Goal: Task Accomplishment & Management: Manage account settings

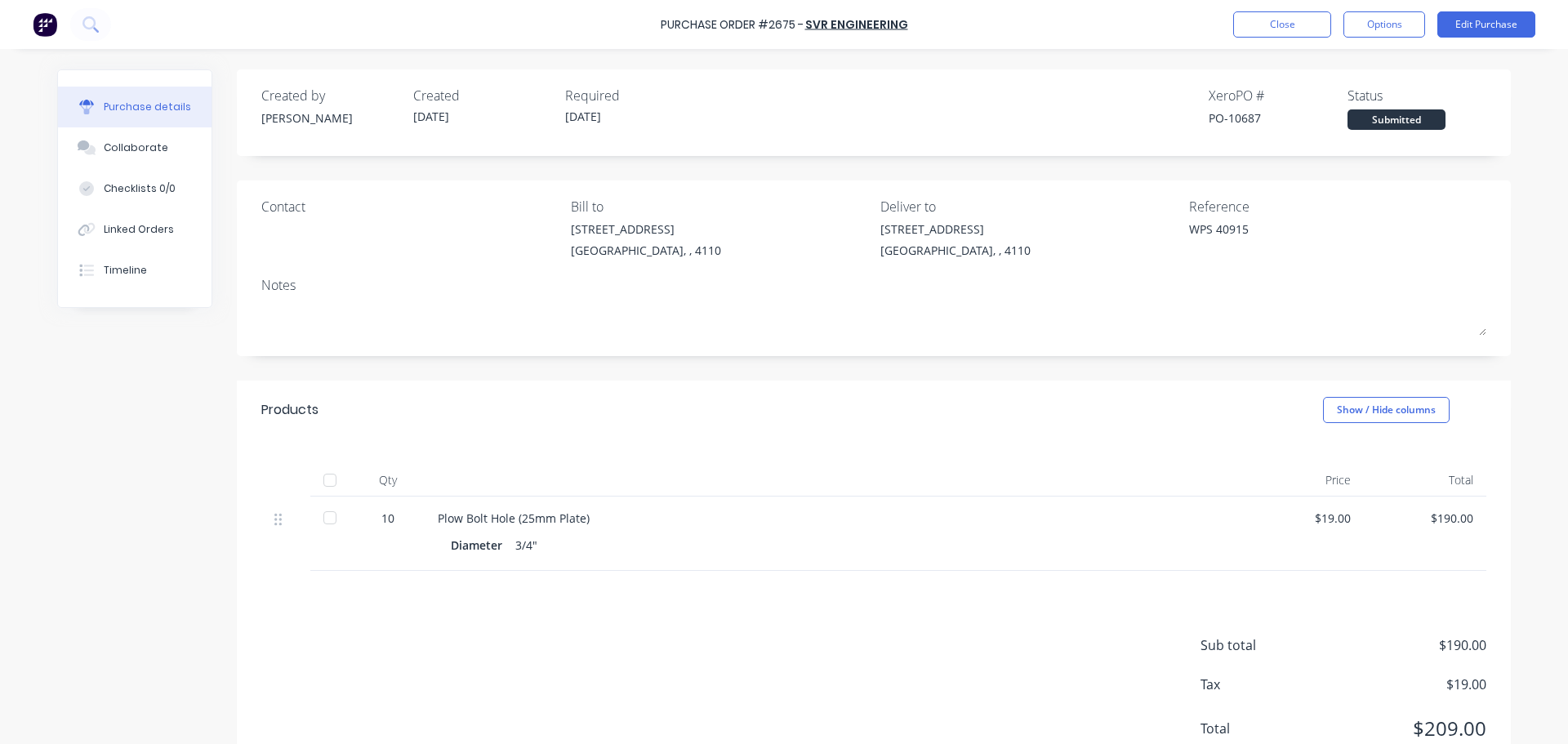
type textarea "x"
click at [1262, 21] on button "Close" at bounding box center [1282, 24] width 98 height 26
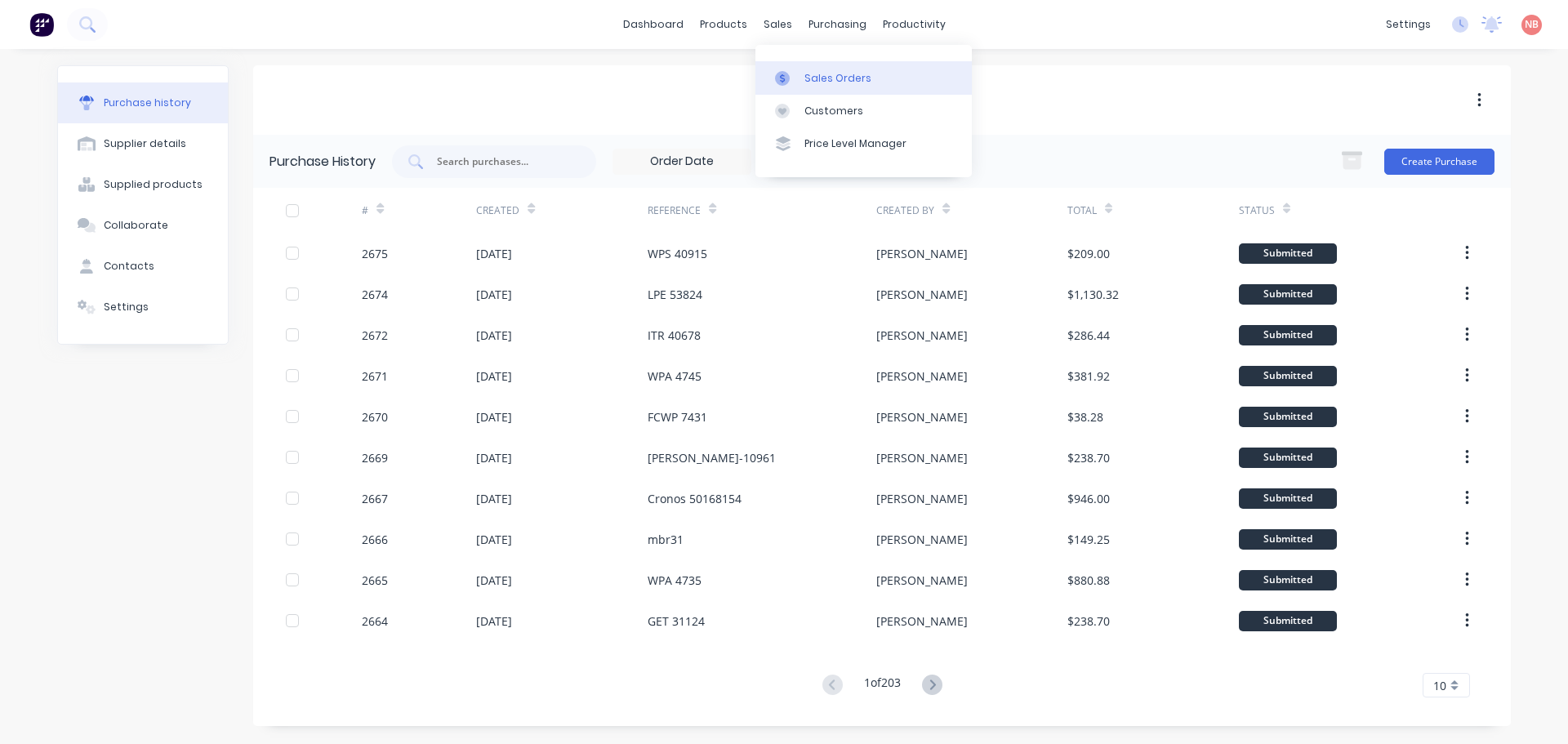
click at [811, 74] on div "Sales Orders" at bounding box center [838, 78] width 67 height 14
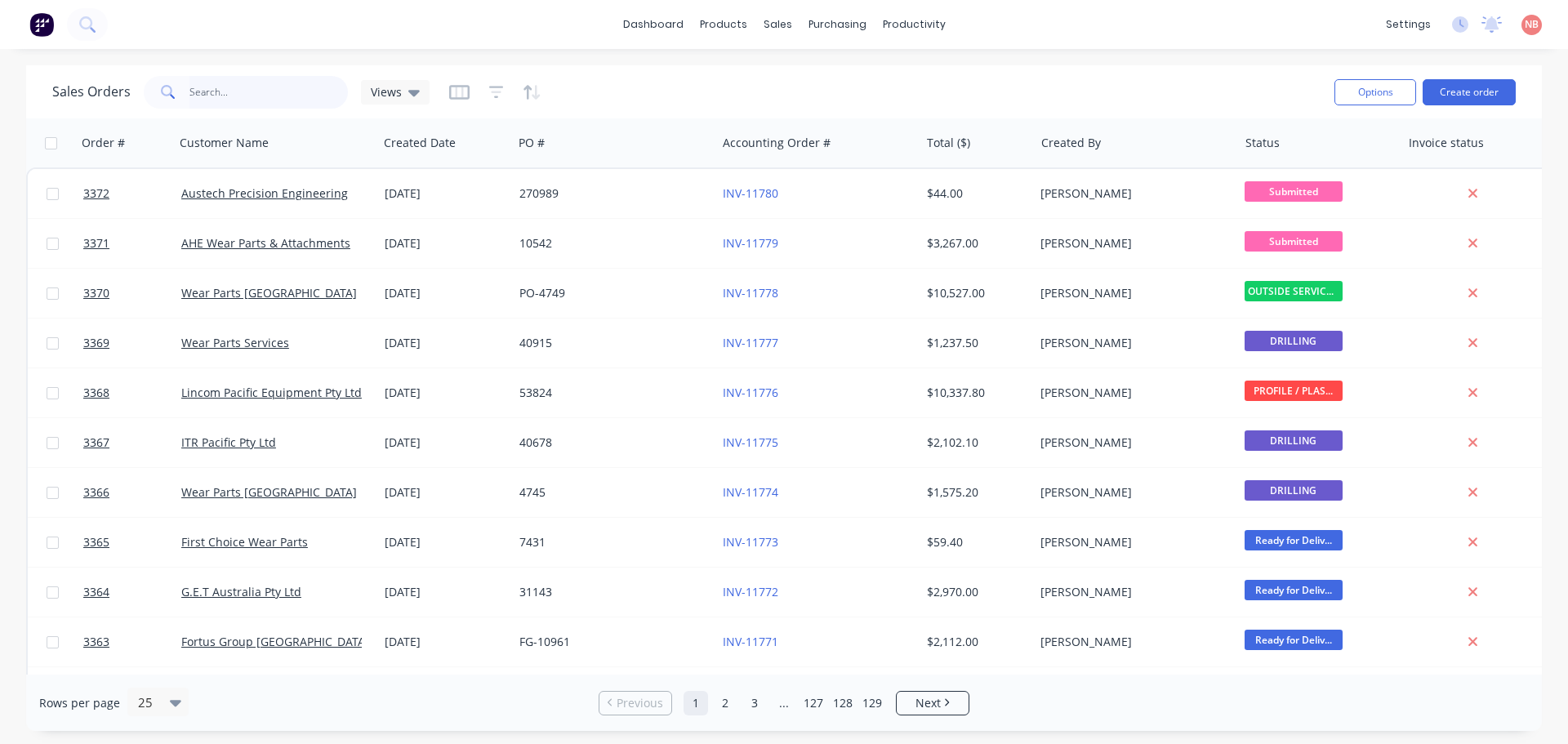
click at [255, 102] on input "text" at bounding box center [268, 92] width 159 height 32
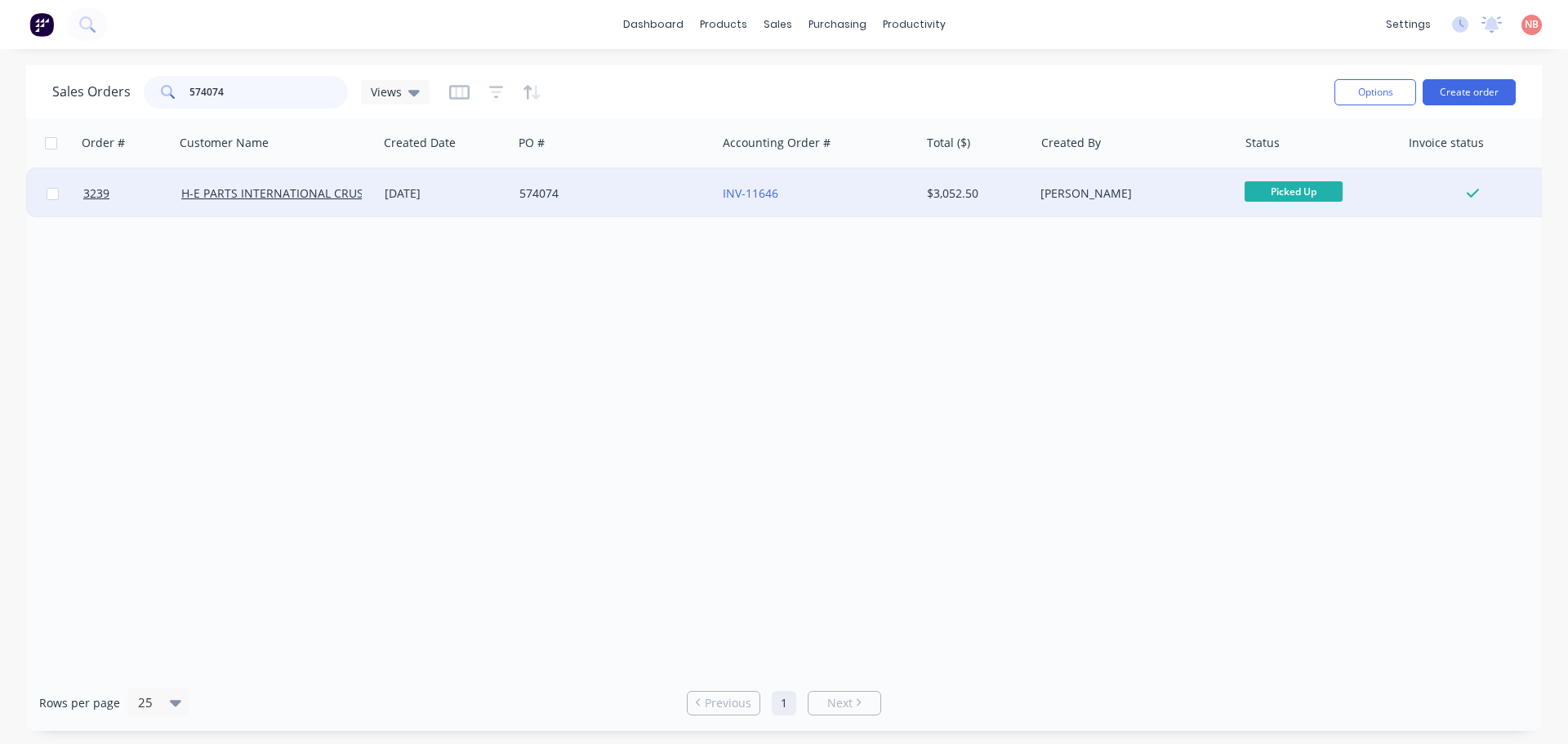
type input "574074"
click at [603, 200] on div "574074" at bounding box center [609, 193] width 182 height 16
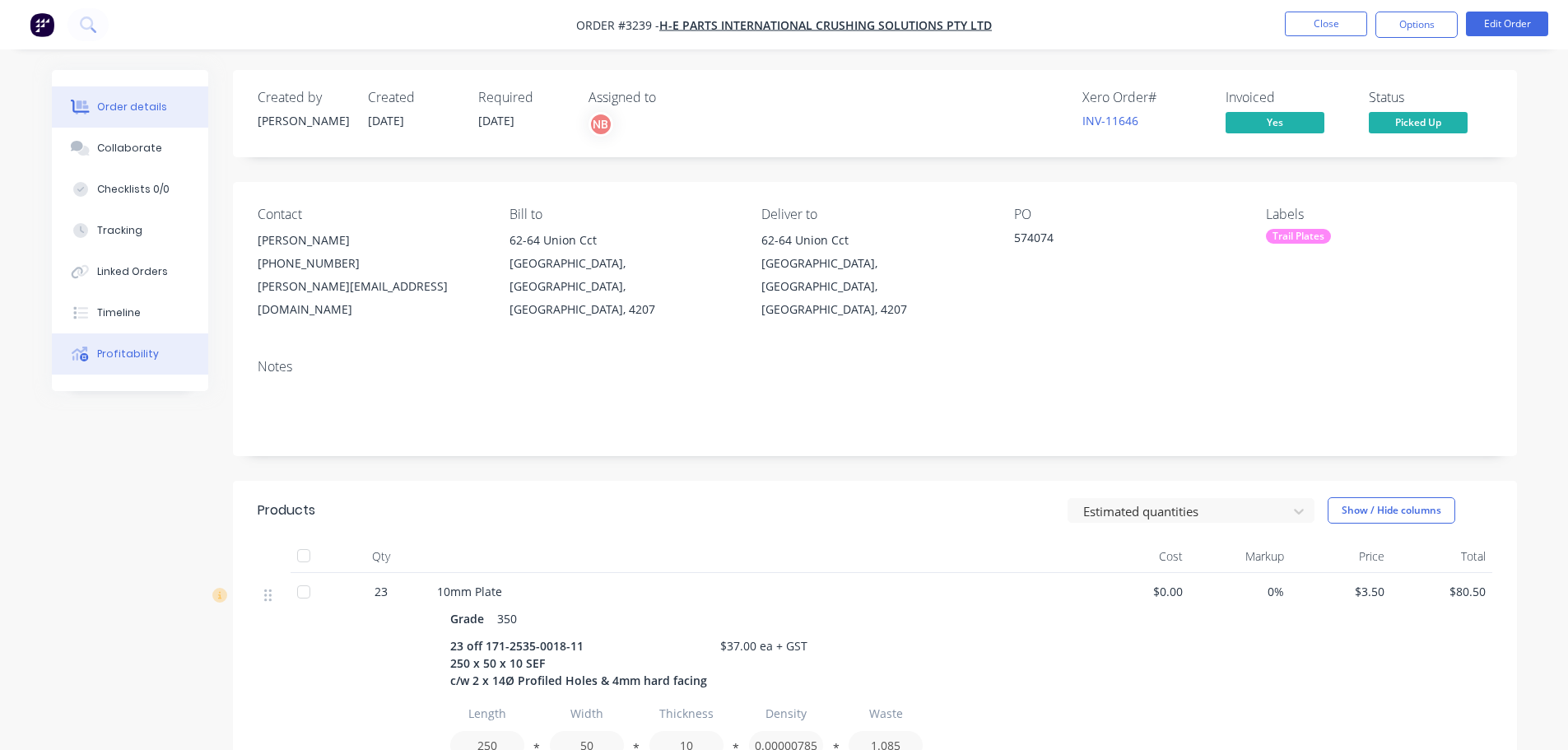
click at [117, 356] on div "Profitability" at bounding box center [128, 353] width 62 height 15
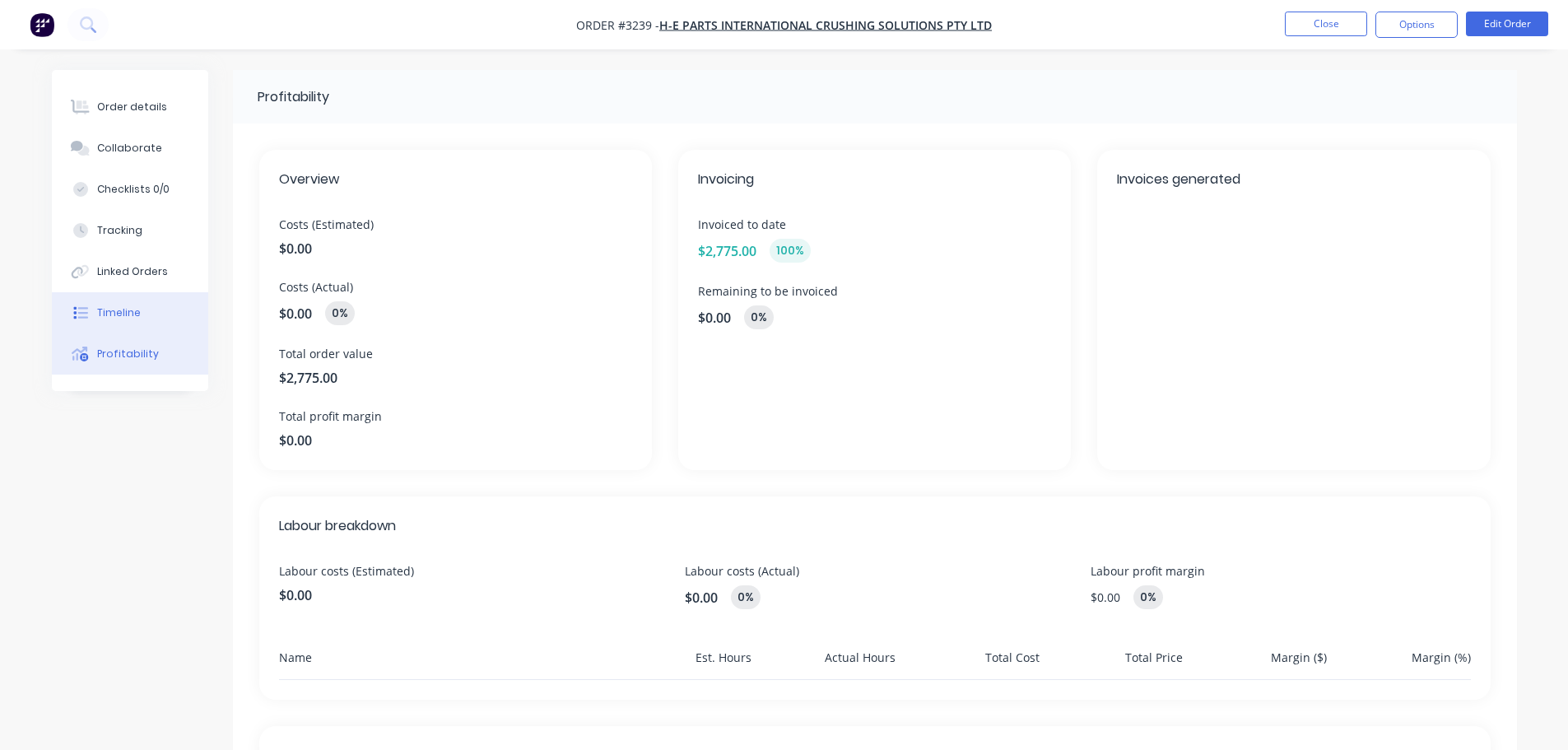
click at [143, 310] on button "Timeline" at bounding box center [130, 313] width 156 height 41
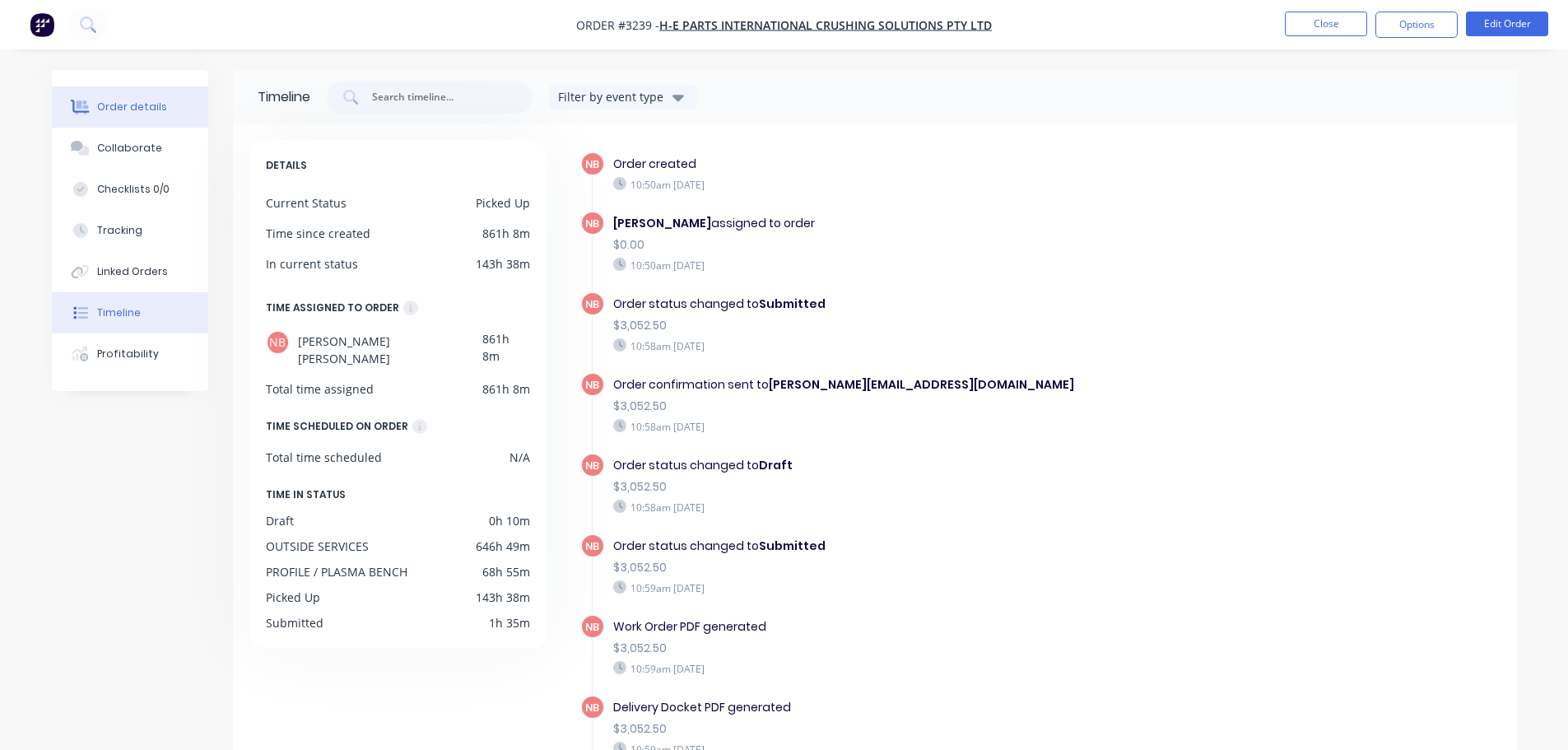
click at [119, 104] on div "Order details" at bounding box center [131, 107] width 70 height 15
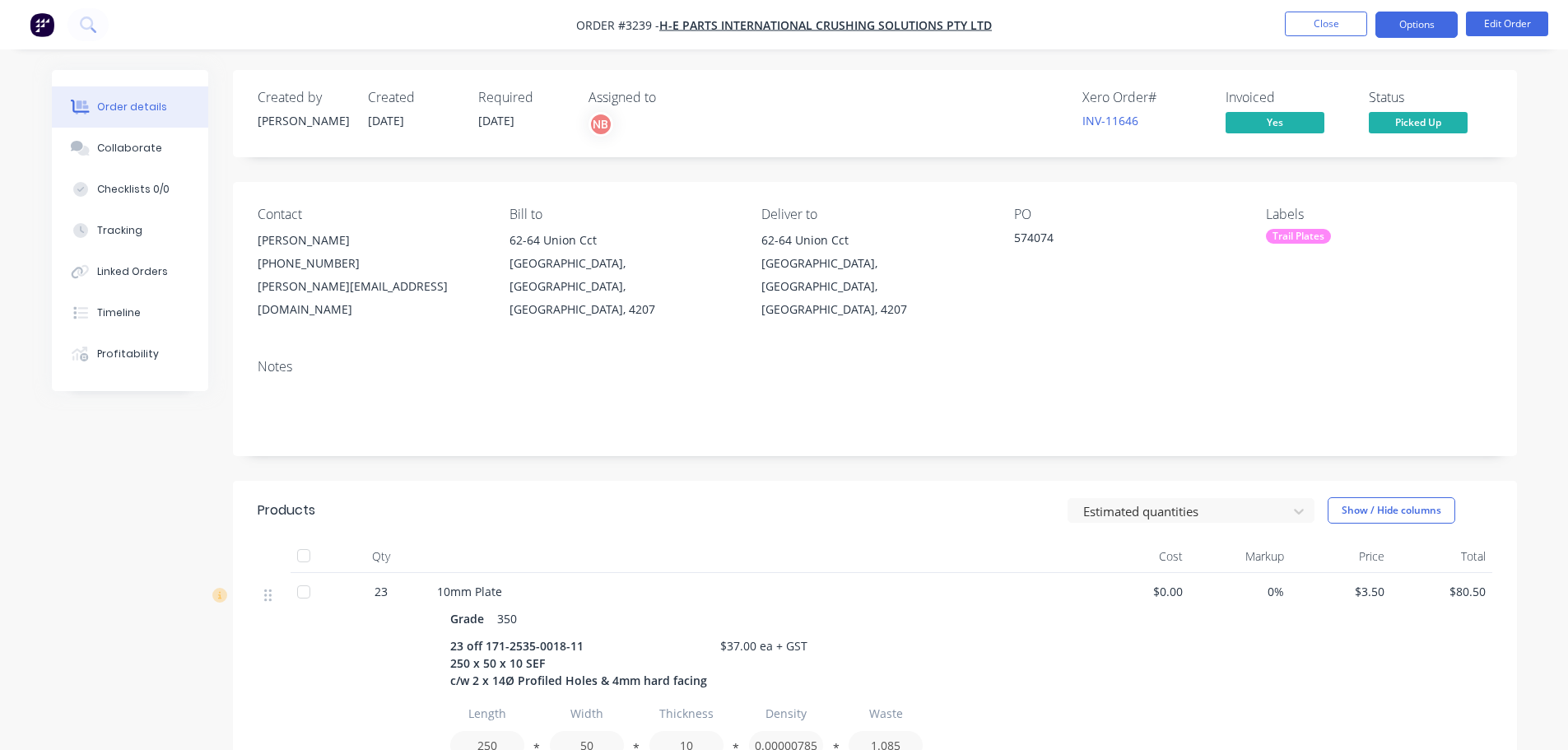
click at [1408, 26] on button "Options" at bounding box center [1417, 24] width 82 height 27
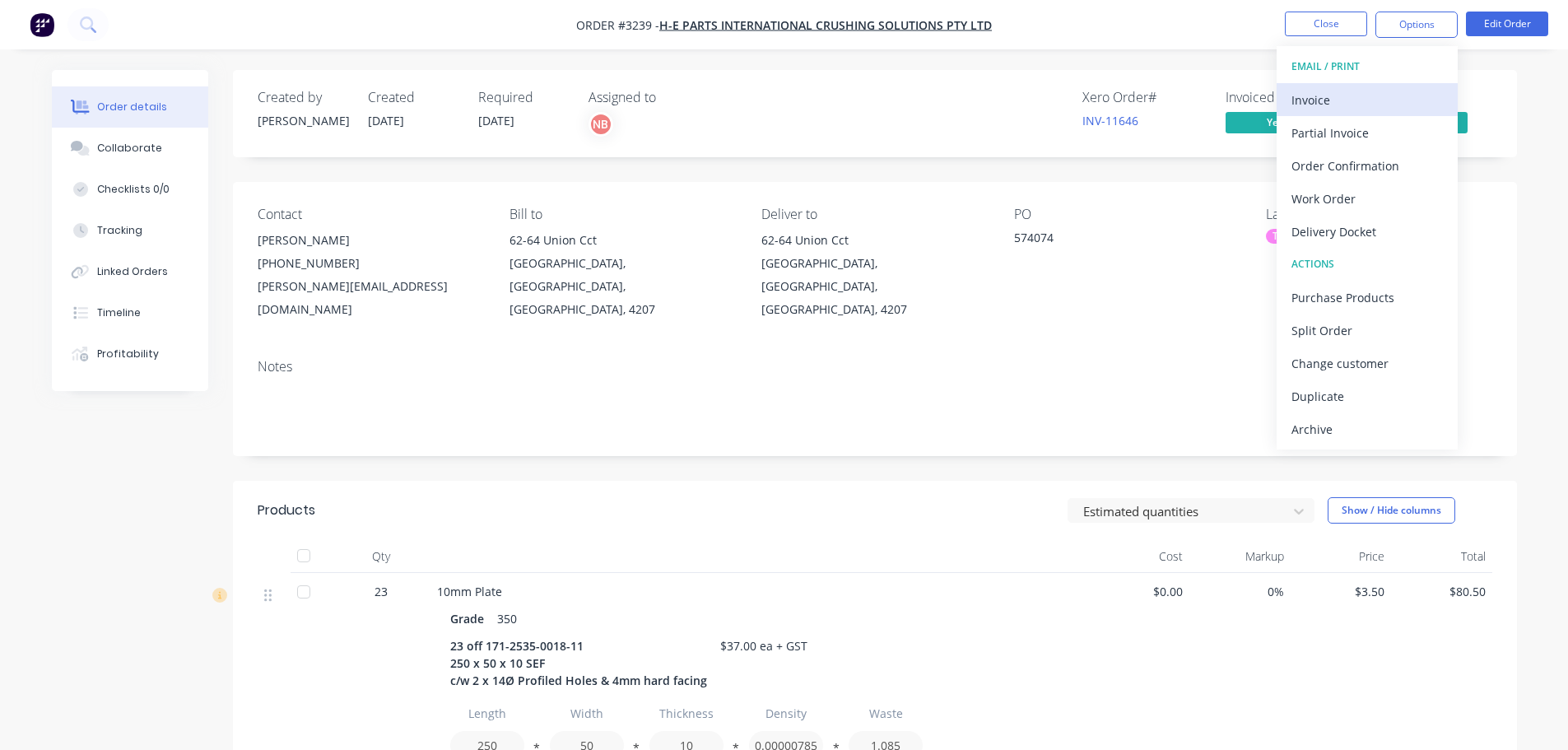
click at [1352, 85] on button "Invoice" at bounding box center [1367, 100] width 181 height 33
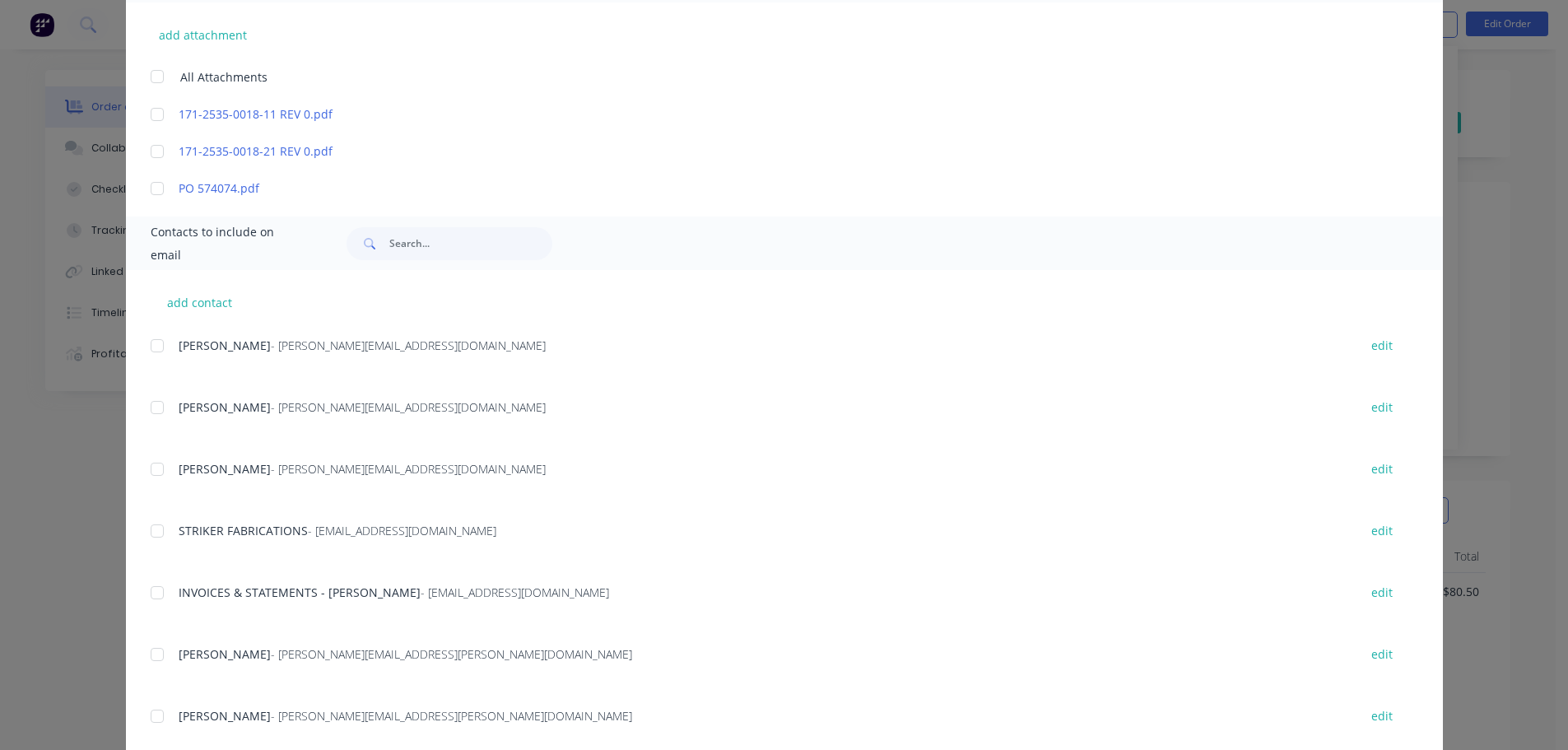
scroll to position [458, 0]
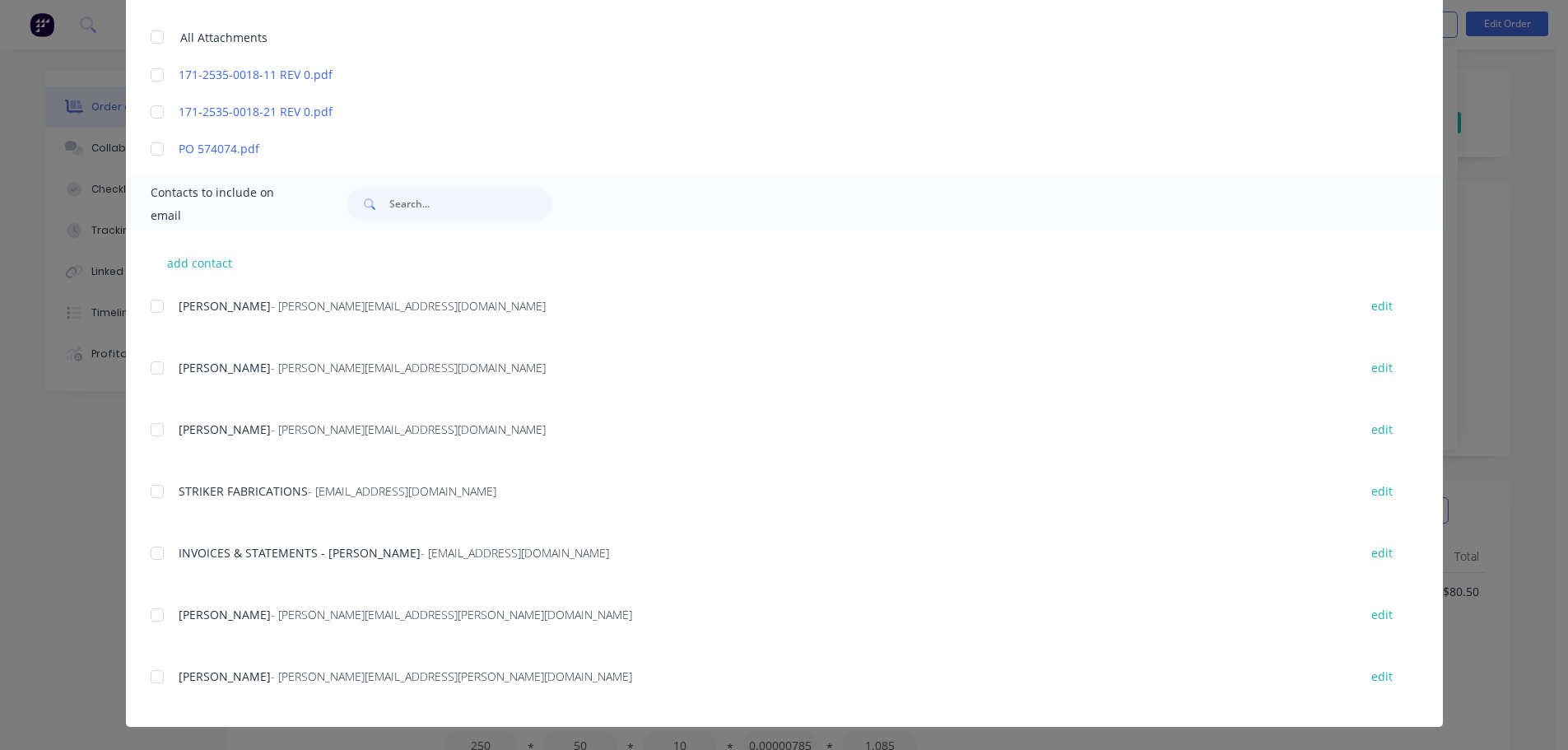
click at [151, 678] on div at bounding box center [157, 676] width 33 height 33
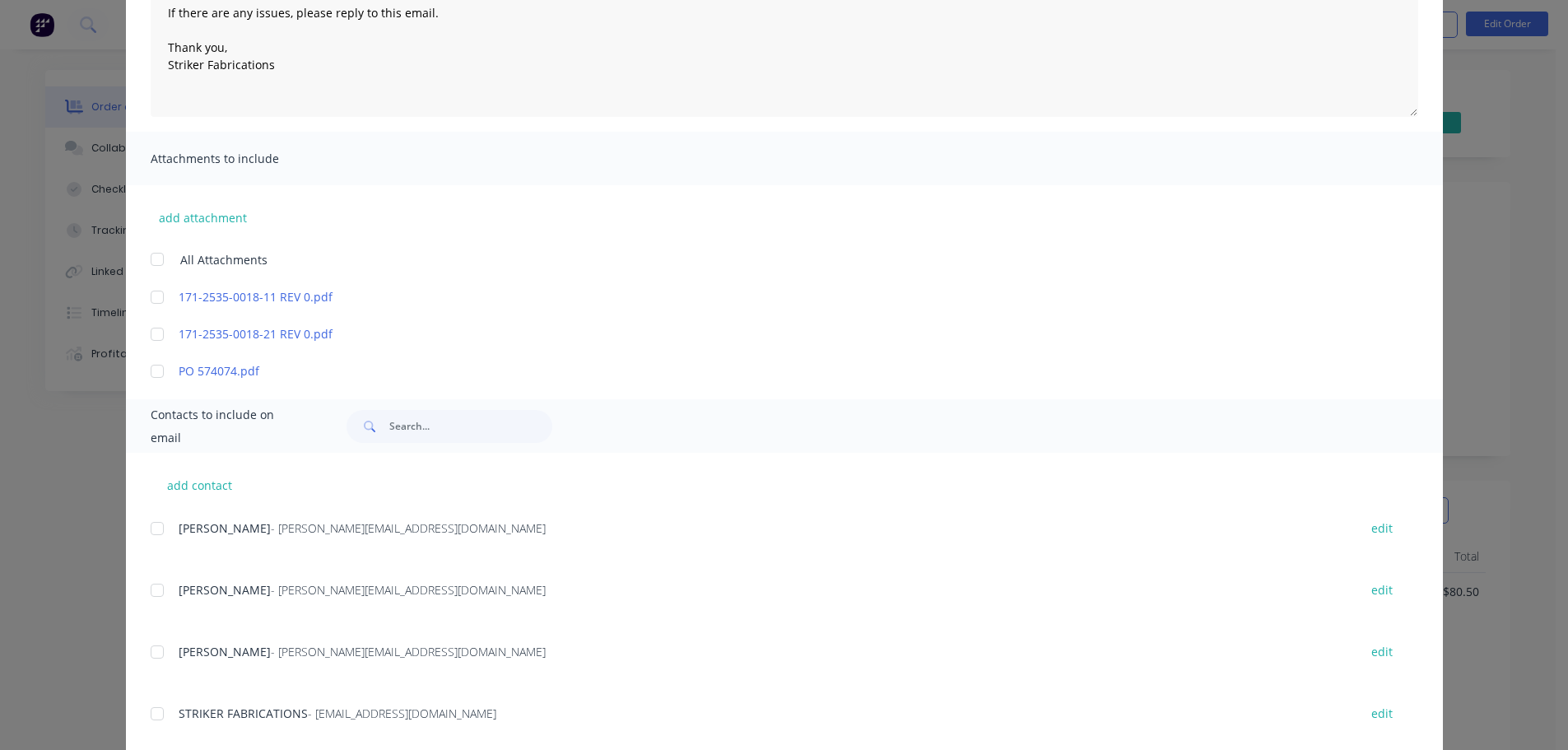
scroll to position [0, 0]
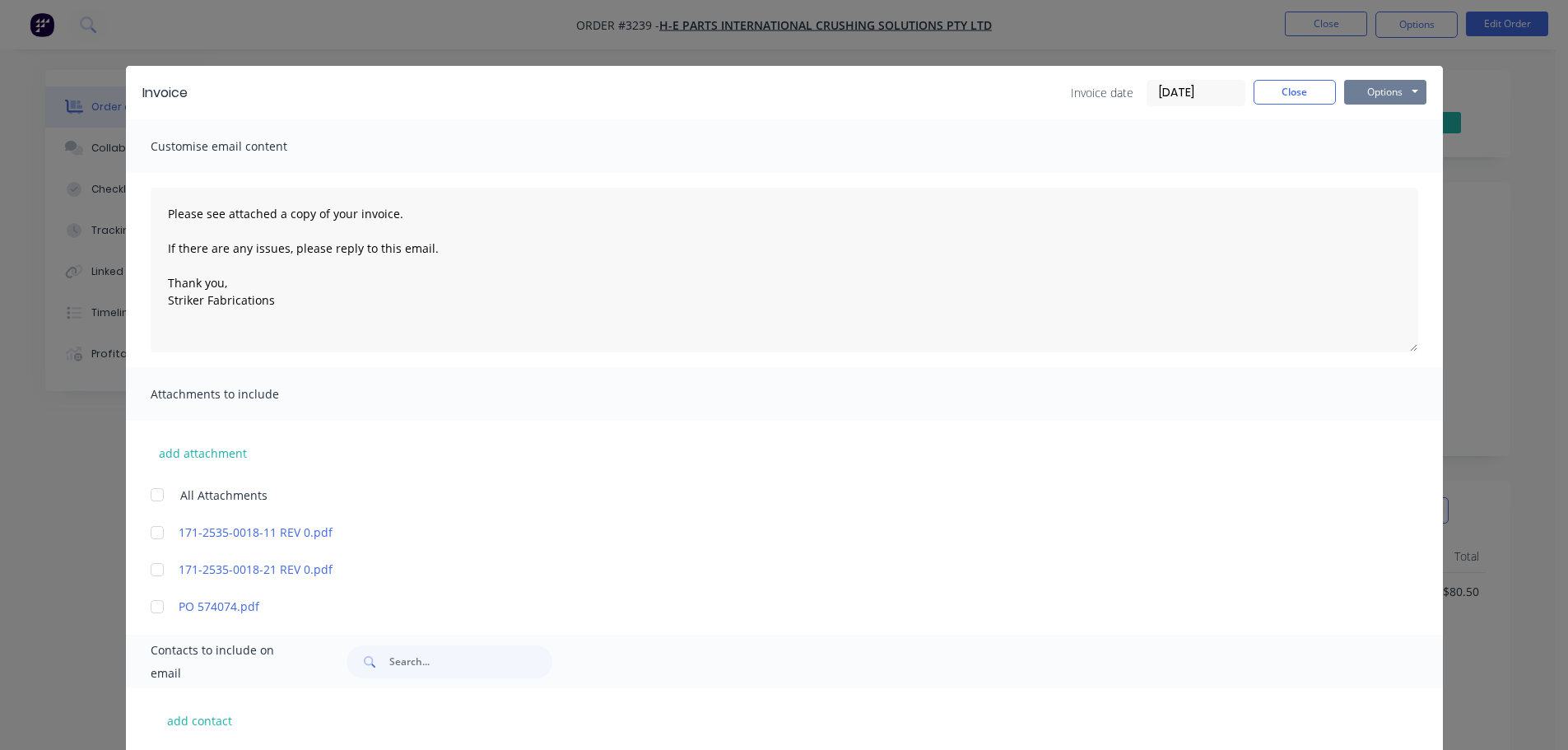
click at [1379, 95] on button "Options" at bounding box center [1386, 92] width 82 height 25
click at [1370, 179] on button "Email" at bounding box center [1397, 176] width 106 height 27
type textarea "Please see attached a copy of your invoice. If there are any issues, please rep…"
drag, startPoint x: 1266, startPoint y: 100, endPoint x: 1274, endPoint y: 79, distance: 22.5
click at [1269, 100] on button "Close" at bounding box center [1295, 92] width 82 height 25
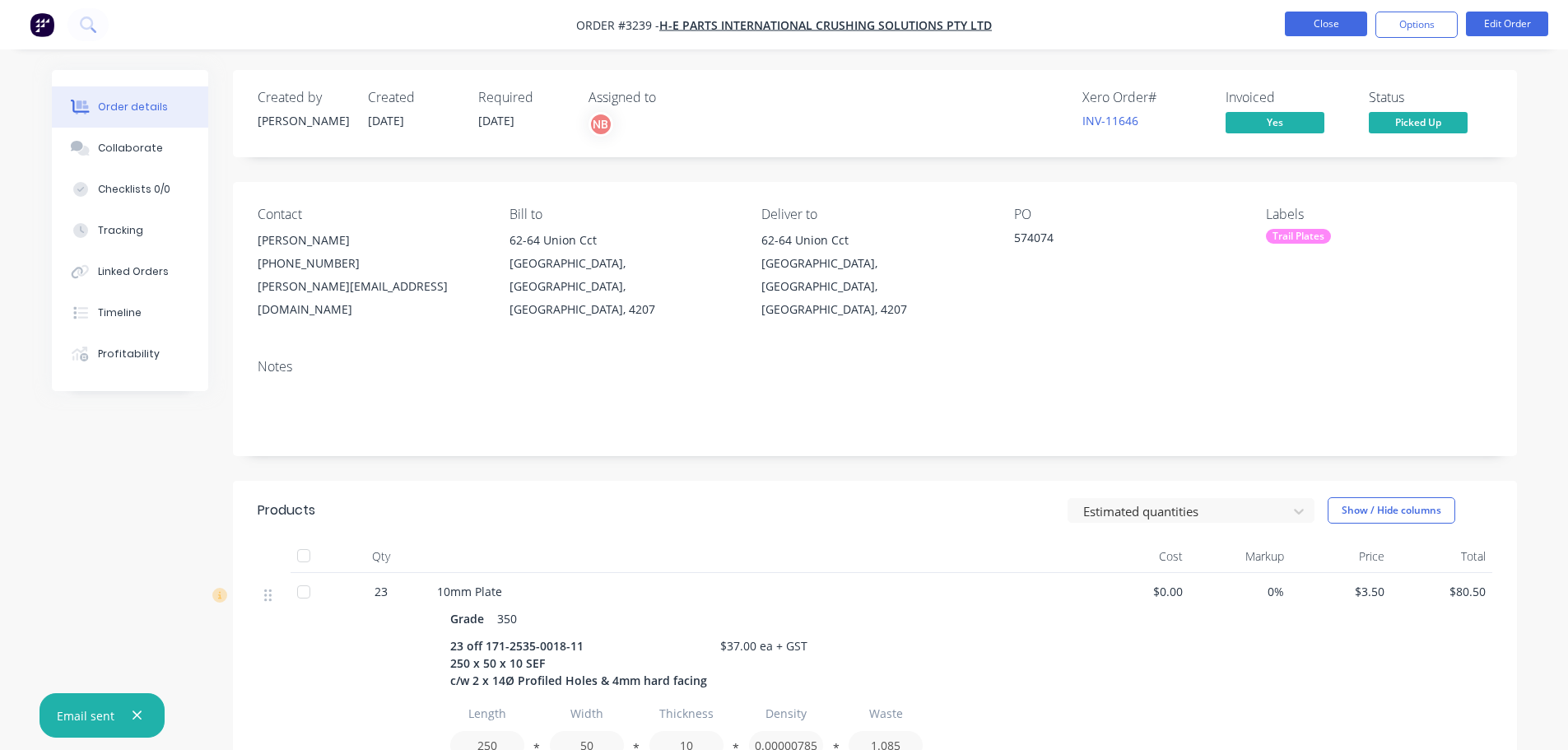
click at [1303, 26] on button "Close" at bounding box center [1327, 23] width 82 height 25
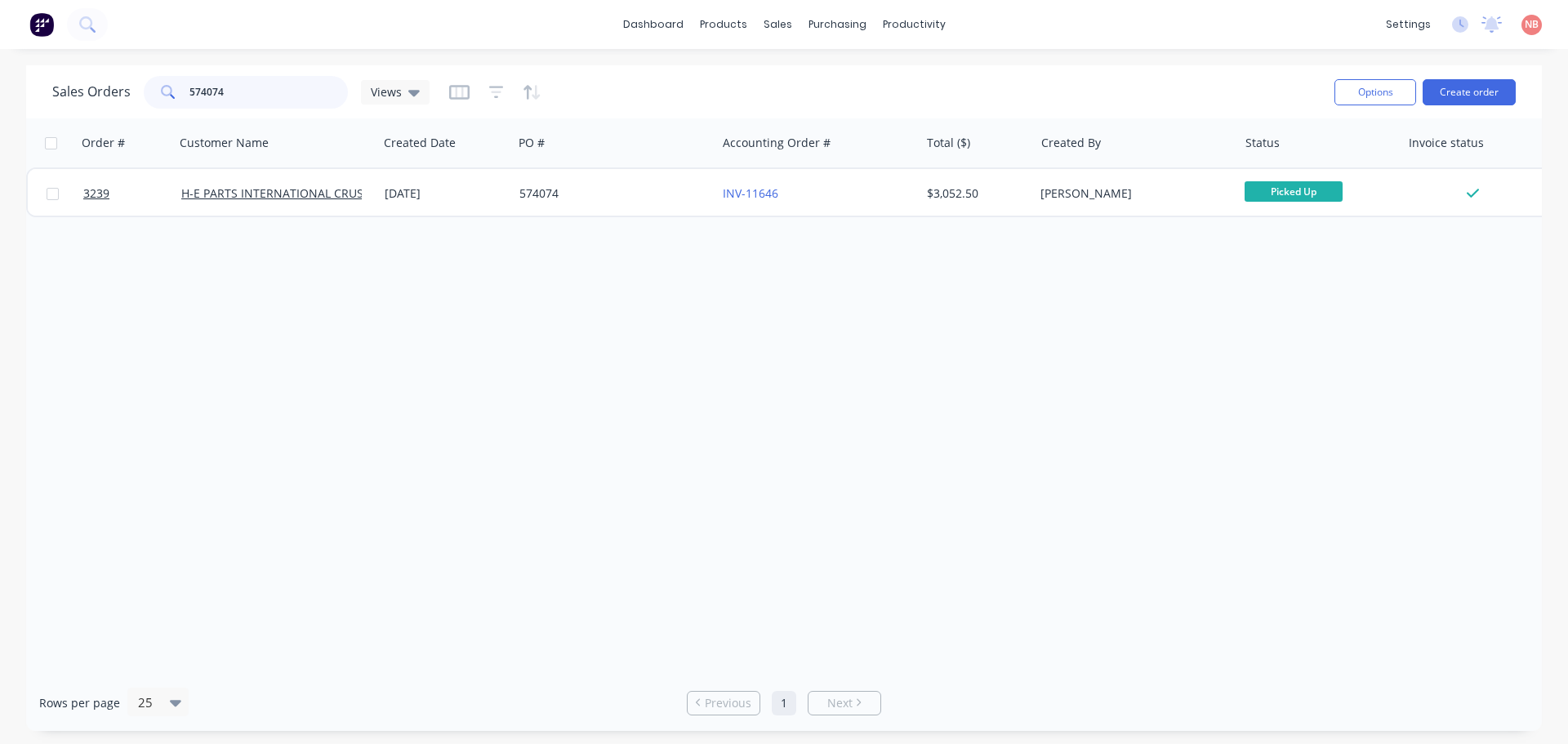
drag, startPoint x: 237, startPoint y: 88, endPoint x: 110, endPoint y: 109, distance: 128.7
click at [110, 109] on div "Sales Orders 574074 Views" at bounding box center [686, 91] width 1269 height 40
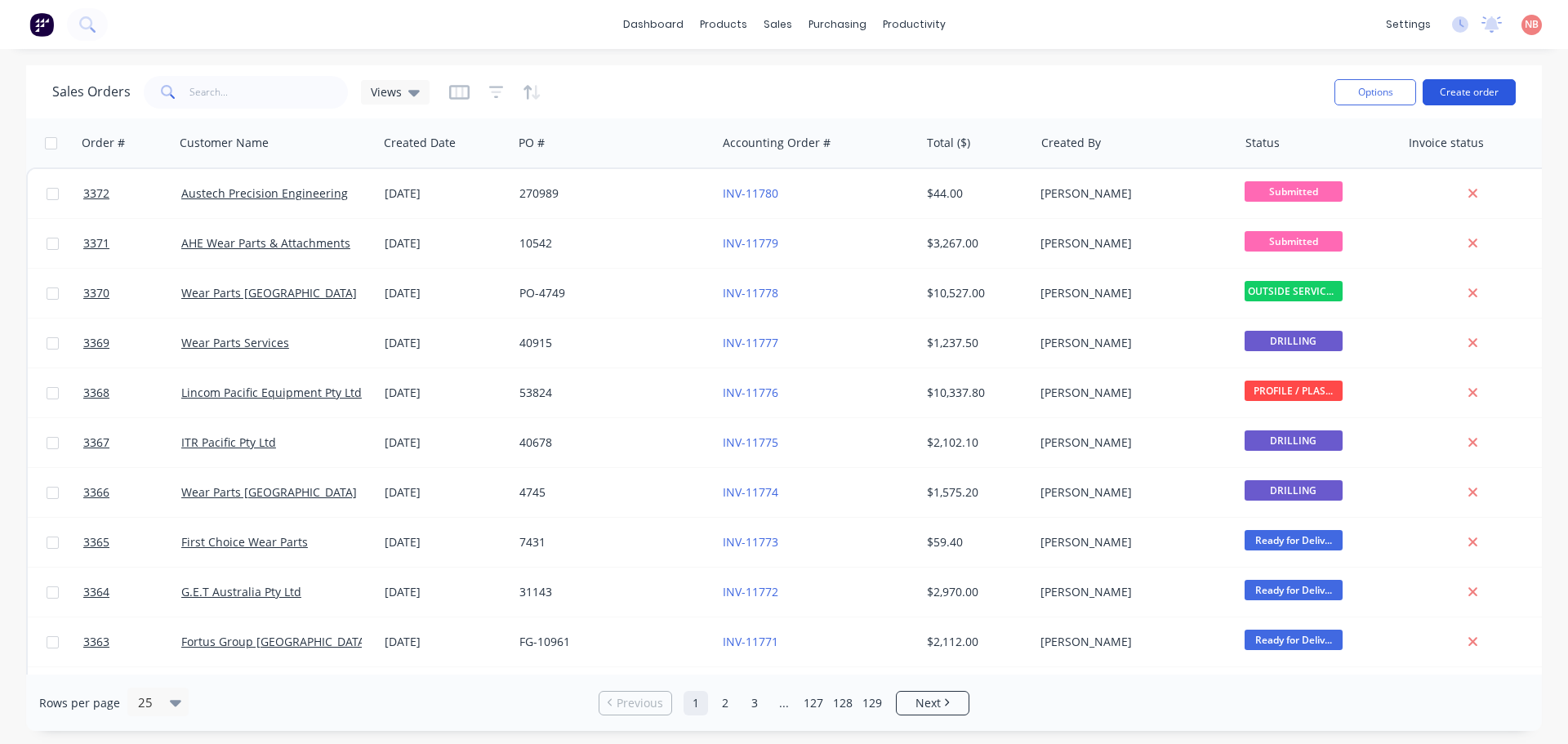
click at [1487, 98] on button "Create order" at bounding box center [1468, 92] width 93 height 26
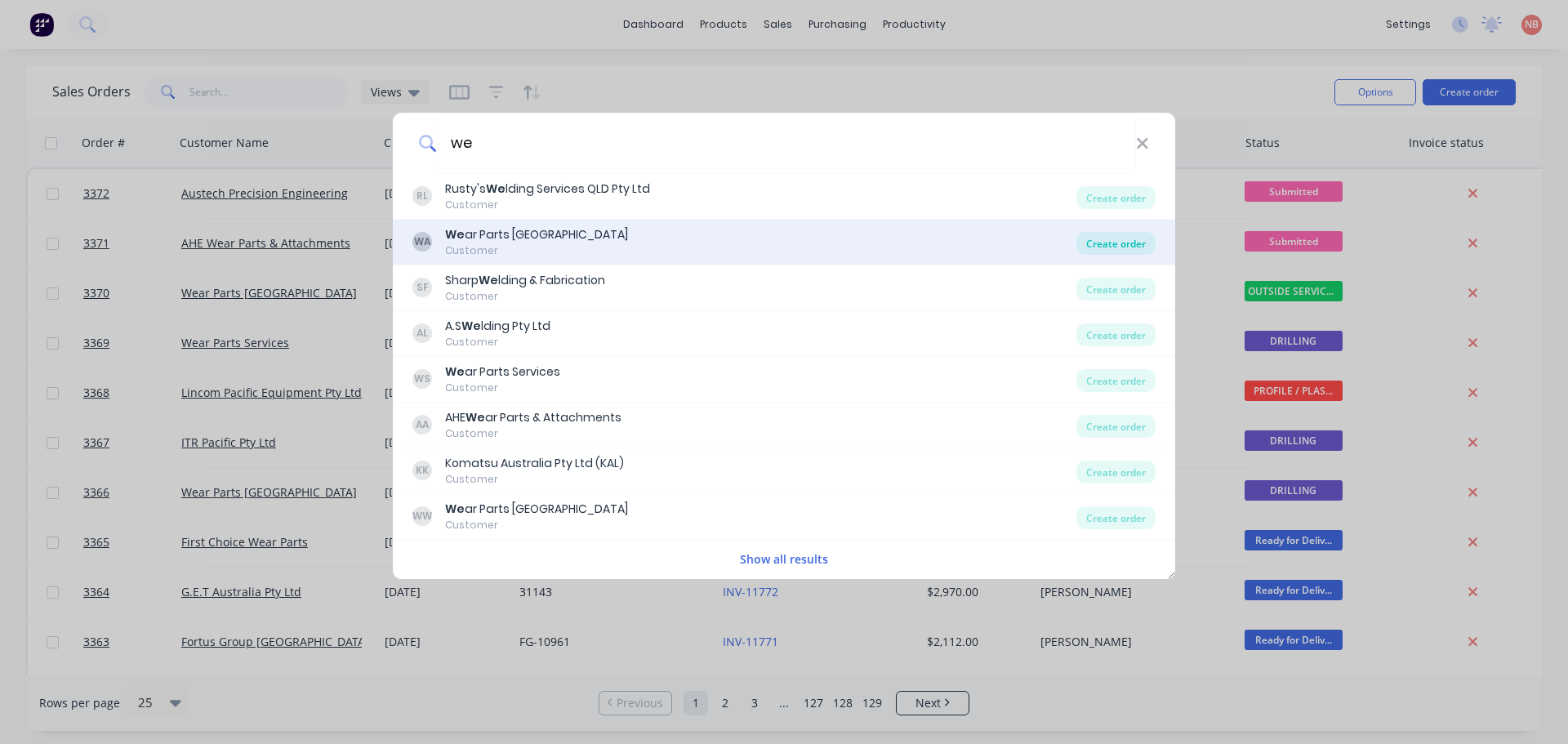
type input "we"
click at [1114, 248] on div "Create order" at bounding box center [1115, 243] width 79 height 23
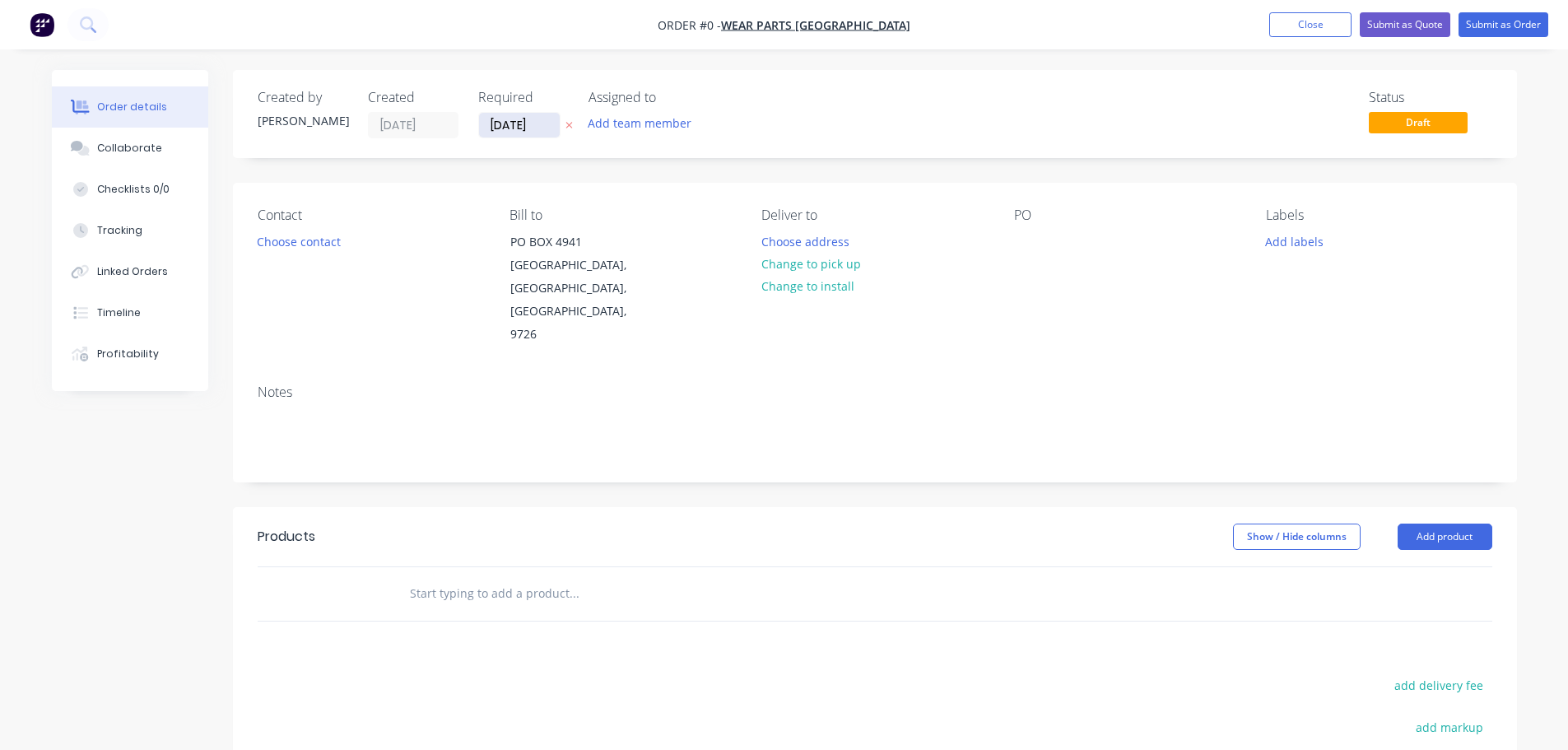
click at [498, 129] on input "[DATE]" at bounding box center [520, 125] width 81 height 25
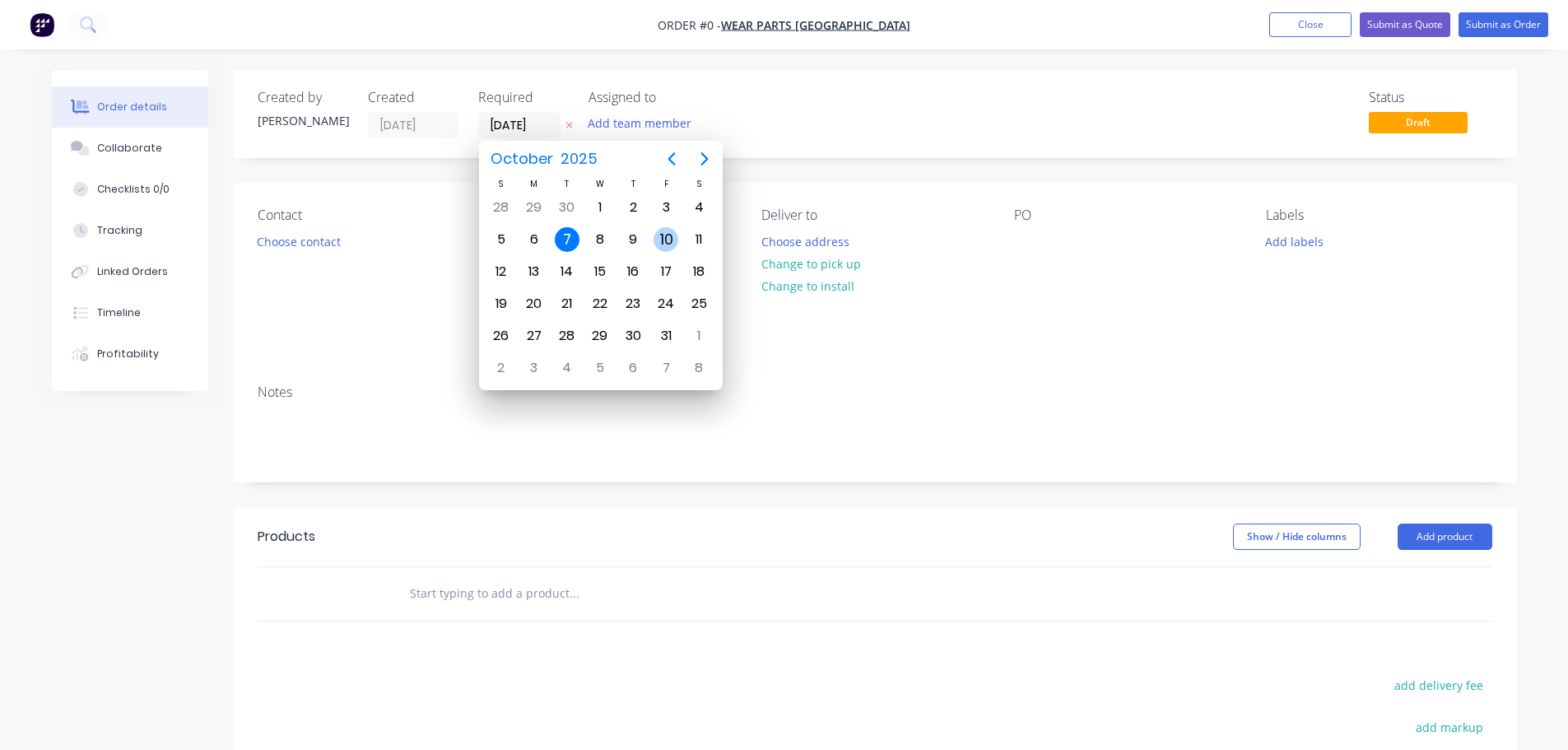
click at [666, 235] on div "10" at bounding box center [666, 239] width 25 height 25
type input "[DATE]"
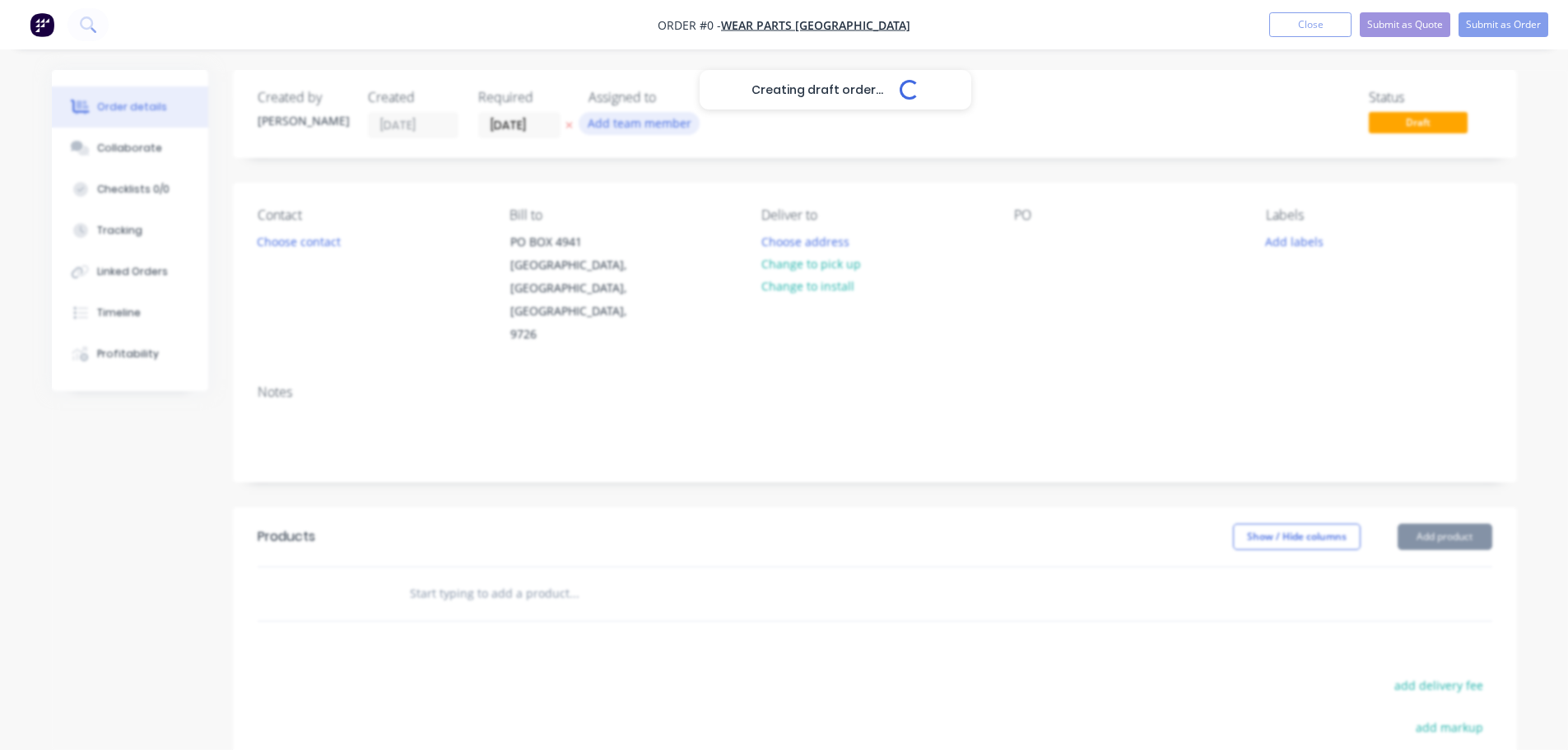
click at [624, 124] on button "Add team member" at bounding box center [639, 123] width 121 height 22
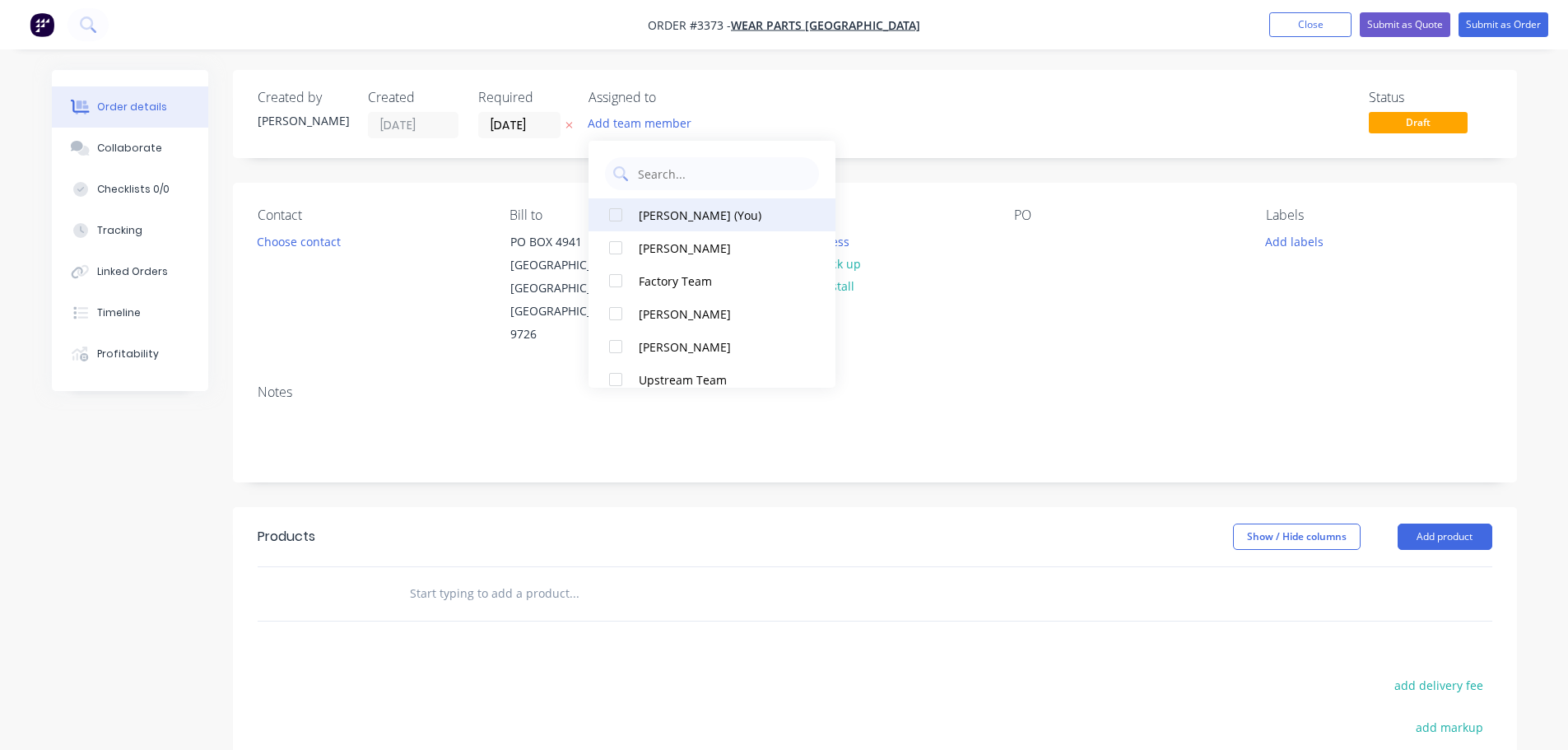
click at [636, 214] on button "[PERSON_NAME] (You)" at bounding box center [711, 215] width 247 height 33
click at [333, 244] on button "Choose contact" at bounding box center [298, 241] width 101 height 22
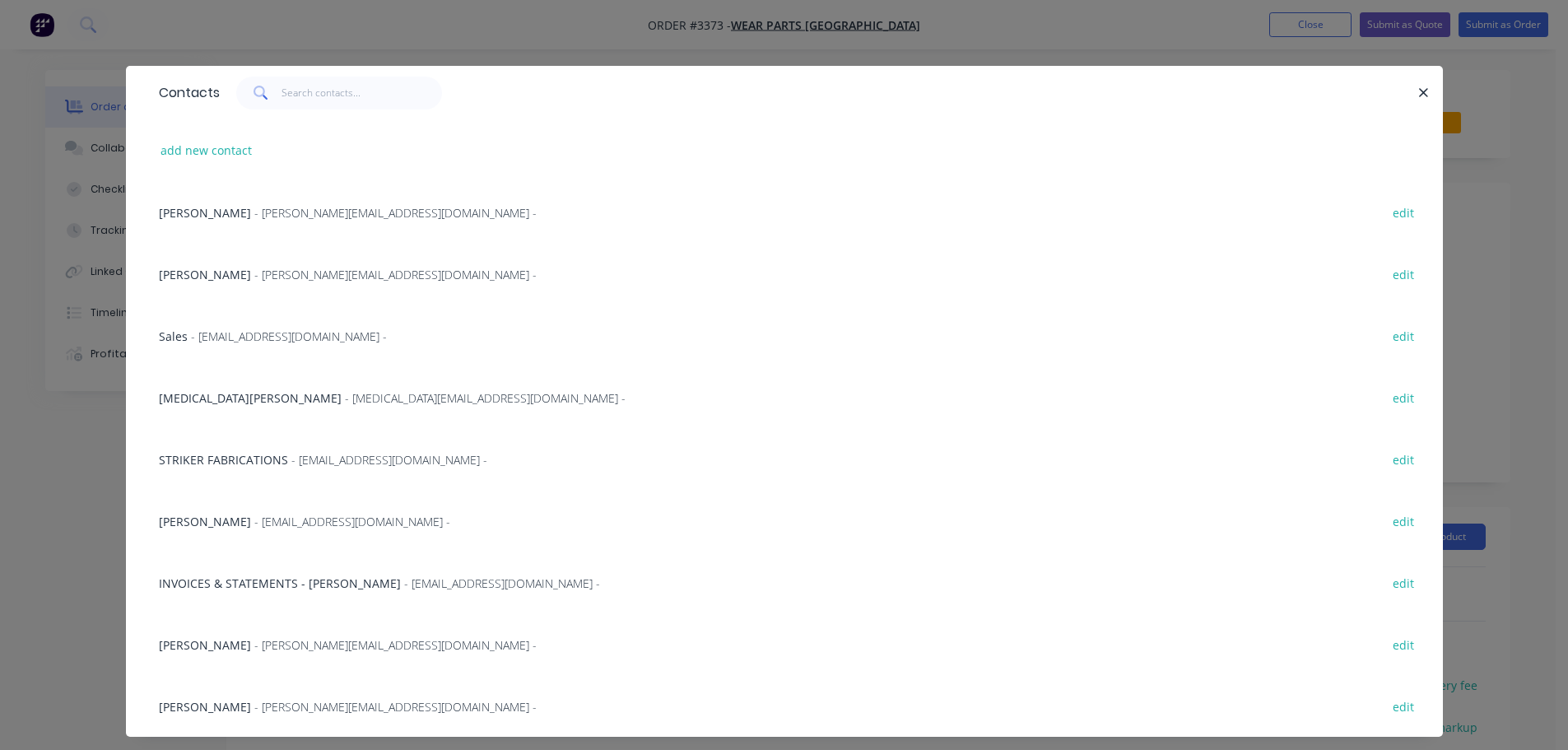
click at [254, 213] on span "- [PERSON_NAME][EMAIL_ADDRESS][DOMAIN_NAME] -" at bounding box center [395, 213] width 283 height 15
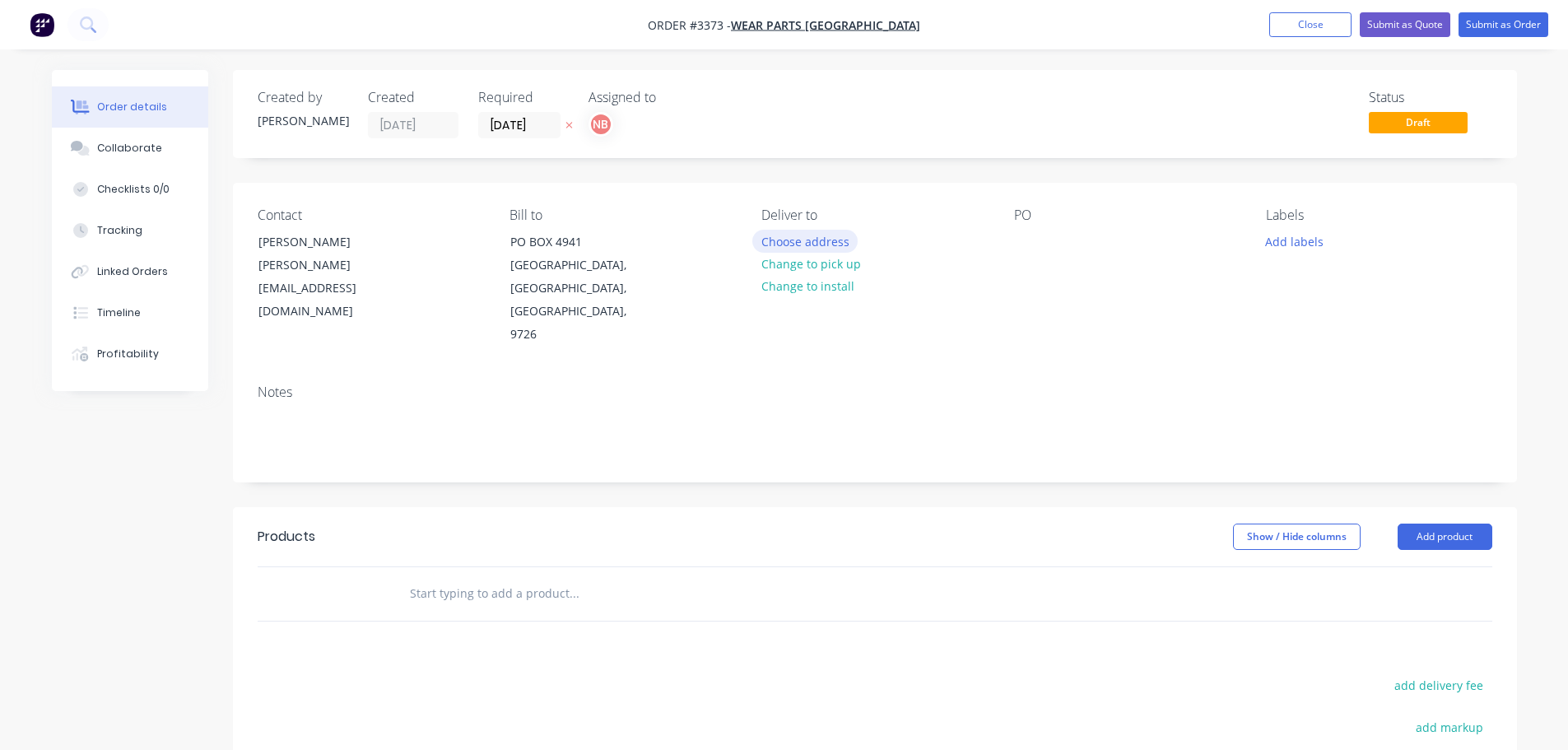
click at [831, 231] on button "Choose address" at bounding box center [805, 241] width 106 height 22
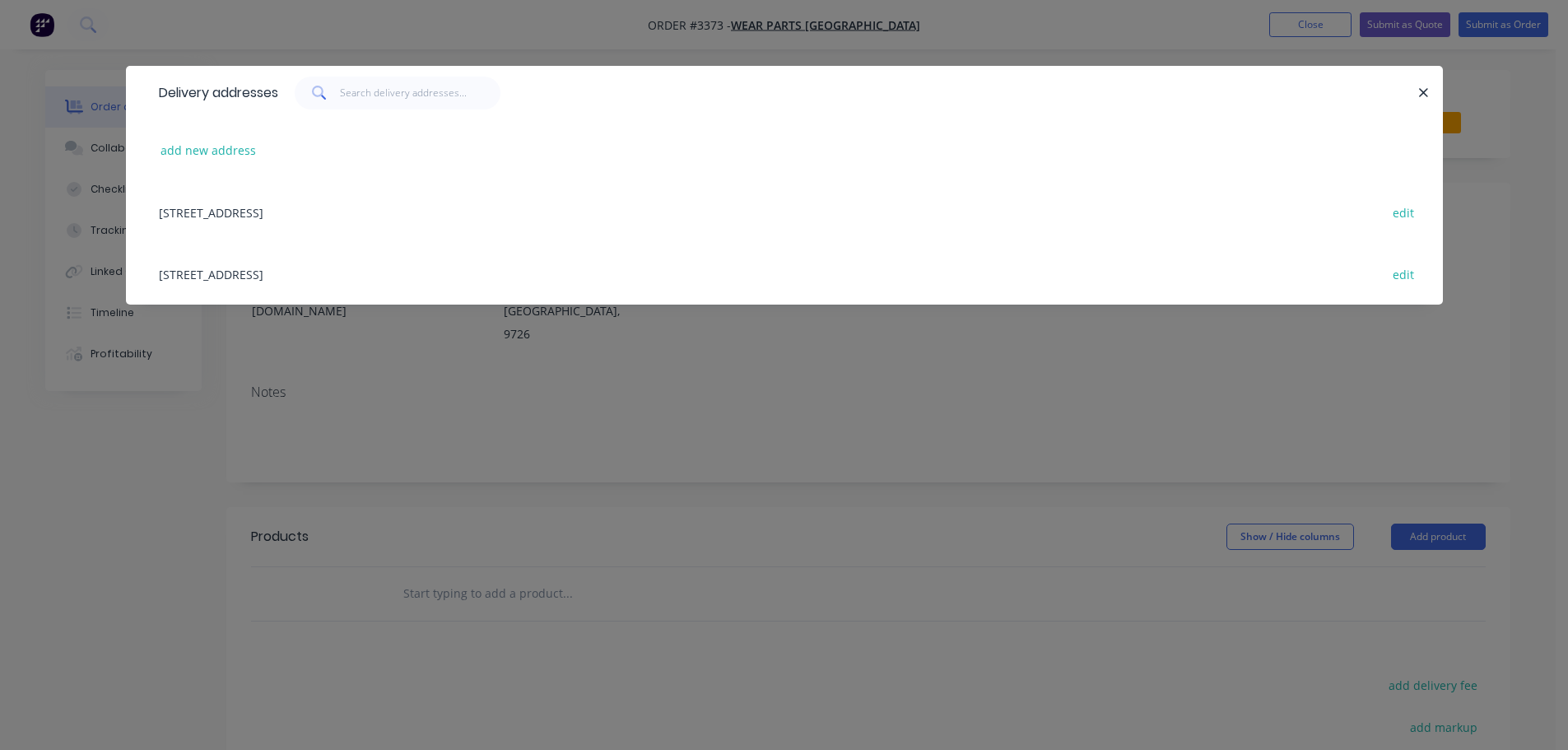
click at [263, 268] on div "[STREET_ADDRESS] edit" at bounding box center [784, 274] width 1268 height 62
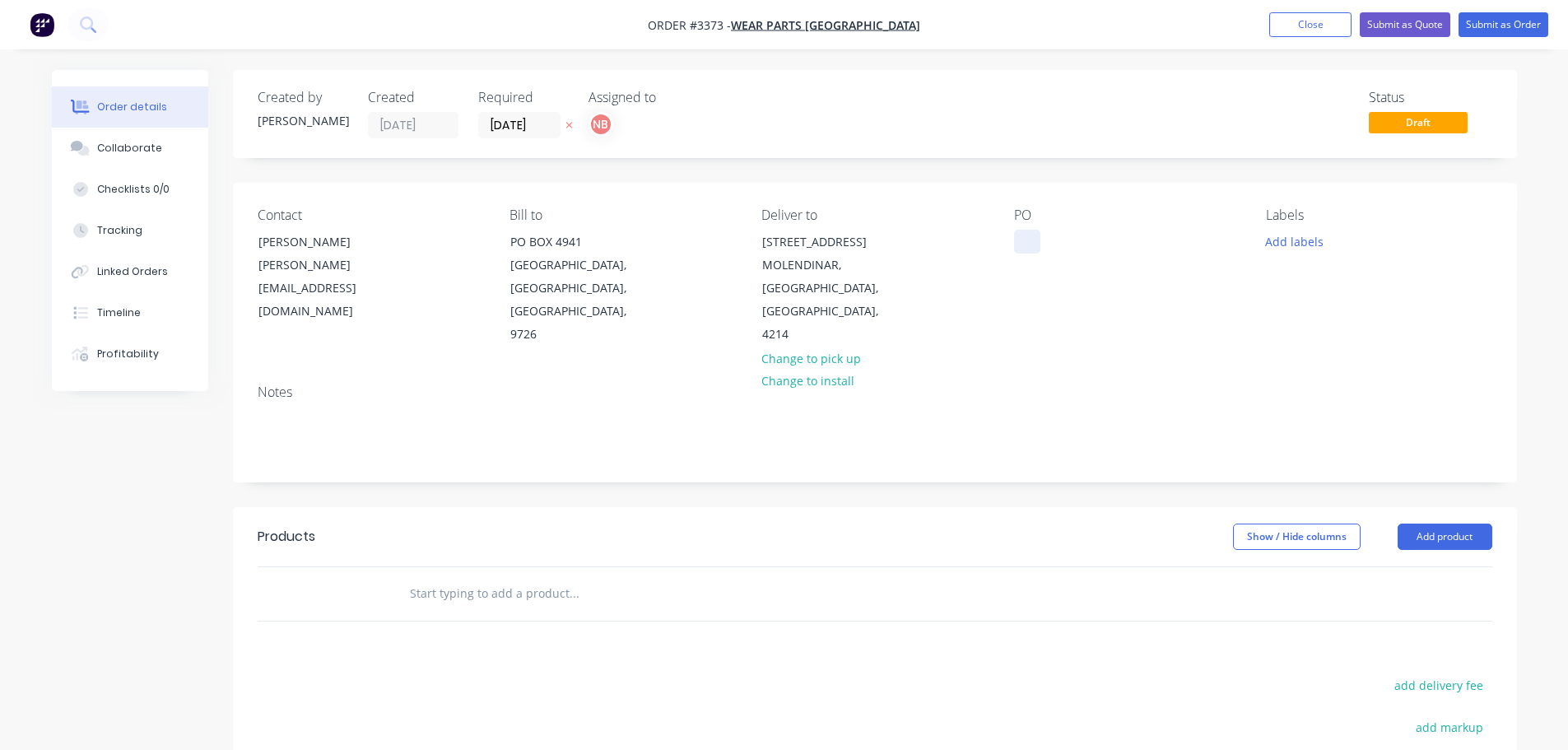
click at [1027, 236] on div at bounding box center [1027, 241] width 27 height 24
click at [1266, 241] on button "Add labels" at bounding box center [1295, 241] width 76 height 22
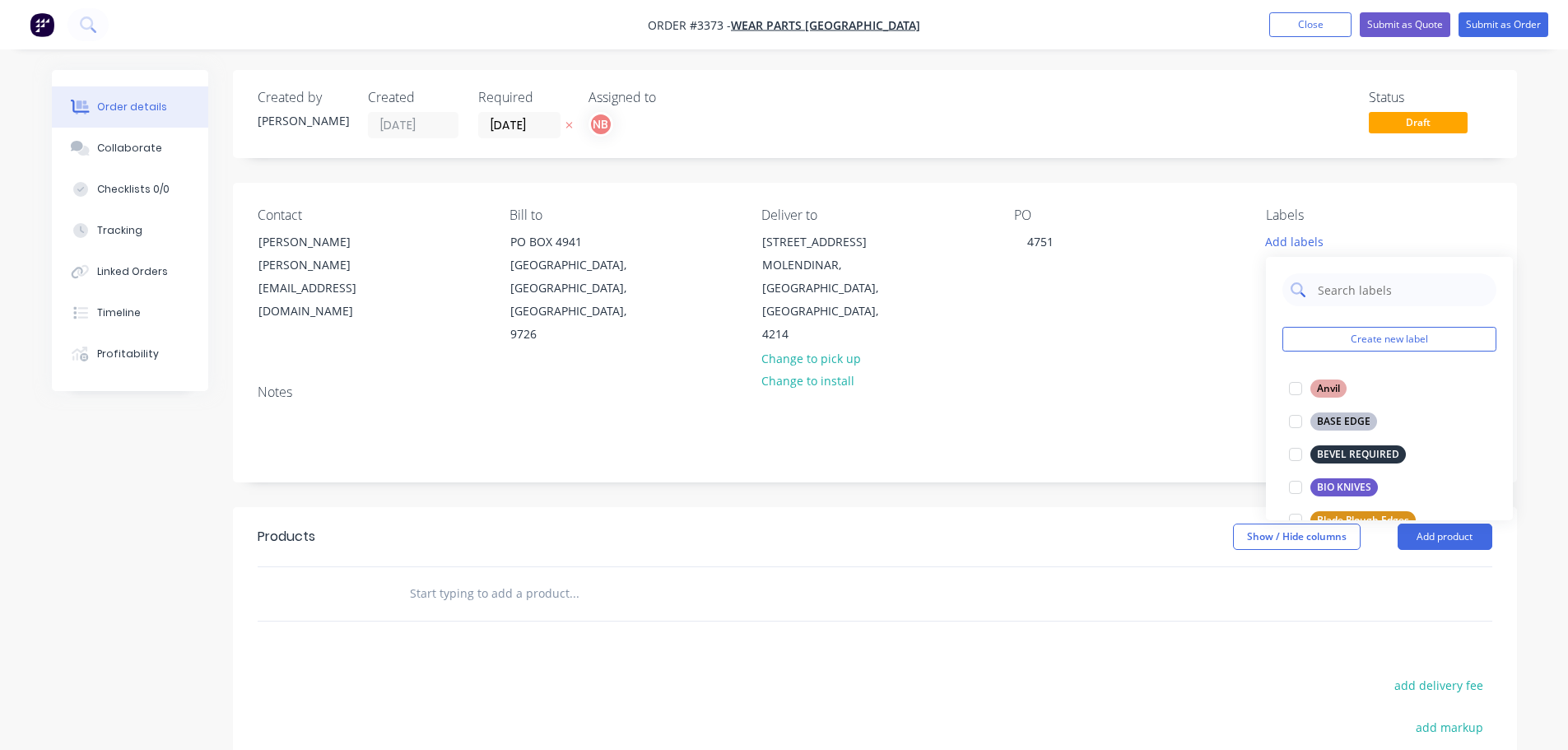
click at [1402, 297] on input "text" at bounding box center [1402, 290] width 172 height 33
type input "dbf"
click at [1346, 415] on div "DBF STANDARDS" at bounding box center [1357, 421] width 94 height 18
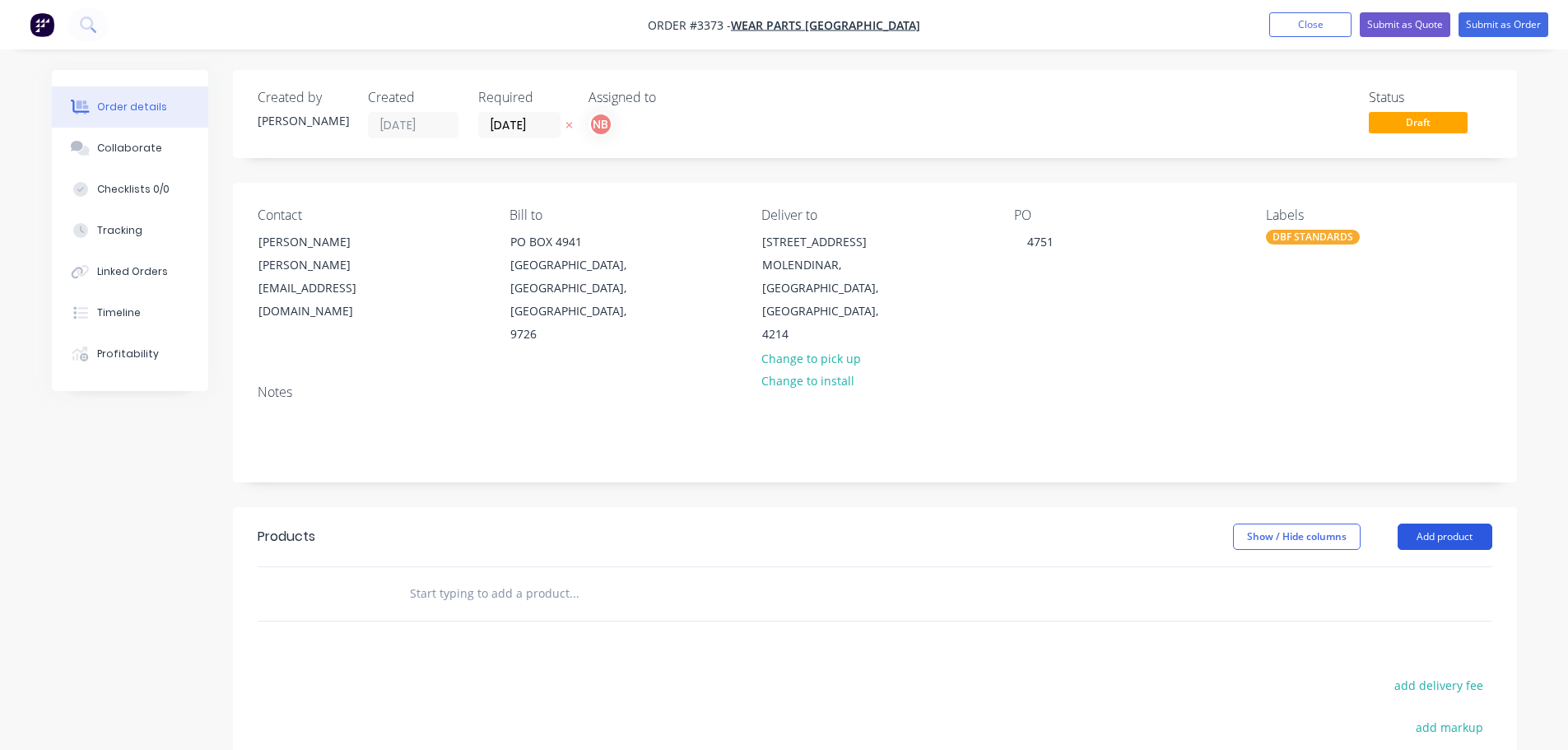
click at [1425, 535] on button "Add product" at bounding box center [1445, 536] width 95 height 27
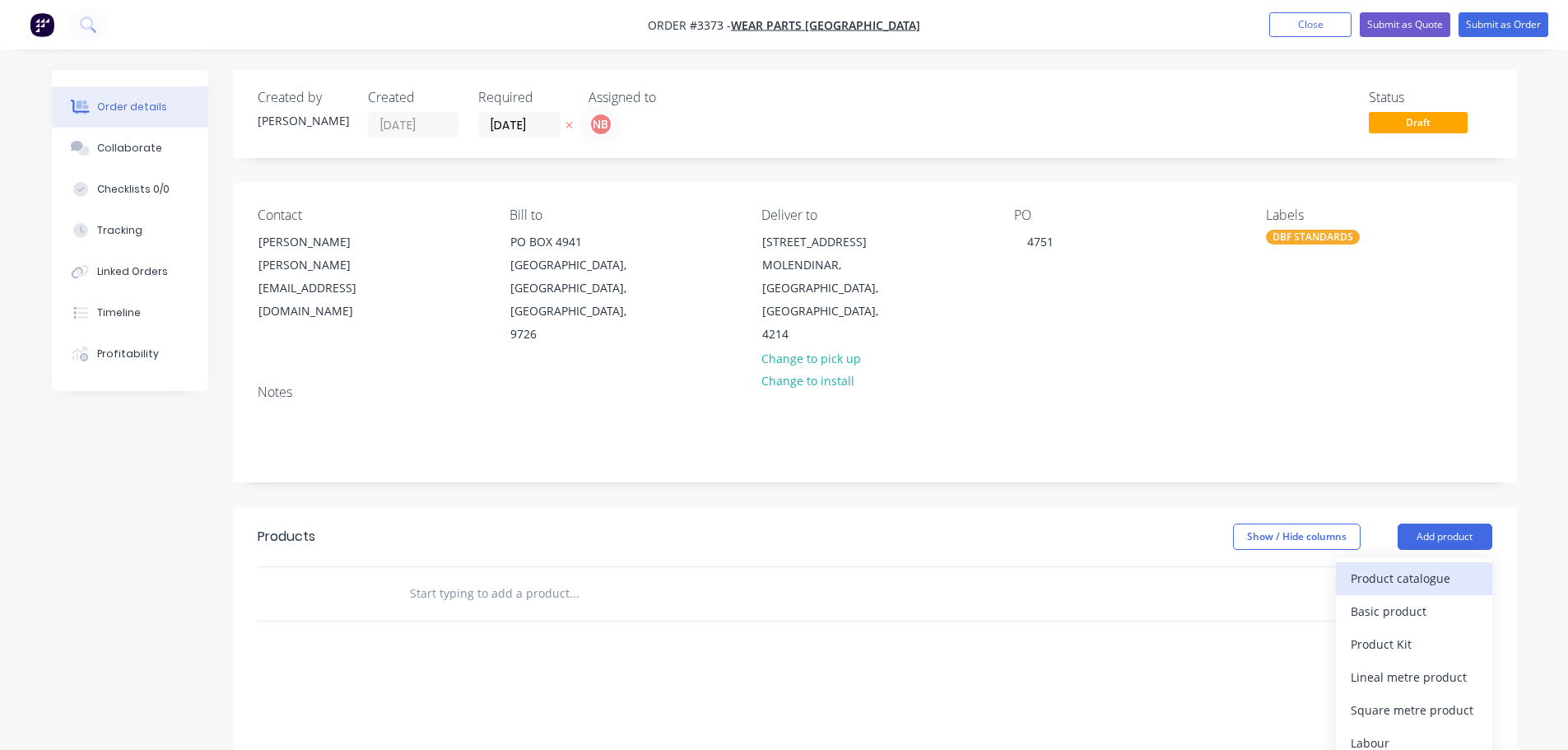
click at [1409, 572] on div "Product catalogue" at bounding box center [1414, 578] width 127 height 24
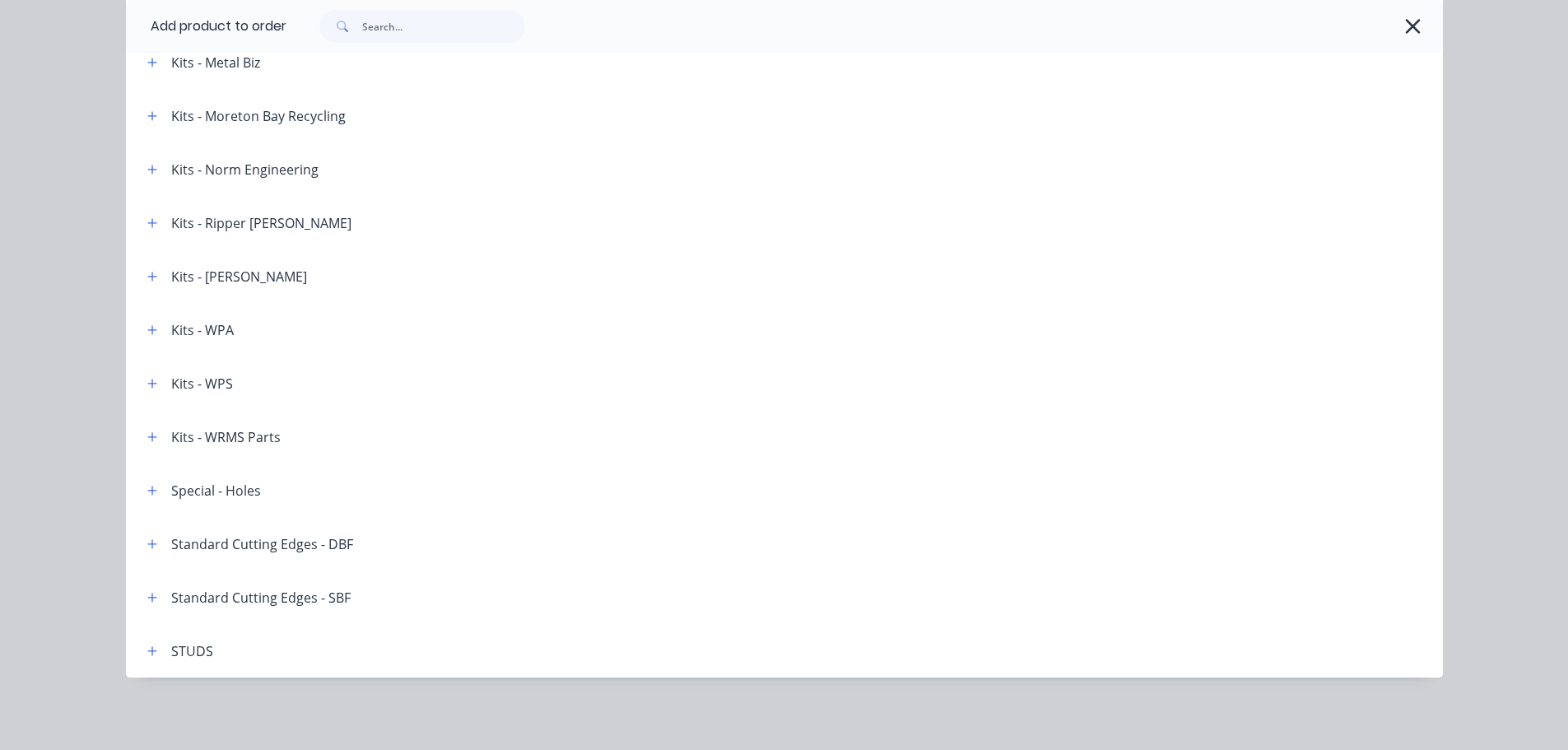
scroll to position [314, 0]
click at [148, 548] on icon "button" at bounding box center [152, 544] width 9 height 11
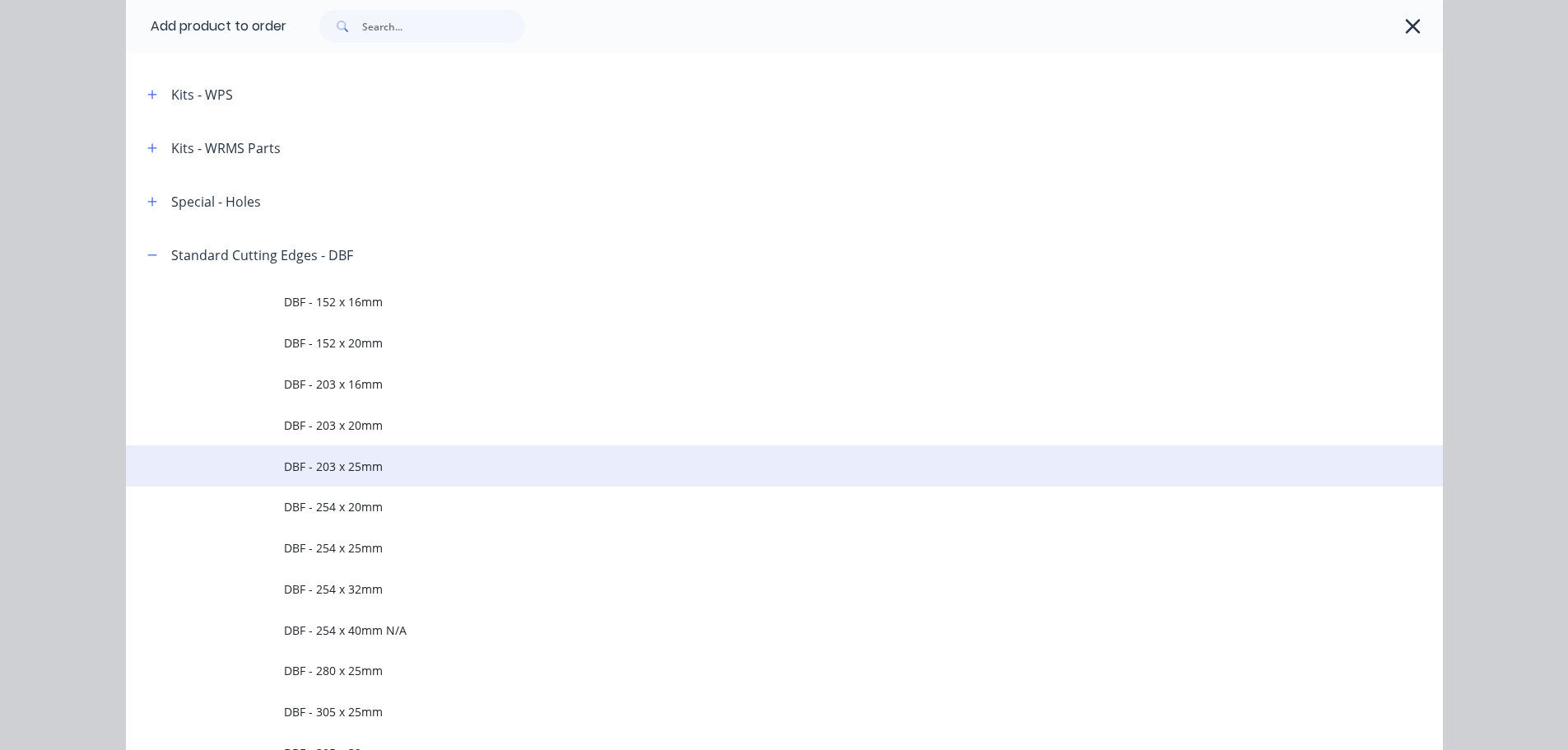
scroll to position [2722, 0]
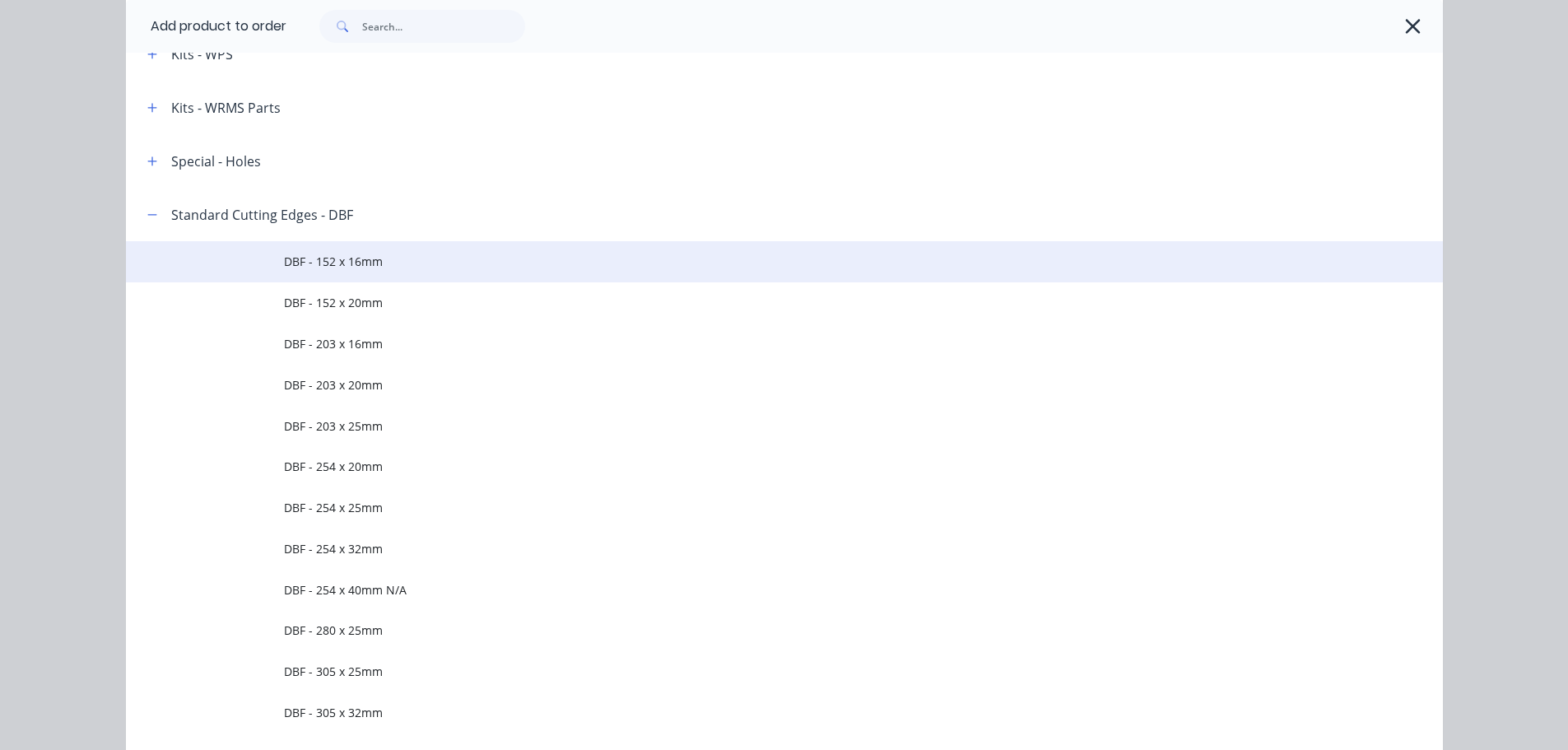
click at [320, 267] on span "DBF - 152 x 16mm" at bounding box center [747, 261] width 927 height 17
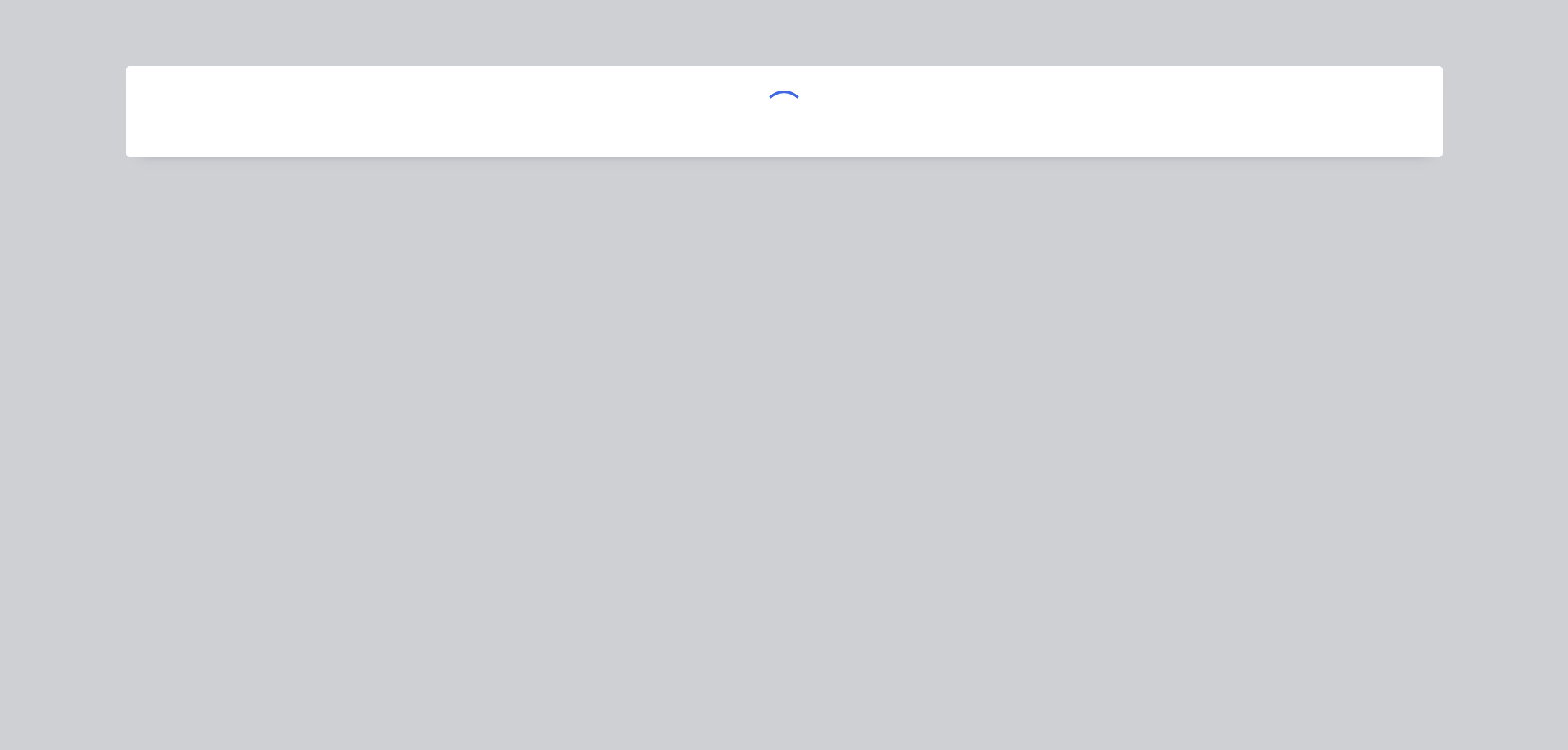
scroll to position [0, 0]
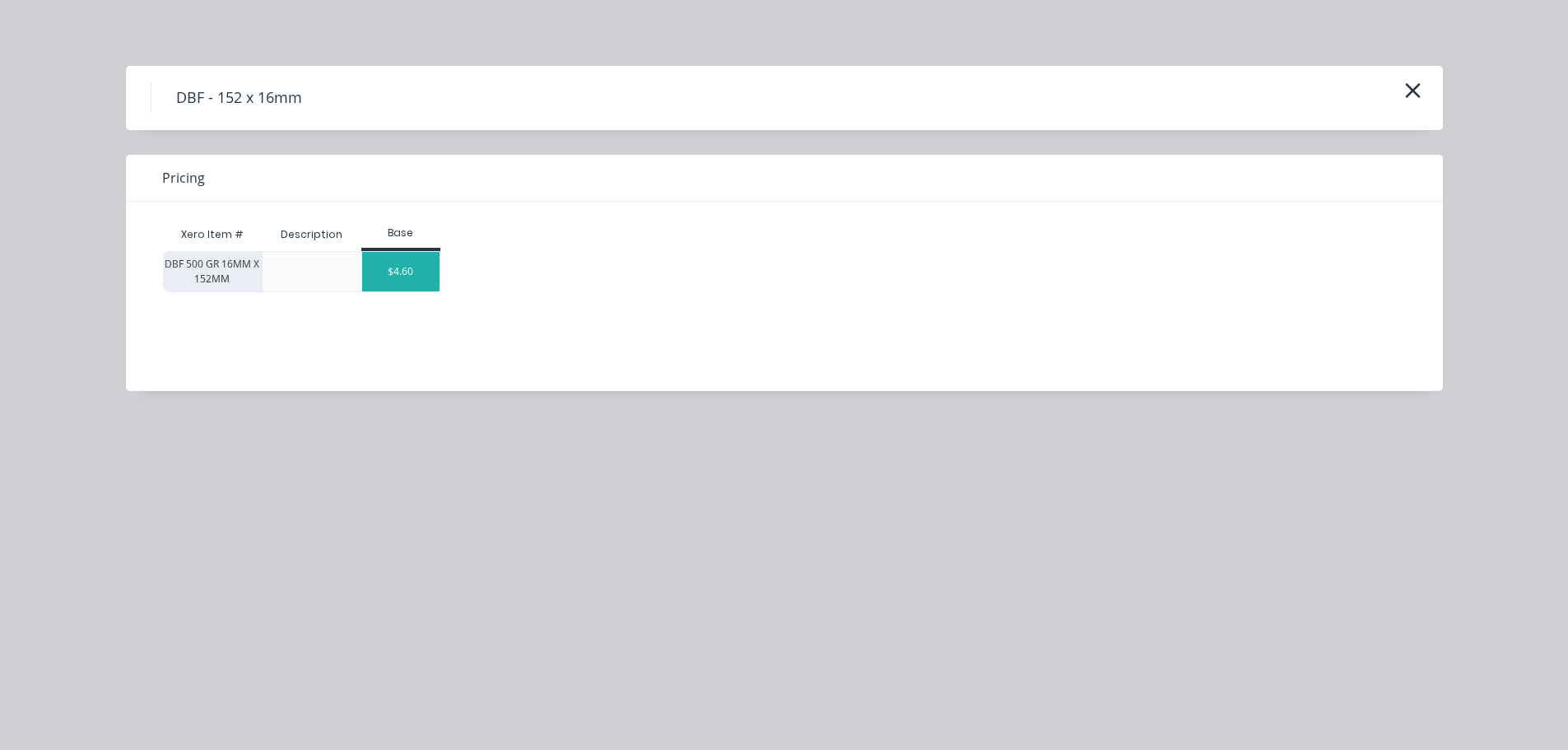
click at [404, 281] on div "$4.60" at bounding box center [401, 271] width 77 height 40
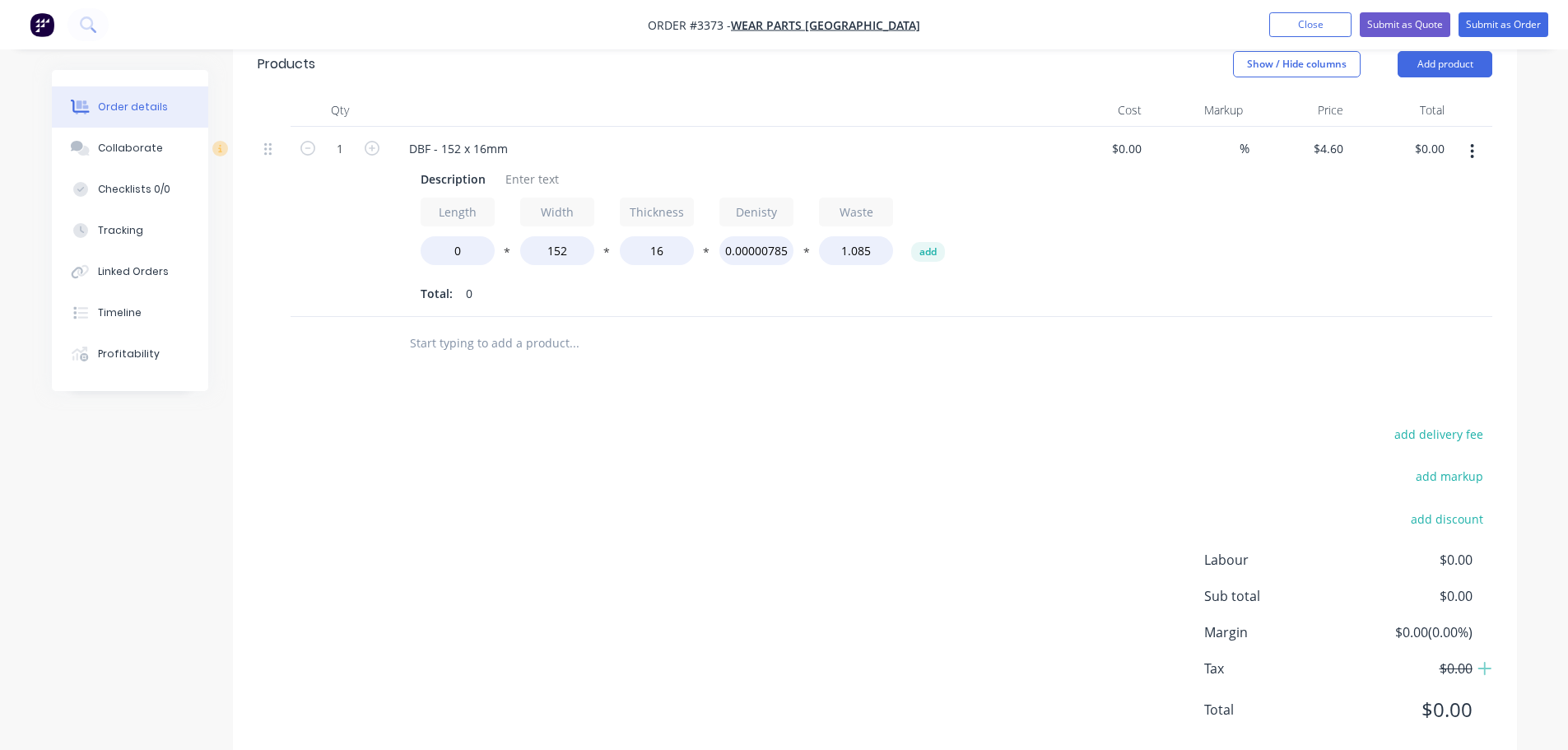
scroll to position [479, 0]
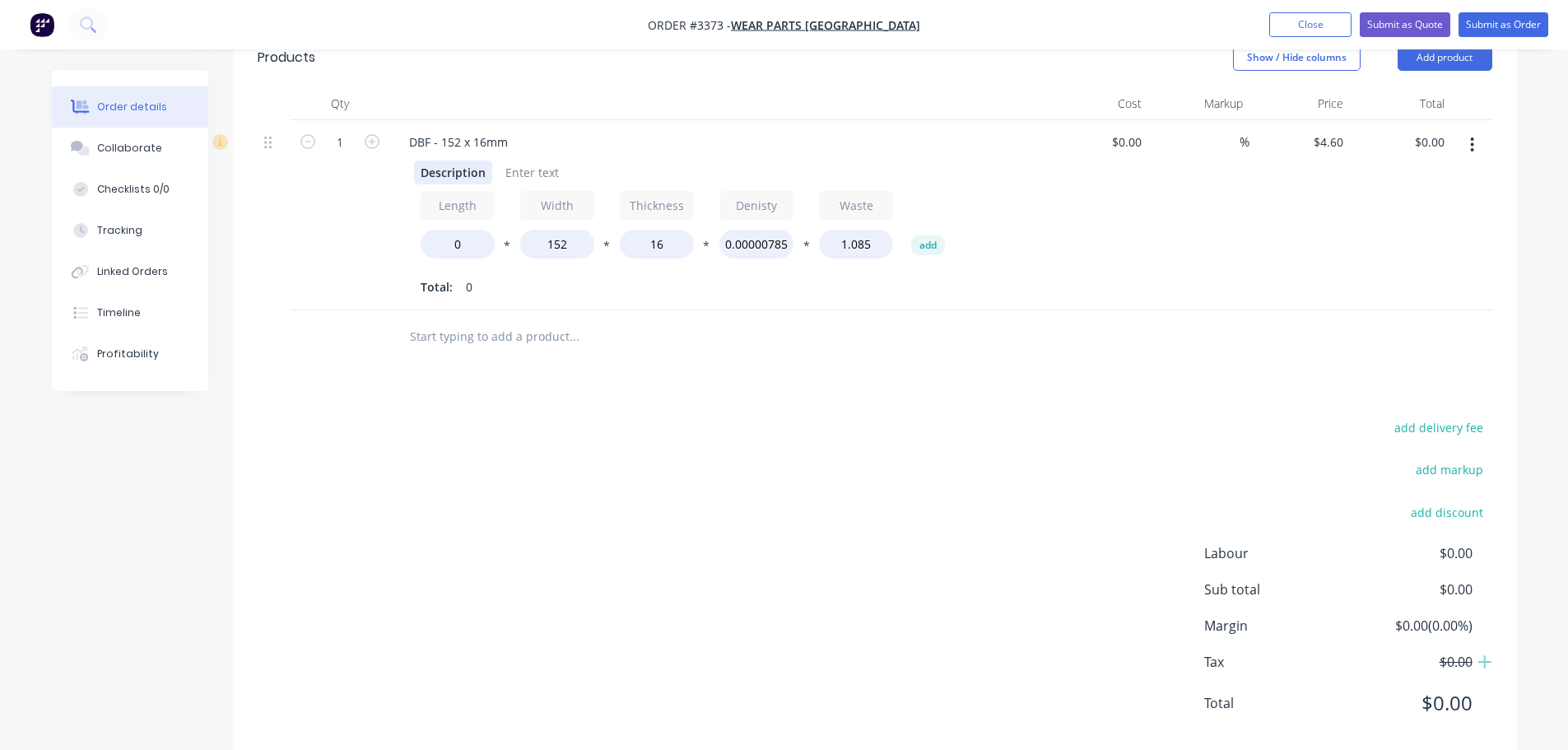
click at [445, 174] on div "Description" at bounding box center [453, 173] width 78 height 24
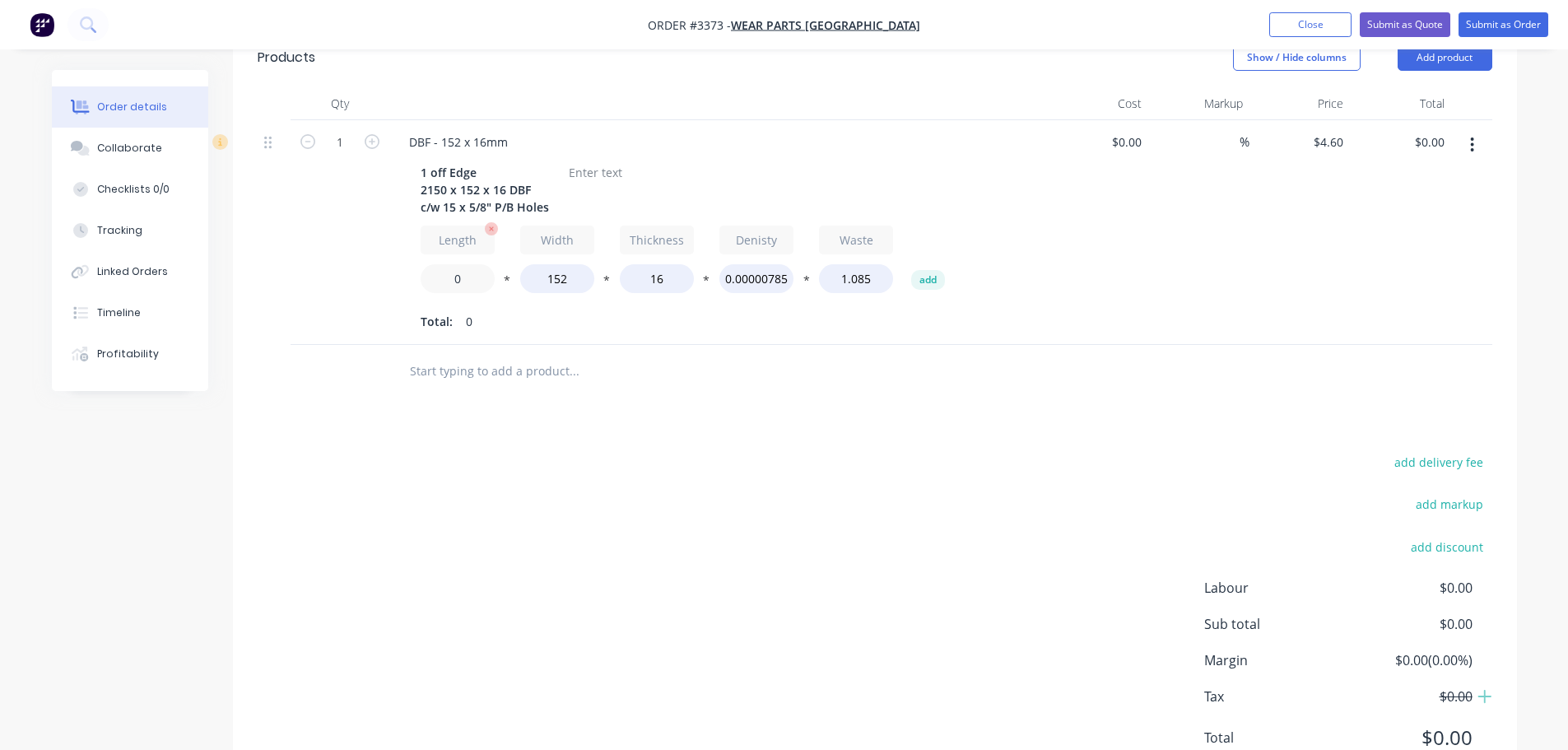
click at [453, 283] on input "0" at bounding box center [458, 279] width 74 height 29
type input "2150"
type input "$207.00"
click at [562, 323] on div "Total: 0" at bounding box center [719, 321] width 596 height 25
click at [595, 170] on div at bounding box center [595, 173] width 67 height 24
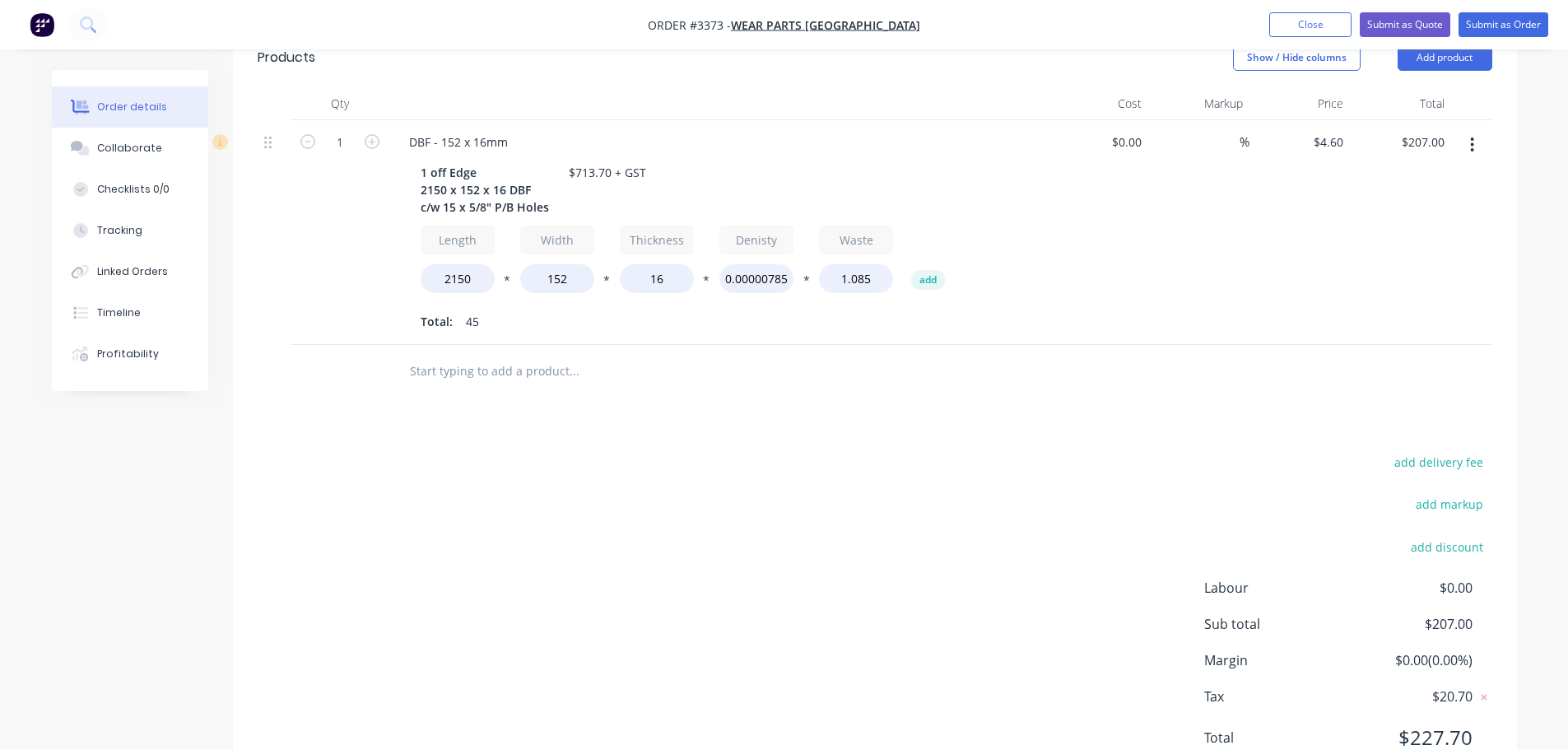
drag, startPoint x: 1464, startPoint y: 63, endPoint x: 1461, endPoint y: 74, distance: 11.4
click at [1464, 63] on button "Add product" at bounding box center [1445, 58] width 95 height 27
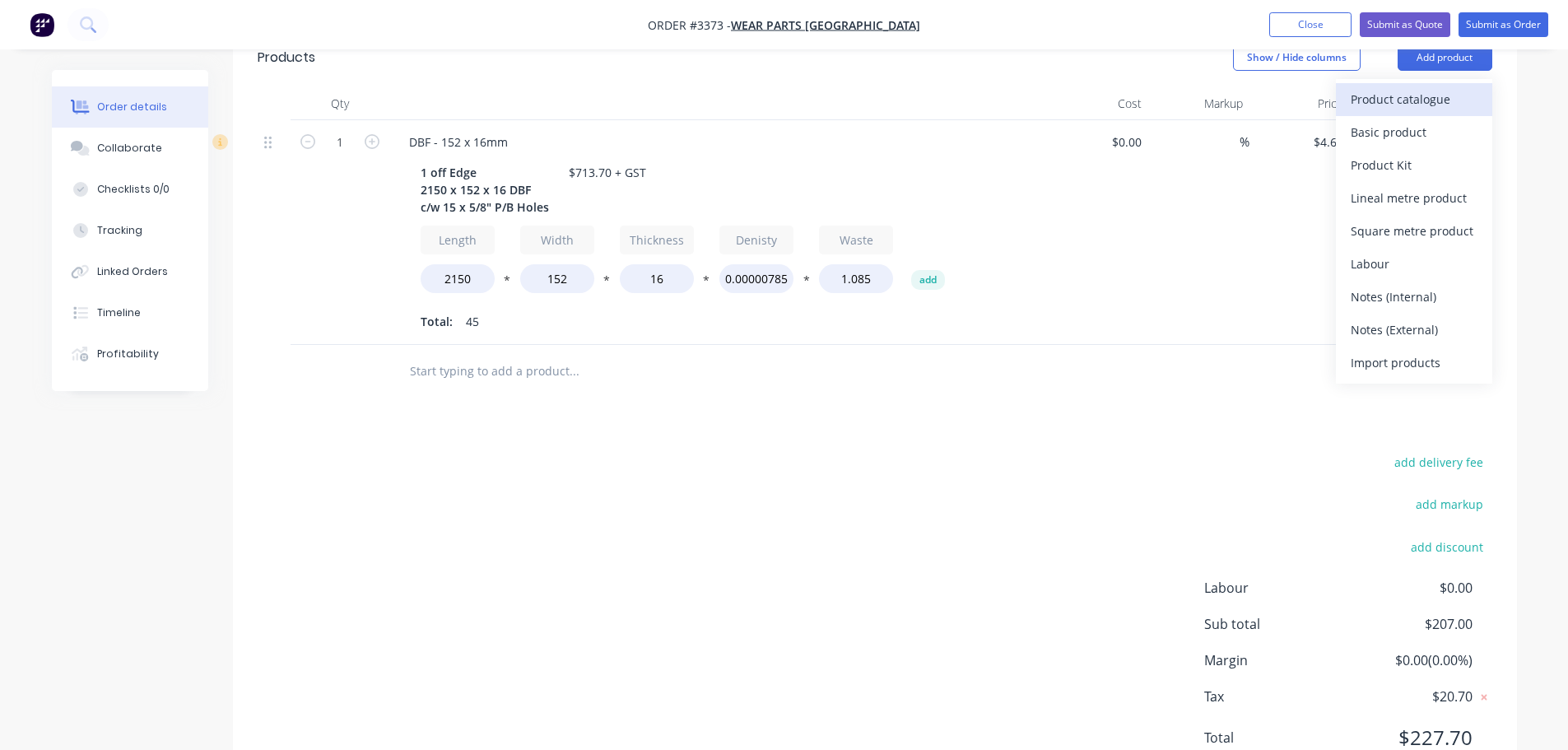
click at [1455, 101] on div "Product catalogue" at bounding box center [1414, 100] width 127 height 24
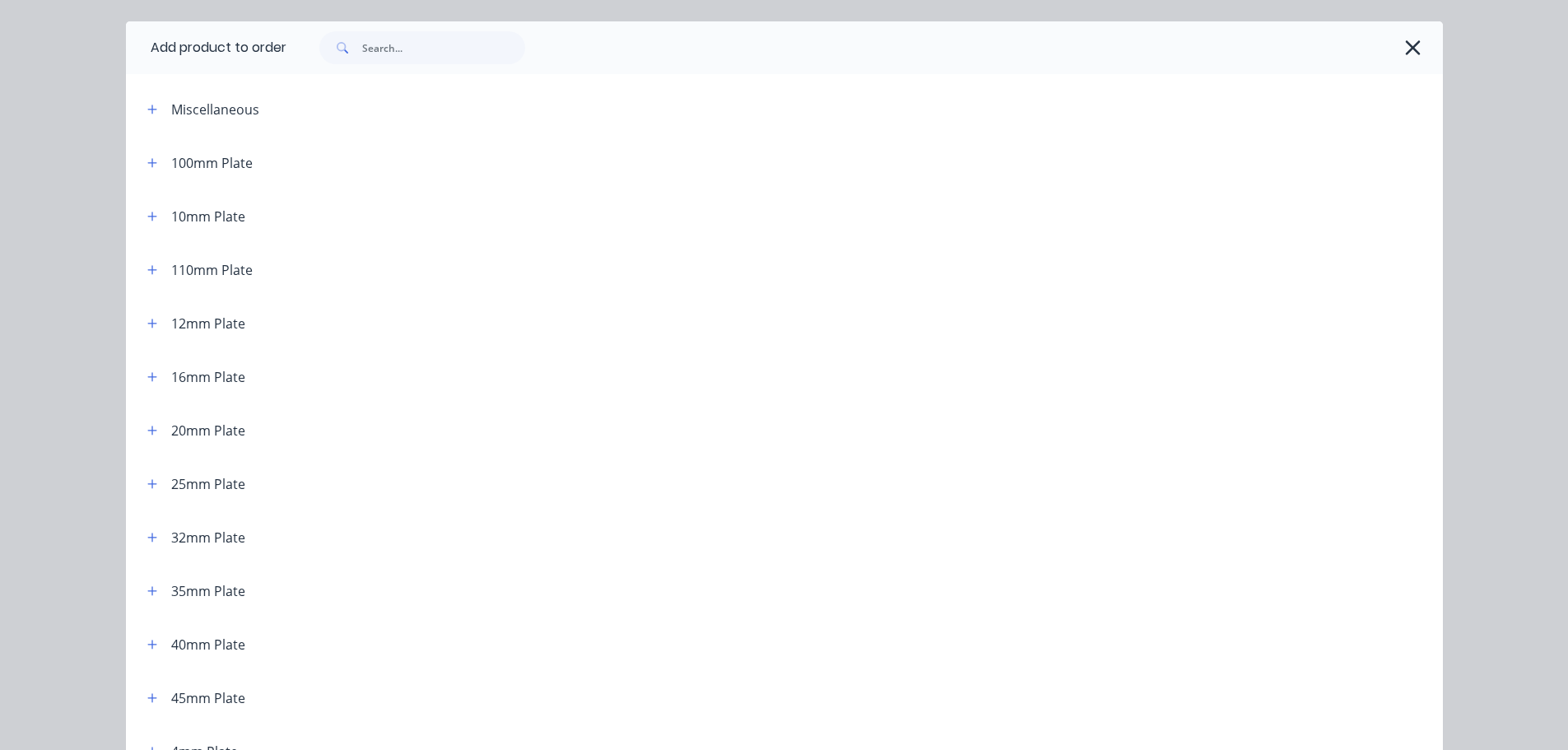
scroll to position [82, 0]
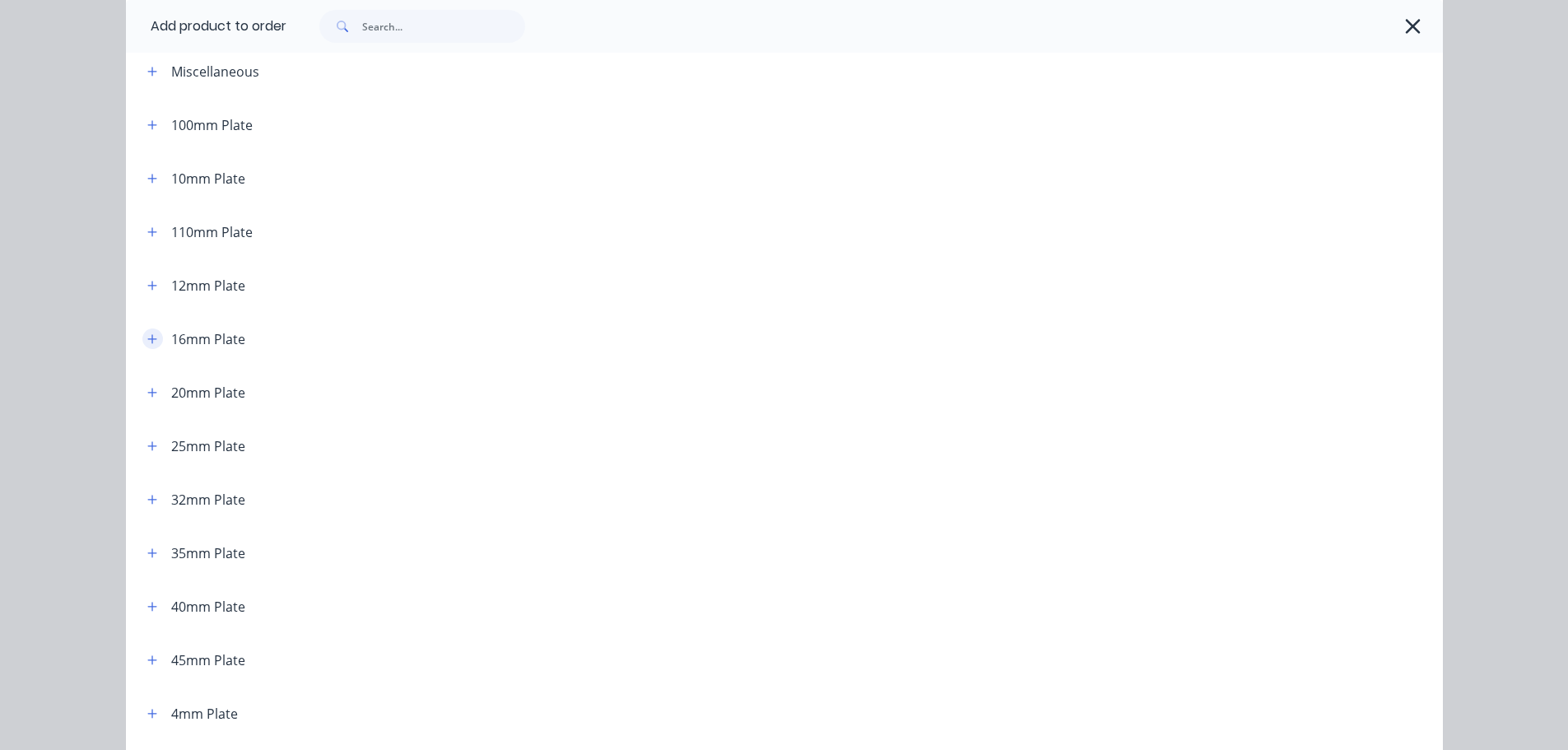
click at [147, 347] on button "button" at bounding box center [153, 338] width 21 height 21
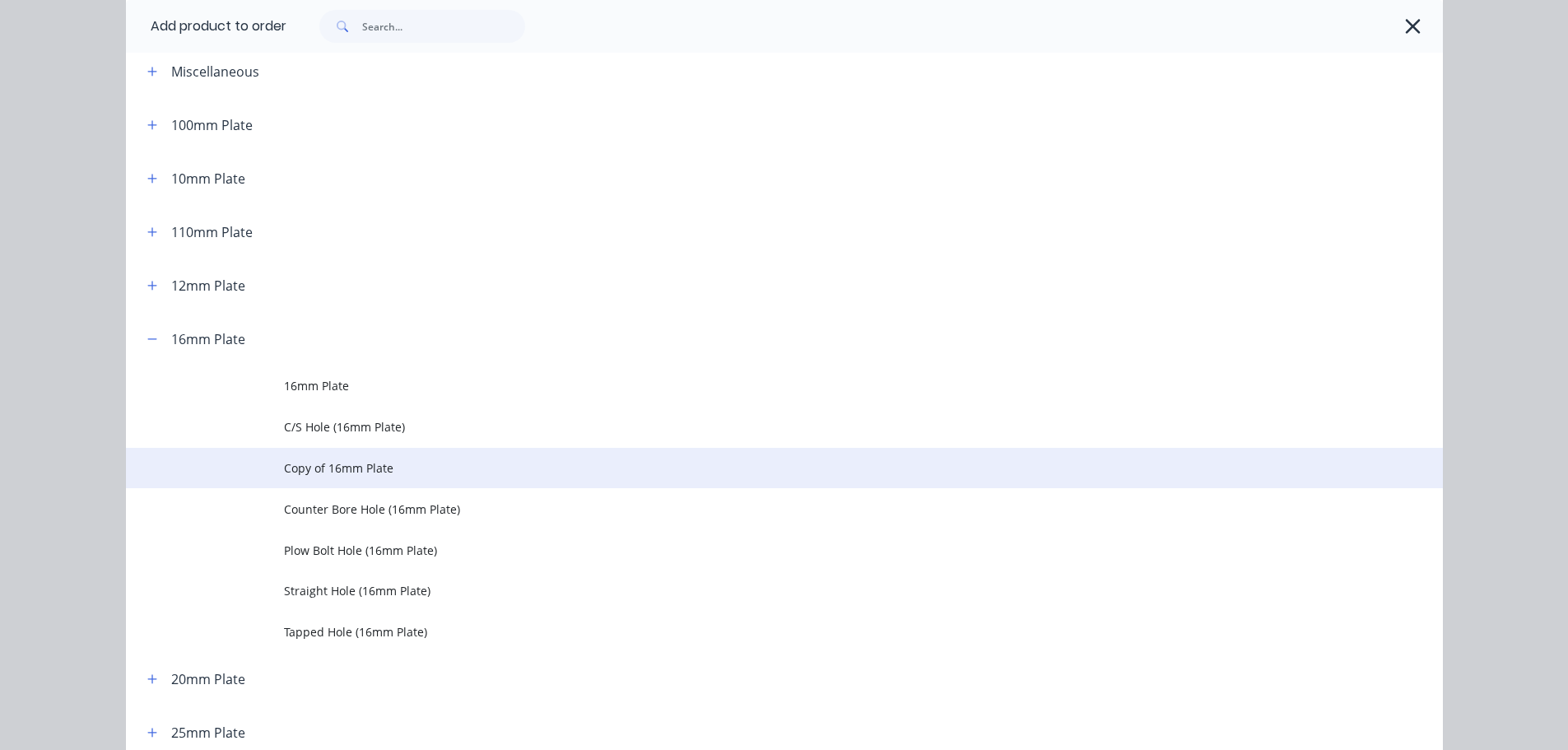
scroll to position [165, 0]
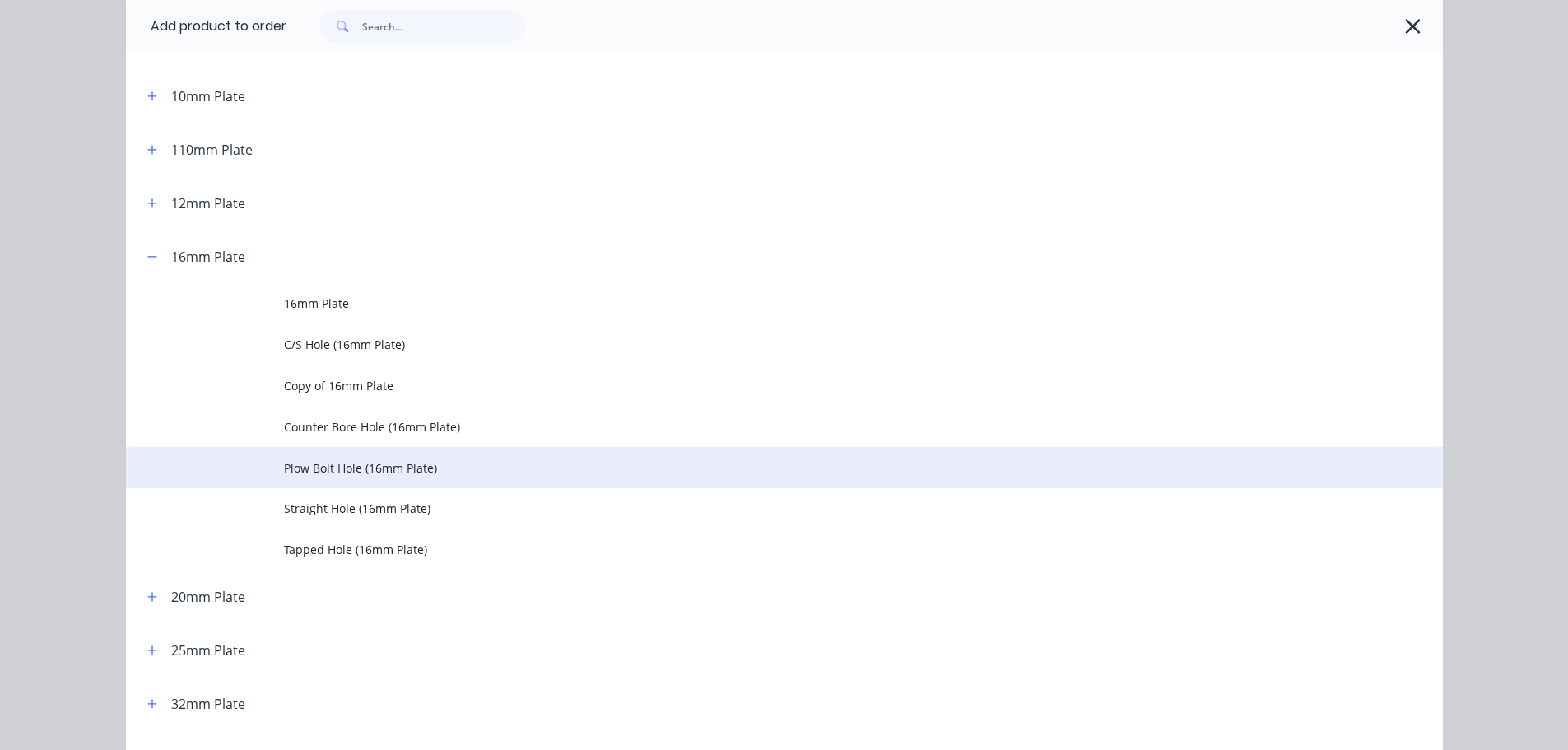
click at [309, 456] on td "Plow Bolt Hole (16mm Plate)" at bounding box center [863, 467] width 1159 height 41
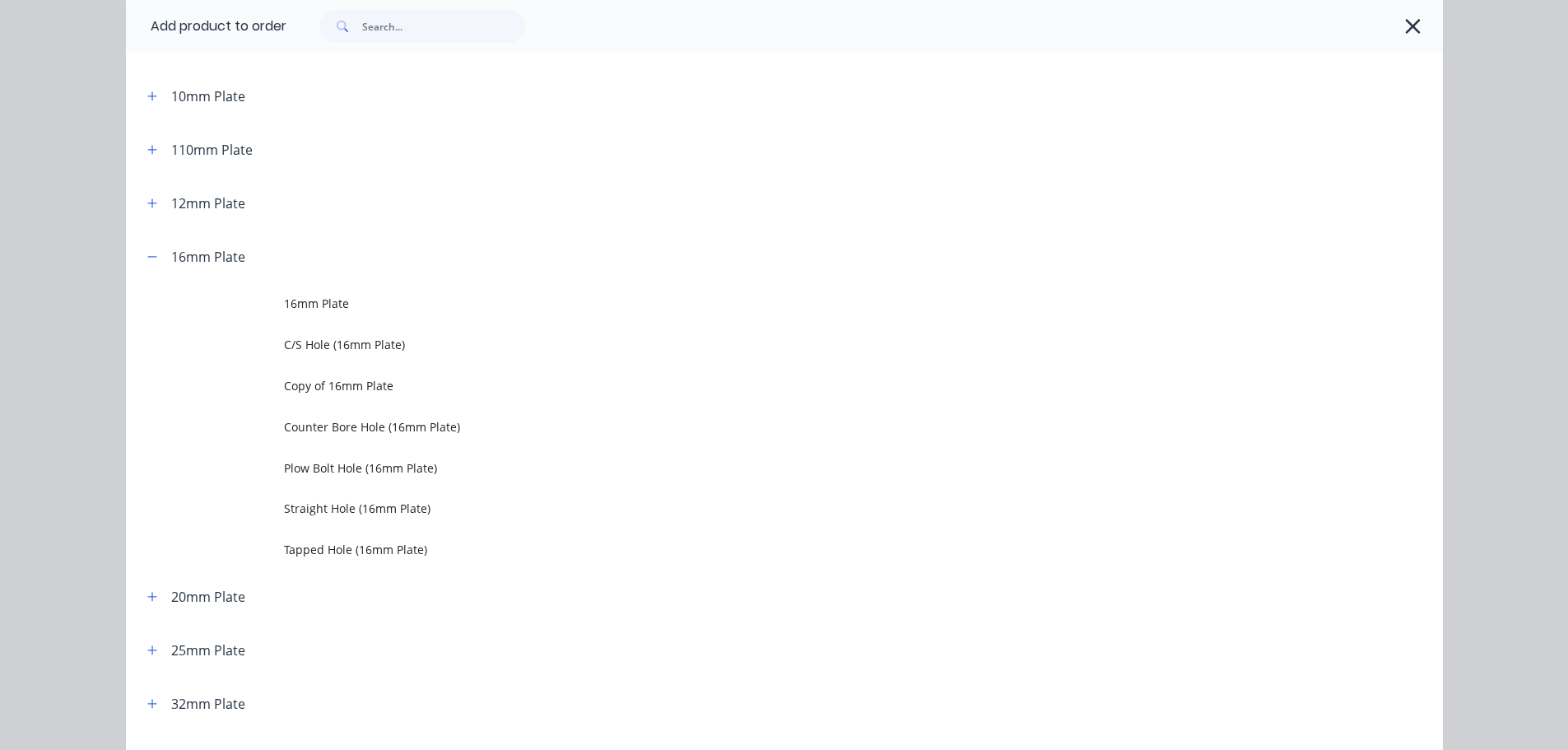
scroll to position [0, 0]
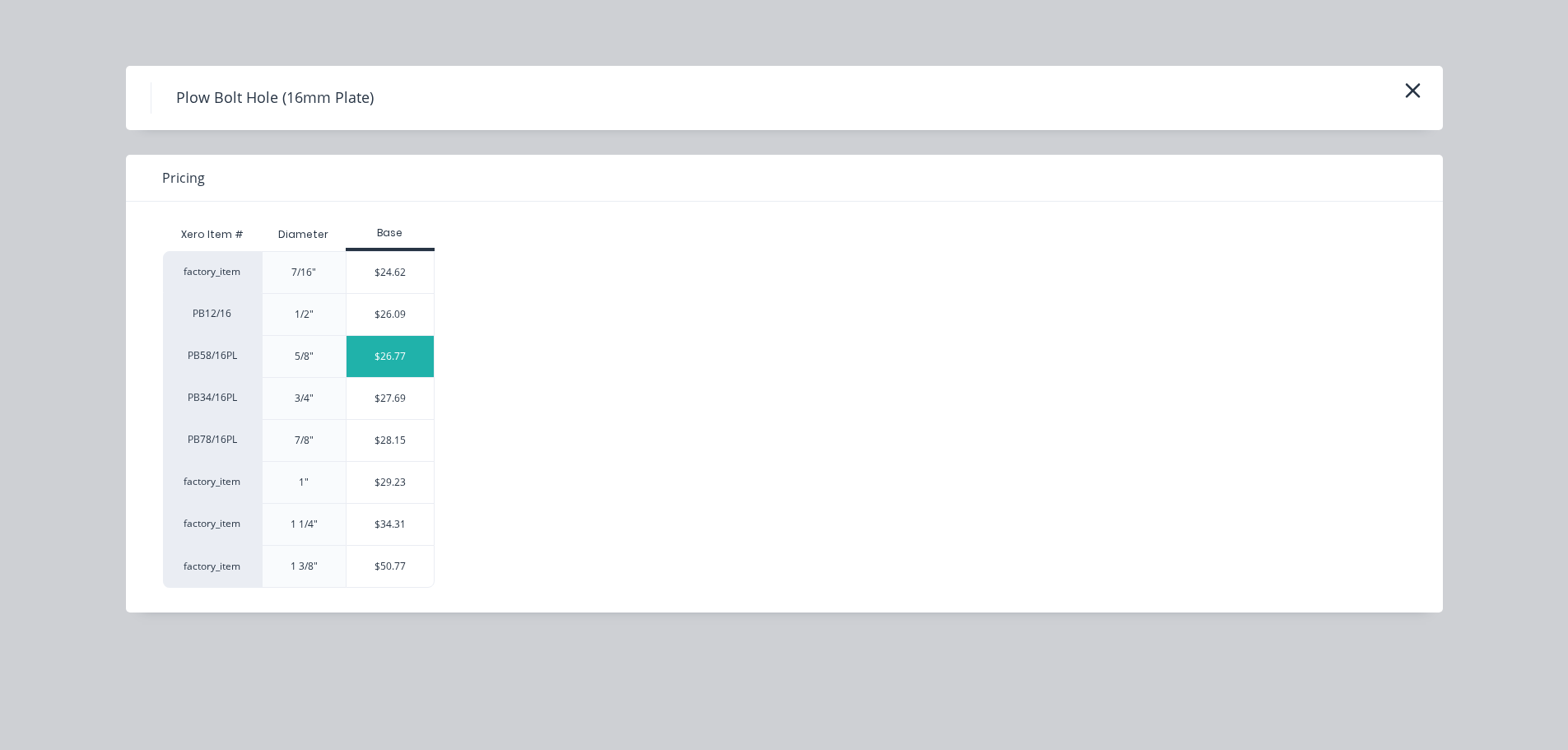
click at [382, 355] on div "$26.77" at bounding box center [390, 357] width 88 height 41
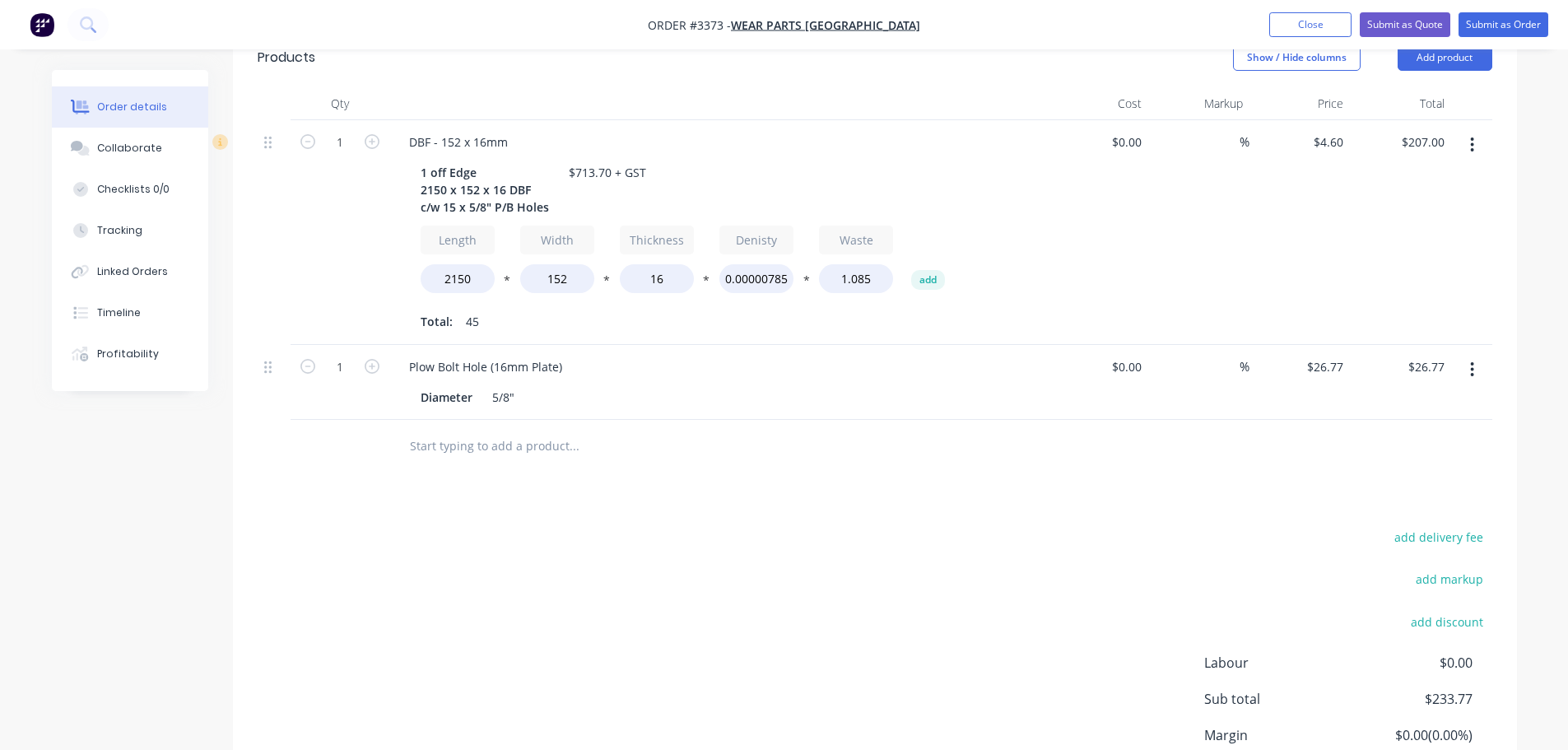
click at [339, 353] on div "1" at bounding box center [340, 365] width 43 height 25
click at [343, 364] on input "1" at bounding box center [340, 367] width 43 height 25
type input "15"
type input "$401.55"
click at [342, 284] on div "1" at bounding box center [339, 233] width 99 height 225
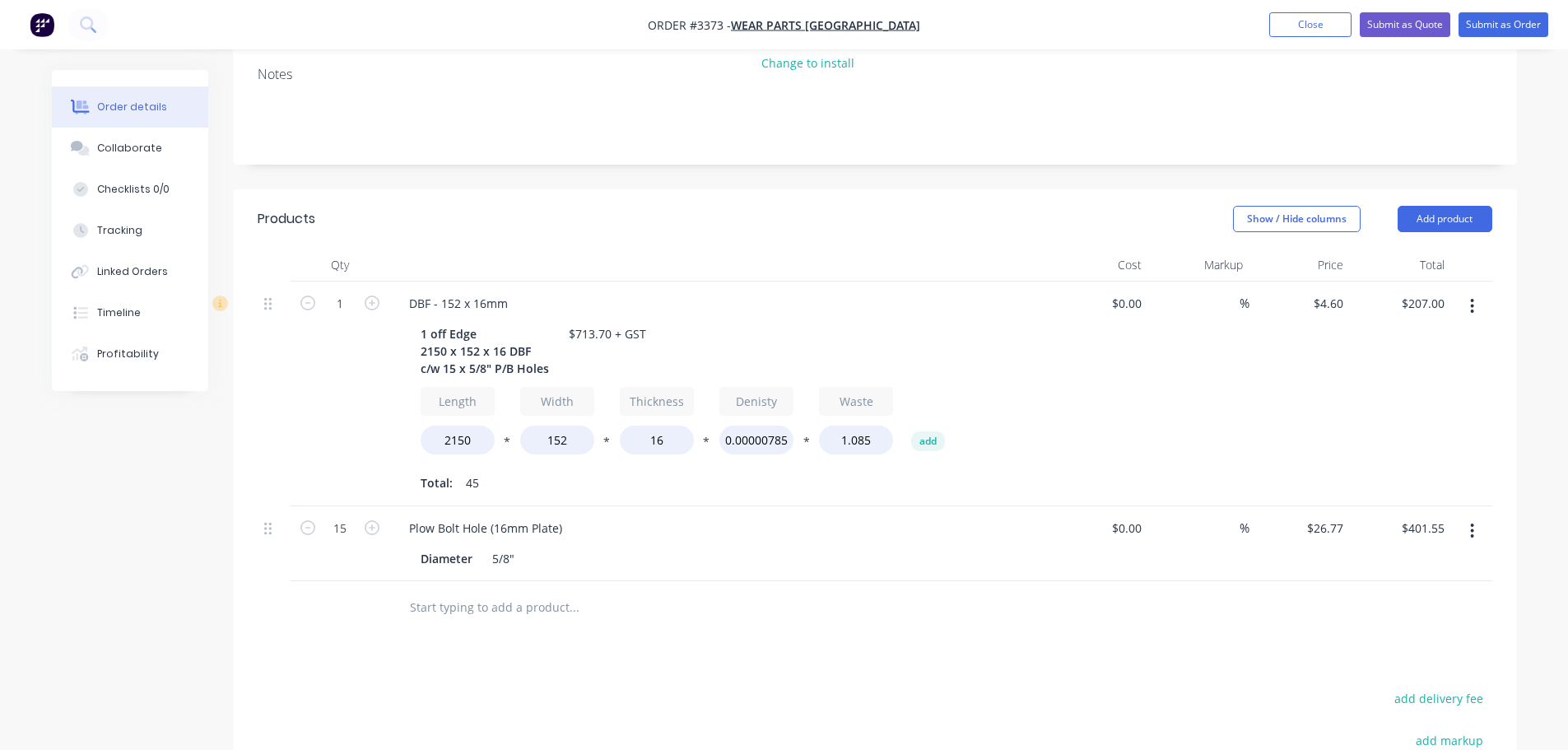
scroll to position [314, 0]
click at [1455, 207] on header "Products Show / Hide columns Add product" at bounding box center [875, 222] width 1284 height 59
click at [1452, 232] on button "Add product" at bounding box center [1445, 222] width 95 height 27
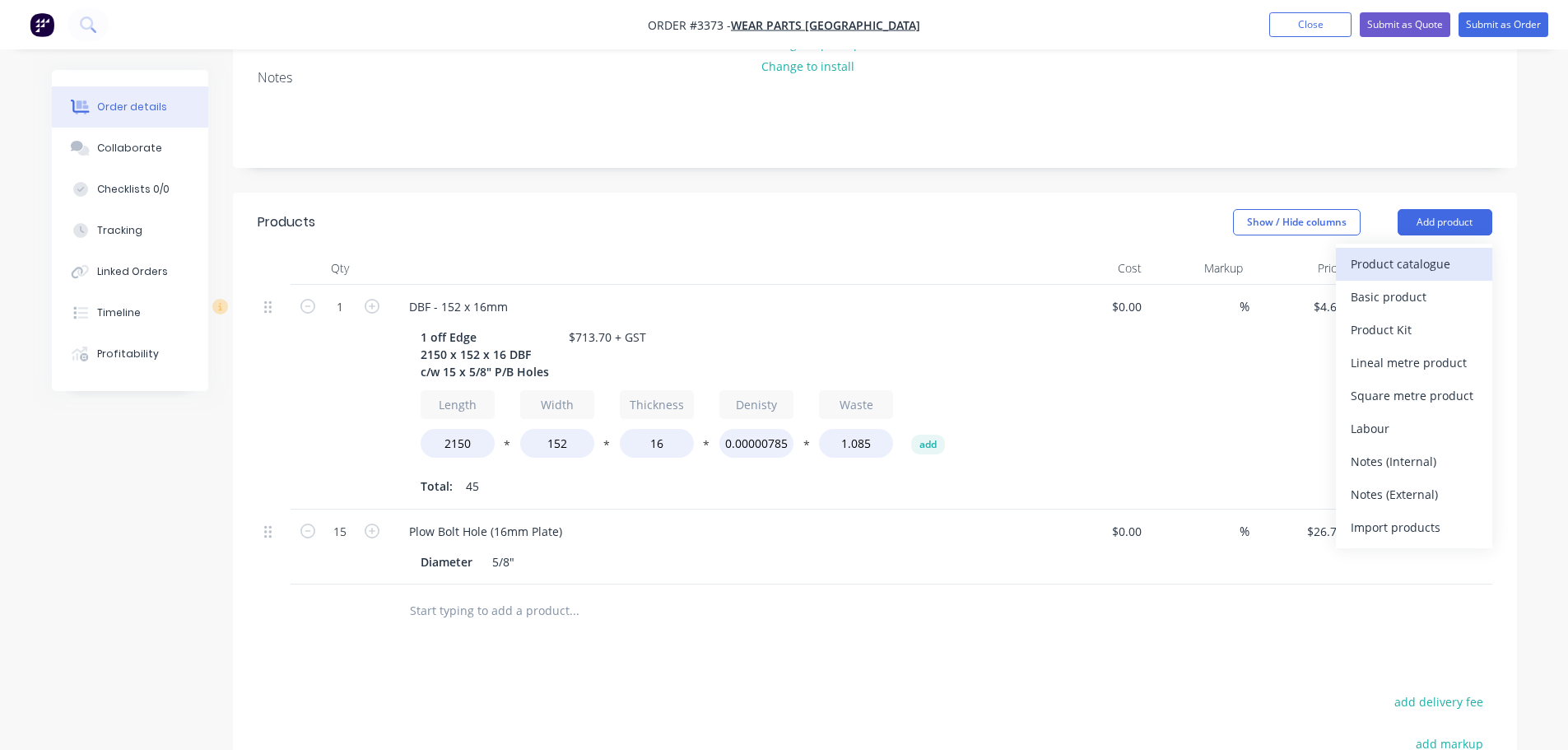
click at [1434, 262] on div "Product catalogue" at bounding box center [1414, 264] width 127 height 24
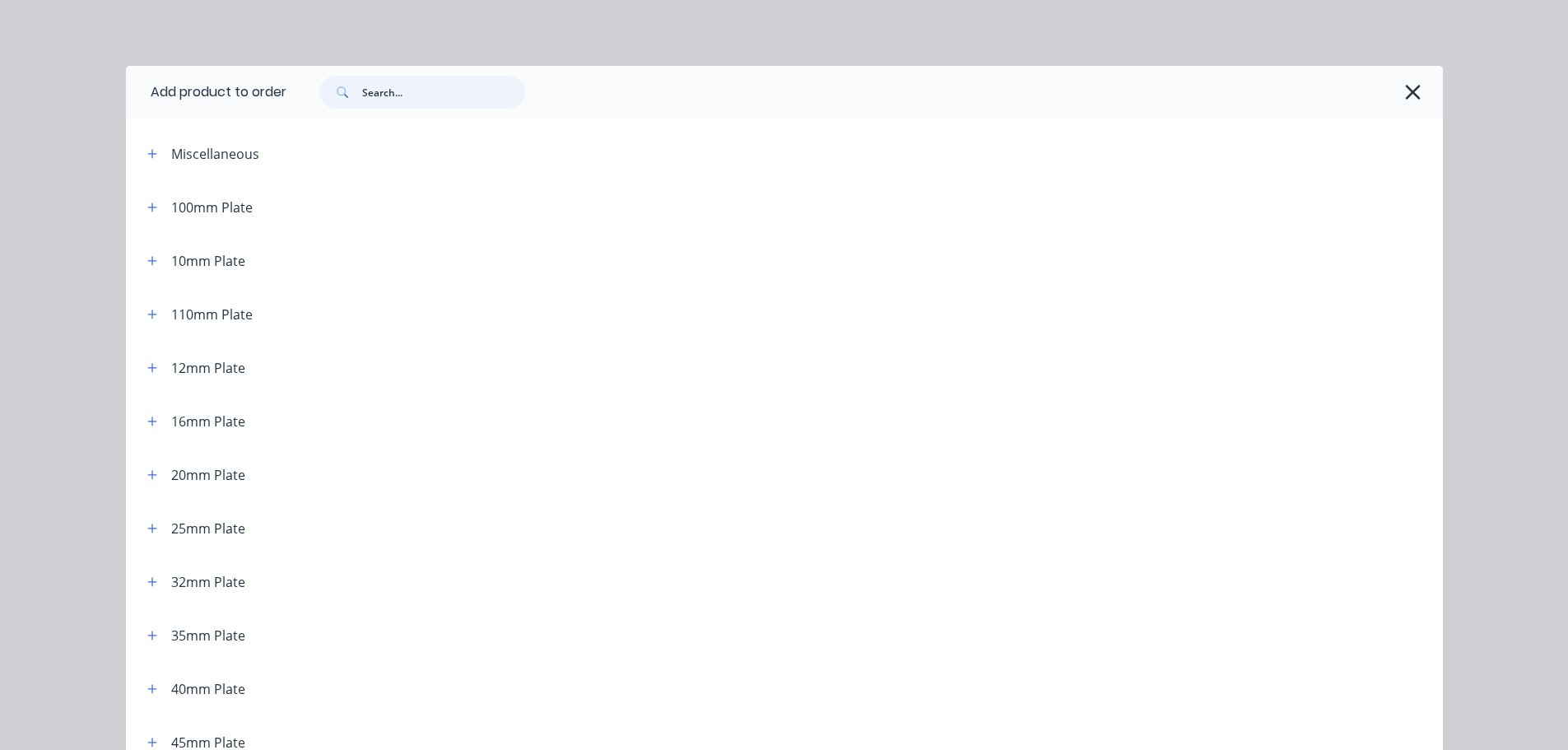
click at [382, 104] on input "text" at bounding box center [444, 92] width 163 height 33
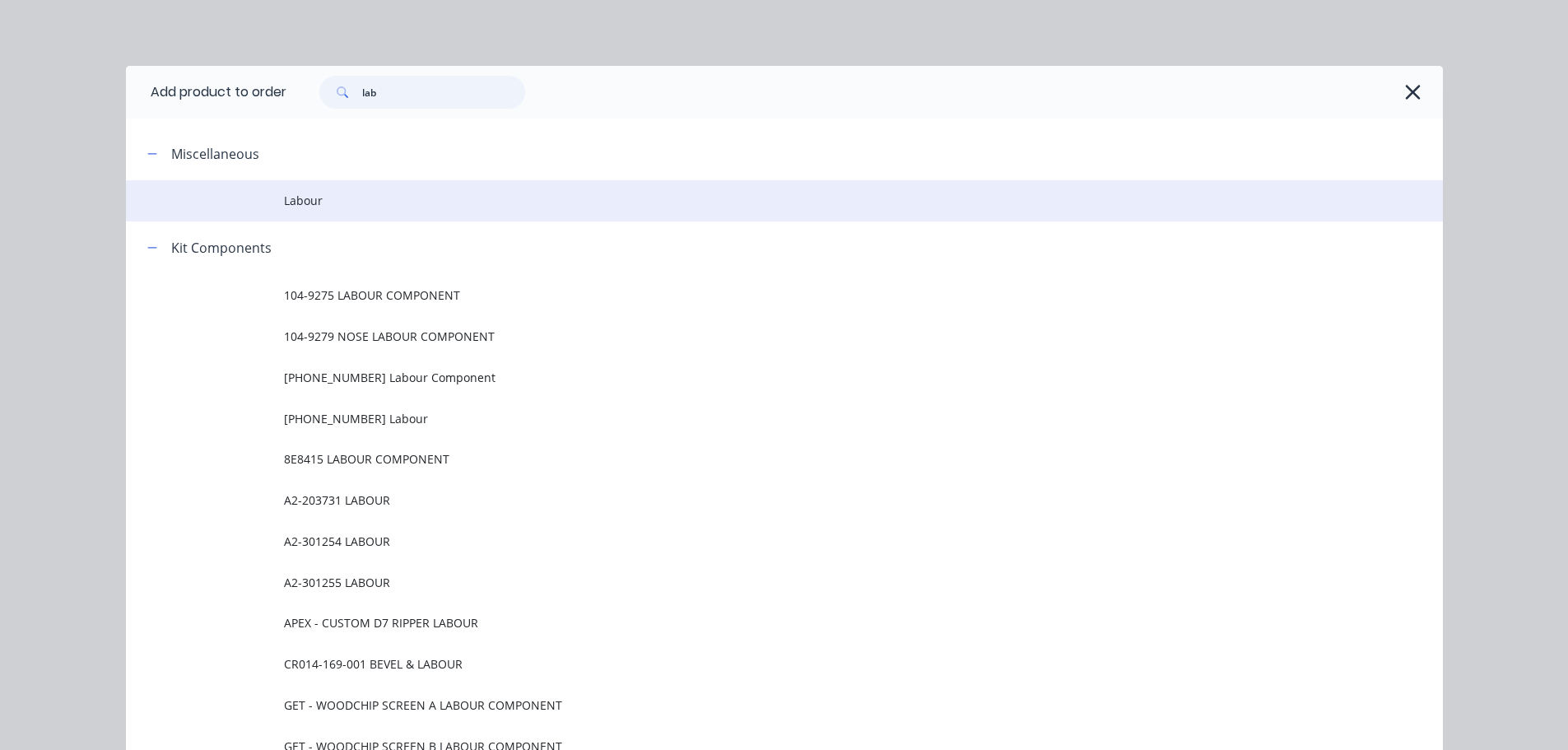
type input "lab"
click at [327, 195] on span "Labour" at bounding box center [747, 200] width 927 height 17
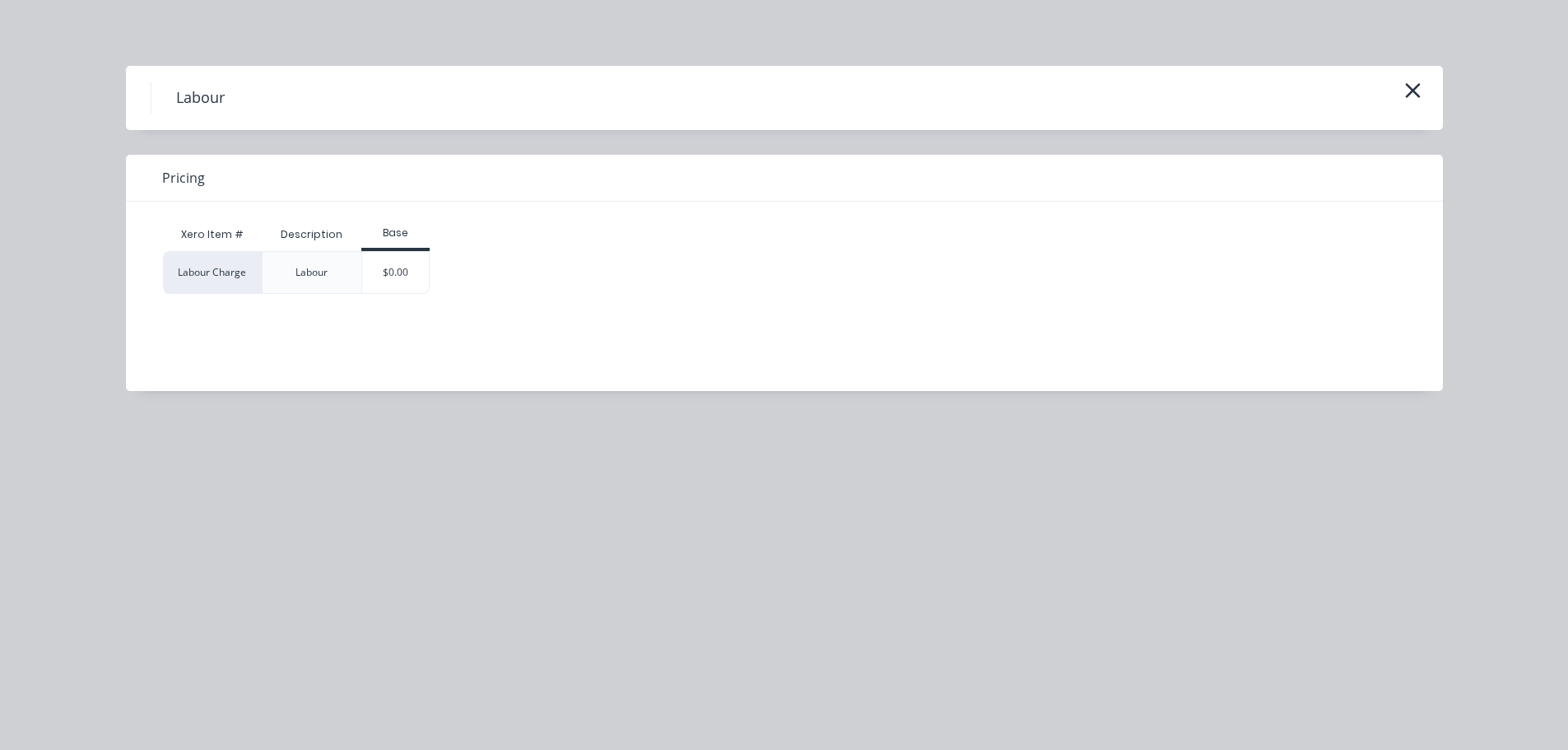
click at [388, 259] on div "$0.00" at bounding box center [396, 272] width 67 height 41
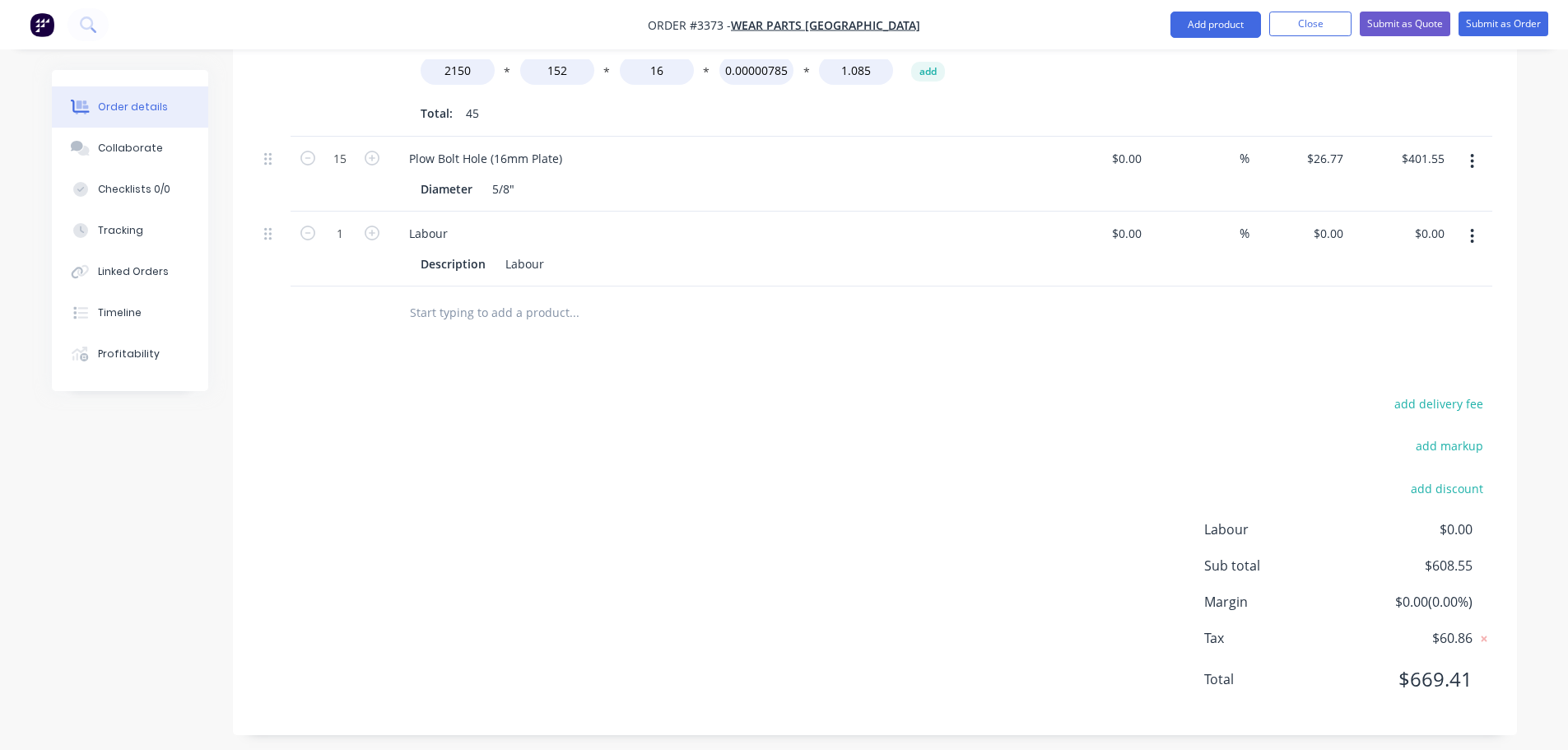
scroll to position [698, 0]
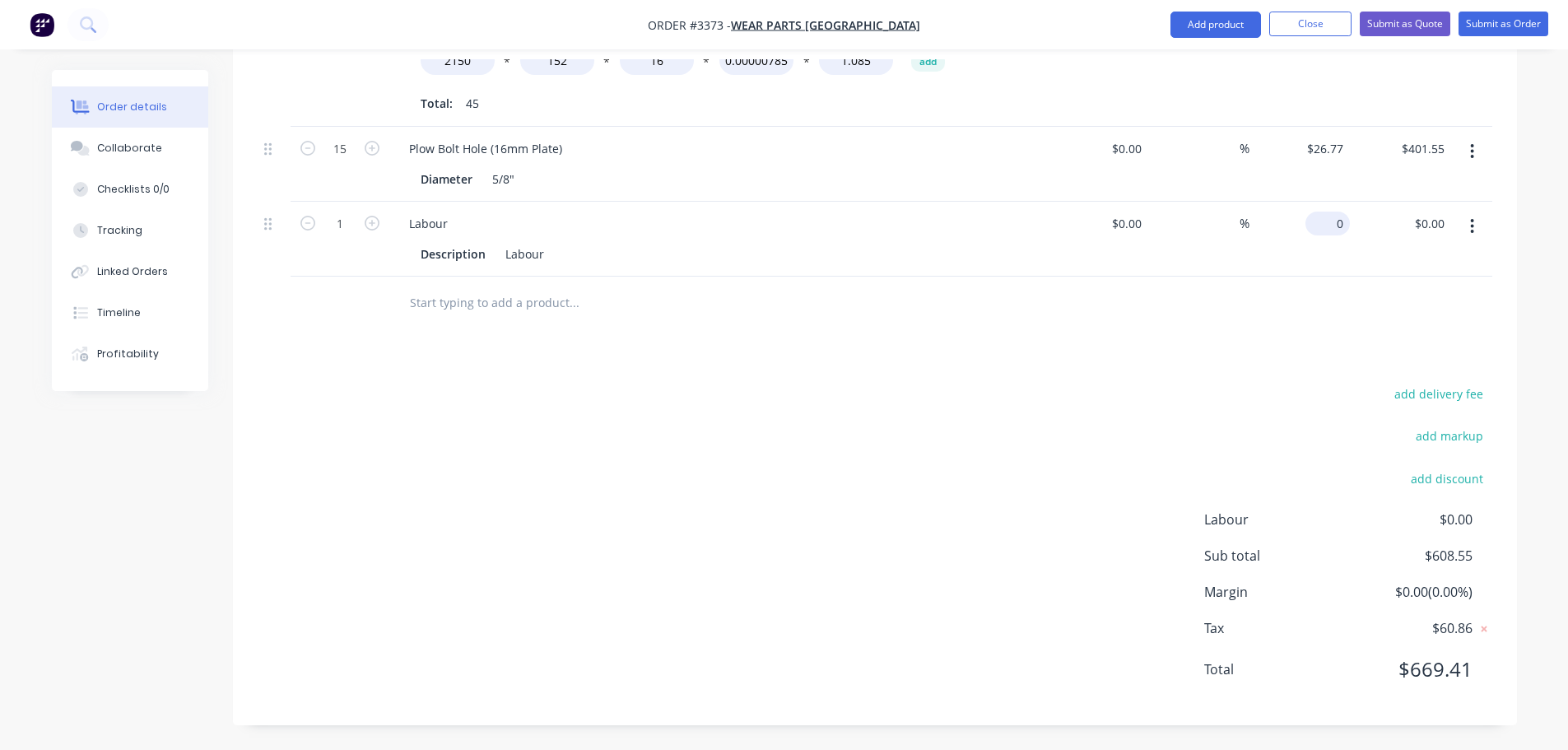
click at [1319, 223] on div "0 $0.00" at bounding box center [1301, 239] width 101 height 75
type input "$105.15"
click at [968, 518] on div "add delivery fee add markup add discount Labour $0.00 Sub total $608.55 Margin …" at bounding box center [875, 542] width 1235 height 318
click at [163, 154] on button "Collaborate" at bounding box center [130, 149] width 156 height 41
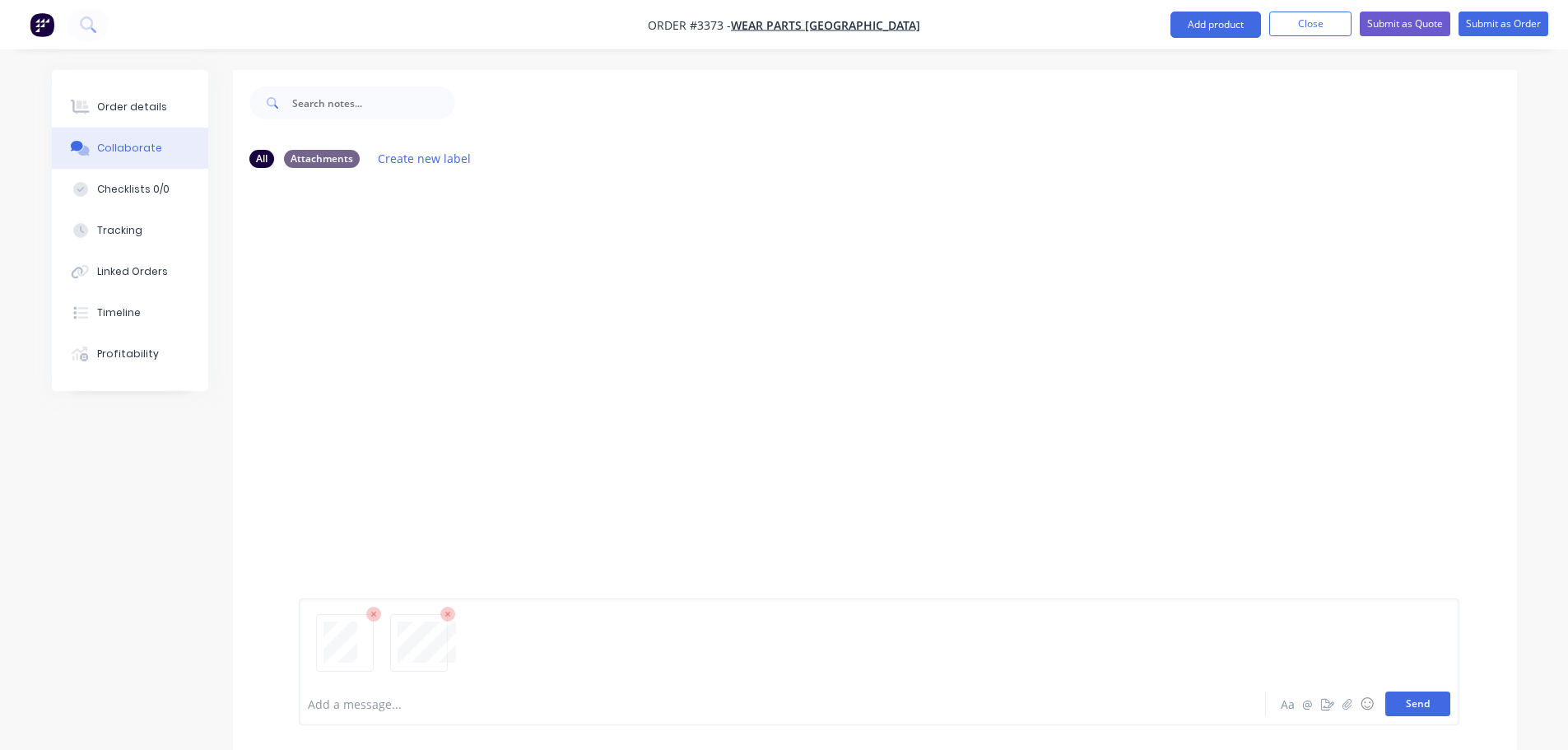
click at [1423, 706] on button "Send" at bounding box center [1419, 704] width 65 height 25
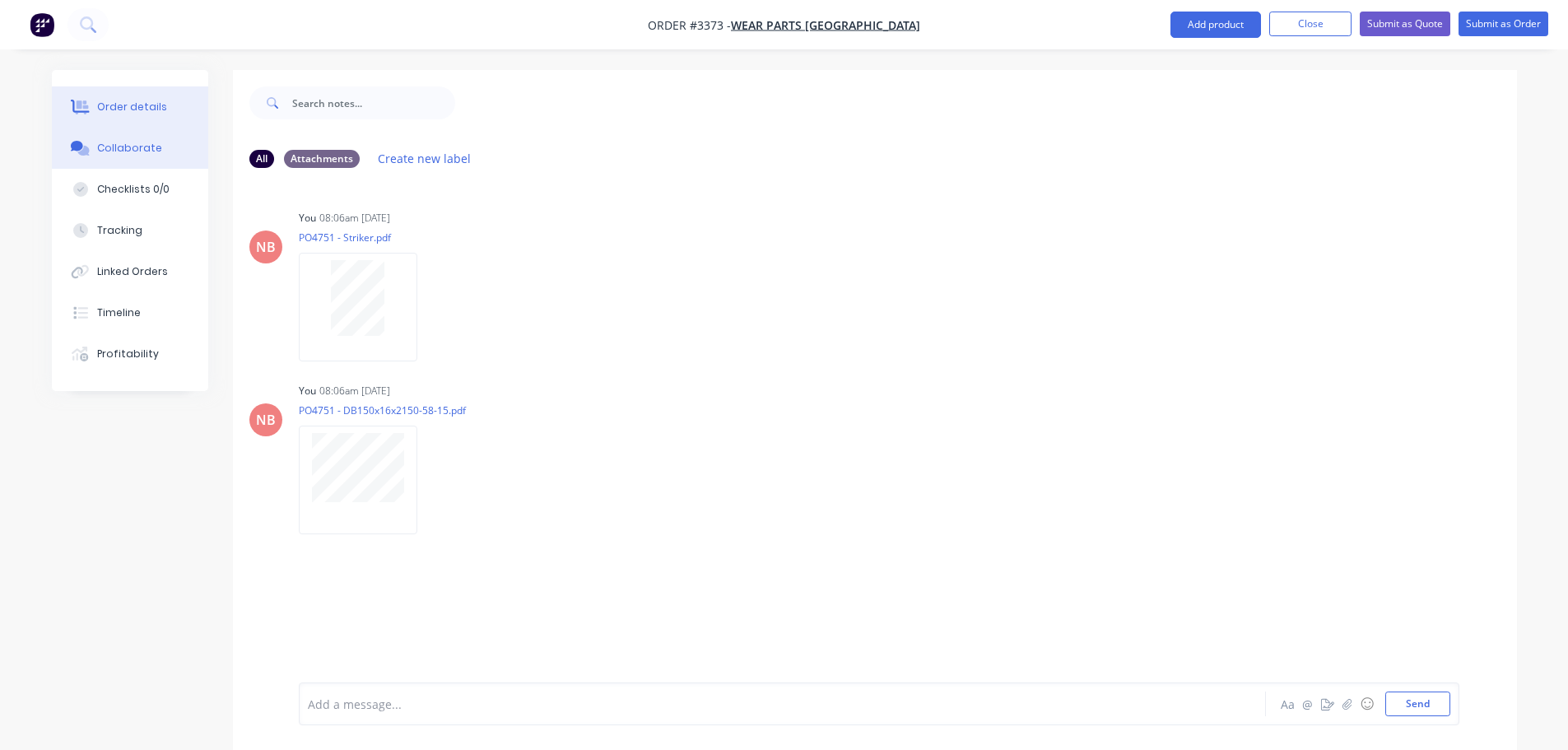
click at [160, 115] on button "Order details" at bounding box center [130, 107] width 156 height 41
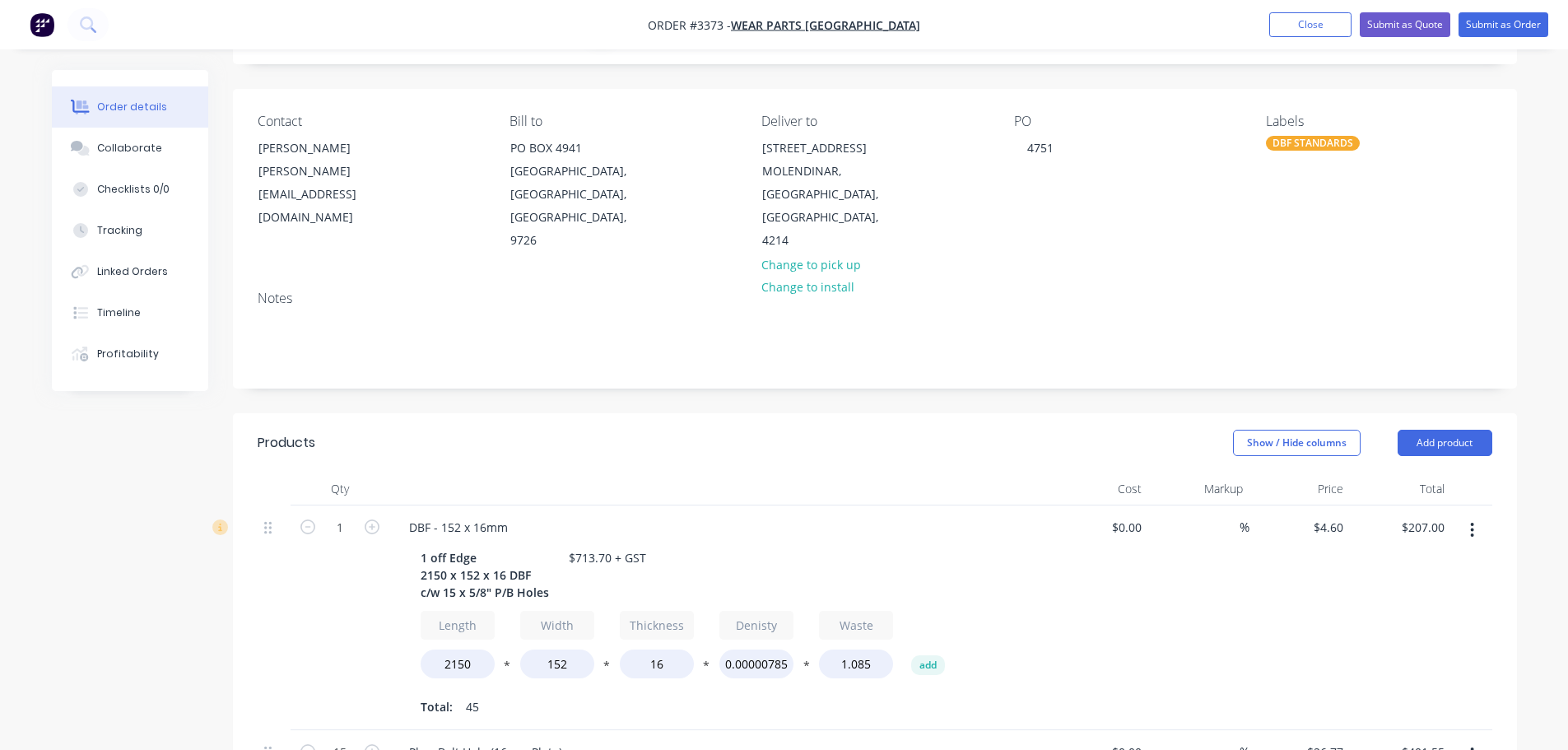
scroll to position [82, 0]
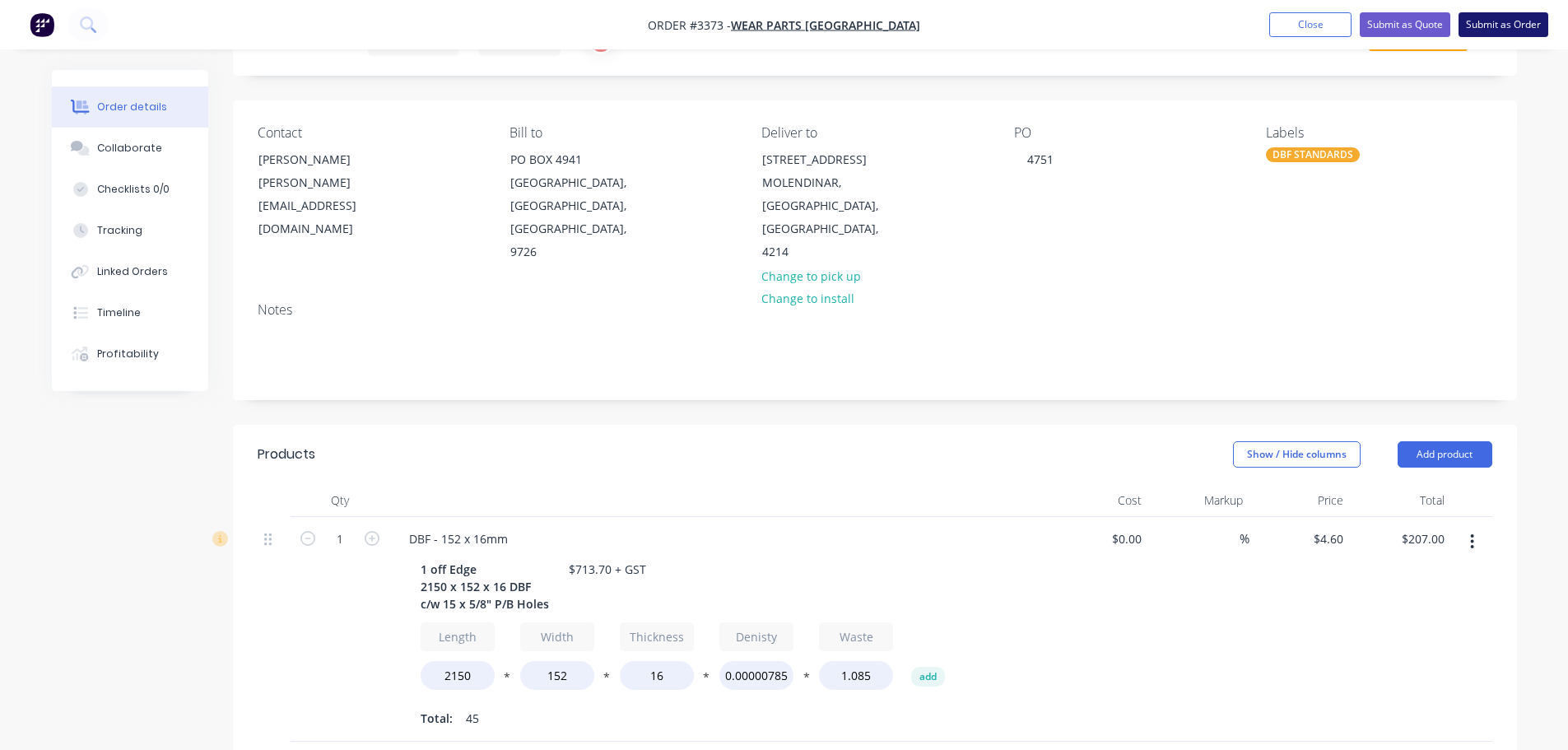
click at [1510, 23] on button "Submit as Order" at bounding box center [1504, 24] width 89 height 25
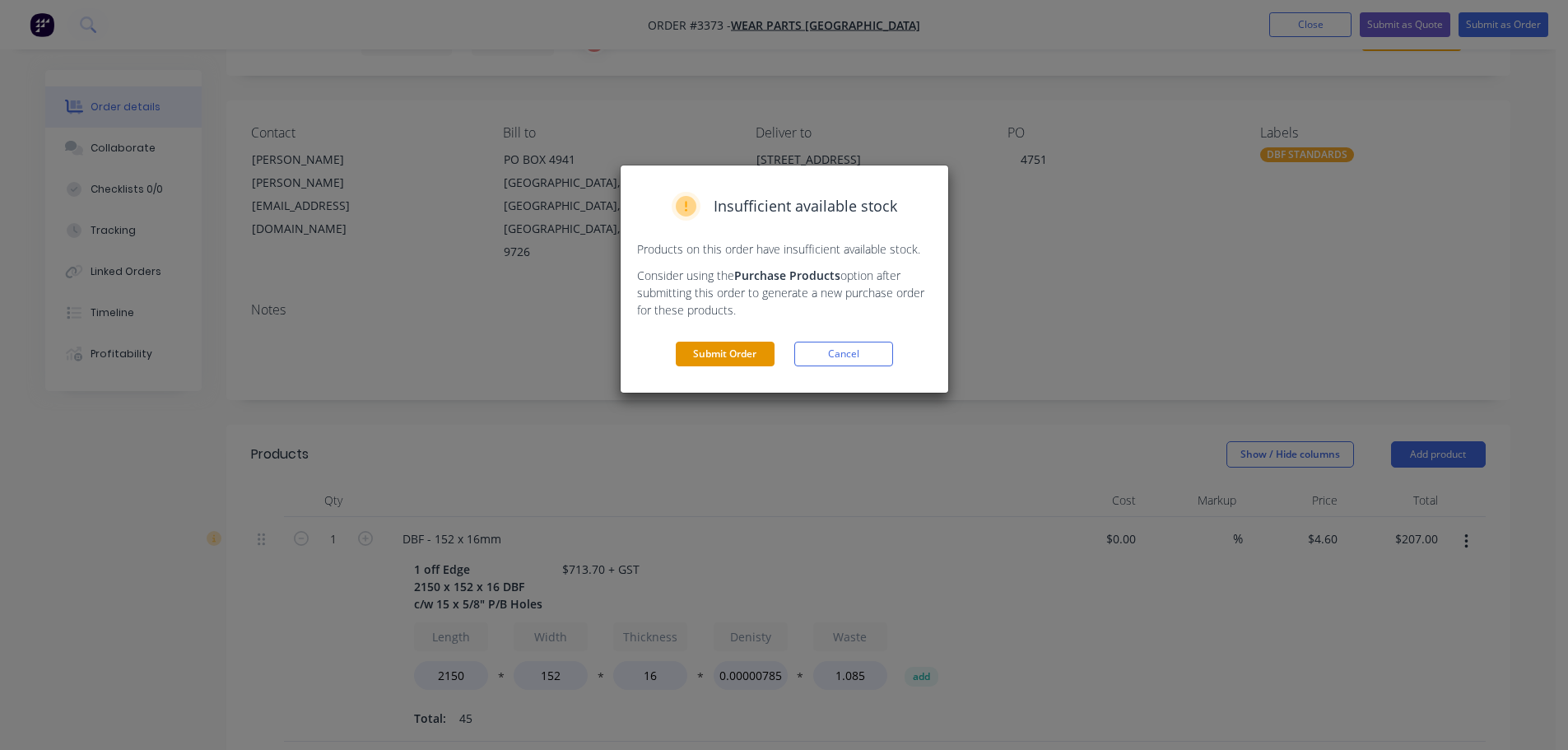
click at [743, 344] on button "Submit Order" at bounding box center [725, 354] width 99 height 25
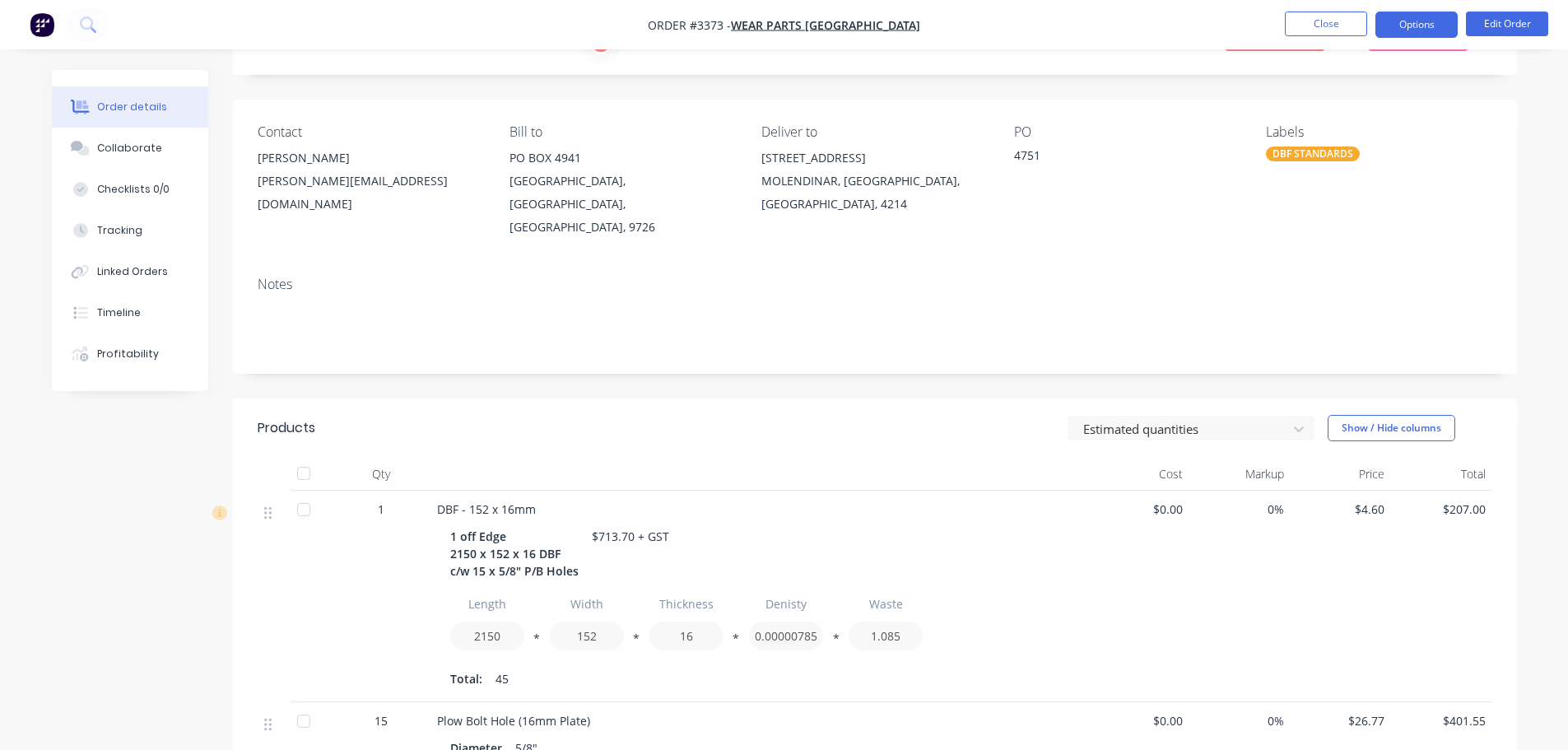
click at [1393, 26] on button "Options" at bounding box center [1417, 24] width 82 height 27
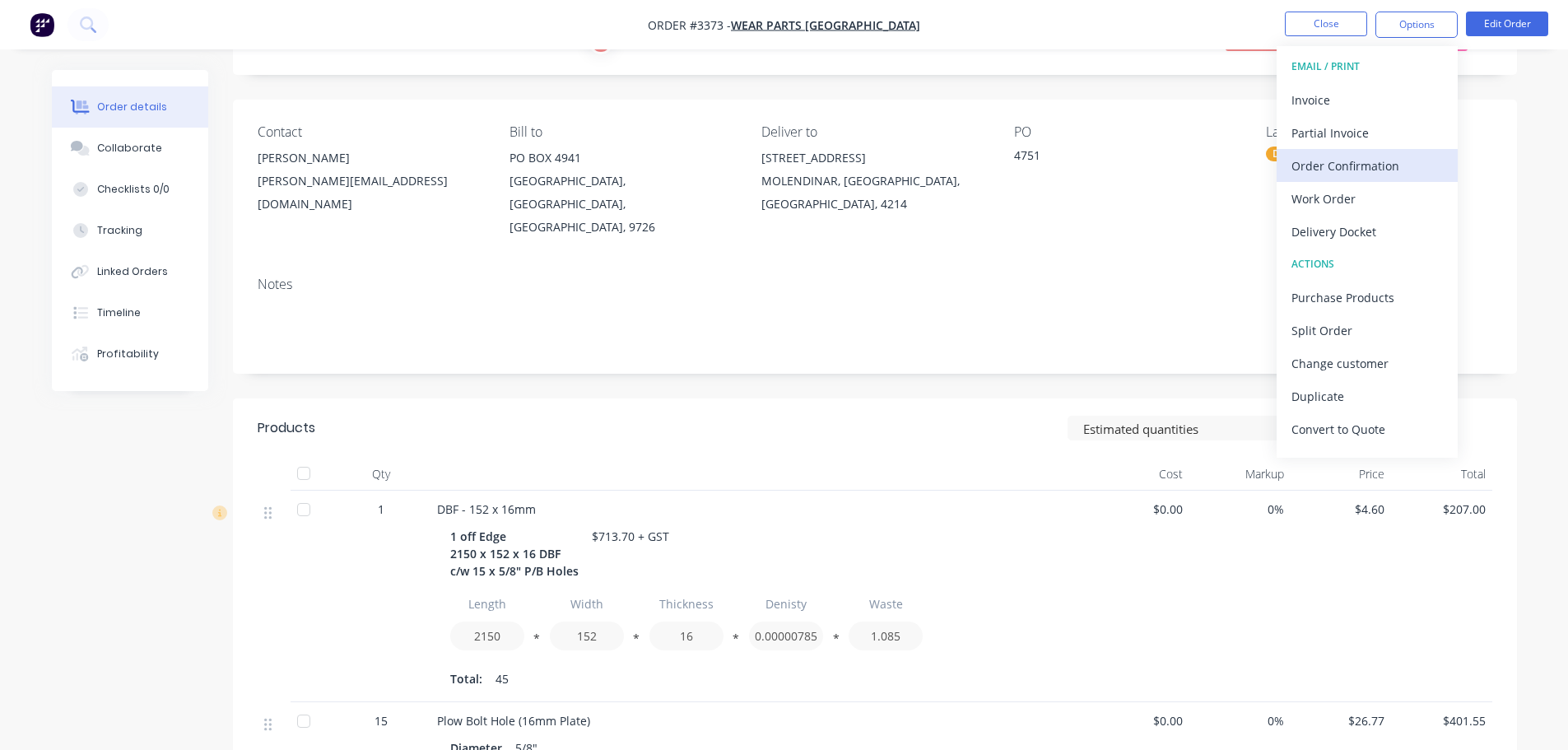
click at [1344, 168] on div "Order Confirmation" at bounding box center [1367, 166] width 151 height 24
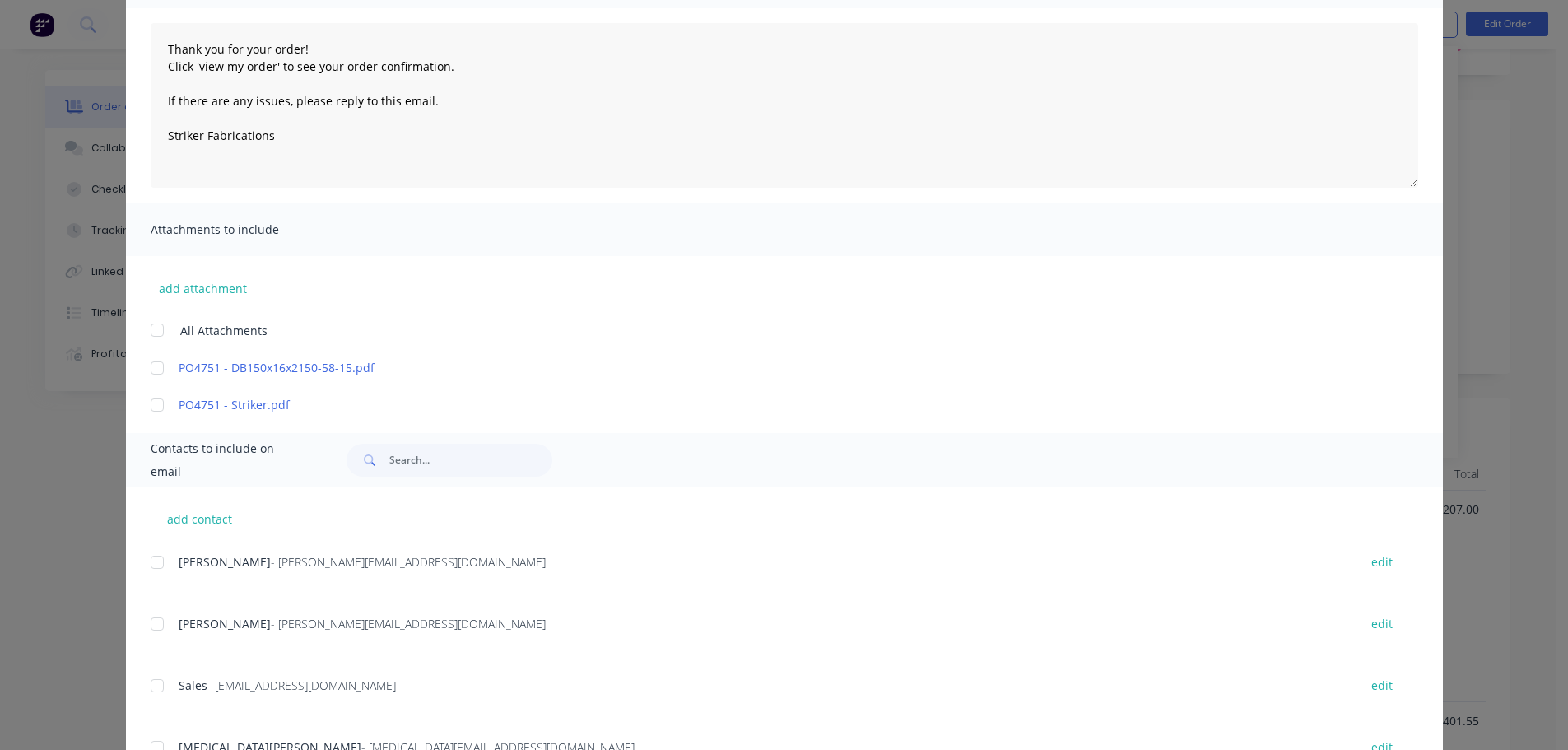
click at [151, 575] on div at bounding box center [157, 562] width 33 height 33
type textarea "Thank you for your order! Click 'view my order' to see your order confirmation.…"
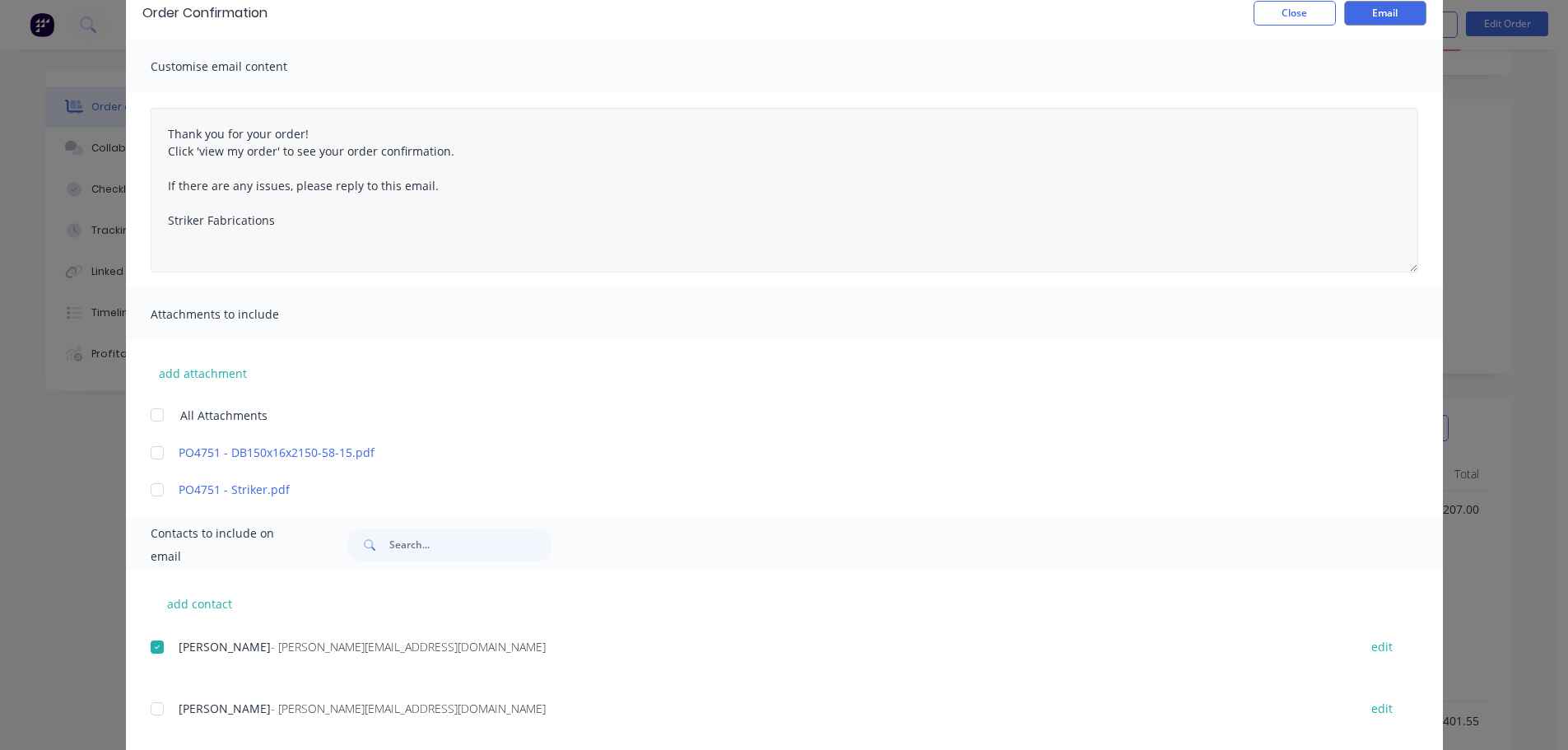
scroll to position [0, 0]
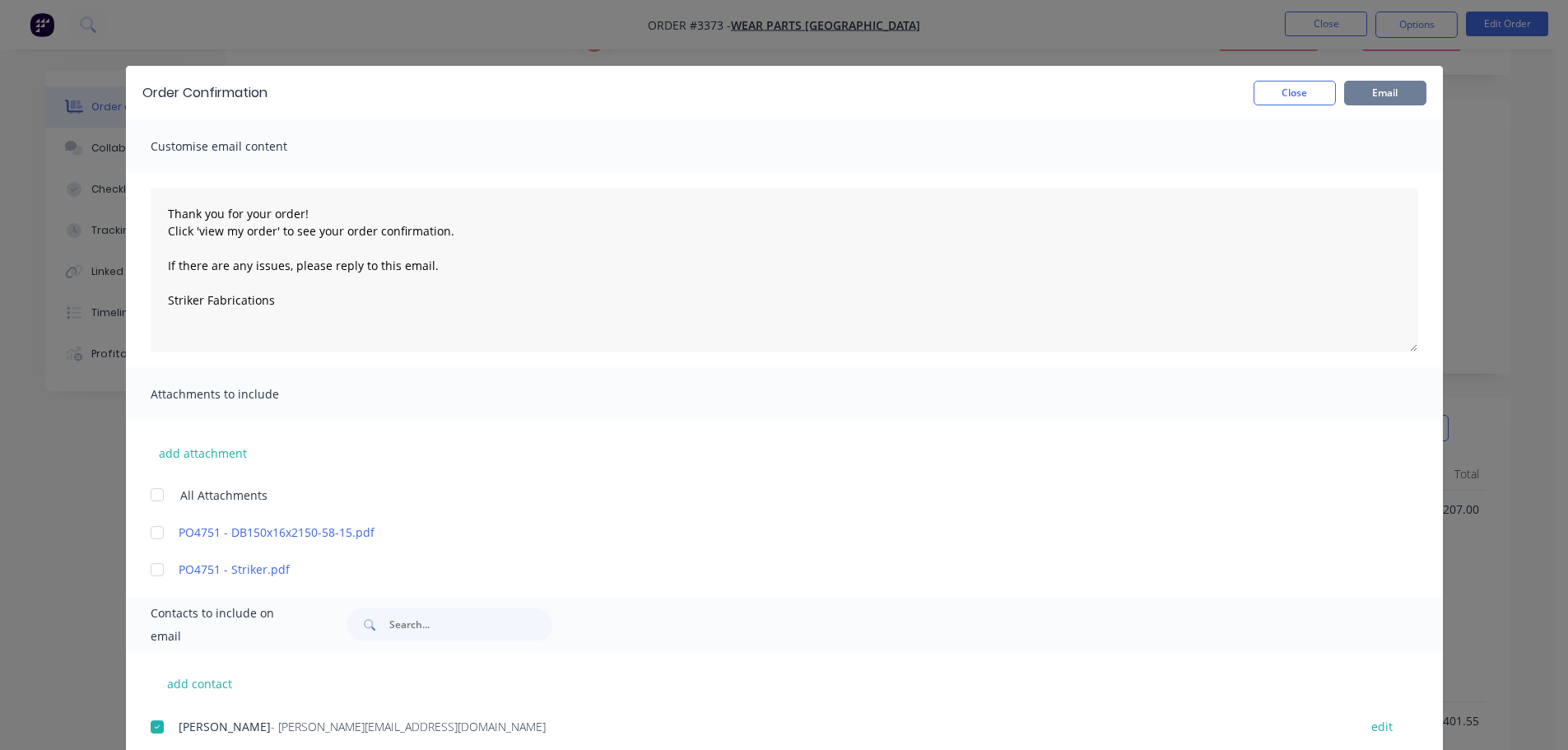
click at [1355, 101] on button "Email" at bounding box center [1386, 93] width 82 height 25
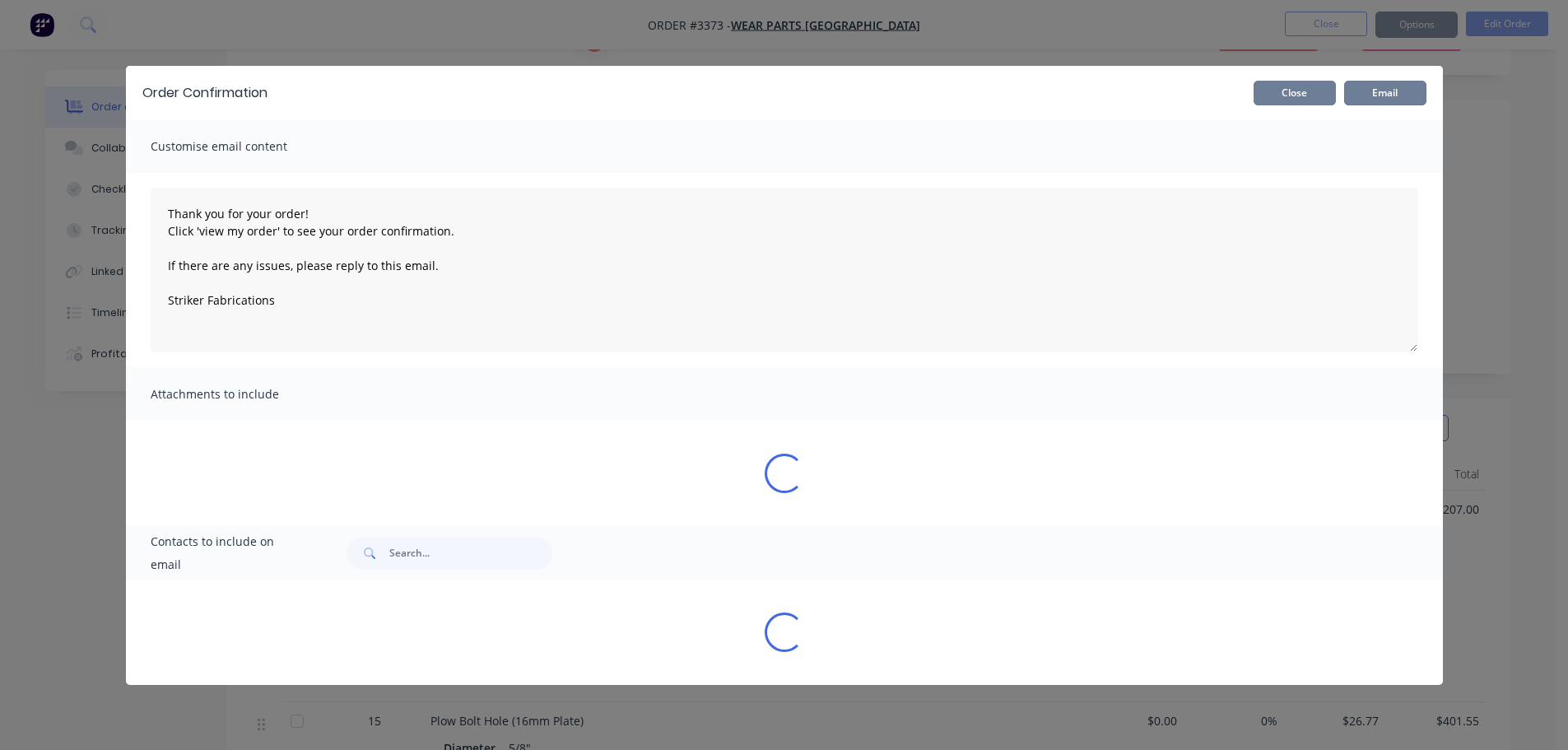
type textarea "Thank you for your order! Click 'view my order' to see your order confirmation.…"
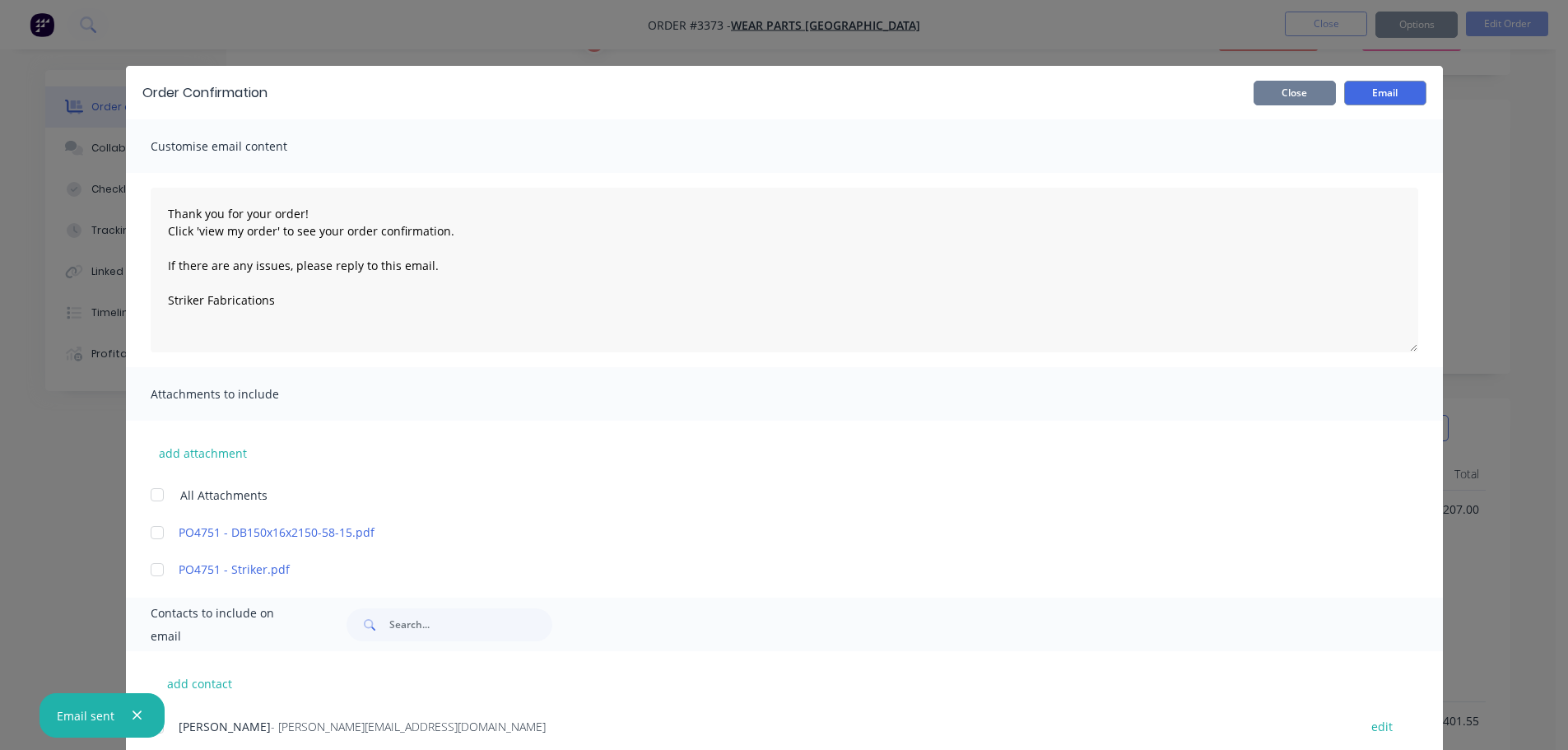
click at [1292, 91] on button "Close" at bounding box center [1295, 93] width 82 height 25
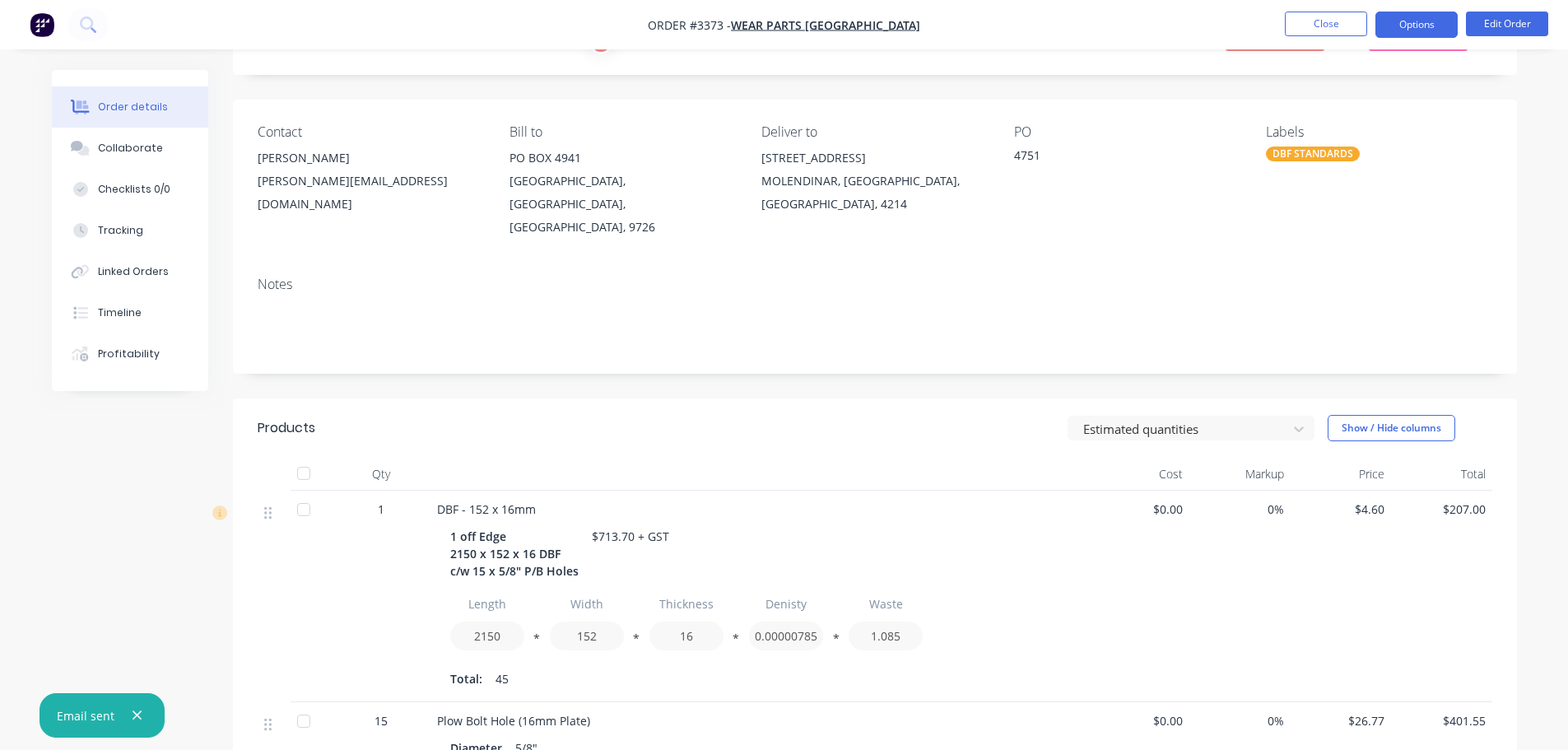
click at [1407, 34] on button "Options" at bounding box center [1417, 24] width 82 height 27
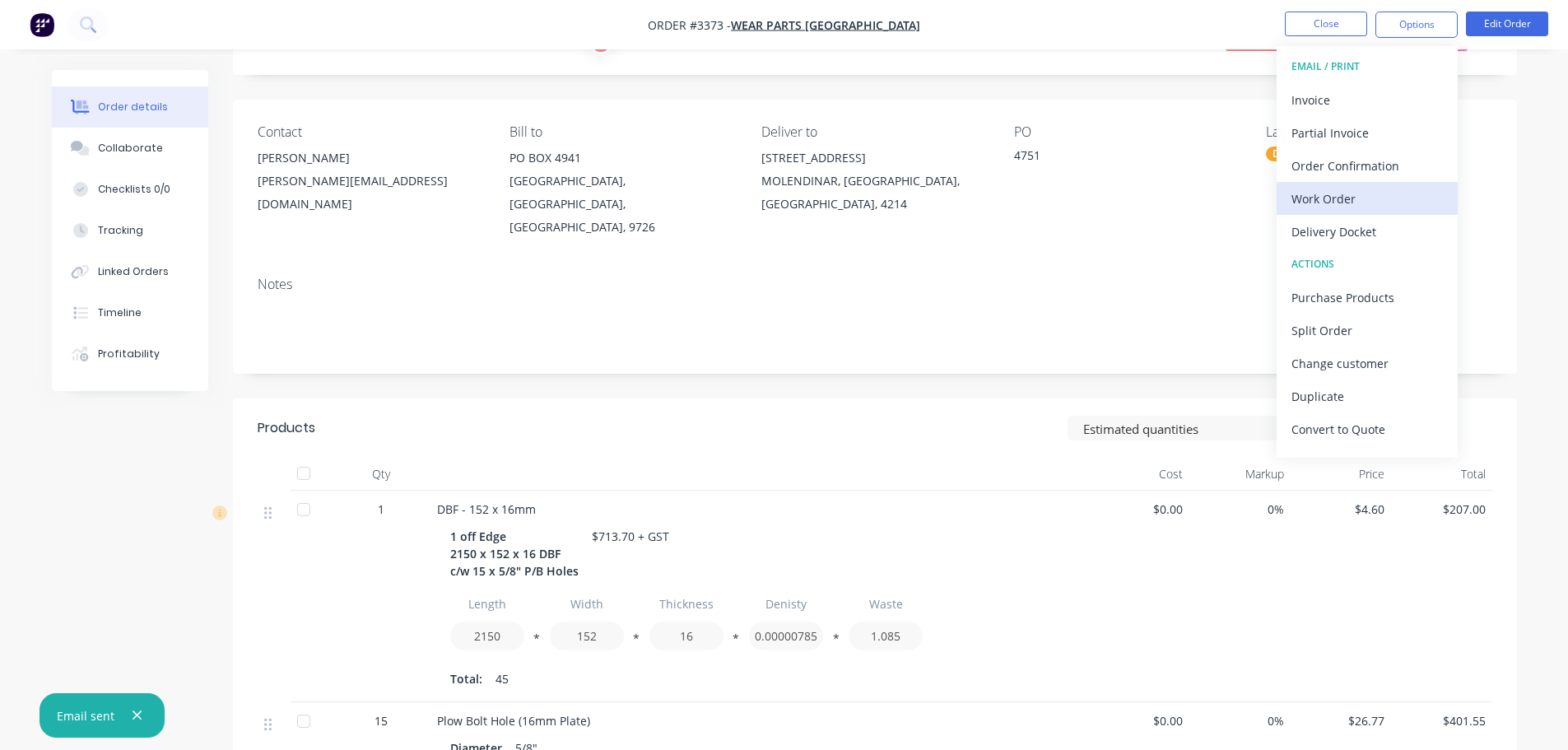
click at [1347, 198] on div "Work Order" at bounding box center [1367, 199] width 151 height 24
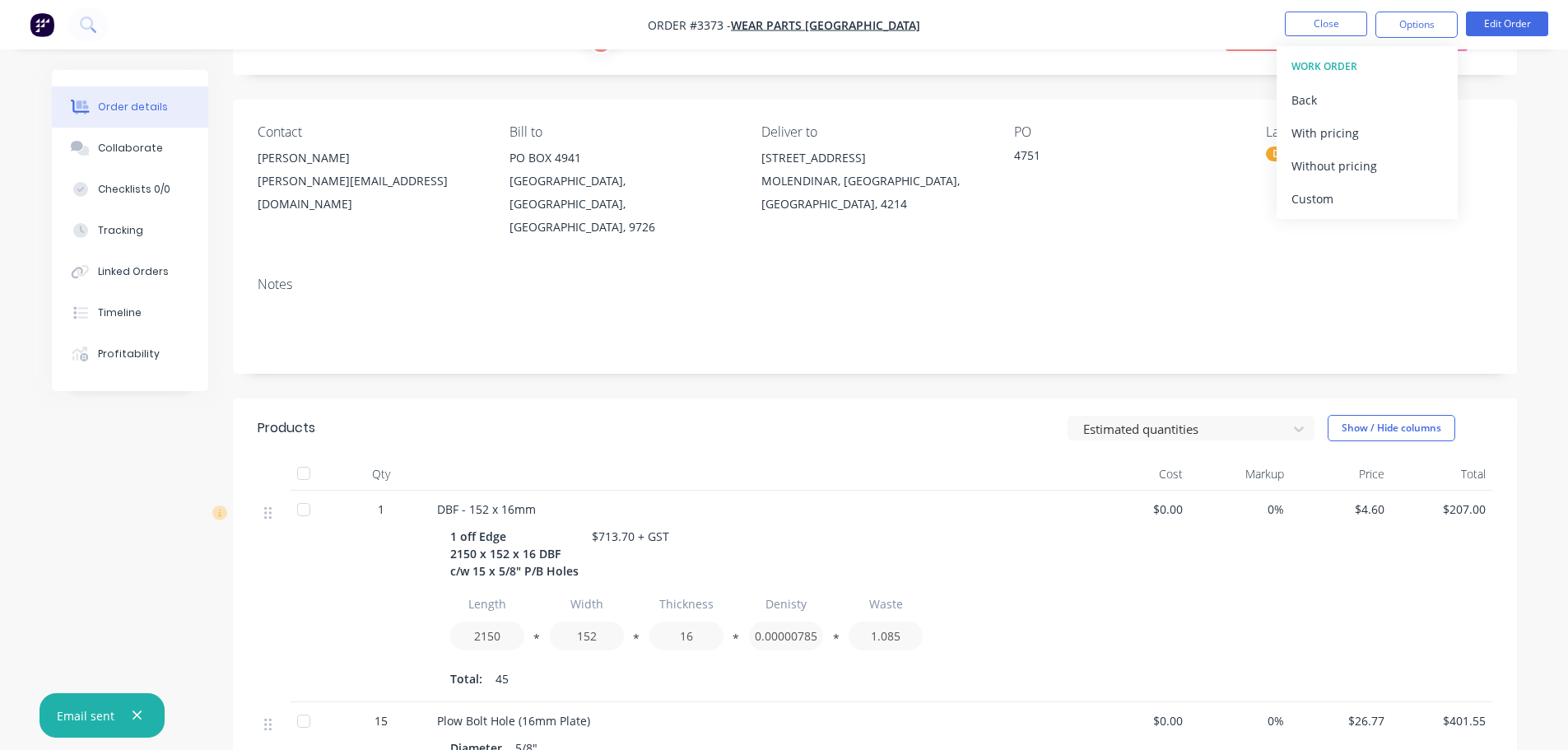
click at [1347, 198] on div "Custom" at bounding box center [1367, 199] width 151 height 24
click at [1340, 170] on div "Without pricing" at bounding box center [1367, 166] width 151 height 24
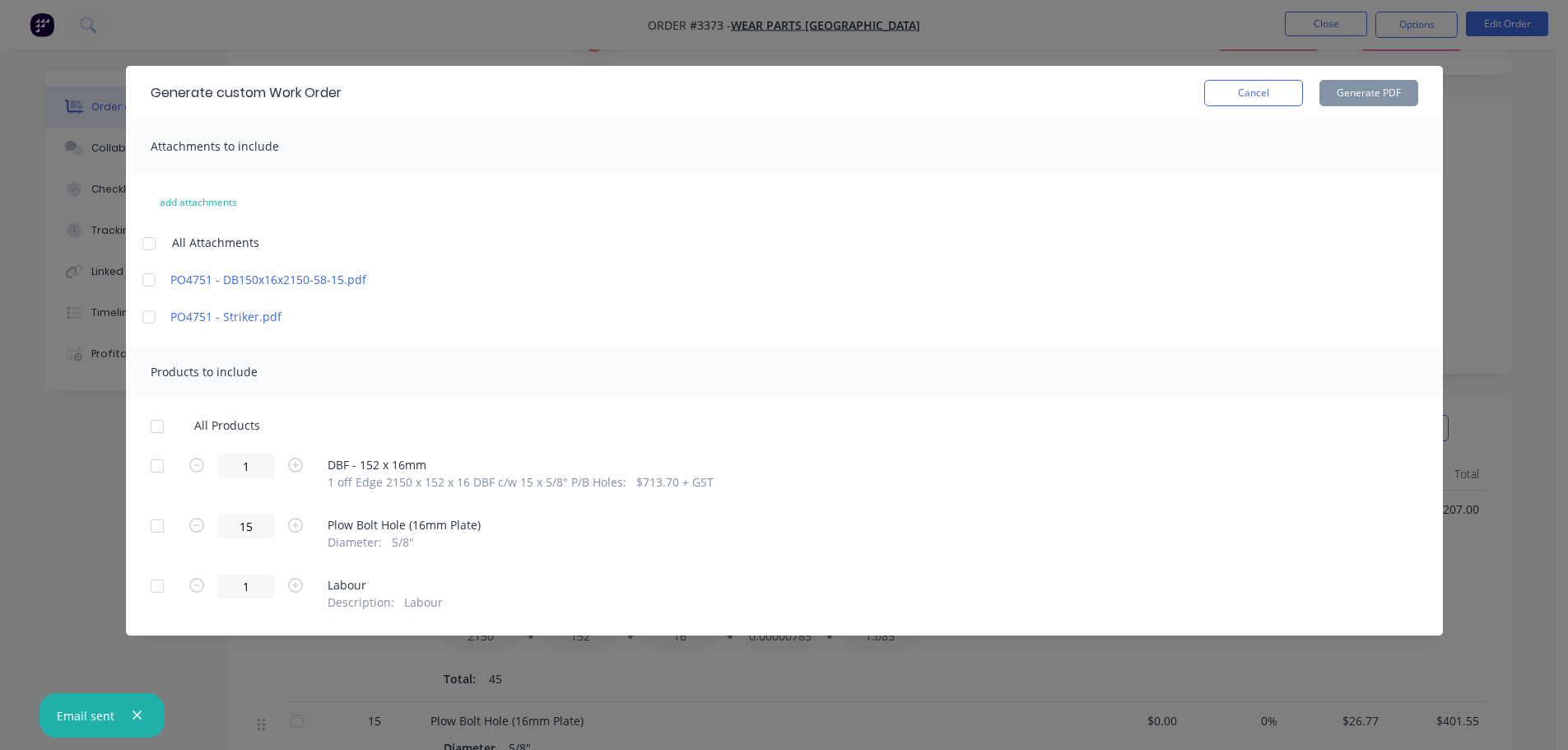
click at [159, 463] on div at bounding box center [157, 466] width 33 height 33
click at [1373, 96] on button "Generate PDF" at bounding box center [1369, 93] width 99 height 27
click at [1253, 96] on button "Cancel" at bounding box center [1254, 93] width 99 height 27
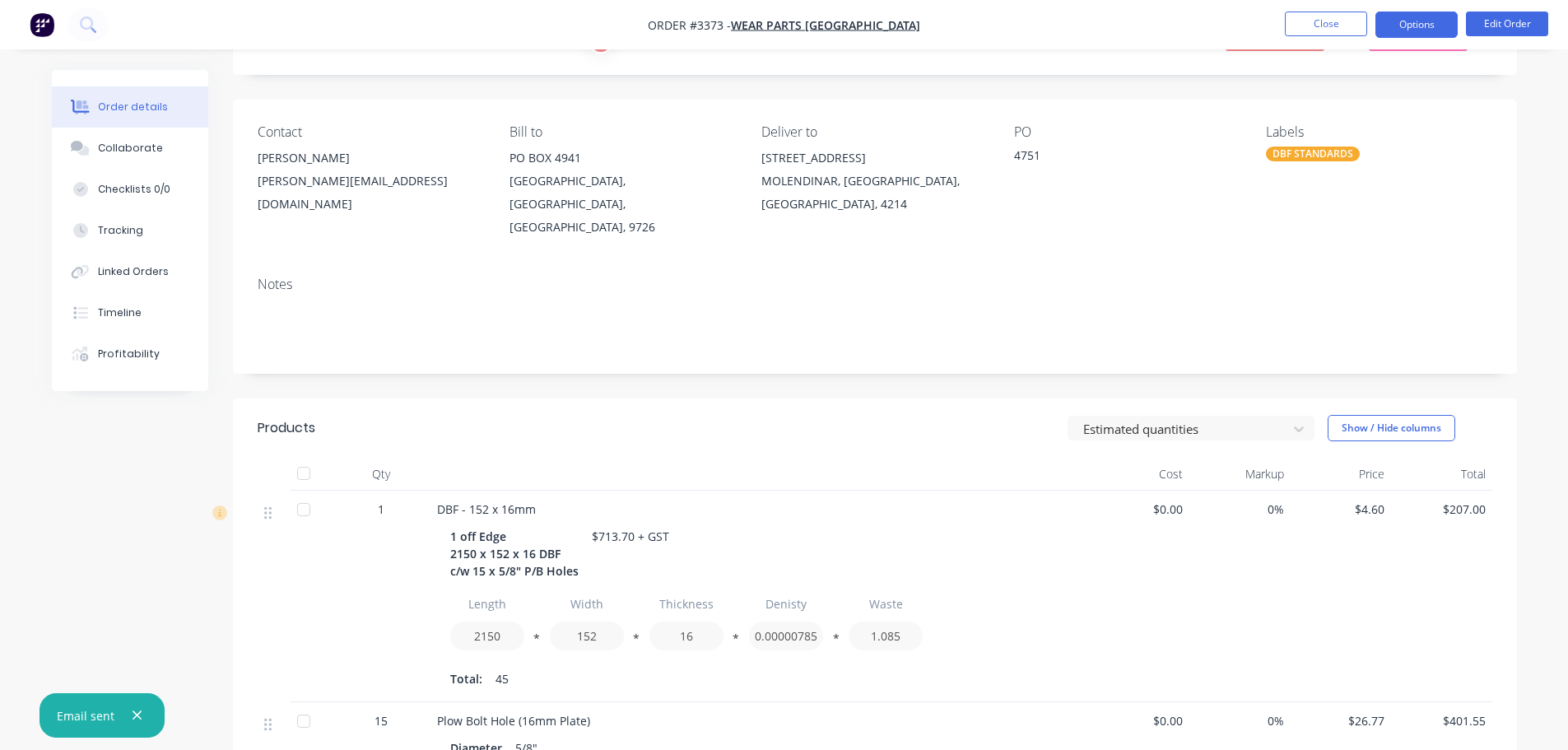
click at [1399, 25] on button "Options" at bounding box center [1417, 24] width 82 height 27
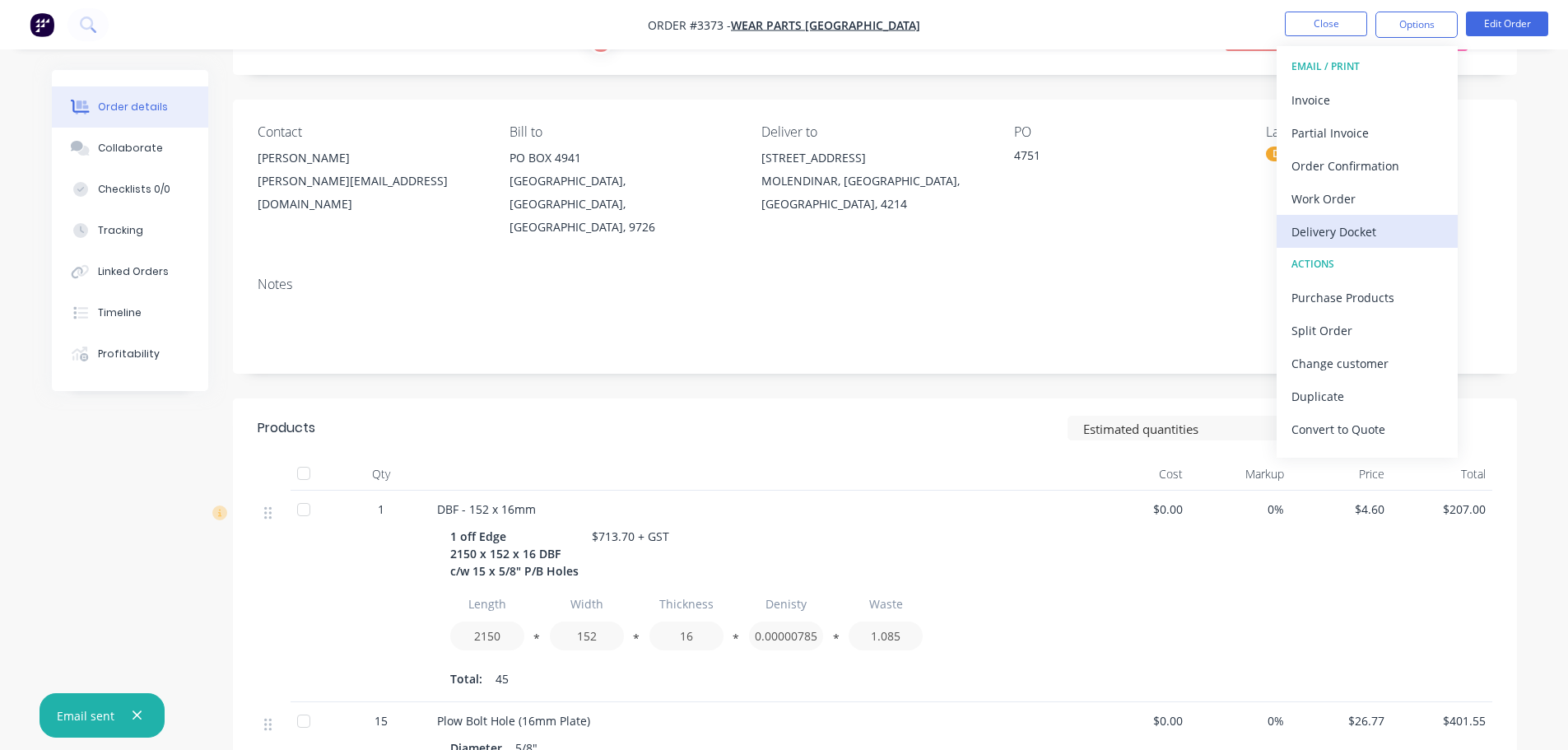
click at [1343, 241] on div "Delivery Docket" at bounding box center [1367, 232] width 151 height 24
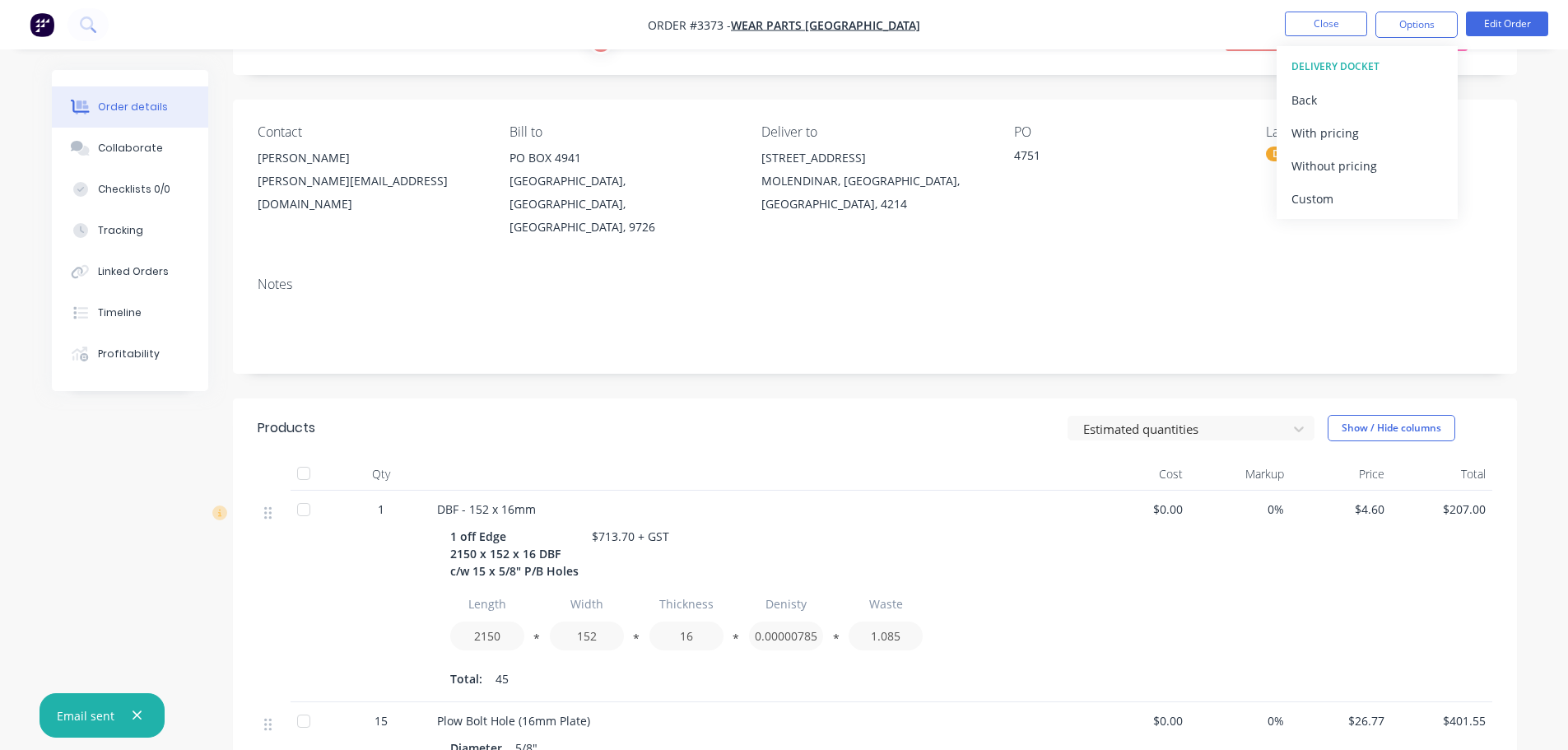
drag, startPoint x: 1337, startPoint y: 216, endPoint x: 1330, endPoint y: 167, distance: 49.5
click at [1332, 195] on div "Custom" at bounding box center [1367, 199] width 151 height 24
click at [1329, 163] on div "Without pricing" at bounding box center [1367, 166] width 151 height 24
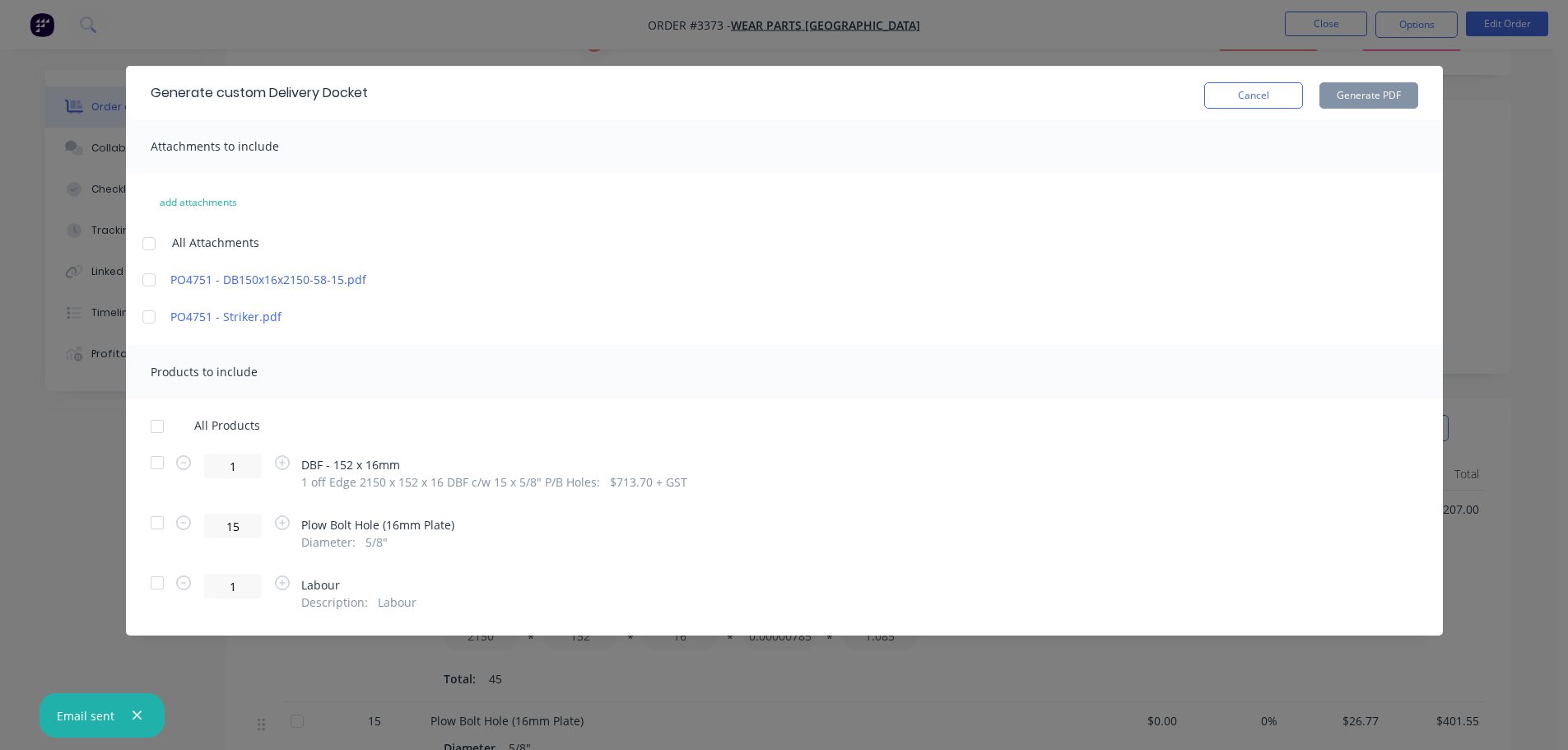
click at [166, 458] on div at bounding box center [157, 462] width 33 height 33
click at [1329, 81] on div "Cancel Generate PDF" at bounding box center [1311, 92] width 214 height 32
click at [1336, 88] on button "Generate PDF" at bounding box center [1369, 95] width 99 height 27
click at [1228, 86] on button "Cancel" at bounding box center [1254, 95] width 99 height 27
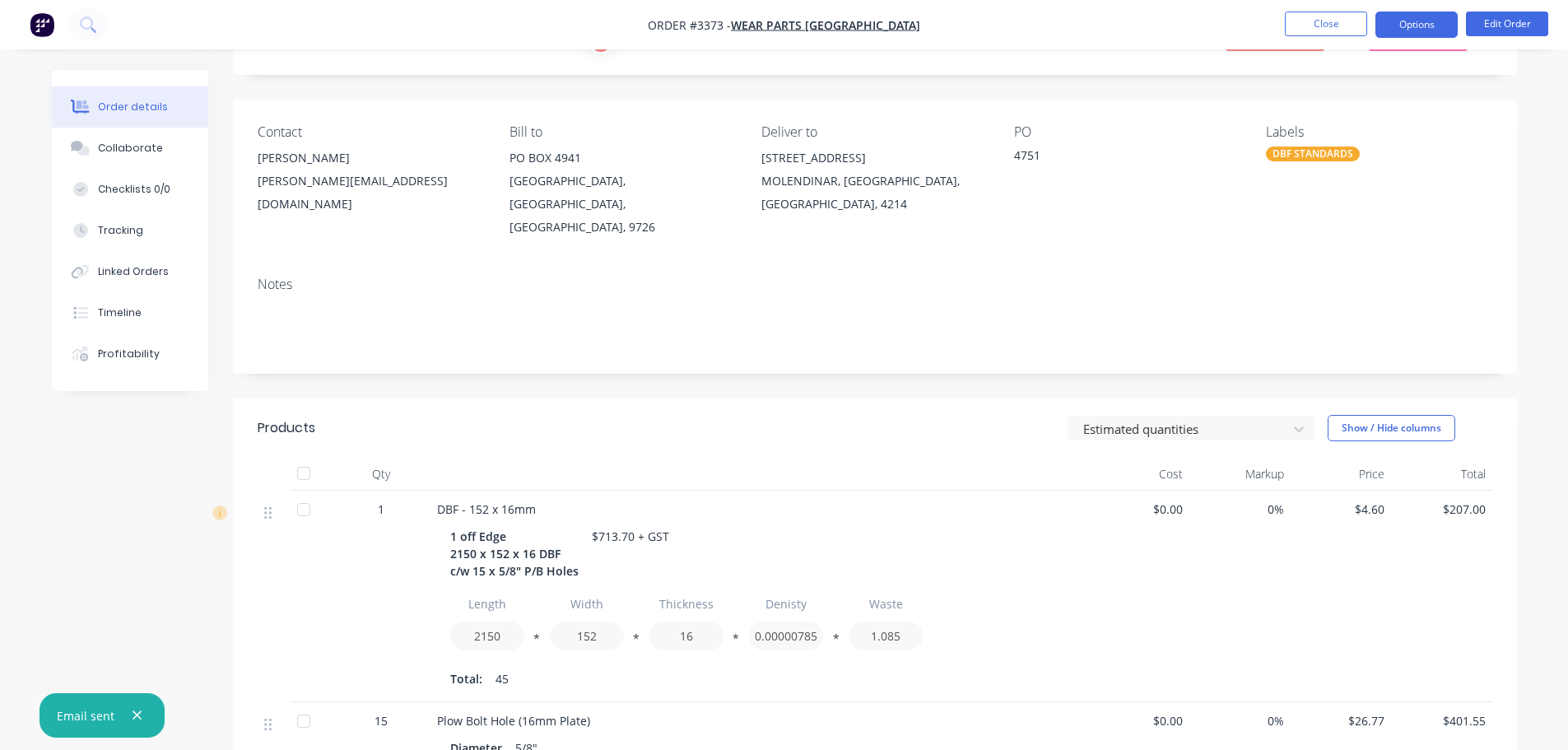
click at [1413, 25] on button "Options" at bounding box center [1417, 24] width 82 height 27
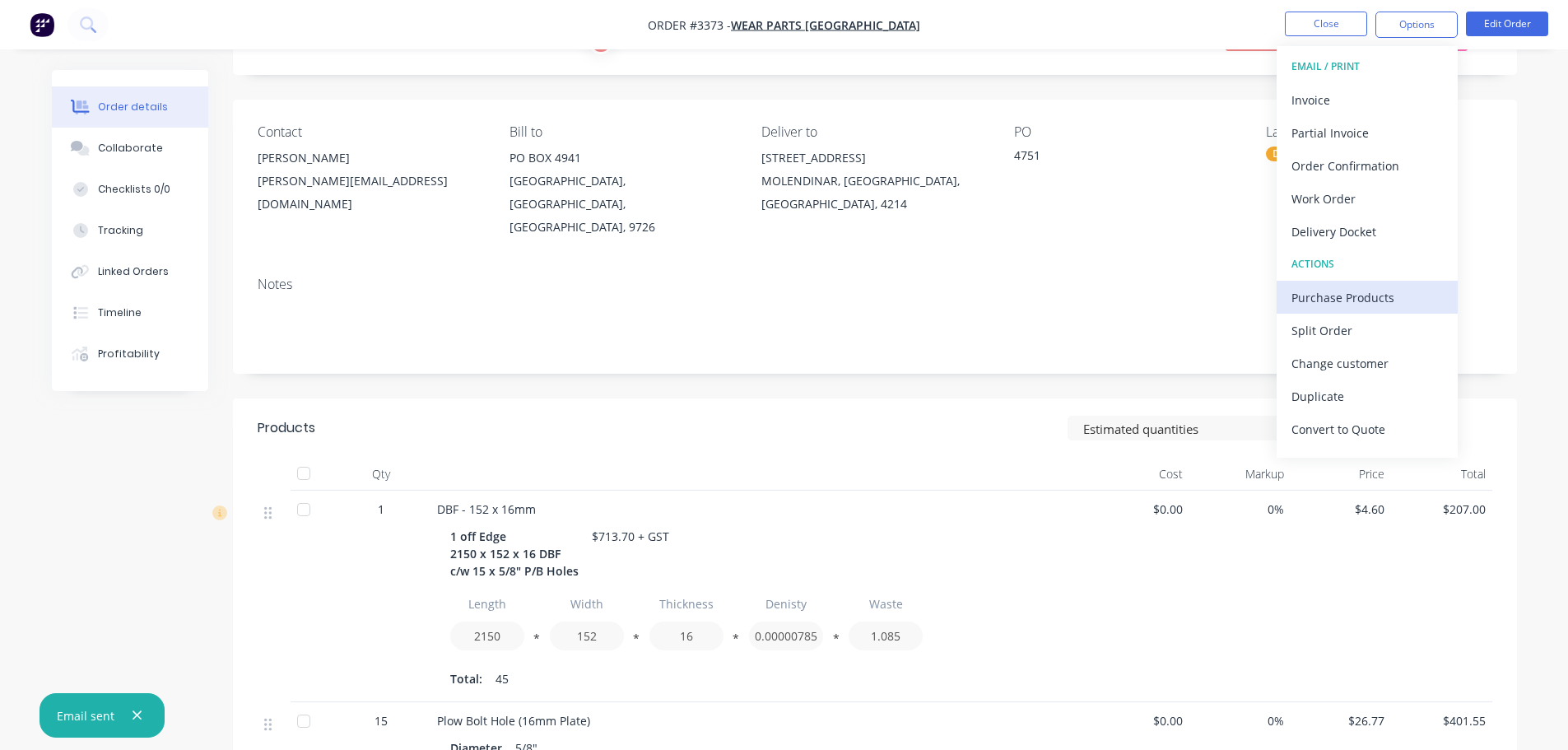
click at [1345, 294] on div "Purchase Products" at bounding box center [1367, 297] width 151 height 24
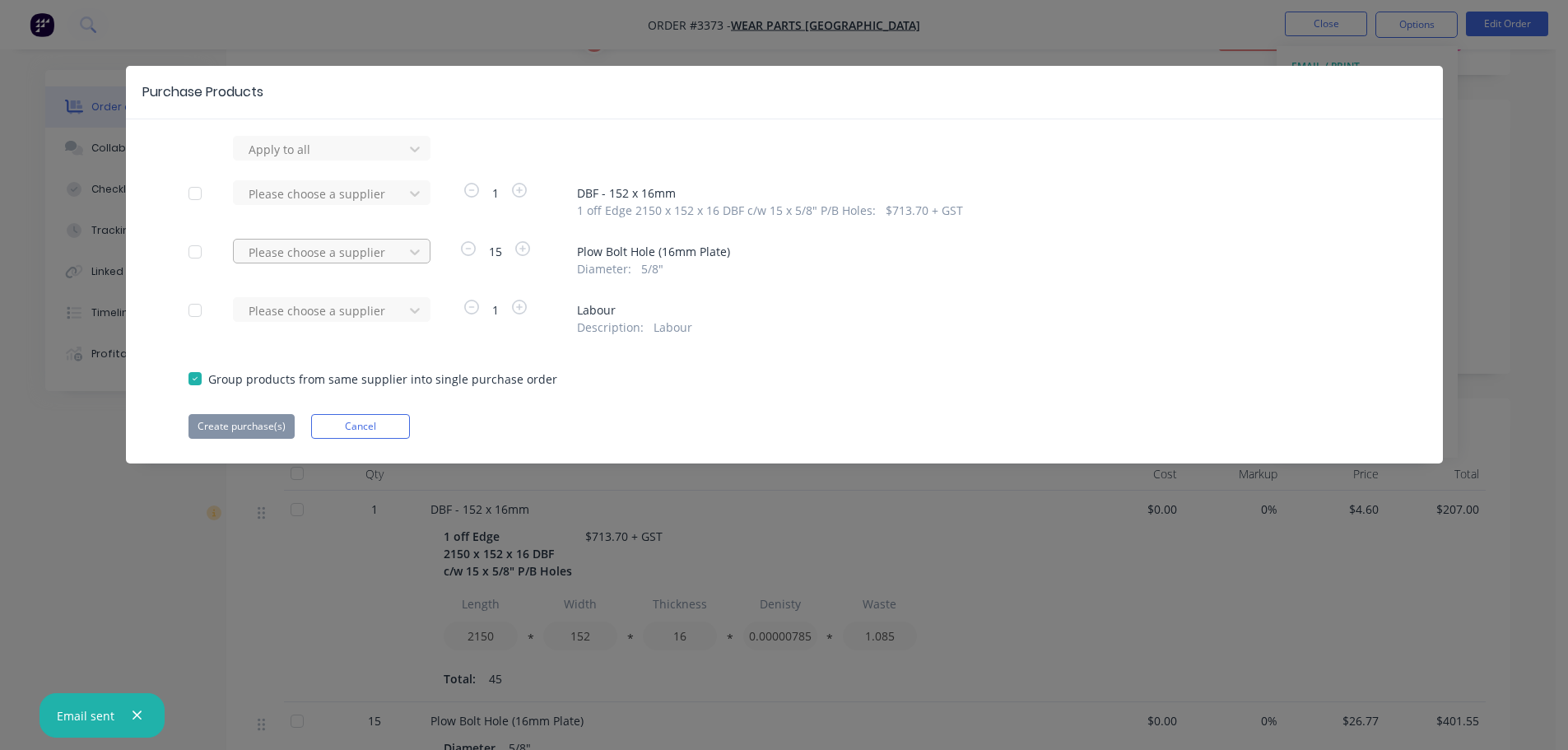
click at [368, 257] on div at bounding box center [320, 253] width 148 height 21
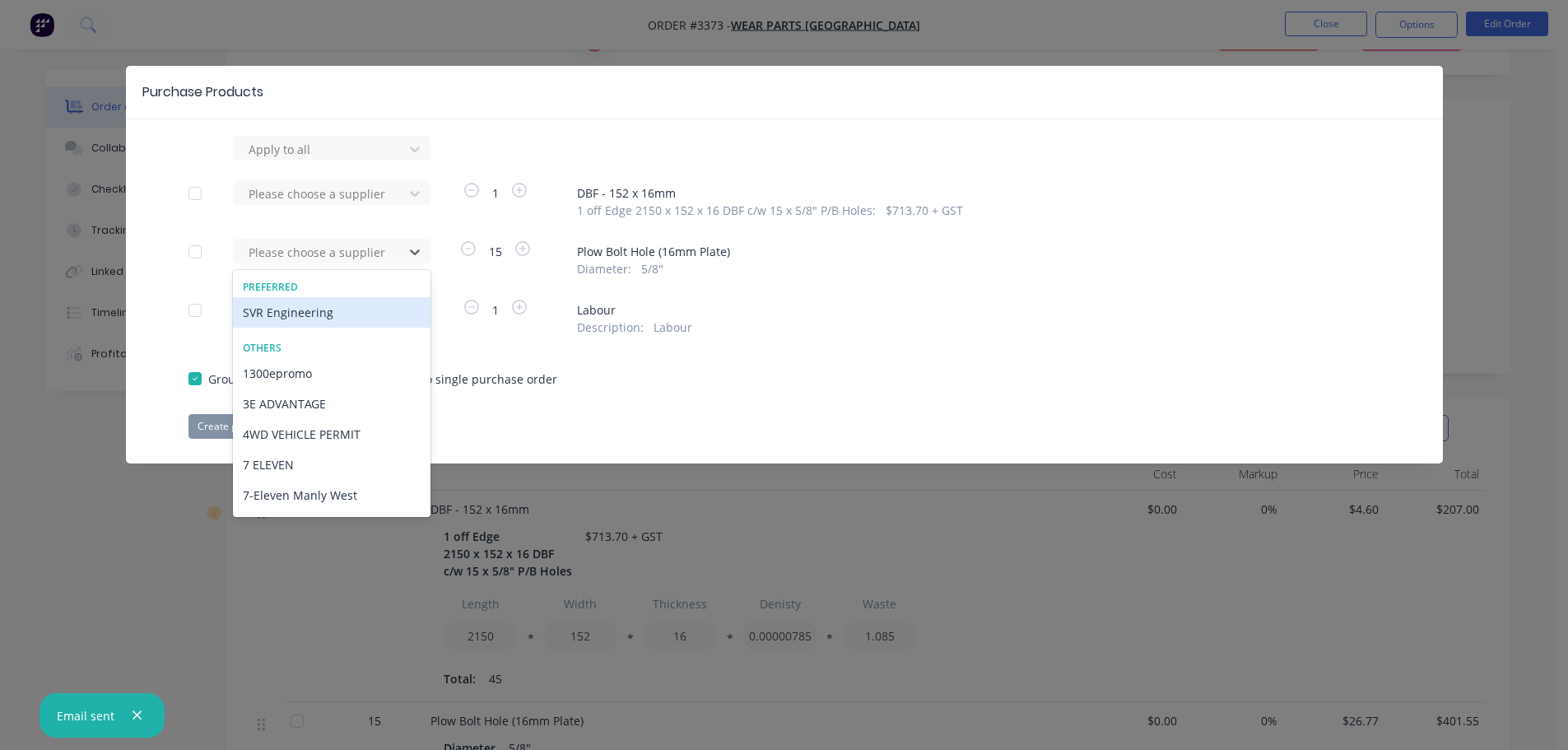
click at [336, 305] on div "SVR Engineering" at bounding box center [332, 312] width 198 height 30
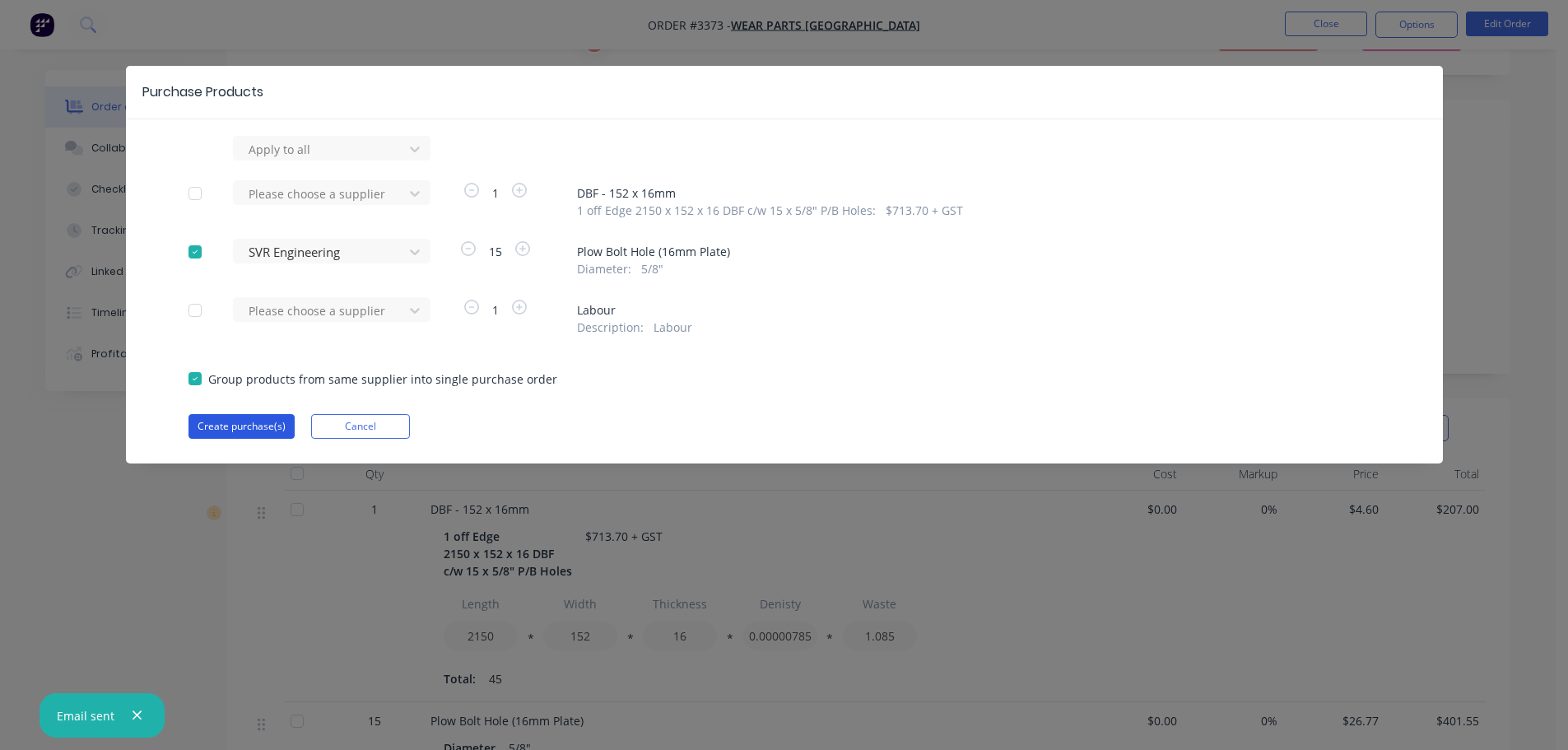
click at [251, 426] on button "Create purchase(s)" at bounding box center [241, 426] width 107 height 25
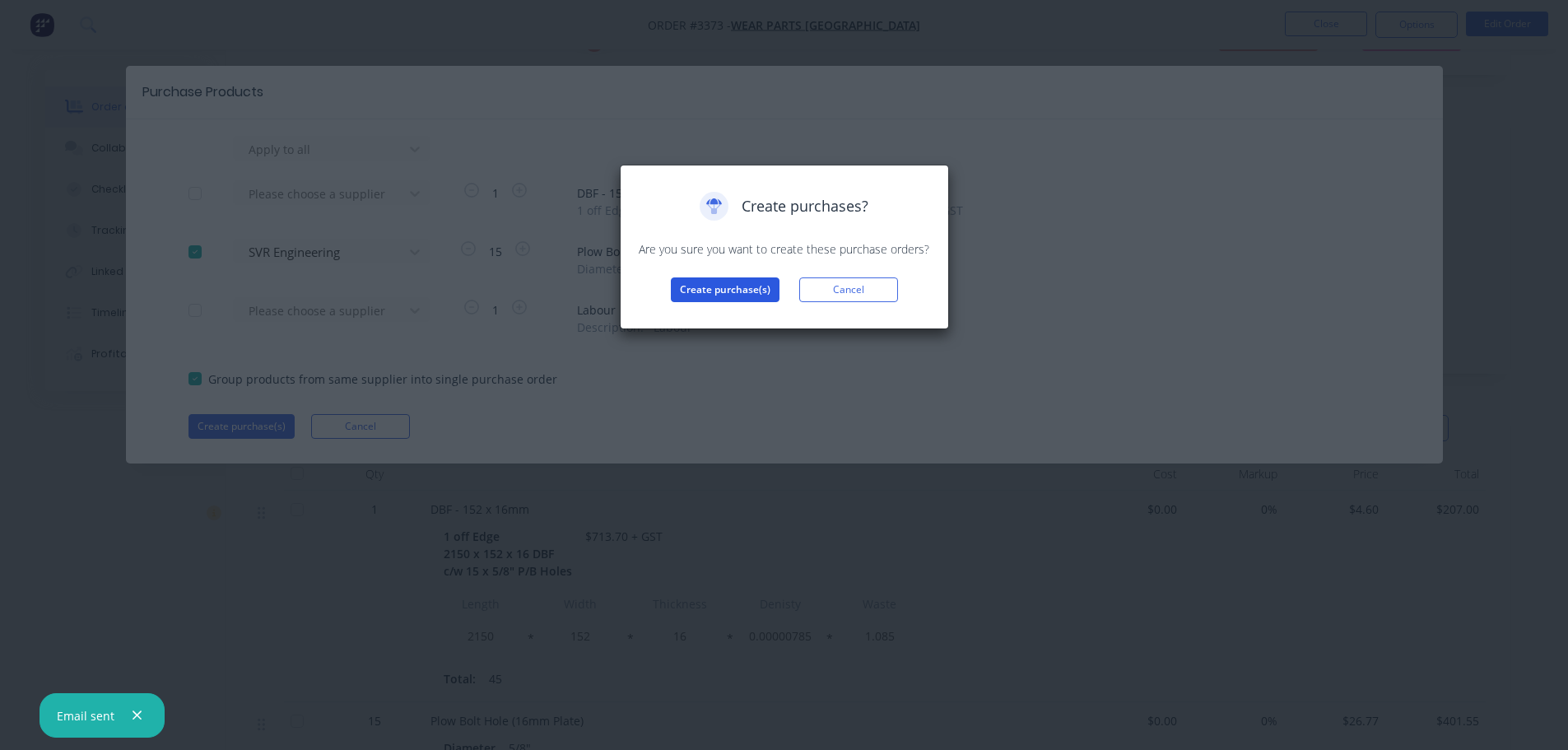
click at [686, 286] on button "Create purchase(s)" at bounding box center [725, 290] width 108 height 25
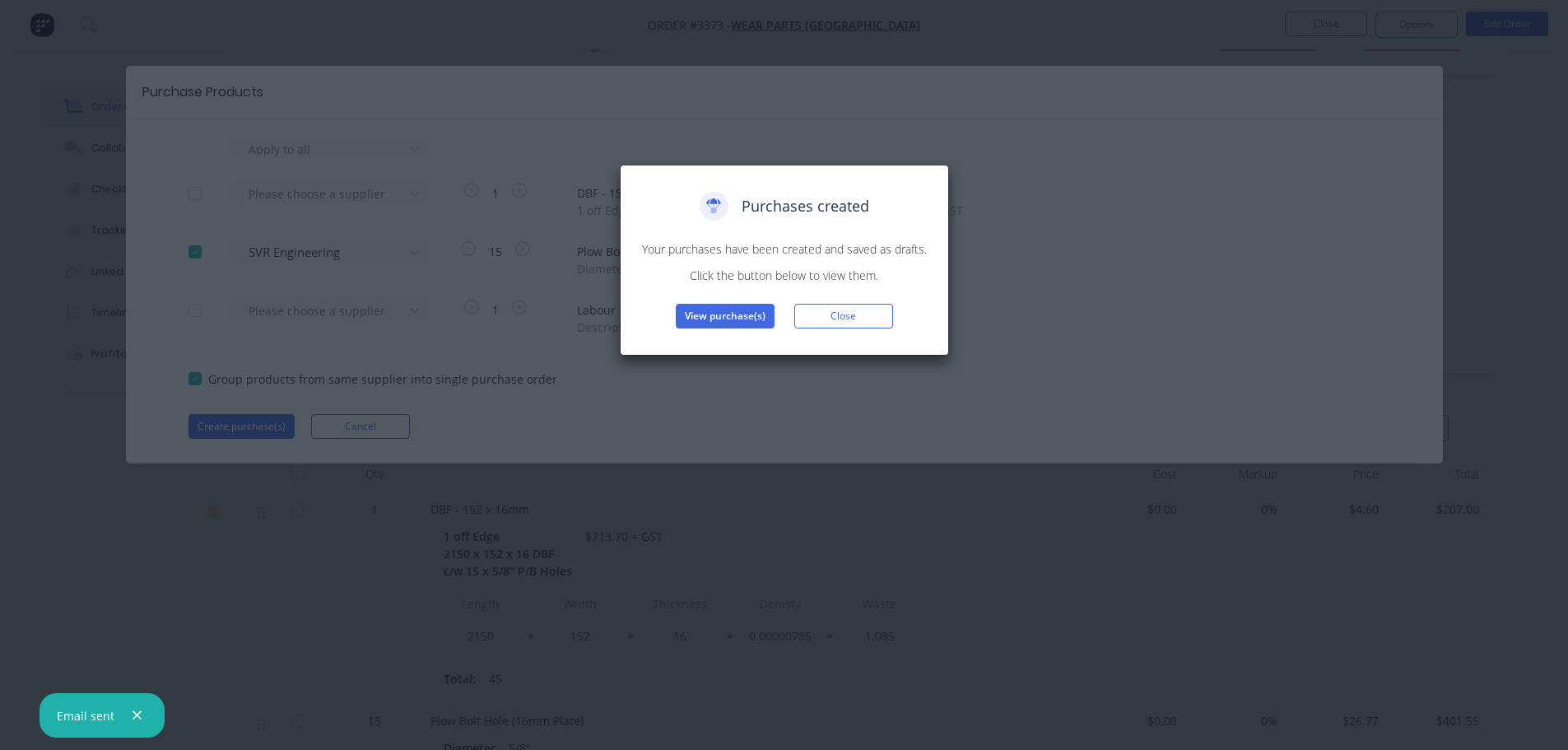
click at [692, 314] on button "View purchase(s)" at bounding box center [725, 316] width 99 height 25
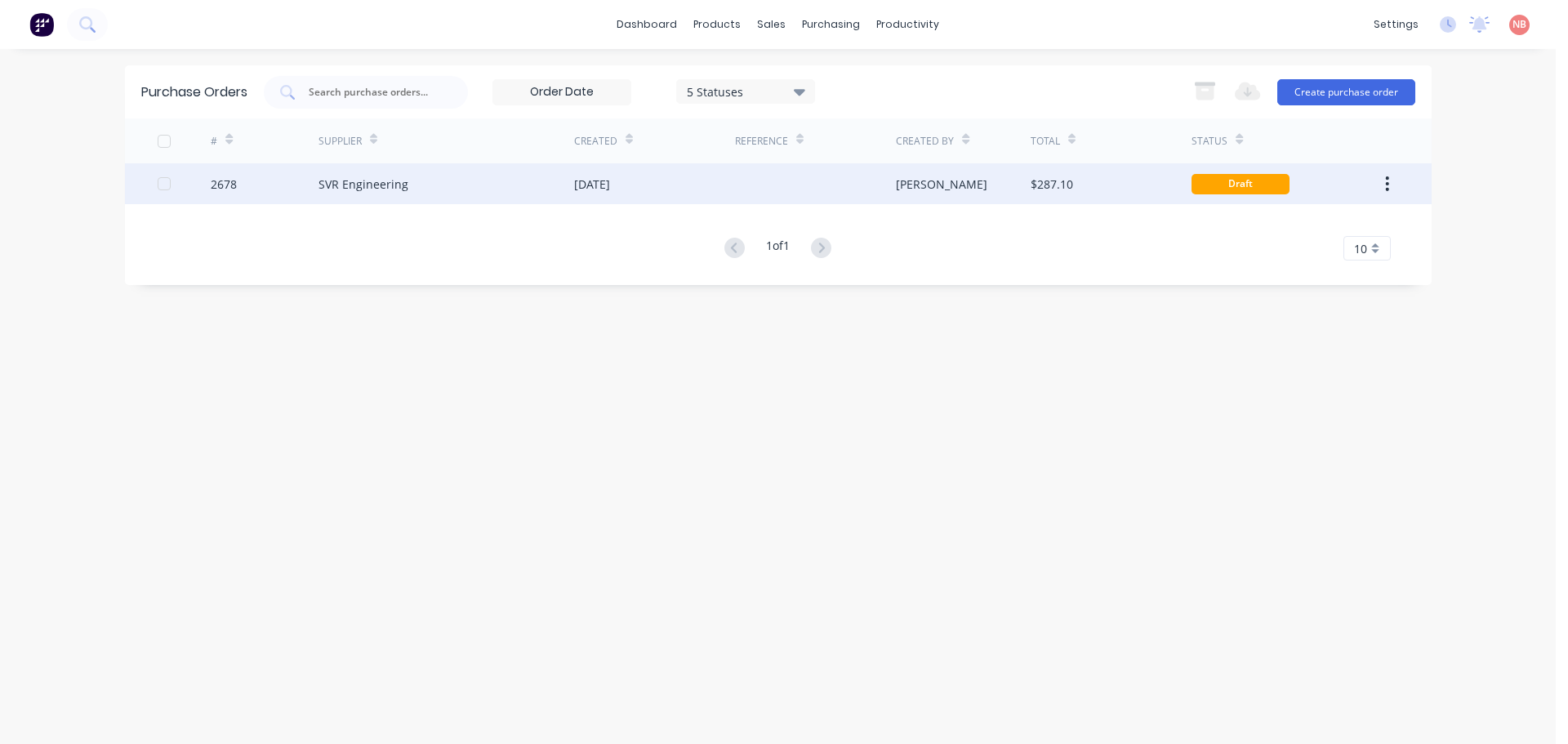
click at [665, 187] on div "[DATE]" at bounding box center [654, 184] width 161 height 41
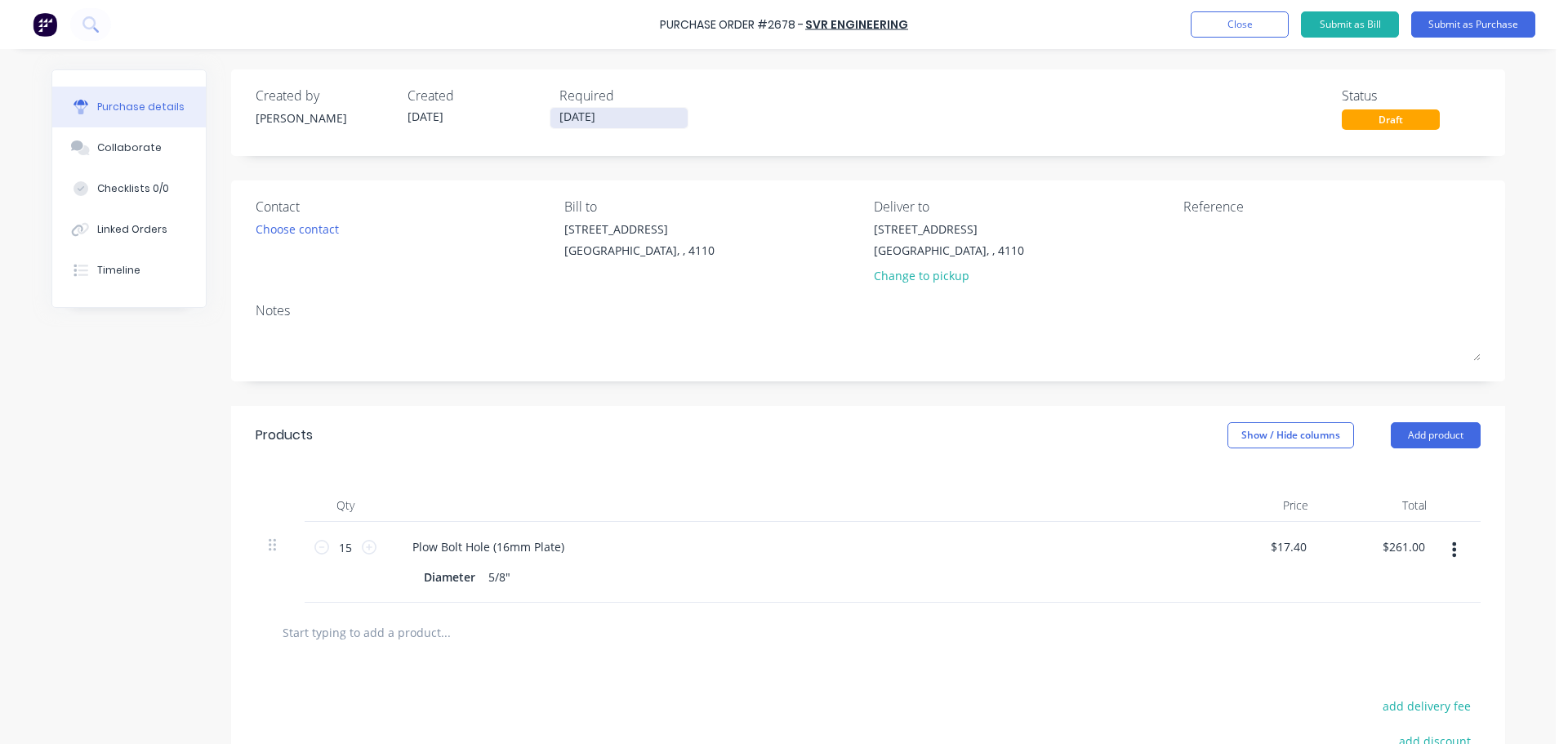
click at [580, 113] on input "[DATE]" at bounding box center [619, 118] width 137 height 20
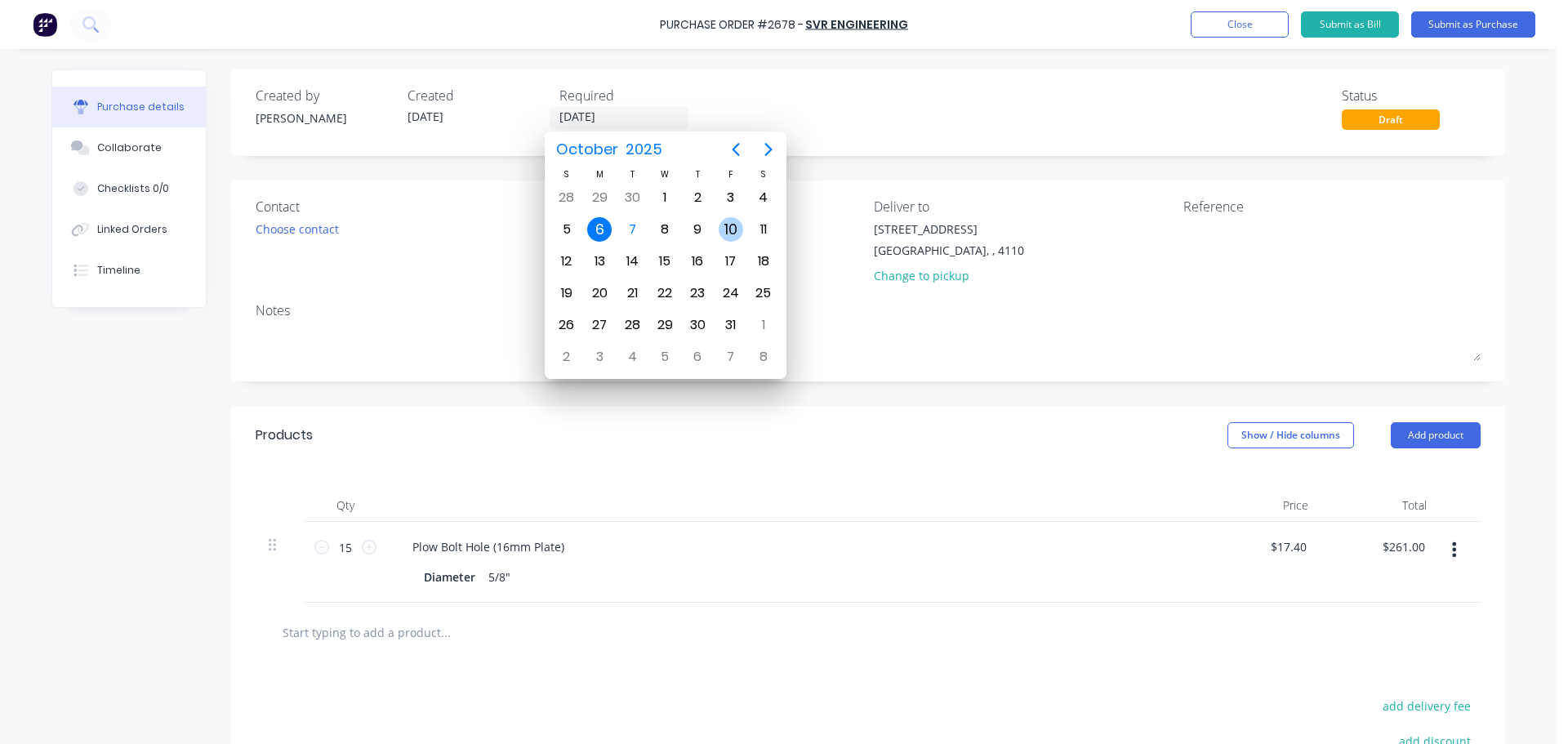
click at [731, 224] on div "10" at bounding box center [730, 229] width 25 height 25
type input "[DATE]"
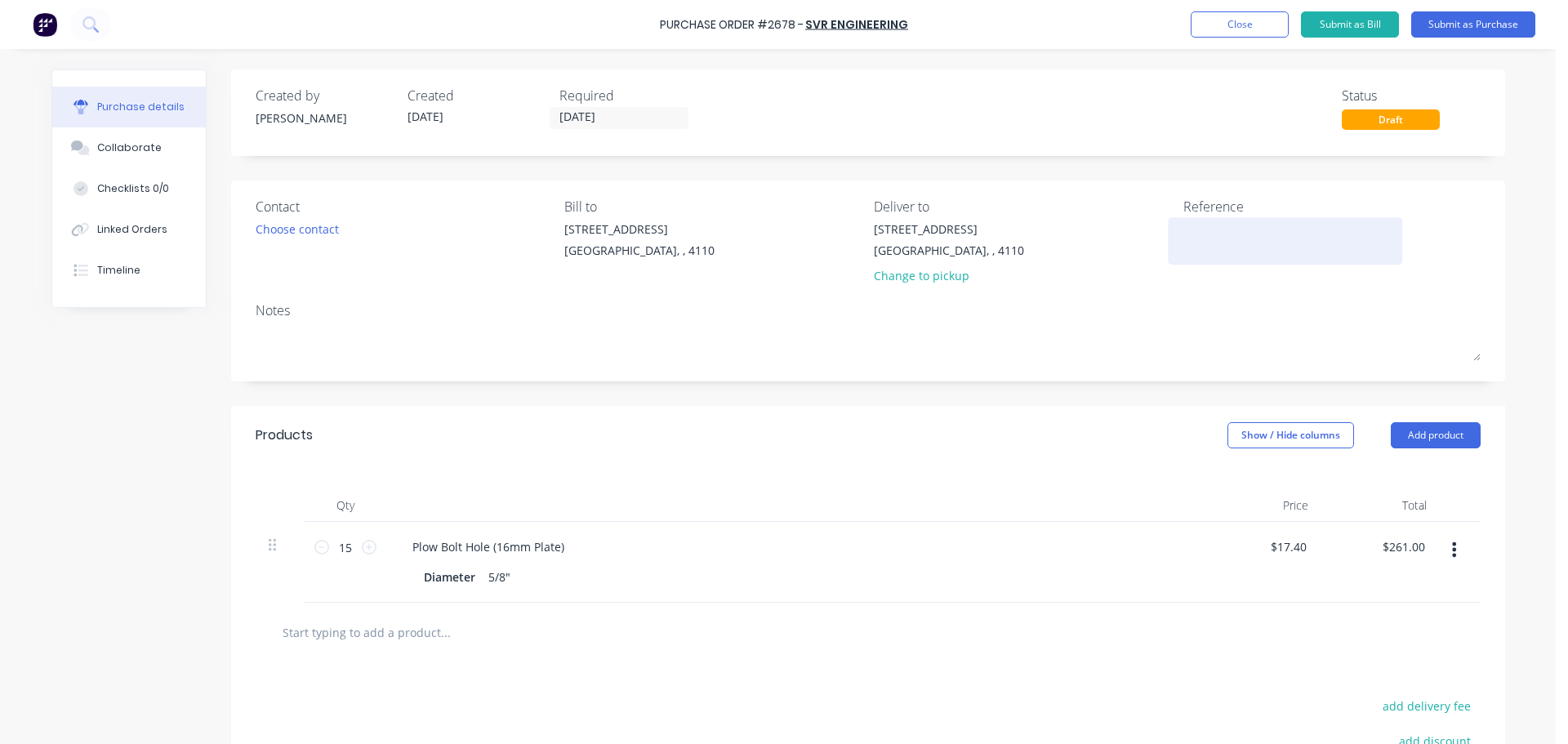
drag, startPoint x: 1197, startPoint y: 216, endPoint x: 1200, endPoint y: 227, distance: 11.4
click at [1200, 218] on div "Reference" at bounding box center [1331, 245] width 297 height 95
click at [1199, 227] on textarea at bounding box center [1285, 239] width 205 height 37
type textarea "x"
type textarea "W"
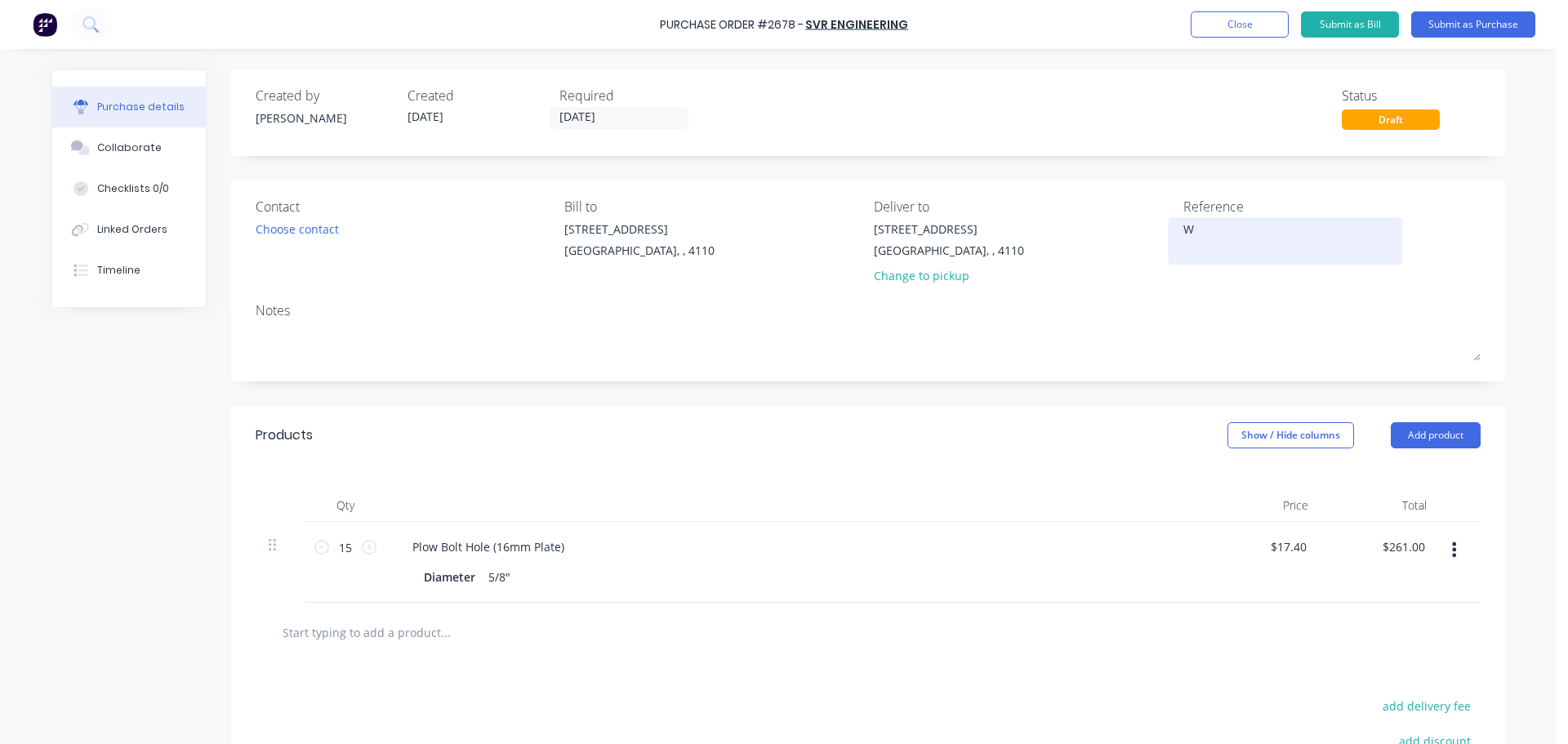
type textarea "x"
type textarea "WP"
type textarea "x"
type textarea "WPA"
type textarea "x"
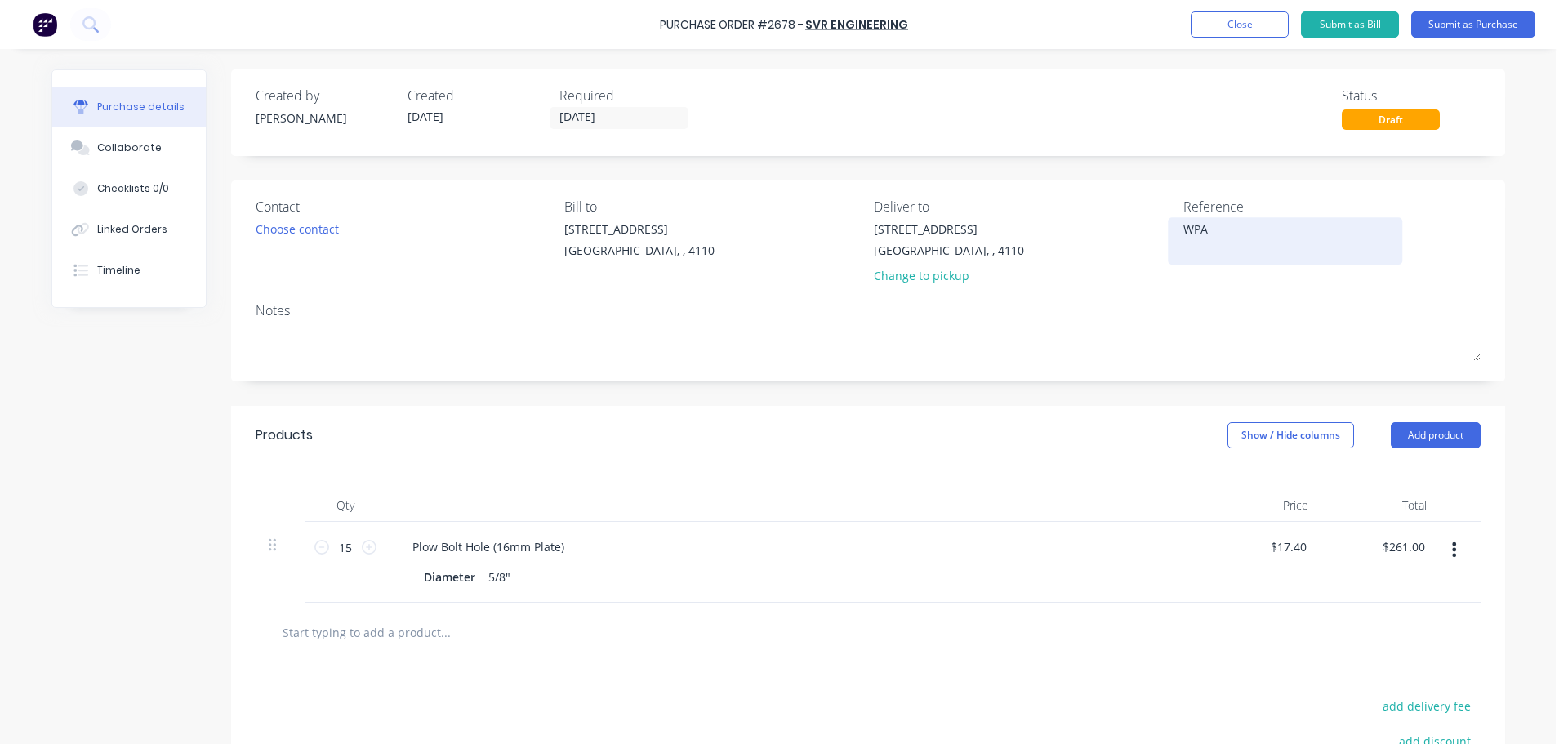
type textarea "WPA"
type textarea "x"
type textarea "WPA 4"
type textarea "x"
type textarea "WPA 47"
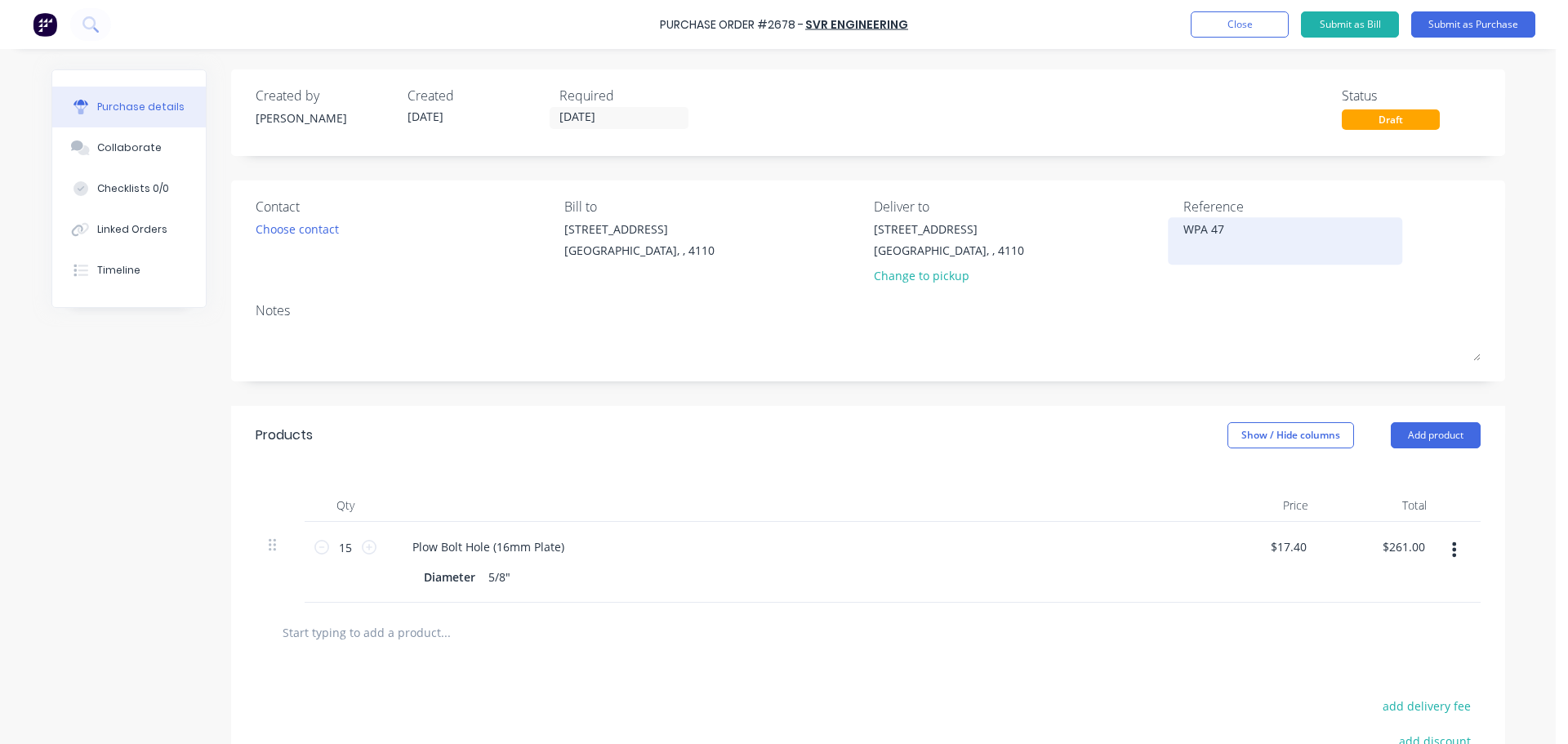
type textarea "x"
type textarea "WPA 475"
type textarea "x"
type textarea "WPA 4751"
type textarea "x"
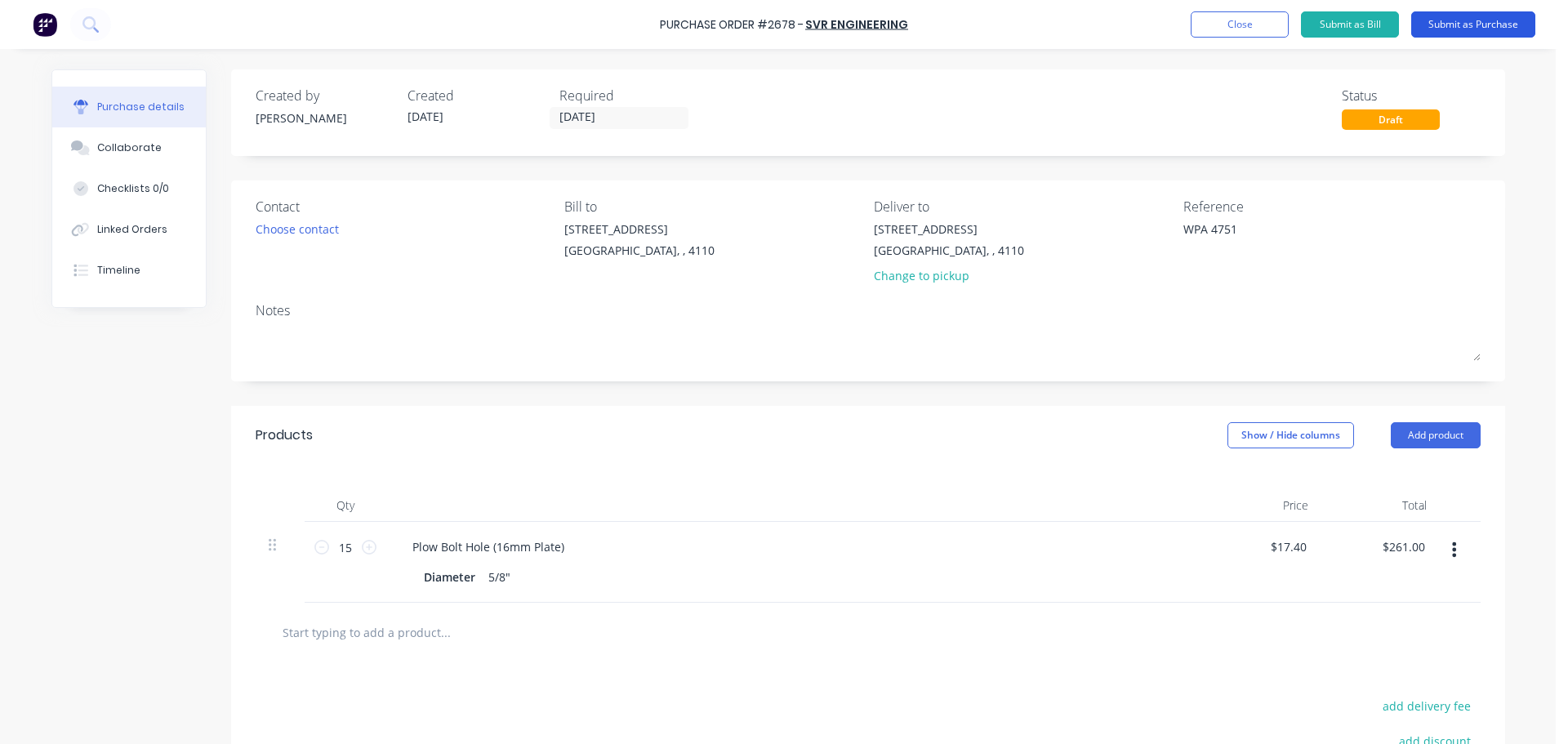
type textarea "WPA 4751"
click at [1451, 14] on button "Submit as Purchase" at bounding box center [1473, 24] width 124 height 26
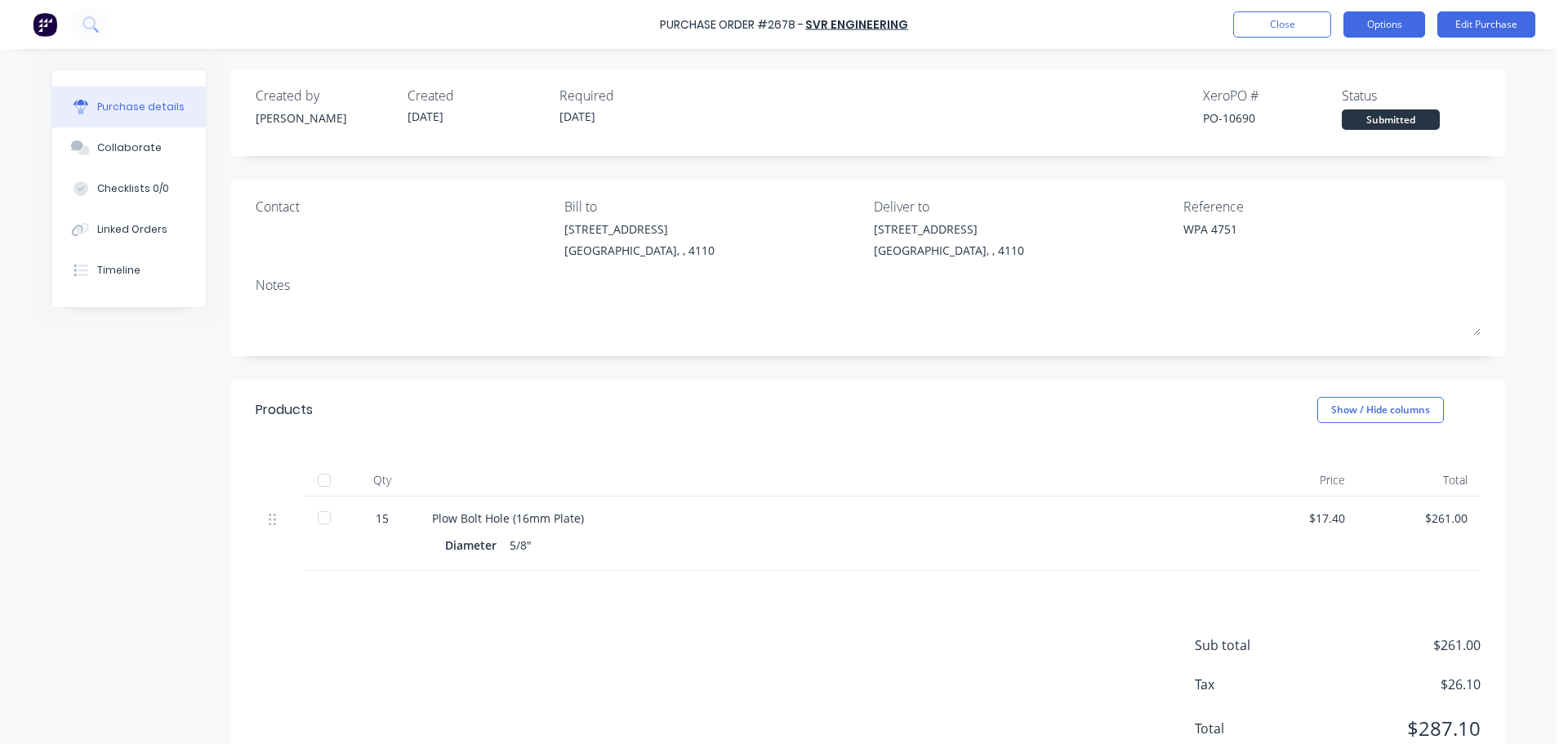
click at [1364, 20] on button "Options" at bounding box center [1384, 24] width 82 height 26
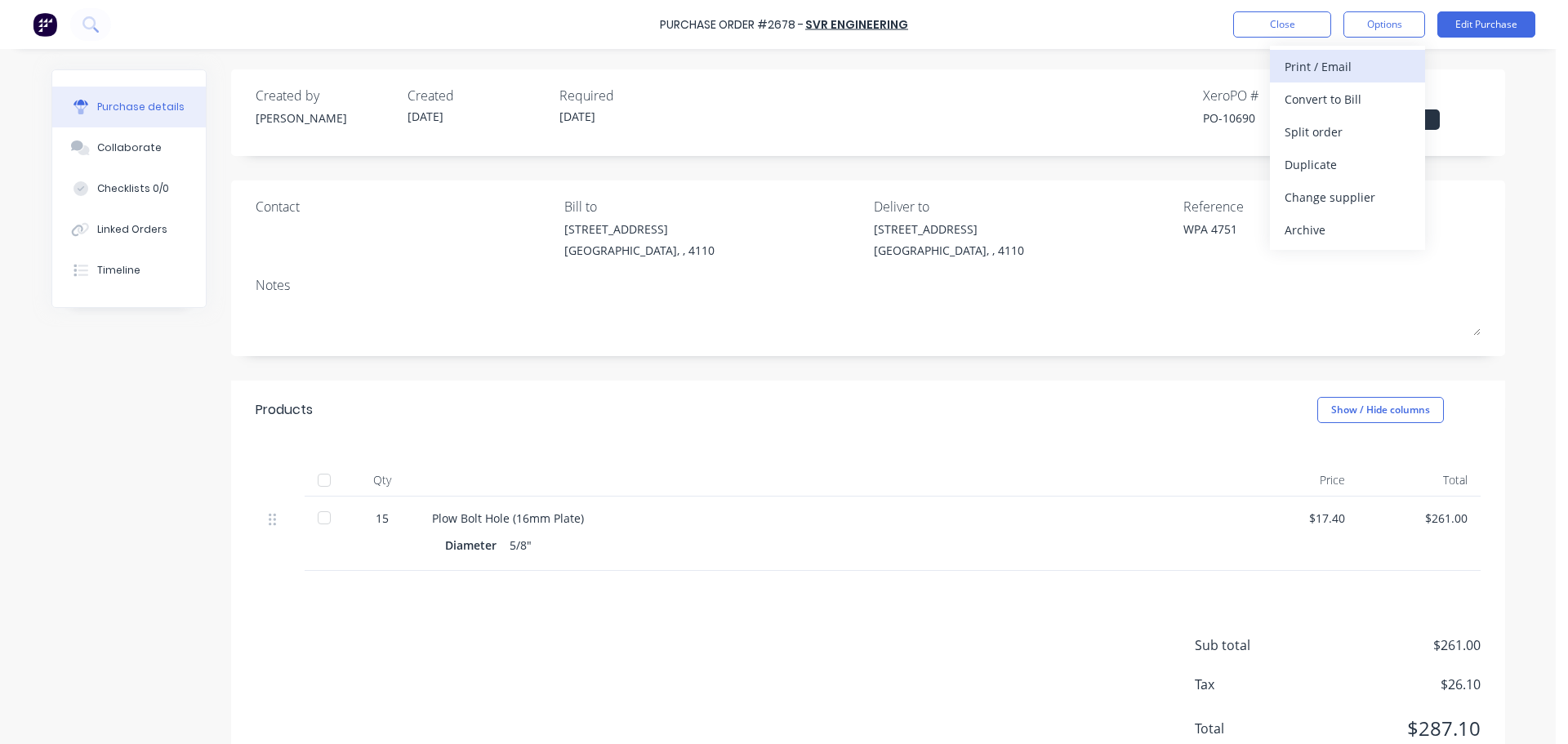
click at [1322, 71] on div "Print / Email" at bounding box center [1347, 66] width 126 height 24
click at [1313, 99] on div "With pricing" at bounding box center [1347, 100] width 126 height 24
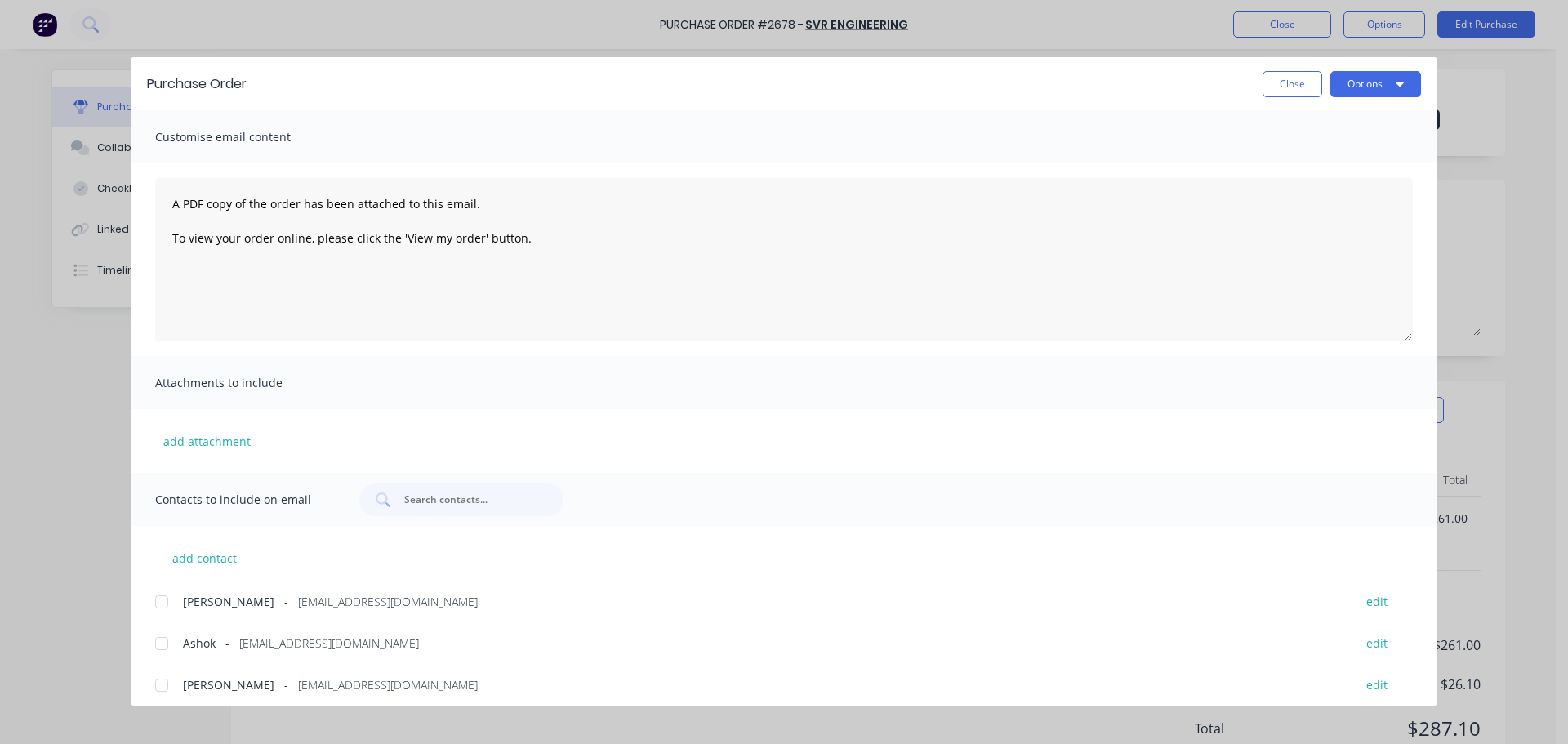
click at [158, 648] on div at bounding box center [162, 643] width 32 height 32
click at [1377, 88] on button "Options" at bounding box center [1375, 84] width 90 height 26
click at [1319, 157] on div "Print" at bounding box center [1343, 159] width 126 height 24
click at [1381, 84] on button "Options" at bounding box center [1375, 84] width 90 height 26
click at [1363, 182] on div "Email" at bounding box center [1343, 191] width 126 height 24
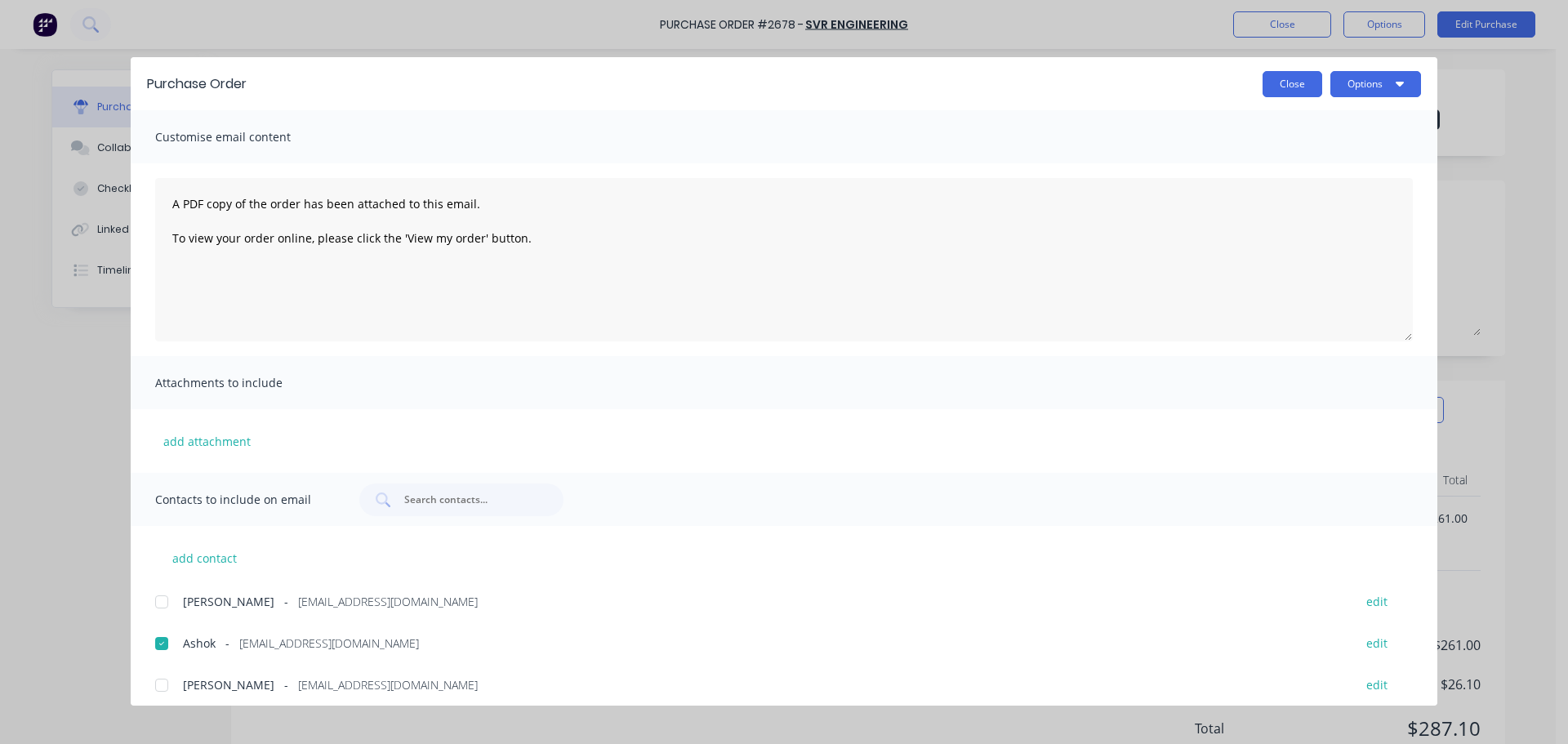
click at [1277, 87] on button "Close" at bounding box center [1292, 84] width 60 height 26
type textarea "x"
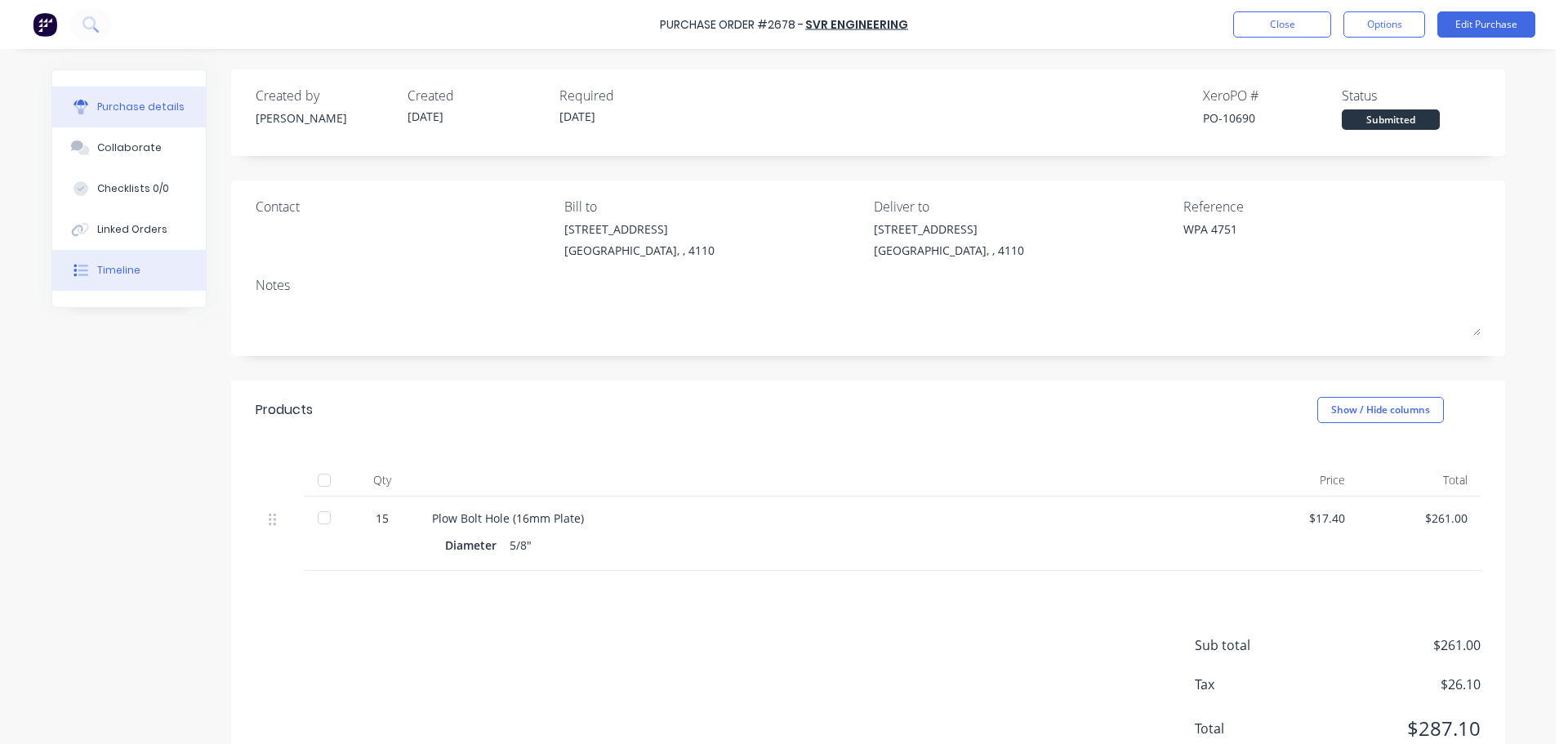
click at [123, 269] on div "Timeline" at bounding box center [118, 270] width 43 height 14
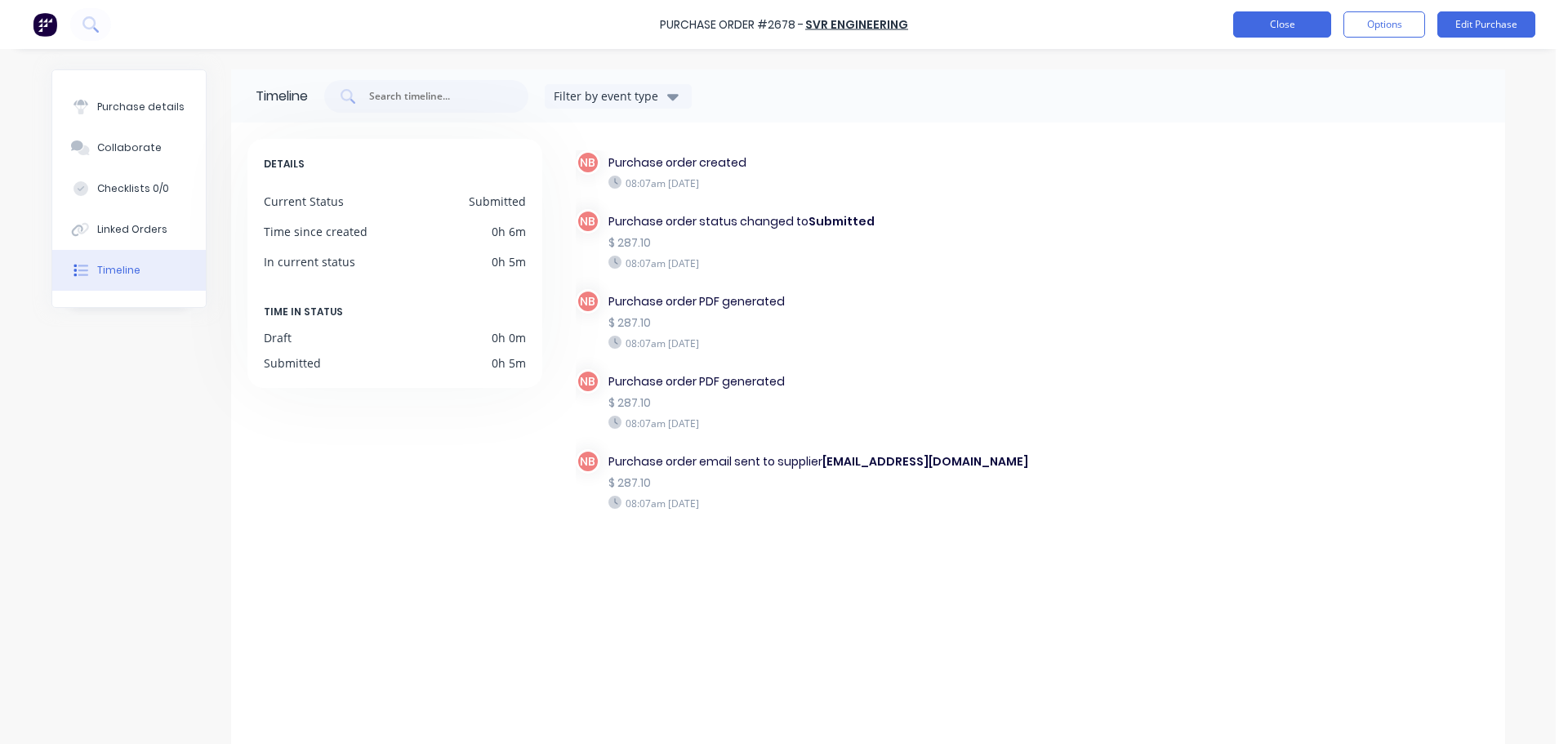
click at [1260, 28] on button "Close" at bounding box center [1282, 24] width 98 height 26
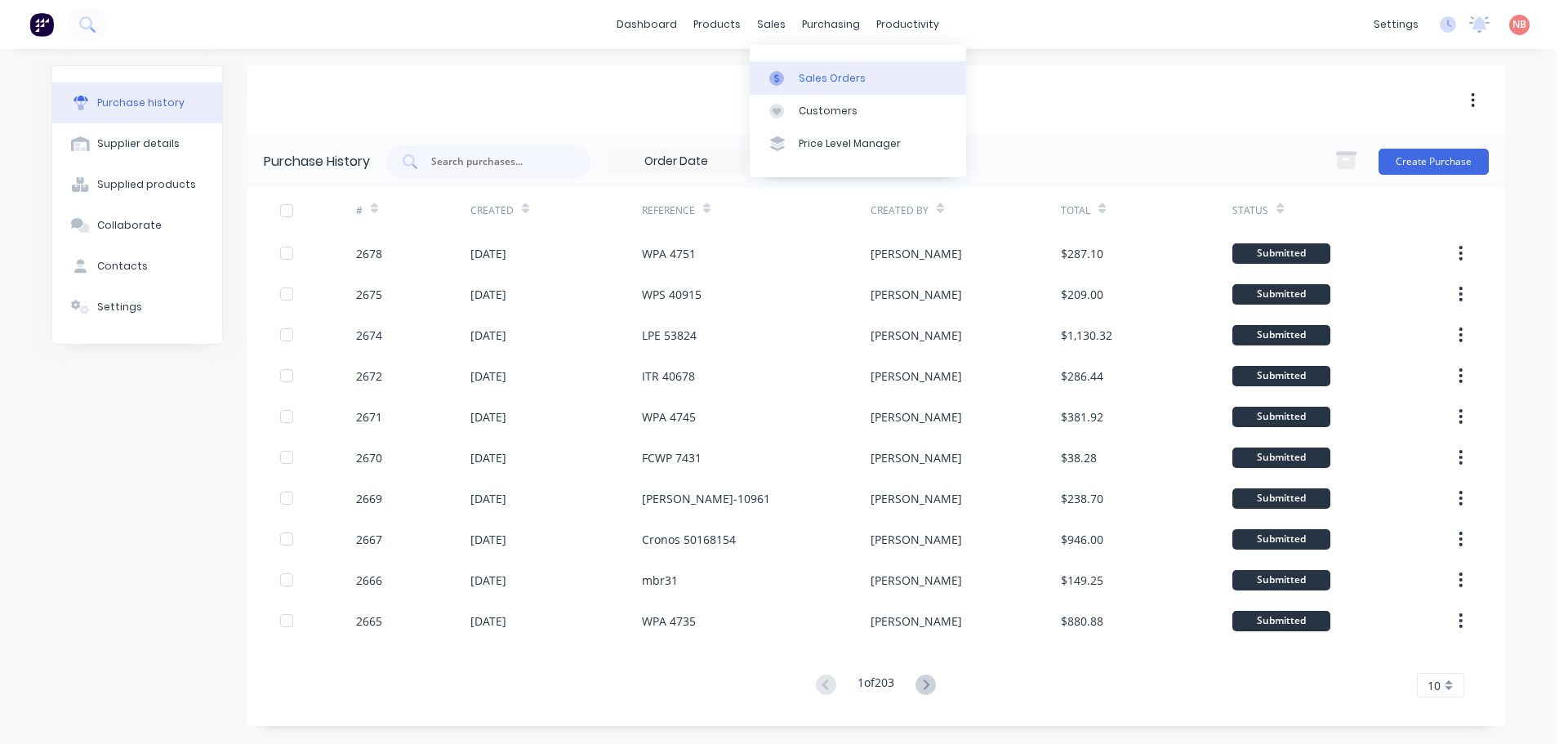
click at [776, 65] on link "Sales Orders" at bounding box center [858, 78] width 216 height 32
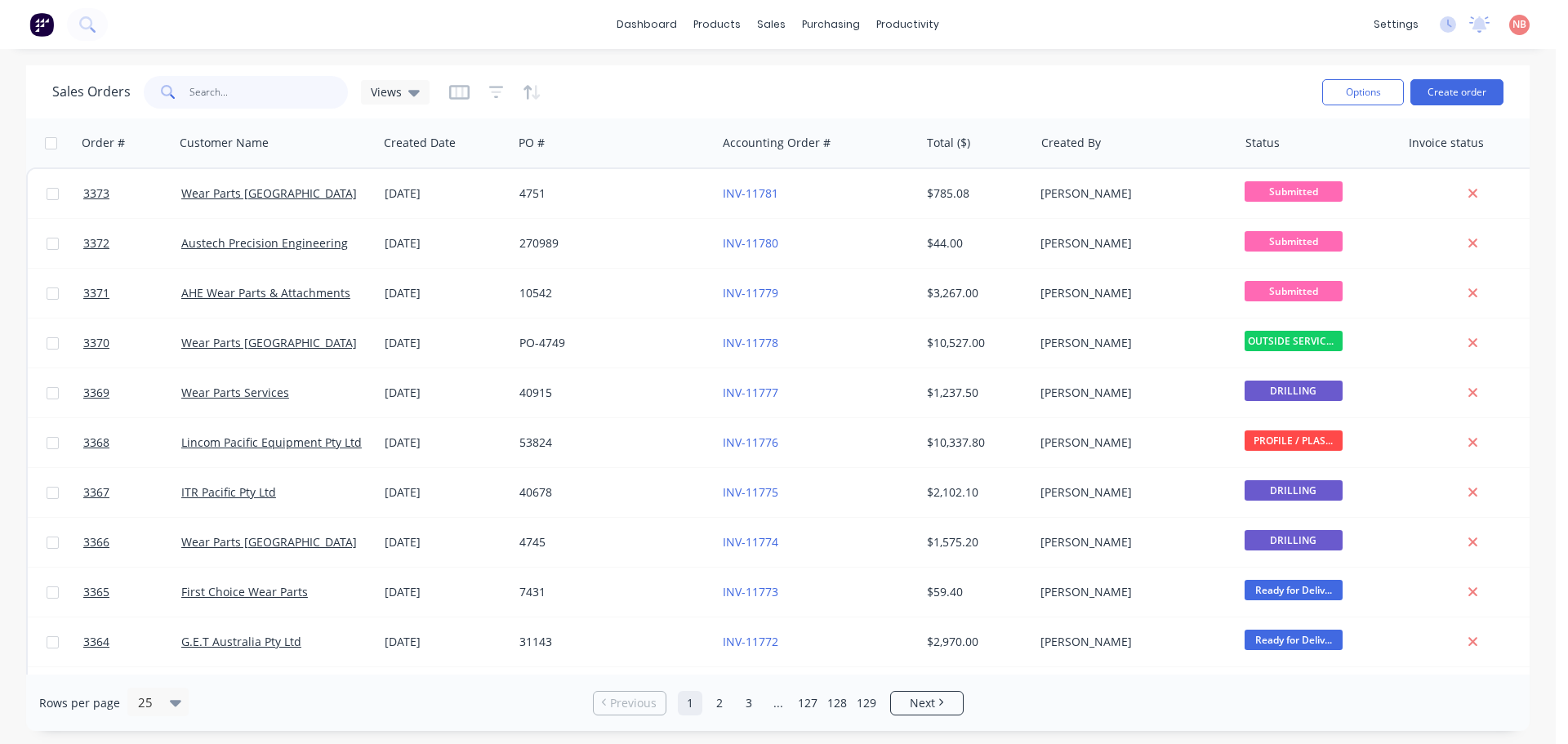
click at [285, 94] on input "text" at bounding box center [268, 92] width 159 height 32
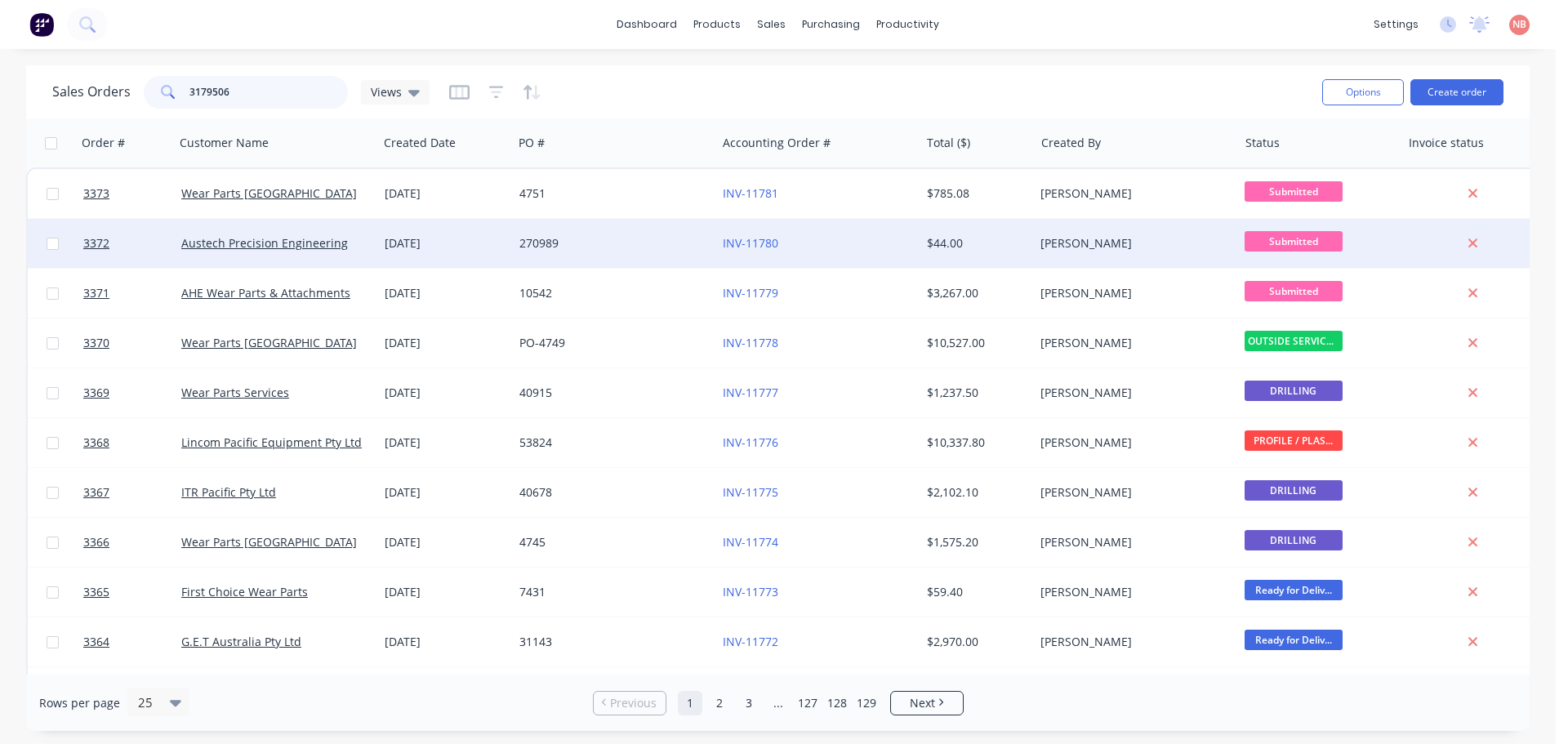
type input "3179506"
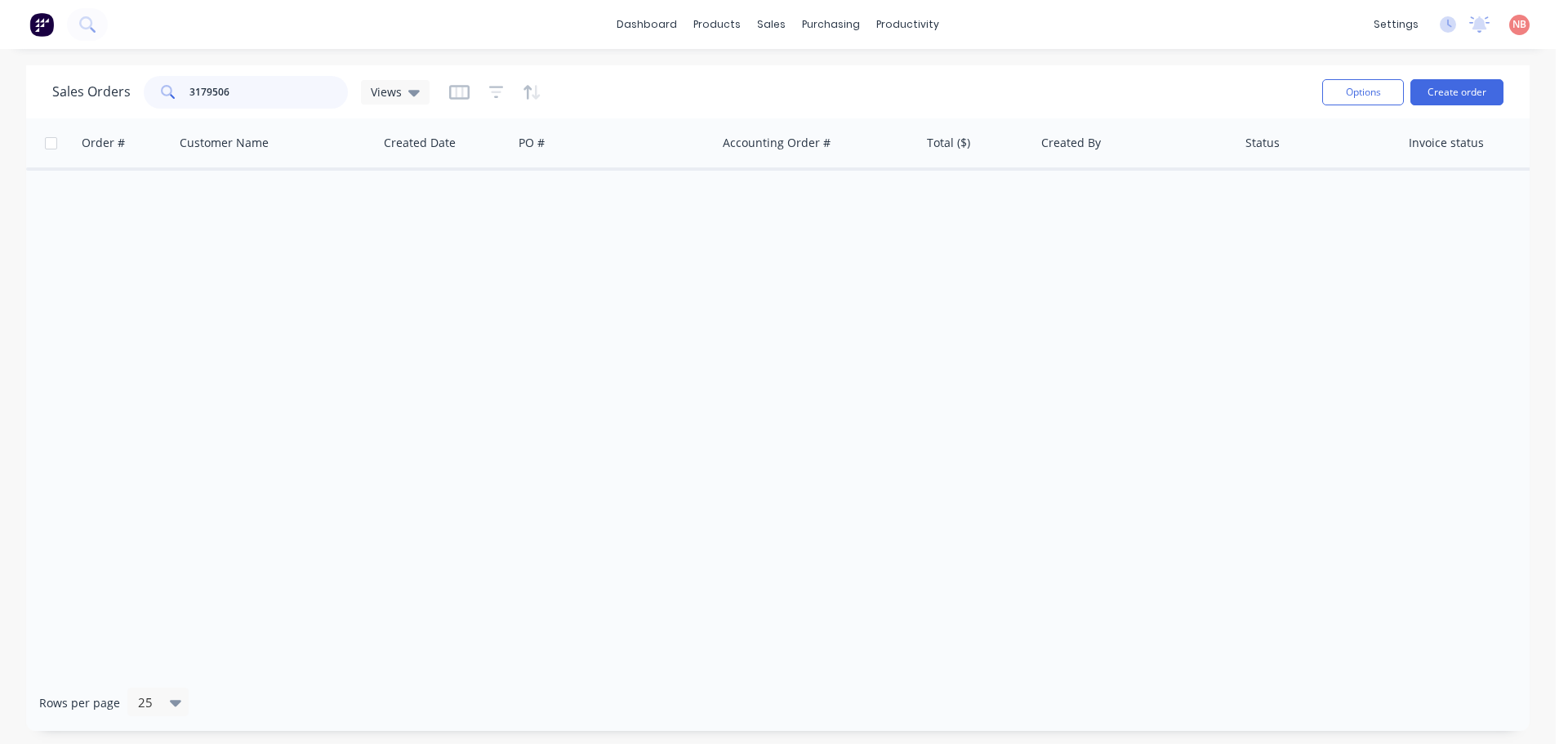
drag, startPoint x: 276, startPoint y: 91, endPoint x: 148, endPoint y: 81, distance: 128.4
click at [148, 81] on div "3179506" at bounding box center [246, 92] width 205 height 32
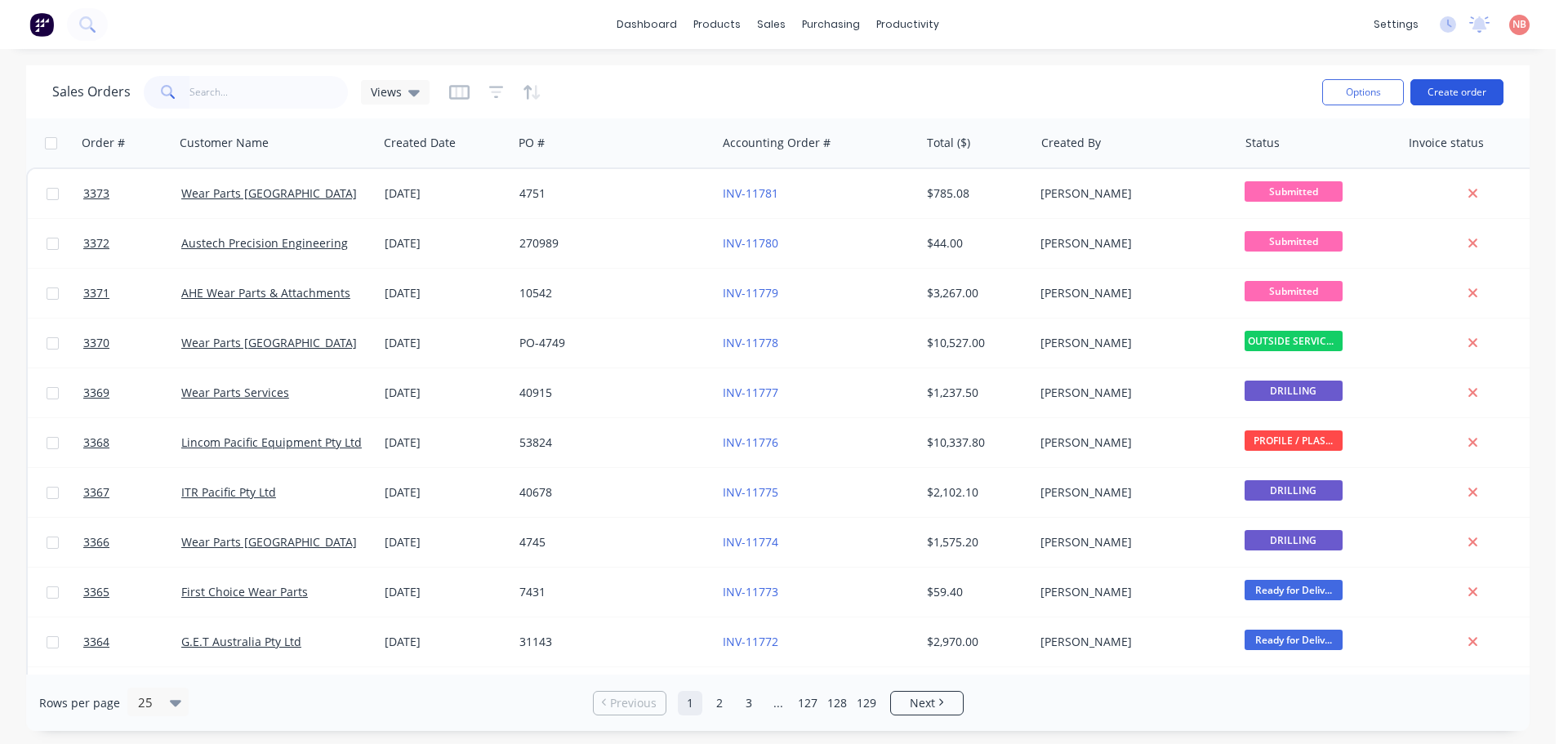
click at [1466, 88] on button "Create order" at bounding box center [1456, 92] width 93 height 26
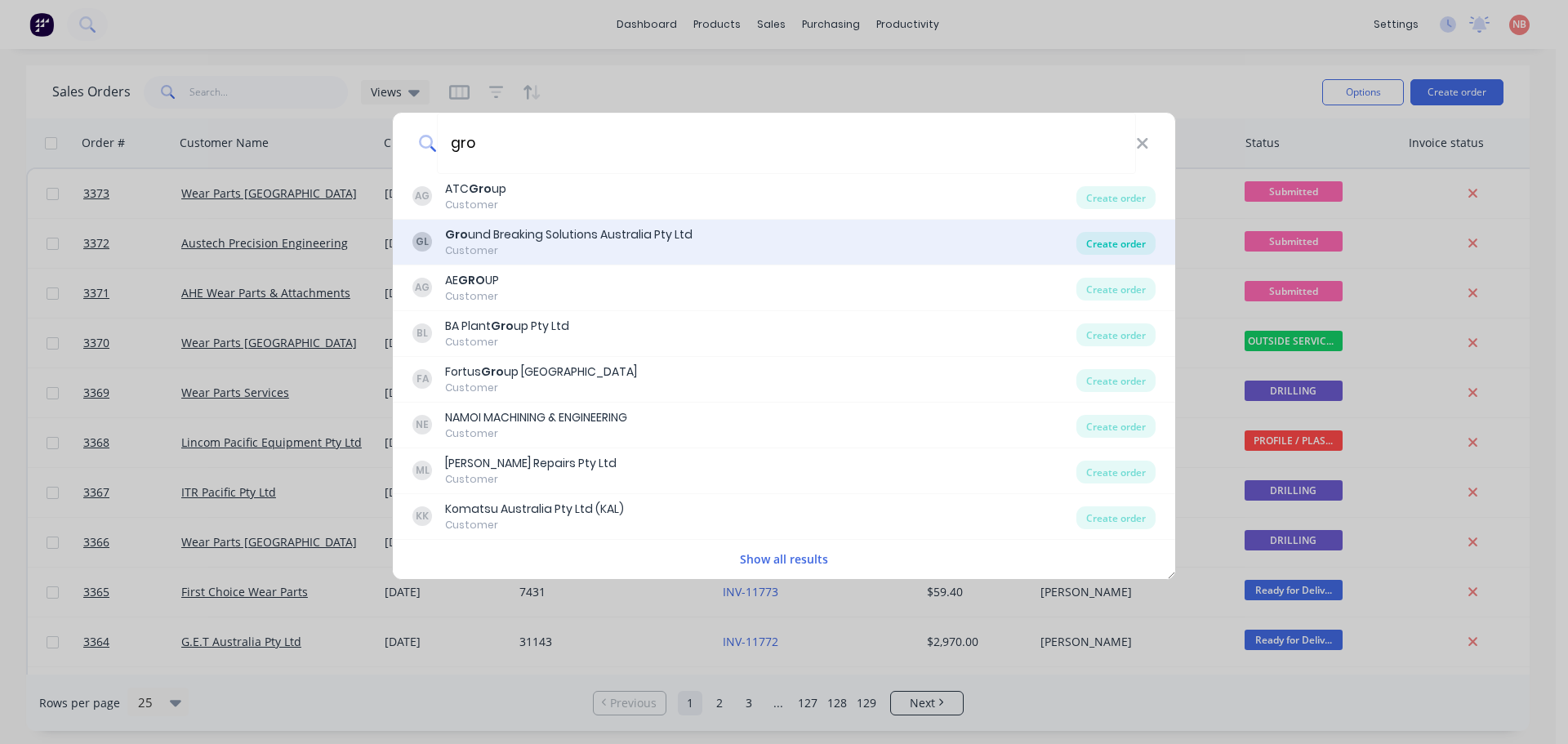
type input "gro"
click at [1130, 237] on div "Create order" at bounding box center [1115, 243] width 79 height 23
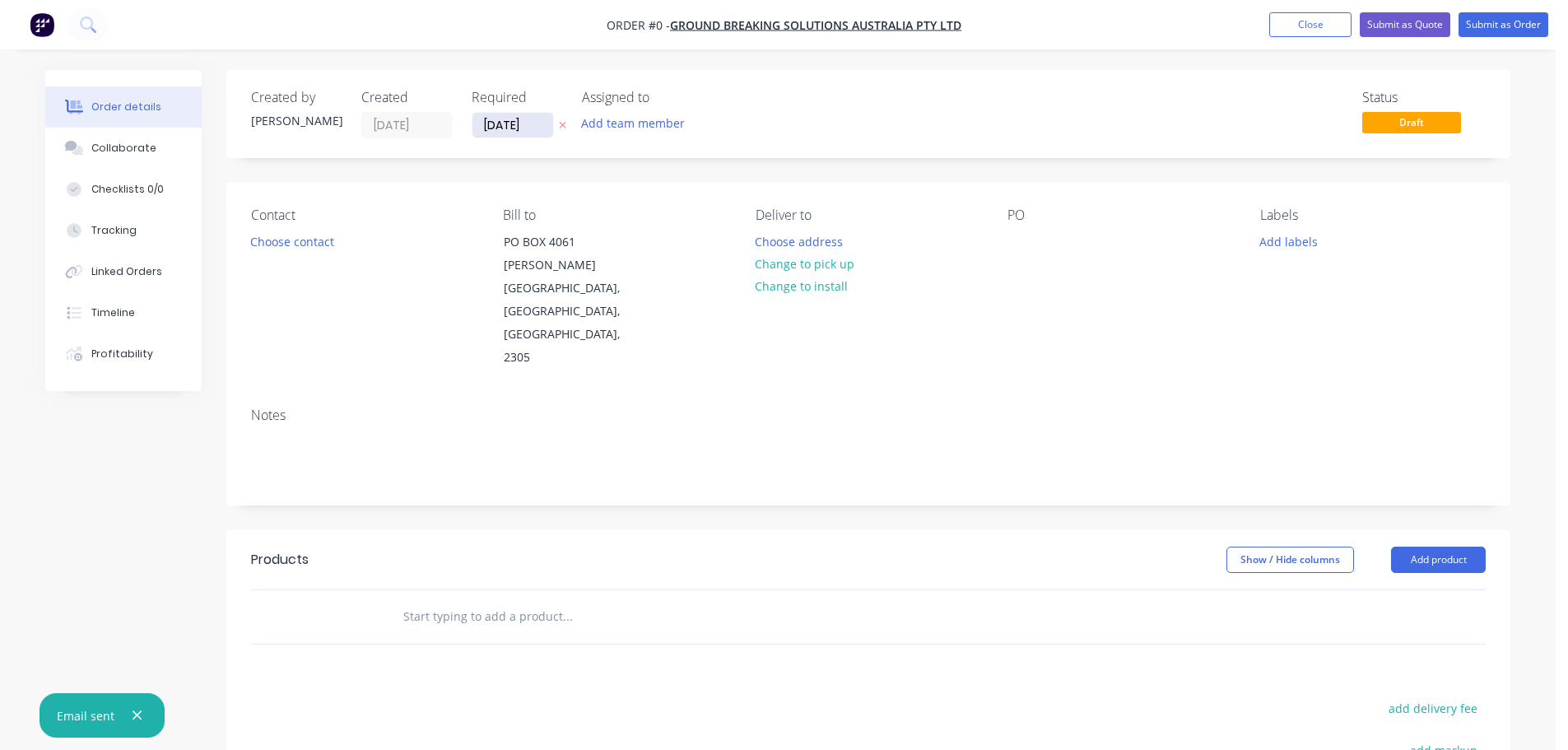
click at [533, 128] on input "[DATE]" at bounding box center [513, 125] width 81 height 25
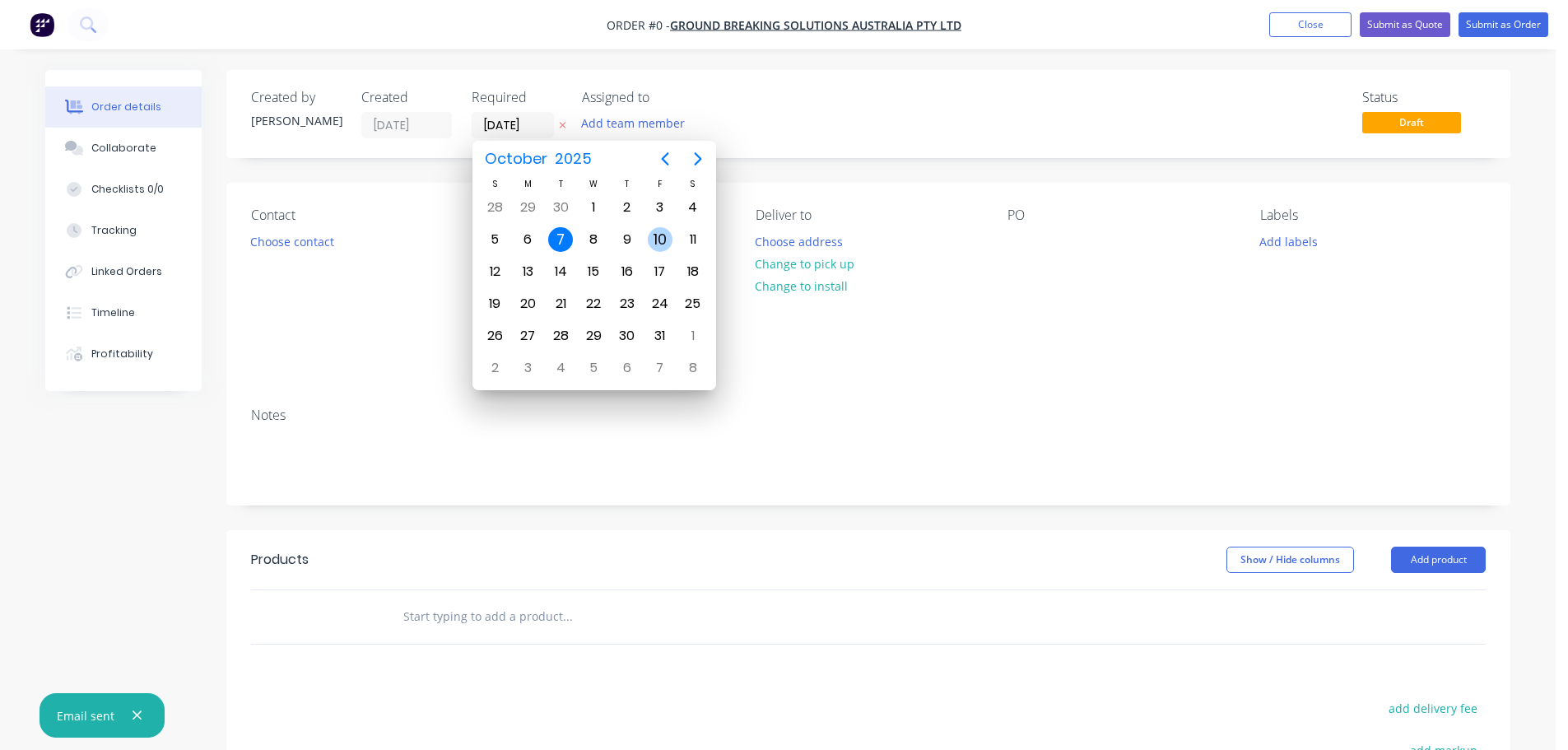
click at [653, 240] on div "10" at bounding box center [660, 239] width 25 height 25
type input "[DATE]"
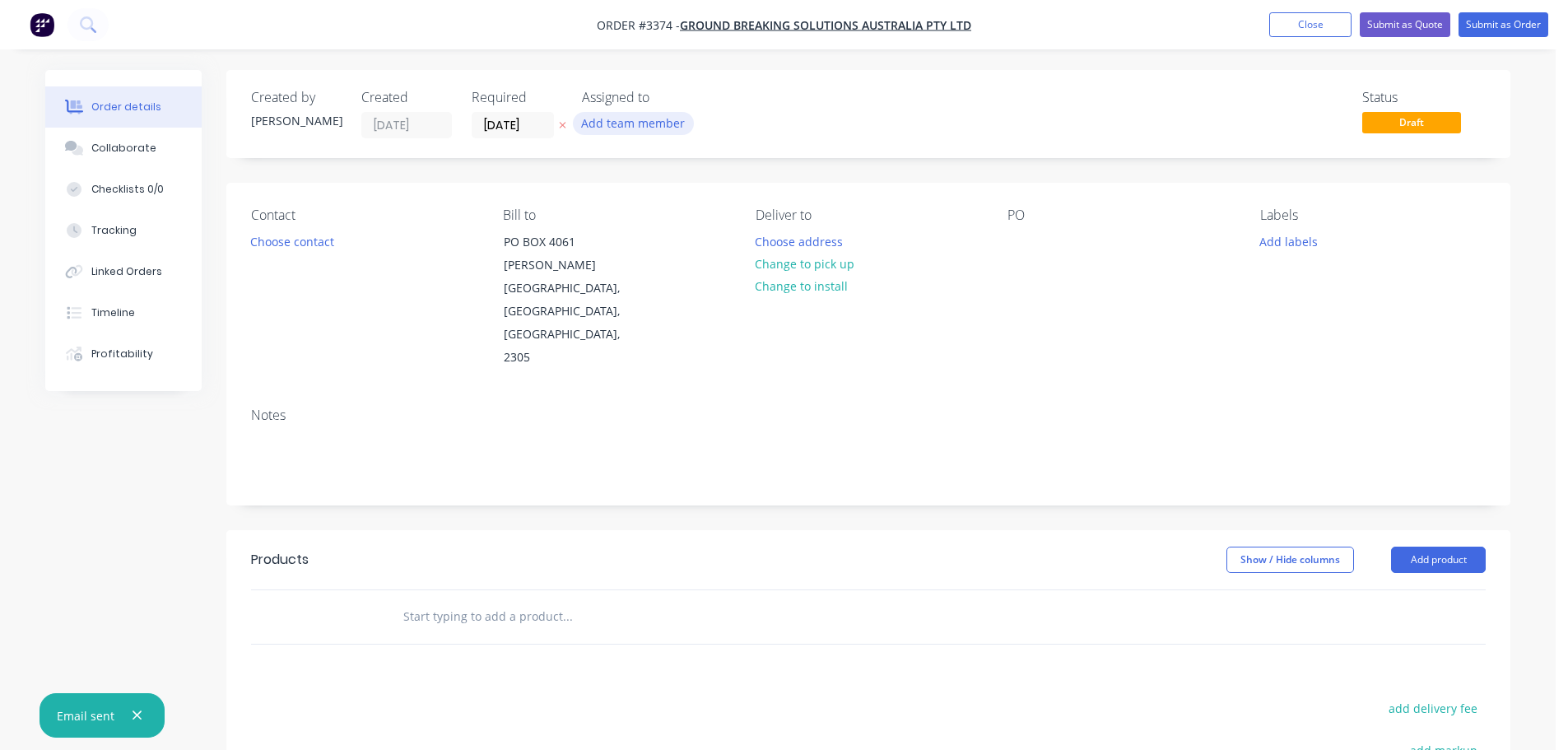
click at [626, 122] on button "Add team member" at bounding box center [633, 123] width 121 height 22
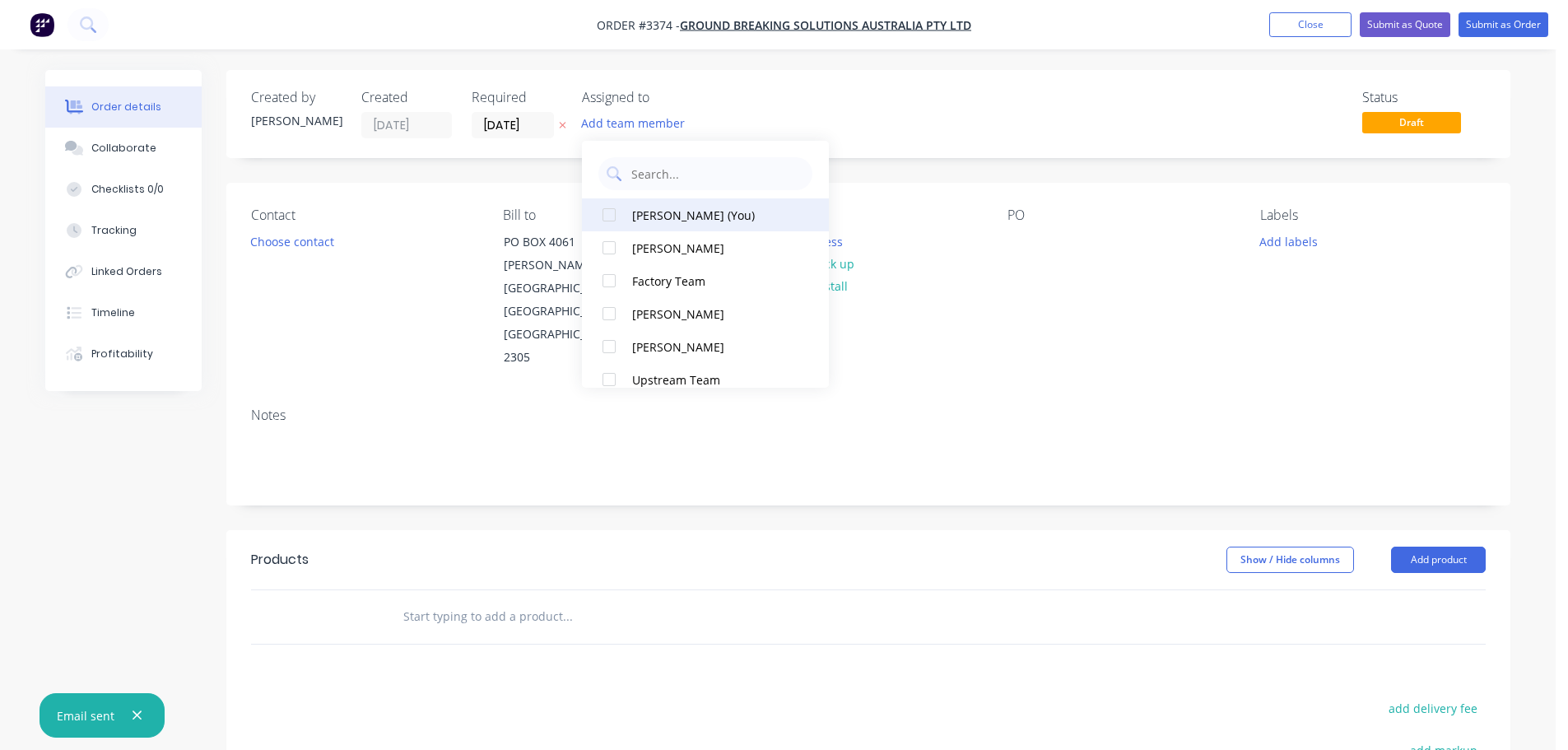
click at [646, 212] on div "[PERSON_NAME] (You)" at bounding box center [715, 216] width 165 height 17
click at [265, 232] on button "Choose contact" at bounding box center [293, 241] width 101 height 22
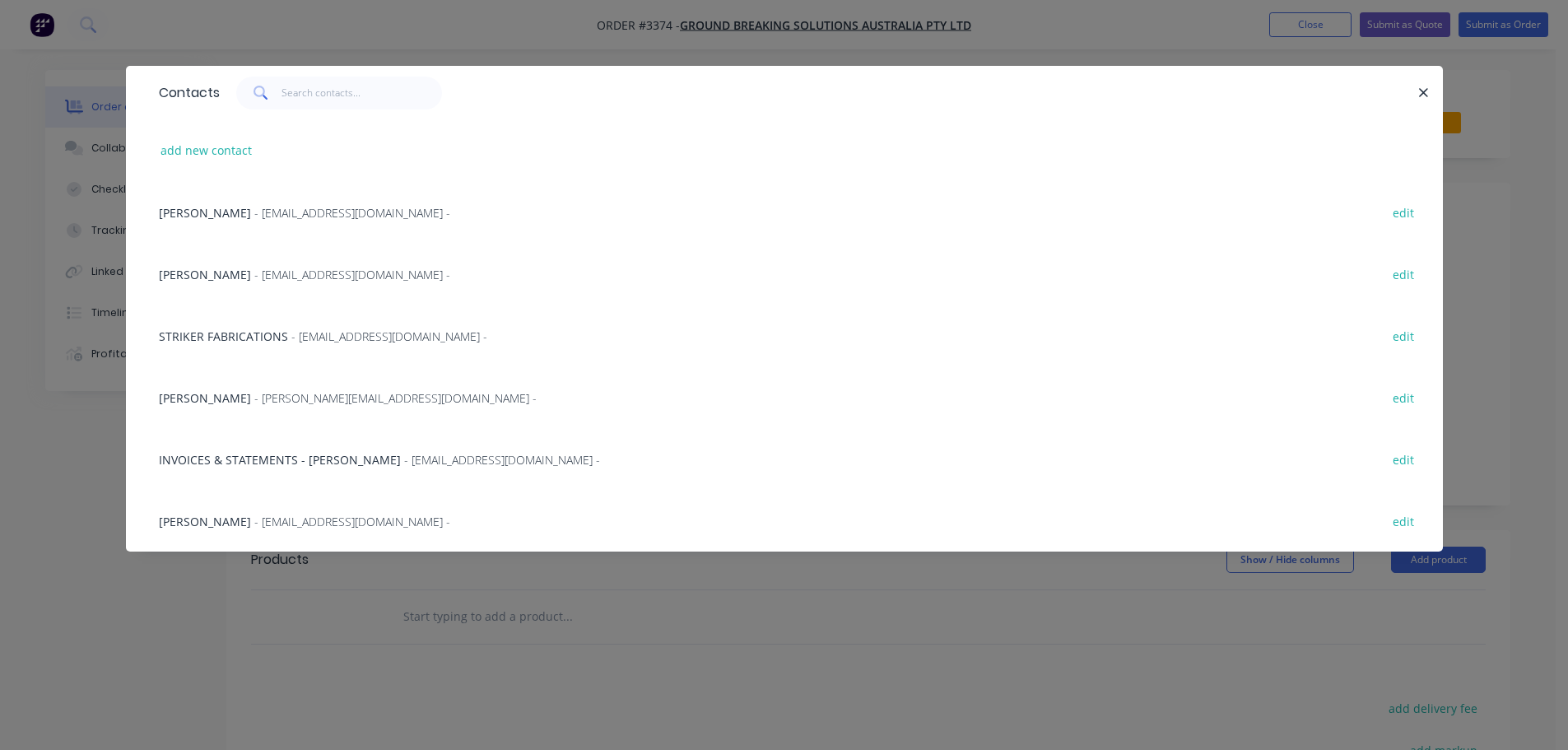
click at [255, 214] on span "- [EMAIL_ADDRESS][DOMAIN_NAME] -" at bounding box center [352, 213] width 196 height 15
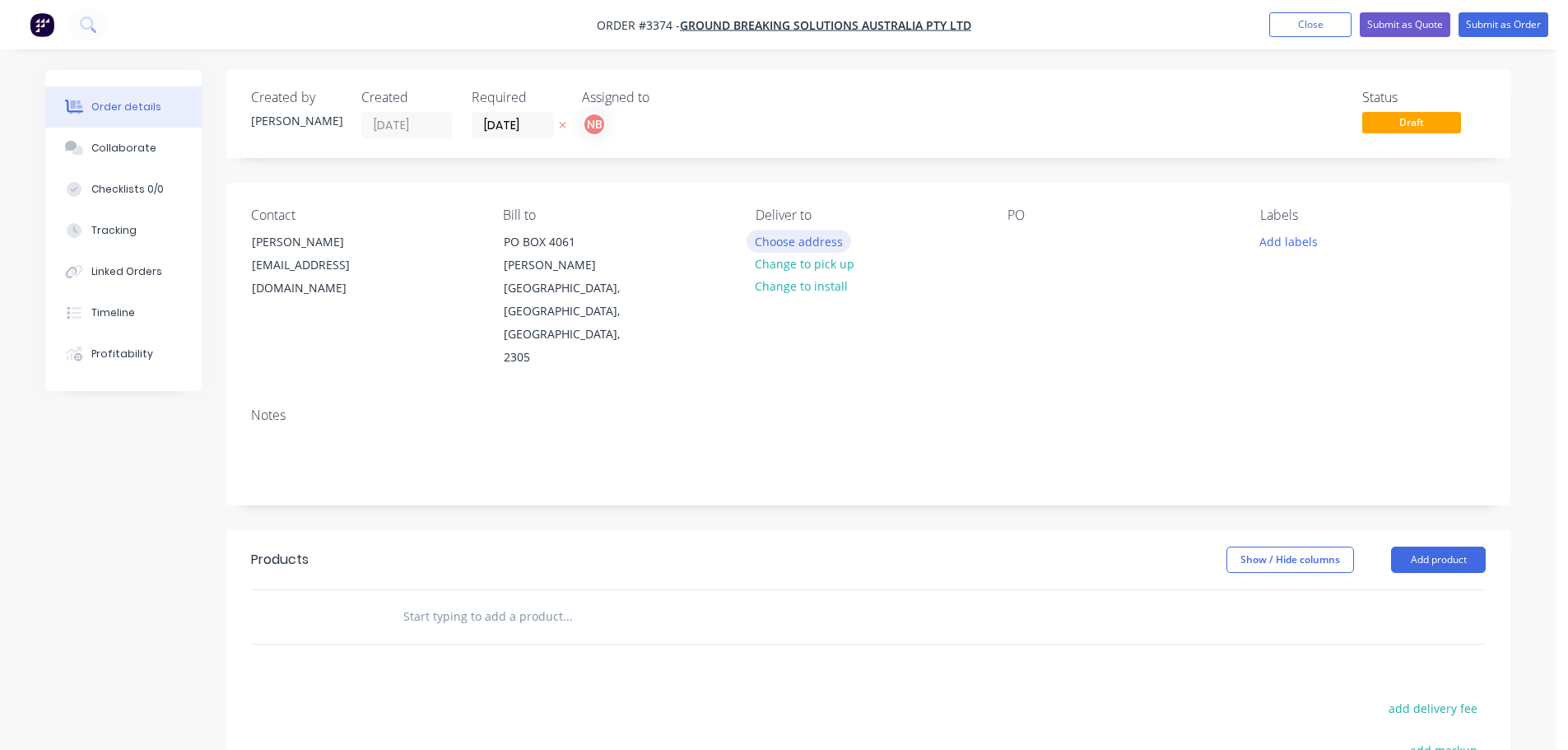
click at [823, 236] on button "Choose address" at bounding box center [799, 241] width 106 height 22
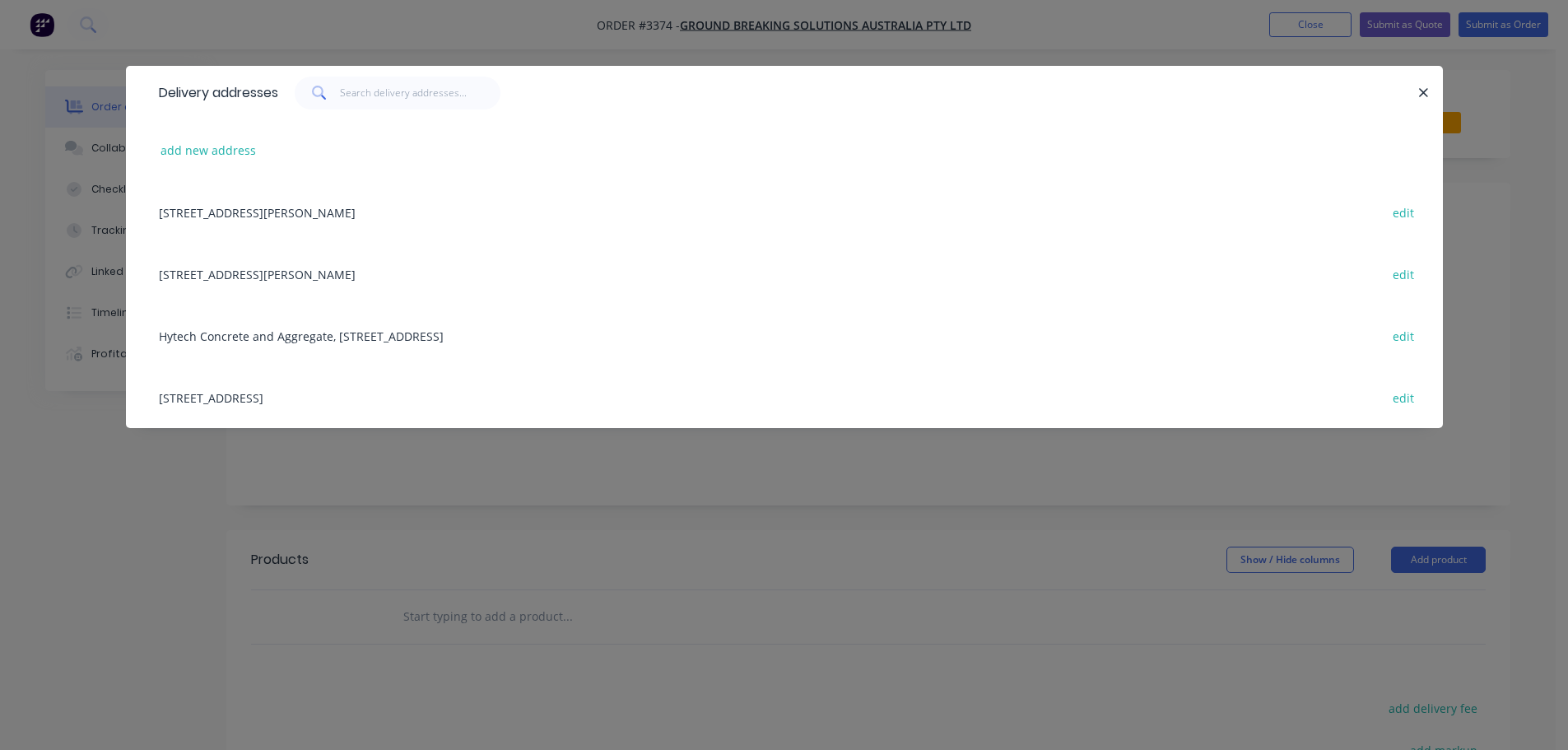
click at [315, 395] on div "[STREET_ADDRESS] edit" at bounding box center [784, 397] width 1268 height 62
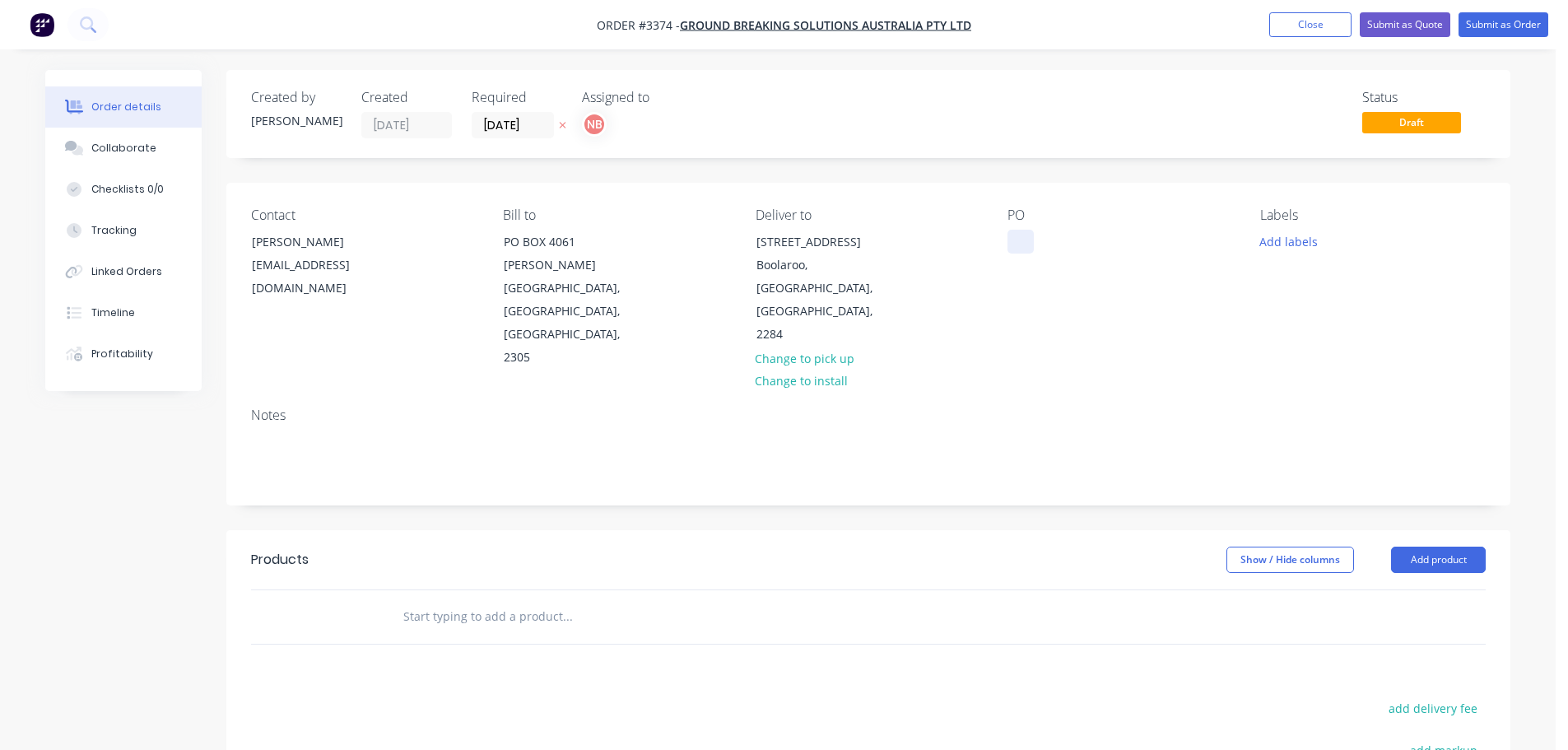
click at [1015, 244] on div at bounding box center [1021, 241] width 27 height 24
click at [1288, 247] on button "Add labels" at bounding box center [1289, 241] width 76 height 22
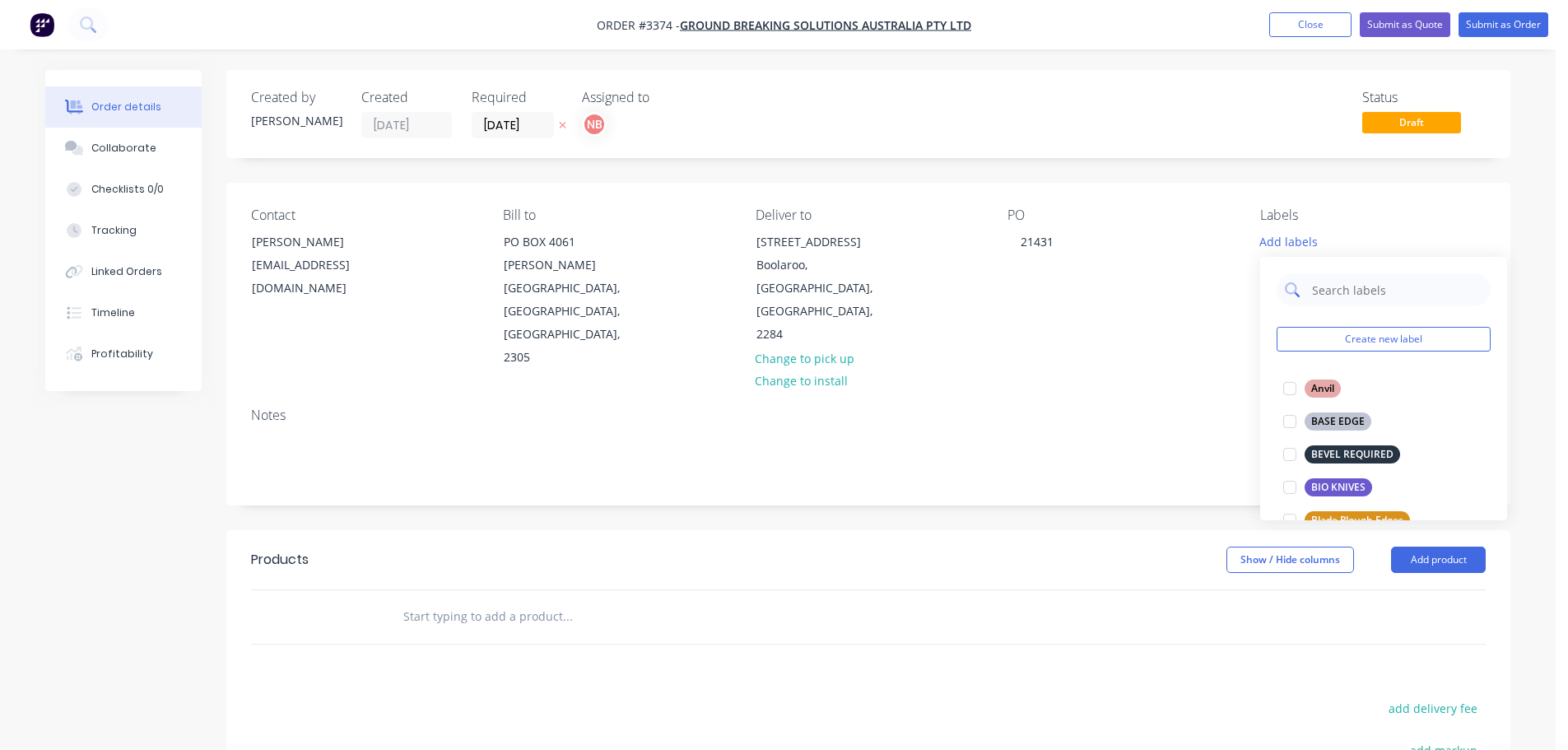
click at [1315, 291] on input "text" at bounding box center [1396, 290] width 172 height 33
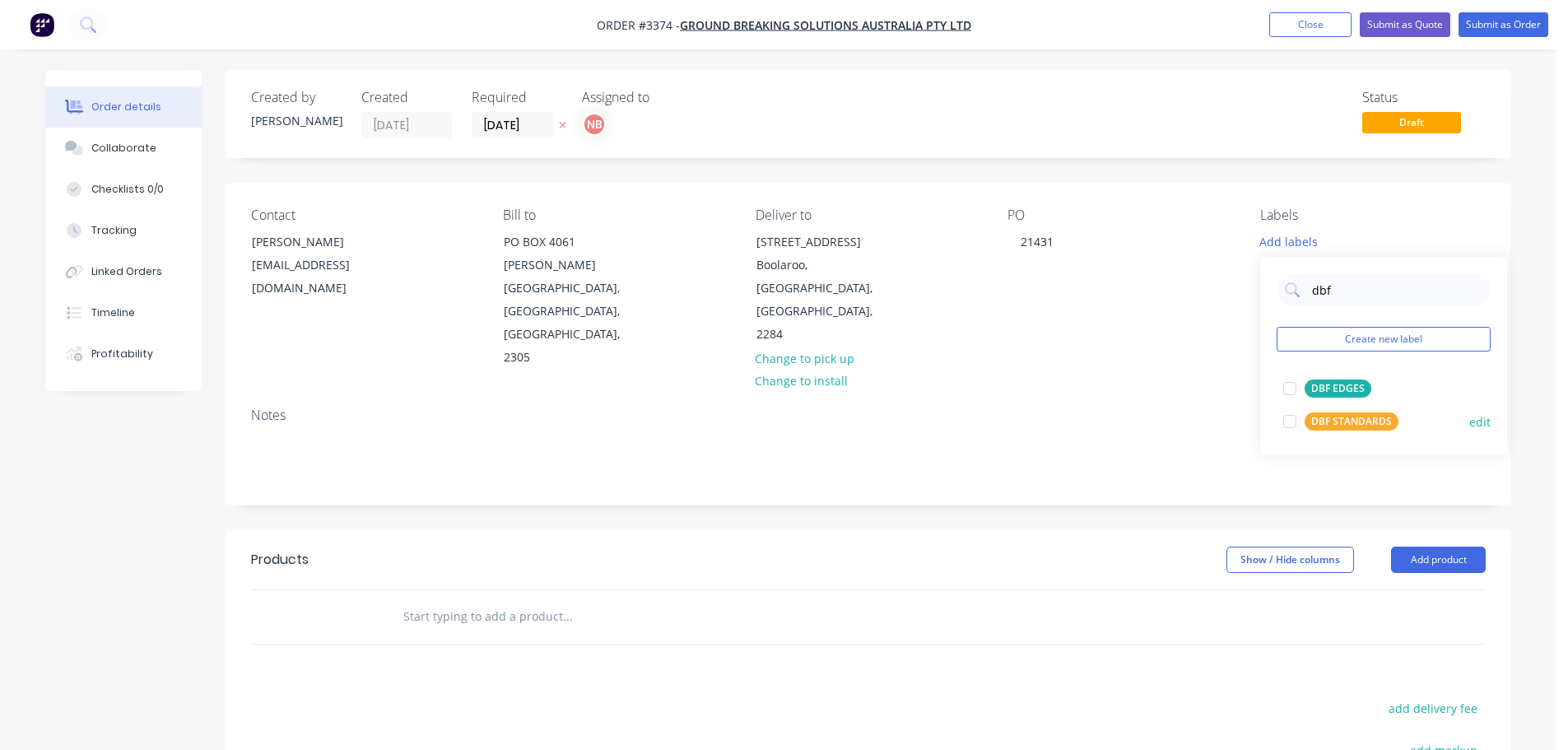
click at [1344, 416] on div "DBF STANDARDS" at bounding box center [1351, 421] width 94 height 18
drag, startPoint x: 1332, startPoint y: 277, endPoint x: 1216, endPoint y: 272, distance: 116.1
click at [1223, 272] on body "Order #3374 - Ground Breaking Solutions Australia Pty Ltd Add product Close Sub…" at bounding box center [784, 532] width 1568 height 1064
click at [1344, 280] on input "dbfurg" at bounding box center [1396, 282] width 172 height 33
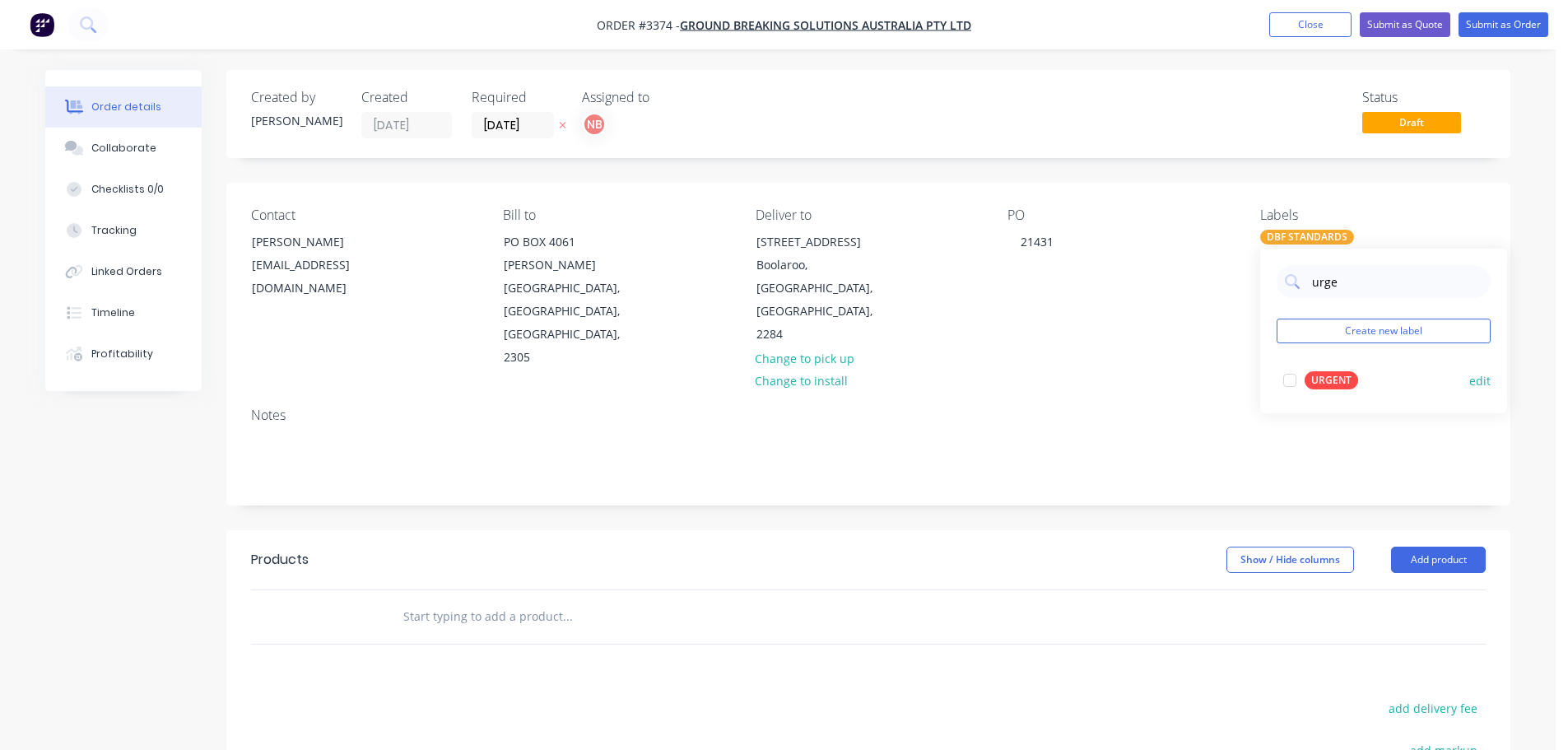
type input "urge"
drag, startPoint x: 1341, startPoint y: 386, endPoint x: 1302, endPoint y: 413, distance: 47.4
click at [1341, 386] on div "URGENT" at bounding box center [1332, 380] width 53 height 18
click at [1161, 530] on header "Products Show / Hide columns Add product" at bounding box center [869, 559] width 1284 height 59
click at [1463, 546] on button "Add product" at bounding box center [1438, 559] width 95 height 27
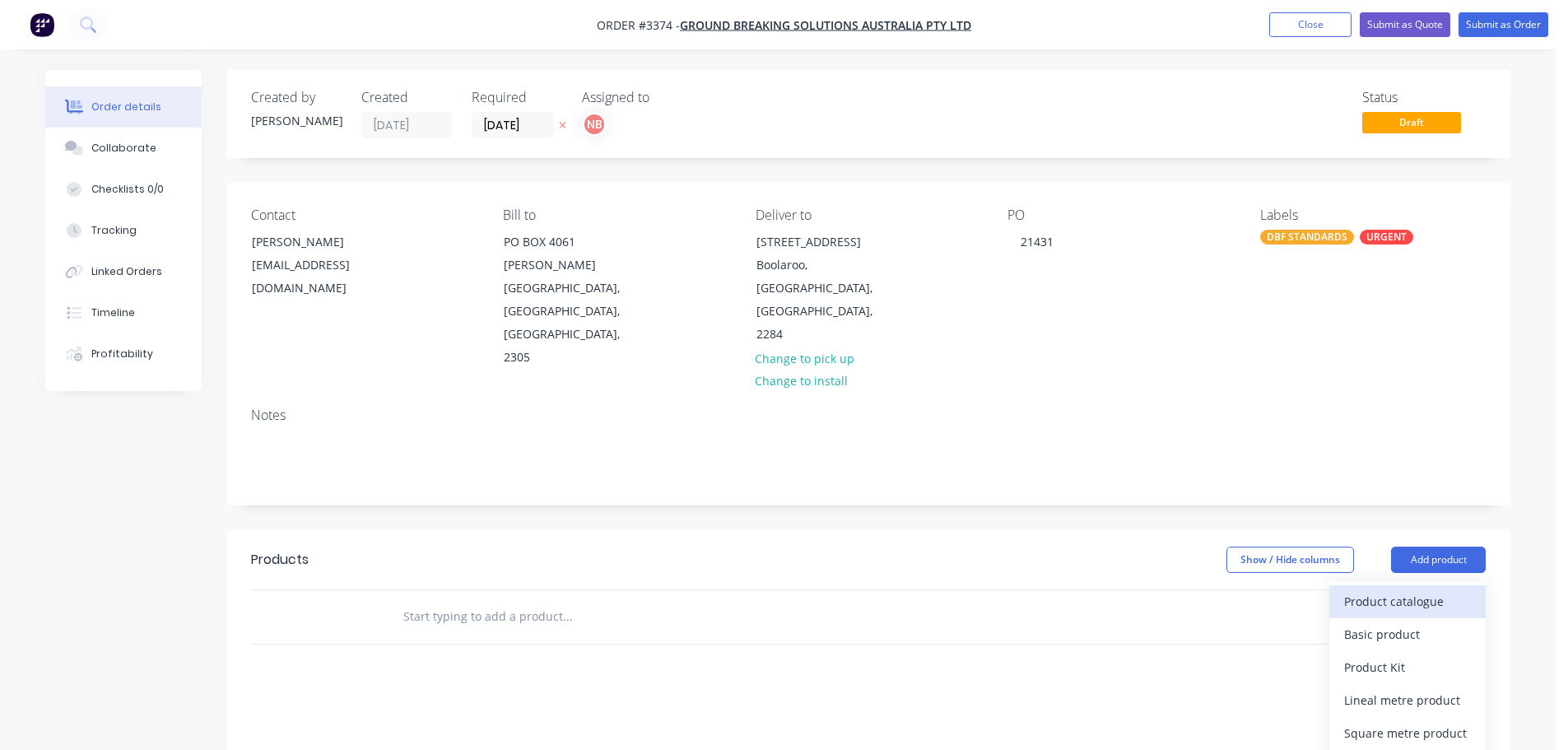
click at [1397, 589] on div "Product catalogue" at bounding box center [1408, 601] width 127 height 24
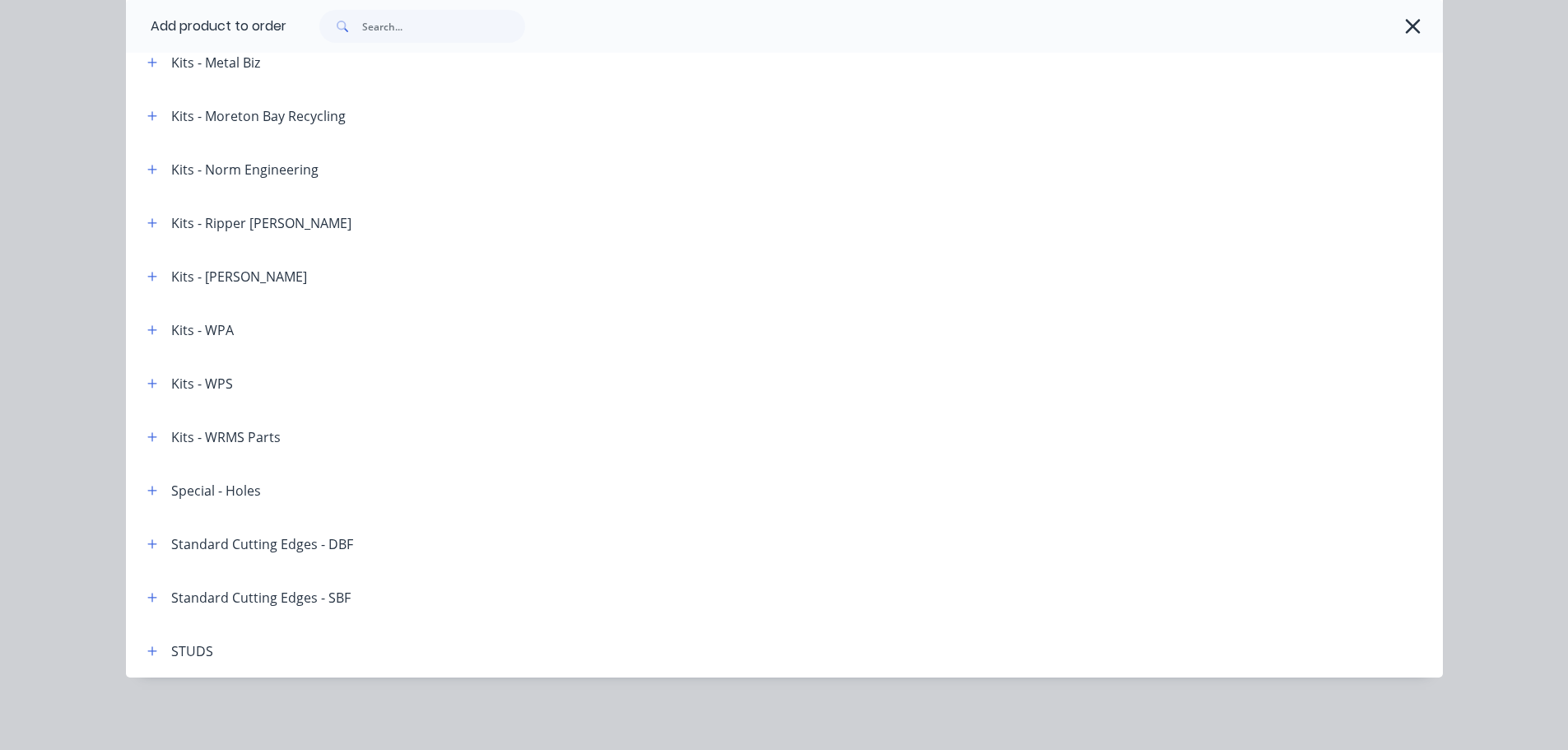
scroll to position [268, 0]
click at [148, 544] on icon "button" at bounding box center [152, 544] width 9 height 9
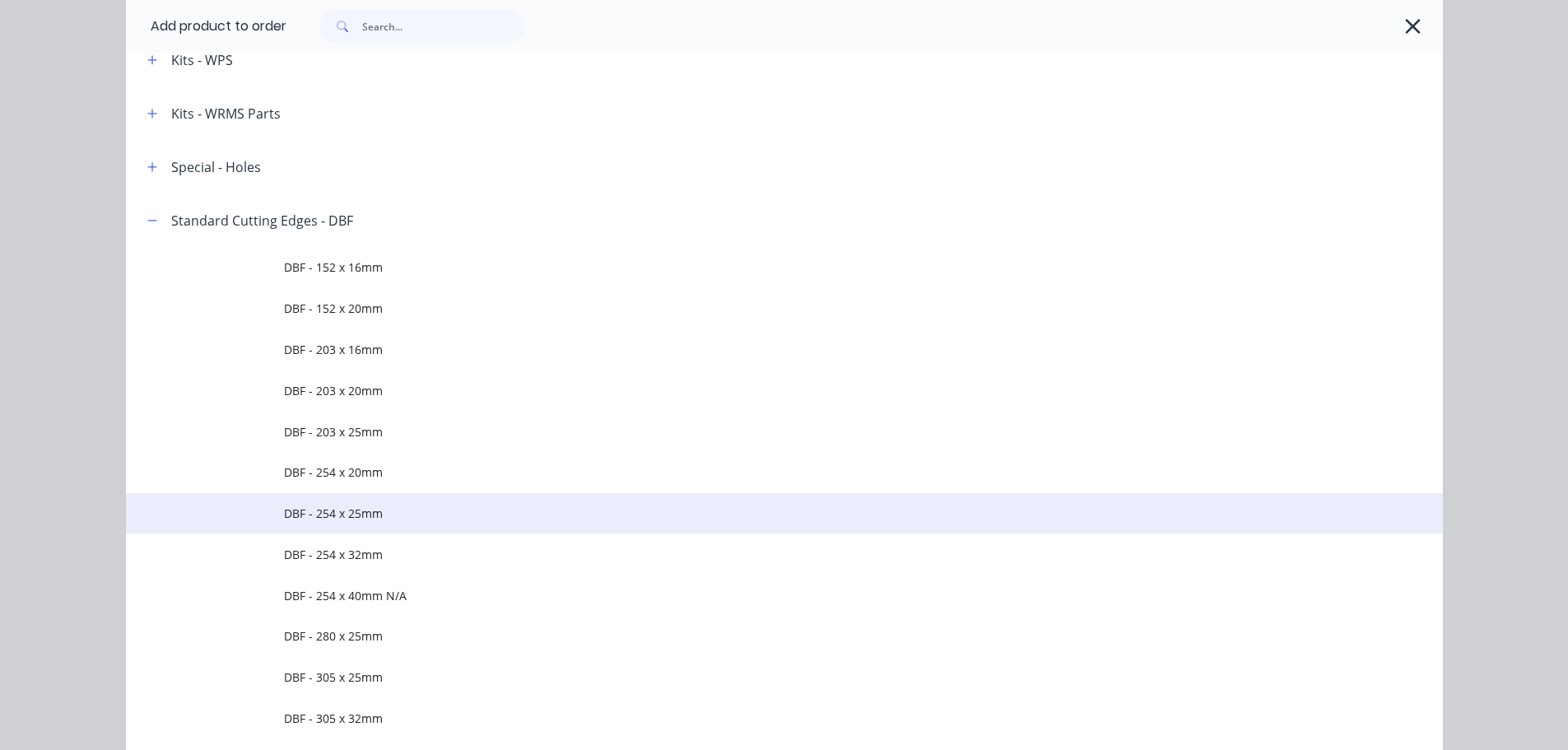
scroll to position [2722, 0]
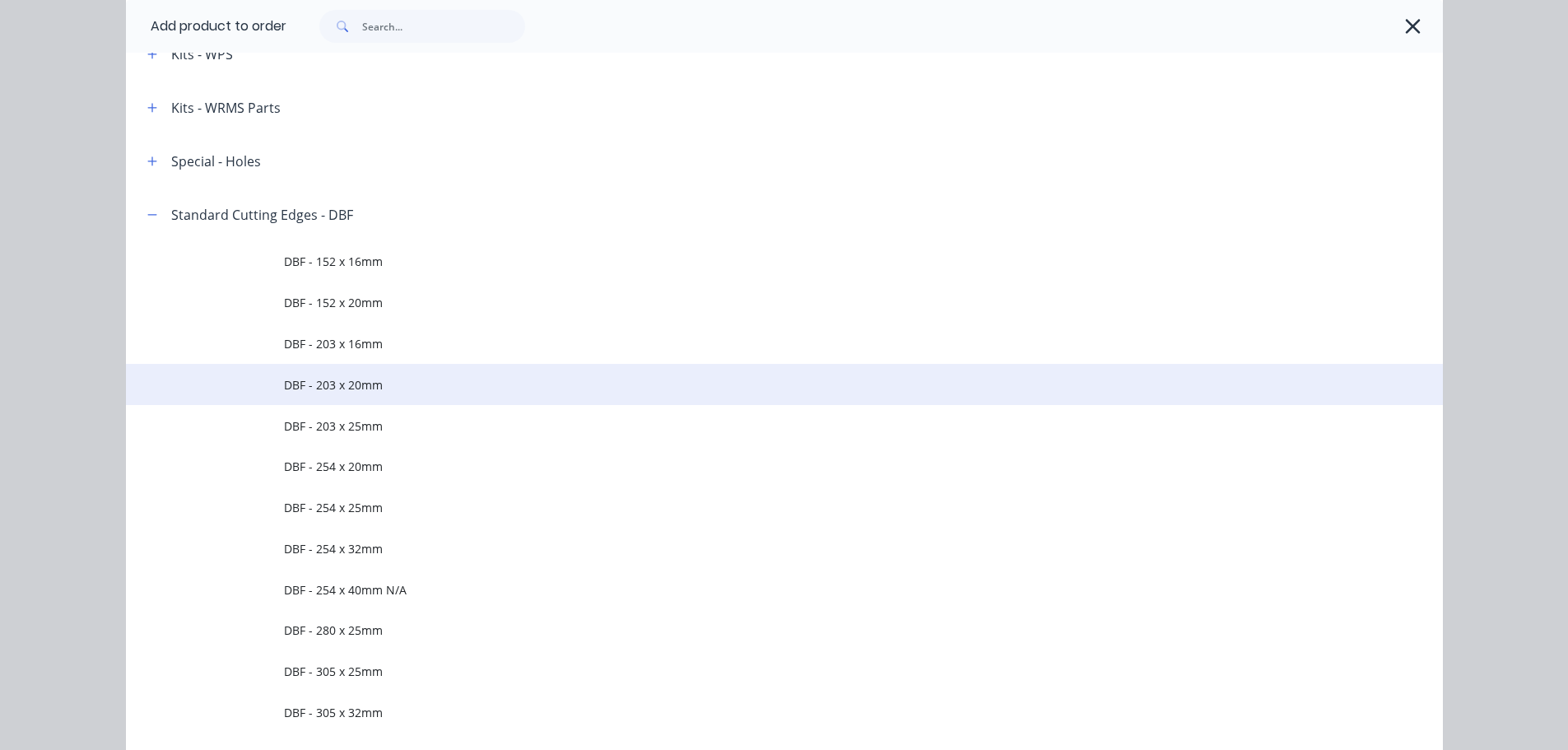
click at [343, 392] on span "DBF - 203 x 20mm" at bounding box center [747, 385] width 927 height 17
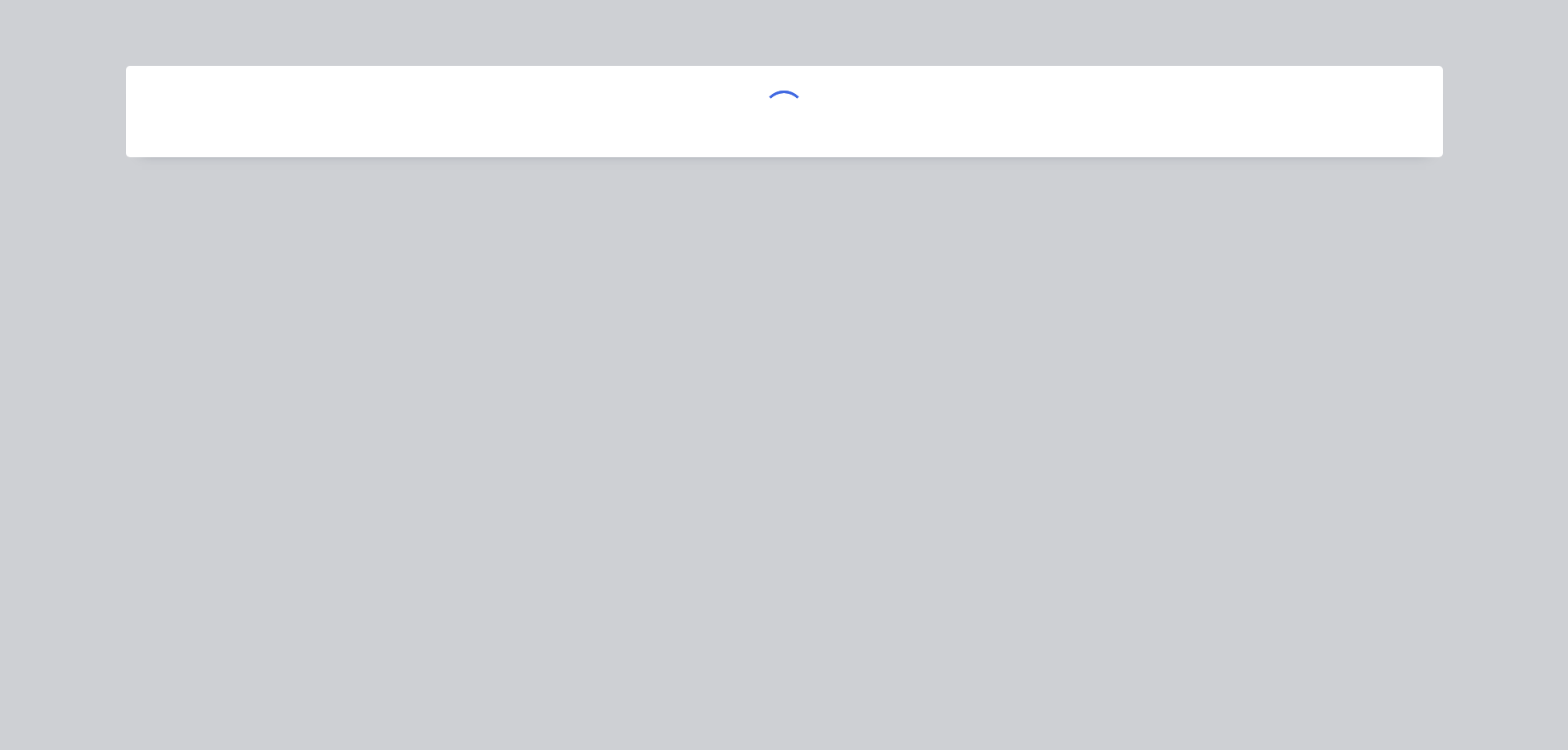
scroll to position [0, 0]
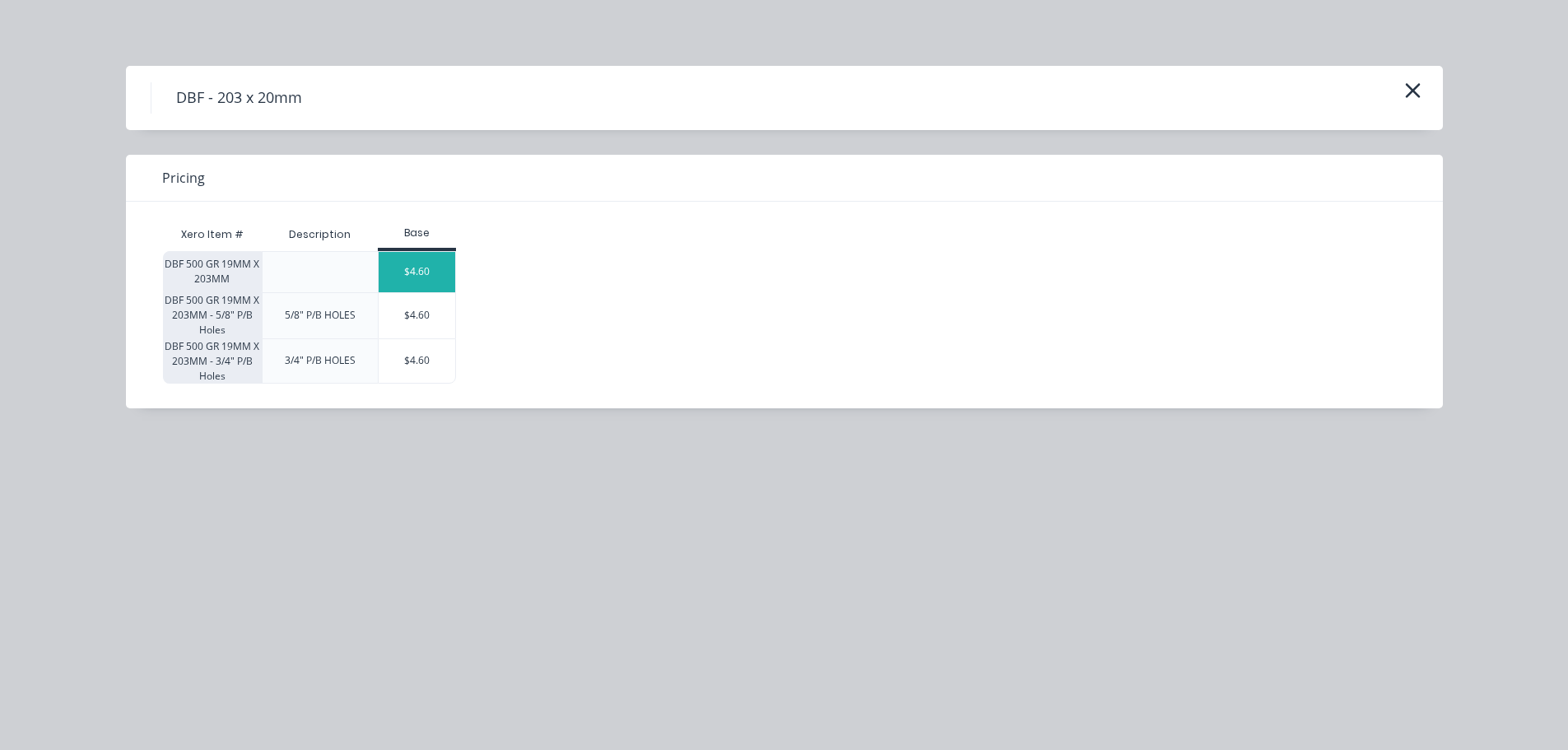
click at [399, 262] on div "$4.60" at bounding box center [418, 271] width 77 height 40
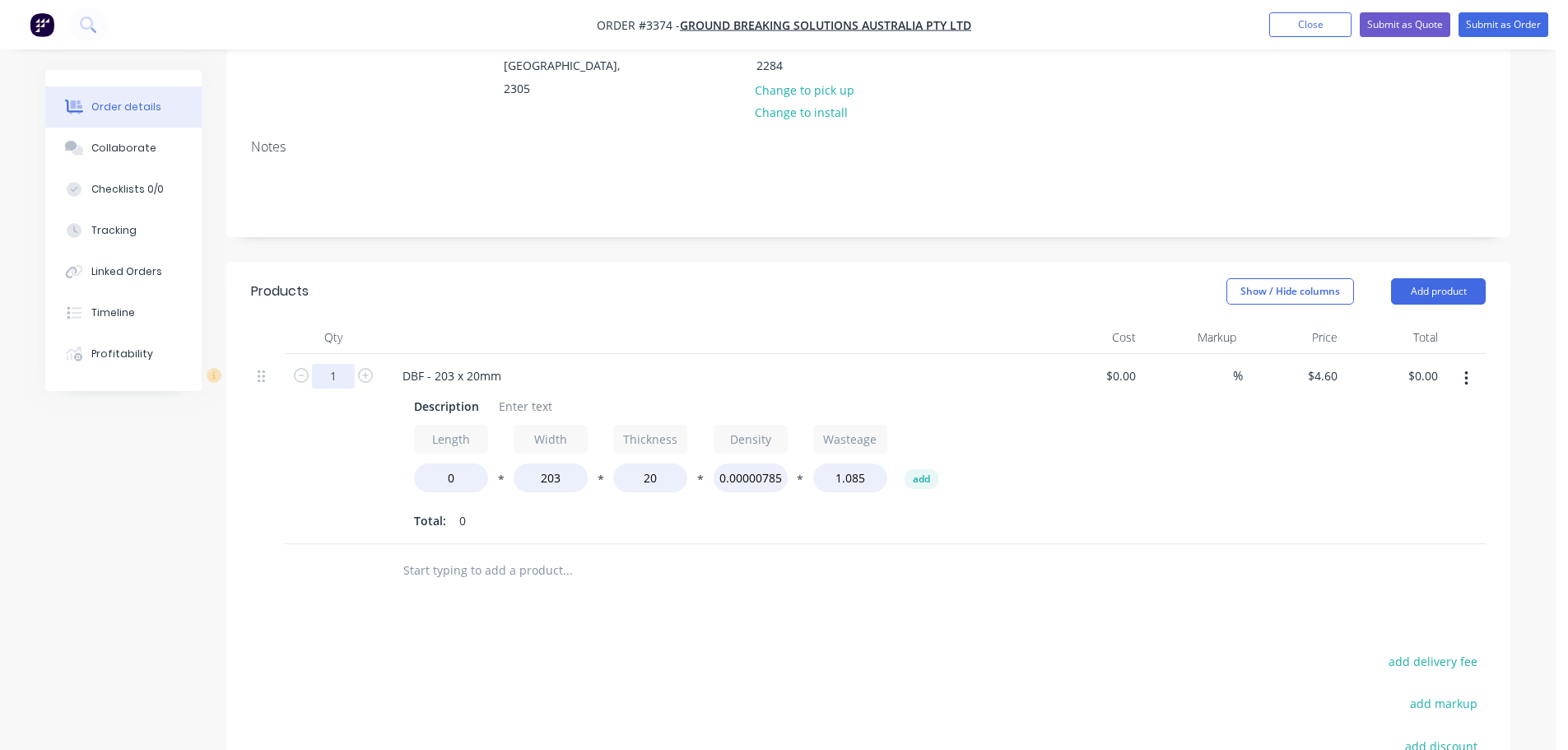
click at [350, 364] on input "1" at bounding box center [333, 376] width 43 height 25
type input "2"
click at [411, 321] on div at bounding box center [712, 338] width 659 height 33
click at [453, 394] on div "Description" at bounding box center [446, 406] width 78 height 24
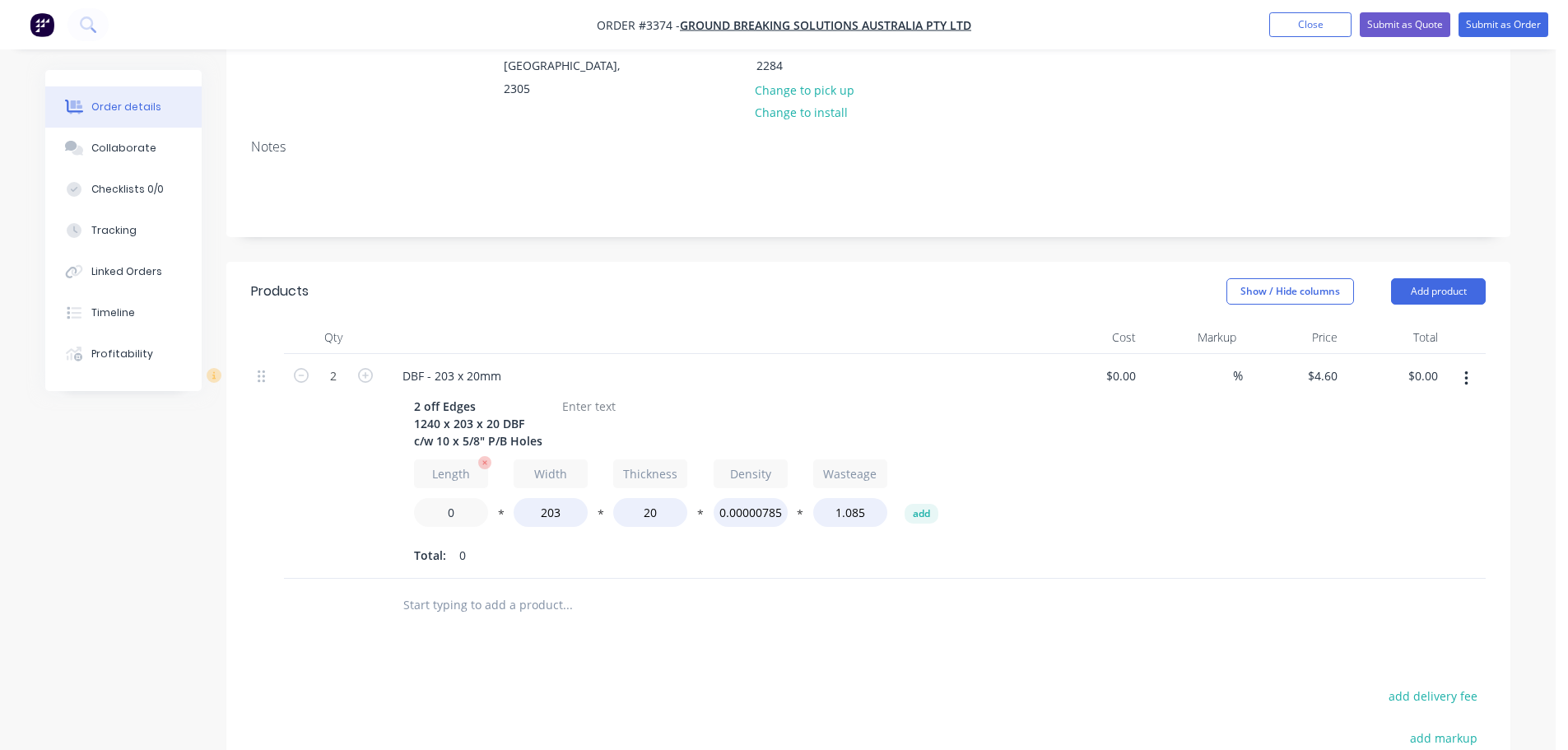
click at [430, 498] on input "0" at bounding box center [451, 513] width 74 height 29
type input "1240"
type input "$395.60"
click at [573, 394] on div at bounding box center [589, 406] width 67 height 24
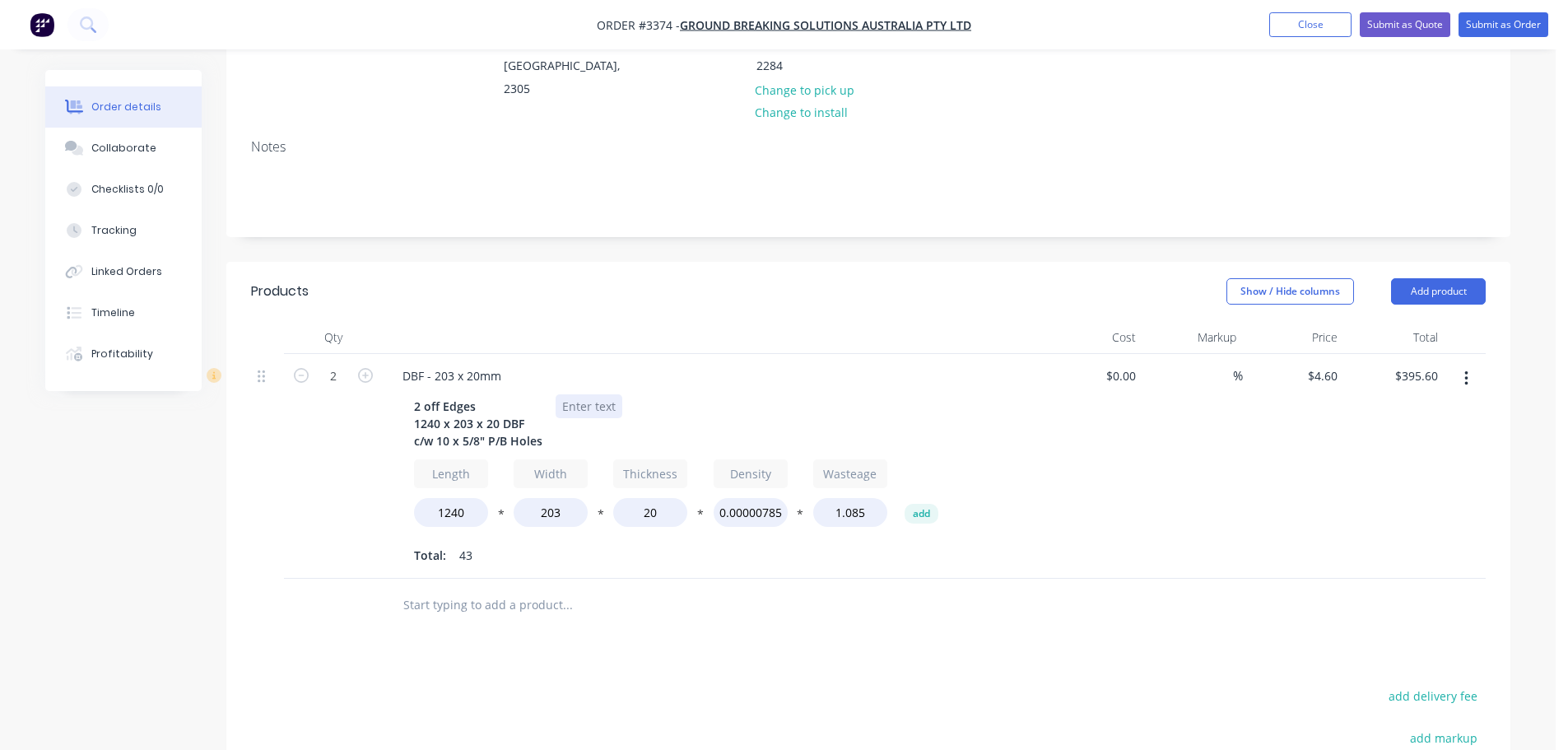
click at [573, 394] on div at bounding box center [589, 406] width 67 height 24
click at [608, 394] on div "$554.40 + GST" at bounding box center [601, 406] width 90 height 24
click at [1439, 278] on button "Add product" at bounding box center [1438, 291] width 95 height 27
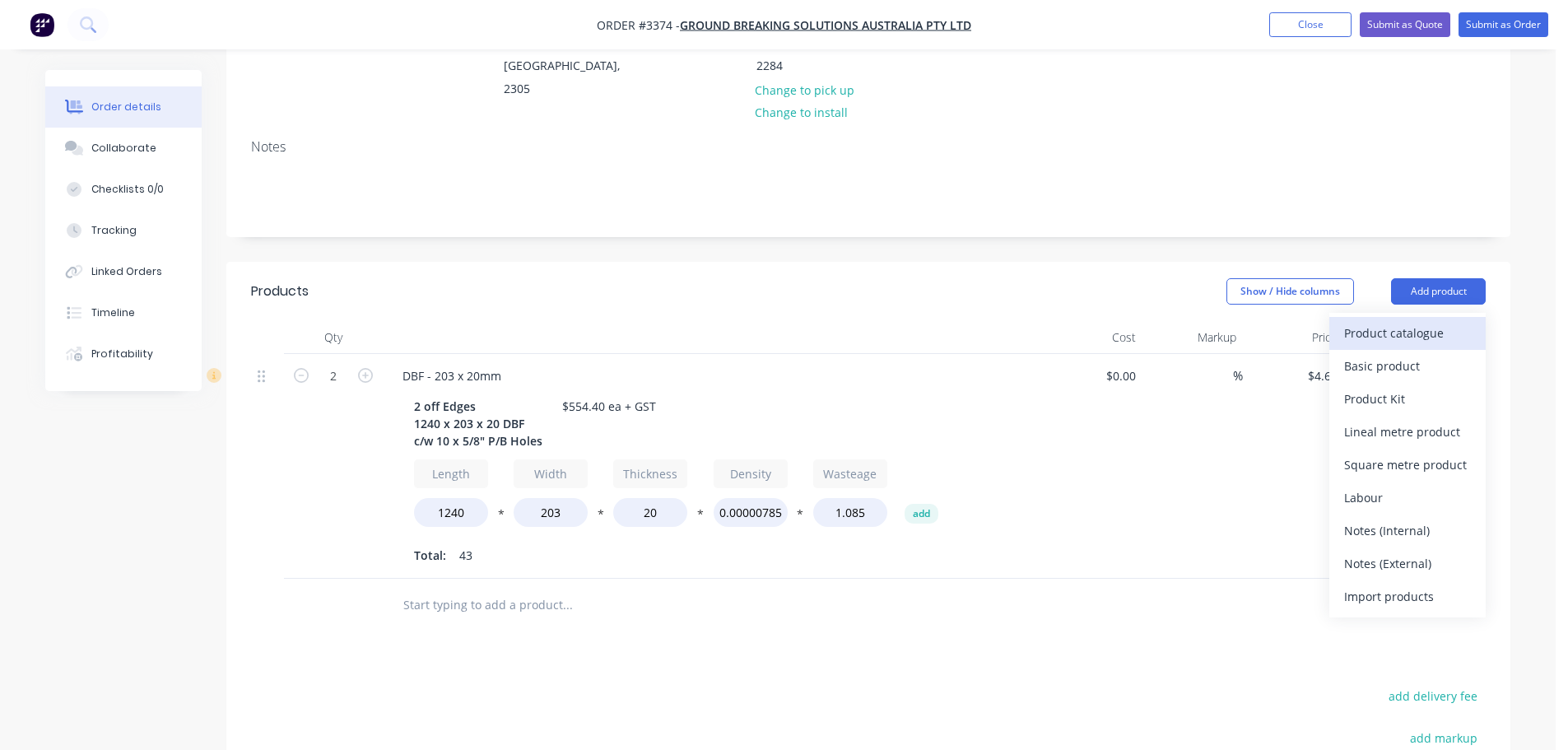
click at [1432, 317] on button "Product catalogue" at bounding box center [1407, 333] width 156 height 33
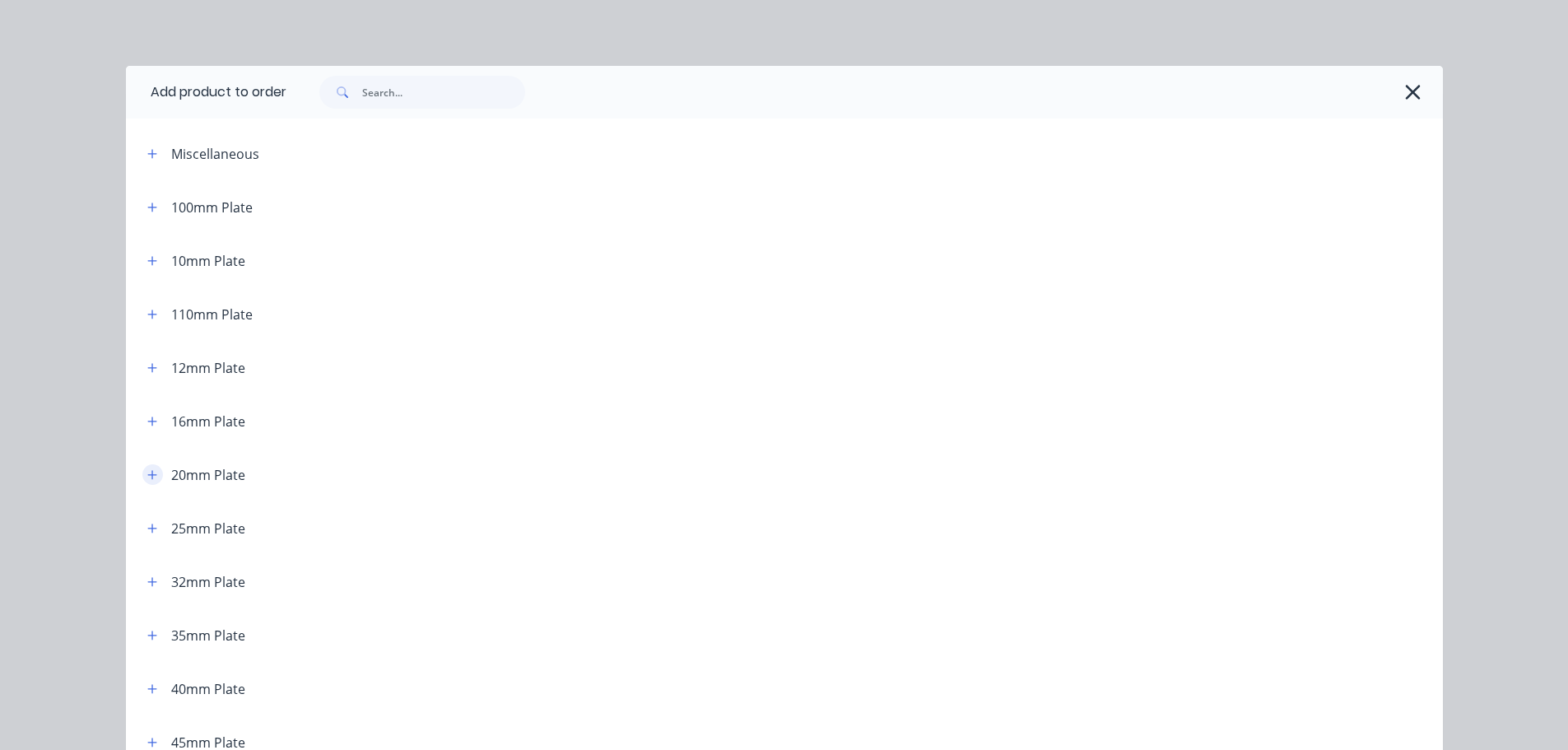
click at [143, 478] on button "button" at bounding box center [153, 474] width 21 height 21
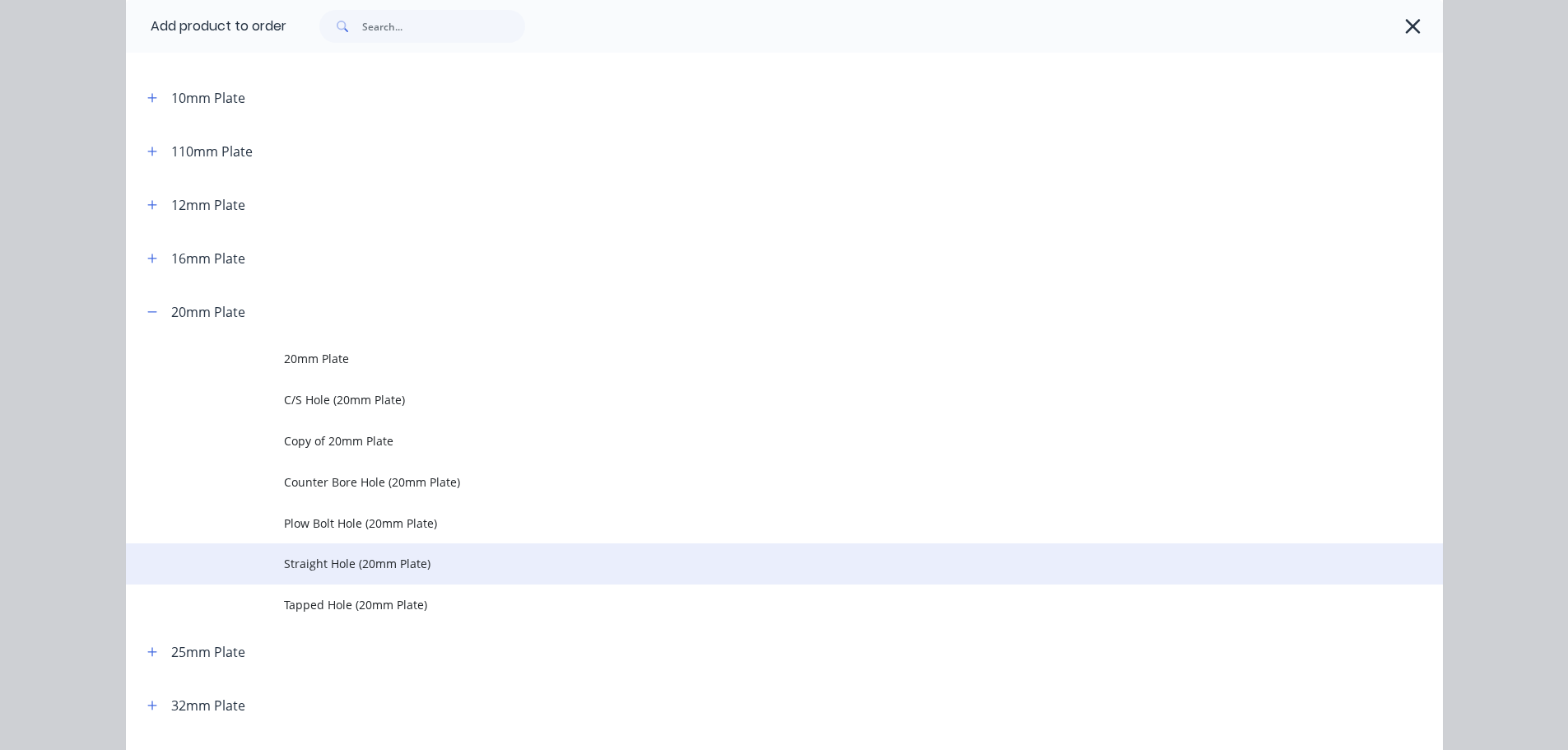
scroll to position [165, 0]
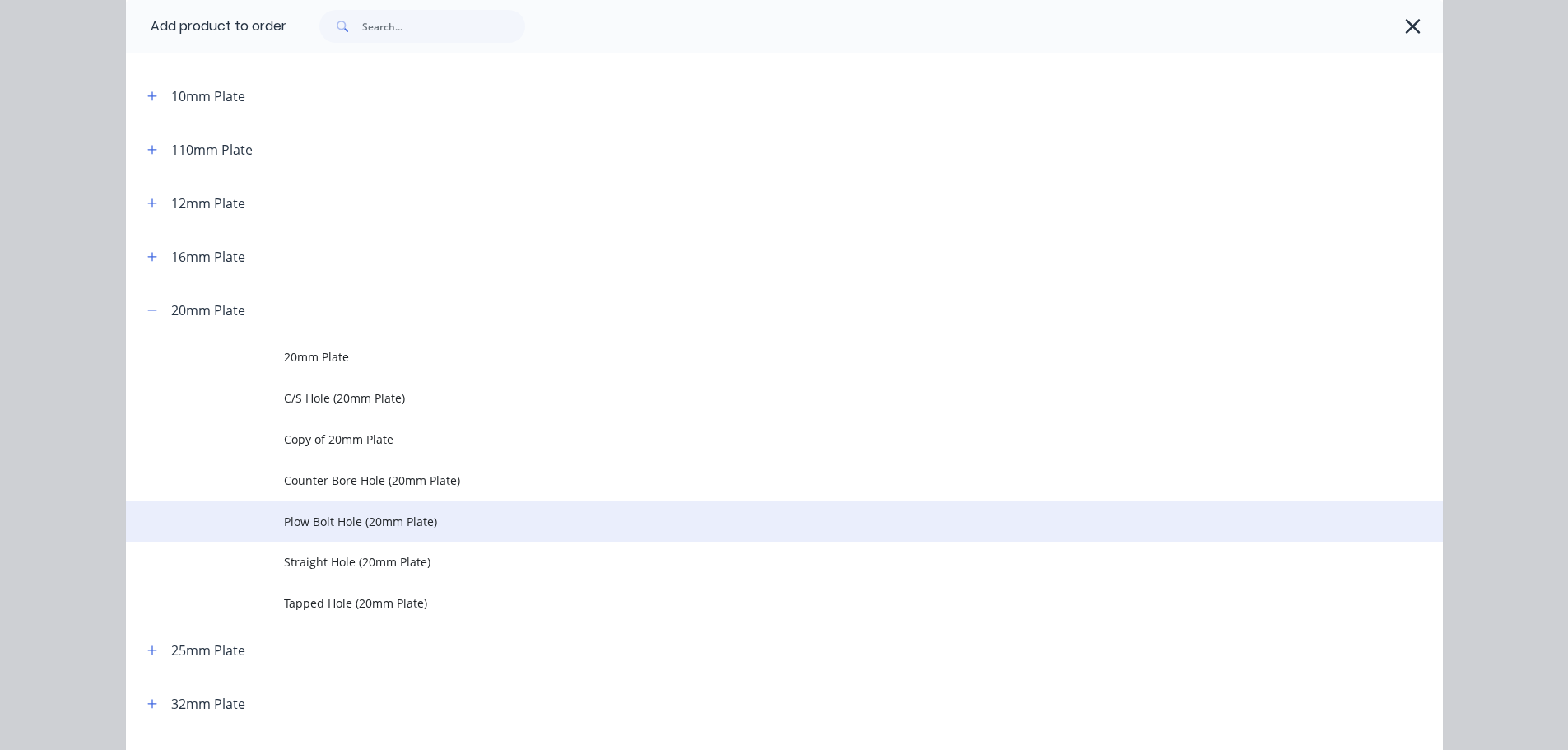
click at [324, 523] on span "Plow Bolt Hole (20mm Plate)" at bounding box center [747, 521] width 927 height 17
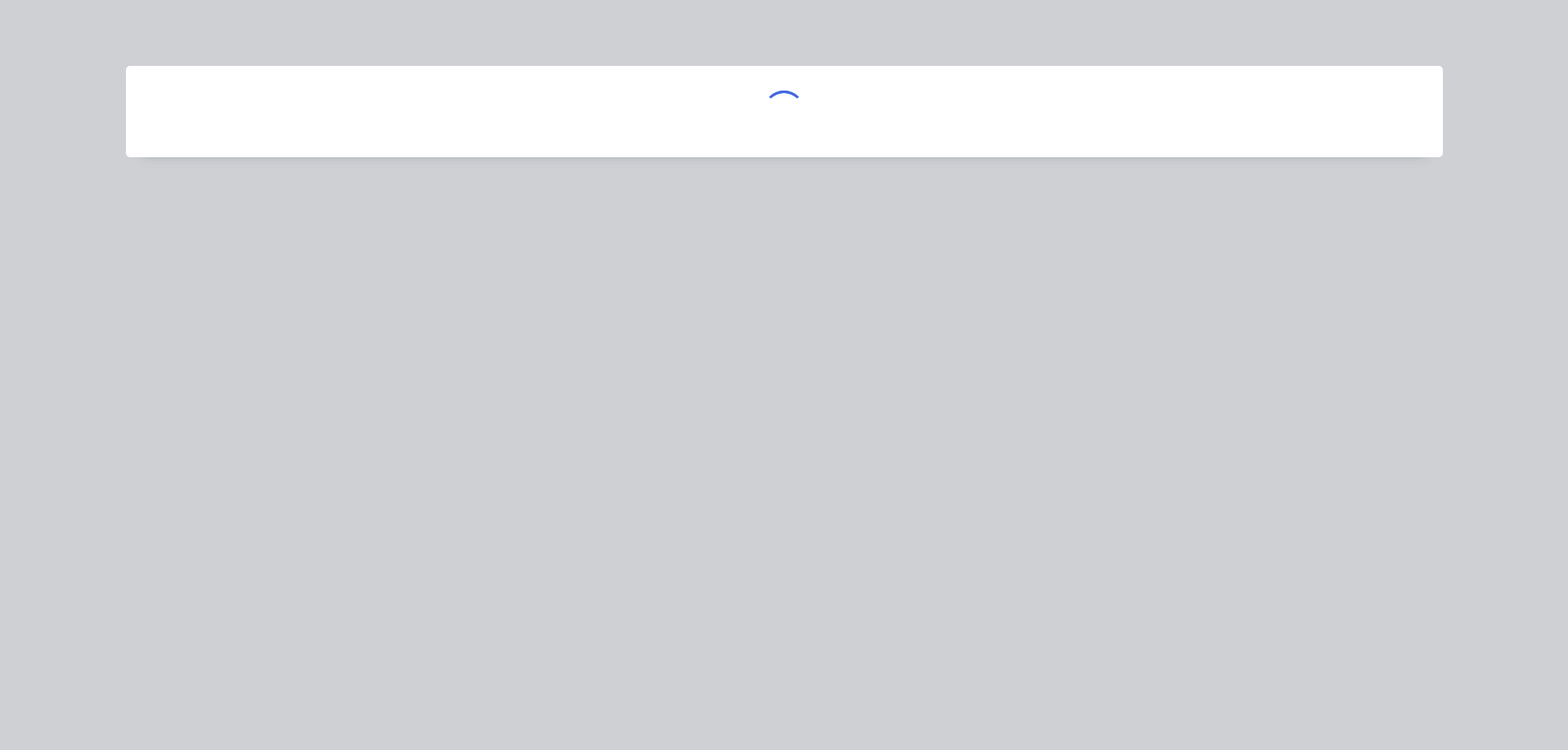
scroll to position [0, 0]
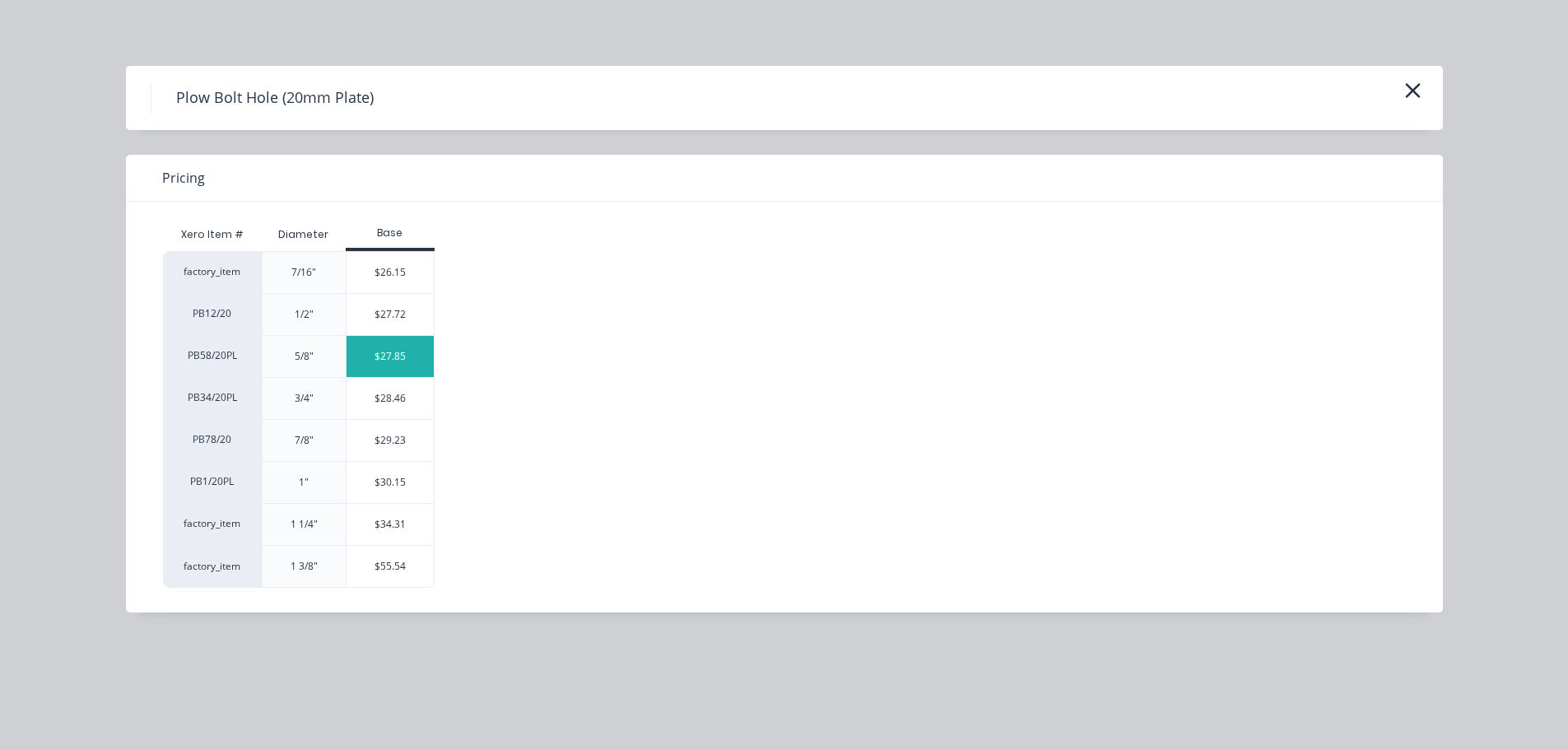
click at [409, 369] on div "$27.85" at bounding box center [390, 357] width 88 height 41
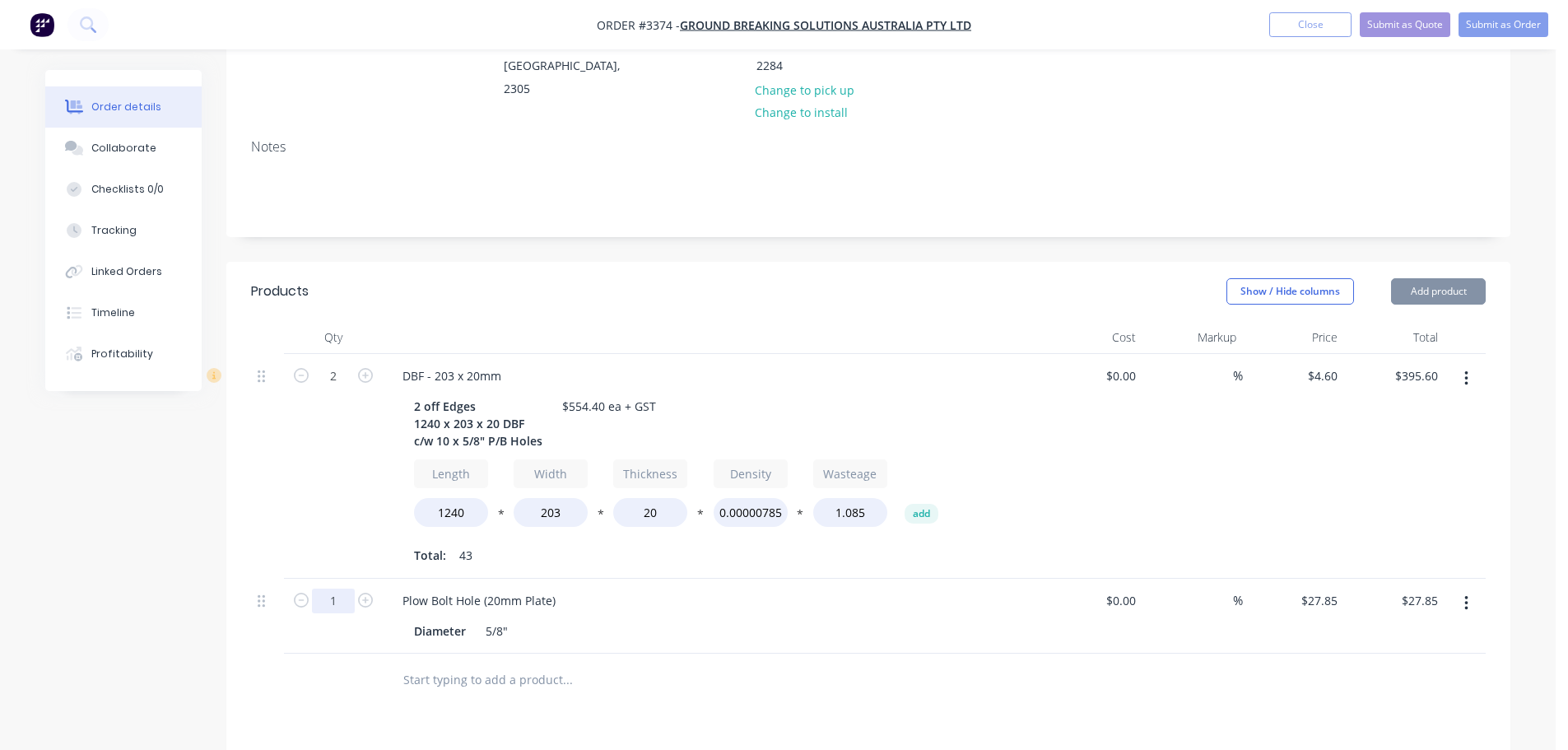
click at [326, 588] on input "1" at bounding box center [333, 601] width 43 height 25
type input "20"
type input "$557.00"
click at [308, 426] on div "2" at bounding box center [333, 466] width 99 height 225
click at [1434, 278] on button "Add product" at bounding box center [1438, 291] width 95 height 27
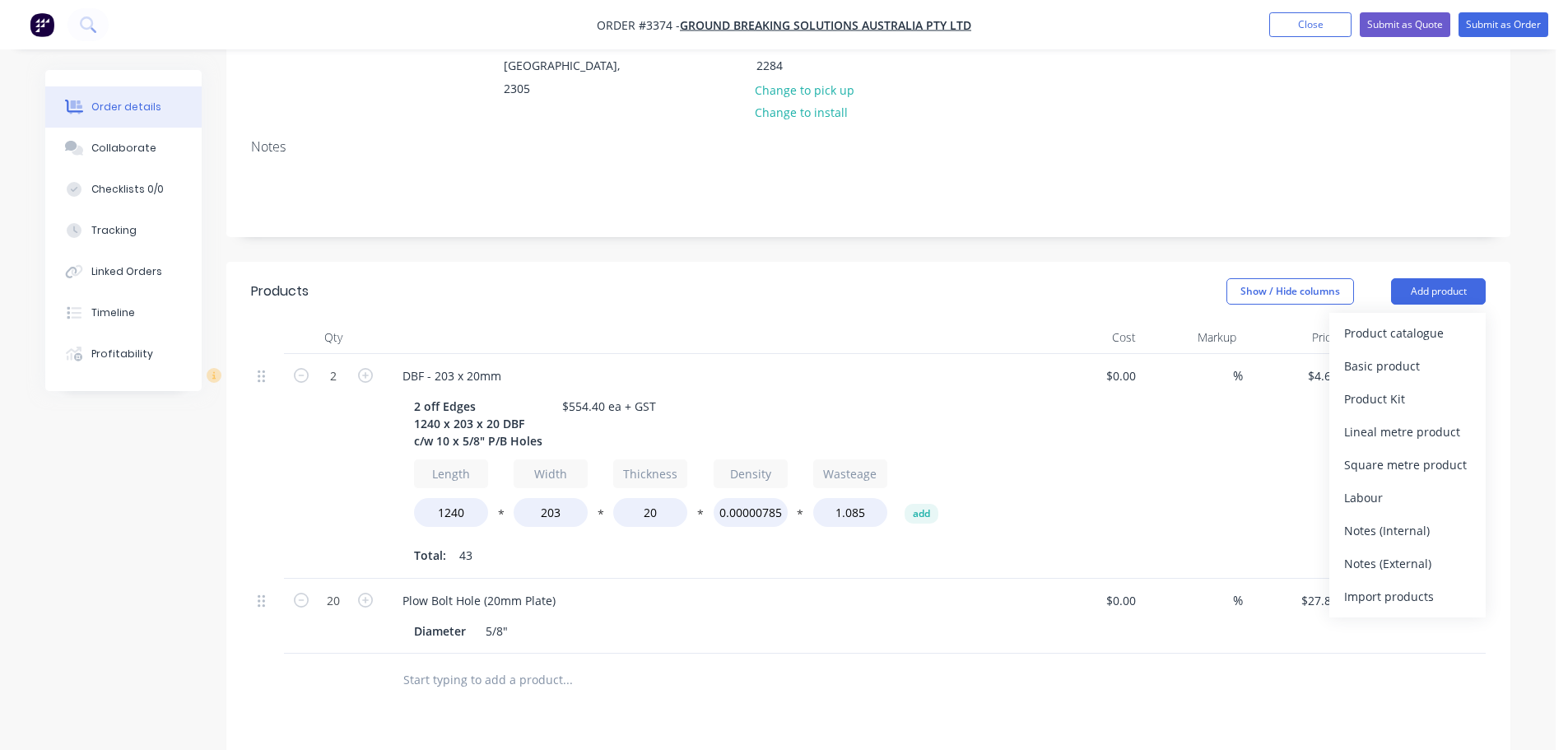
click at [1408, 321] on div "Product catalogue" at bounding box center [1408, 333] width 127 height 24
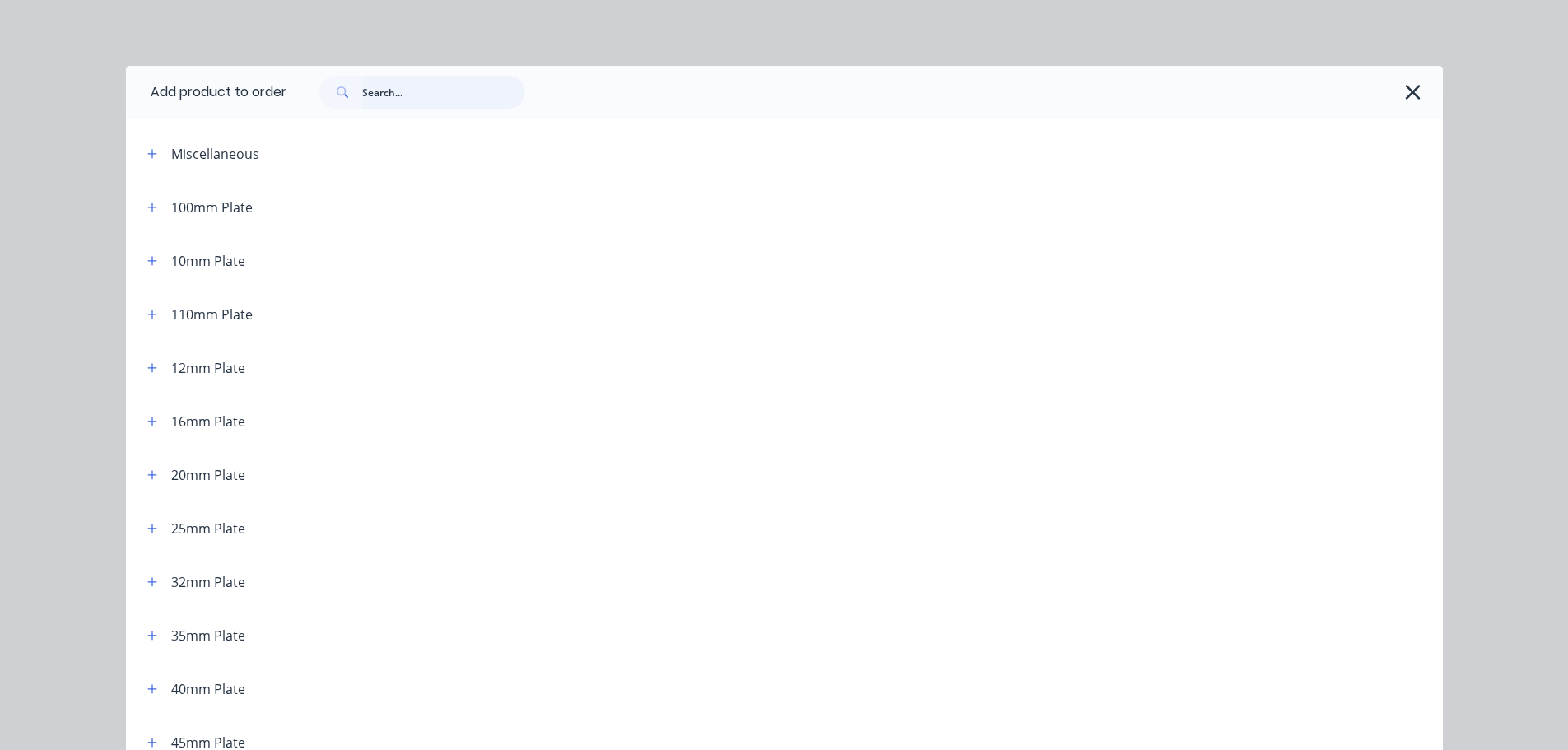
click at [456, 83] on input "text" at bounding box center [444, 92] width 163 height 33
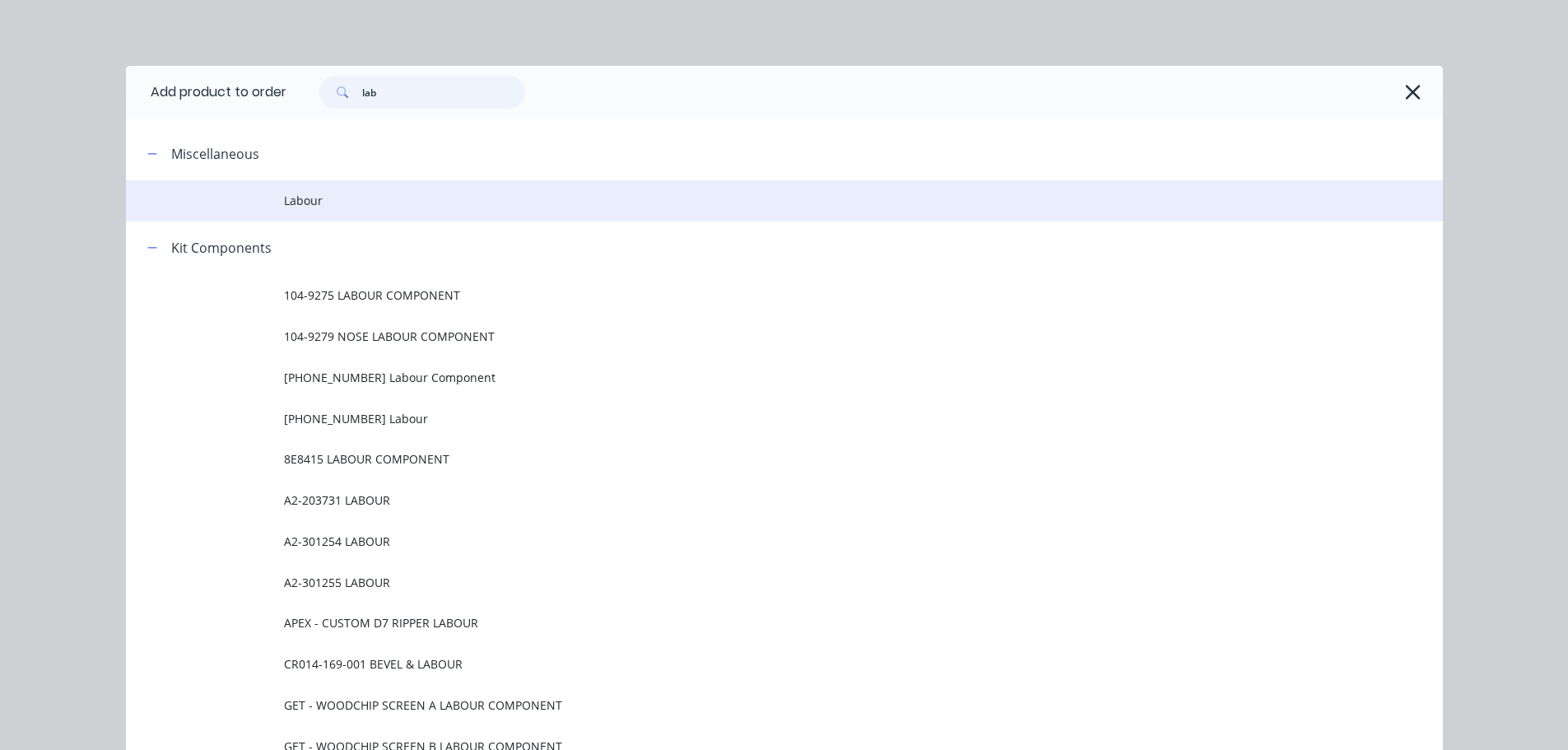
type input "lab"
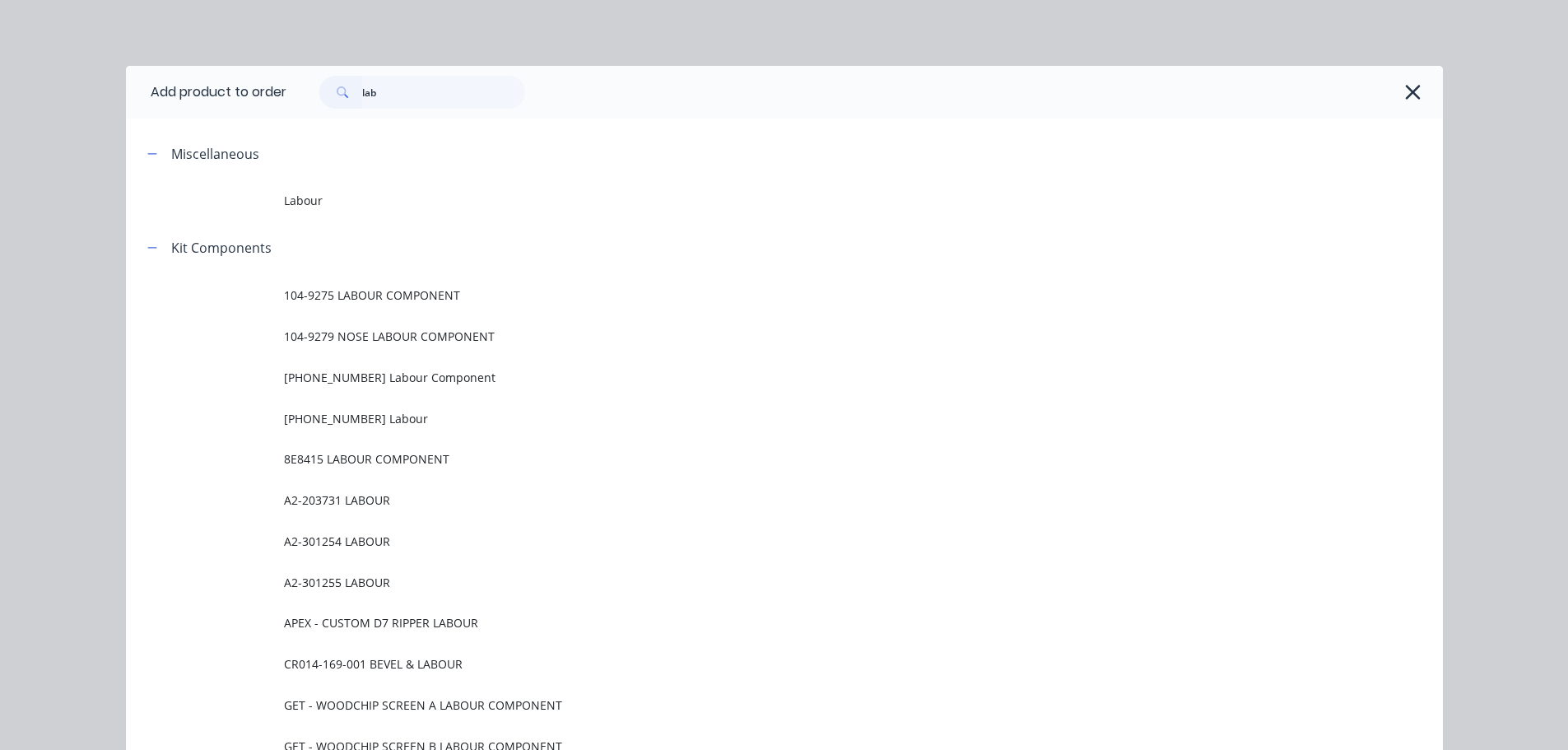
drag, startPoint x: 313, startPoint y: 198, endPoint x: 342, endPoint y: 207, distance: 30.4
click at [310, 200] on span "Labour" at bounding box center [747, 200] width 927 height 17
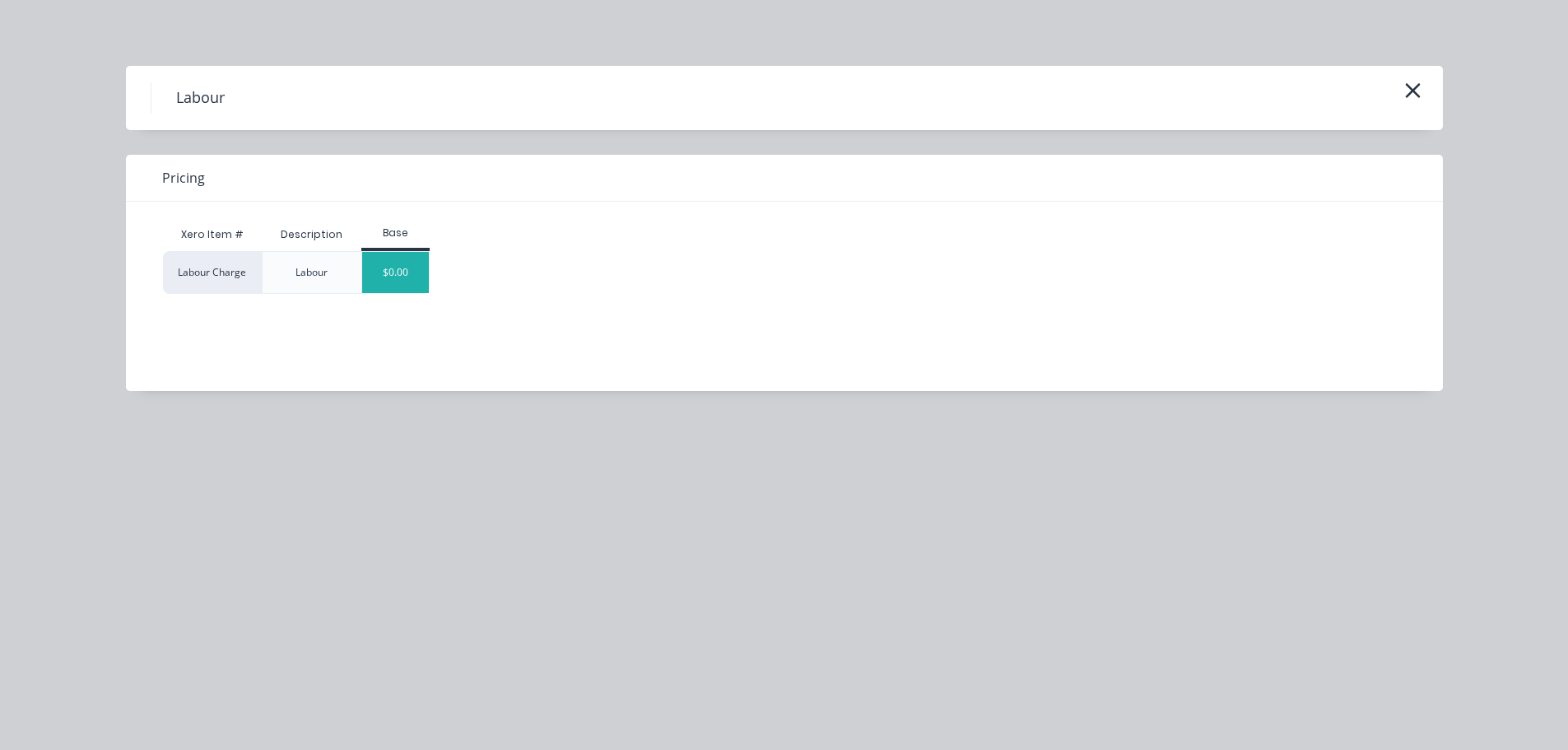
click at [405, 274] on div "$0.00" at bounding box center [396, 272] width 67 height 41
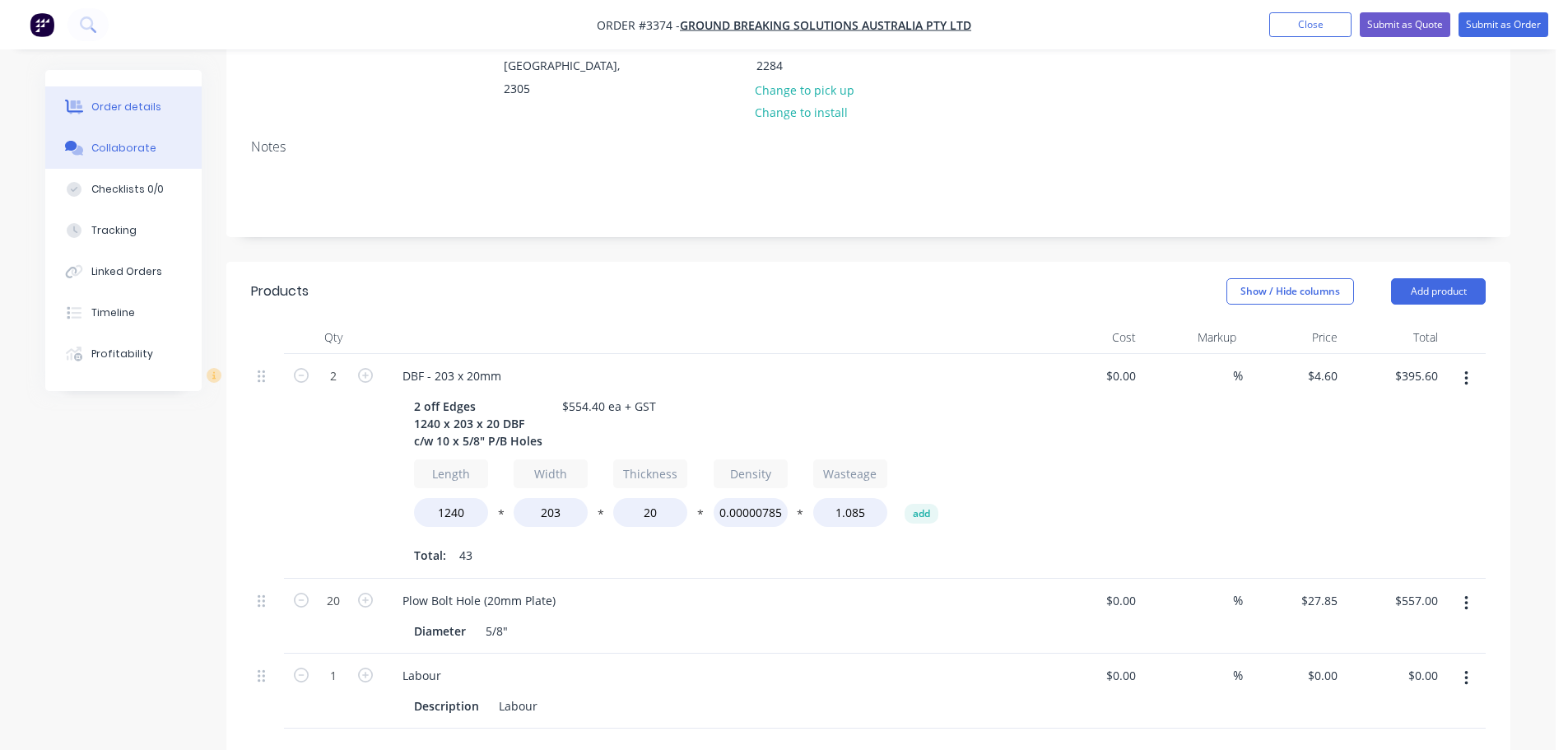
click at [166, 157] on button "Collaborate" at bounding box center [124, 149] width 156 height 41
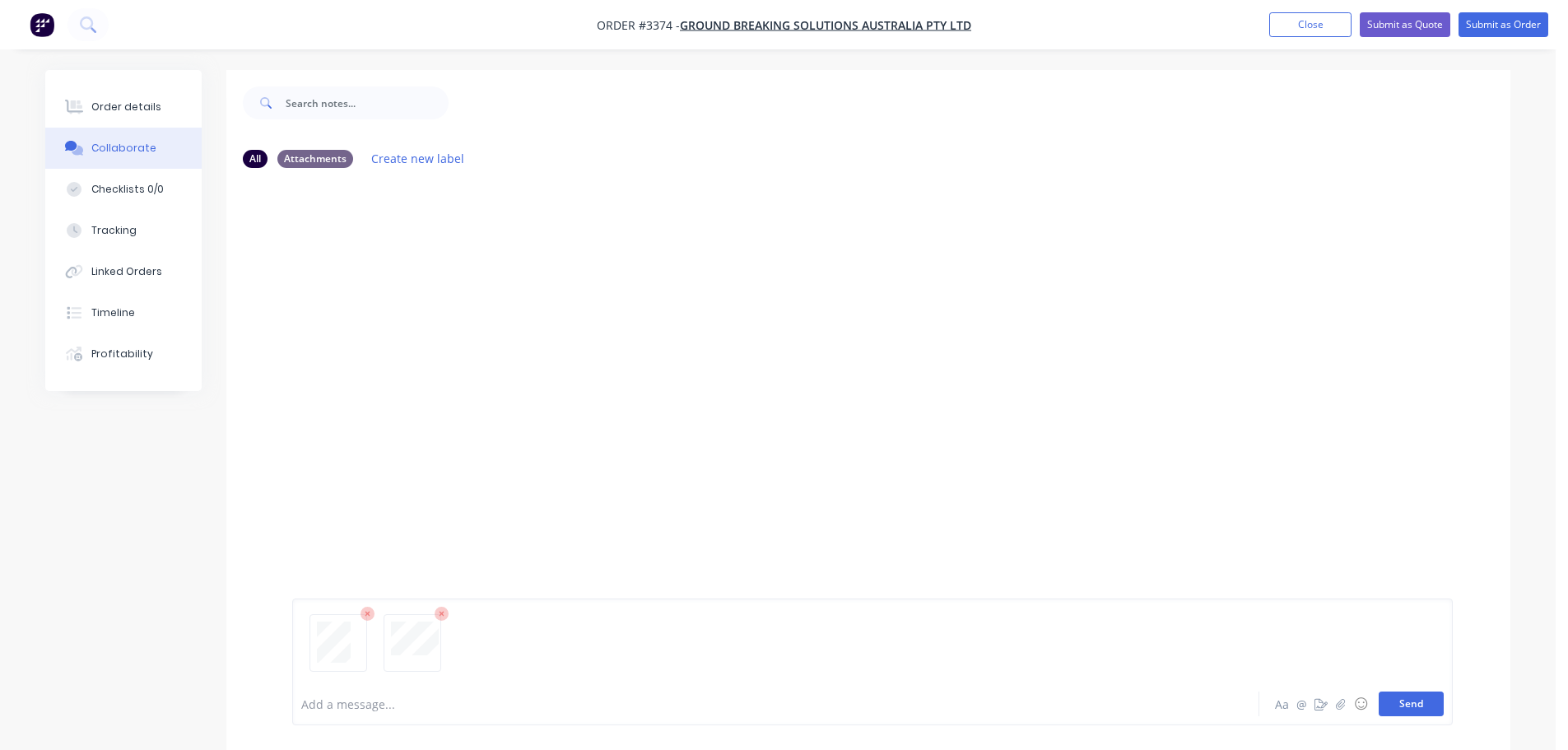
click at [1417, 701] on button "Send" at bounding box center [1412, 704] width 65 height 25
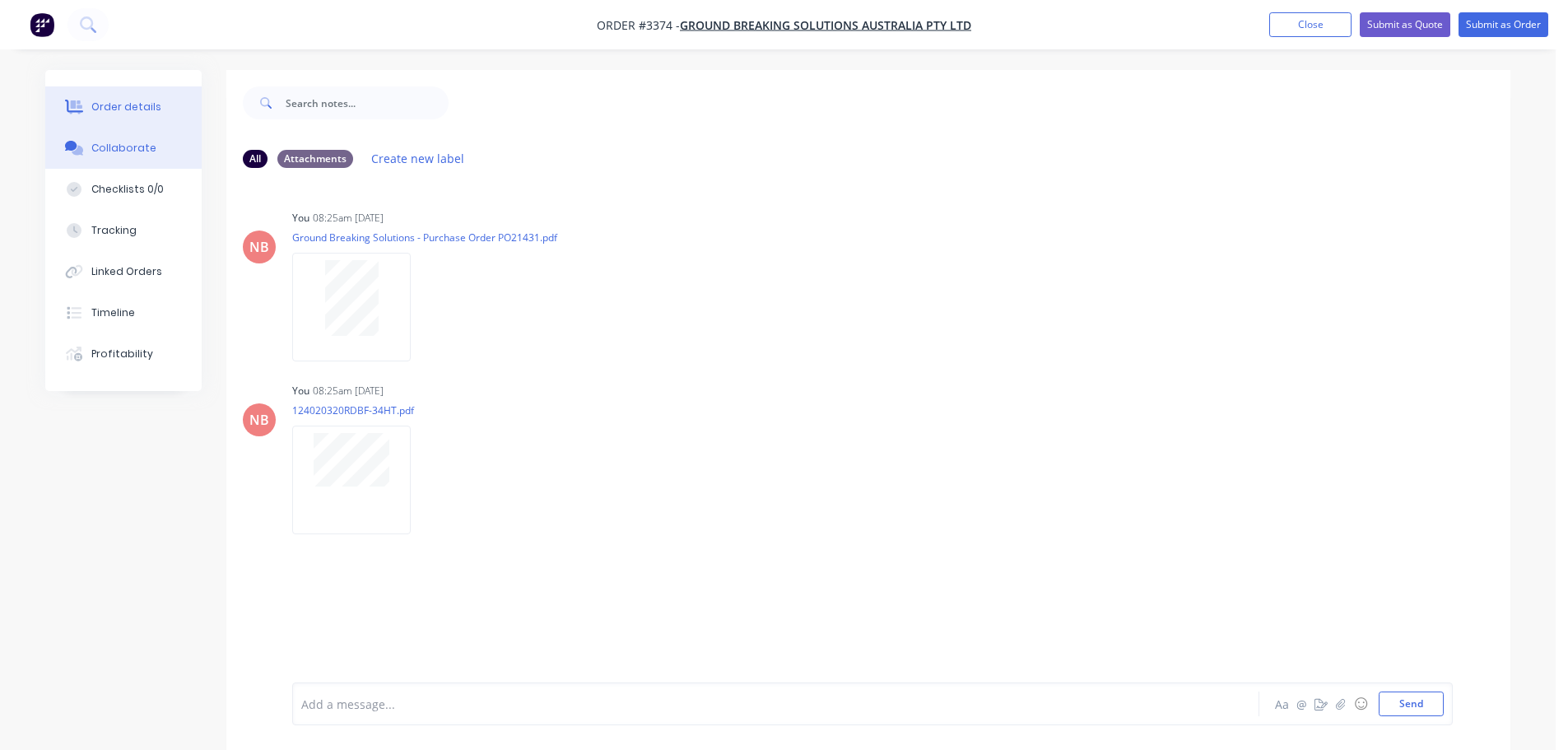
click at [108, 109] on div "Order details" at bounding box center [125, 107] width 70 height 15
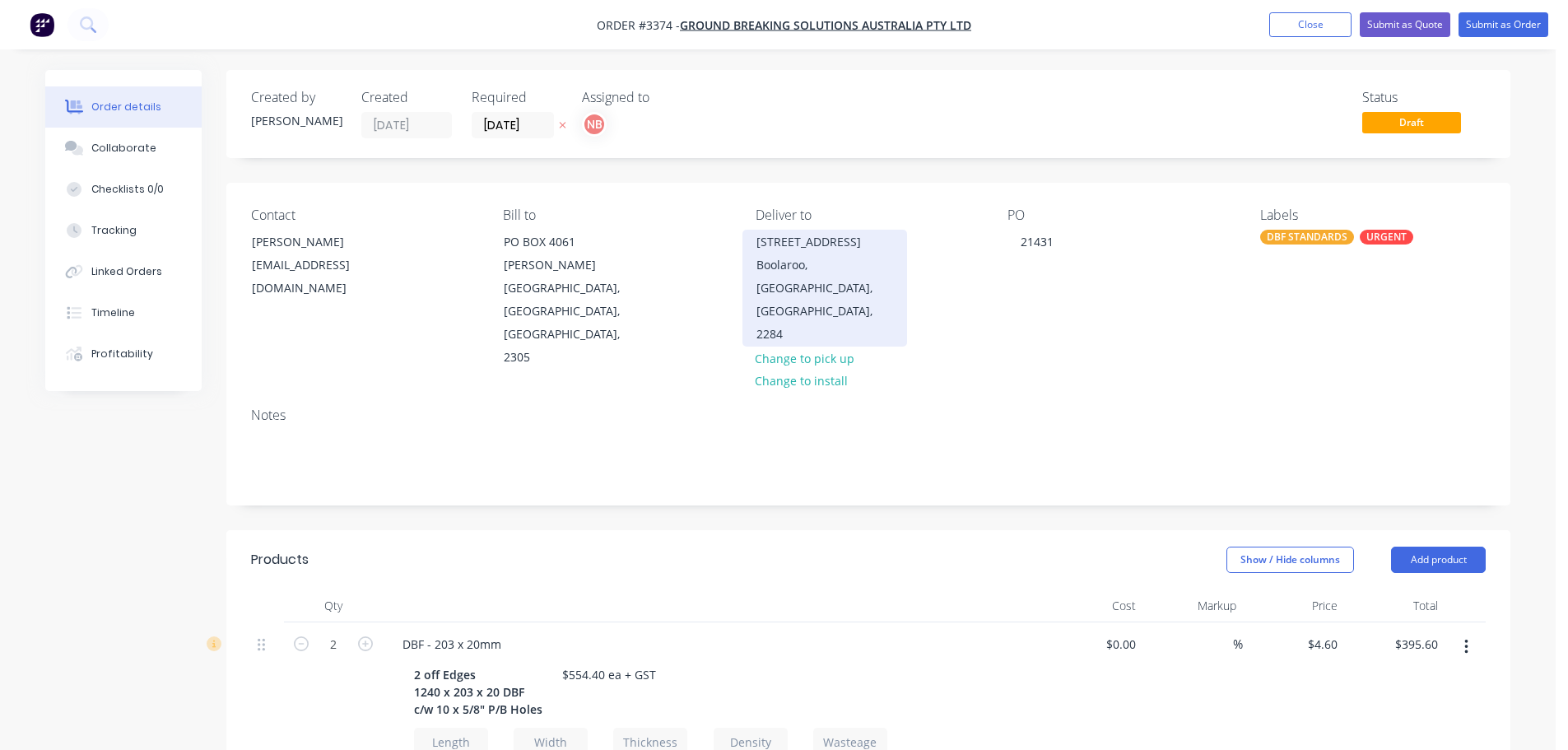
click at [798, 253] on div "Boolaroo, [GEOGRAPHIC_DATA], [GEOGRAPHIC_DATA], 2284" at bounding box center [825, 299] width 137 height 92
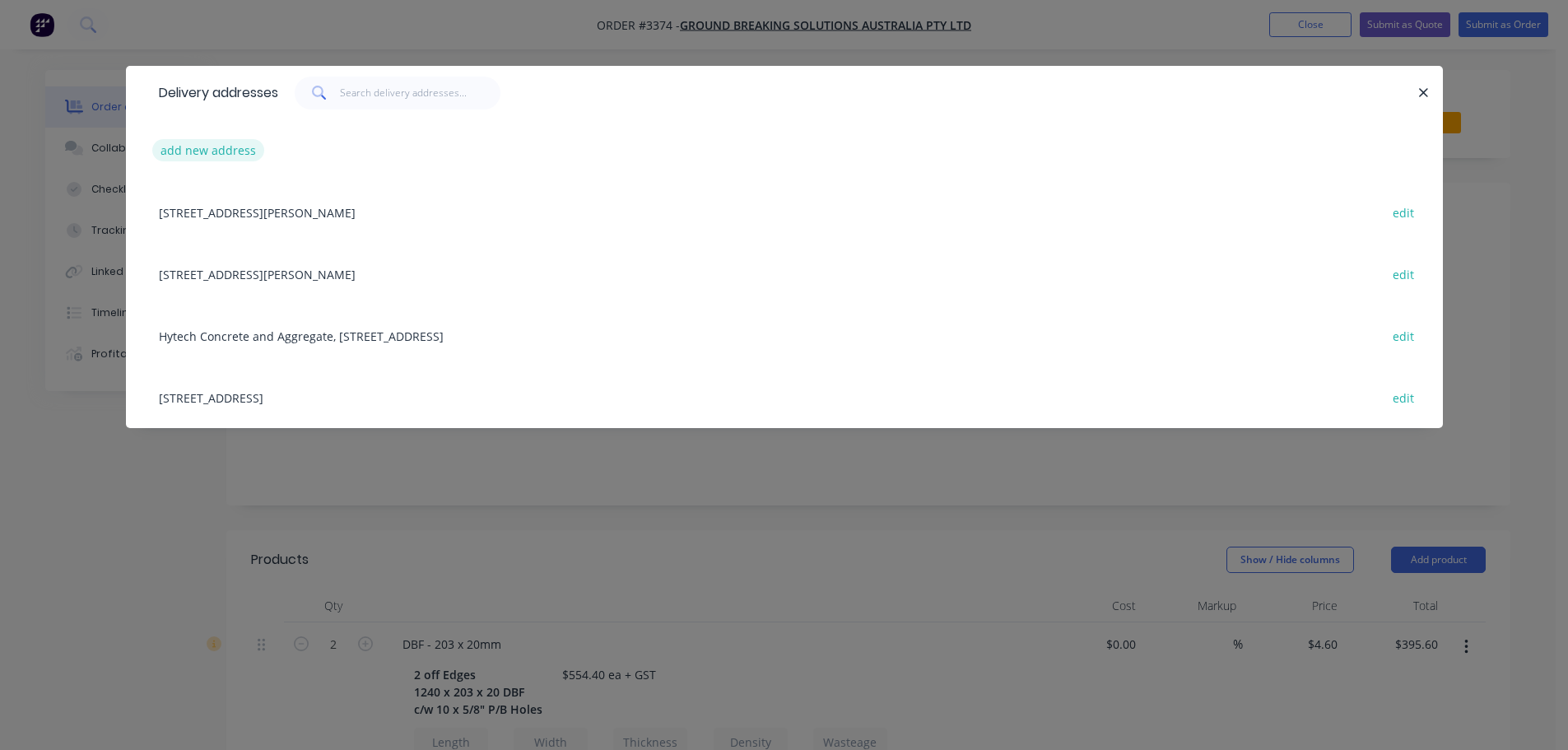
click at [220, 150] on button "add new address" at bounding box center [208, 150] width 113 height 22
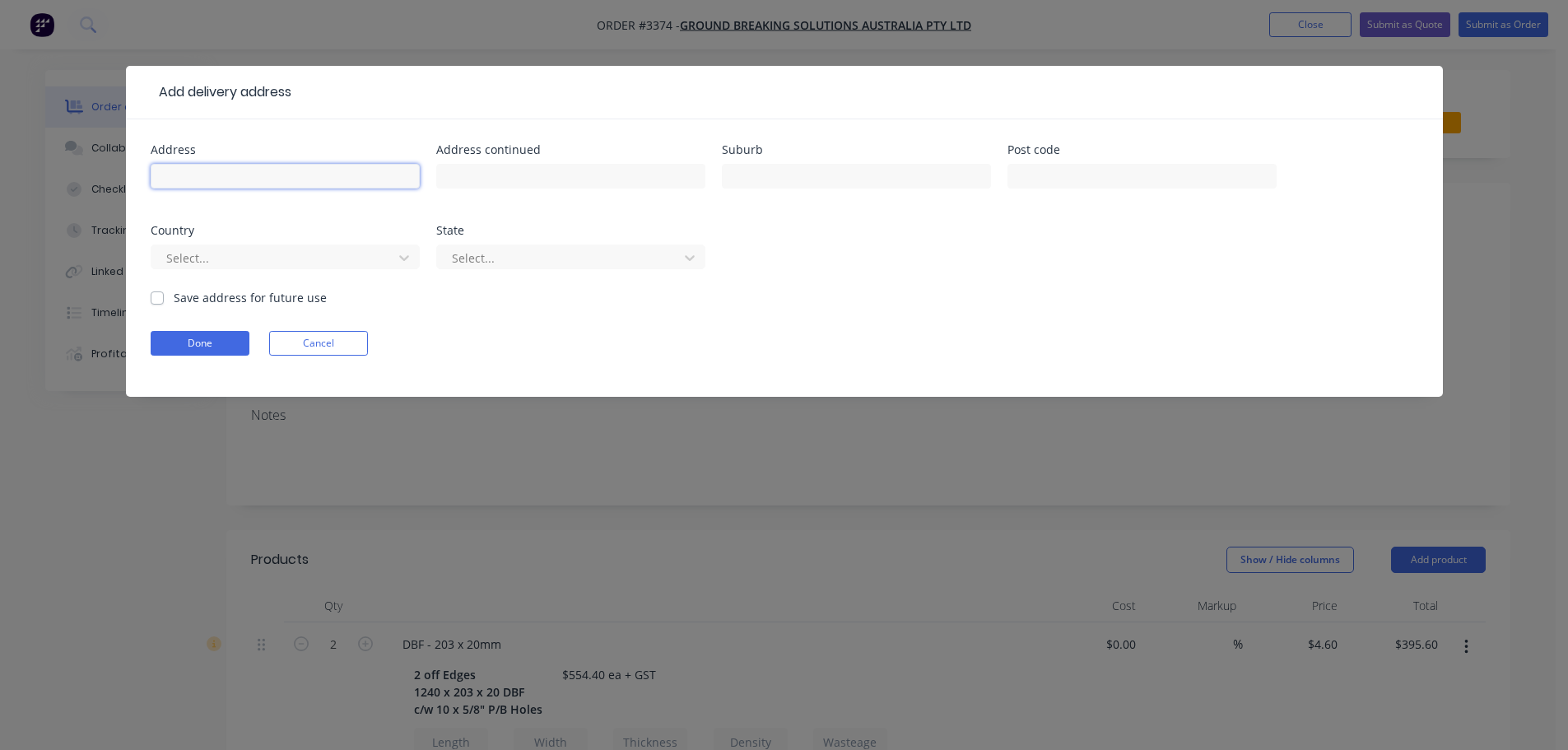
click at [368, 172] on input "text" at bounding box center [284, 176] width 269 height 25
type input "F"
type input "DIRECT TO CUSTOMER"
type input "No striker paperwork"
click at [174, 299] on label "Save address for future use" at bounding box center [250, 297] width 153 height 17
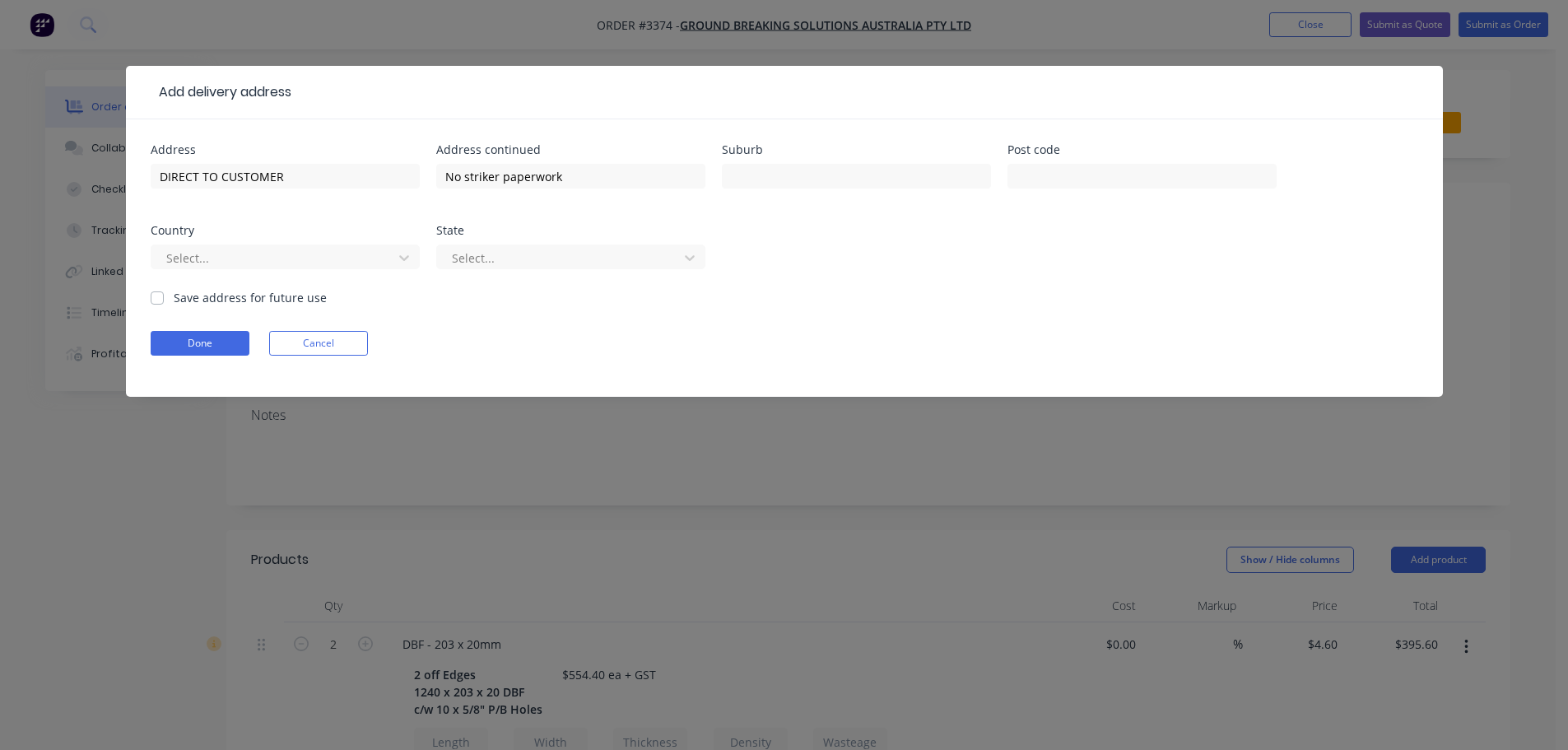
click at [158, 299] on input "Save address for future use" at bounding box center [156, 296] width 13 height 15
checkbox input "true"
click at [181, 334] on button "Done" at bounding box center [199, 343] width 99 height 25
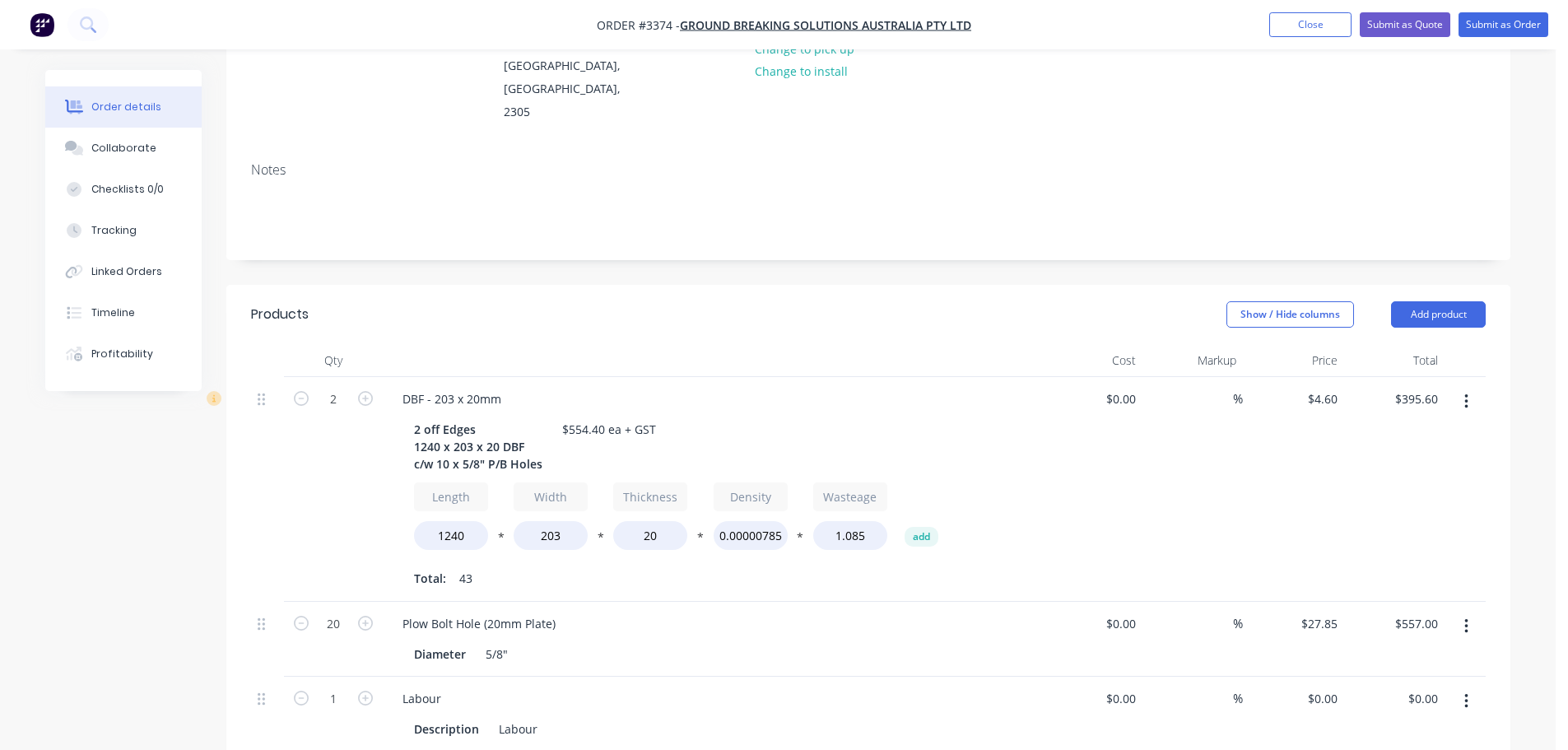
scroll to position [247, 0]
click at [1488, 21] on button "Submit as Order" at bounding box center [1504, 24] width 89 height 25
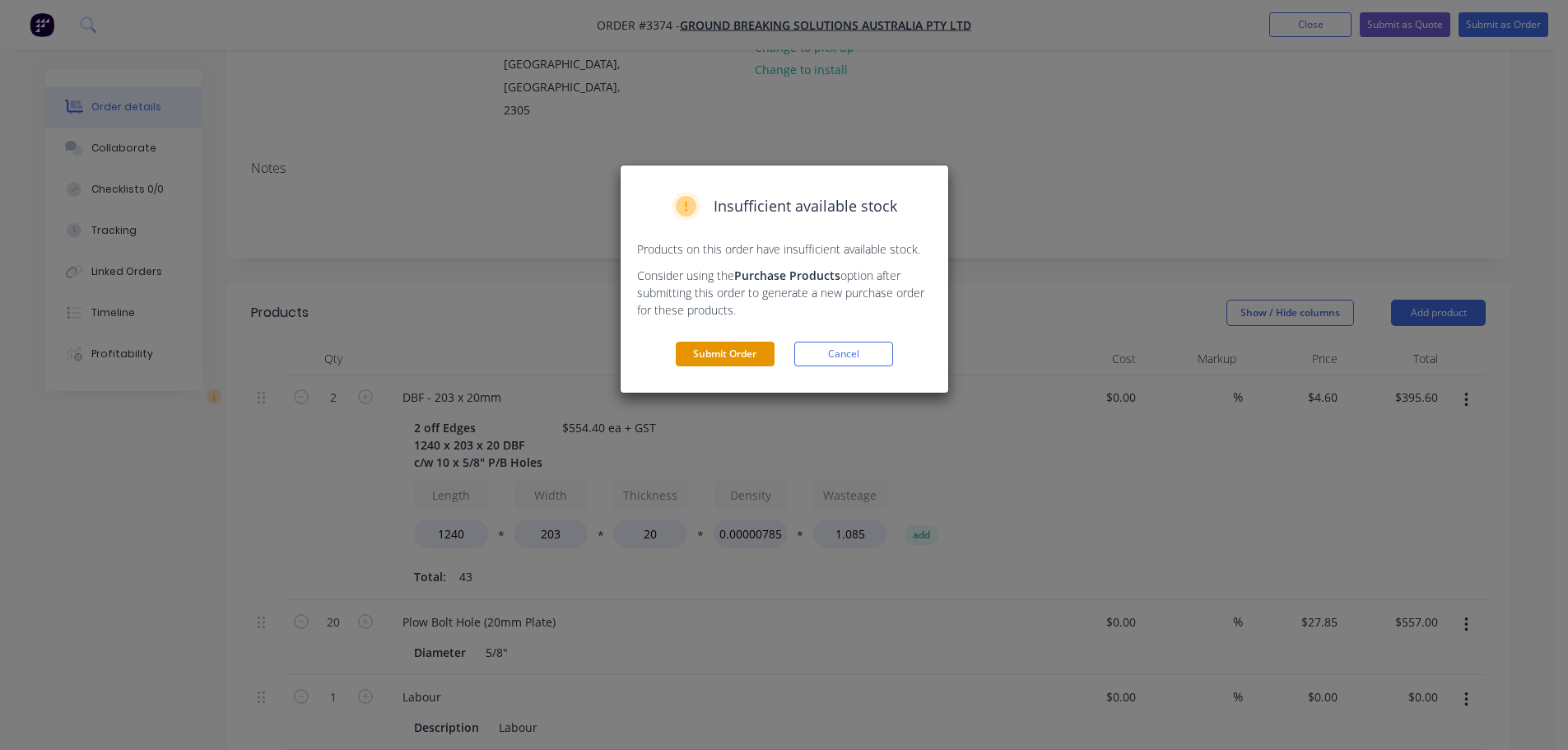
click at [750, 354] on button "Submit Order" at bounding box center [725, 354] width 99 height 25
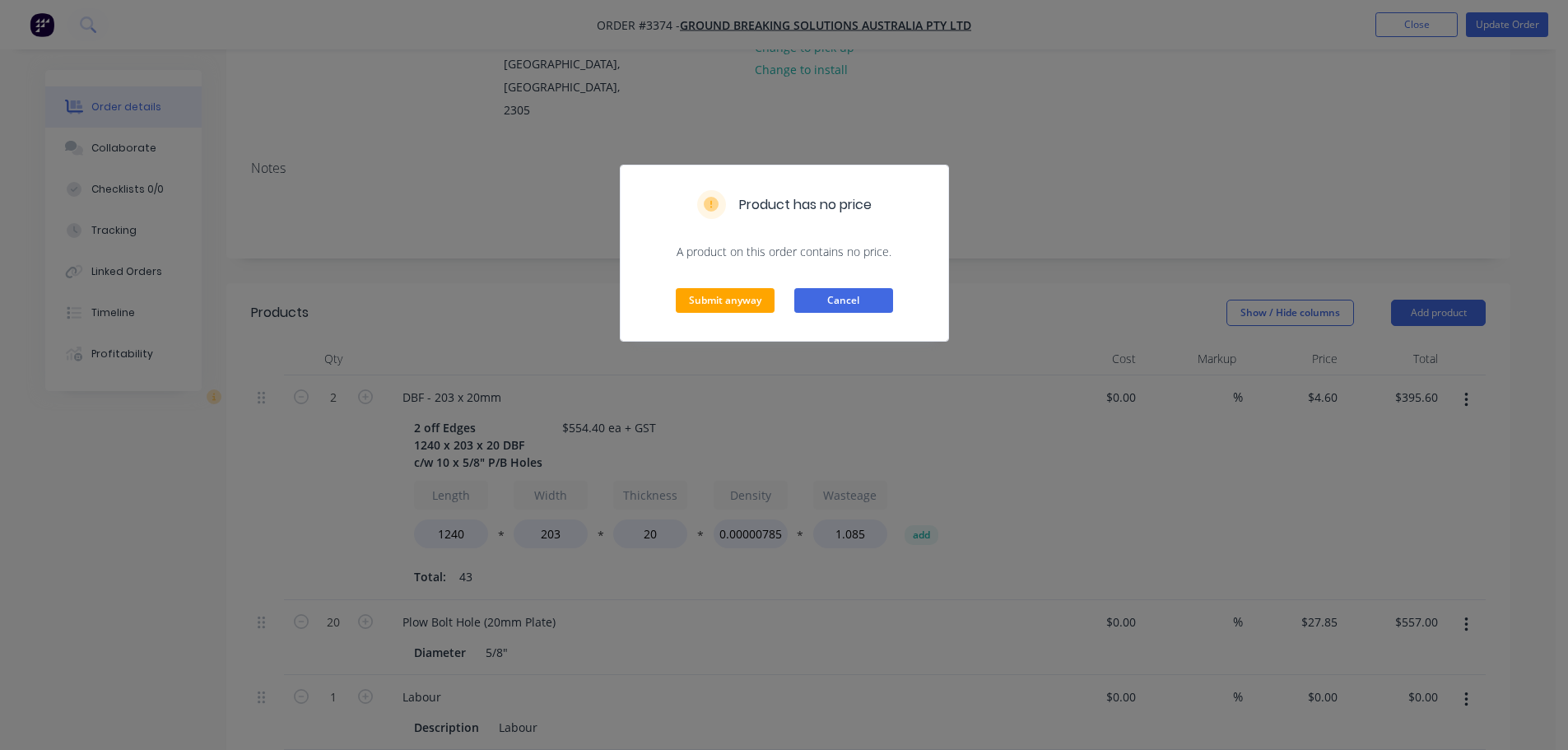
click at [825, 301] on button "Cancel" at bounding box center [844, 300] width 99 height 25
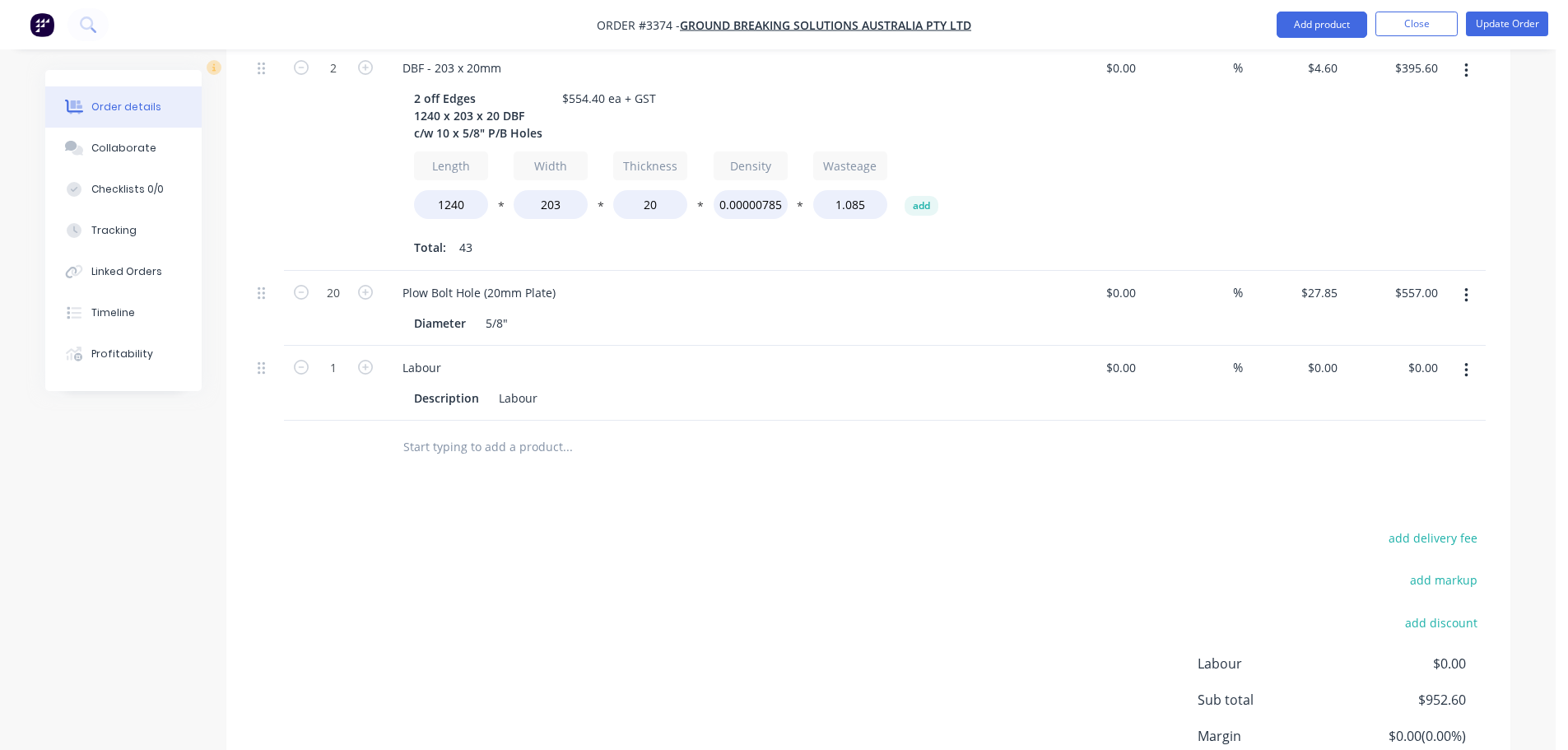
scroll to position [651, 0]
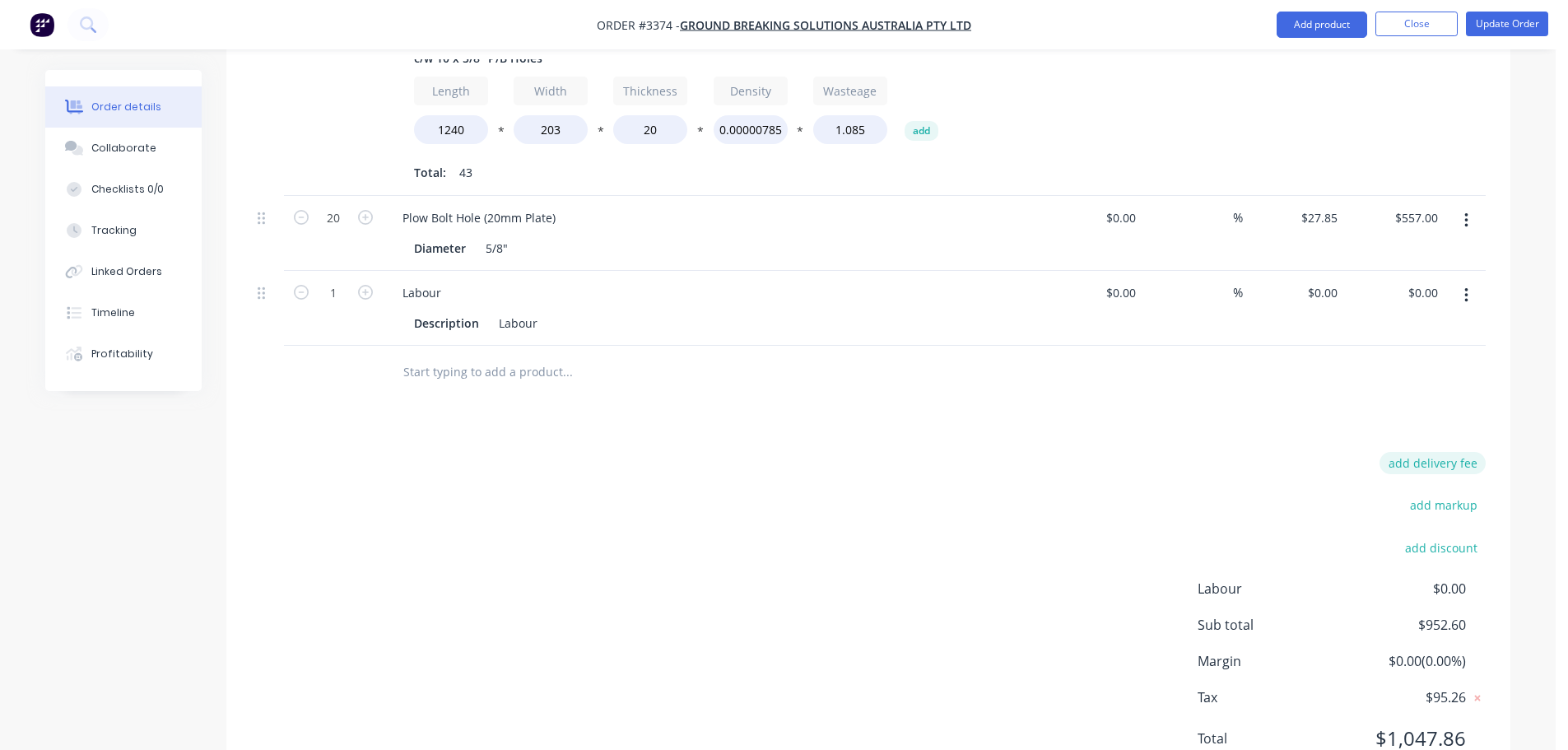
drag, startPoint x: 1342, startPoint y: 426, endPoint x: 1454, endPoint y: 392, distance: 117.0
click at [1442, 452] on div "add delivery fee add markup add discount Labour $0.00 Sub total $952.60 Margin …" at bounding box center [868, 611] width 1235 height 318
click at [1322, 281] on div "0 $0.00" at bounding box center [1322, 293] width 45 height 24
type input "$156.20"
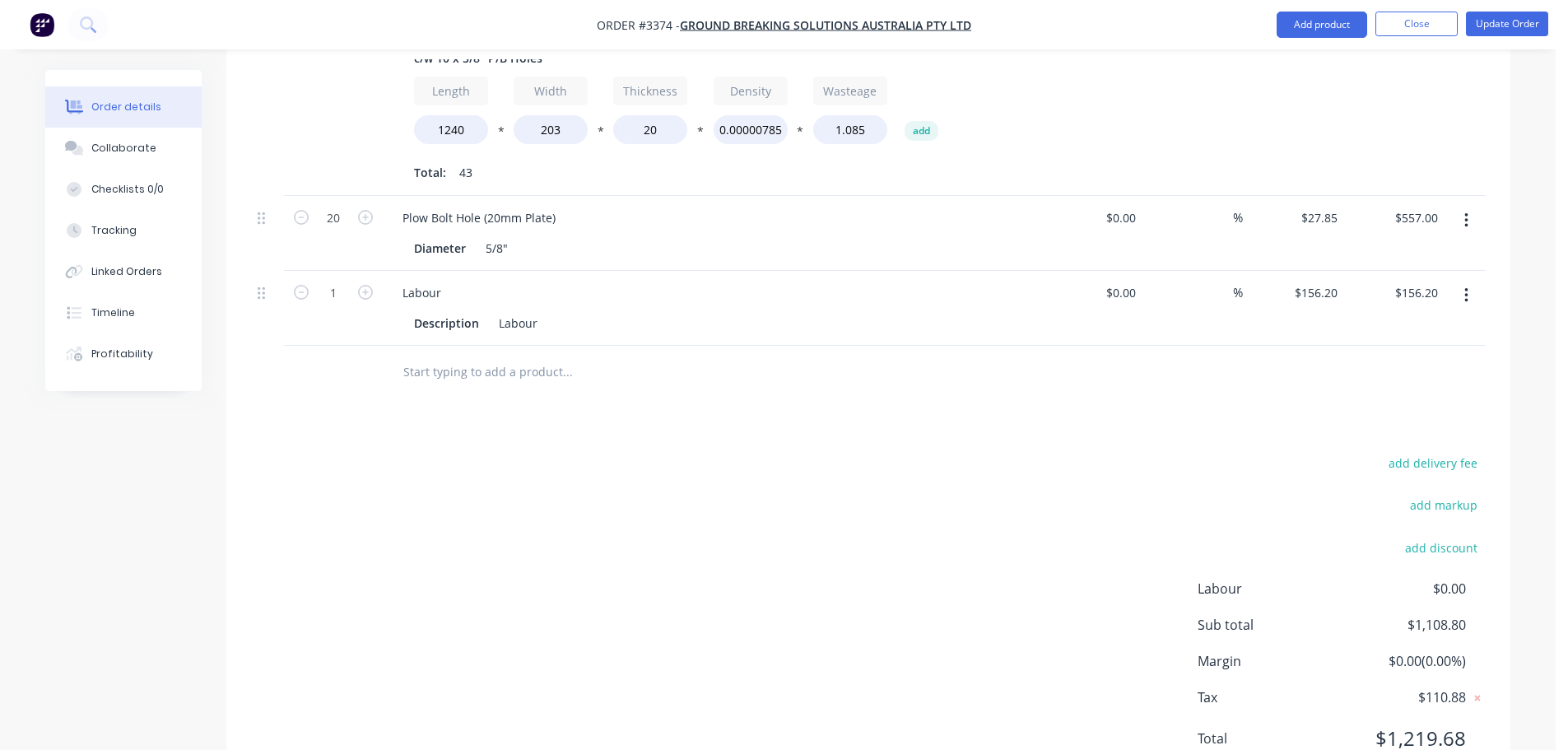
click at [911, 521] on div "add delivery fee add markup add discount Labour $0.00 Sub total $1,108.80 Margi…" at bounding box center [868, 611] width 1235 height 318
click at [101, 157] on button "Collaborate" at bounding box center [124, 149] width 156 height 41
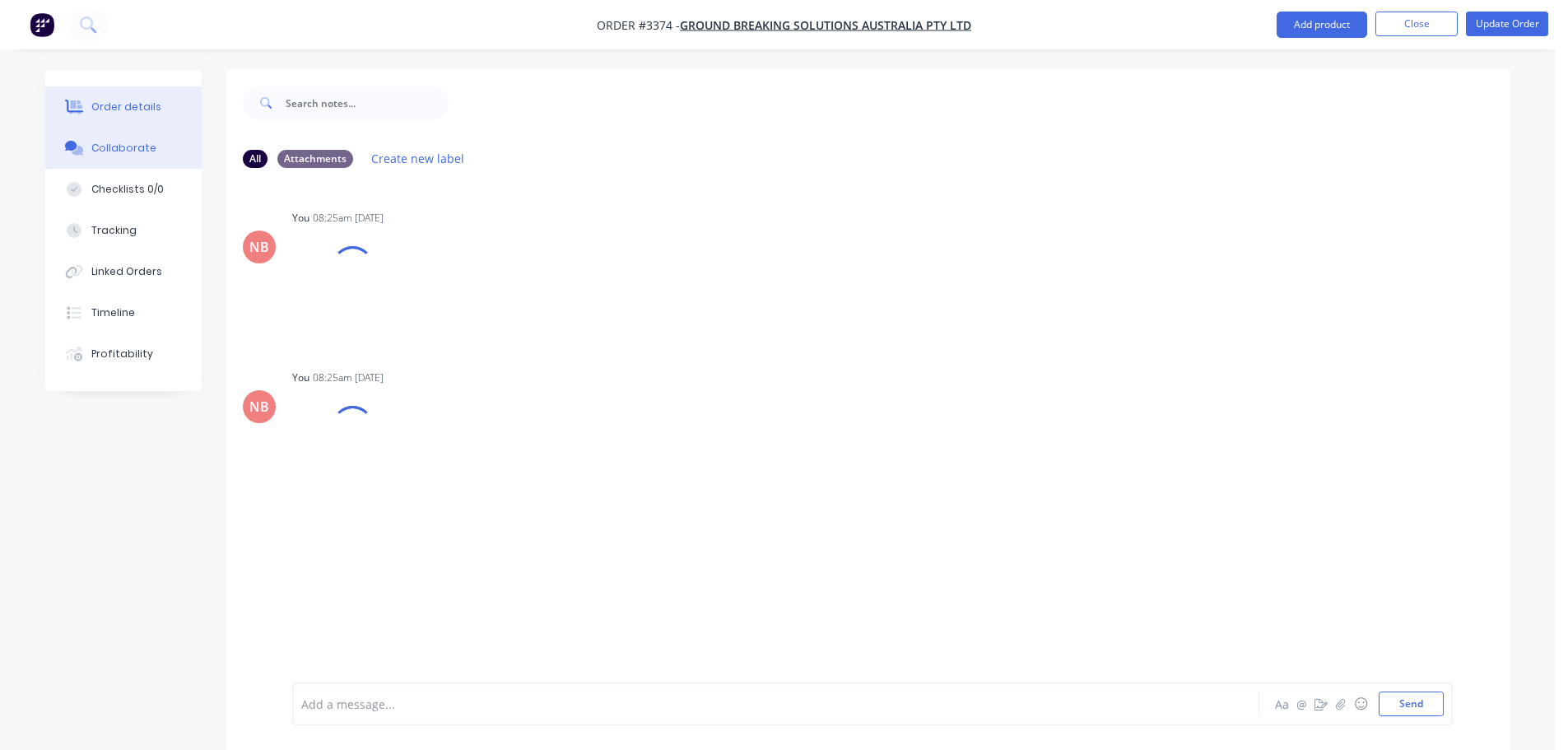
click at [118, 113] on div "Order details" at bounding box center [125, 107] width 70 height 15
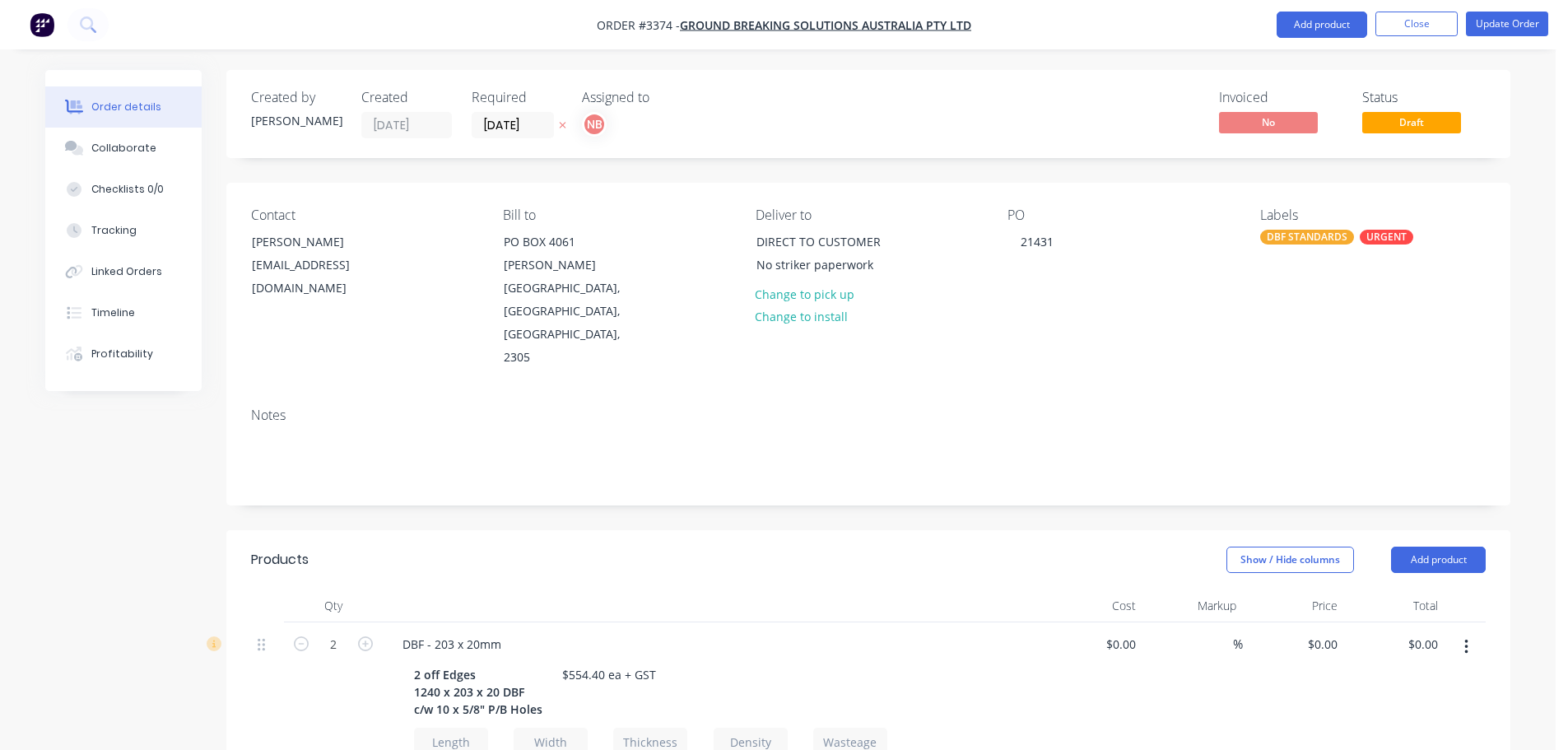
type input "$4.60"
type input "$395.60"
type input "$27.85"
type input "$557.00"
type input "$156.20"
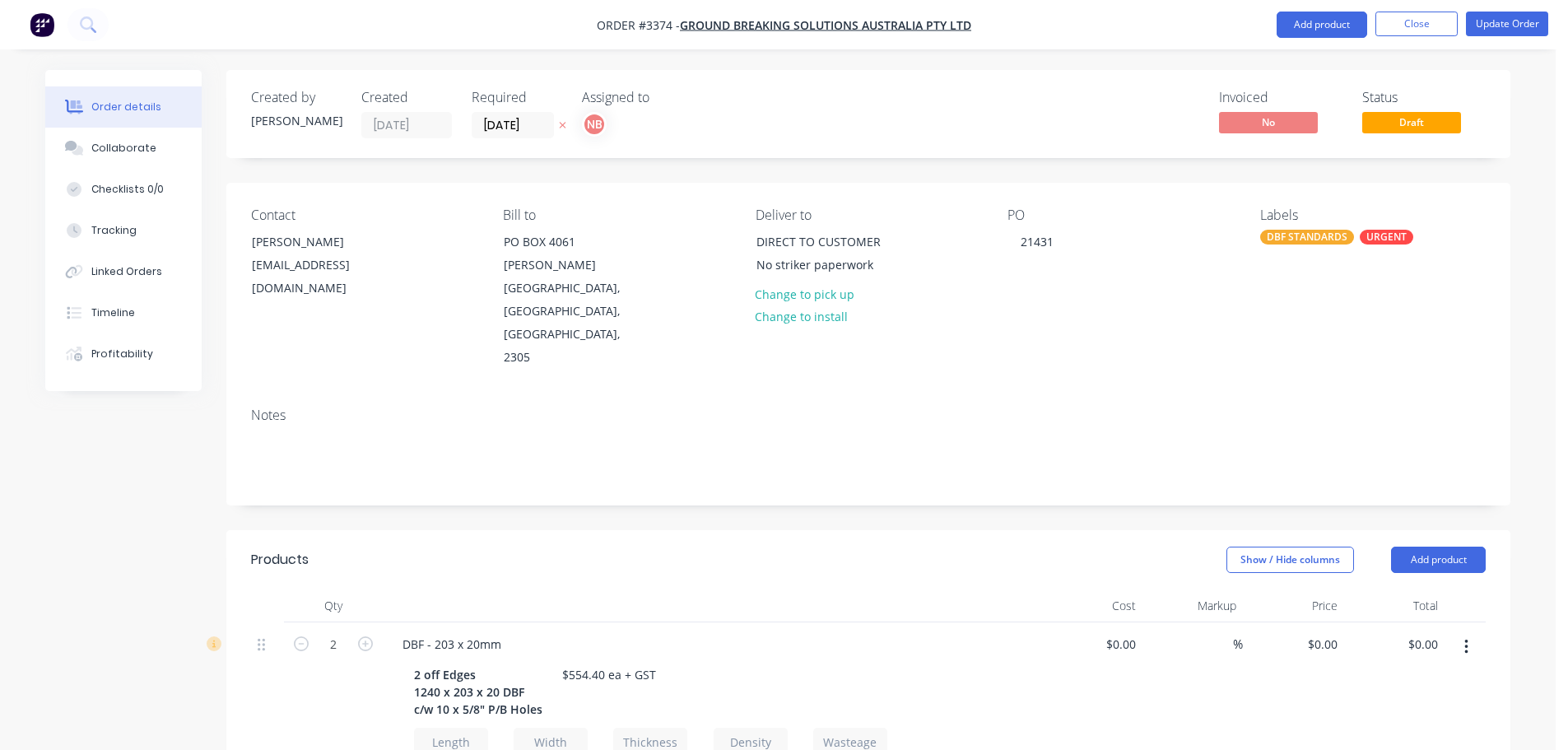
type input "$156.20"
click at [1512, 29] on button "Update Order" at bounding box center [1508, 24] width 82 height 25
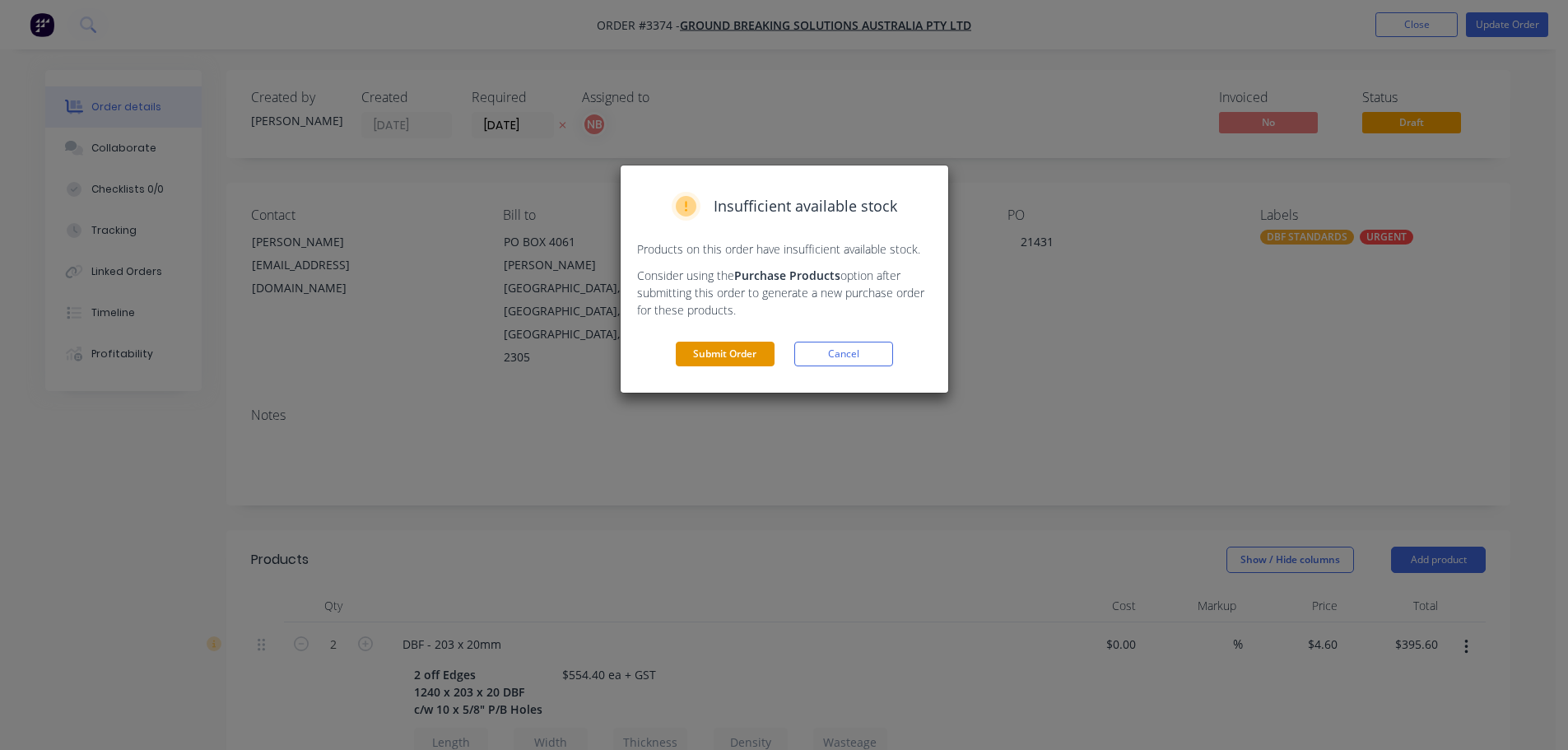
click at [695, 350] on button "Submit Order" at bounding box center [725, 354] width 99 height 25
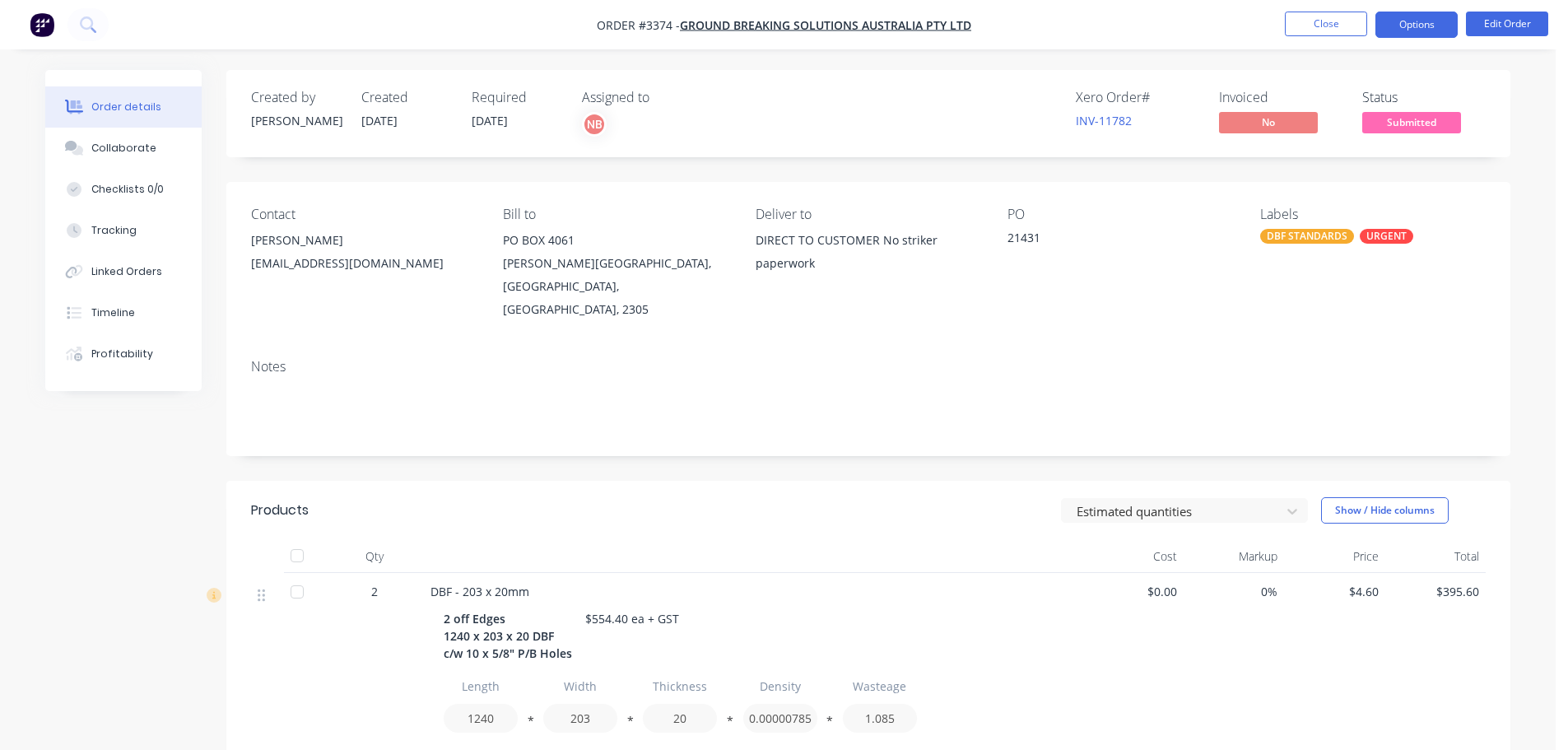
click at [1422, 13] on button "Options" at bounding box center [1417, 24] width 82 height 27
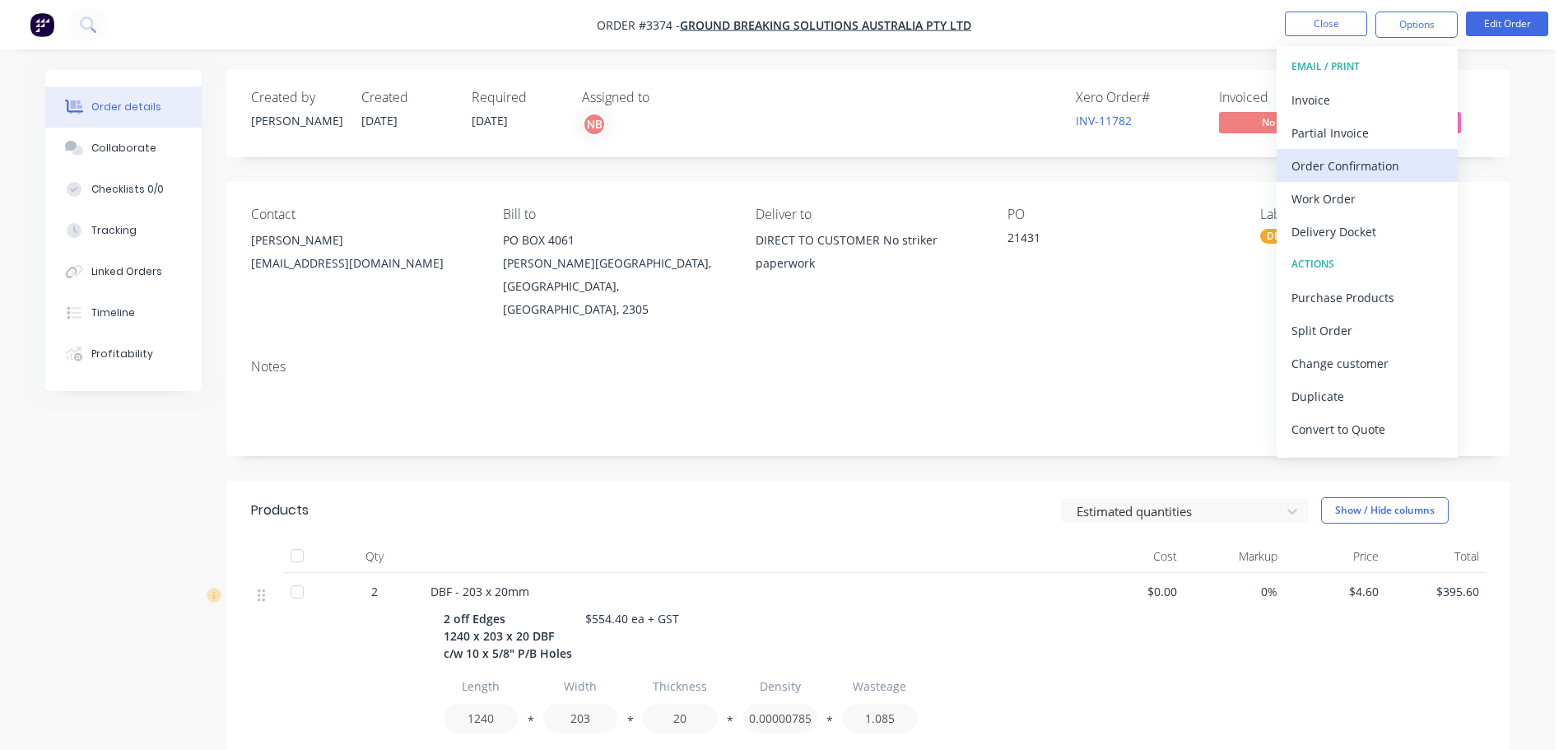
click at [1326, 168] on div "Order Confirmation" at bounding box center [1367, 166] width 151 height 24
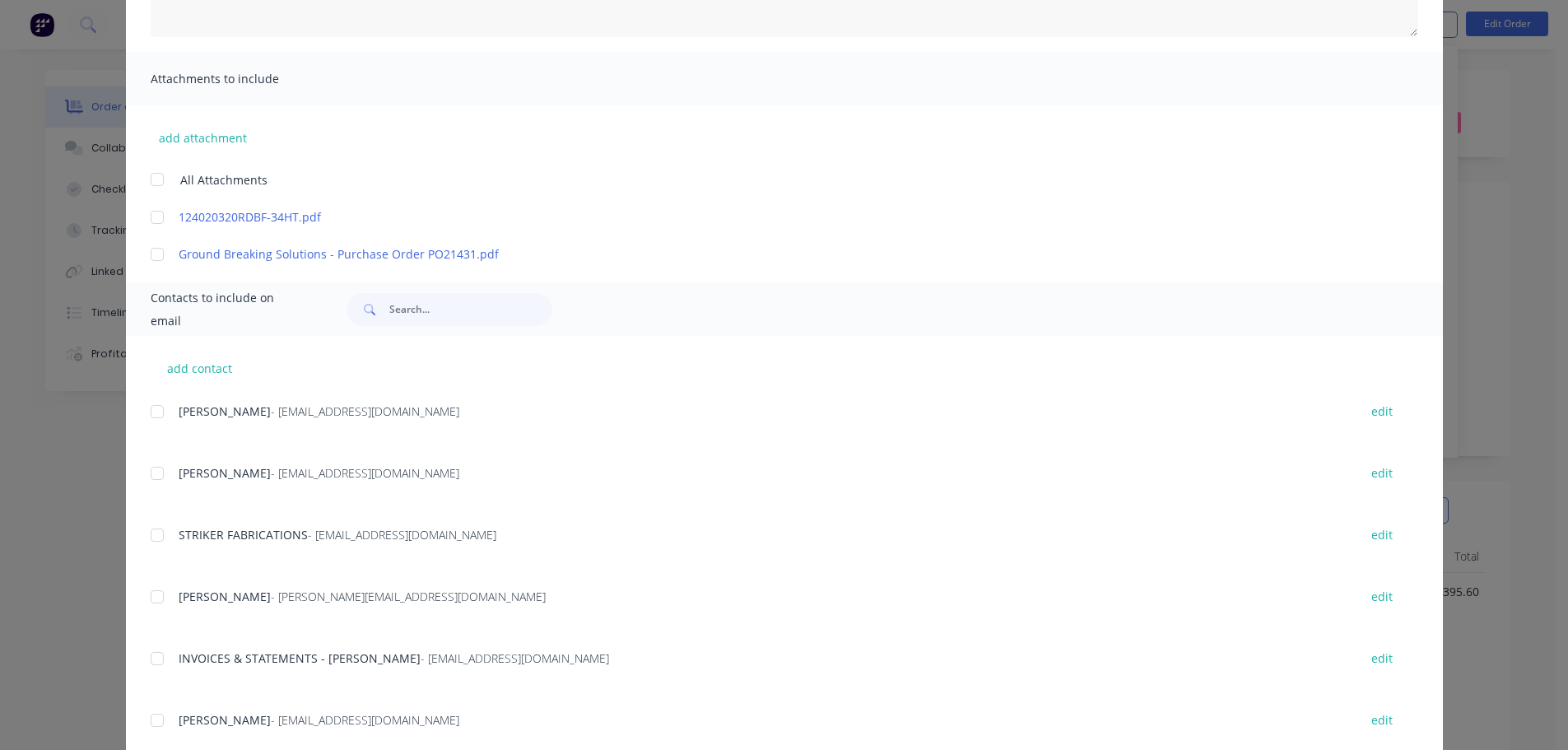
scroll to position [329, 0]
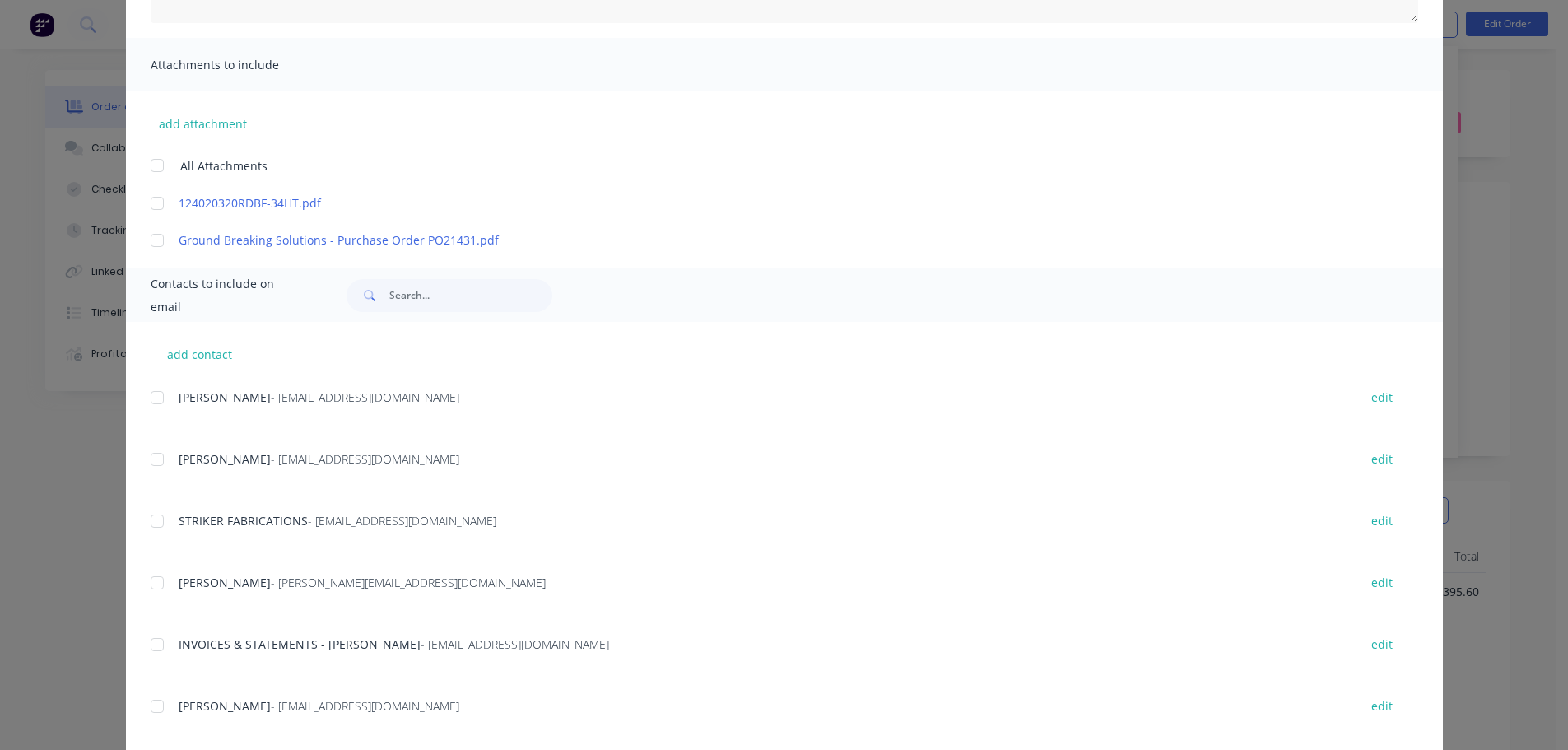
click at [147, 393] on div at bounding box center [157, 398] width 33 height 33
type textarea "Thank you for your order! Click 'view my order' to see your order confirmation.…"
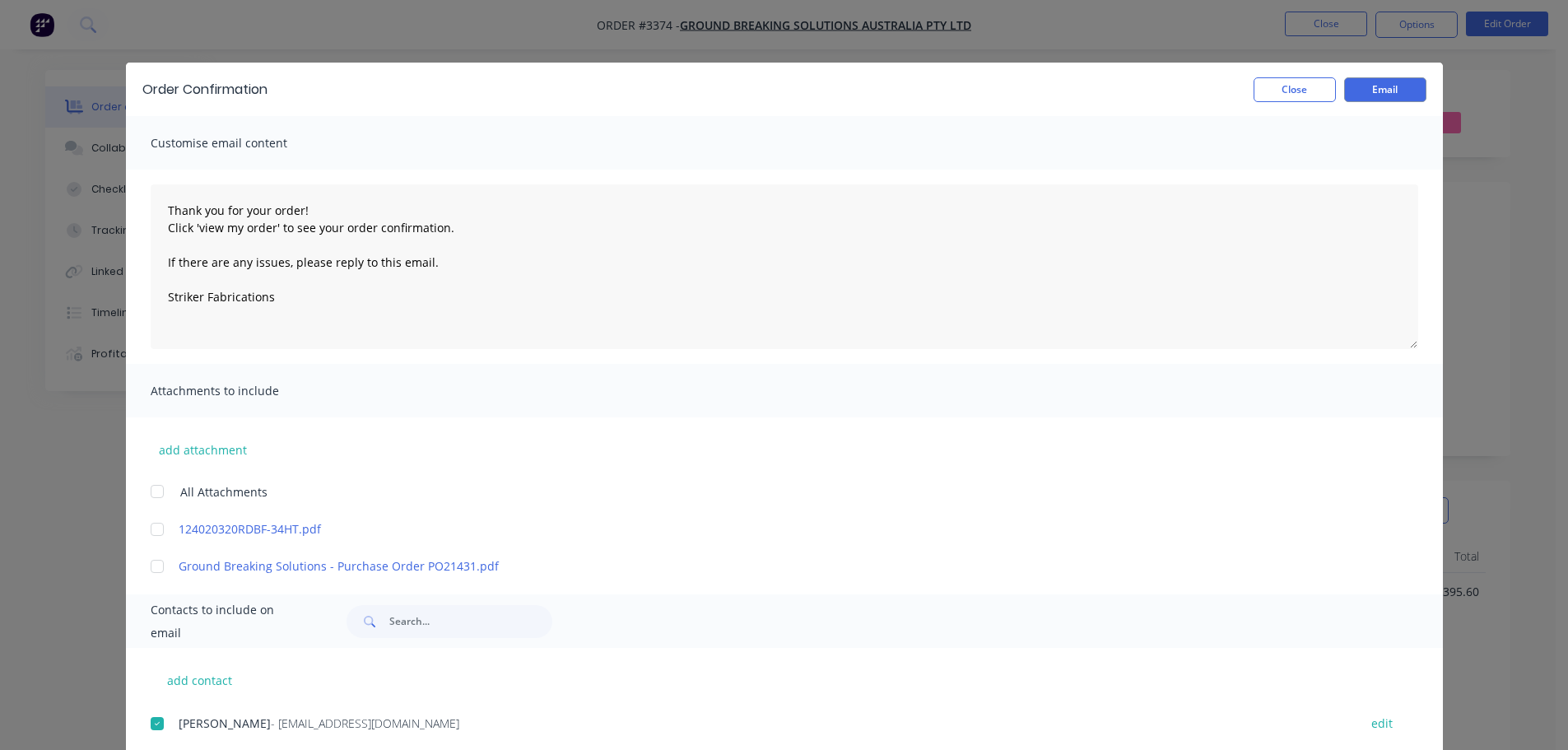
scroll to position [0, 0]
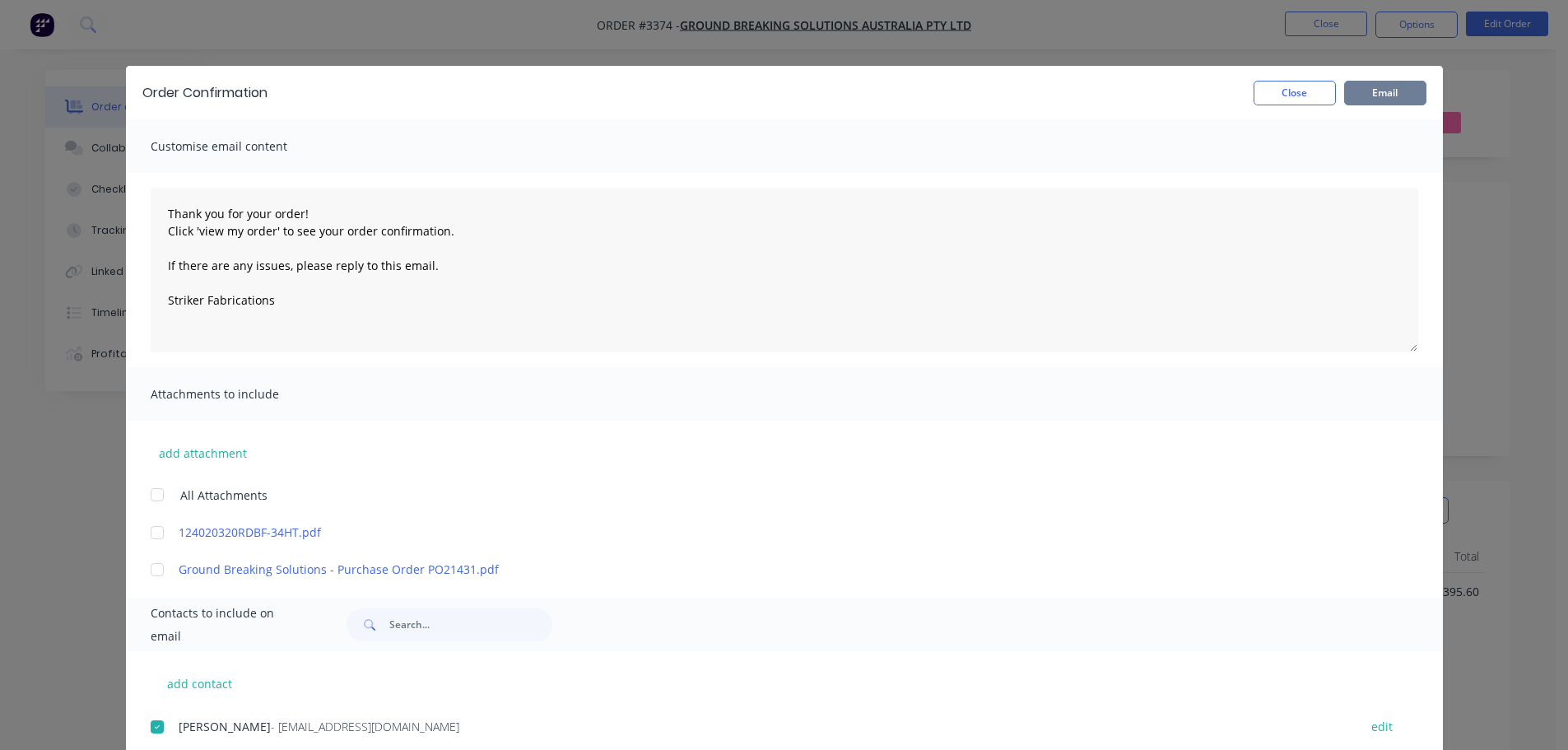
click at [1377, 88] on button "Email" at bounding box center [1386, 93] width 82 height 25
click at [1280, 95] on button "Close" at bounding box center [1295, 93] width 82 height 25
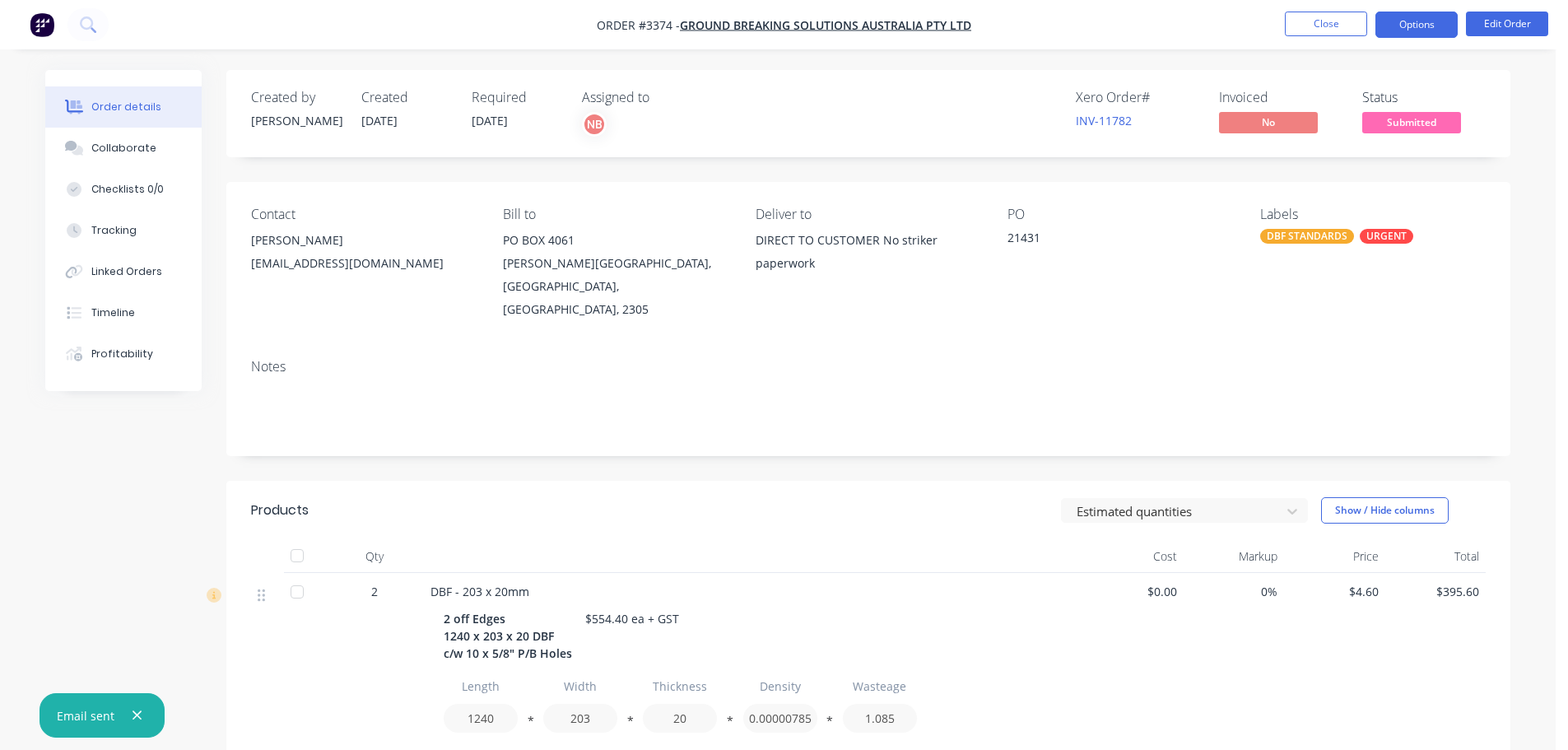
click at [1419, 13] on button "Options" at bounding box center [1417, 24] width 82 height 27
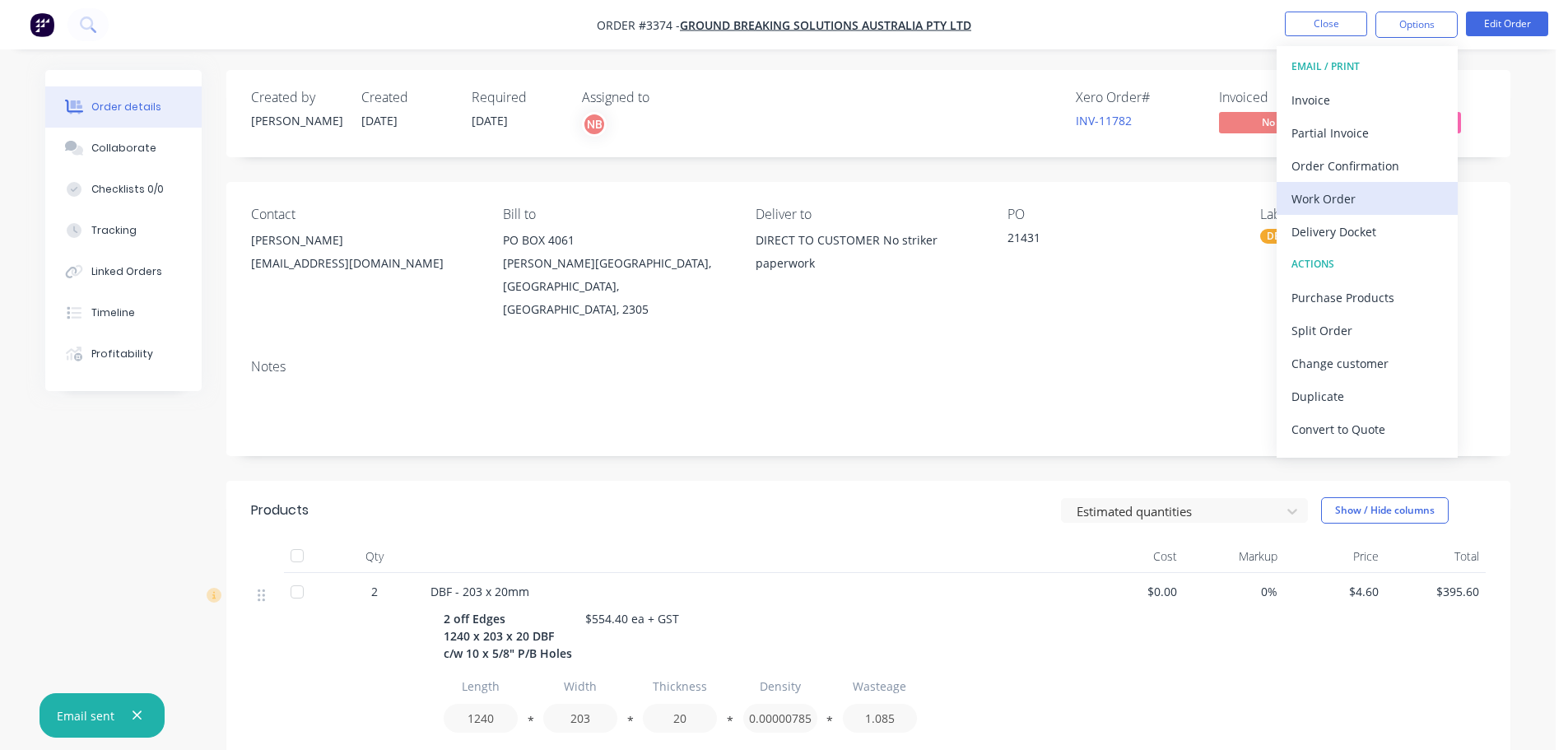
click at [1325, 199] on div "Work Order" at bounding box center [1367, 199] width 151 height 24
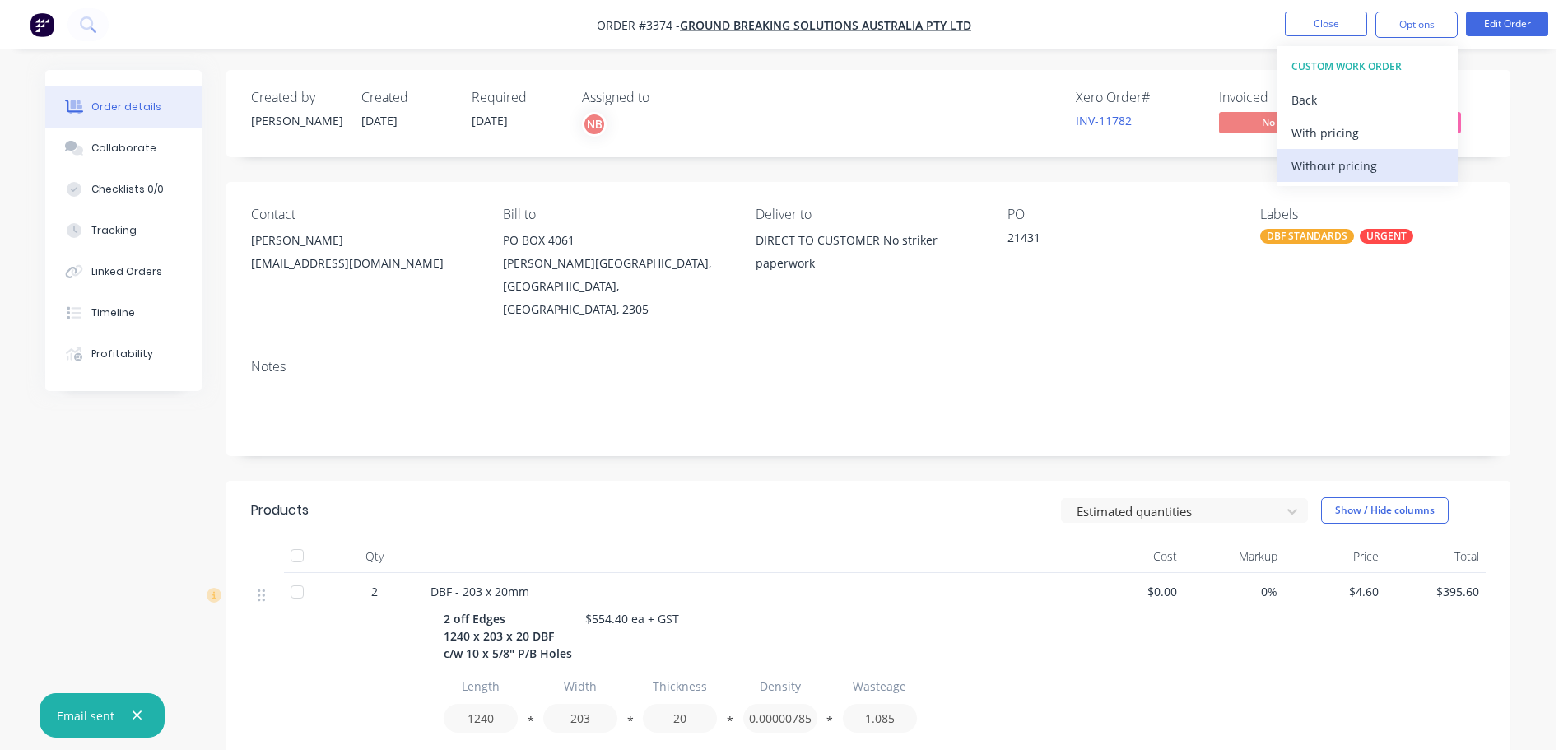
click at [1317, 168] on div "Without pricing" at bounding box center [1367, 166] width 151 height 24
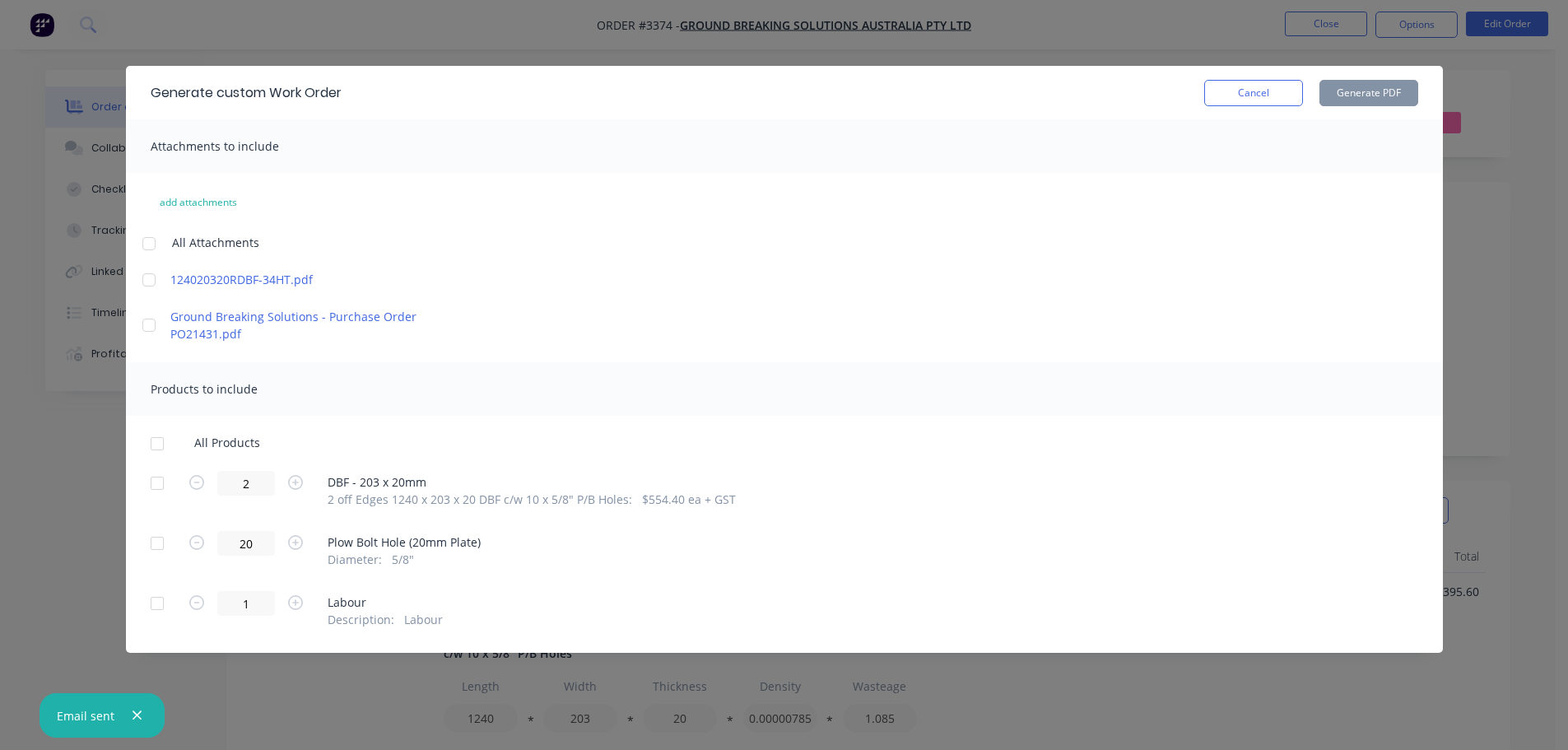
click at [162, 476] on div at bounding box center [157, 483] width 33 height 33
click at [1388, 89] on button "Generate PDF" at bounding box center [1369, 93] width 99 height 27
click at [1244, 97] on button "Cancel" at bounding box center [1254, 93] width 99 height 27
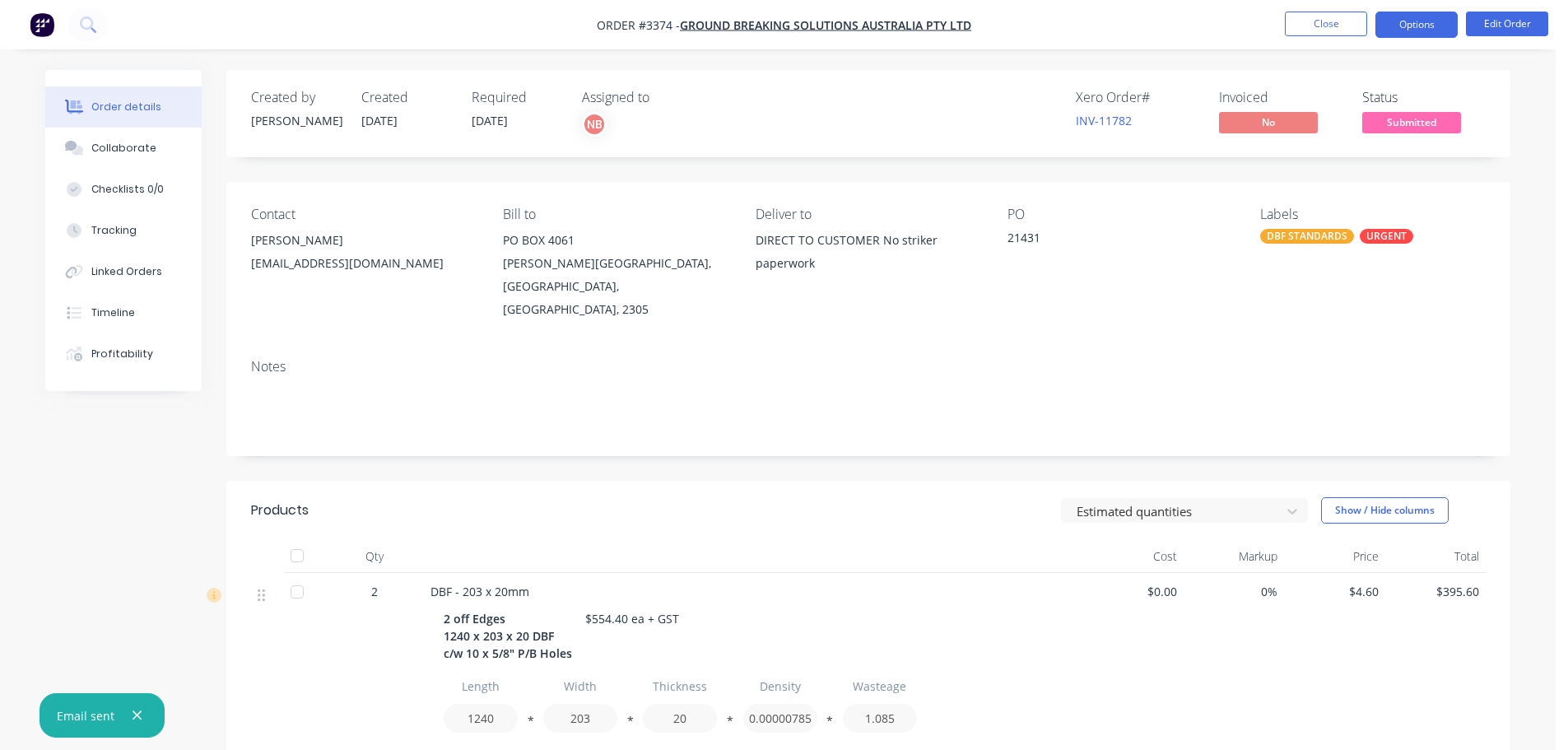
click at [1409, 12] on button "Options" at bounding box center [1417, 24] width 82 height 27
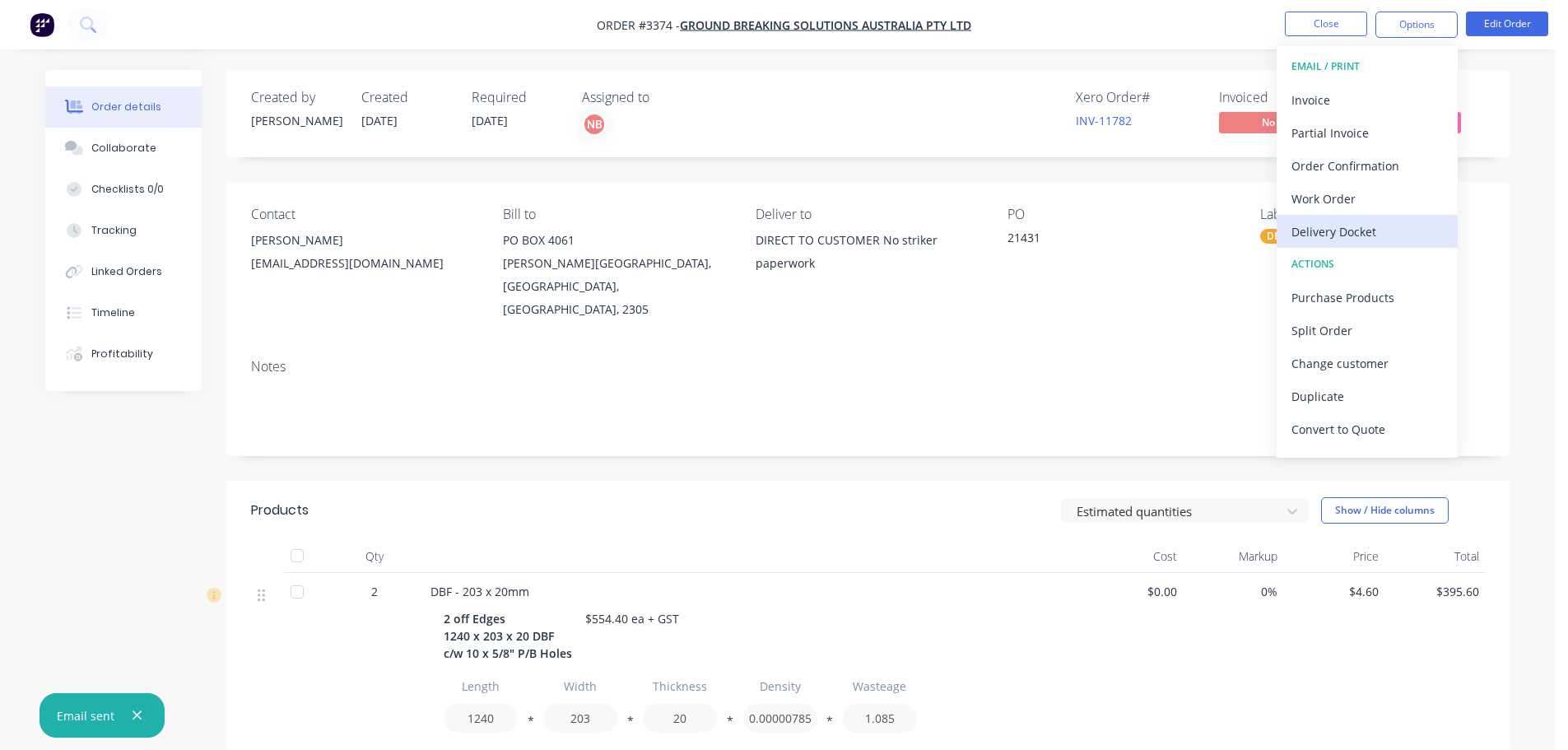
click at [1345, 233] on div "Delivery Docket" at bounding box center [1367, 232] width 151 height 24
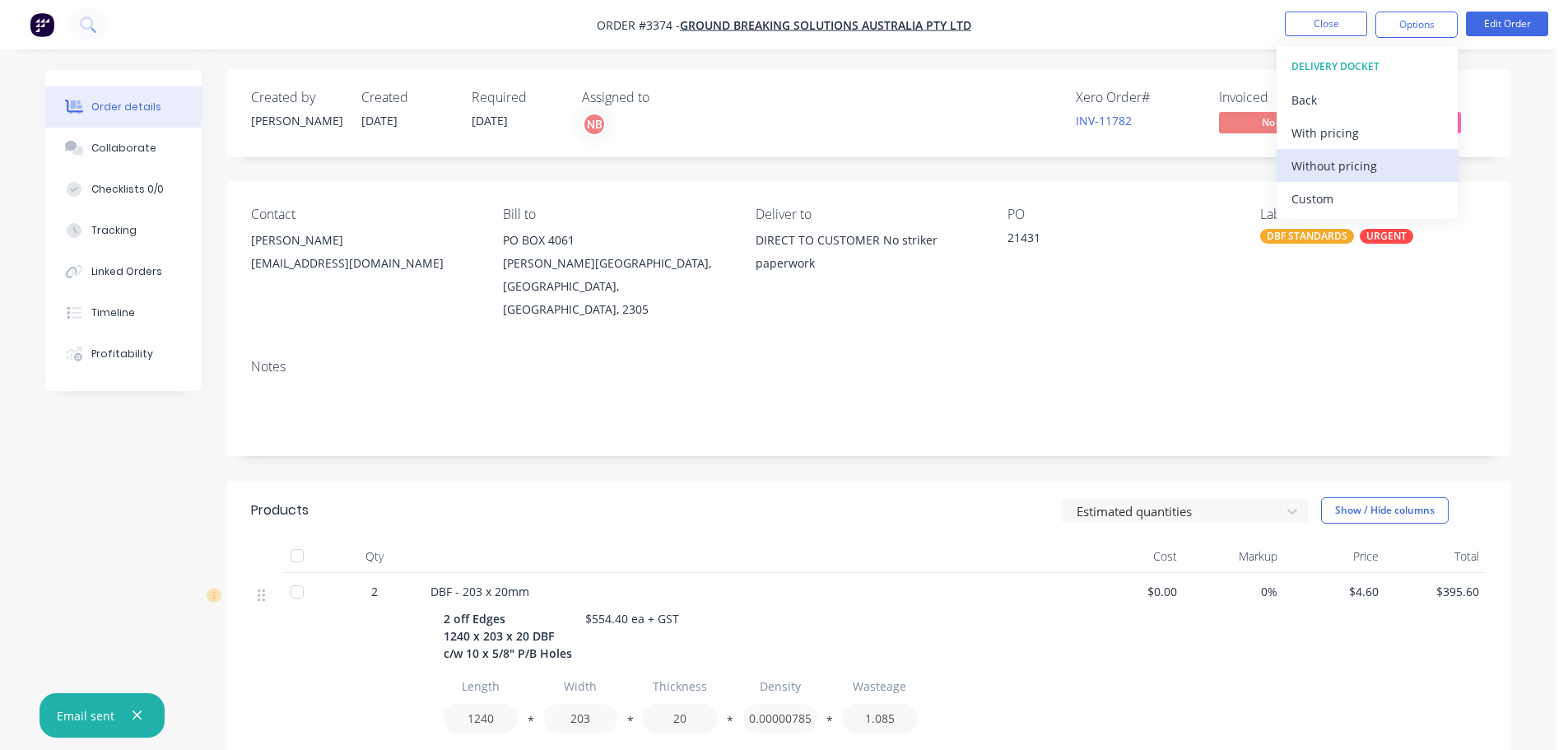
drag, startPoint x: 1336, startPoint y: 201, endPoint x: 1335, endPoint y: 168, distance: 33.0
click at [1336, 200] on div "Custom" at bounding box center [1367, 199] width 151 height 24
click at [1335, 161] on div "Without pricing" at bounding box center [1367, 166] width 151 height 24
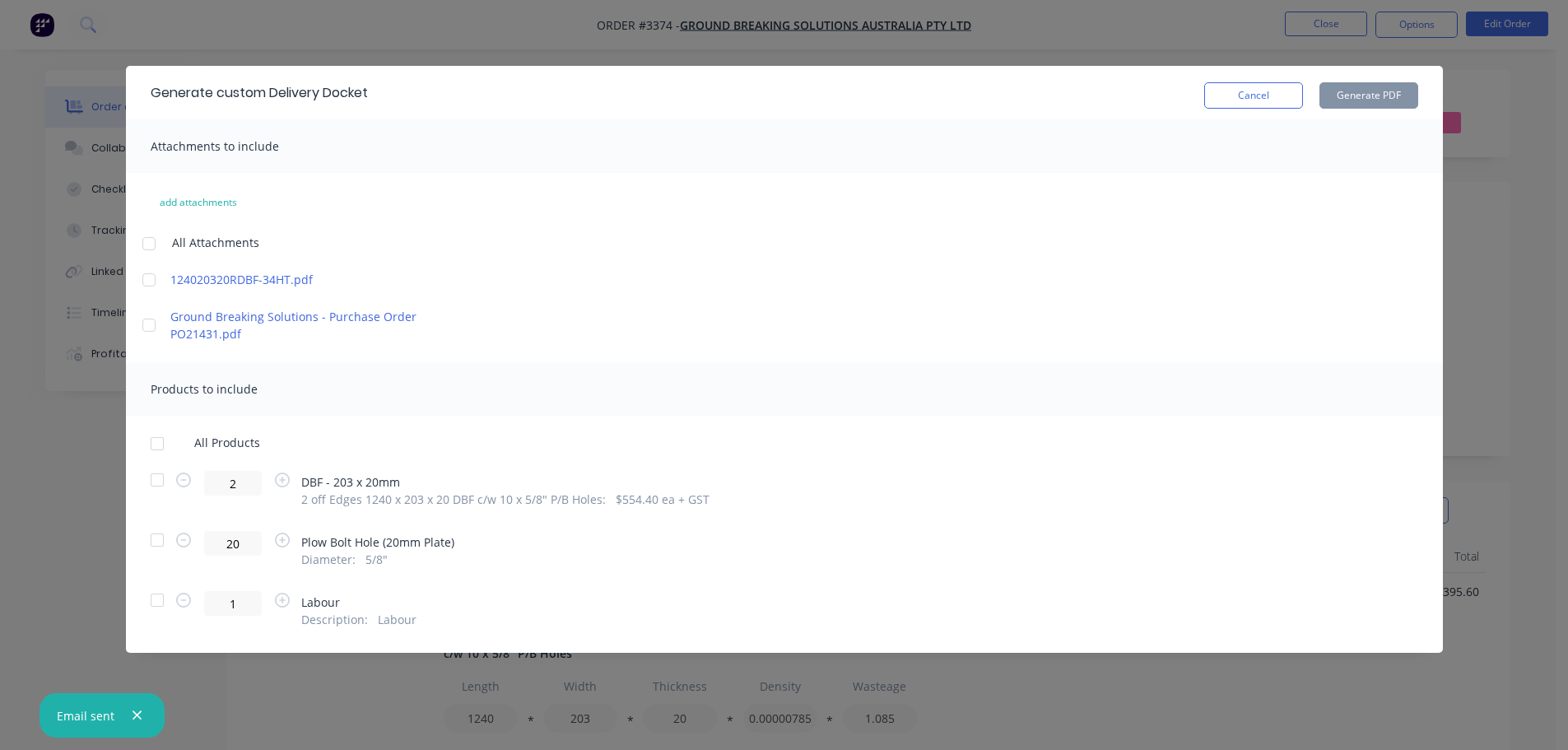
click at [156, 479] on div at bounding box center [157, 479] width 33 height 33
click at [1332, 101] on button "Generate PDF" at bounding box center [1369, 95] width 99 height 27
click at [1261, 95] on button "Cancel" at bounding box center [1254, 95] width 99 height 27
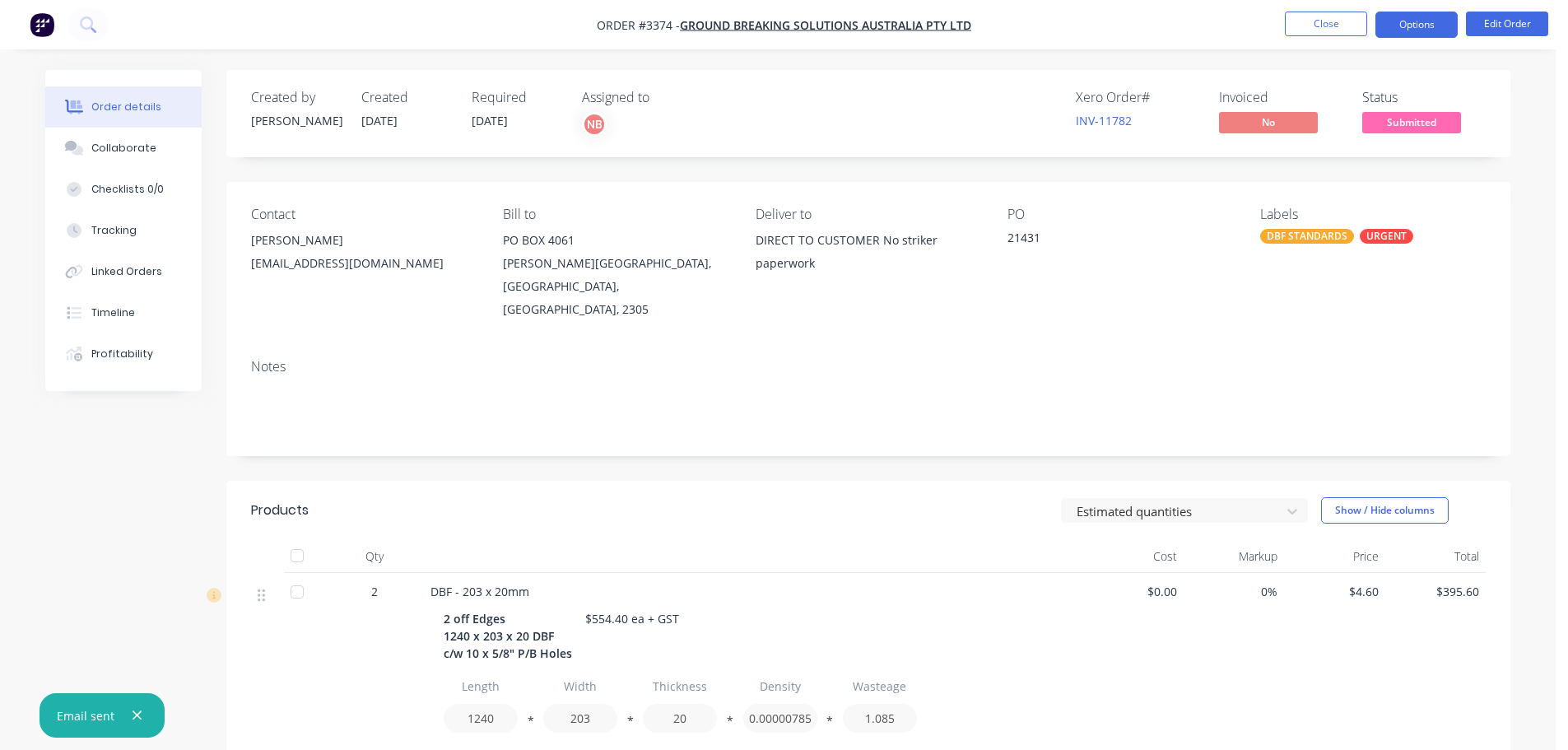
click at [1388, 27] on button "Options" at bounding box center [1417, 24] width 82 height 27
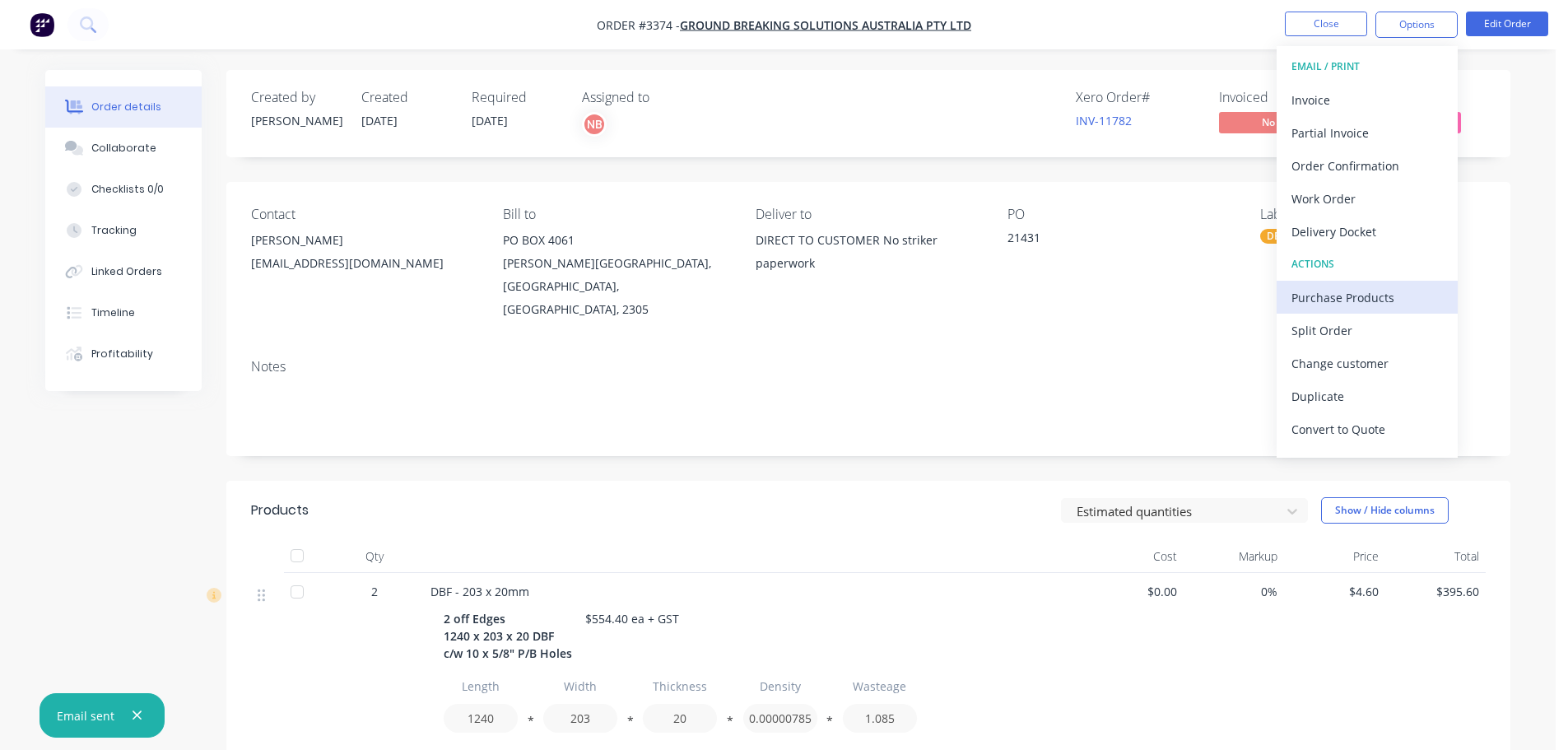
click at [1329, 287] on div "Purchase Products" at bounding box center [1367, 297] width 151 height 24
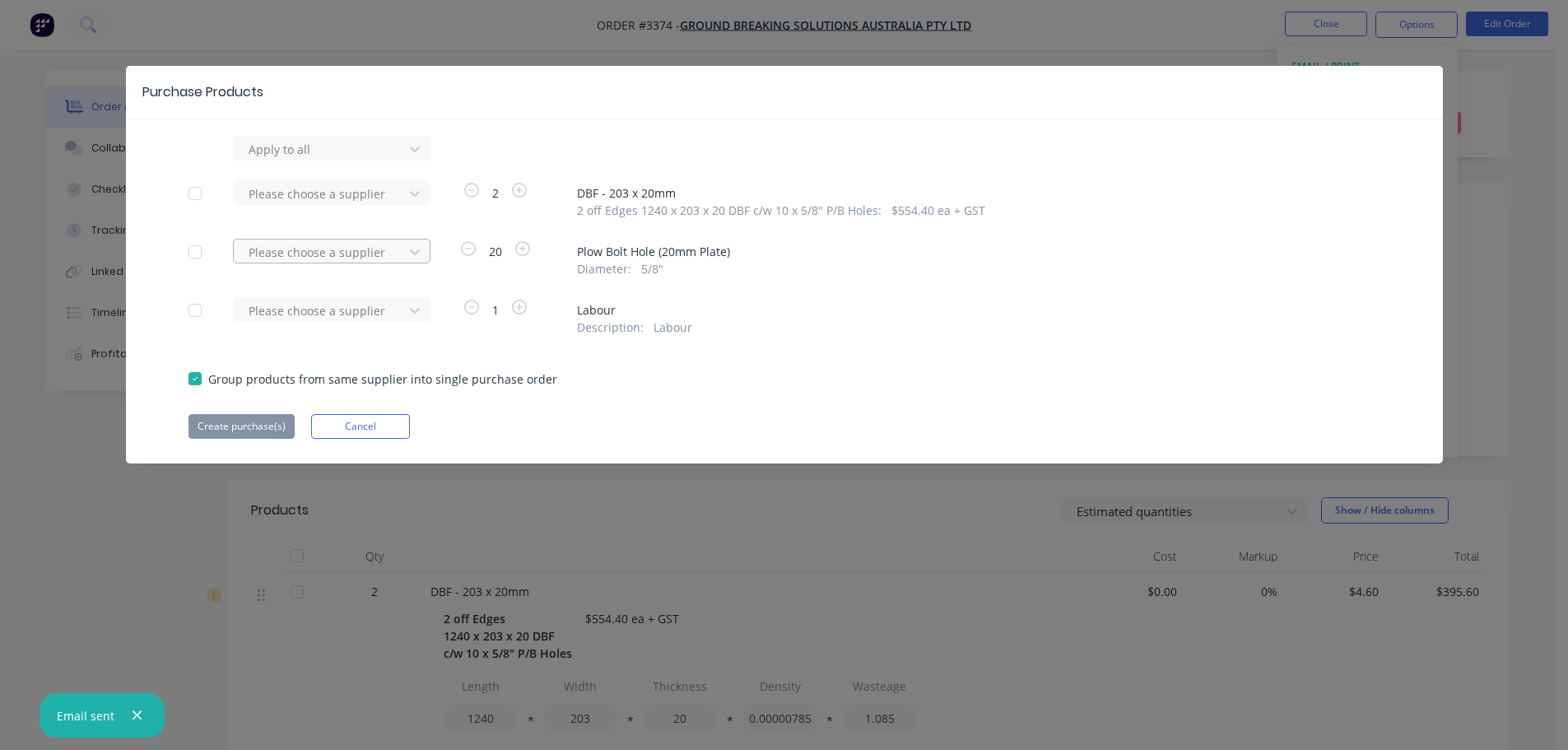
click at [338, 260] on div at bounding box center [320, 253] width 148 height 21
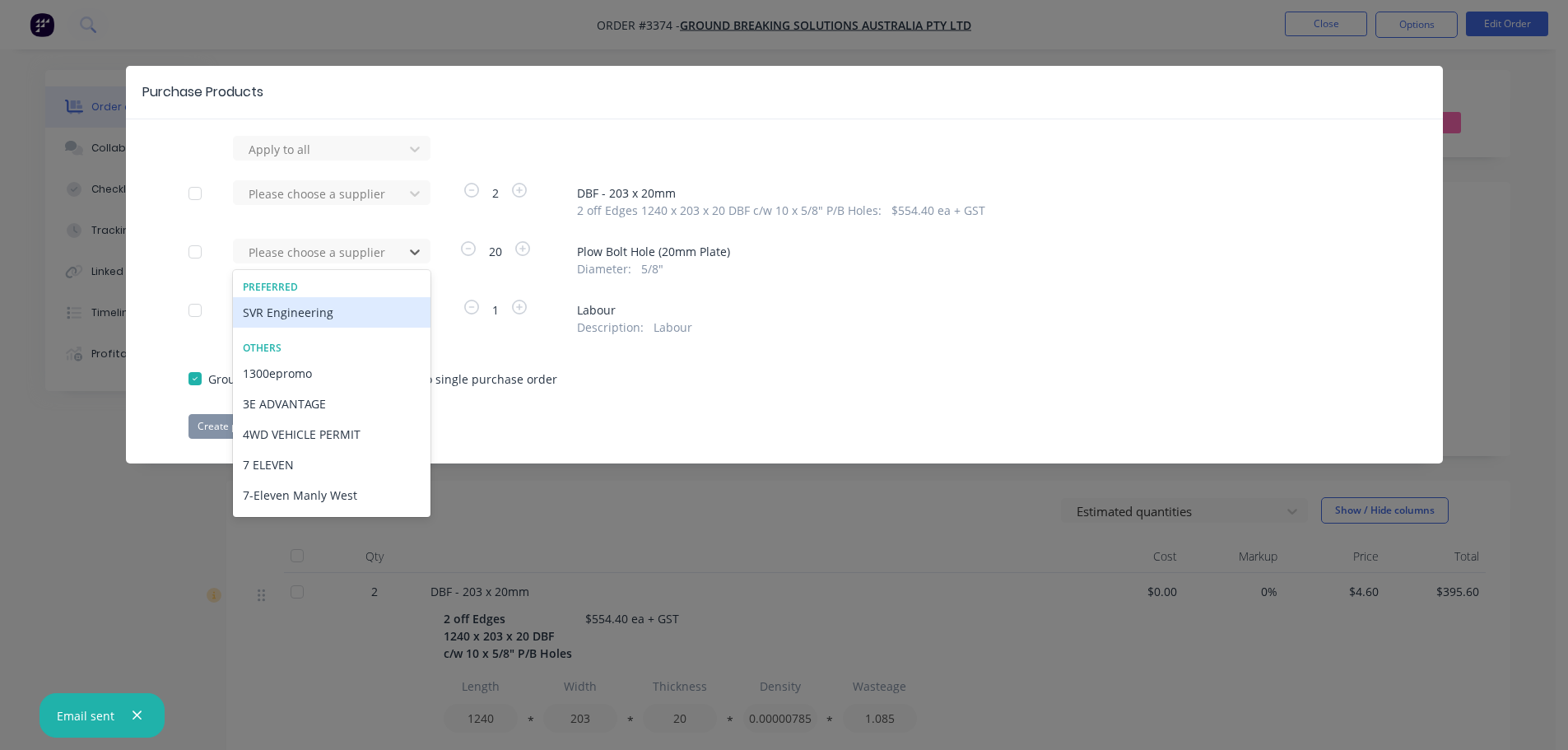
click at [342, 311] on div "SVR Engineering" at bounding box center [332, 312] width 198 height 30
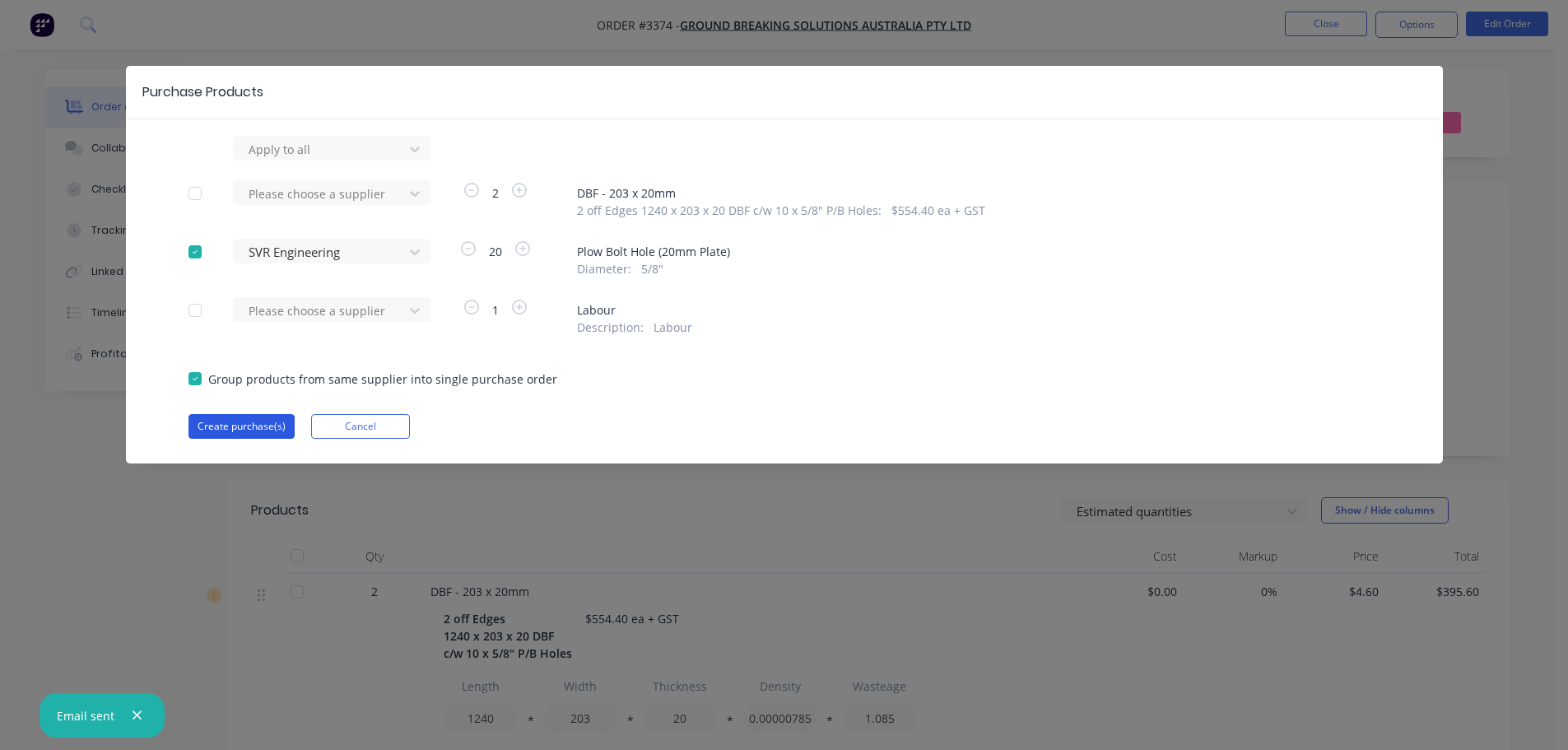
click at [258, 419] on button "Create purchase(s)" at bounding box center [241, 426] width 107 height 25
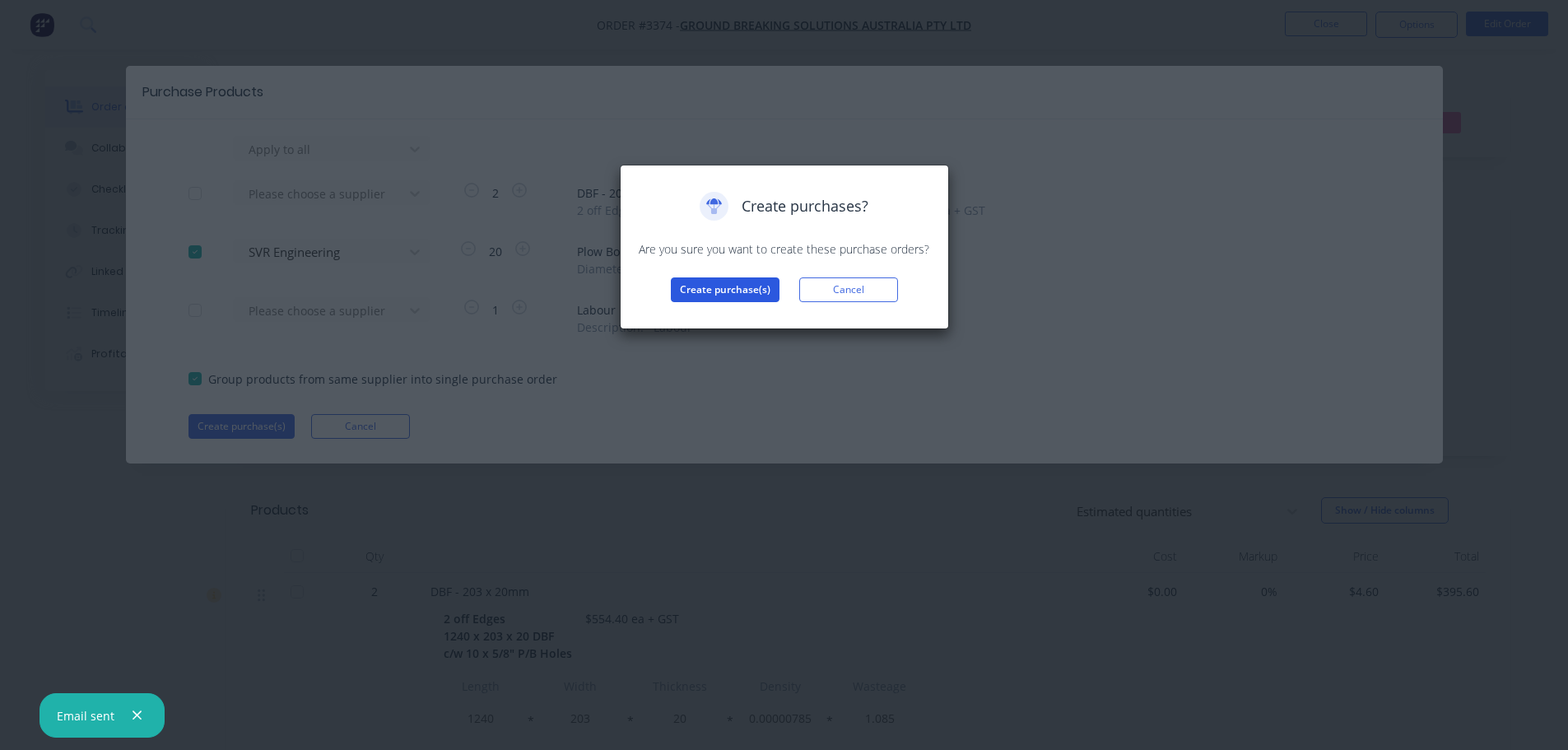
click at [718, 292] on button "Create purchase(s)" at bounding box center [725, 290] width 108 height 25
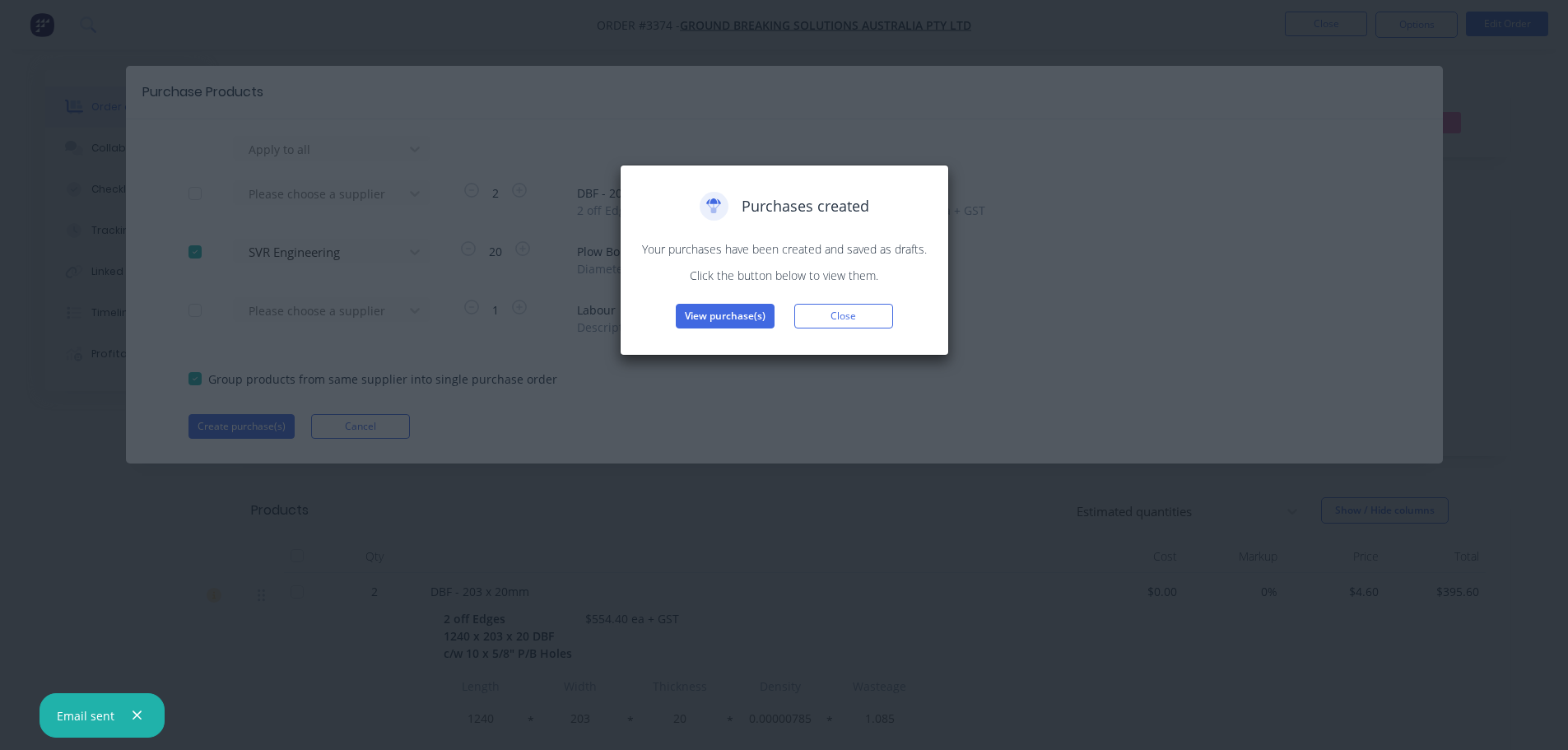
click at [705, 309] on button "View purchase(s)" at bounding box center [725, 316] width 99 height 25
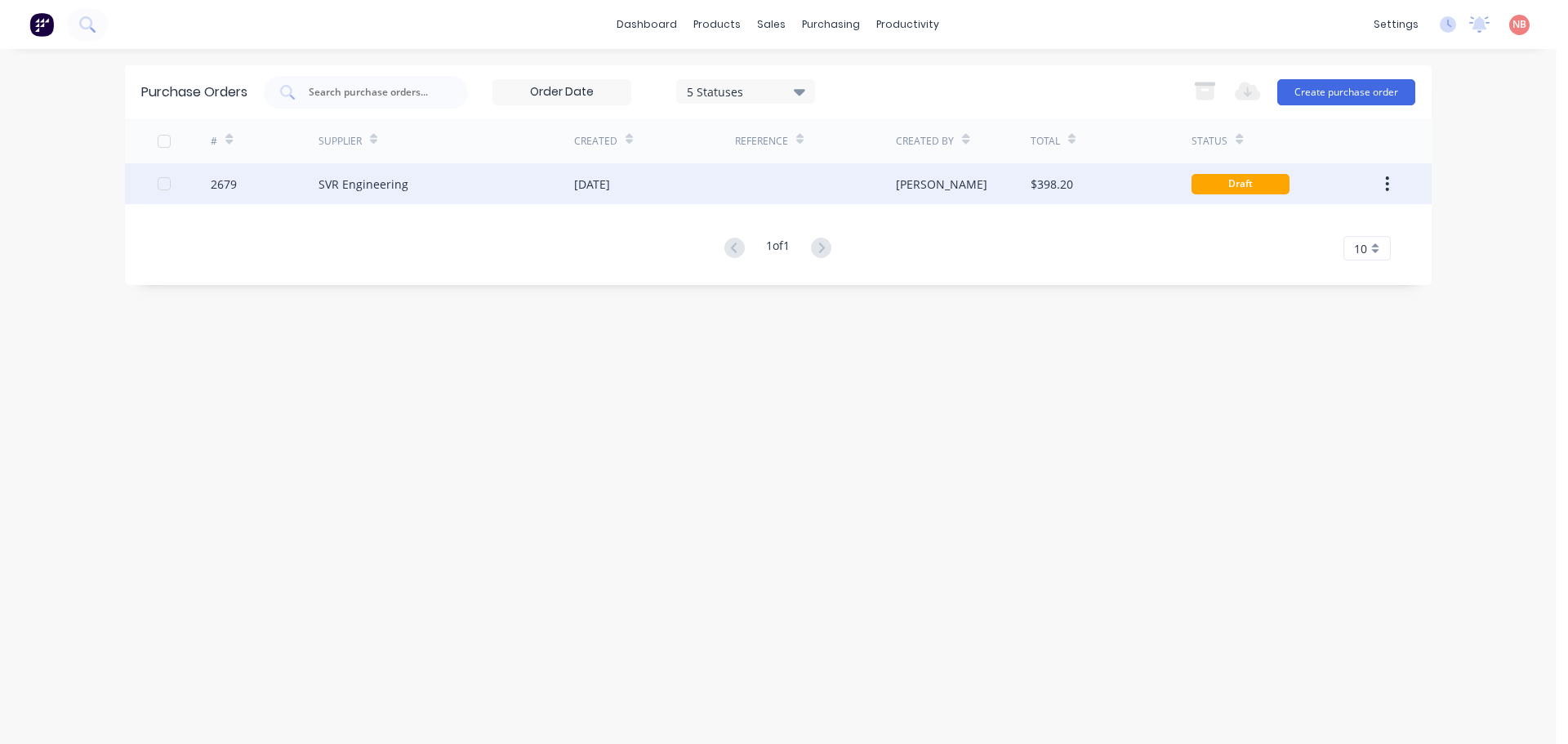
click at [666, 188] on div "[DATE]" at bounding box center [654, 184] width 161 height 41
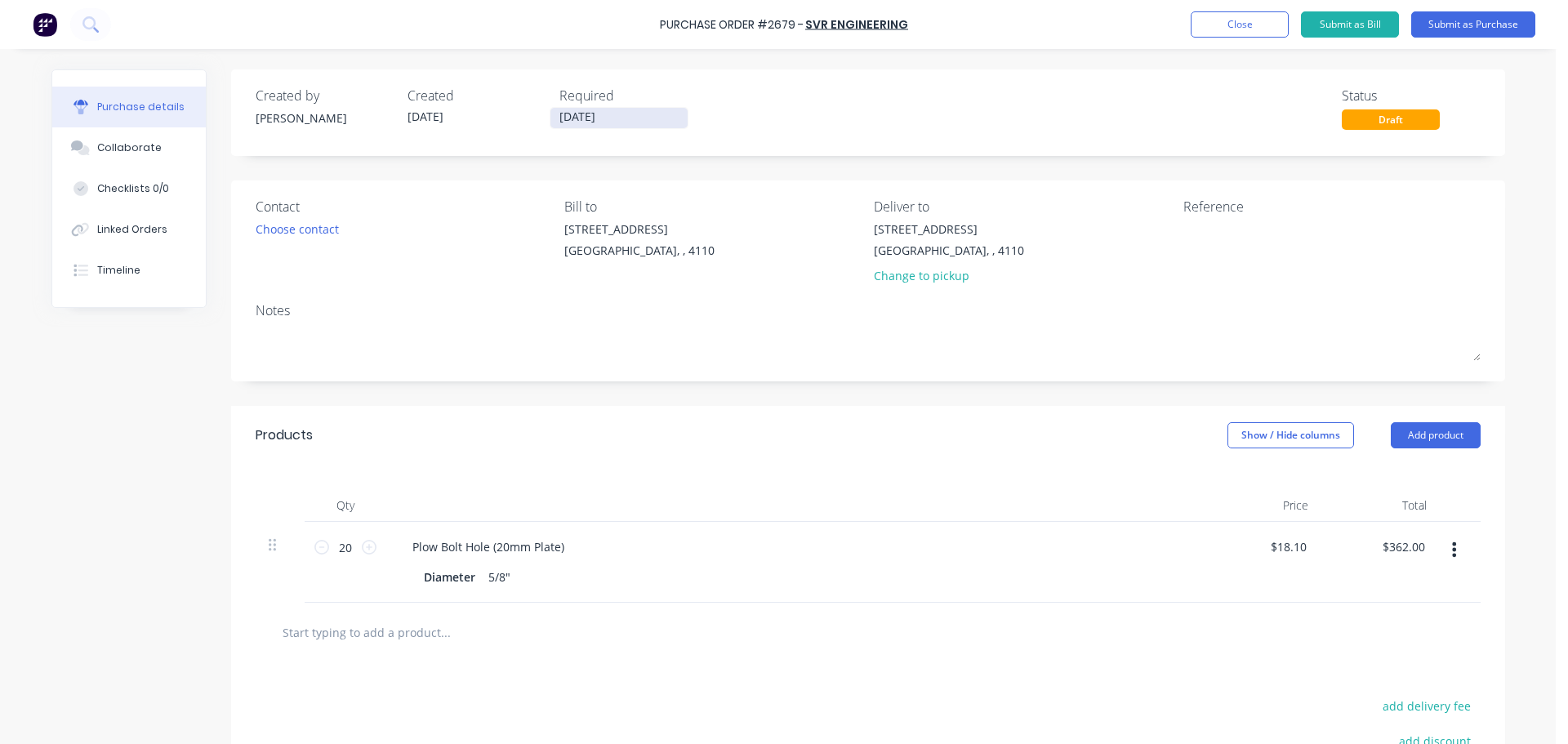
click at [589, 123] on input "[DATE]" at bounding box center [619, 118] width 137 height 20
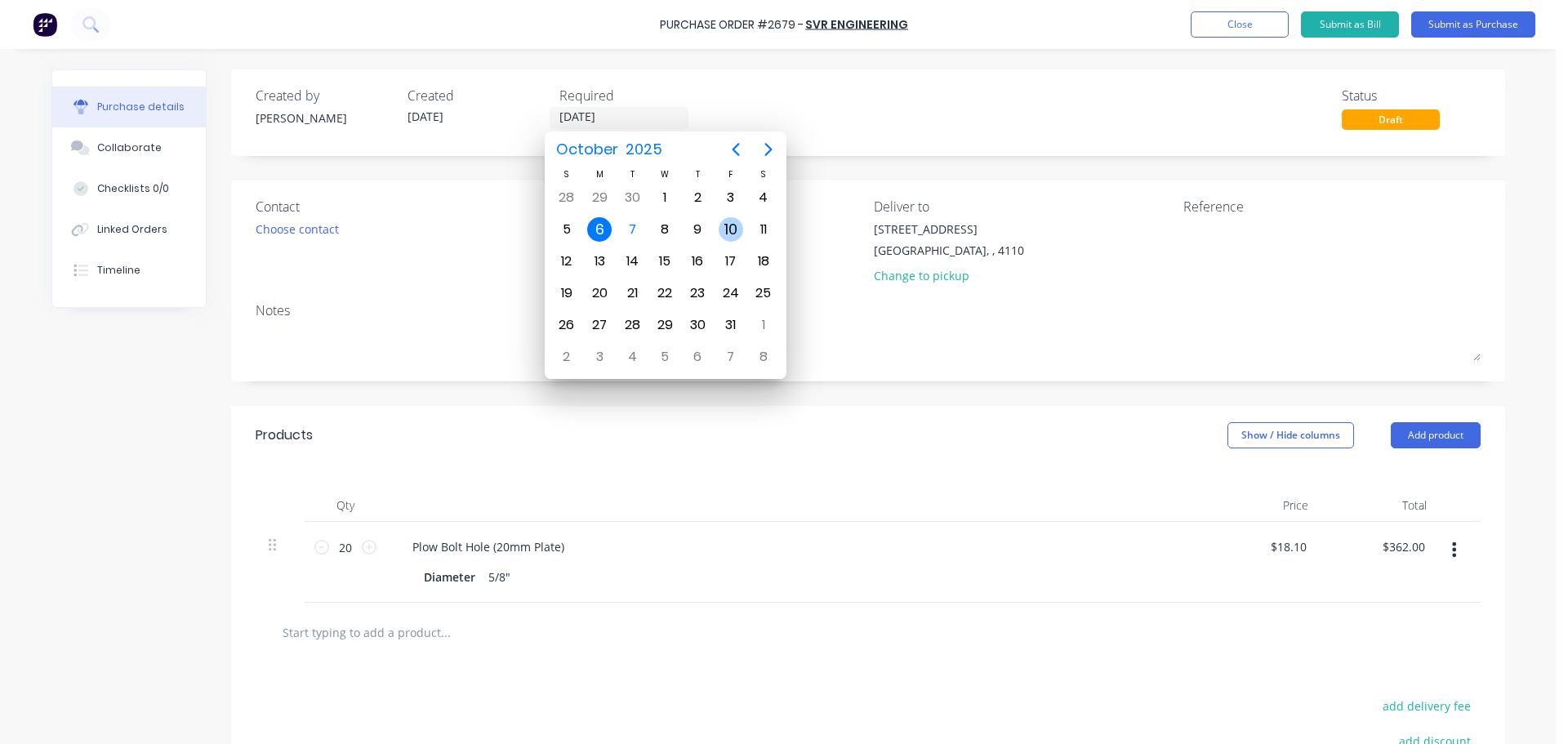
click at [729, 225] on div "10" at bounding box center [730, 229] width 25 height 25
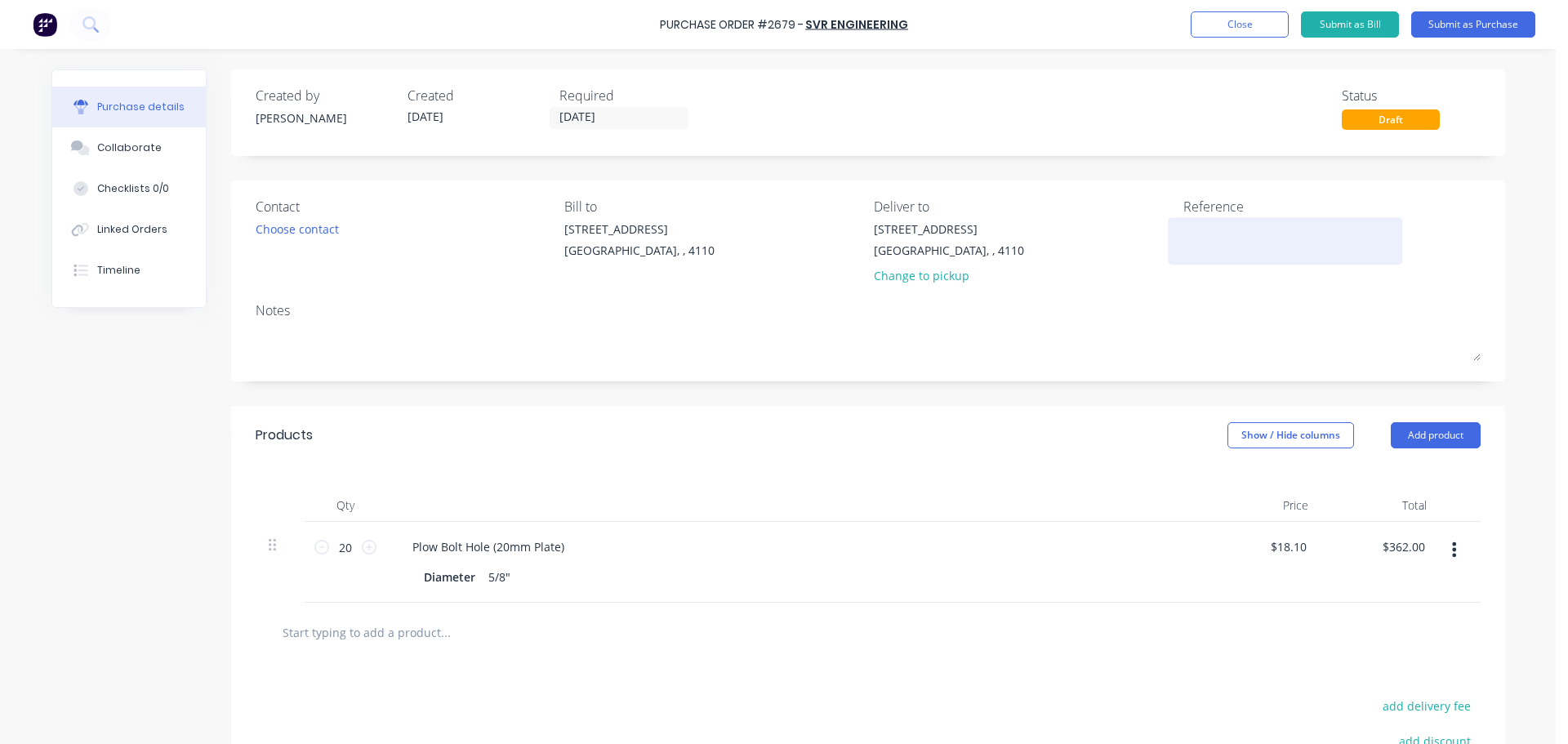
click at [1193, 228] on textarea at bounding box center [1285, 239] width 205 height 37
click at [594, 125] on input "[DATE]" at bounding box center [619, 118] width 137 height 20
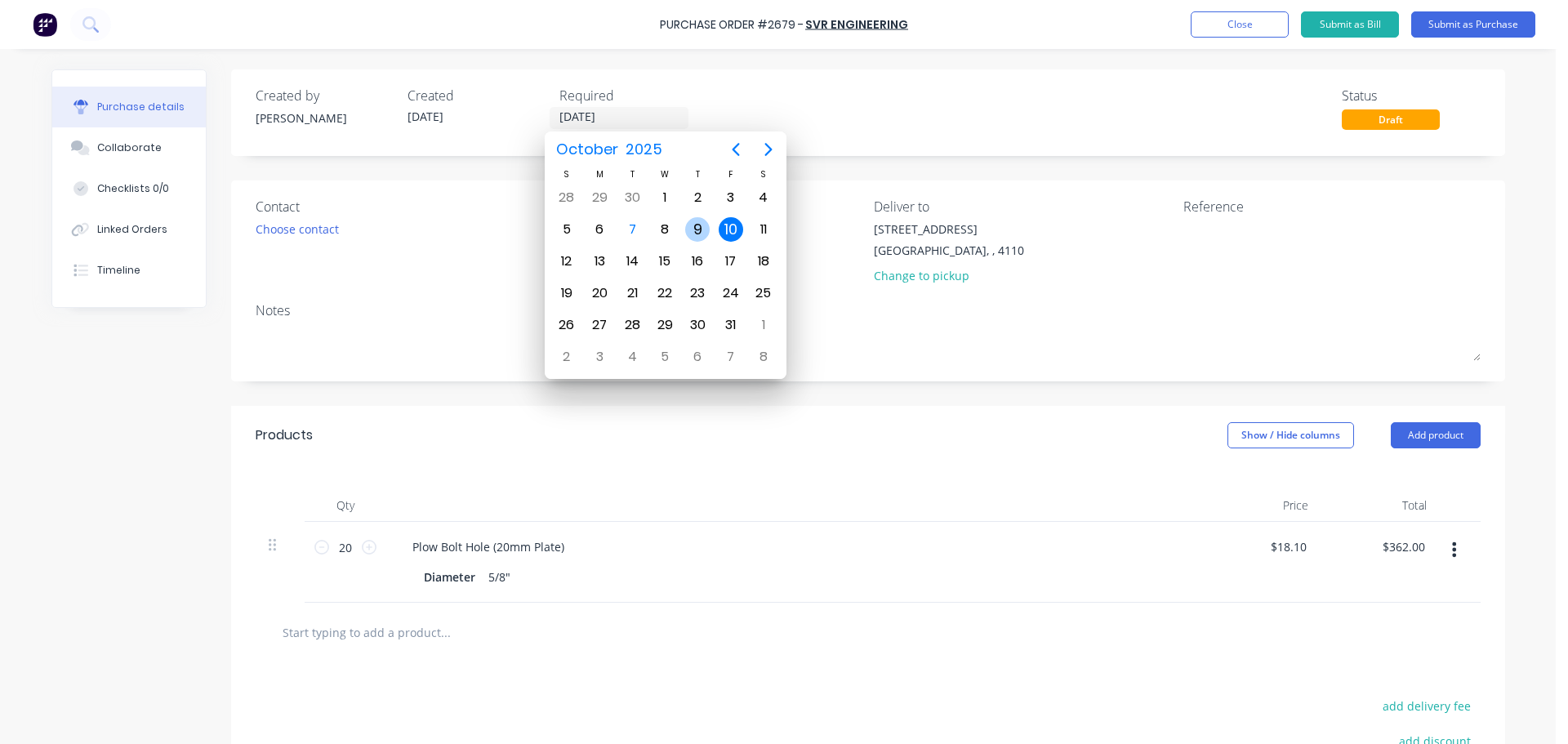
click at [702, 234] on div "9" at bounding box center [697, 229] width 25 height 25
type input "[DATE]"
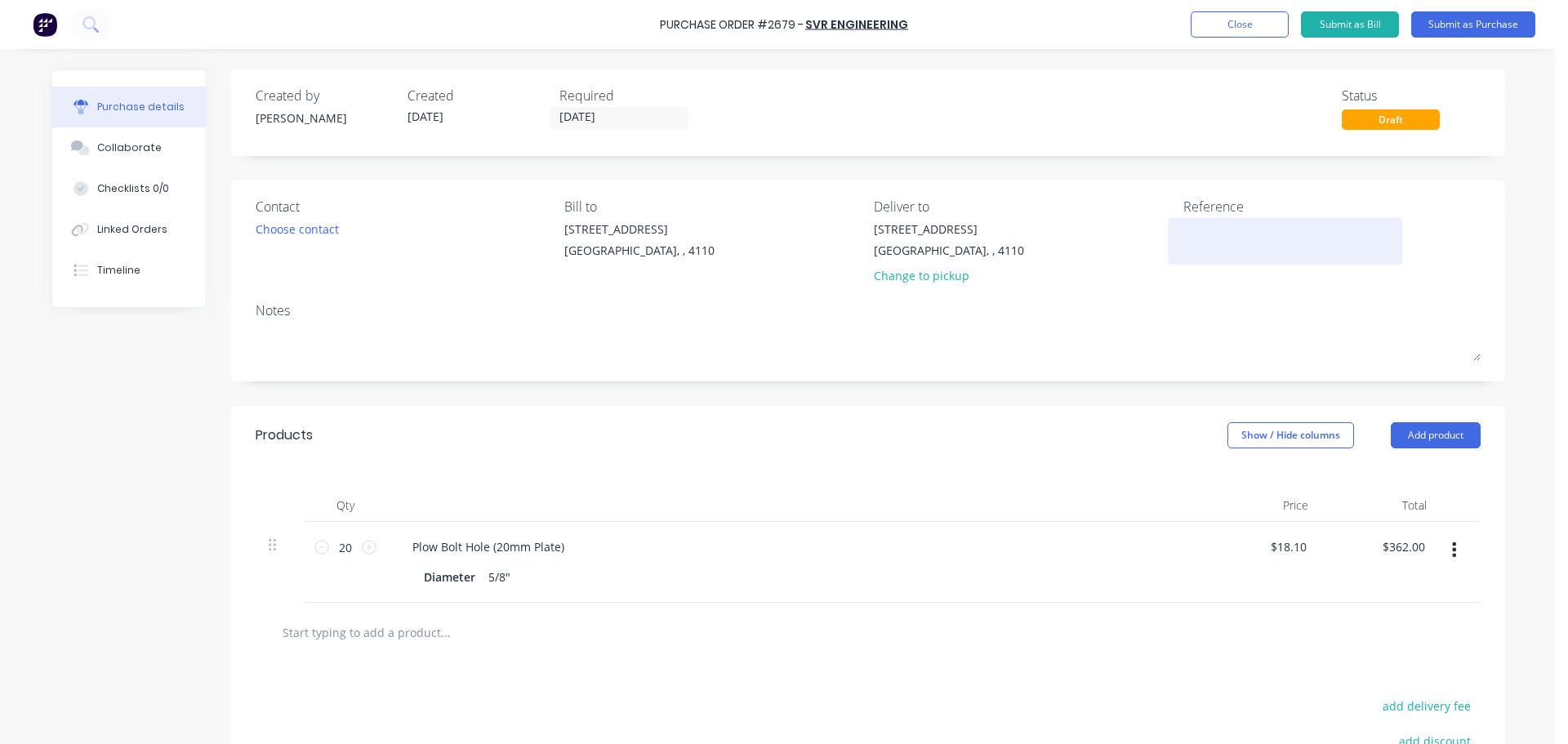
click at [1213, 228] on textarea at bounding box center [1285, 239] width 205 height 37
type textarea "GBSA 21431"
type textarea "x"
type textarea "GBSA 21431"
click at [1467, 26] on button "Submit as Purchase" at bounding box center [1473, 24] width 124 height 26
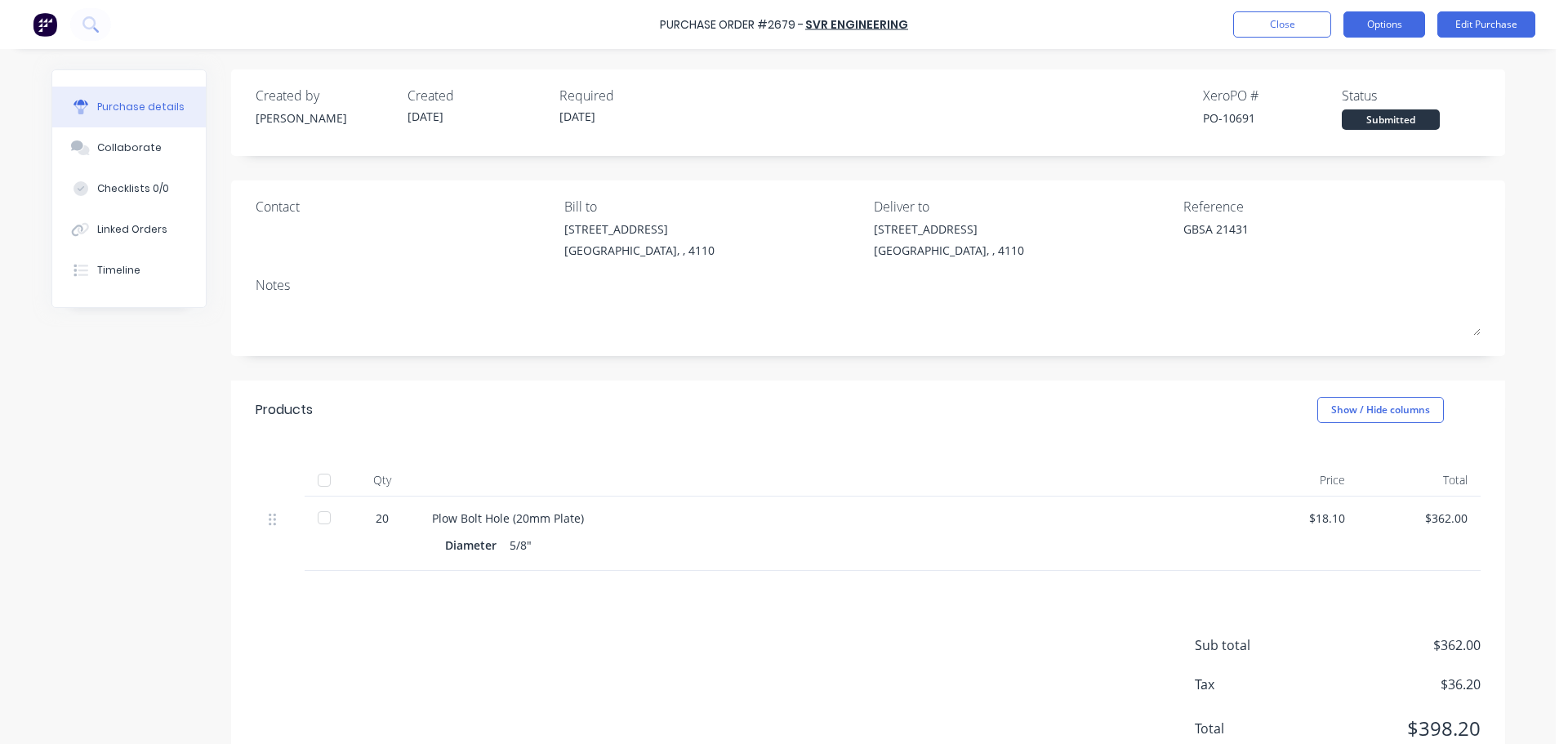
click at [1374, 24] on button "Options" at bounding box center [1384, 24] width 82 height 26
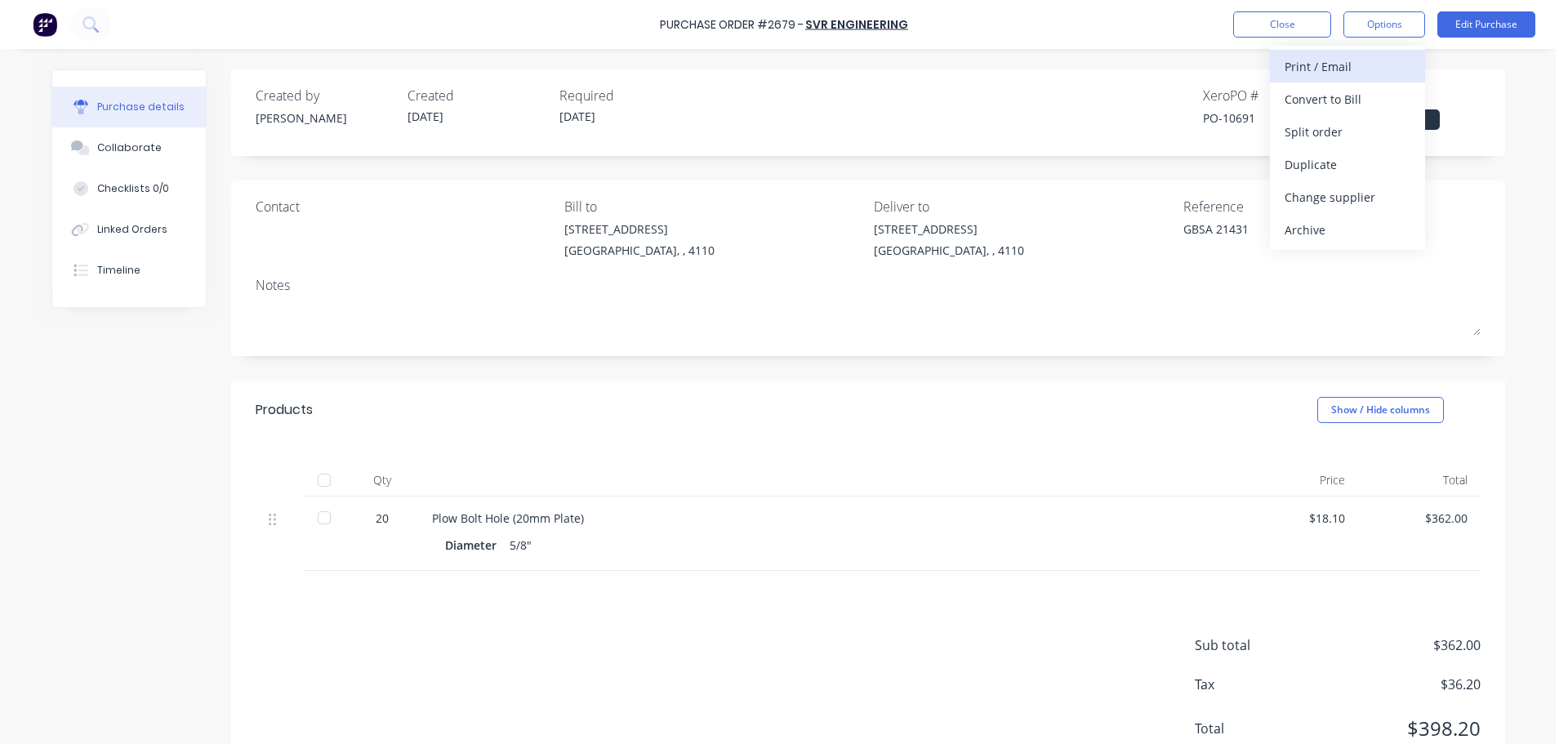
click at [1346, 60] on div "Print / Email" at bounding box center [1347, 66] width 126 height 24
click at [1341, 105] on div "With pricing" at bounding box center [1347, 100] width 126 height 24
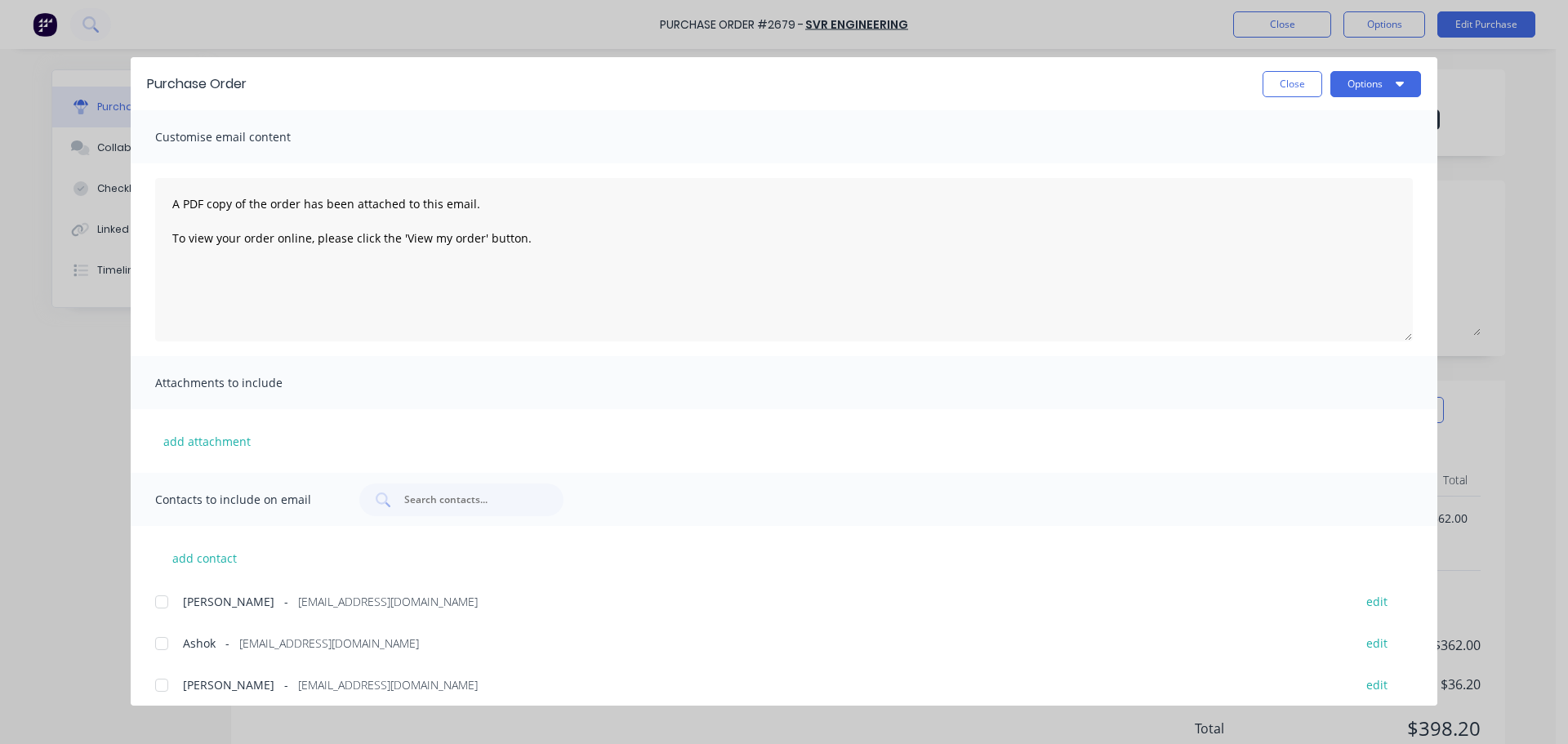
click at [160, 637] on div at bounding box center [162, 643] width 32 height 32
click at [1353, 94] on button "Options" at bounding box center [1375, 84] width 90 height 26
drag, startPoint x: 1330, startPoint y: 136, endPoint x: 1018, endPoint y: 170, distance: 313.8
click at [986, 175] on div "Purchase Order Close Options Preview Print Email Customise email content A PDF …" at bounding box center [783, 381] width 1306 height 649
click at [1288, 160] on div "Print" at bounding box center [1343, 159] width 126 height 24
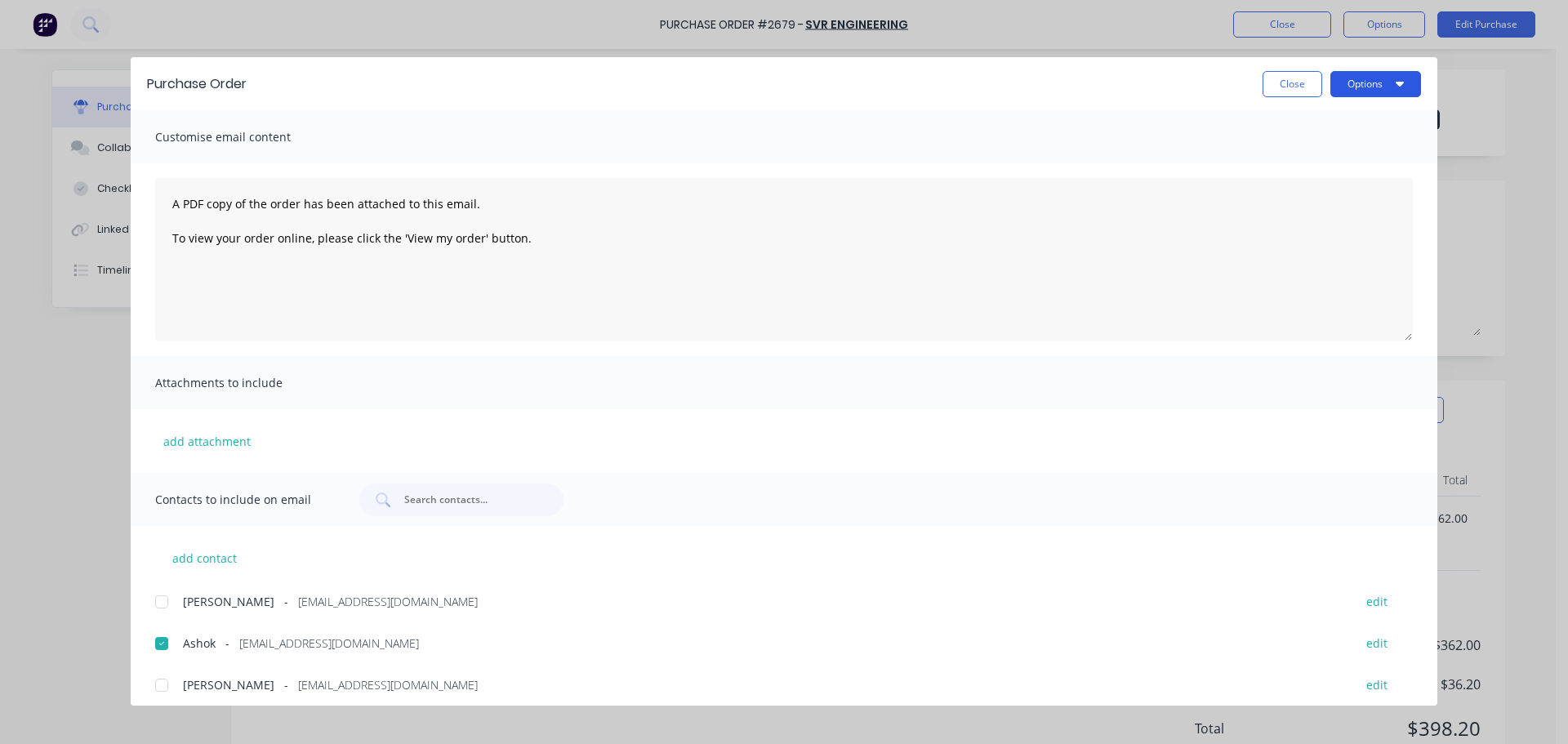
click at [1361, 89] on button "Options" at bounding box center [1375, 84] width 90 height 26
click at [1314, 187] on div "Email" at bounding box center [1343, 191] width 126 height 24
drag, startPoint x: 1294, startPoint y: 89, endPoint x: 1287, endPoint y: 68, distance: 22.1
click at [1294, 89] on button "Close" at bounding box center [1292, 84] width 60 height 26
type textarea "x"
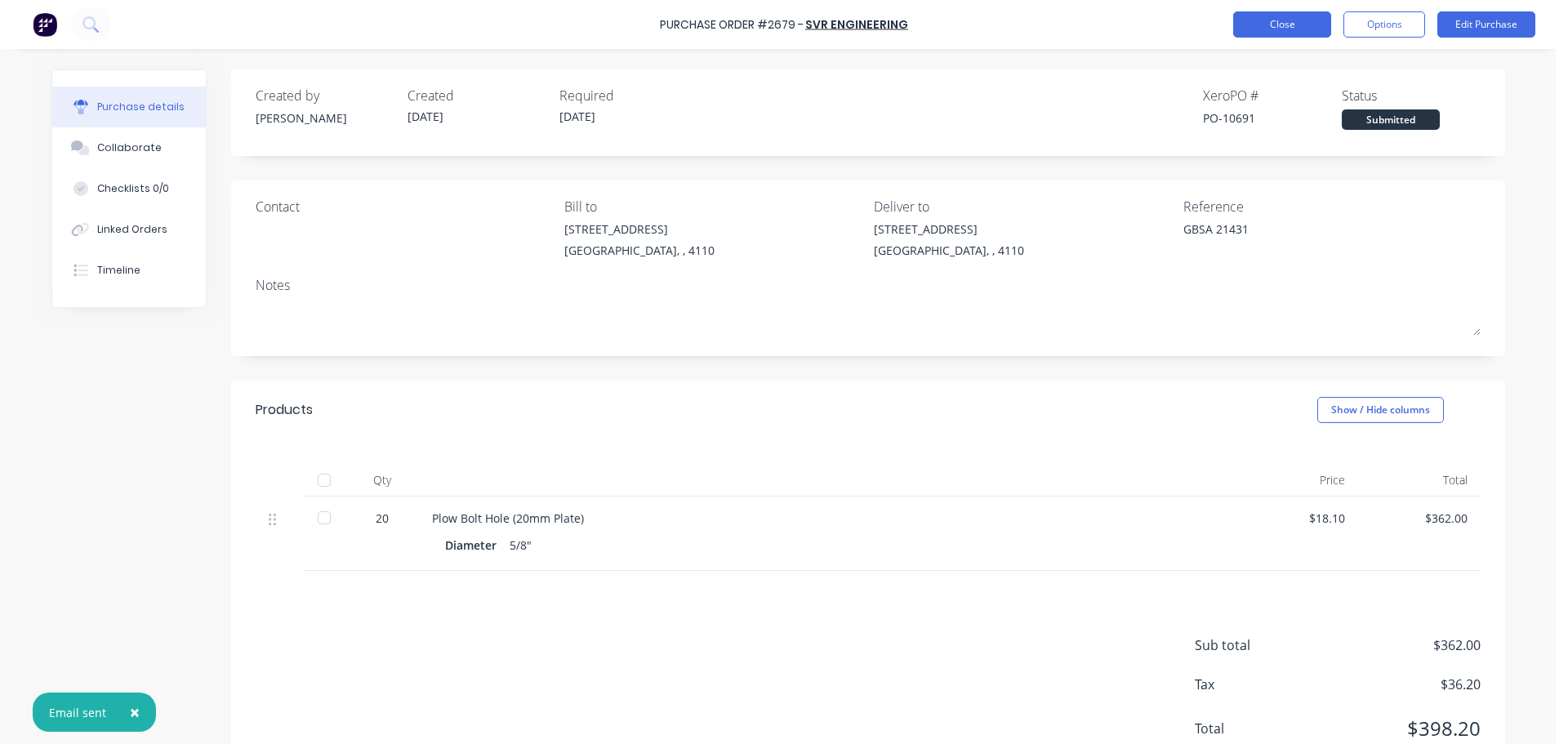
click at [1272, 17] on button "Close" at bounding box center [1282, 24] width 98 height 26
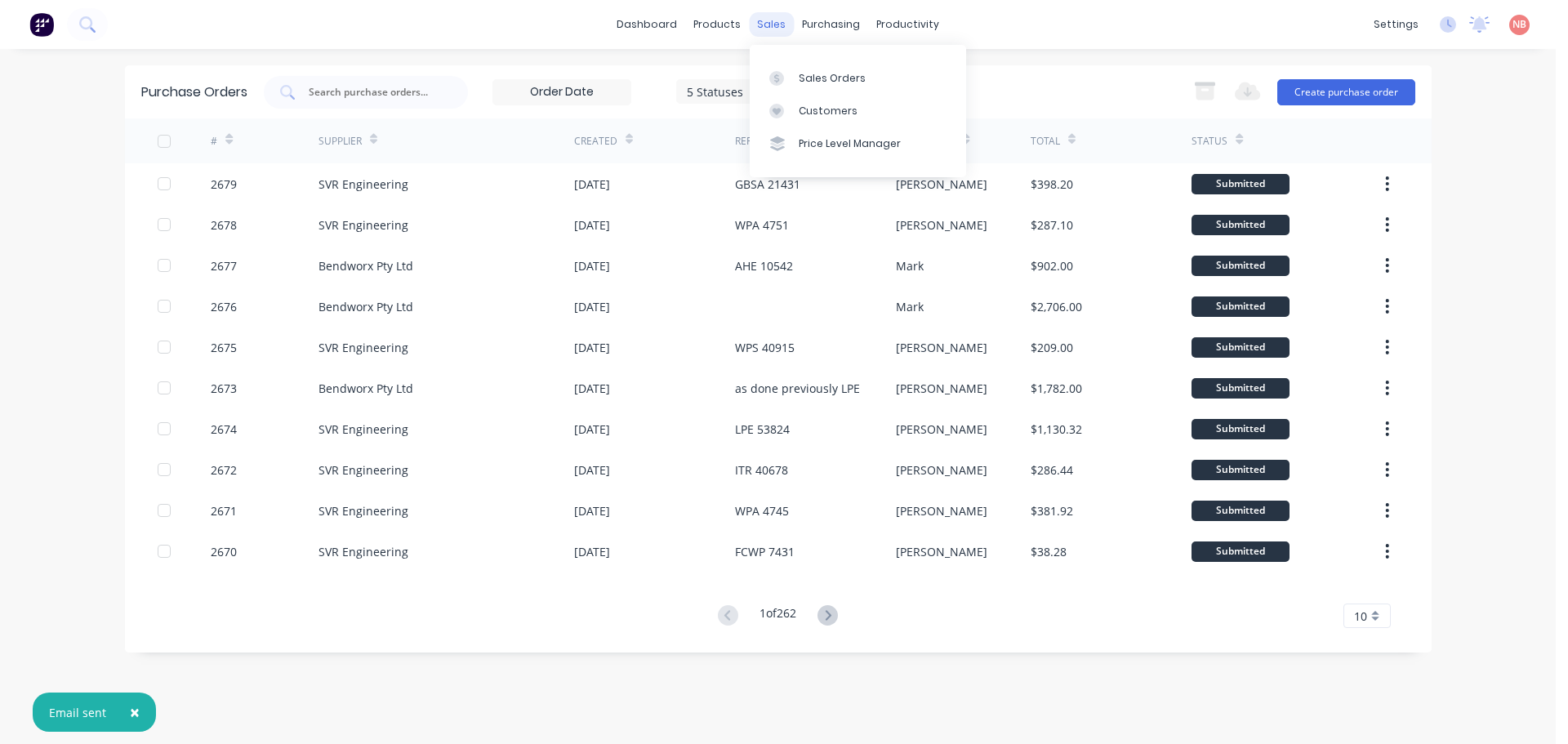
click at [788, 71] on div at bounding box center [781, 78] width 25 height 14
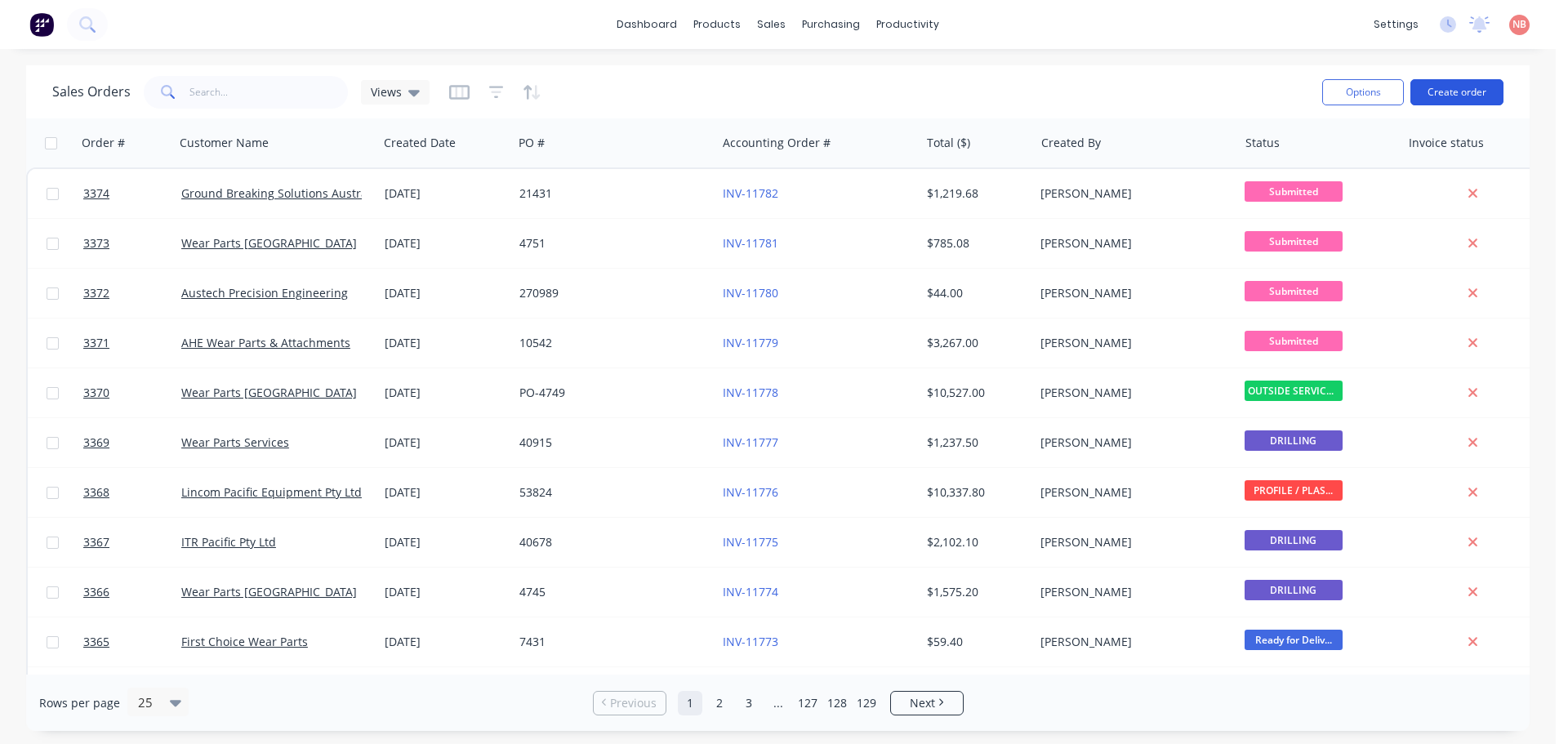
click at [1438, 85] on button "Create order" at bounding box center [1456, 92] width 93 height 26
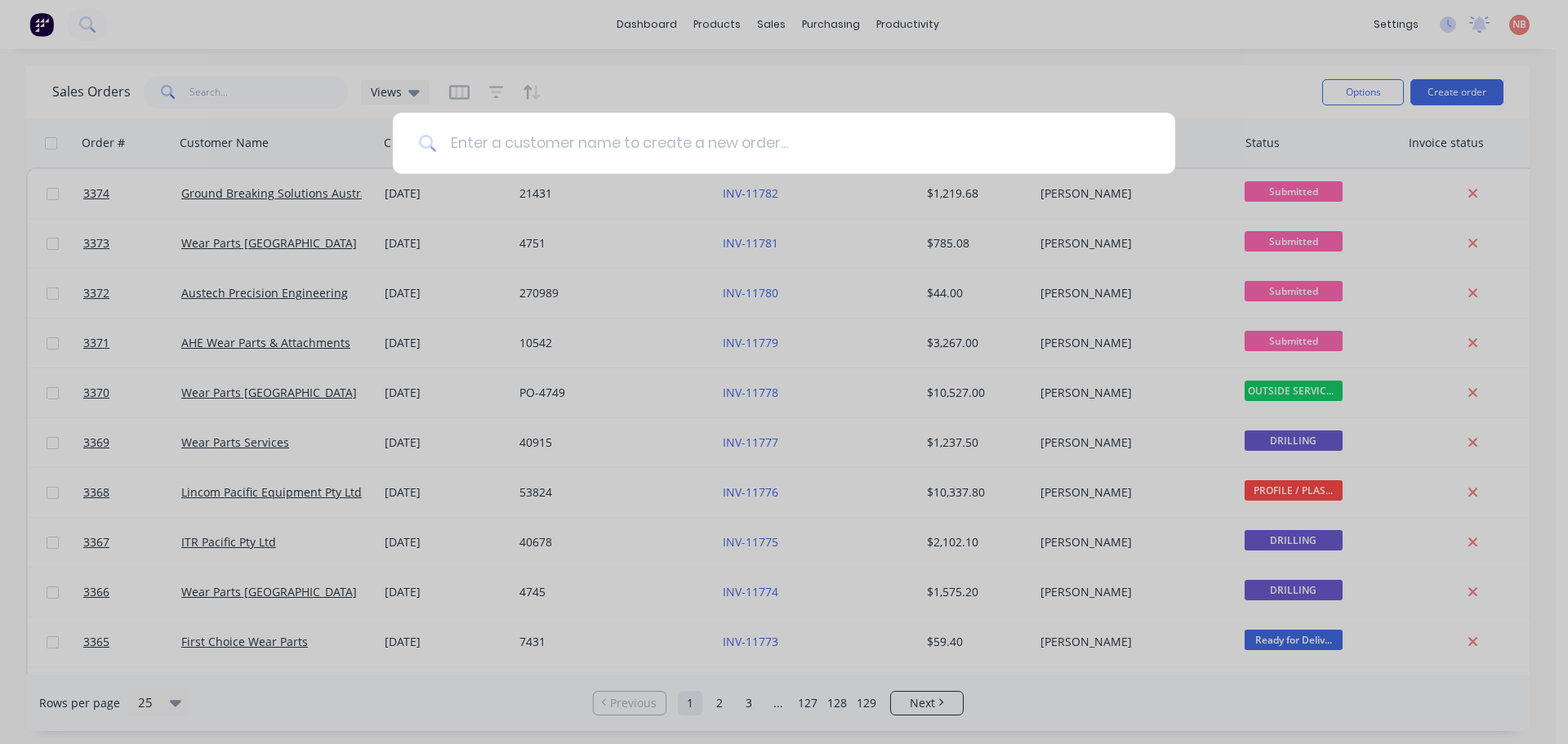
click at [660, 145] on input at bounding box center [793, 143] width 712 height 61
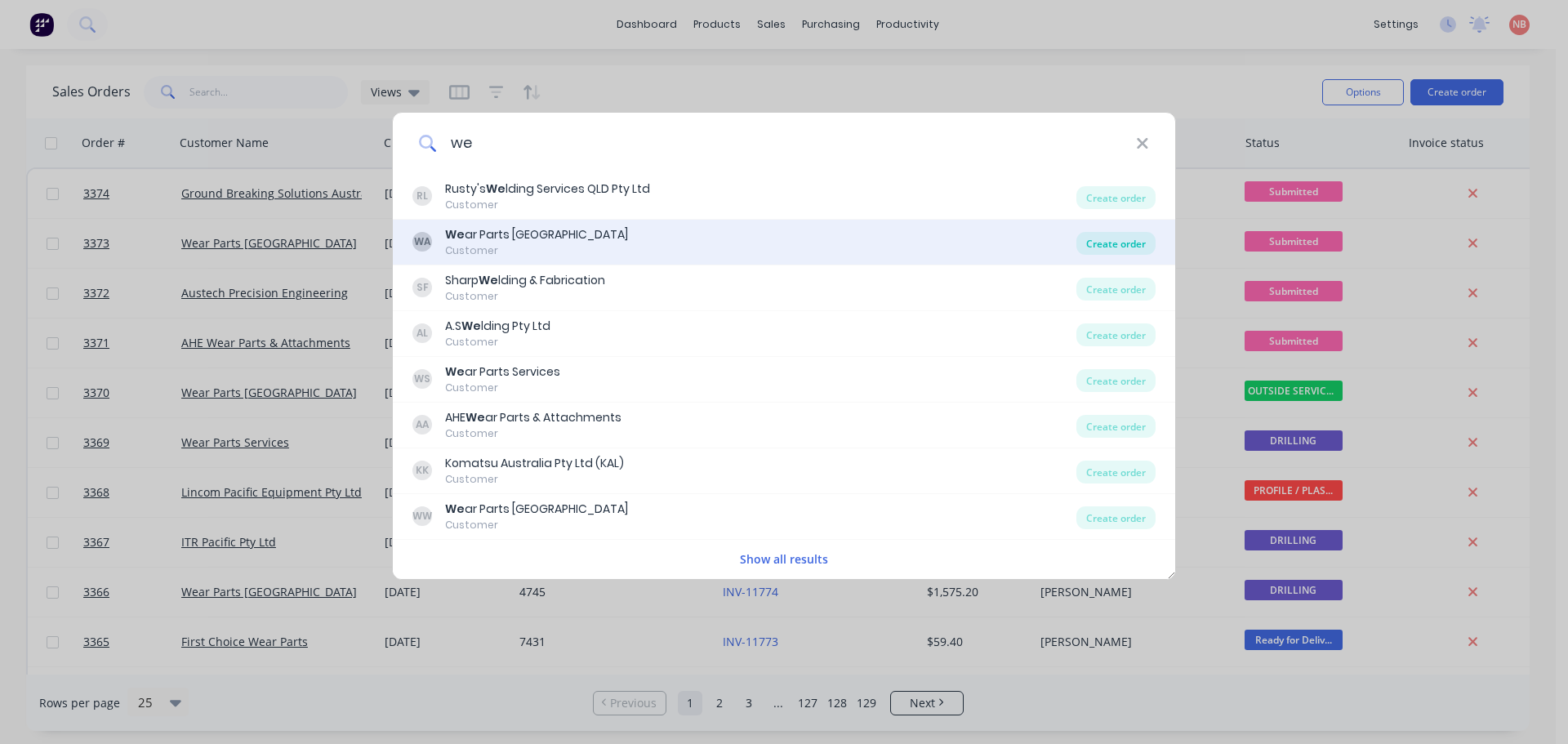
type input "we"
click at [1087, 243] on div "Create order" at bounding box center [1115, 243] width 79 height 23
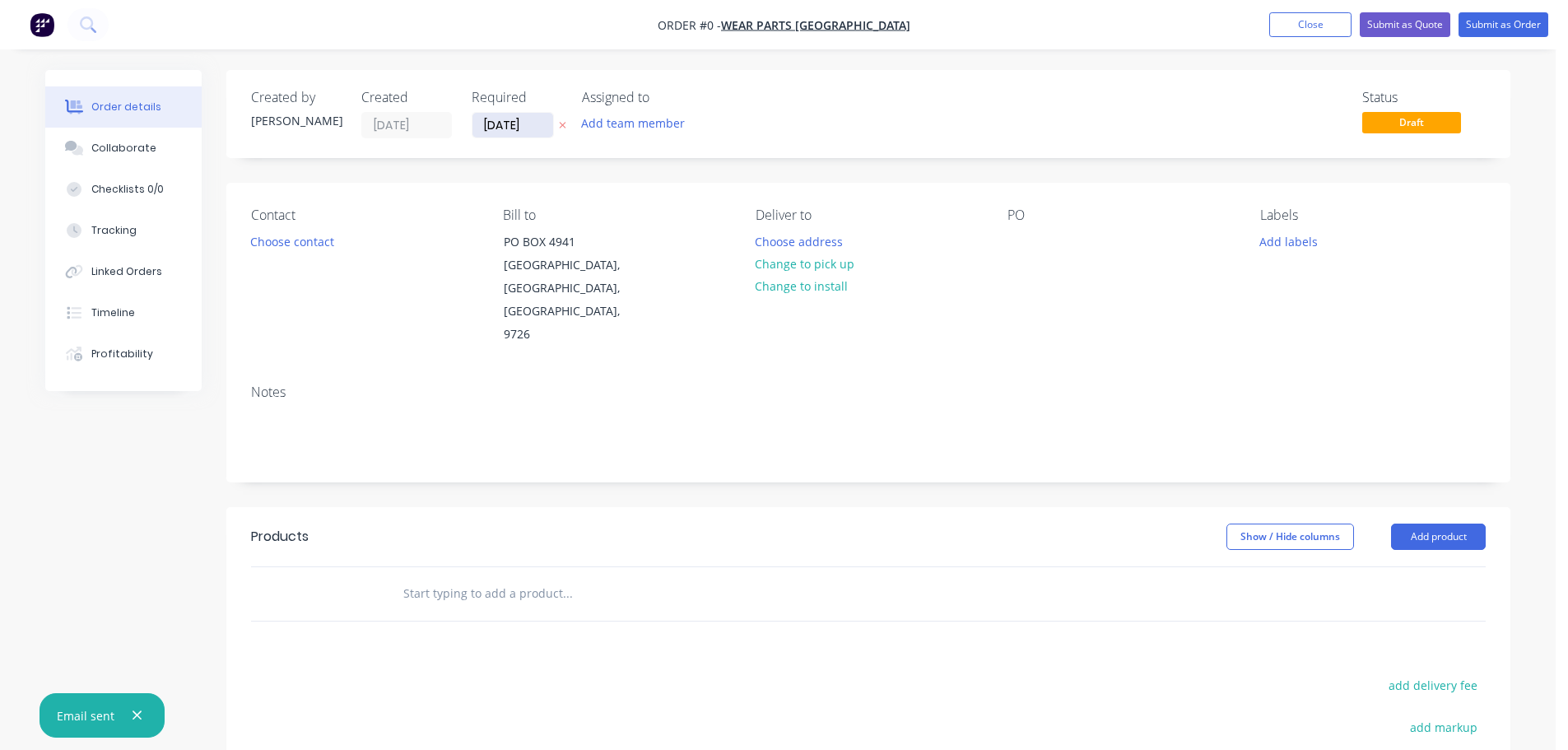
click at [507, 125] on input "[DATE]" at bounding box center [513, 125] width 81 height 25
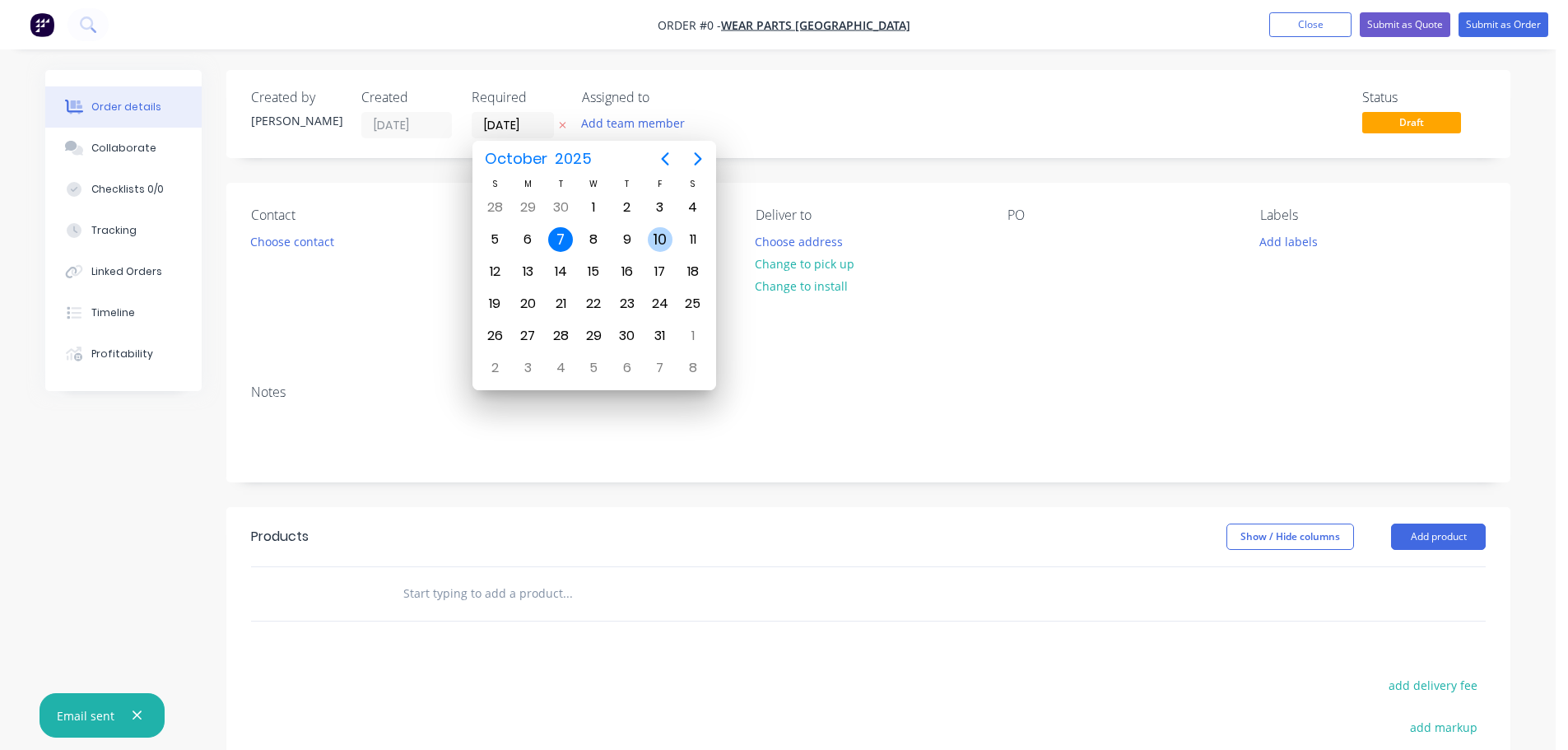
click at [660, 238] on div "10" at bounding box center [660, 239] width 25 height 25
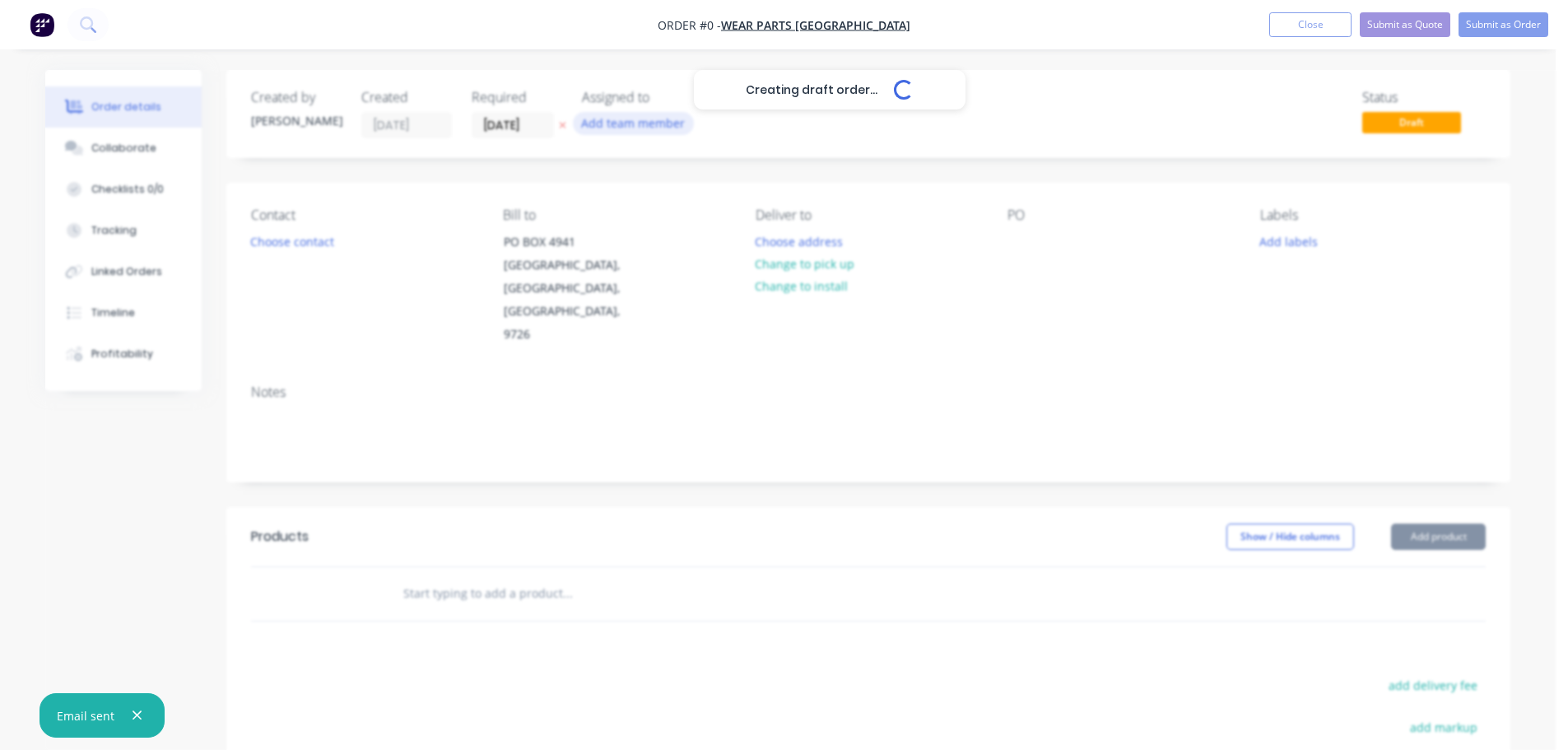
click at [627, 123] on button "Add team member" at bounding box center [633, 123] width 121 height 22
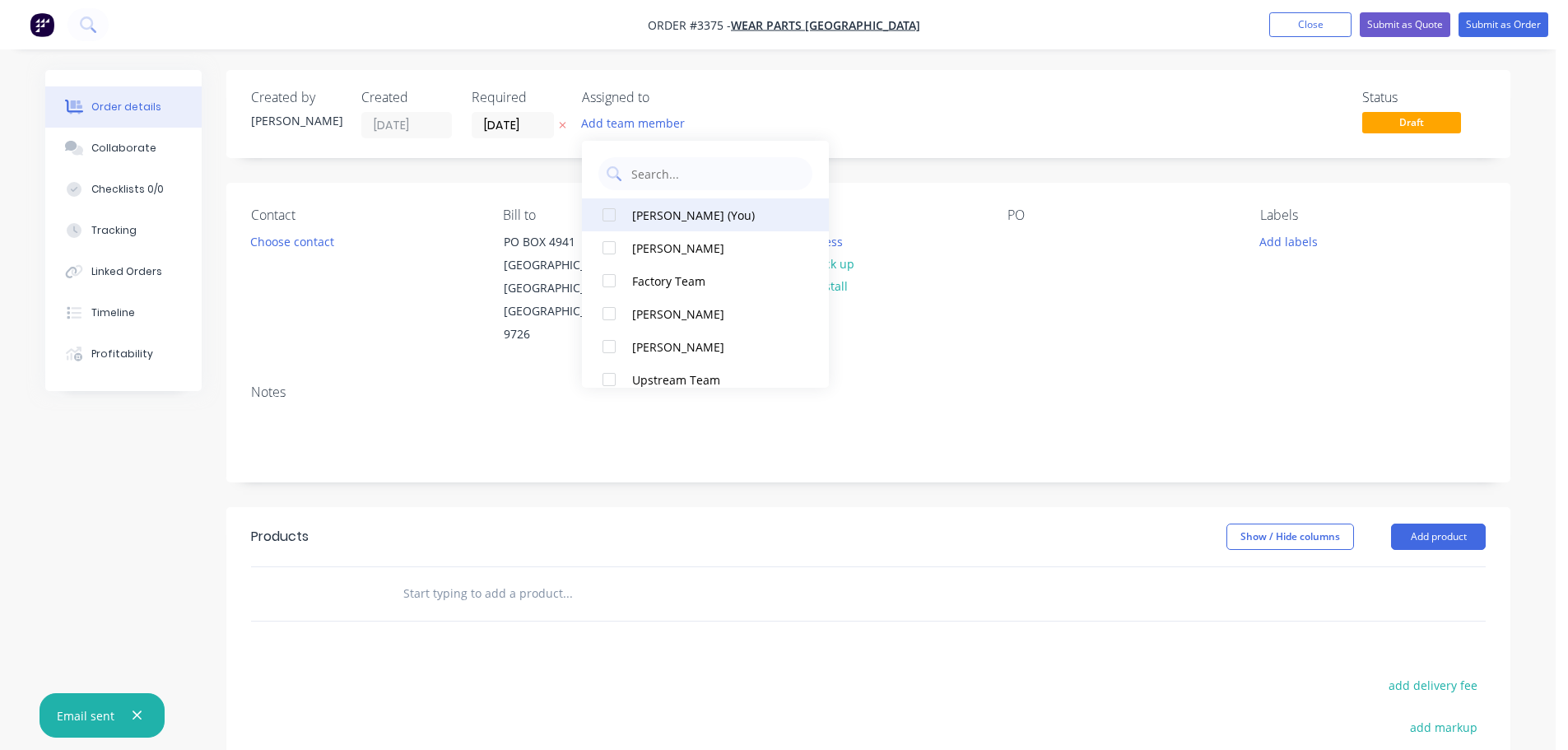
click at [647, 208] on div "[PERSON_NAME] (You)" at bounding box center [715, 216] width 165 height 17
click at [512, 128] on input "[DATE]" at bounding box center [513, 125] width 81 height 25
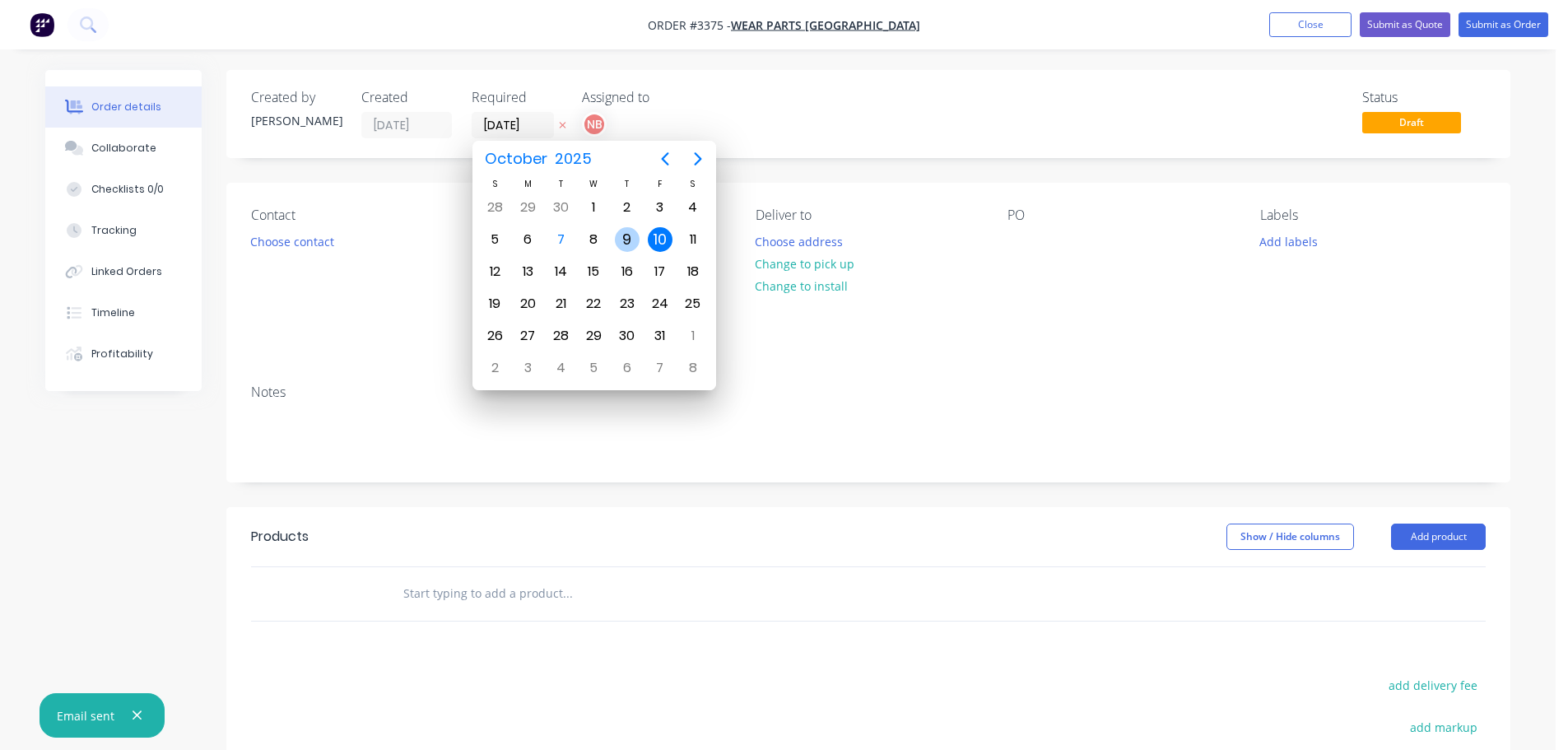
click at [625, 231] on div "9" at bounding box center [627, 239] width 25 height 25
type input "[DATE]"
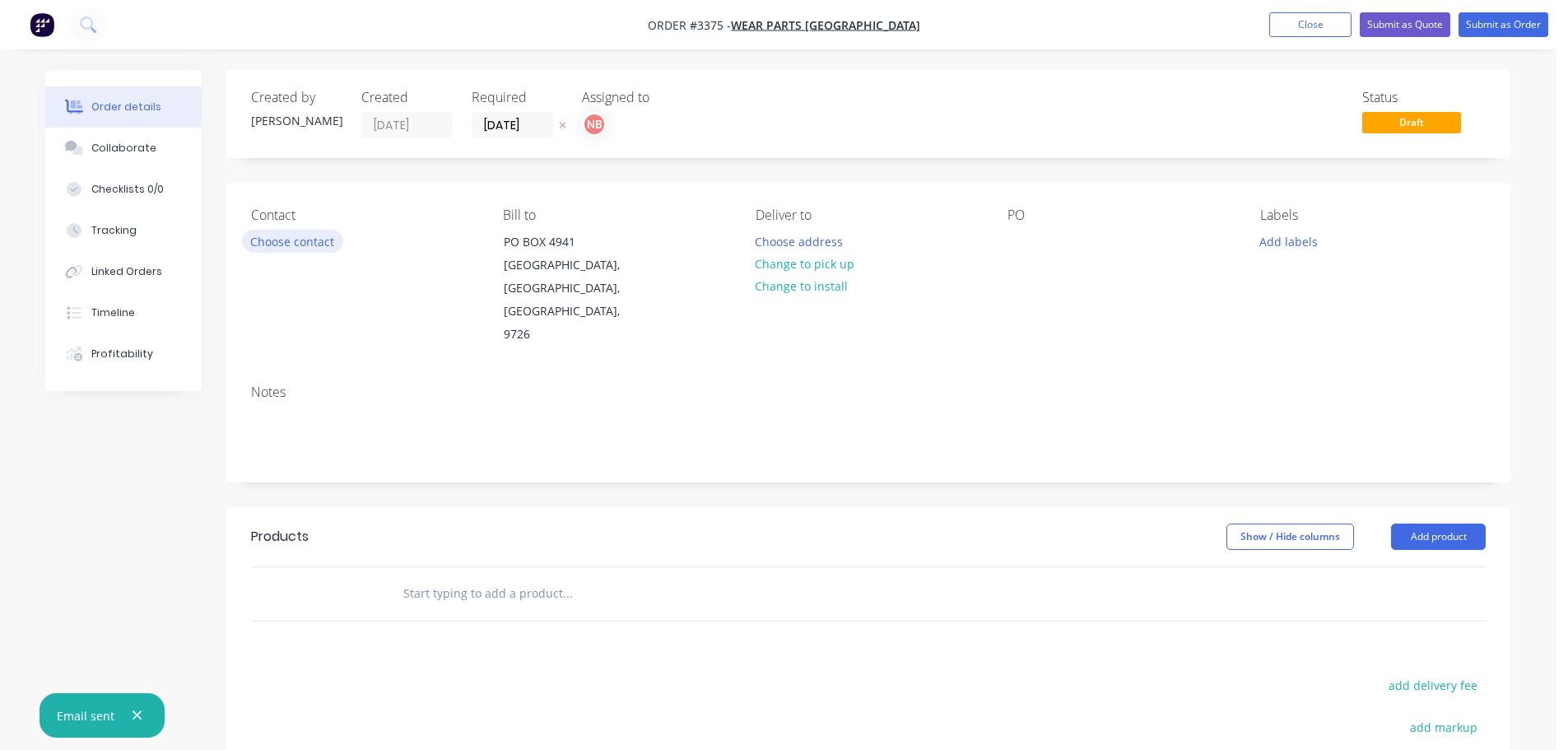
click at [314, 247] on button "Choose contact" at bounding box center [293, 241] width 101 height 22
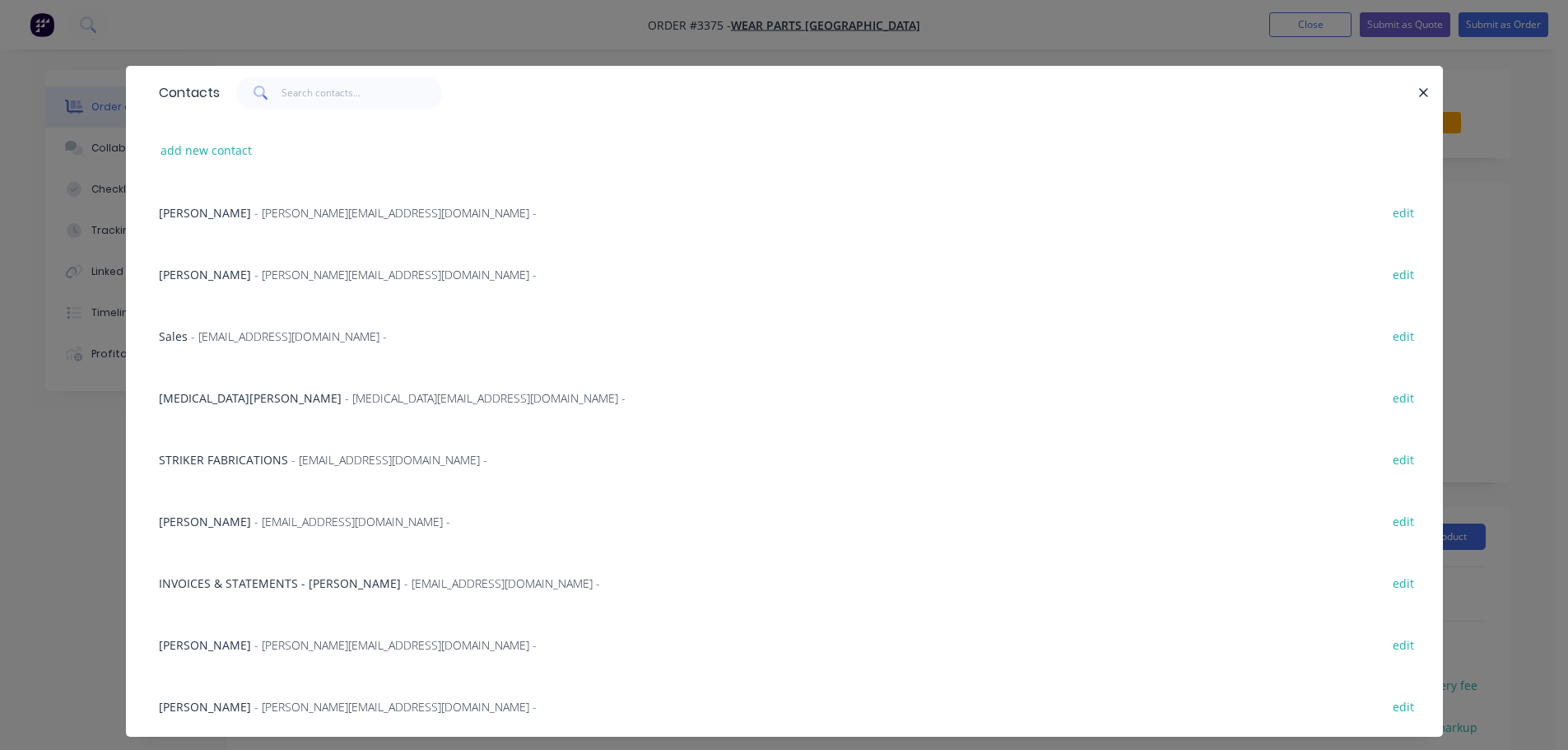
click at [203, 393] on span "[MEDICAL_DATA][PERSON_NAME]" at bounding box center [250, 398] width 183 height 15
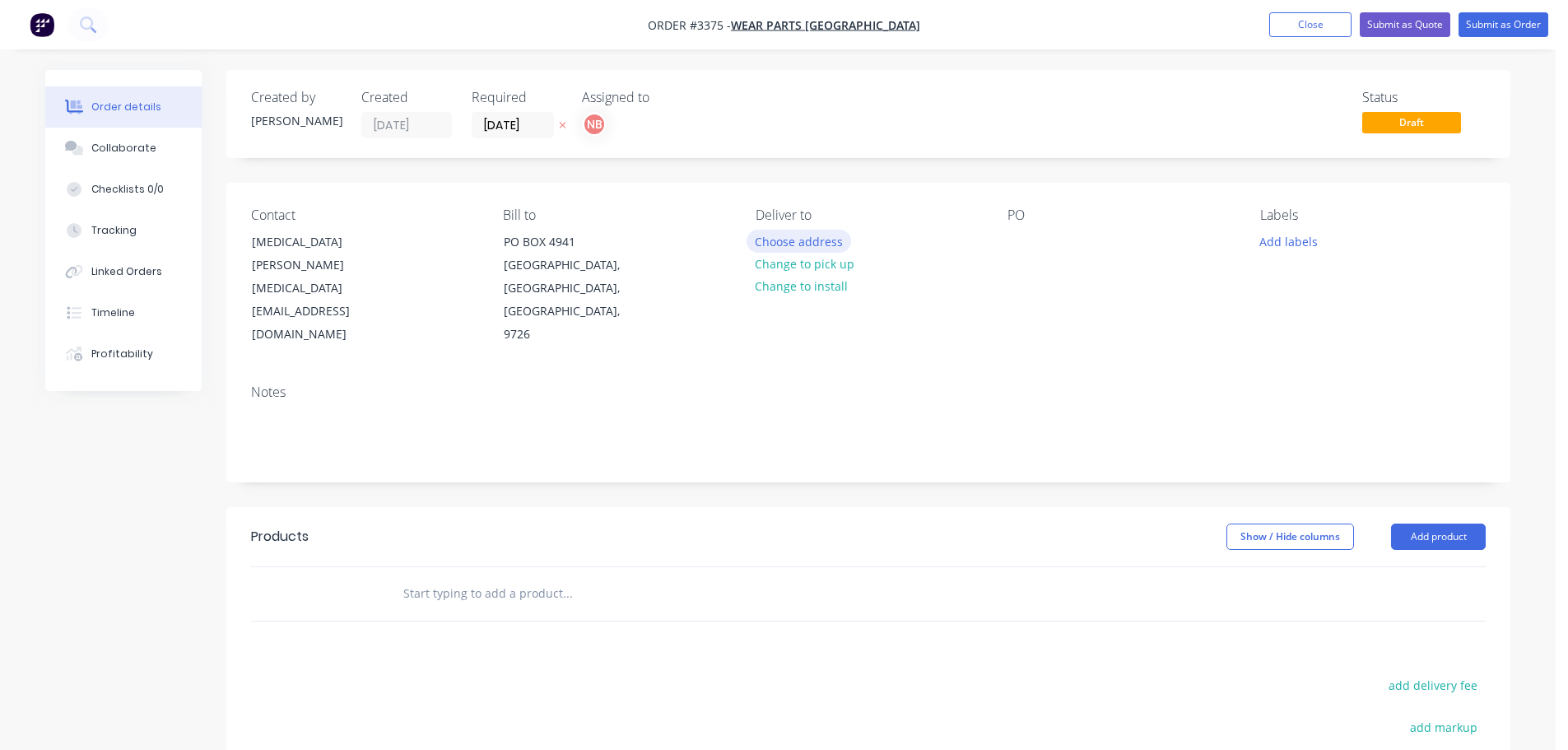
click at [804, 235] on button "Choose address" at bounding box center [799, 241] width 106 height 22
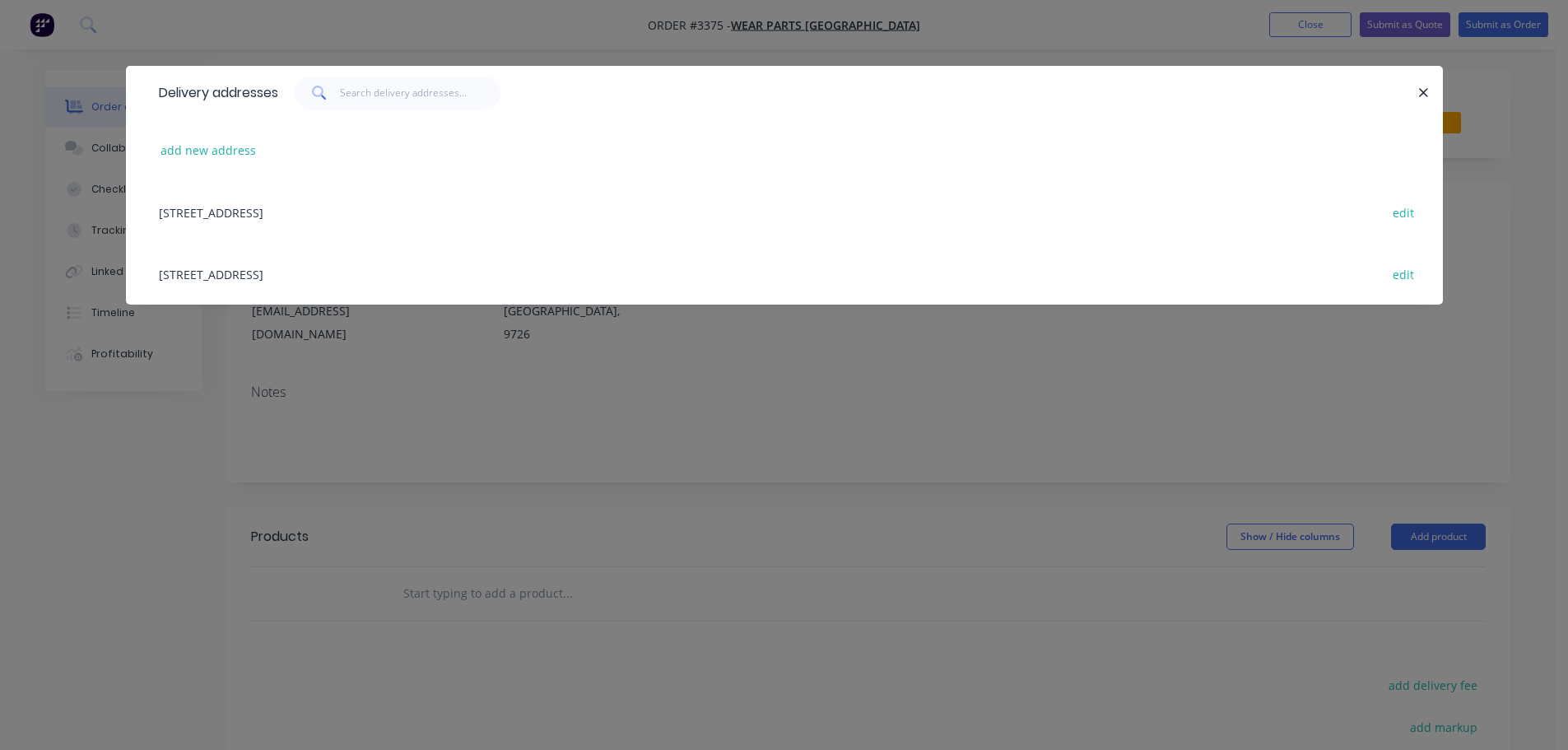
click at [310, 271] on div "[STREET_ADDRESS] edit" at bounding box center [784, 274] width 1268 height 62
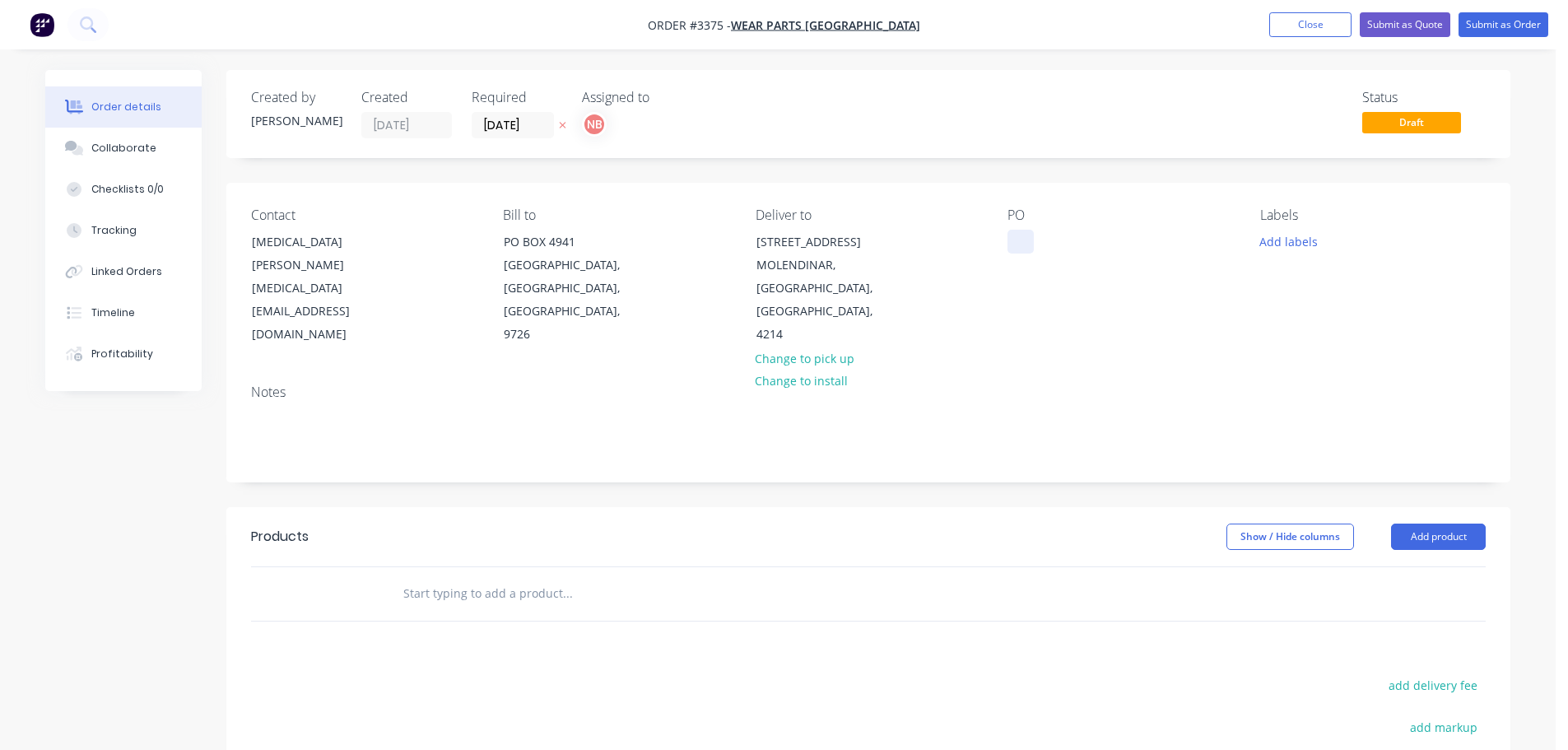
click at [1018, 237] on div at bounding box center [1021, 241] width 27 height 24
click at [1291, 246] on button "Add labels" at bounding box center [1289, 241] width 76 height 22
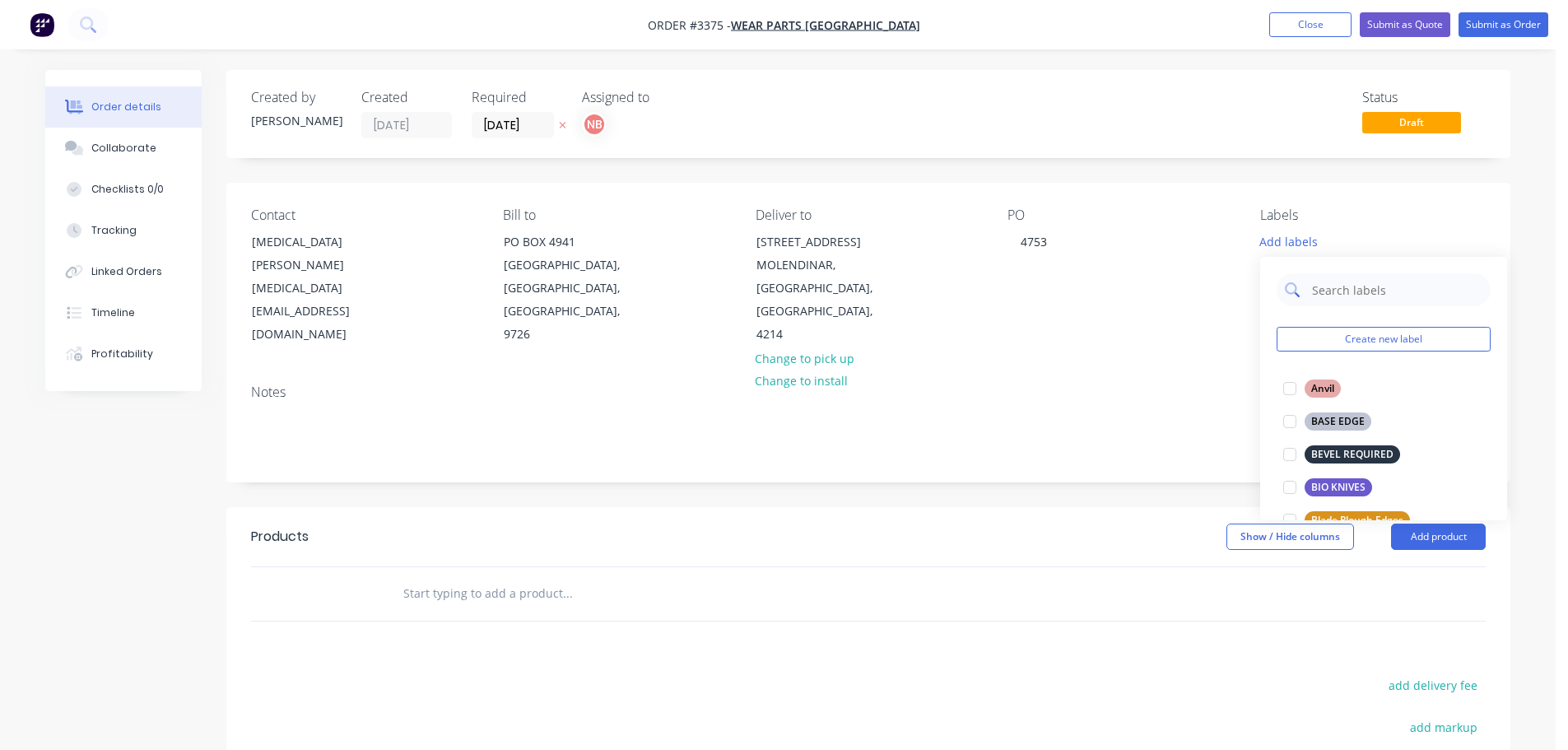
click at [1334, 290] on input "text" at bounding box center [1396, 290] width 172 height 33
click at [1334, 393] on div "BASE EDGE" at bounding box center [1339, 388] width 67 height 18
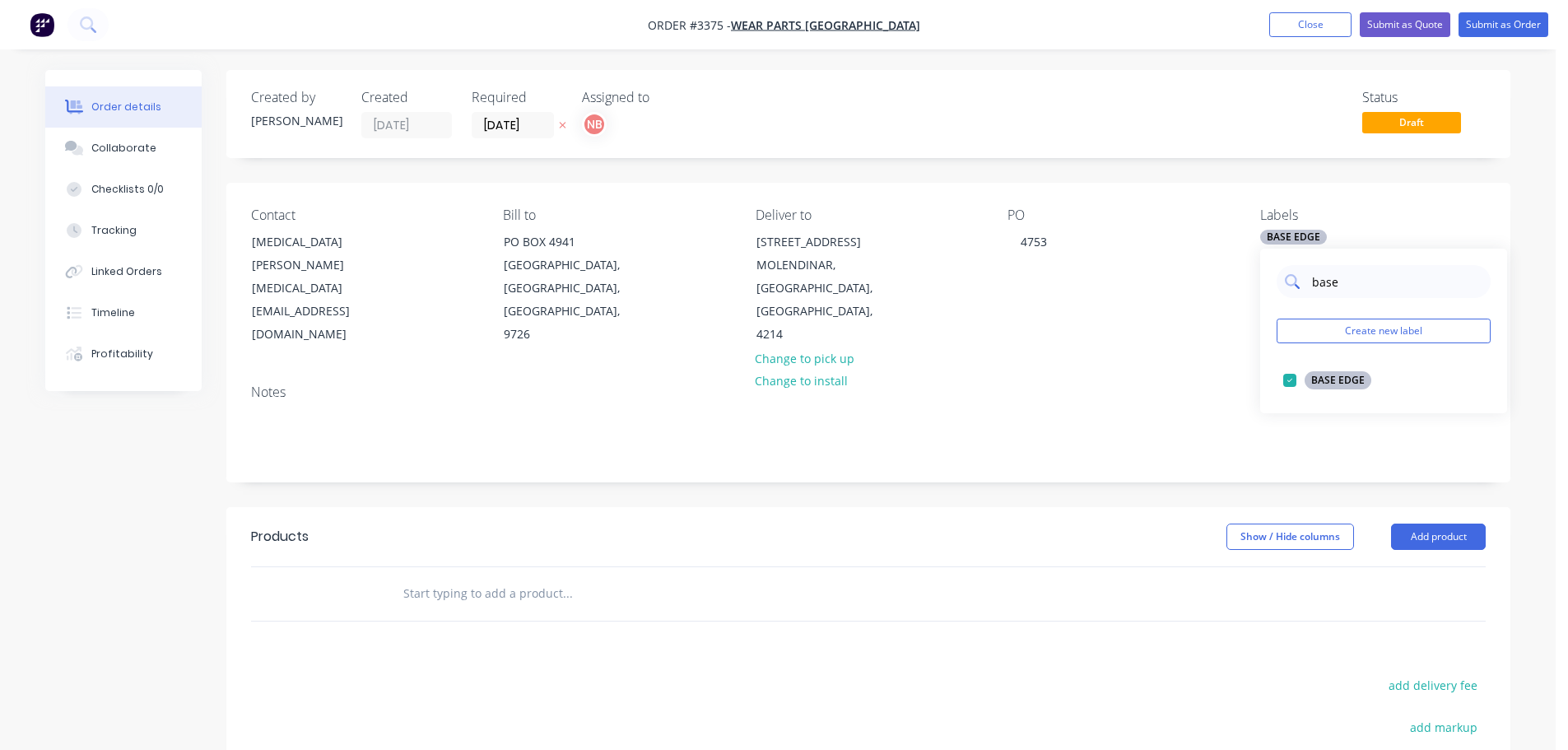
click at [1337, 280] on input "base" at bounding box center [1396, 282] width 172 height 33
type input "no"
click at [1332, 374] on div "NO HOLES" at bounding box center [1336, 380] width 63 height 18
click at [1100, 567] on div at bounding box center [868, 594] width 1235 height 53
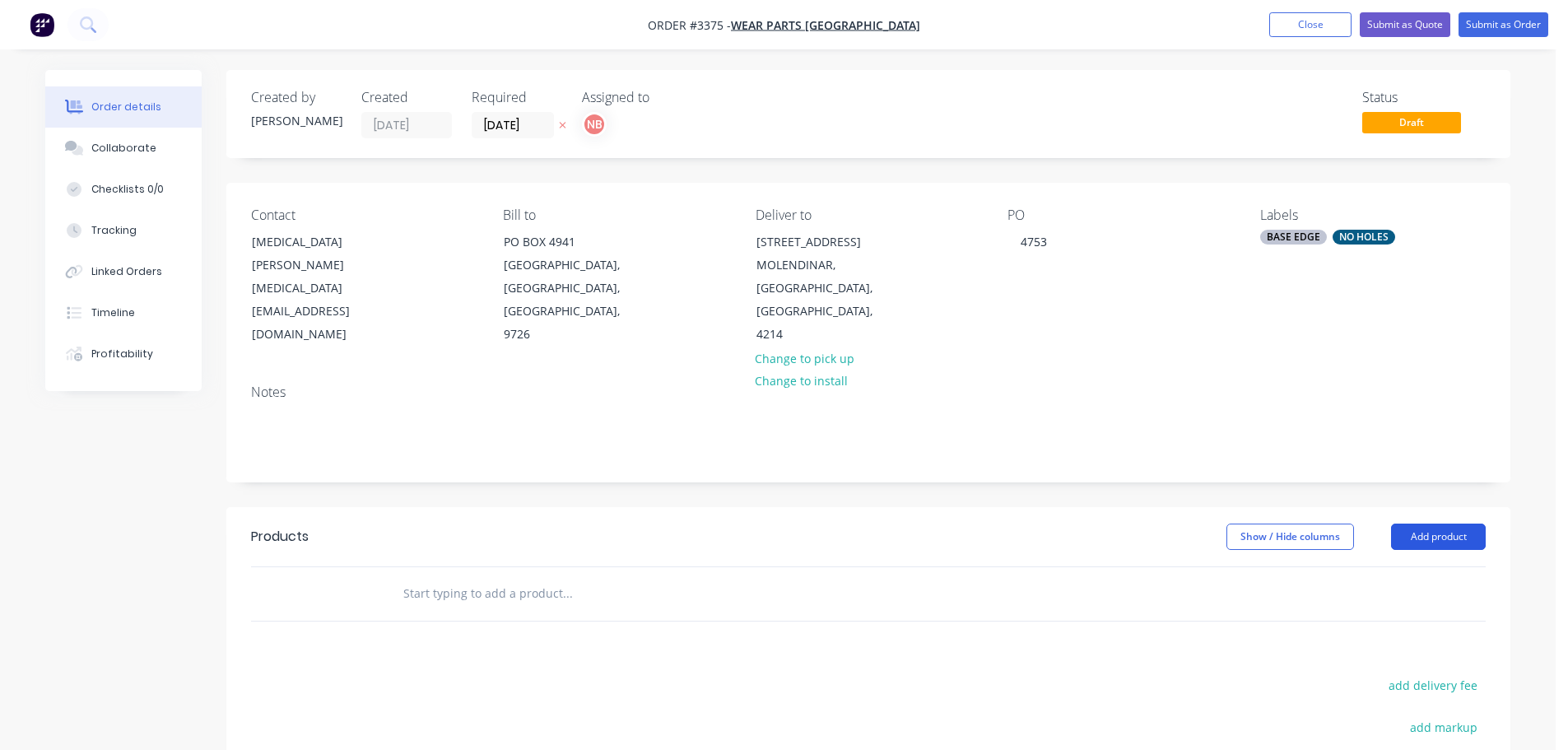
click at [1447, 538] on button "Add product" at bounding box center [1438, 536] width 95 height 27
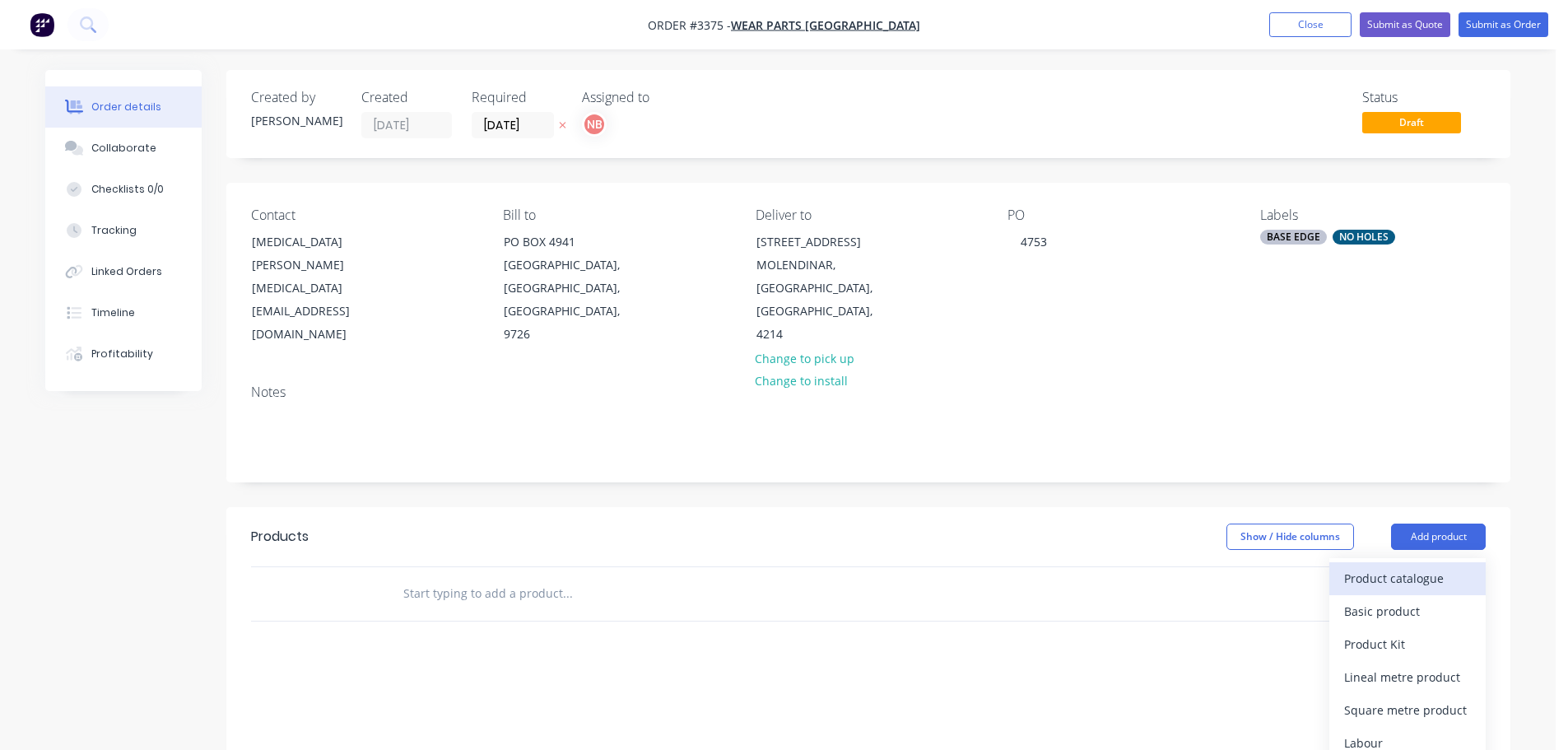
click at [1408, 570] on div "Product catalogue" at bounding box center [1408, 578] width 127 height 24
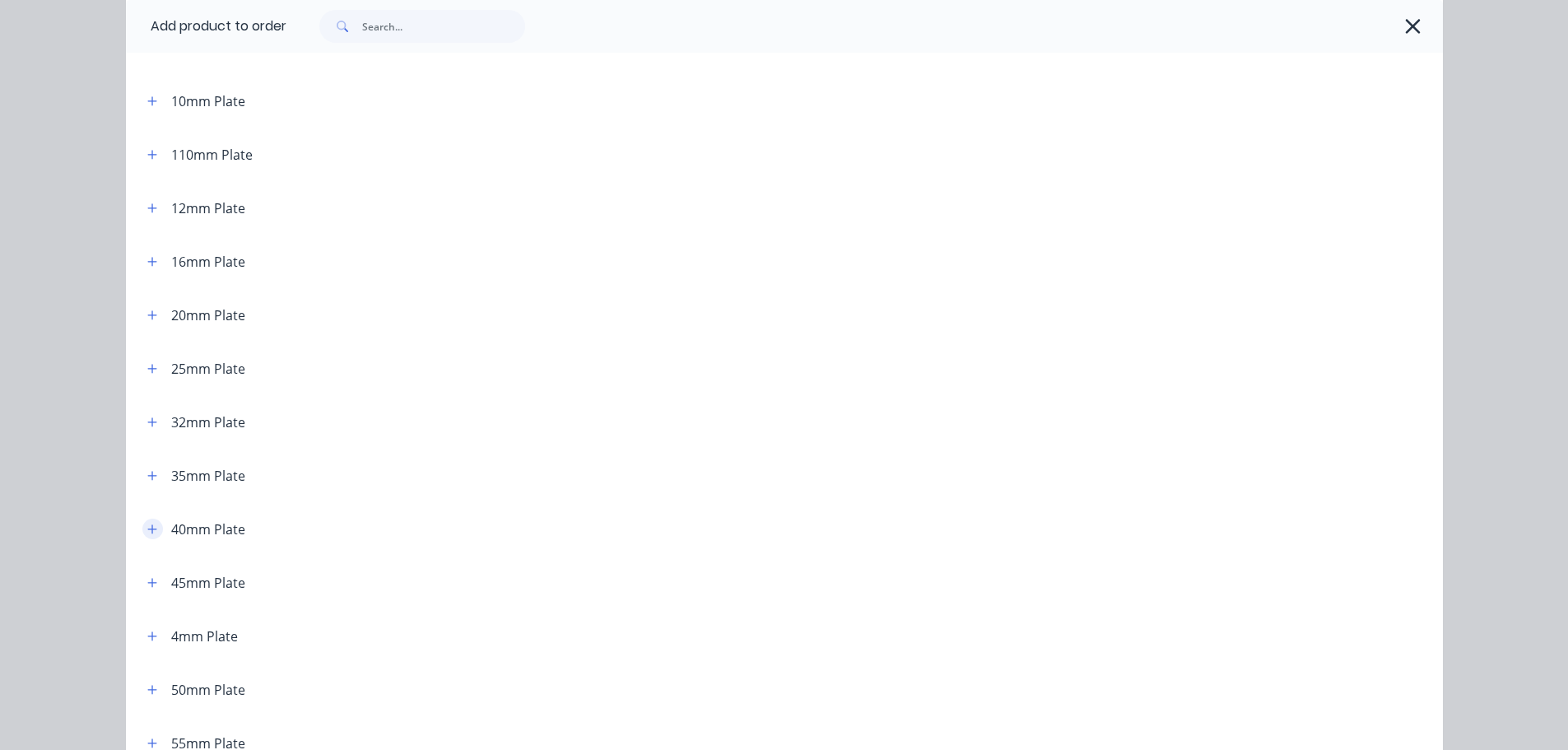
scroll to position [165, 0]
click at [148, 528] on icon "button" at bounding box center [152, 524] width 9 height 11
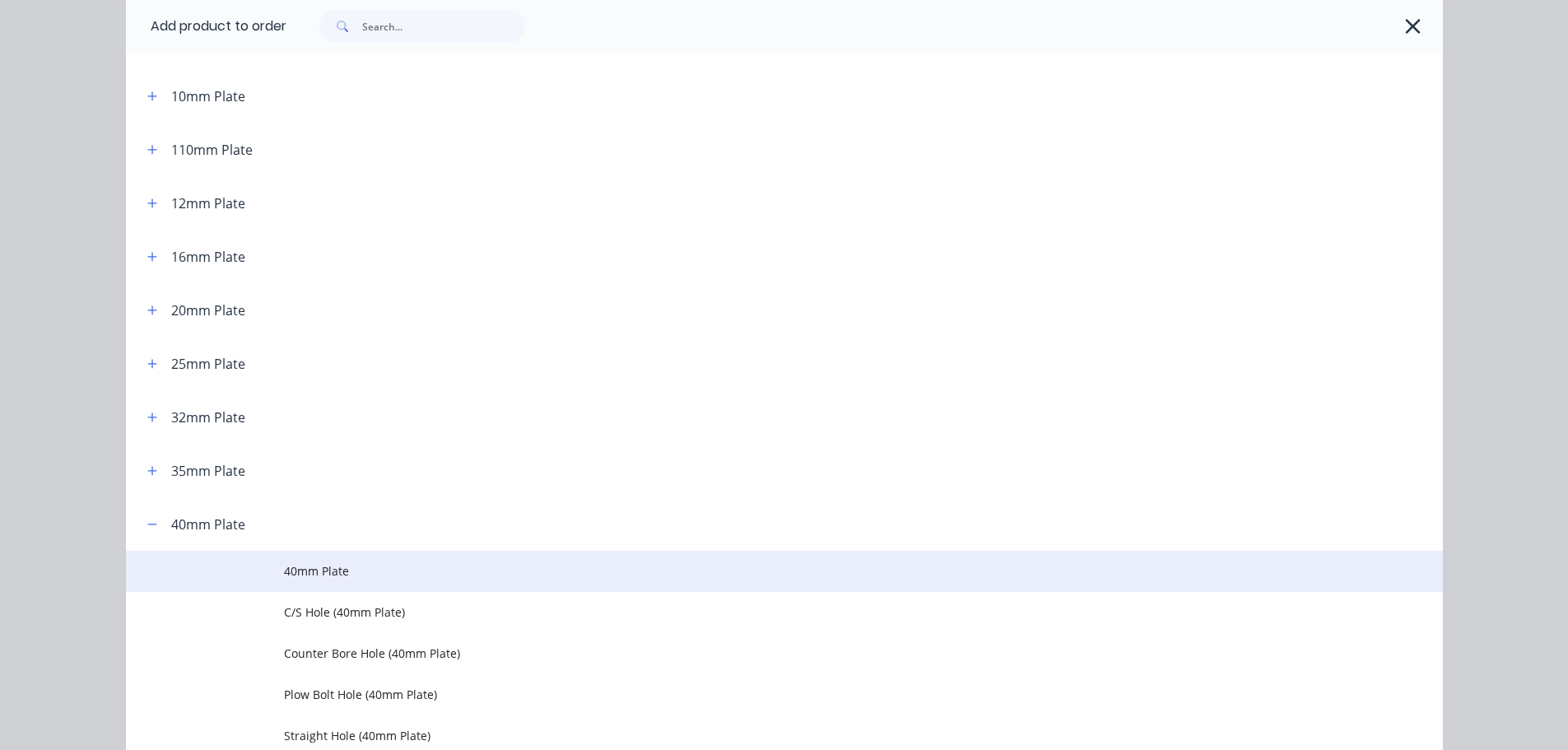
click at [293, 569] on span "40mm Plate" at bounding box center [747, 570] width 927 height 17
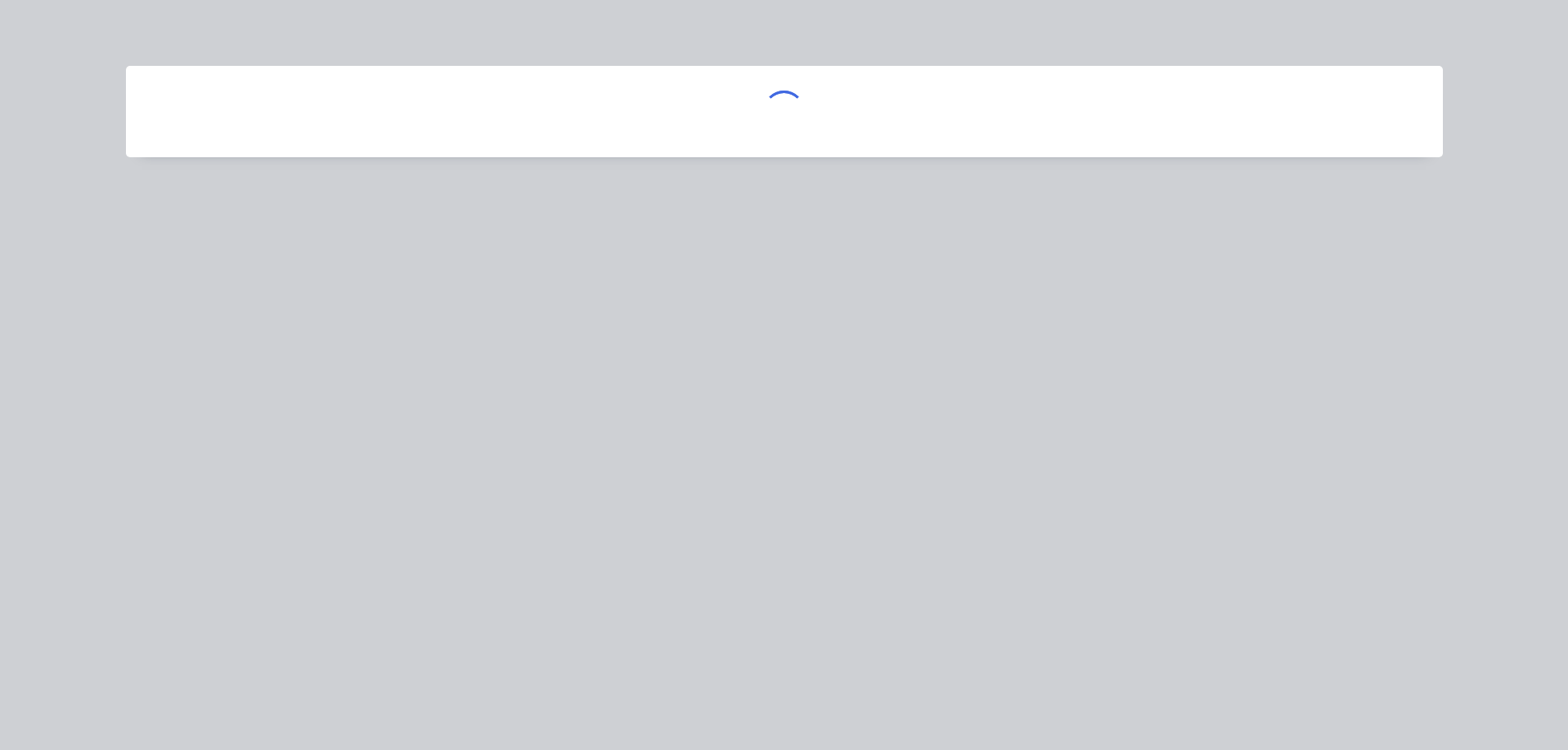
scroll to position [0, 0]
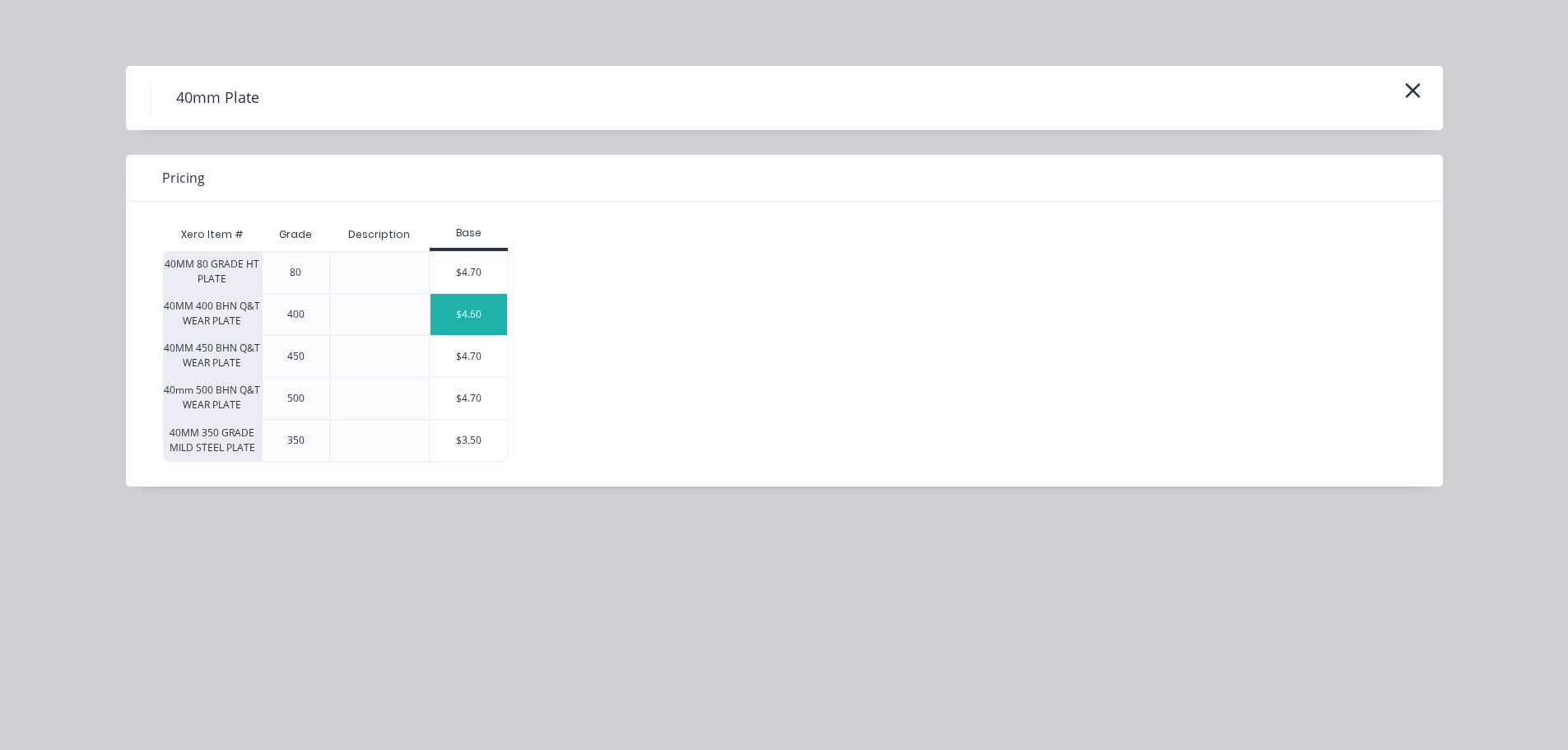
click at [477, 306] on div "$4.60" at bounding box center [469, 314] width 77 height 41
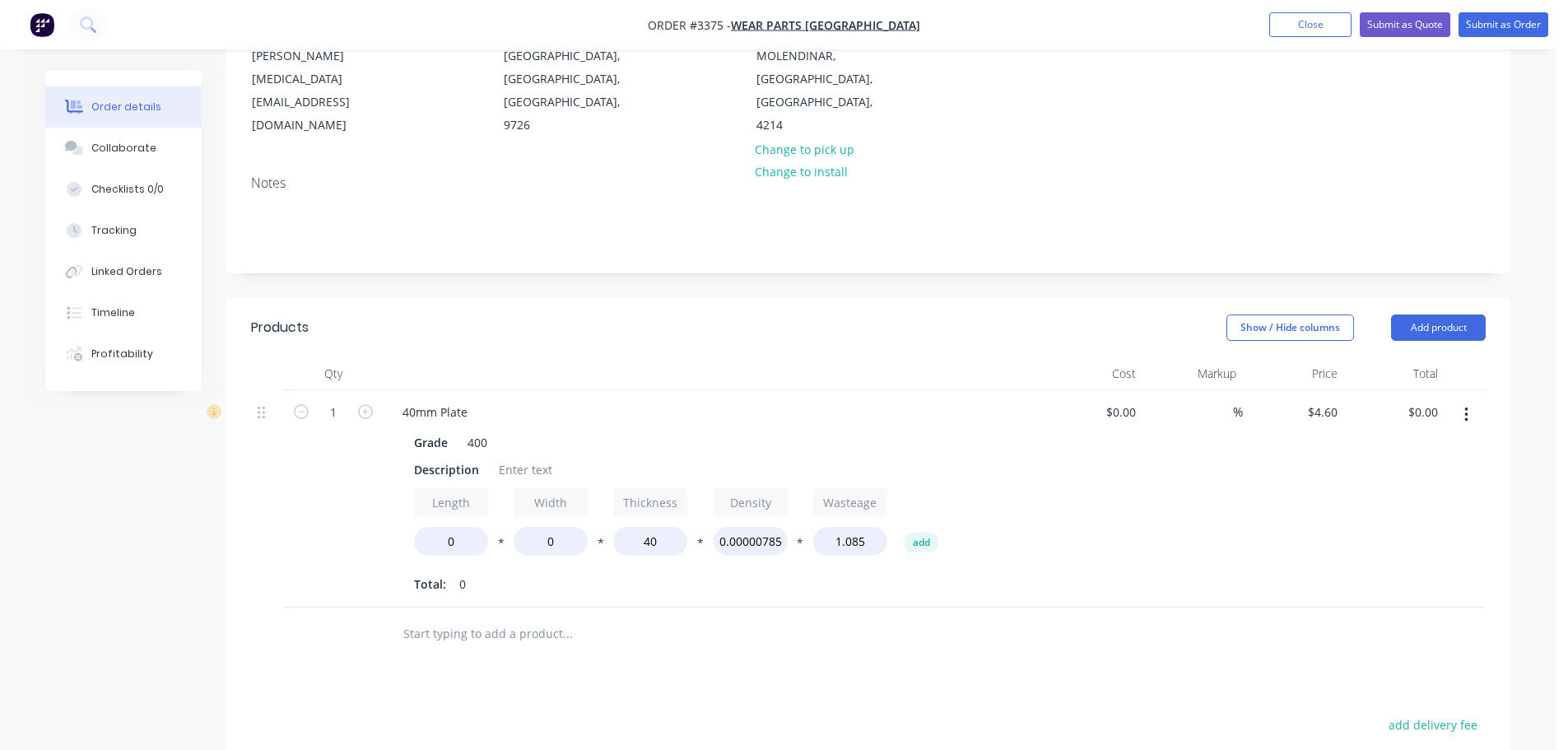
scroll to position [247, 0]
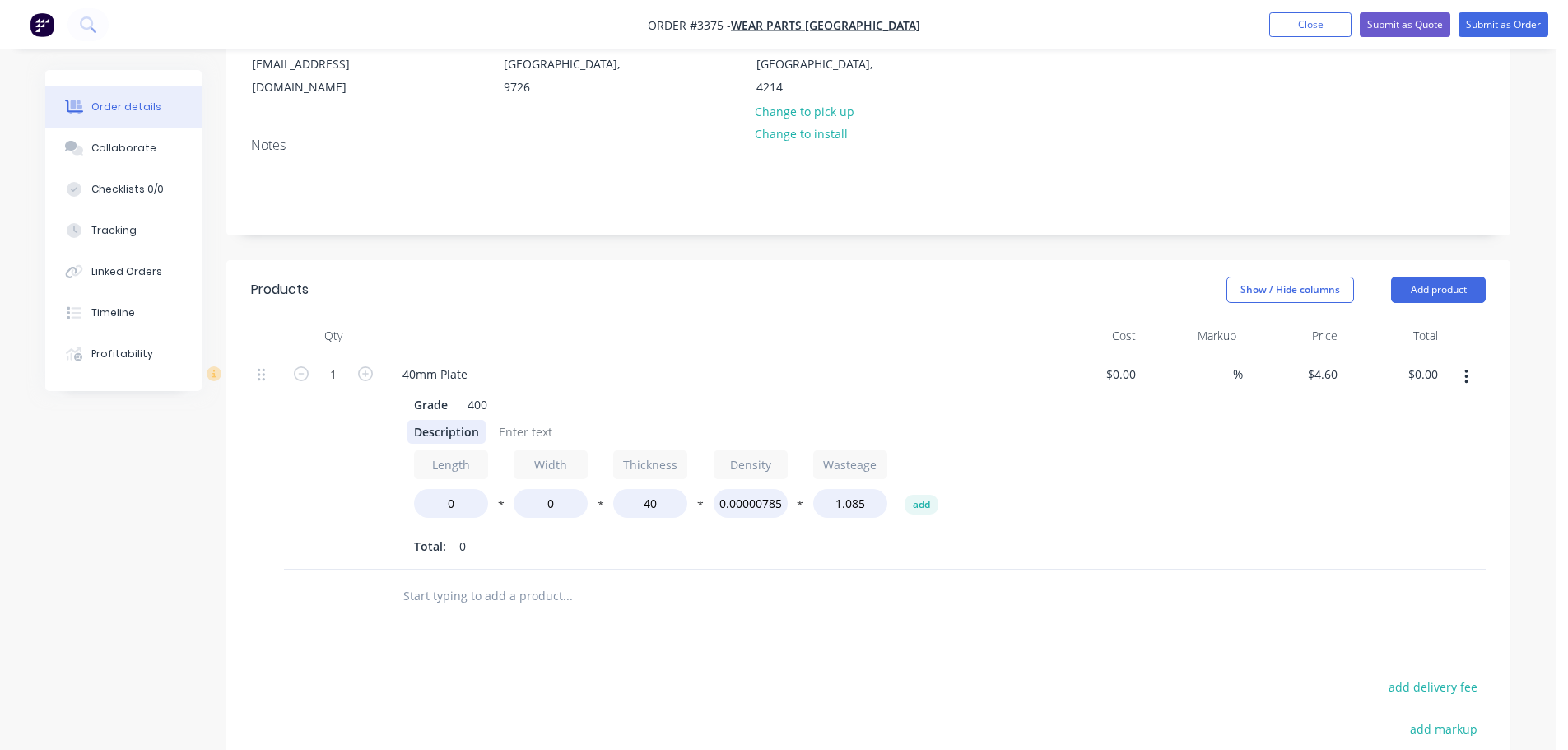
click at [436, 424] on div "Description" at bounding box center [446, 432] width 78 height 24
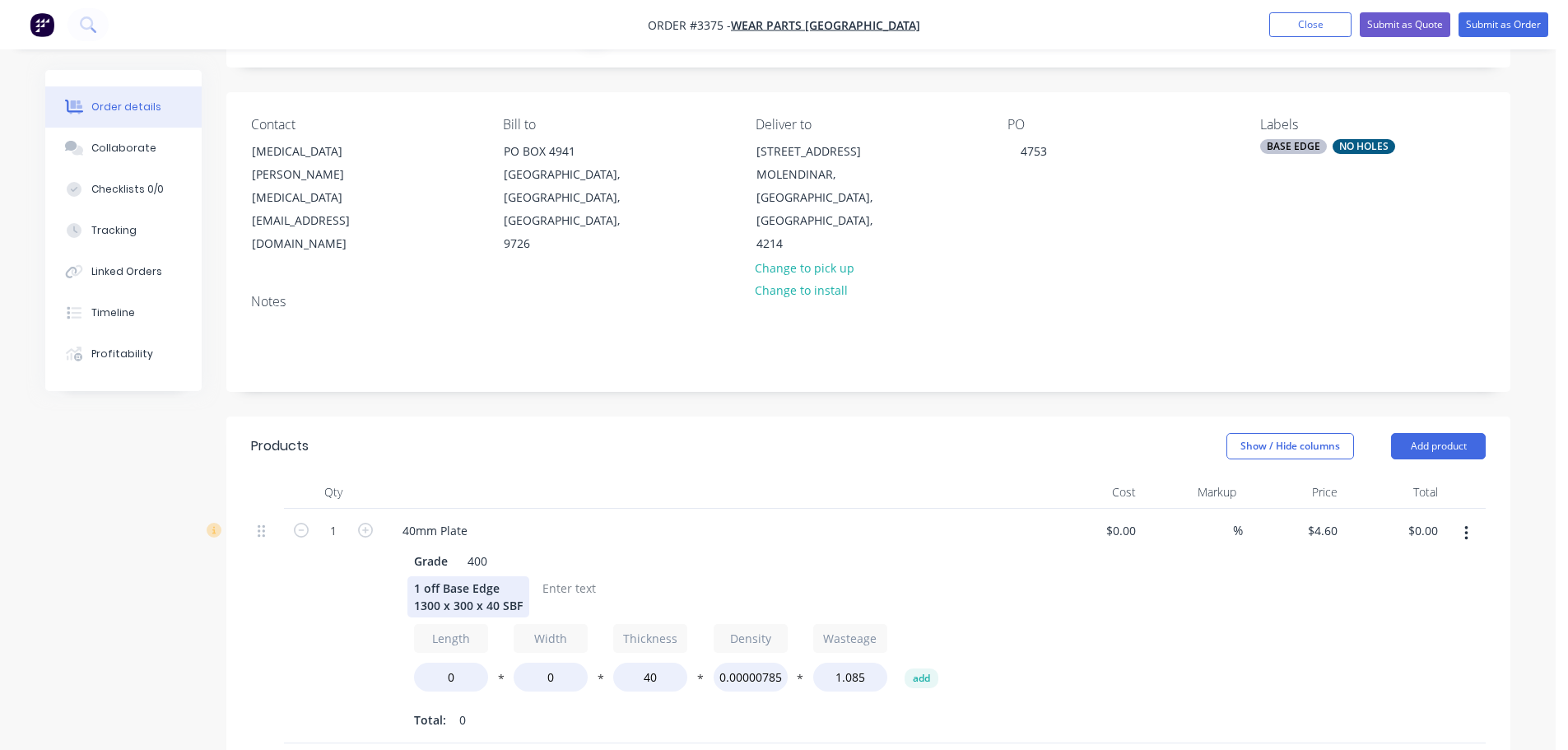
scroll to position [82, 0]
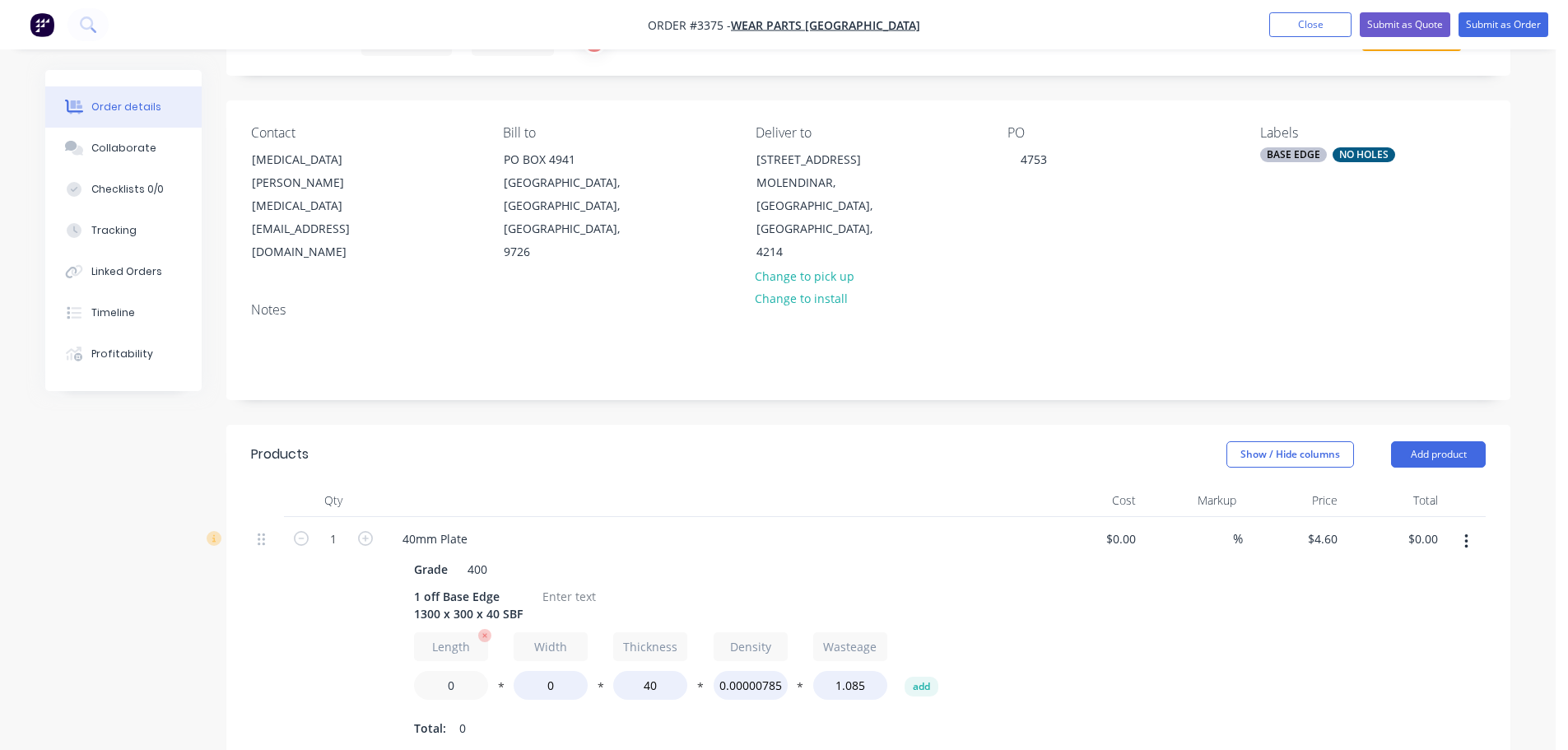
click at [437, 698] on input "0" at bounding box center [451, 686] width 74 height 29
type input "1300"
click at [534, 680] on input "0" at bounding box center [551, 686] width 74 height 29
type input "300"
type input "$611.80"
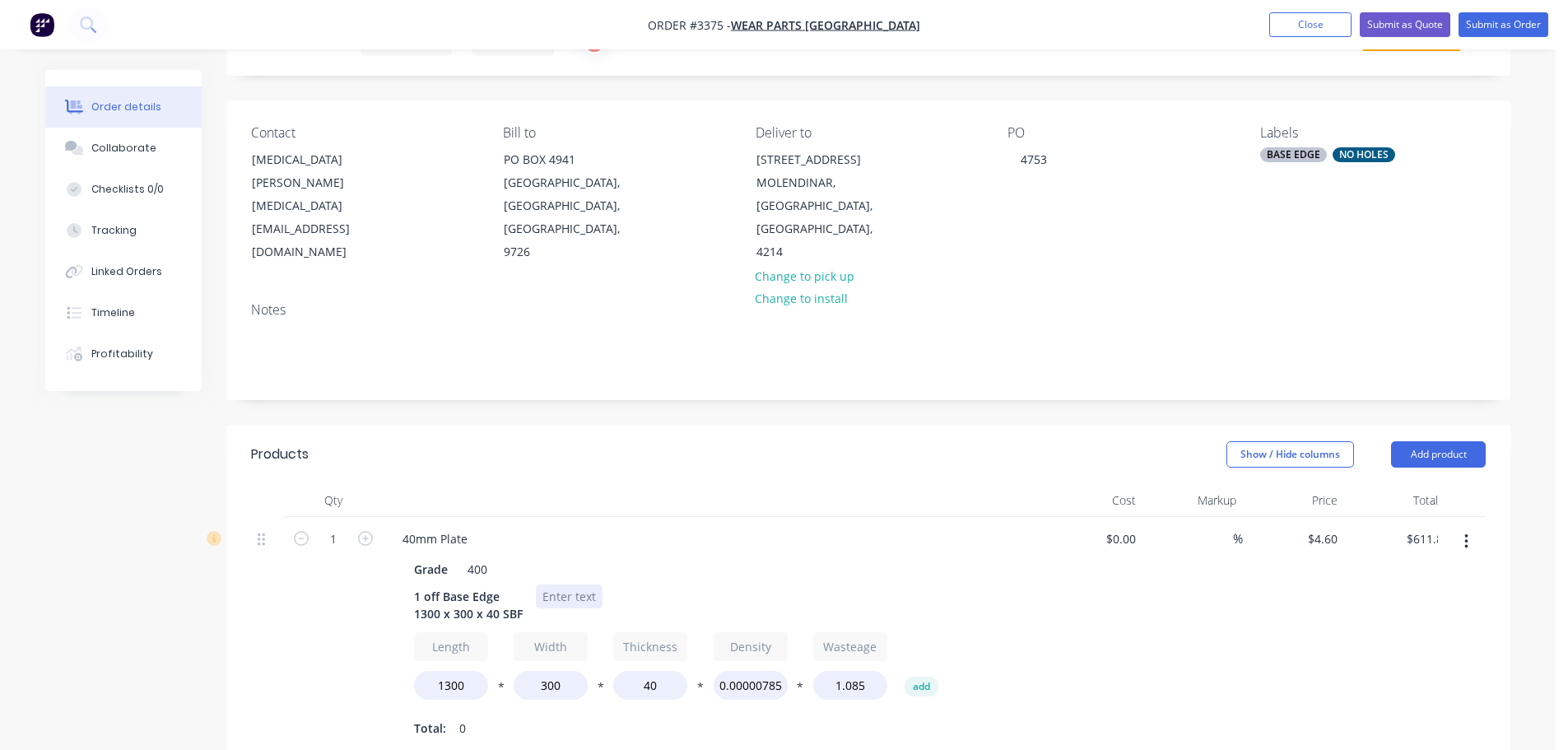
click at [569, 601] on div at bounding box center [570, 596] width 67 height 24
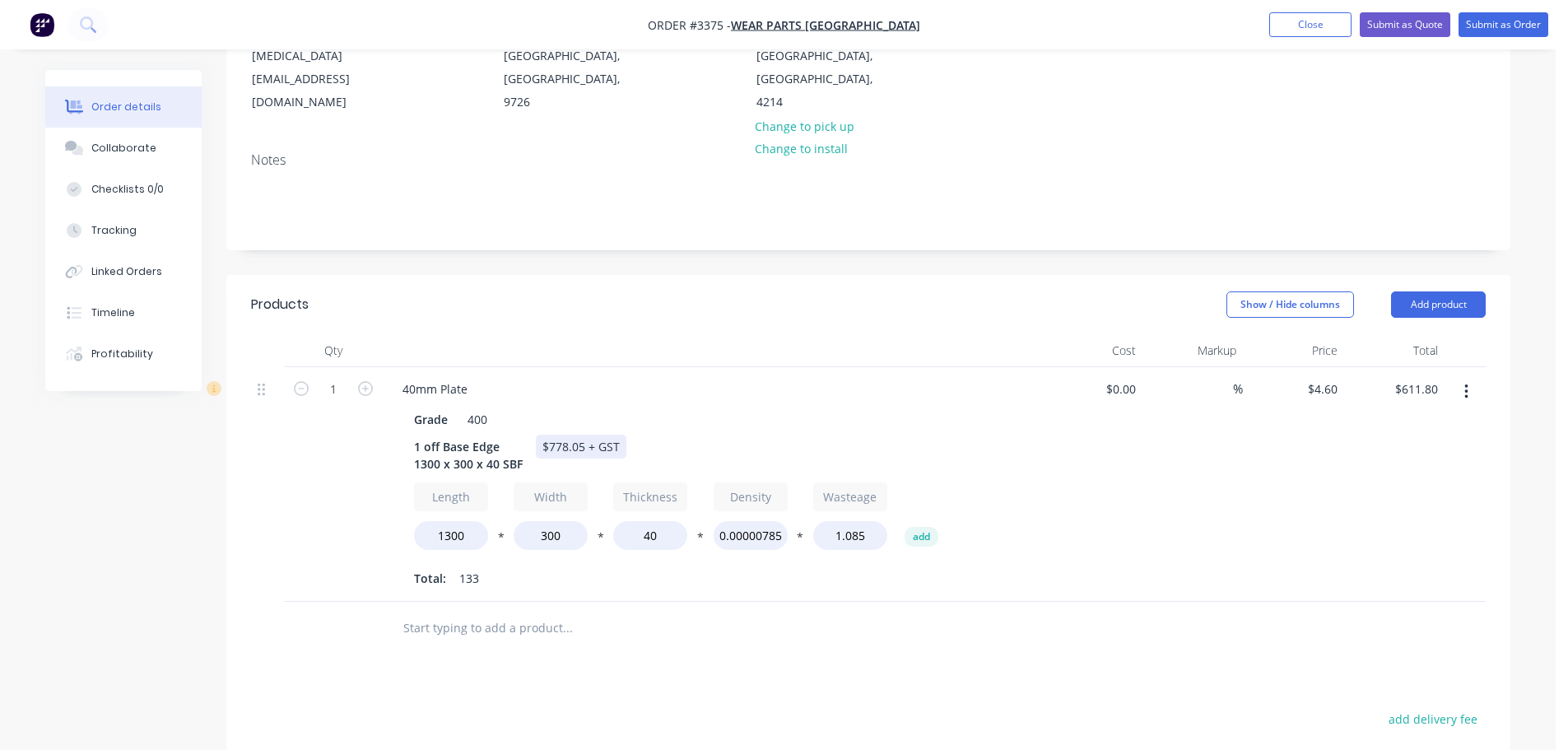
scroll to position [247, 0]
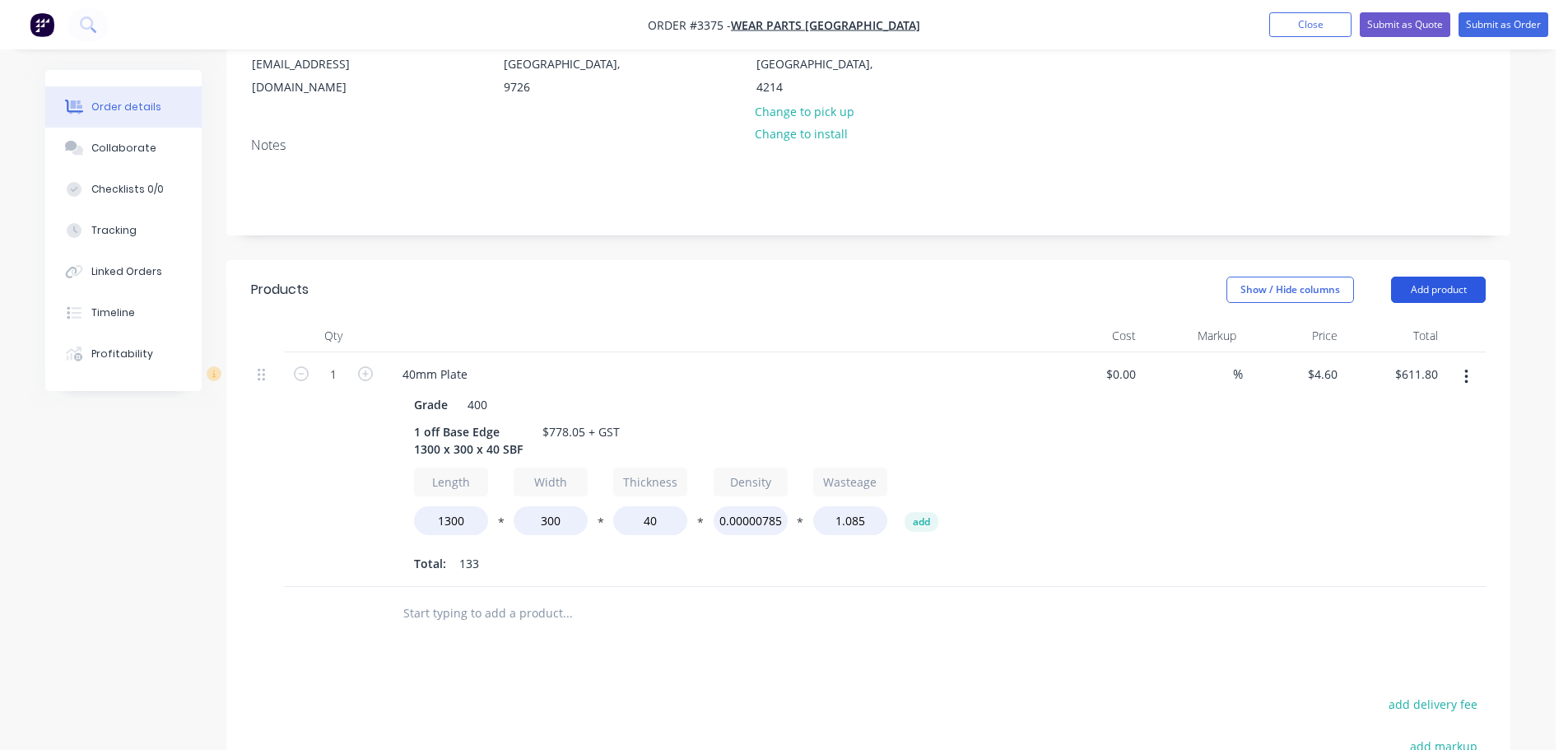
click at [1444, 300] on button "Add product" at bounding box center [1438, 290] width 95 height 27
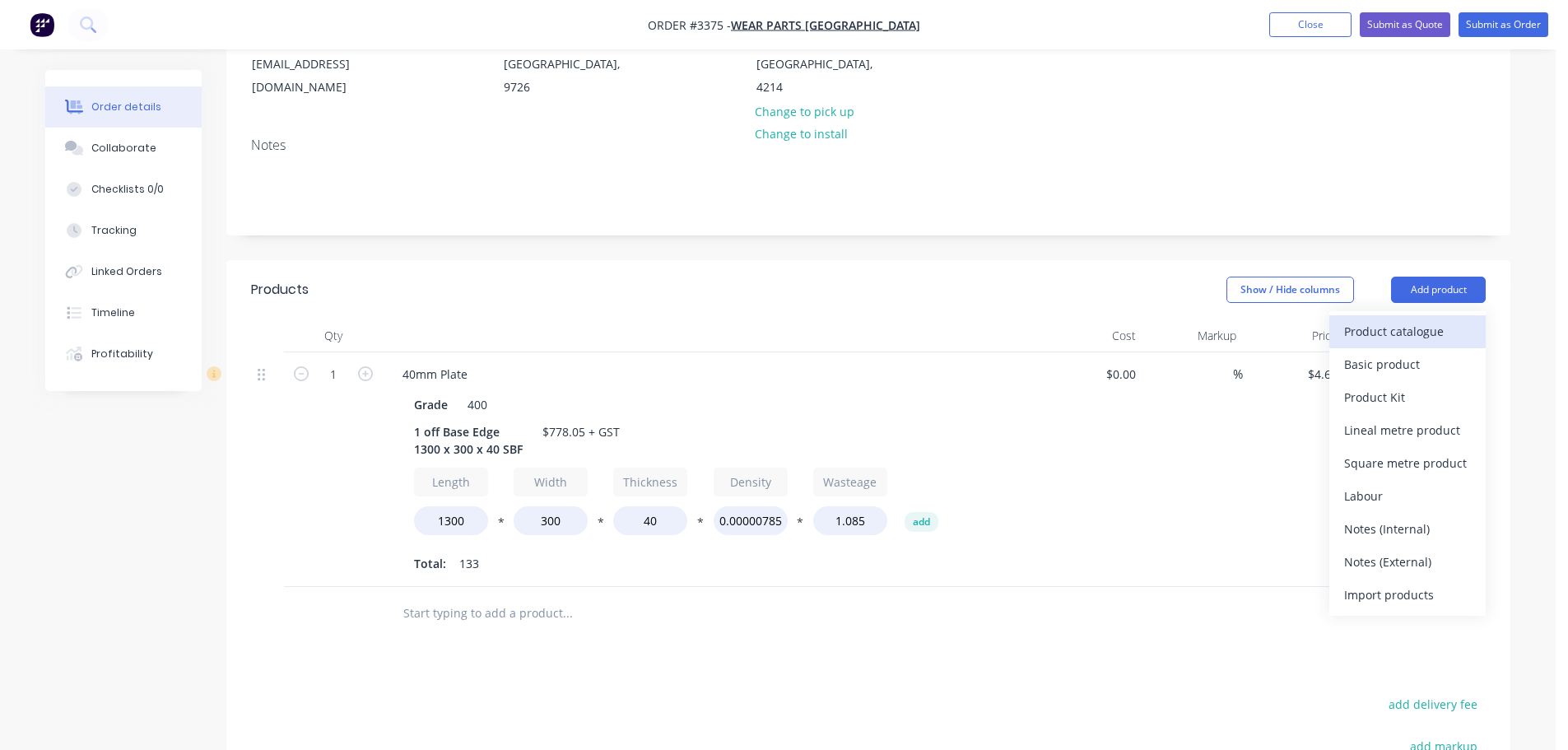
click at [1393, 321] on div "Product catalogue" at bounding box center [1408, 332] width 127 height 24
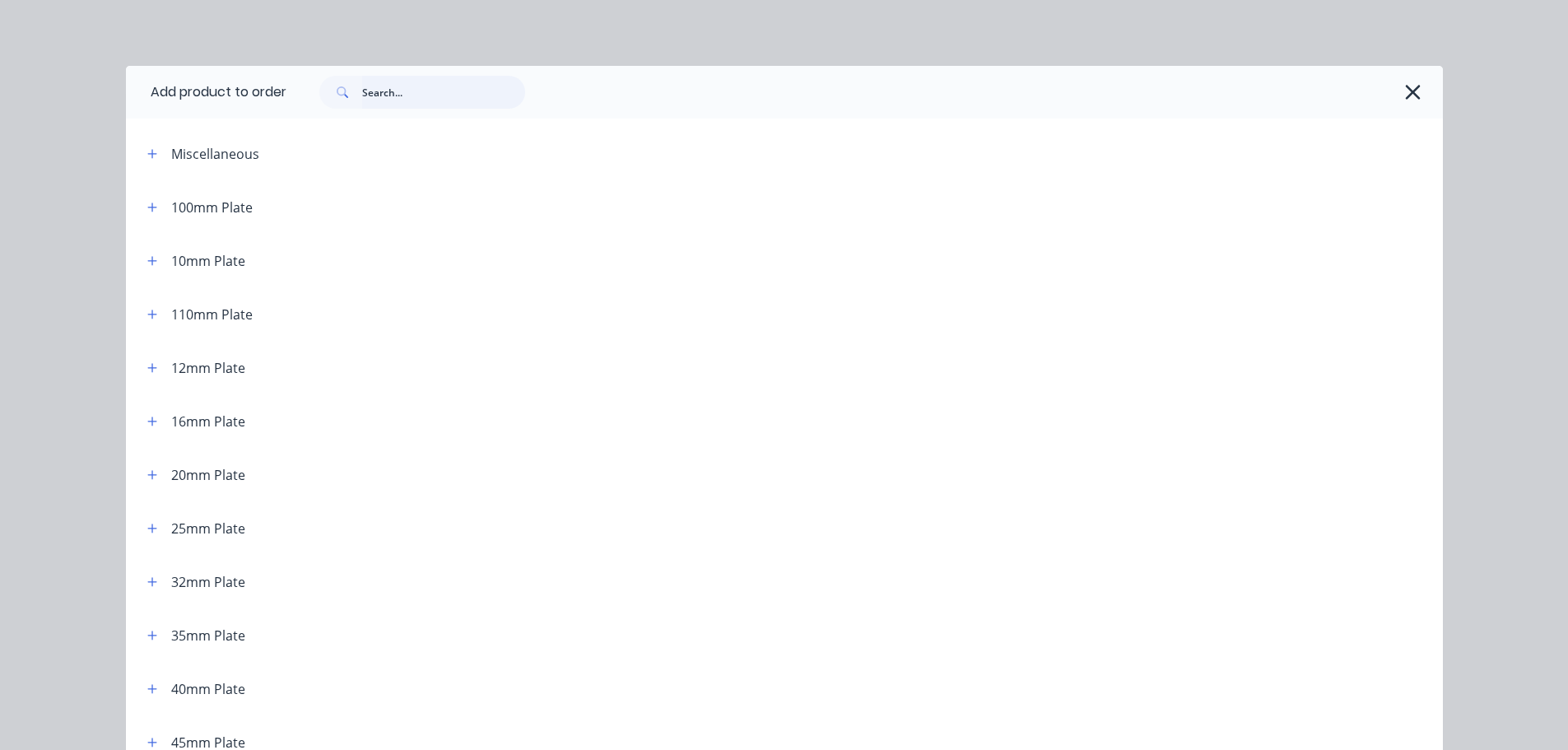
click at [405, 76] on input "text" at bounding box center [444, 92] width 163 height 33
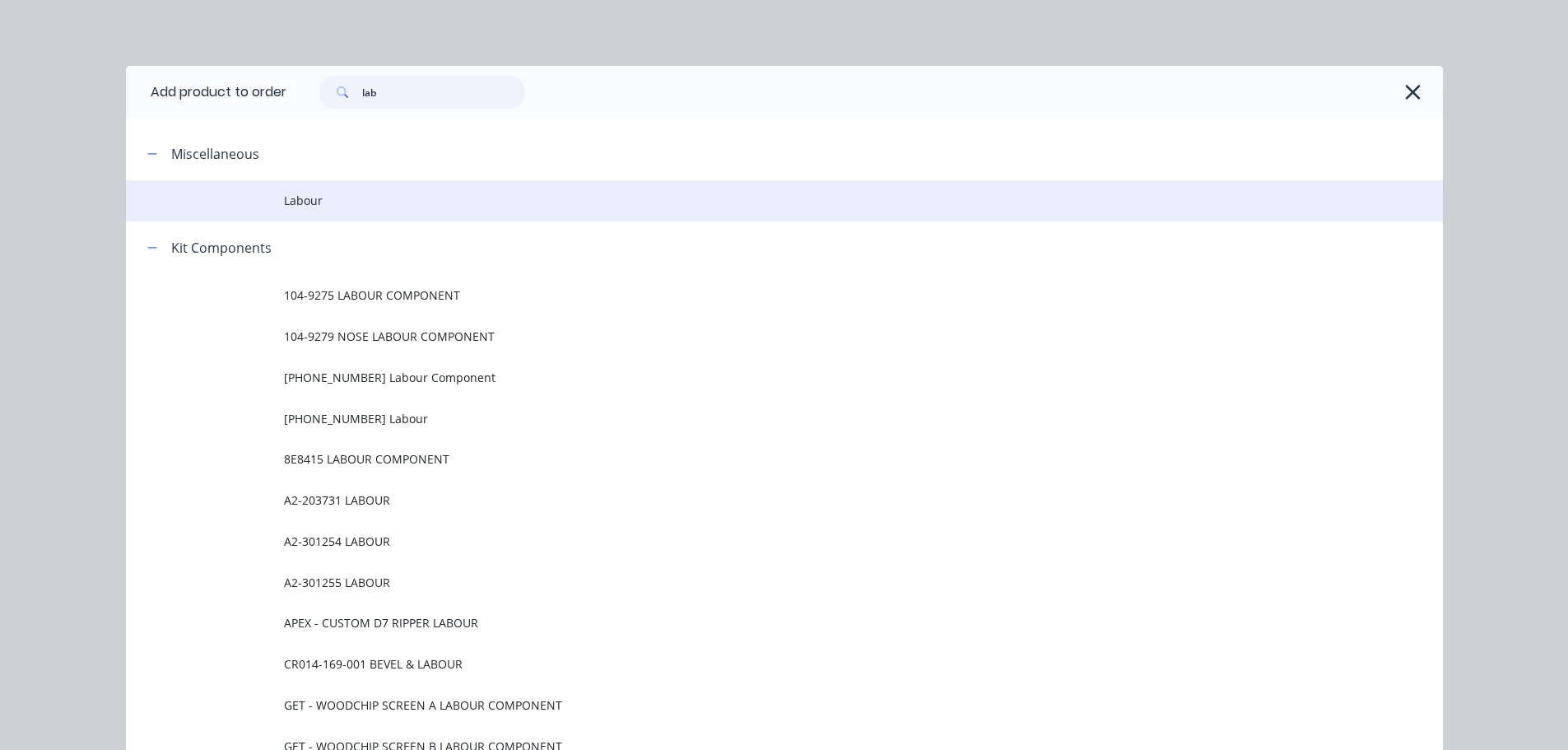
type input "lab"
click at [305, 210] on td "Labour" at bounding box center [863, 201] width 1159 height 41
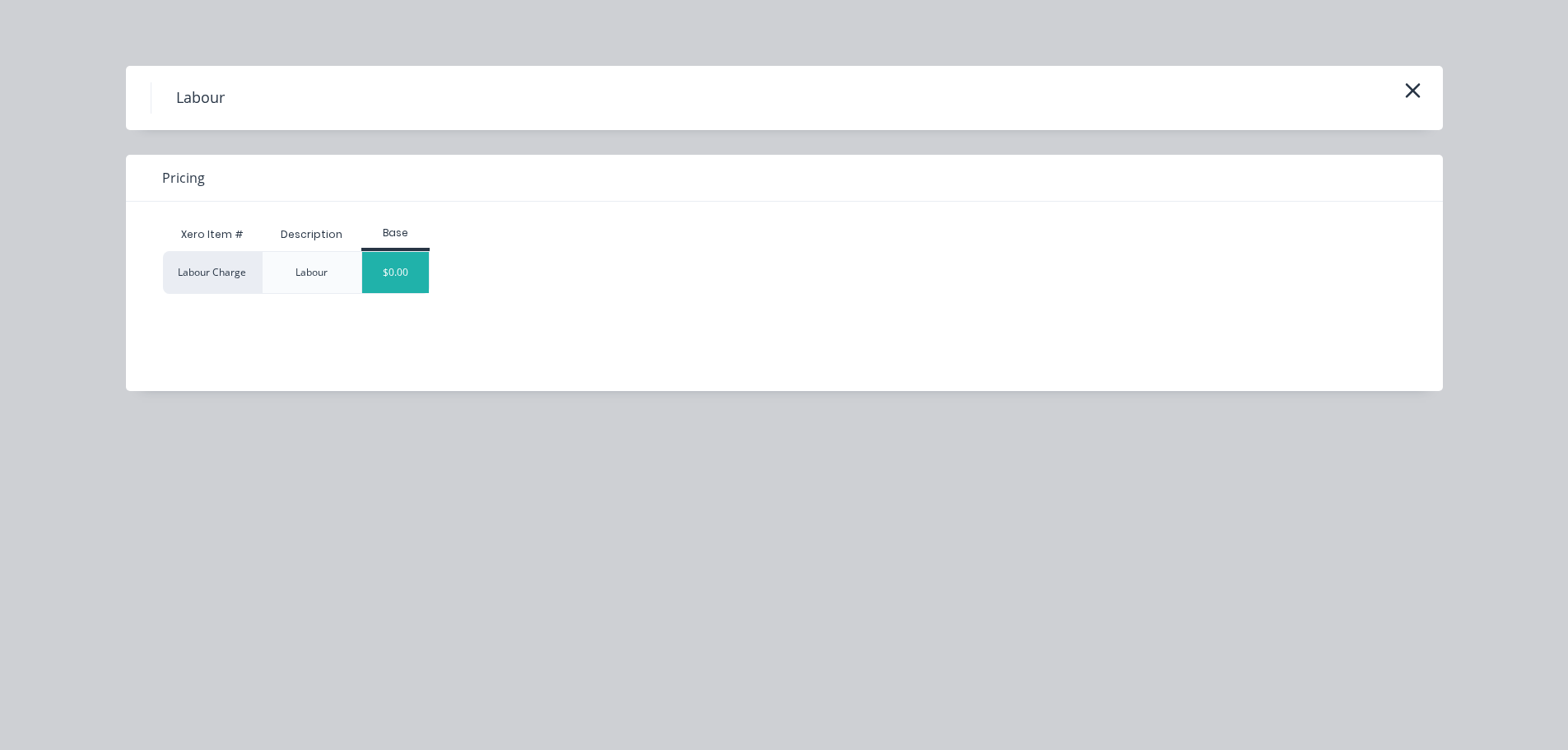
click at [399, 259] on div "$0.00" at bounding box center [396, 272] width 67 height 41
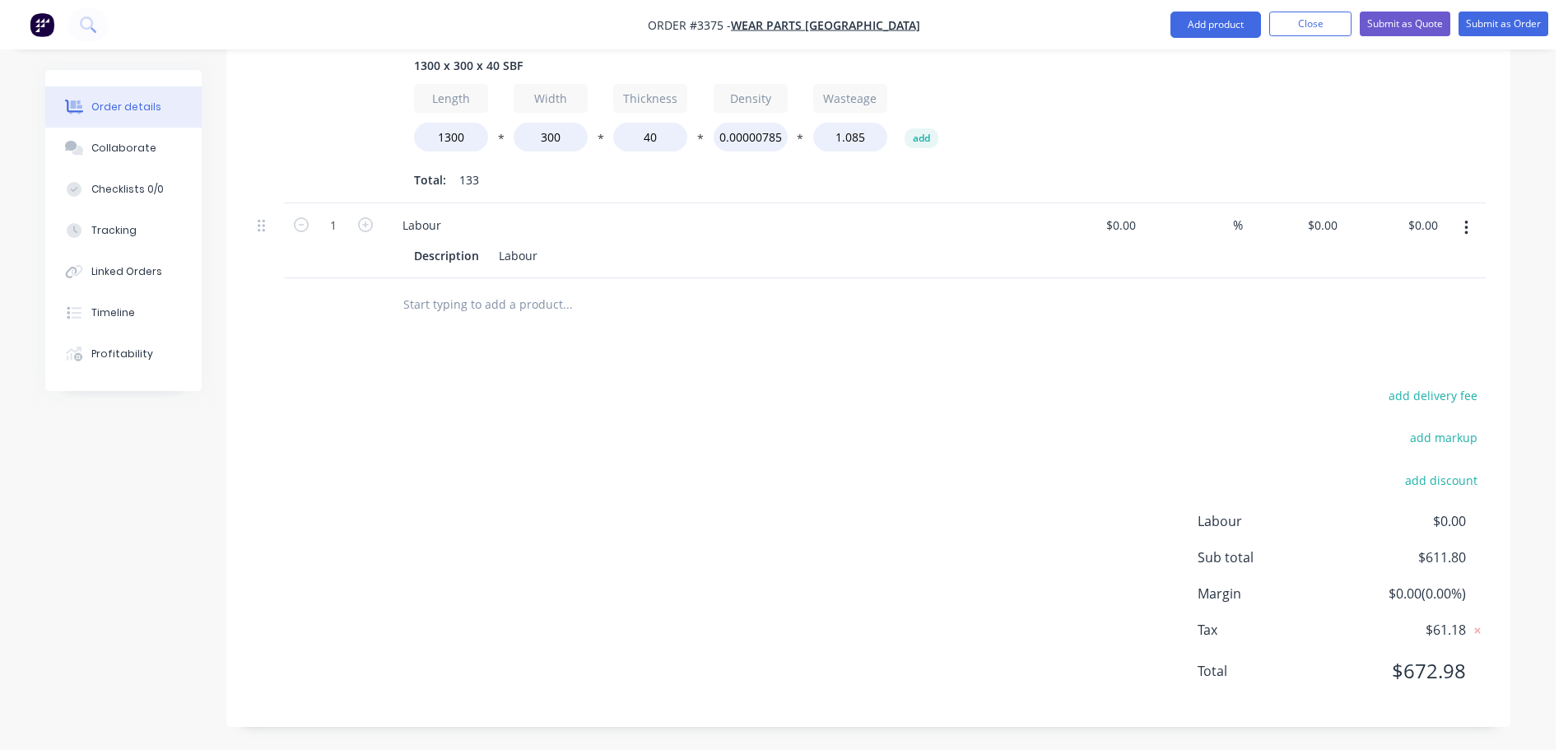
scroll to position [632, 0]
click at [1323, 215] on div "0 0" at bounding box center [1332, 223] width 26 height 24
type input "$166.28"
click at [928, 485] on div "add delivery fee add markup add discount Labour $0.00 Sub total $778.08 Margin …" at bounding box center [868, 542] width 1235 height 318
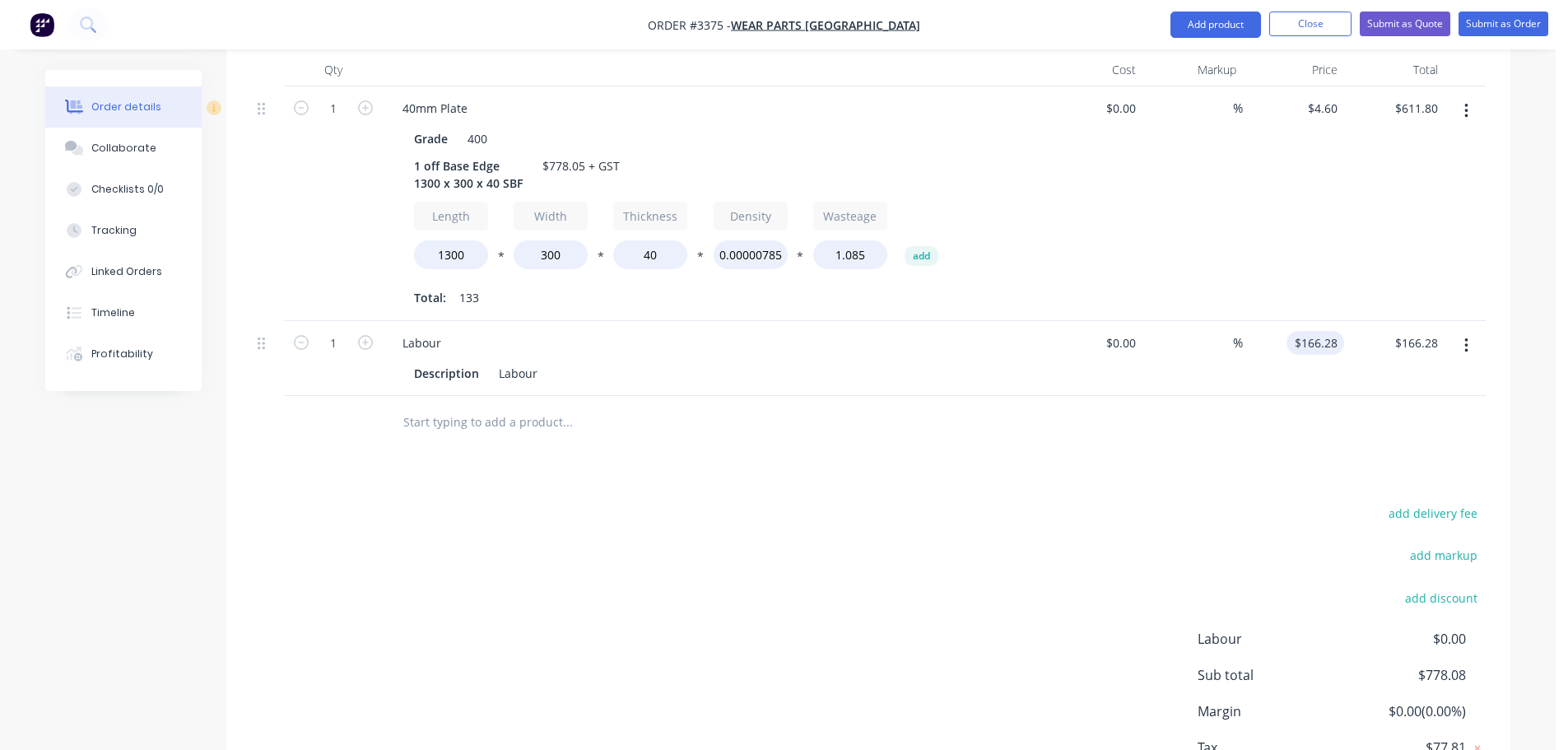
scroll to position [550, 0]
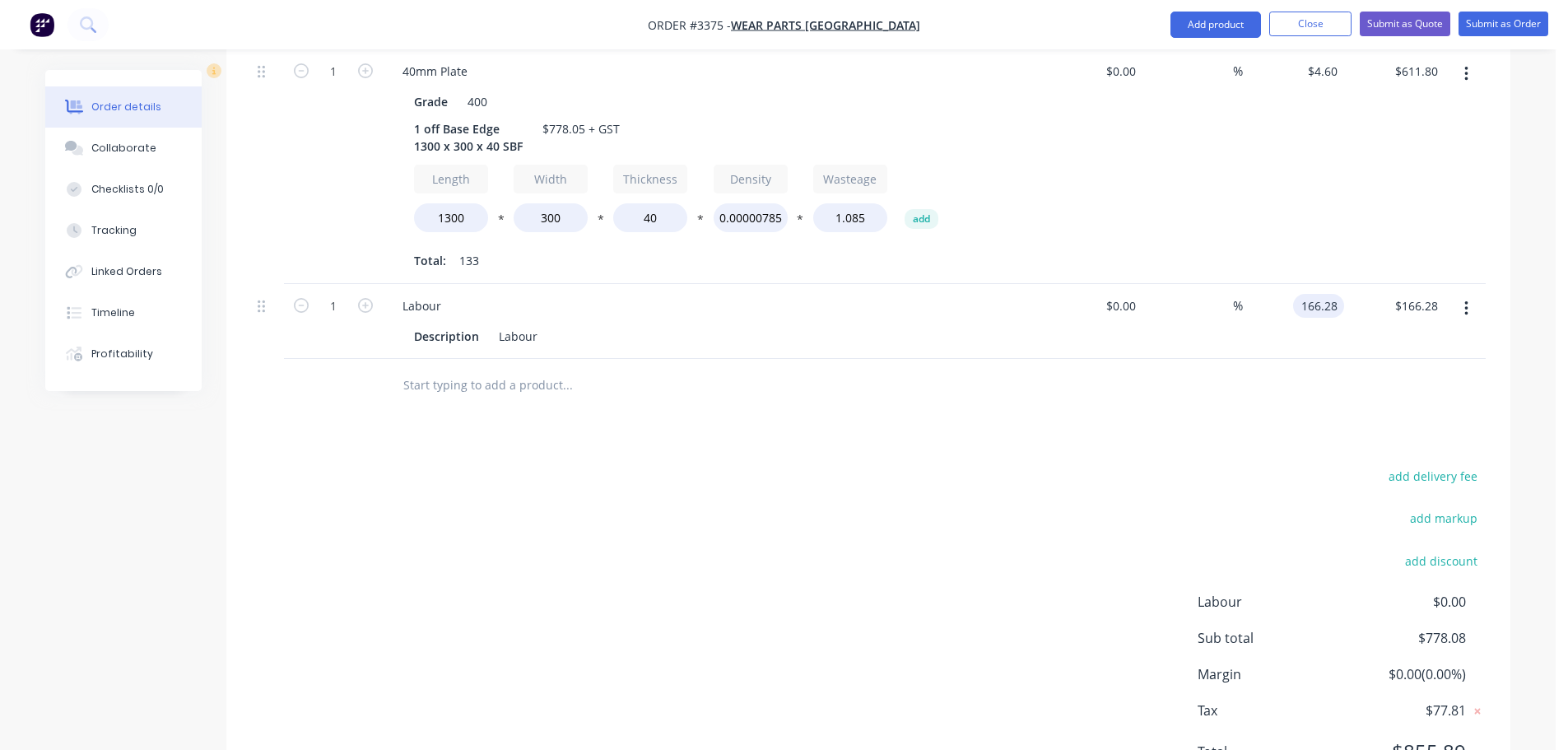
click at [1338, 305] on input "166.28" at bounding box center [1322, 306] width 45 height 24
click at [1334, 305] on input "166.28" at bounding box center [1322, 306] width 45 height 24
click at [1329, 306] on input "166.28" at bounding box center [1322, 306] width 45 height 24
click at [1330, 308] on input "166.28" at bounding box center [1322, 306] width 45 height 24
click at [1313, 308] on input "166.28" at bounding box center [1322, 306] width 45 height 24
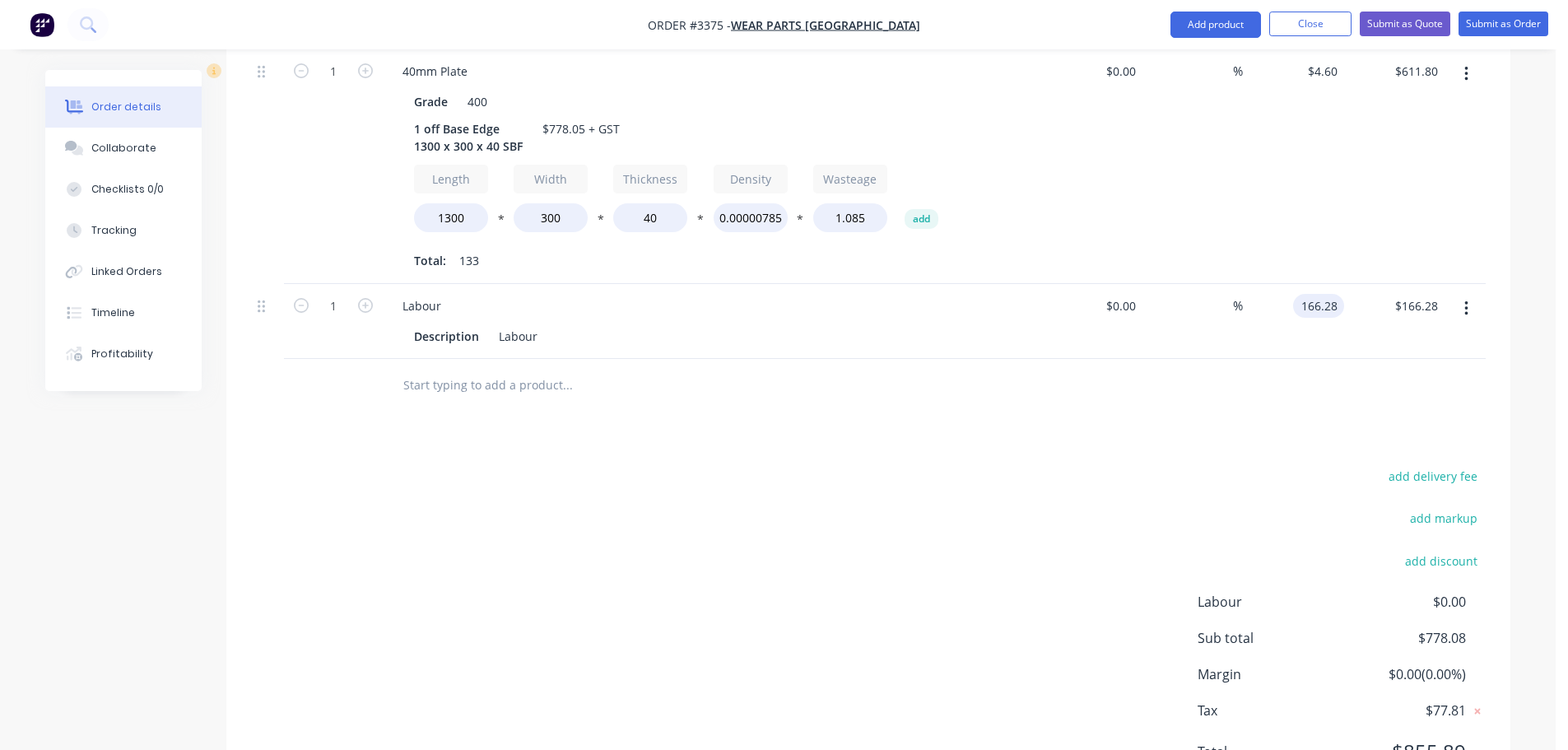
click at [1323, 305] on input "166.28" at bounding box center [1322, 306] width 45 height 24
click at [1321, 306] on input "166.28" at bounding box center [1322, 306] width 45 height 24
click at [1319, 310] on input "166.28" at bounding box center [1322, 306] width 45 height 24
click at [1334, 307] on input "166.28" at bounding box center [1322, 306] width 45 height 24
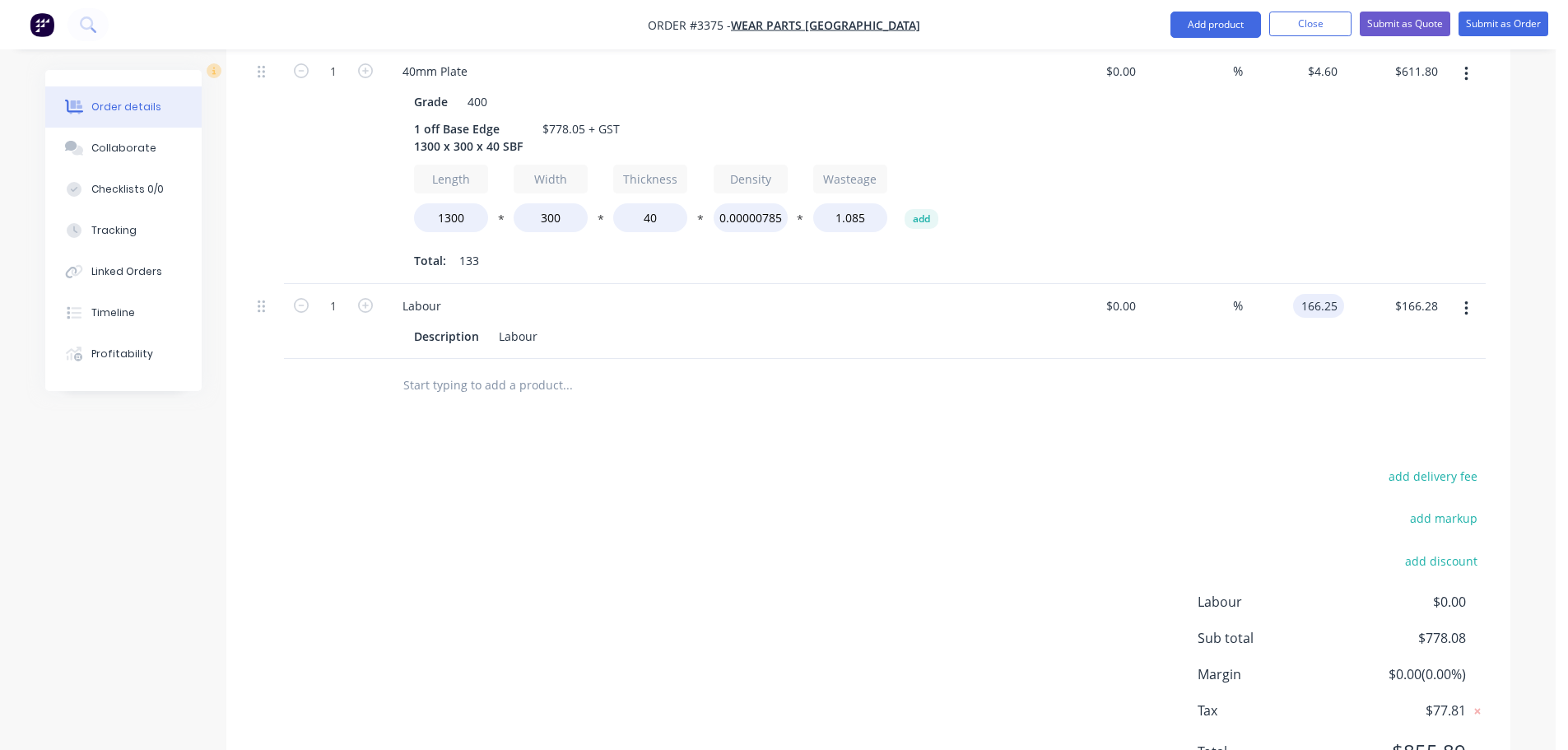
type input "$166.25"
click at [1071, 600] on div "add delivery fee add markup add discount Labour $0.00 Sub total $778.08 Margin …" at bounding box center [868, 624] width 1235 height 318
click at [1320, 29] on button "Close" at bounding box center [1311, 23] width 82 height 25
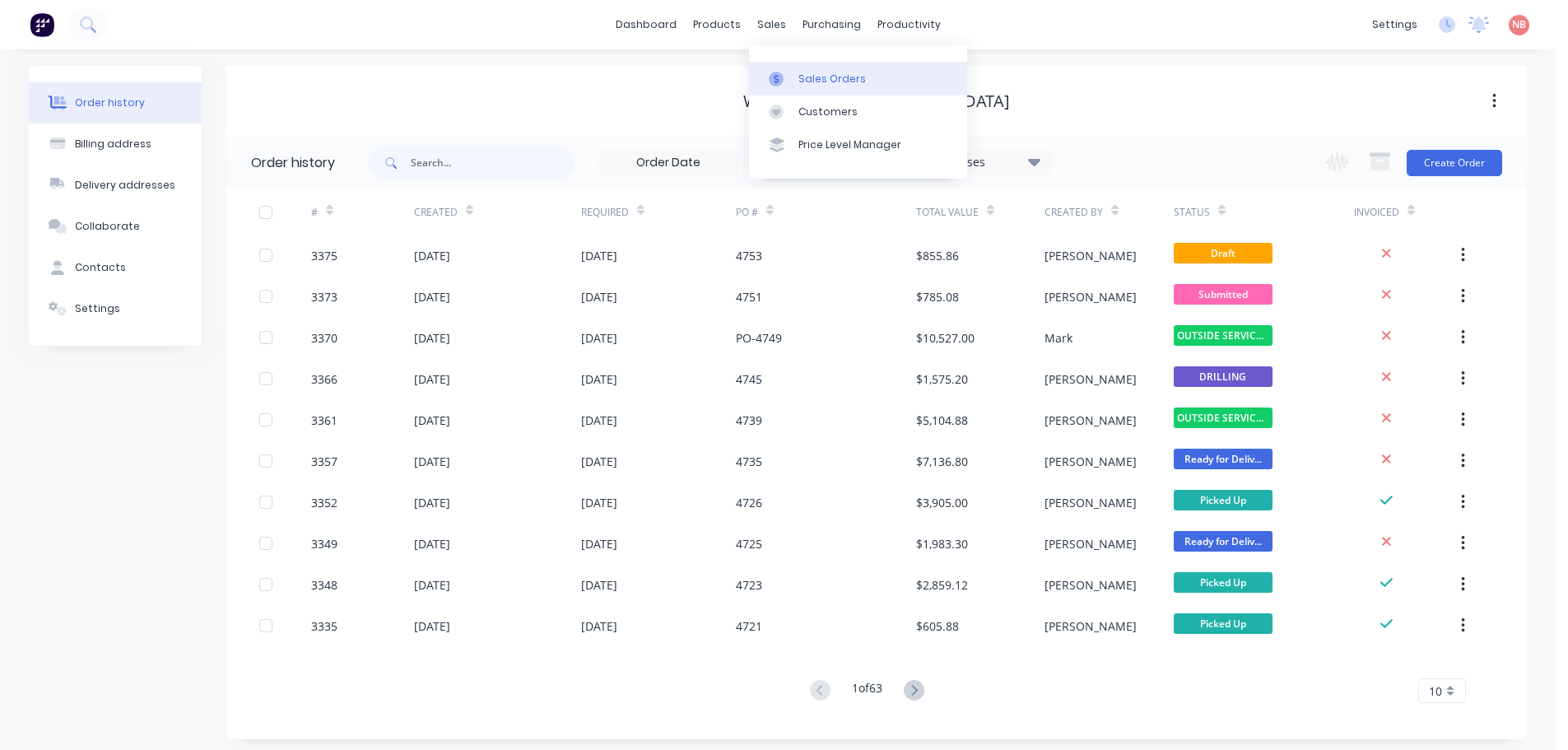
click at [802, 71] on div "Sales Orders" at bounding box center [832, 78] width 68 height 15
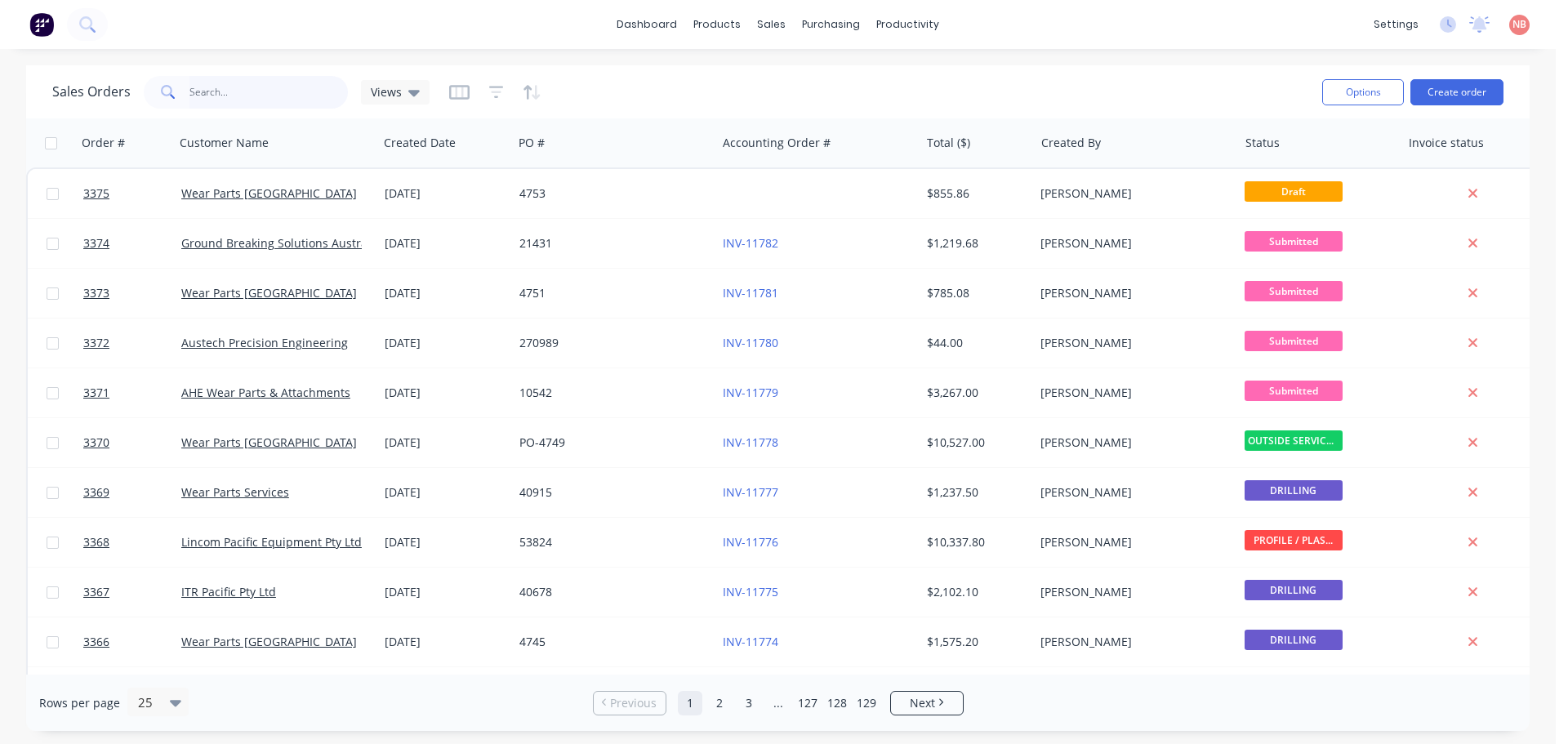
click at [224, 92] on input "text" at bounding box center [268, 92] width 159 height 32
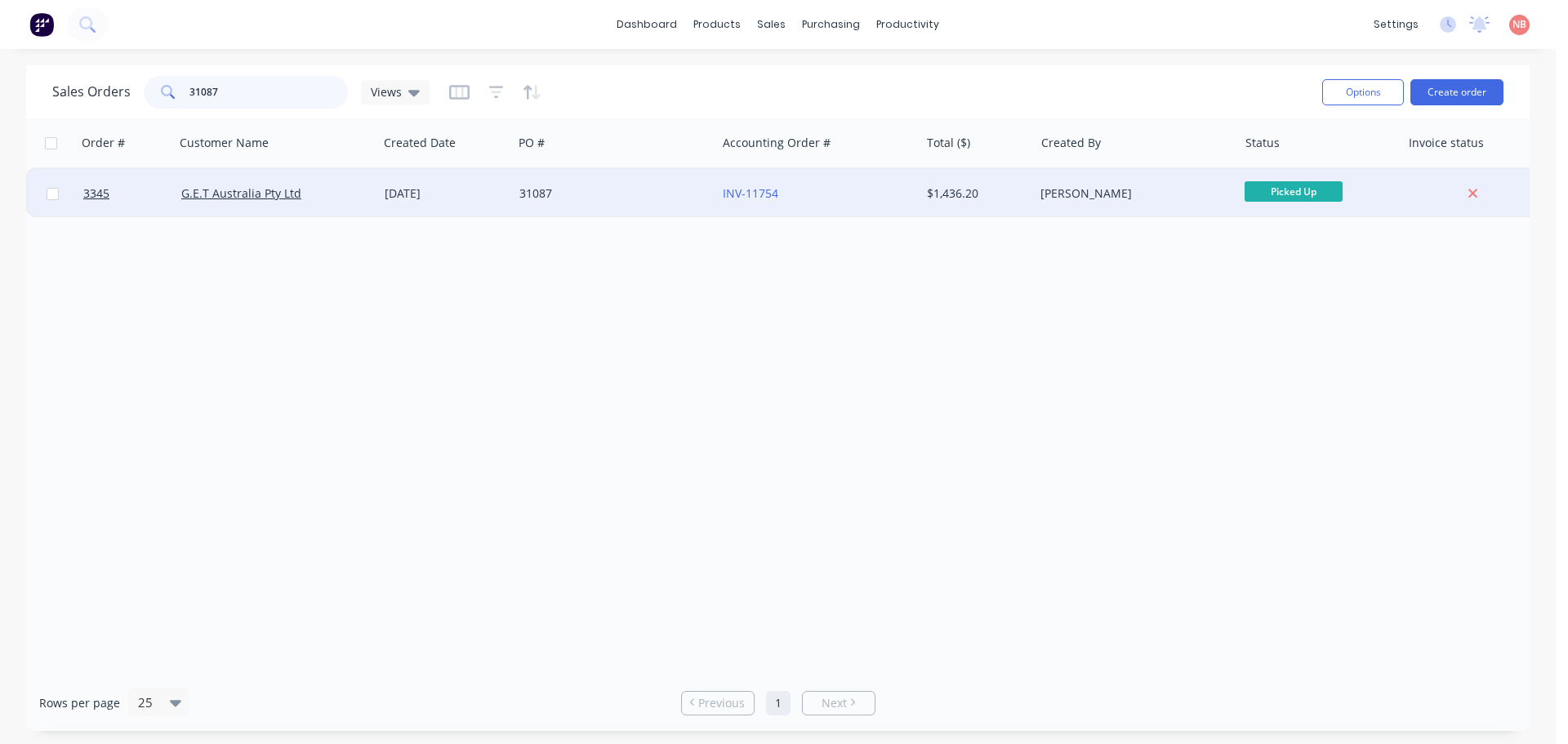
type input "31087"
click at [666, 203] on div "31087" at bounding box center [614, 193] width 204 height 49
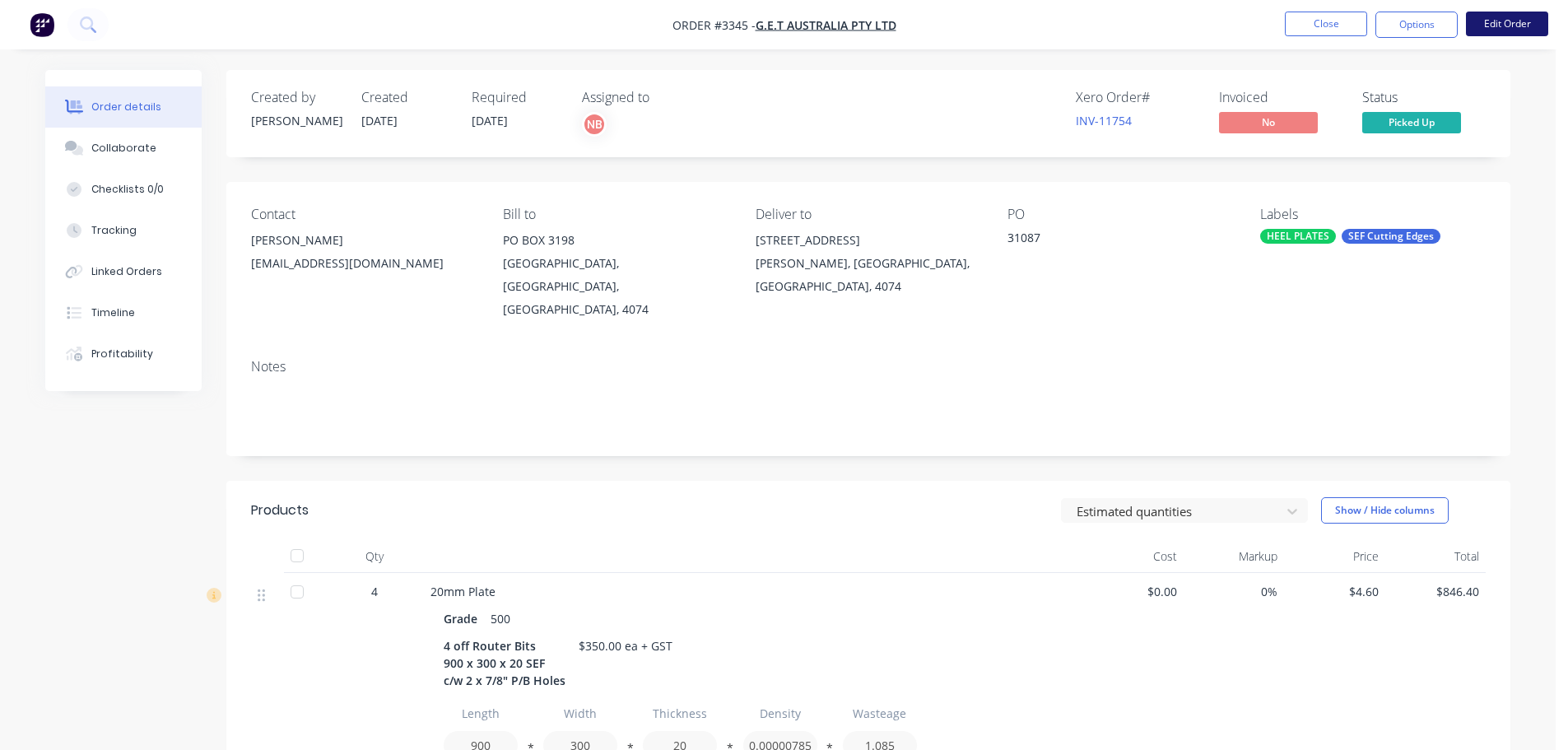
click at [1507, 26] on button "Edit Order" at bounding box center [1508, 23] width 82 height 25
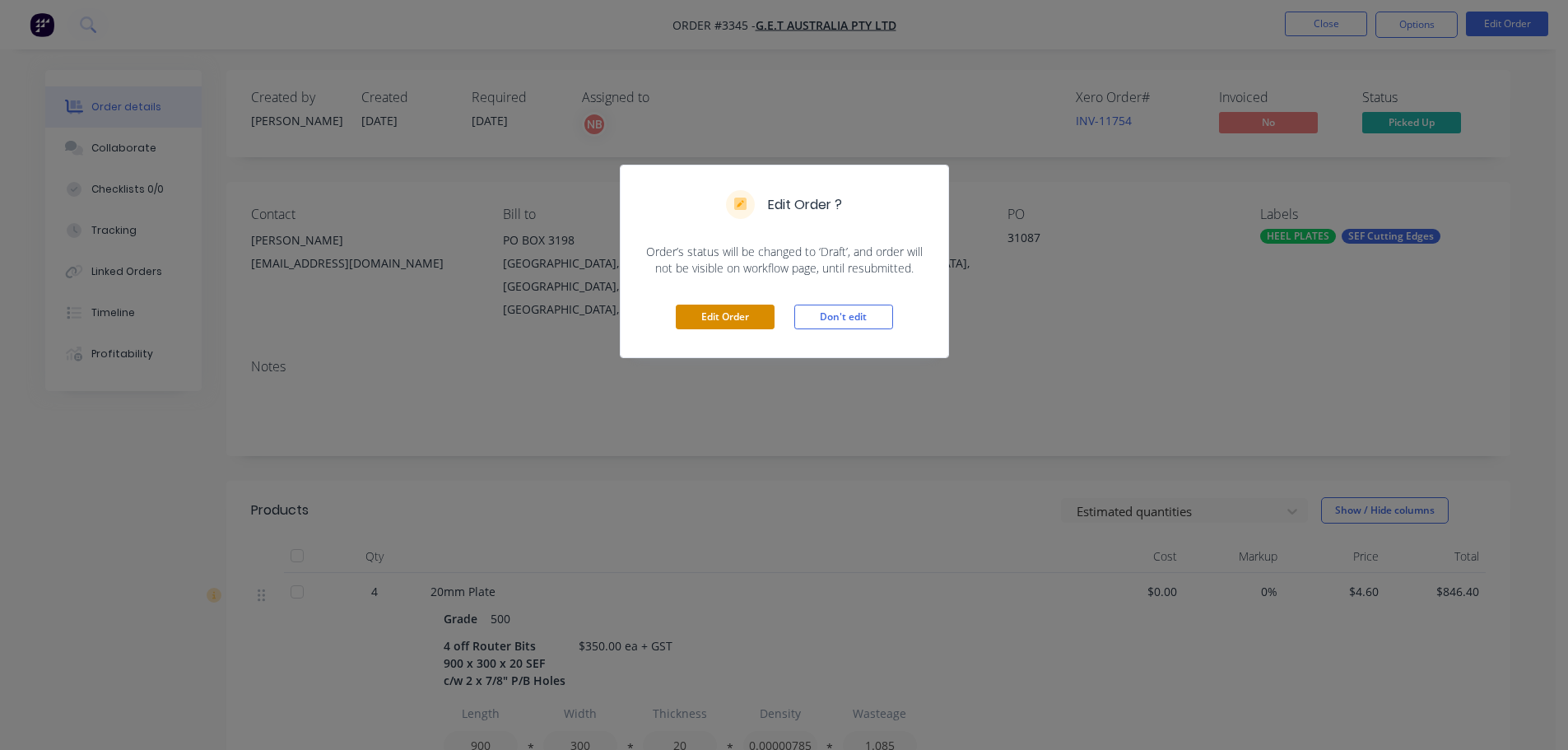
click at [765, 320] on button "Edit Order" at bounding box center [725, 317] width 99 height 25
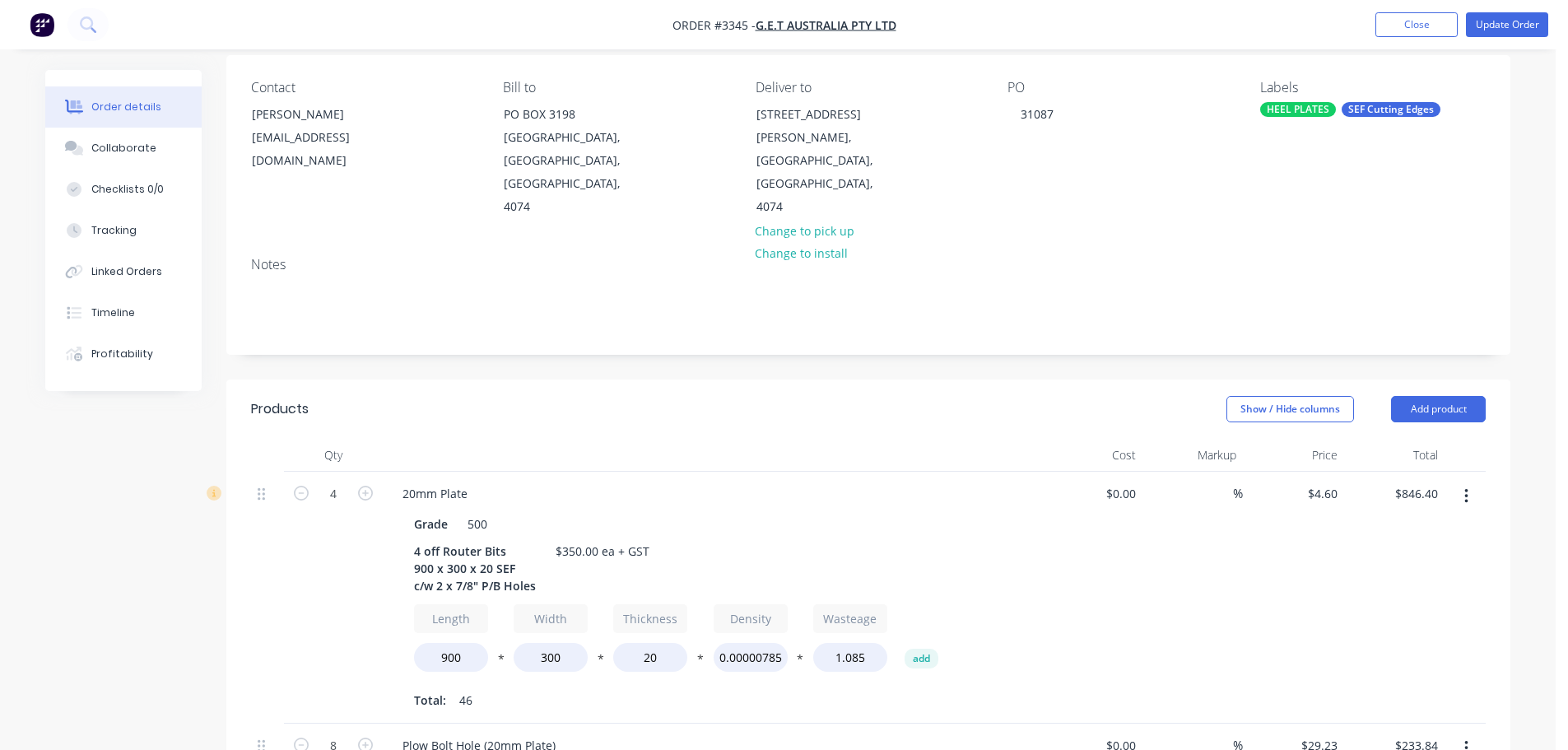
scroll to position [165, 0]
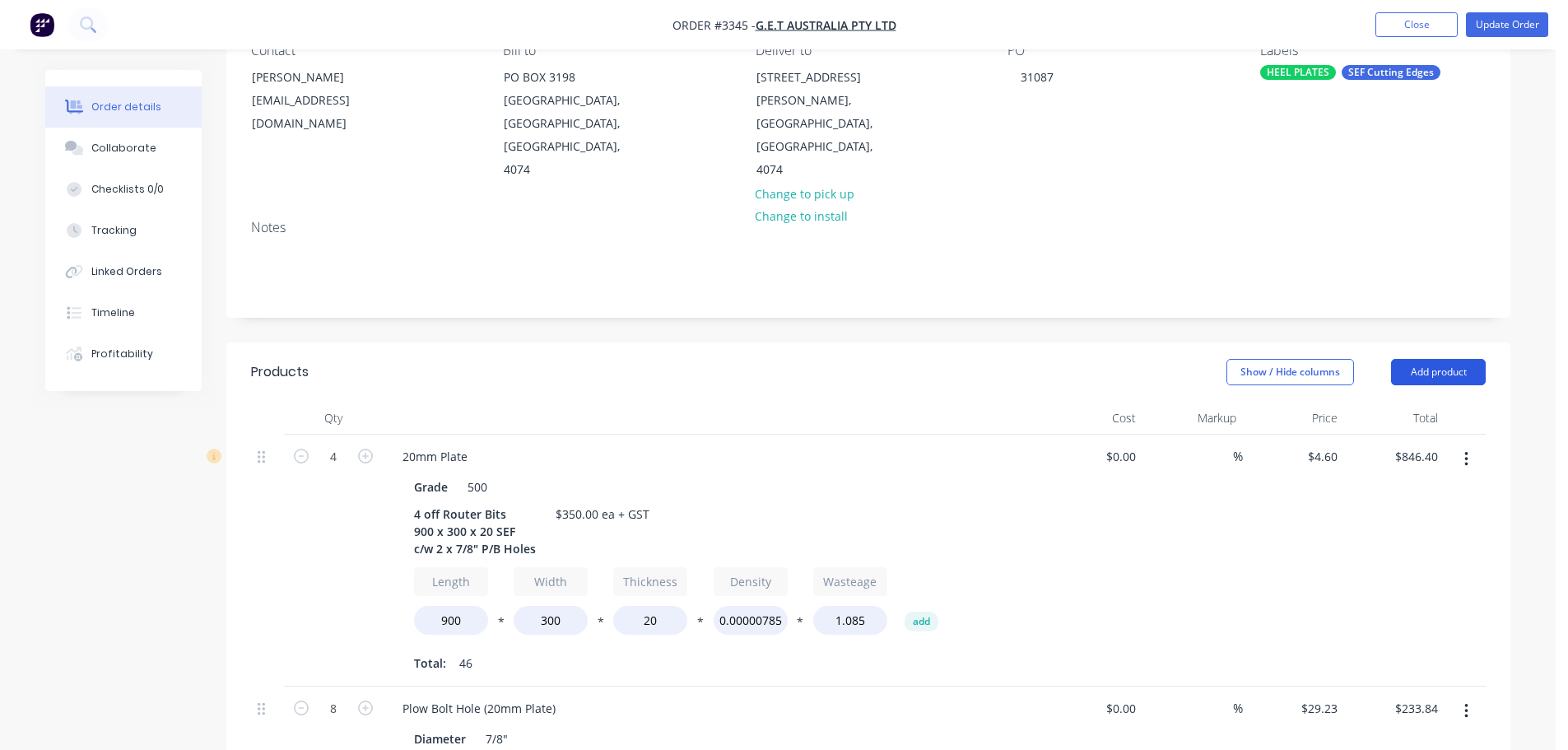
click at [1447, 359] on button "Add product" at bounding box center [1438, 372] width 95 height 27
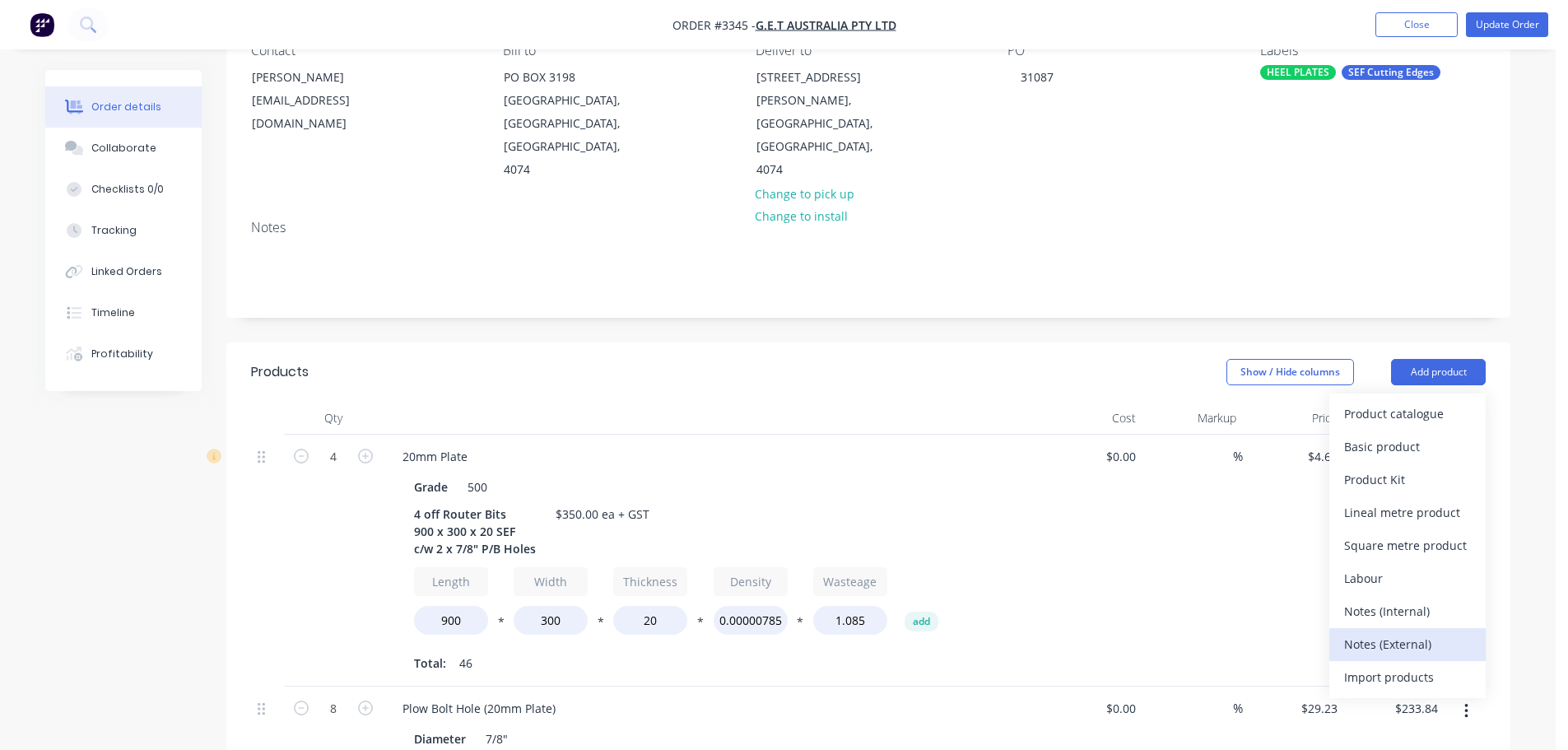
click at [1386, 632] on div "Notes (External)" at bounding box center [1408, 644] width 127 height 24
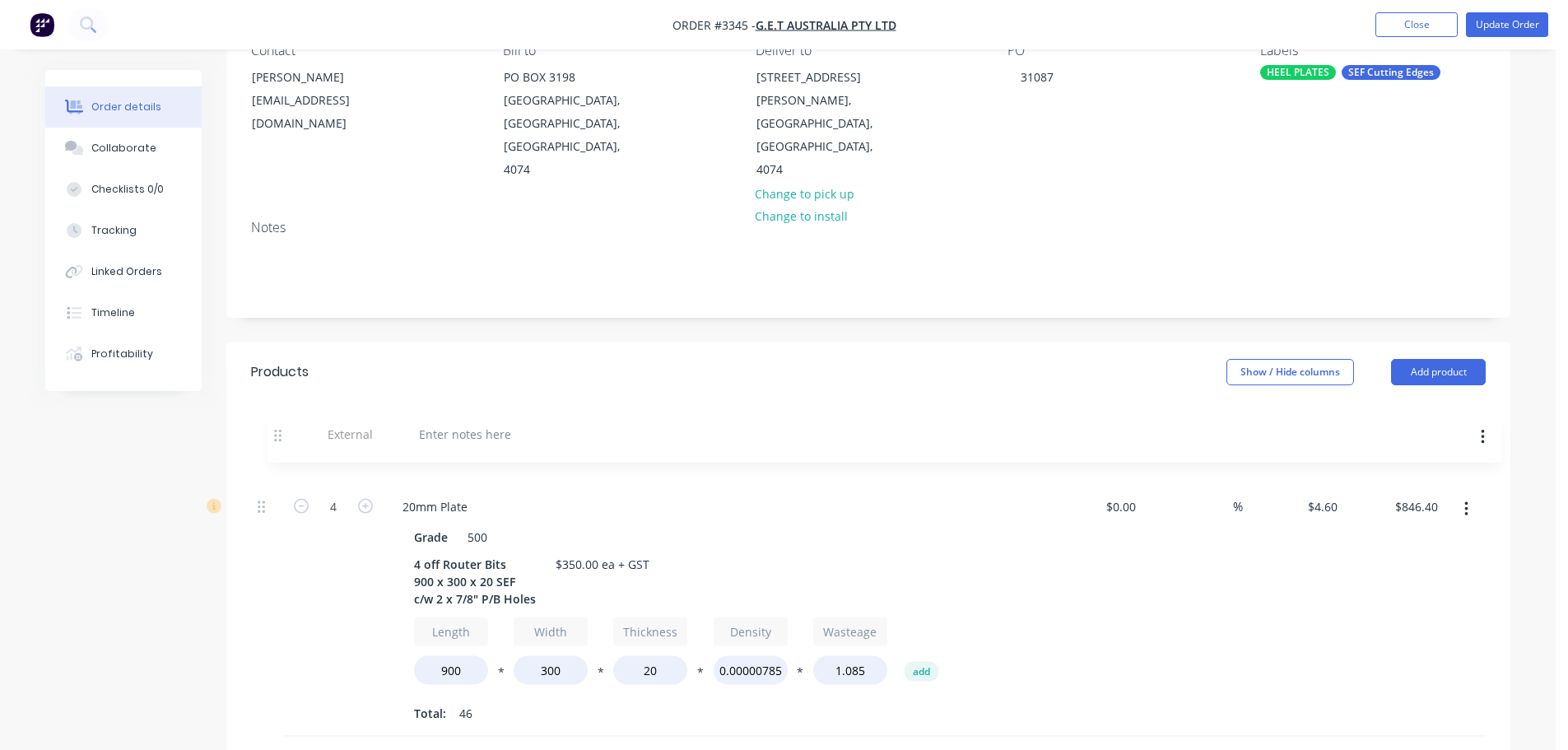
drag, startPoint x: 265, startPoint y: 478, endPoint x: 285, endPoint y: 430, distance: 52.0
click at [470, 444] on div at bounding box center [448, 456] width 119 height 24
click at [601, 402] on div at bounding box center [712, 418] width 659 height 33
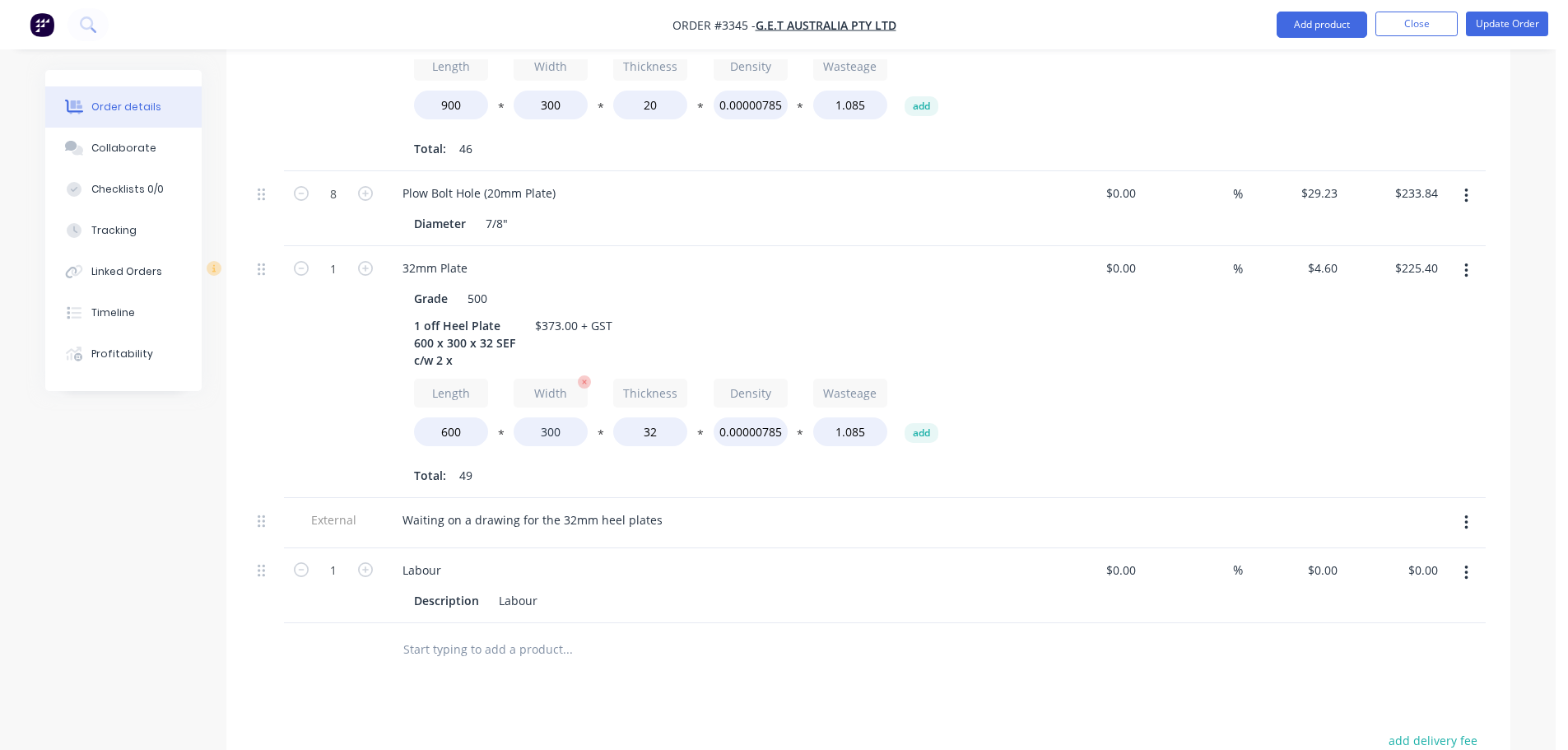
scroll to position [741, 0]
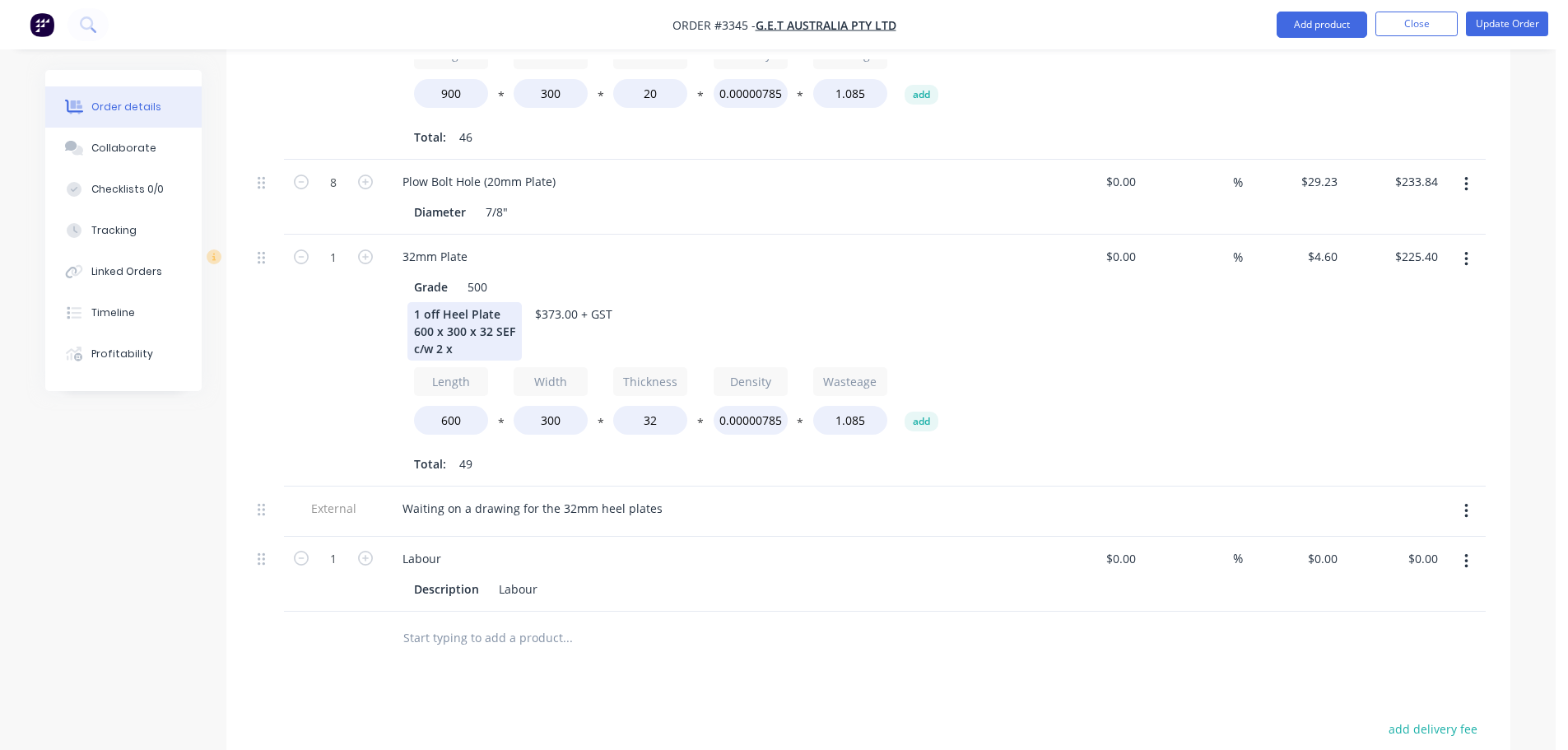
click at [464, 332] on div "1 off Heel Plate 600 x 300 x 32 SEF c/w 2 x" at bounding box center [464, 332] width 114 height 58
drag, startPoint x: 580, startPoint y: 290, endPoint x: 570, endPoint y: 290, distance: 10.0
click at [570, 302] on div "$373.00 + GST" at bounding box center [594, 314] width 90 height 24
click at [601, 302] on div "$350.00 + GST" at bounding box center [594, 314] width 90 height 24
click at [340, 245] on input "1" at bounding box center [333, 257] width 43 height 25
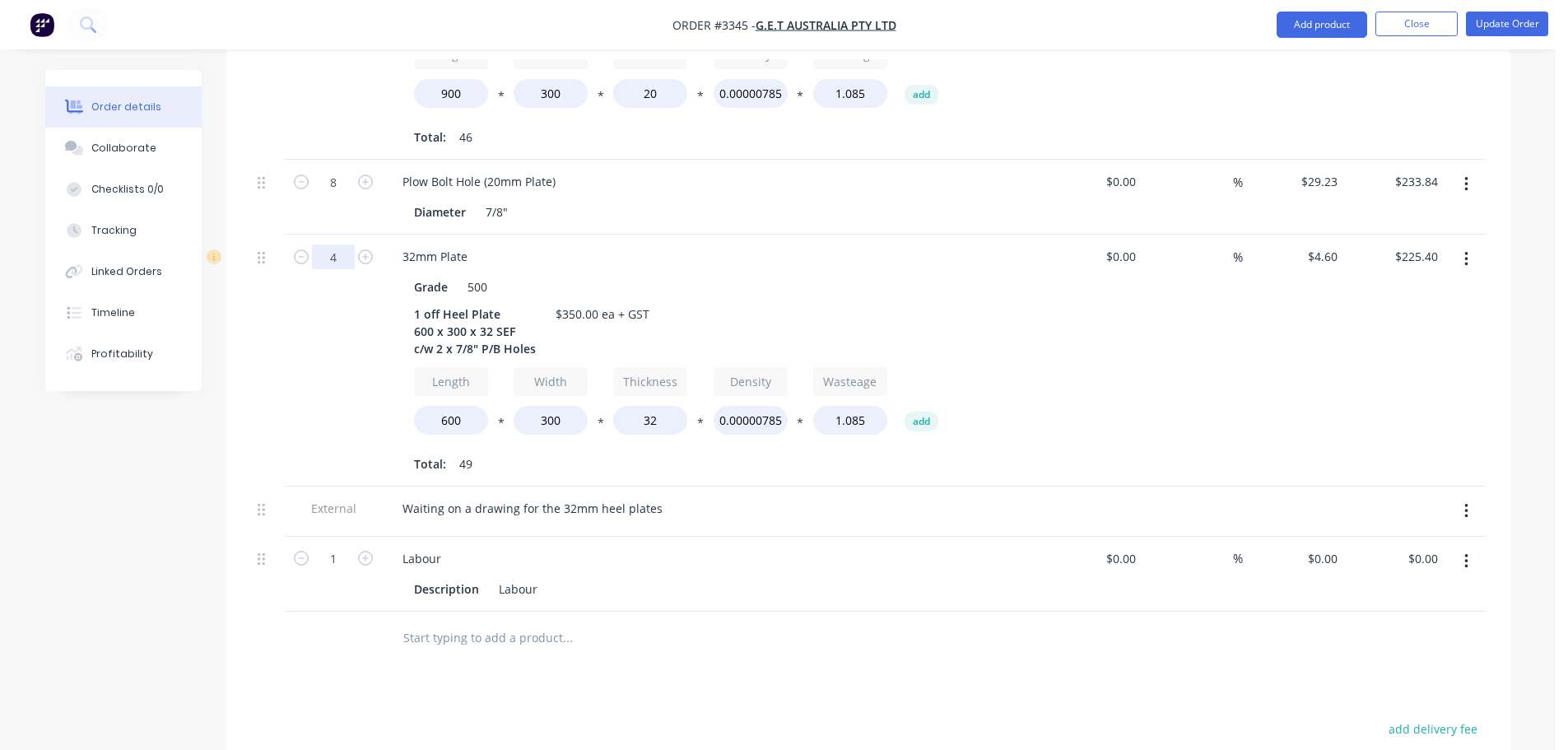
type input "4"
type input "$901.60"
drag, startPoint x: 290, startPoint y: 291, endPoint x: 303, endPoint y: 291, distance: 13.0
click at [290, 291] on div "4" at bounding box center [333, 360] width 99 height 252
click at [412, 302] on div "1 off Heel Plate 600 x 300 x 32 SEF c/w 2 x 7/8" P/B Holes" at bounding box center [474, 332] width 135 height 58
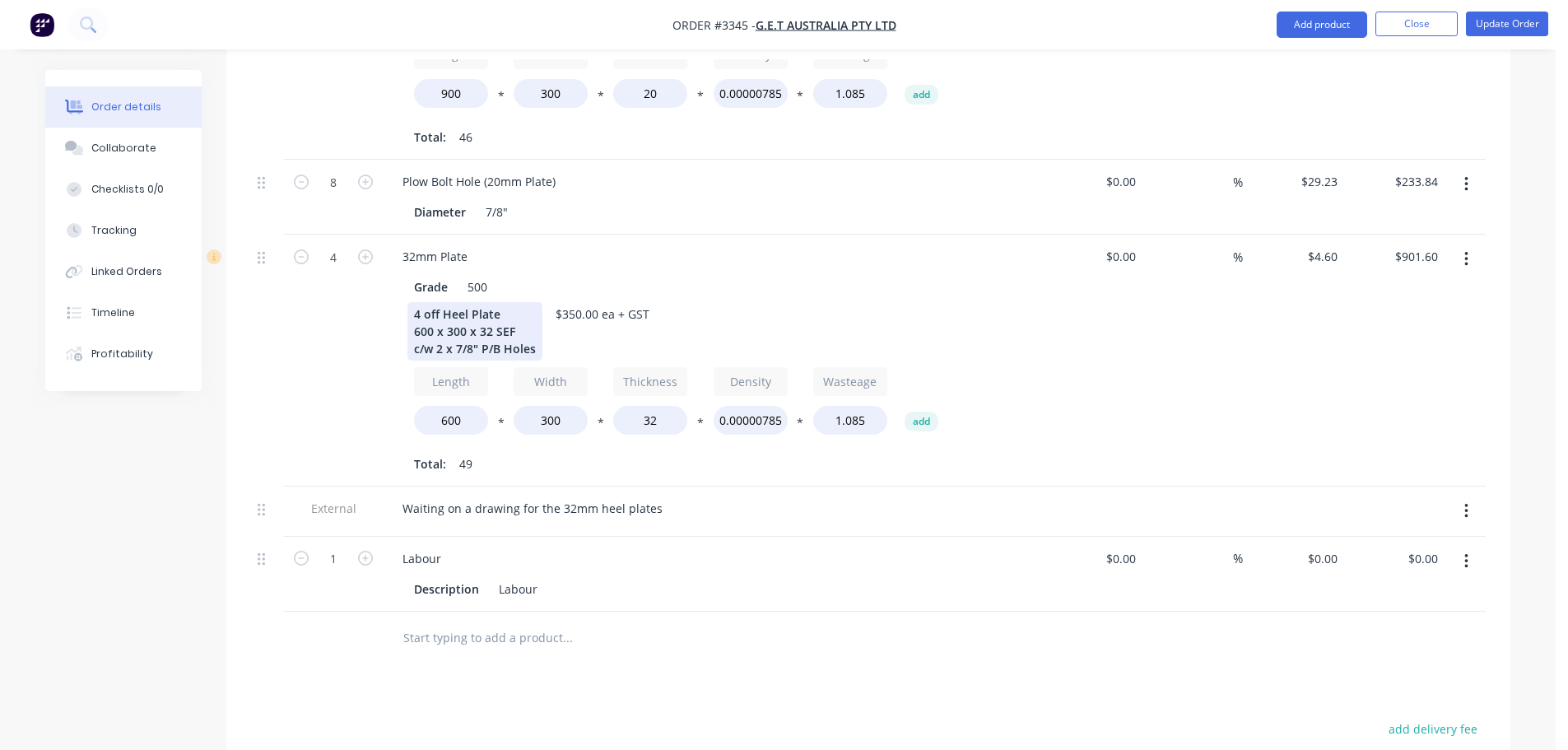
click at [508, 302] on div "4 off Heel Plate 600 x 300 x 32 SEF c/w 2 x 7/8" P/B Holes" at bounding box center [474, 332] width 135 height 58
click at [298, 383] on div "4" at bounding box center [333, 360] width 99 height 252
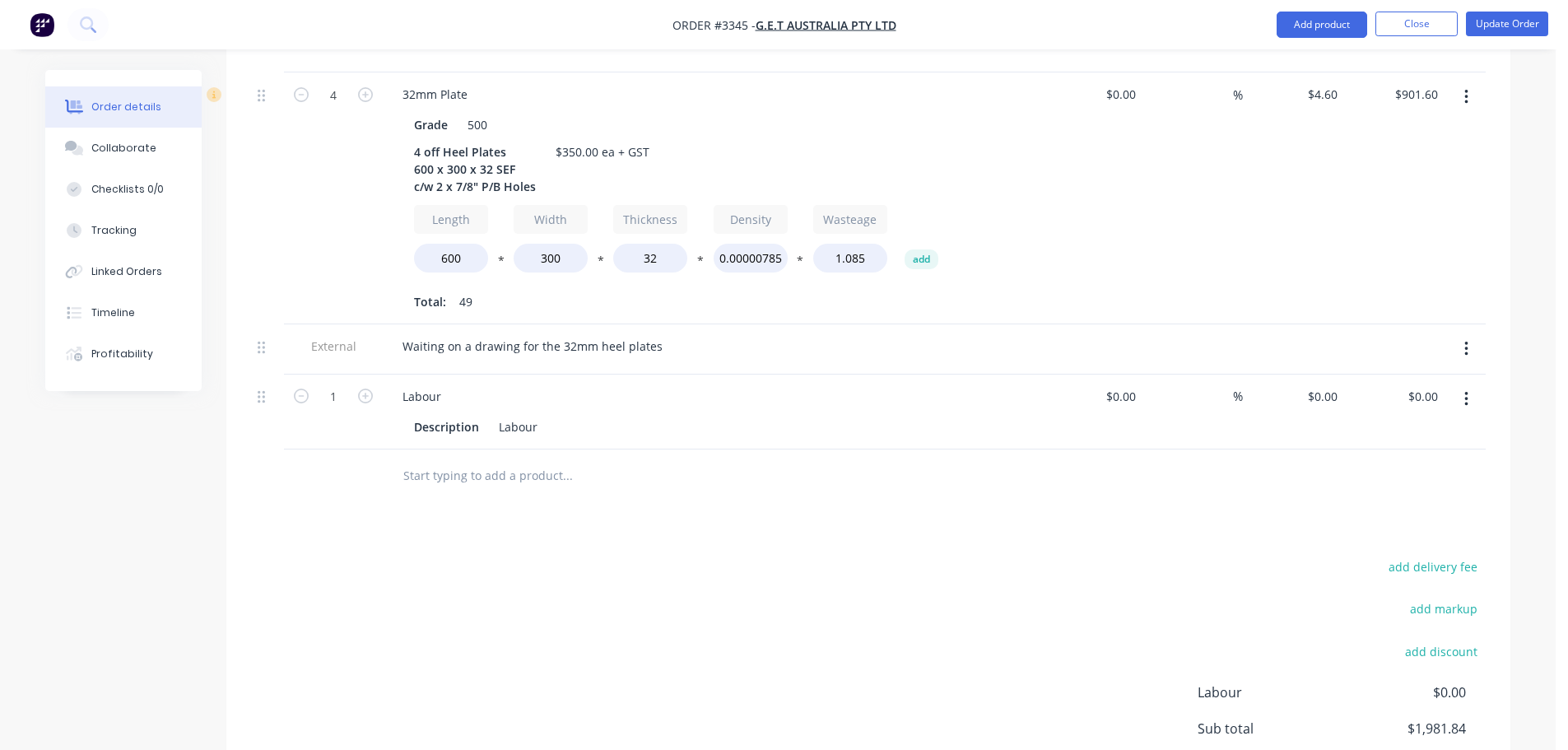
scroll to position [905, 0]
click at [1465, 338] on icon "button" at bounding box center [1467, 346] width 4 height 18
click at [1376, 411] on div "Delete" at bounding box center [1408, 423] width 127 height 24
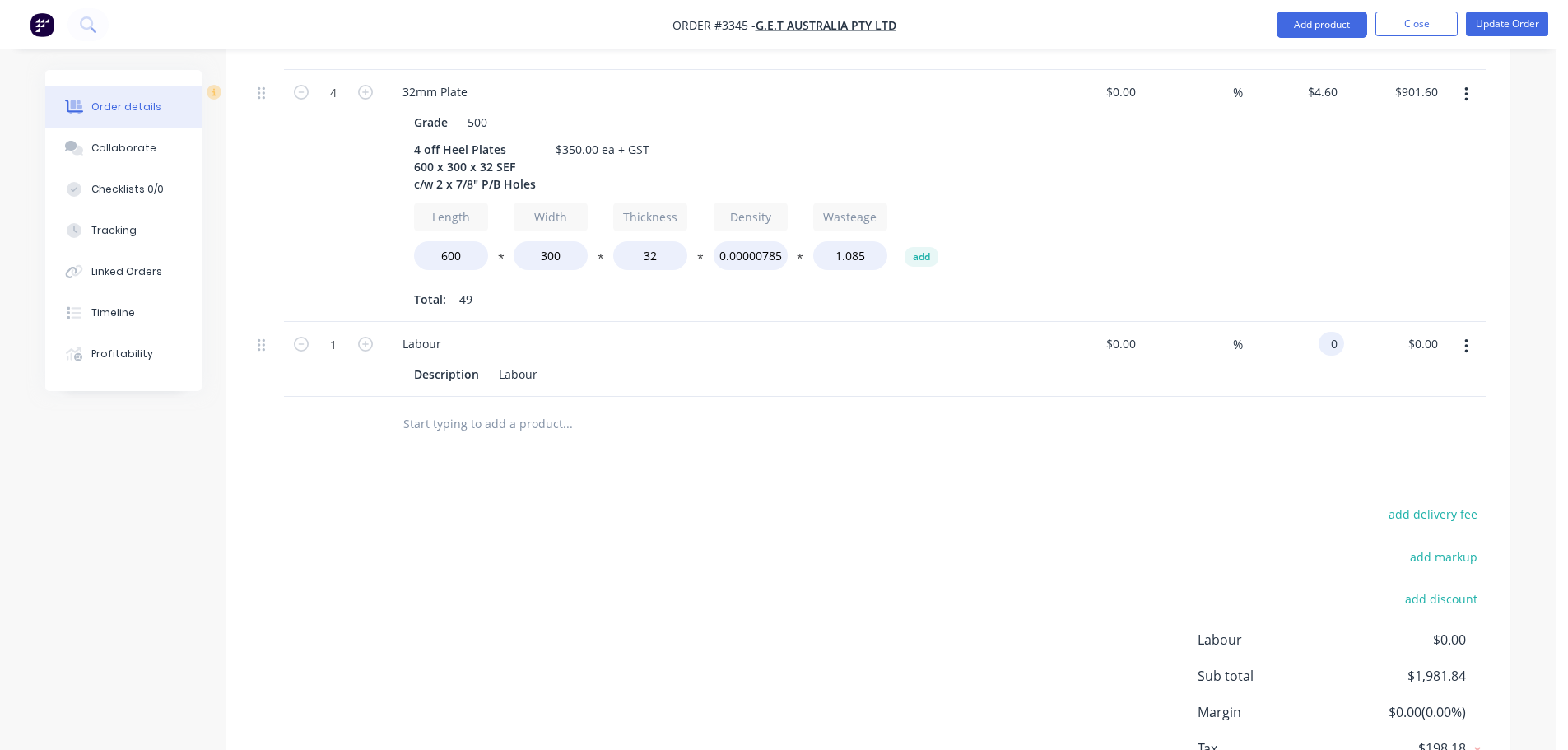
click at [1327, 332] on input "0" at bounding box center [1335, 344] width 19 height 24
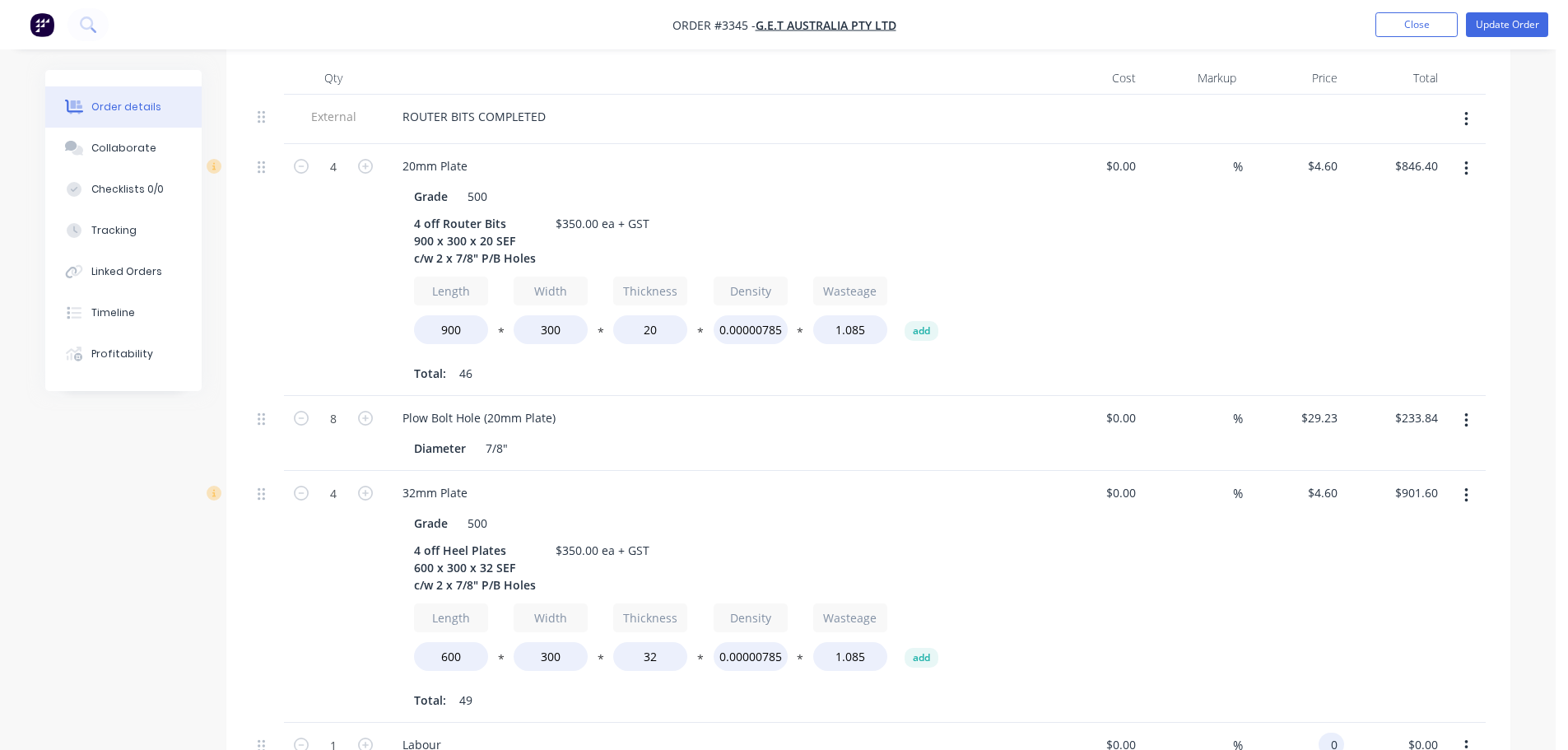
scroll to position [412, 0]
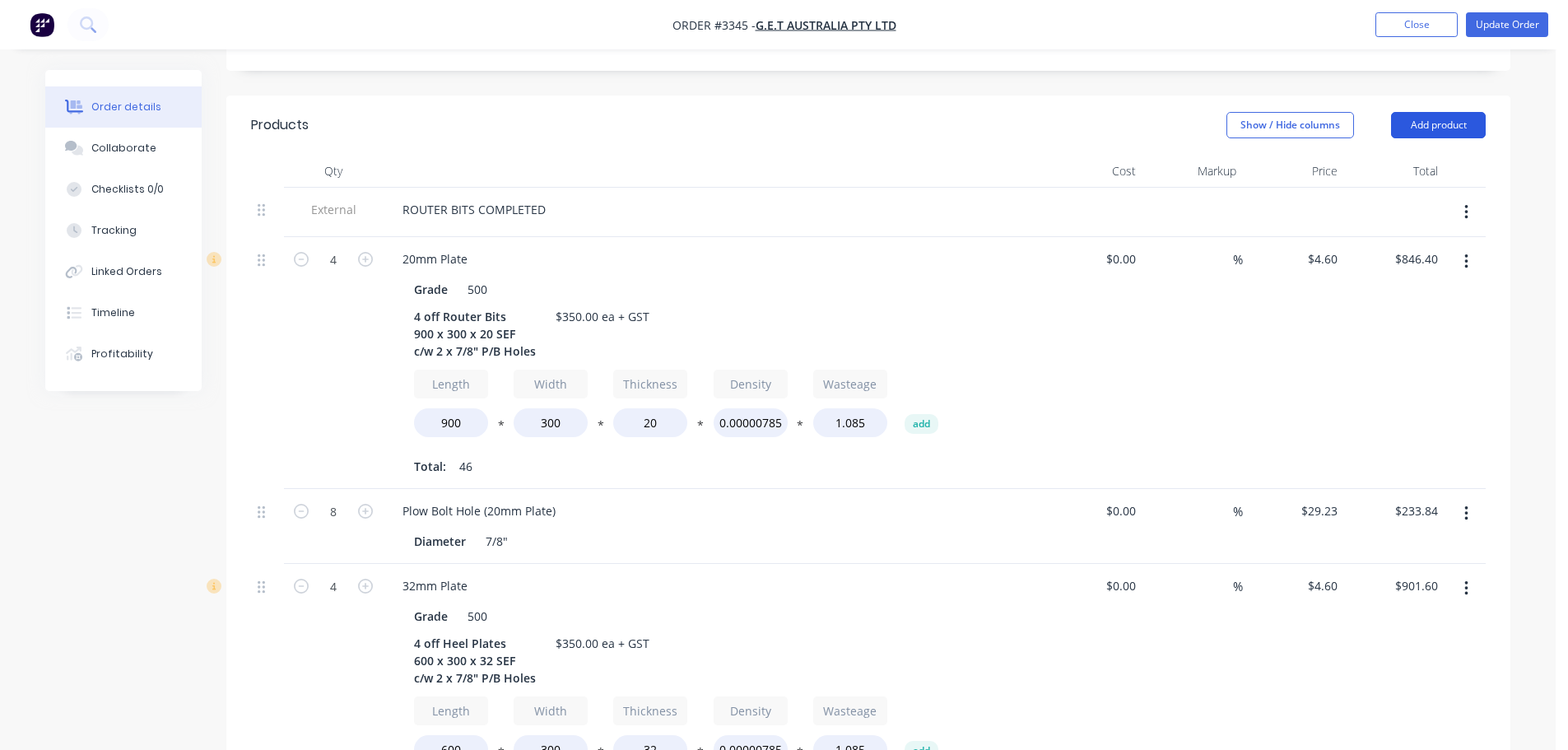
type input "$0.00"
click at [1443, 112] on button "Add product" at bounding box center [1438, 125] width 95 height 27
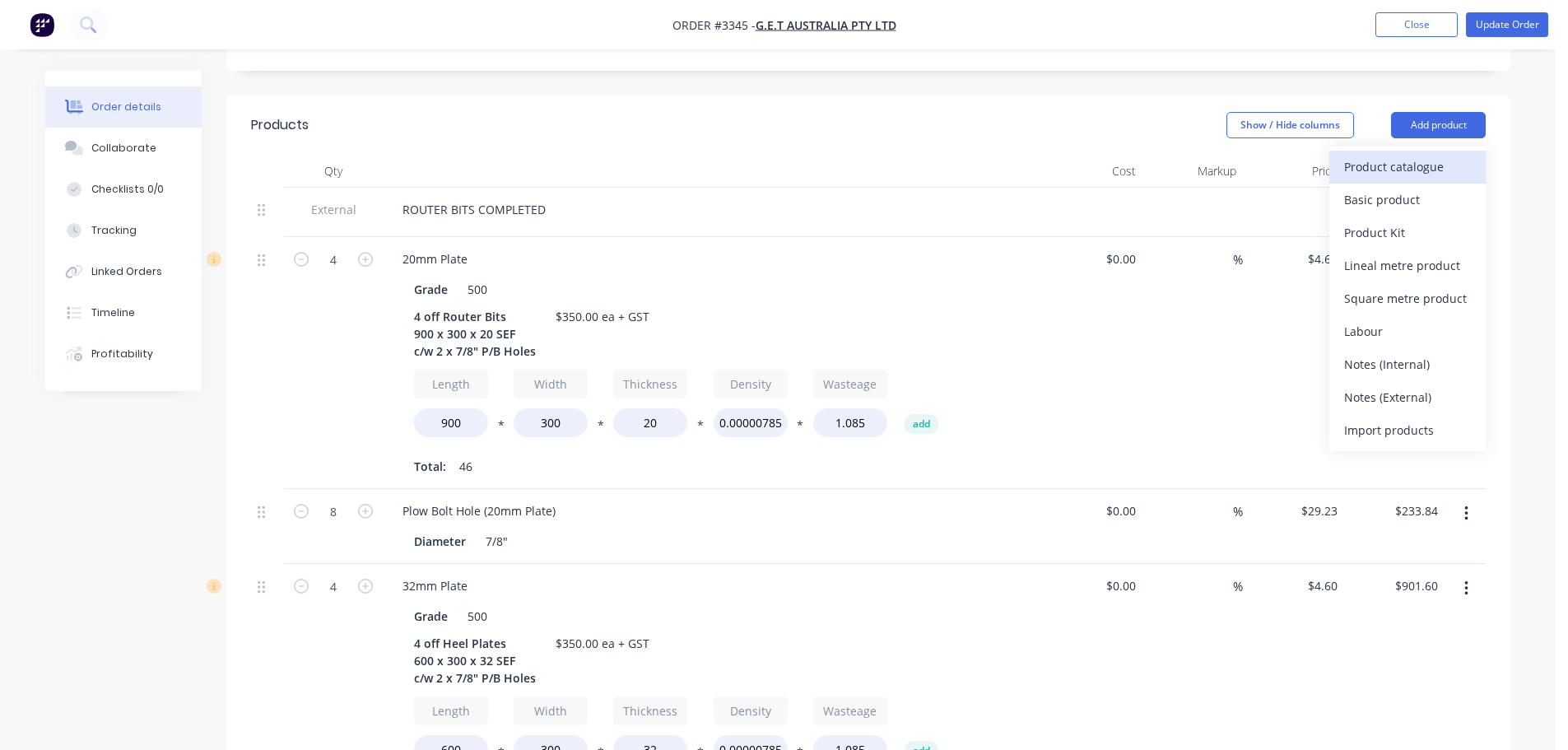
click at [1412, 155] on div "Product catalogue" at bounding box center [1408, 167] width 127 height 24
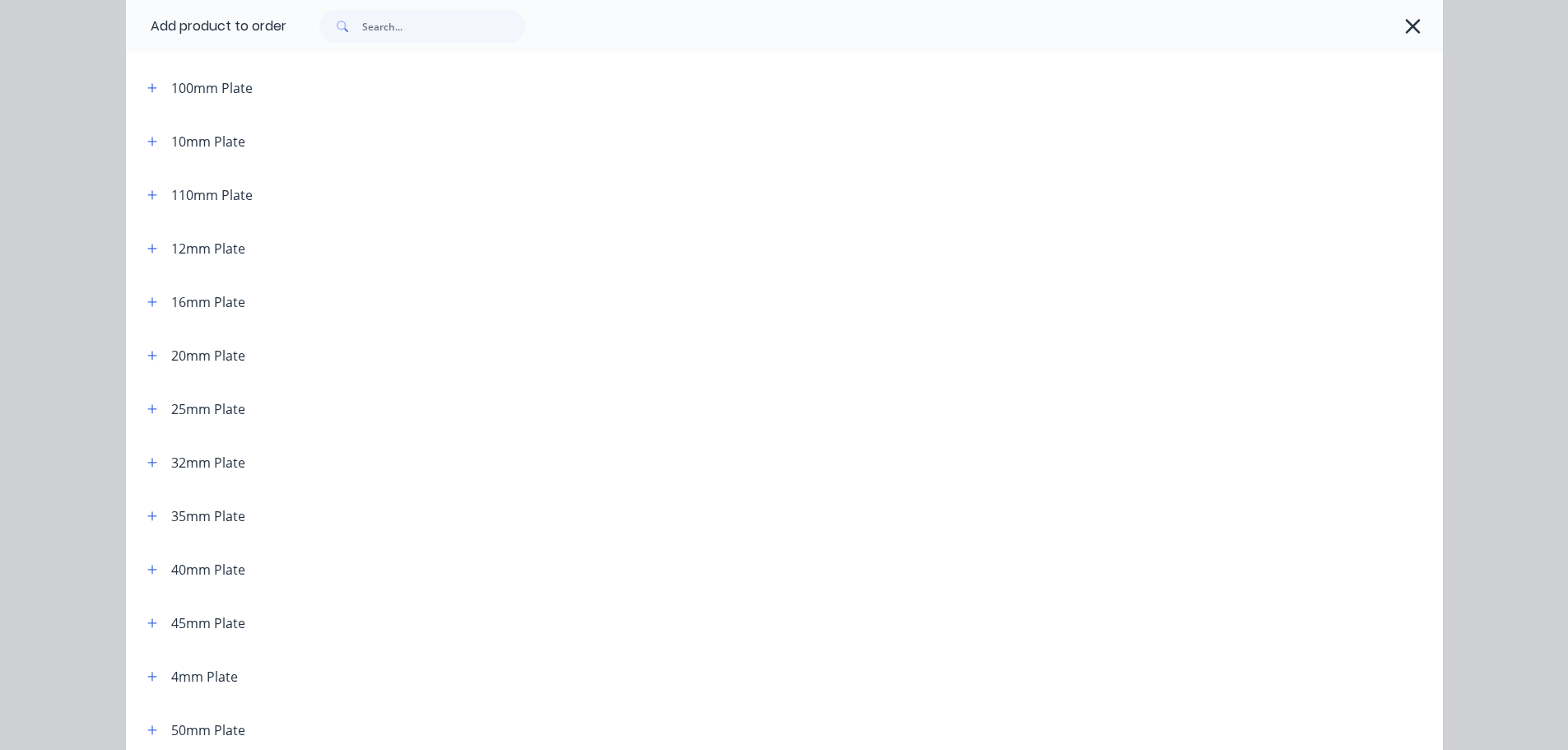
scroll to position [165, 0]
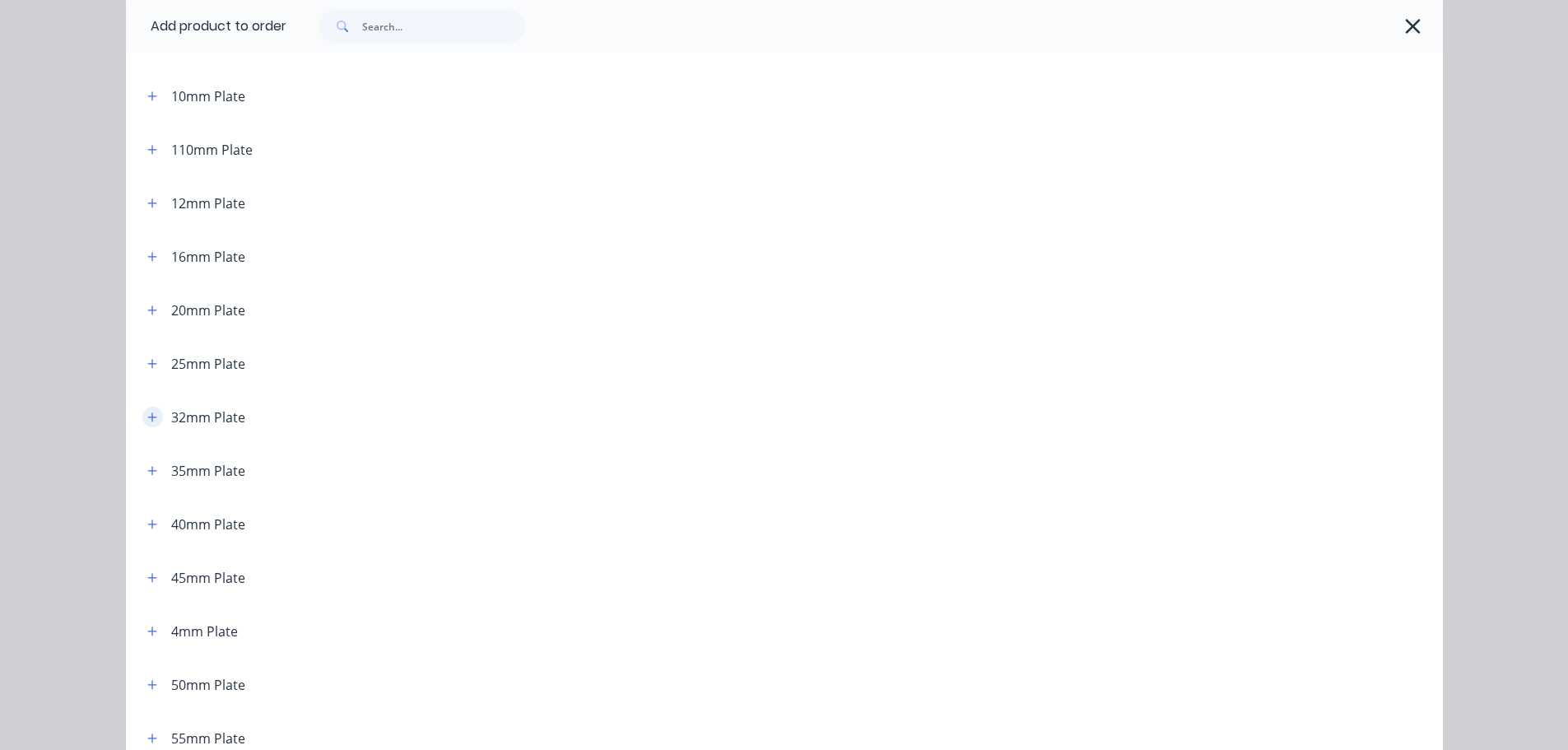
click at [149, 412] on icon "button" at bounding box center [152, 417] width 9 height 11
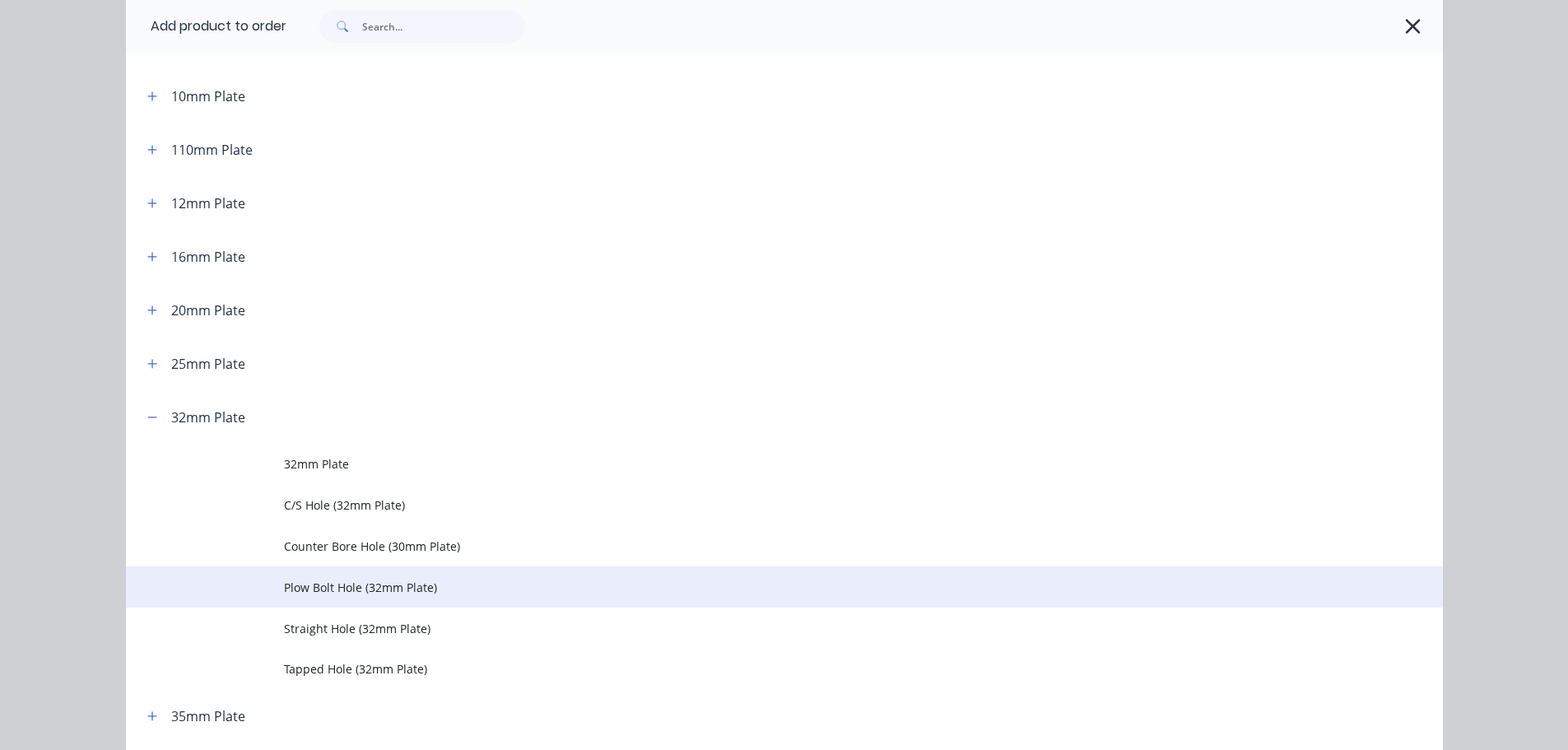
click at [311, 585] on span "Plow Bolt Hole (32mm Plate)" at bounding box center [747, 588] width 927 height 17
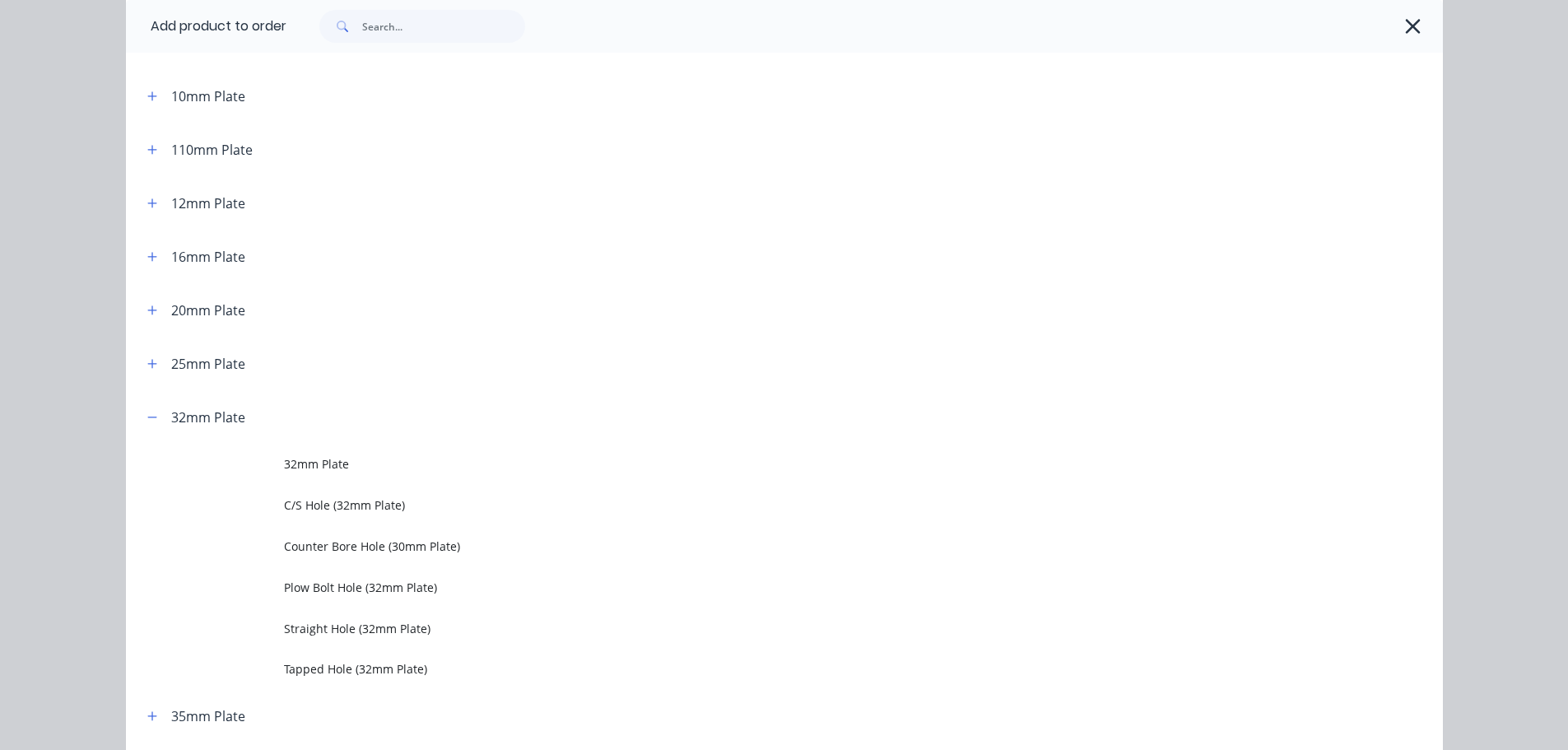
scroll to position [0, 0]
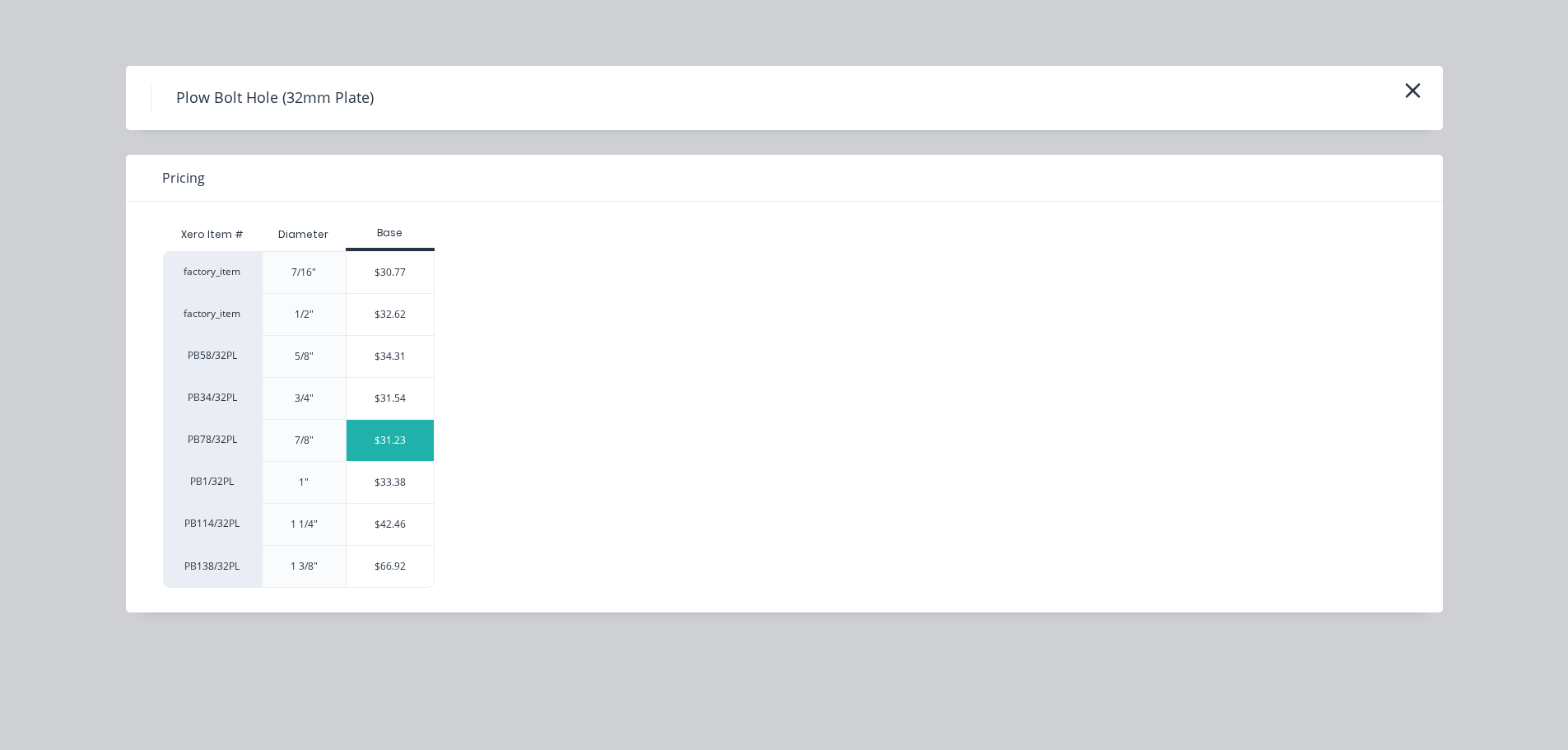
click at [369, 436] on div "$31.23" at bounding box center [390, 441] width 88 height 41
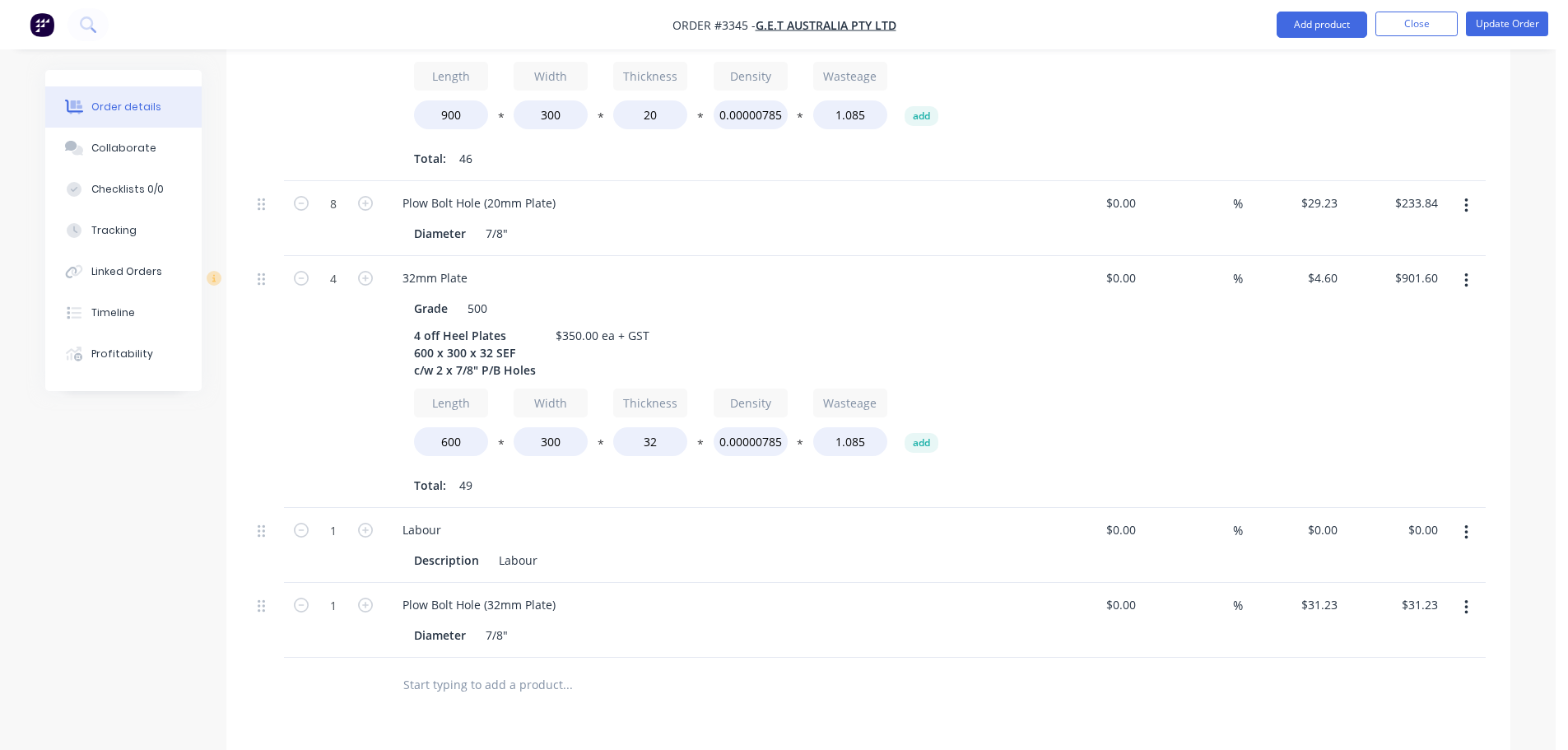
scroll to position [741, 0]
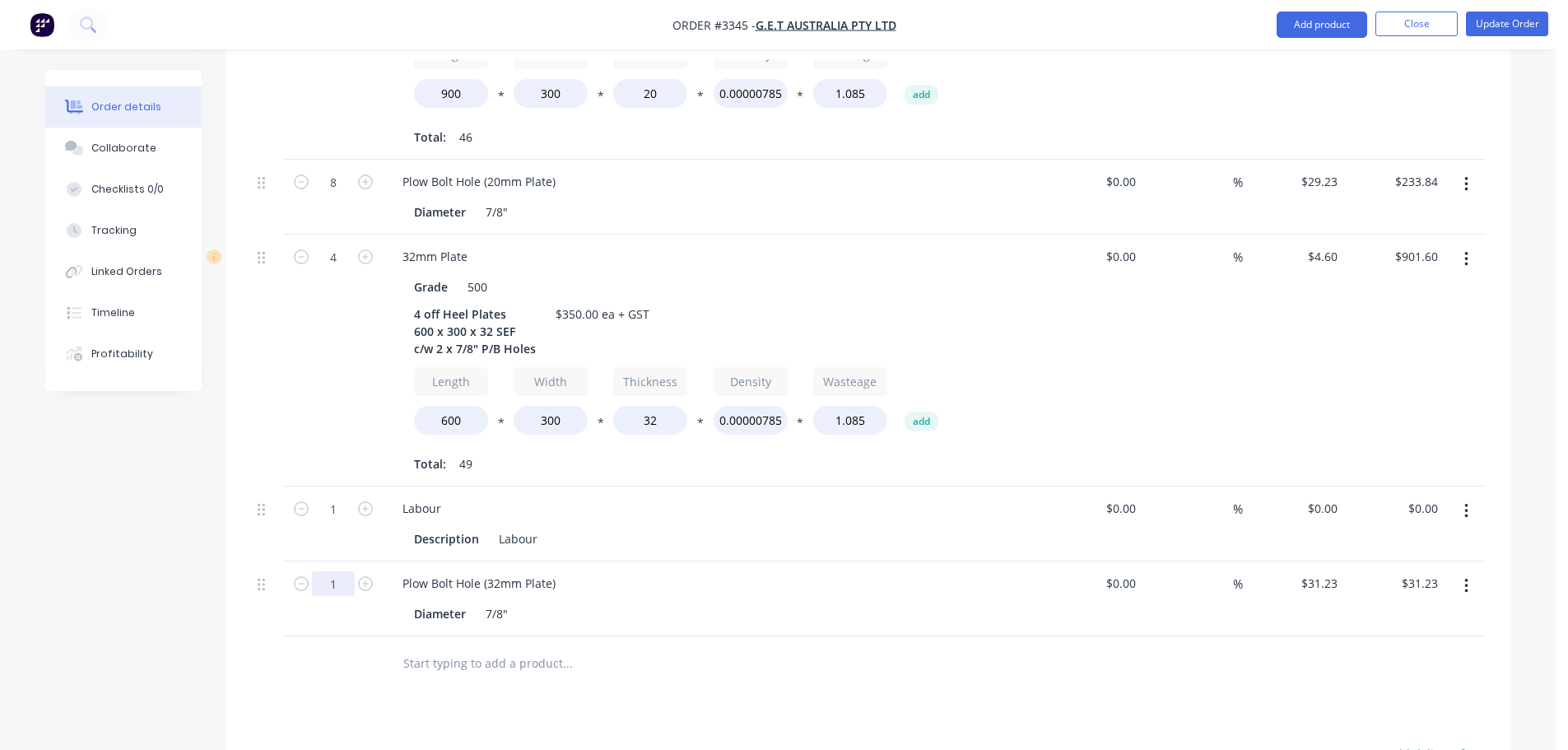
click at [340, 571] on input "1" at bounding box center [333, 583] width 43 height 25
type input "8"
type input "$249.84"
click at [324, 424] on div "4" at bounding box center [333, 360] width 99 height 252
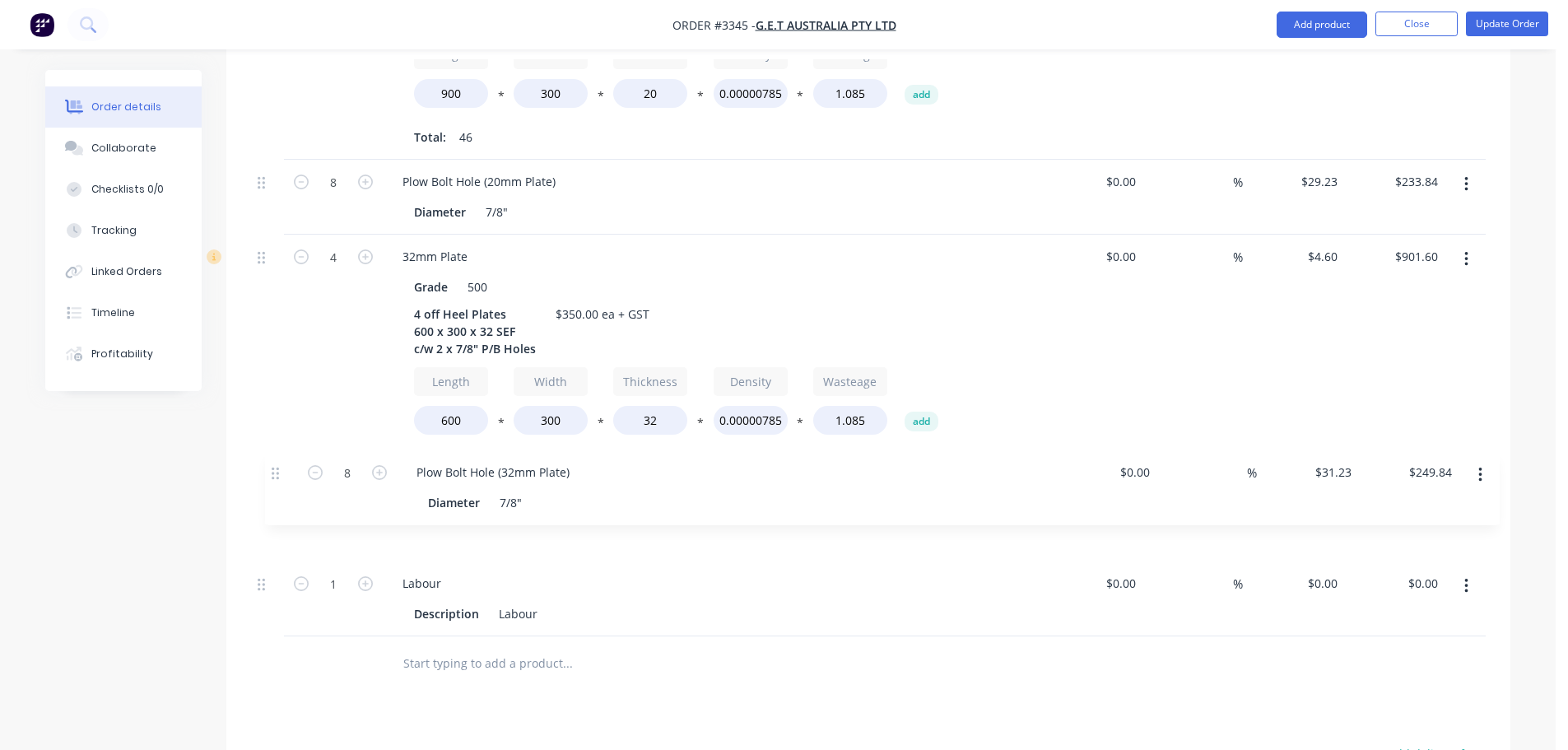
drag, startPoint x: 268, startPoint y: 559, endPoint x: 283, endPoint y: 463, distance: 97.2
click at [283, 463] on div "External ROUTER BITS COMPLETED 4 20mm Plate Grade 500 4 off Router Bits 900 x 3…" at bounding box center [868, 247] width 1235 height 778
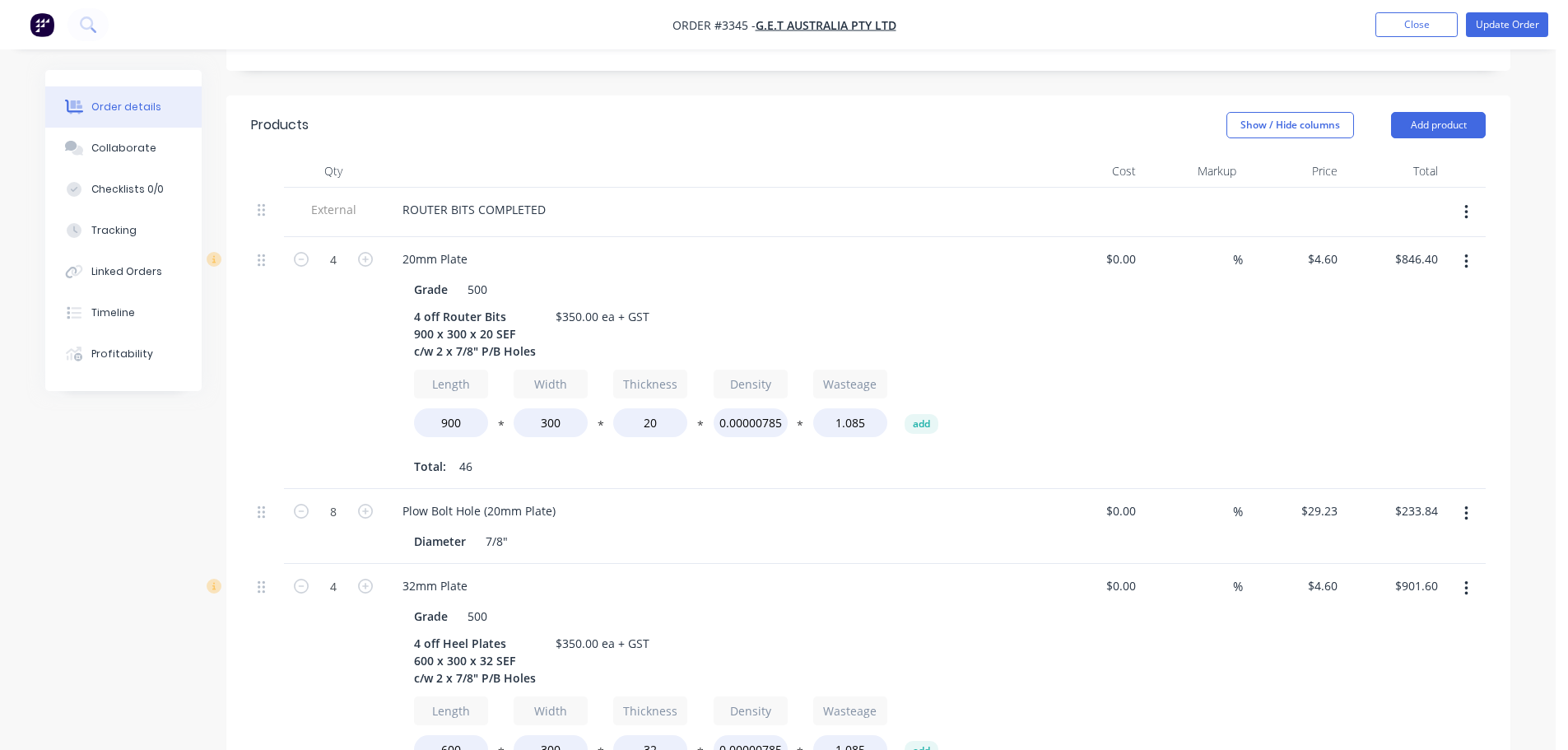
scroll to position [494, 0]
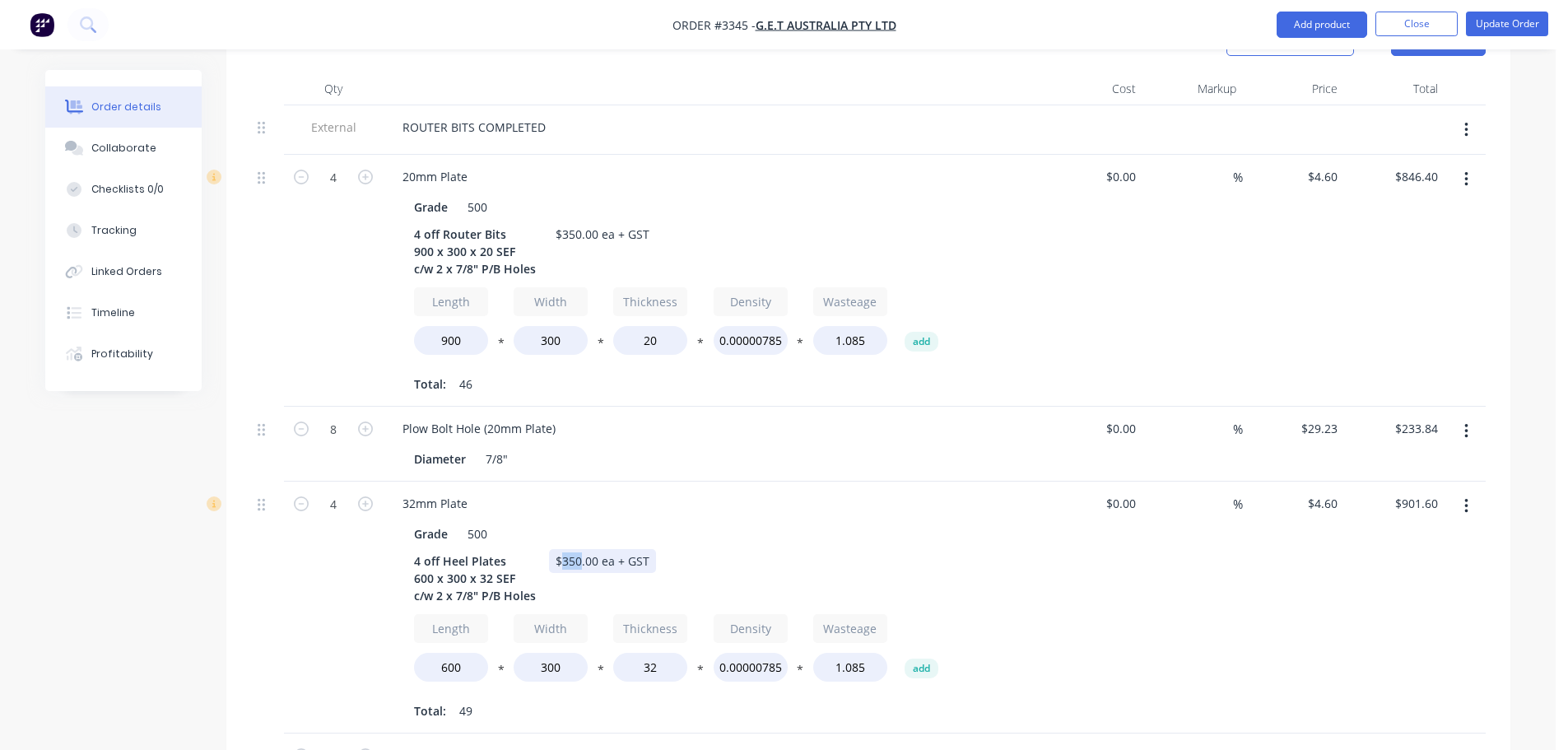
drag, startPoint x: 579, startPoint y: 534, endPoint x: 561, endPoint y: 531, distance: 18.2
click at [561, 549] on div "$350.00 ea + GST" at bounding box center [602, 561] width 107 height 24
click at [595, 491] on div "32mm Plate" at bounding box center [711, 503] width 645 height 24
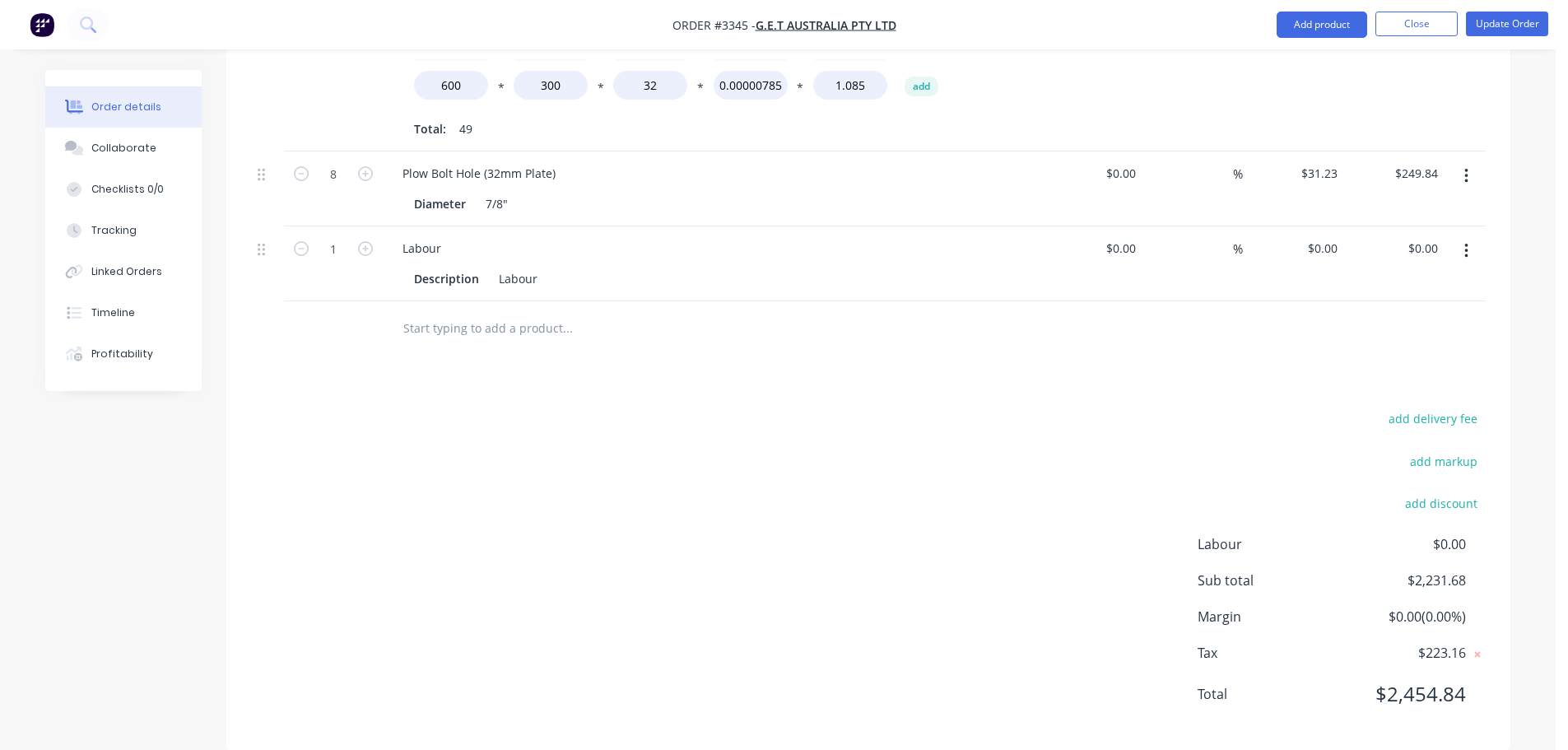
scroll to position [1077, 0]
click at [1327, 235] on input "0" at bounding box center [1326, 247] width 38 height 24
type input "$660.32"
click at [1148, 405] on div "add delivery fee add markup add discount Labour $0.00 Sub total $2,892.00 Margi…" at bounding box center [868, 564] width 1235 height 318
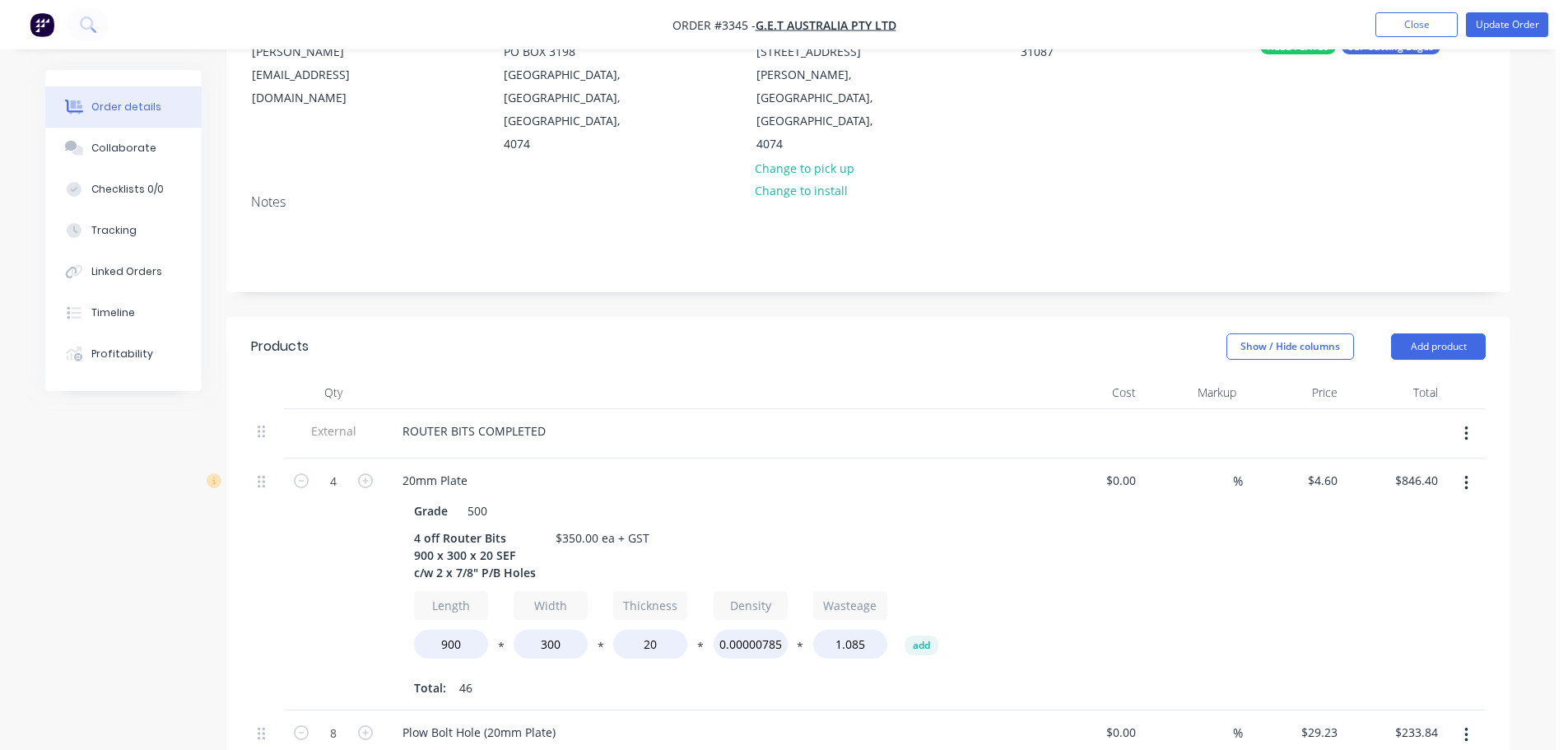
scroll to position [8, 0]
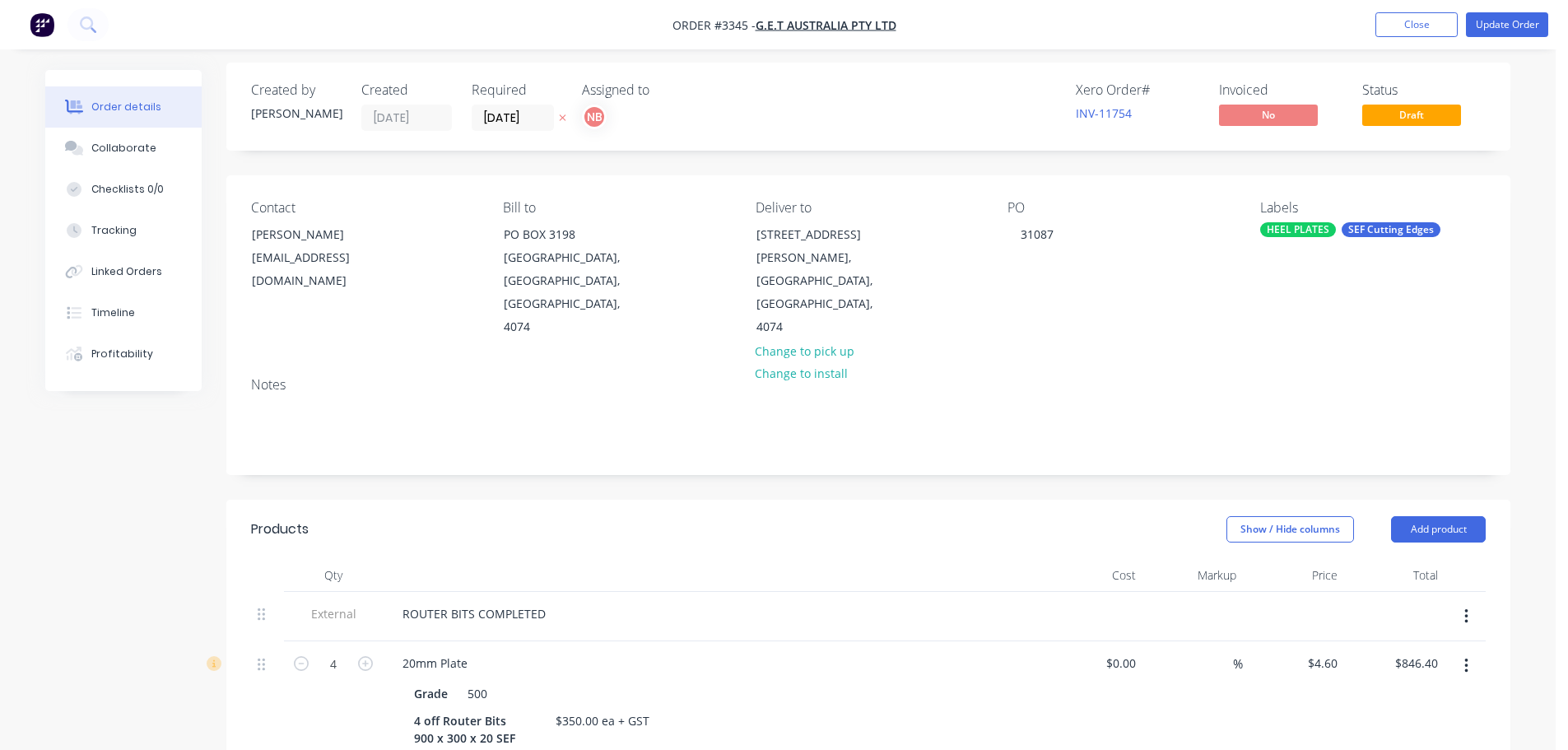
click at [1390, 233] on div "SEF Cutting Edges" at bounding box center [1391, 229] width 99 height 15
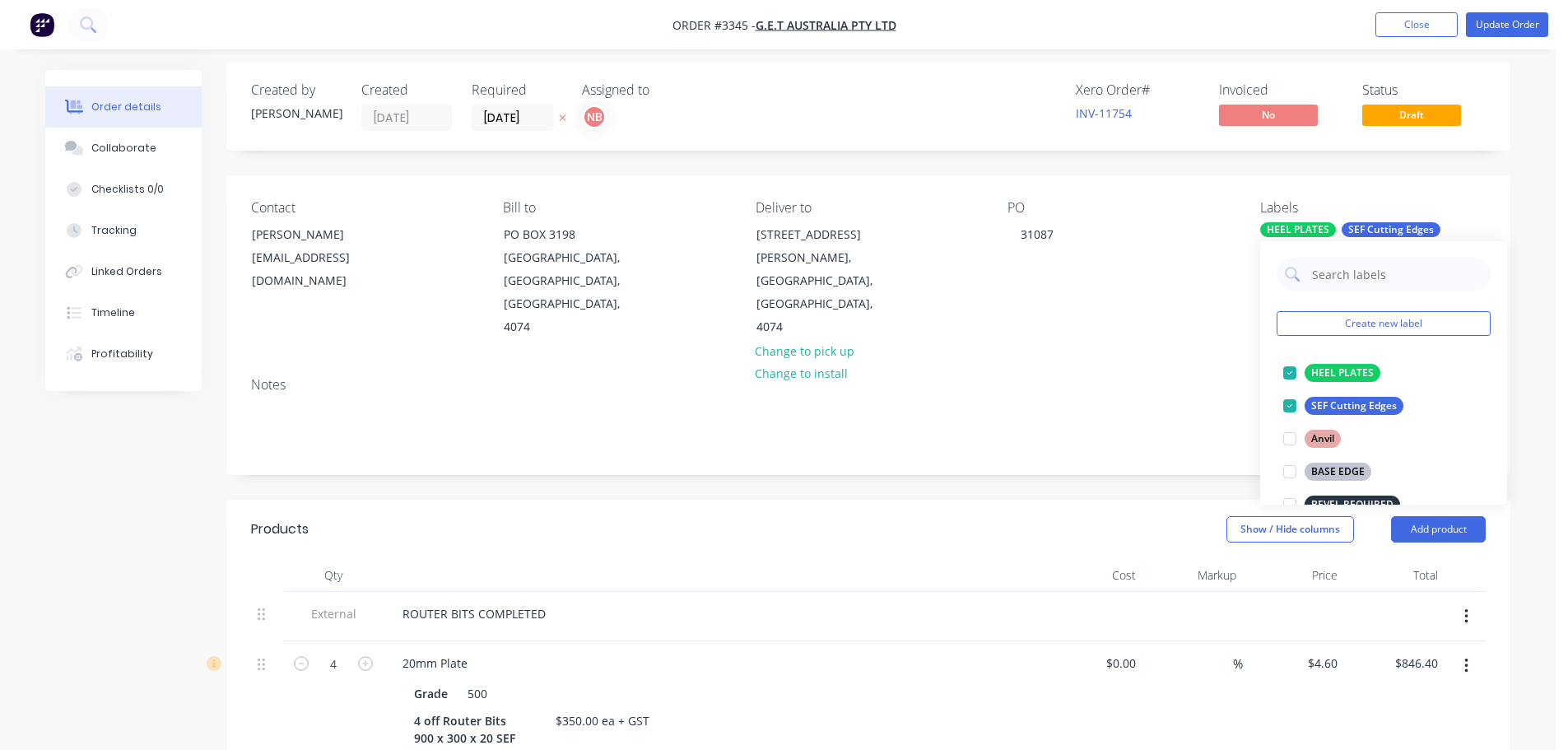
click at [1282, 180] on div "Contact [PERSON_NAME] [EMAIL_ADDRESS][DOMAIN_NAME] Bill to [GEOGRAPHIC_DATA] De…" at bounding box center [869, 269] width 1284 height 188
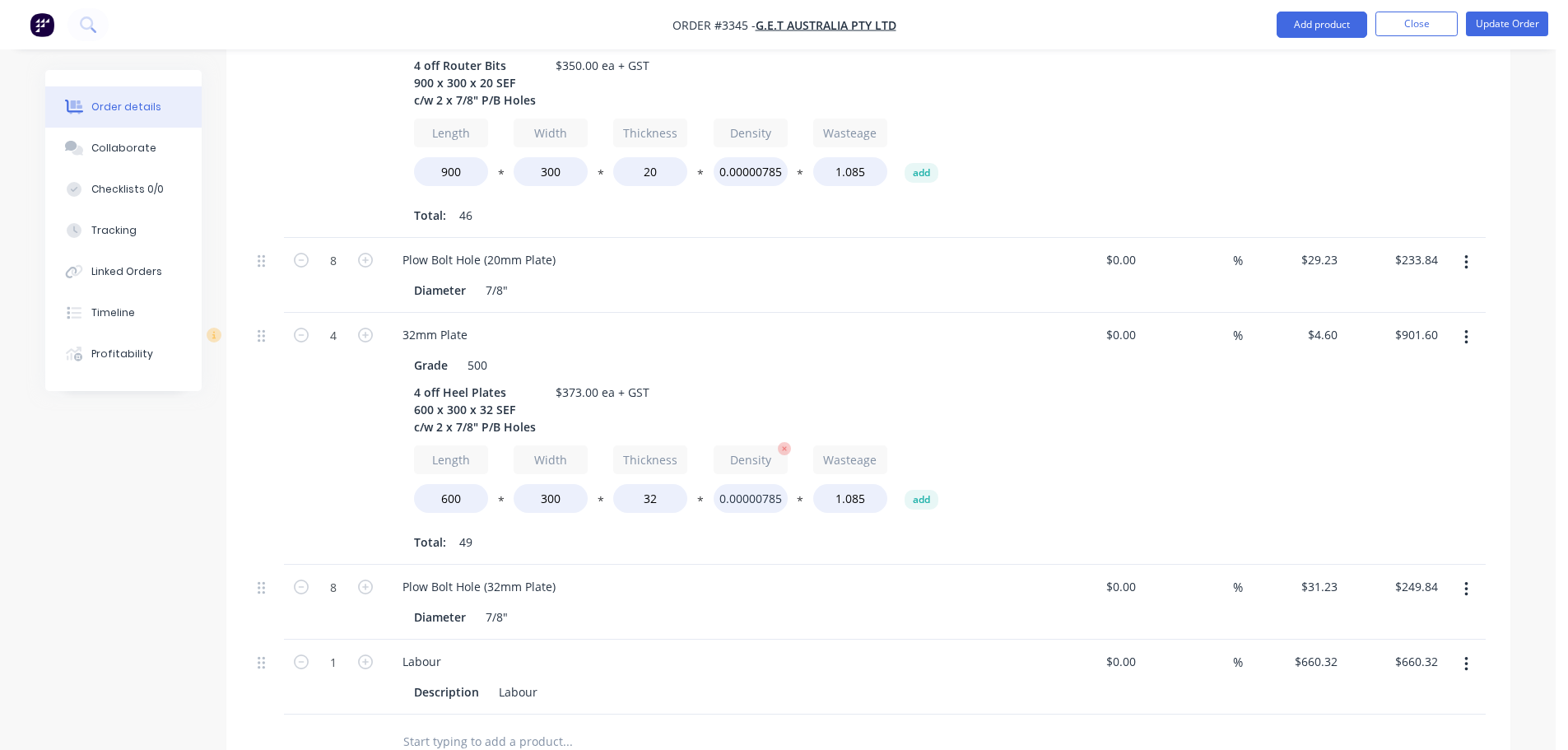
scroll to position [666, 0]
click at [82, 143] on icon at bounding box center [75, 148] width 19 height 15
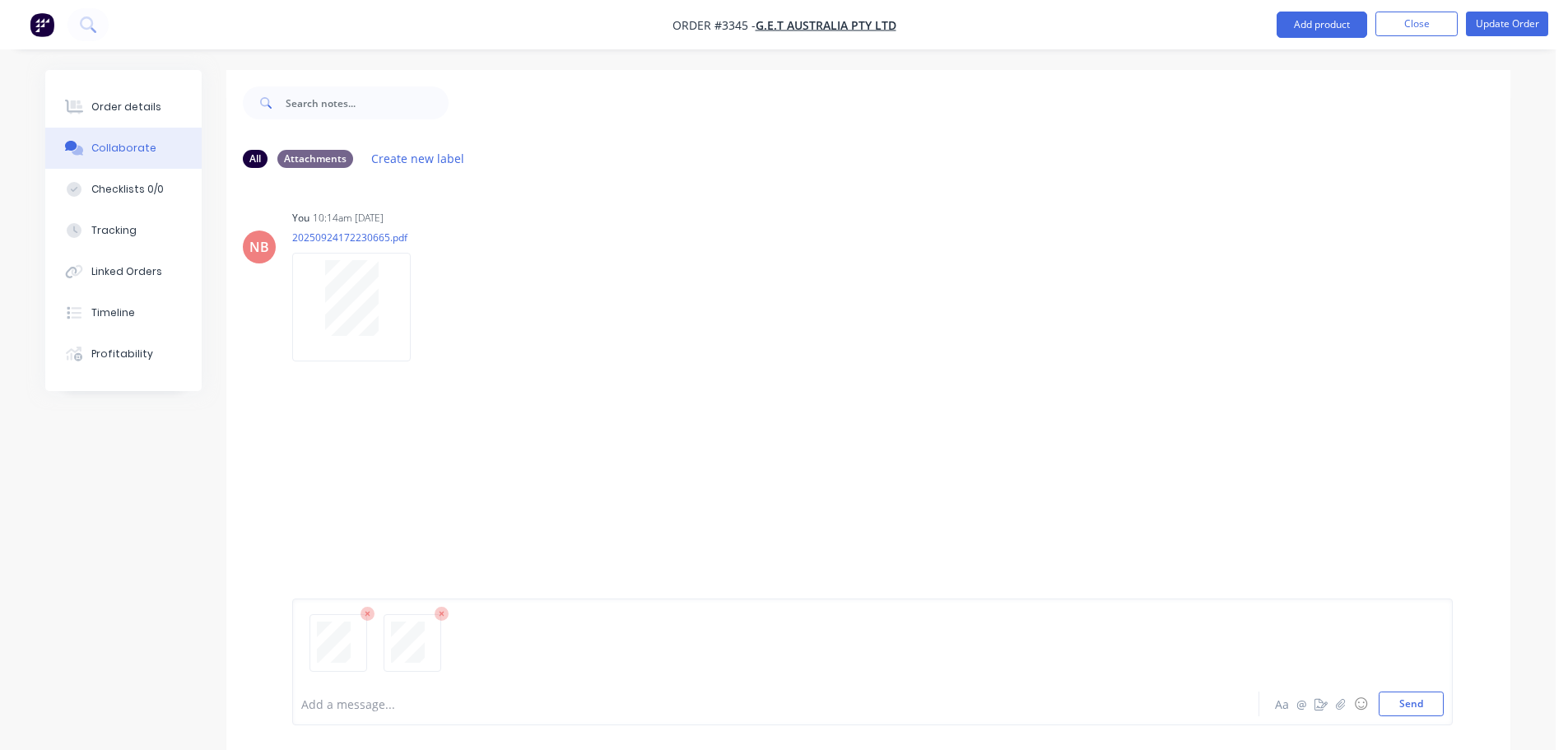
click at [365, 613] on icon at bounding box center [368, 613] width 15 height 15
click at [1388, 701] on button "Send" at bounding box center [1412, 704] width 65 height 25
click at [126, 95] on button "Order details" at bounding box center [124, 107] width 156 height 41
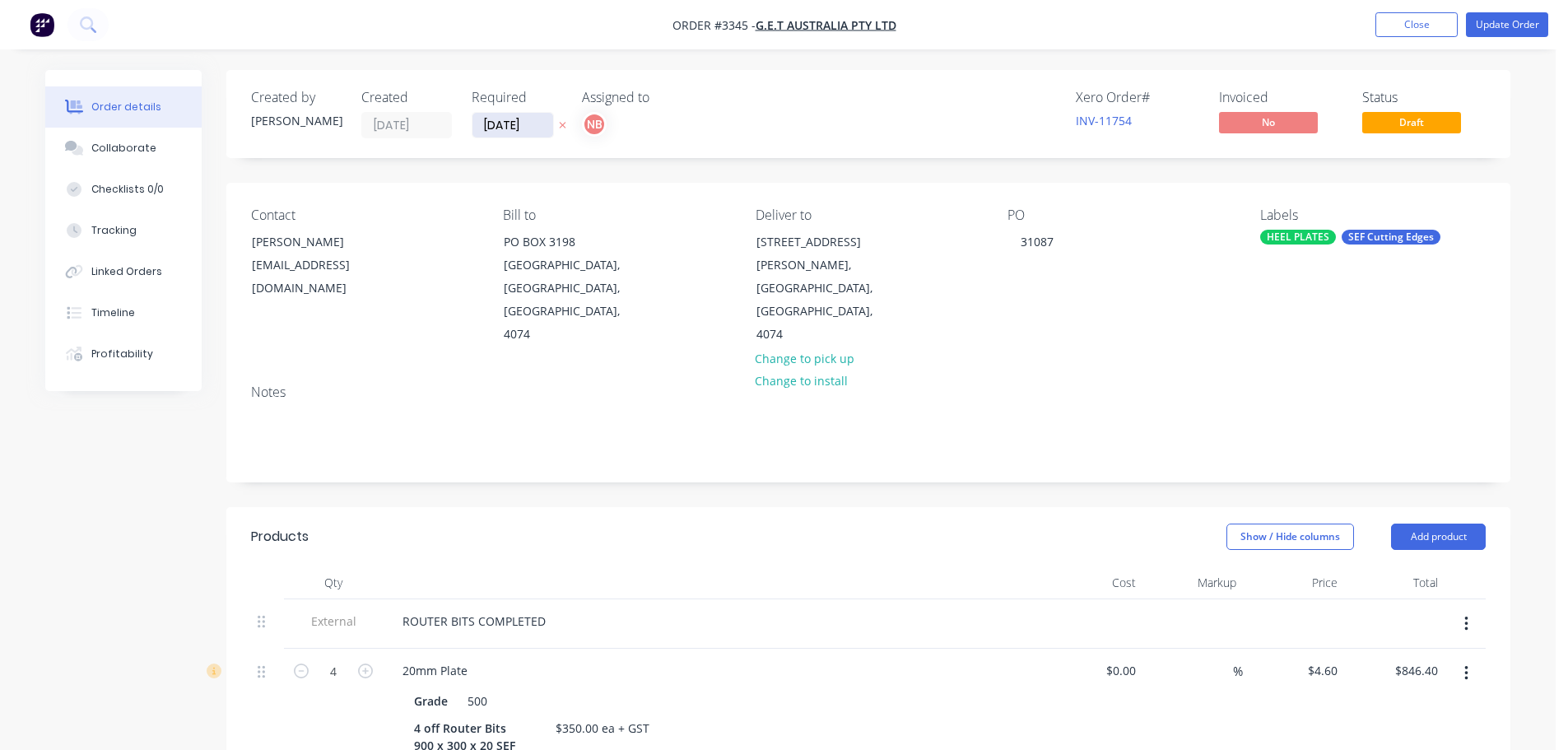
click at [499, 121] on input "[DATE]" at bounding box center [513, 125] width 81 height 25
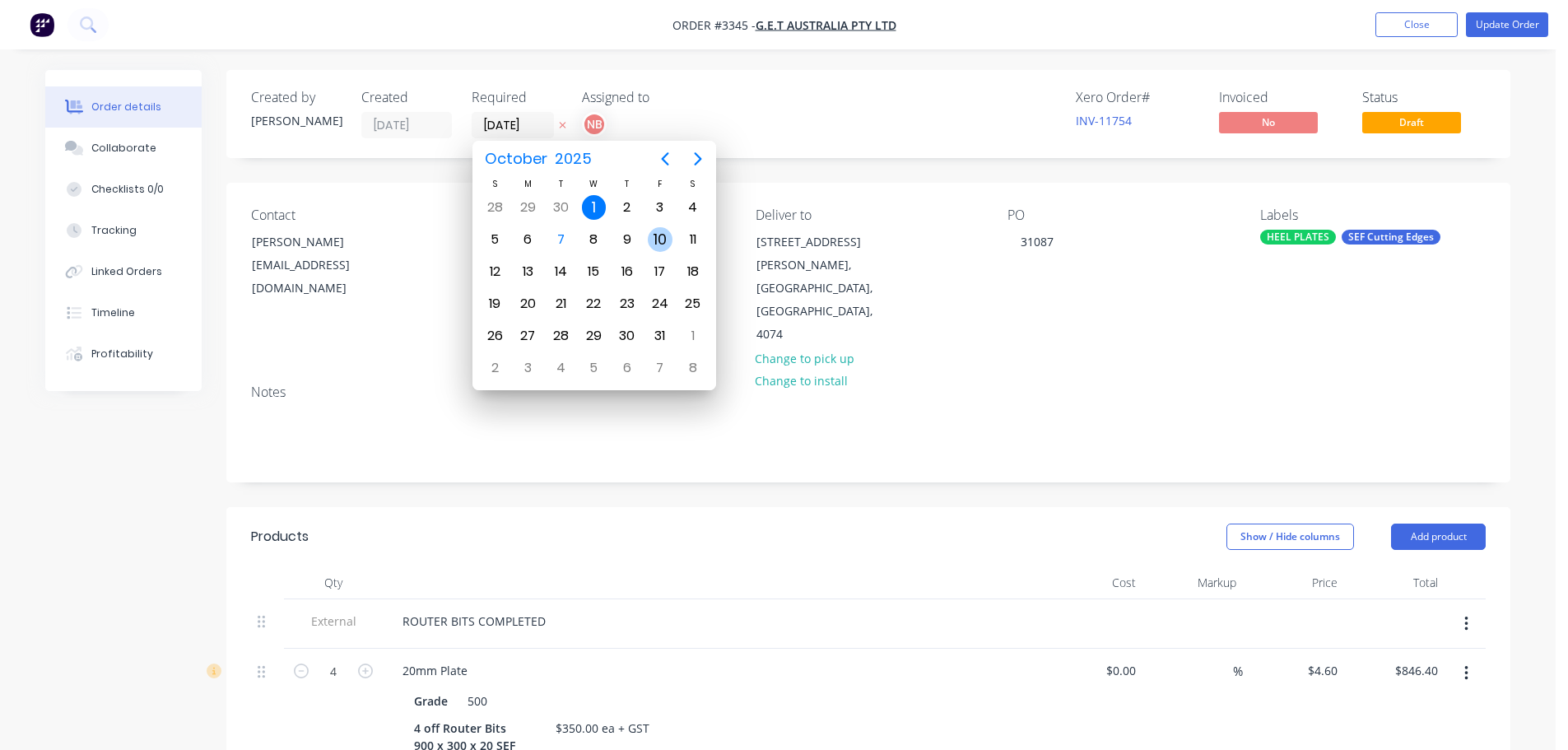
click at [661, 239] on div "10" at bounding box center [660, 239] width 25 height 25
type input "[DATE]"
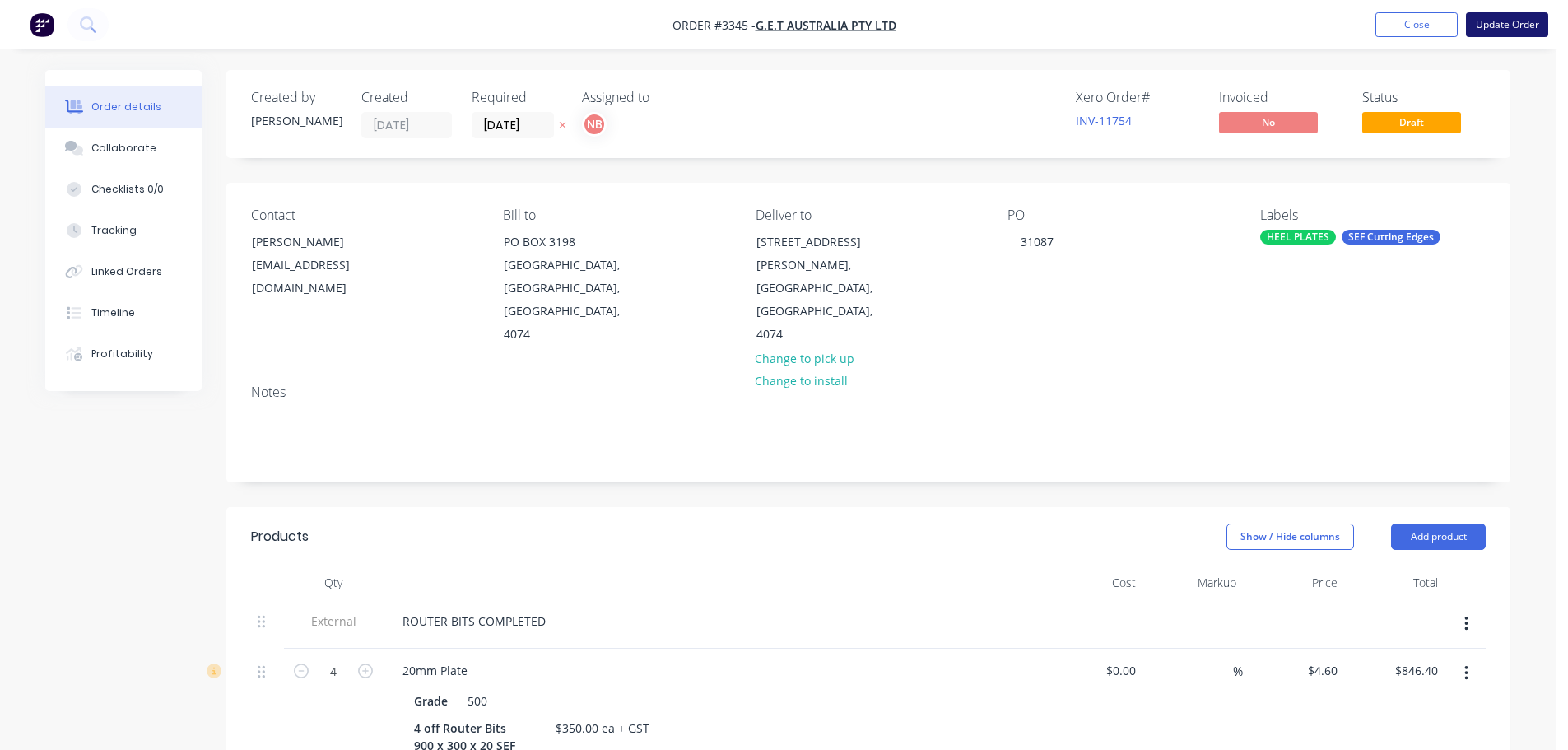
click at [1504, 29] on button "Update Order" at bounding box center [1508, 24] width 82 height 25
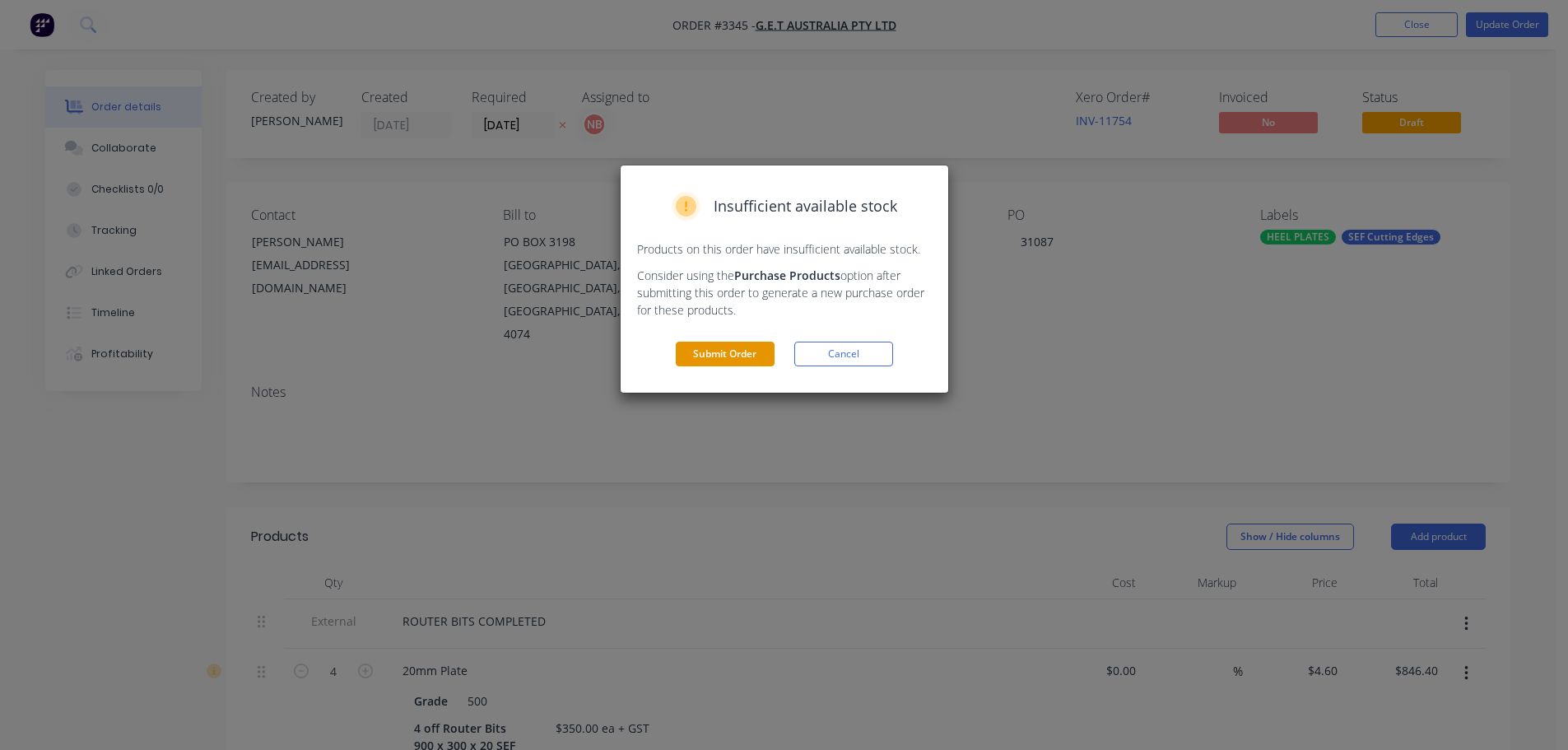
click at [747, 348] on button "Submit Order" at bounding box center [725, 354] width 99 height 25
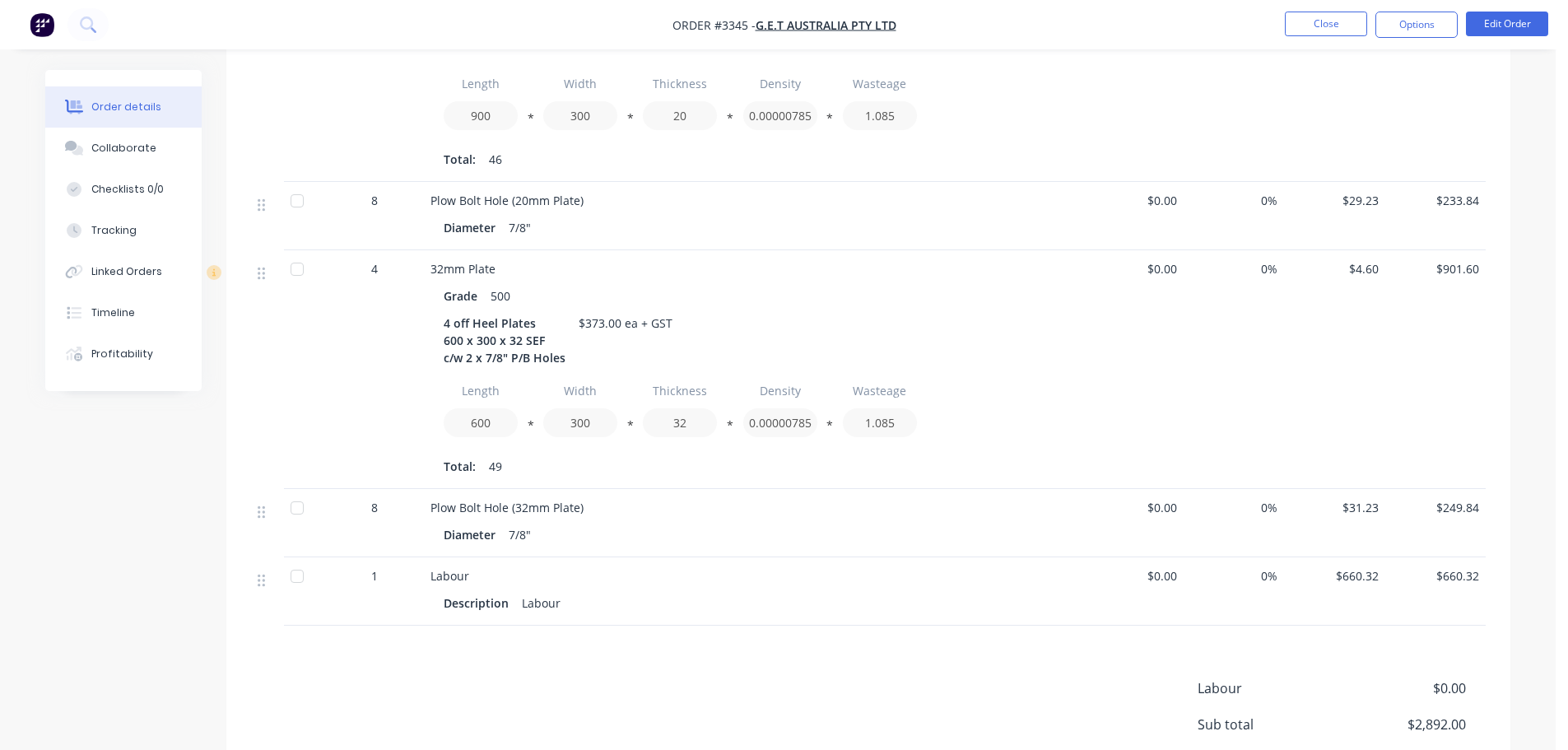
scroll to position [654, 0]
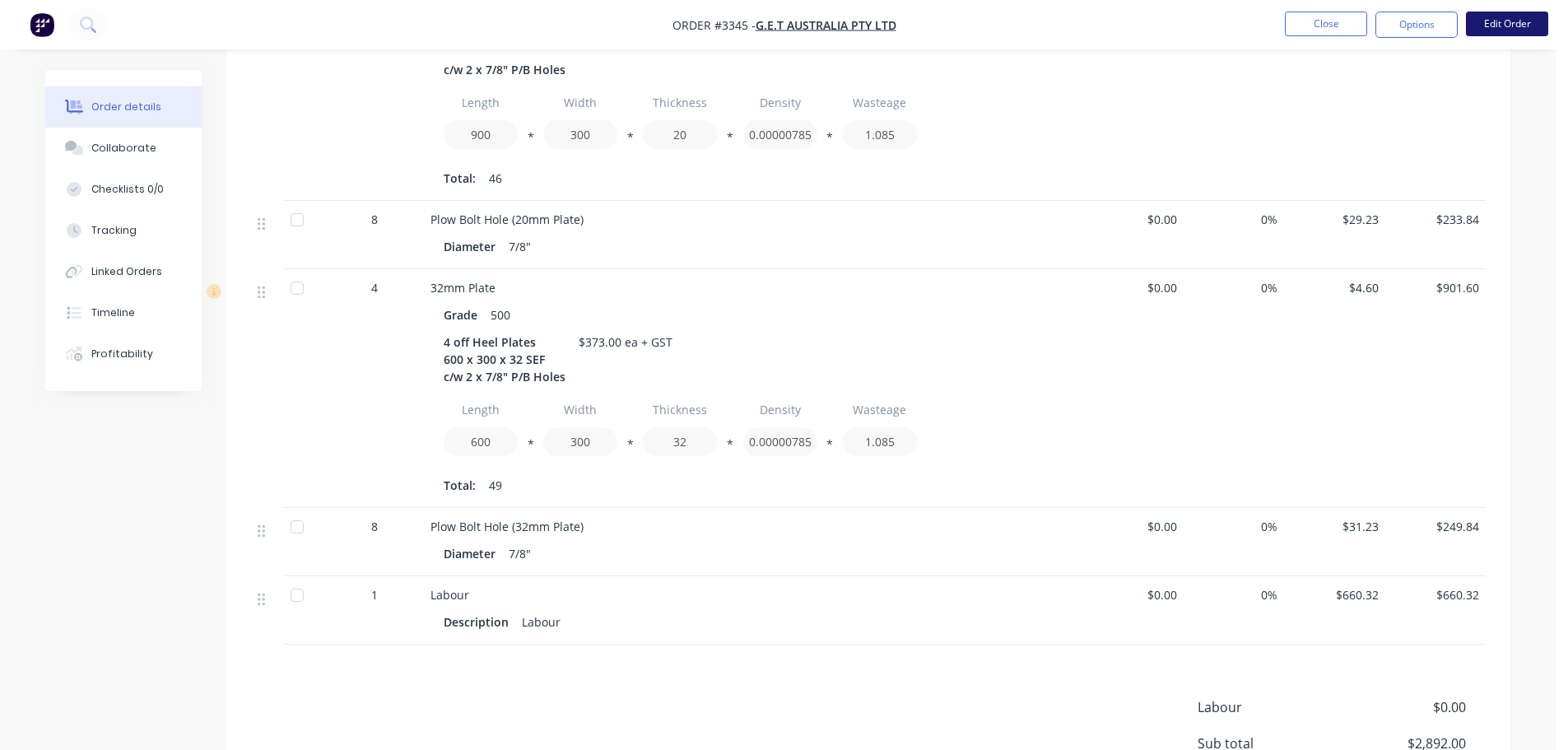
click at [1504, 15] on button "Edit Order" at bounding box center [1508, 23] width 82 height 25
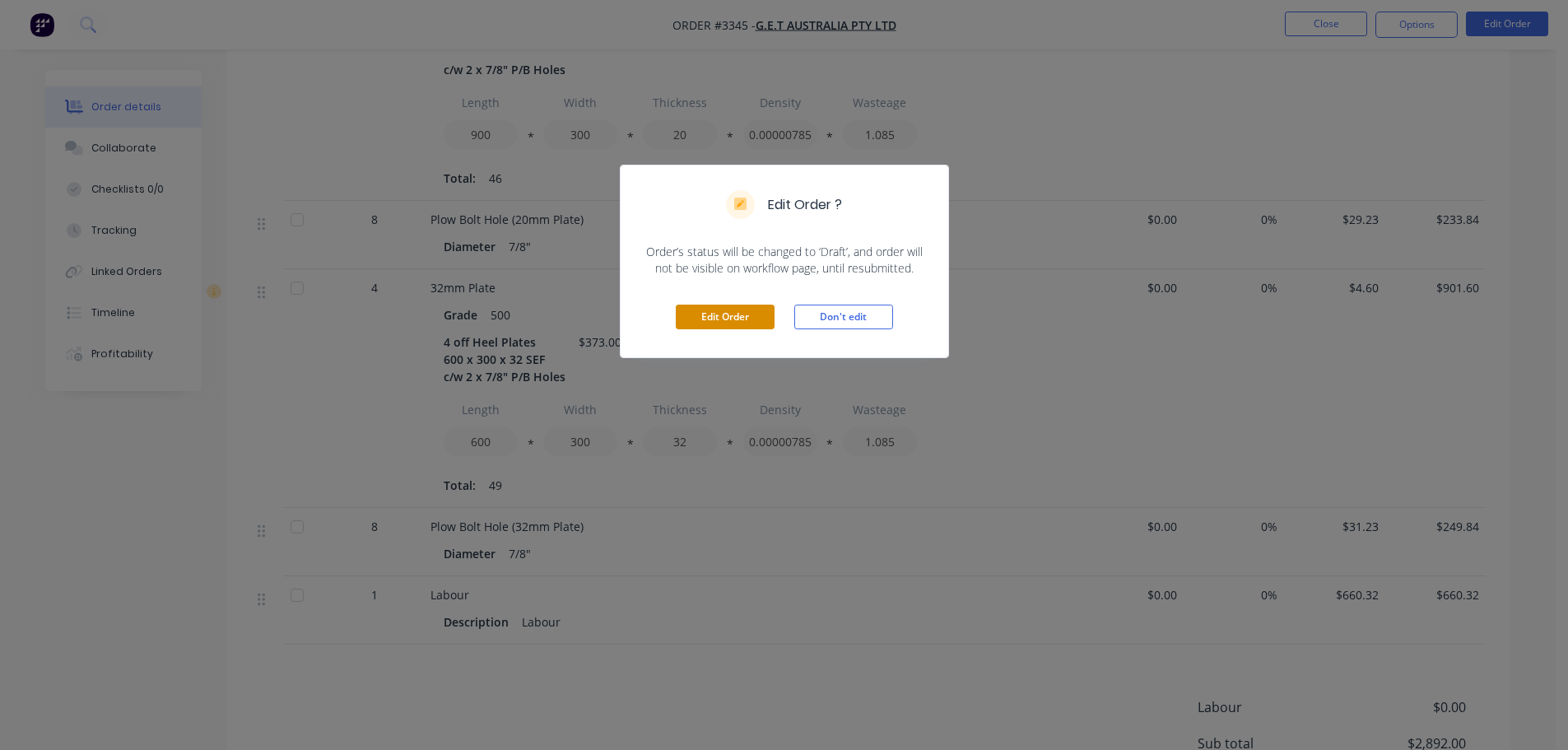
click at [719, 321] on button "Edit Order" at bounding box center [725, 317] width 99 height 25
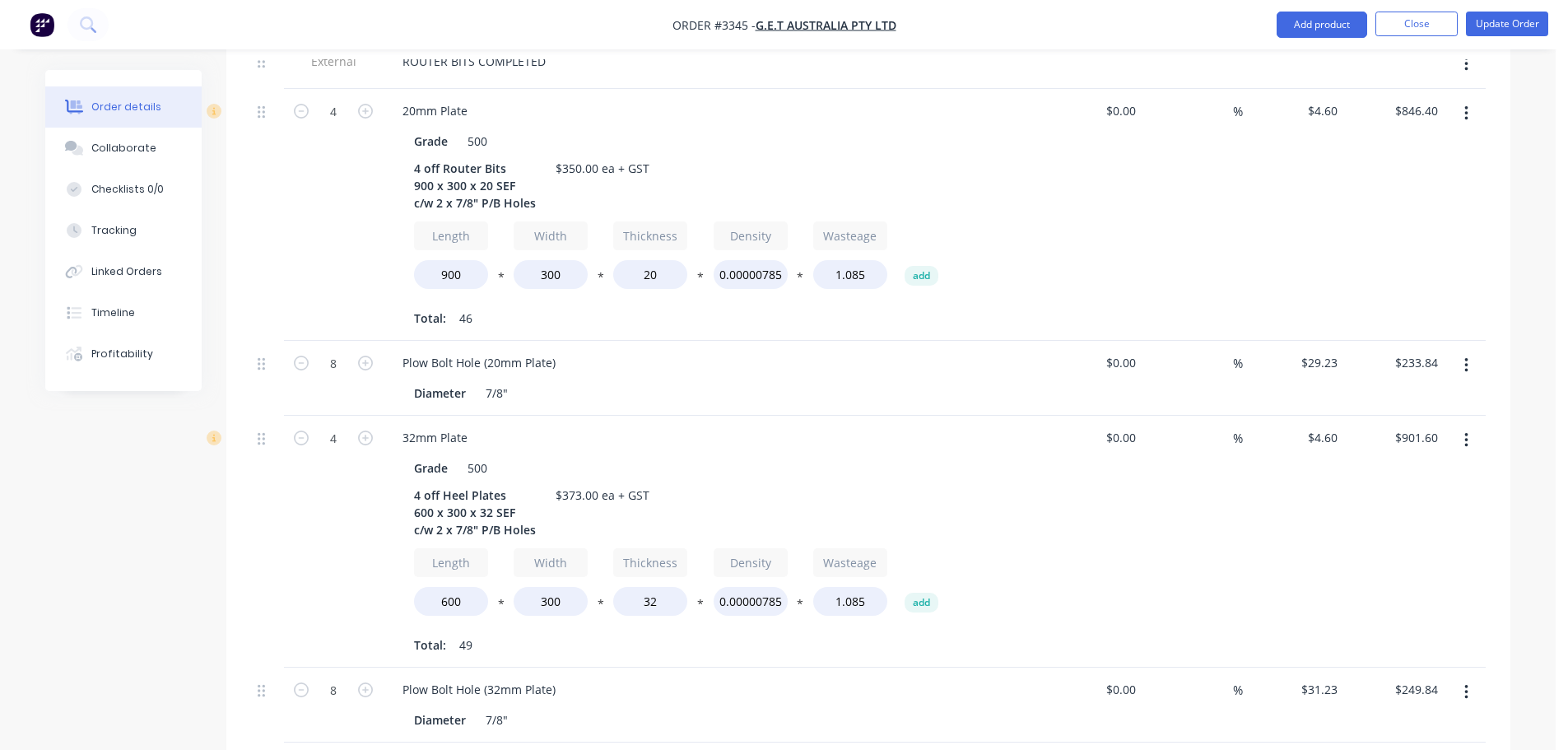
scroll to position [576, 0]
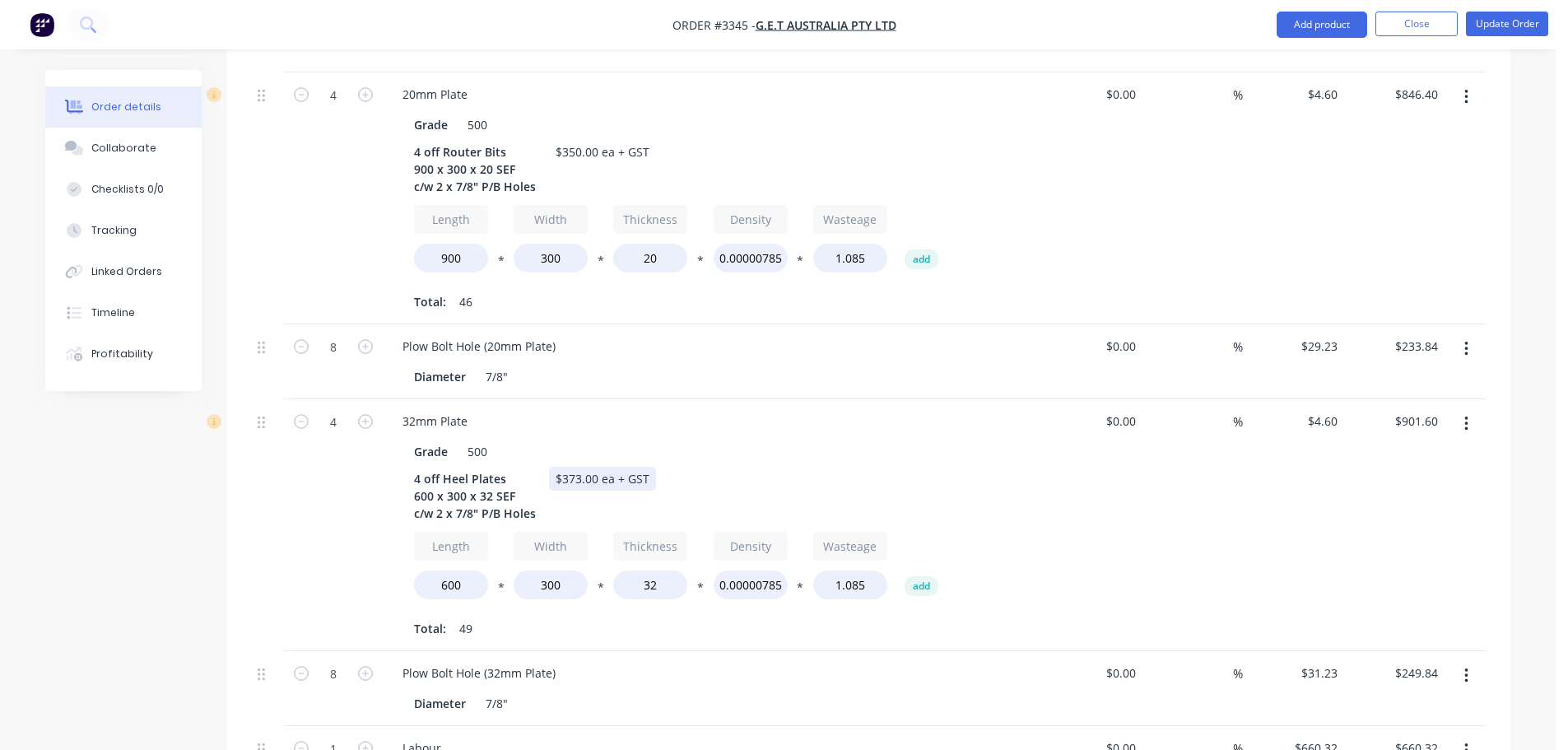
click at [608, 466] on div "$373.00 ea + GST" at bounding box center [602, 479] width 107 height 24
drag, startPoint x: 419, startPoint y: 455, endPoint x: 403, endPoint y: 455, distance: 16.0
click at [403, 455] on div "Grade 500 4 off Heel Plates 600 x 300 x 32 SEF c/w 2 x 7/8" P/B Holes $373.00 +…" at bounding box center [711, 539] width 645 height 204
click at [519, 466] on div "1 off Heel Plates 600 x 300 x 32 SEF c/w 2 x 7/8" P/B Holes" at bounding box center [474, 496] width 135 height 58
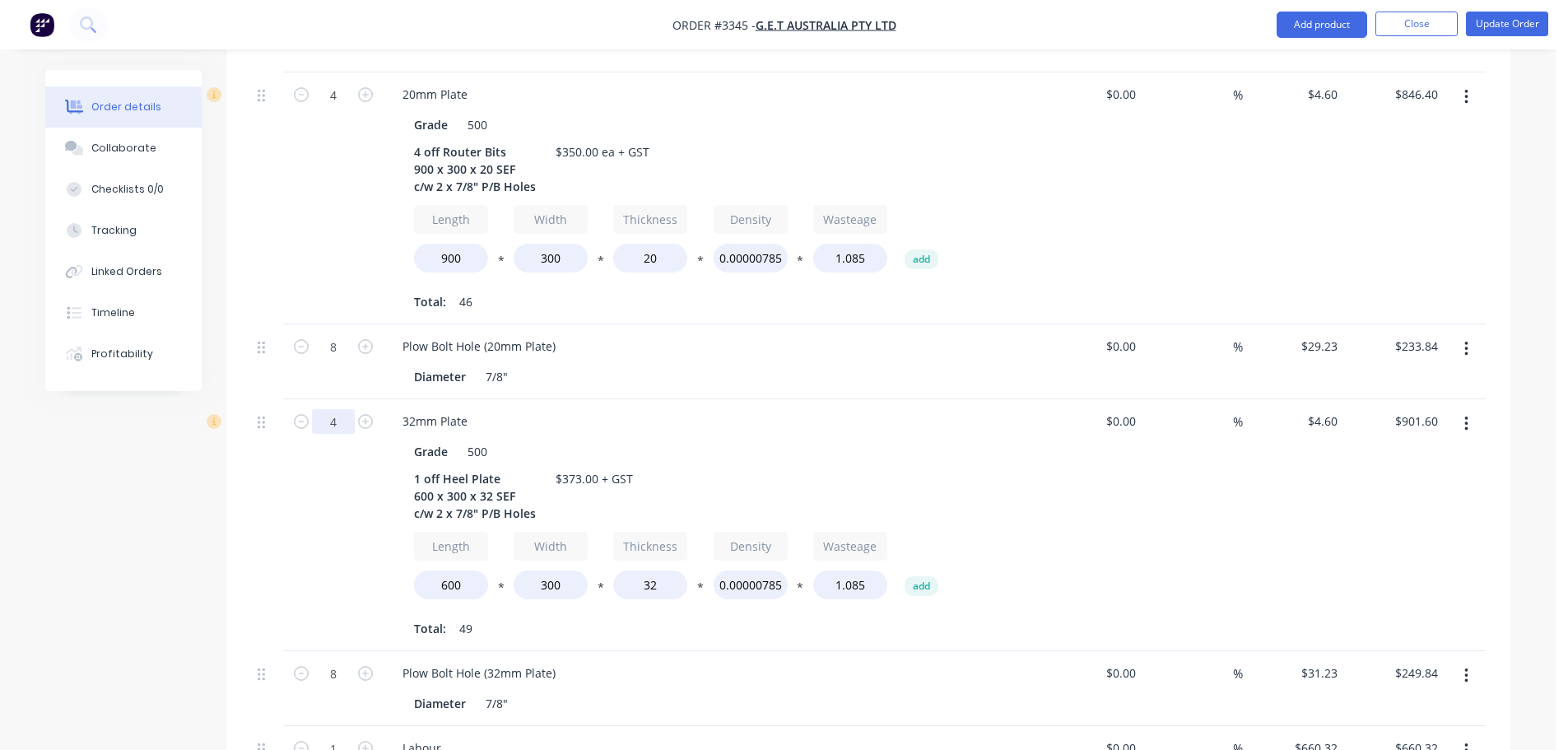
click at [336, 409] on input "4" at bounding box center [333, 421] width 43 height 25
type input "1"
type input "$225.40"
click at [278, 503] on div at bounding box center [267, 525] width 33 height 252
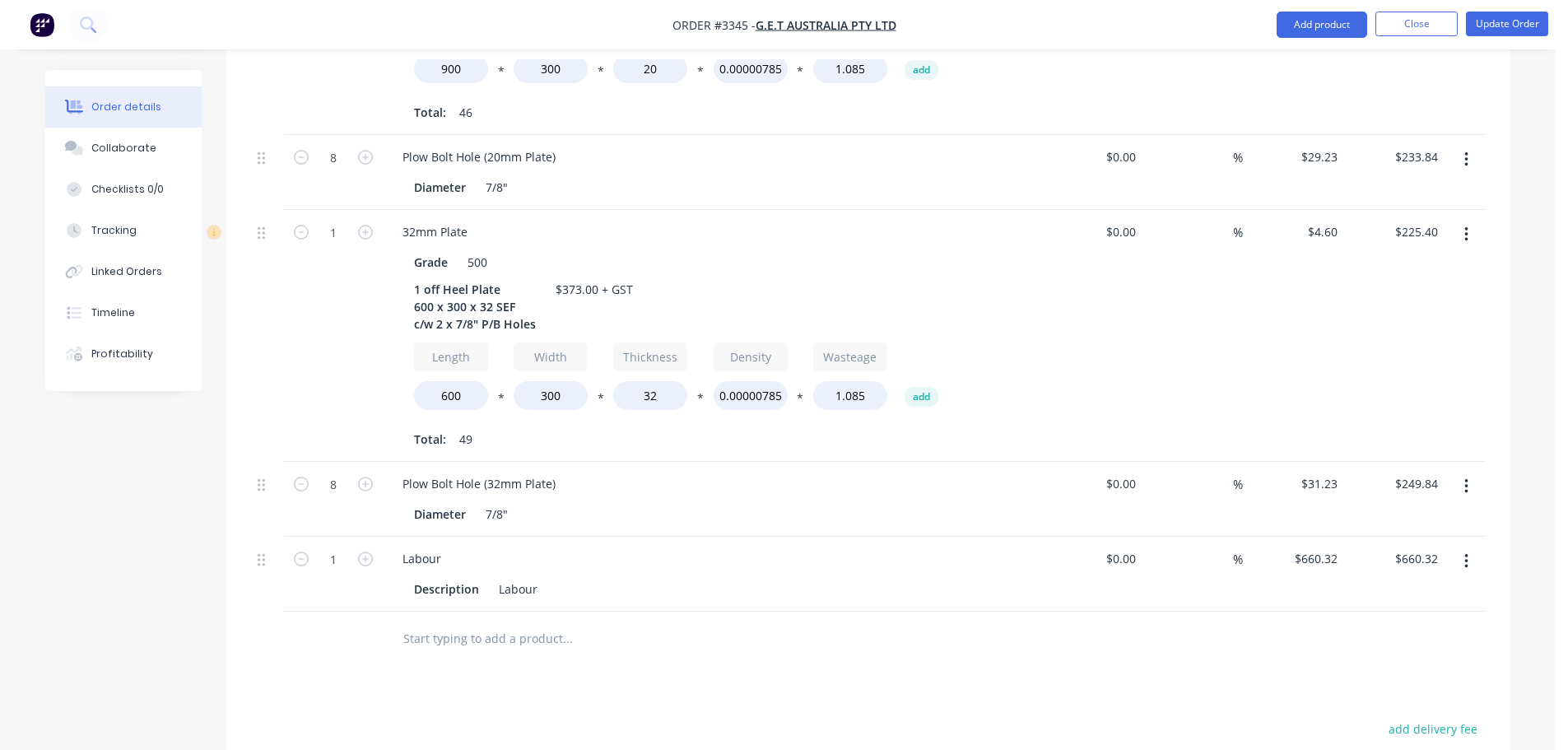
scroll to position [823, 0]
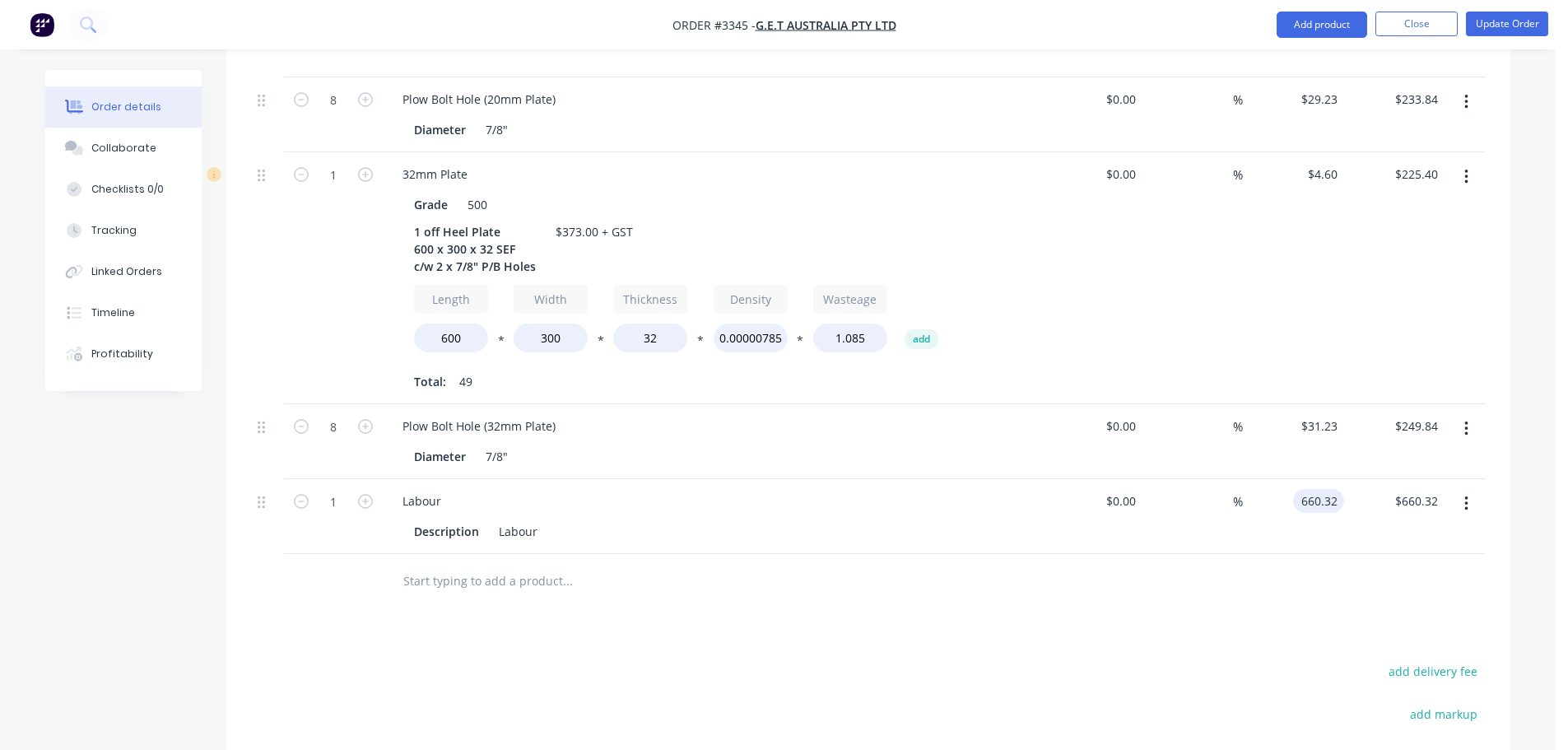
click at [1317, 489] on input "660.32" at bounding box center [1322, 501] width 45 height 24
type input "$0.00"
click at [1254, 554] on div at bounding box center [868, 581] width 1235 height 53
click at [340, 414] on input "8" at bounding box center [333, 426] width 43 height 25
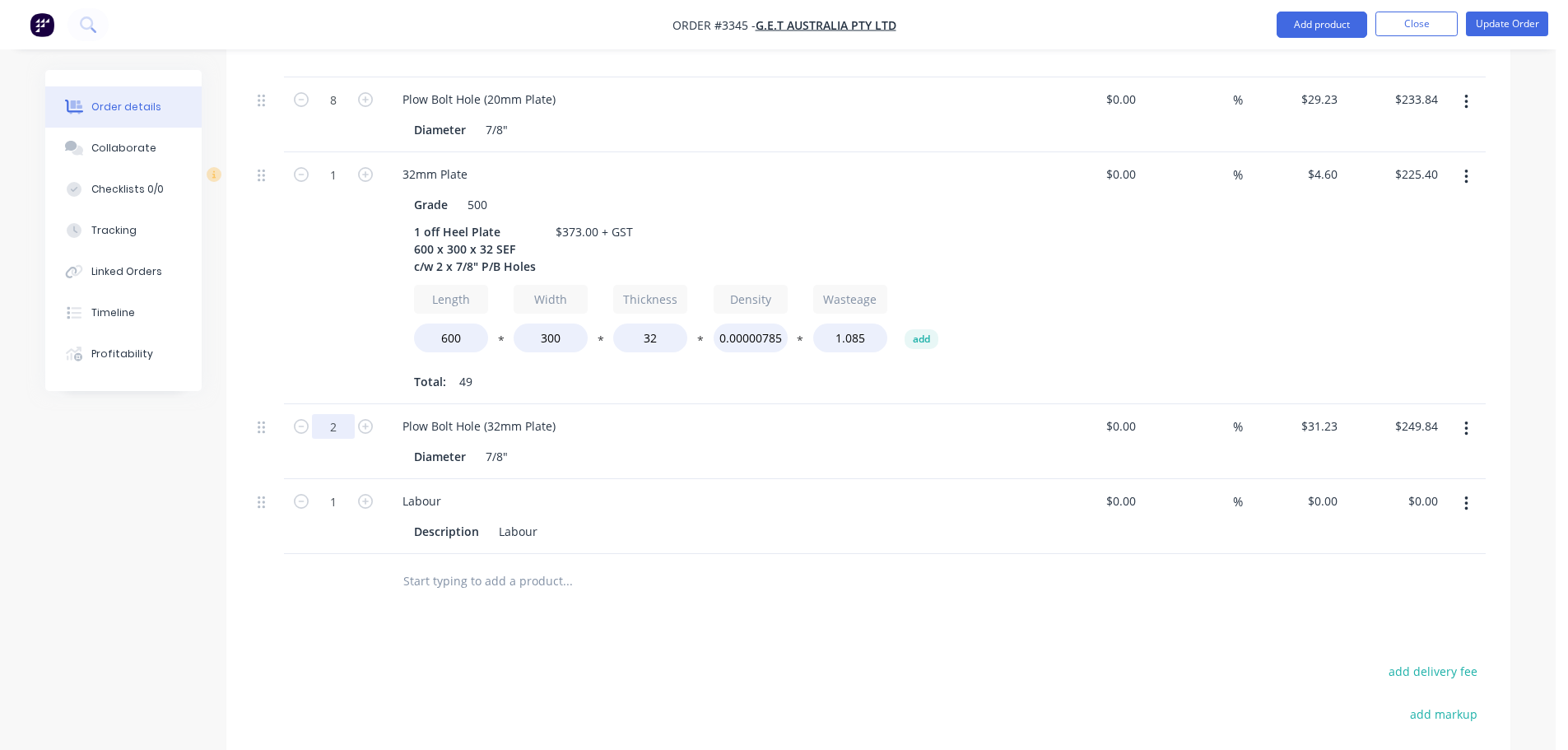
type input "2"
type input "$62.46"
click at [302, 320] on div "1" at bounding box center [333, 277] width 99 height 252
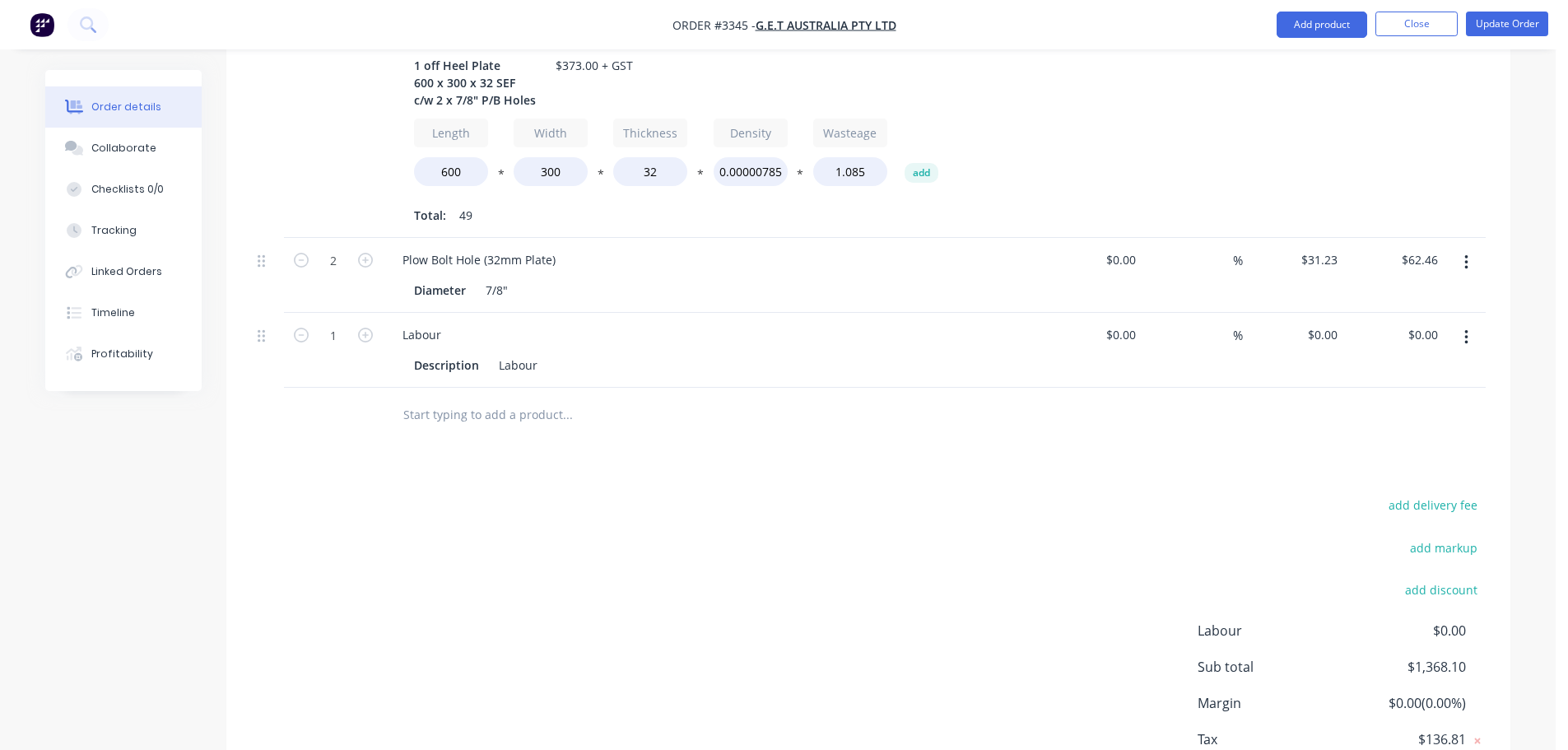
scroll to position [1077, 0]
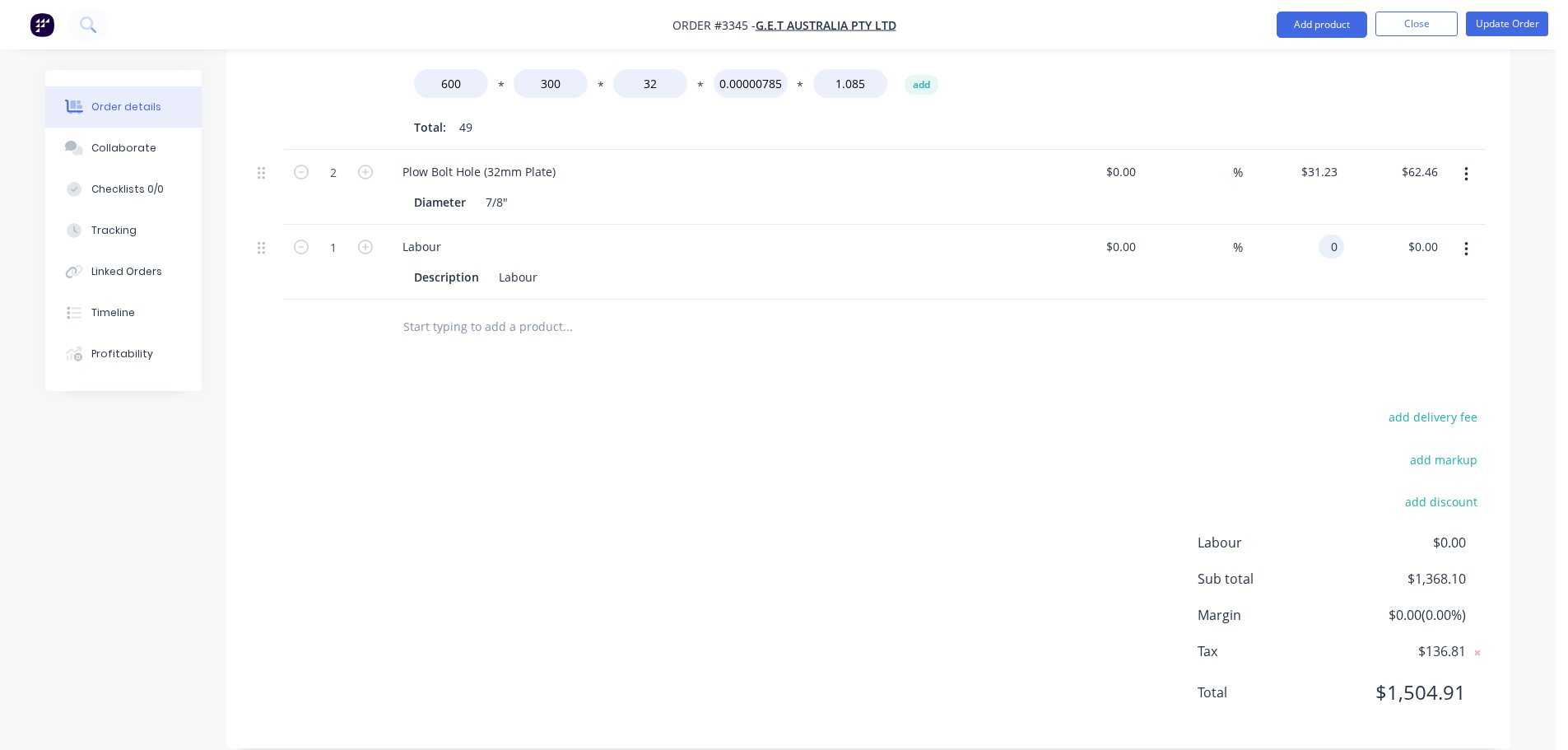
click at [1333, 235] on input "0" at bounding box center [1335, 247] width 19 height 24
type input "$404.90"
click at [724, 660] on div "add delivery fee add markup add discount Labour $0.00 Sub total $1,368.10 Margi…" at bounding box center [868, 564] width 1235 height 318
click at [1505, 16] on button "Update Order" at bounding box center [1508, 23] width 82 height 25
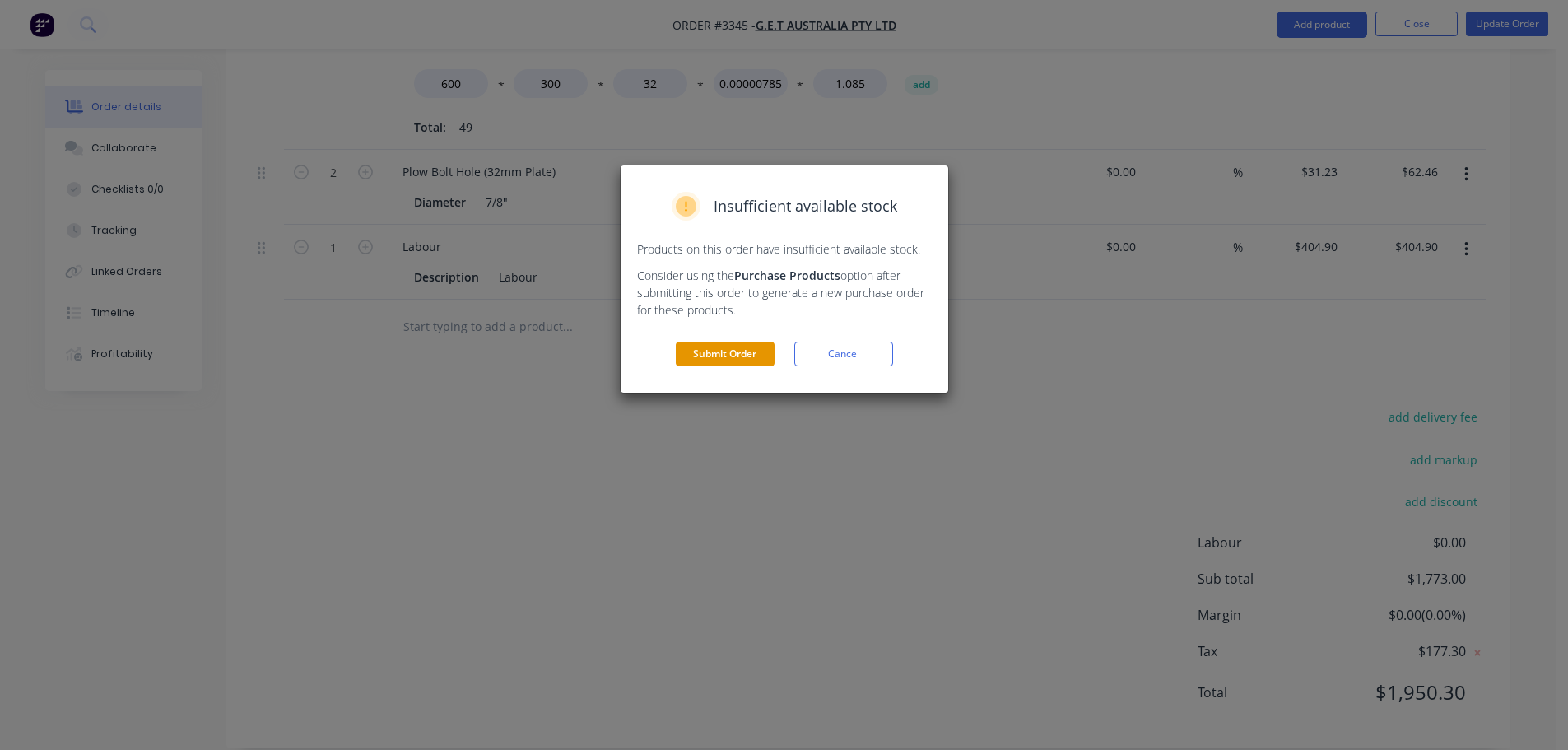
click at [730, 354] on button "Submit Order" at bounding box center [725, 354] width 99 height 25
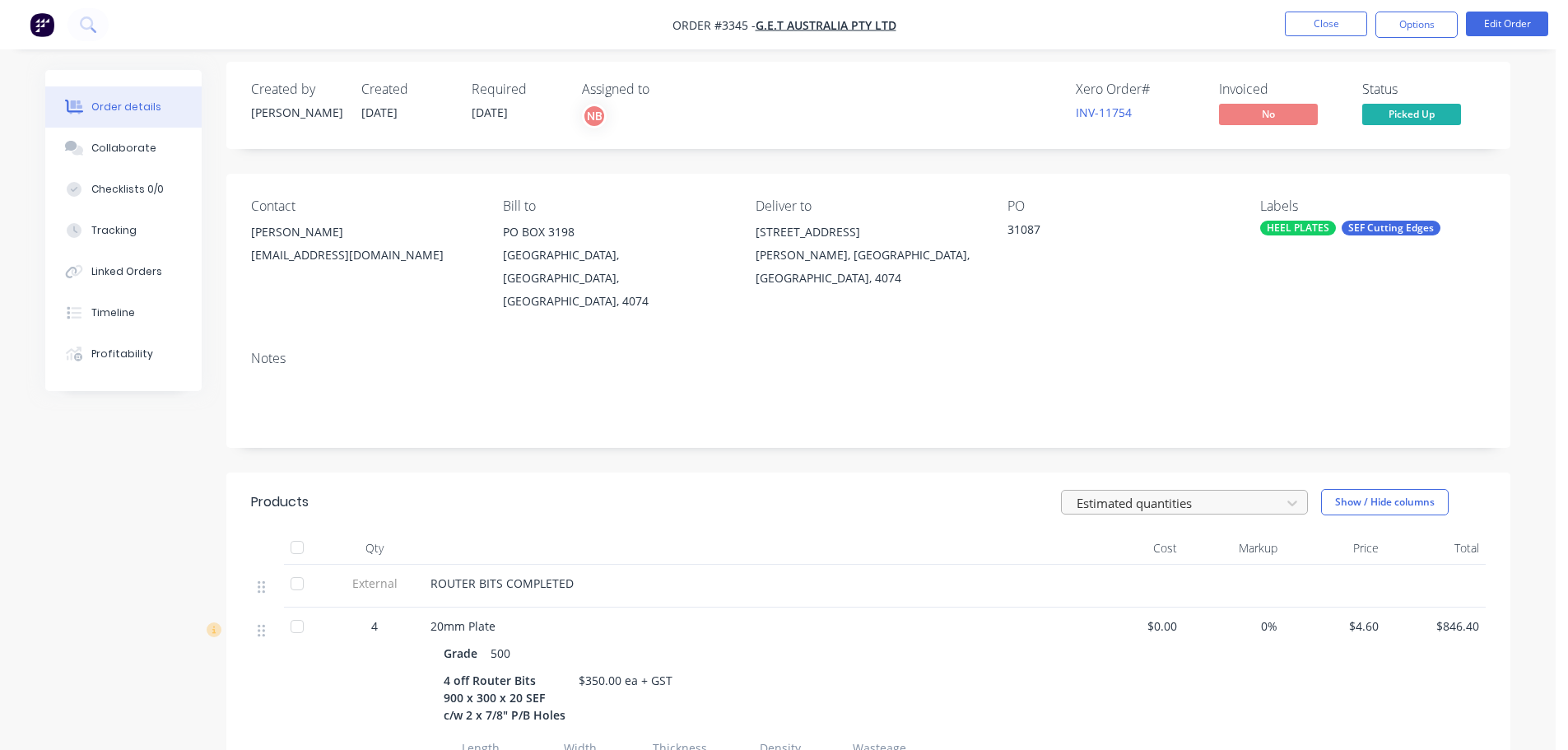
scroll to position [0, 0]
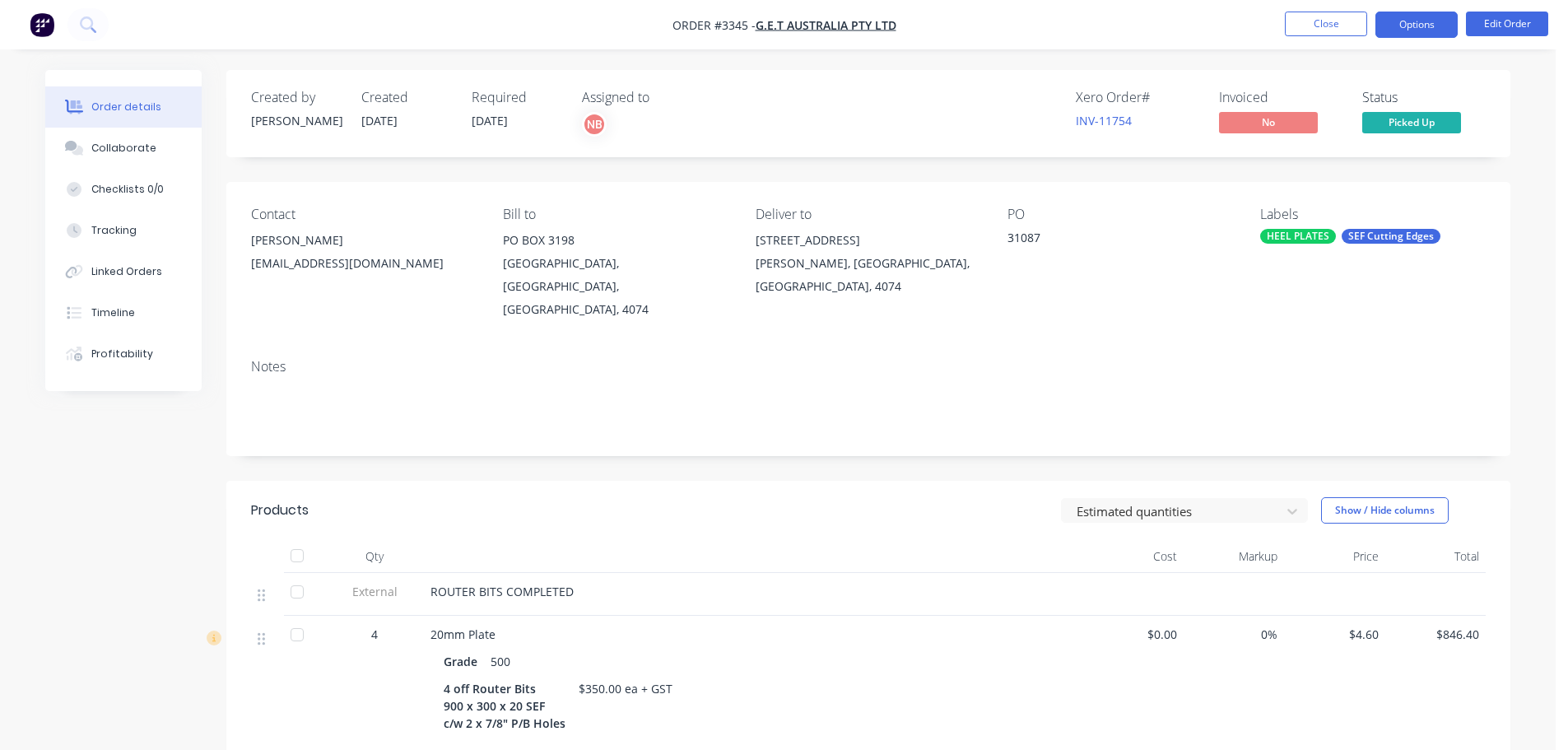
click at [1403, 22] on button "Options" at bounding box center [1417, 24] width 82 height 27
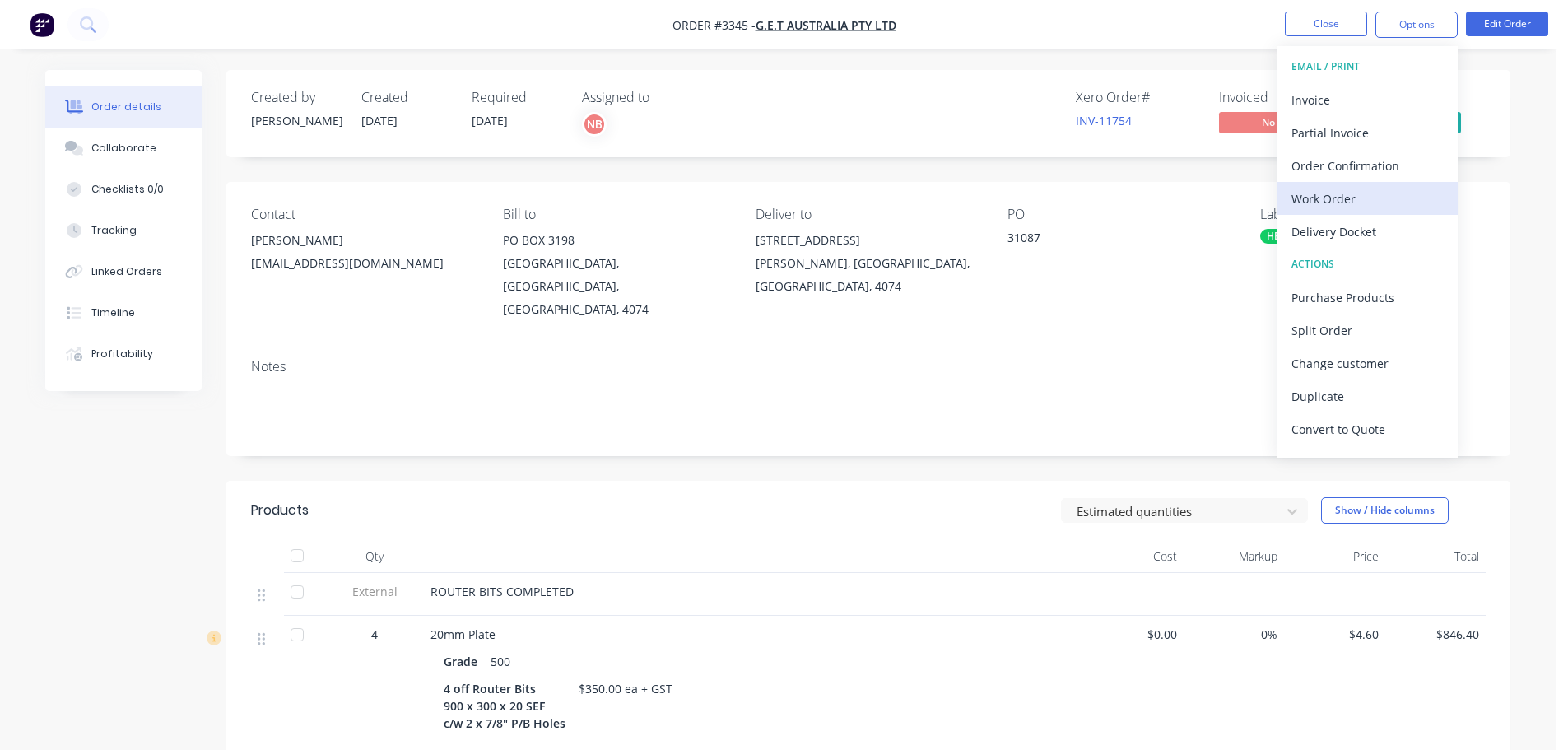
click at [1324, 206] on div "Work Order" at bounding box center [1367, 199] width 151 height 24
click at [1323, 200] on div "Custom" at bounding box center [1367, 199] width 151 height 24
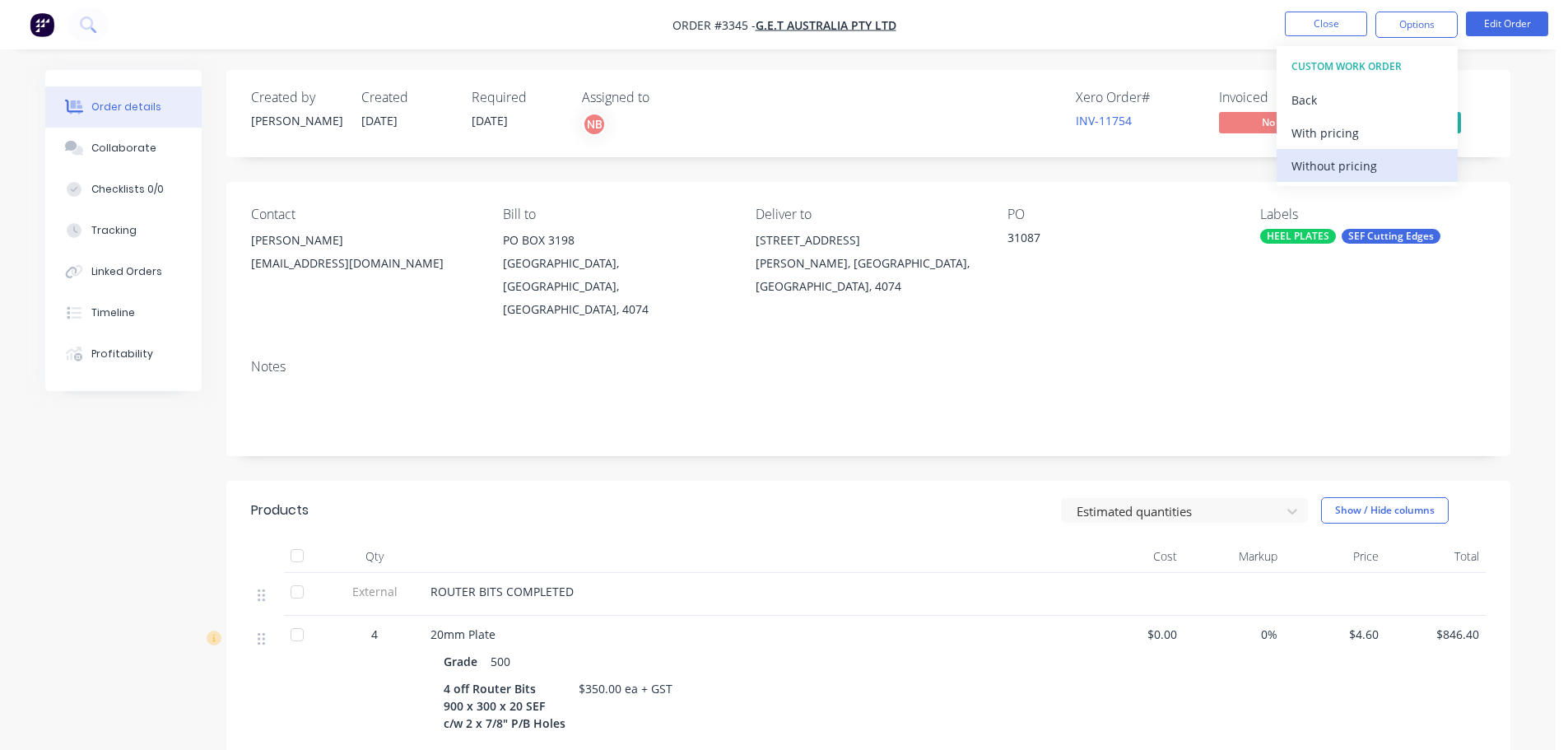
click at [1322, 174] on div "Without pricing" at bounding box center [1367, 166] width 151 height 24
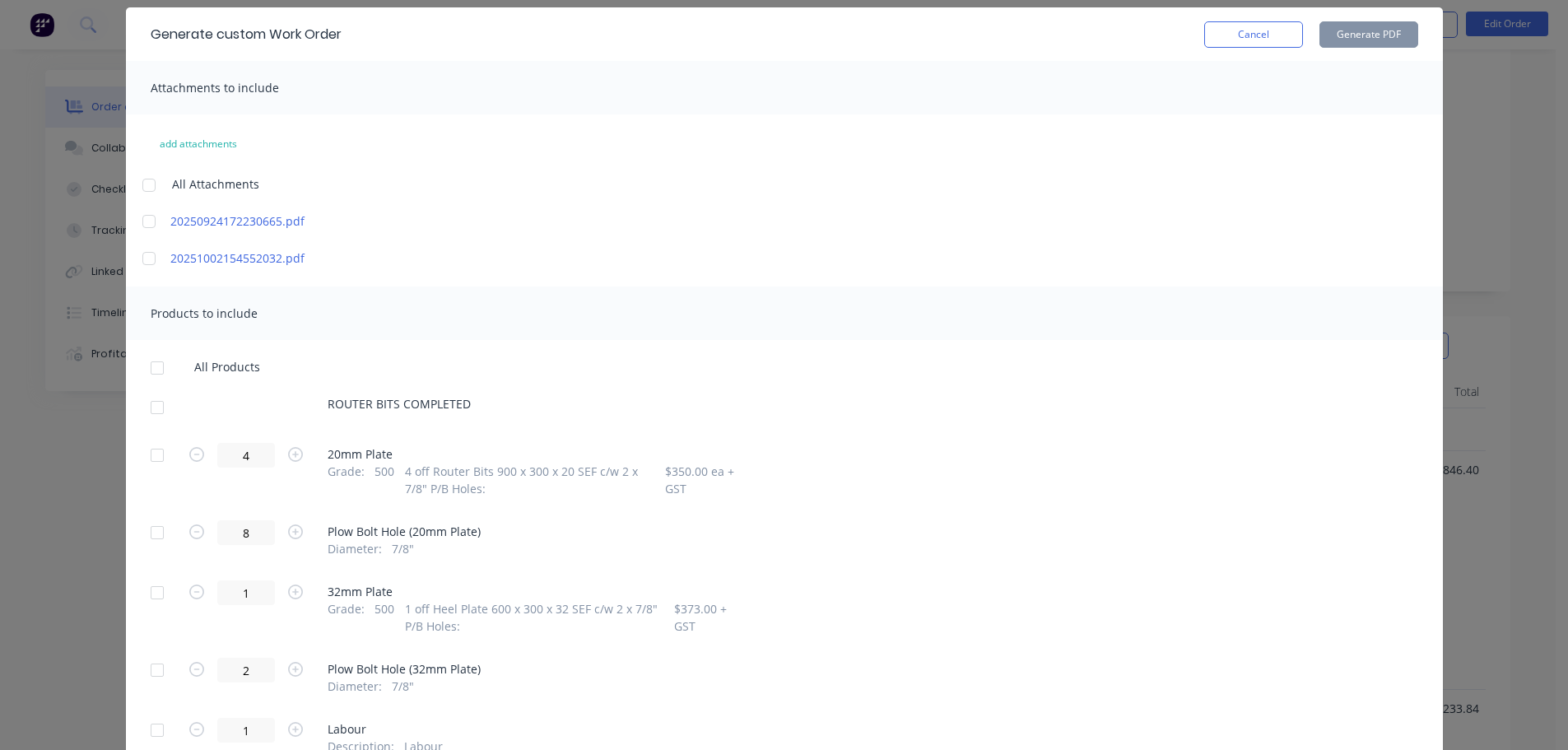
scroll to position [136, 0]
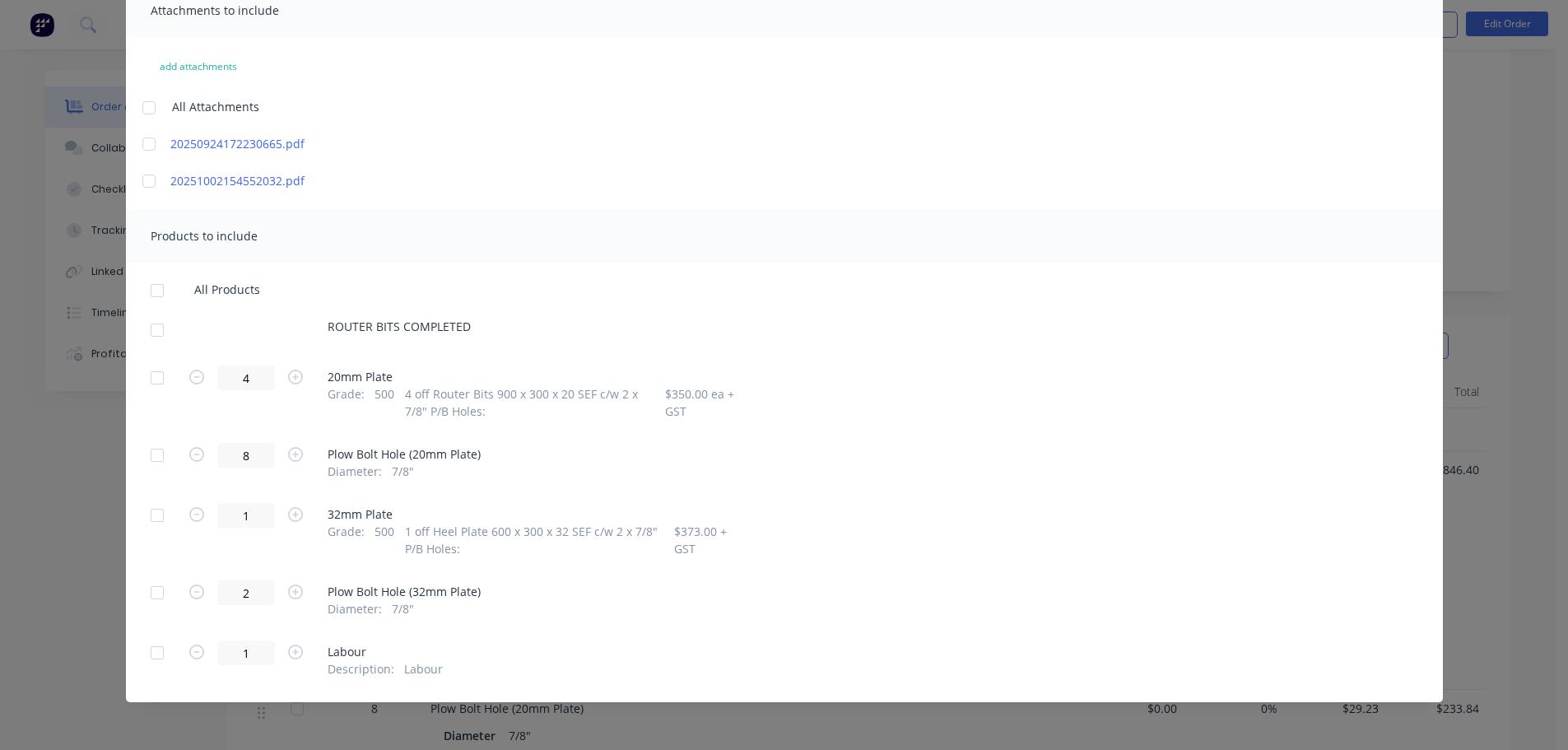
click at [156, 513] on div at bounding box center [157, 515] width 33 height 33
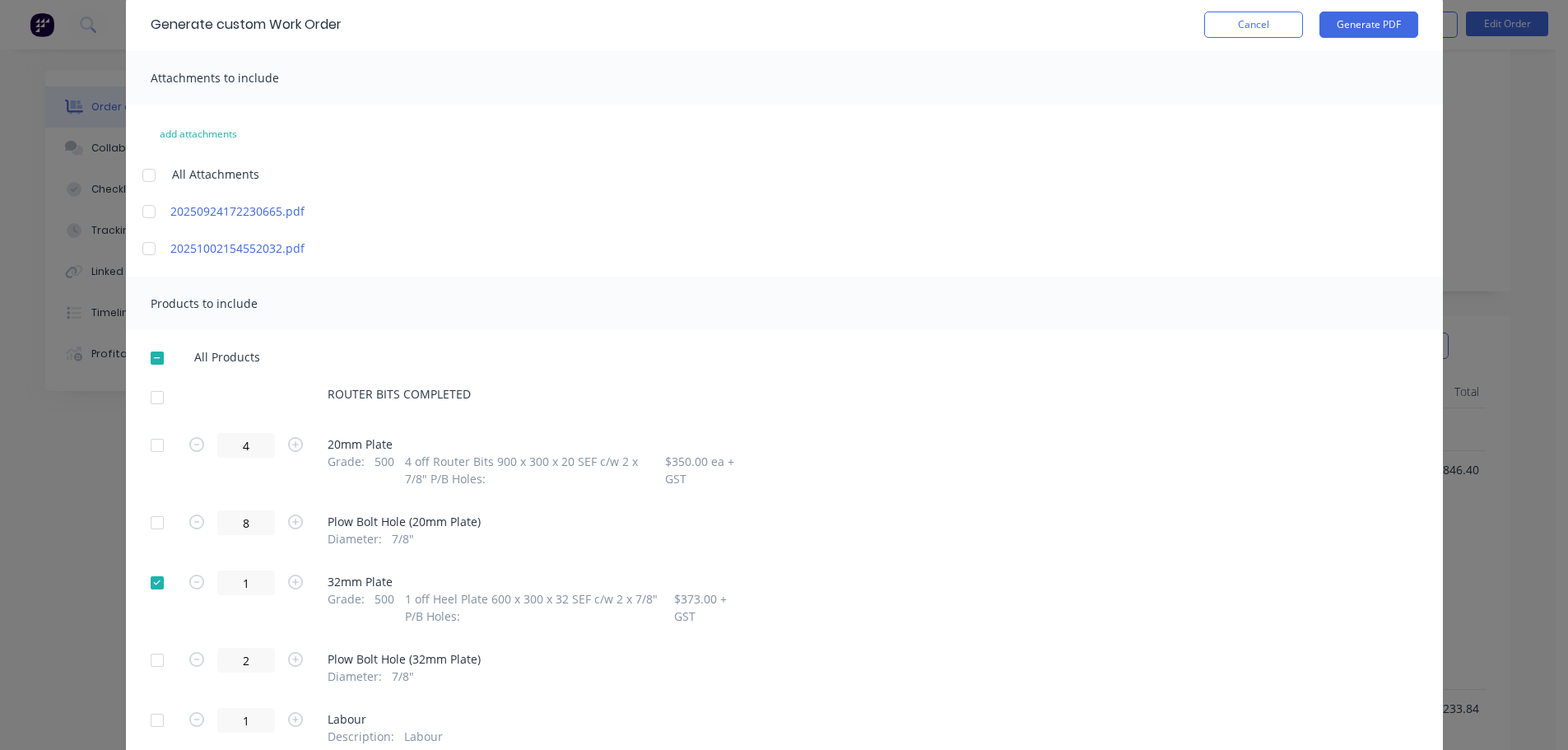
scroll to position [0, 0]
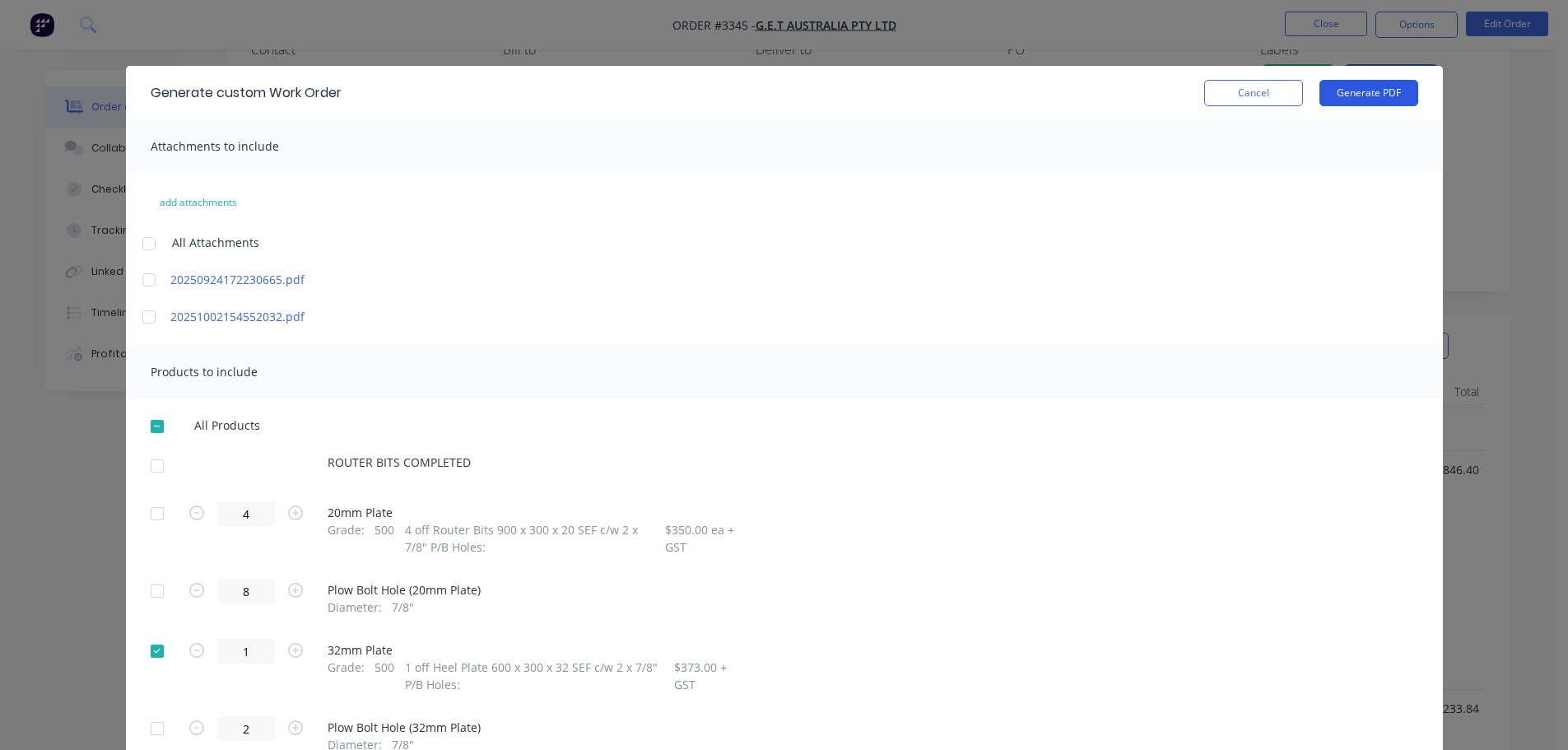
click at [1349, 91] on button "Generate PDF" at bounding box center [1369, 93] width 99 height 27
click at [1241, 88] on button "Cancel" at bounding box center [1254, 93] width 99 height 27
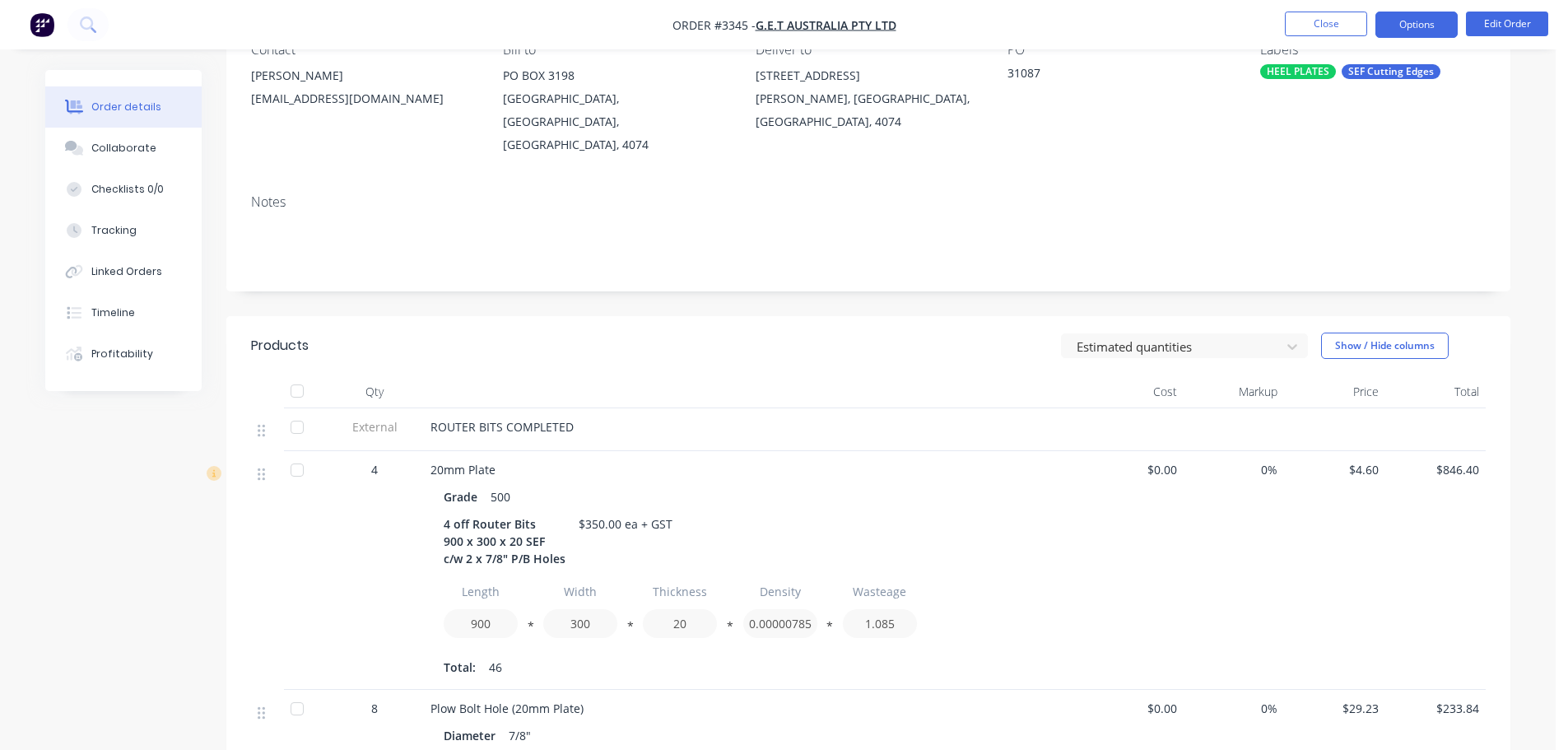
click at [1409, 21] on button "Options" at bounding box center [1417, 24] width 82 height 27
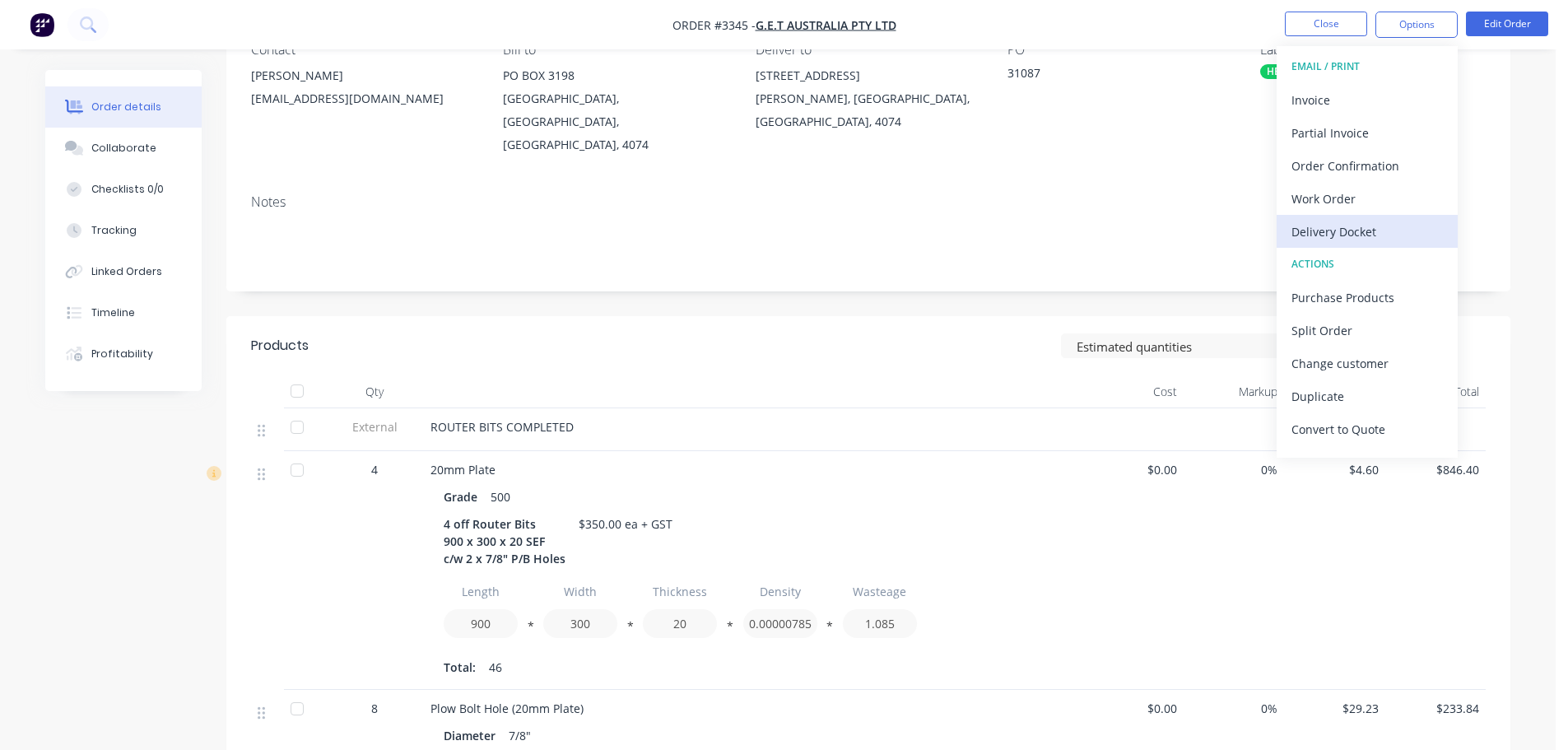
click at [1329, 240] on div "Delivery Docket" at bounding box center [1367, 232] width 151 height 24
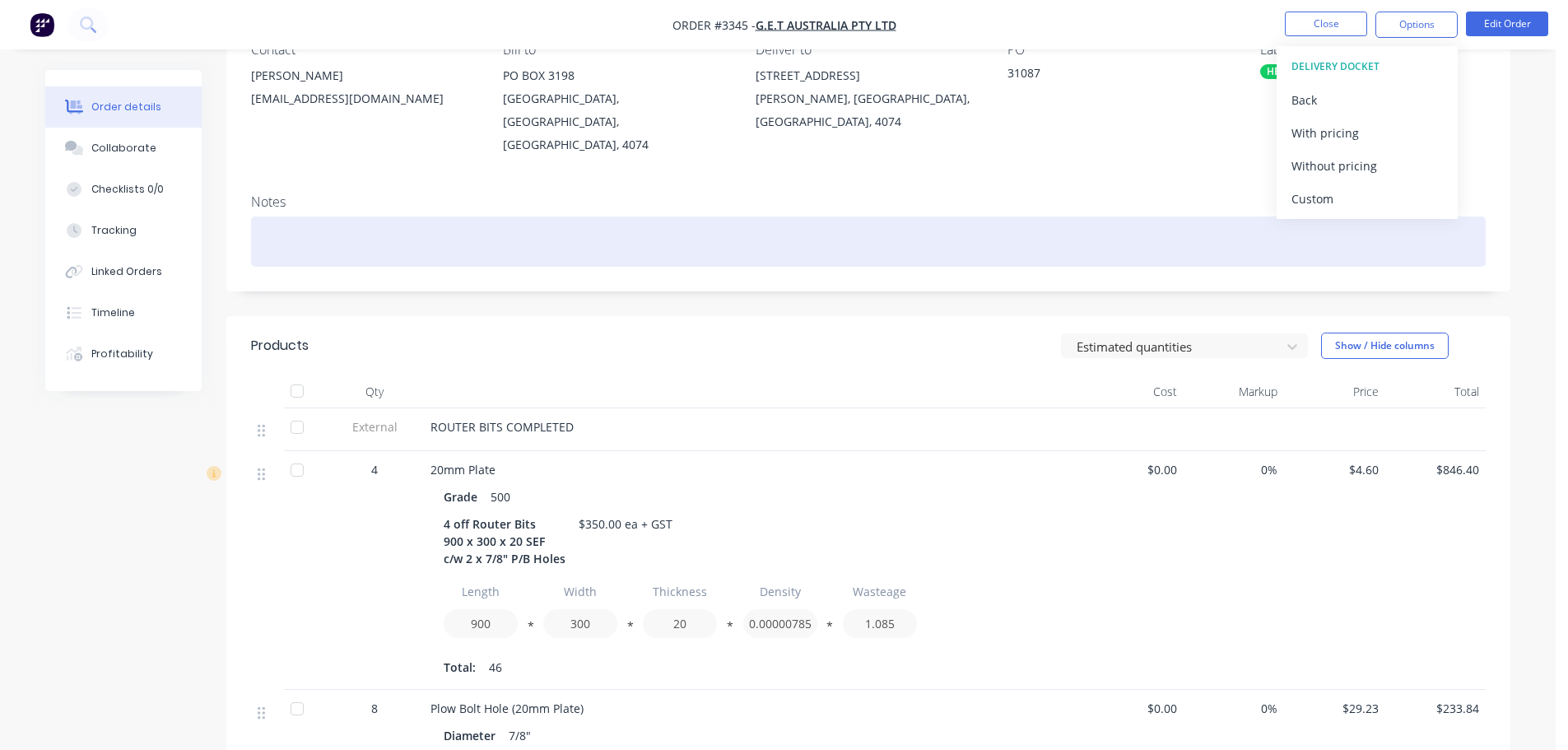
click at [1320, 210] on button "Custom" at bounding box center [1367, 198] width 181 height 33
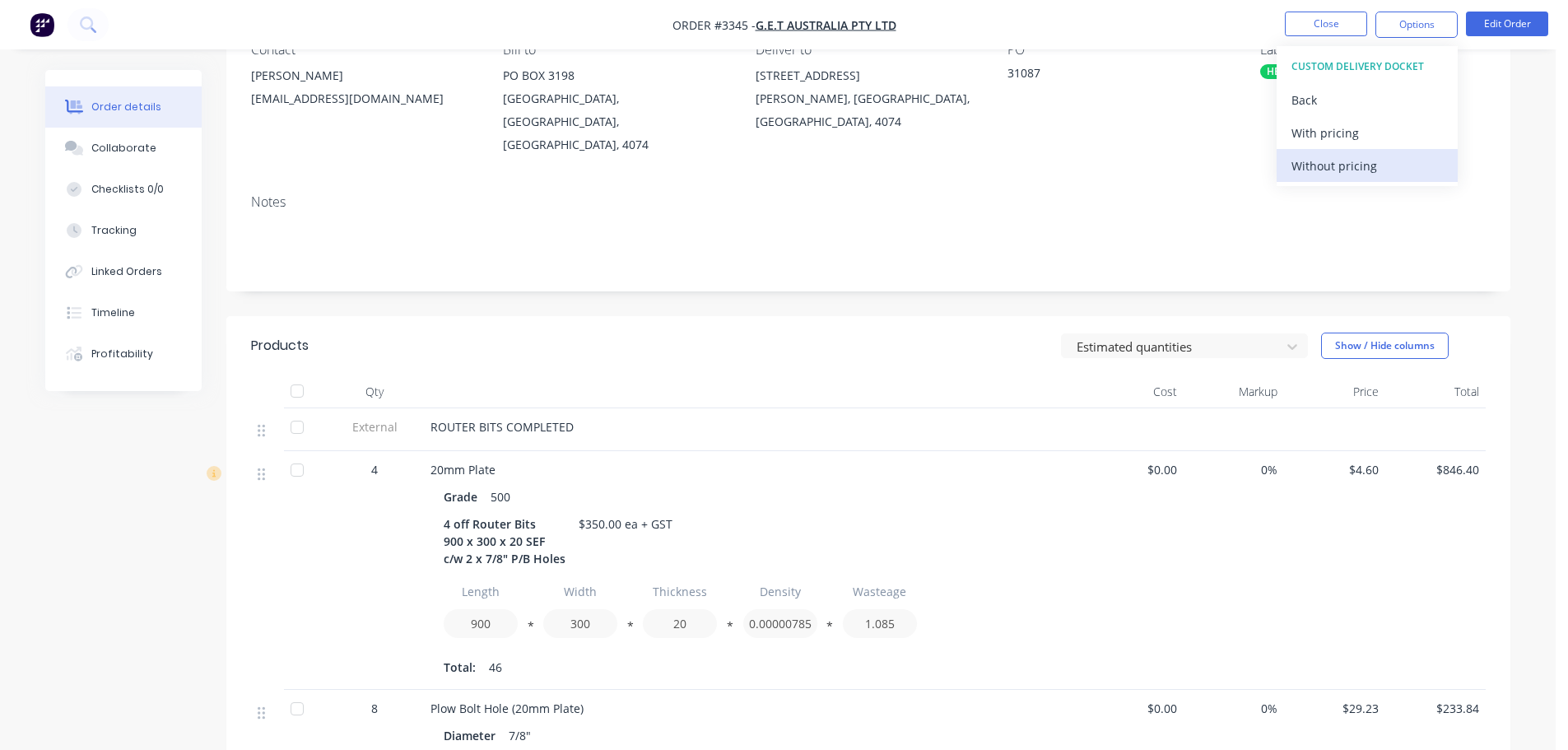
click at [1316, 165] on div "Without pricing" at bounding box center [1367, 166] width 151 height 24
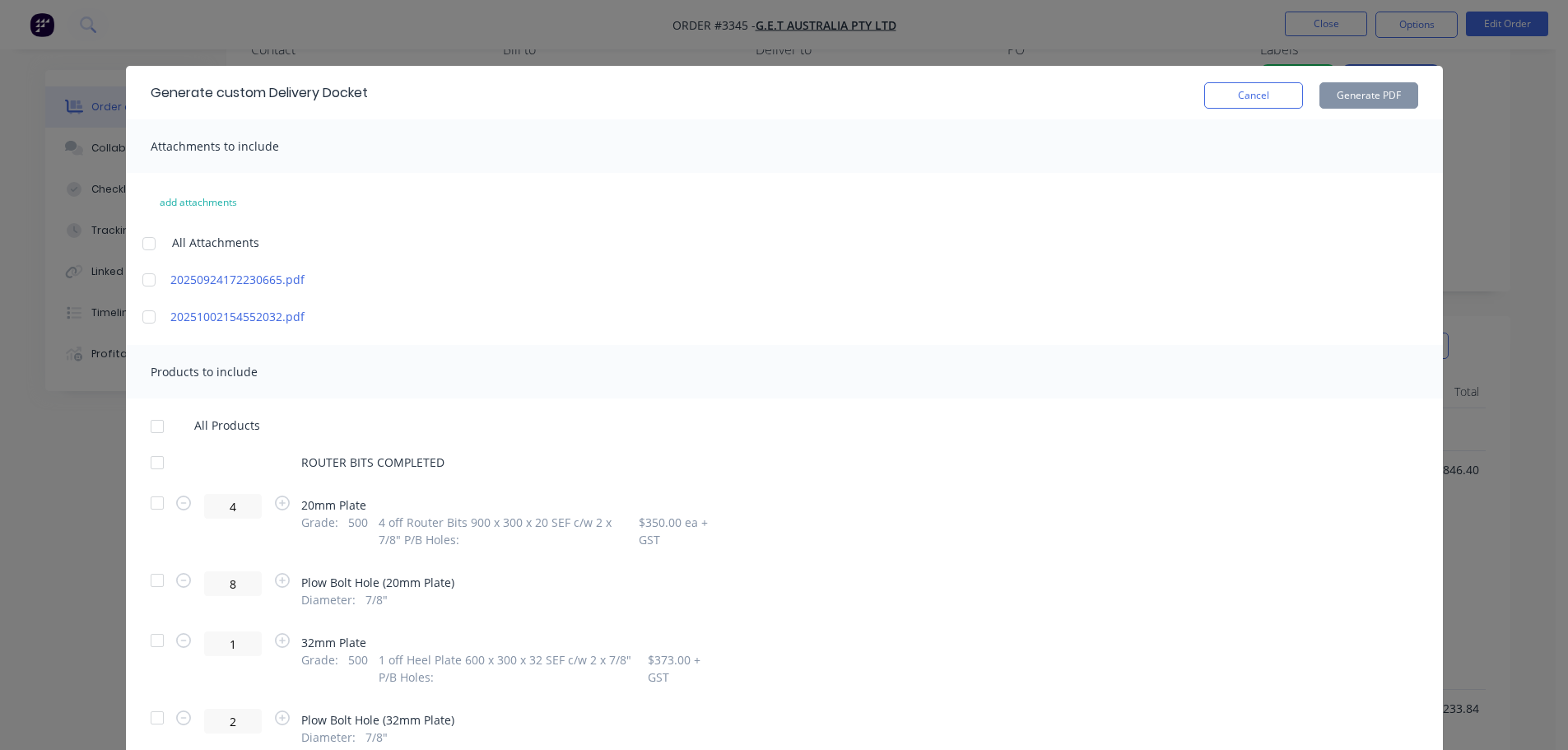
scroll to position [82, 0]
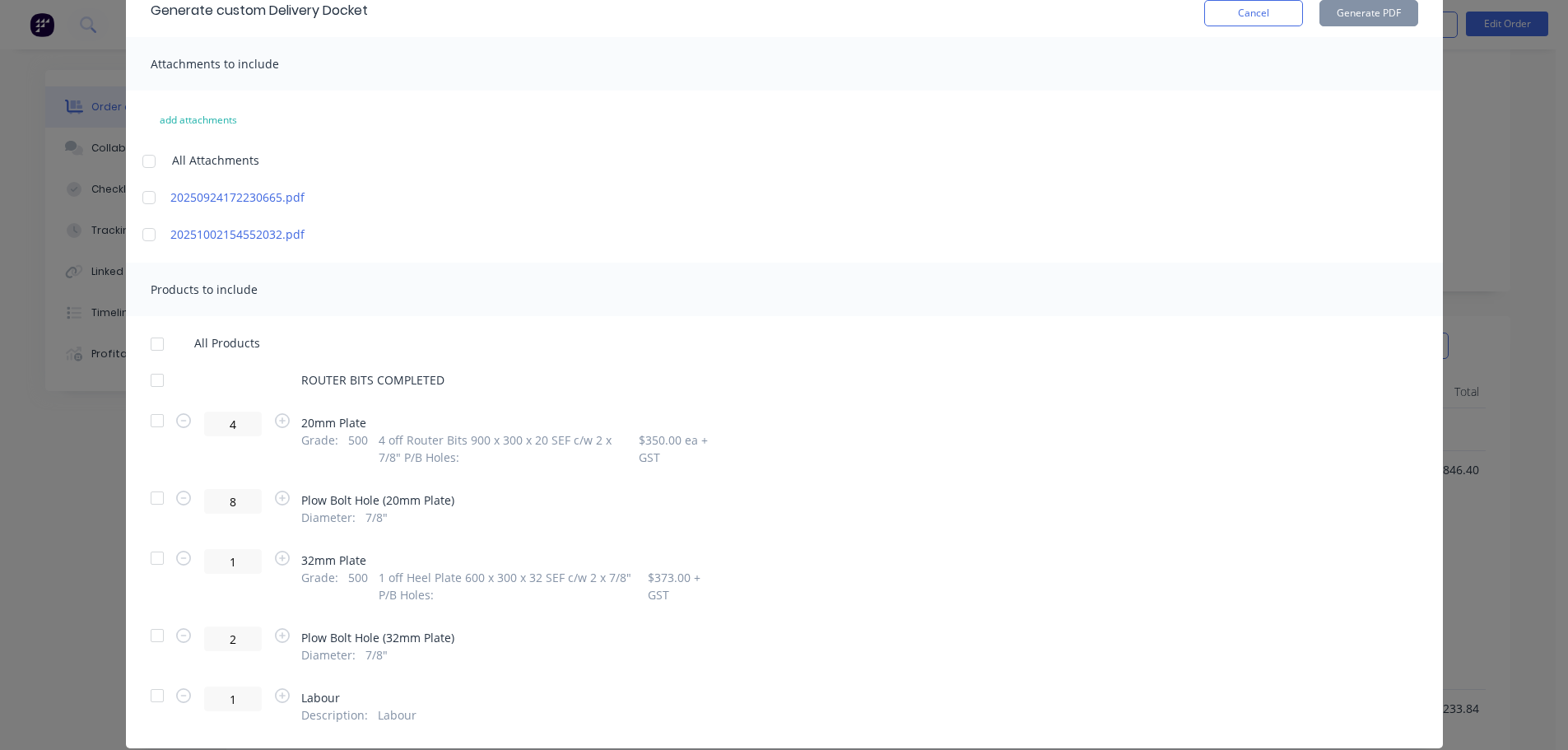
click at [155, 557] on div at bounding box center [157, 558] width 33 height 33
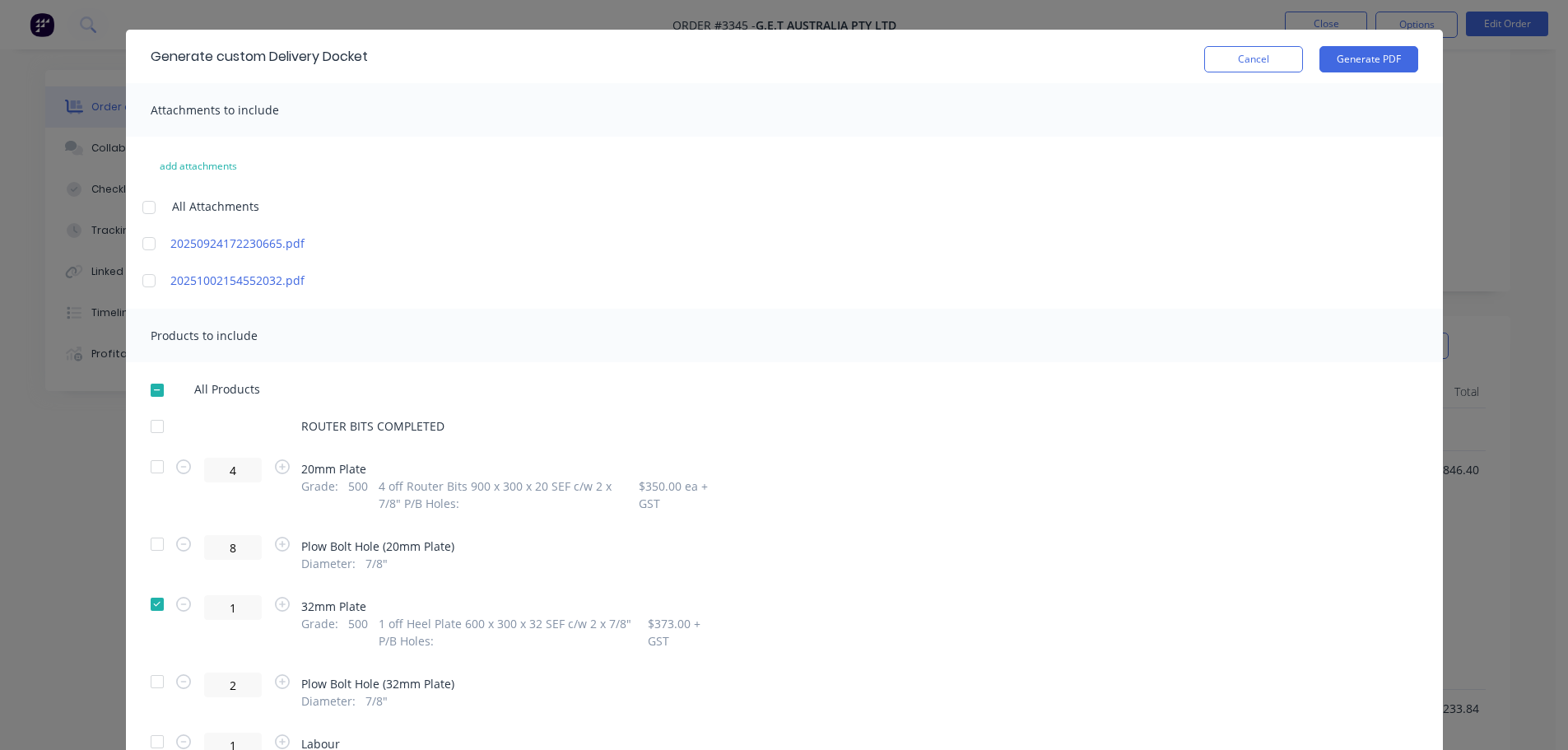
scroll to position [0, 0]
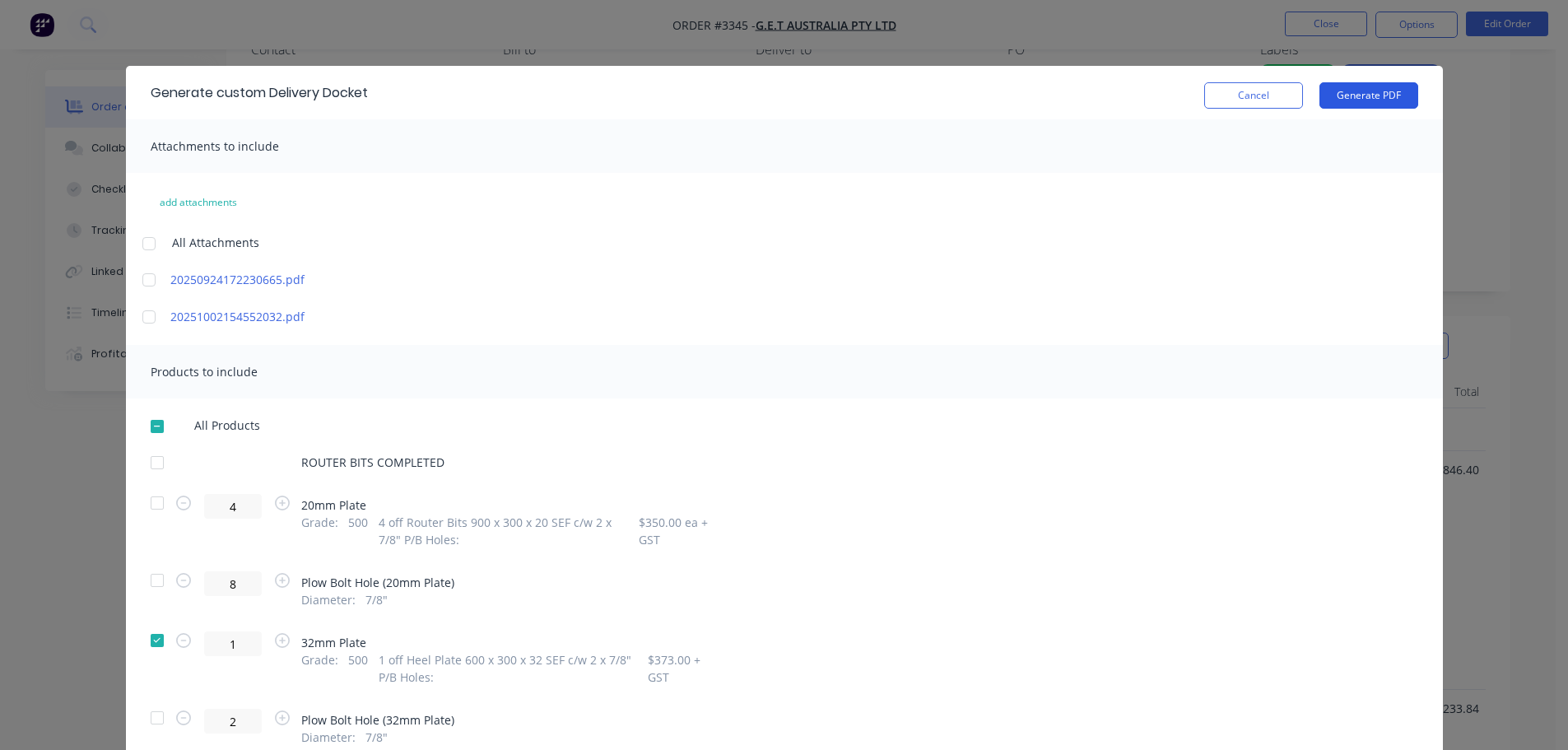
click at [1357, 91] on button "Generate PDF" at bounding box center [1369, 95] width 99 height 27
click at [1278, 95] on button "Cancel" at bounding box center [1254, 95] width 99 height 27
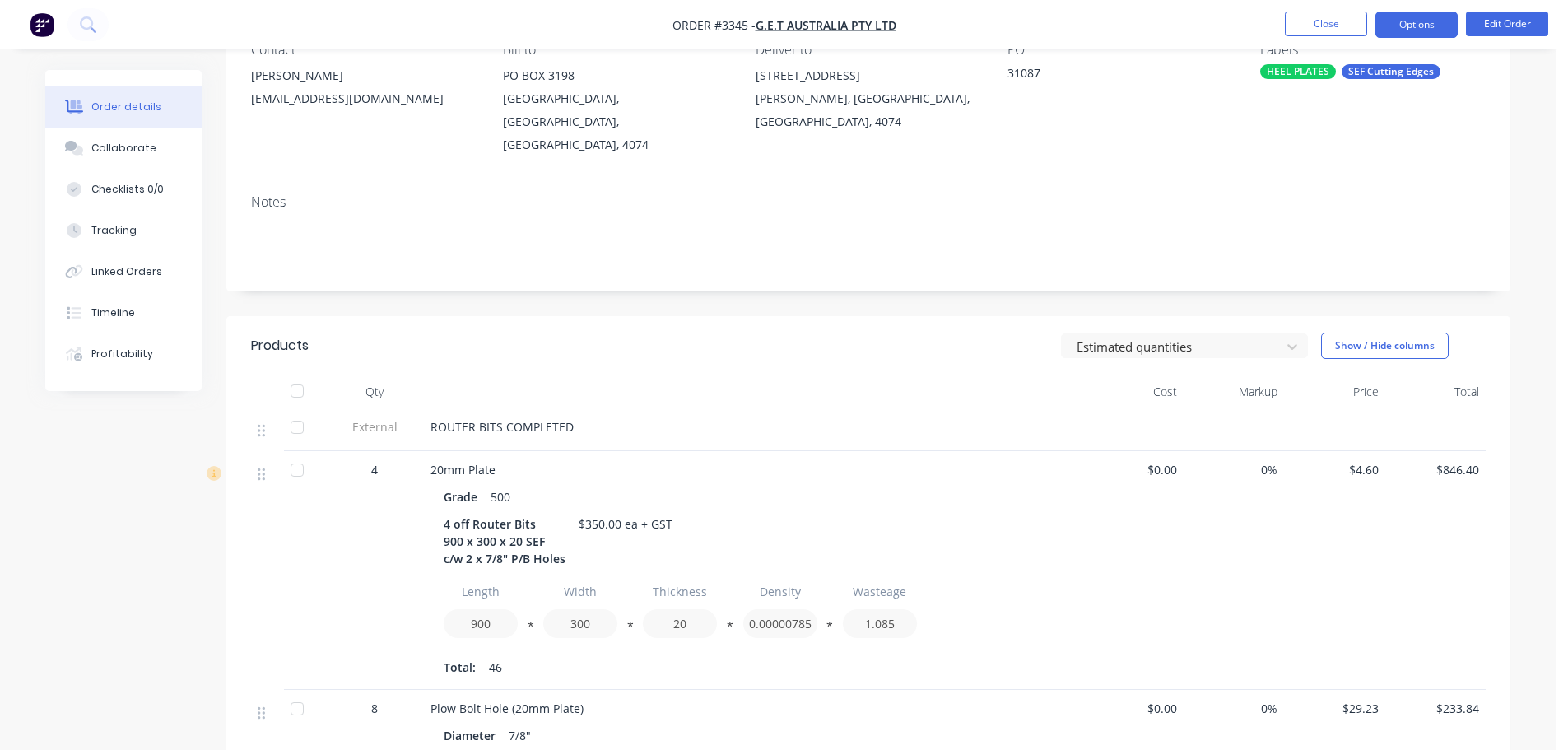
click at [1398, 17] on button "Options" at bounding box center [1417, 24] width 82 height 27
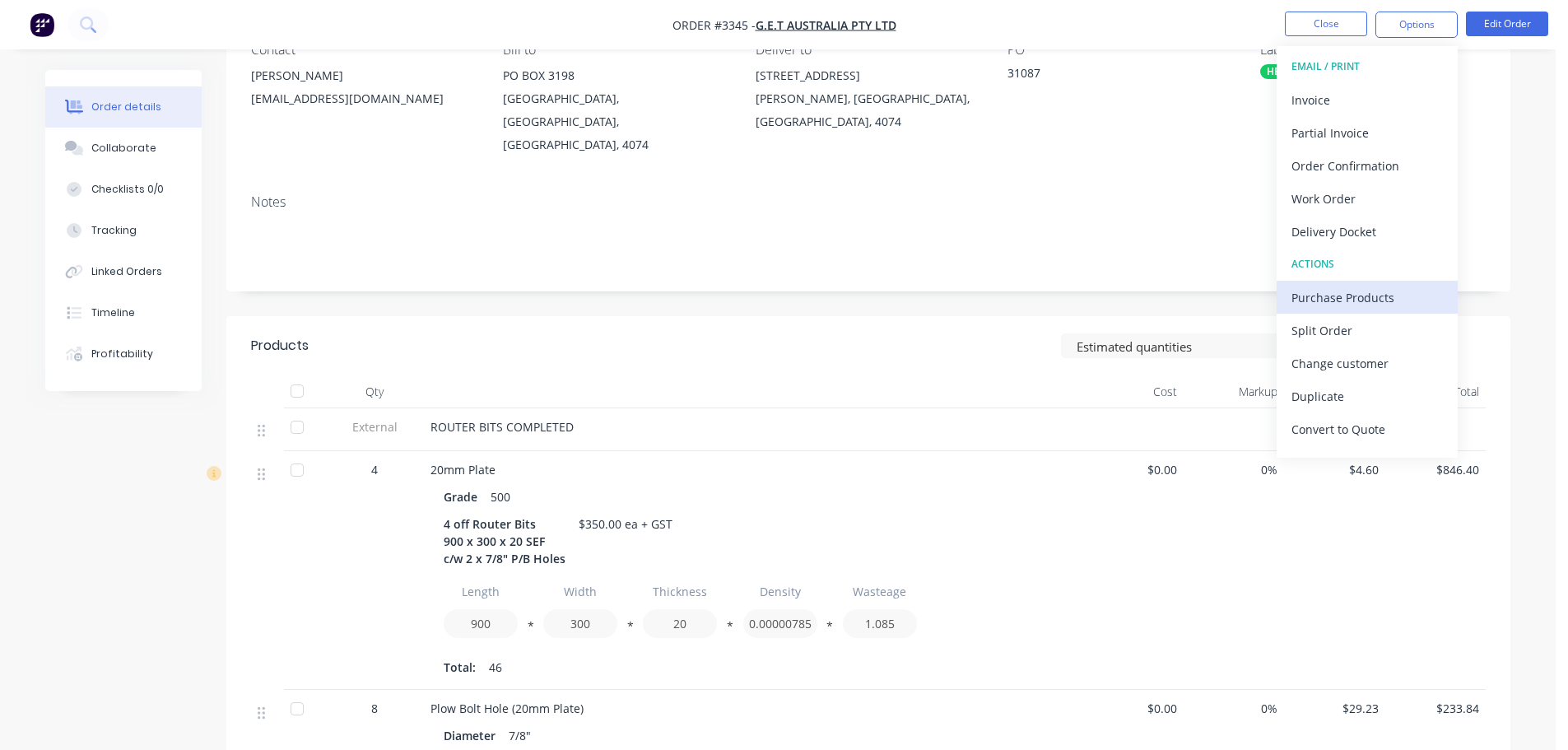
click at [1326, 296] on div "Purchase Products" at bounding box center [1367, 297] width 151 height 24
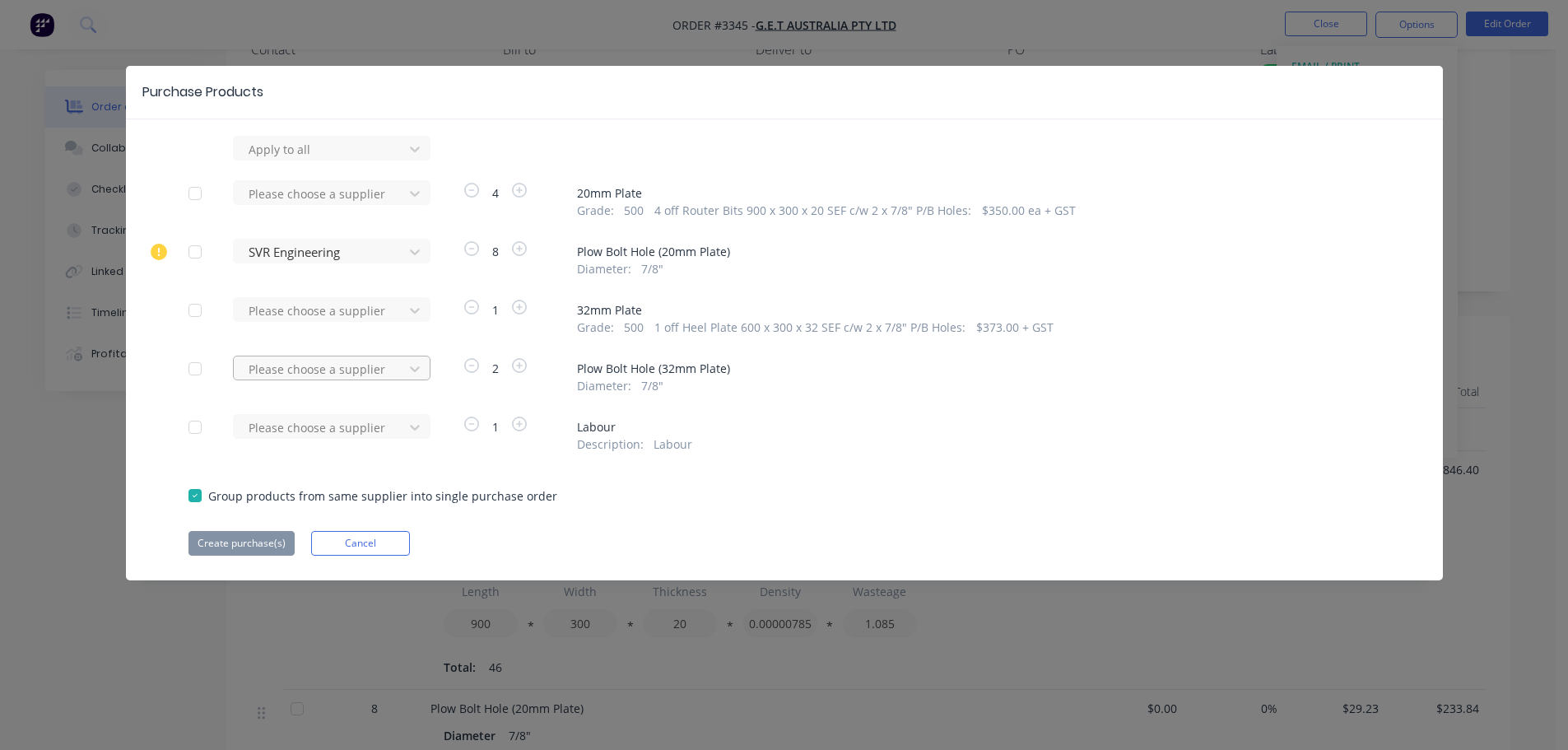
scroll to position [247, 0]
click at [278, 367] on div at bounding box center [320, 369] width 148 height 21
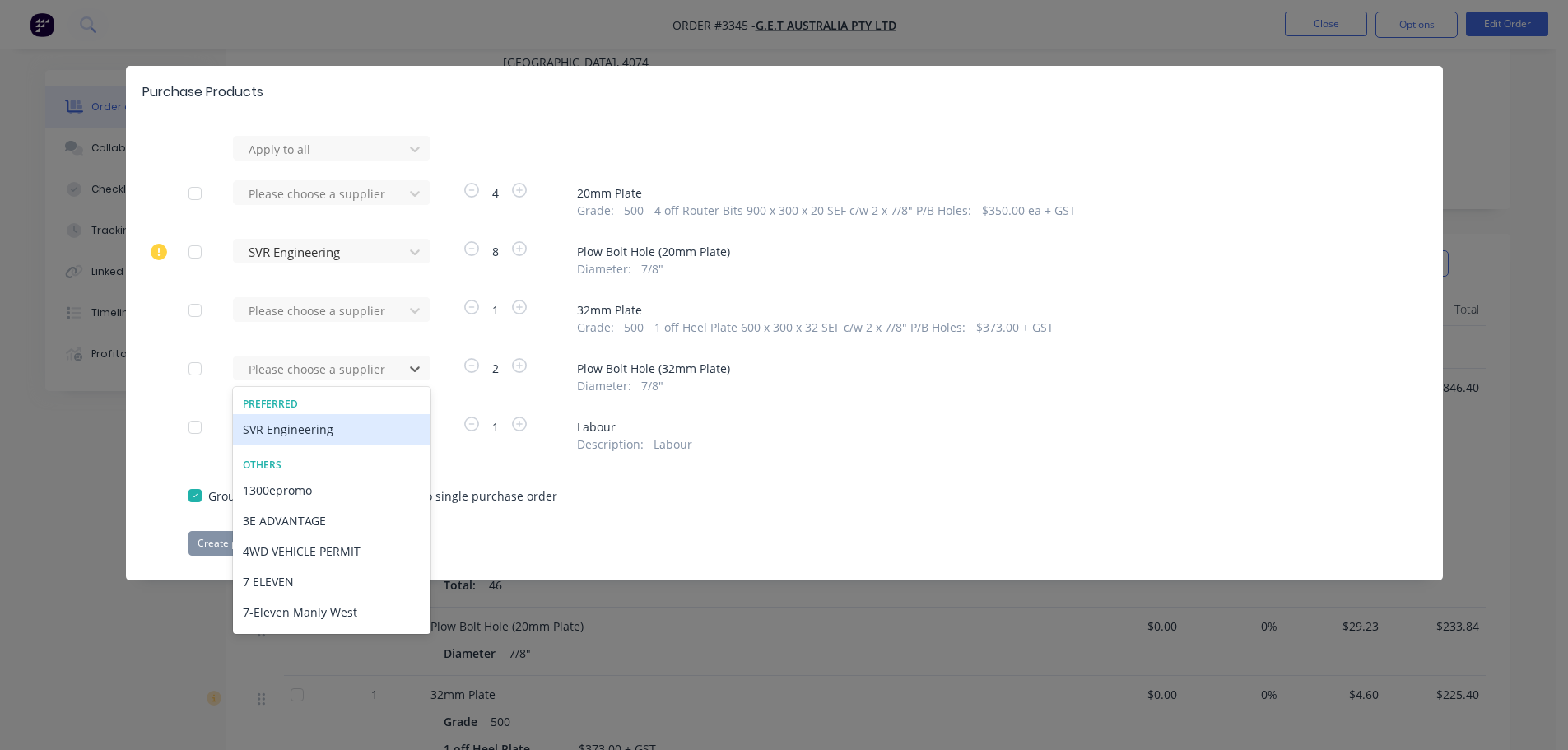
click at [280, 428] on div "SVR Engineering" at bounding box center [332, 429] width 198 height 30
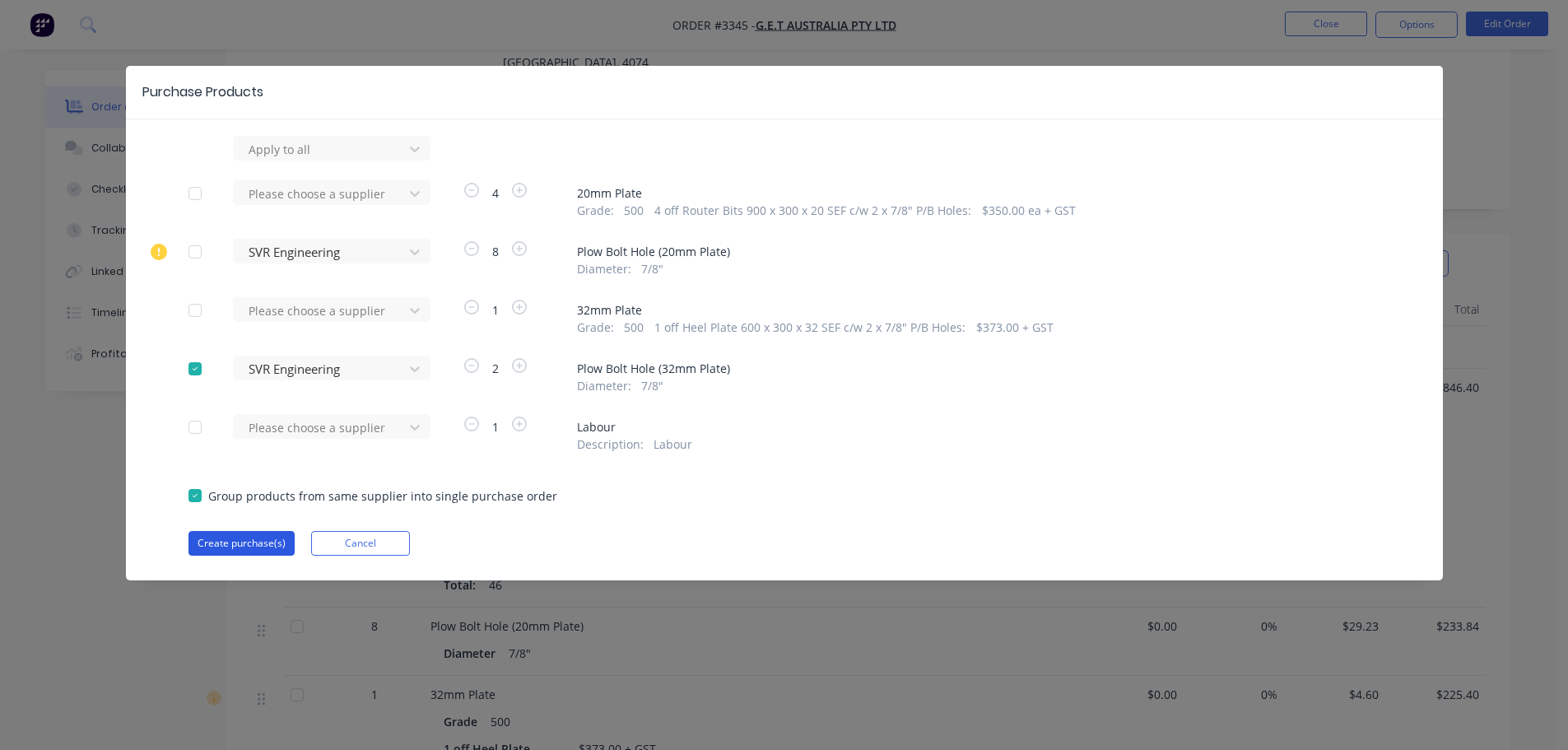
click at [247, 544] on button "Create purchase(s)" at bounding box center [241, 543] width 107 height 25
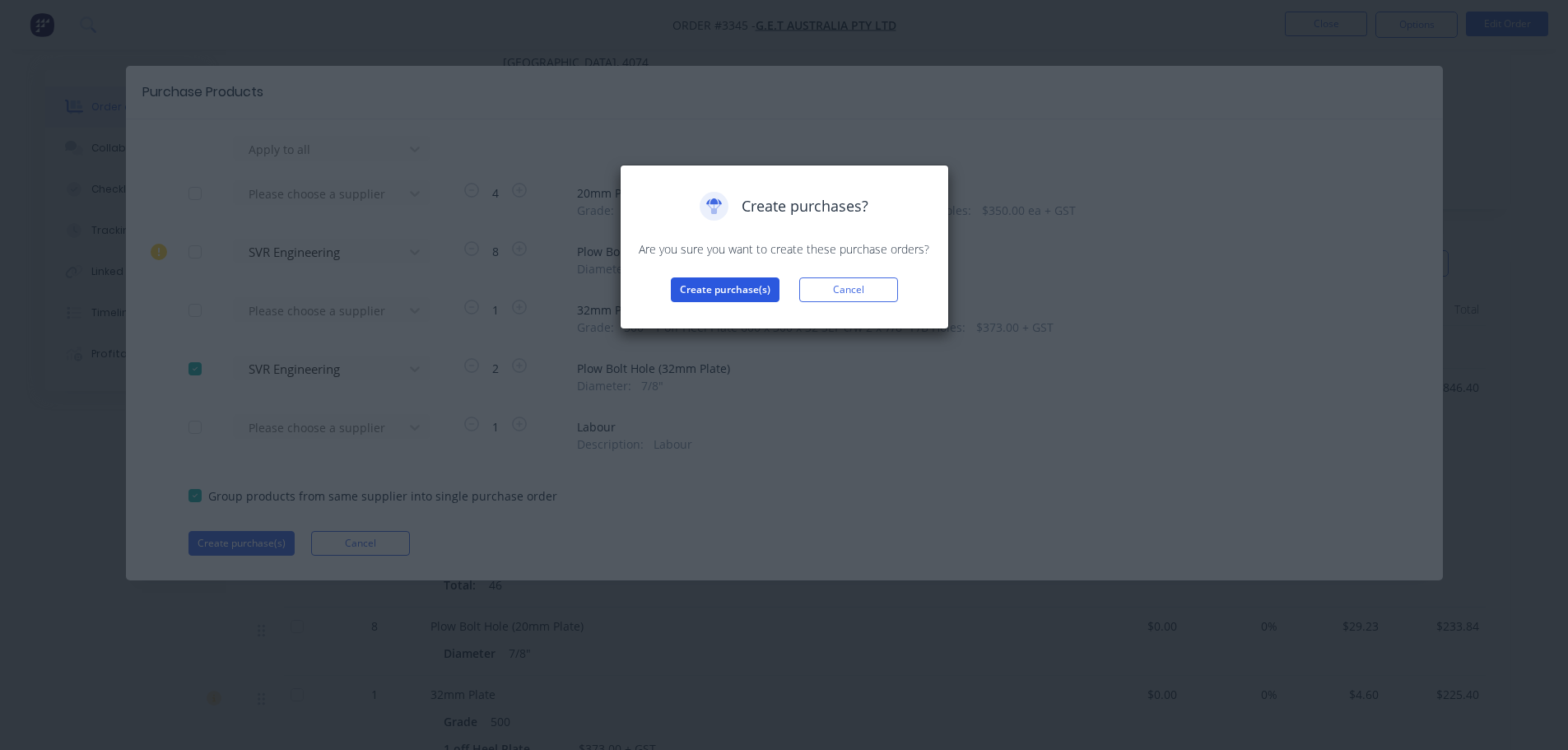
click at [716, 288] on button "Create purchase(s)" at bounding box center [725, 290] width 108 height 25
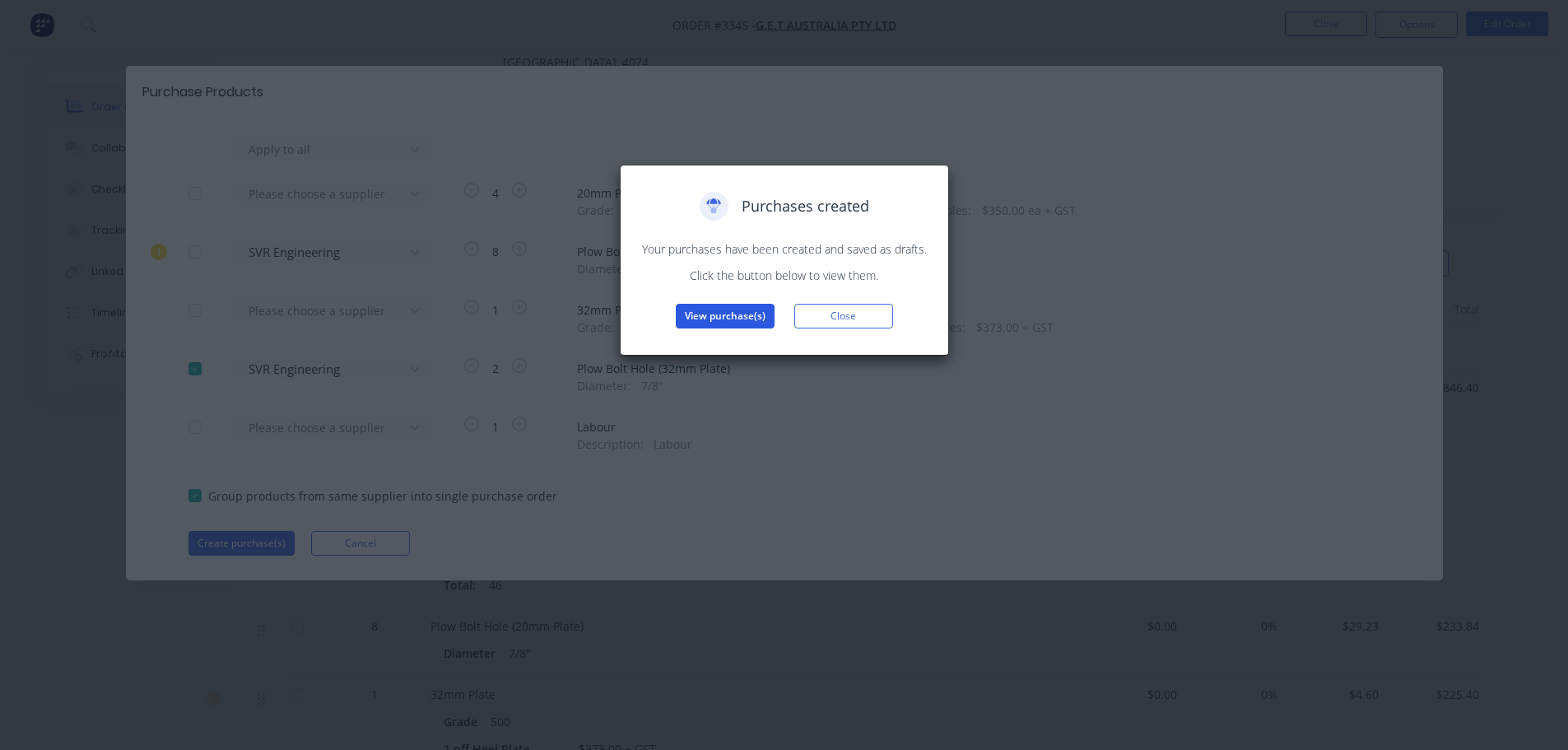
click at [716, 315] on button "View purchase(s)" at bounding box center [725, 316] width 99 height 25
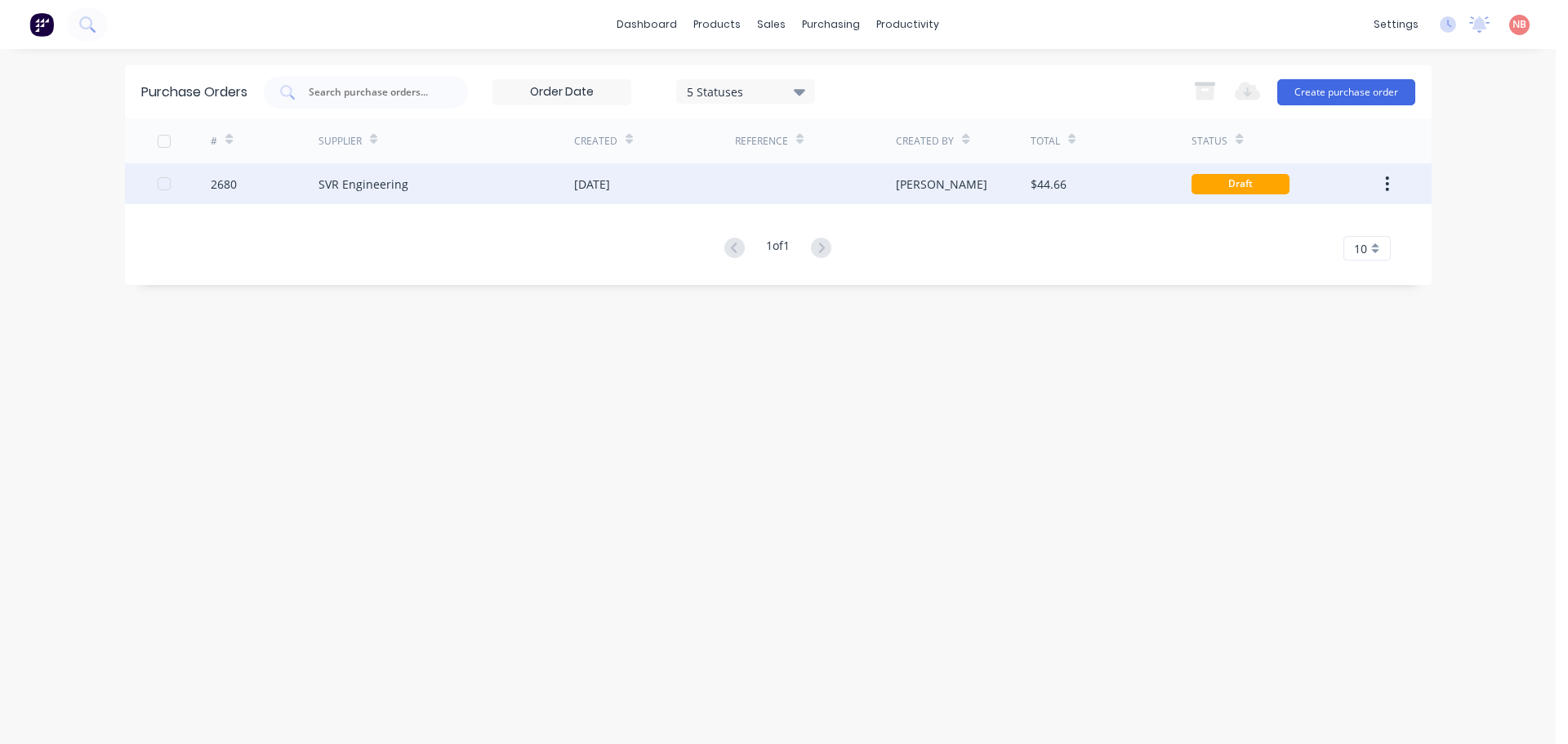
click at [715, 184] on div "[DATE]" at bounding box center [654, 184] width 161 height 41
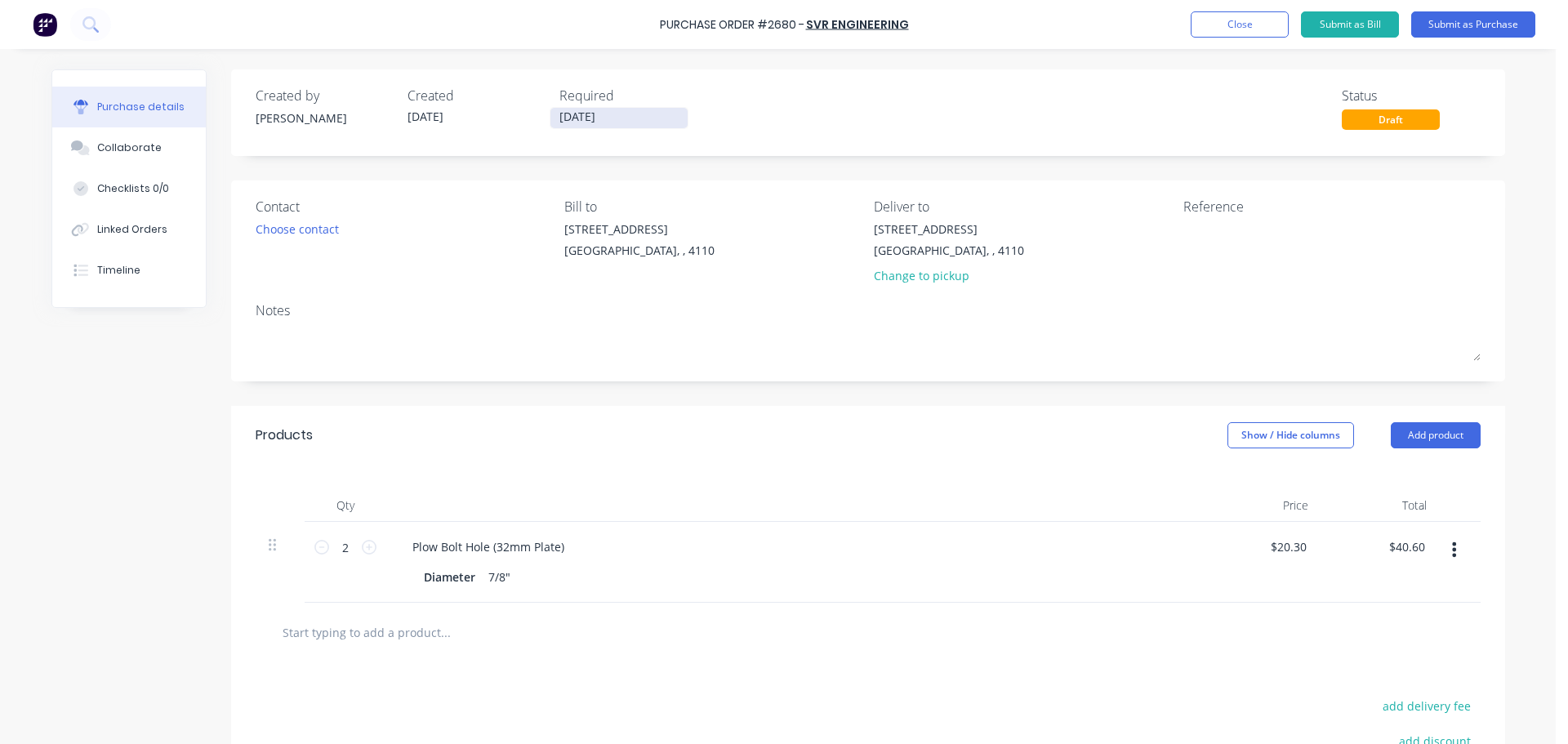
click at [610, 118] on input "[DATE]" at bounding box center [619, 118] width 137 height 20
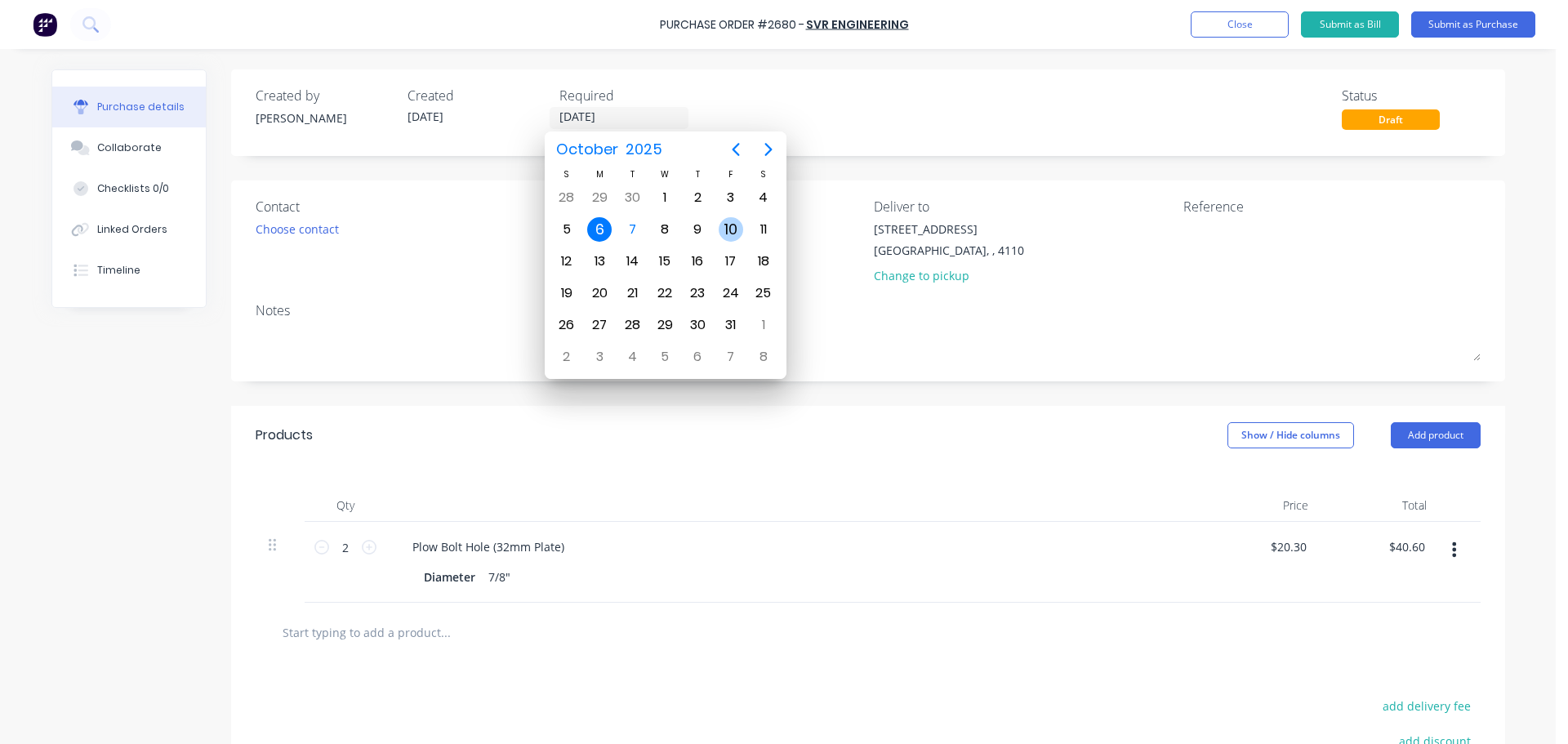
click at [734, 229] on div "10" at bounding box center [730, 229] width 25 height 25
type input "[DATE]"
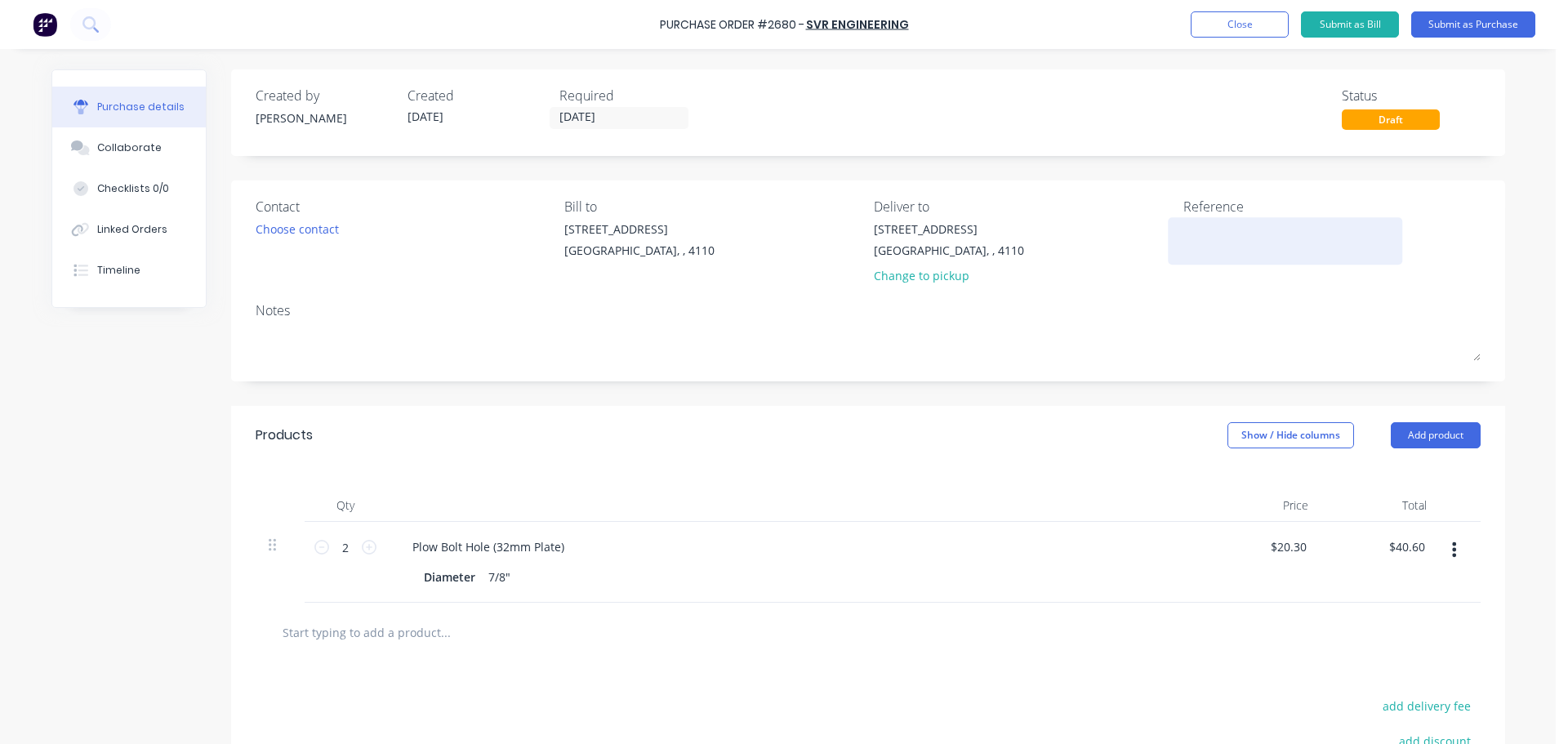
click at [1197, 229] on textarea at bounding box center [1285, 239] width 205 height 37
type textarea "GET 31087"
type textarea "x"
type textarea "GET 31087"
click at [1489, 32] on button "Submit as Purchase" at bounding box center [1473, 24] width 124 height 26
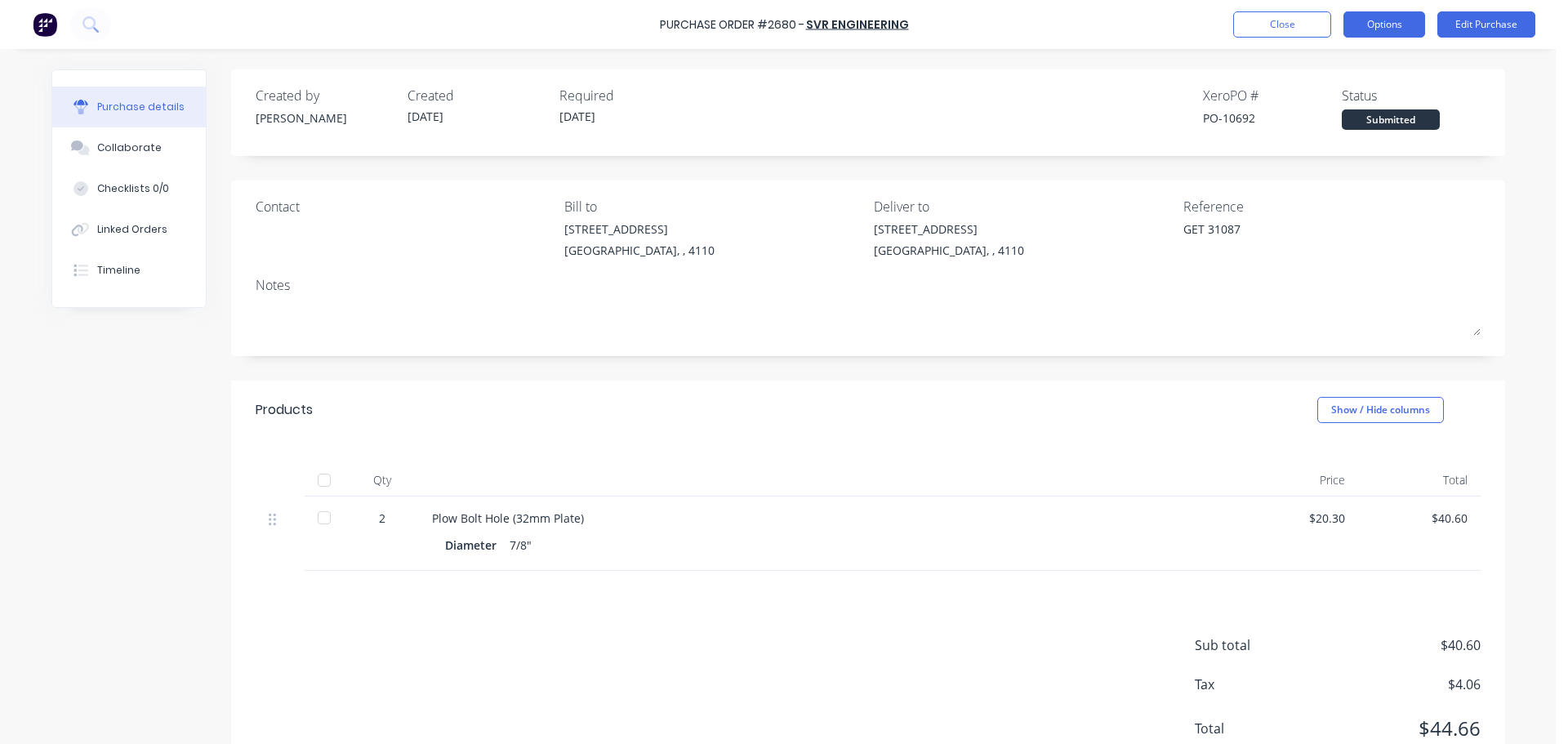
click at [1363, 19] on button "Options" at bounding box center [1384, 24] width 82 height 26
click at [1352, 56] on div "Print / Email" at bounding box center [1347, 66] width 126 height 24
click at [1328, 98] on div "With pricing" at bounding box center [1347, 100] width 126 height 24
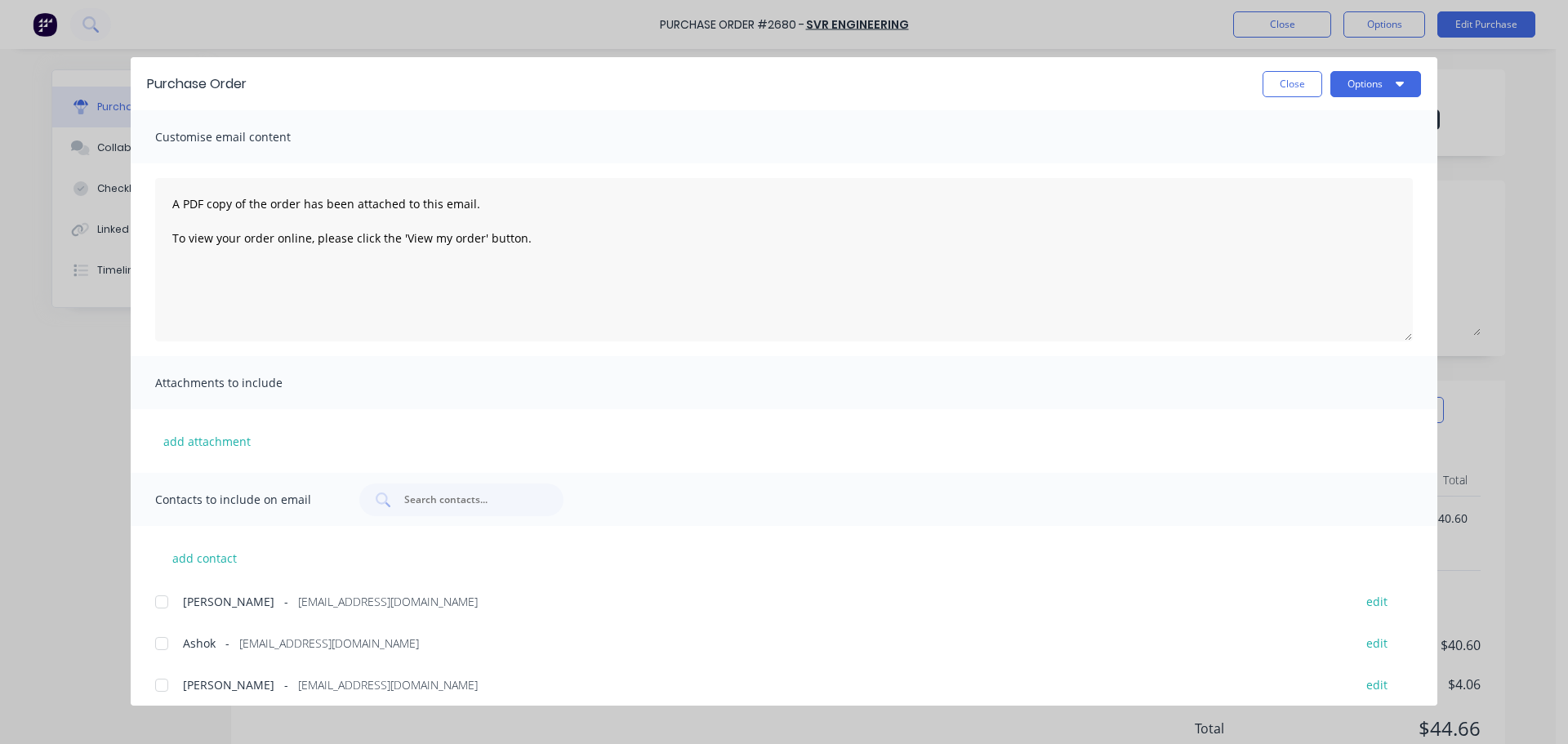
click at [163, 645] on div at bounding box center [162, 643] width 32 height 32
click at [1379, 81] on button "Options" at bounding box center [1375, 84] width 90 height 26
click at [1332, 143] on button "Print" at bounding box center [1343, 159] width 155 height 32
click at [1407, 80] on button "Options" at bounding box center [1375, 84] width 90 height 26
click at [1347, 183] on div "Email" at bounding box center [1343, 191] width 126 height 24
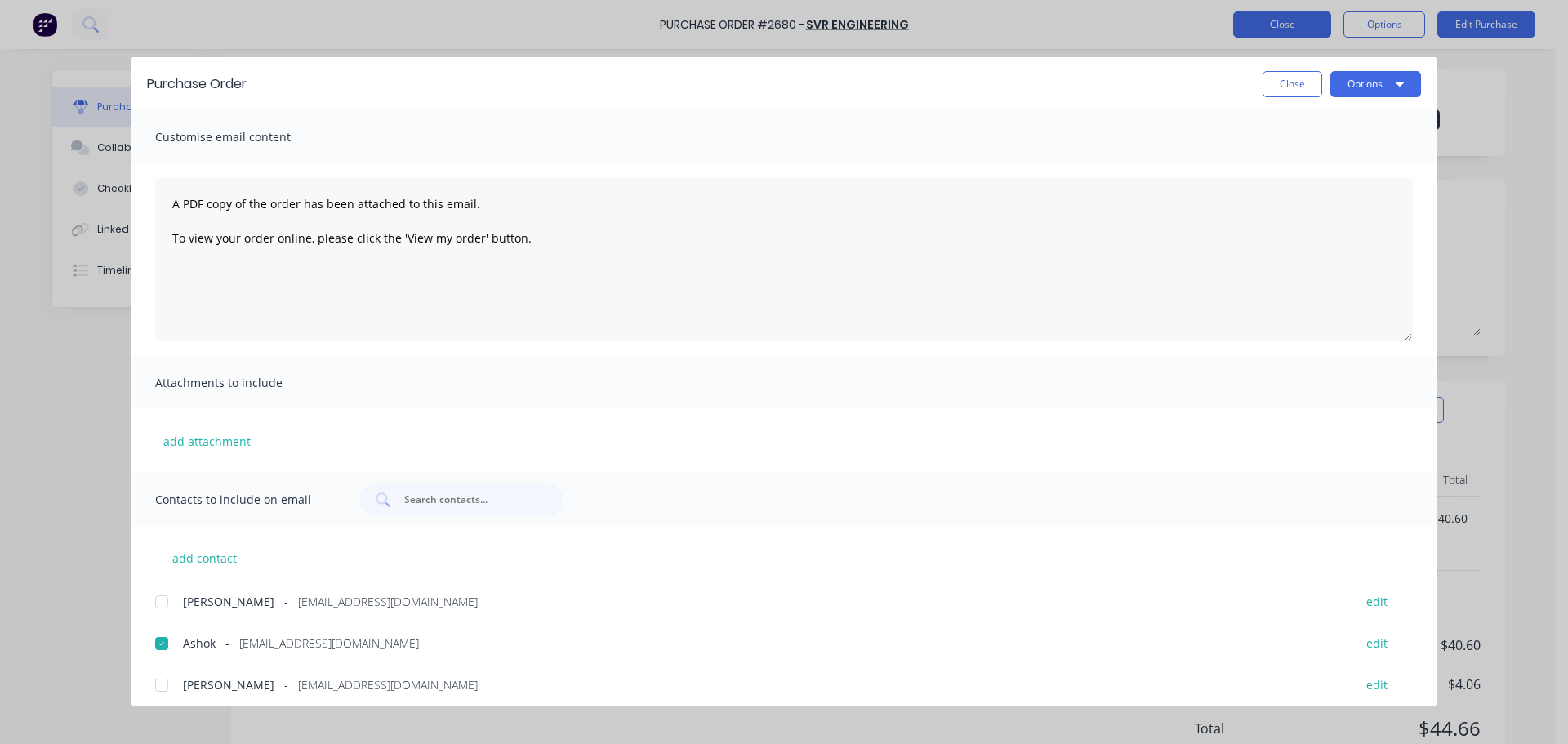
drag, startPoint x: 1301, startPoint y: 80, endPoint x: 1297, endPoint y: 37, distance: 43.2
click at [1301, 80] on button "Close" at bounding box center [1292, 84] width 60 height 26
type textarea "x"
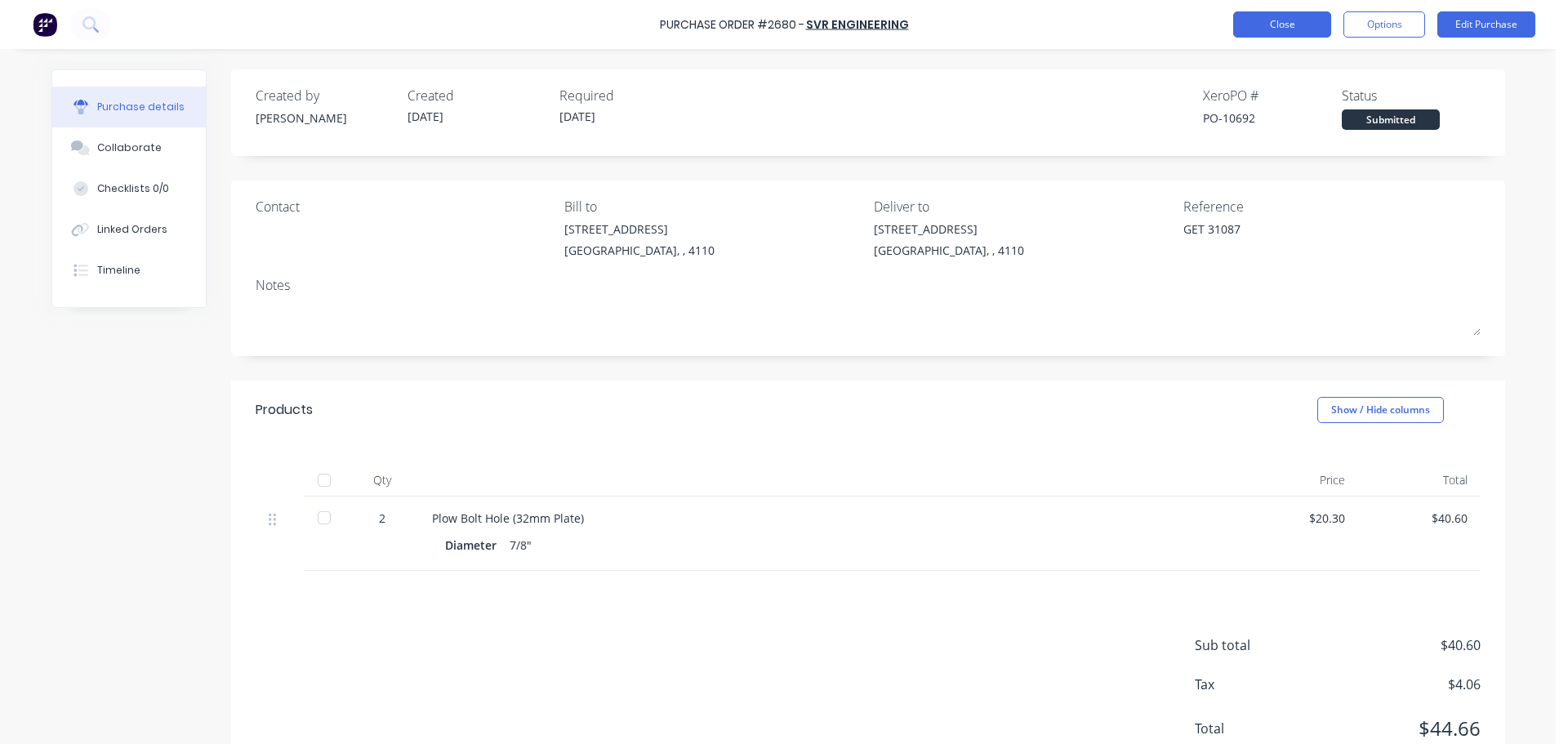
click at [1297, 26] on button "Close" at bounding box center [1282, 24] width 98 height 26
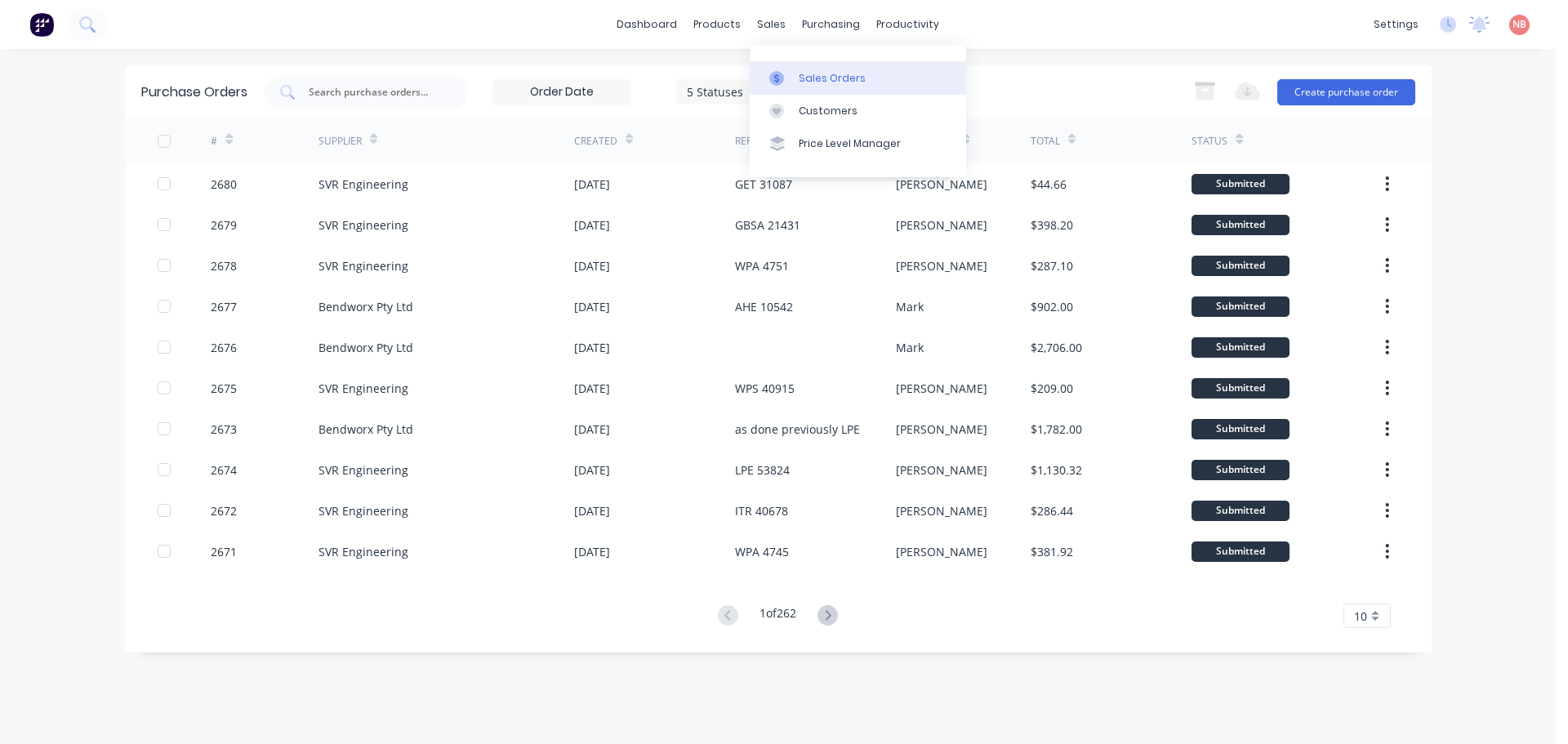
click at [793, 75] on div at bounding box center [781, 78] width 25 height 14
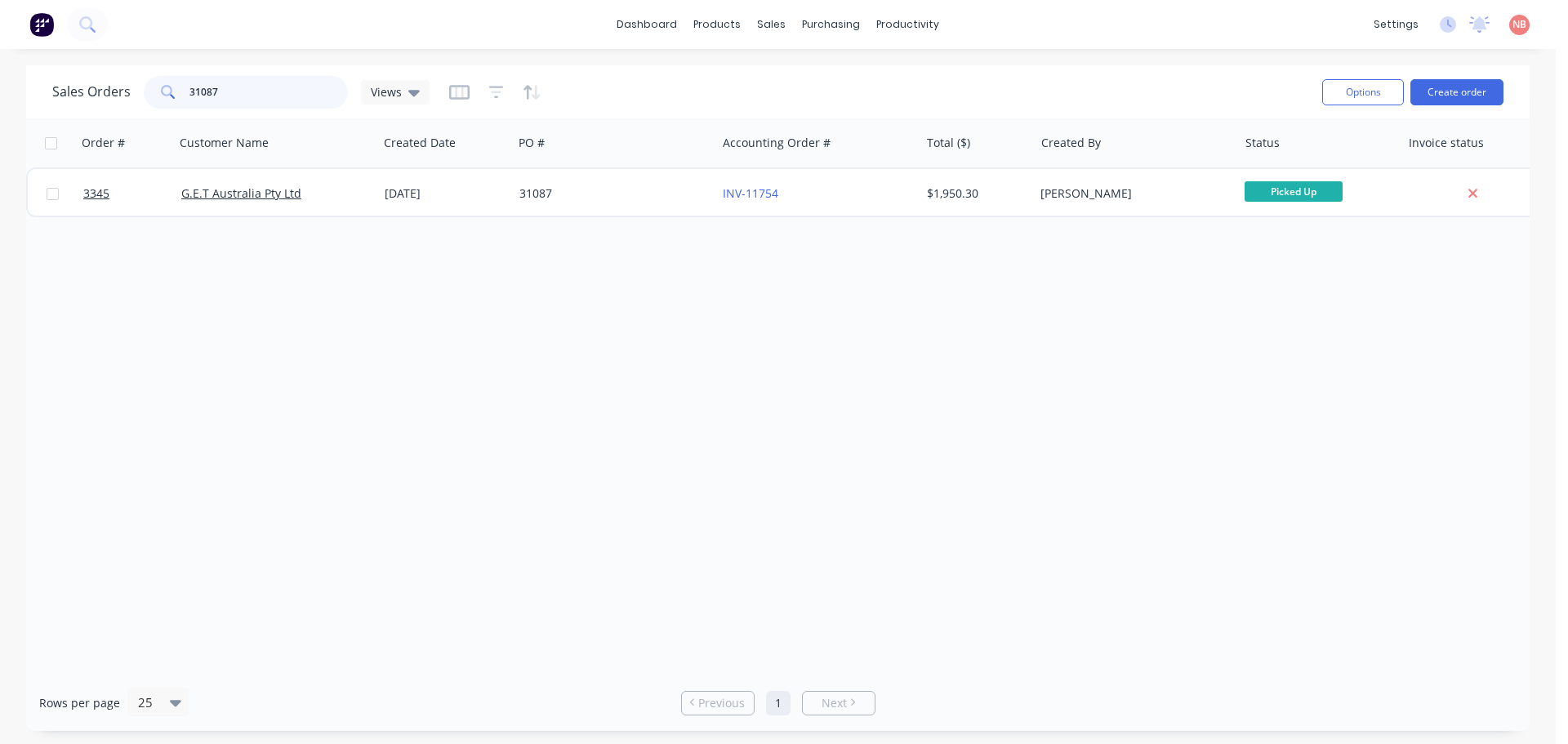
drag, startPoint x: 274, startPoint y: 90, endPoint x: 41, endPoint y: 112, distance: 234.0
click at [41, 111] on div "Sales Orders 31087 Views Options Create order" at bounding box center [778, 92] width 1503 height 53
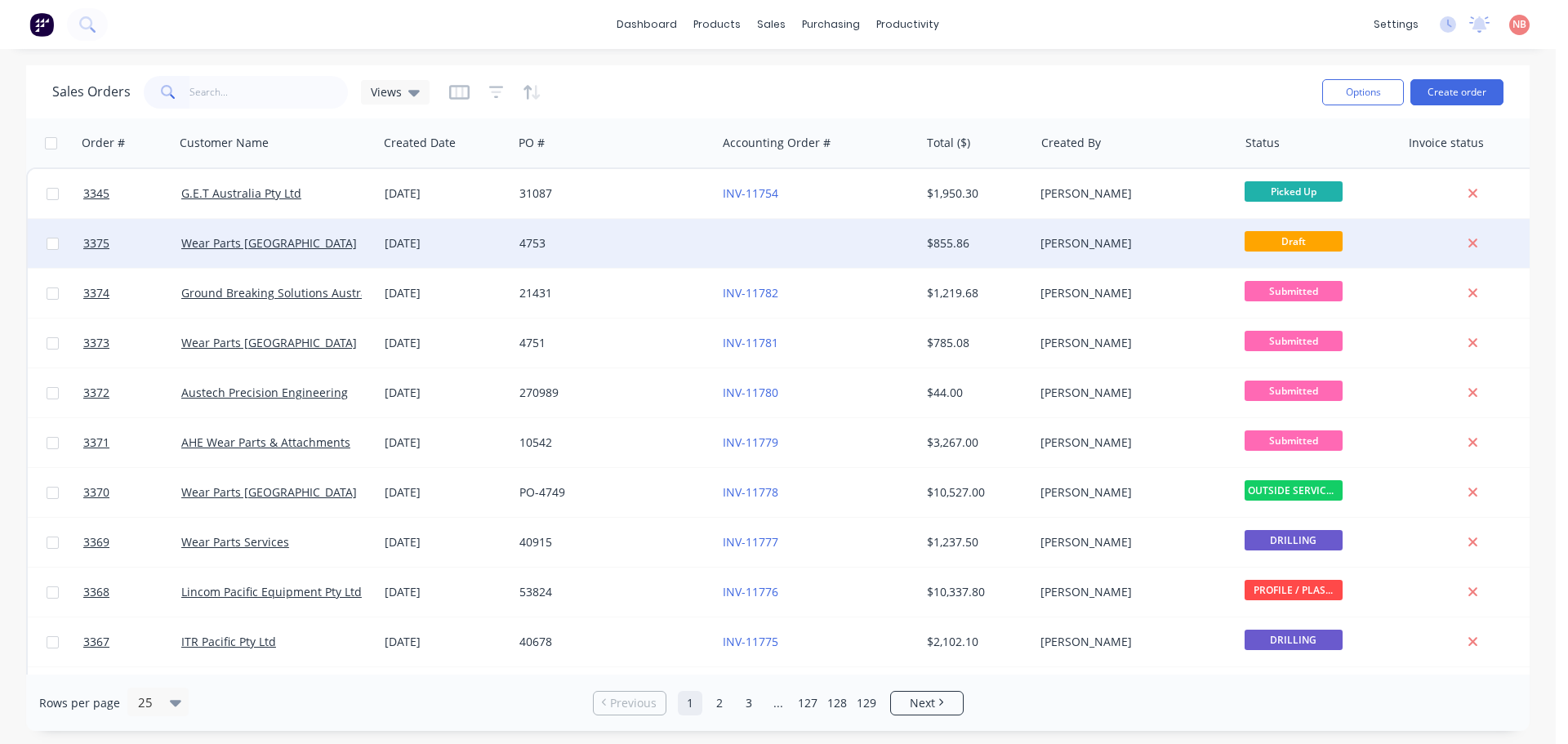
click at [874, 245] on div at bounding box center [817, 243] width 204 height 49
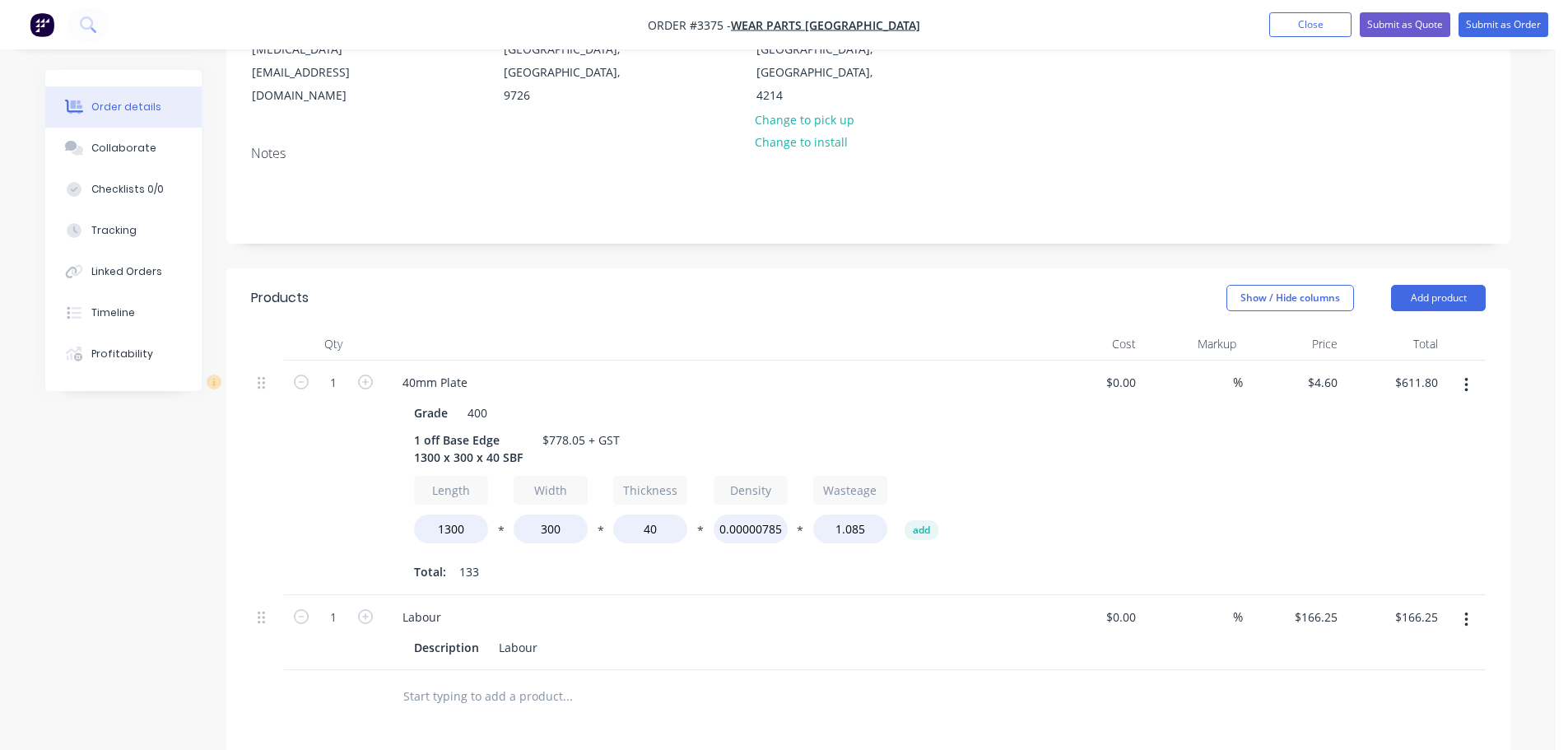
scroll to position [221, 0]
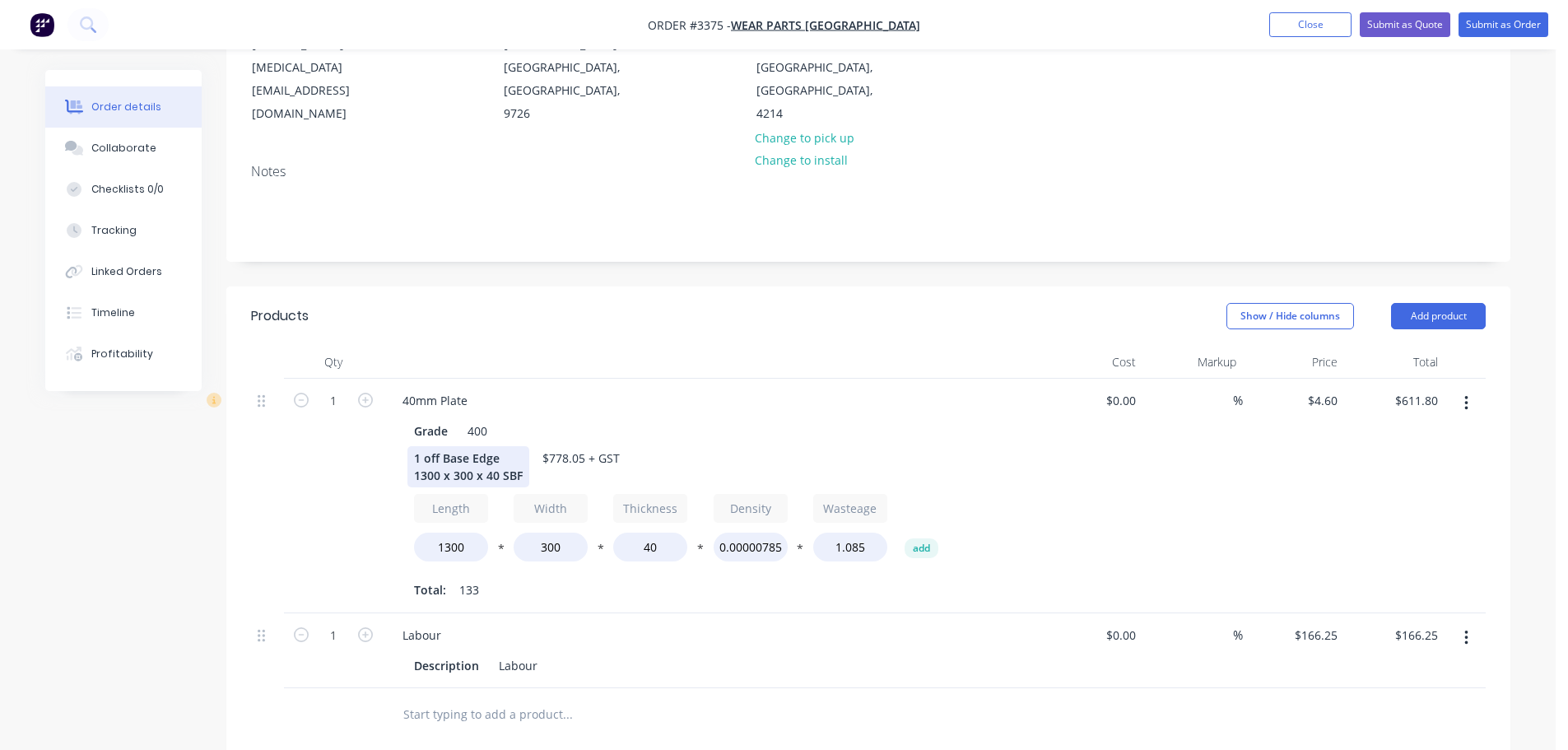
click at [523, 474] on div "1 off Base Edge 1300 x 300 x 40 SBF" at bounding box center [468, 466] width 122 height 41
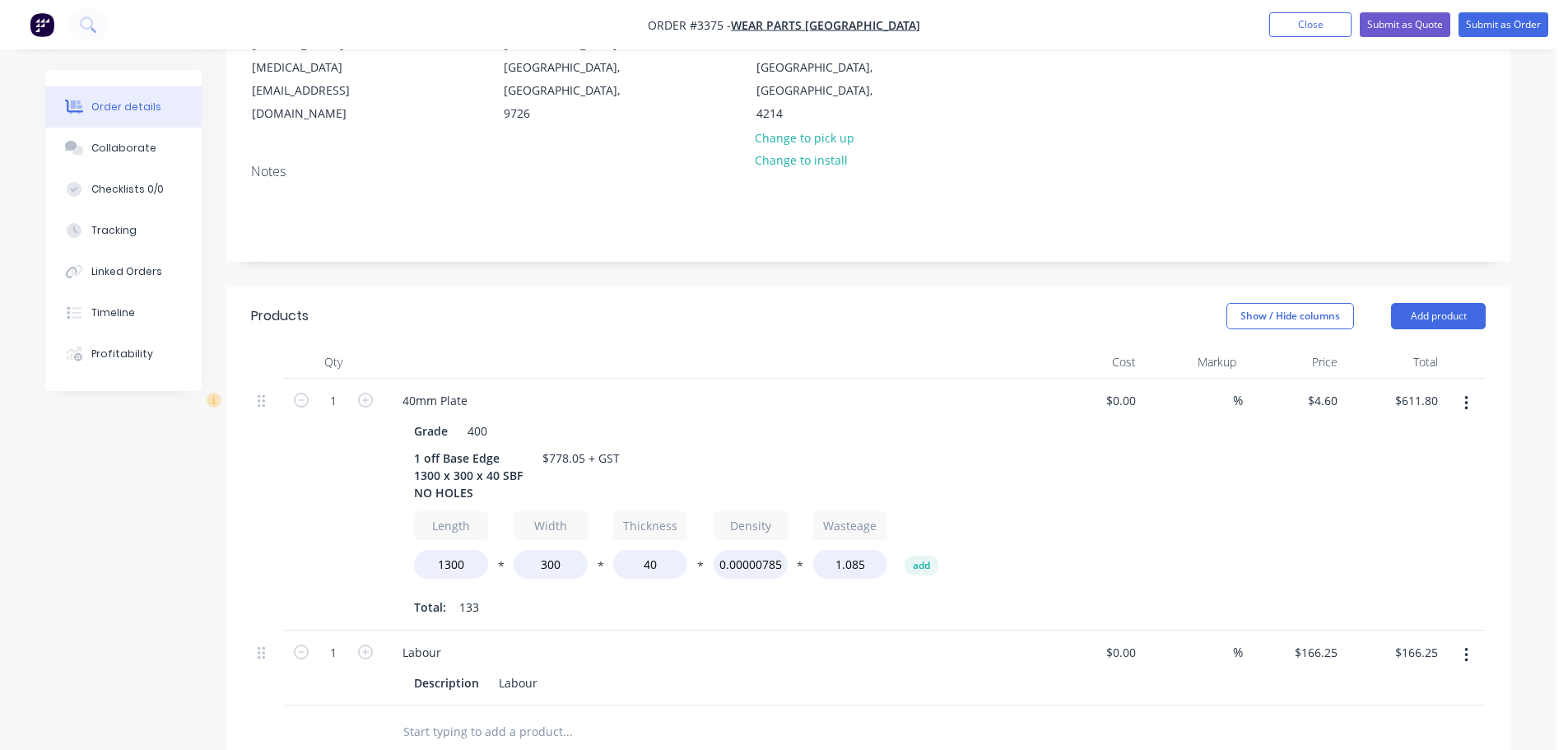
click at [329, 484] on div "1" at bounding box center [333, 504] width 99 height 252
click at [143, 165] on button "Collaborate" at bounding box center [124, 149] width 156 height 41
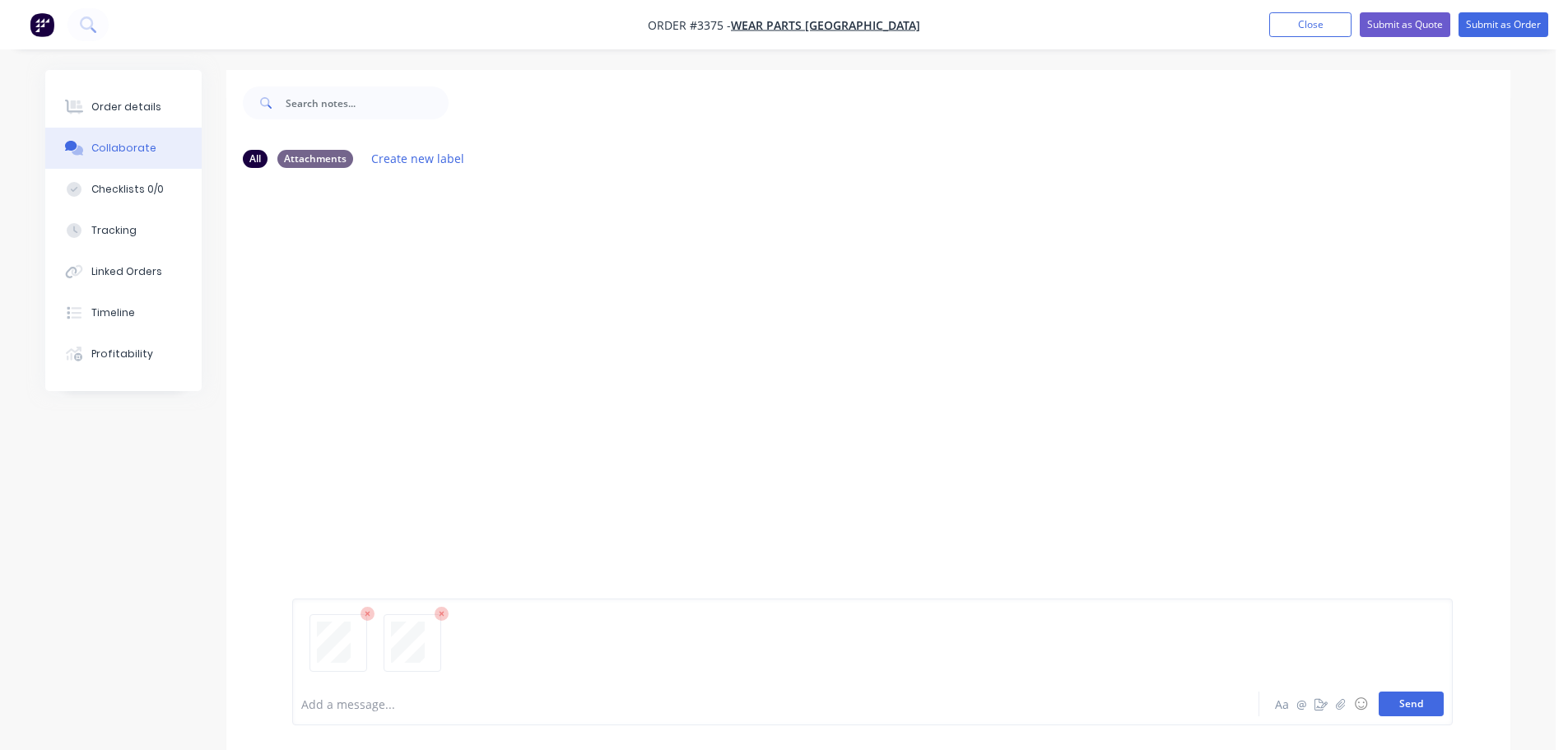
click at [1422, 706] on button "Send" at bounding box center [1412, 704] width 65 height 25
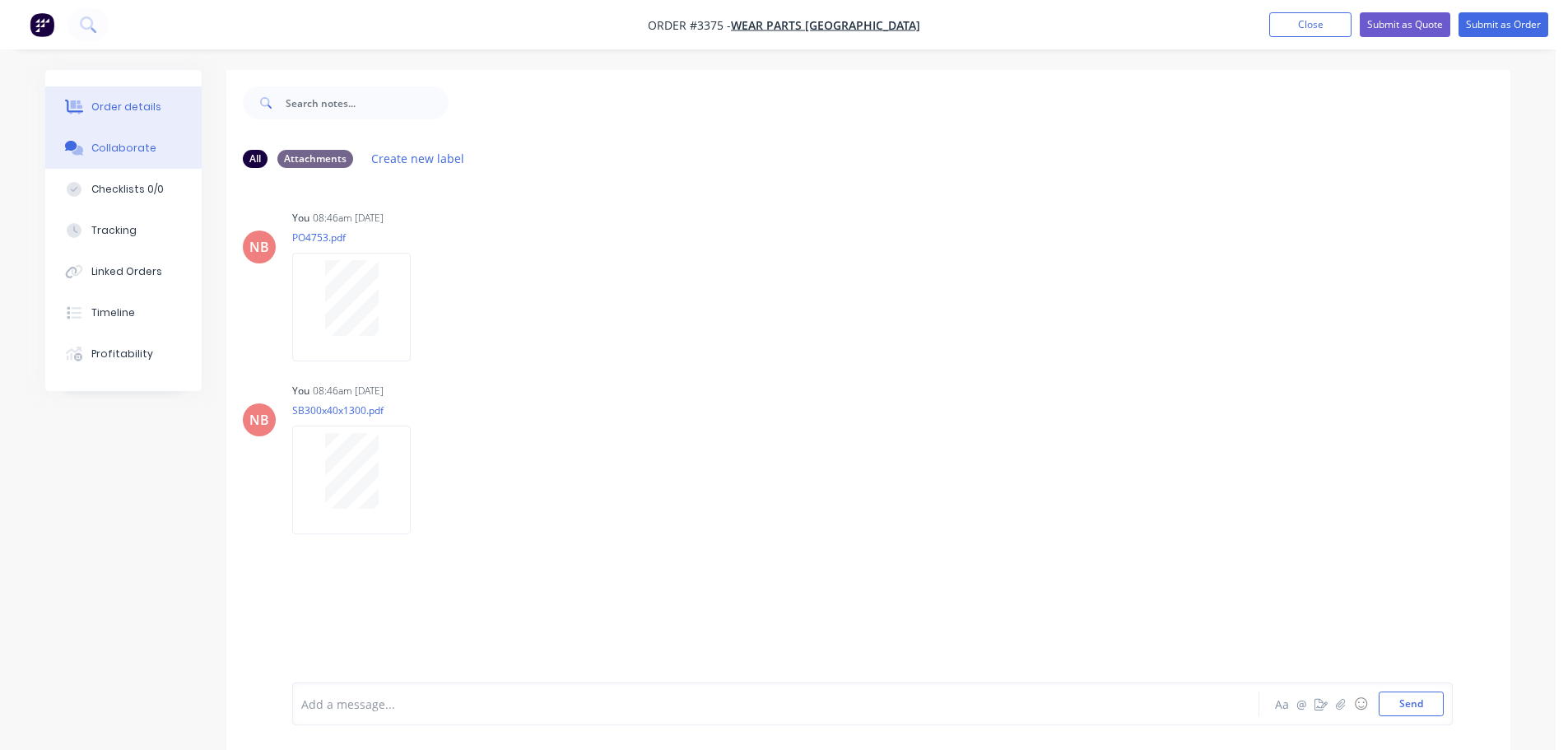
click at [147, 114] on button "Order details" at bounding box center [124, 107] width 156 height 41
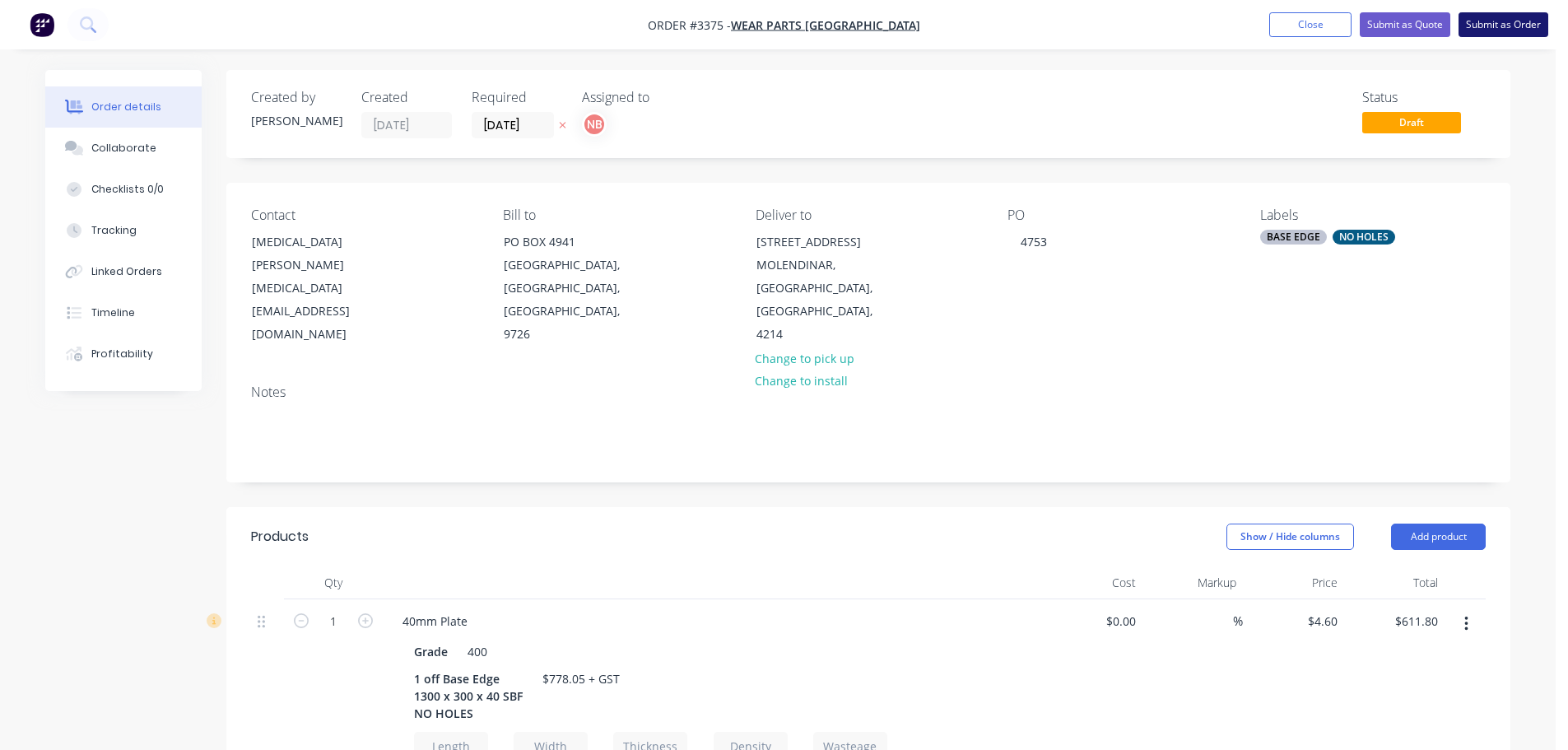
click at [1485, 19] on button "Submit as Order" at bounding box center [1504, 24] width 89 height 25
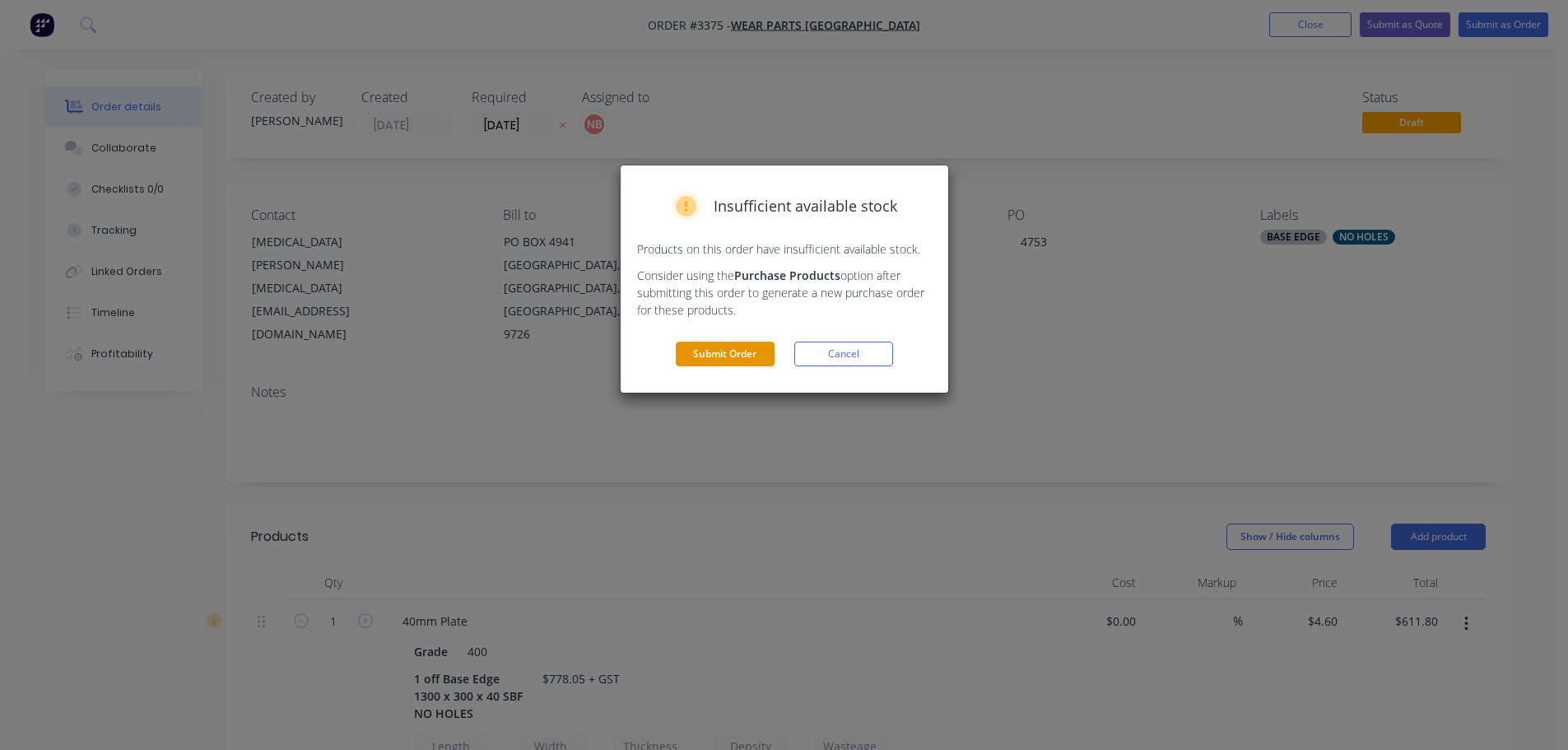
click at [719, 358] on button "Submit Order" at bounding box center [725, 354] width 99 height 25
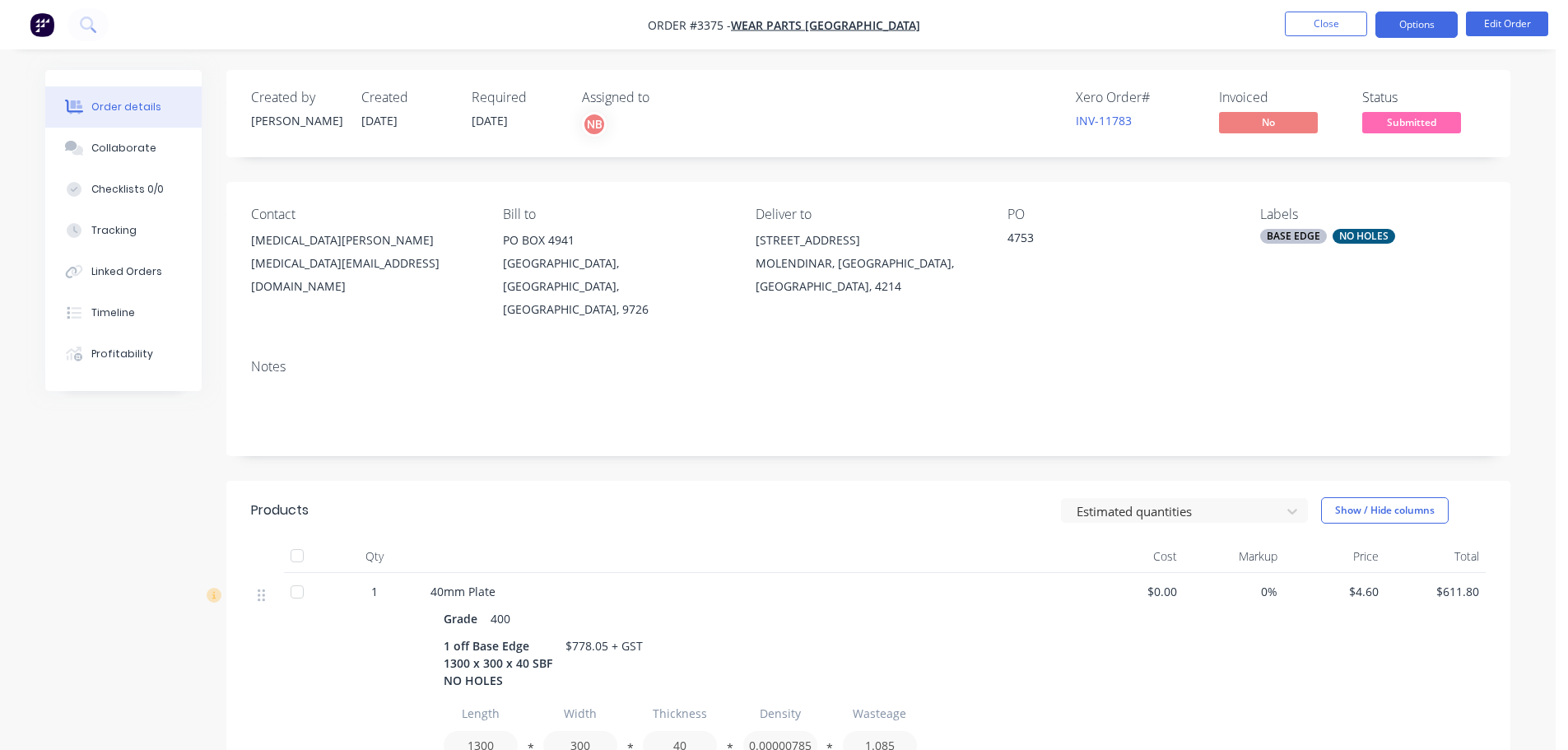
click at [1413, 22] on button "Options" at bounding box center [1417, 24] width 82 height 27
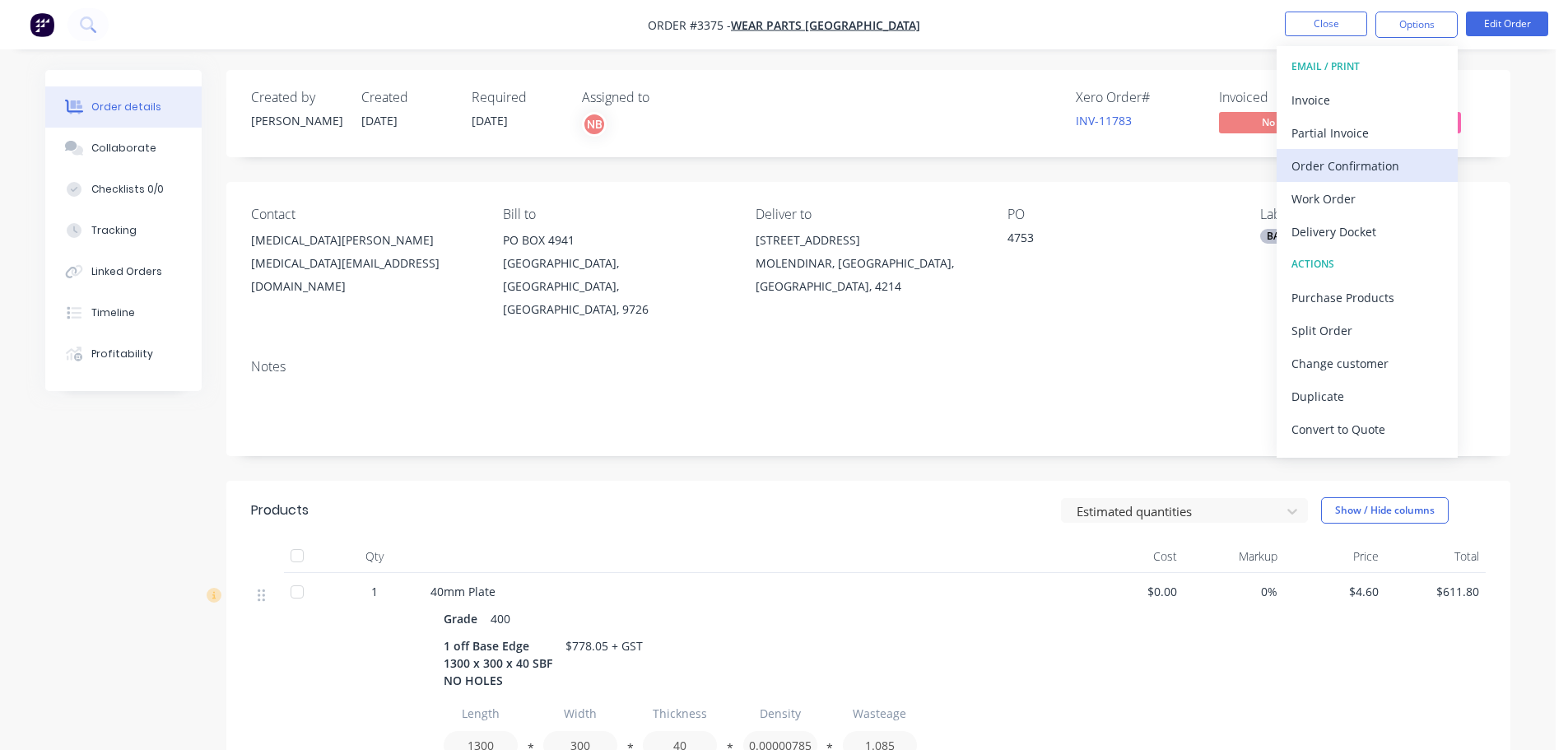
click at [1351, 175] on div "Order Confirmation" at bounding box center [1367, 166] width 151 height 24
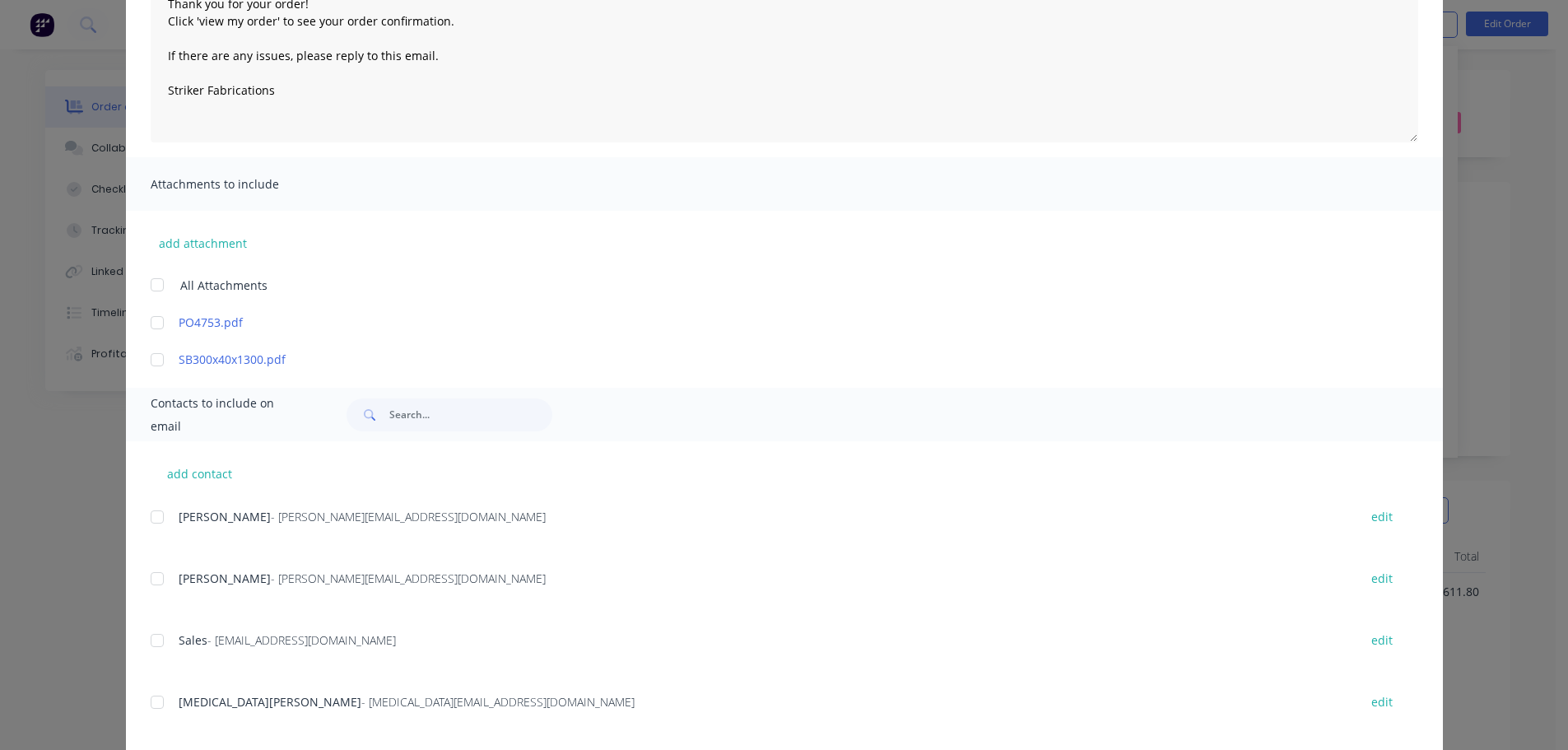
scroll to position [247, 0]
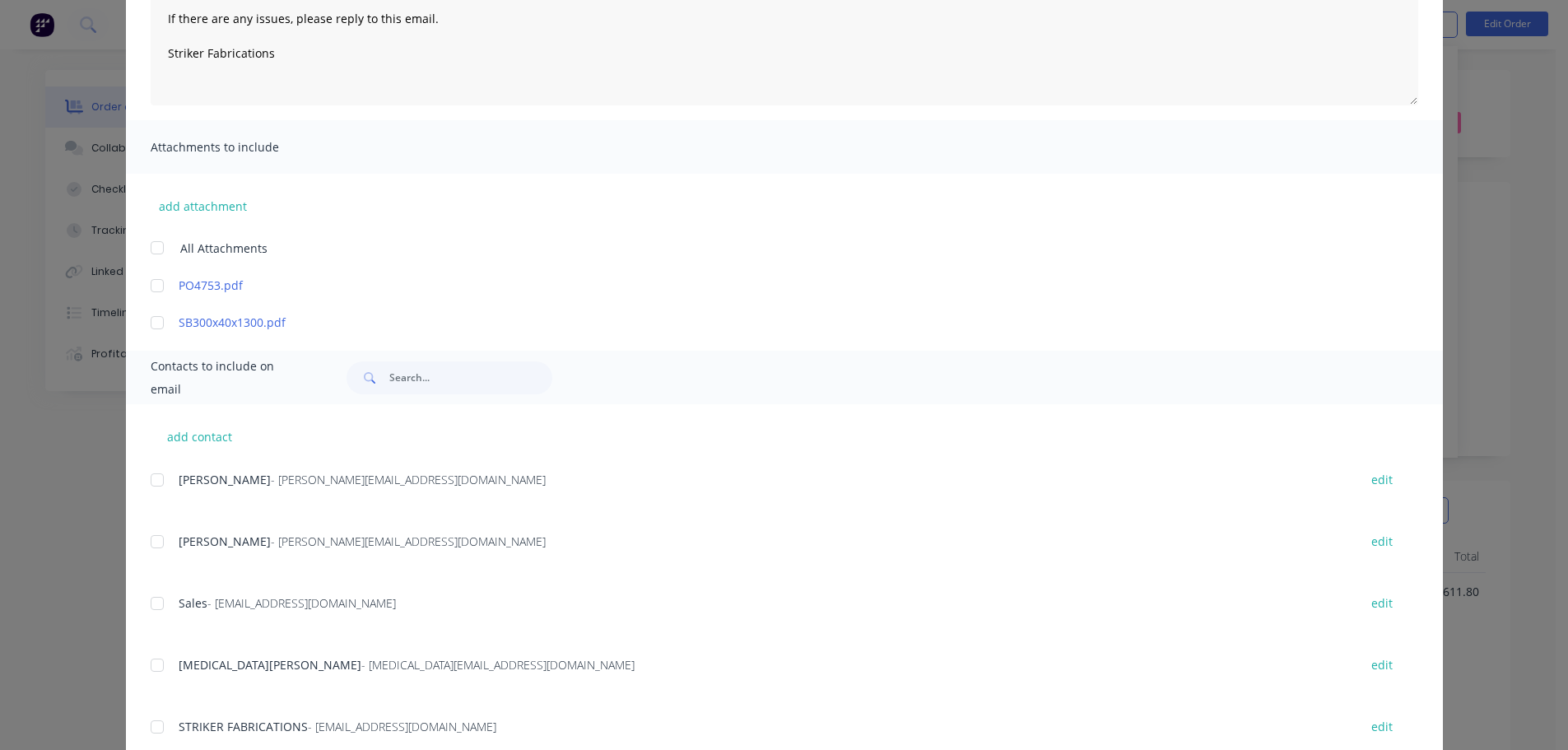
click at [149, 666] on div at bounding box center [157, 665] width 33 height 33
type textarea "Thank you for your order! Click 'view my order' to see your order confirmation.…"
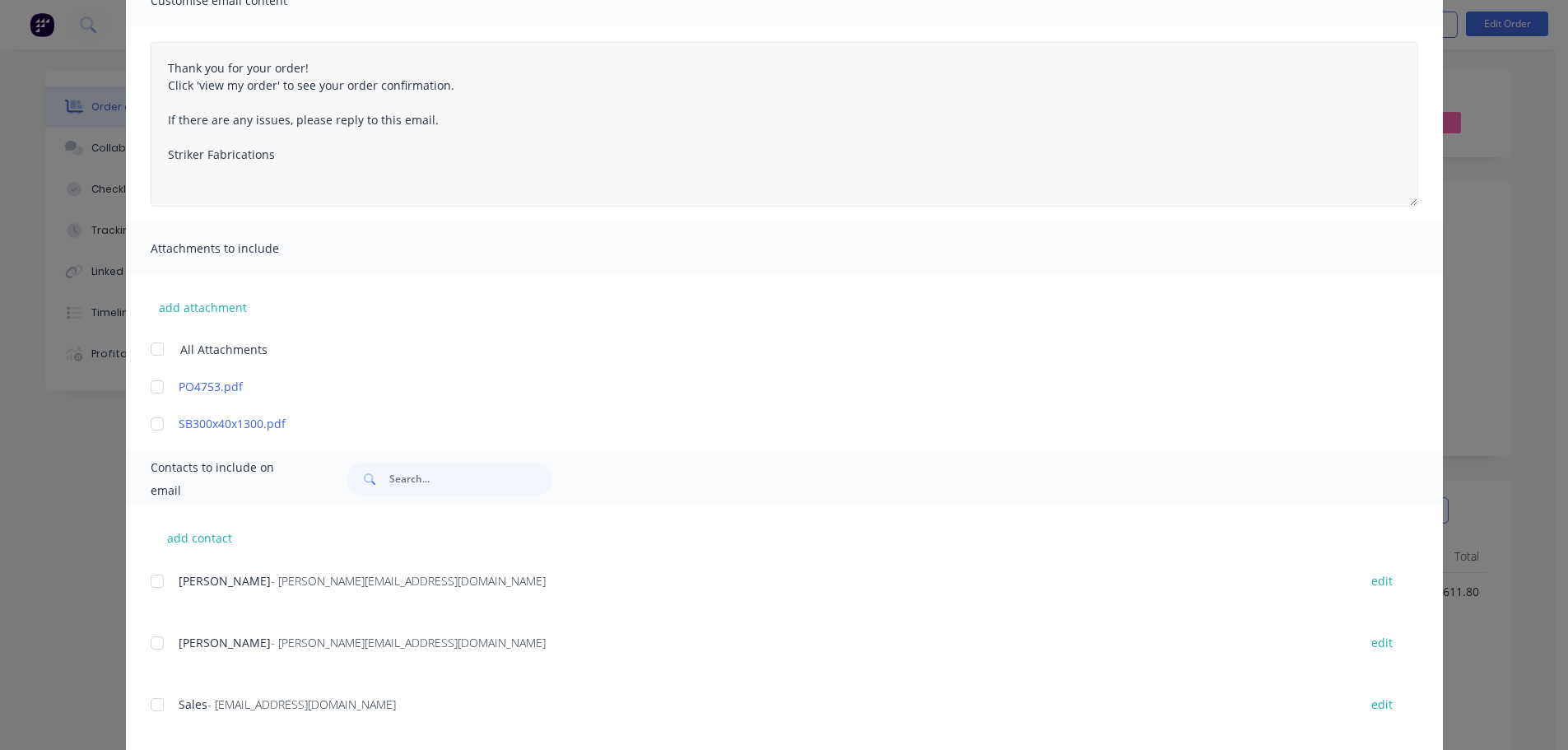
scroll to position [0, 0]
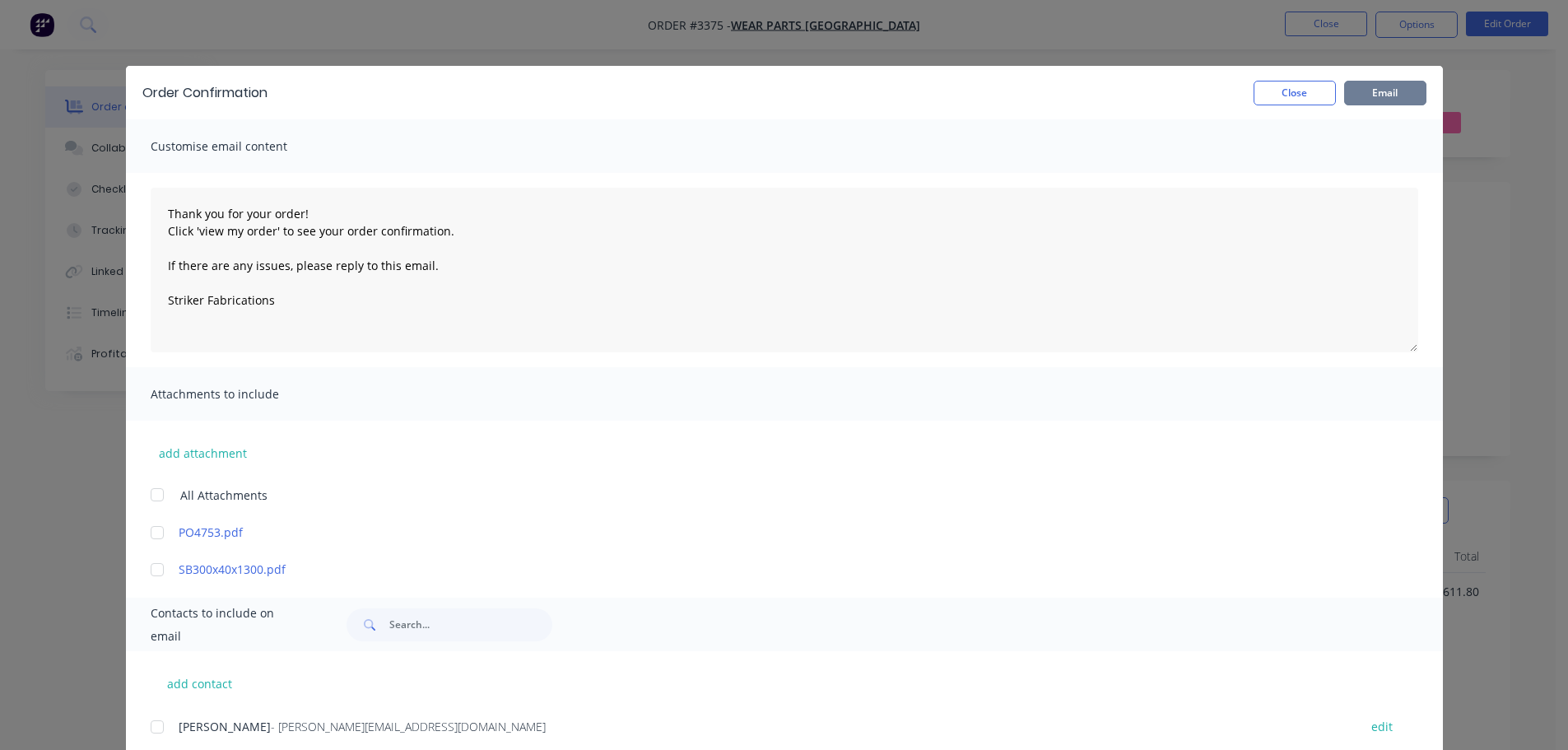
click at [1367, 92] on button "Email" at bounding box center [1386, 93] width 82 height 25
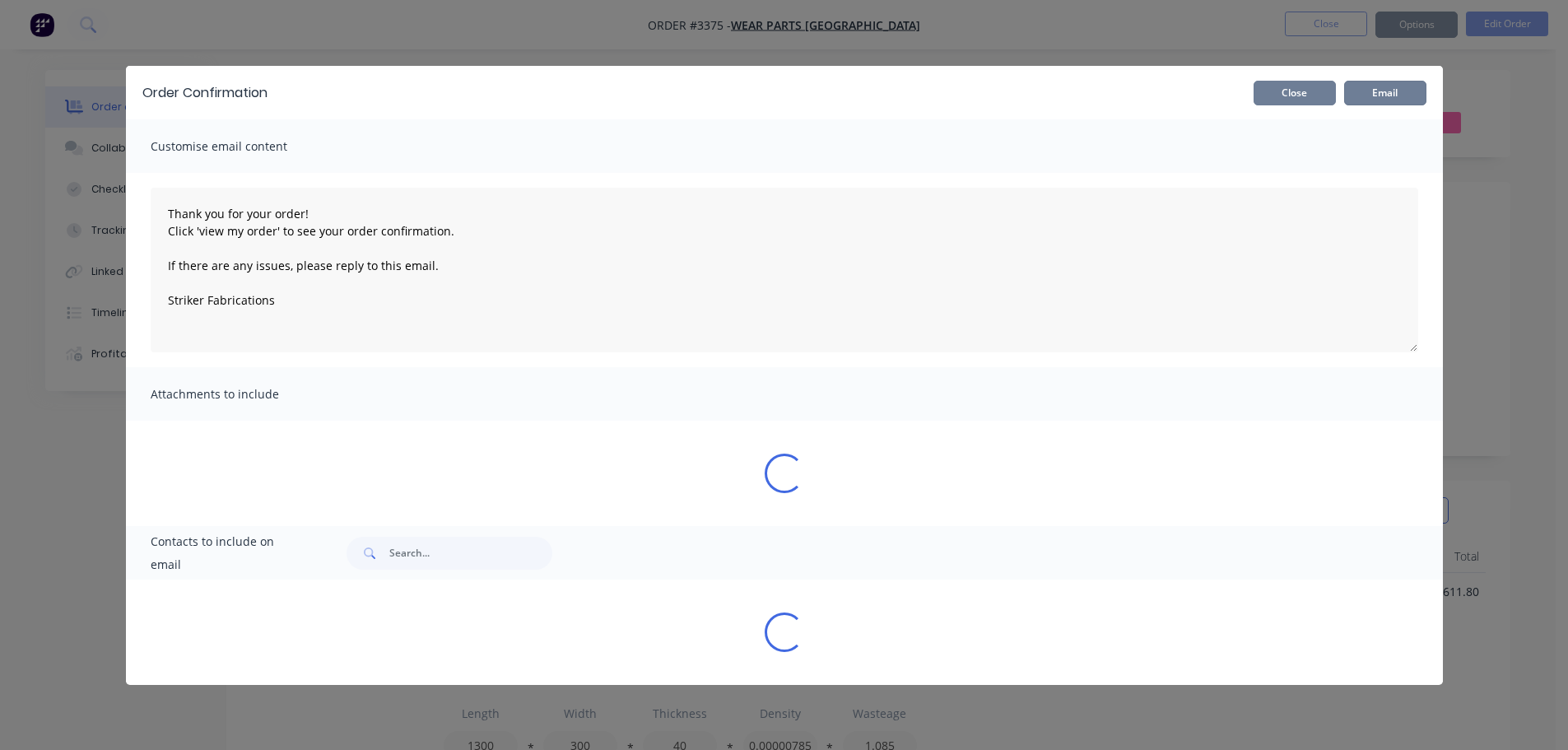
type textarea "Thank you for your order! Click 'view my order' to see your order confirmation.…"
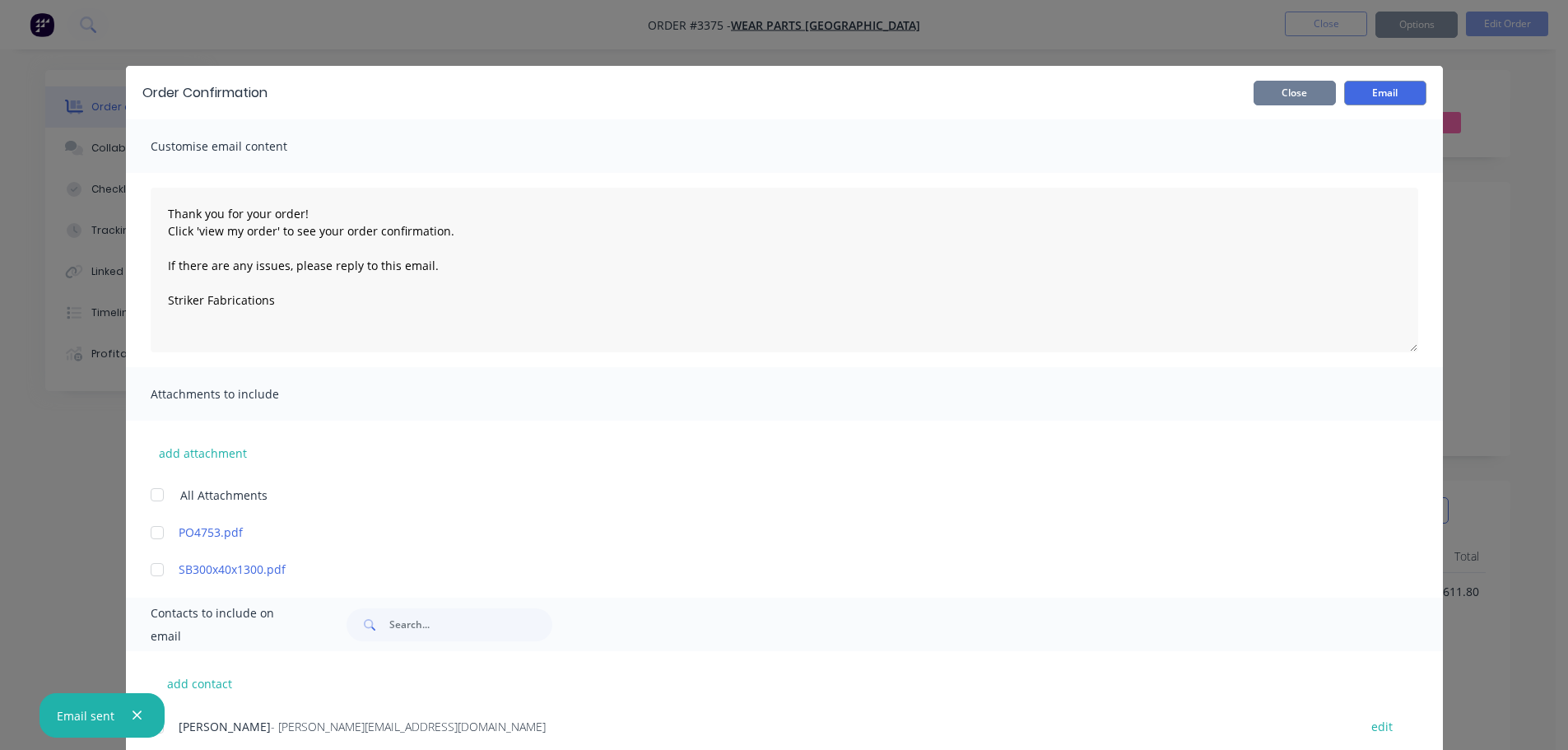
click at [1275, 97] on button "Close" at bounding box center [1295, 93] width 82 height 25
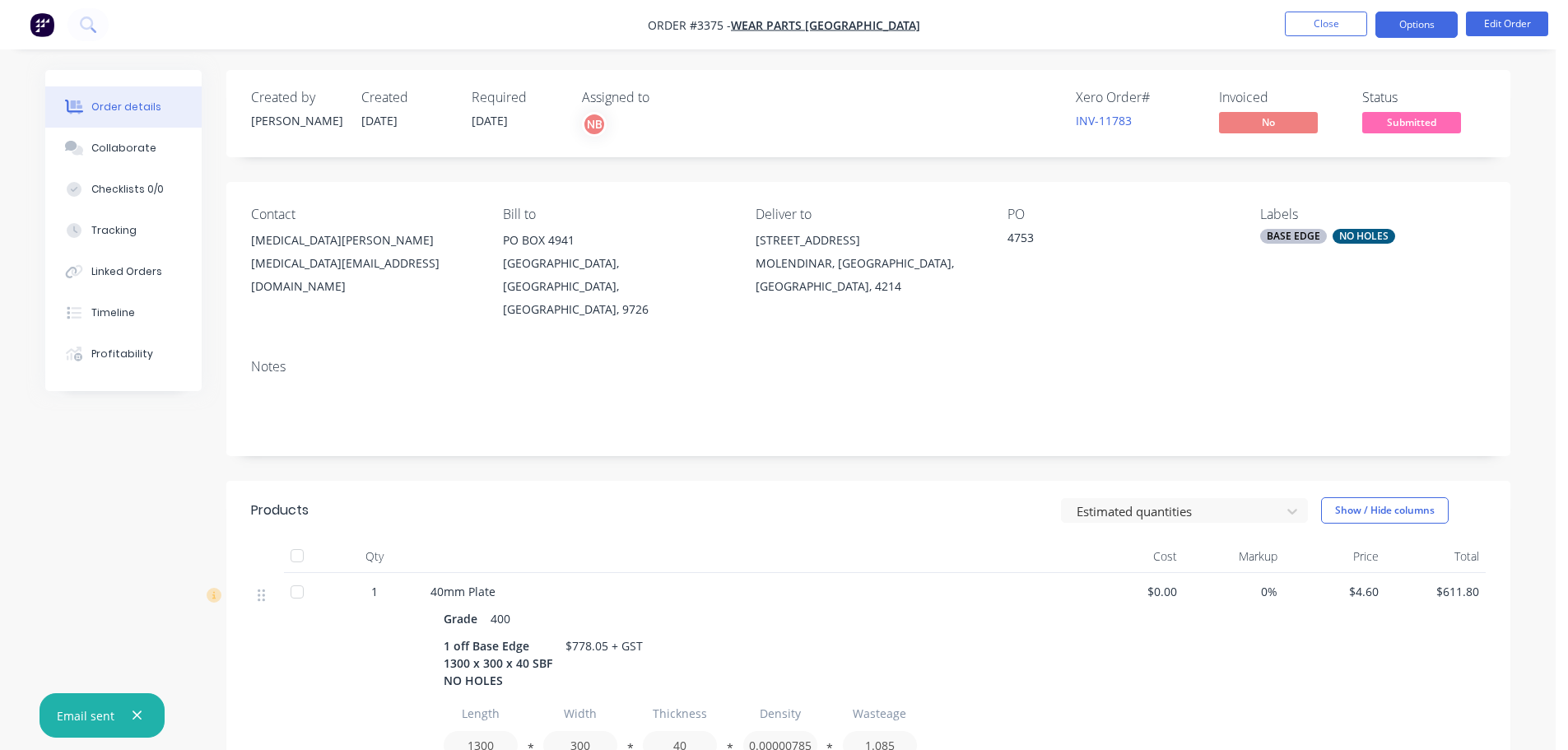
click at [1390, 29] on button "Options" at bounding box center [1417, 24] width 82 height 27
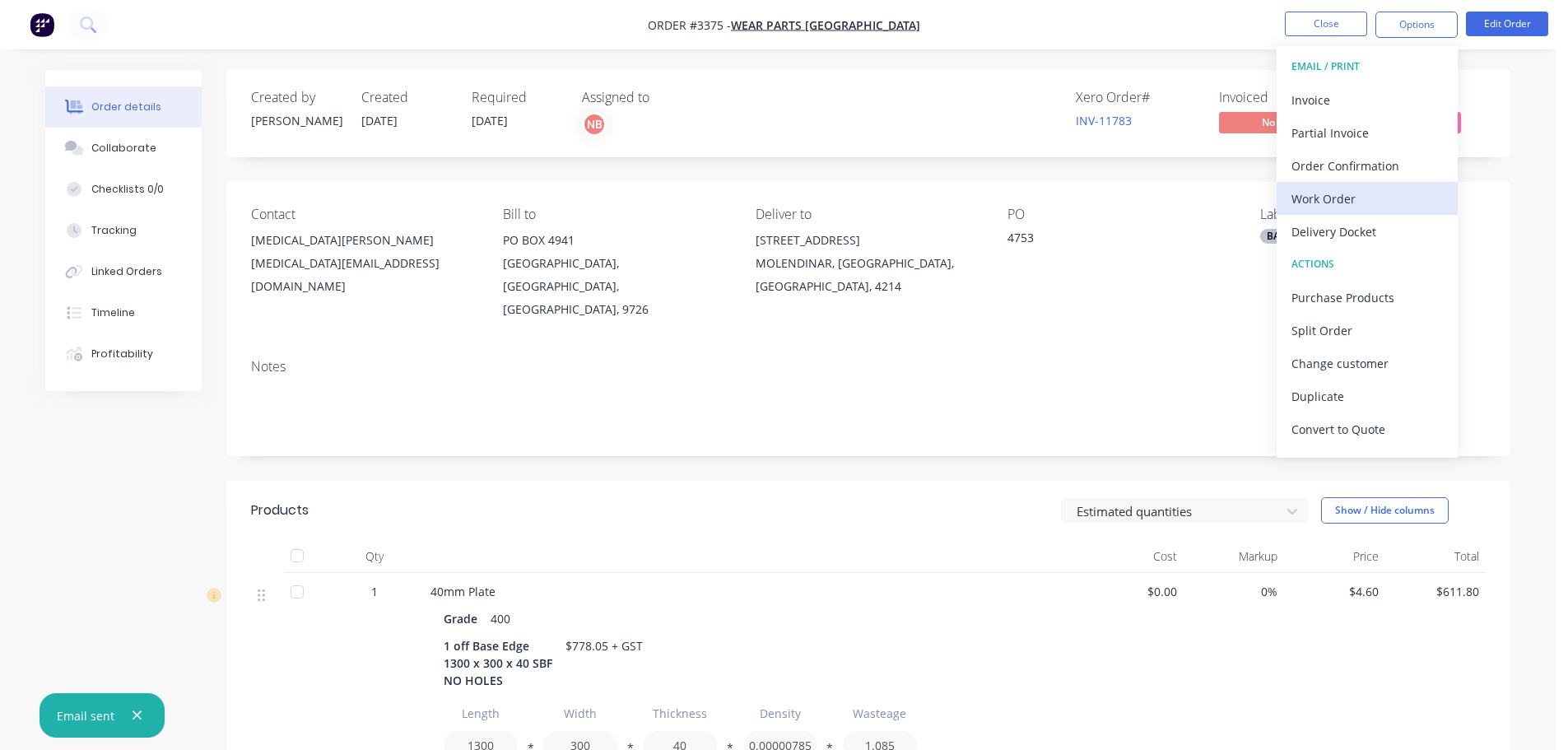
click at [1317, 198] on div "Work Order" at bounding box center [1367, 199] width 151 height 24
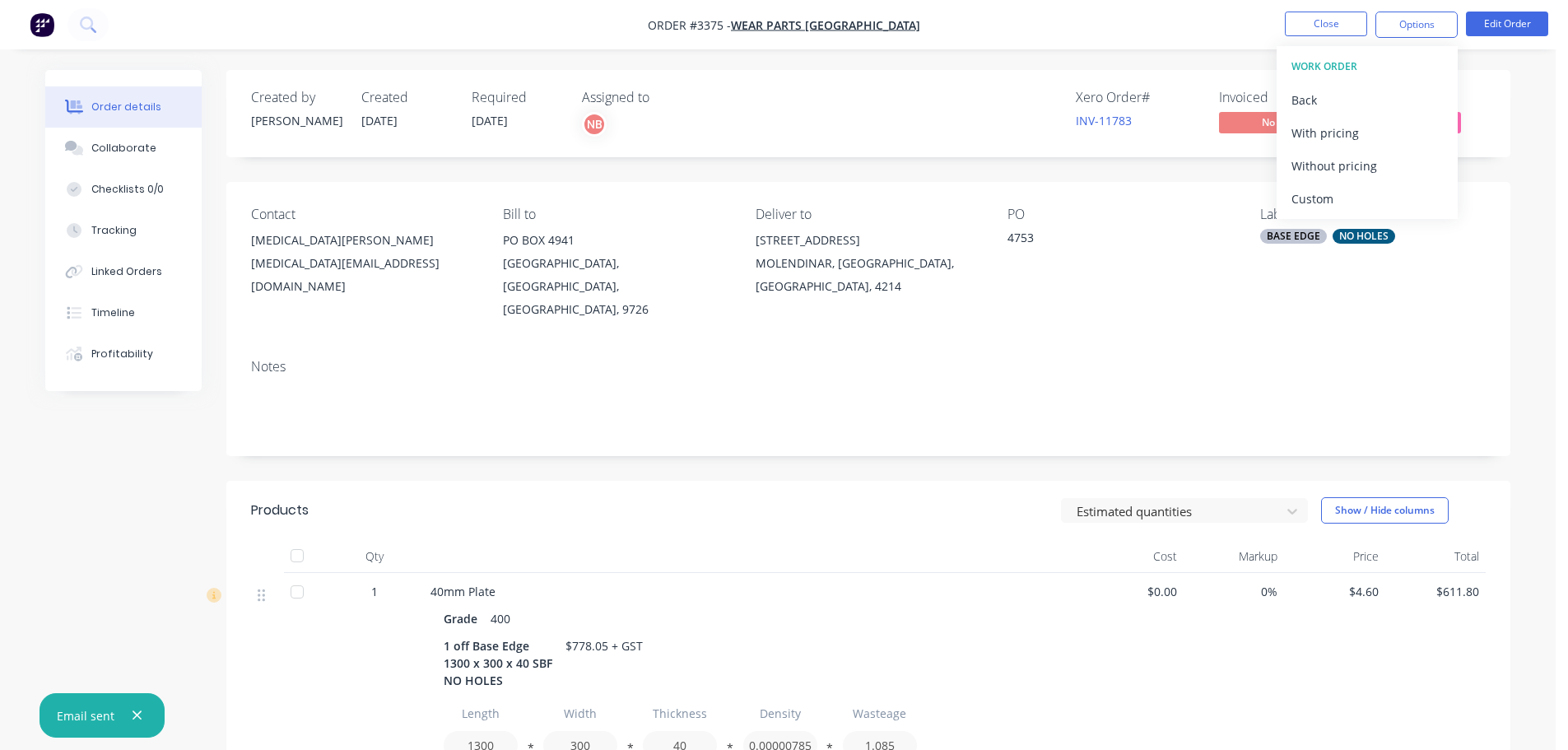
click at [1315, 192] on div "Custom" at bounding box center [1367, 199] width 151 height 24
click at [1314, 167] on div "Without pricing" at bounding box center [1367, 166] width 151 height 24
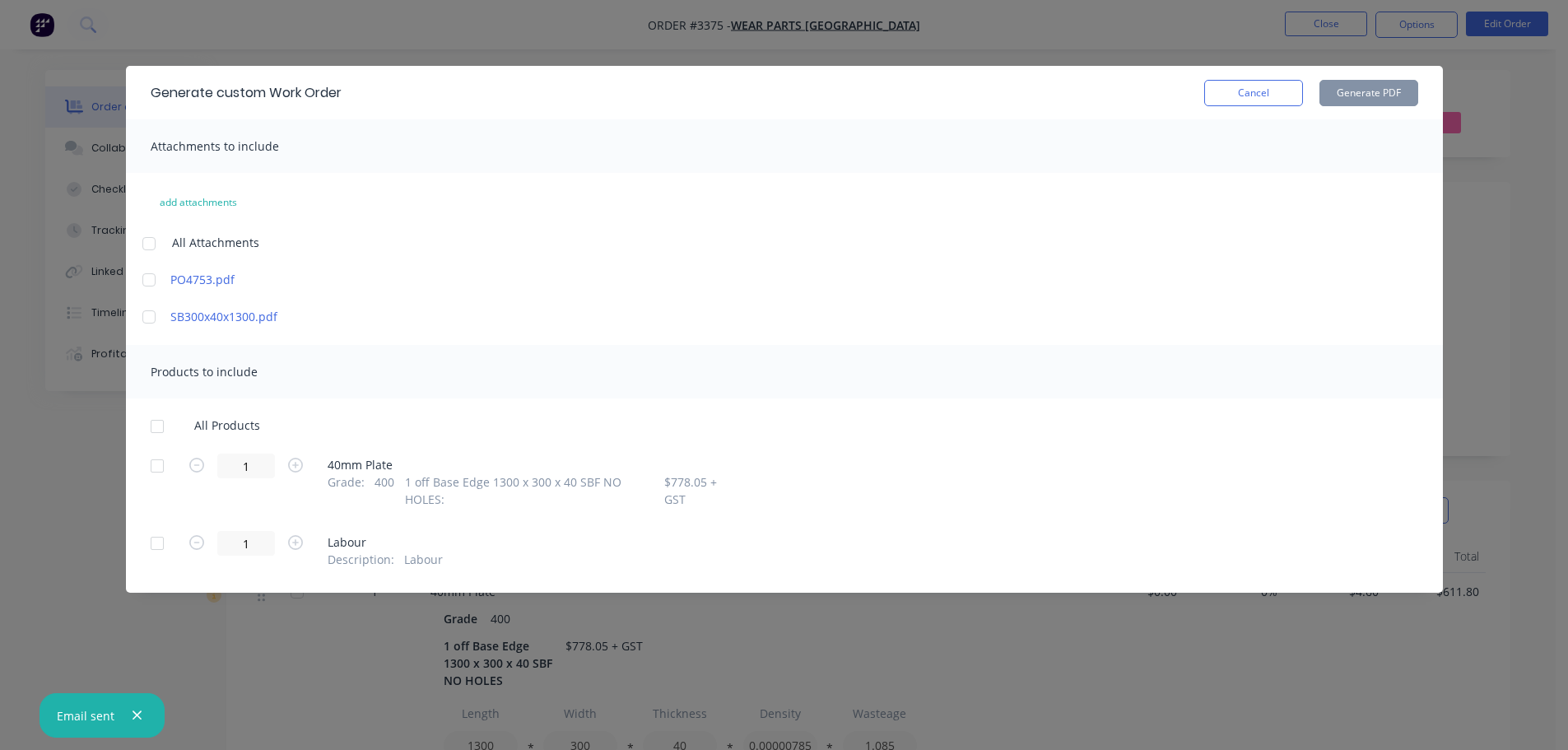
click at [154, 463] on div at bounding box center [157, 466] width 33 height 33
click at [1354, 92] on button "Generate PDF" at bounding box center [1369, 93] width 99 height 27
click at [1271, 92] on button "Cancel" at bounding box center [1254, 93] width 99 height 27
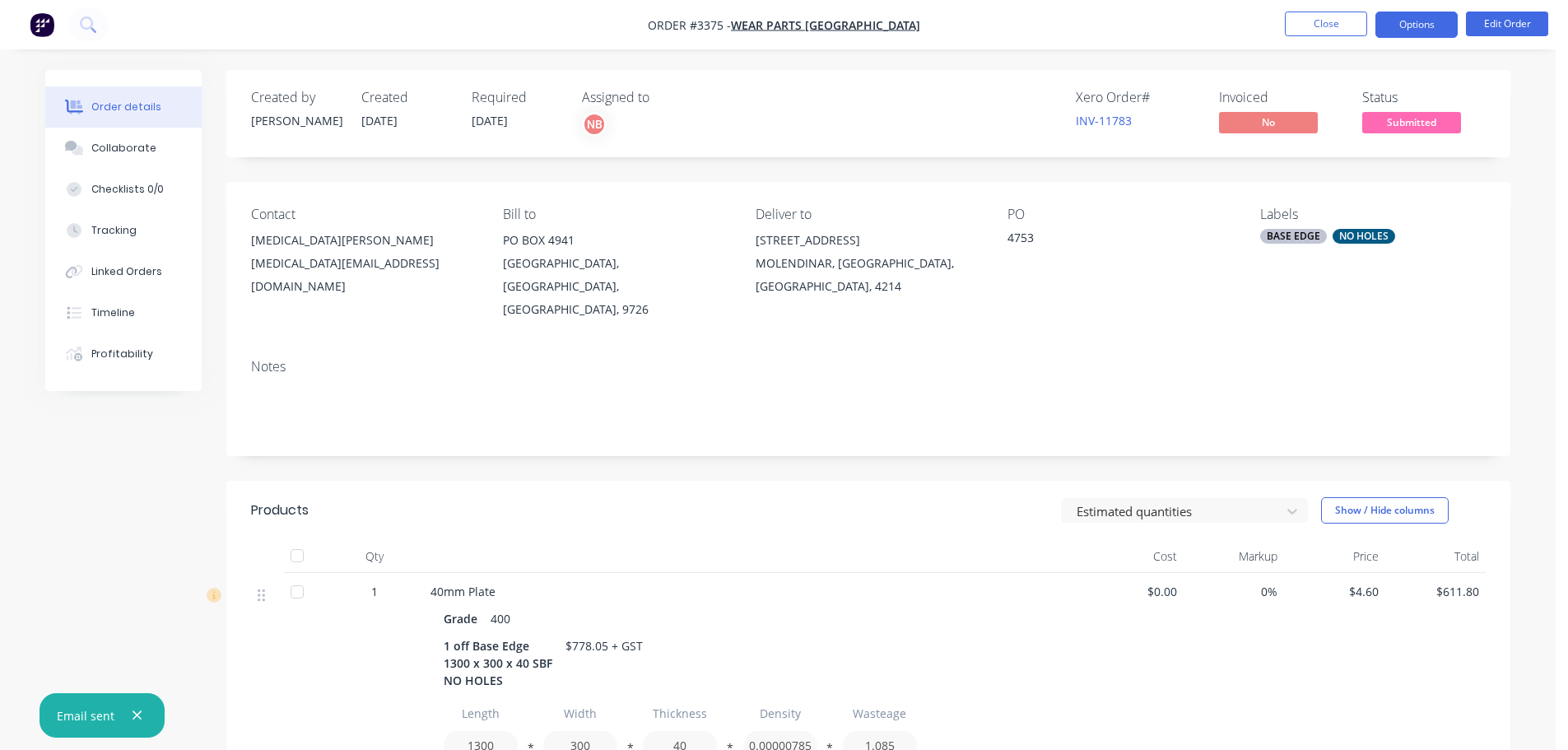
click at [1441, 24] on button "Options" at bounding box center [1417, 24] width 82 height 27
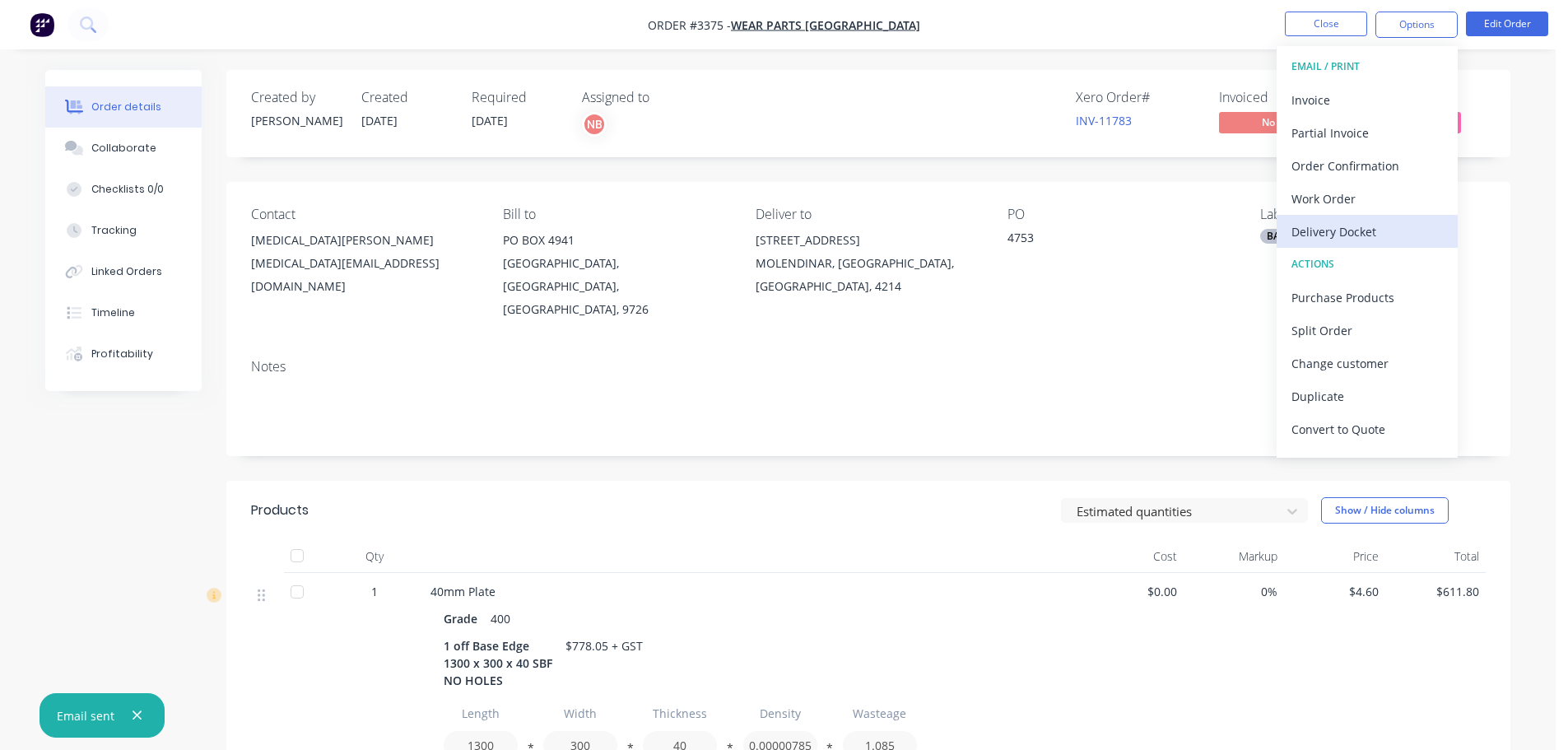
click at [1321, 221] on div "Delivery Docket" at bounding box center [1367, 232] width 151 height 24
click at [1313, 197] on div "Custom" at bounding box center [1367, 199] width 151 height 24
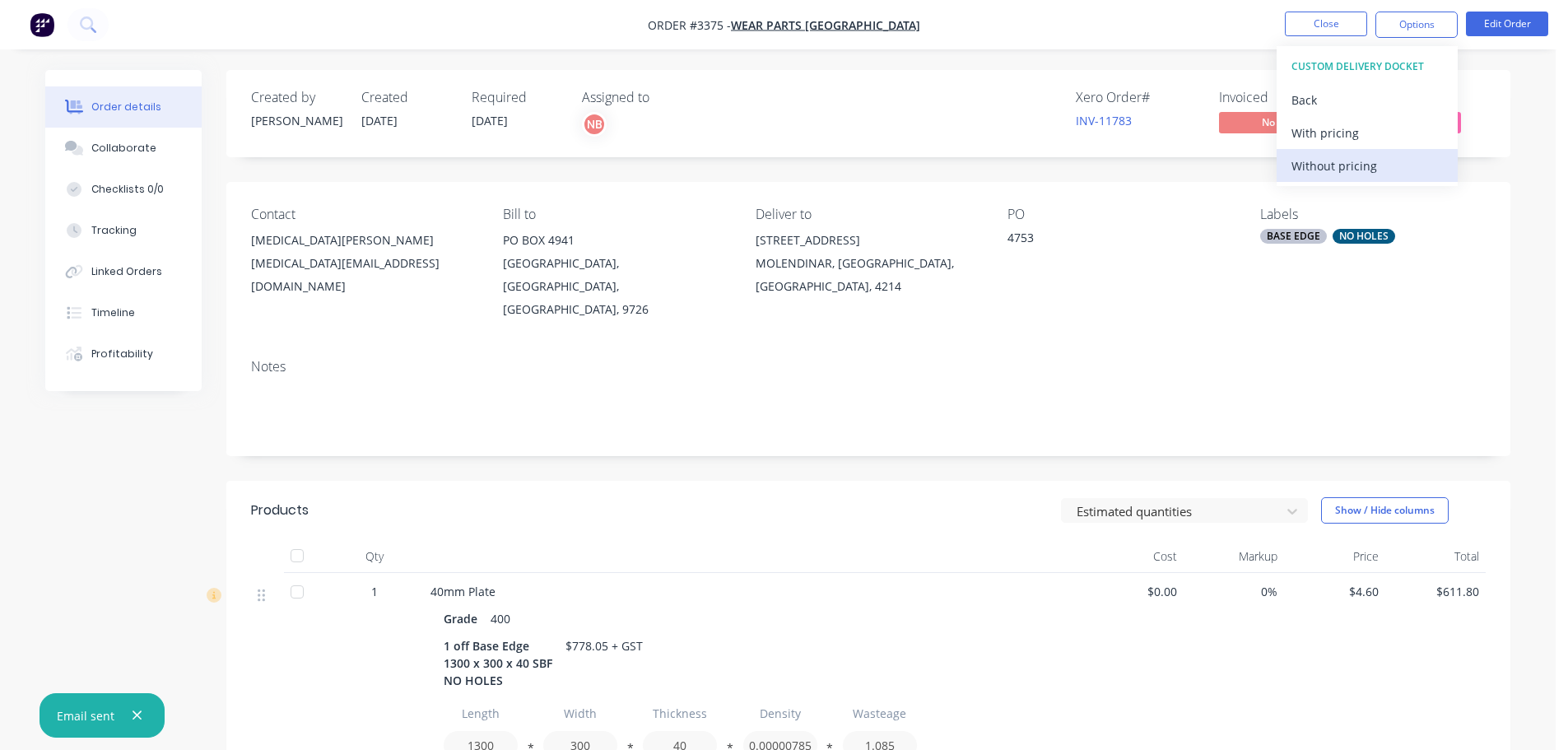
click at [1310, 164] on div "Without pricing" at bounding box center [1367, 166] width 151 height 24
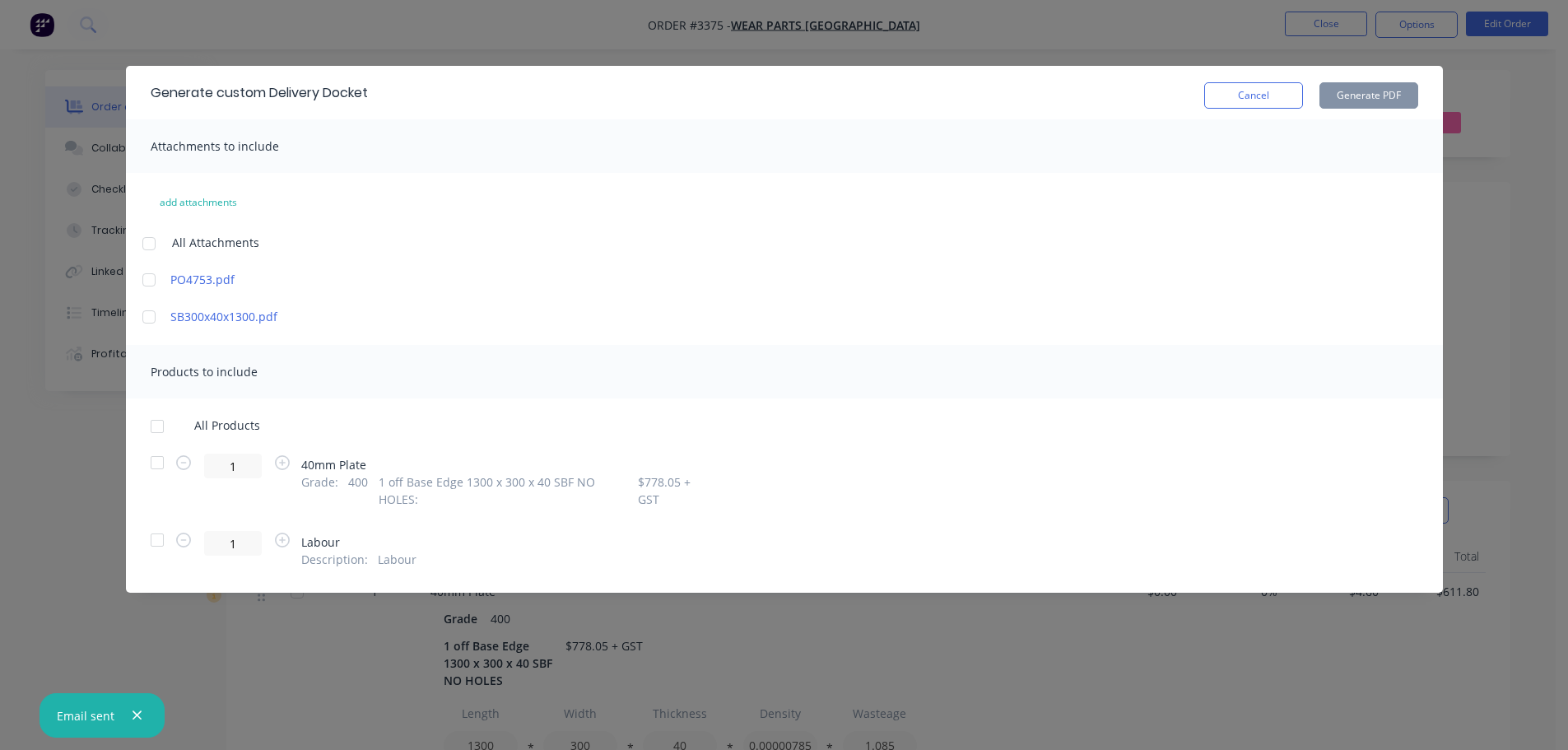
click at [147, 463] on div at bounding box center [157, 462] width 33 height 33
click at [1370, 89] on button "Generate PDF" at bounding box center [1369, 95] width 99 height 27
click at [1227, 97] on button "Cancel" at bounding box center [1254, 95] width 99 height 27
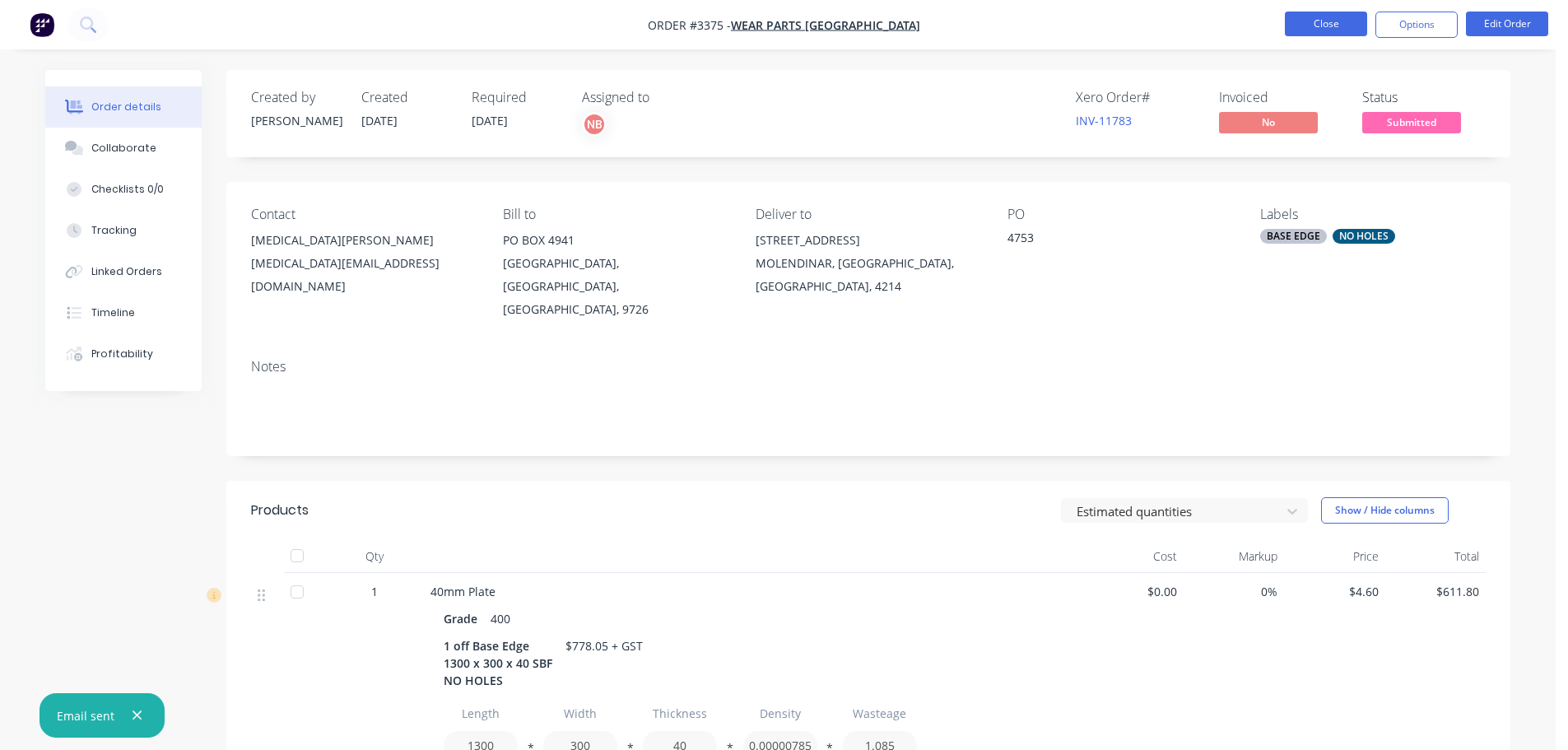
click at [1349, 21] on button "Close" at bounding box center [1327, 23] width 82 height 25
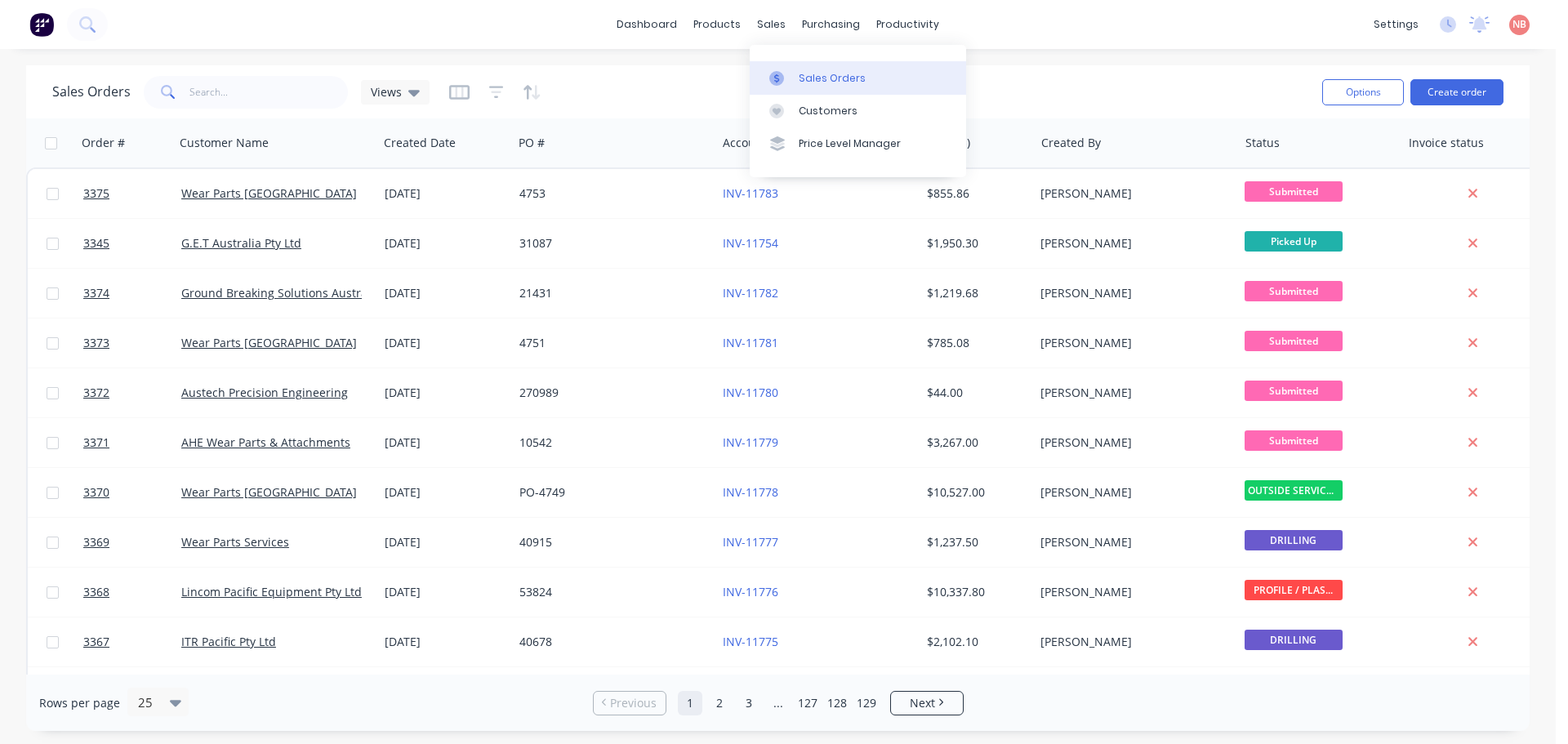
click at [775, 61] on link "Sales Orders" at bounding box center [858, 78] width 216 height 32
click at [1481, 94] on button "Create order" at bounding box center [1456, 92] width 93 height 26
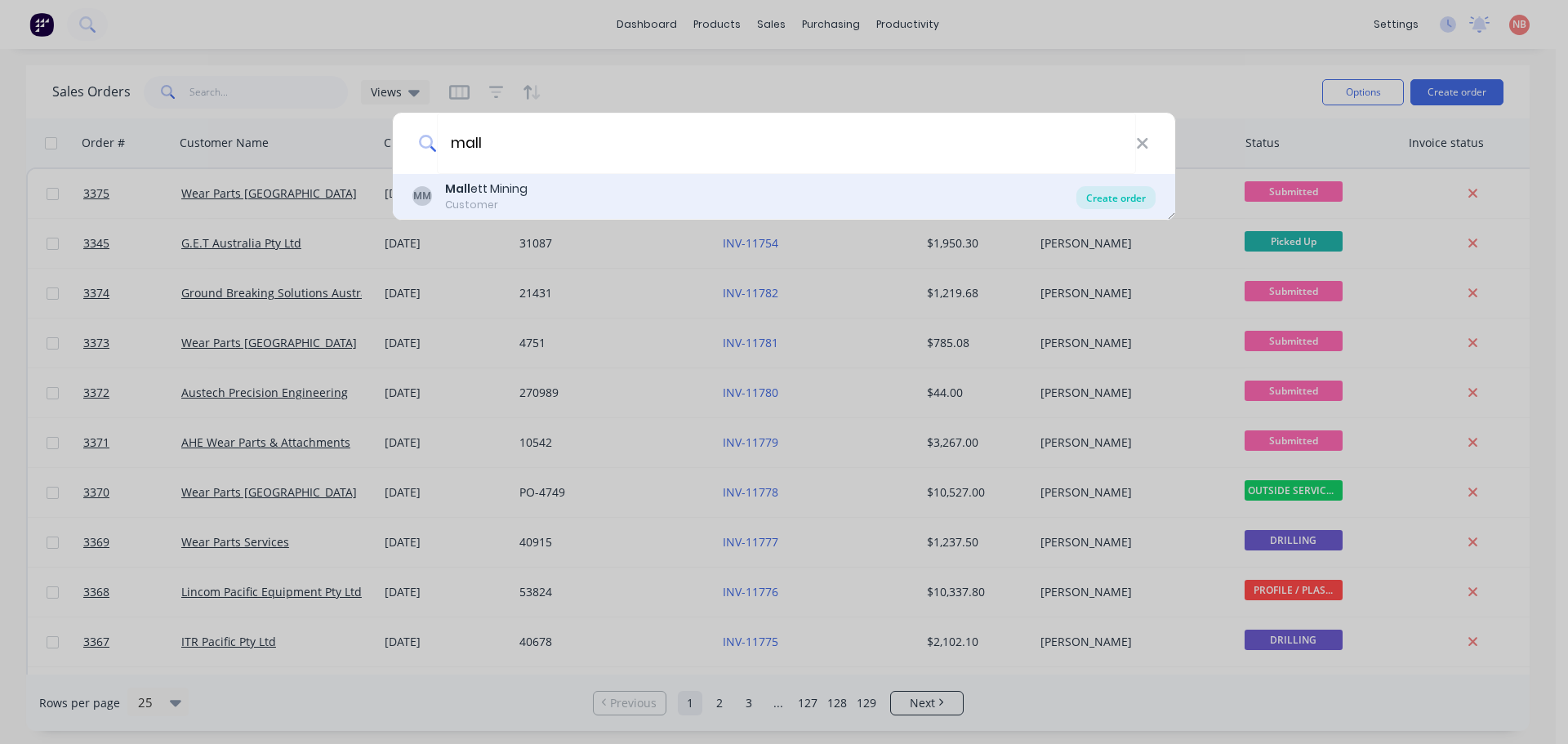
type input "mall"
click at [1085, 199] on div "Create order" at bounding box center [1115, 197] width 79 height 23
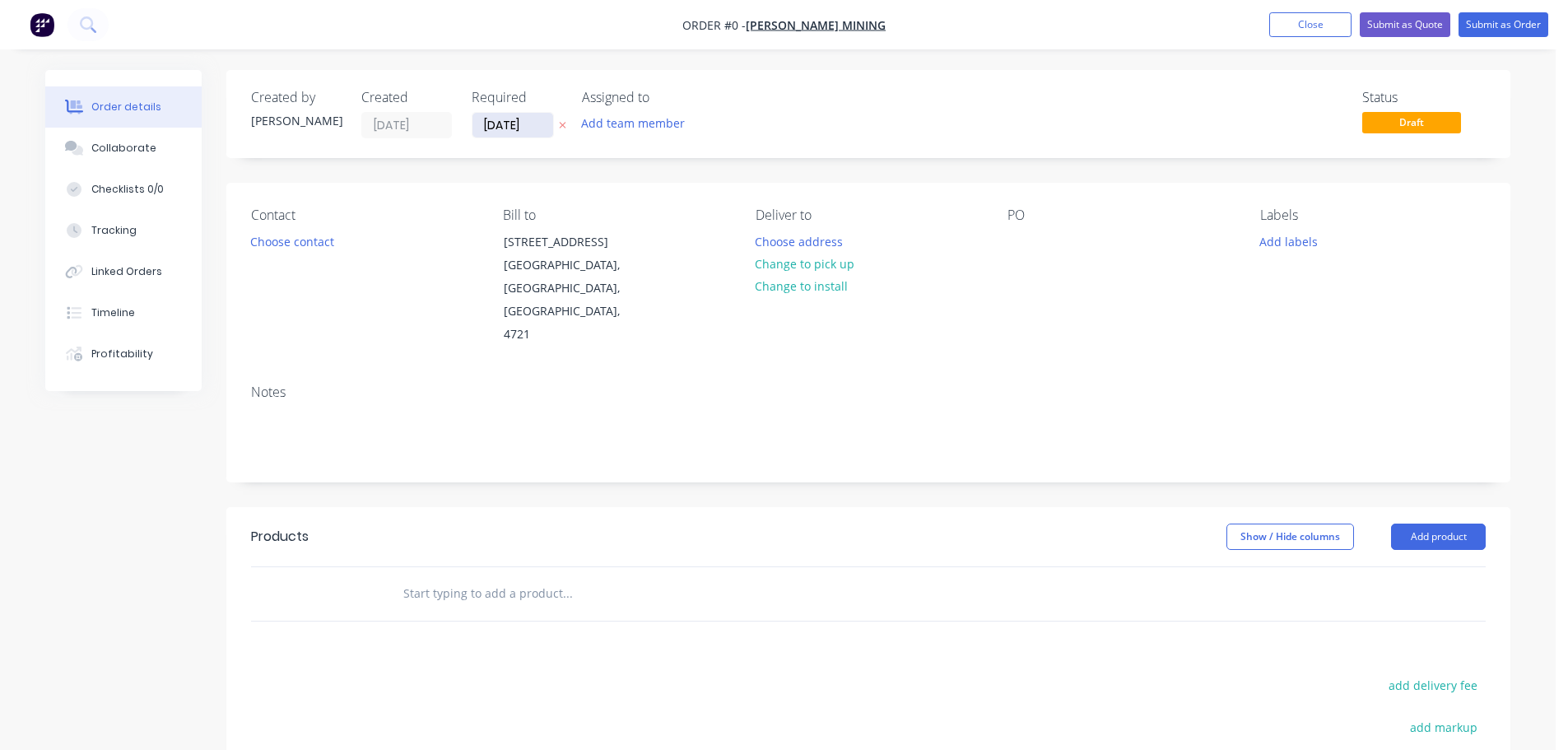
click at [519, 125] on input "[DATE]" at bounding box center [513, 125] width 81 height 25
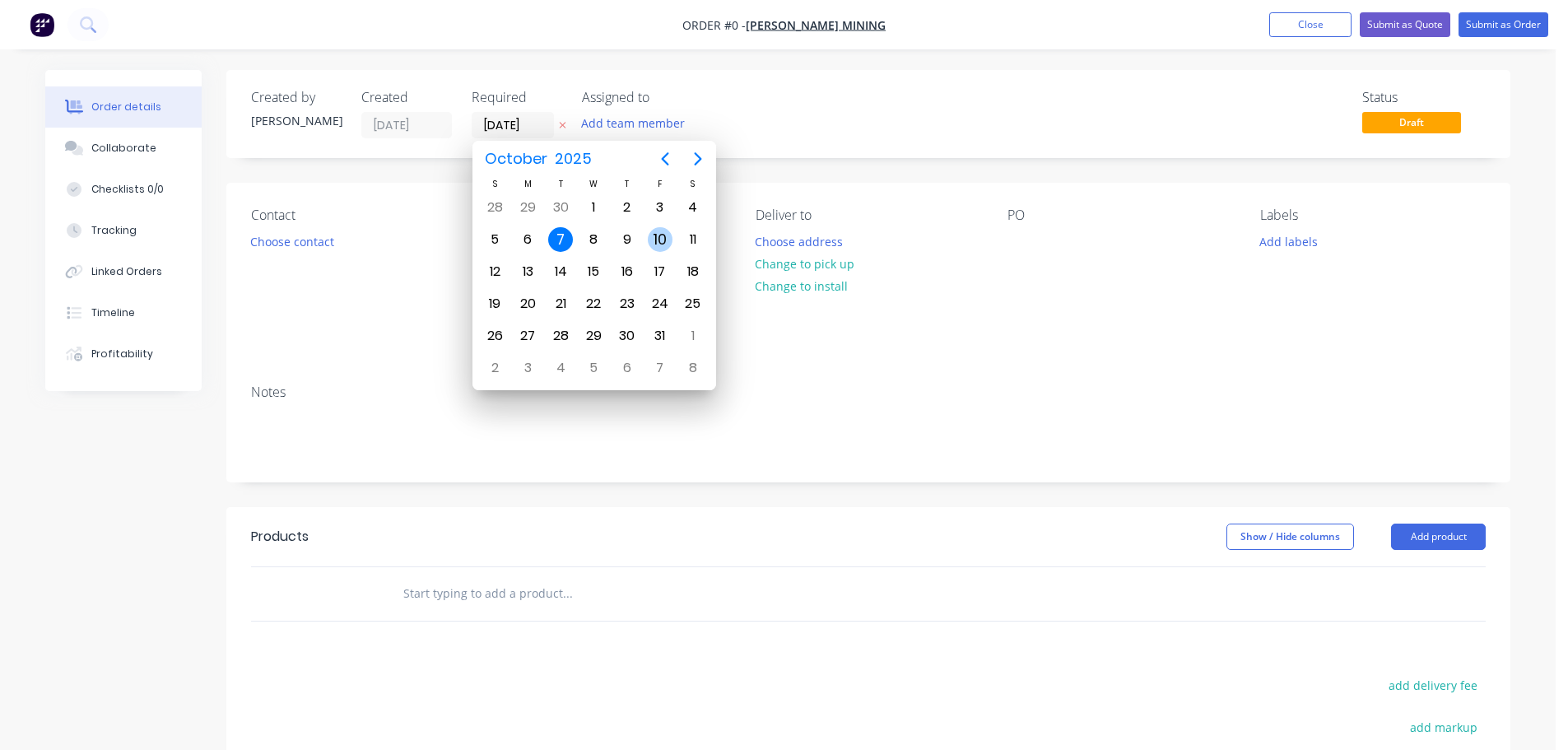
click at [657, 240] on div "10" at bounding box center [660, 239] width 25 height 25
type input "[DATE]"
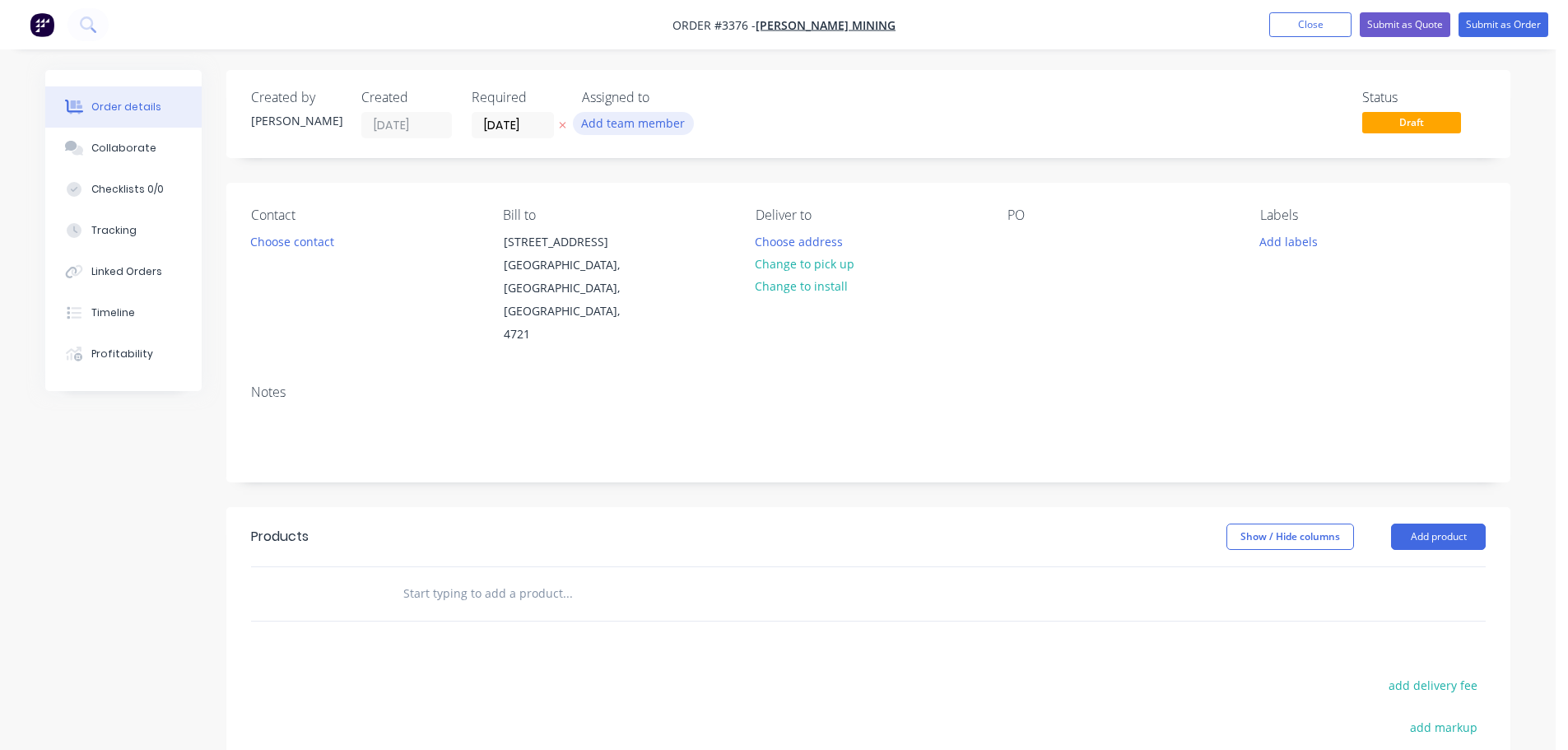
click at [625, 125] on button "Add team member" at bounding box center [633, 123] width 121 height 22
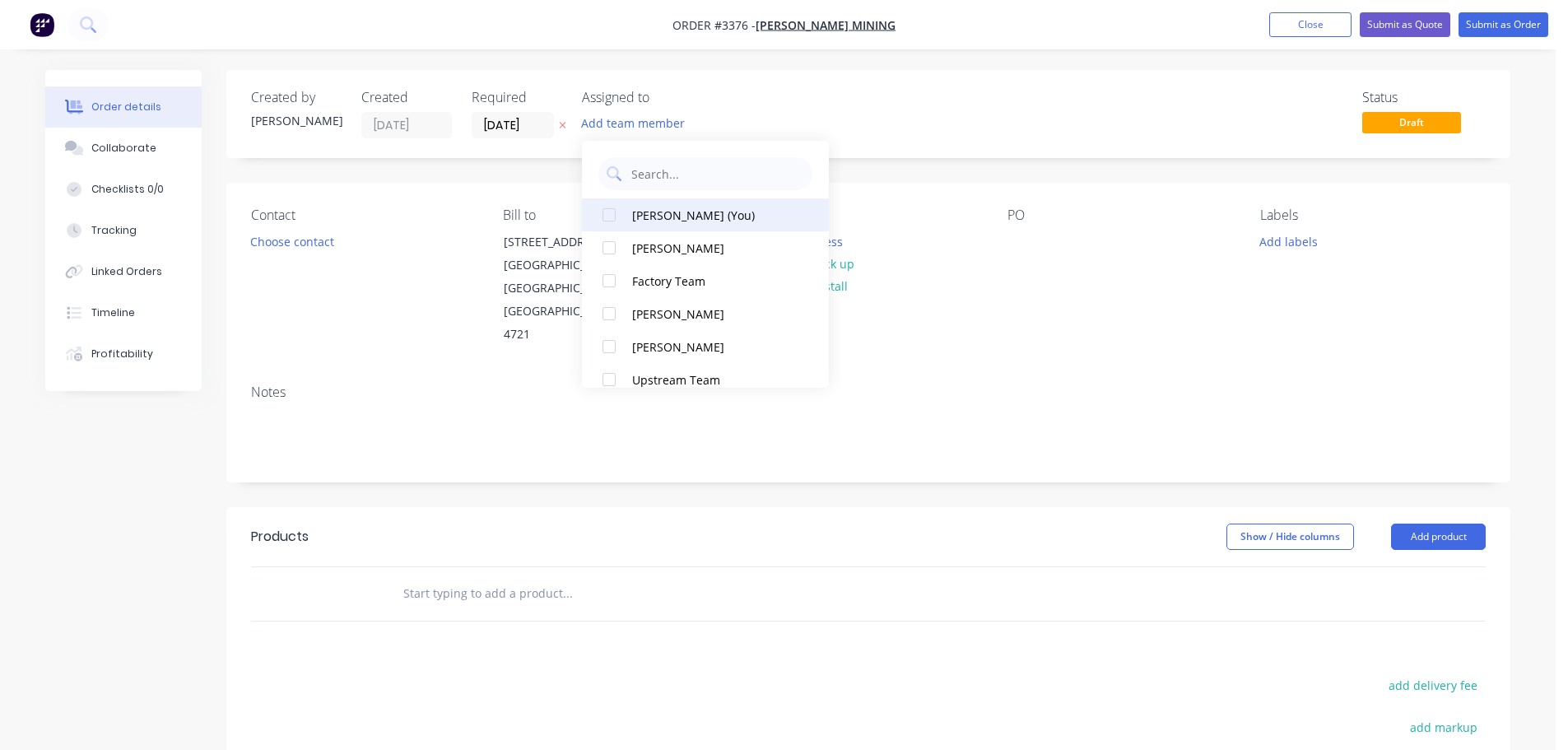
click at [661, 216] on div "[PERSON_NAME] (You)" at bounding box center [715, 216] width 165 height 17
click at [279, 241] on button "Choose contact" at bounding box center [293, 241] width 101 height 22
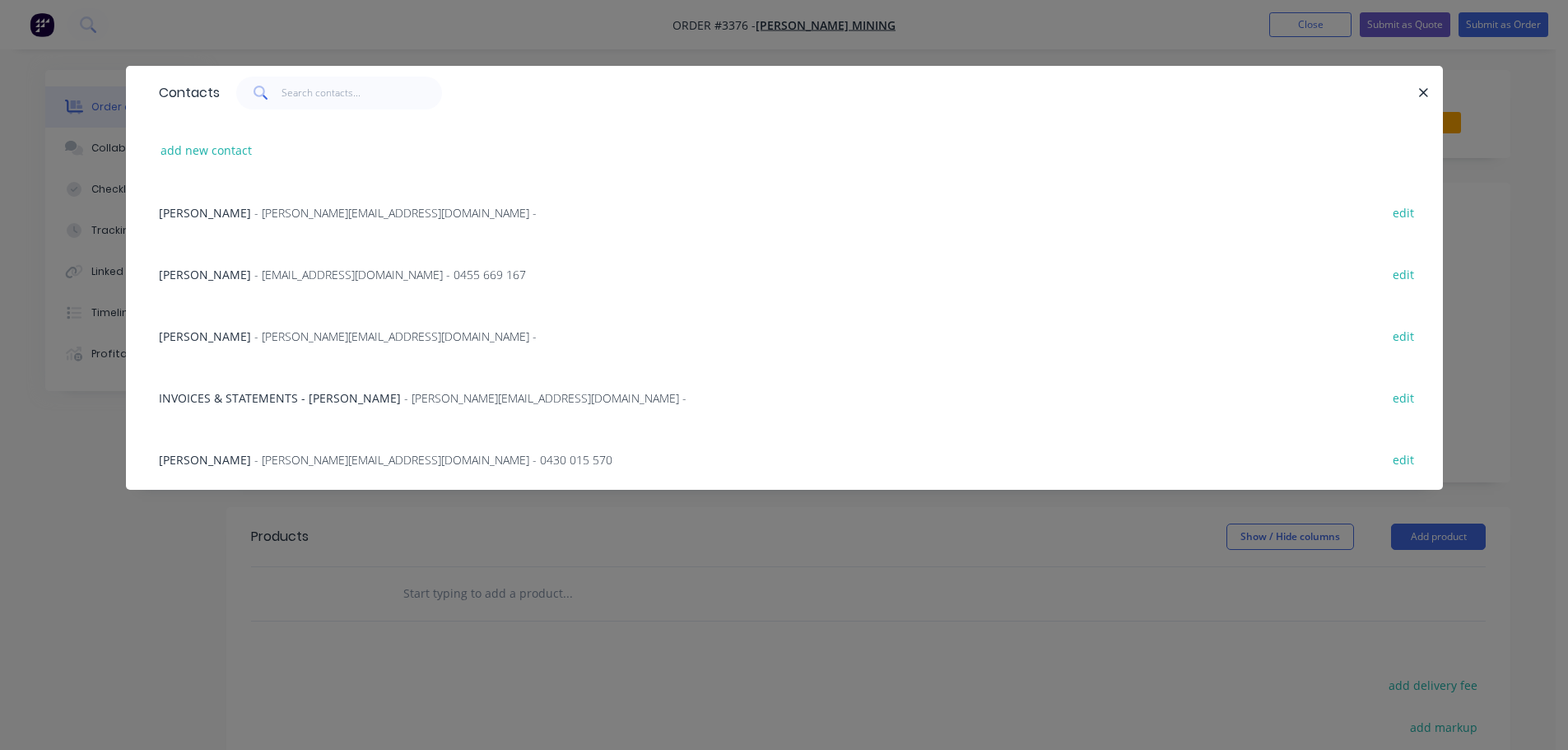
click at [207, 459] on span "[PERSON_NAME]" at bounding box center [204, 460] width 92 height 15
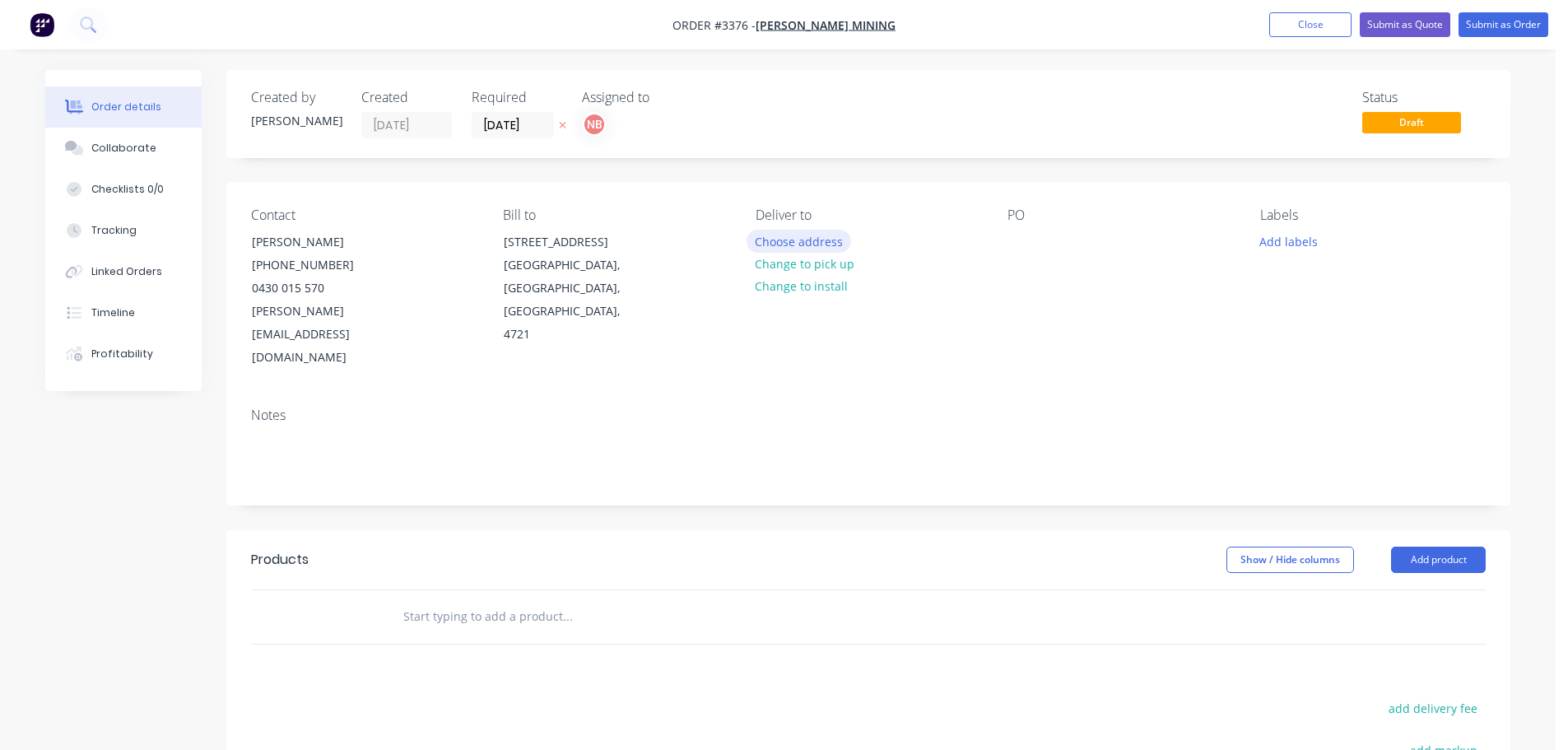
click at [778, 237] on button "Choose address" at bounding box center [799, 241] width 106 height 22
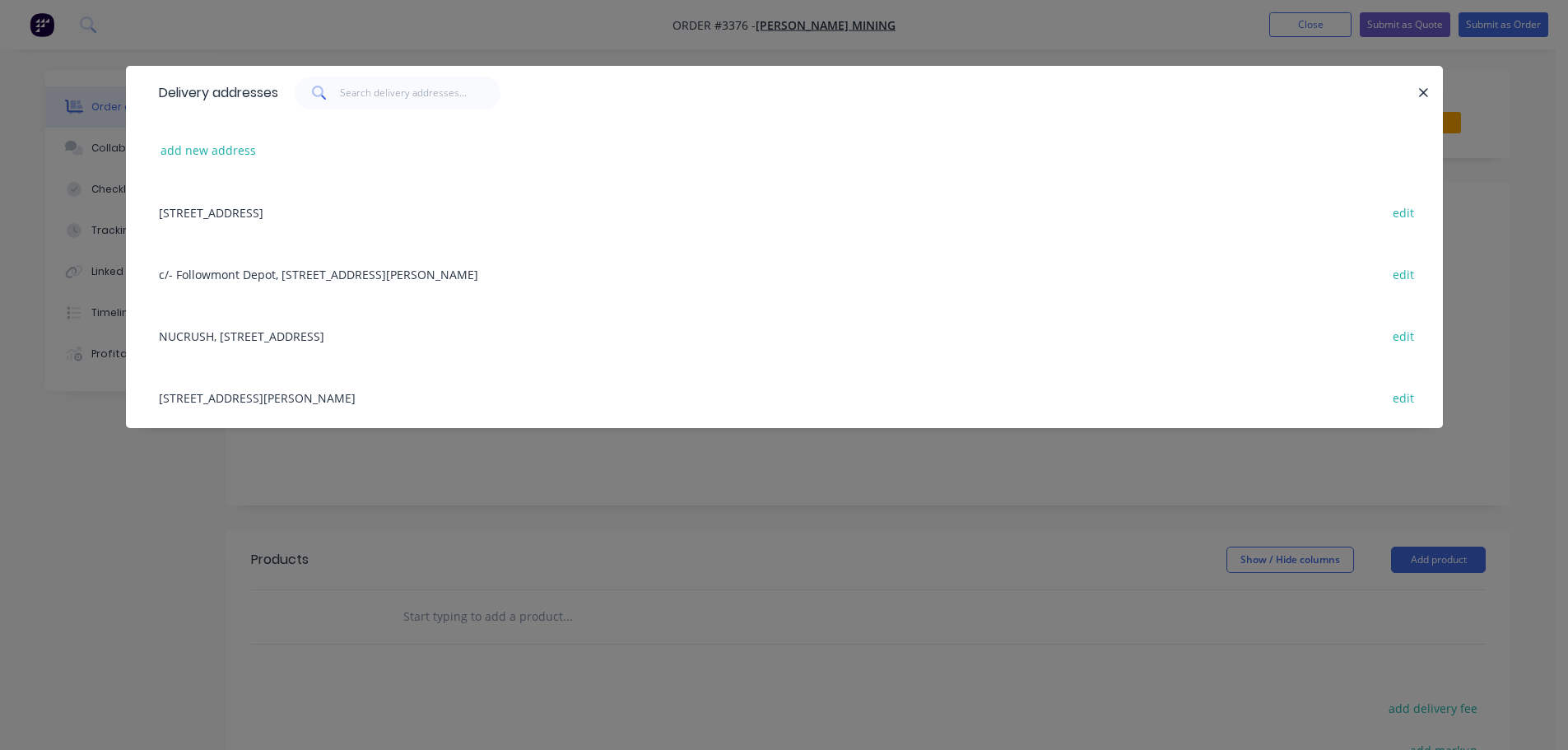
click at [247, 396] on div "[STREET_ADDRESS][PERSON_NAME] edit" at bounding box center [784, 397] width 1268 height 62
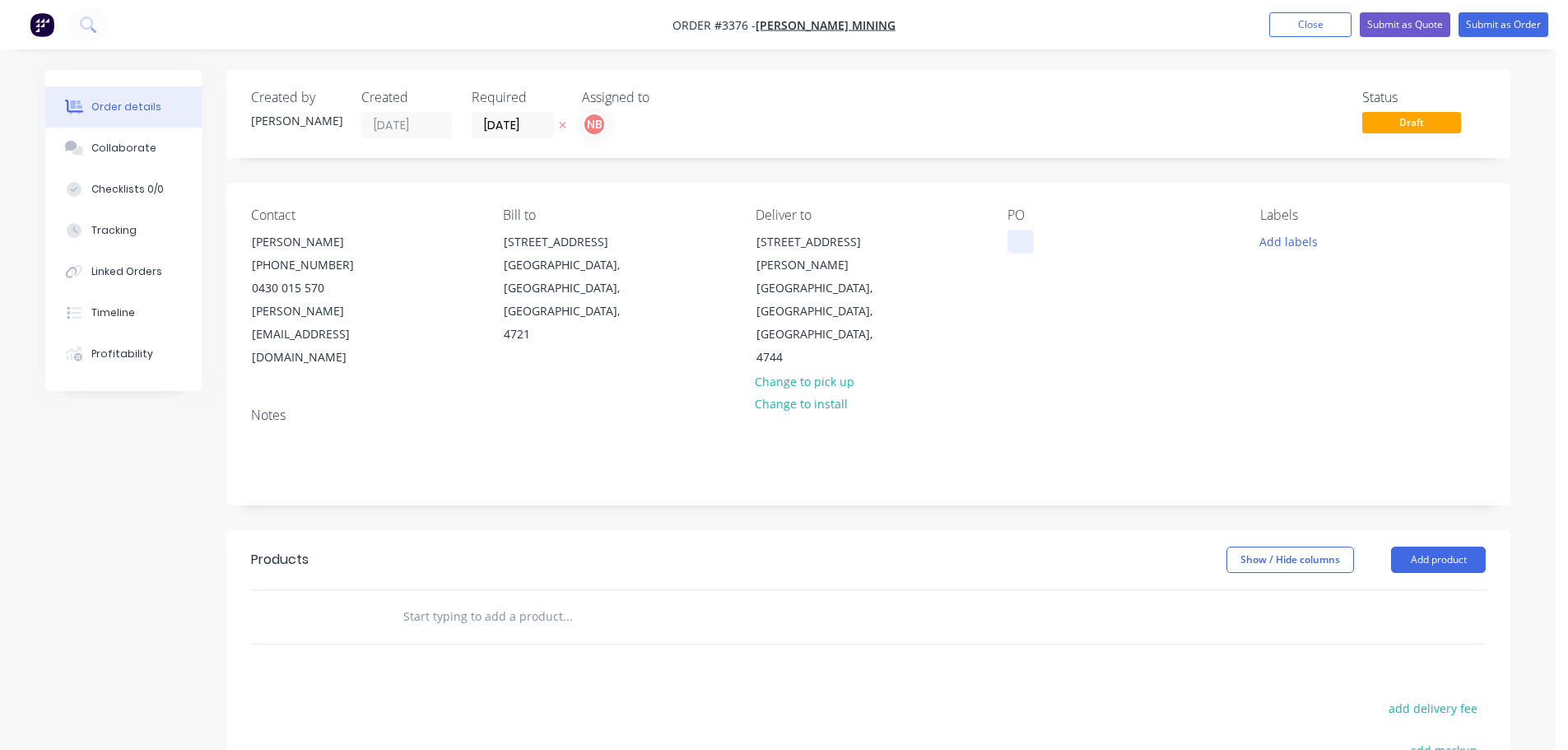
click at [1014, 234] on div at bounding box center [1021, 241] width 27 height 24
click at [1304, 242] on button "Add labels" at bounding box center [1289, 241] width 76 height 22
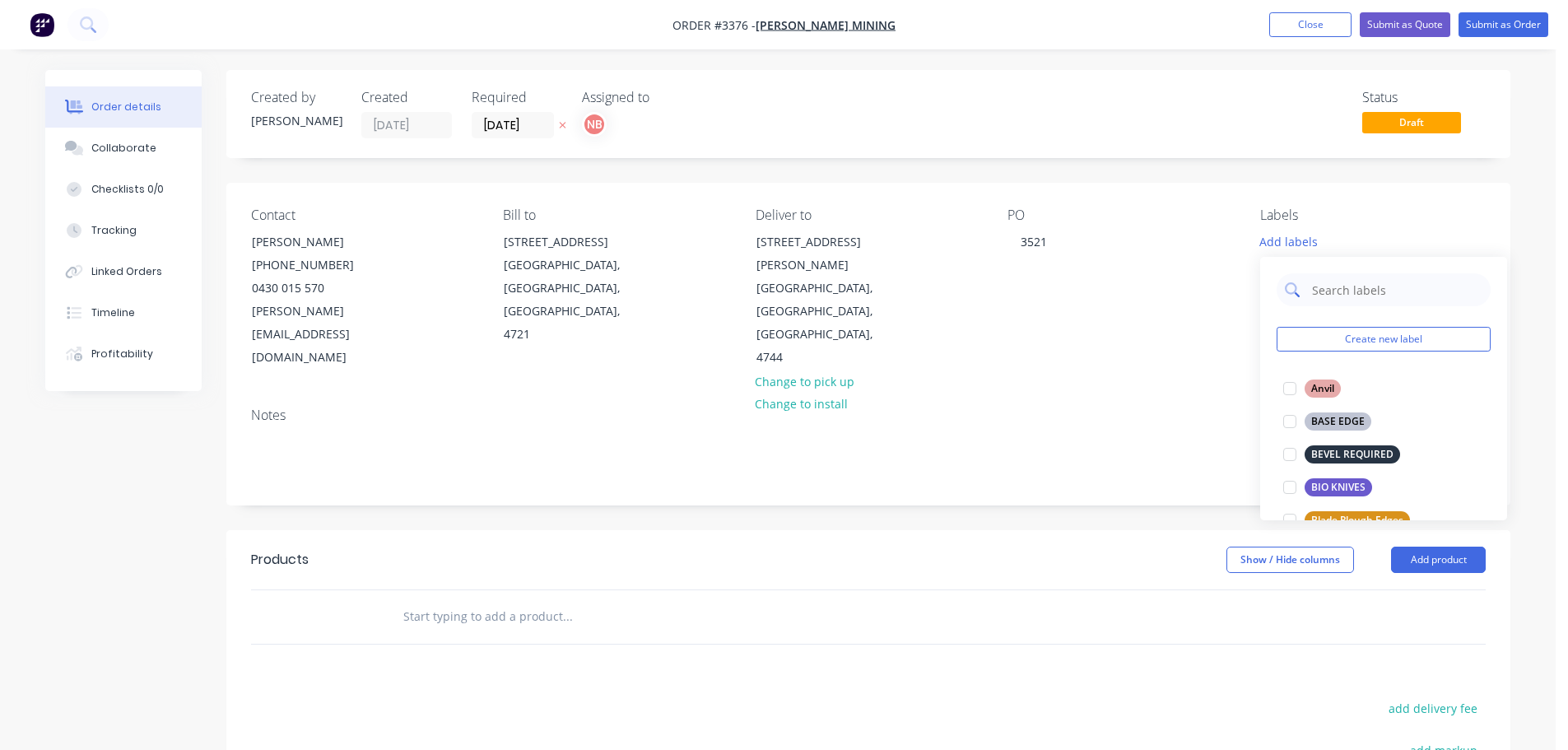
click at [1344, 296] on input "text" at bounding box center [1396, 290] width 172 height 33
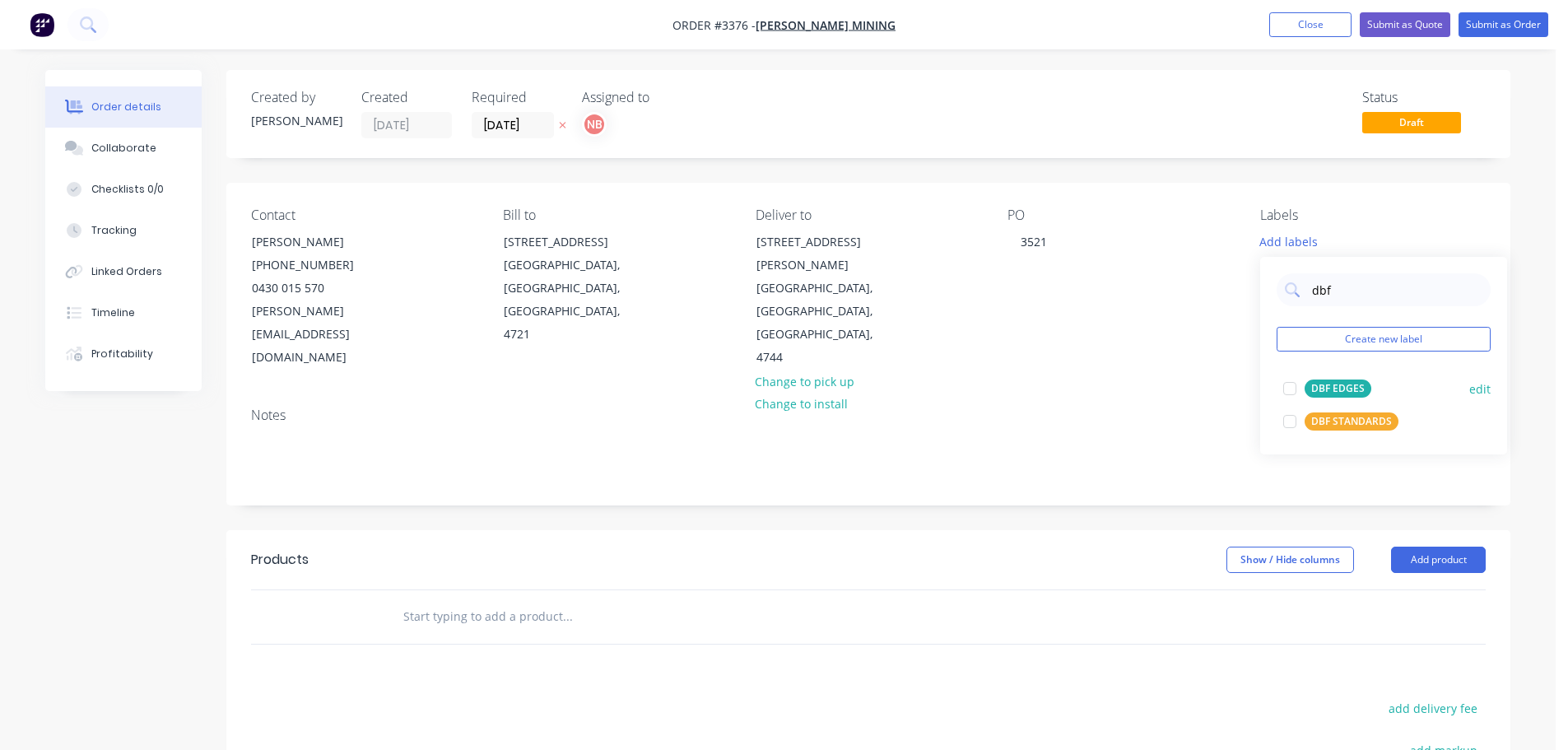
type input "dbf"
drag, startPoint x: 1334, startPoint y: 383, endPoint x: 1327, endPoint y: 384, distance: 7.1
click at [1334, 383] on div "DBF EDGES" at bounding box center [1339, 388] width 67 height 18
click at [1149, 530] on header "Products Show / Hide columns Add product" at bounding box center [869, 559] width 1284 height 59
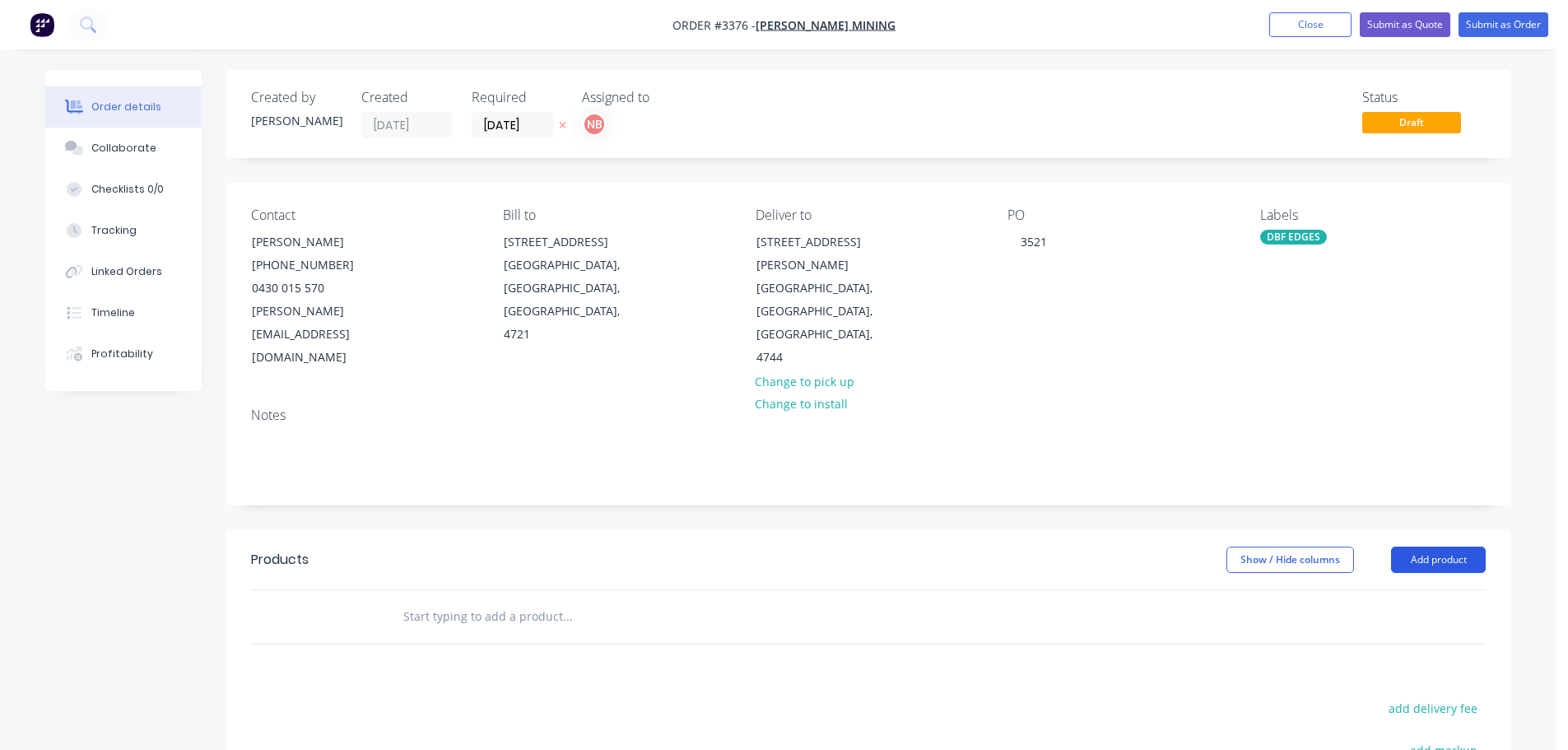
click at [1421, 546] on button "Add product" at bounding box center [1438, 559] width 95 height 27
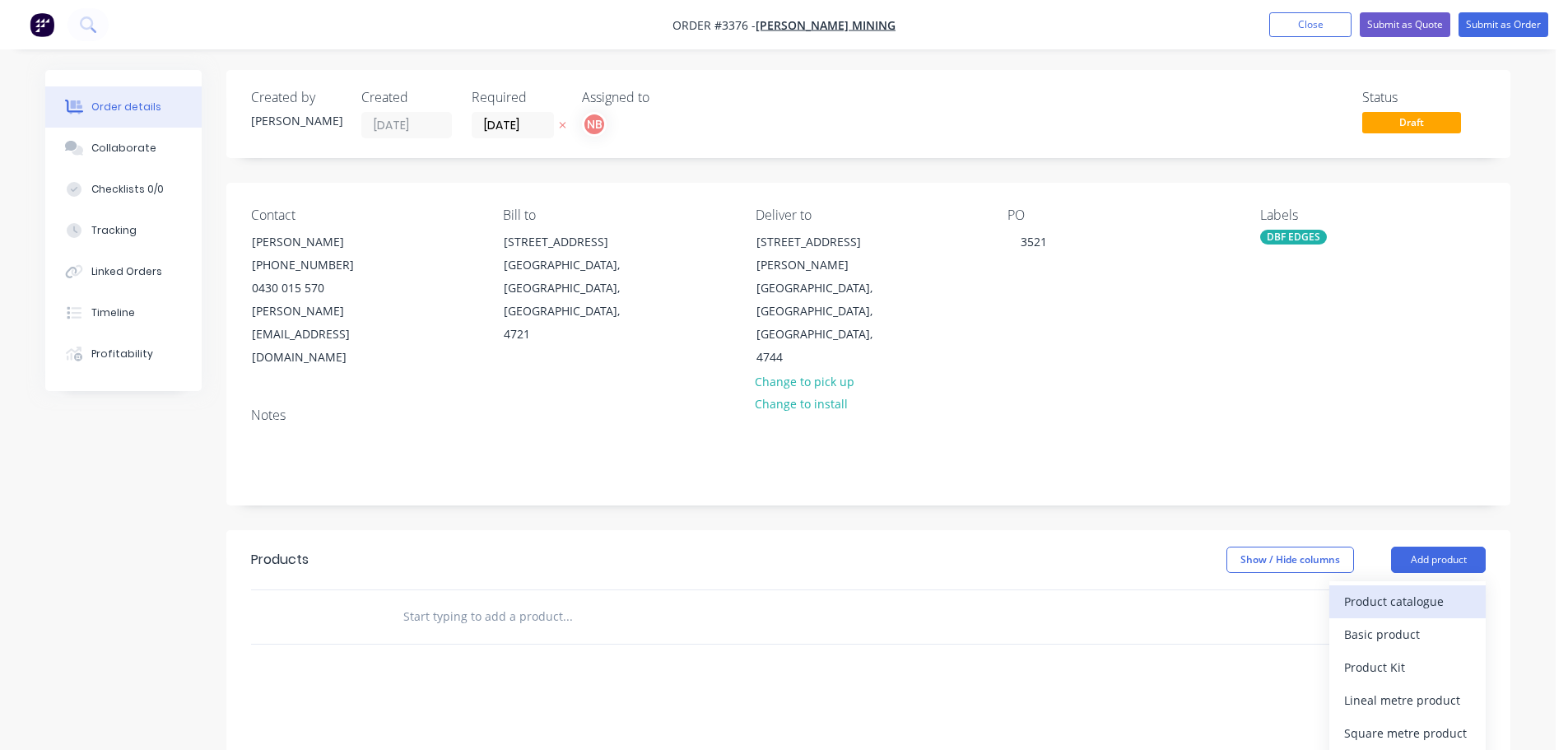
click at [1396, 589] on div "Product catalogue" at bounding box center [1408, 601] width 127 height 24
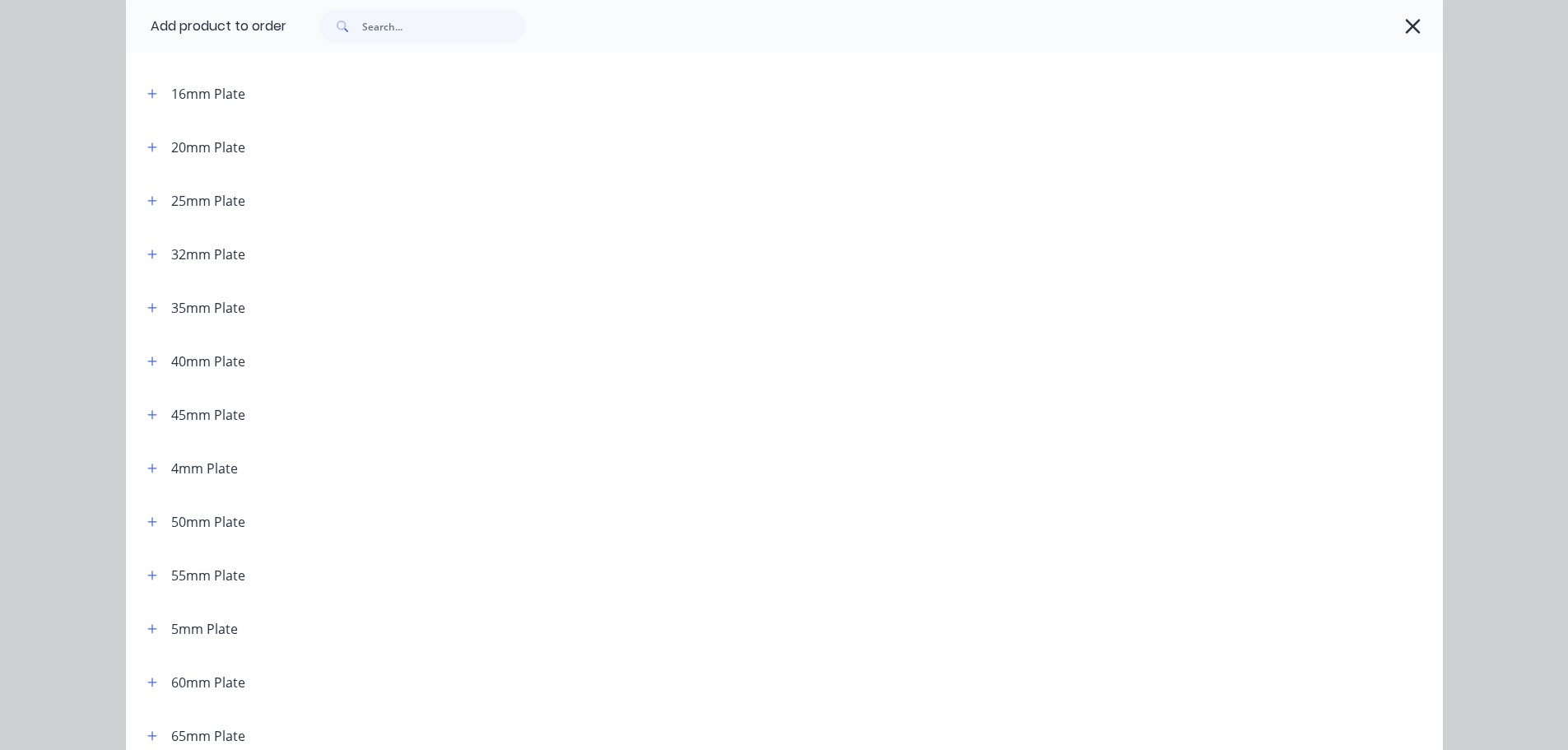
scroll to position [329, 0]
click at [149, 527] on button "button" at bounding box center [153, 520] width 21 height 21
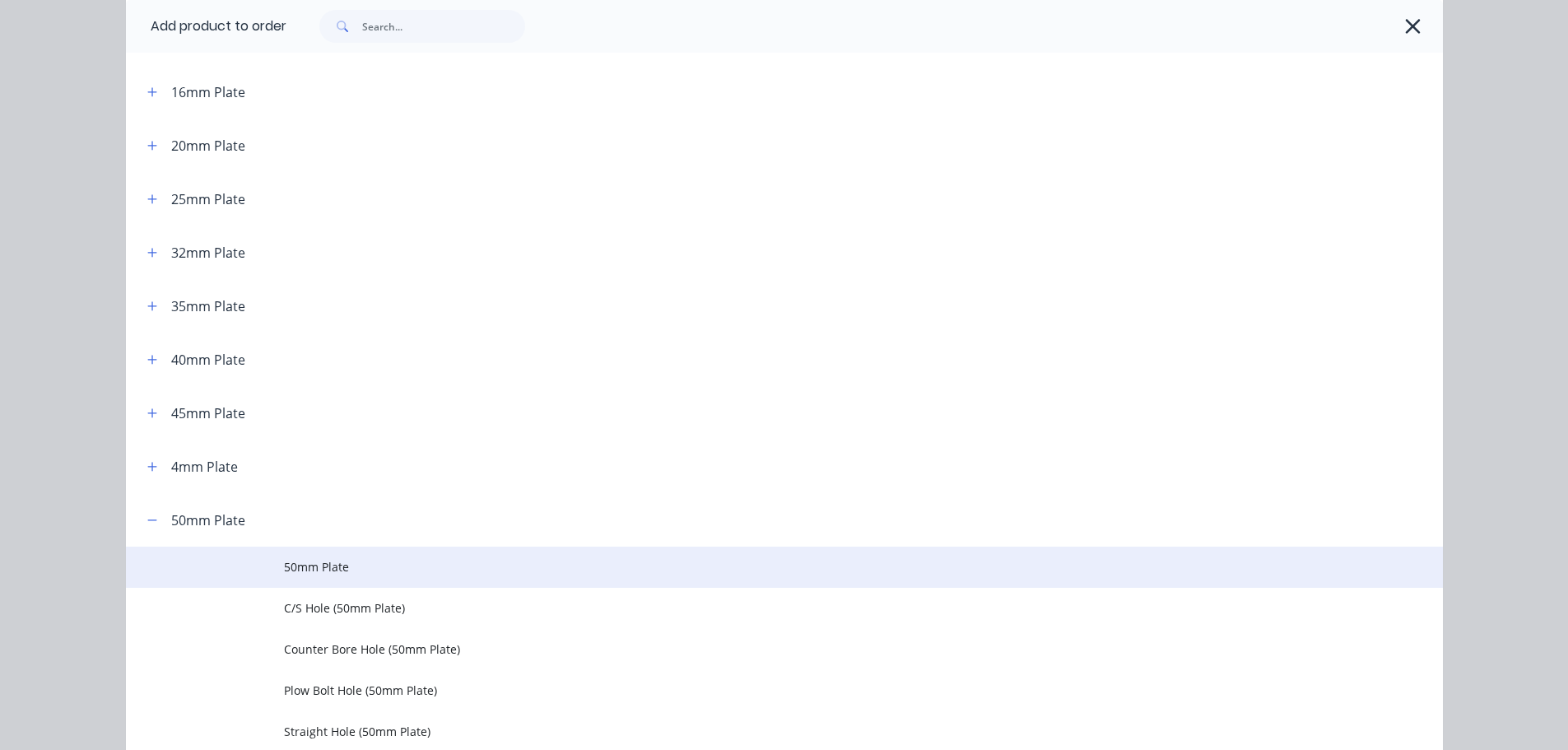
click at [290, 558] on span "50mm Plate" at bounding box center [747, 567] width 927 height 17
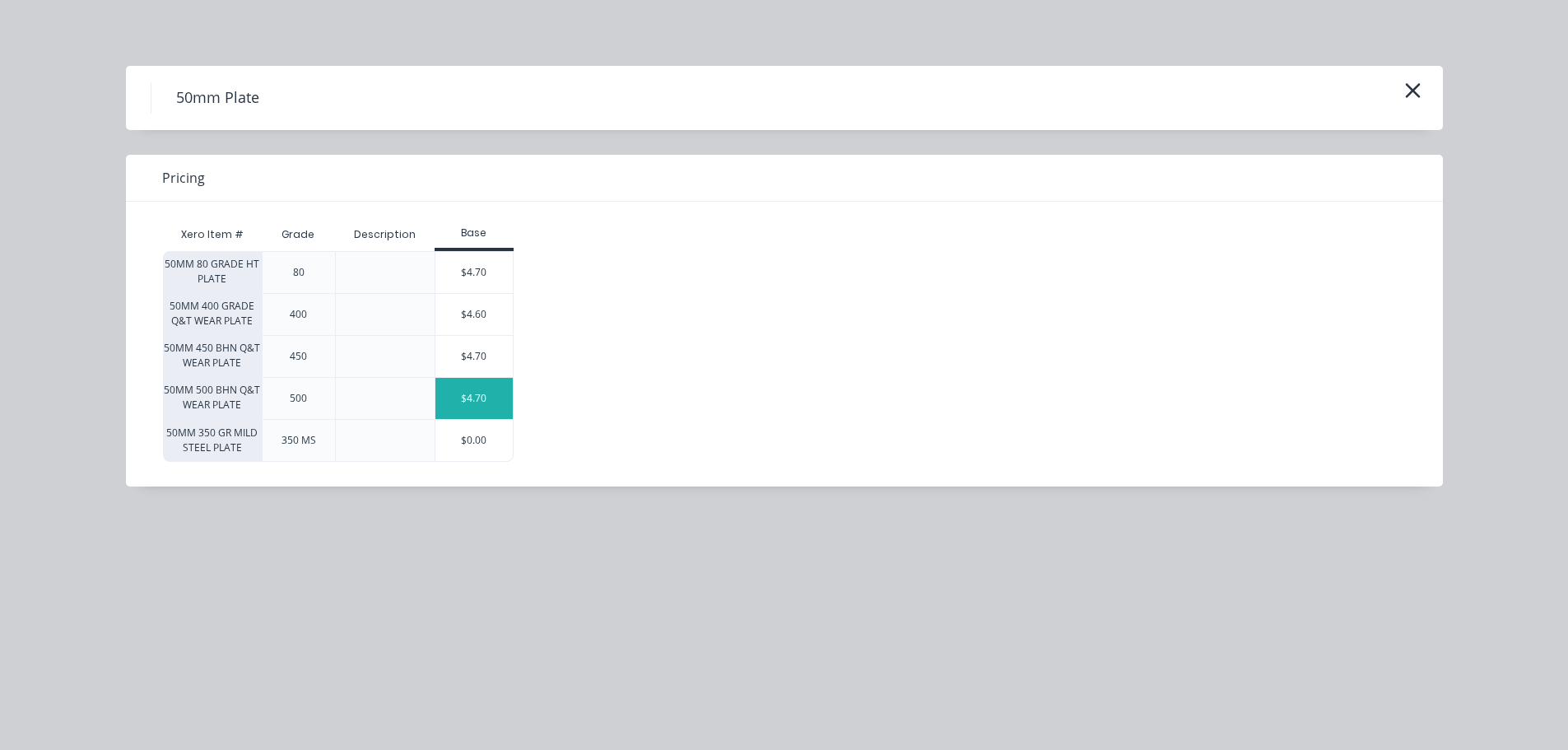
click at [473, 402] on div "$4.70" at bounding box center [474, 399] width 77 height 41
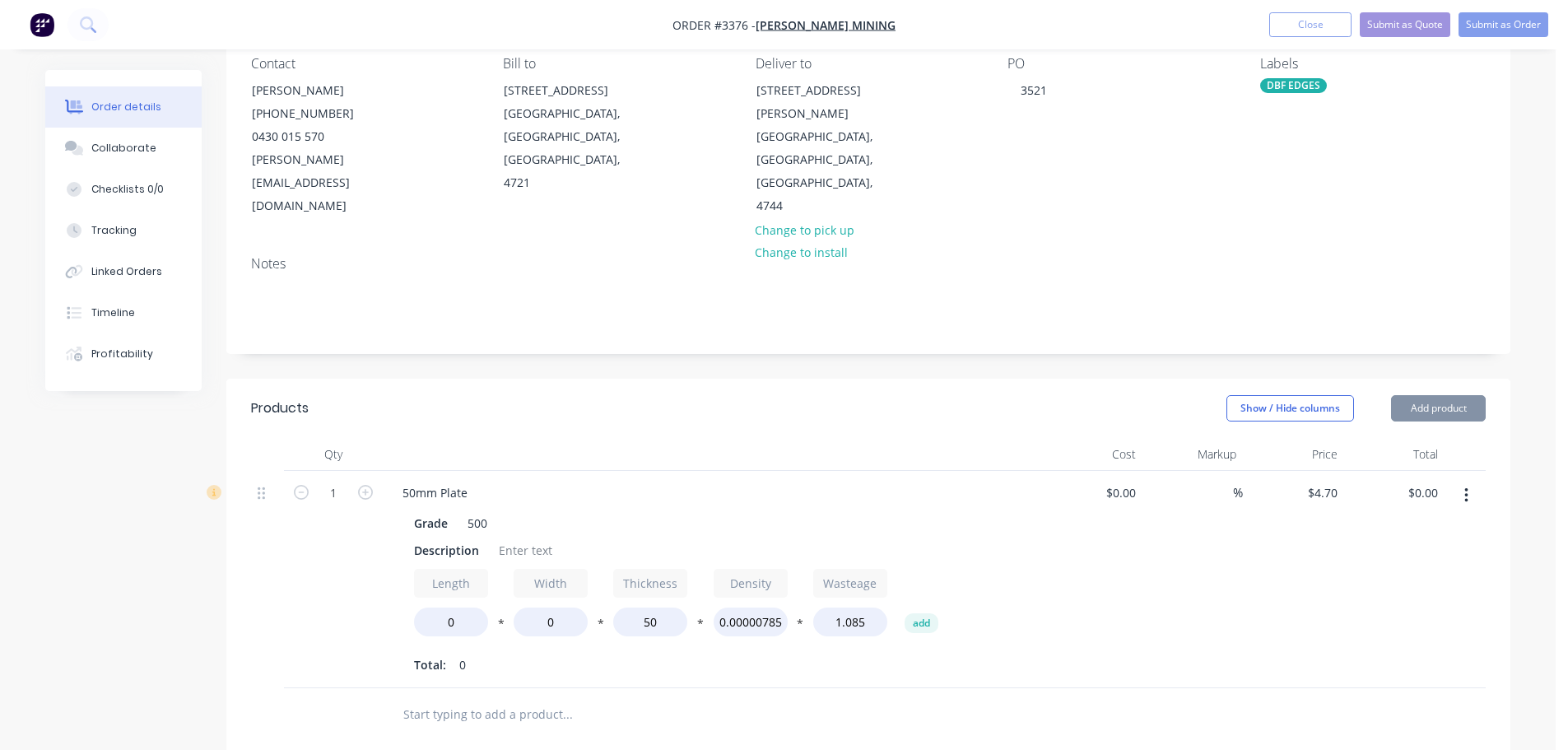
scroll to position [165, 0]
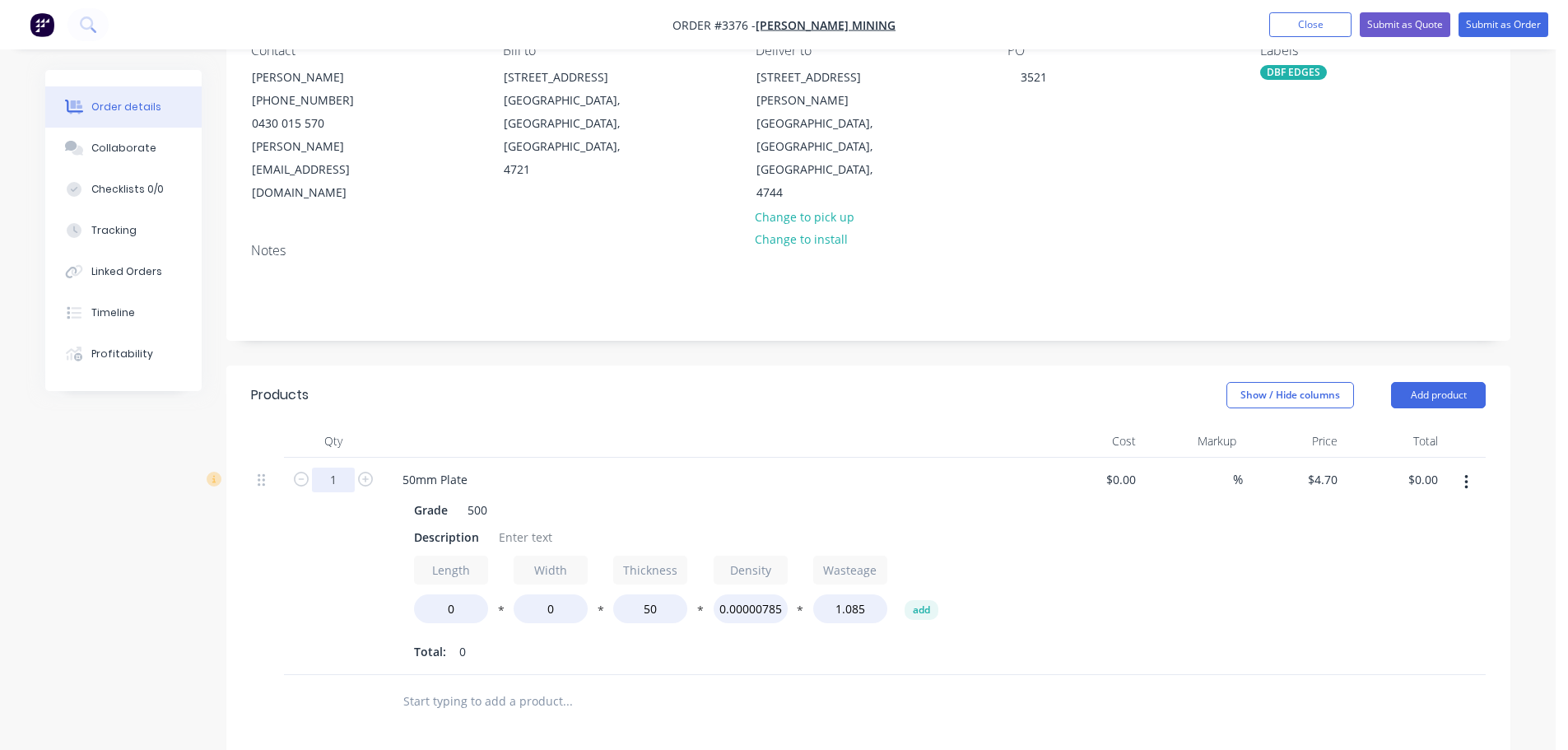
click at [343, 467] on input "1" at bounding box center [333, 479] width 43 height 25
type input "2"
click at [447, 382] on div "Products" at bounding box center [382, 395] width 263 height 27
click at [437, 495] on div "Grade 500 Description Length 0 * Width 0 * Thickness 50 * Density 0.00000785 * …" at bounding box center [711, 579] width 645 height 169
click at [436, 525] on div "Description" at bounding box center [446, 537] width 78 height 24
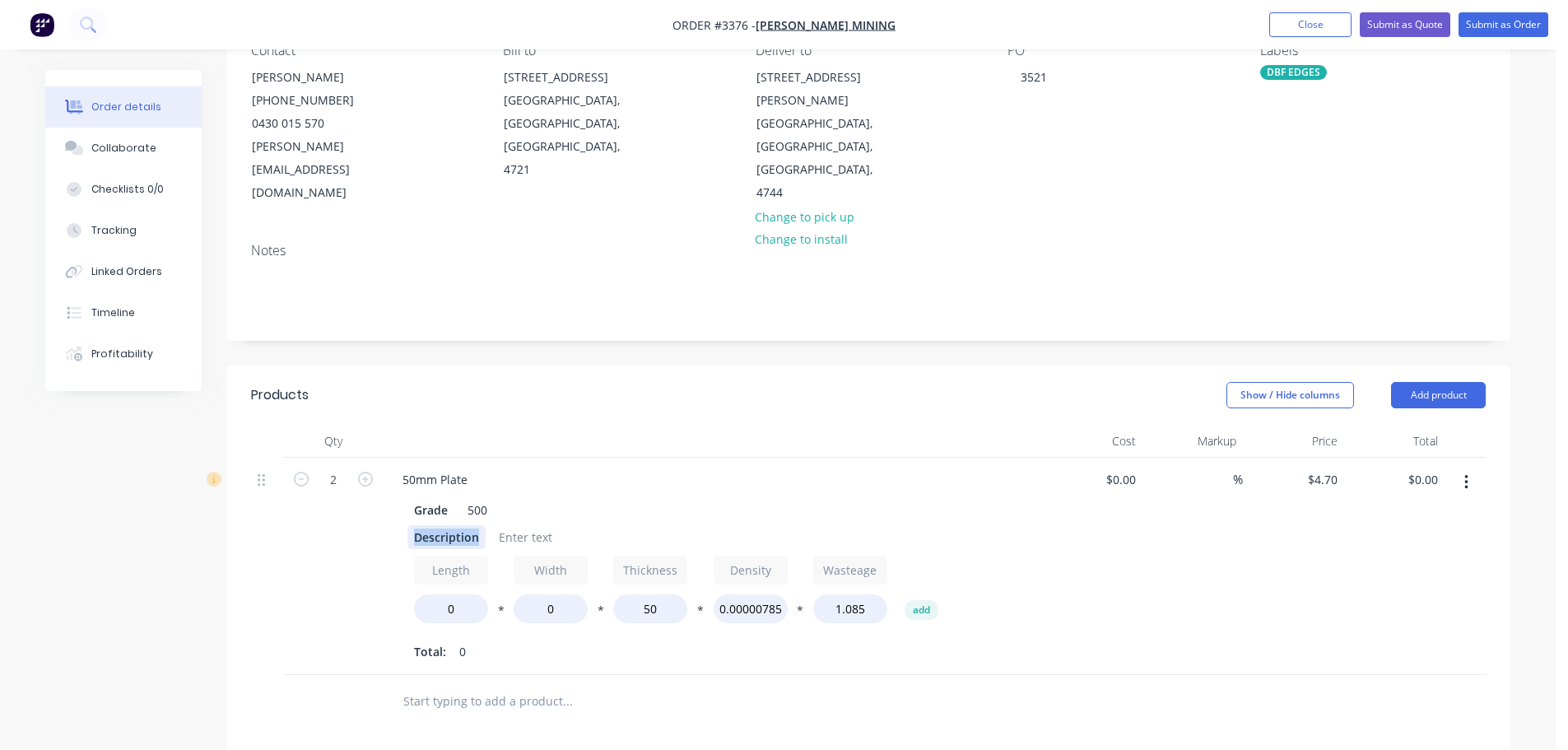
click at [436, 525] on div "Description" at bounding box center [446, 537] width 78 height 24
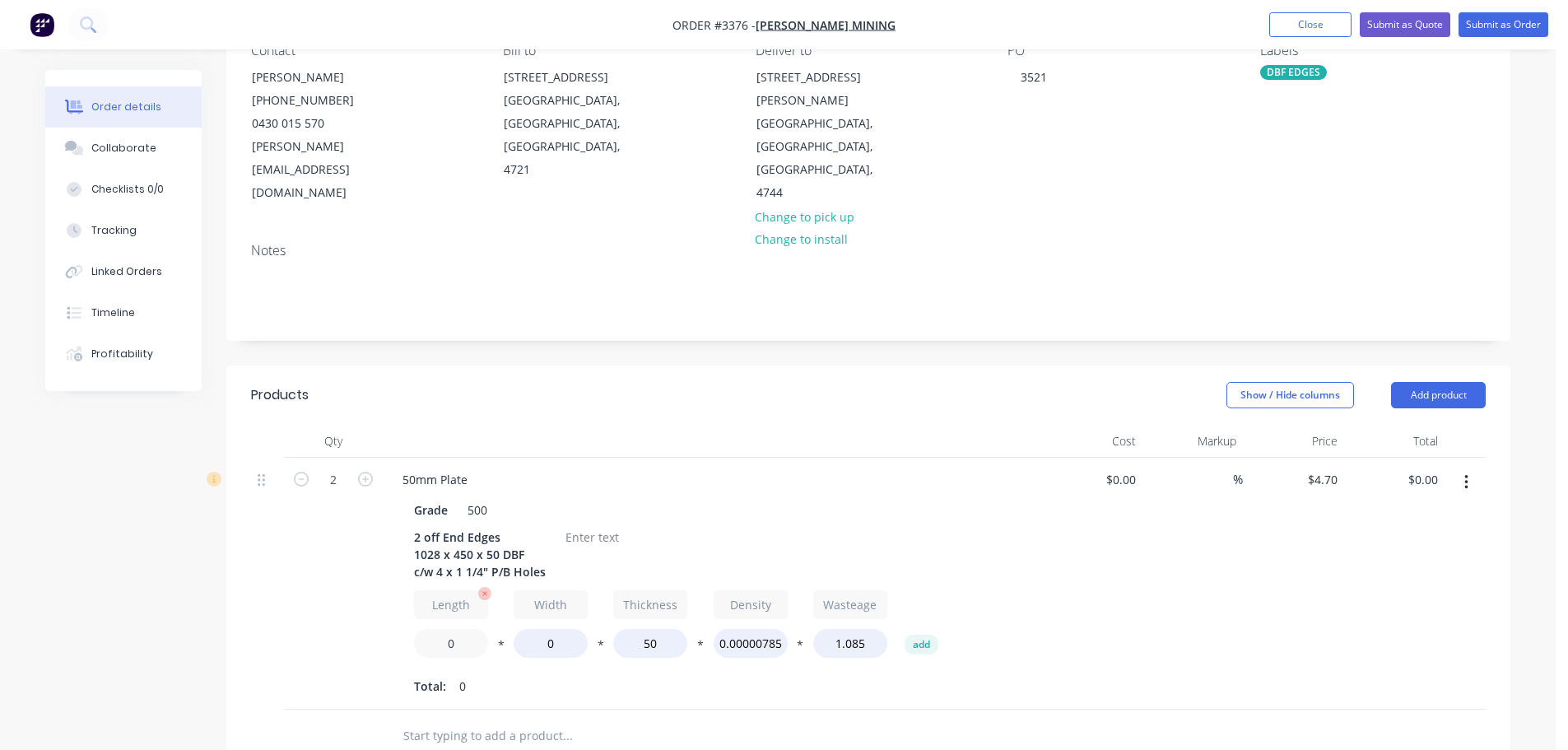
click at [444, 629] on input "0" at bounding box center [451, 643] width 74 height 29
type input "1028"
click at [549, 629] on input "0" at bounding box center [551, 643] width 74 height 29
type input "450"
type input "$1,851.80"
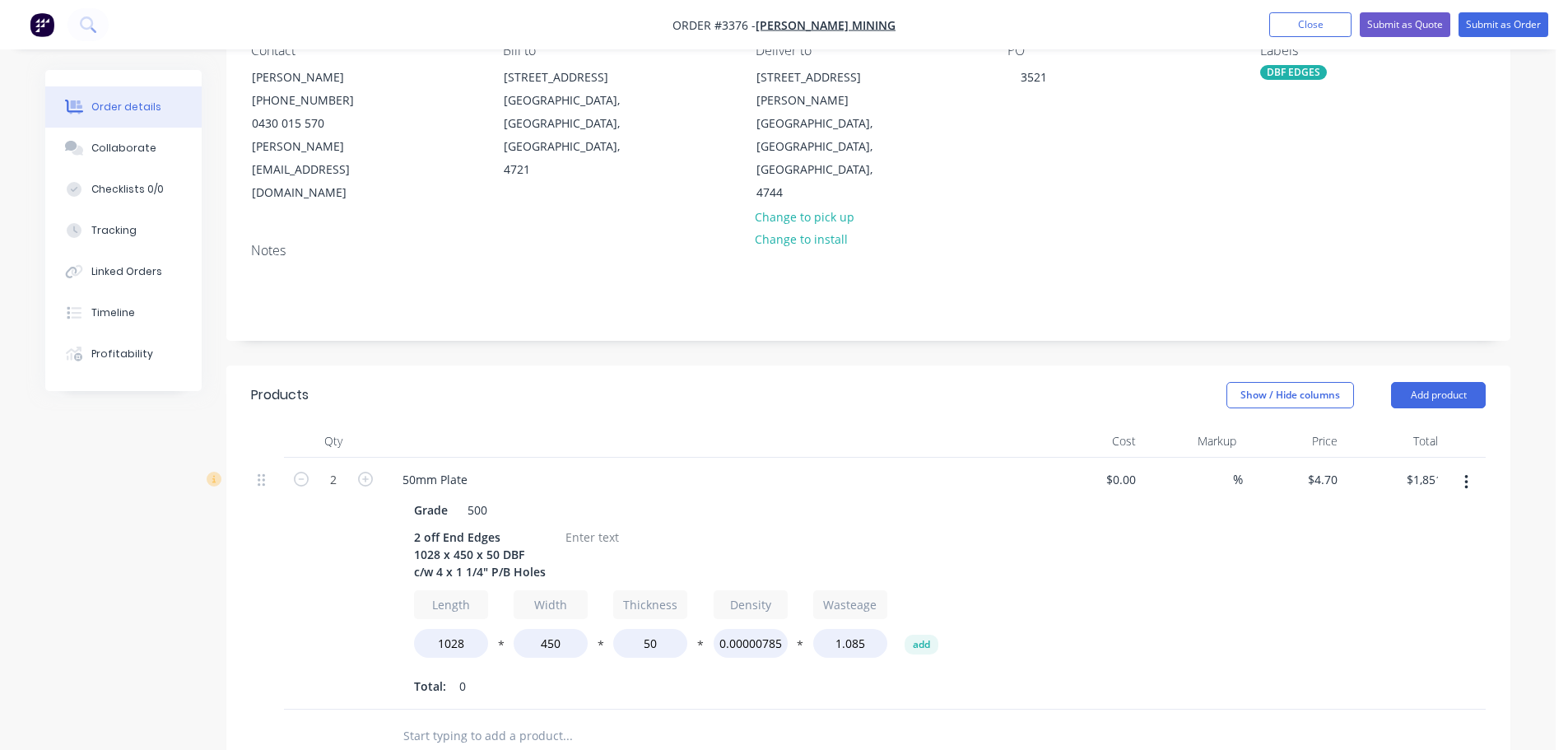
drag, startPoint x: 581, startPoint y: 651, endPoint x: 565, endPoint y: 632, distance: 24.8
click at [581, 674] on div "Total: 0" at bounding box center [712, 686] width 596 height 25
click at [578, 525] on div at bounding box center [593, 537] width 67 height 24
drag, startPoint x: 1428, startPoint y: 351, endPoint x: 1412, endPoint y: 367, distance: 22.6
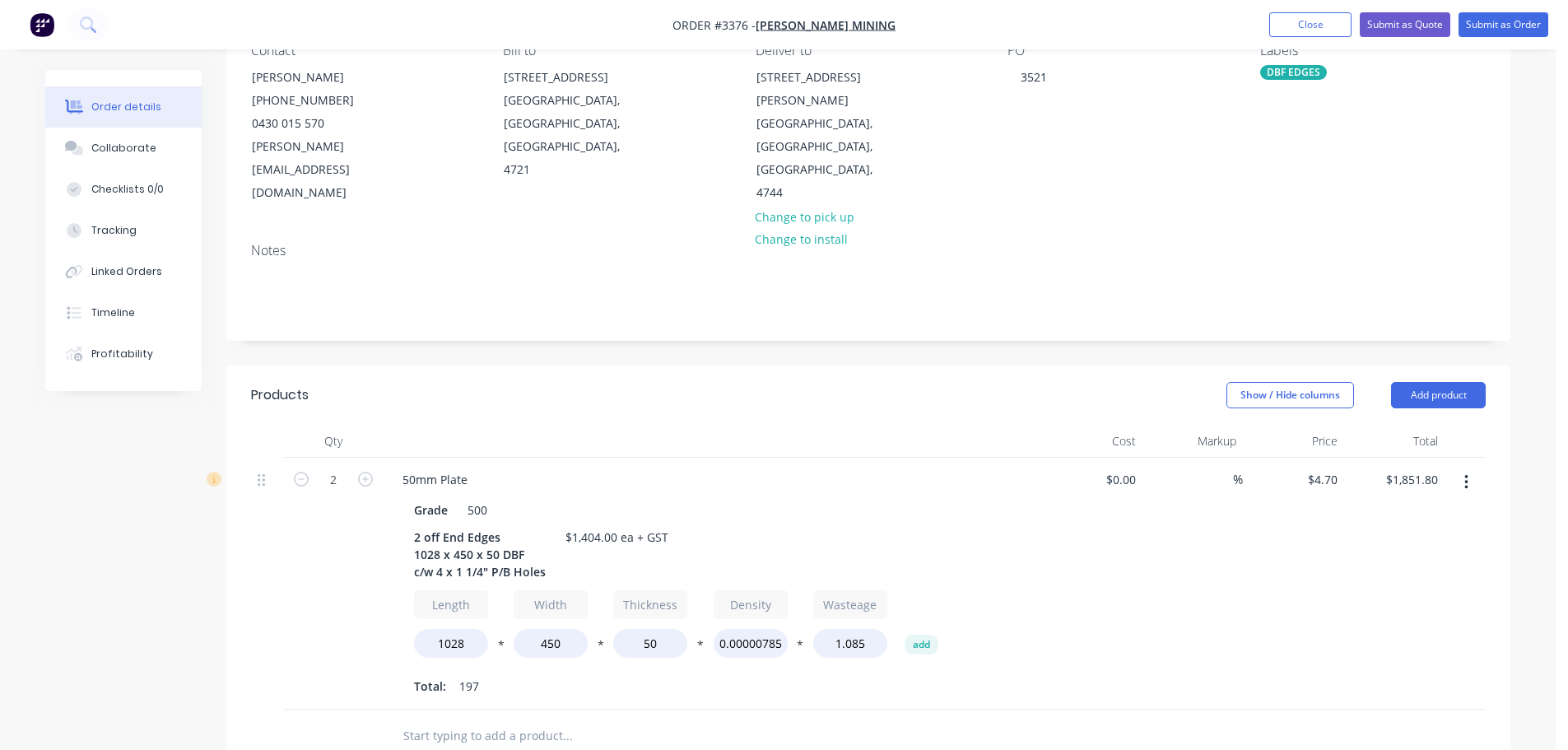
click at [1428, 382] on button "Add product" at bounding box center [1438, 395] width 95 height 27
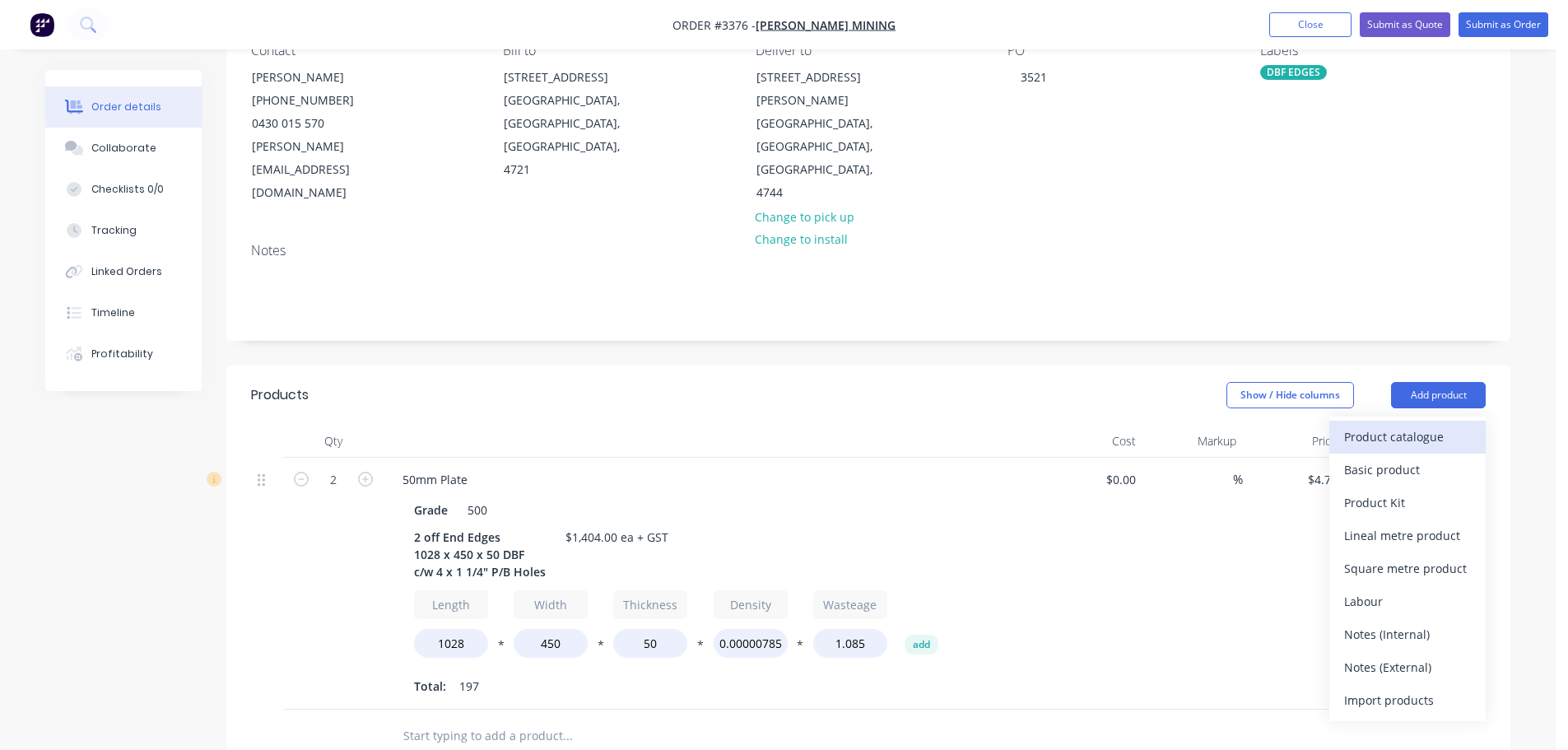
click at [1381, 424] on div "Product catalogue" at bounding box center [1408, 436] width 127 height 24
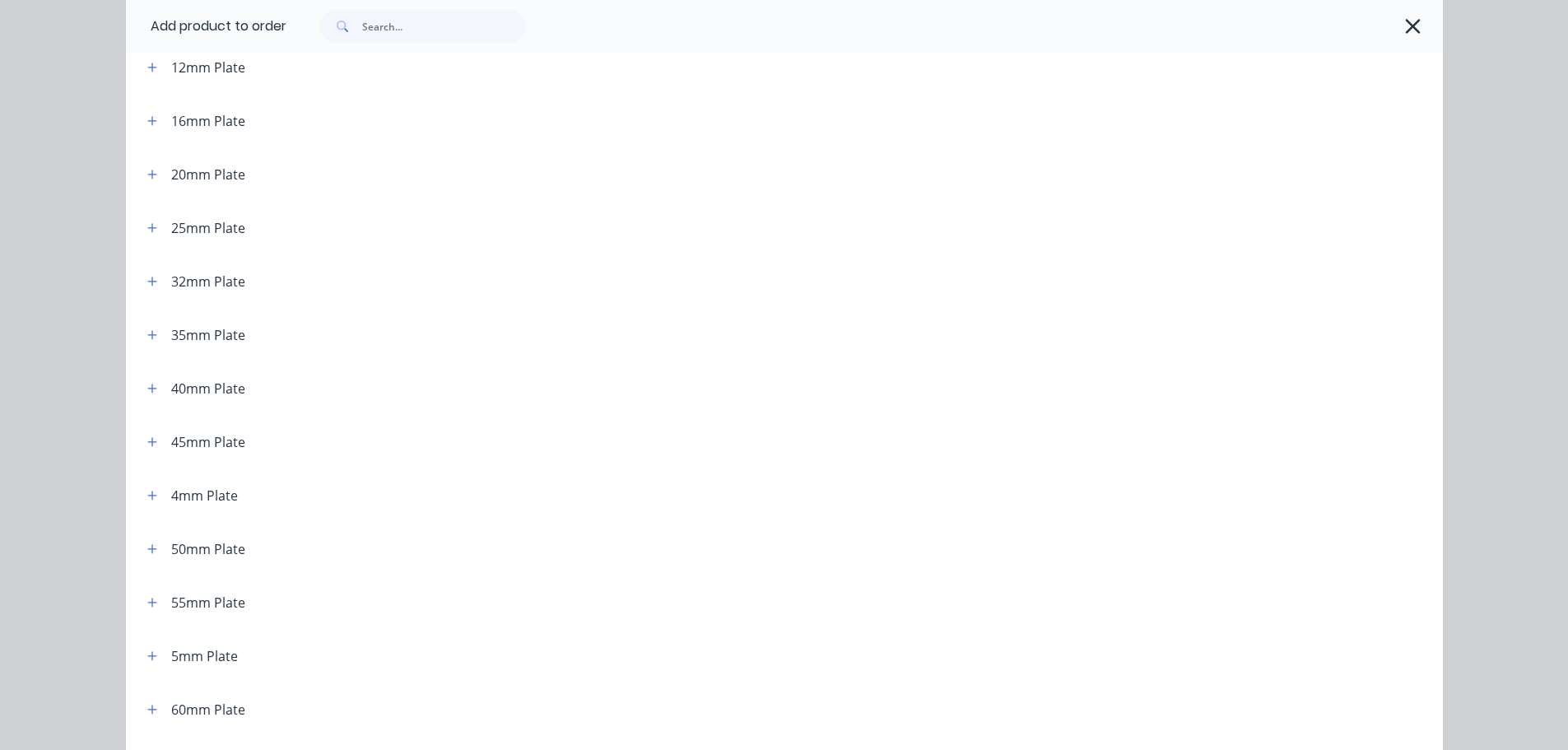
scroll to position [329, 0]
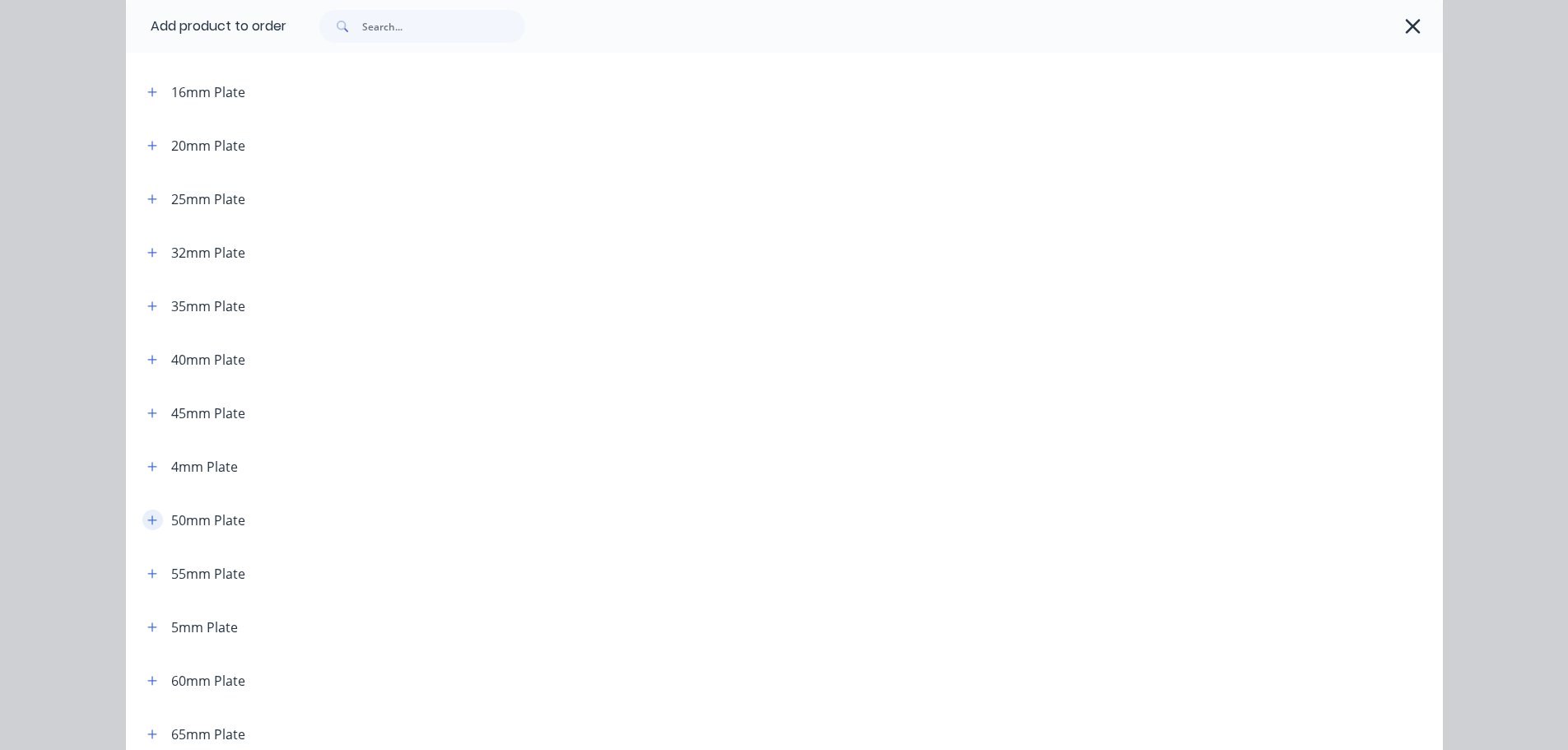
click at [149, 517] on icon "button" at bounding box center [152, 520] width 9 height 11
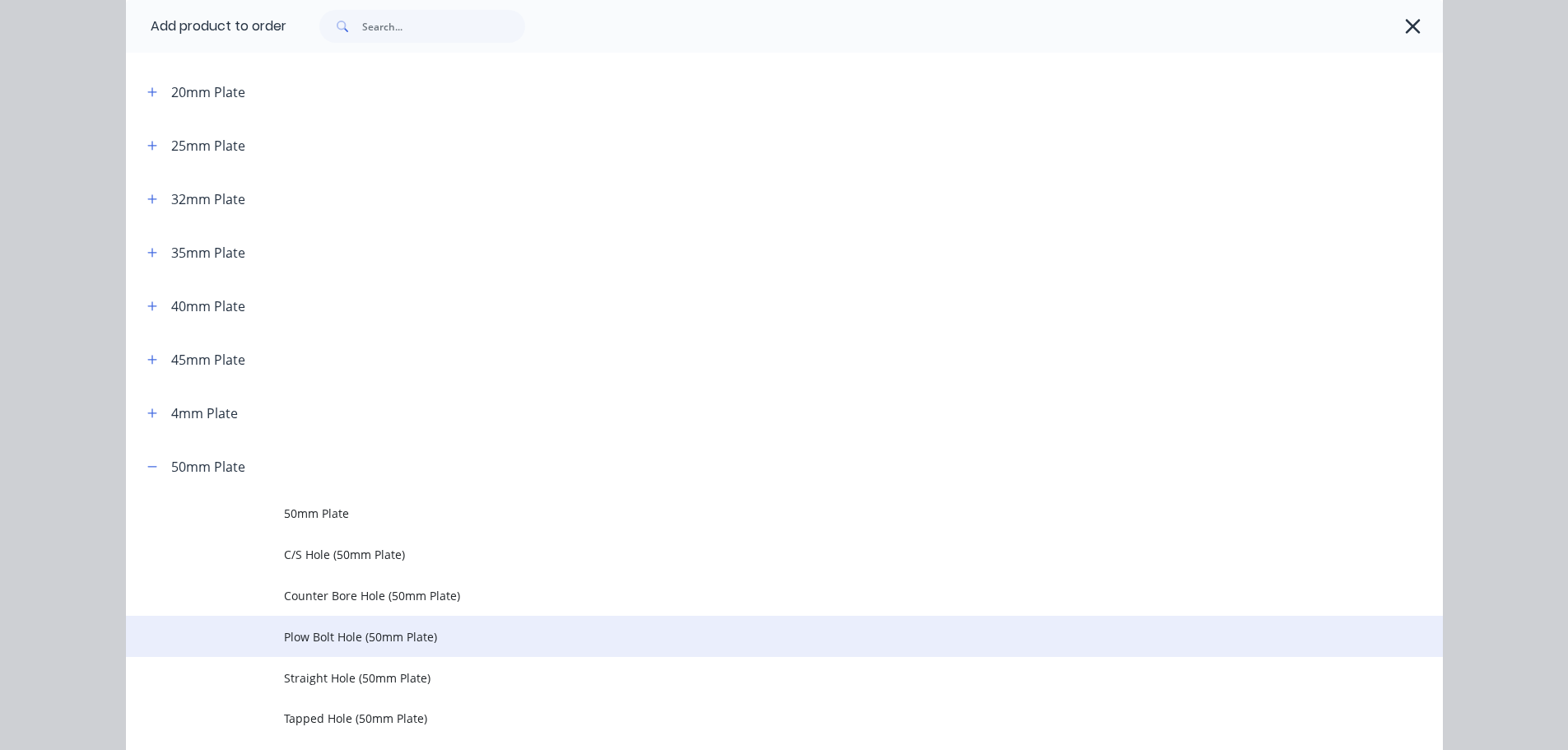
scroll to position [412, 0]
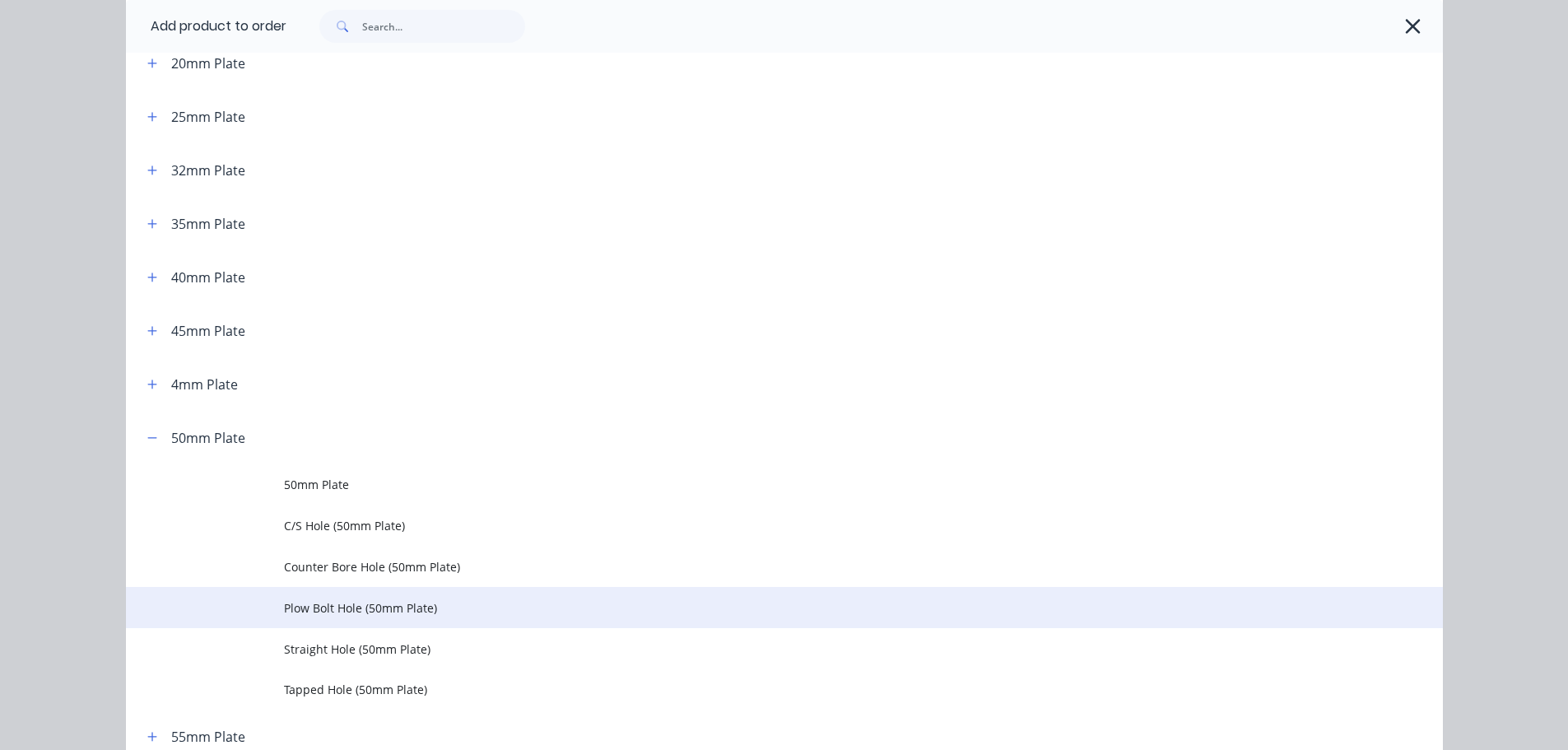
click at [309, 609] on span "Plow Bolt Hole (50mm Plate)" at bounding box center [747, 608] width 927 height 17
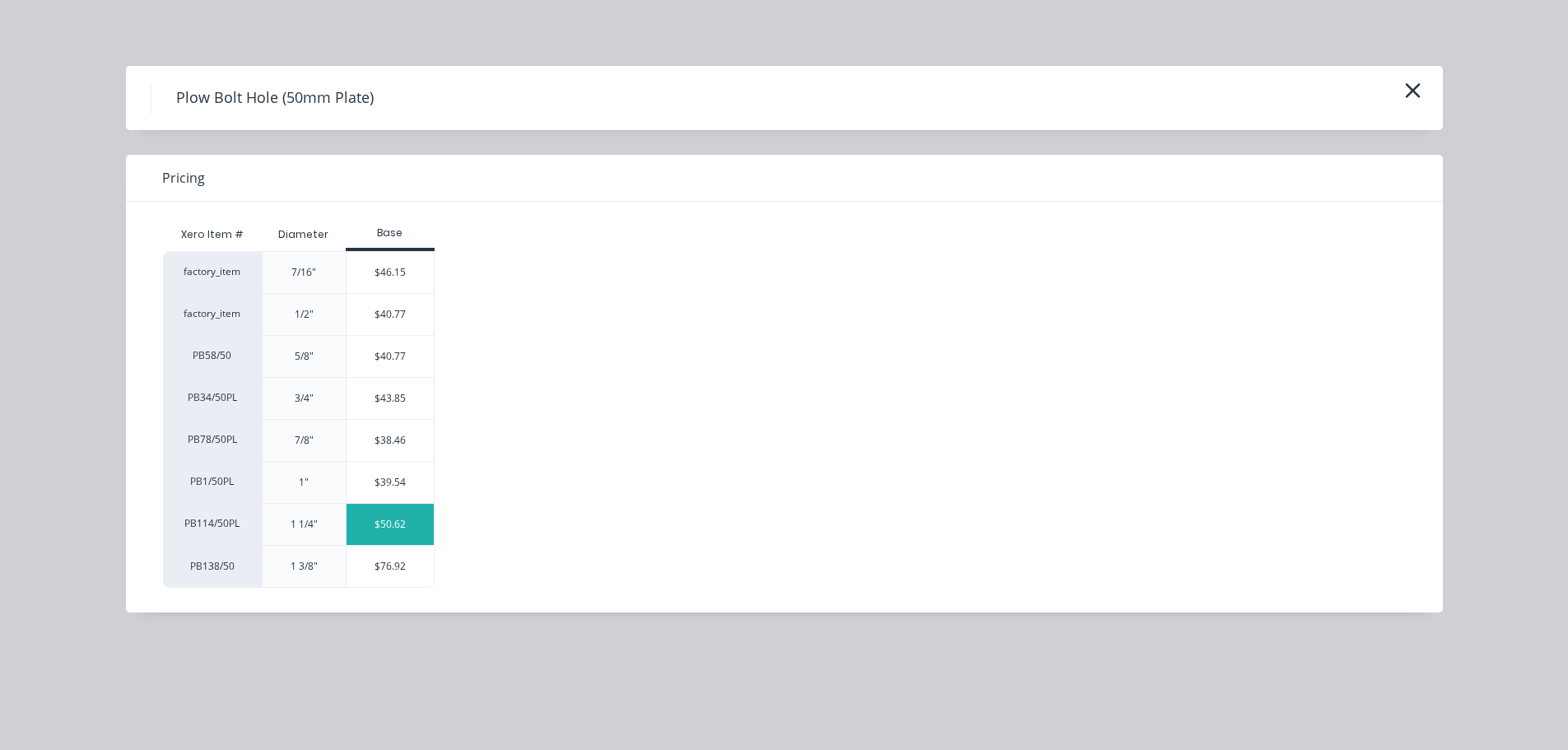
click at [384, 518] on div "$50.62" at bounding box center [390, 524] width 88 height 41
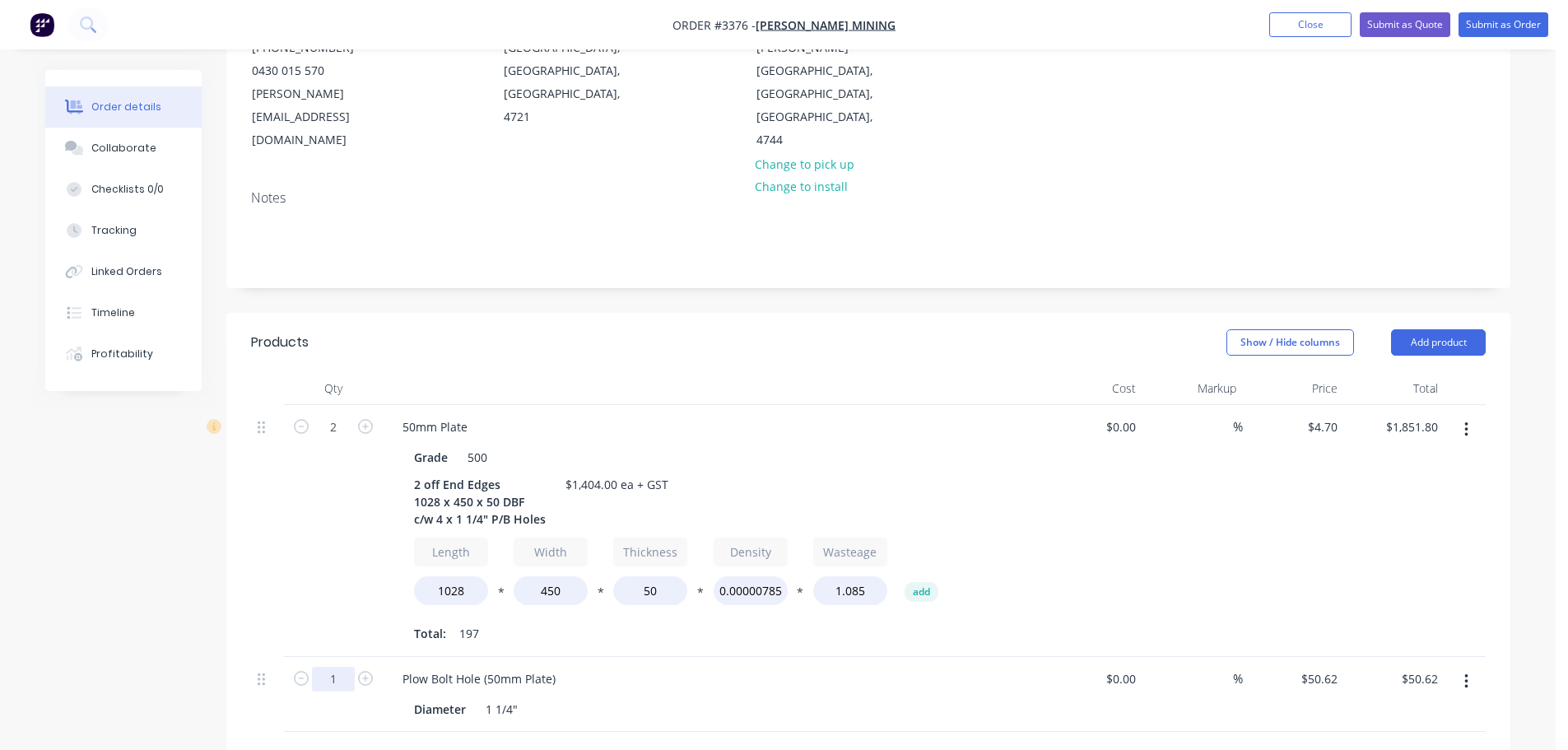
scroll to position [247, 0]
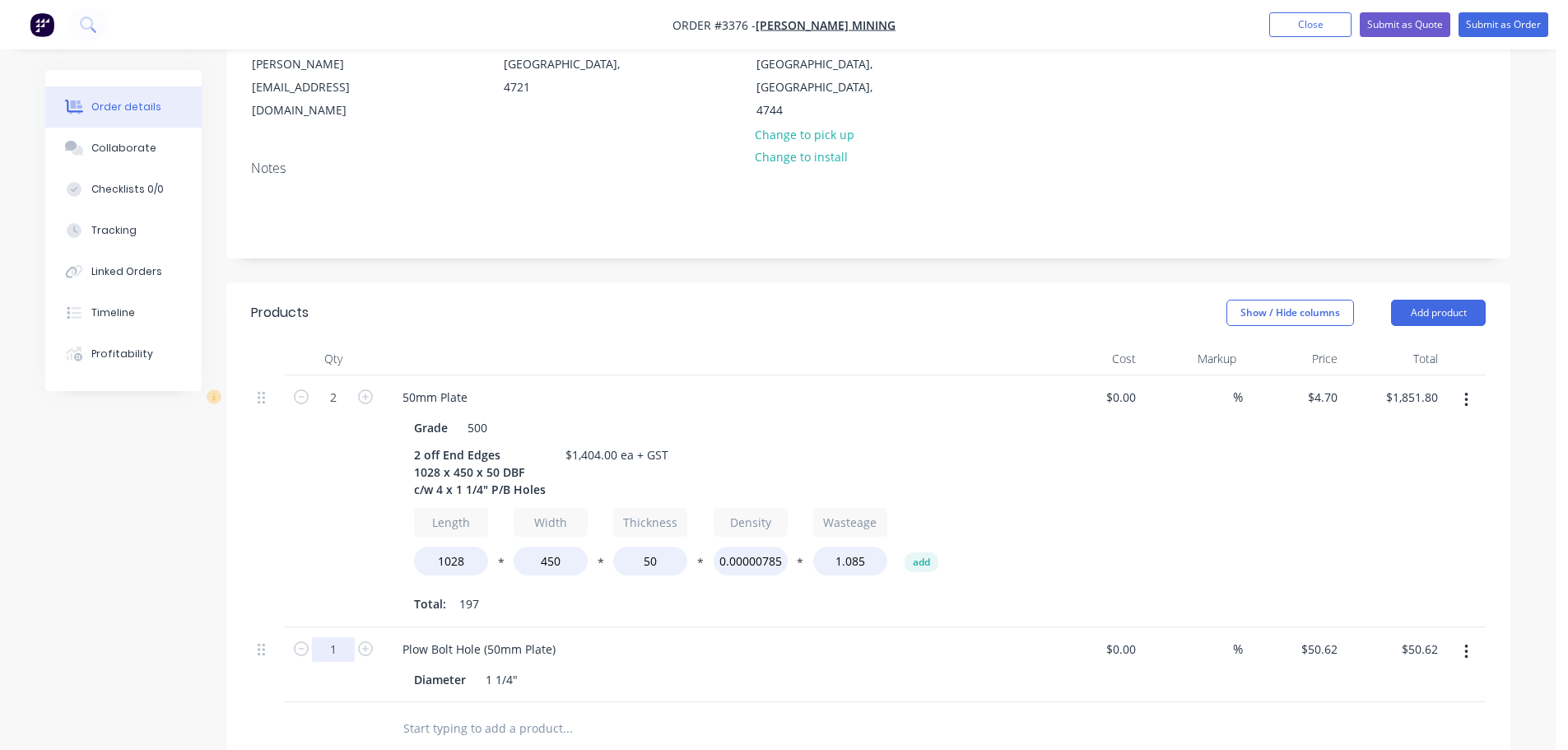
click at [327, 637] on input "1" at bounding box center [333, 649] width 43 height 25
type input "8"
type input "$404.96"
click at [325, 494] on div "2" at bounding box center [333, 501] width 99 height 252
click at [1428, 300] on button "Add product" at bounding box center [1438, 313] width 95 height 27
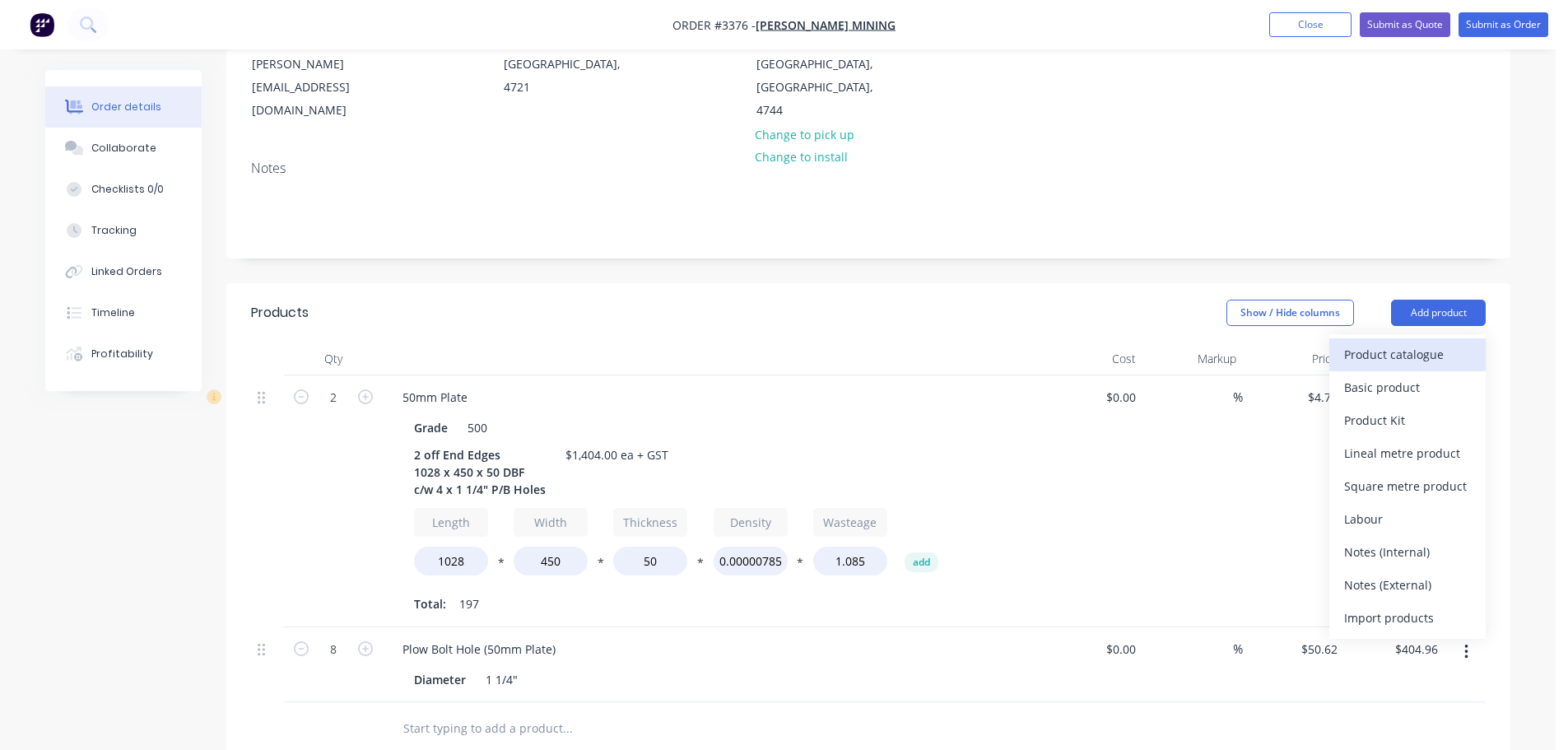
click at [1406, 343] on div "Product catalogue" at bounding box center [1408, 355] width 127 height 24
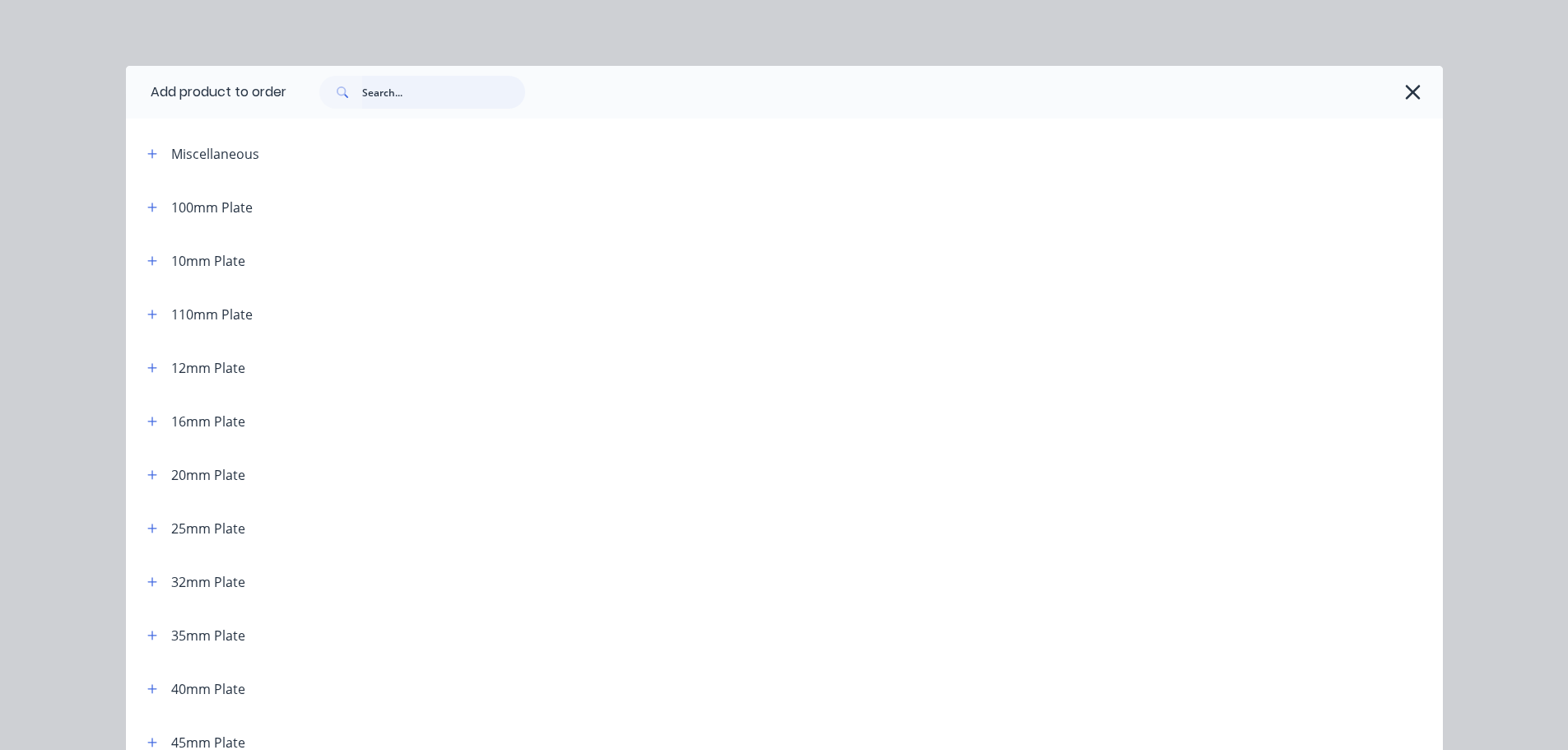
click at [384, 97] on input "text" at bounding box center [444, 92] width 163 height 33
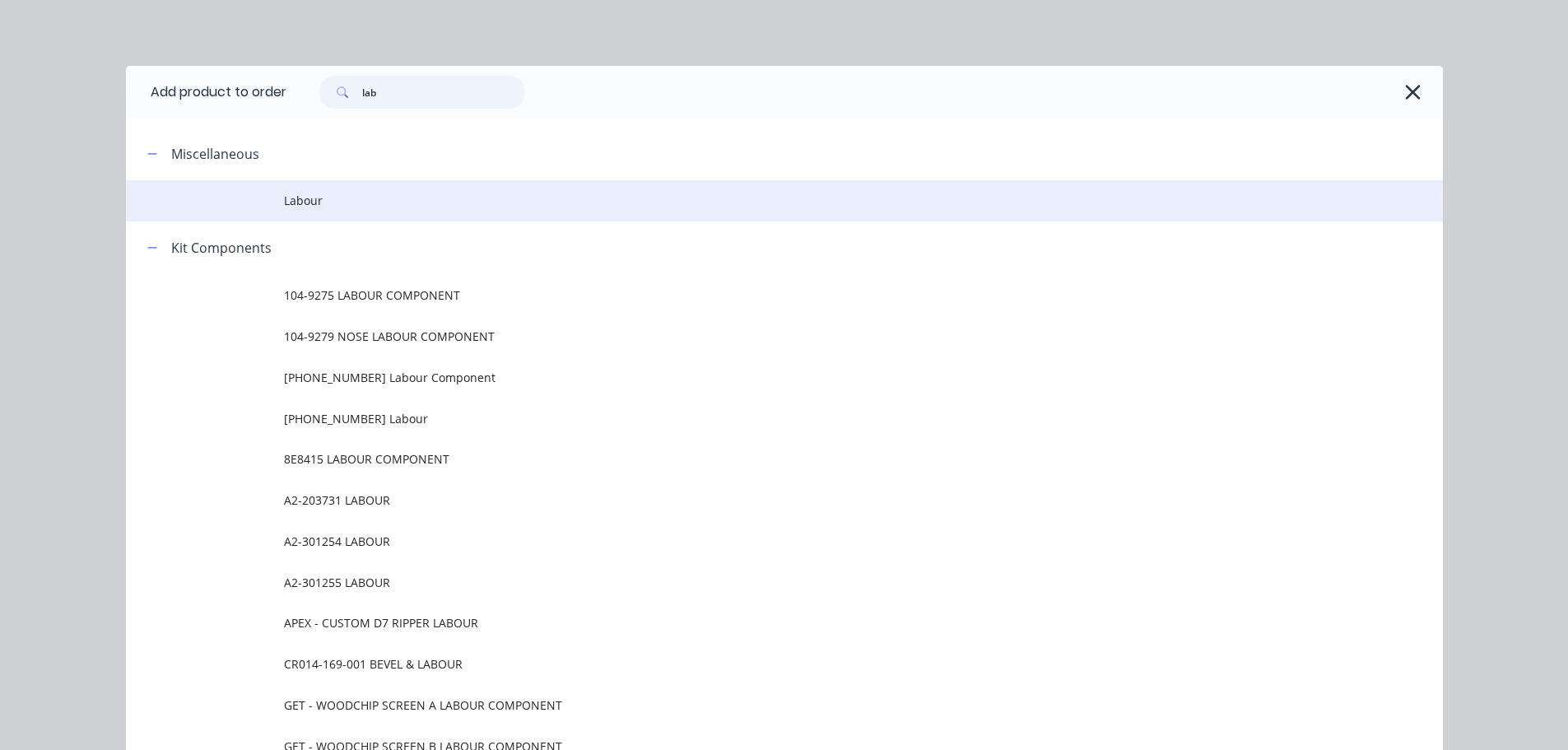
type input "lab"
click at [351, 191] on td "Labour" at bounding box center [863, 201] width 1159 height 41
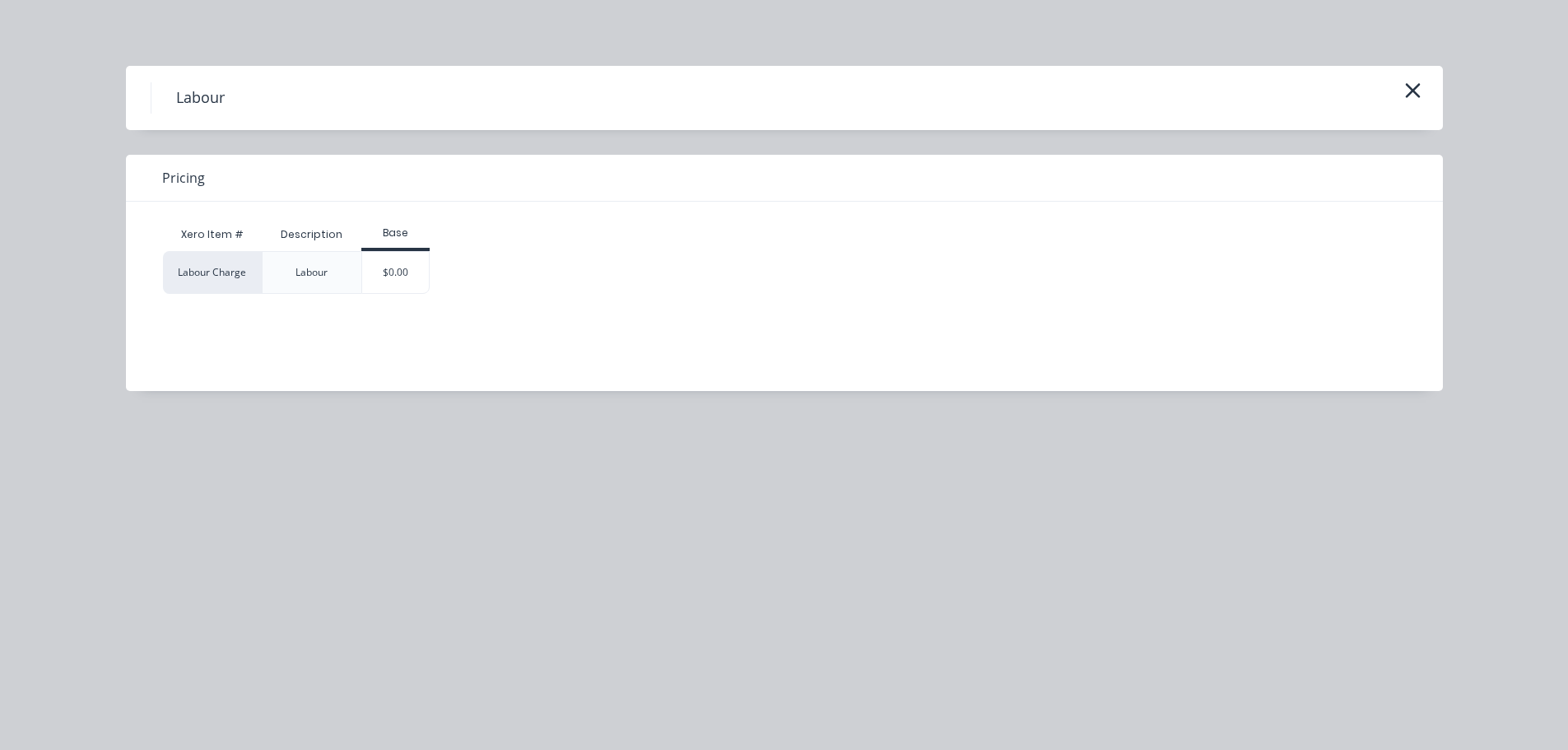
click at [391, 260] on div "$0.00" at bounding box center [396, 272] width 67 height 41
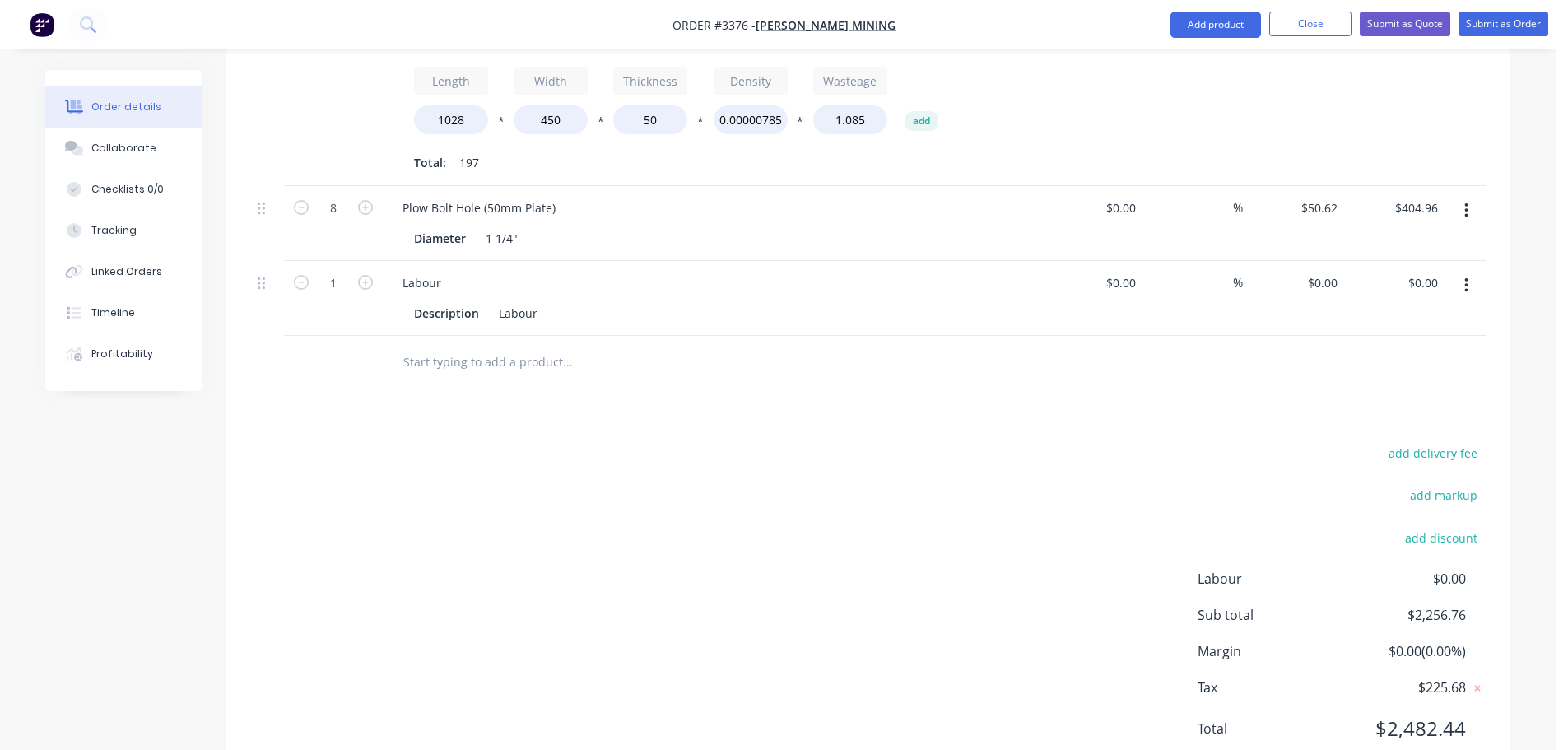
scroll to position [701, 0]
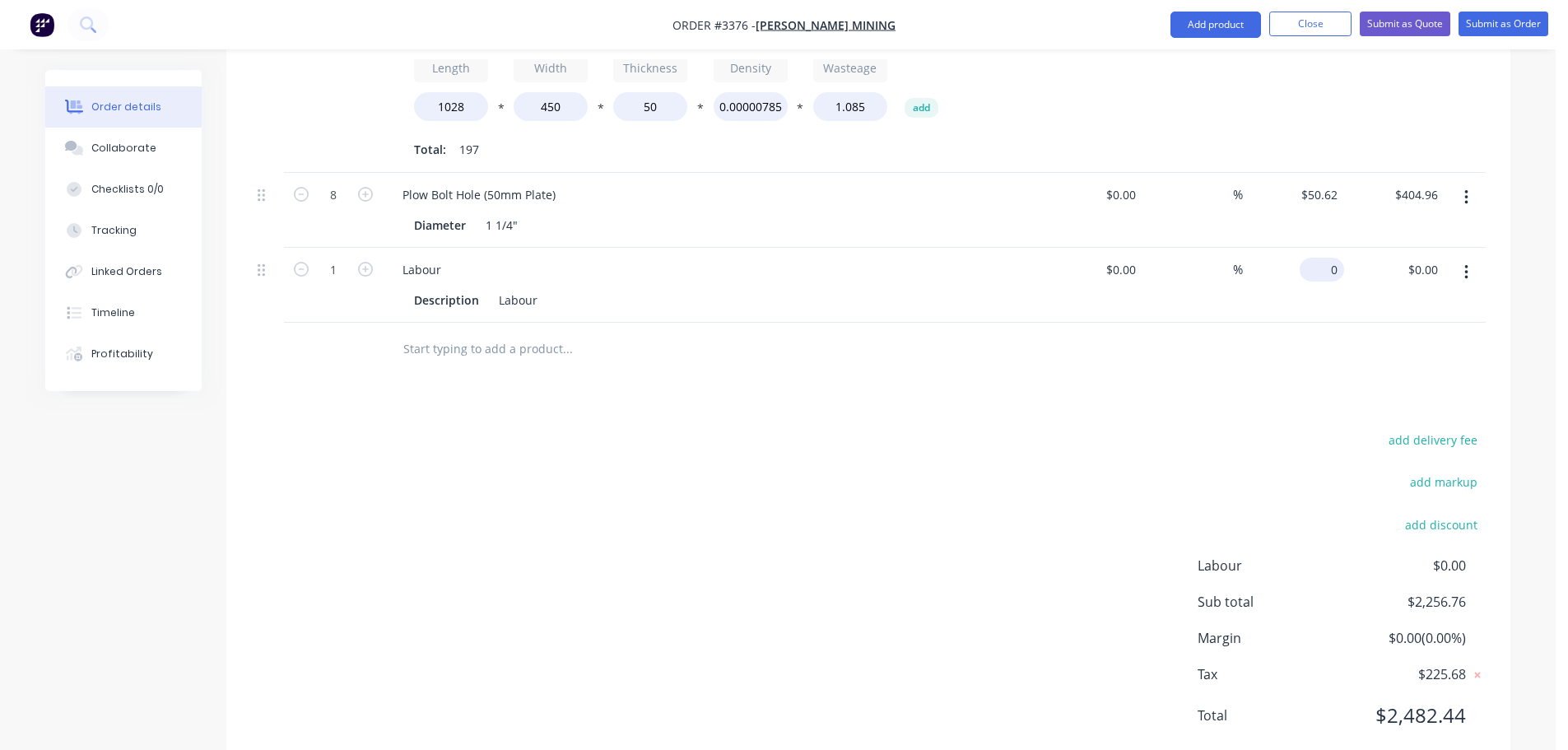
click at [1333, 258] on input "0" at bounding box center [1326, 270] width 38 height 24
type input "$551.24"
click at [1118, 433] on div "add delivery fee add markup add discount Labour $0.00 Sub total $2,808.00 Margi…" at bounding box center [868, 588] width 1235 height 318
click at [102, 143] on div "Collaborate" at bounding box center [124, 148] width 65 height 15
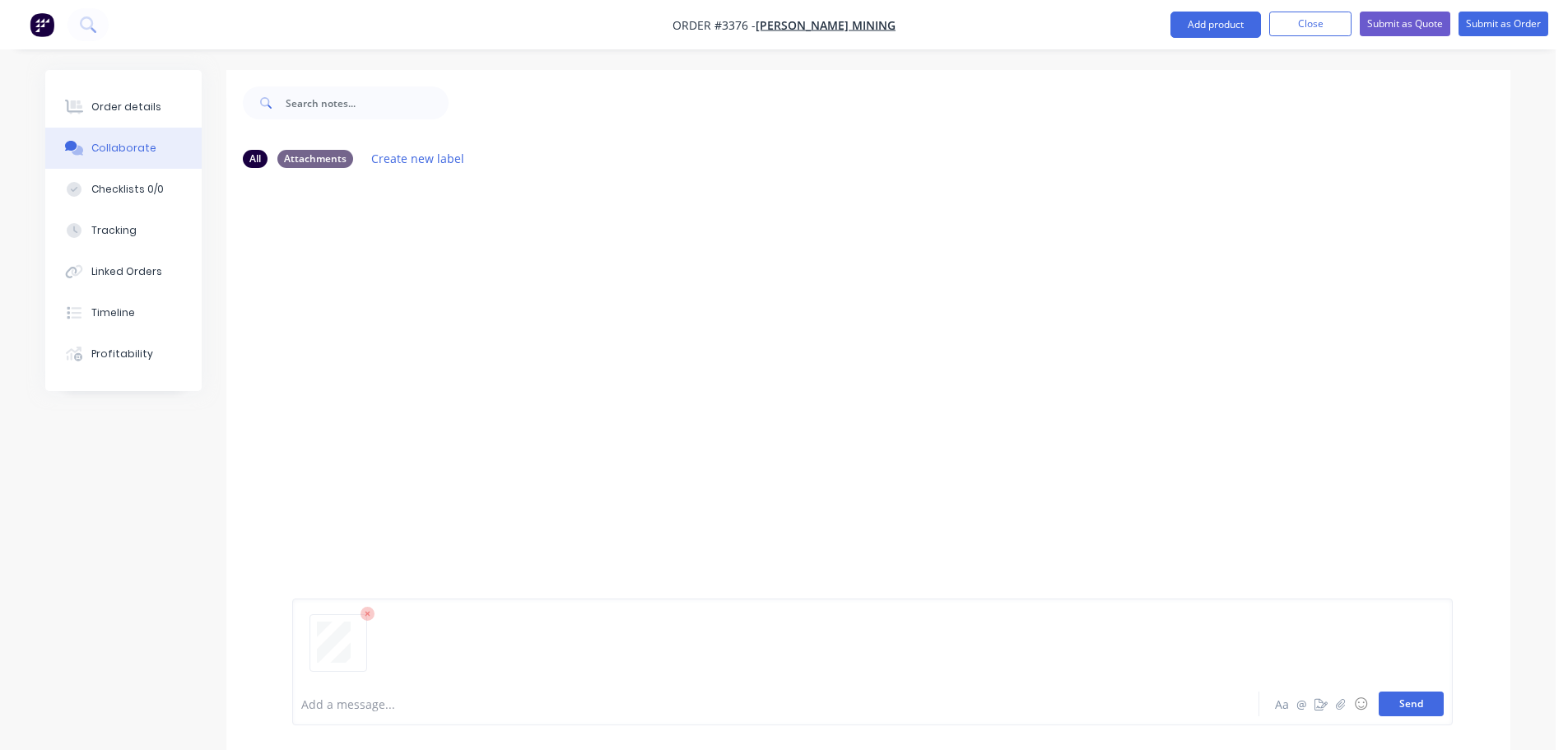
click at [1418, 703] on button "Send" at bounding box center [1412, 704] width 65 height 25
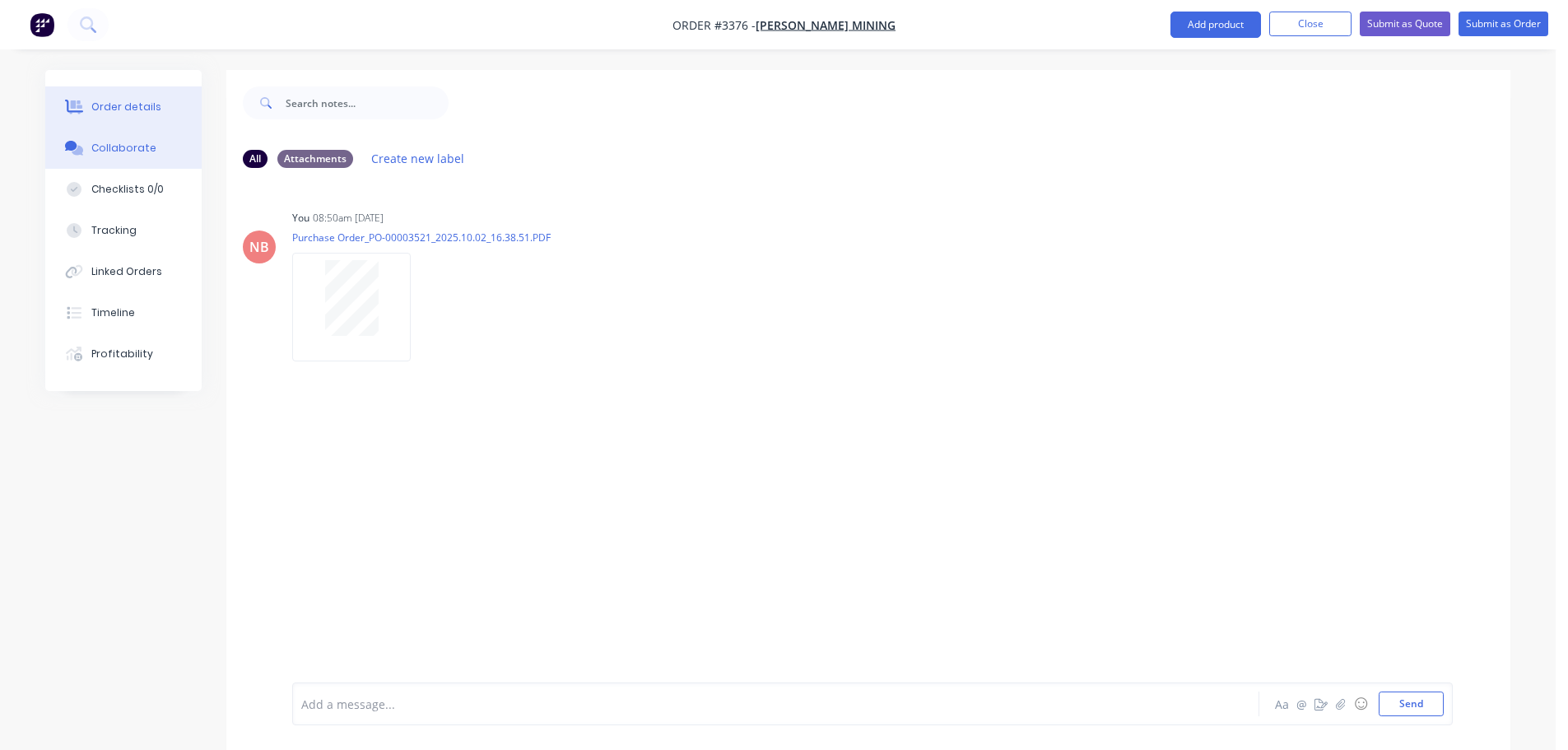
click at [150, 99] on button "Order details" at bounding box center [124, 107] width 156 height 41
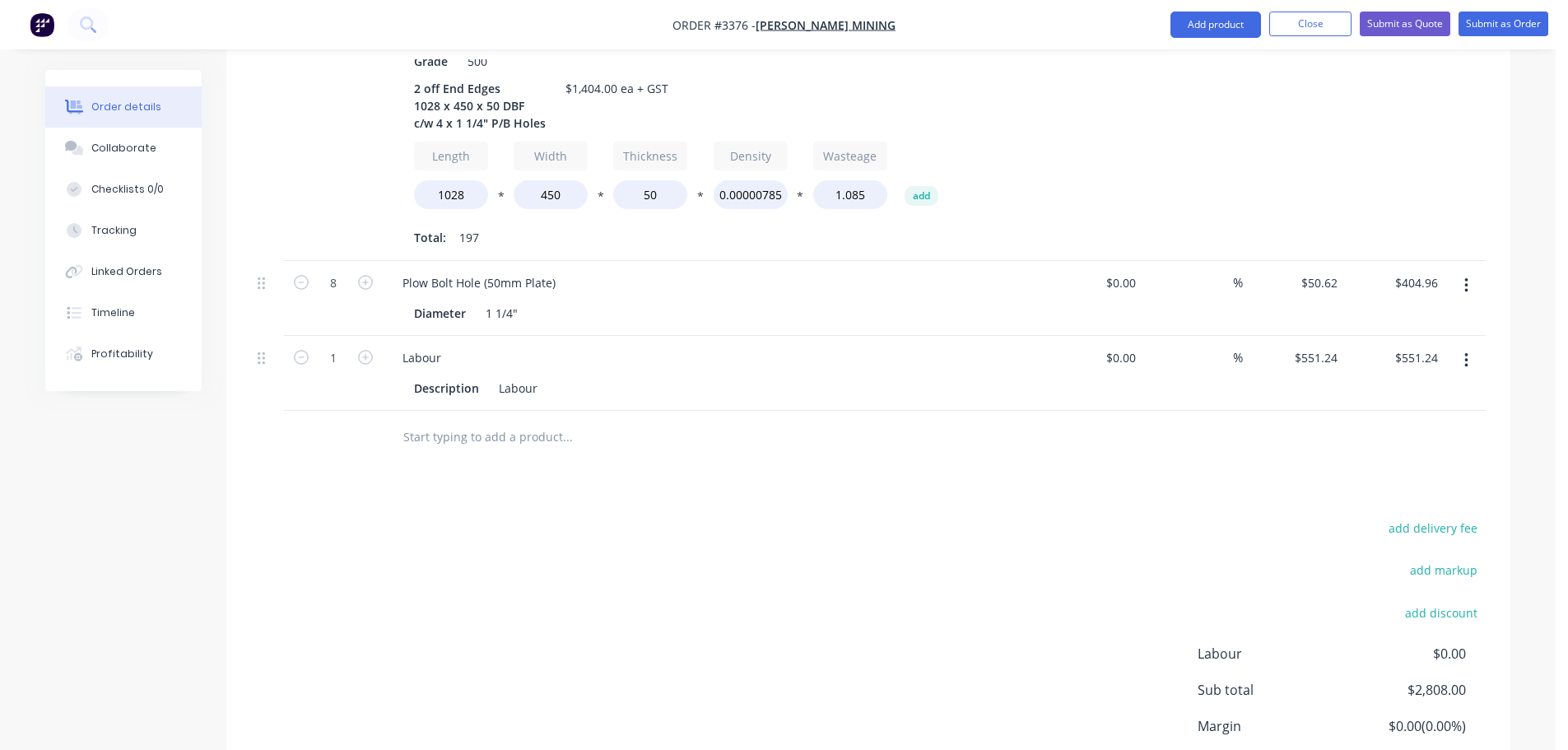
scroll to position [701, 0]
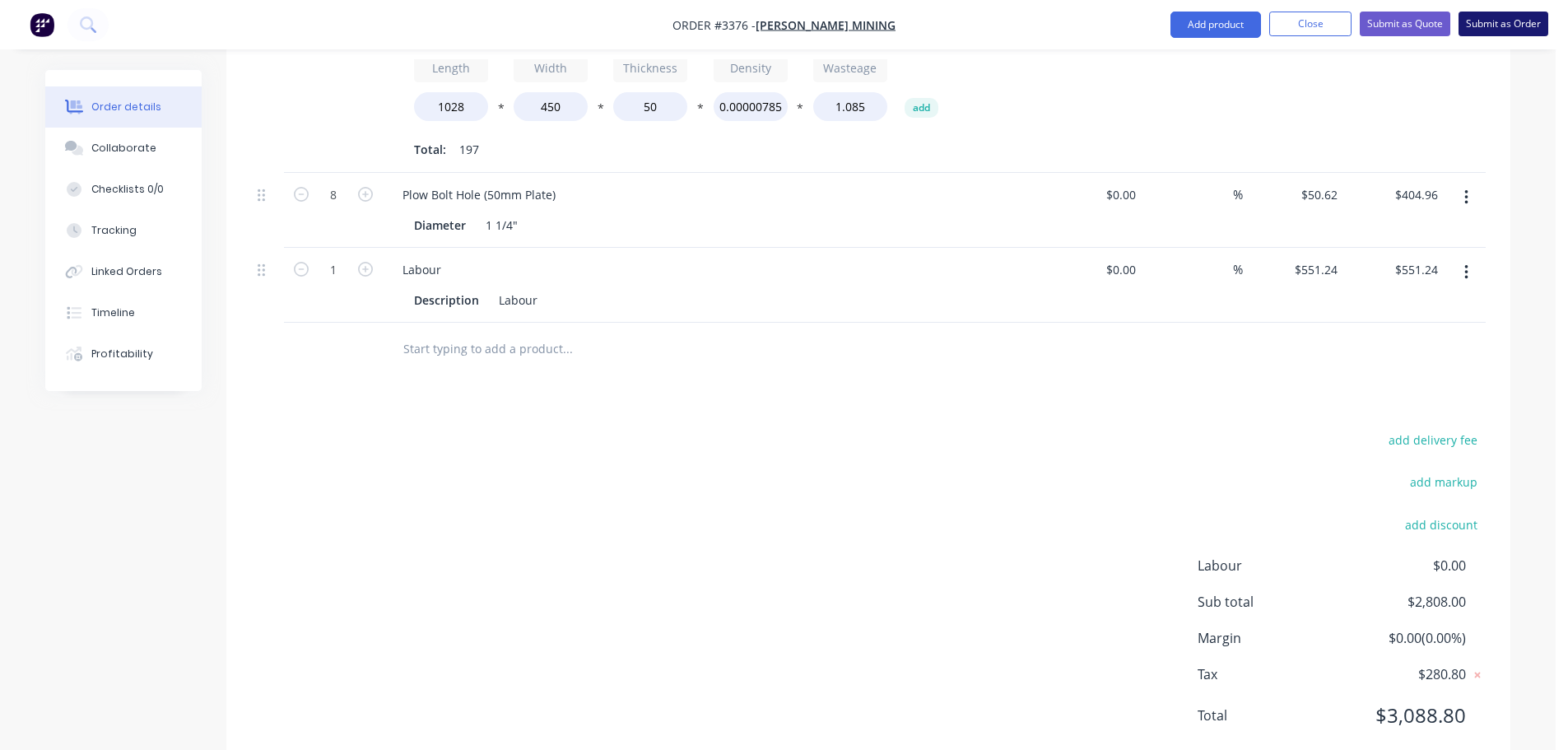
click at [1488, 26] on button "Submit as Order" at bounding box center [1504, 23] width 89 height 25
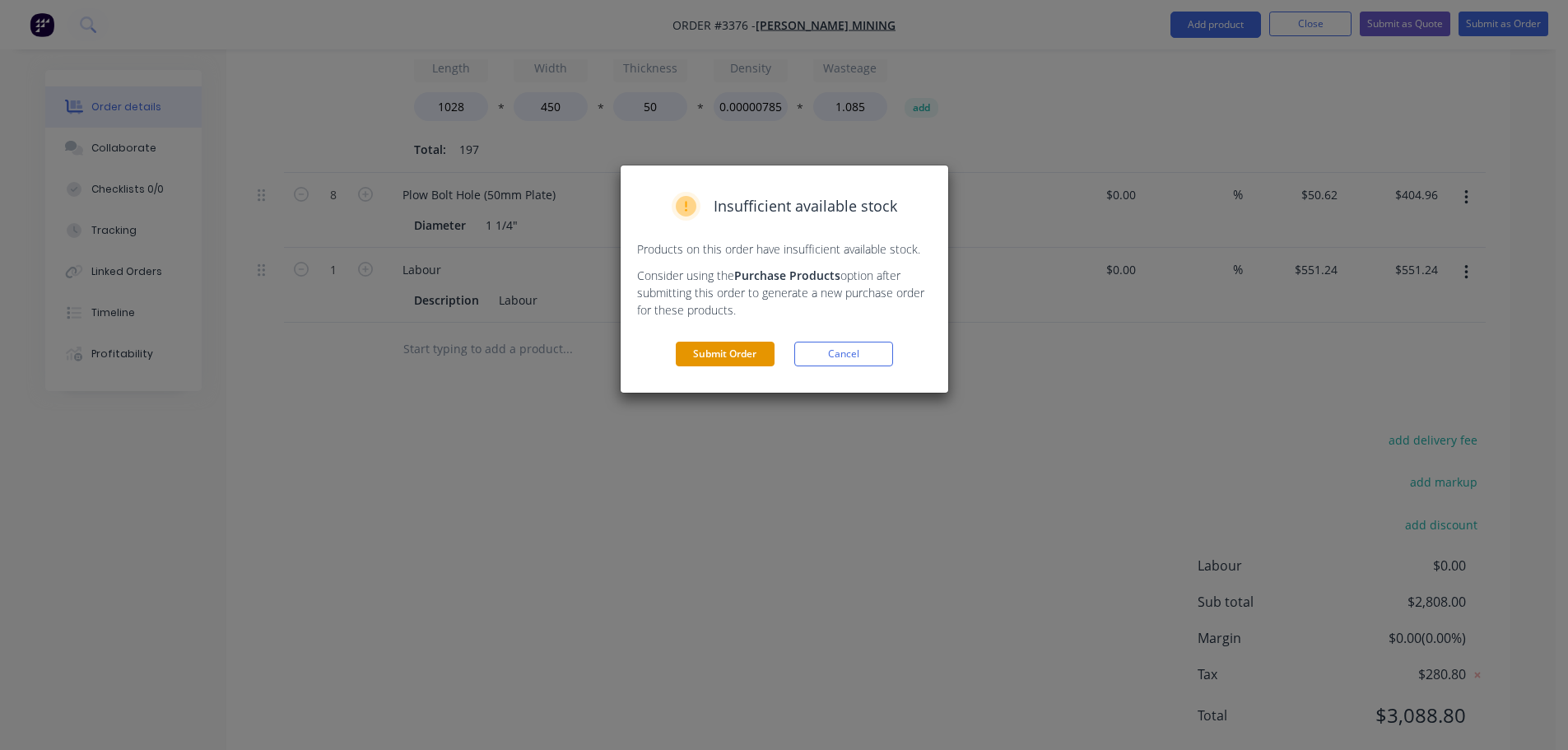
click at [723, 349] on button "Submit Order" at bounding box center [725, 354] width 99 height 25
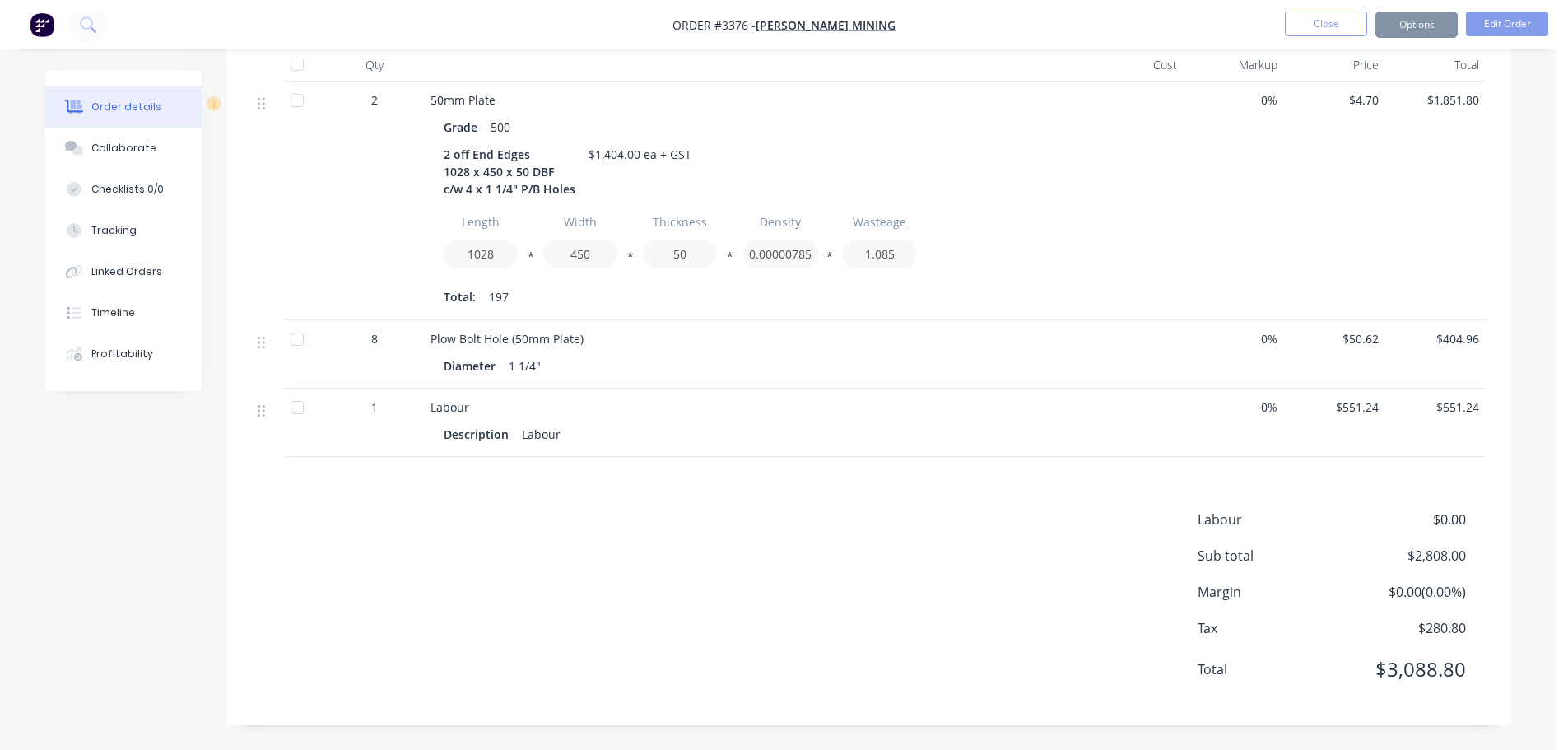
scroll to position [491, 0]
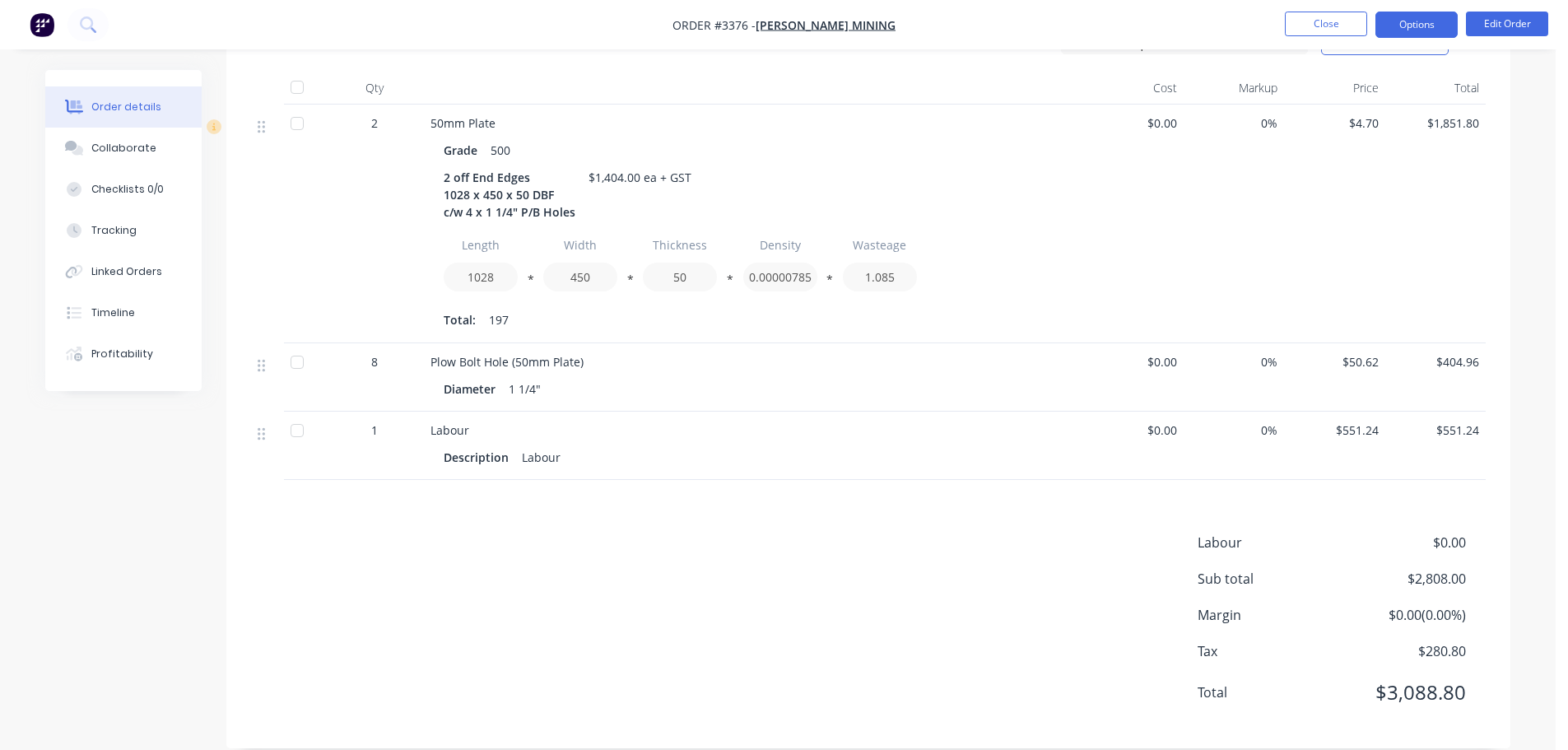
drag, startPoint x: 1428, startPoint y: 27, endPoint x: 1419, endPoint y: 32, distance: 10.3
click at [1424, 28] on button "Options" at bounding box center [1417, 24] width 82 height 27
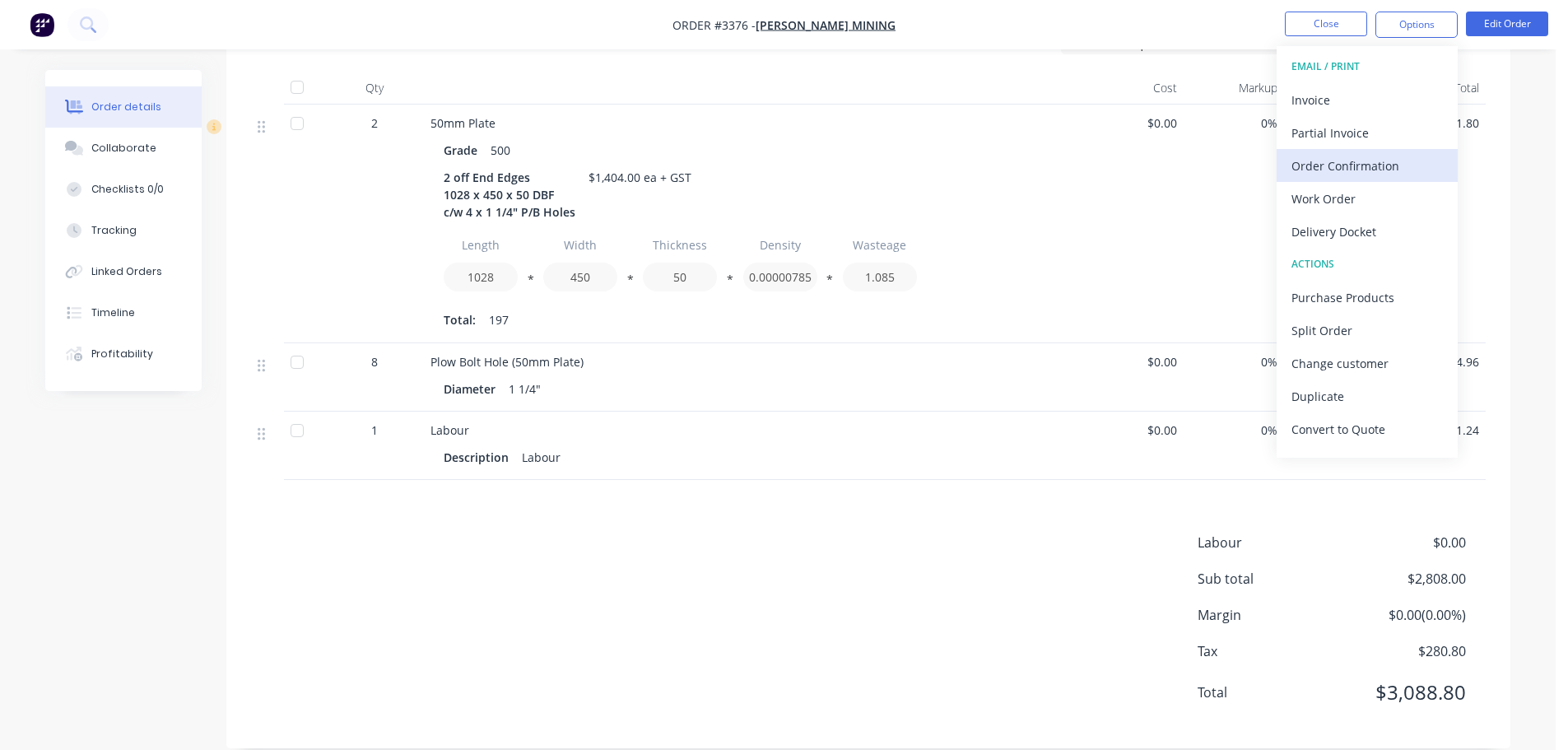
click at [1320, 170] on div "Order Confirmation" at bounding box center [1367, 166] width 151 height 24
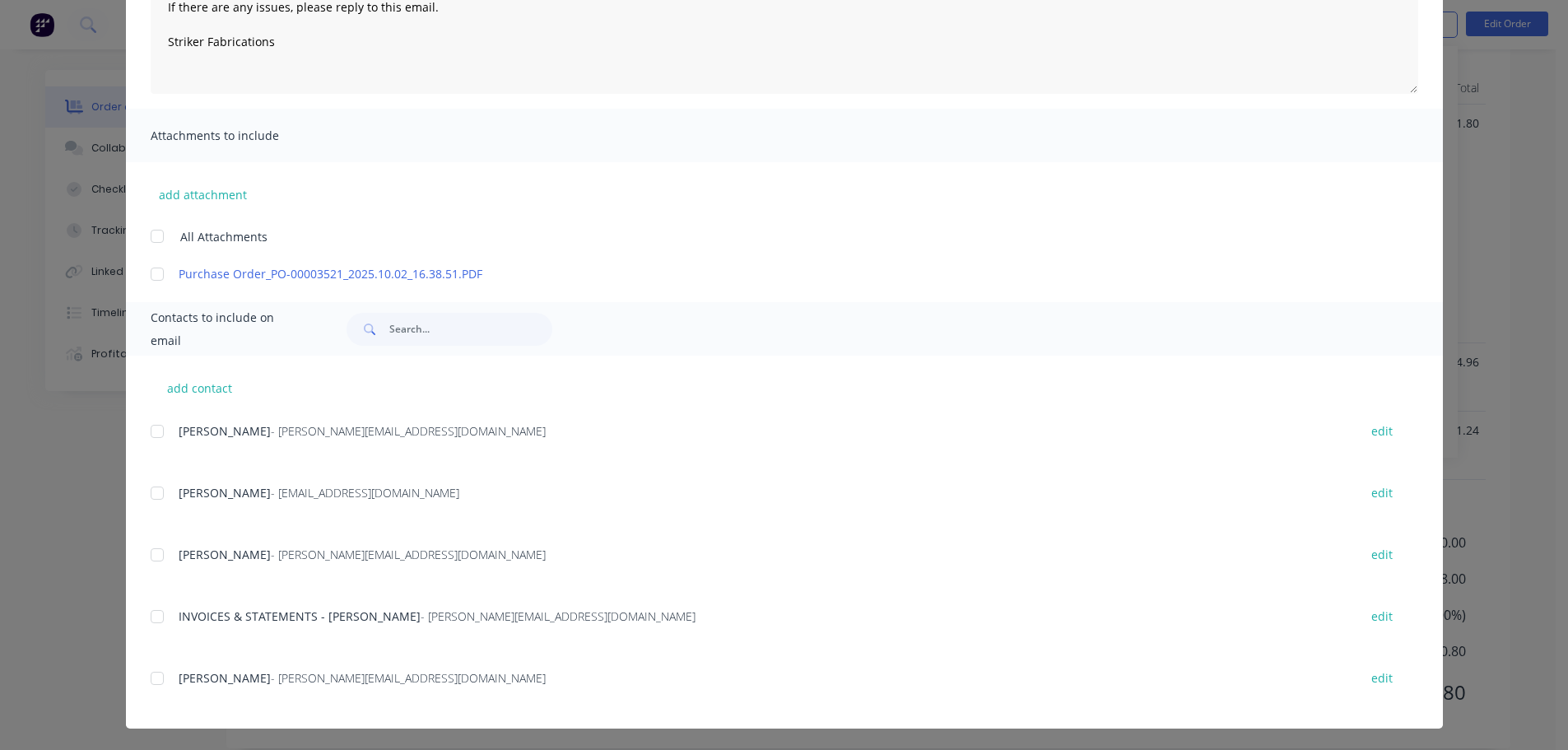
scroll to position [260, 0]
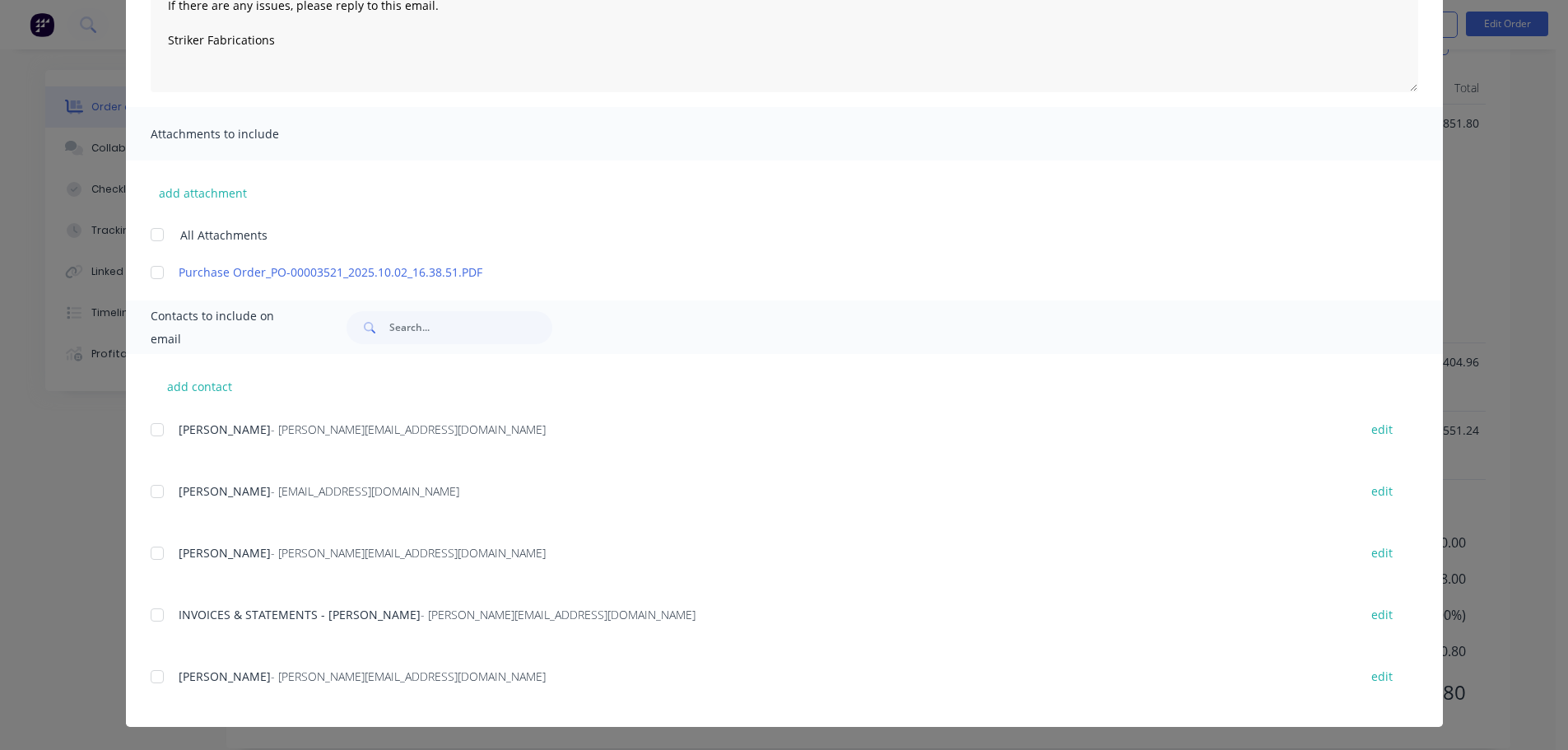
click at [146, 670] on div at bounding box center [157, 676] width 33 height 33
type textarea "Thank you for your order! Click 'view my order' to see your order confirmation.…"
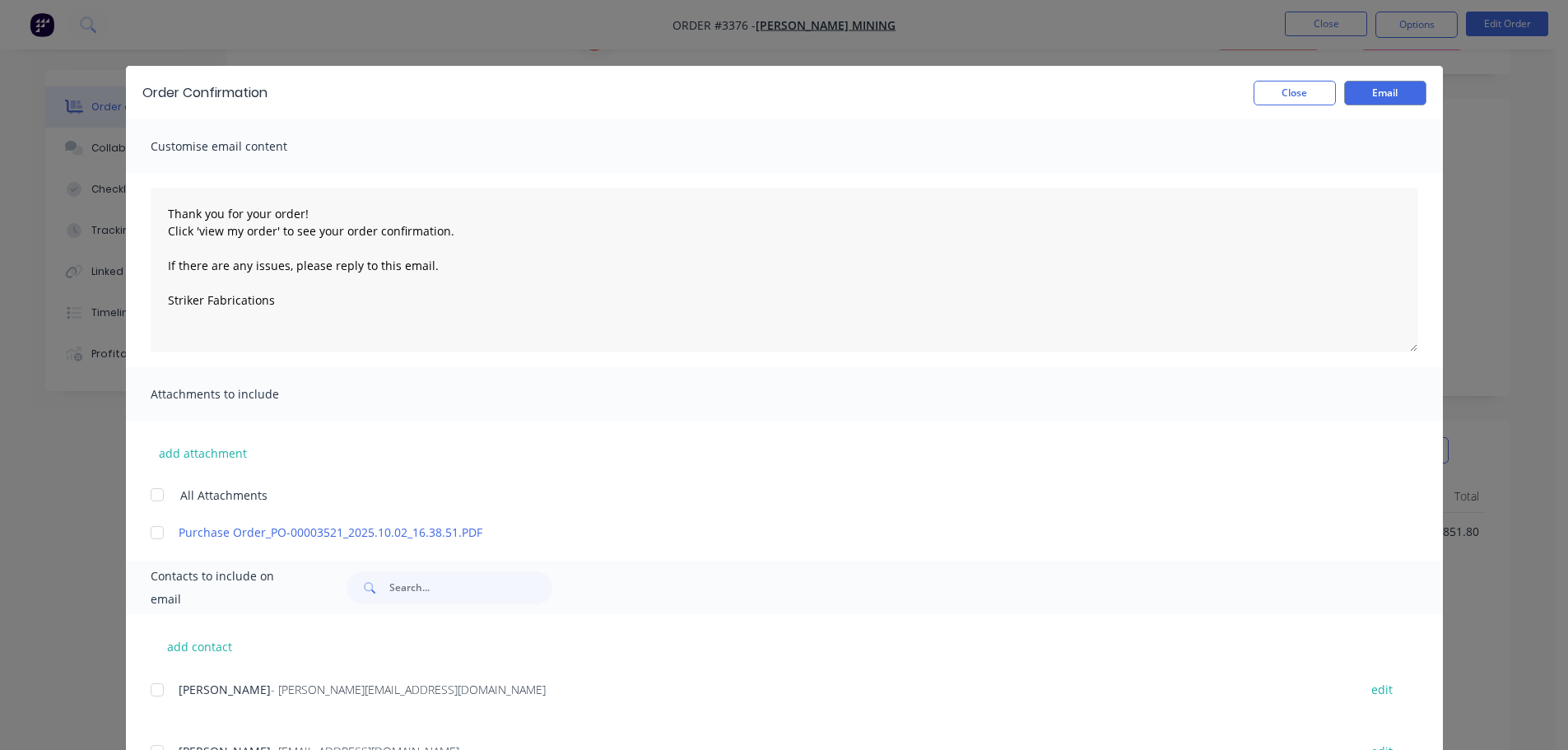
scroll to position [0, 0]
drag, startPoint x: 1400, startPoint y: 86, endPoint x: 1386, endPoint y: 100, distance: 19.8
click at [1399, 87] on button "Email" at bounding box center [1386, 93] width 82 height 25
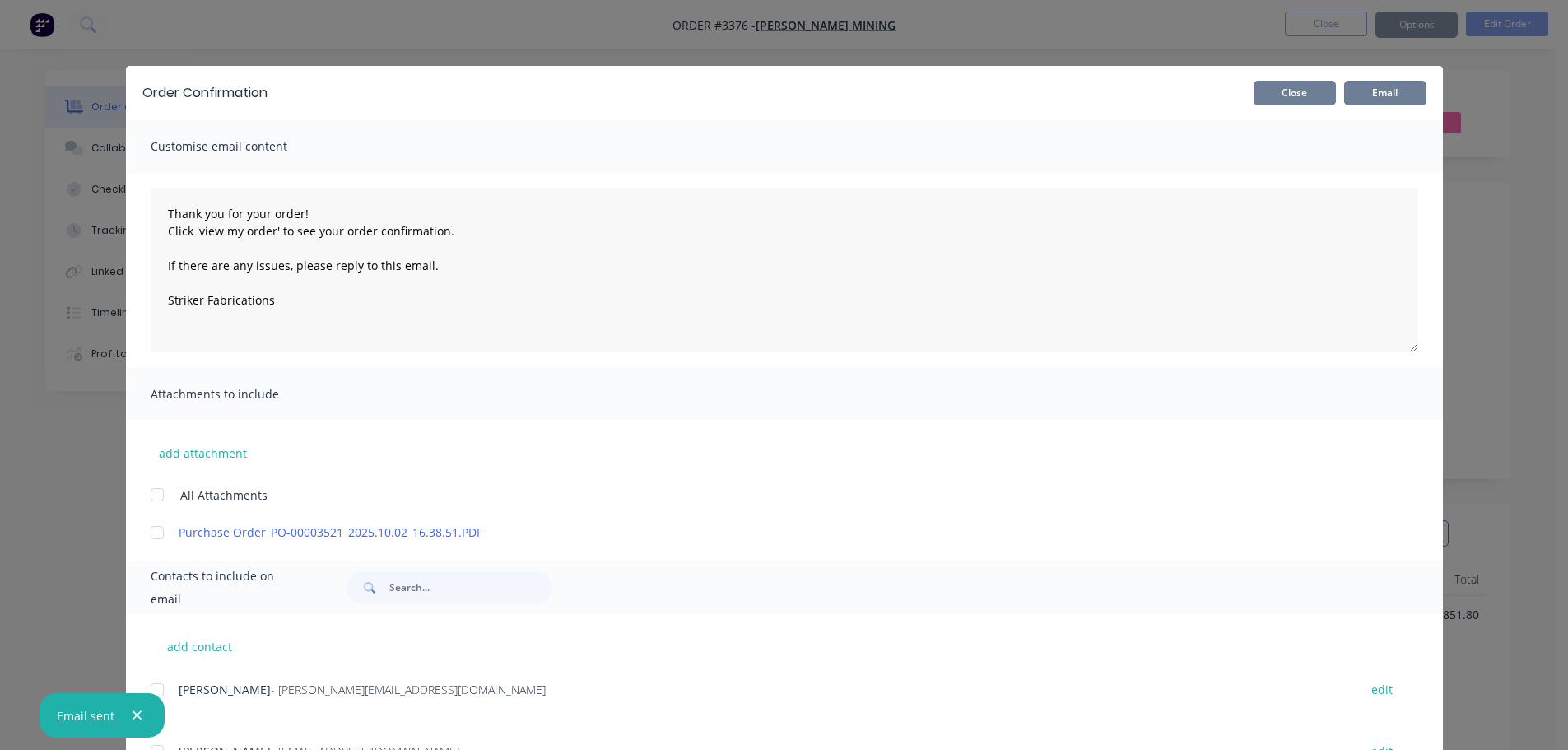
type textarea "Thank you for your order! Click 'view my order' to see your order confirmation.…"
drag, startPoint x: 1279, startPoint y: 88, endPoint x: 1296, endPoint y: 74, distance: 22.0
click at [1279, 88] on button "Close" at bounding box center [1295, 93] width 82 height 25
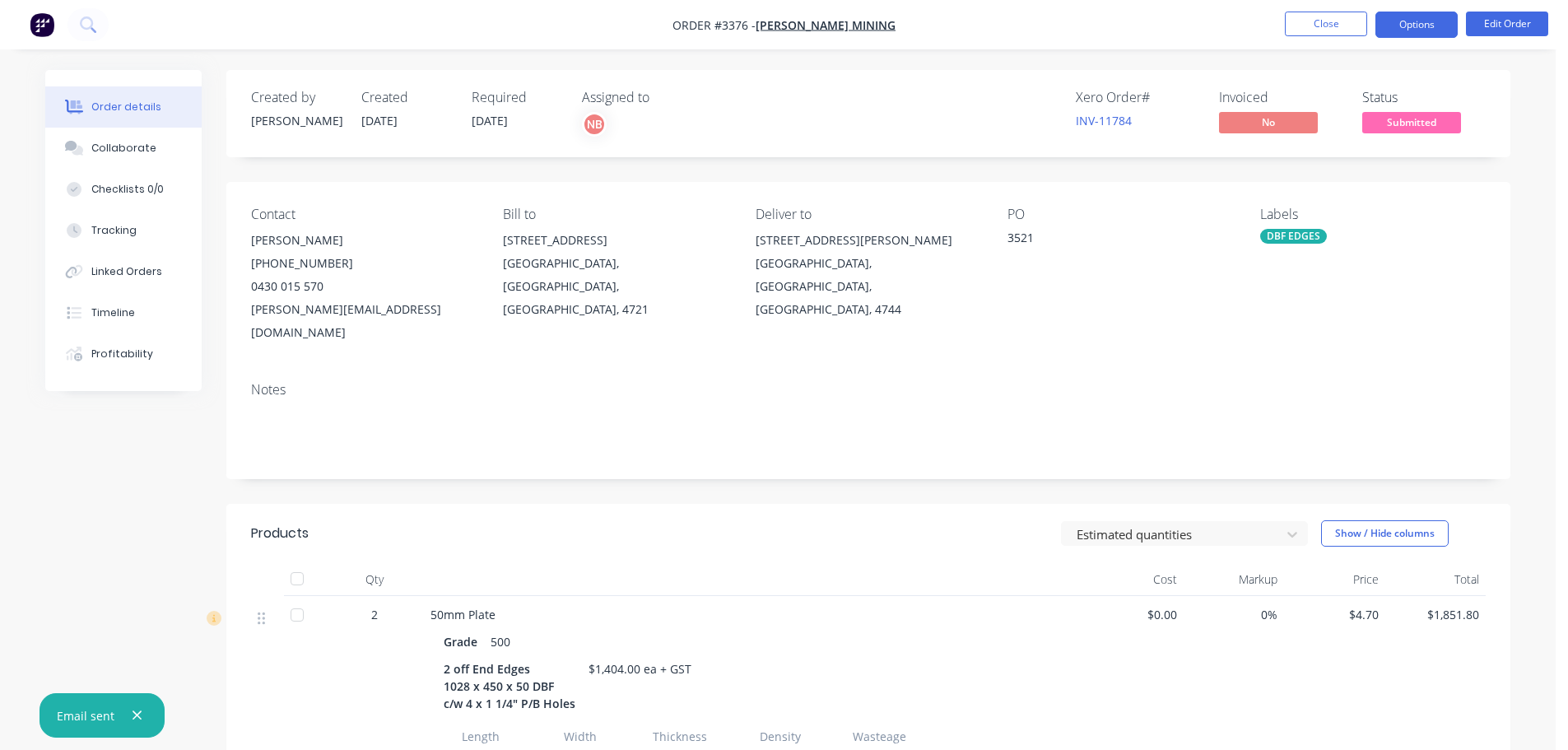
click at [1400, 30] on button "Options" at bounding box center [1417, 24] width 82 height 27
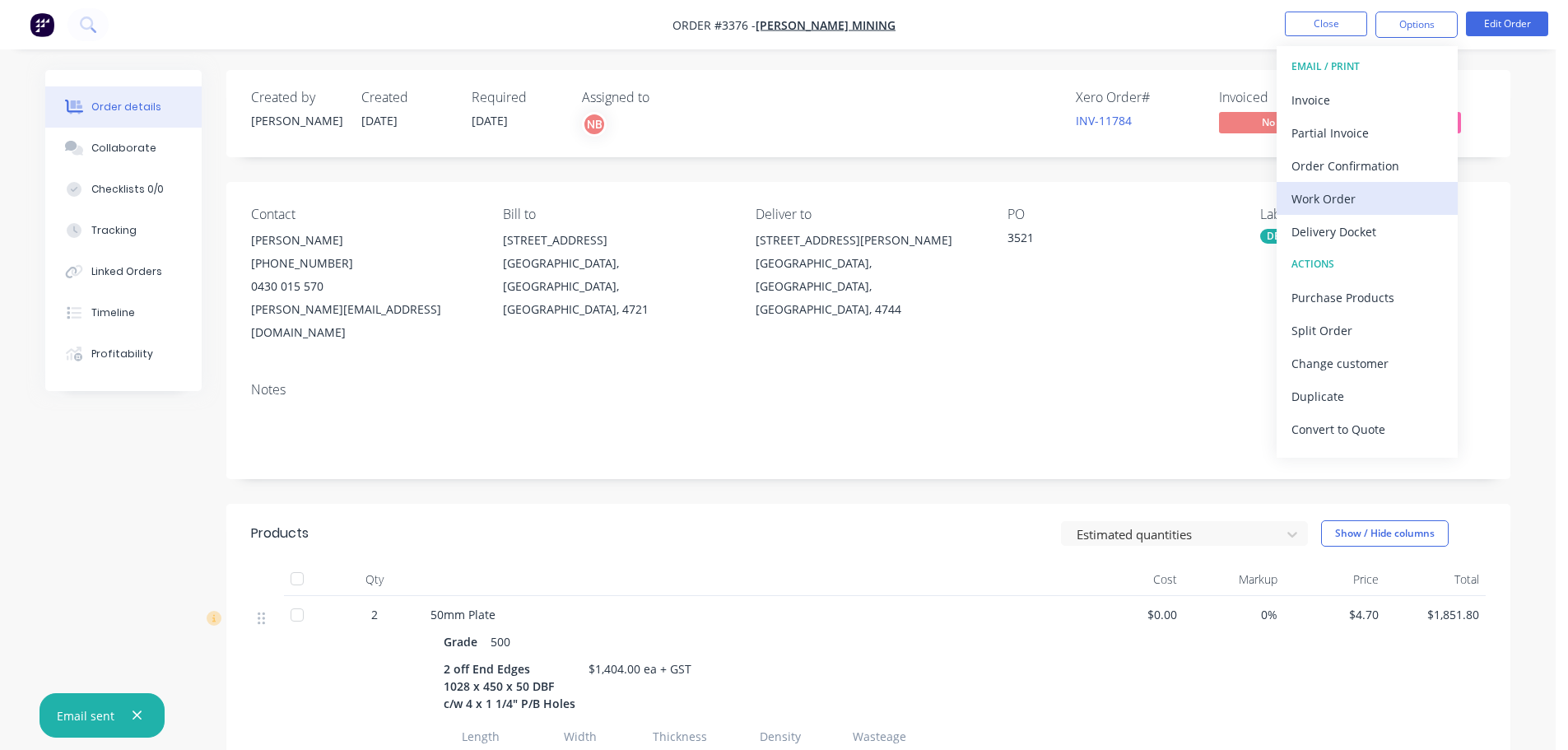
click at [1345, 192] on div "Work Order" at bounding box center [1367, 199] width 151 height 24
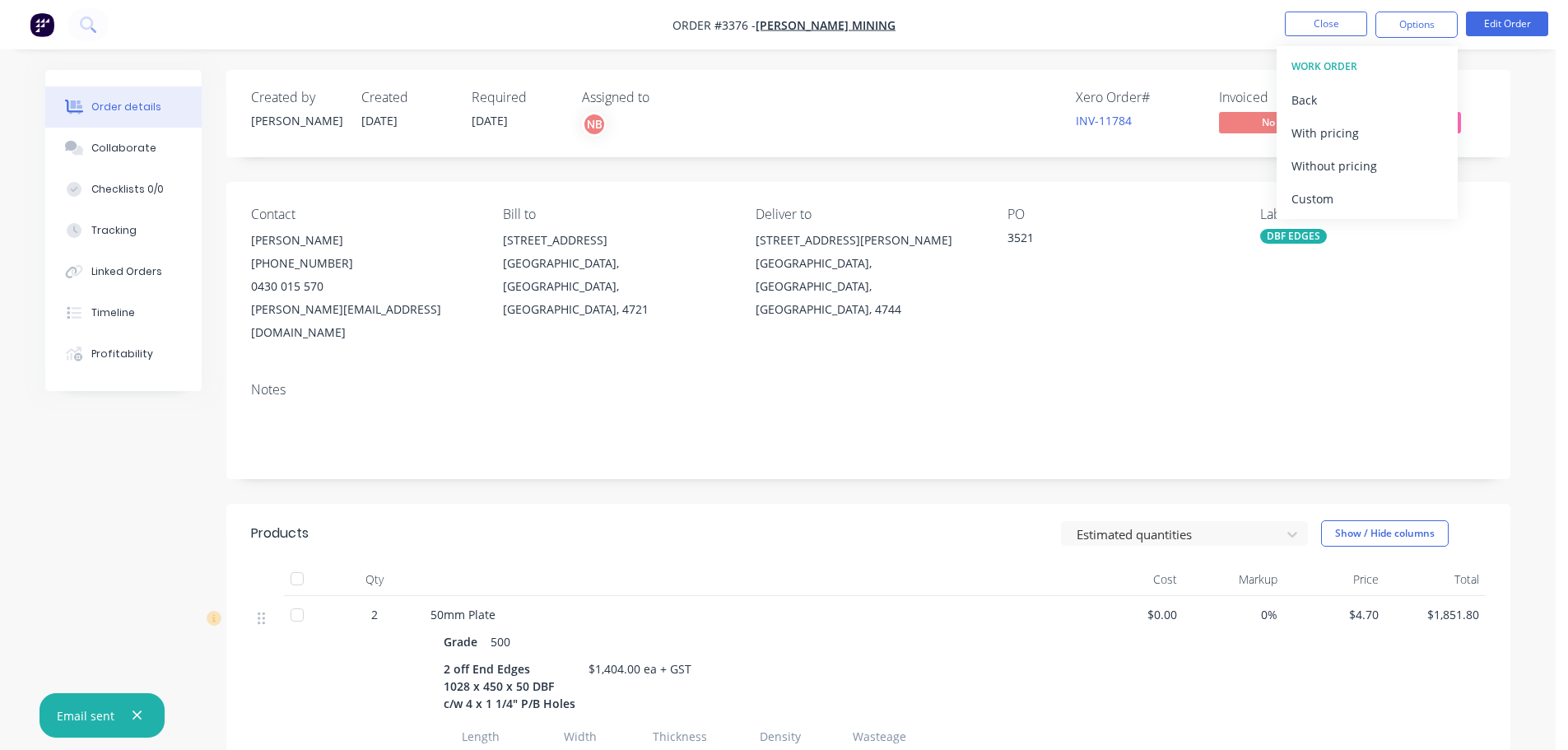
click at [1345, 192] on div "Custom" at bounding box center [1367, 199] width 151 height 24
click at [1340, 174] on div "Without pricing" at bounding box center [1367, 166] width 151 height 24
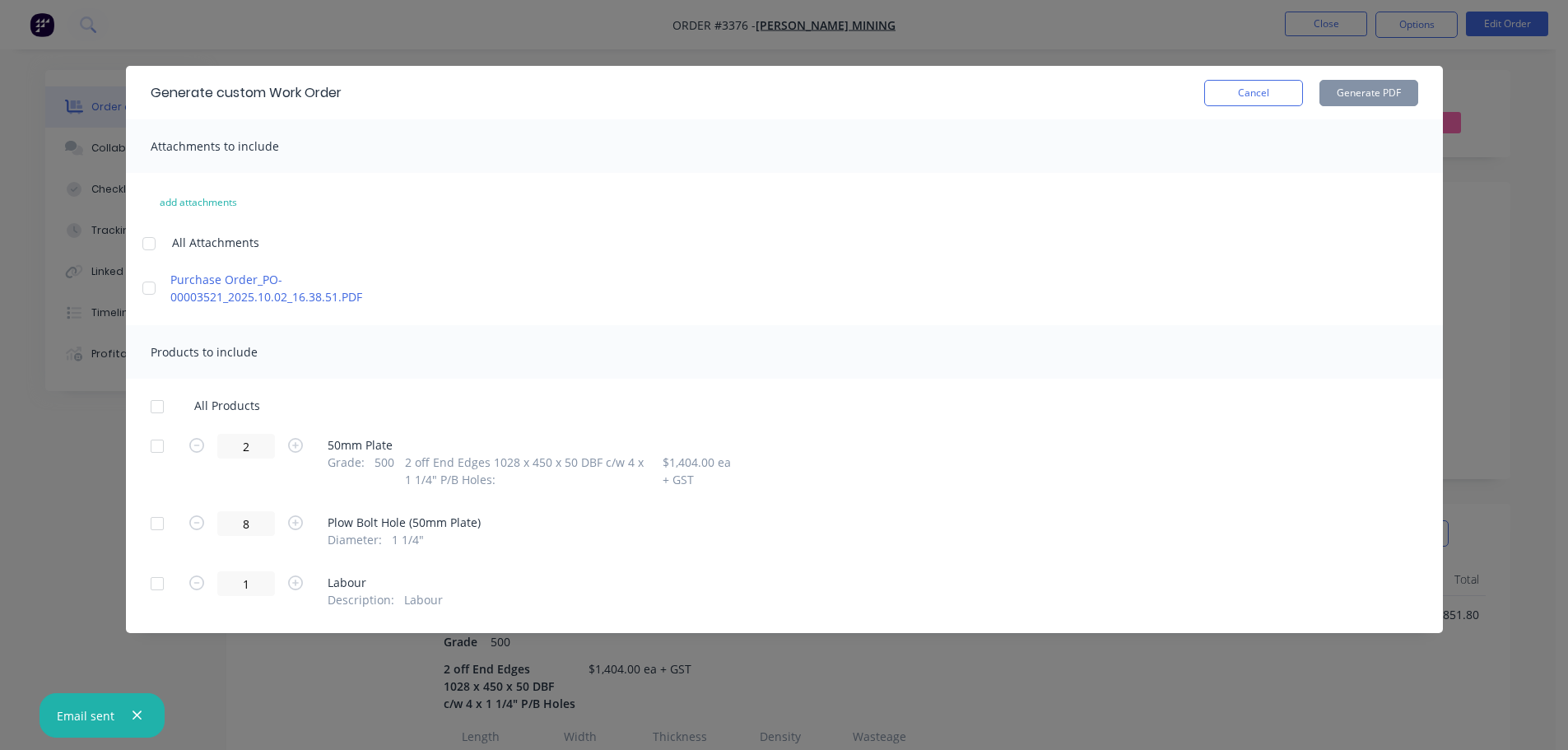
click at [165, 450] on div at bounding box center [157, 446] width 33 height 33
click at [1345, 99] on button "Generate PDF" at bounding box center [1369, 93] width 99 height 27
click at [1267, 101] on button "Cancel" at bounding box center [1254, 93] width 99 height 27
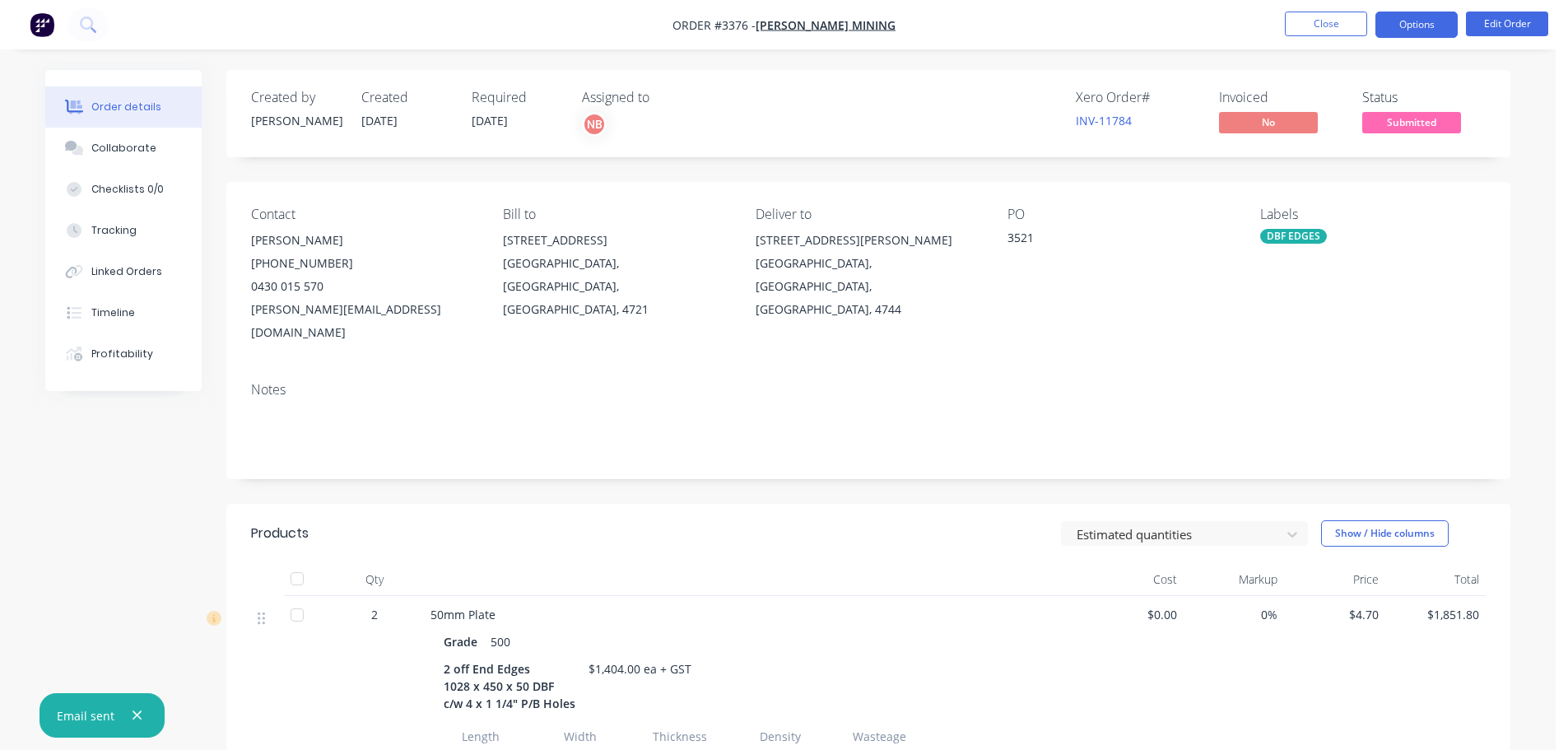
click at [1406, 28] on button "Options" at bounding box center [1417, 24] width 82 height 27
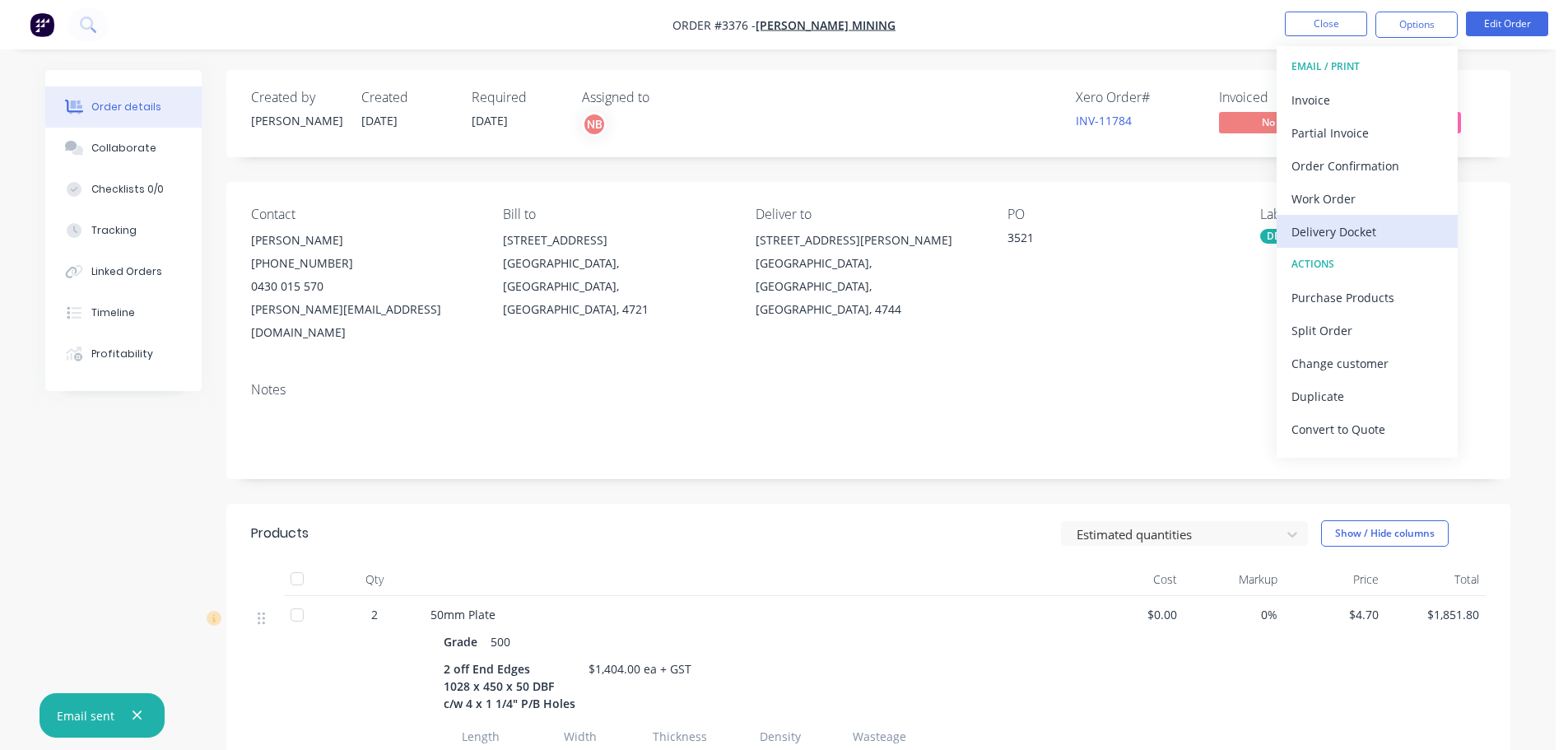
click at [1329, 227] on div "Delivery Docket" at bounding box center [1367, 232] width 151 height 24
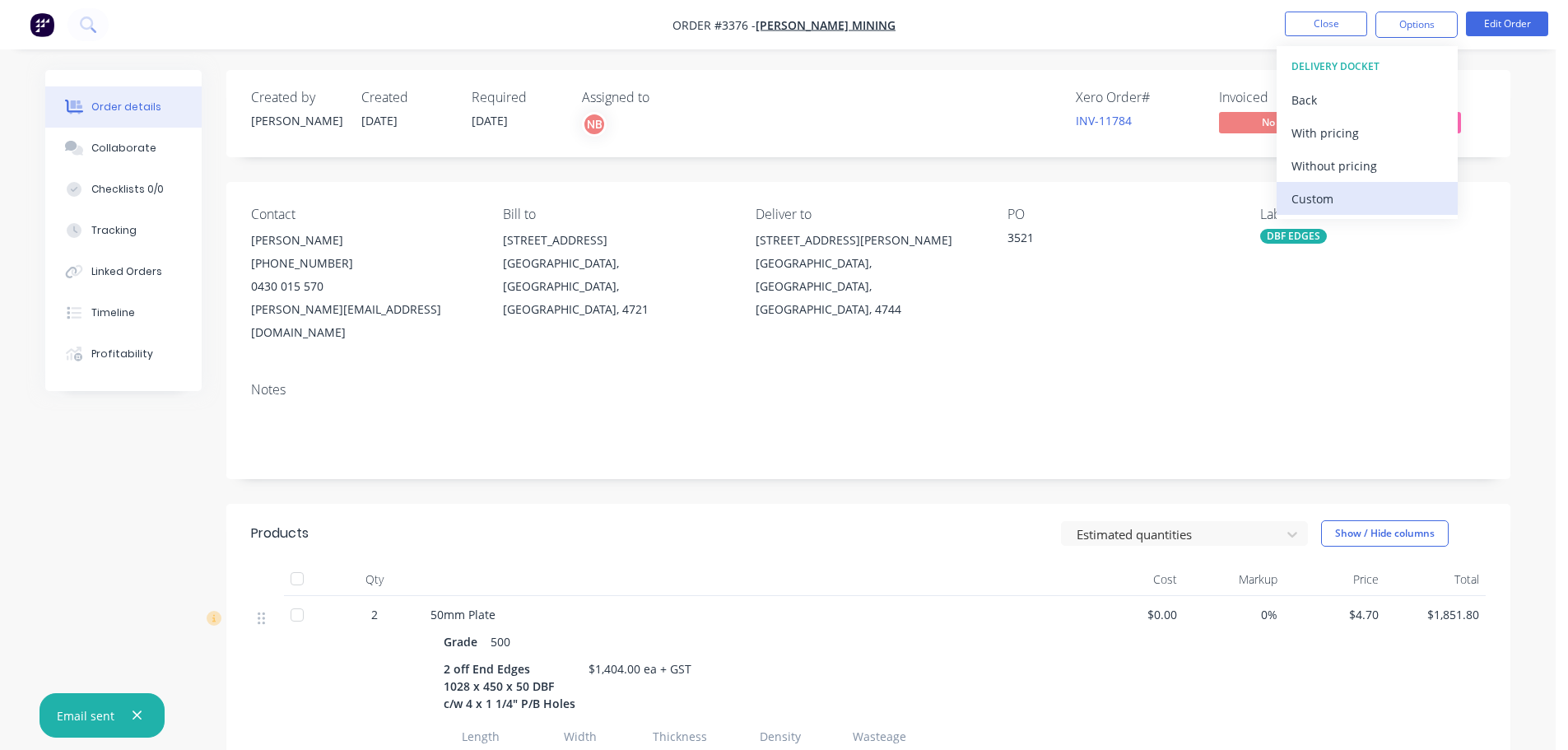
drag, startPoint x: 1327, startPoint y: 203, endPoint x: 1316, endPoint y: 152, distance: 52.2
click at [1326, 199] on div "Custom" at bounding box center [1367, 199] width 151 height 24
click at [1316, 152] on button "Without pricing" at bounding box center [1367, 165] width 181 height 33
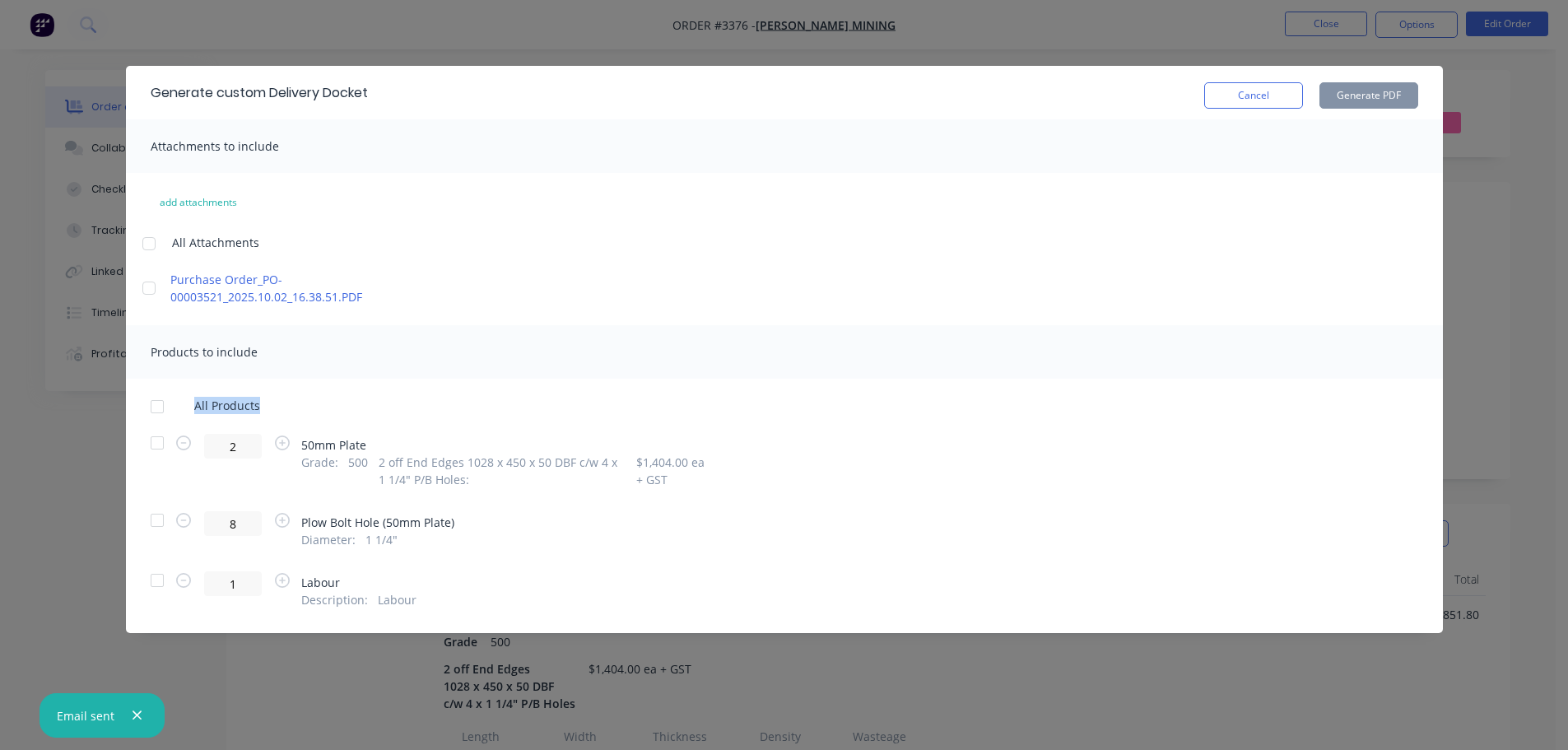
drag, startPoint x: 155, startPoint y: 437, endPoint x: 709, endPoint y: 357, distance: 559.7
click at [650, 363] on div "Products to include All Products 2 50mm Plate Grade : 500 2 off End Edges 1028 …" at bounding box center [784, 466] width 1317 height 284
click at [156, 443] on div at bounding box center [157, 442] width 33 height 33
click at [1364, 99] on button "Generate PDF" at bounding box center [1369, 95] width 99 height 27
click at [1223, 101] on button "Cancel" at bounding box center [1254, 95] width 99 height 27
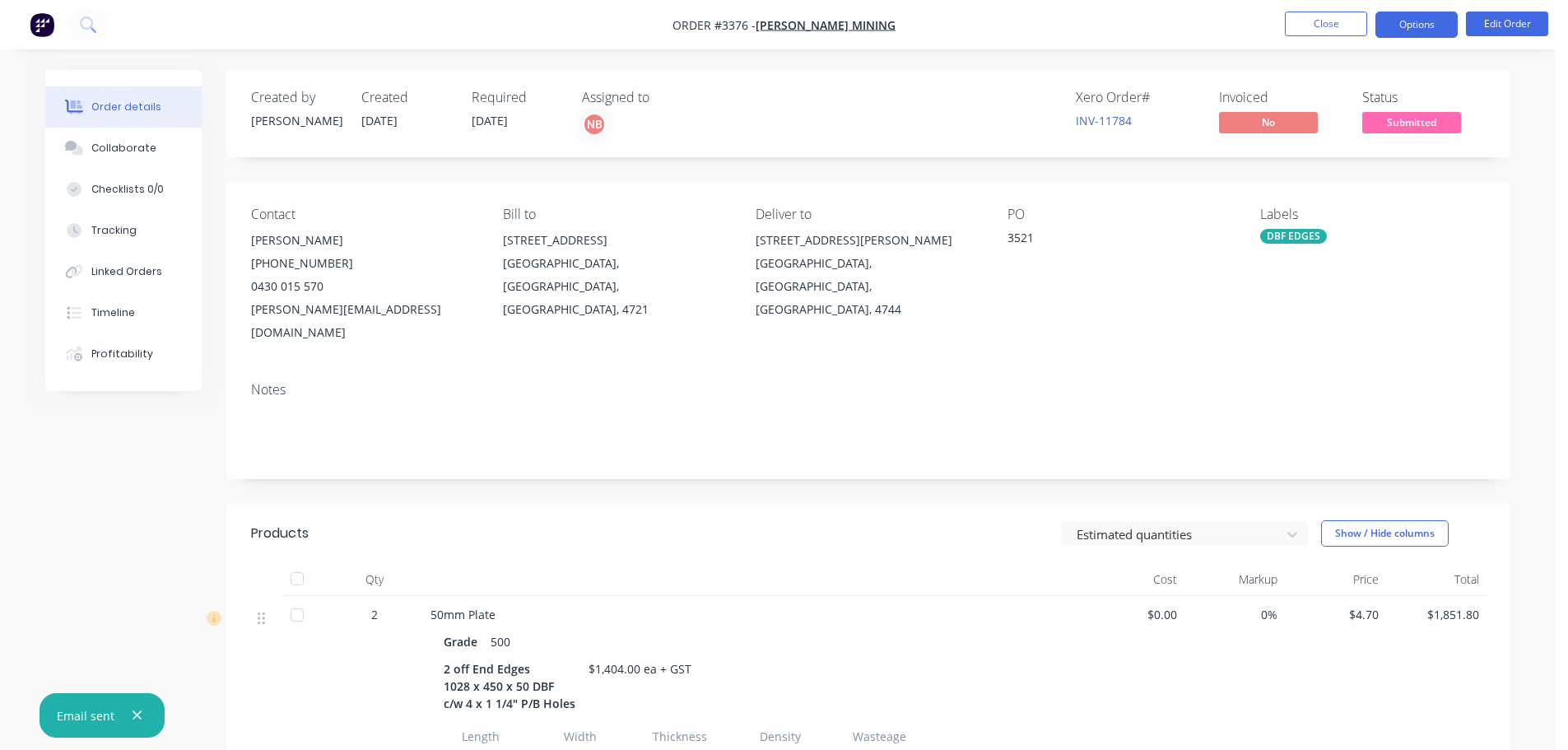
drag, startPoint x: 1392, startPoint y: 18, endPoint x: 1393, endPoint y: 33, distance: 15.0
click at [1393, 18] on button "Options" at bounding box center [1417, 24] width 82 height 27
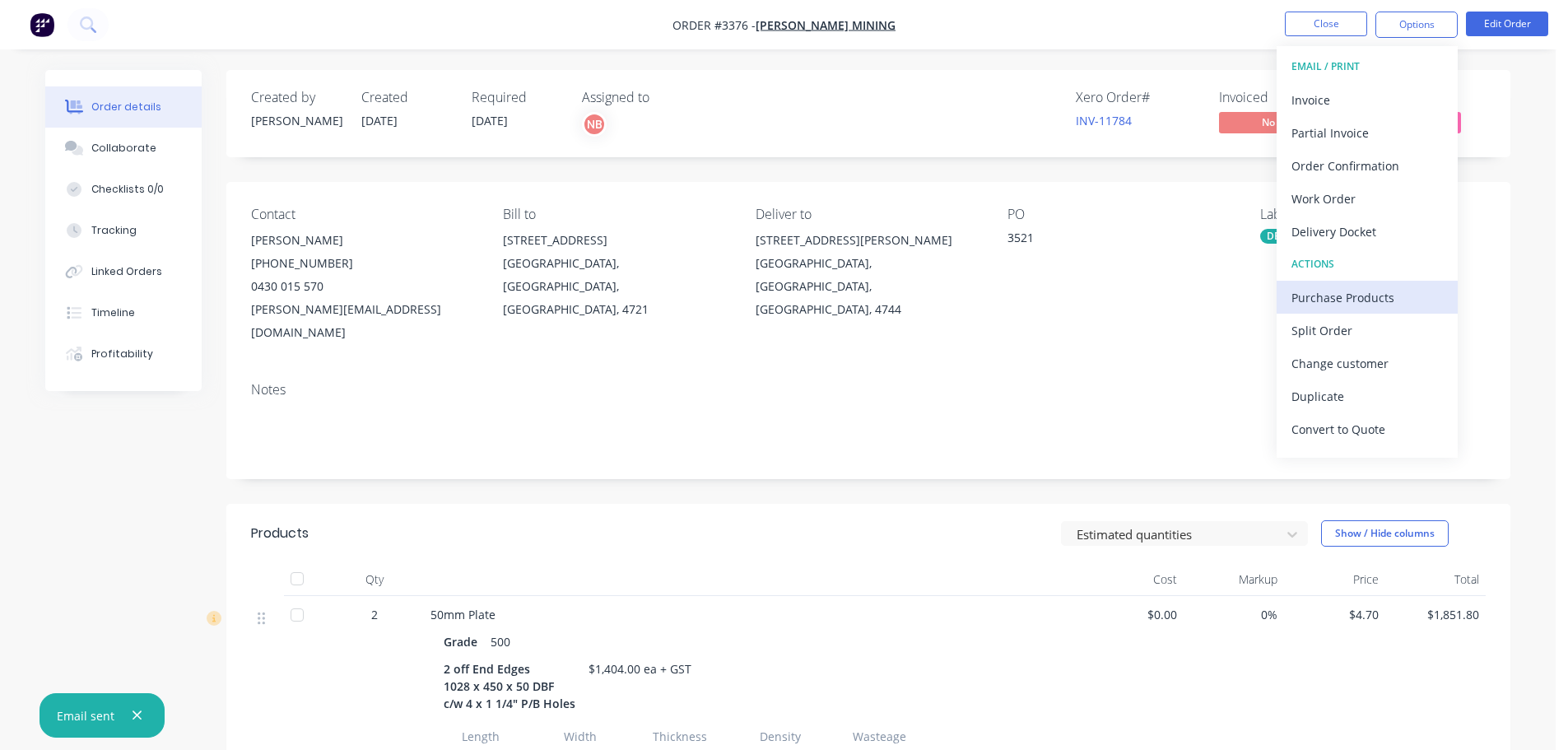
click at [1316, 305] on div "Purchase Products" at bounding box center [1367, 297] width 151 height 24
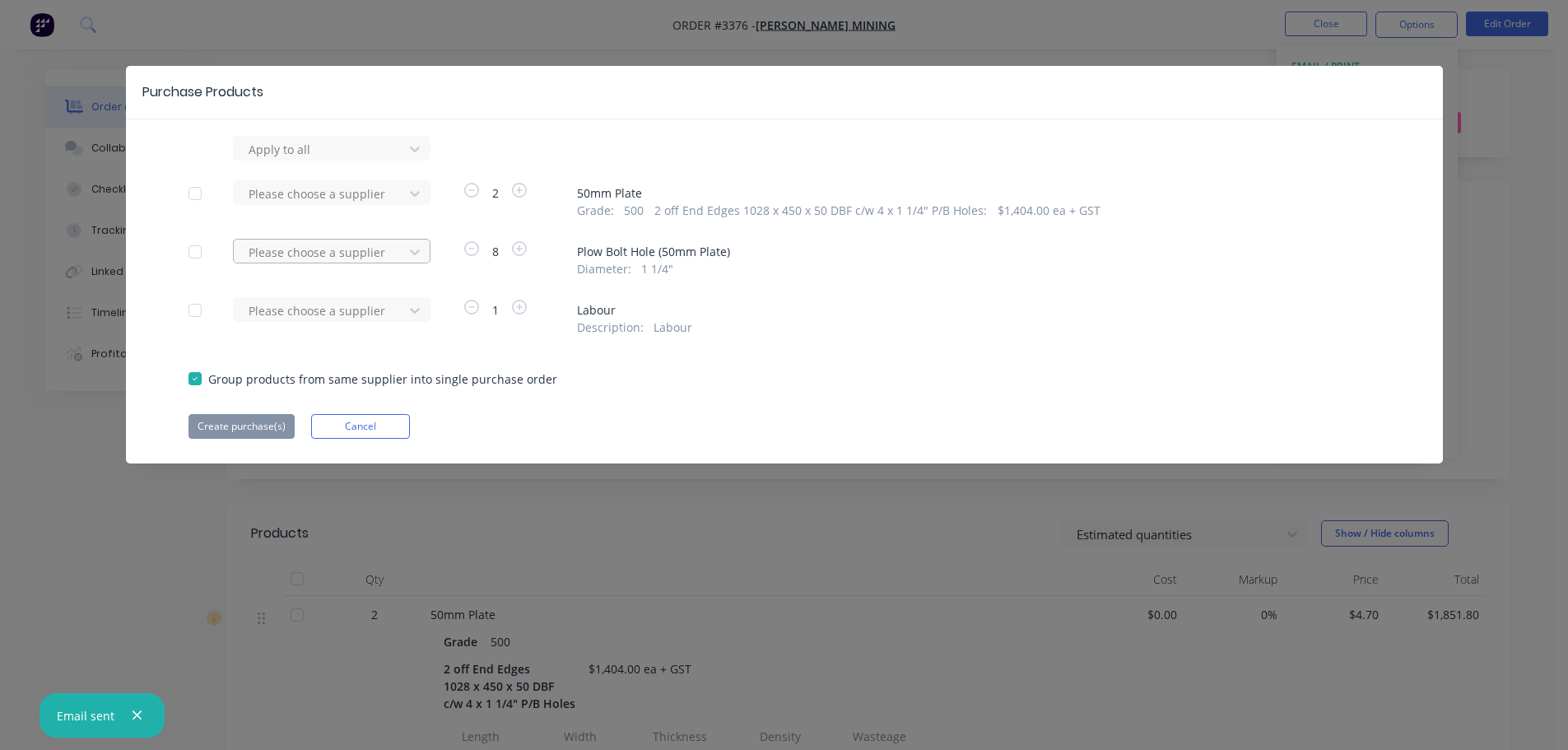
click at [351, 255] on div at bounding box center [320, 253] width 148 height 21
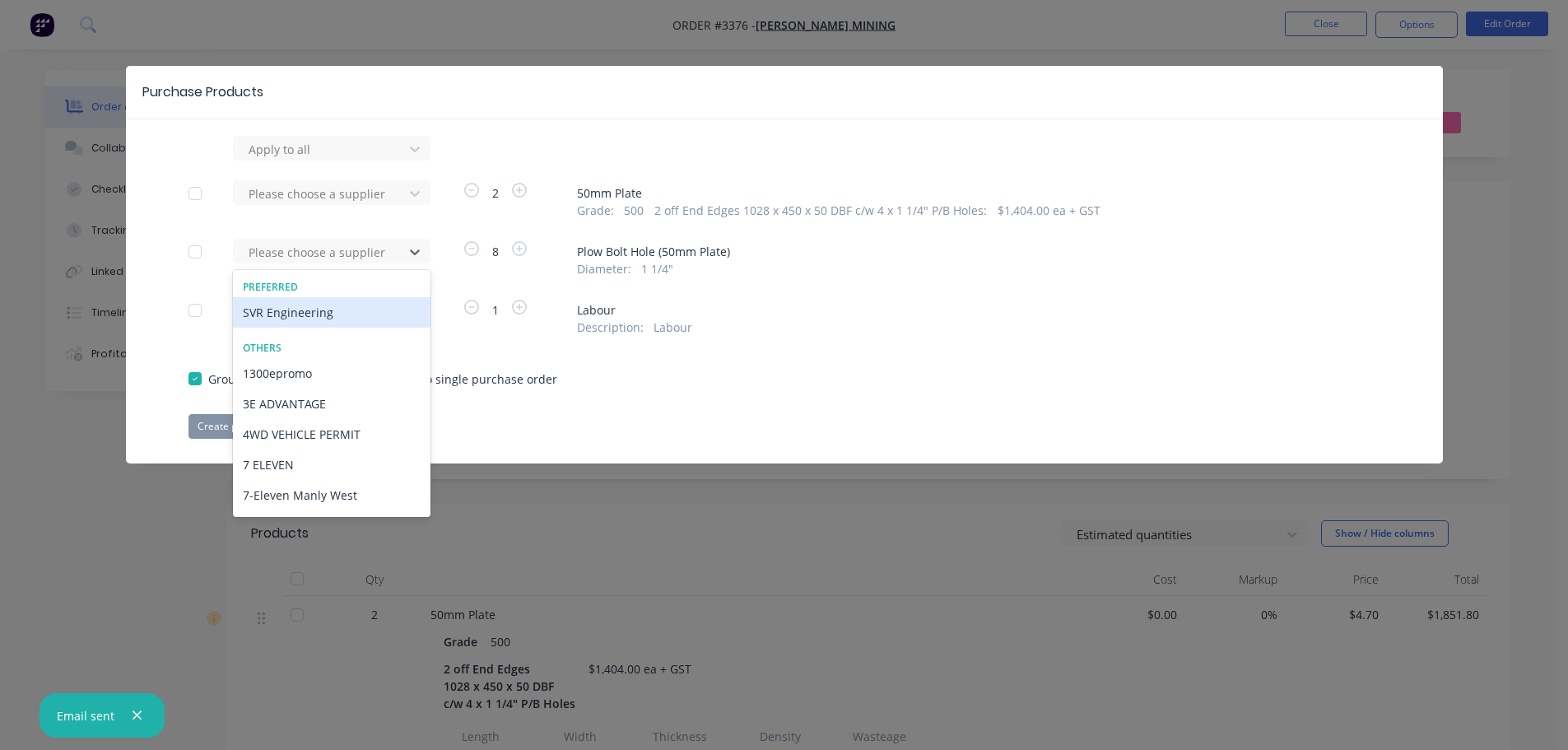
click at [328, 305] on div "SVR Engineering" at bounding box center [332, 312] width 198 height 30
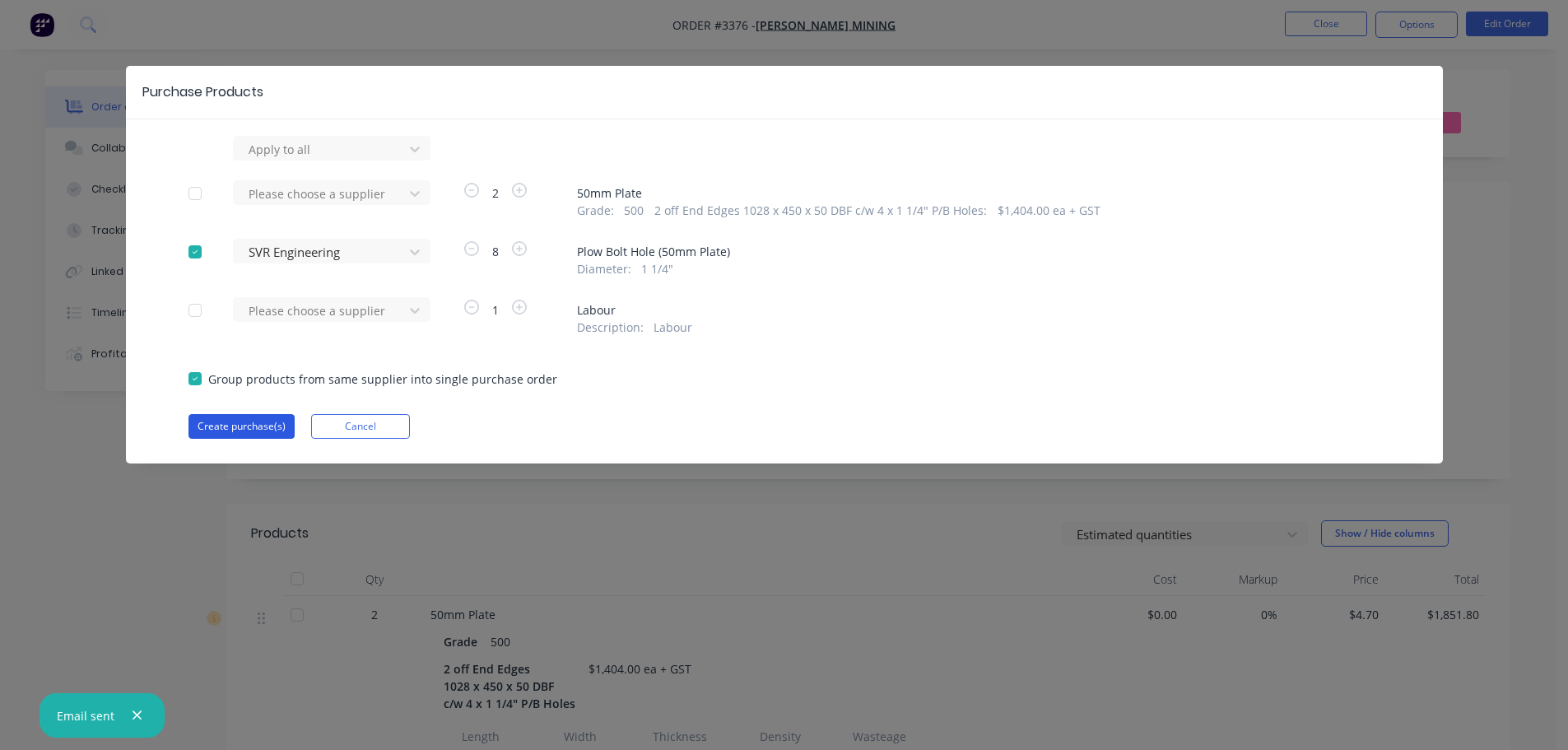
click at [251, 422] on button "Create purchase(s)" at bounding box center [241, 426] width 107 height 25
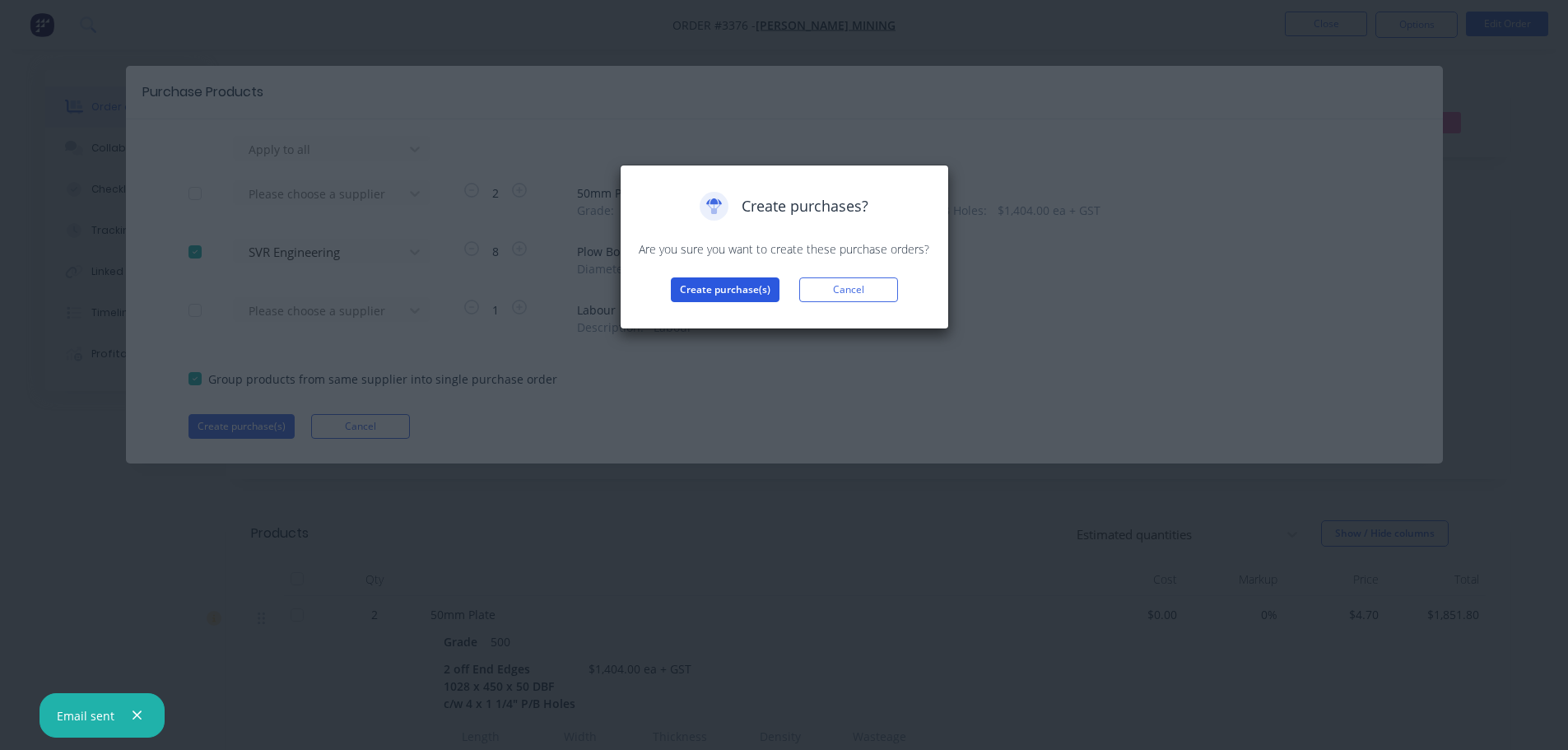
click at [686, 296] on button "Create purchase(s)" at bounding box center [725, 290] width 108 height 25
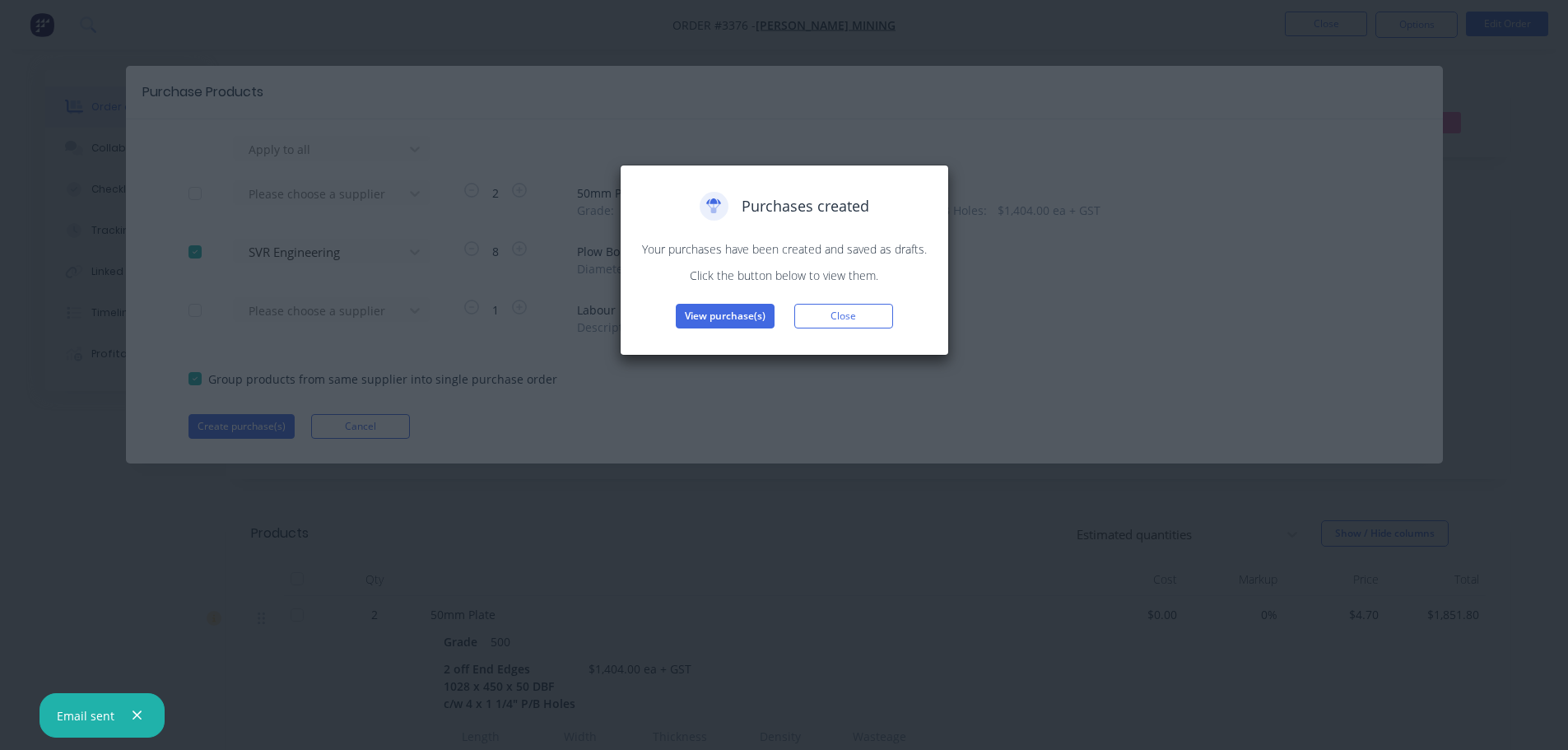
click at [688, 305] on button "View purchase(s)" at bounding box center [725, 316] width 99 height 25
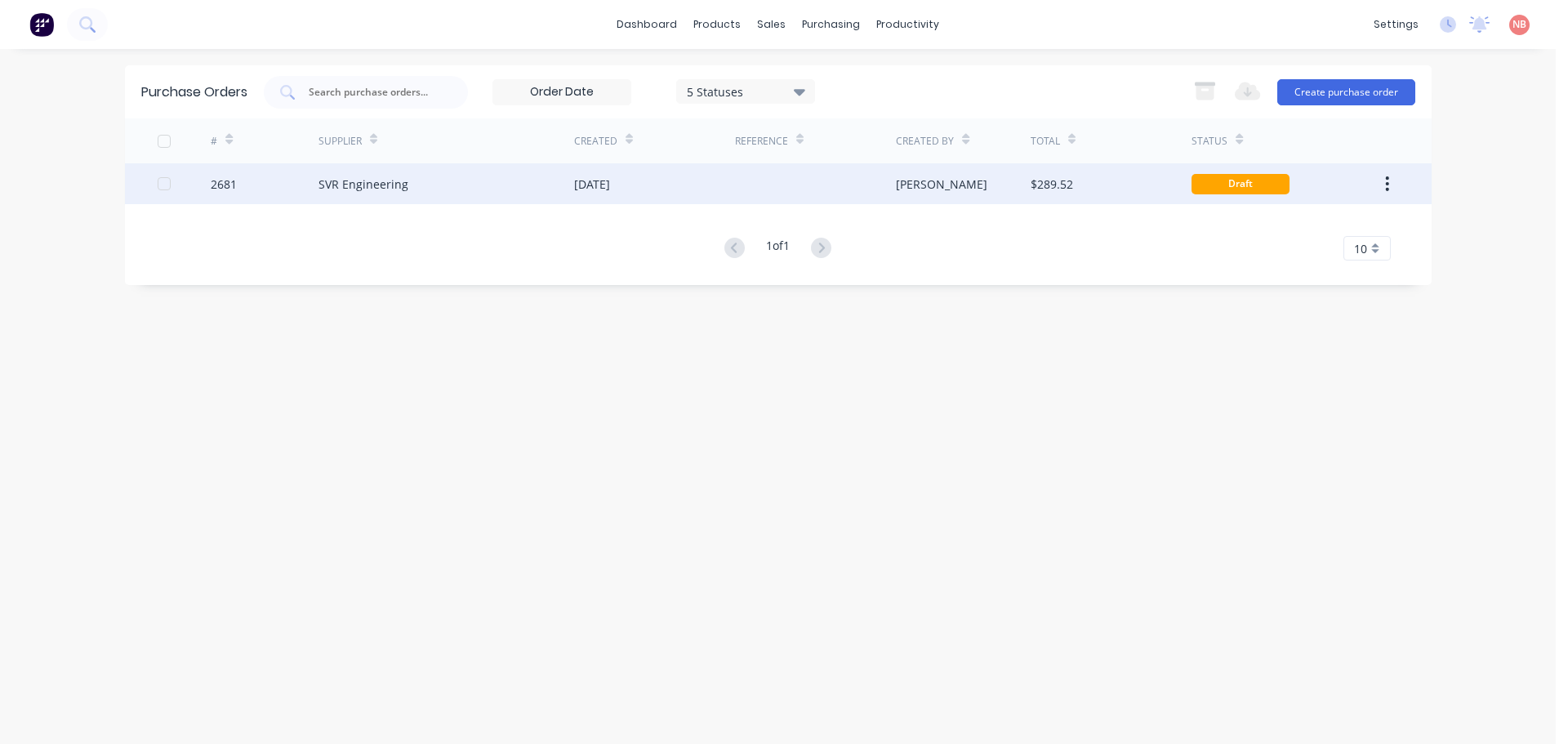
click at [666, 188] on div "[DATE]" at bounding box center [654, 184] width 161 height 41
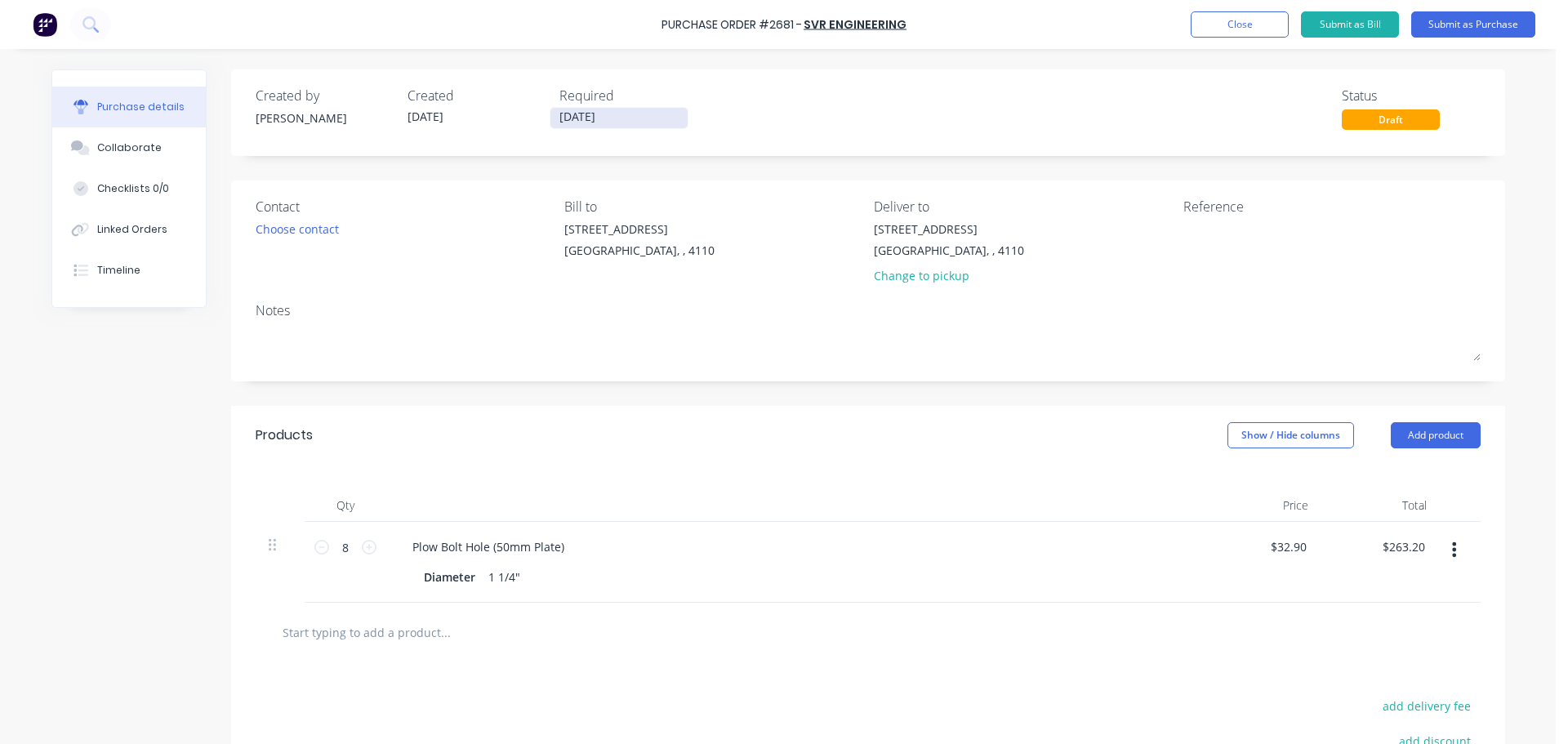
click at [592, 119] on input "[DATE]" at bounding box center [619, 118] width 137 height 20
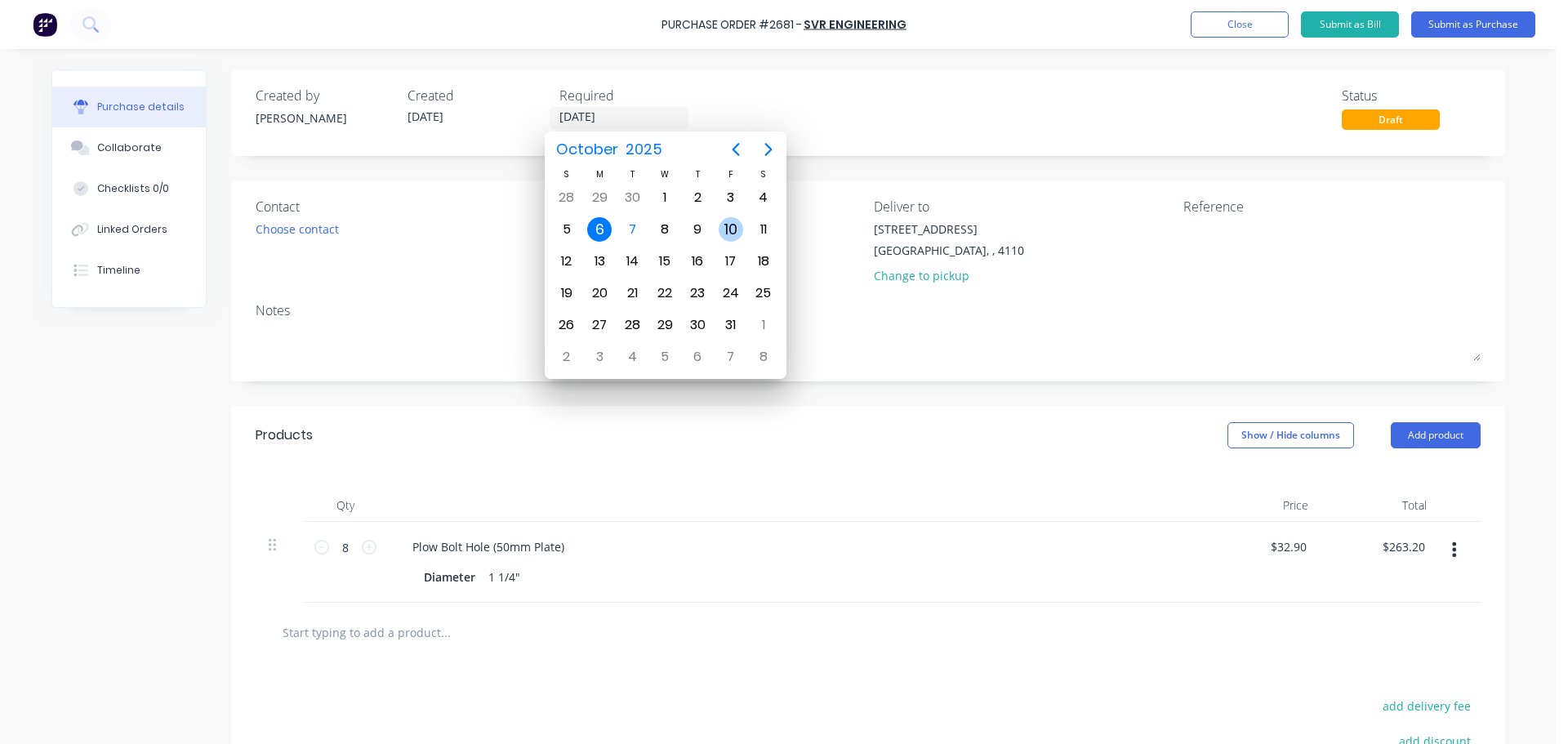
click at [736, 228] on div "10" at bounding box center [730, 229] width 25 height 25
type input "[DATE]"
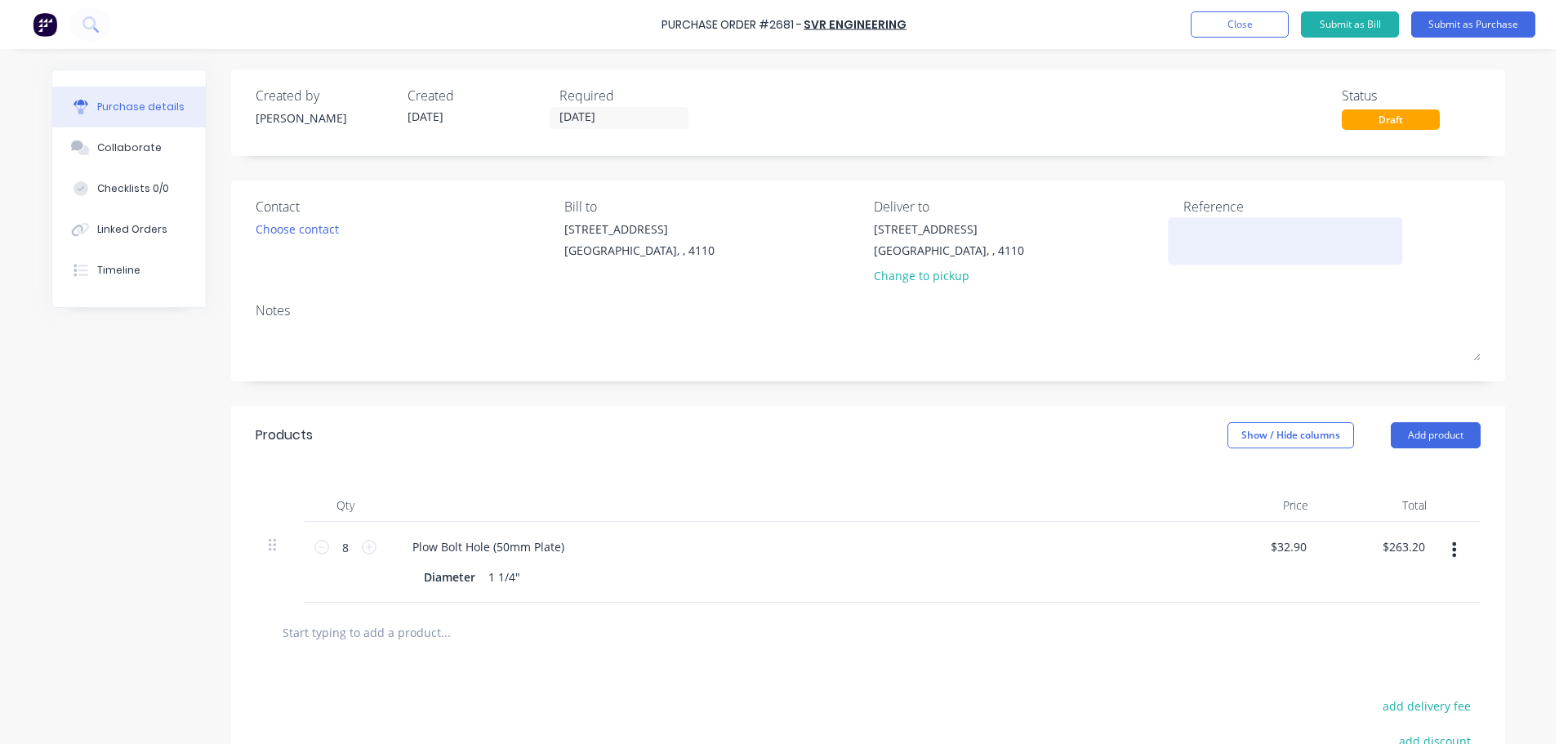
click at [1213, 233] on textarea at bounding box center [1285, 239] width 205 height 37
type textarea "[PERSON_NAME] Mining 35"
type textarea "x"
type textarea "[PERSON_NAME] Mining 3521"
type textarea "x"
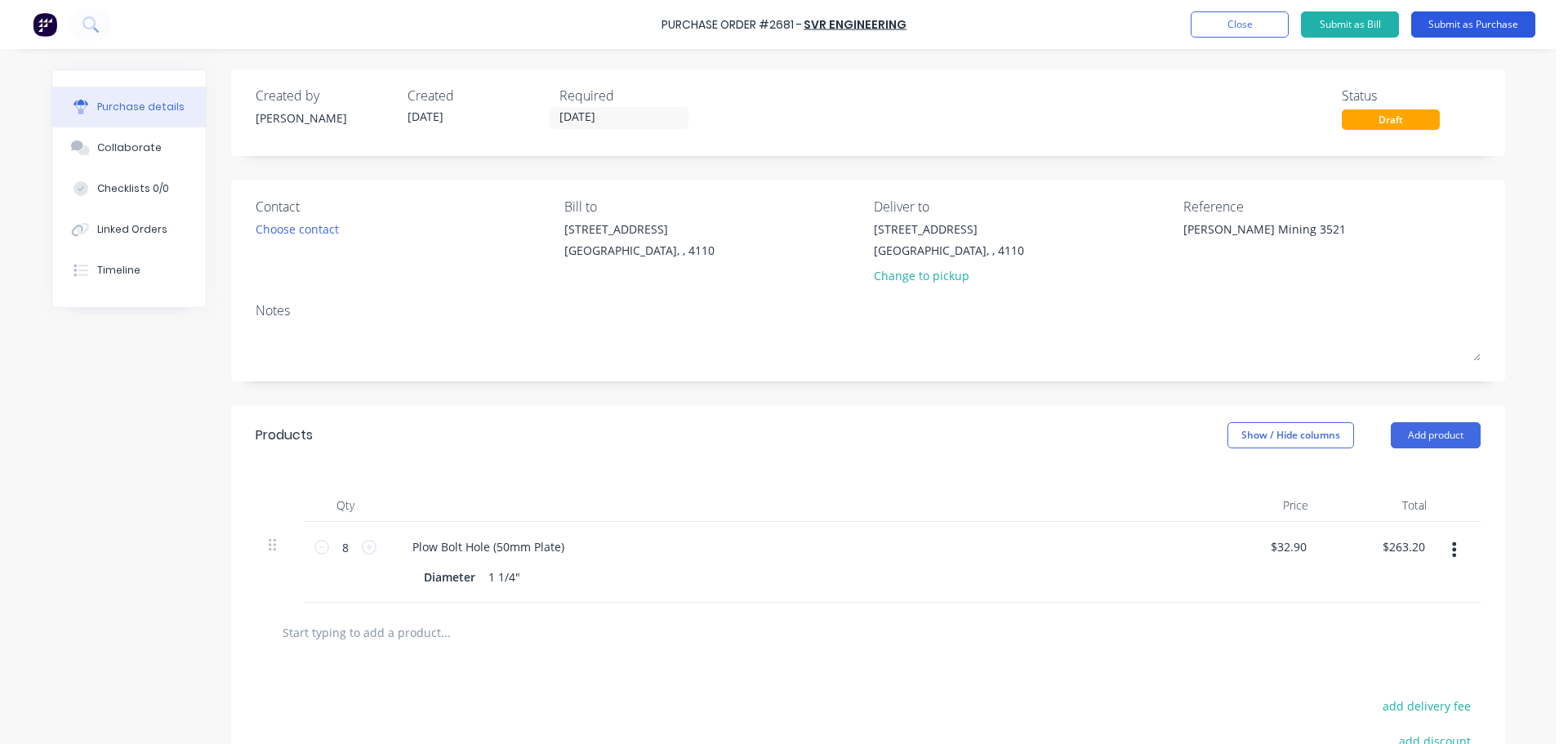
type textarea "[PERSON_NAME] Mining 3521"
type textarea "x"
type textarea "[PERSON_NAME] Mining 3521"
click at [1455, 28] on button "Submit as Purchase" at bounding box center [1473, 24] width 124 height 26
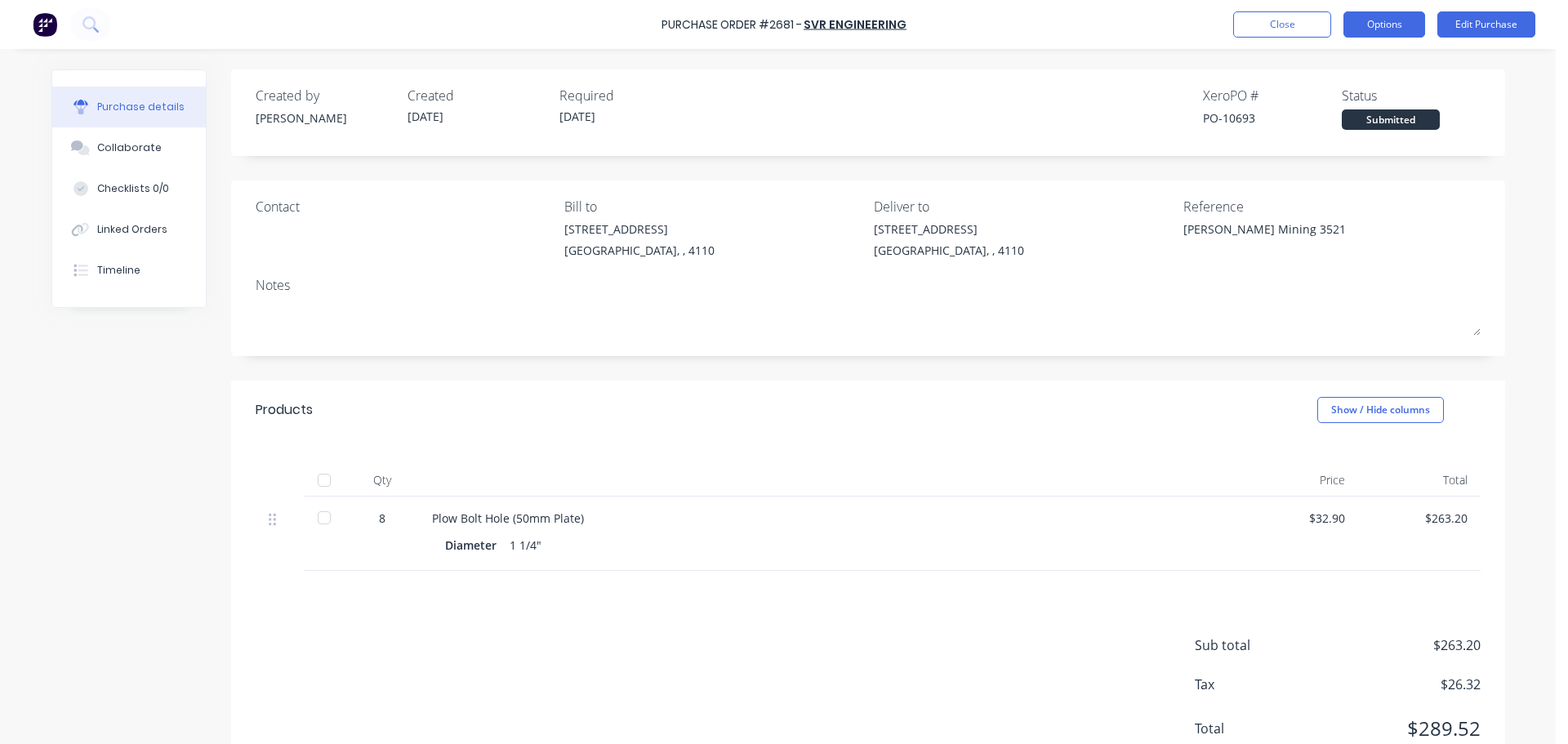
click at [1382, 17] on button "Options" at bounding box center [1384, 24] width 82 height 26
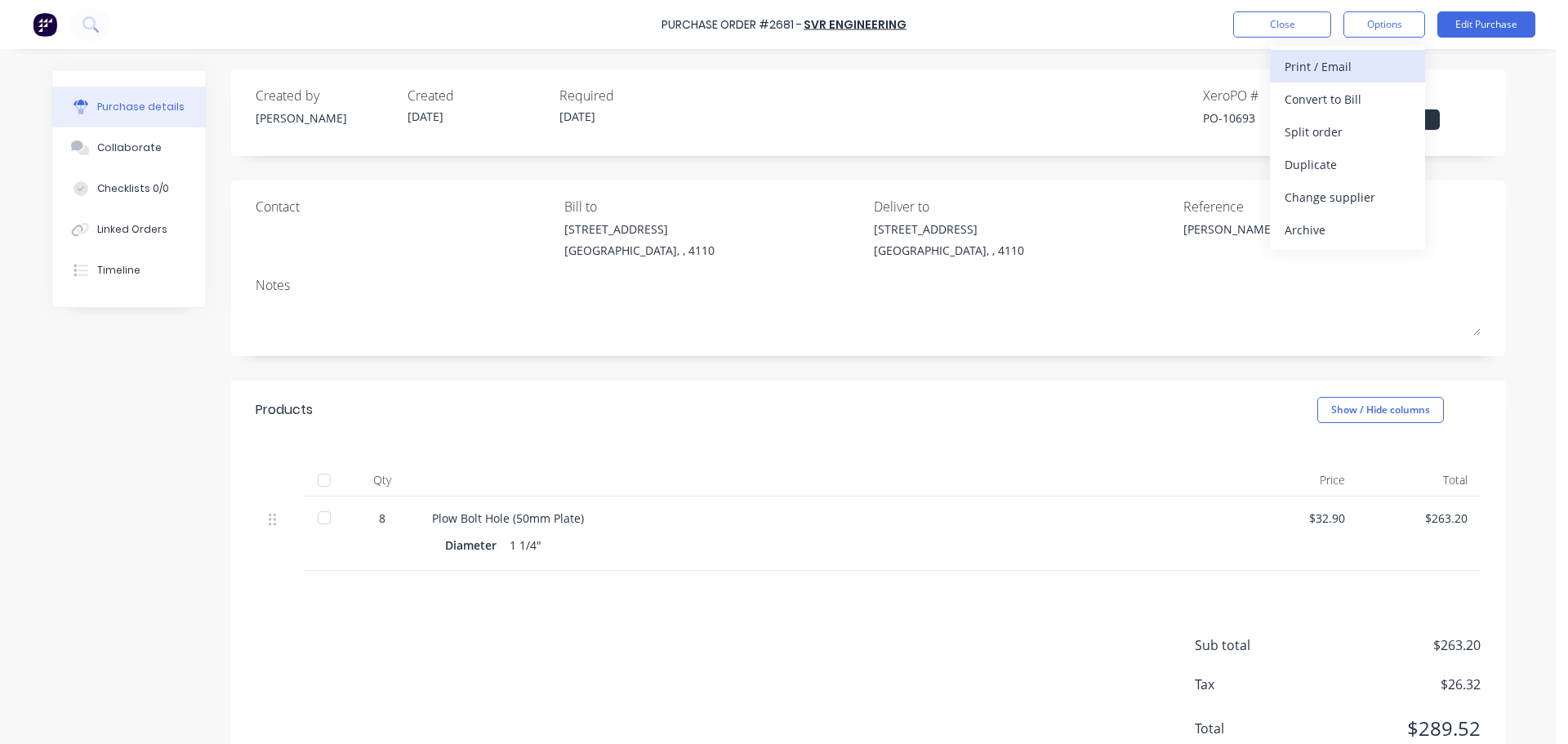
click at [1356, 72] on div "Print / Email" at bounding box center [1347, 66] width 126 height 24
click at [1339, 105] on div "With pricing" at bounding box center [1347, 100] width 126 height 24
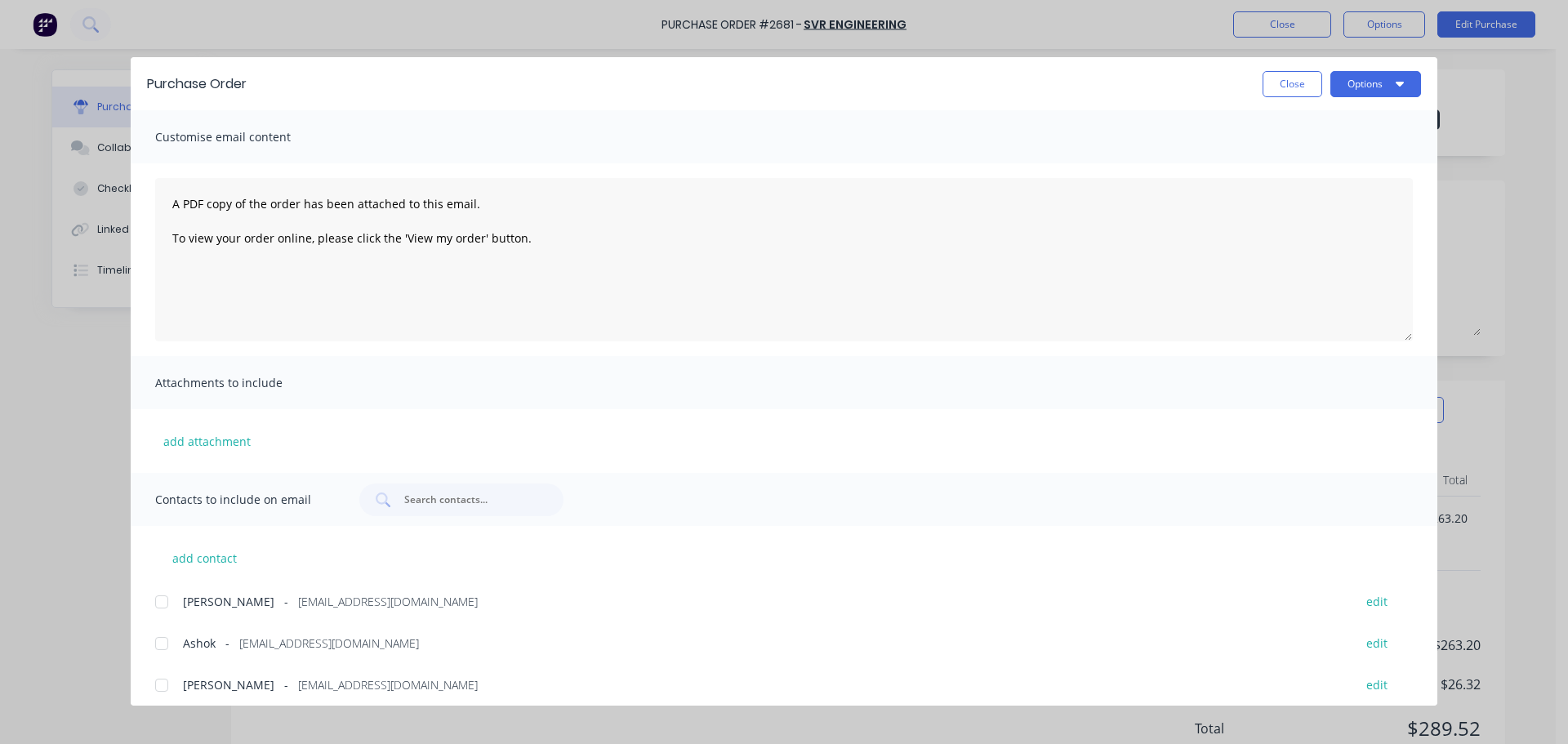
click at [164, 652] on div at bounding box center [162, 643] width 32 height 32
click at [1358, 78] on button "Options" at bounding box center [1375, 84] width 90 height 26
click at [1325, 146] on button "Print" at bounding box center [1343, 159] width 155 height 32
click at [1421, 88] on div "Purchase Order Close Options" at bounding box center [783, 84] width 1306 height 53
click at [1386, 83] on button "Options" at bounding box center [1375, 84] width 90 height 26
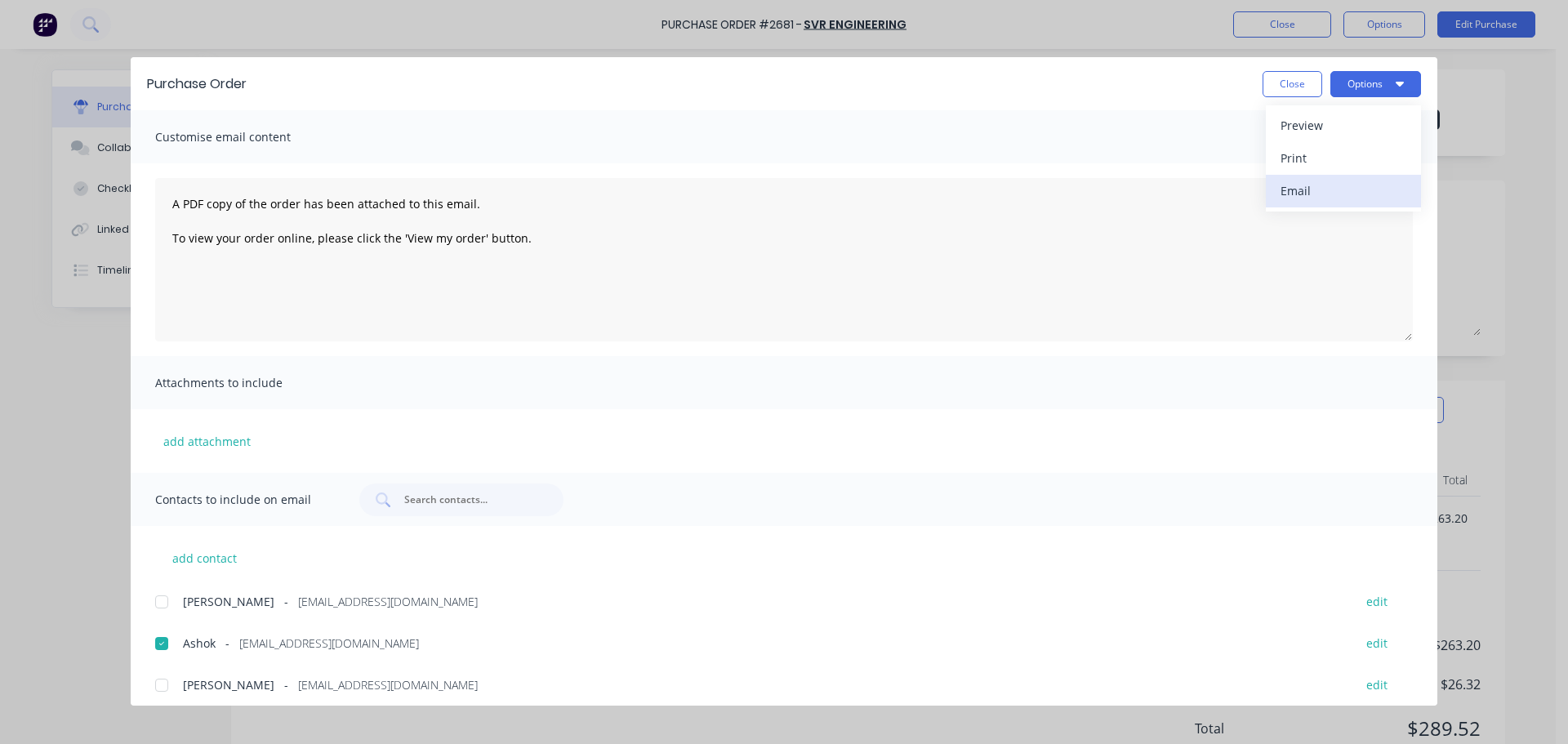
click at [1349, 181] on div "Email" at bounding box center [1343, 191] width 126 height 24
drag, startPoint x: 1296, startPoint y: 79, endPoint x: 1290, endPoint y: 27, distance: 52.3
click at [1296, 79] on button "Close" at bounding box center [1292, 84] width 60 height 26
type textarea "x"
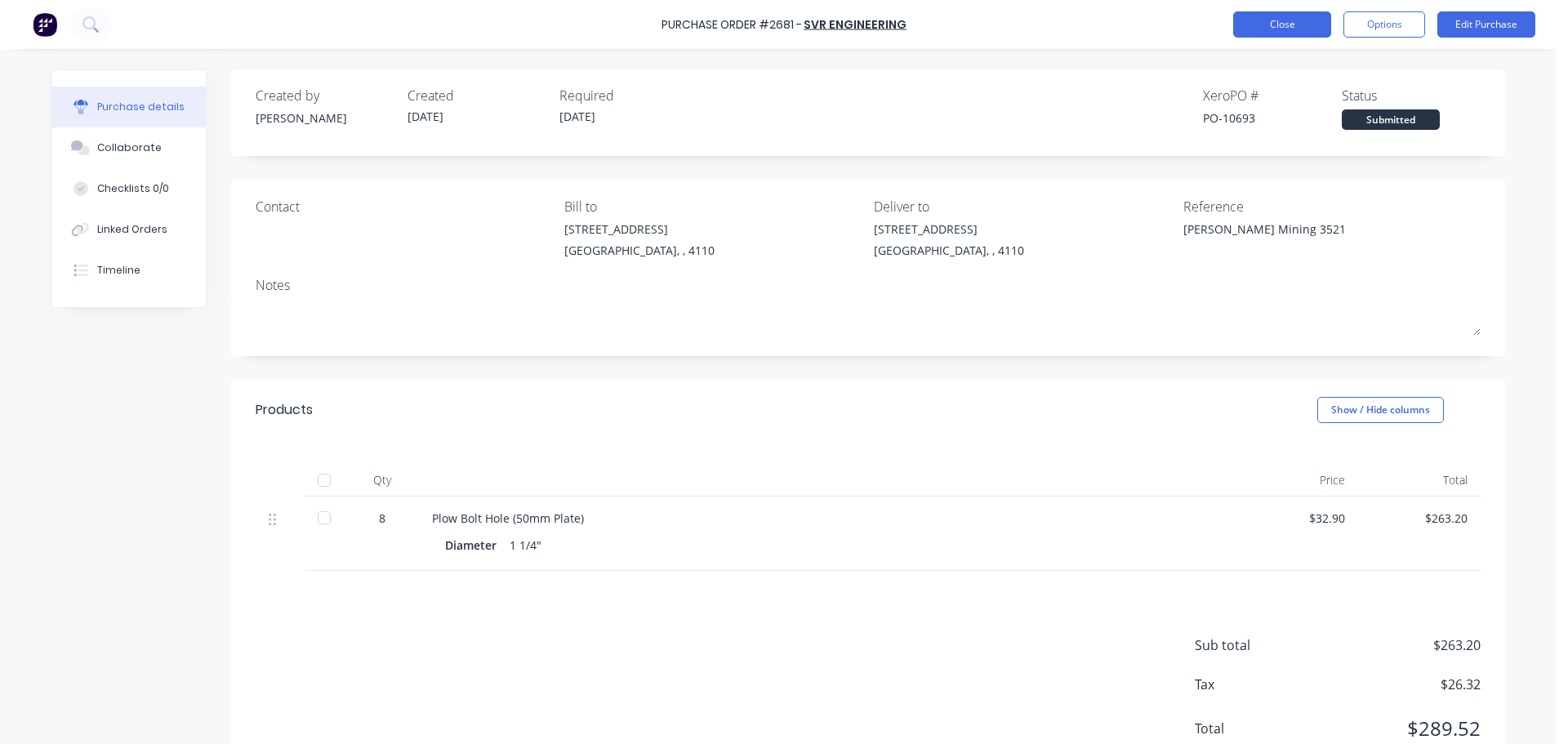
click at [1289, 25] on button "Close" at bounding box center [1282, 24] width 98 height 26
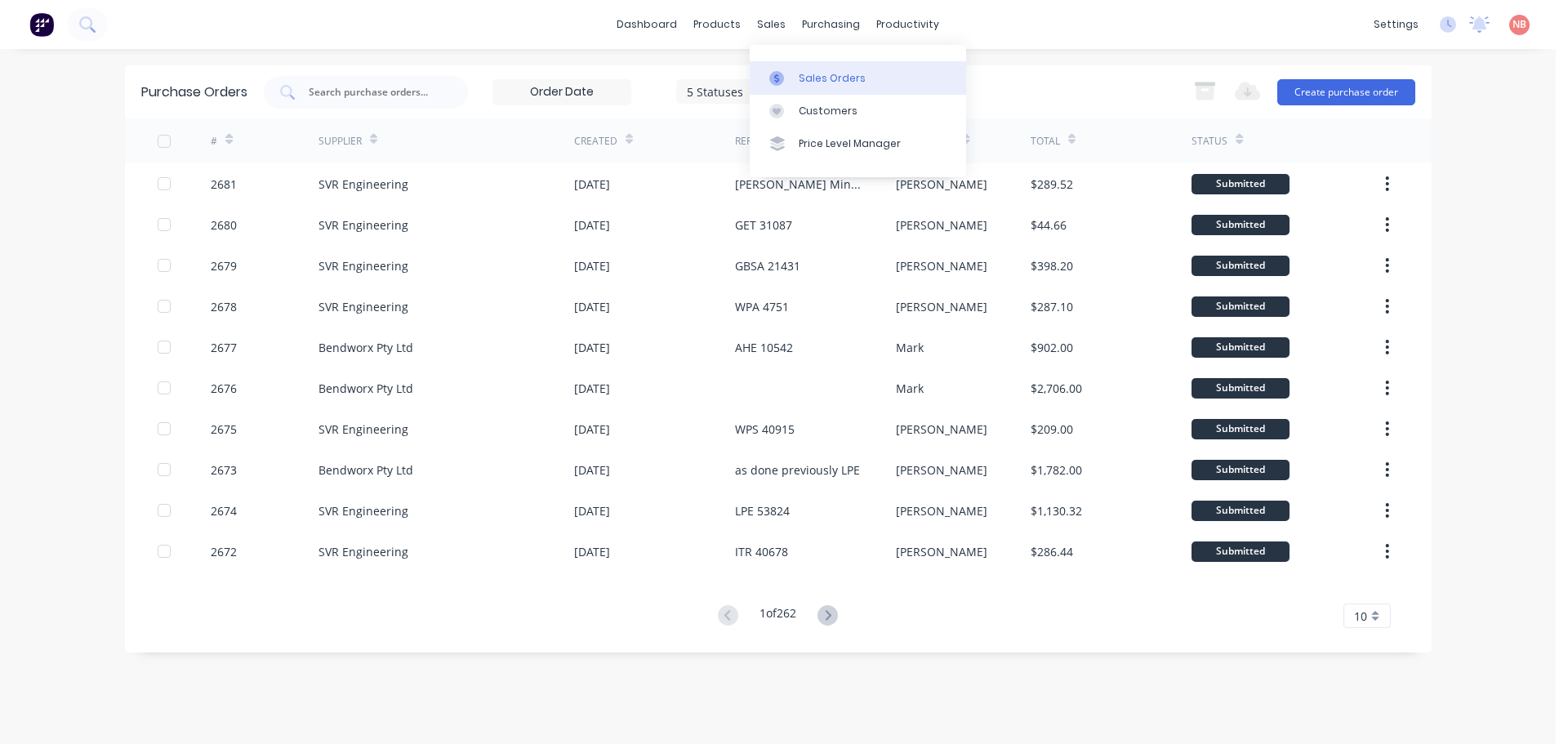
click at [791, 78] on div at bounding box center [781, 78] width 25 height 14
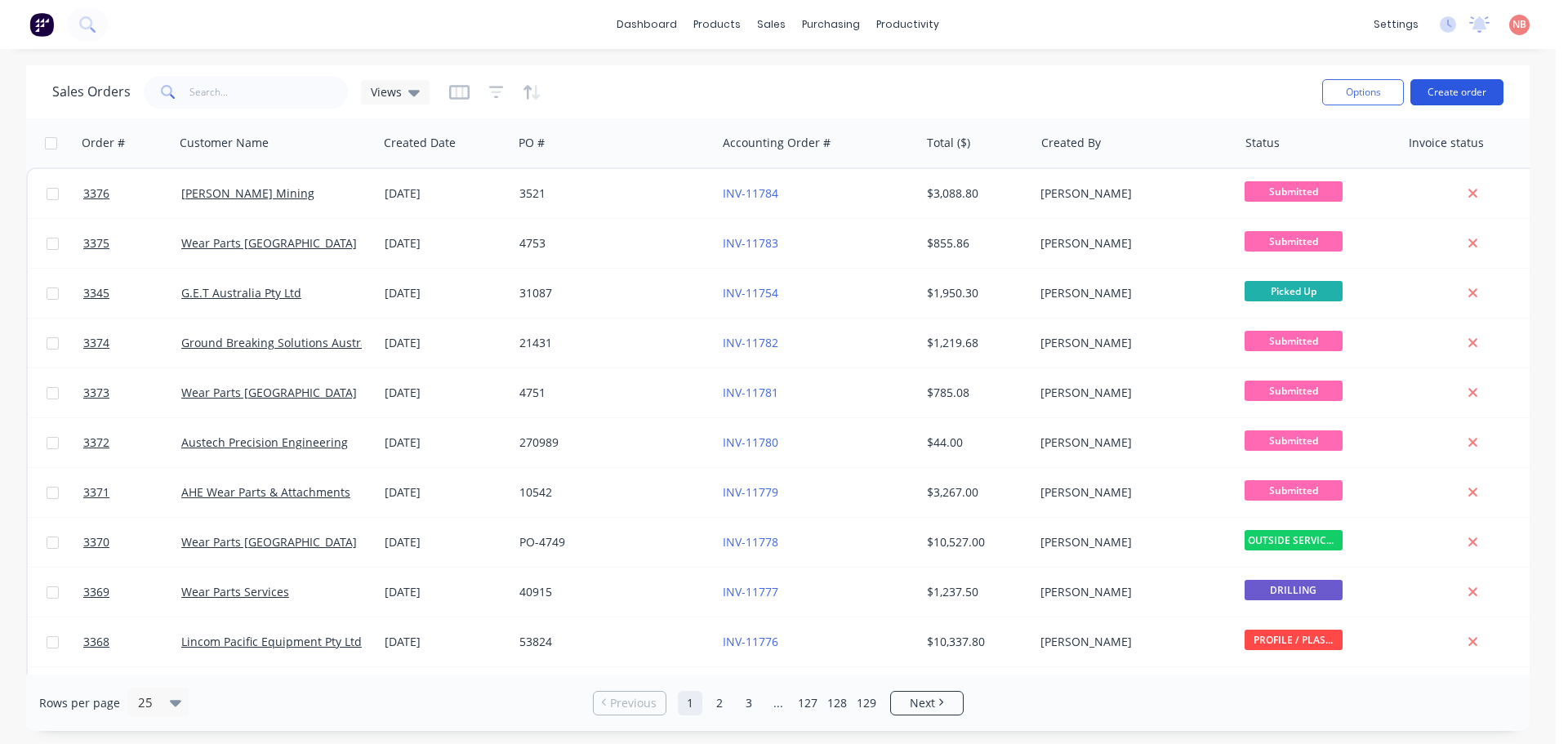
click at [1429, 100] on button "Create order" at bounding box center [1456, 92] width 93 height 26
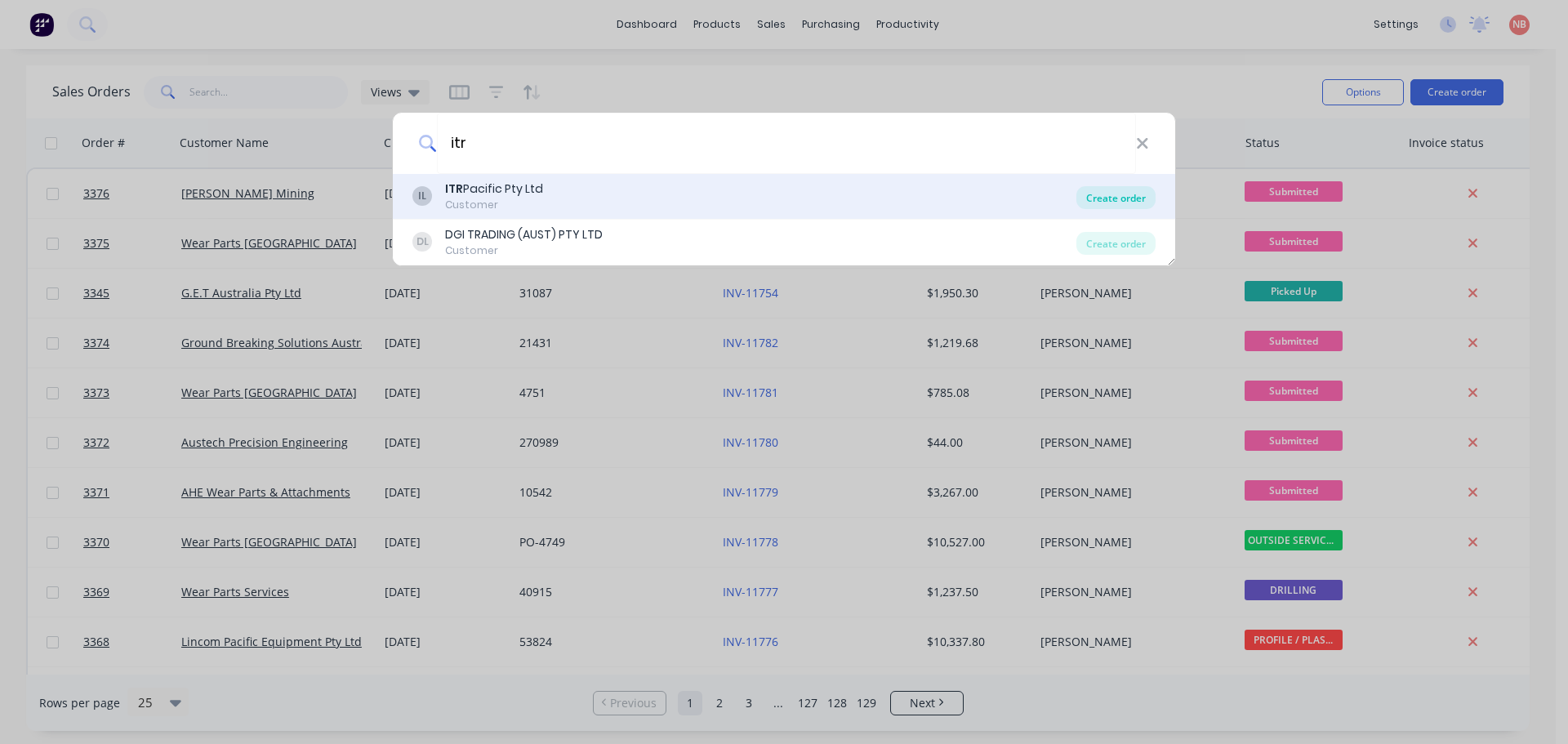
type input "itr"
click at [1085, 198] on div "Create order" at bounding box center [1115, 197] width 79 height 23
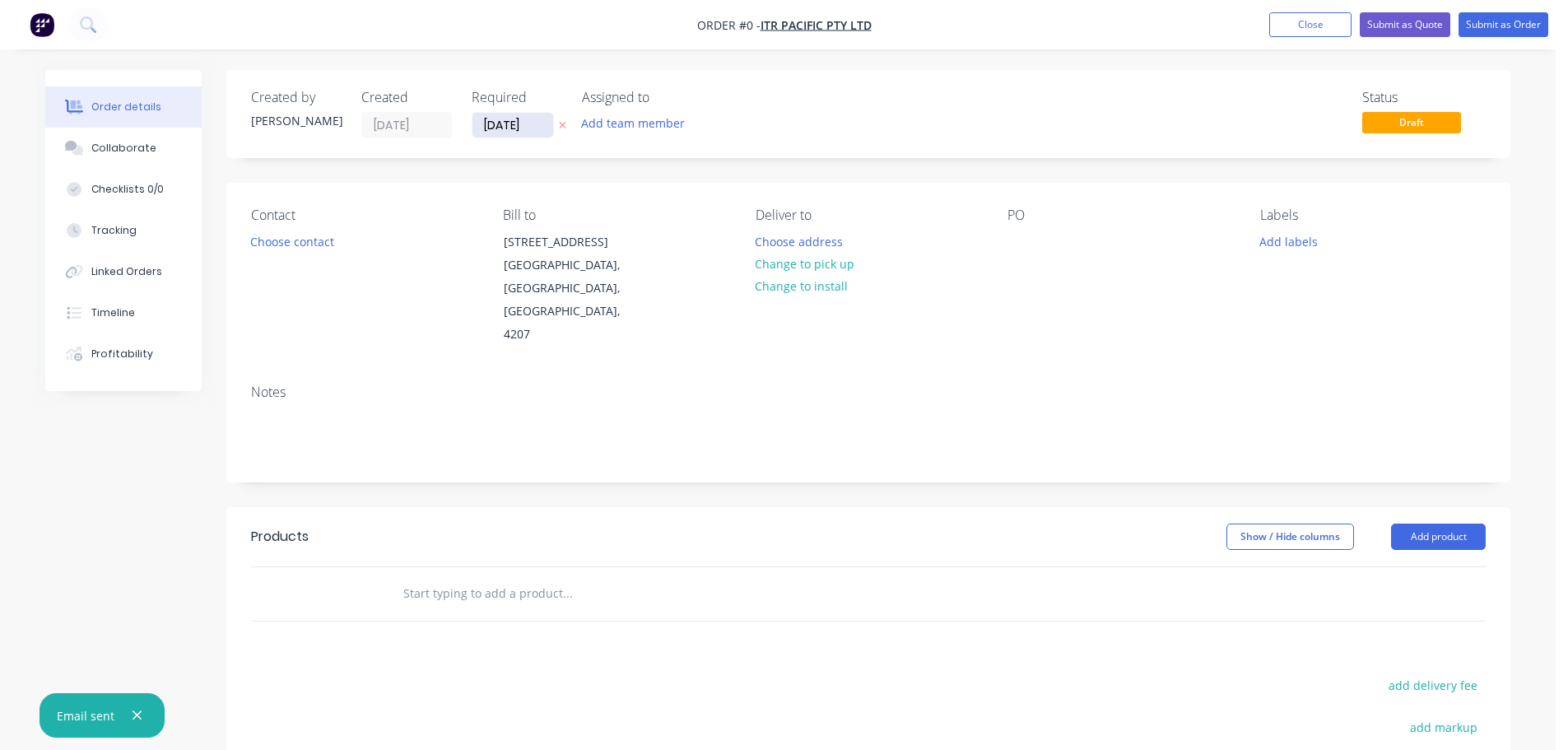
click at [494, 123] on input "[DATE]" at bounding box center [513, 125] width 81 height 25
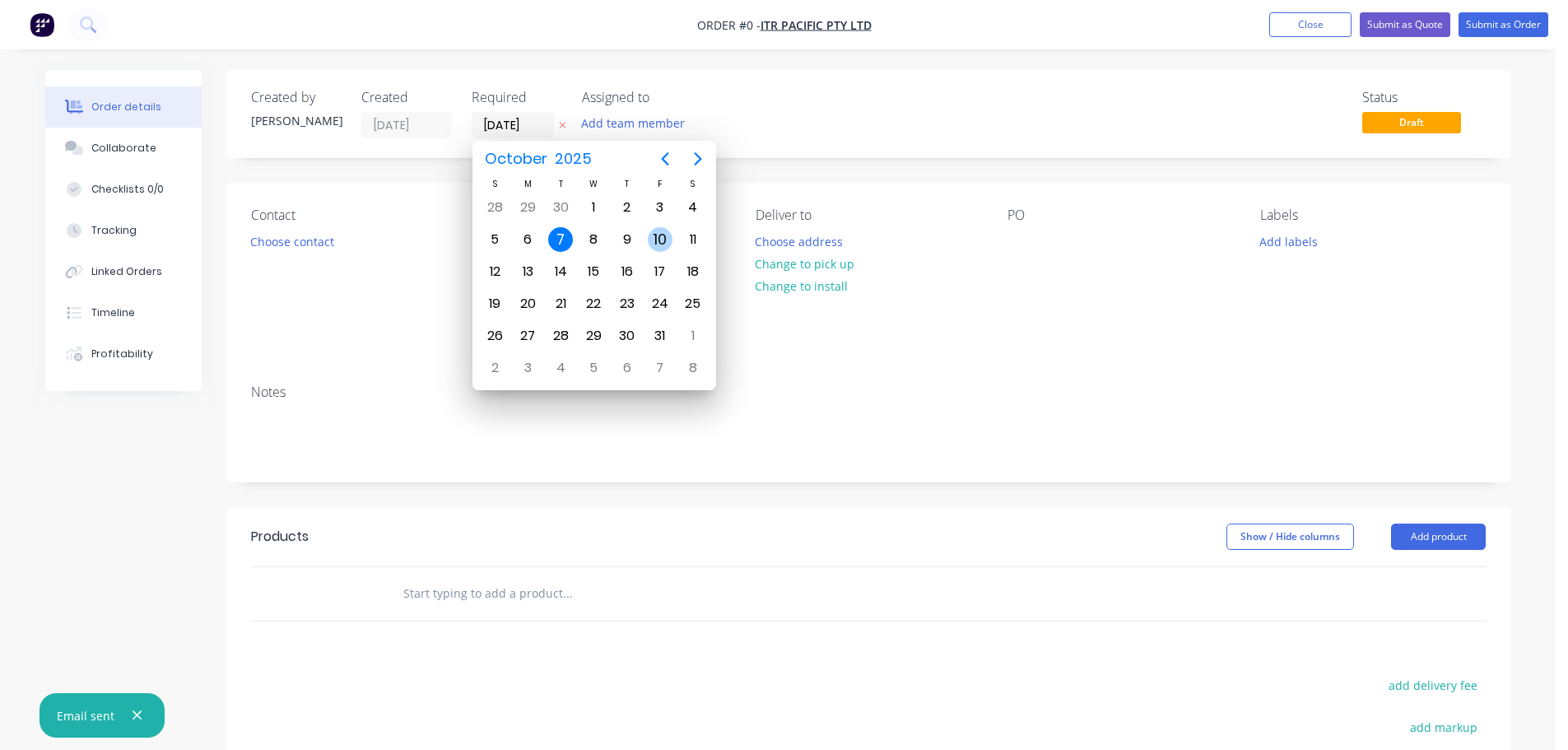
click at [648, 237] on div "10" at bounding box center [660, 239] width 25 height 25
type input "[DATE]"
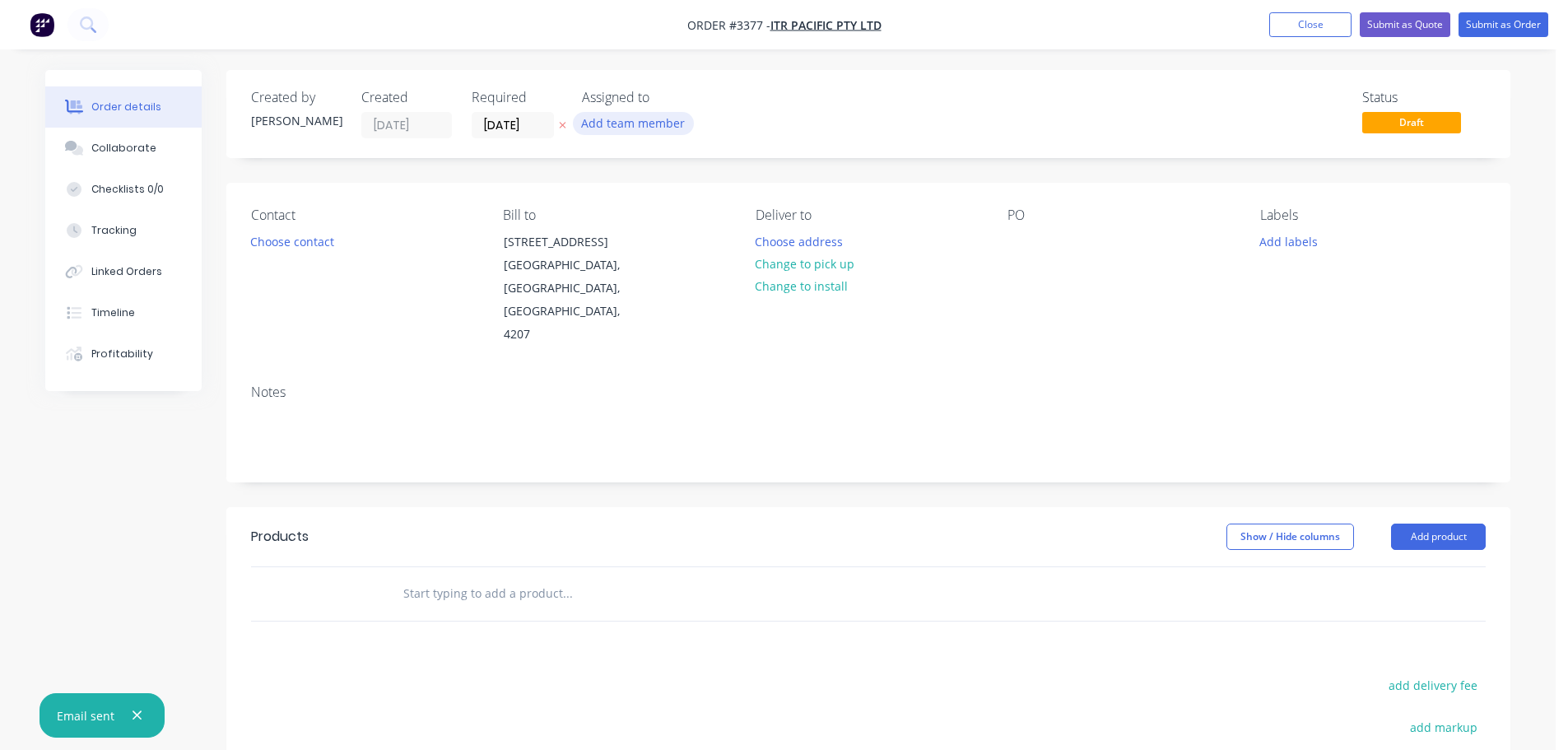
click at [644, 124] on button "Add team member" at bounding box center [633, 123] width 121 height 22
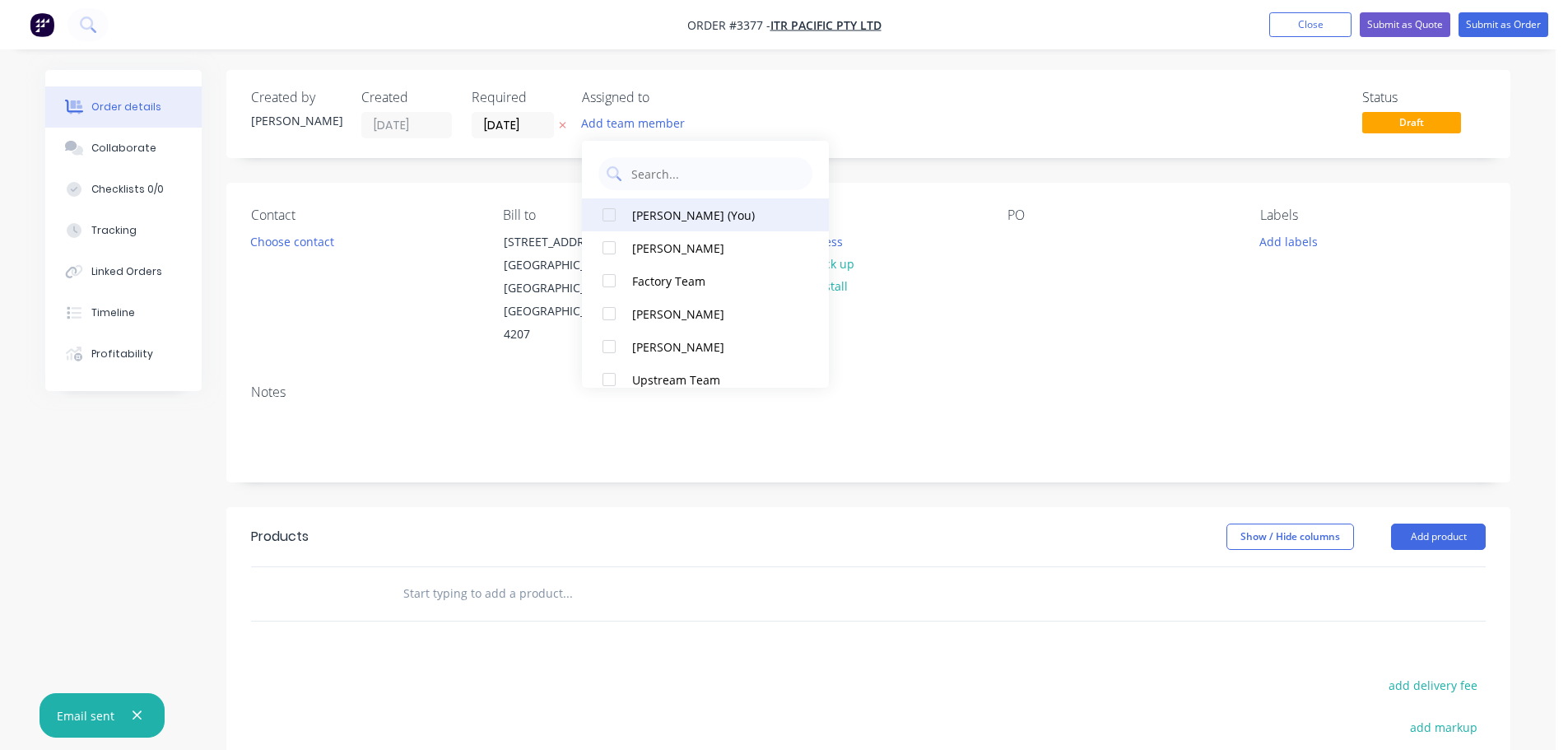
click at [670, 205] on button "[PERSON_NAME] (You)" at bounding box center [705, 215] width 247 height 33
click at [320, 234] on button "Choose contact" at bounding box center [293, 241] width 101 height 22
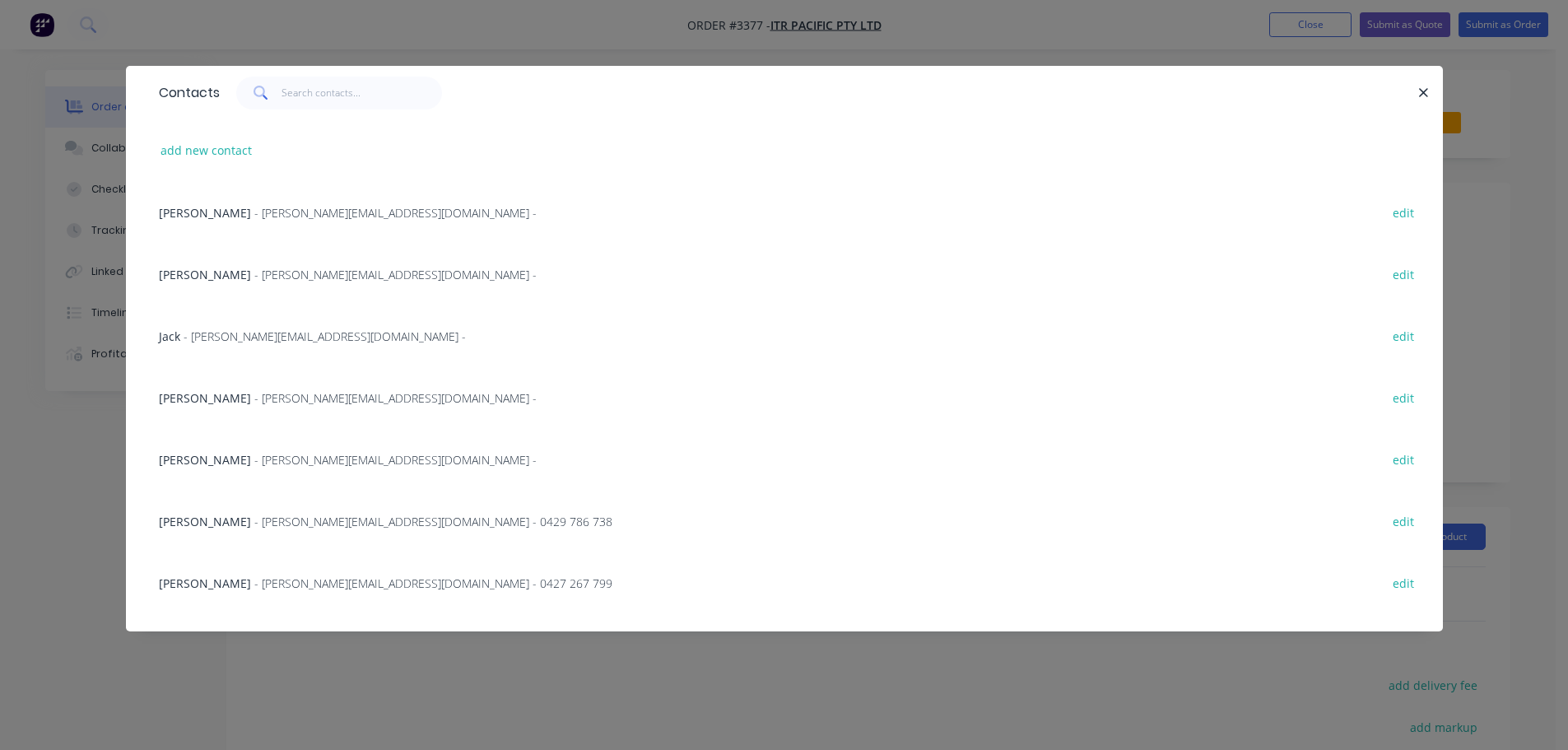
click at [217, 591] on div "[PERSON_NAME] - [PERSON_NAME][EMAIL_ADDRESS][DOMAIN_NAME] - 0427 267 799" at bounding box center [386, 583] width 454 height 17
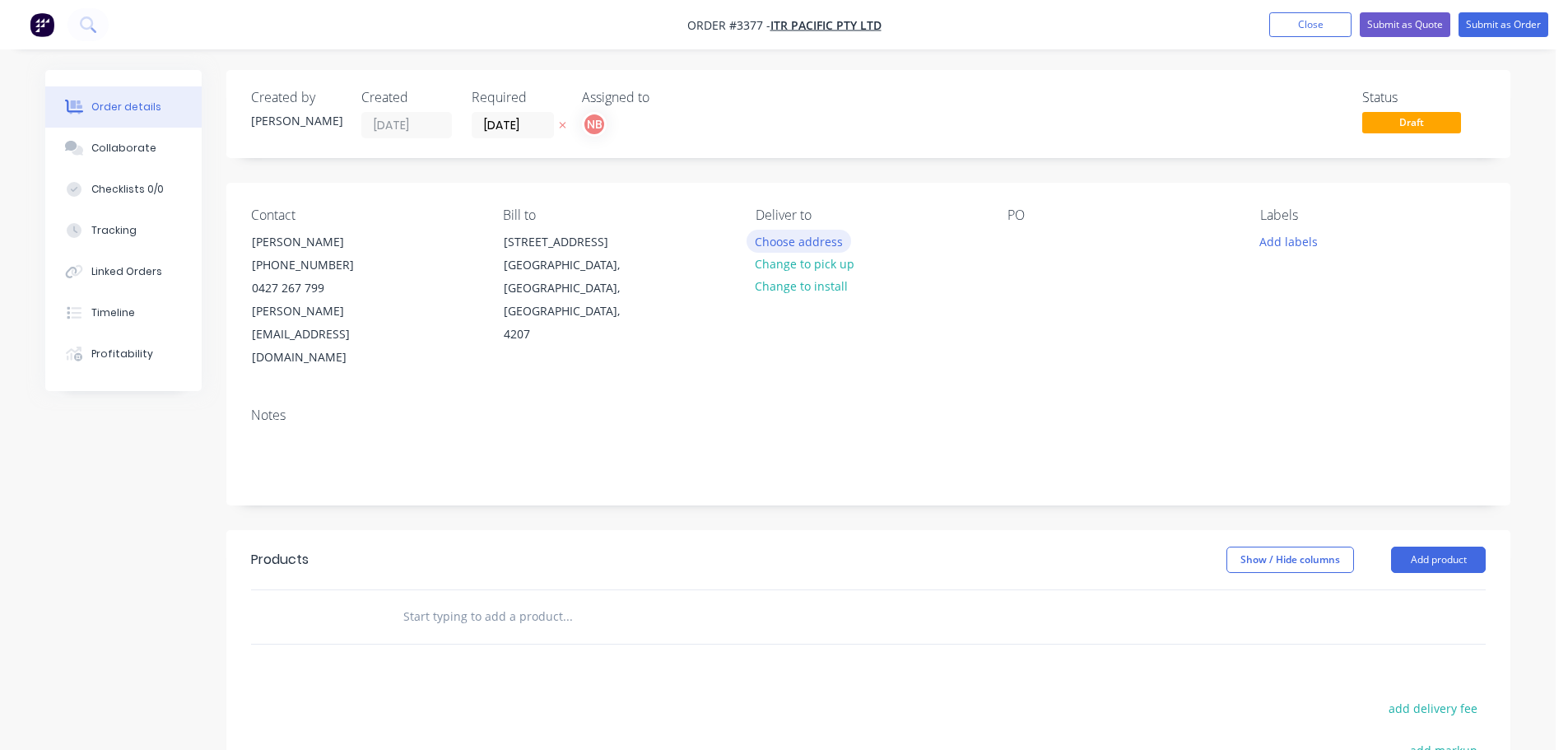
click at [812, 240] on button "Choose address" at bounding box center [799, 241] width 106 height 22
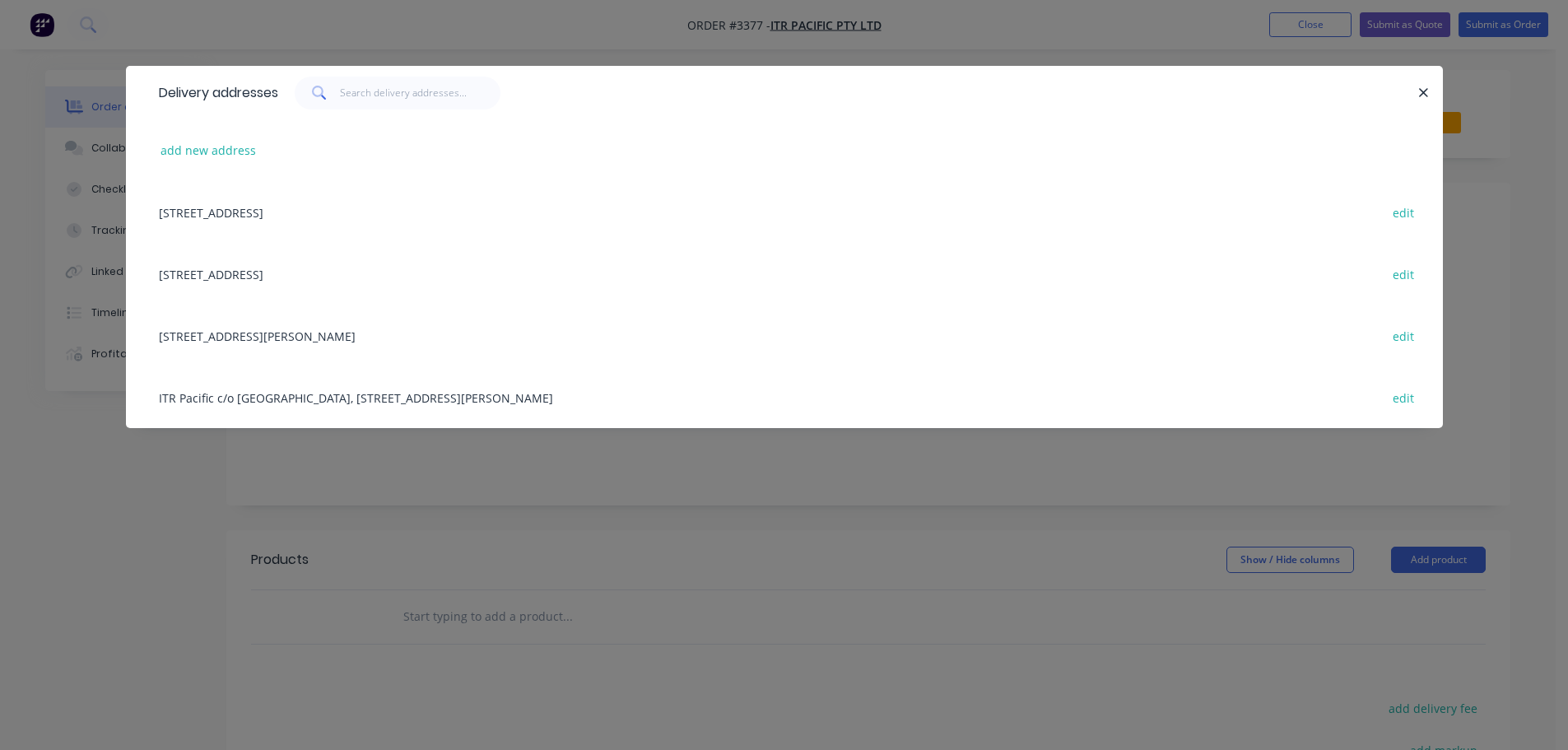
click at [230, 330] on div "[STREET_ADDRESS][PERSON_NAME] edit" at bounding box center [784, 336] width 1268 height 62
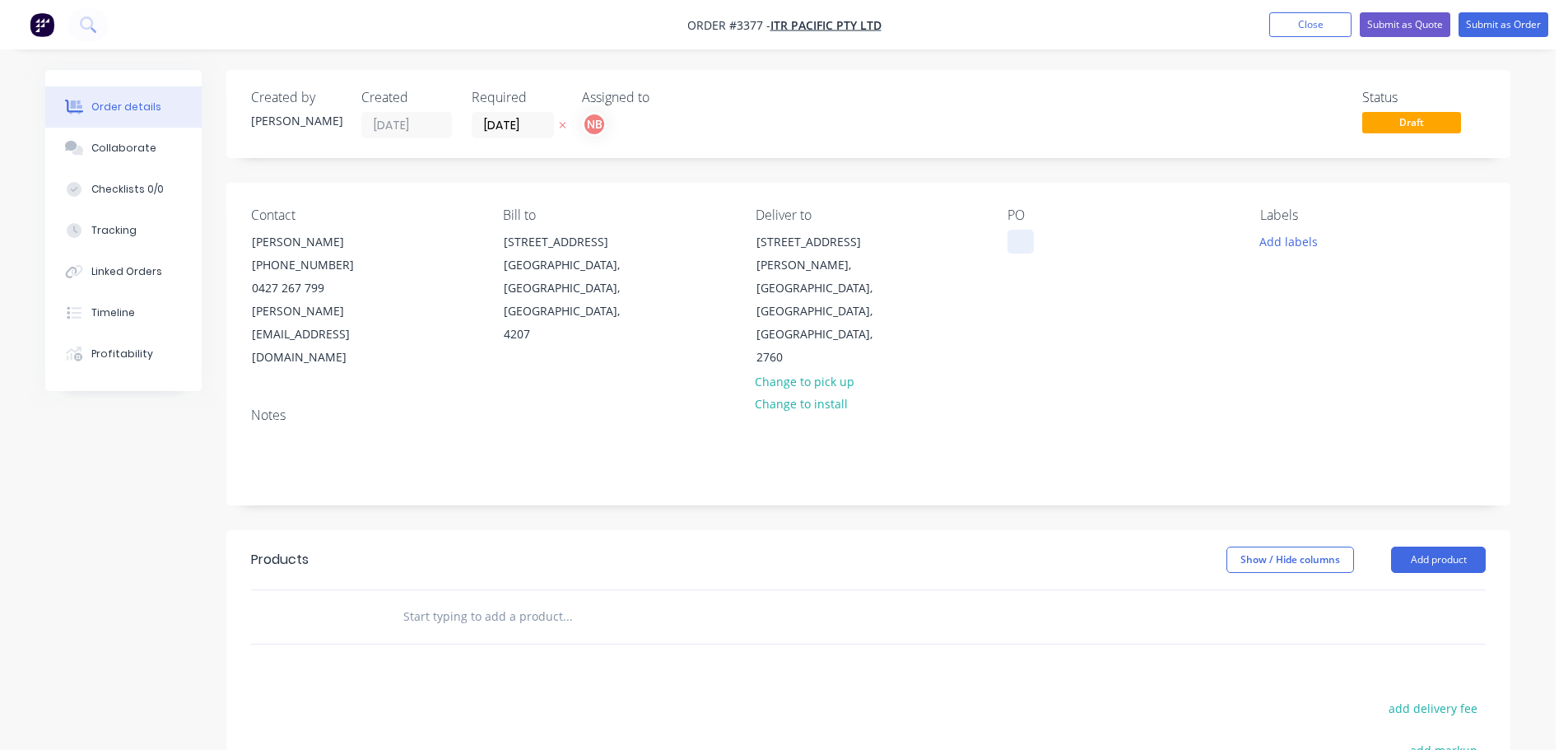
click at [1018, 240] on div at bounding box center [1021, 241] width 27 height 24
click at [1303, 244] on button "Add labels" at bounding box center [1289, 241] width 76 height 22
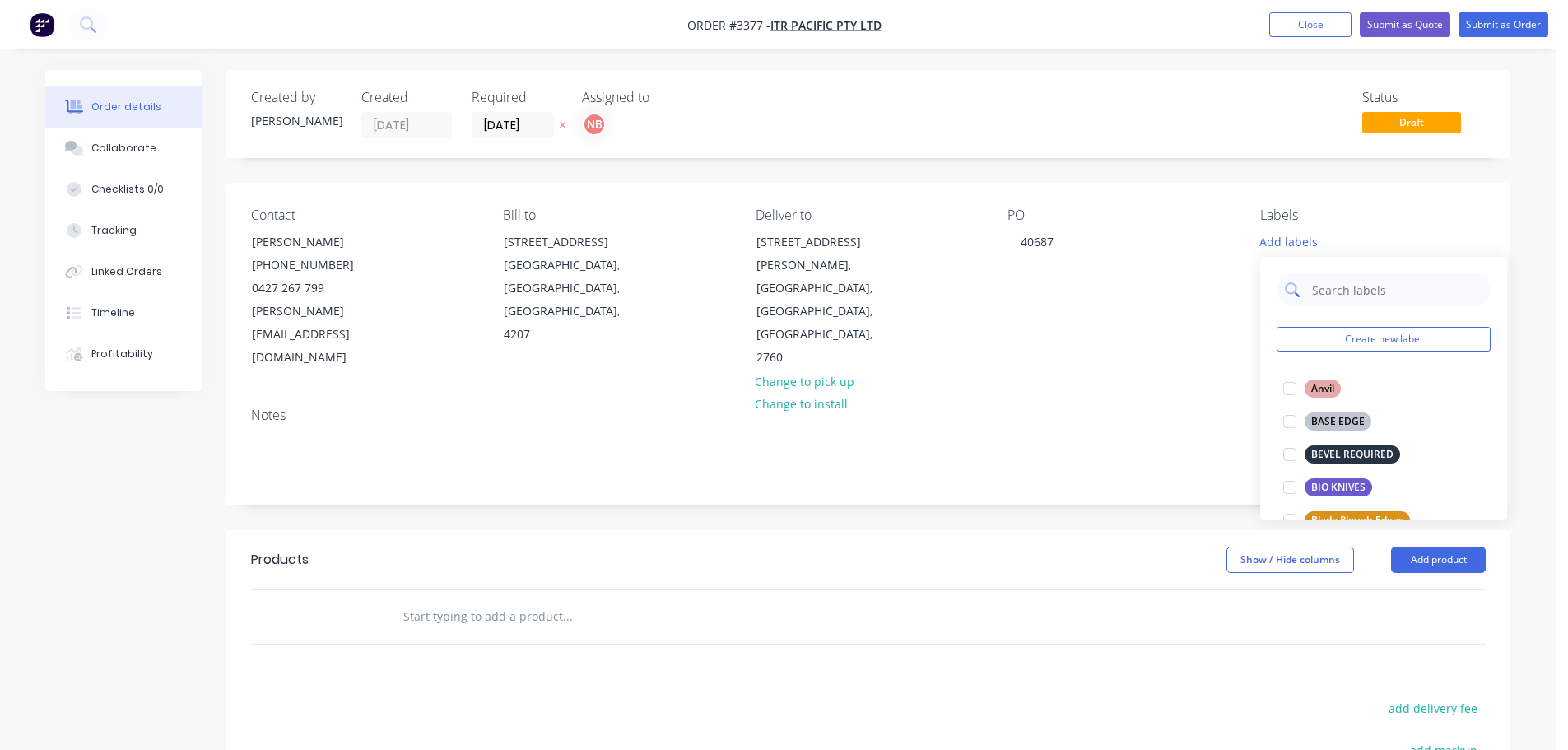
click at [1324, 286] on input "text" at bounding box center [1396, 290] width 172 height 33
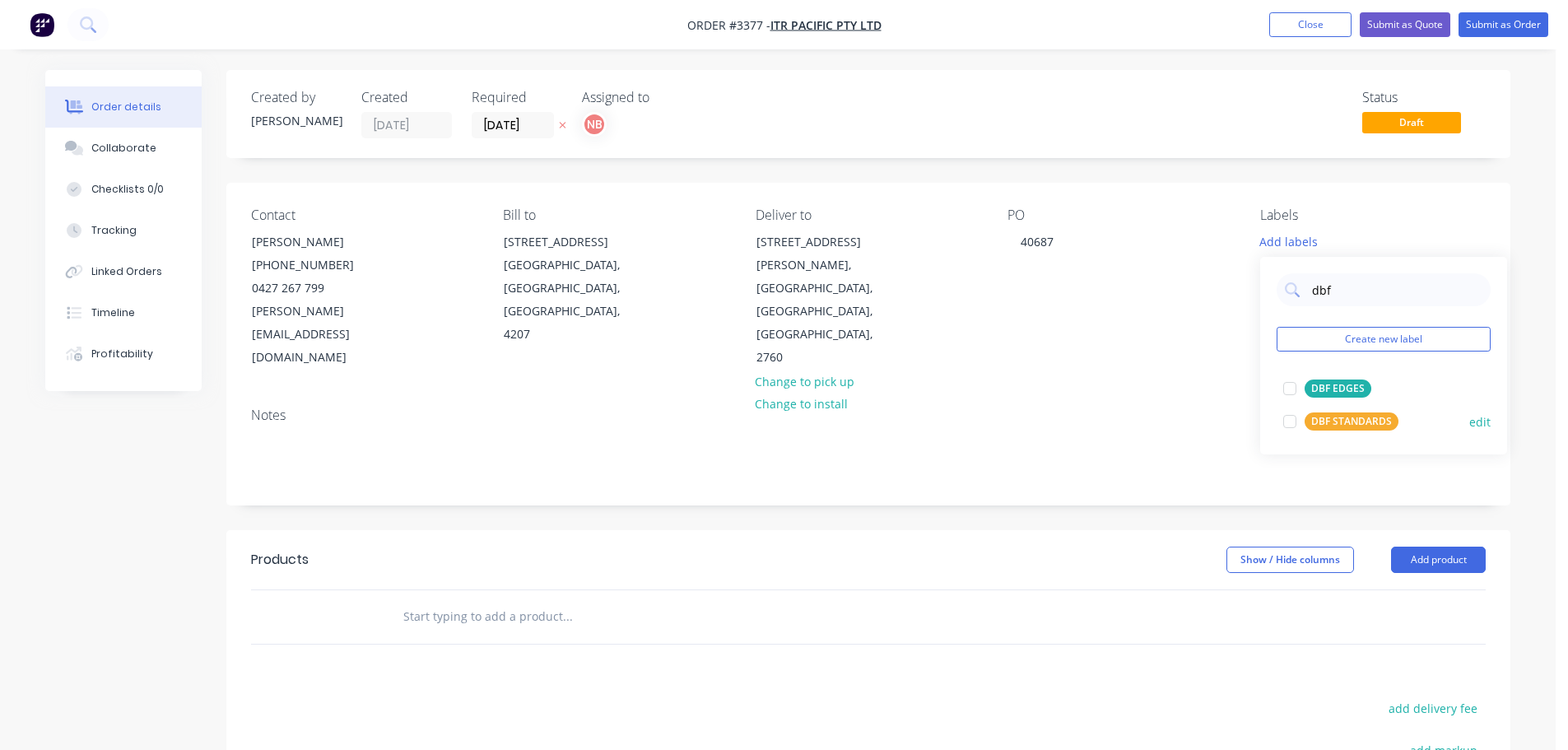
type input "dbf"
click at [1339, 421] on div "DBF STANDARDS" at bounding box center [1351, 421] width 94 height 18
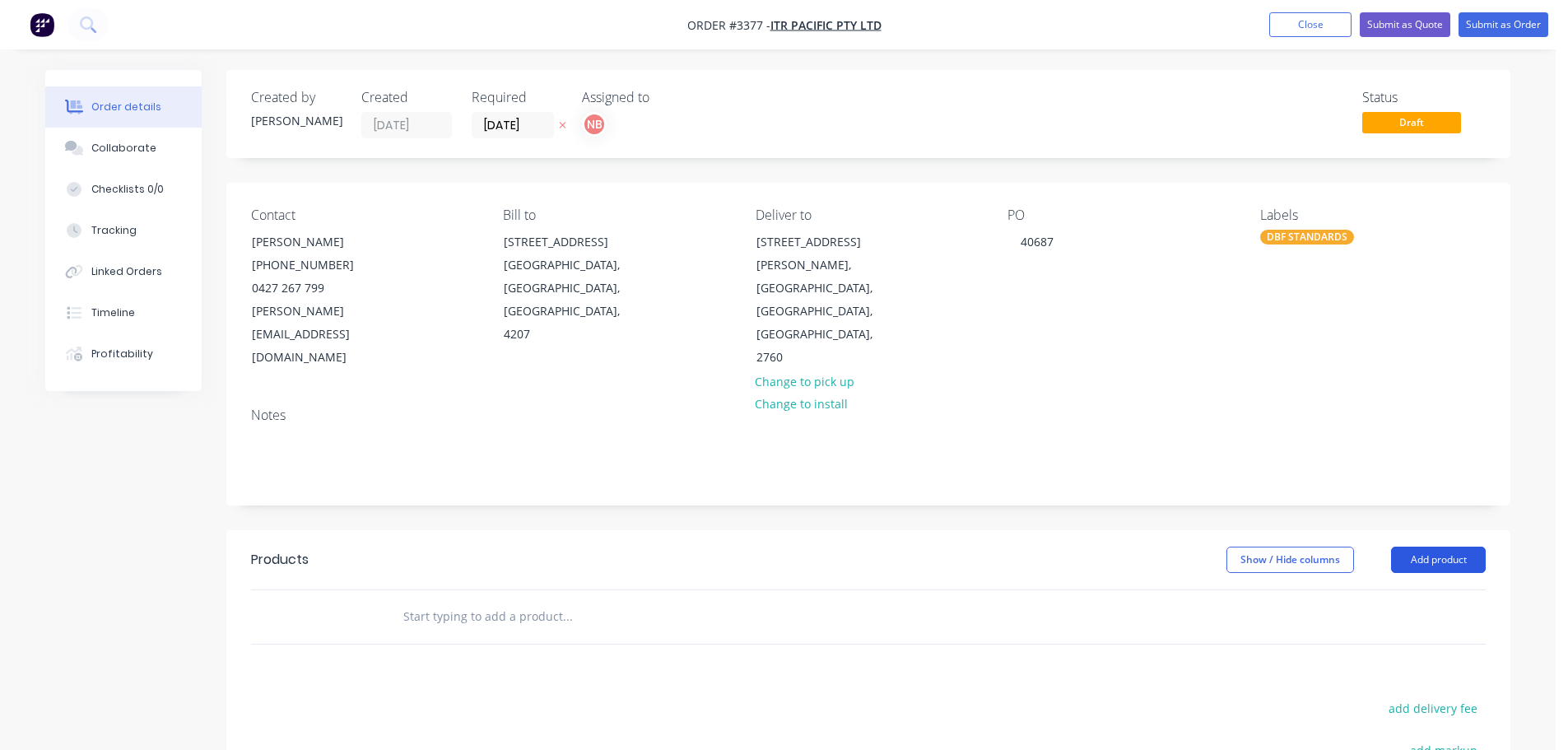
click at [1406, 546] on button "Add product" at bounding box center [1438, 559] width 95 height 27
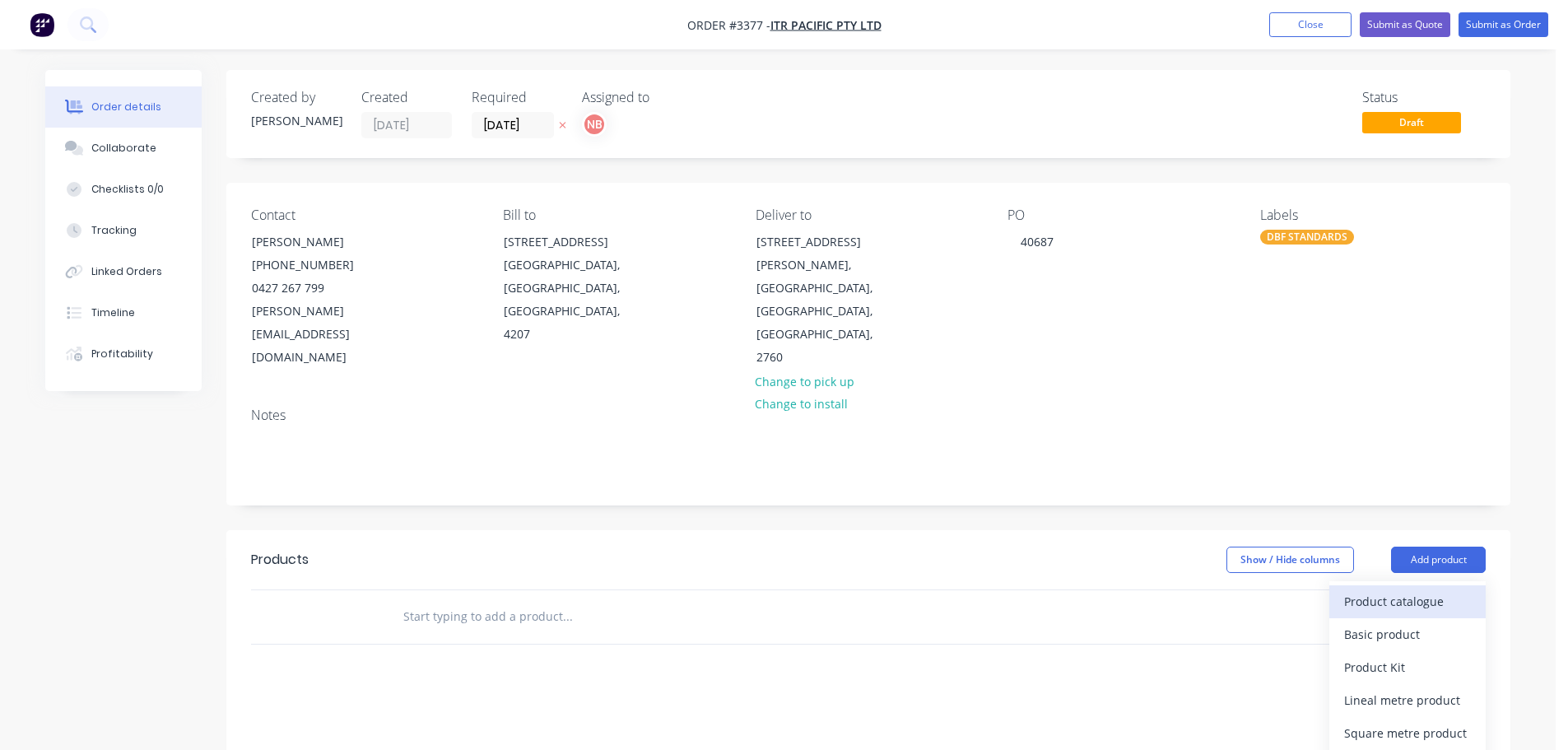
click at [1391, 589] on div "Product catalogue" at bounding box center [1408, 601] width 127 height 24
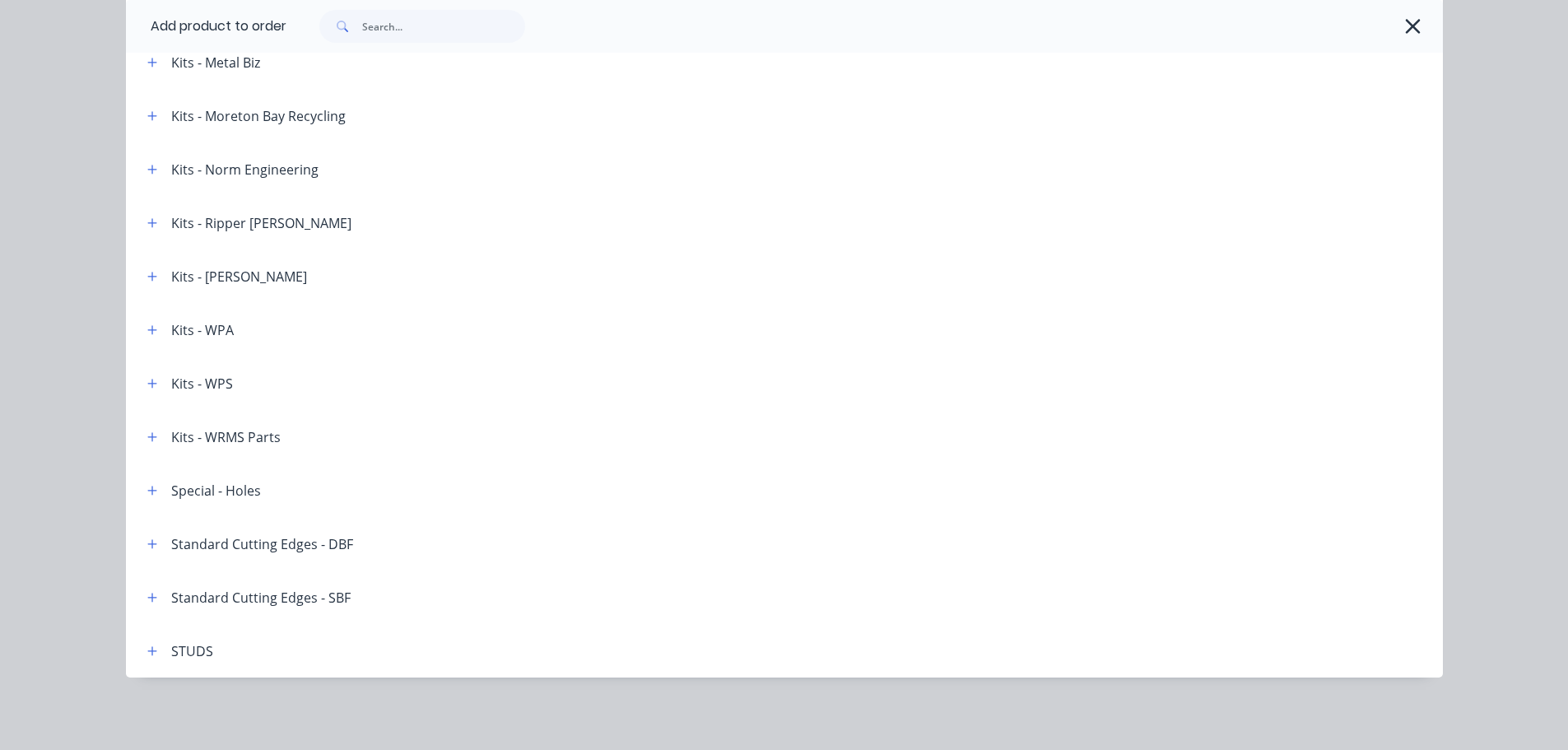
scroll to position [291, 0]
click at [163, 542] on div "Standard Cutting Edges - DBF" at bounding box center [243, 544] width 219 height 21
click at [148, 542] on icon "button" at bounding box center [152, 544] width 9 height 11
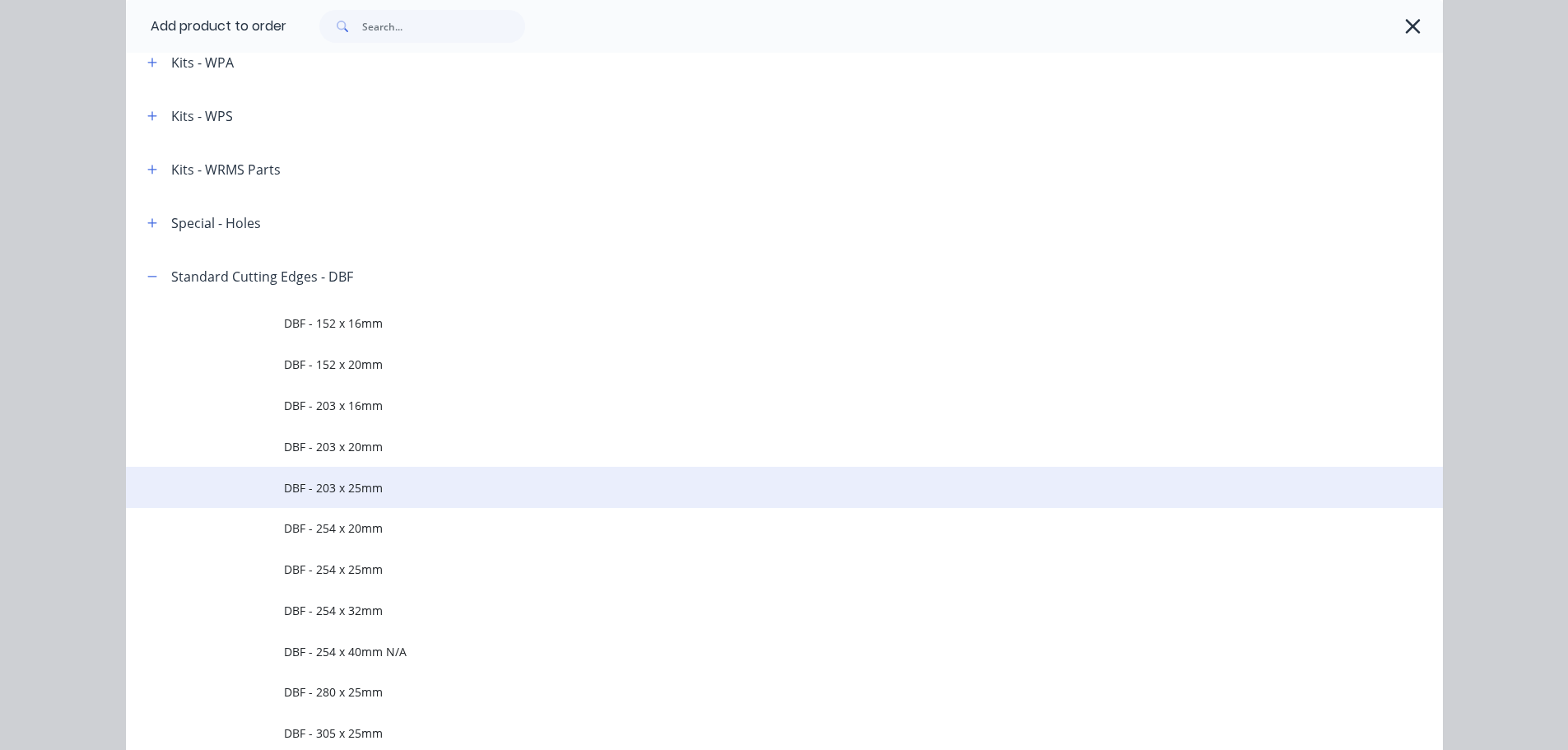
scroll to position [2722, 0]
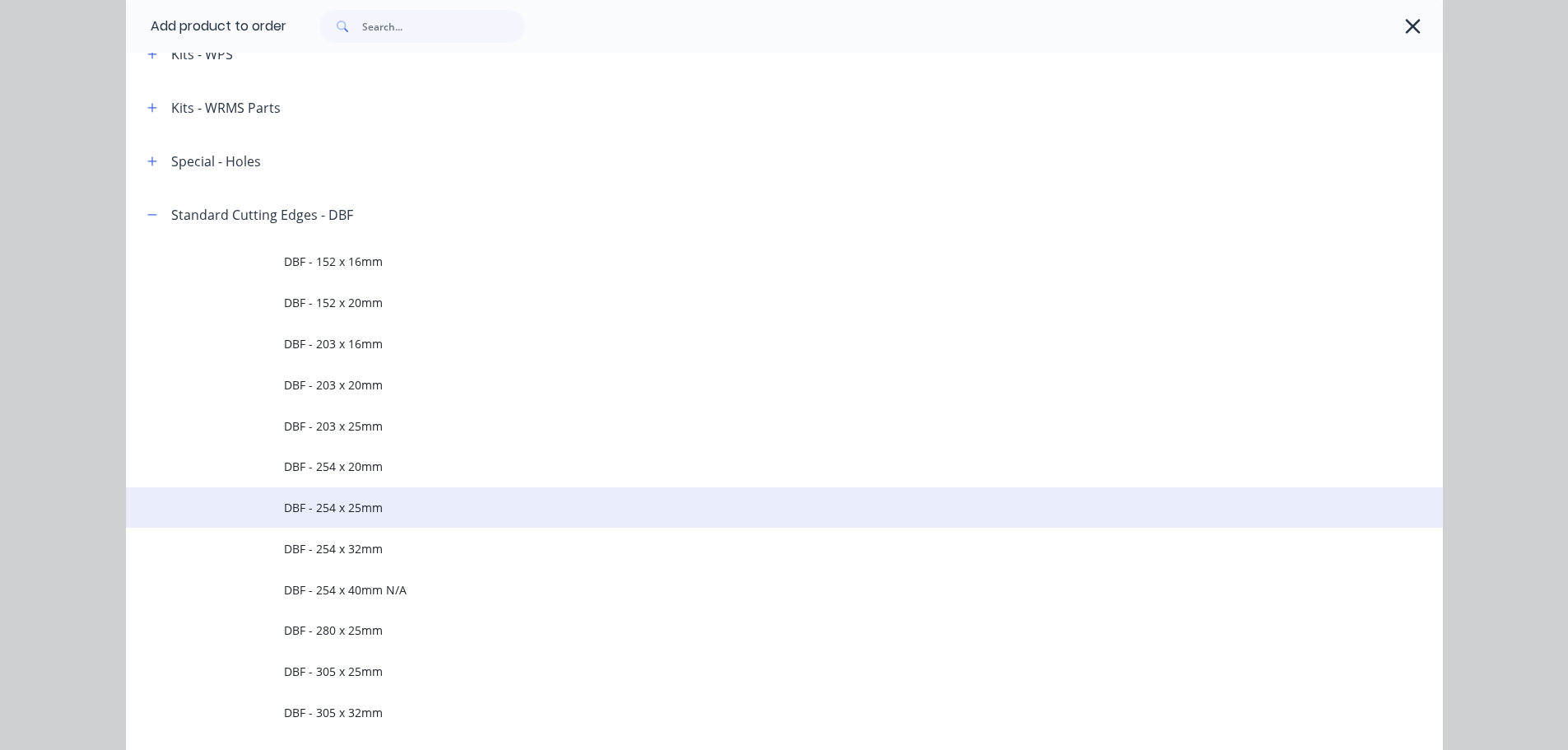
click at [362, 506] on span "DBF - 254 x 25mm" at bounding box center [747, 508] width 927 height 17
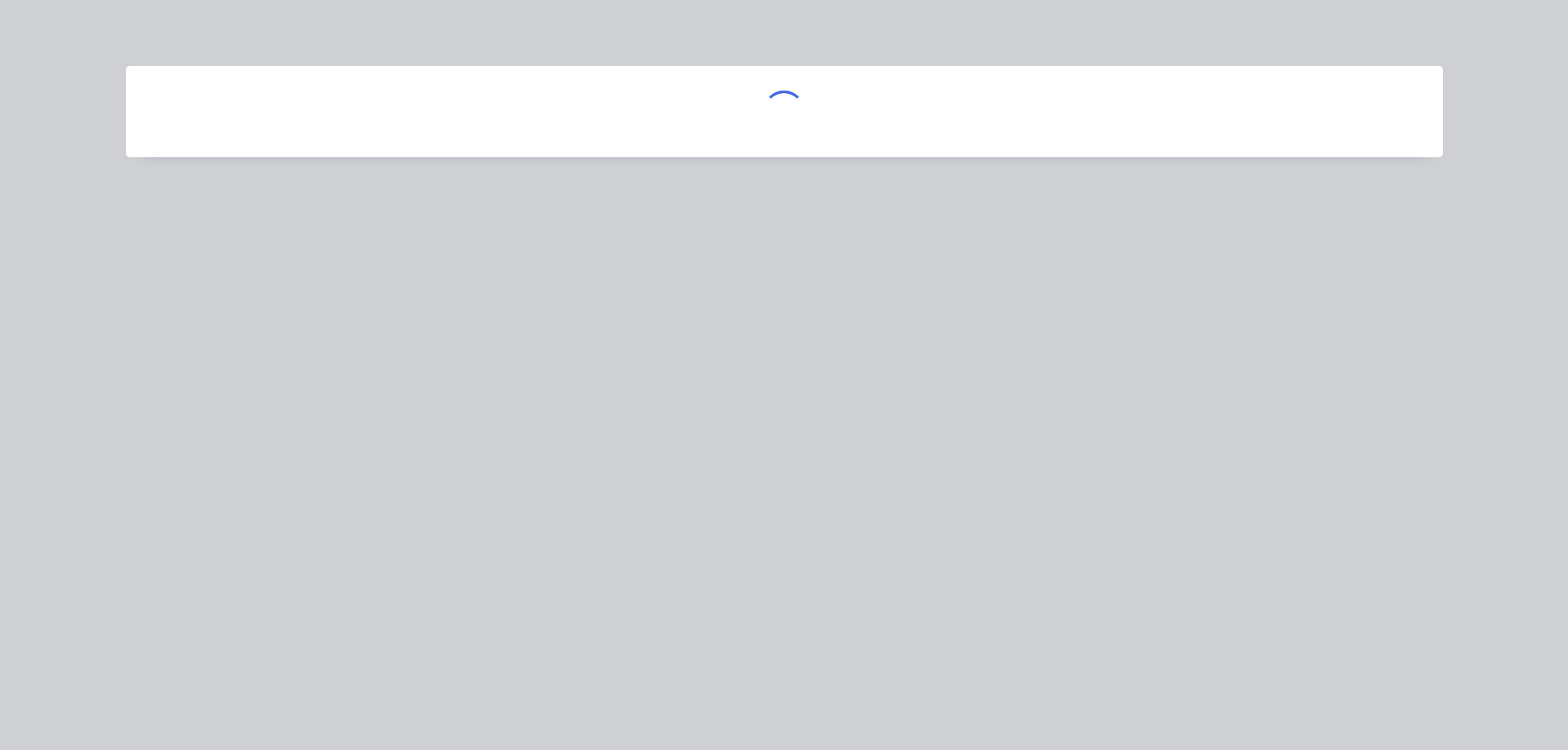
scroll to position [0, 0]
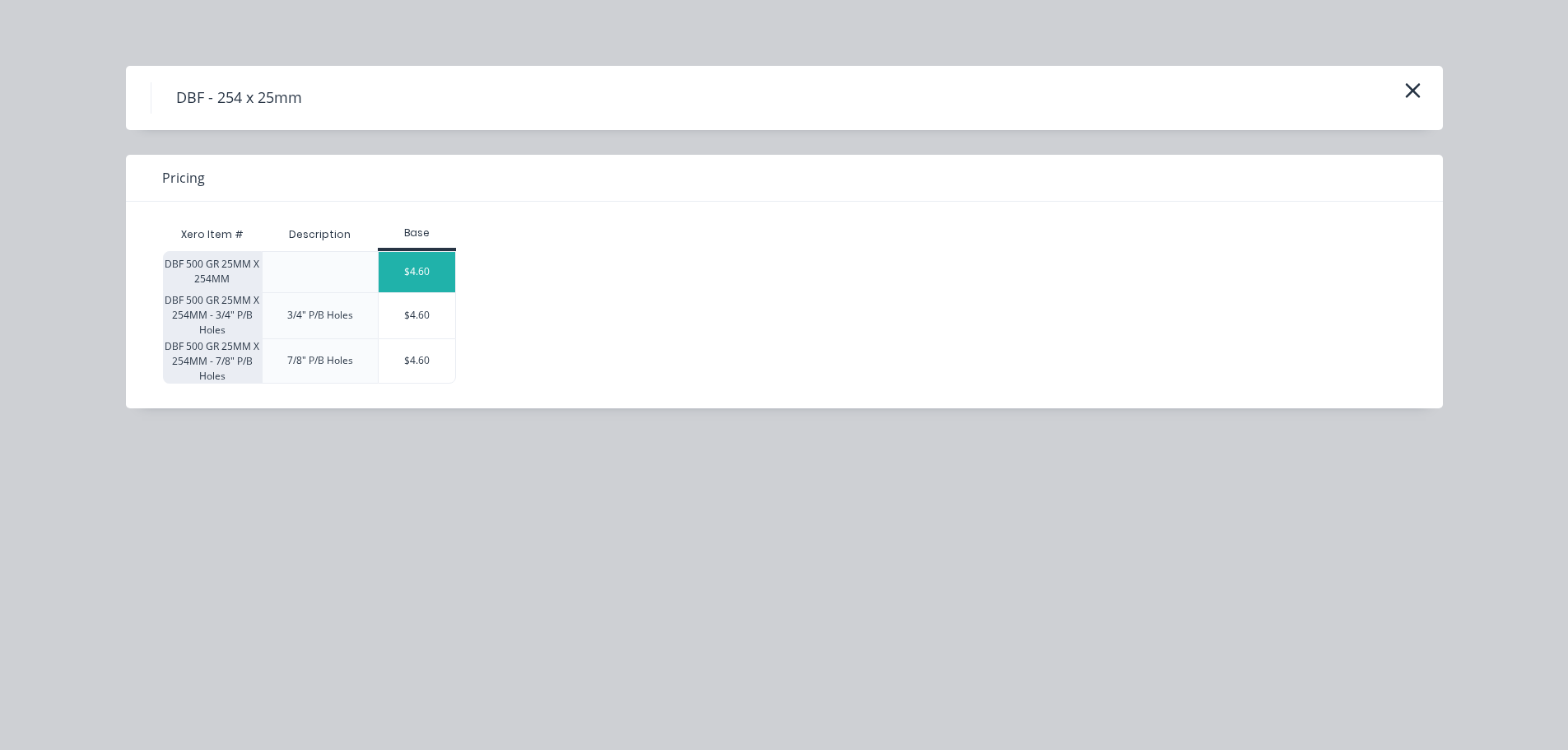
click at [417, 262] on div "$4.60" at bounding box center [418, 271] width 77 height 40
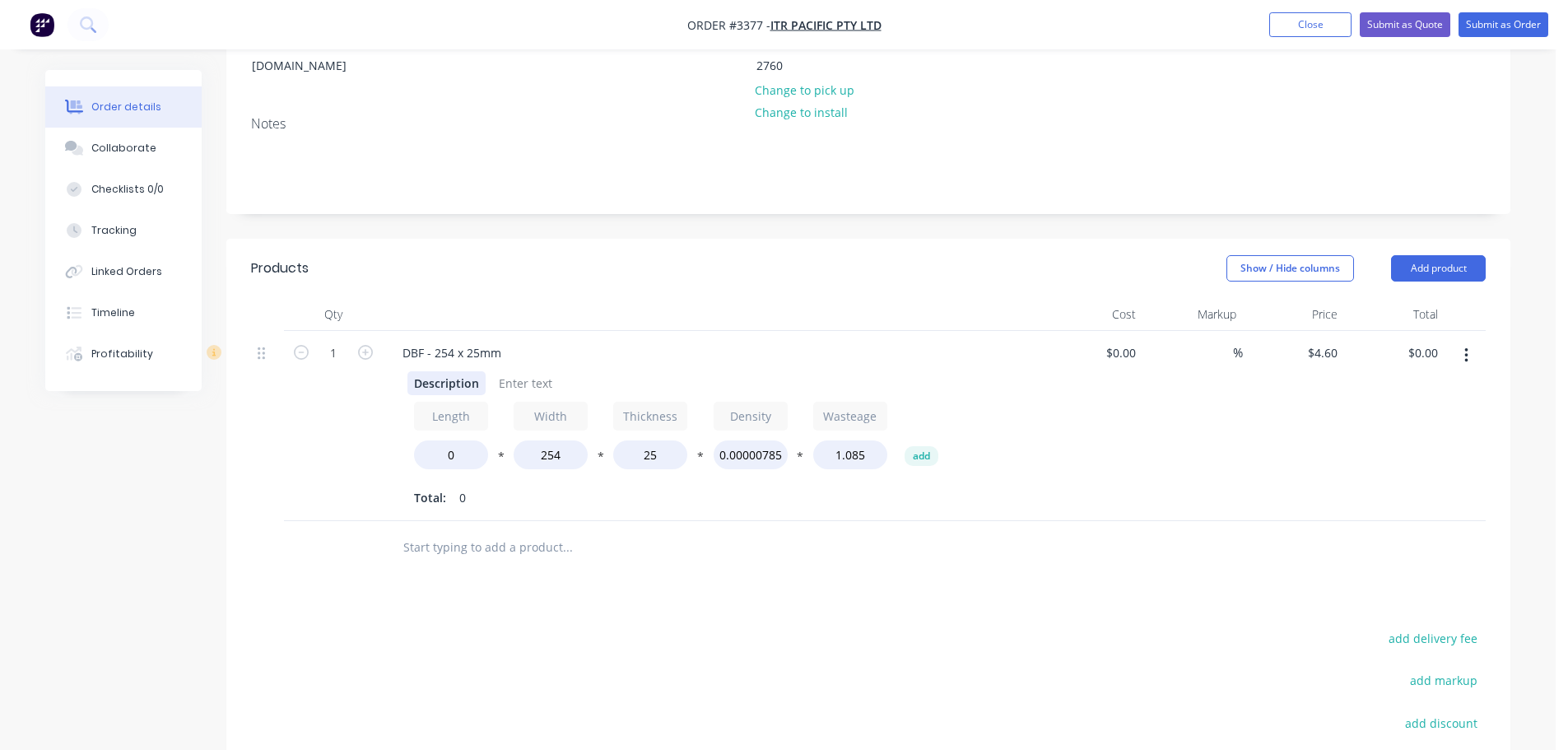
click at [413, 371] on div "Description" at bounding box center [446, 383] width 78 height 24
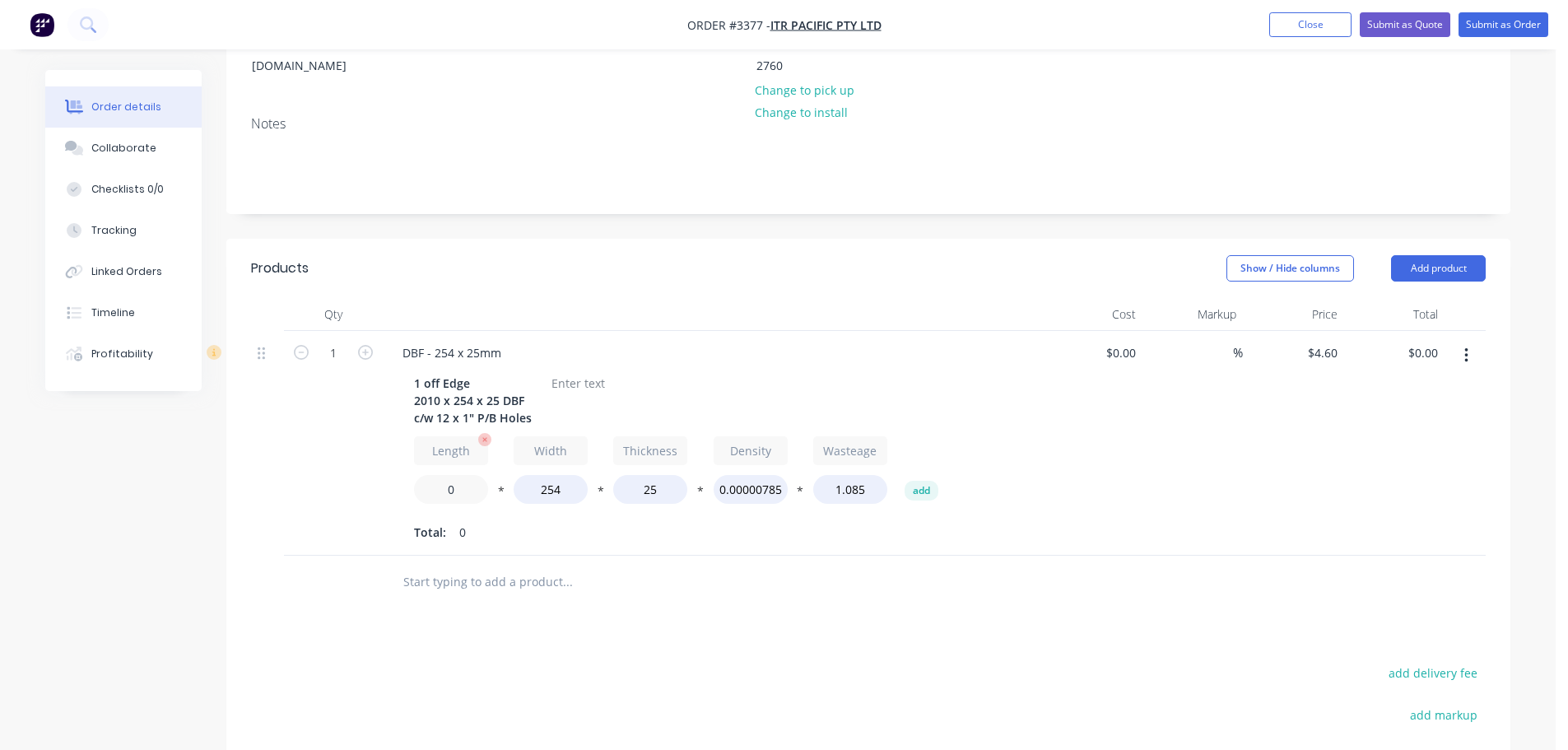
click at [441, 475] on input "0" at bounding box center [451, 490] width 74 height 29
type input "2010"
type input "$501.40"
click at [570, 371] on div at bounding box center [578, 383] width 67 height 24
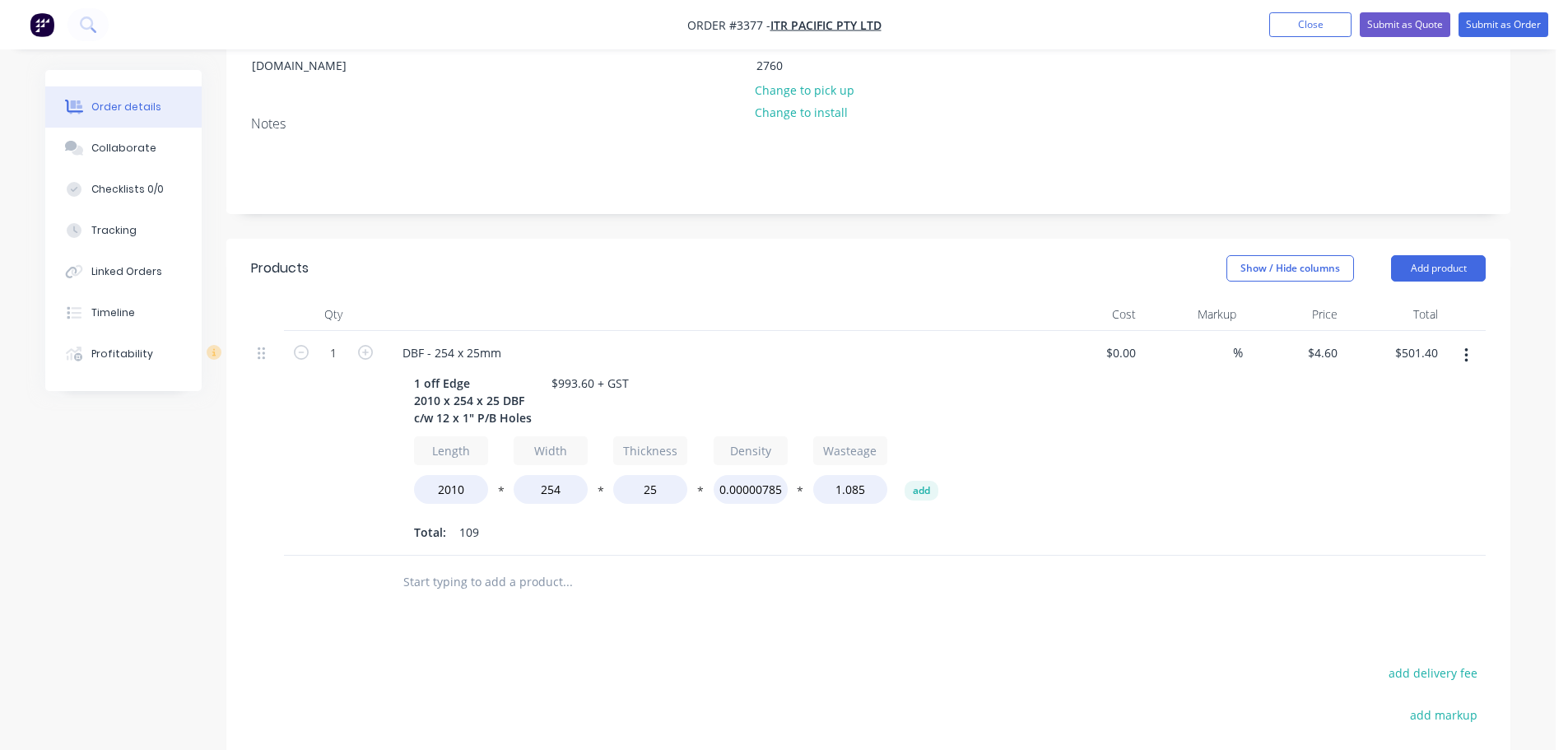
click at [872, 331] on div "DBF - 254 x 25mm 1 off Edge 2010 x 254 x 25 DBF c/w 12 x 1" P/B Holes $993.60 +…" at bounding box center [712, 443] width 659 height 225
click at [1464, 255] on button "Add product" at bounding box center [1438, 268] width 95 height 27
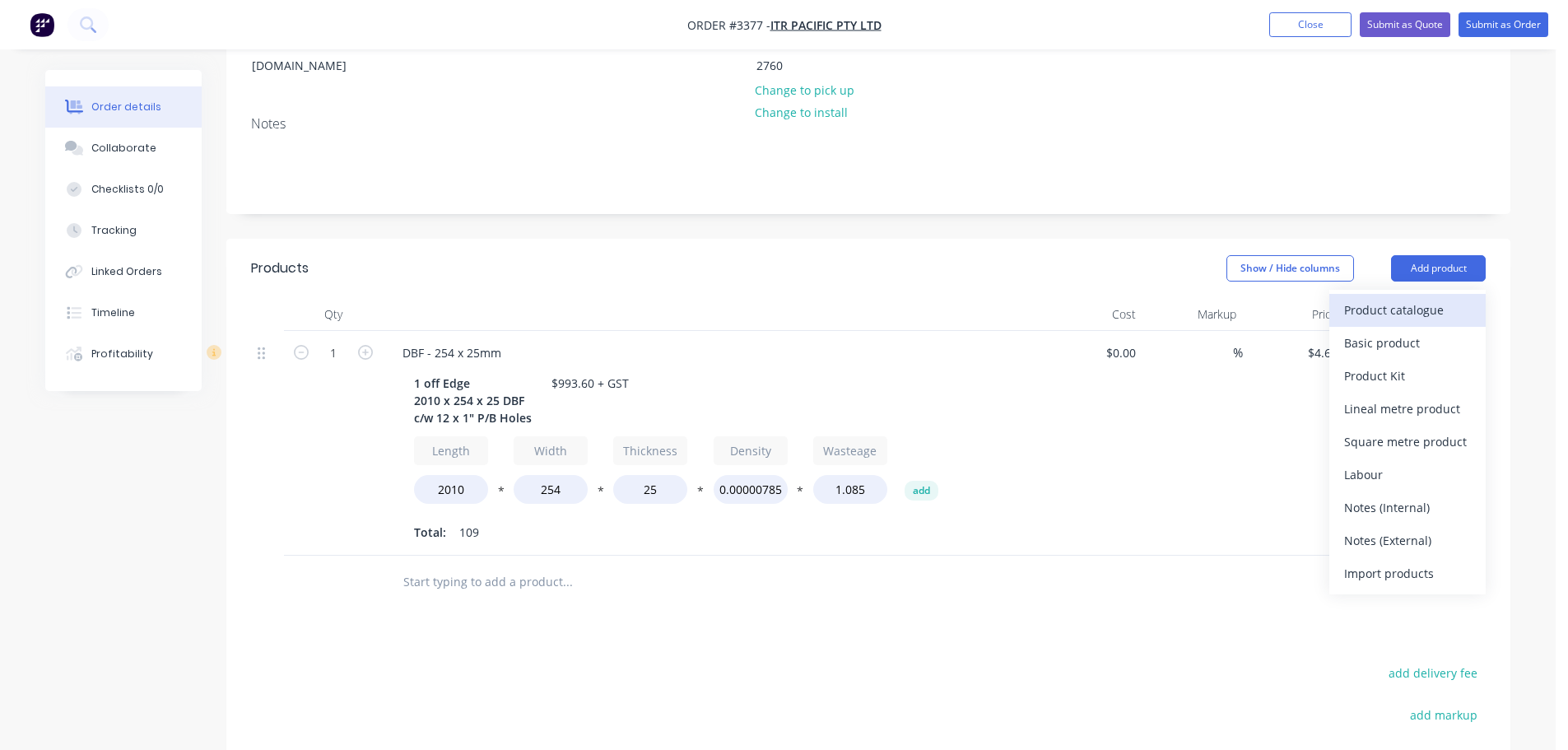
click at [1412, 298] on div "Product catalogue" at bounding box center [1408, 310] width 127 height 24
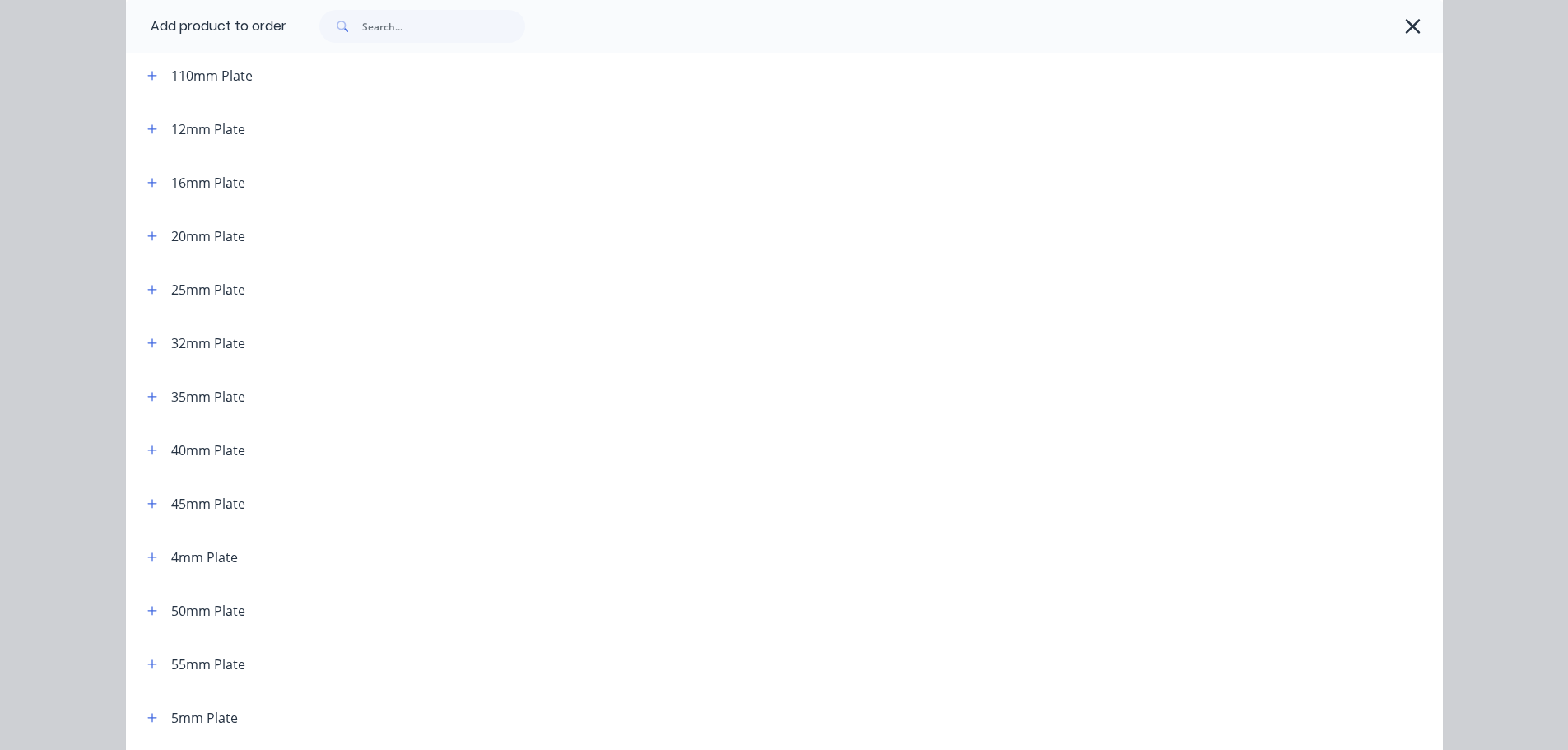
scroll to position [247, 0]
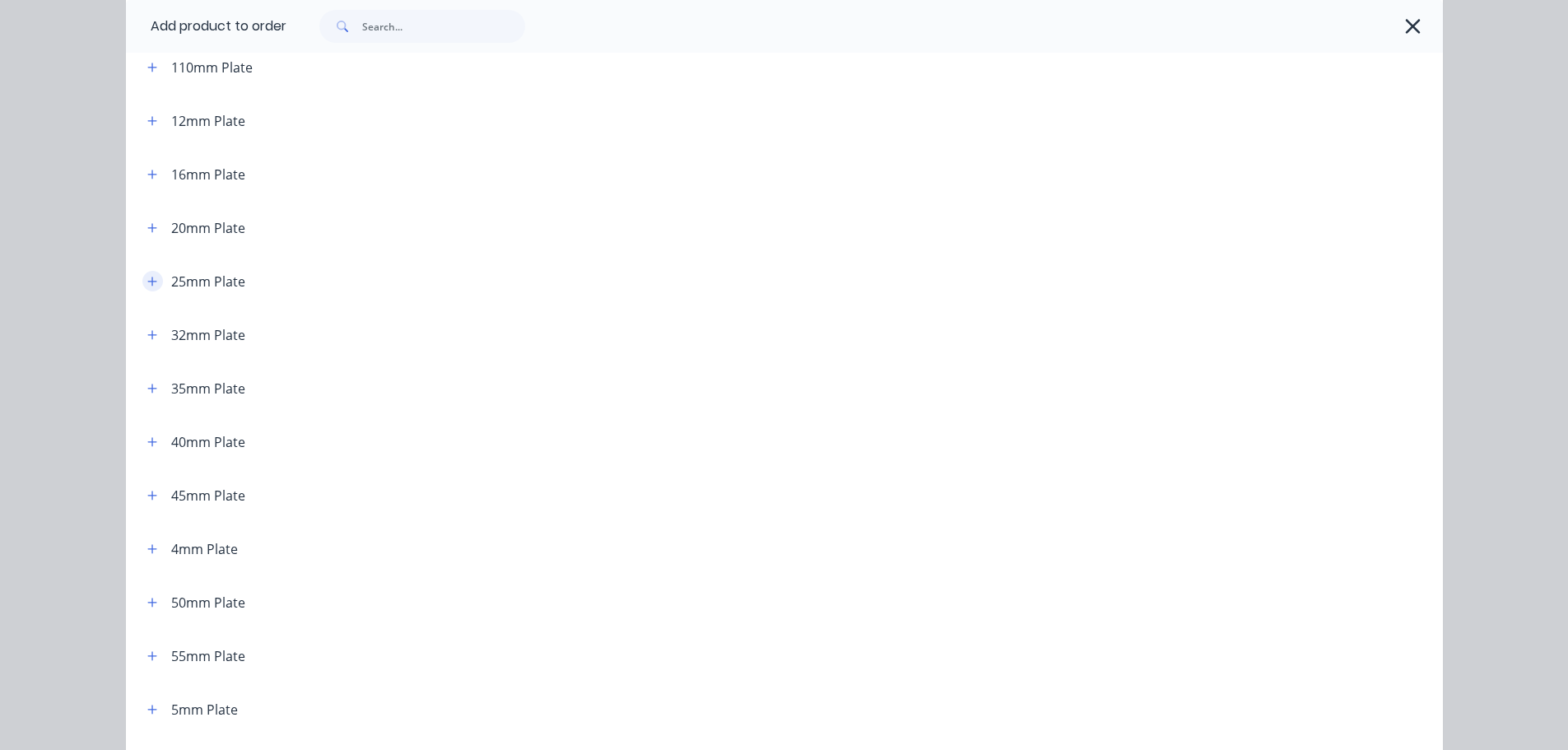
click at [148, 283] on icon "button" at bounding box center [152, 281] width 9 height 11
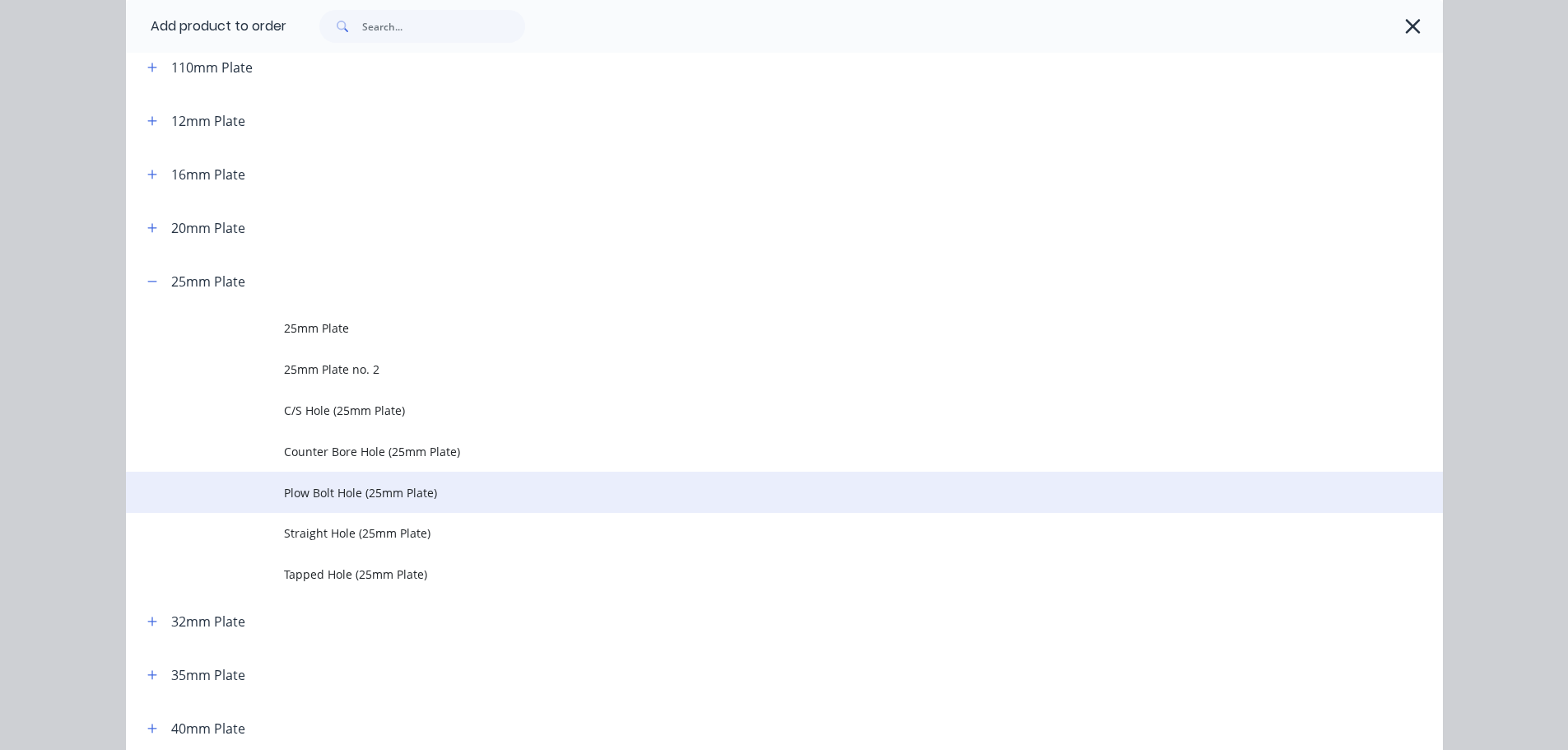
click at [302, 485] on span "Plow Bolt Hole (25mm Plate)" at bounding box center [747, 492] width 927 height 17
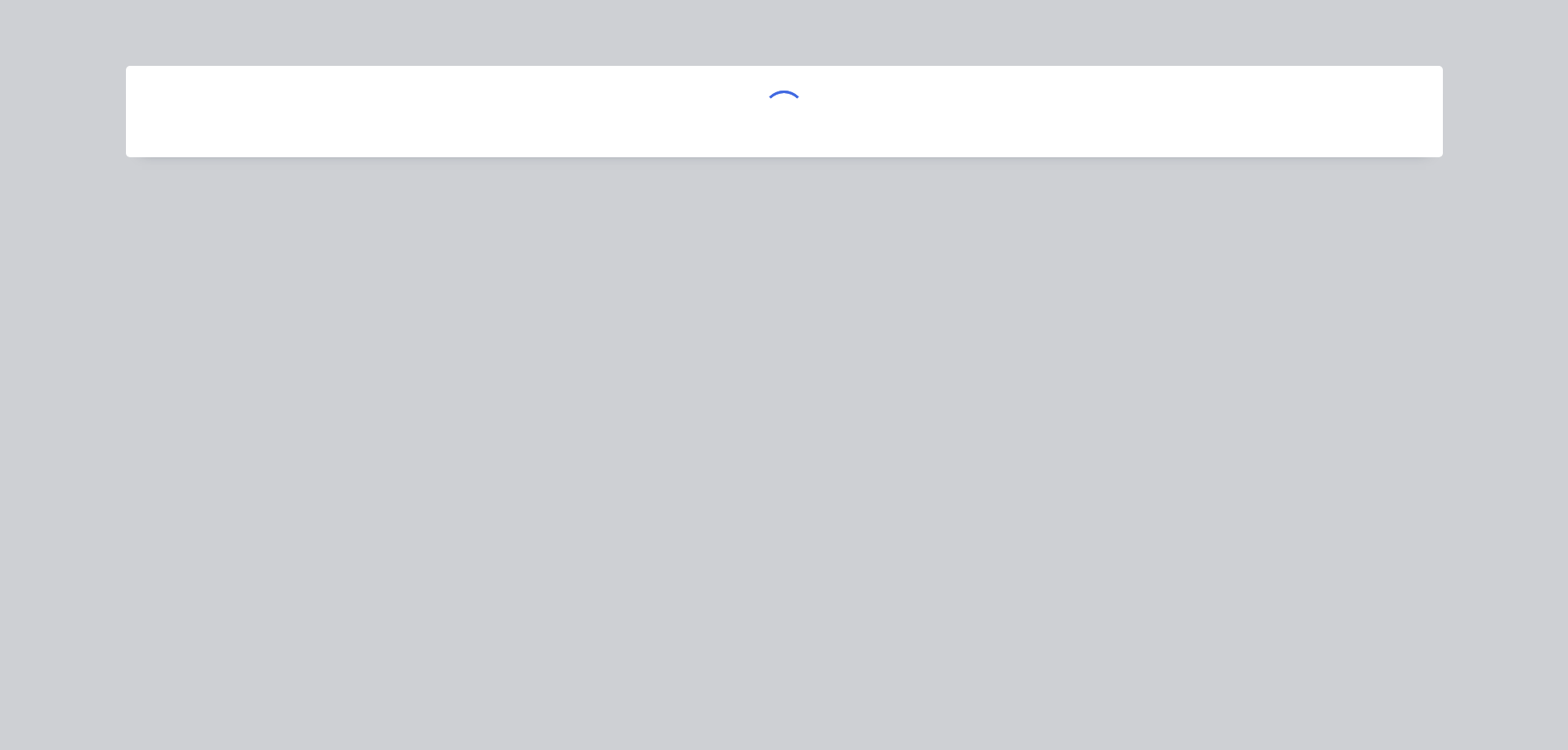
scroll to position [0, 0]
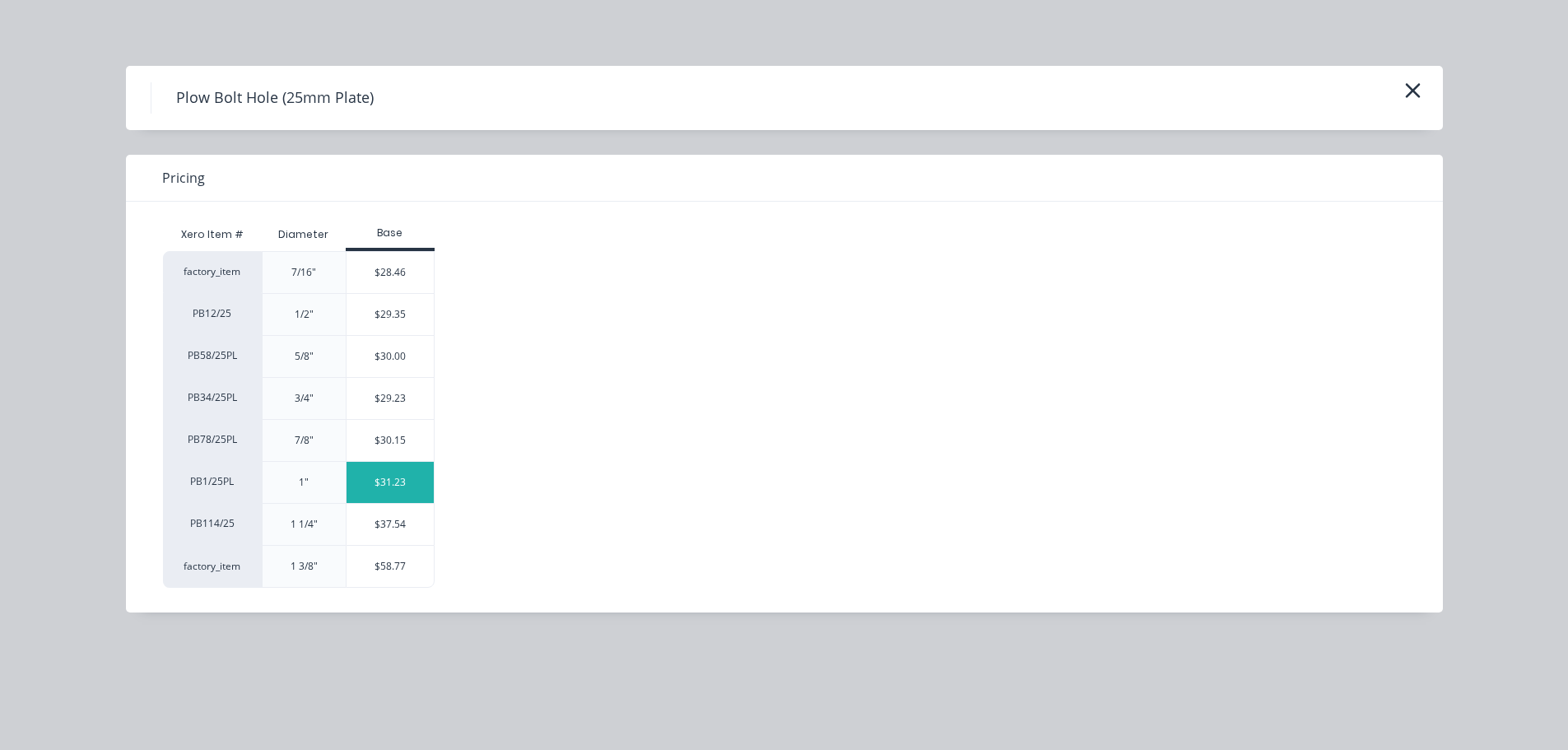
click at [374, 485] on div "$31.23" at bounding box center [390, 483] width 88 height 41
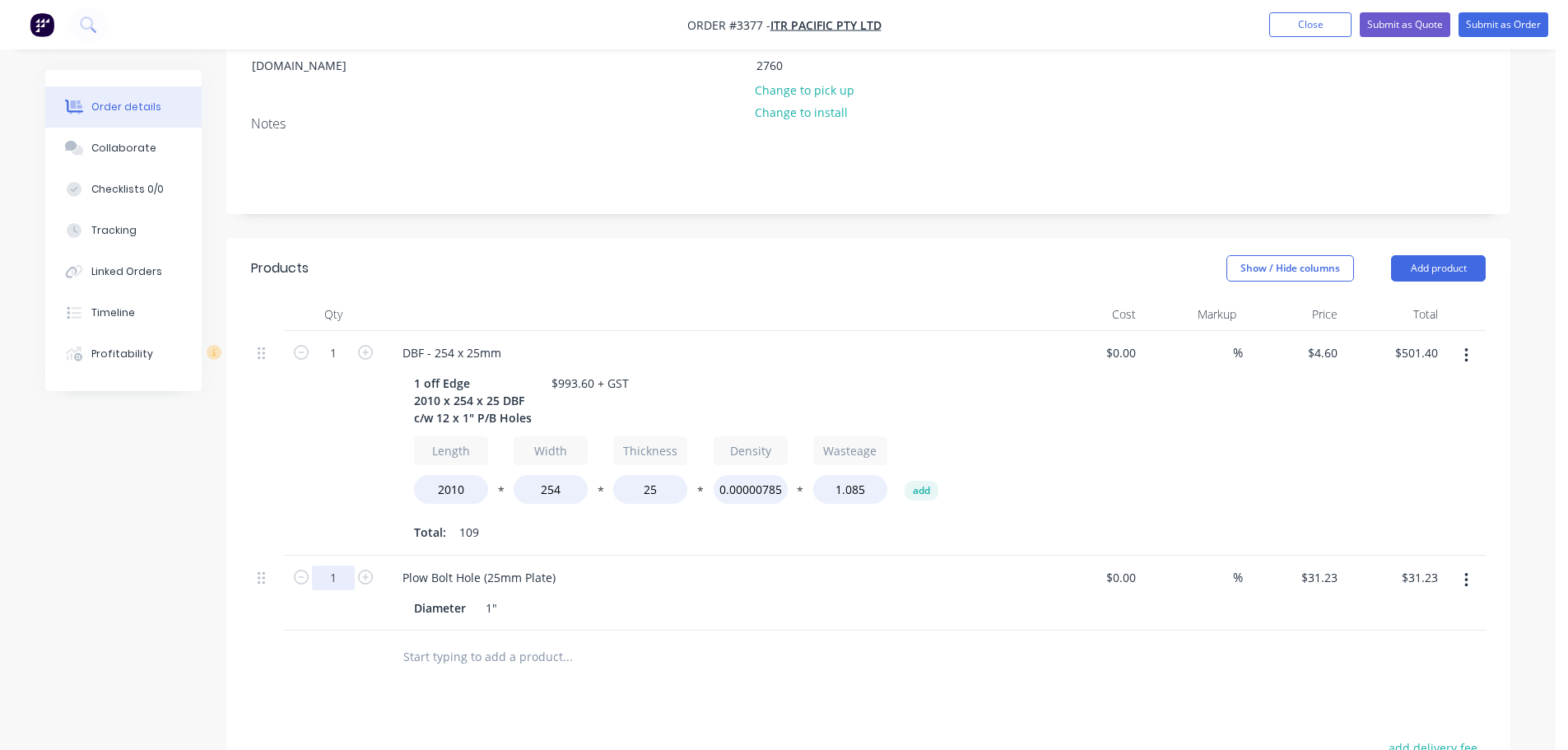
click at [329, 565] on input "1" at bounding box center [333, 577] width 43 height 25
type input "12"
type input "$374.76"
click at [297, 457] on div "1" at bounding box center [333, 443] width 99 height 225
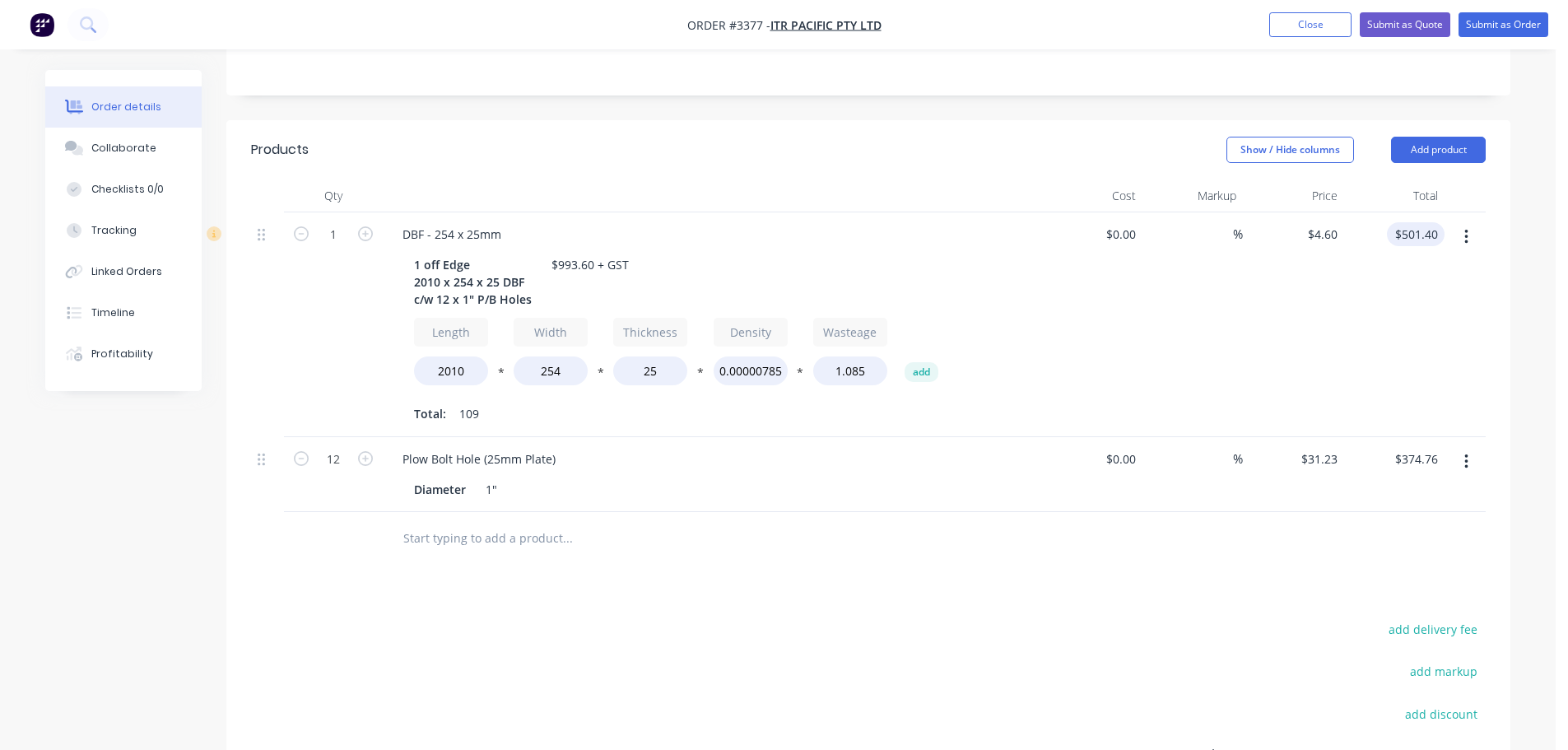
scroll to position [374, 0]
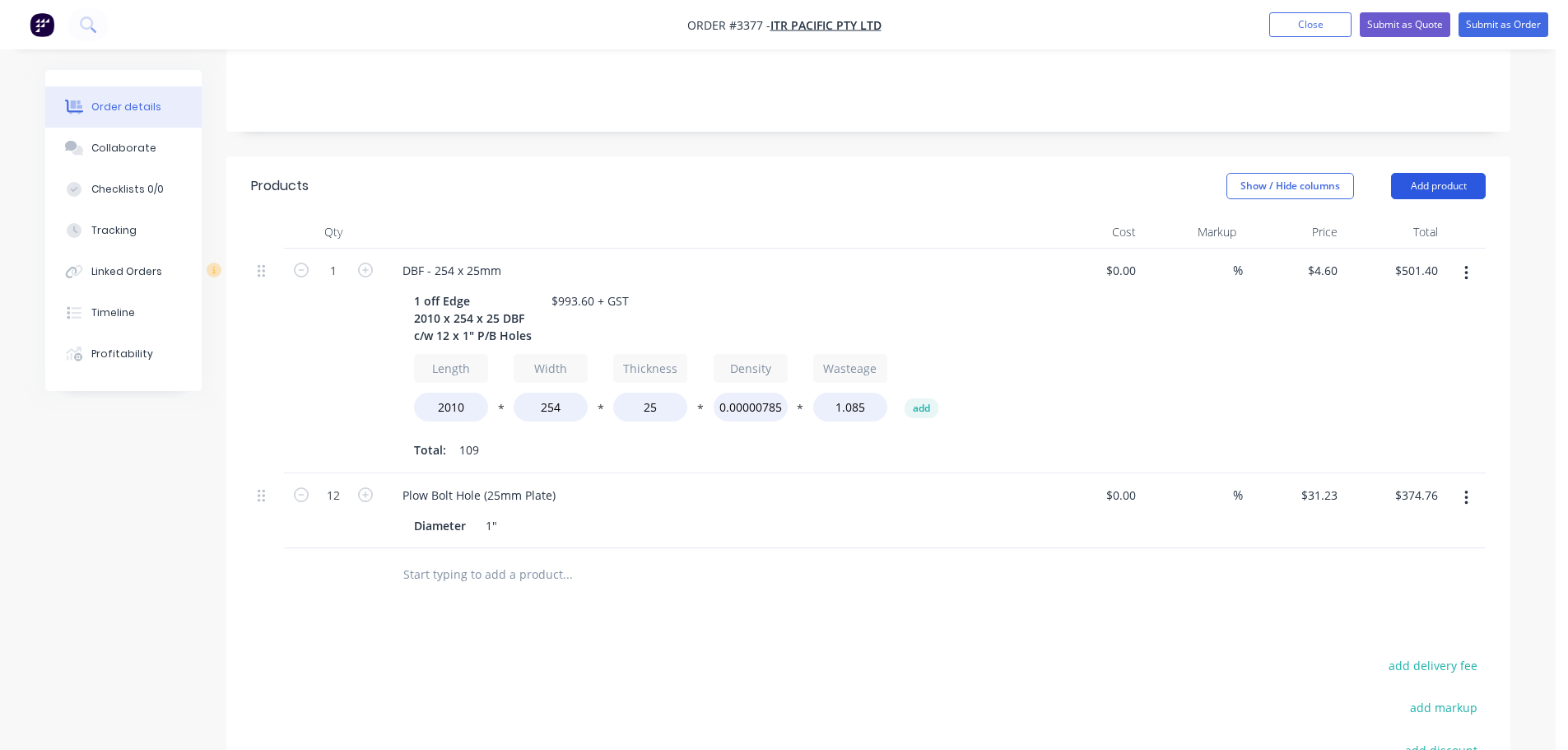
click at [1442, 173] on button "Add product" at bounding box center [1438, 186] width 95 height 27
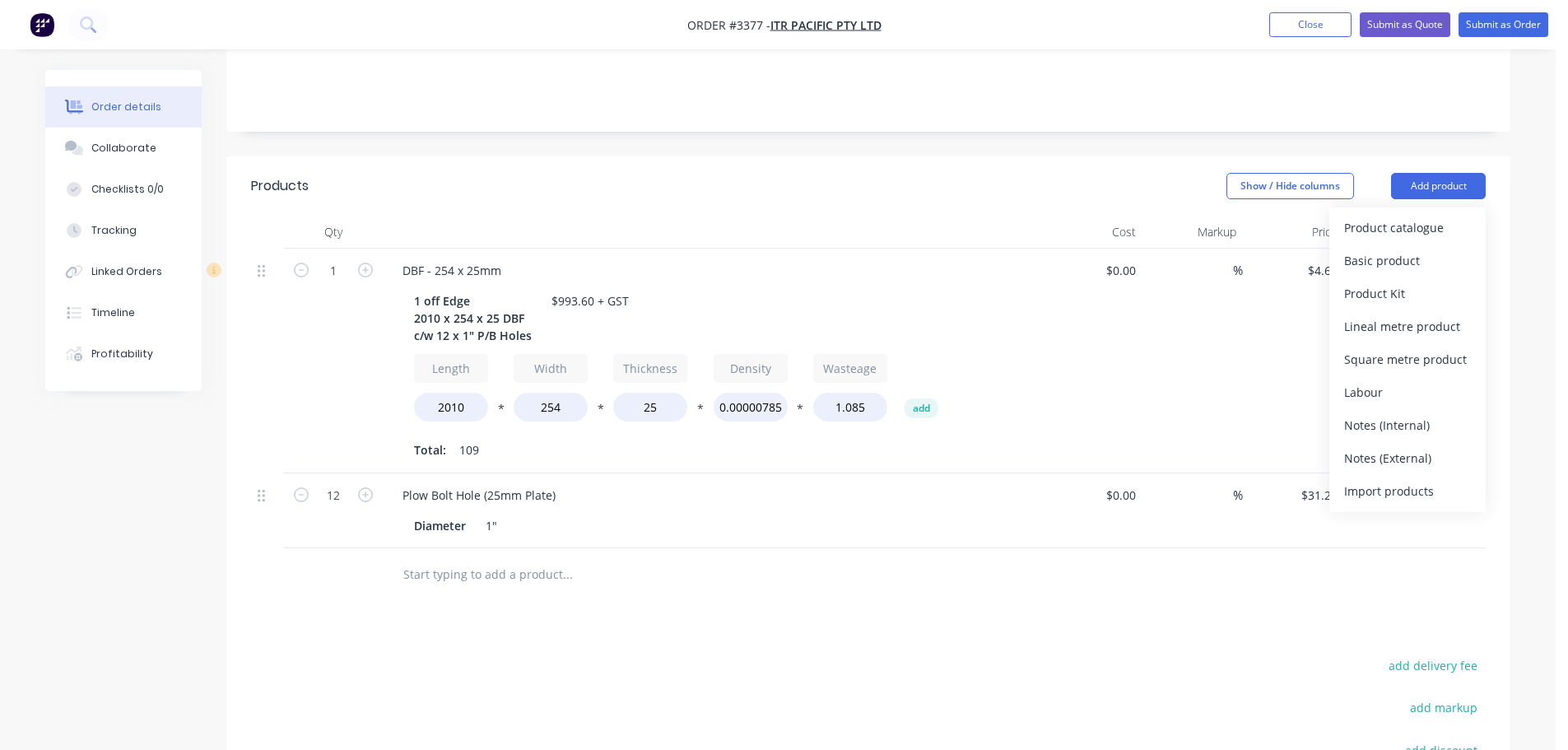
click at [1427, 216] on div "Product catalogue" at bounding box center [1408, 228] width 127 height 24
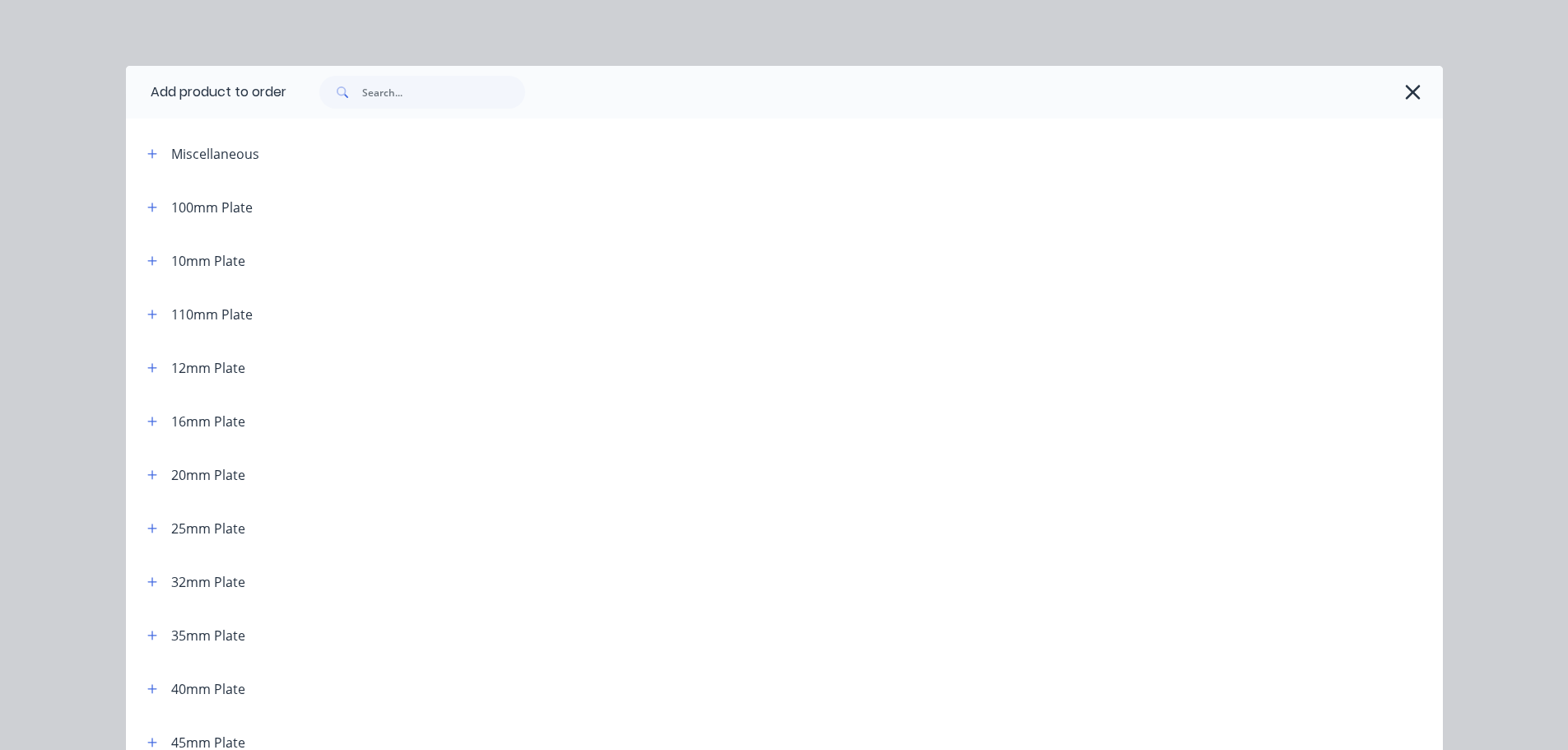
click at [419, 108] on div at bounding box center [864, 92] width 1156 height 52
click at [416, 95] on input "text" at bounding box center [444, 92] width 163 height 33
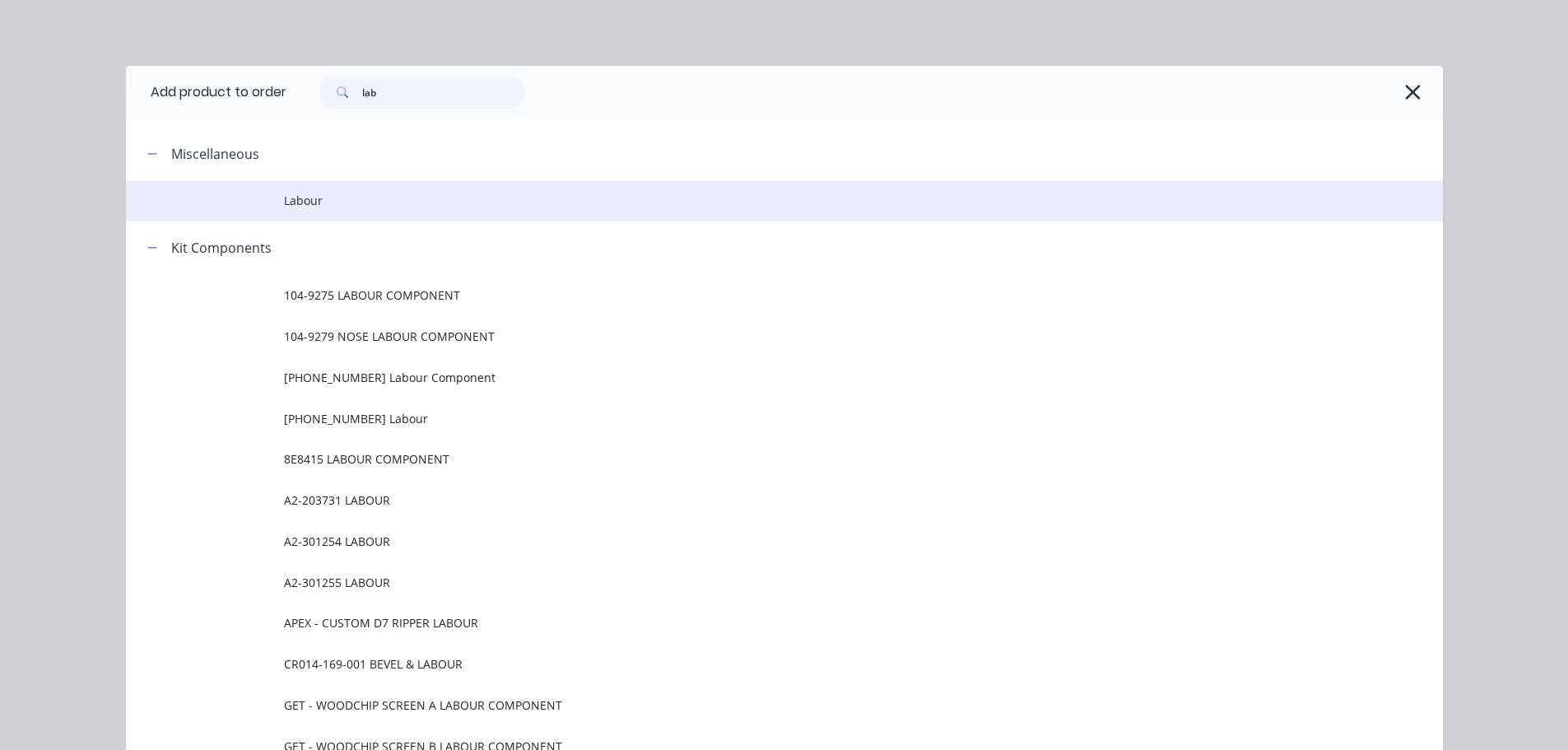
type input "lab"
click at [302, 205] on span "Labour" at bounding box center [747, 200] width 927 height 17
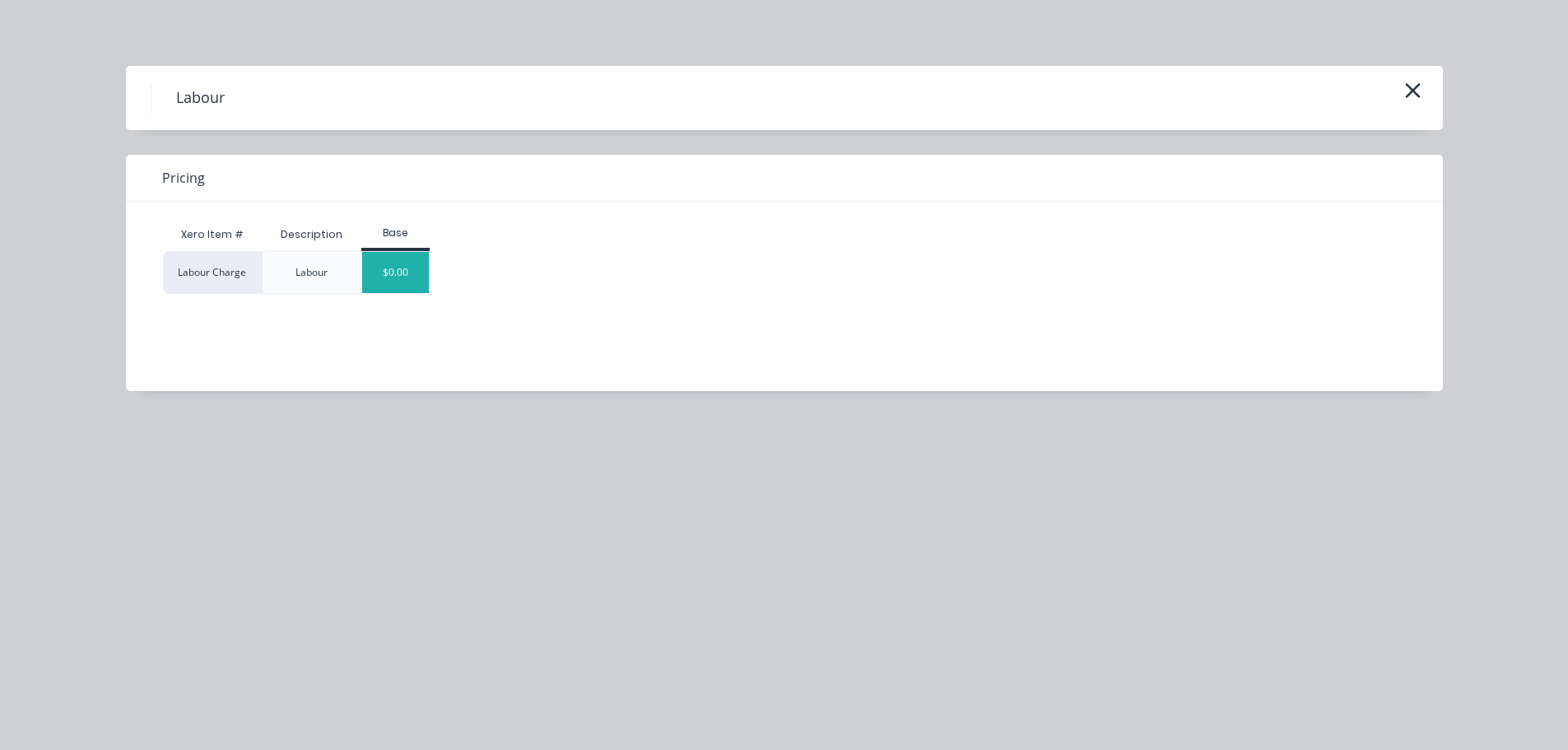
click at [393, 268] on div "$0.00" at bounding box center [396, 272] width 67 height 41
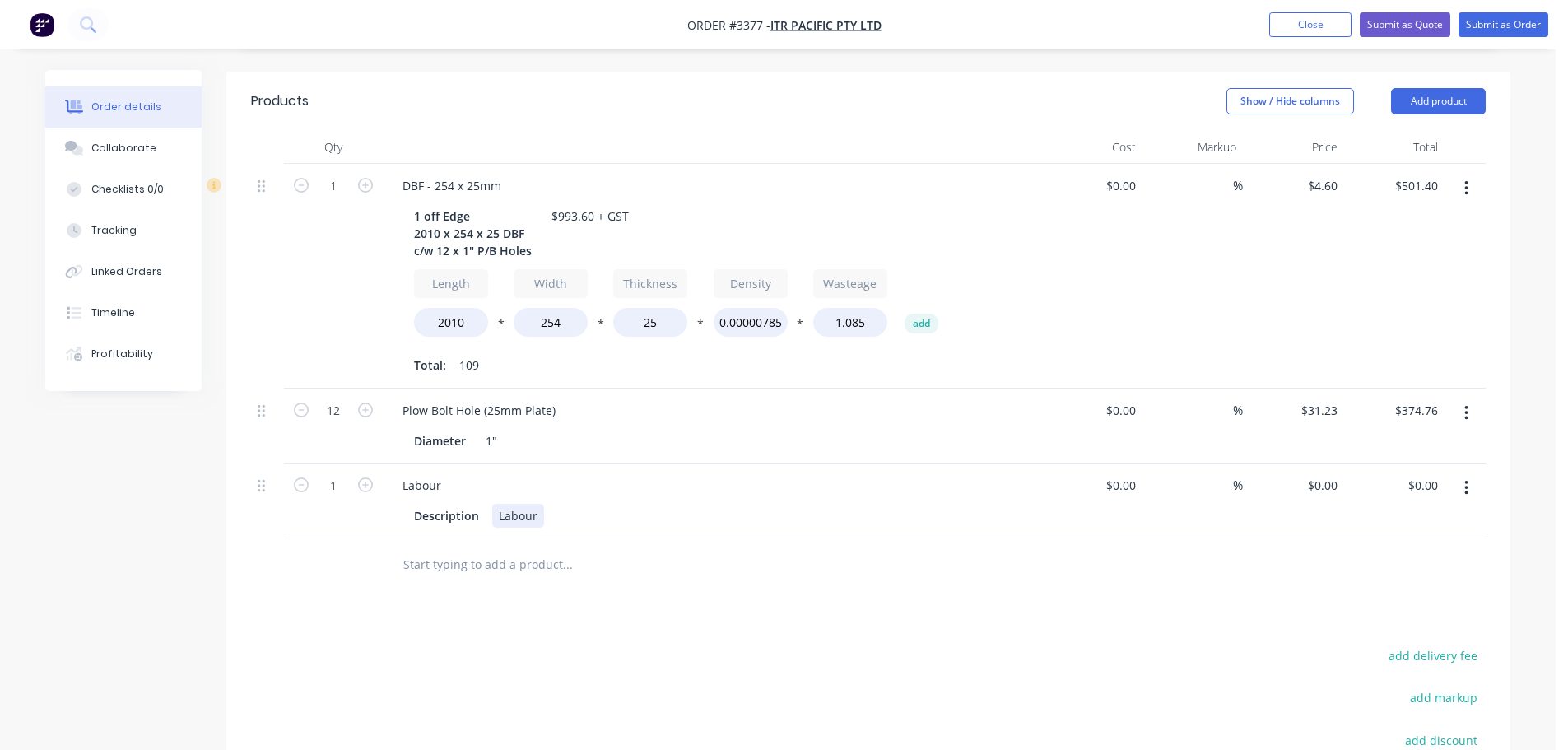
scroll to position [539, 0]
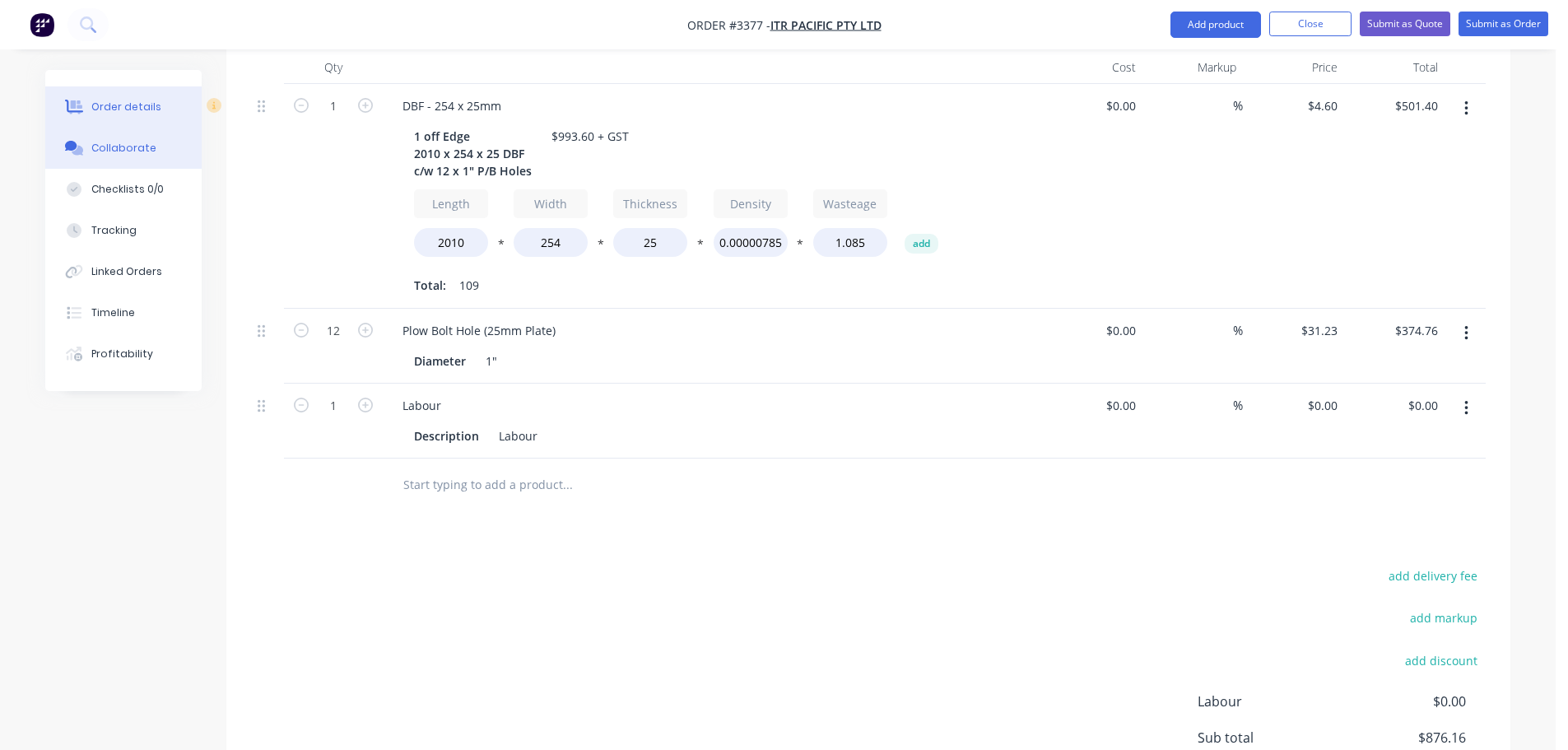
click at [112, 143] on div "Collaborate" at bounding box center [124, 148] width 65 height 15
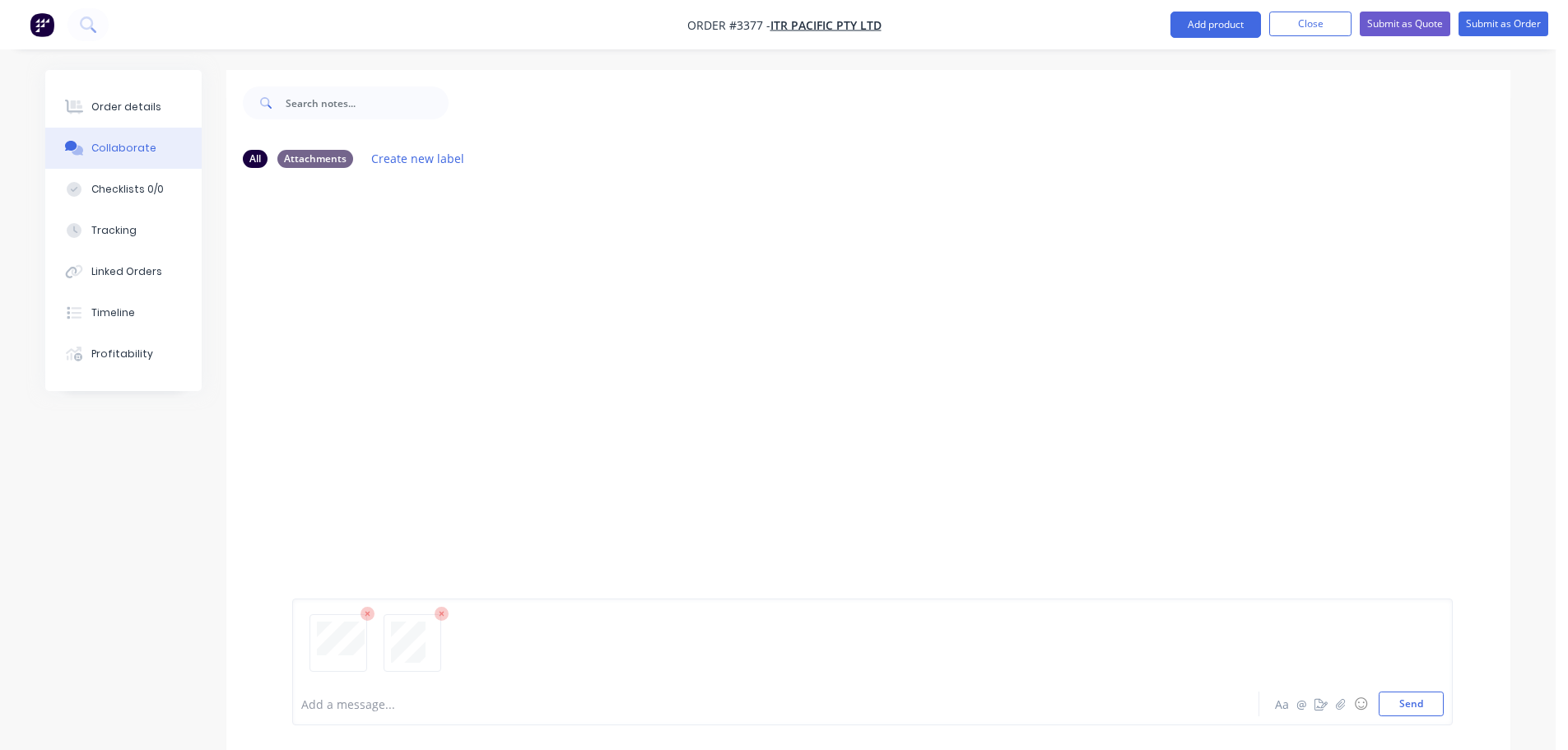
drag, startPoint x: 1416, startPoint y: 714, endPoint x: 1347, endPoint y: 678, distance: 77.8
click at [1414, 708] on button "Send" at bounding box center [1412, 704] width 65 height 25
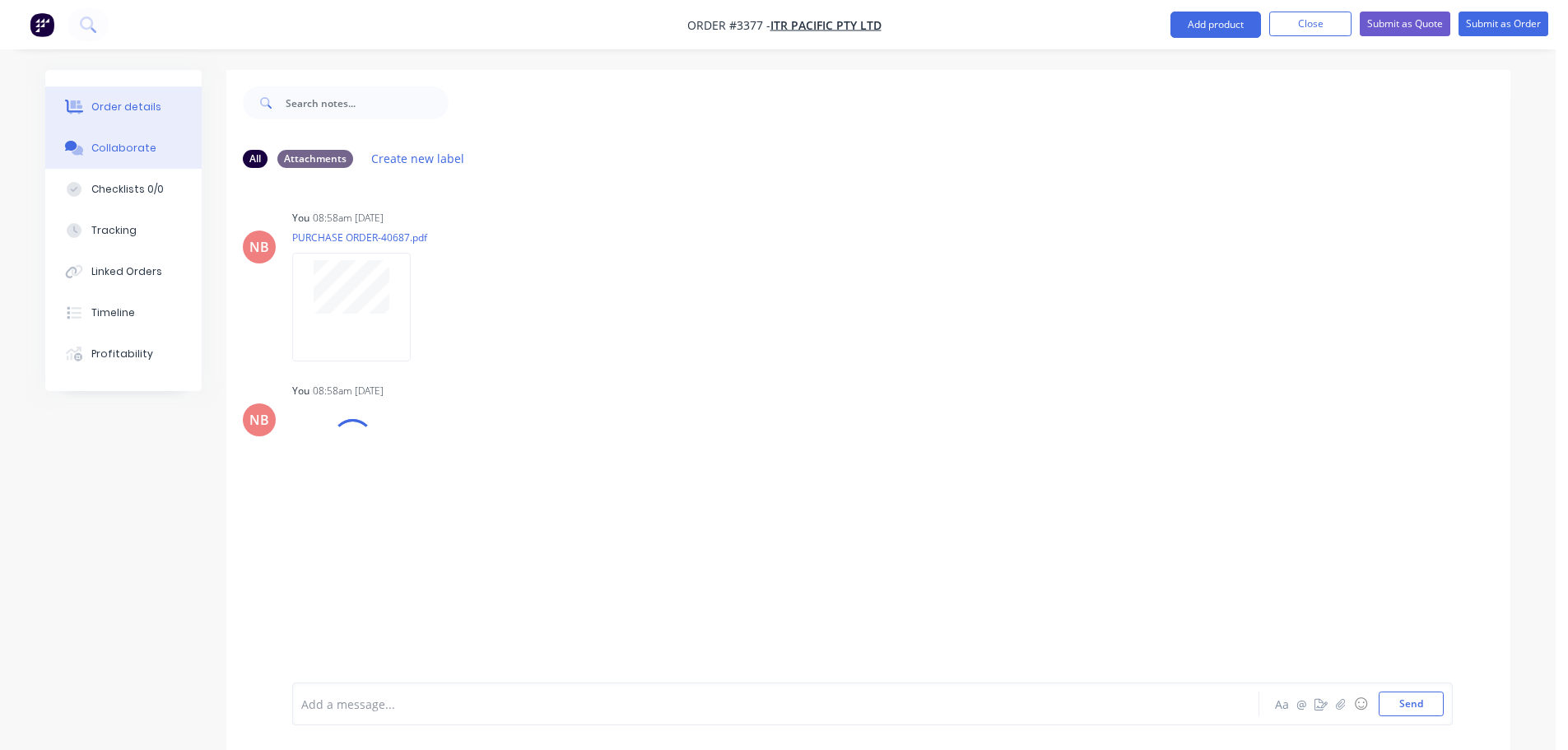
click at [168, 116] on button "Order details" at bounding box center [124, 107] width 156 height 41
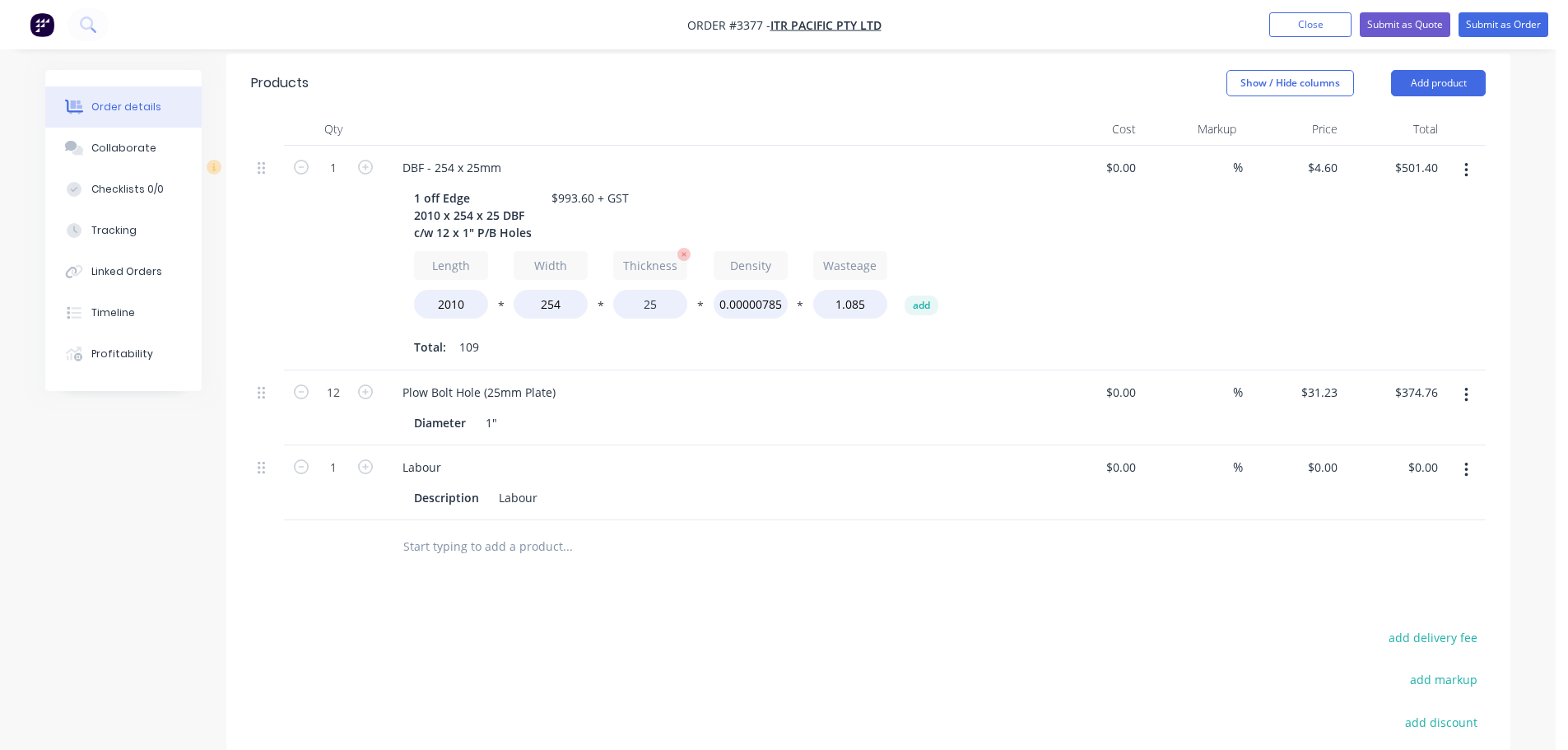
scroll to position [494, 0]
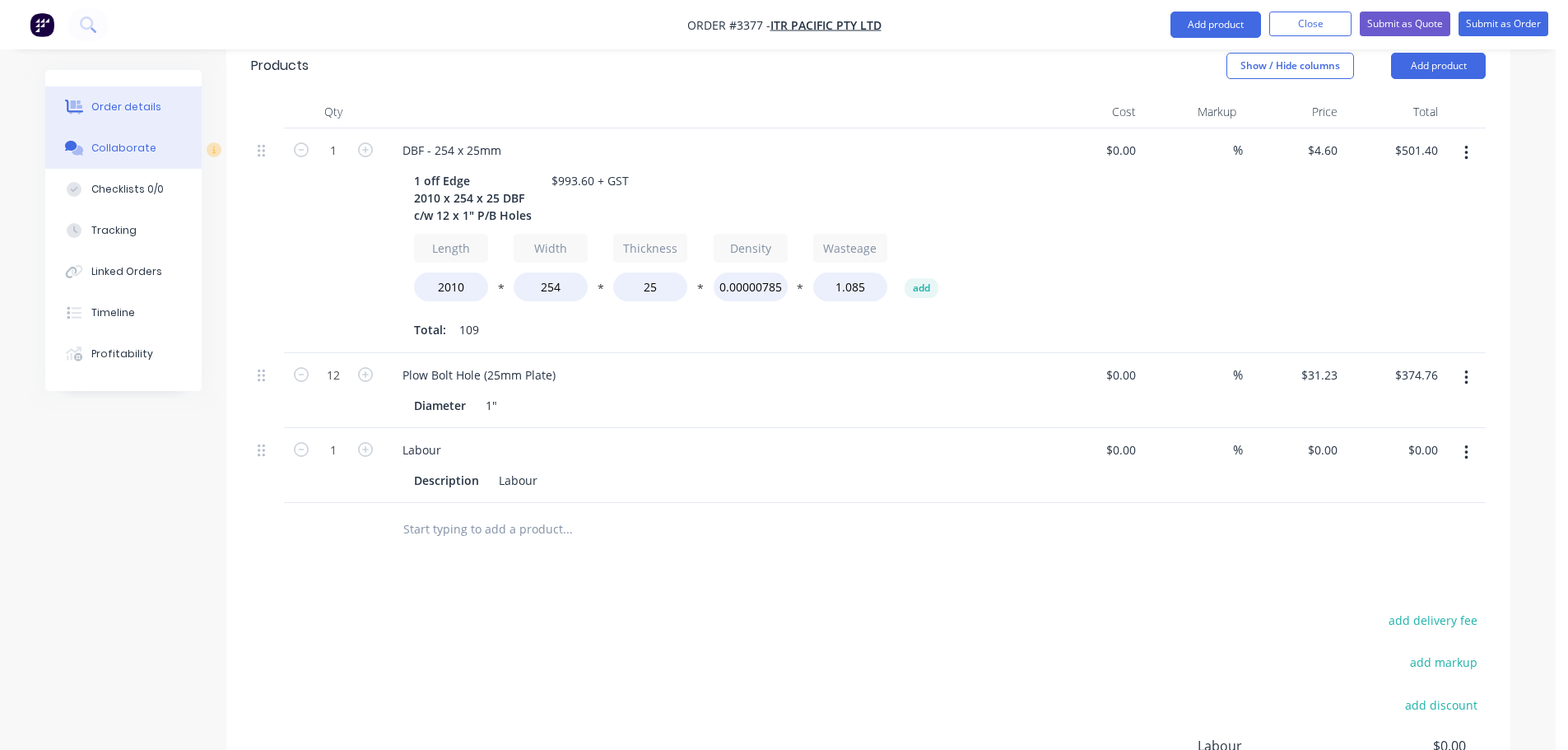
click at [159, 146] on button "Collaborate" at bounding box center [124, 149] width 156 height 41
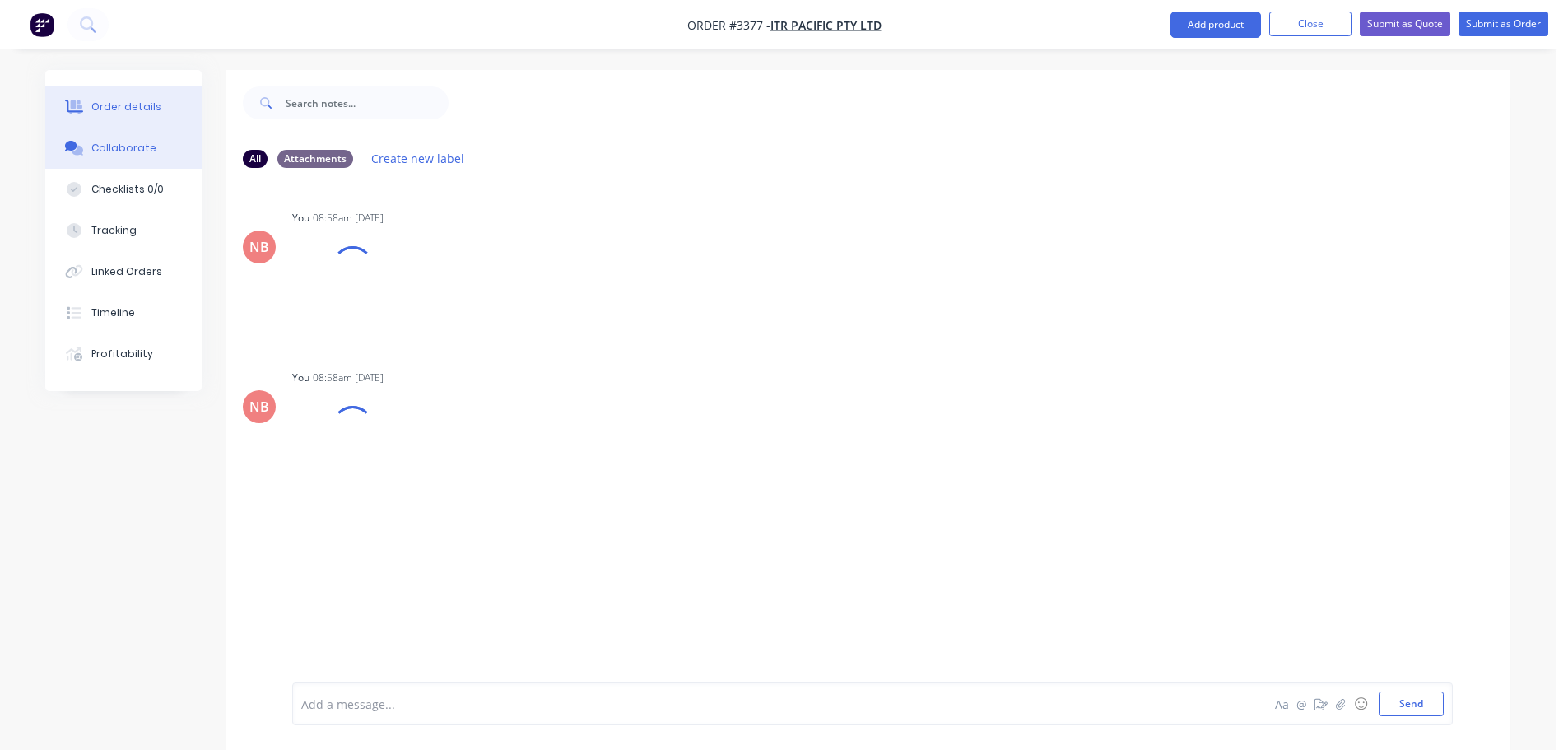
click at [151, 99] on button "Order details" at bounding box center [124, 107] width 156 height 41
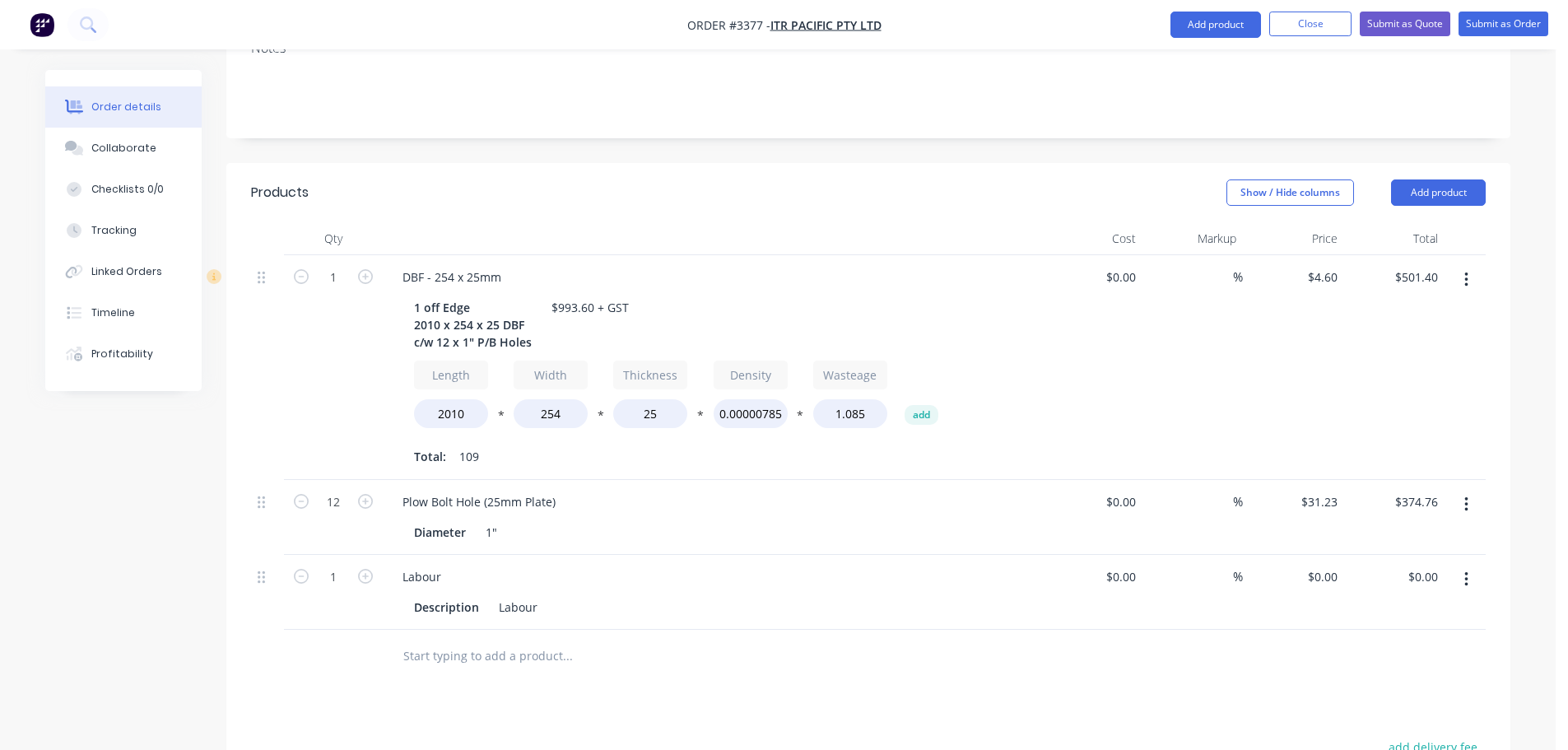
scroll to position [674, 0]
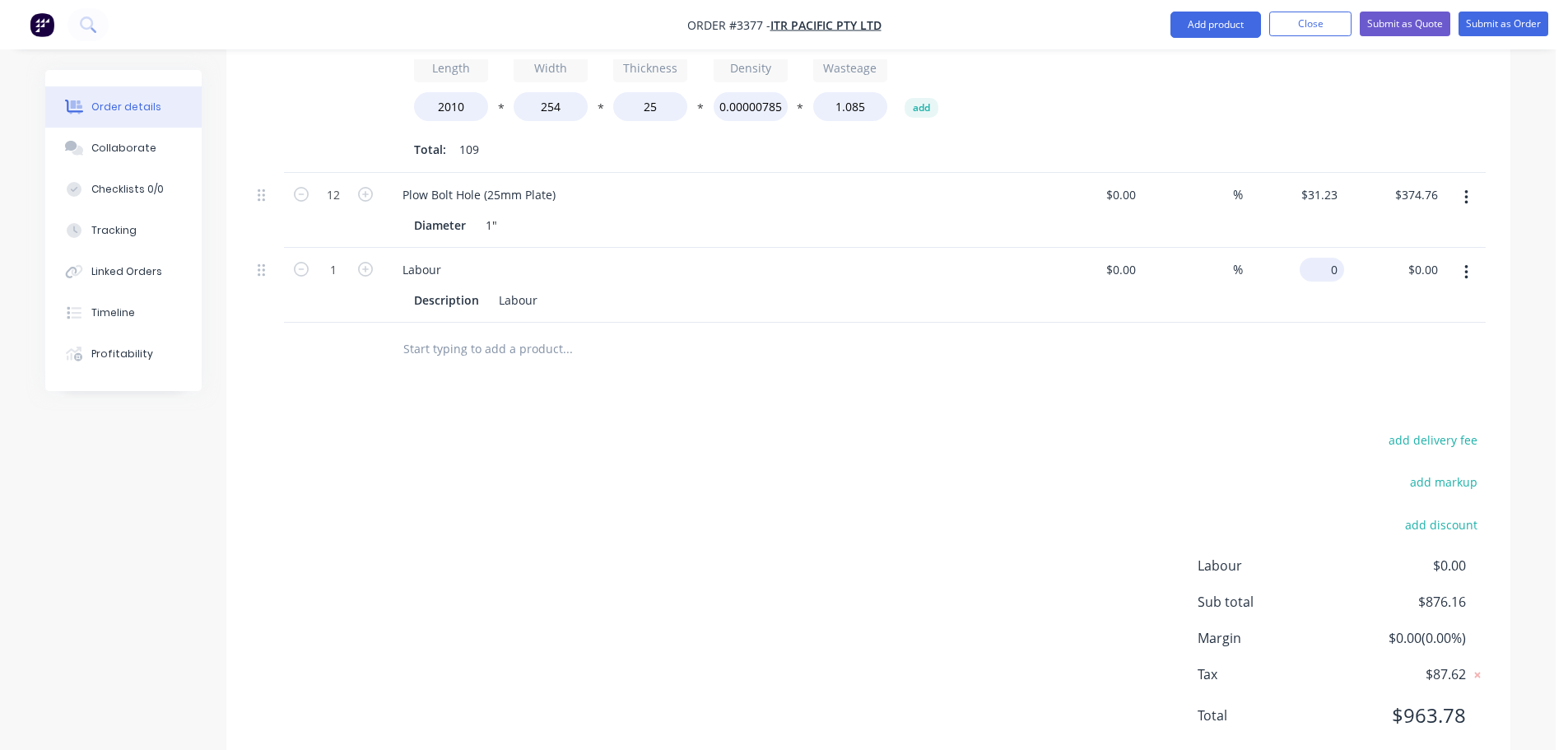
click at [1329, 258] on input "0" at bounding box center [1326, 270] width 38 height 24
type input "$117.44"
click at [1162, 429] on div "add delivery fee add markup add discount Labour $0.00 Sub total $876.16 Margin …" at bounding box center [868, 588] width 1235 height 318
click at [1486, 28] on button "Submit as Order" at bounding box center [1504, 23] width 89 height 25
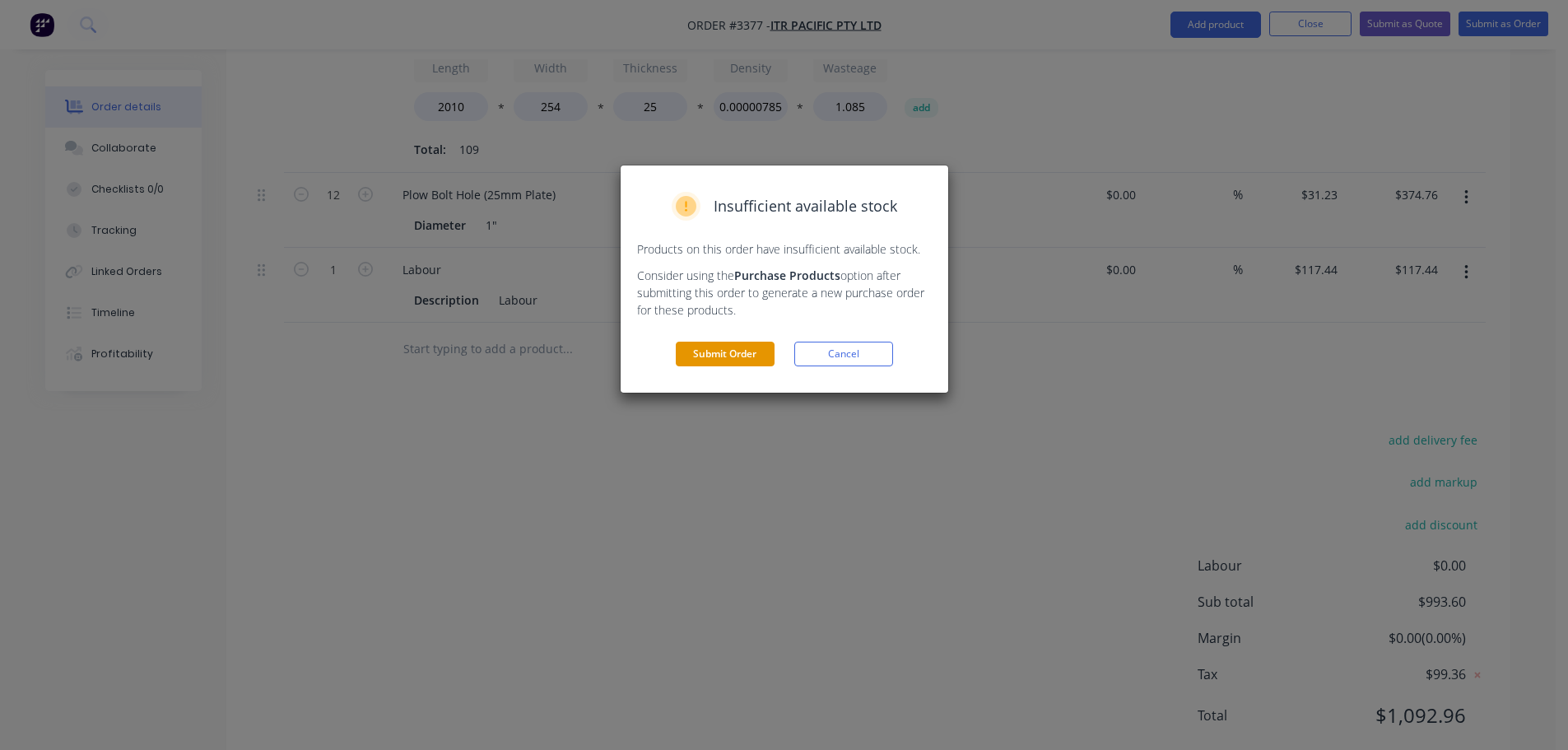
click at [729, 354] on button "Submit Order" at bounding box center [725, 354] width 99 height 25
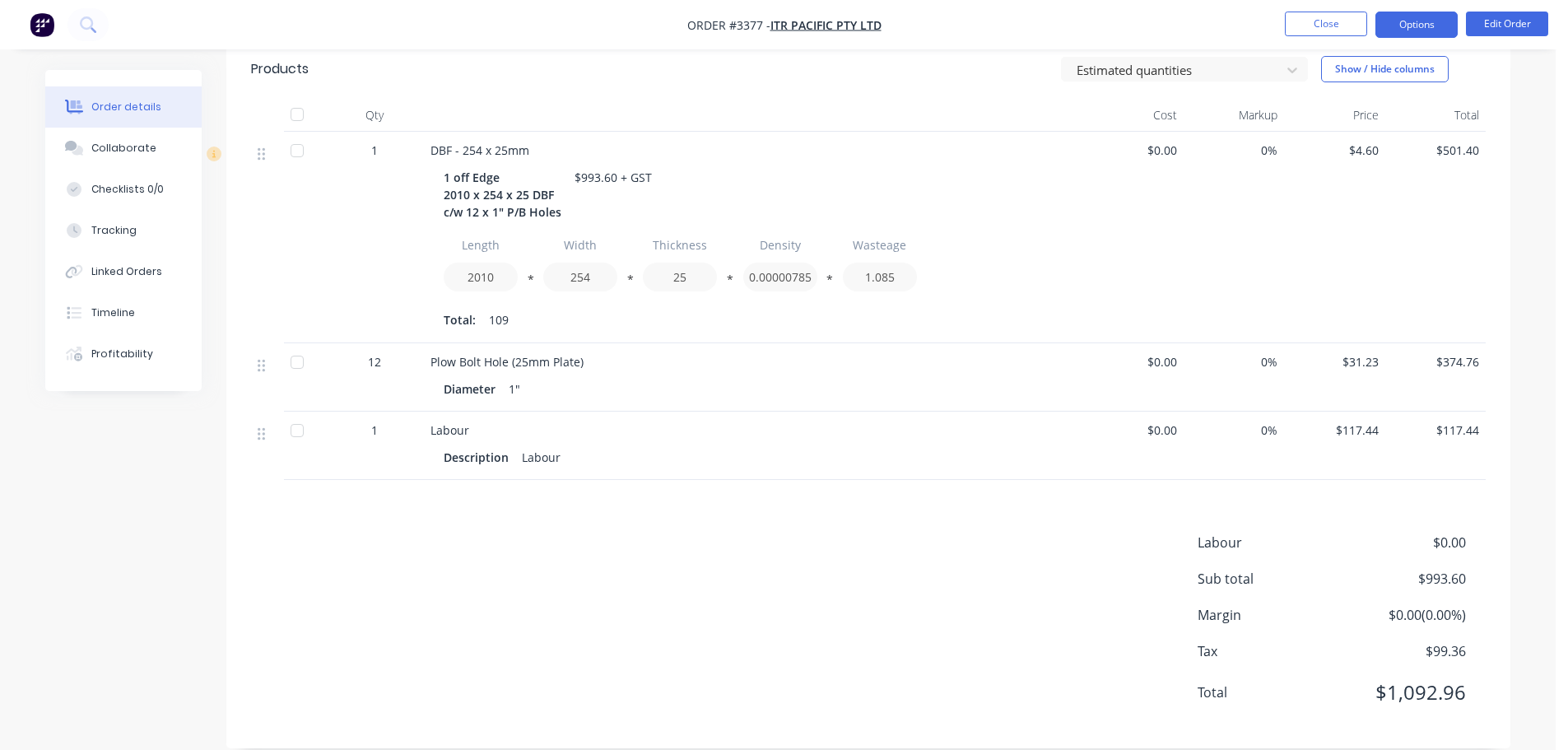
click at [1400, 33] on button "Options" at bounding box center [1417, 24] width 82 height 27
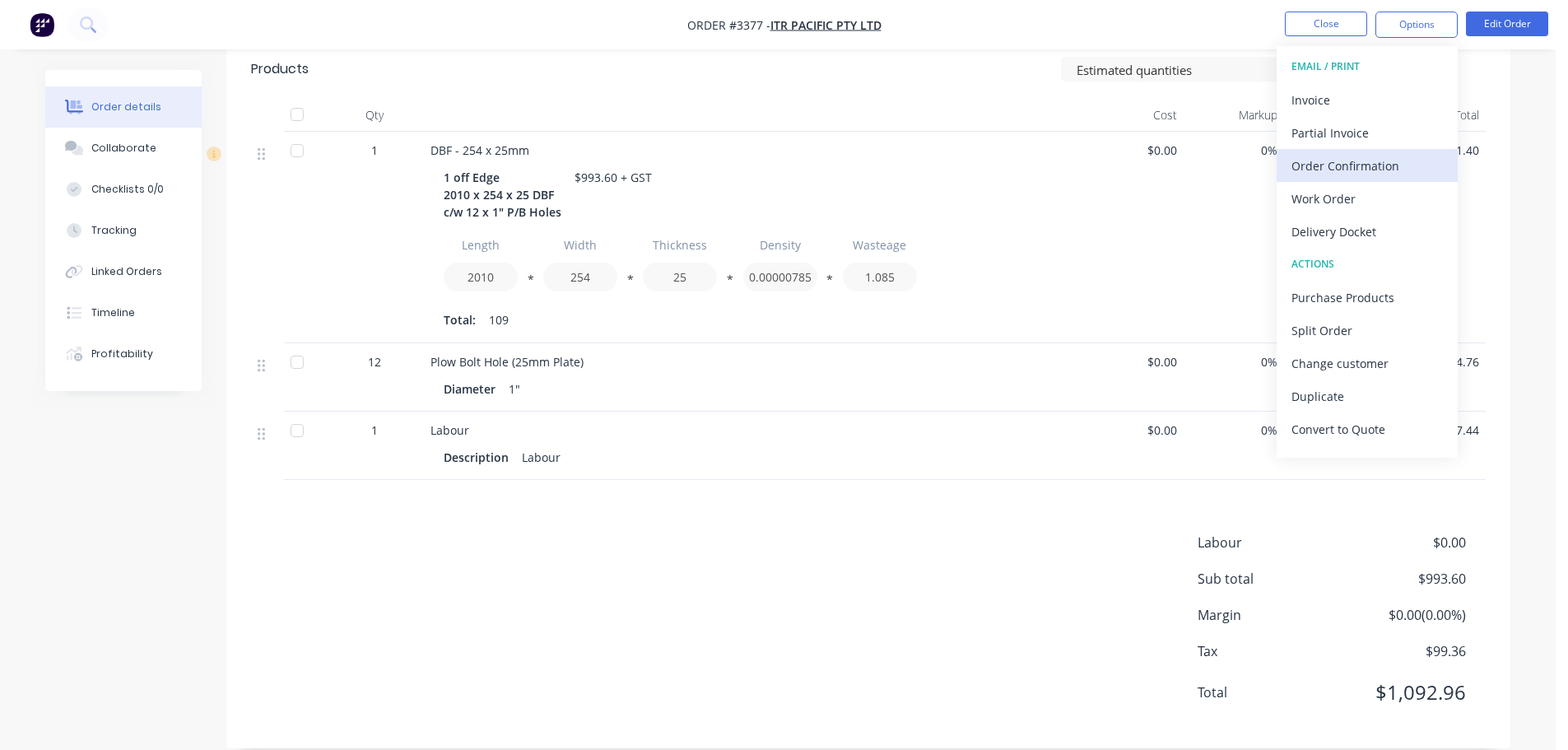
click at [1333, 169] on div "Order Confirmation" at bounding box center [1367, 166] width 151 height 24
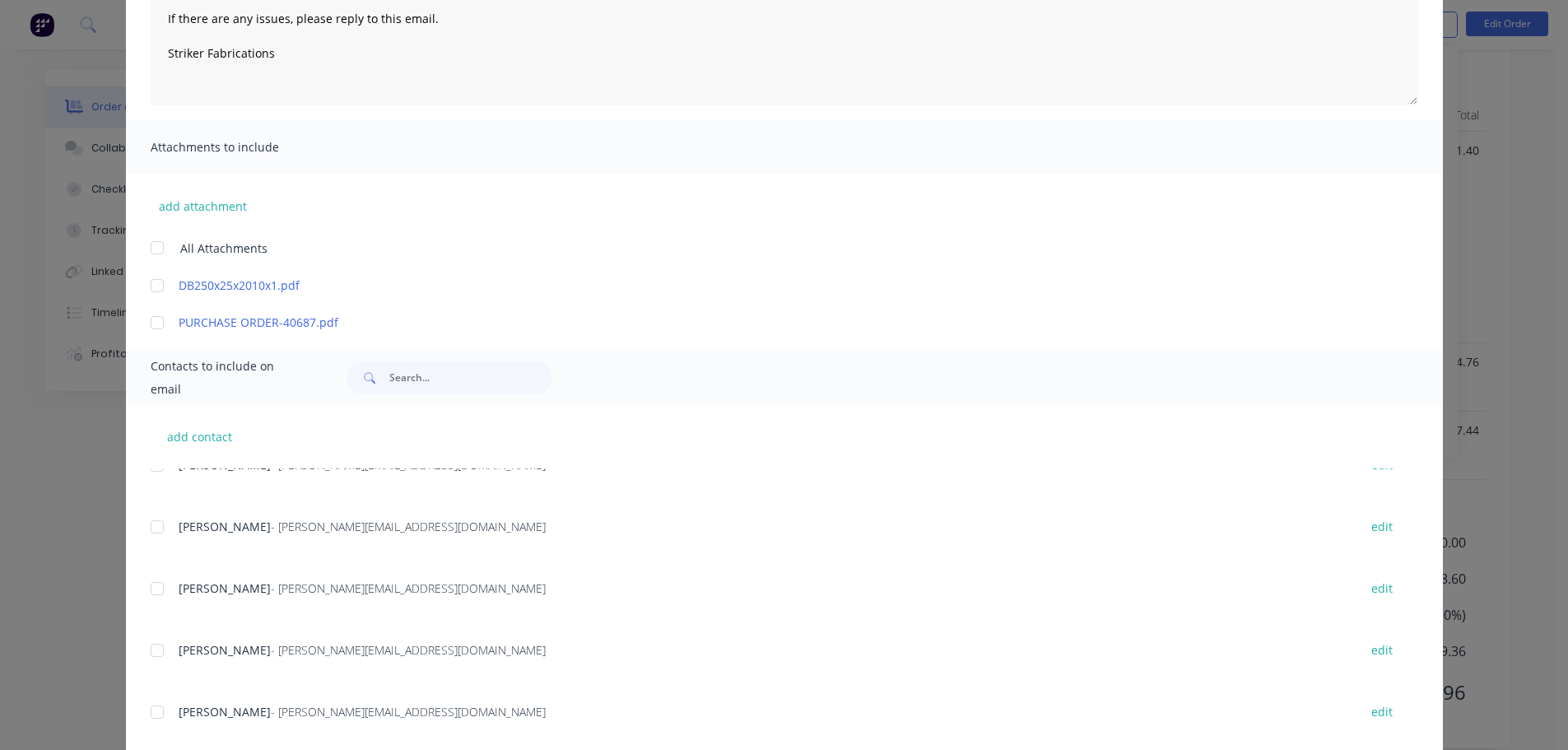
scroll to position [247, 0]
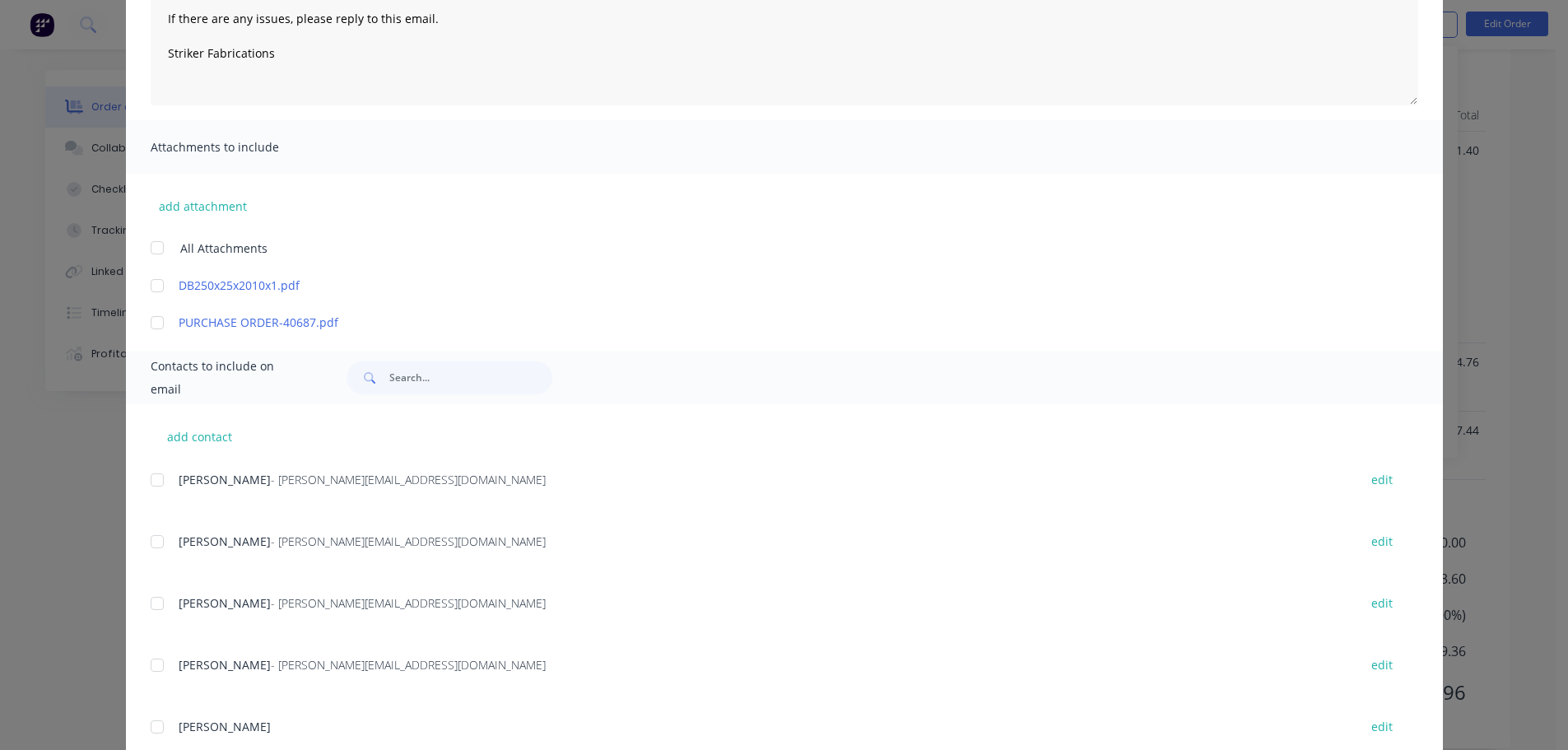
click at [153, 609] on div at bounding box center [157, 603] width 33 height 33
type textarea "Thank you for your order! Click 'view my order' to see your order confirmation.…"
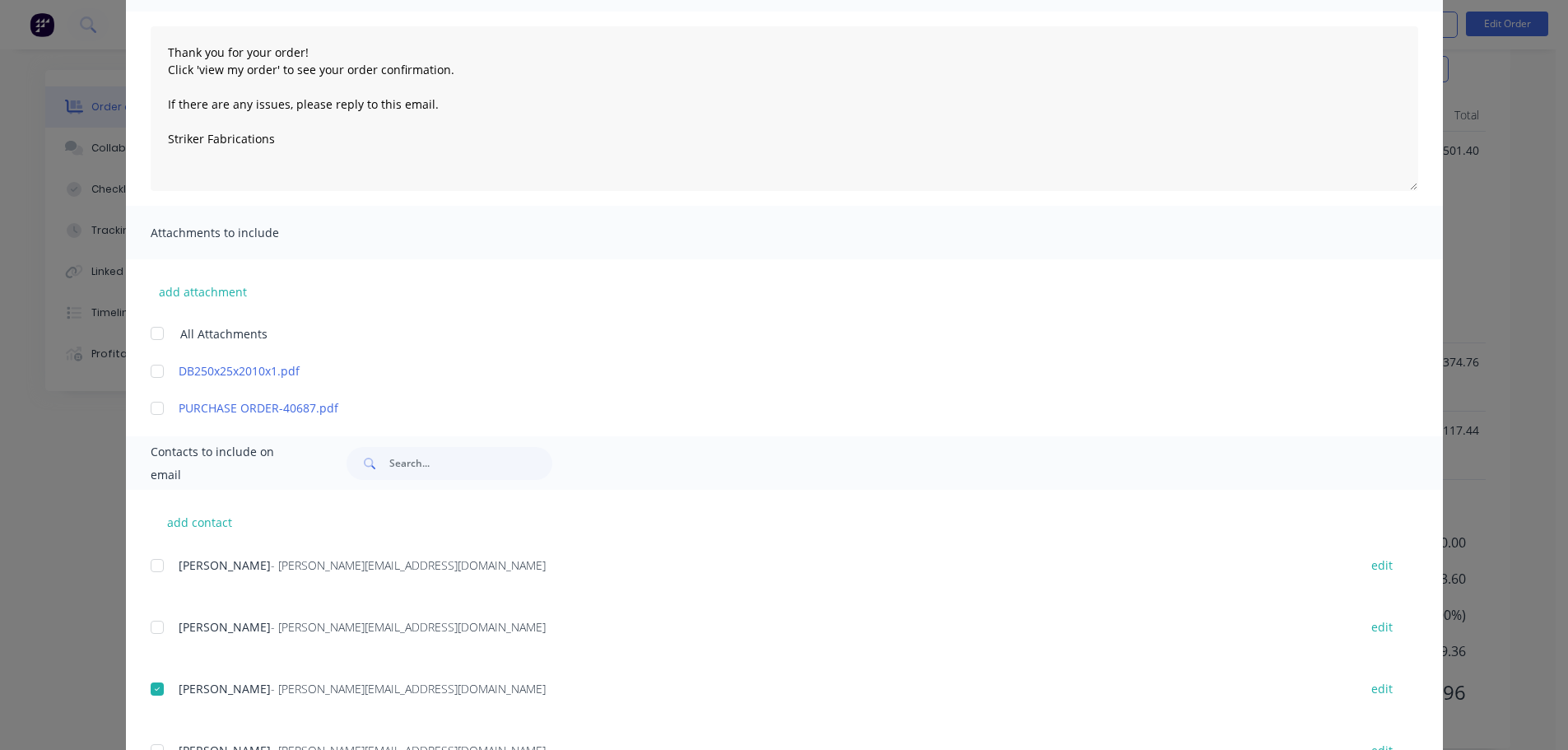
scroll to position [0, 0]
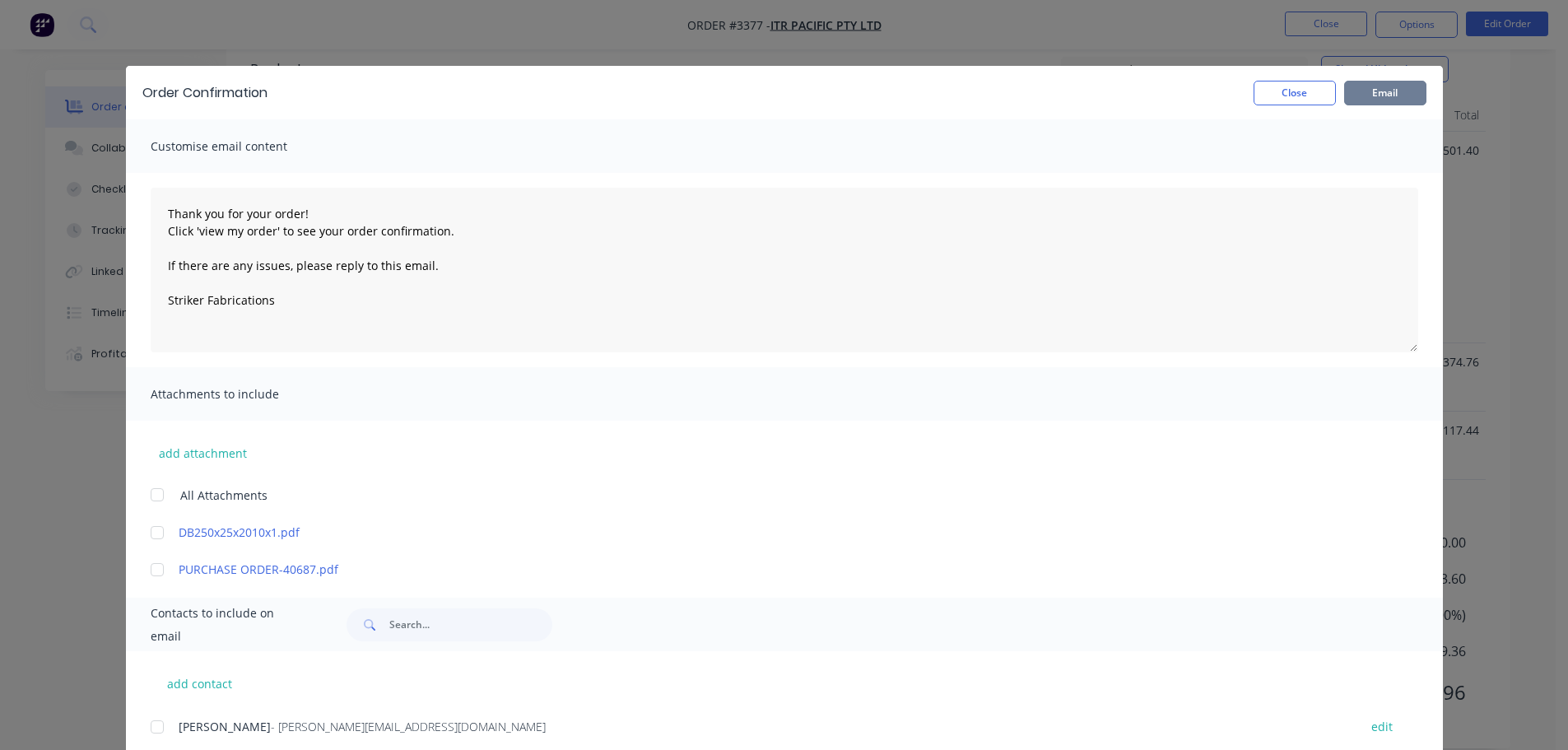
click at [1364, 97] on button "Email" at bounding box center [1386, 93] width 82 height 25
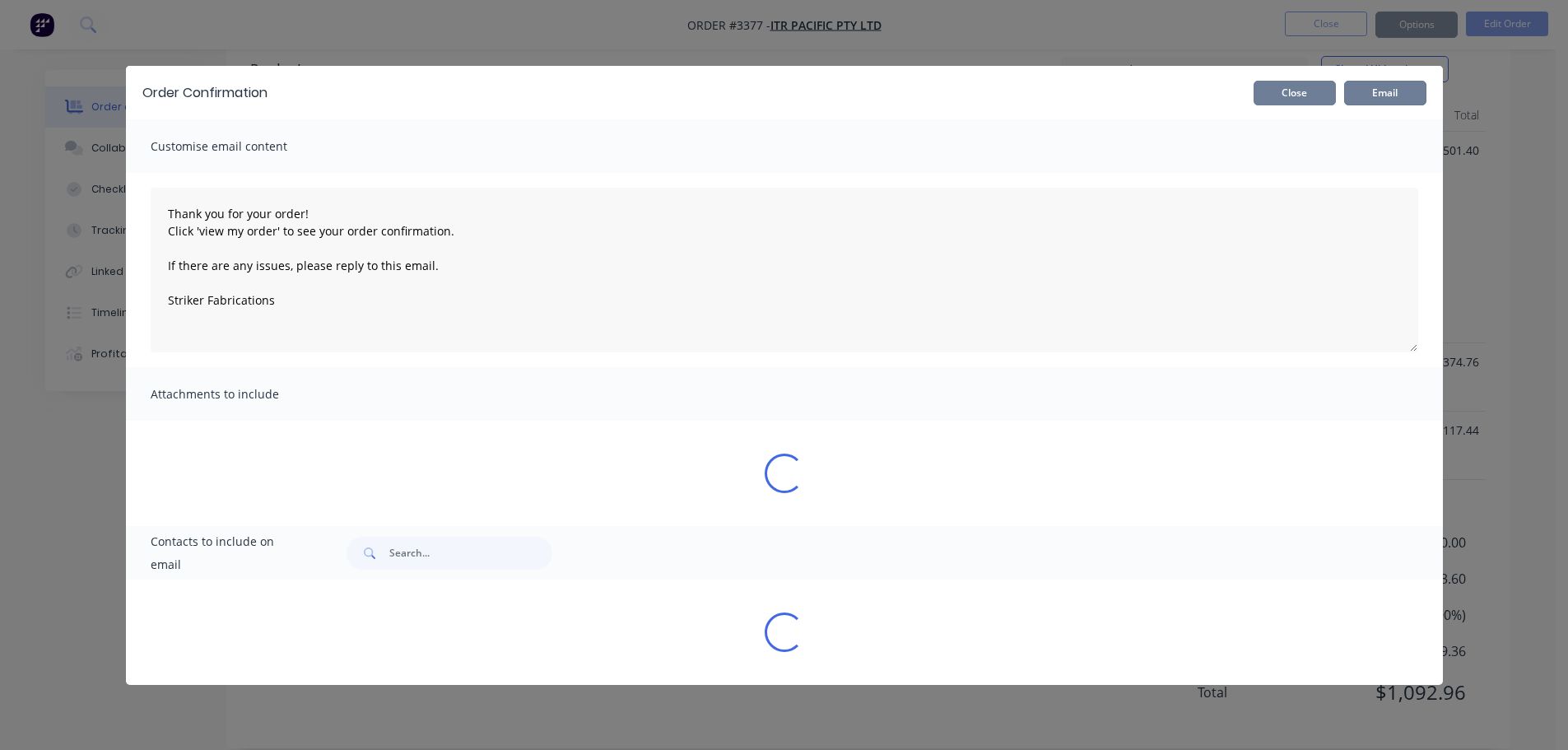
type textarea "Thank you for your order! Click 'view my order' to see your order confirmation.…"
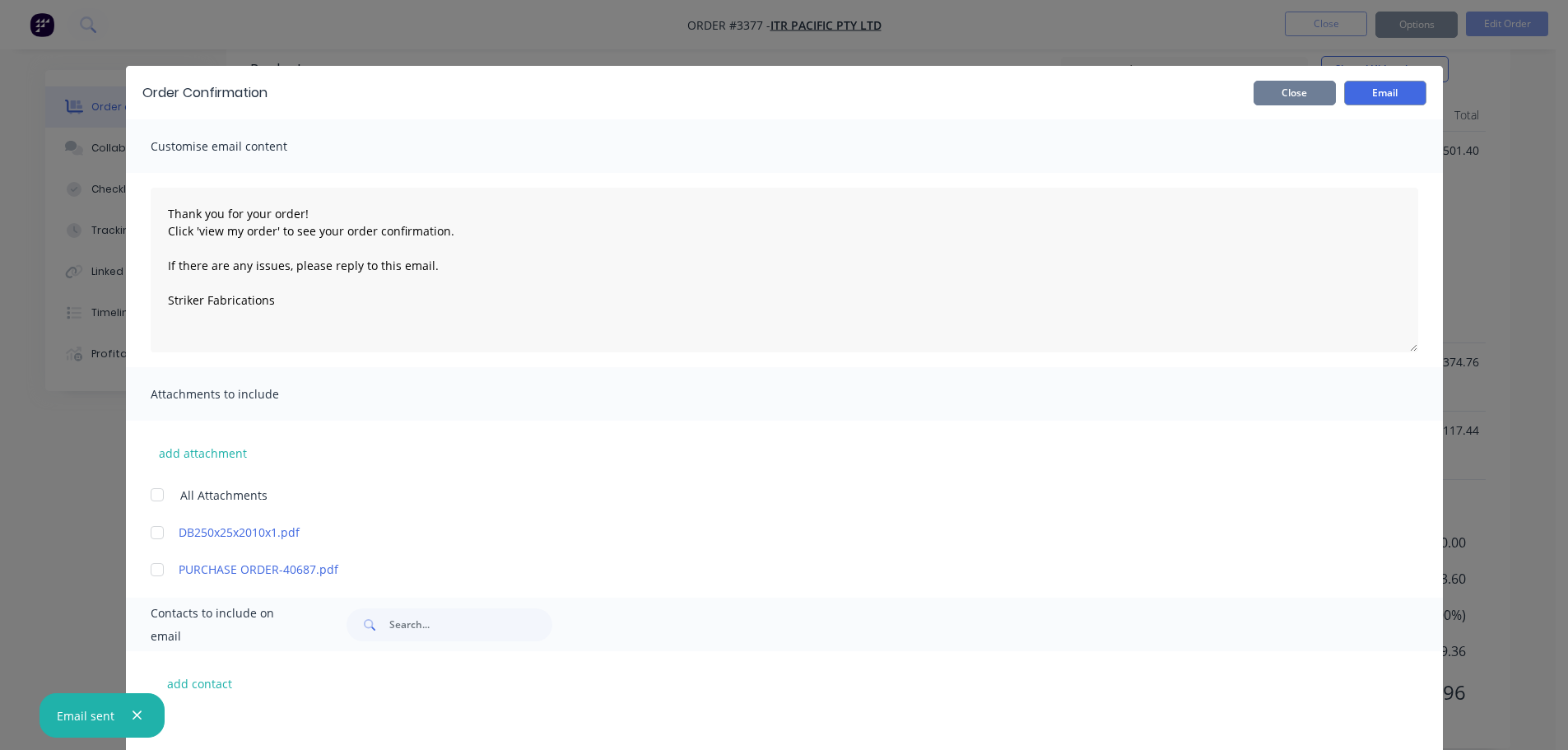
scroll to position [247, 0]
click at [1307, 97] on button "Close" at bounding box center [1295, 93] width 82 height 25
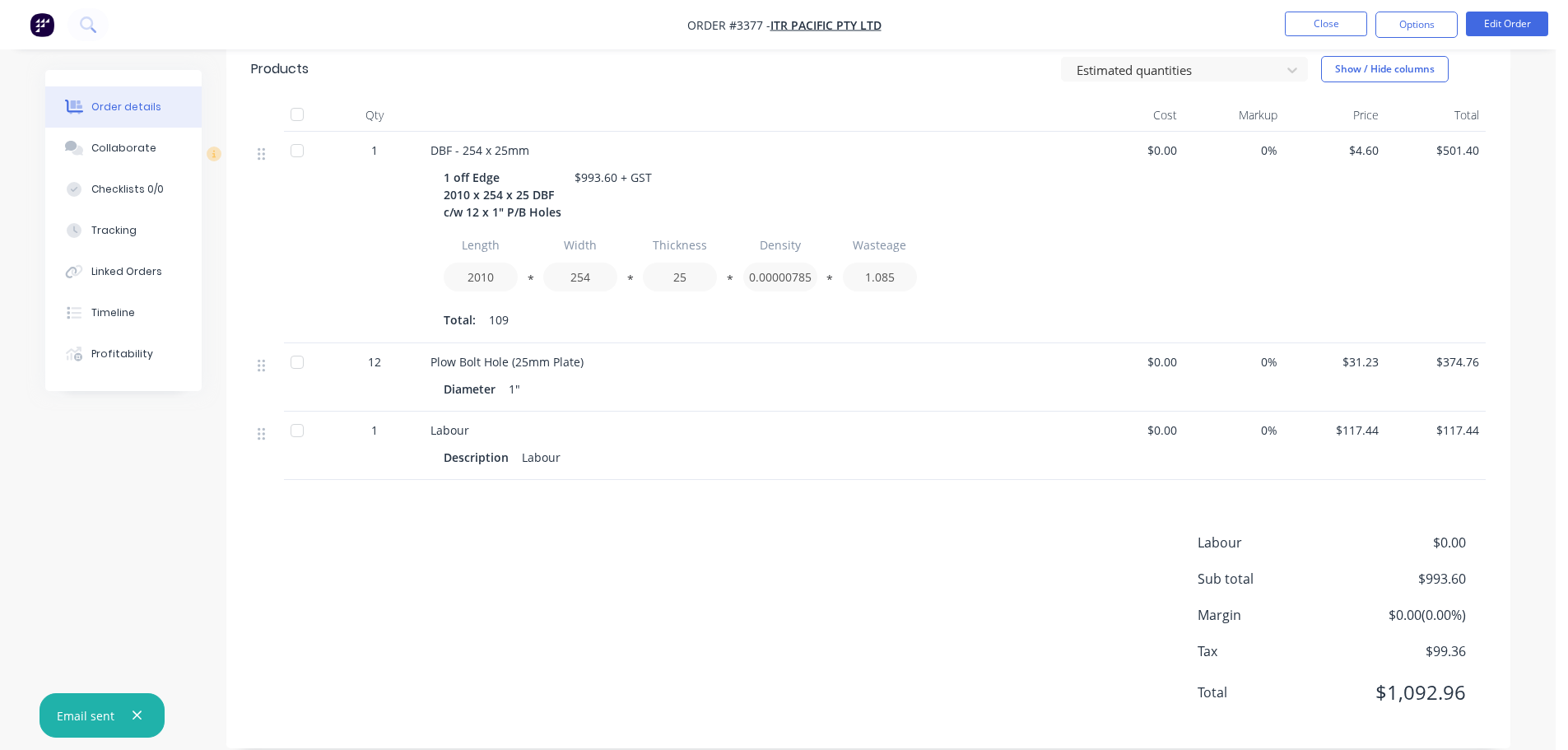
click at [1420, 10] on nav "Order #3377 - ITR Pacific Pty Ltd Close Options Edit Order" at bounding box center [784, 24] width 1568 height 49
click at [1419, 21] on button "Options" at bounding box center [1417, 24] width 82 height 27
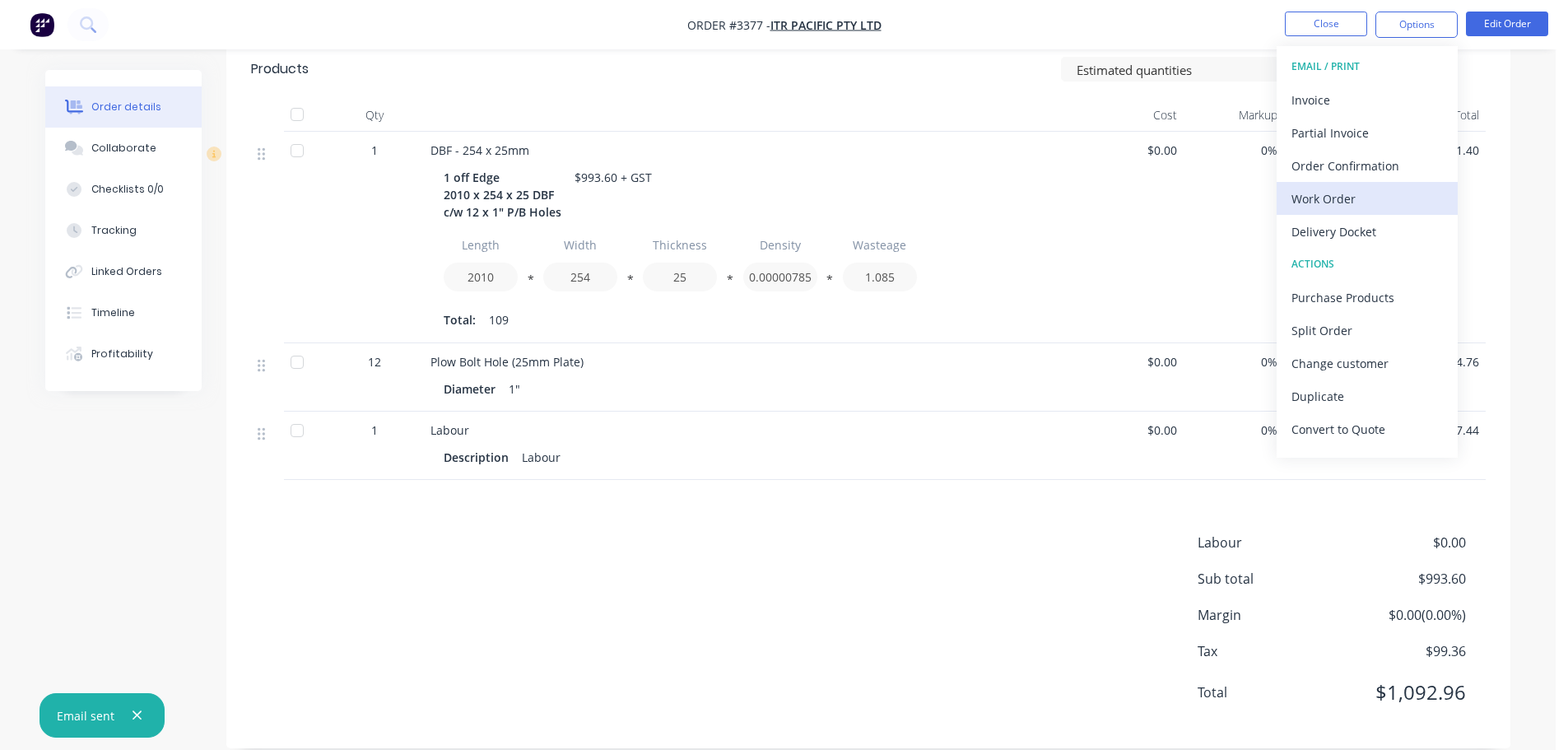
click at [1343, 187] on div "Work Order" at bounding box center [1367, 199] width 151 height 24
click at [1343, 187] on div "Custom" at bounding box center [1367, 199] width 151 height 24
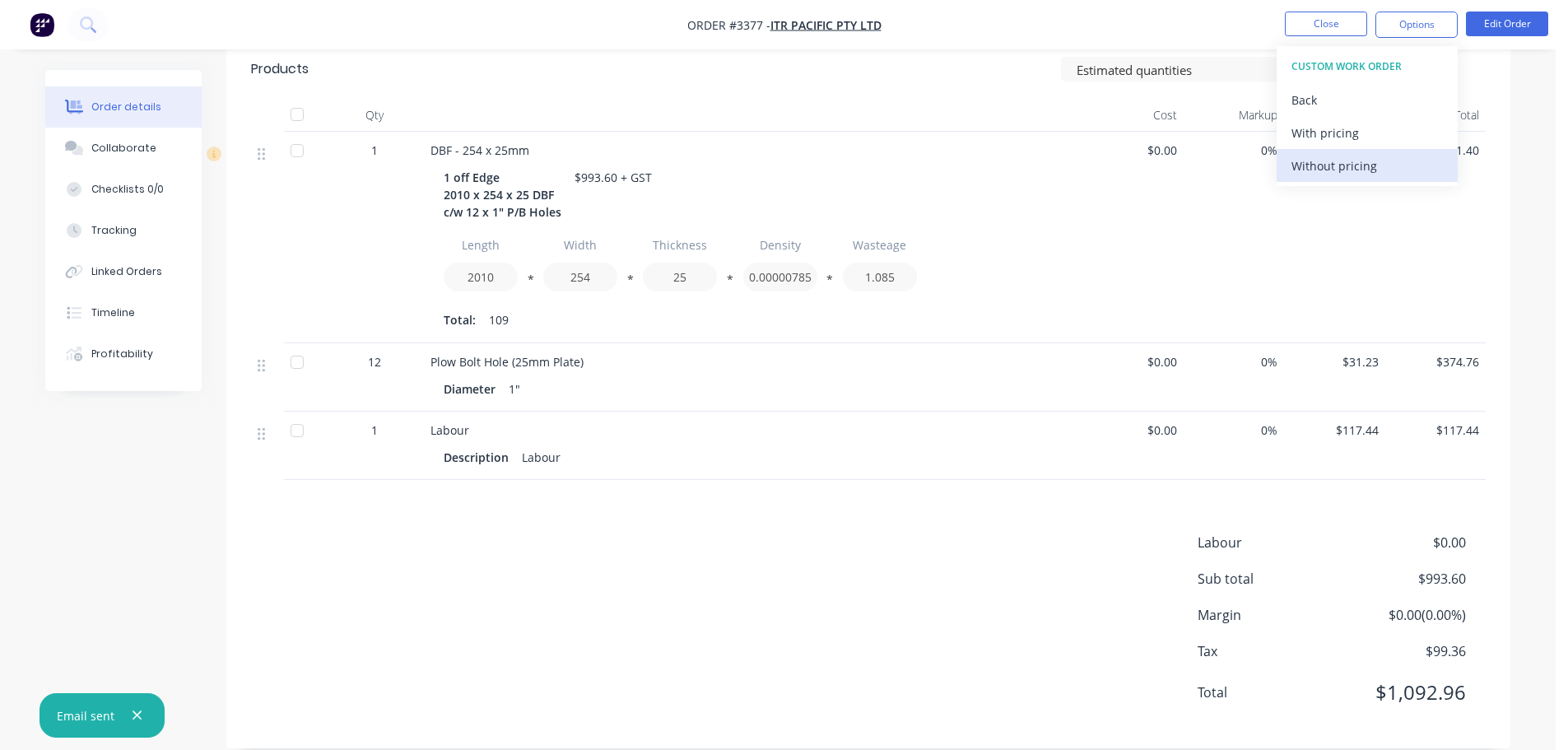
click at [1340, 168] on div "Without pricing" at bounding box center [1367, 166] width 151 height 24
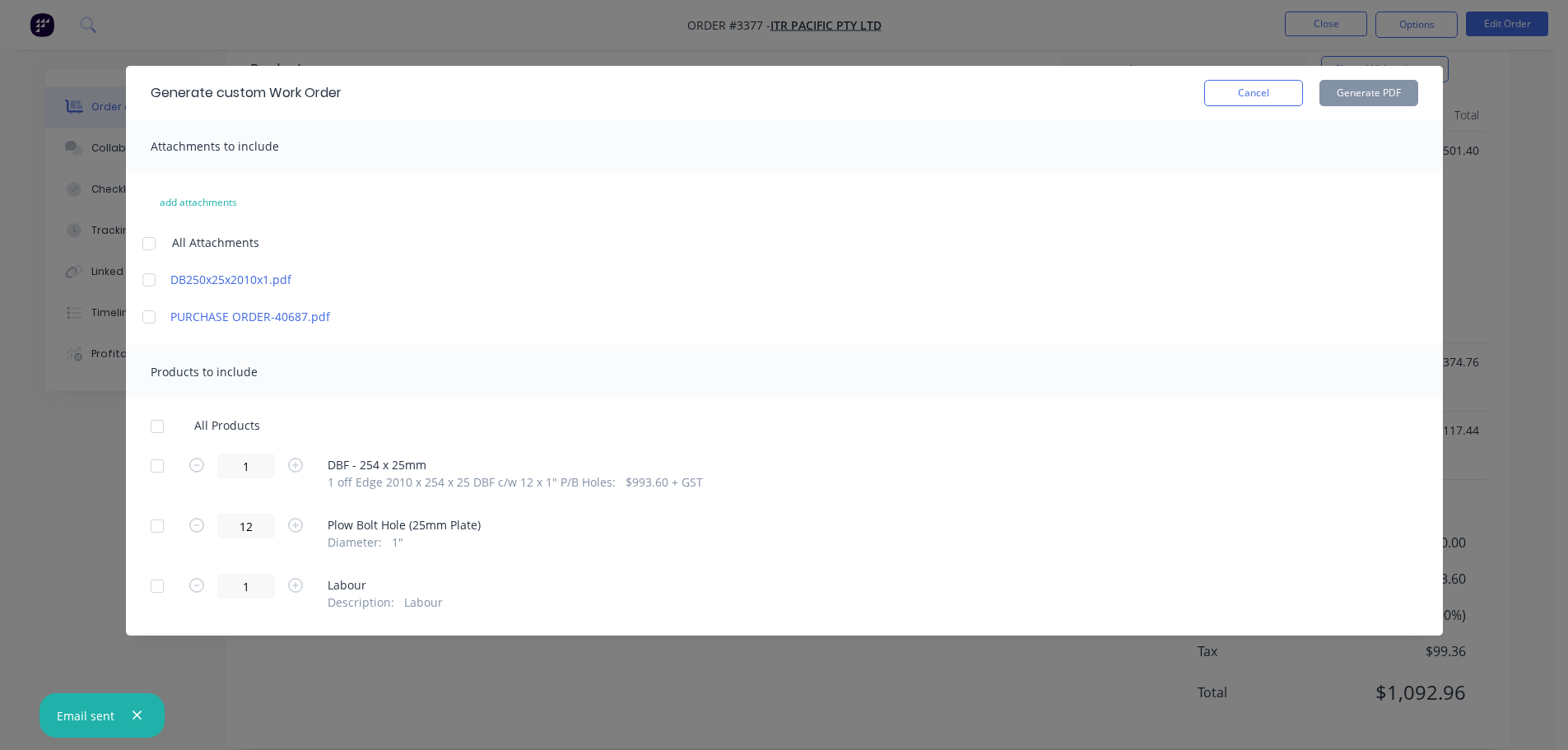
click at [158, 466] on div at bounding box center [157, 466] width 33 height 33
click at [1330, 91] on button "Generate PDF" at bounding box center [1369, 93] width 99 height 27
drag, startPoint x: 1225, startPoint y: 91, endPoint x: 1331, endPoint y: 80, distance: 106.6
click at [1228, 91] on button "Cancel" at bounding box center [1254, 93] width 99 height 27
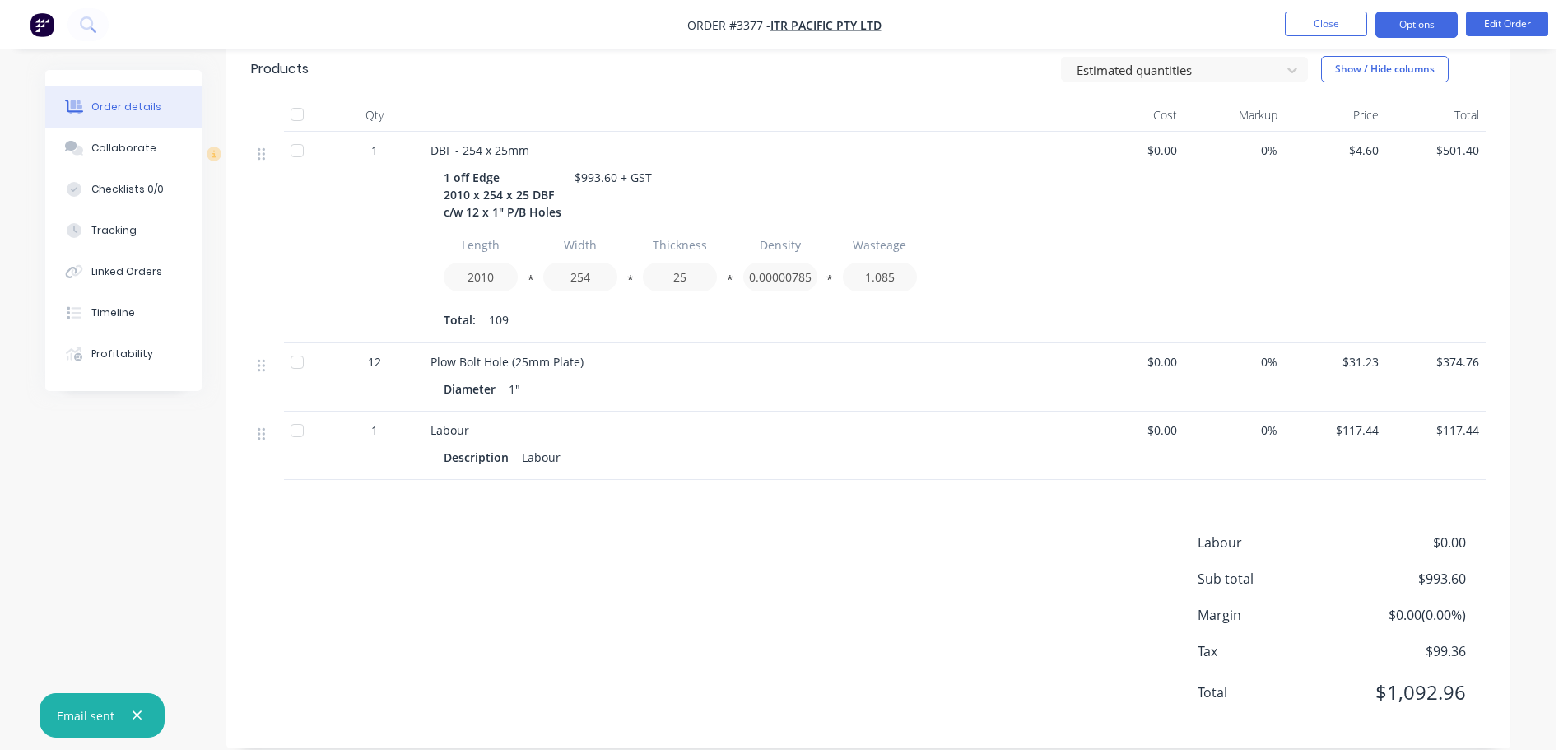
click at [1406, 28] on button "Options" at bounding box center [1417, 24] width 82 height 27
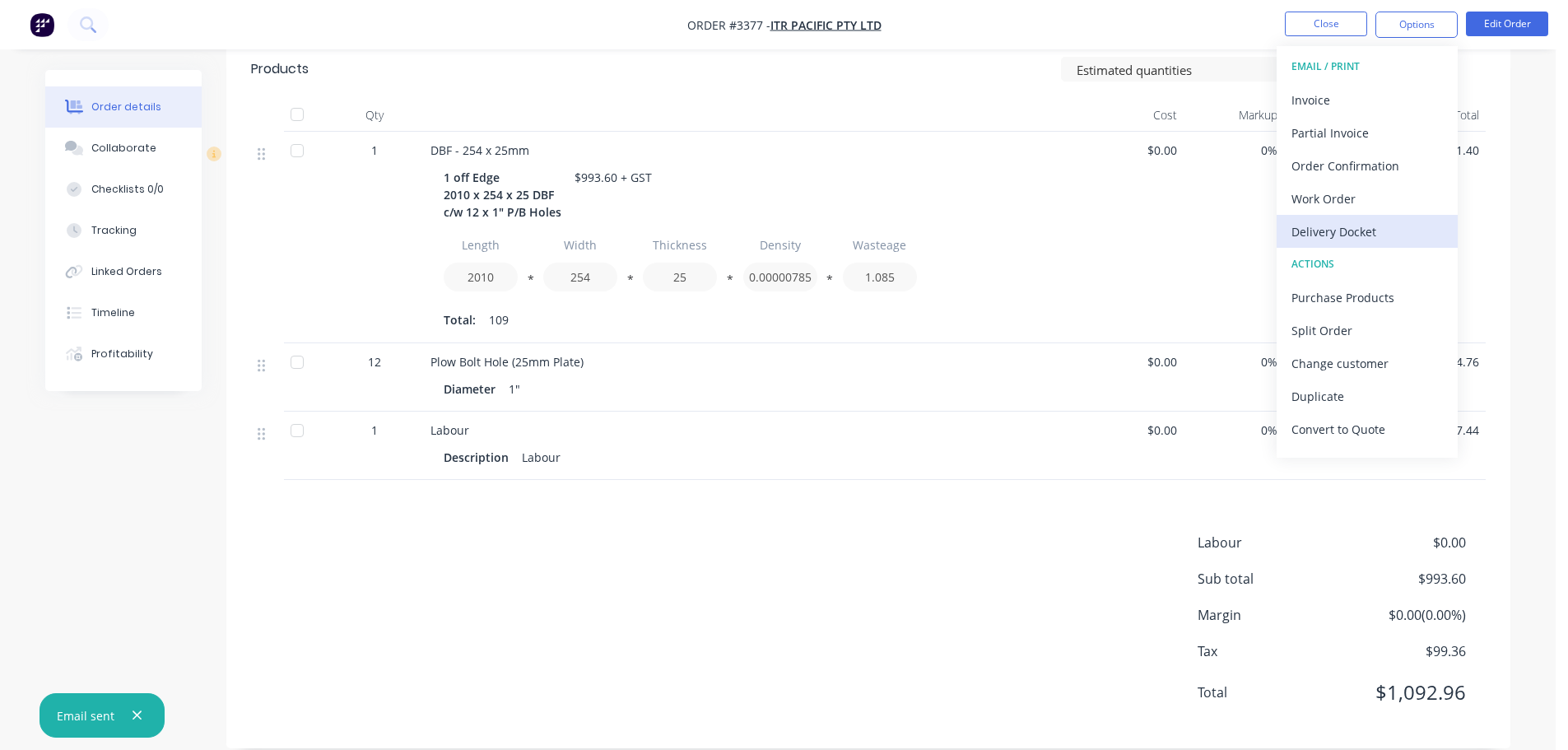
click at [1327, 217] on button "Delivery Docket" at bounding box center [1367, 231] width 181 height 33
click at [1327, 190] on div "Custom" at bounding box center [1367, 199] width 151 height 24
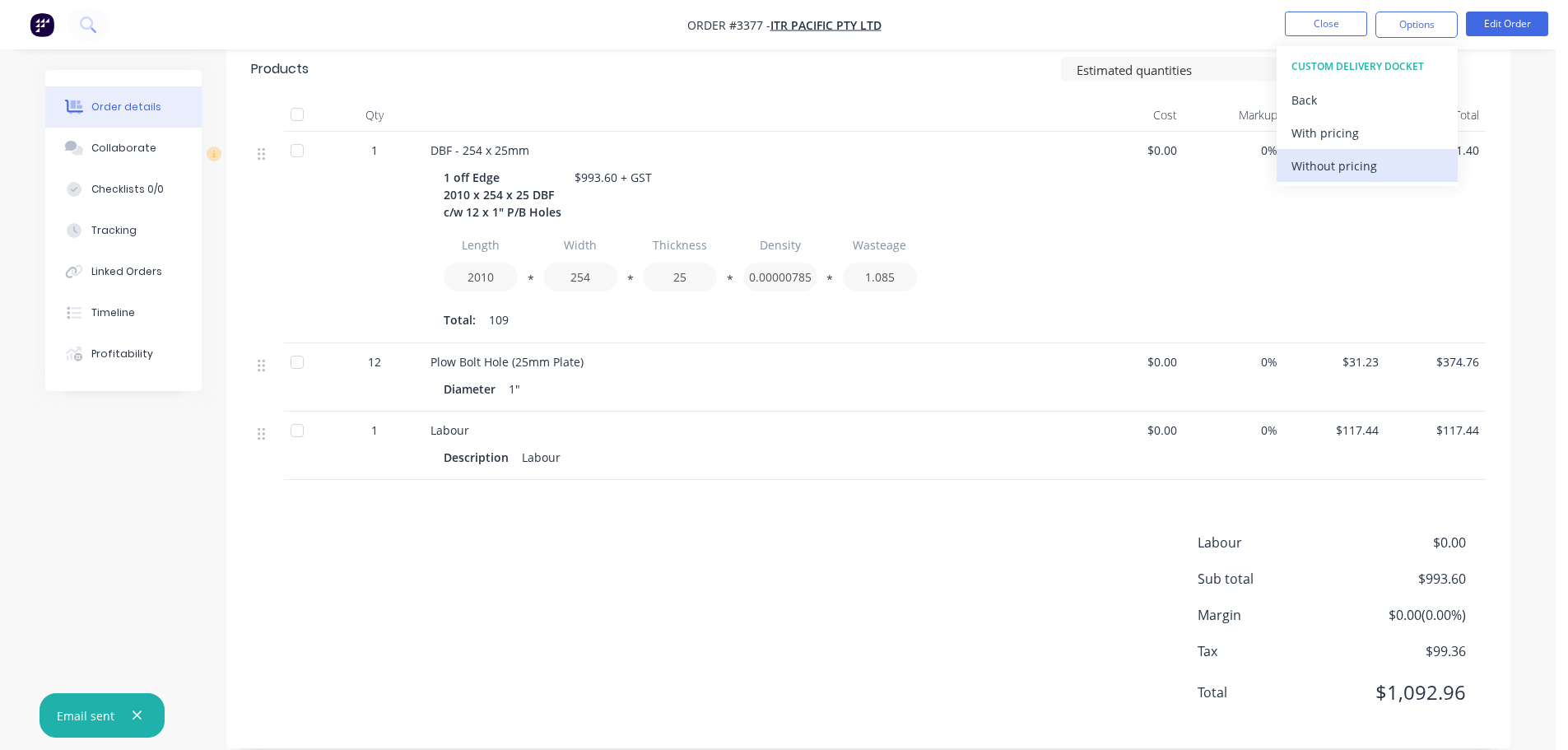
click at [1326, 170] on div "Without pricing" at bounding box center [1367, 166] width 151 height 24
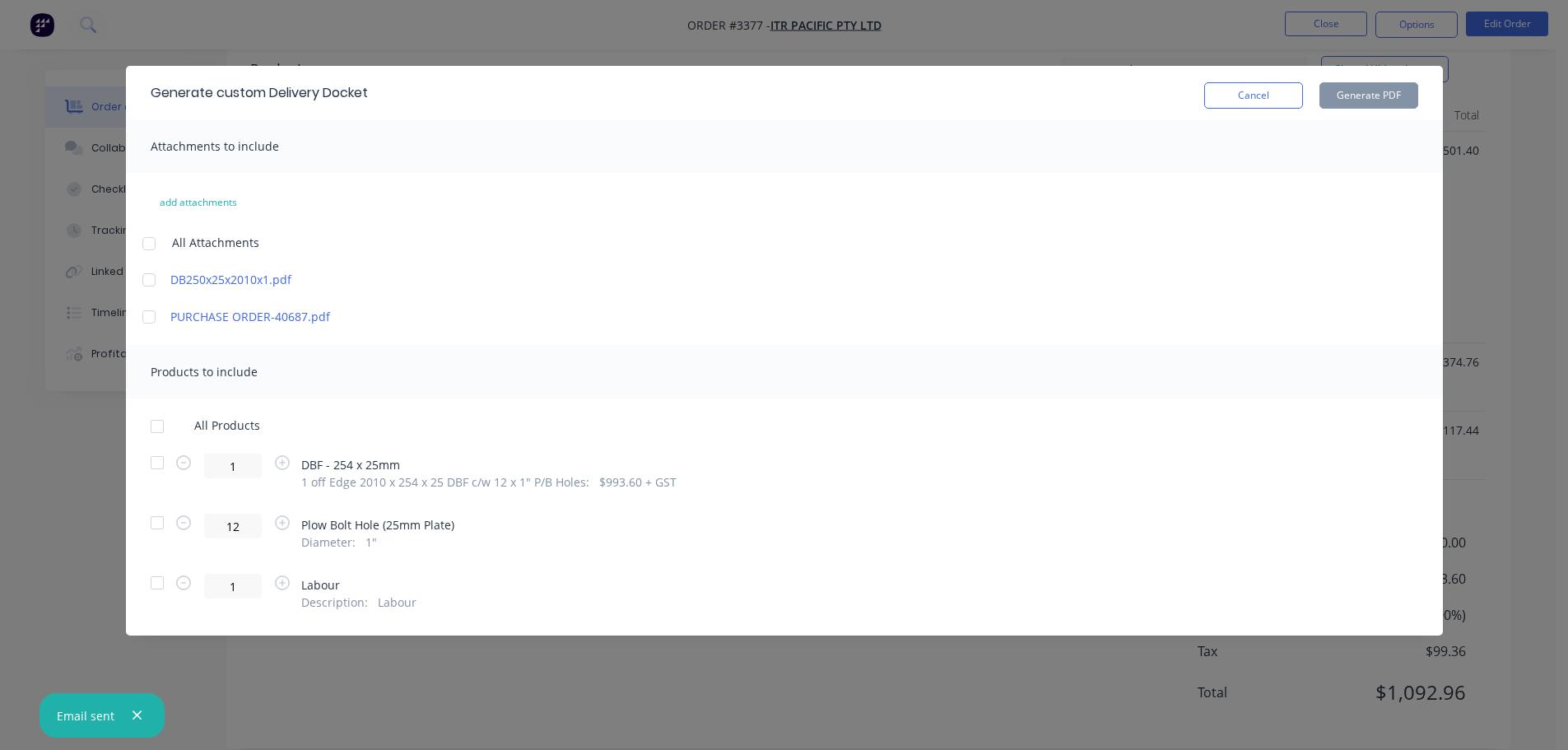
drag, startPoint x: 163, startPoint y: 473, endPoint x: 345, endPoint y: 396, distance: 197.6
click at [166, 473] on div at bounding box center [157, 462] width 33 height 33
click at [1348, 95] on button "Generate PDF" at bounding box center [1369, 95] width 99 height 27
click at [1253, 105] on button "Cancel" at bounding box center [1254, 95] width 99 height 27
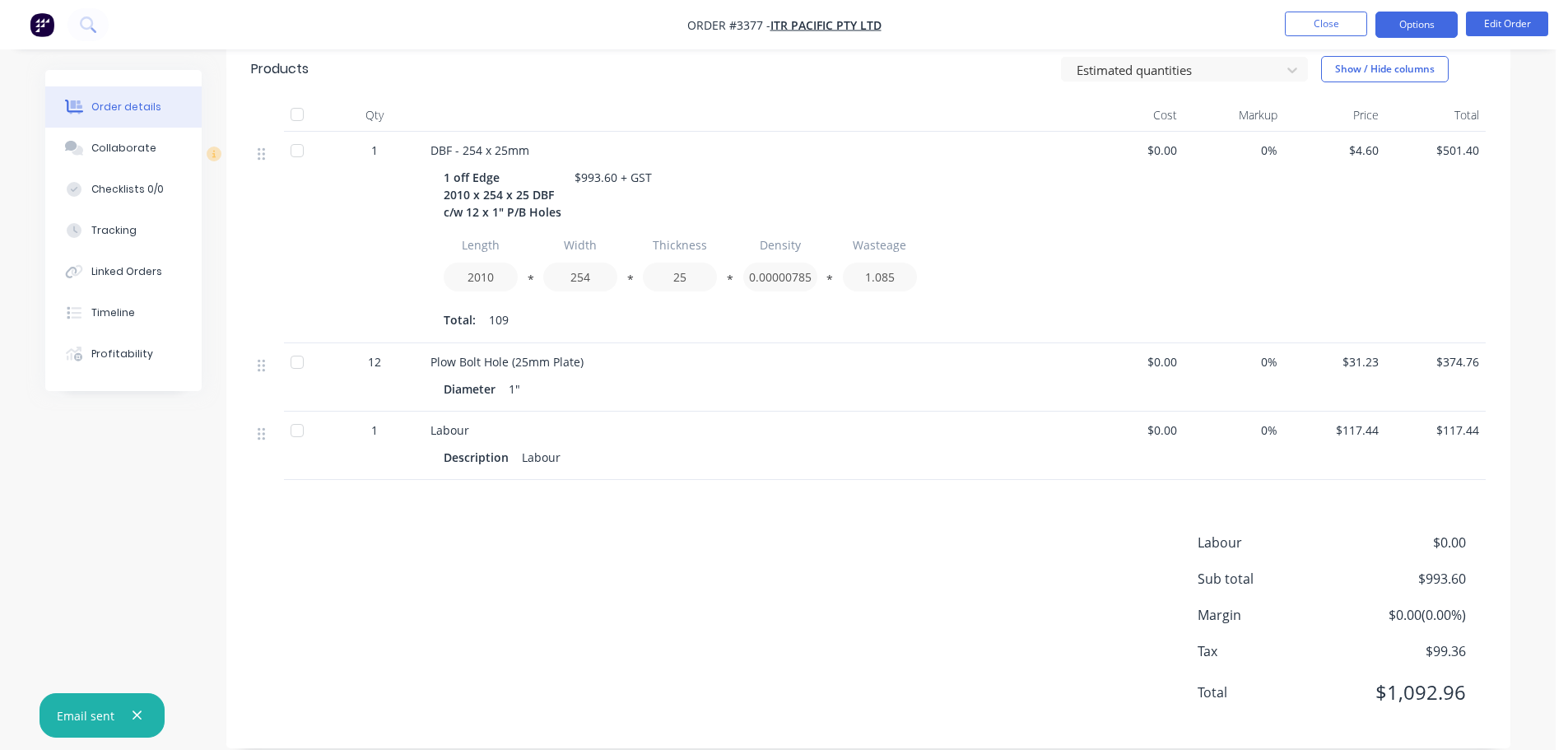
click at [1406, 20] on button "Options" at bounding box center [1417, 24] width 82 height 27
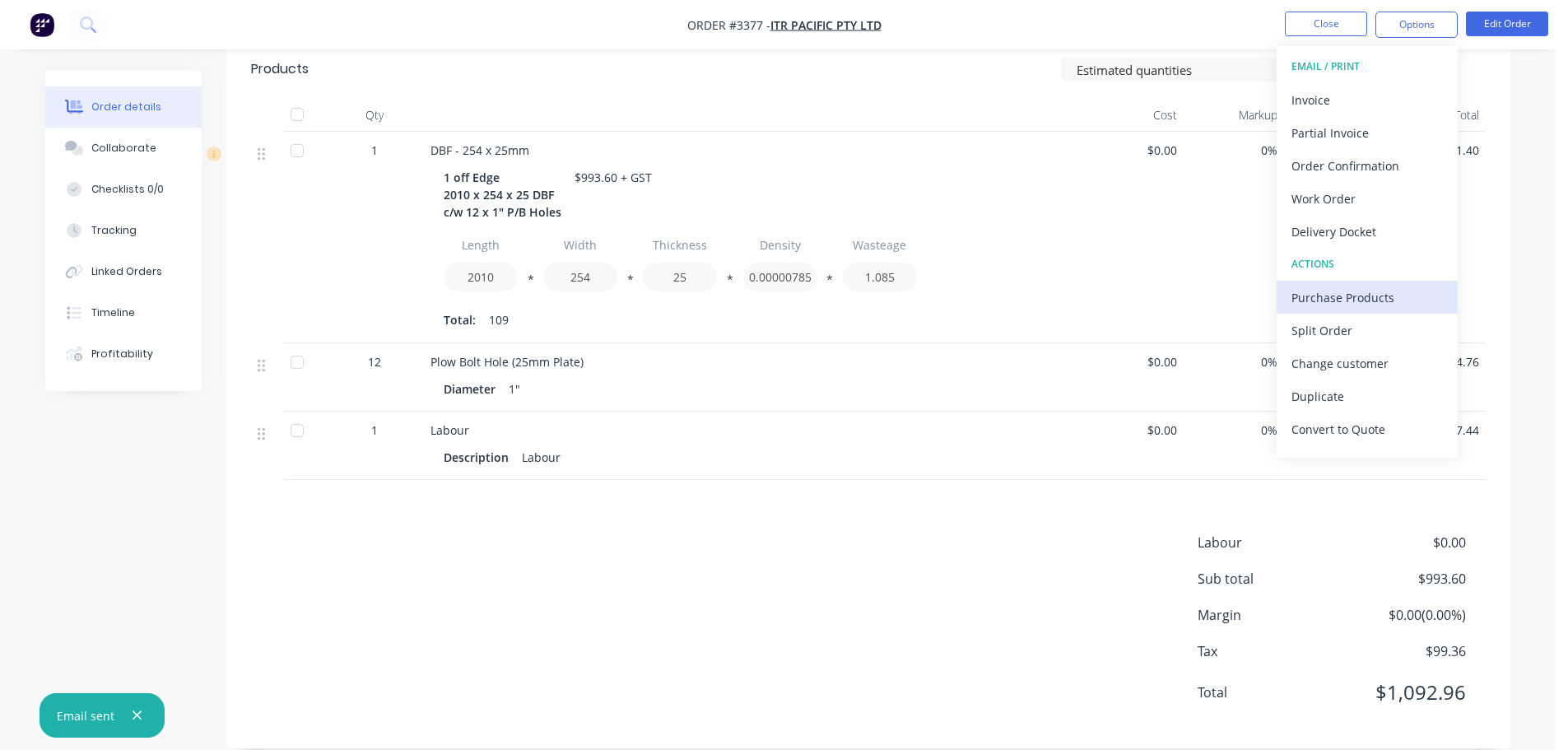
click at [1316, 298] on div "Purchase Products" at bounding box center [1367, 297] width 151 height 24
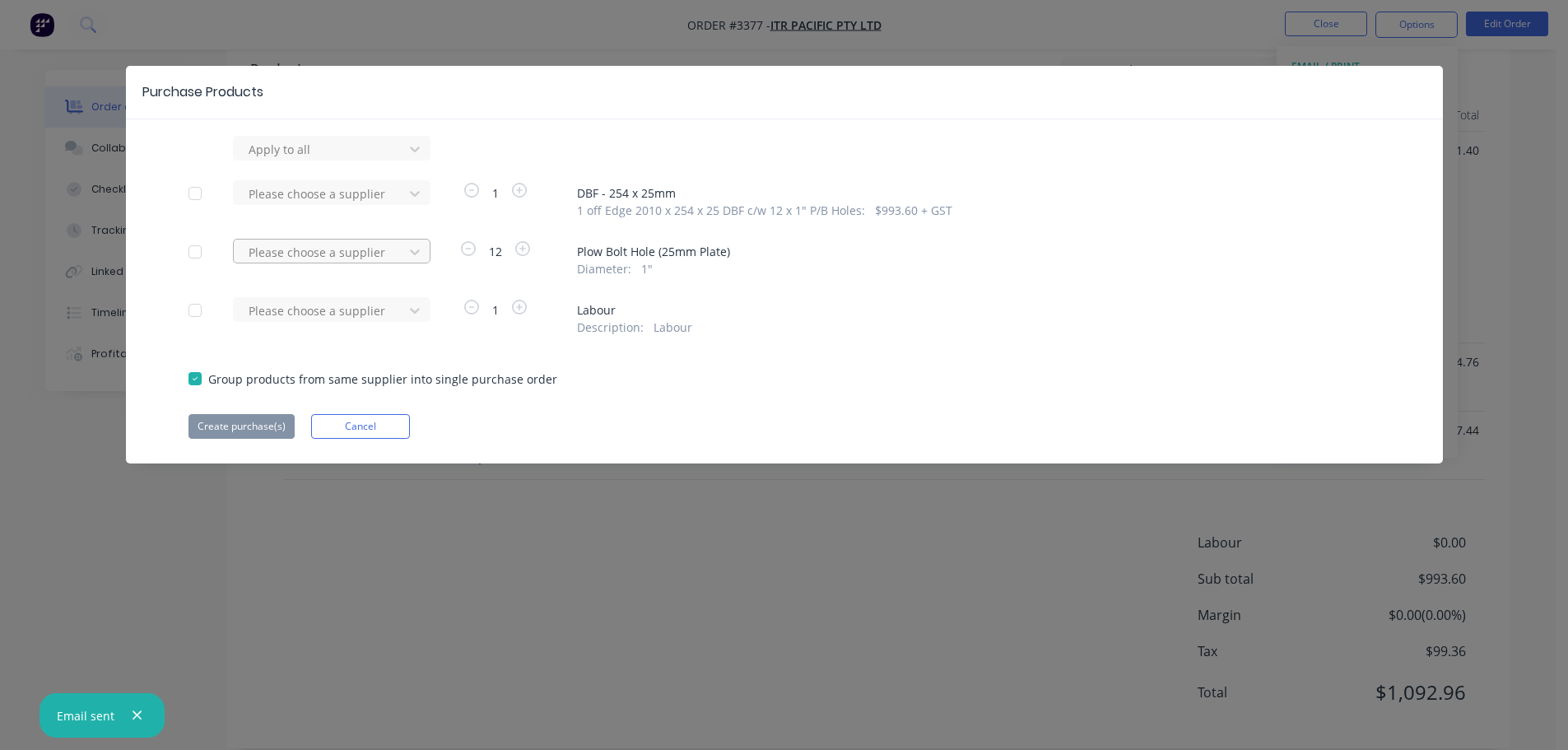
drag, startPoint x: 394, startPoint y: 247, endPoint x: 400, endPoint y: 258, distance: 12.5
click at [396, 247] on div "Please choose a supplier" at bounding box center [321, 252] width 158 height 25
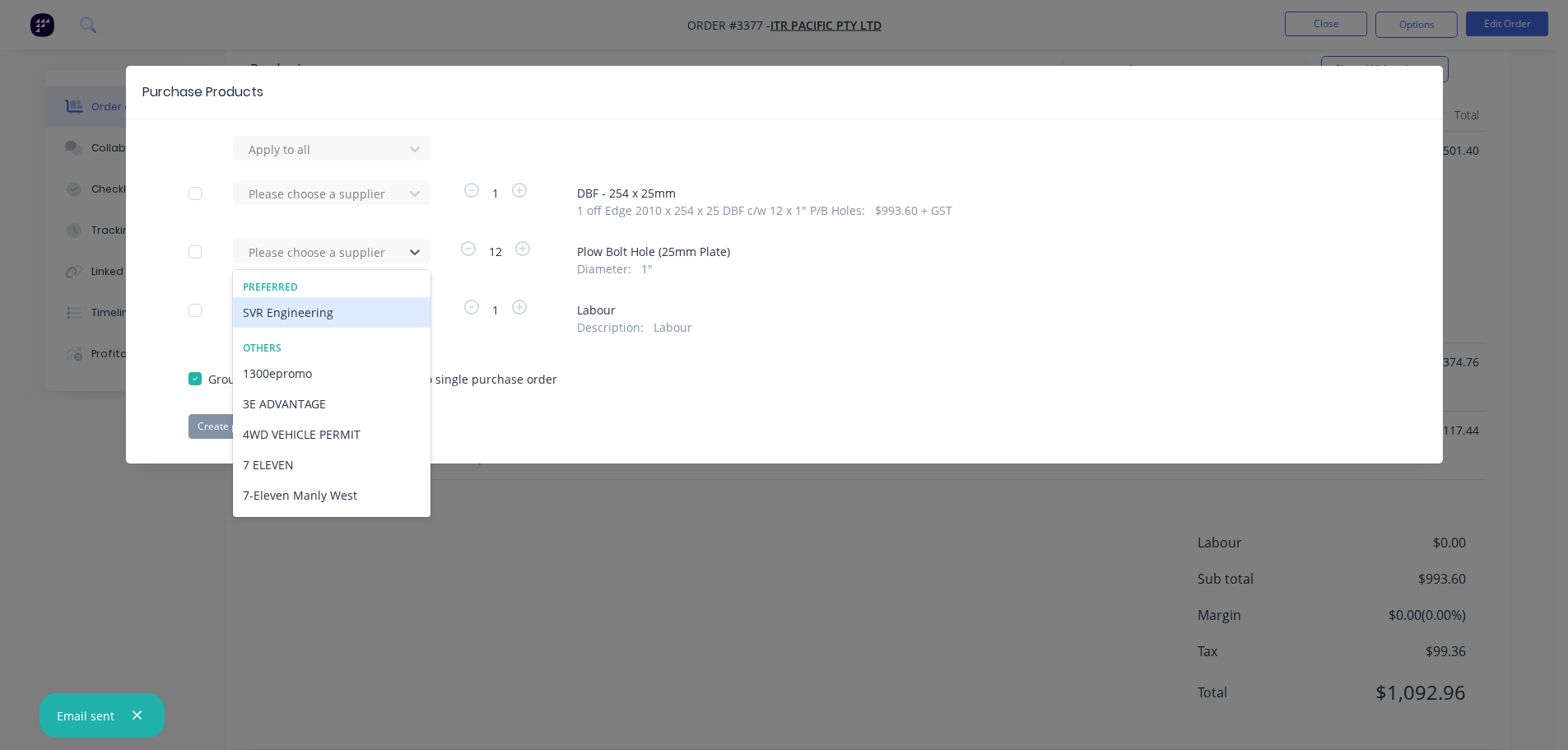
click at [363, 313] on div "SVR Engineering" at bounding box center [332, 312] width 198 height 30
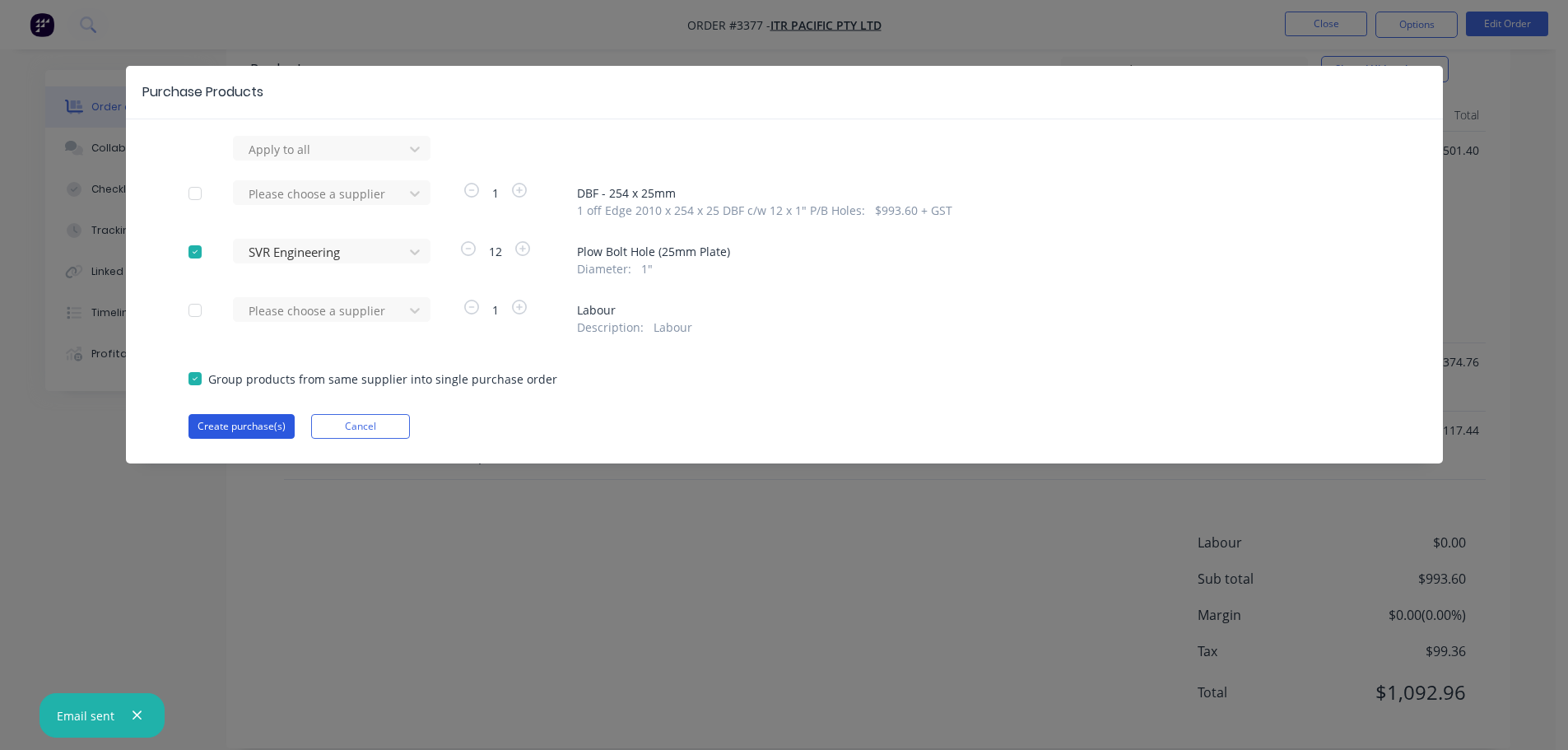
click at [237, 438] on div "Purchase Products Apply to all Please choose a supplier 1 DBF - 254 x 25mm 1 of…" at bounding box center [784, 265] width 1317 height 398
click at [265, 414] on button "Create purchase(s)" at bounding box center [241, 426] width 107 height 25
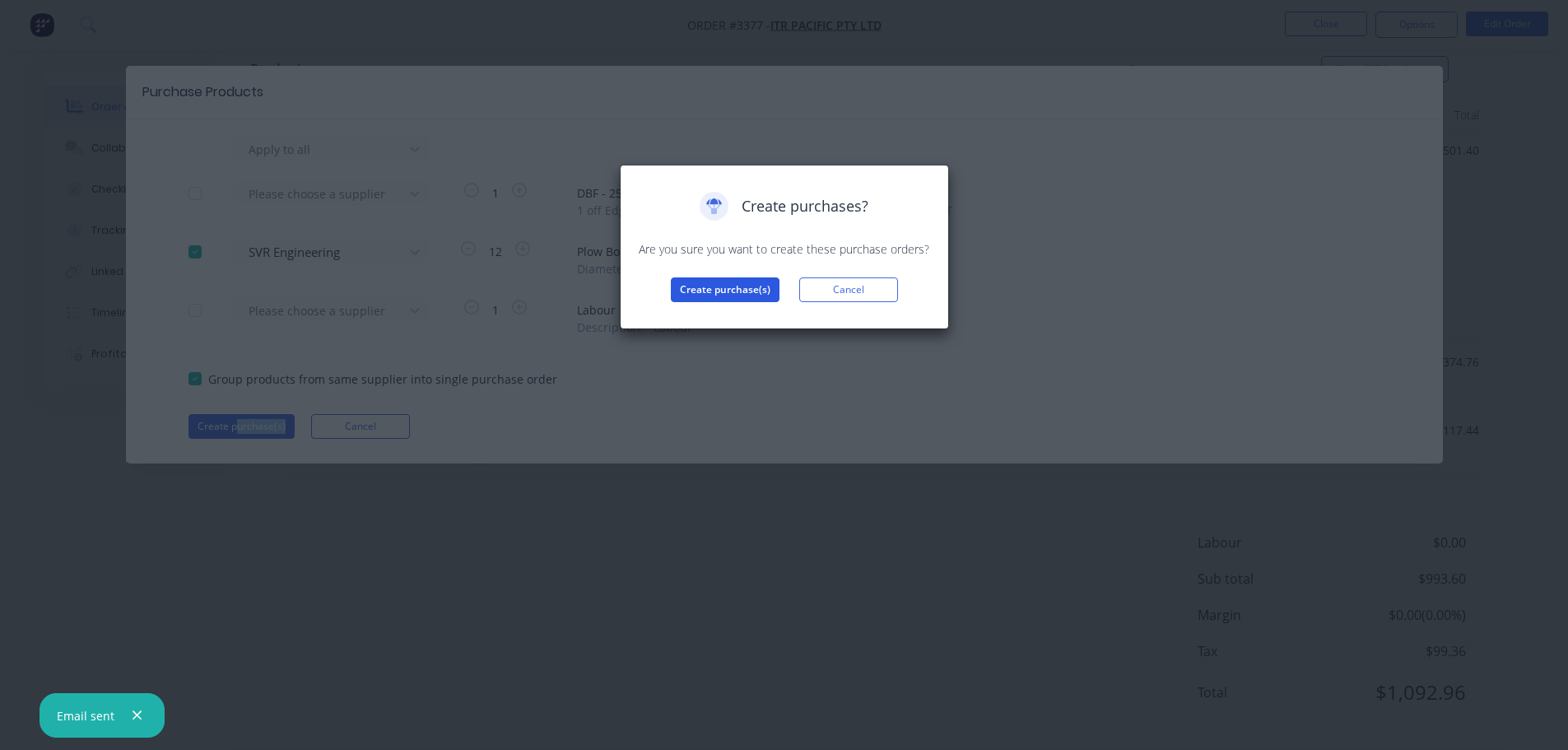
click at [693, 292] on button "Create purchase(s)" at bounding box center [725, 290] width 108 height 25
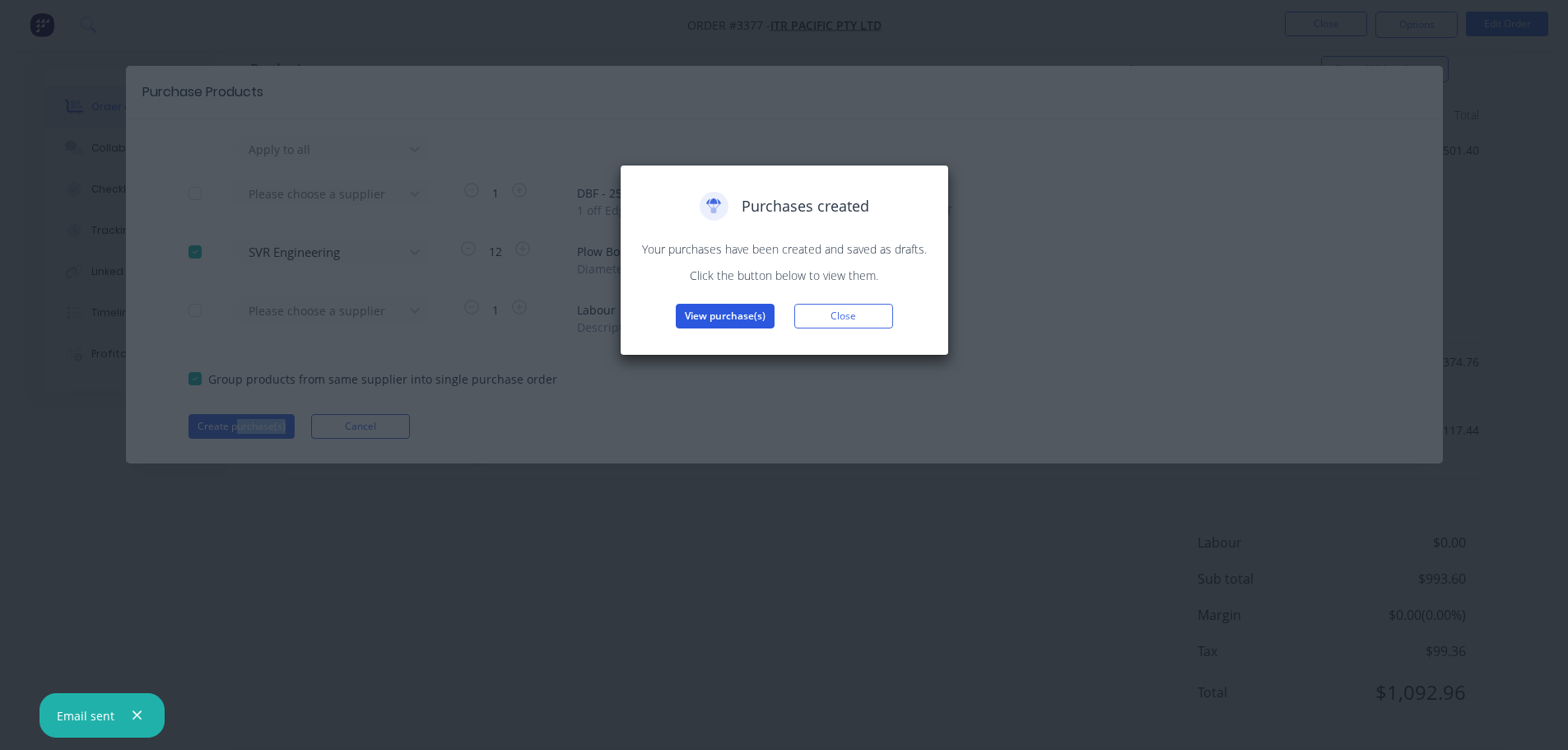
click at [701, 307] on button "View purchase(s)" at bounding box center [725, 316] width 99 height 25
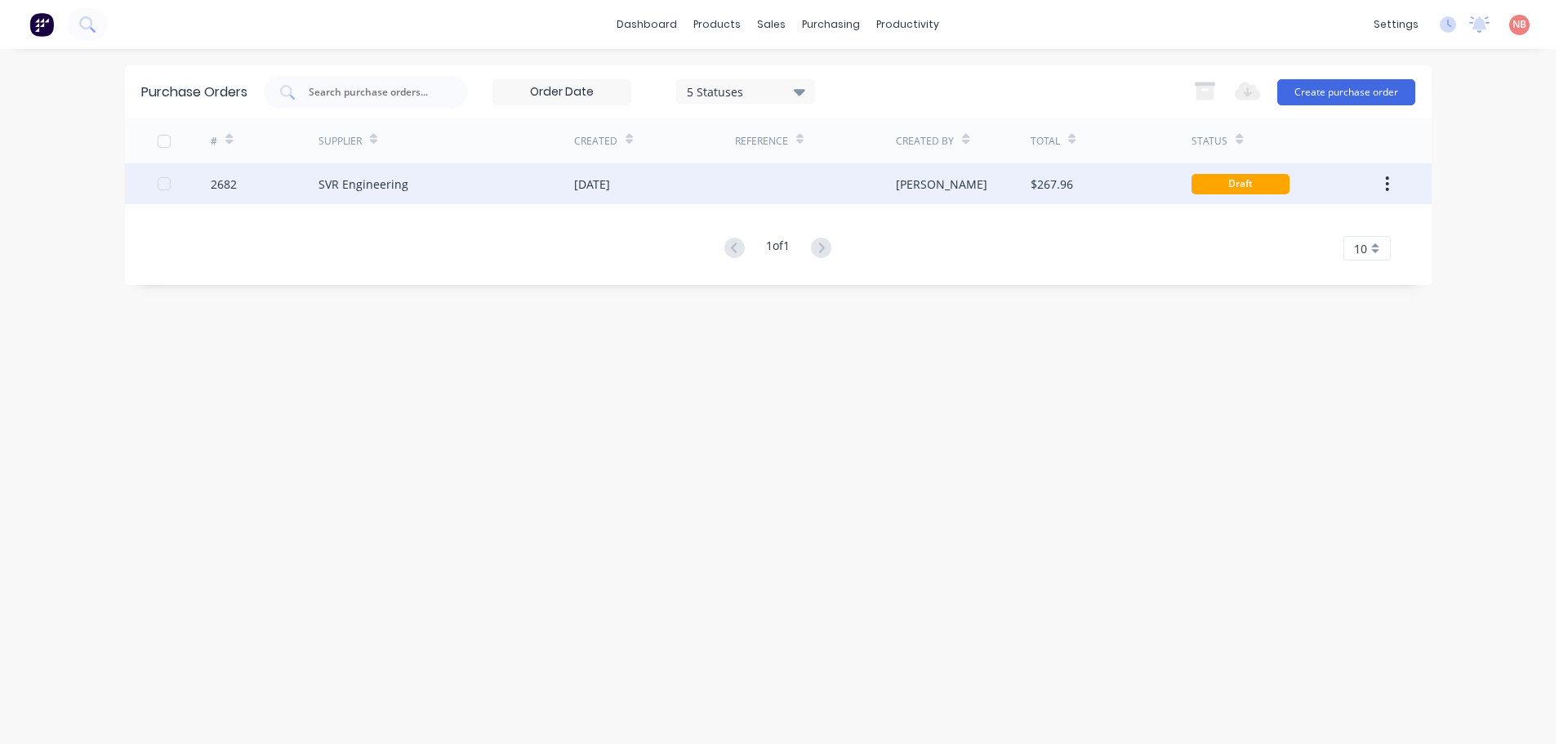
click at [605, 166] on div "[DATE]" at bounding box center [654, 184] width 161 height 41
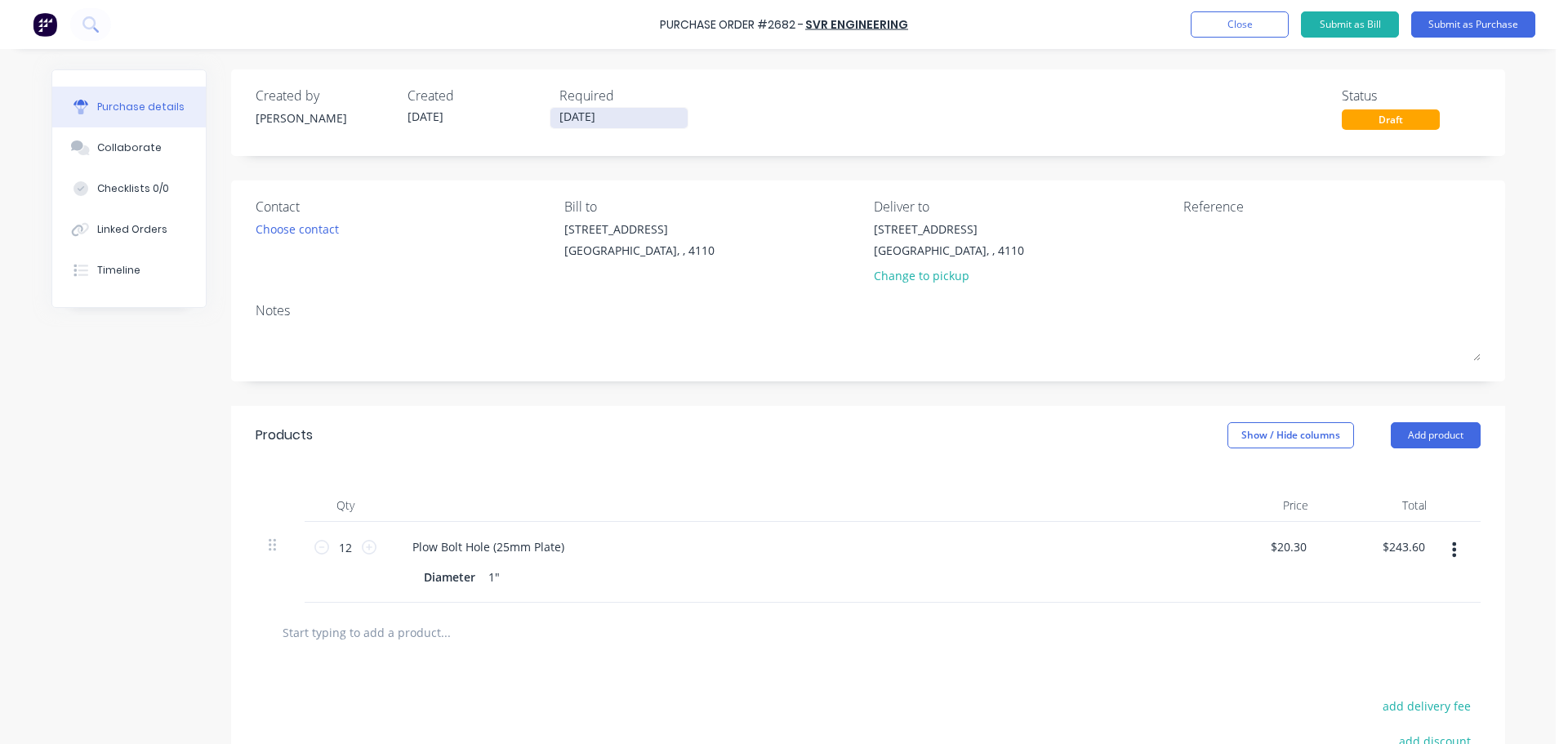
click at [563, 116] on input "[DATE]" at bounding box center [619, 118] width 137 height 20
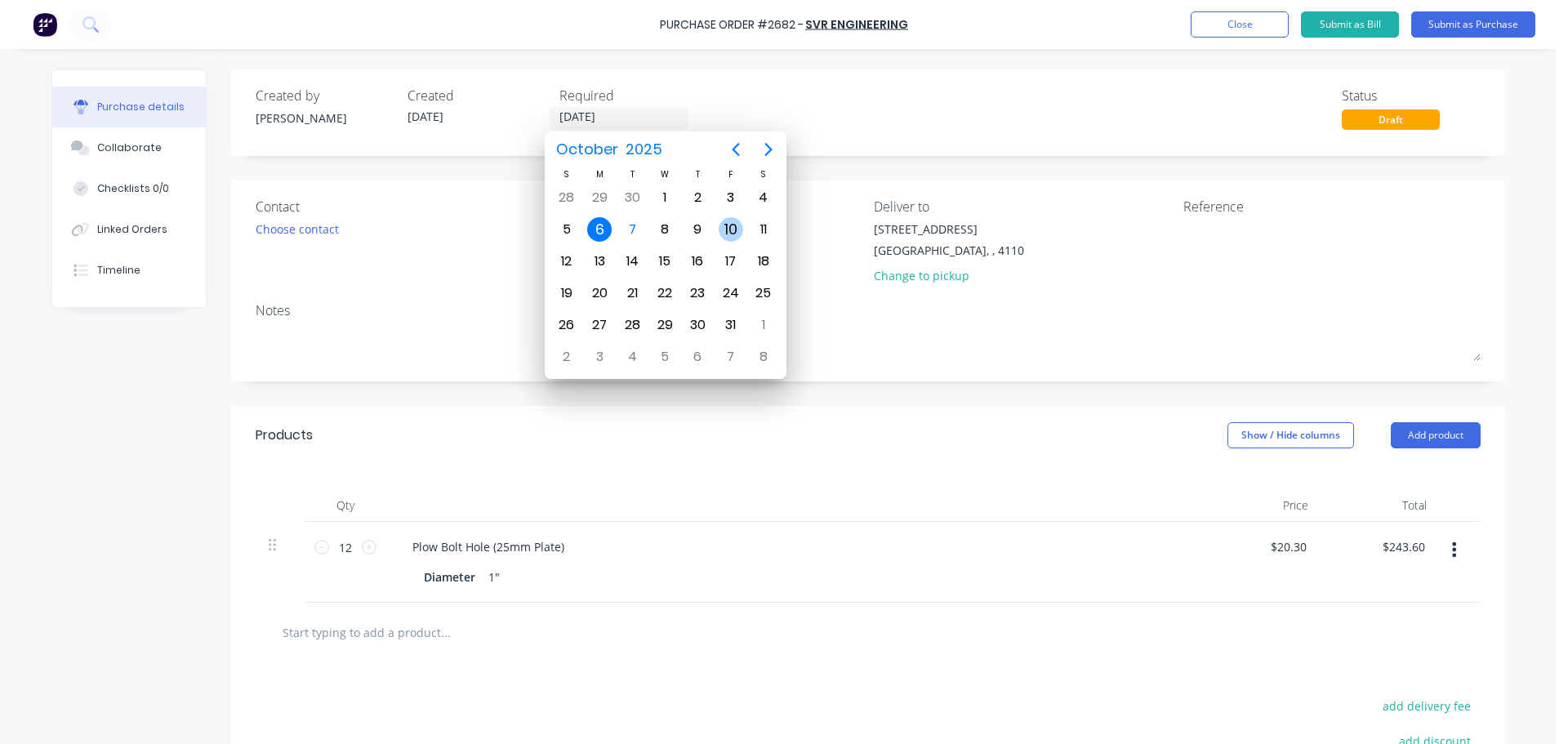
click at [724, 228] on div "10" at bounding box center [730, 229] width 25 height 25
type input "[DATE]"
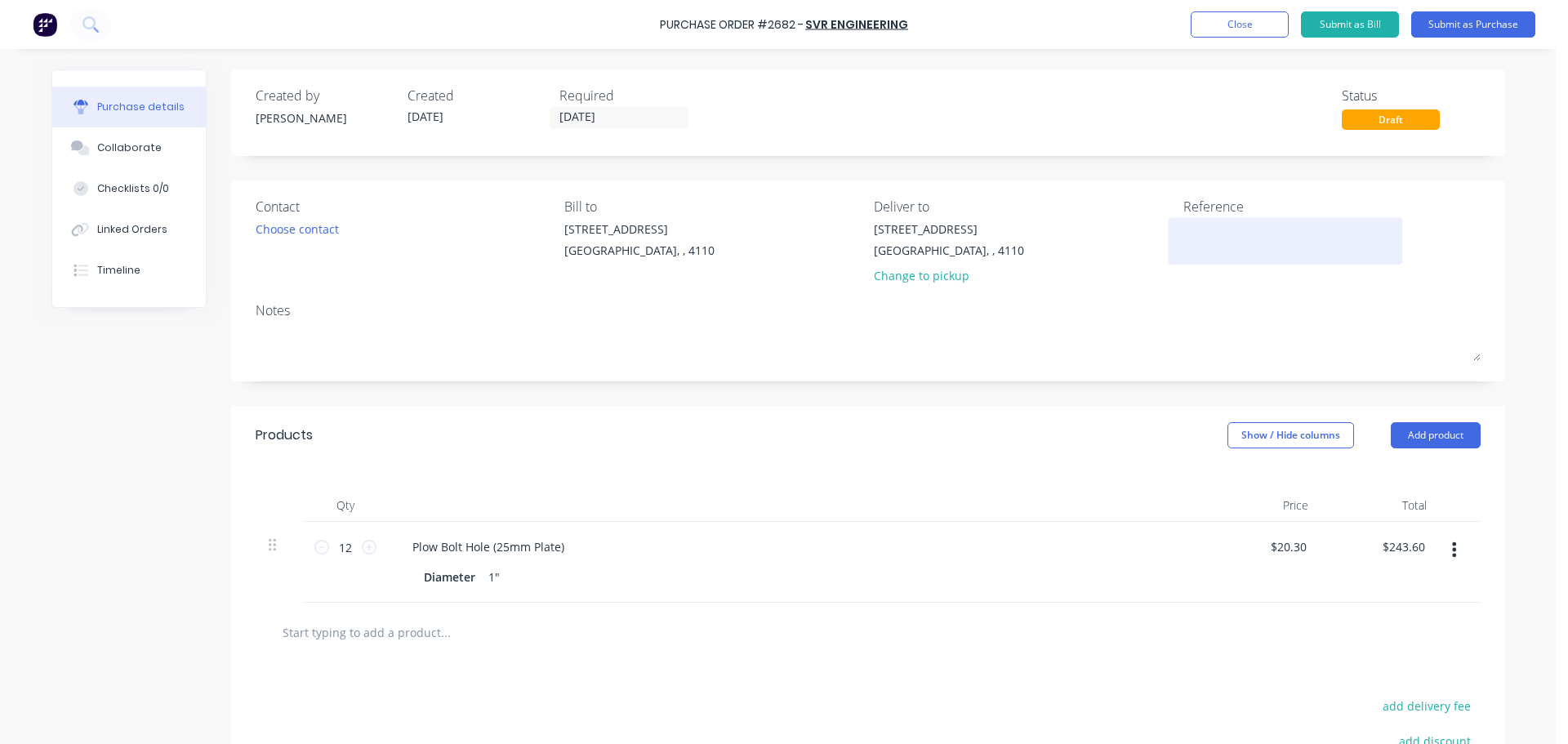
click at [1217, 222] on textarea at bounding box center [1285, 239] width 205 height 37
type textarea "ITR 40"
type textarea "x"
type textarea "ITR 406"
type textarea "x"
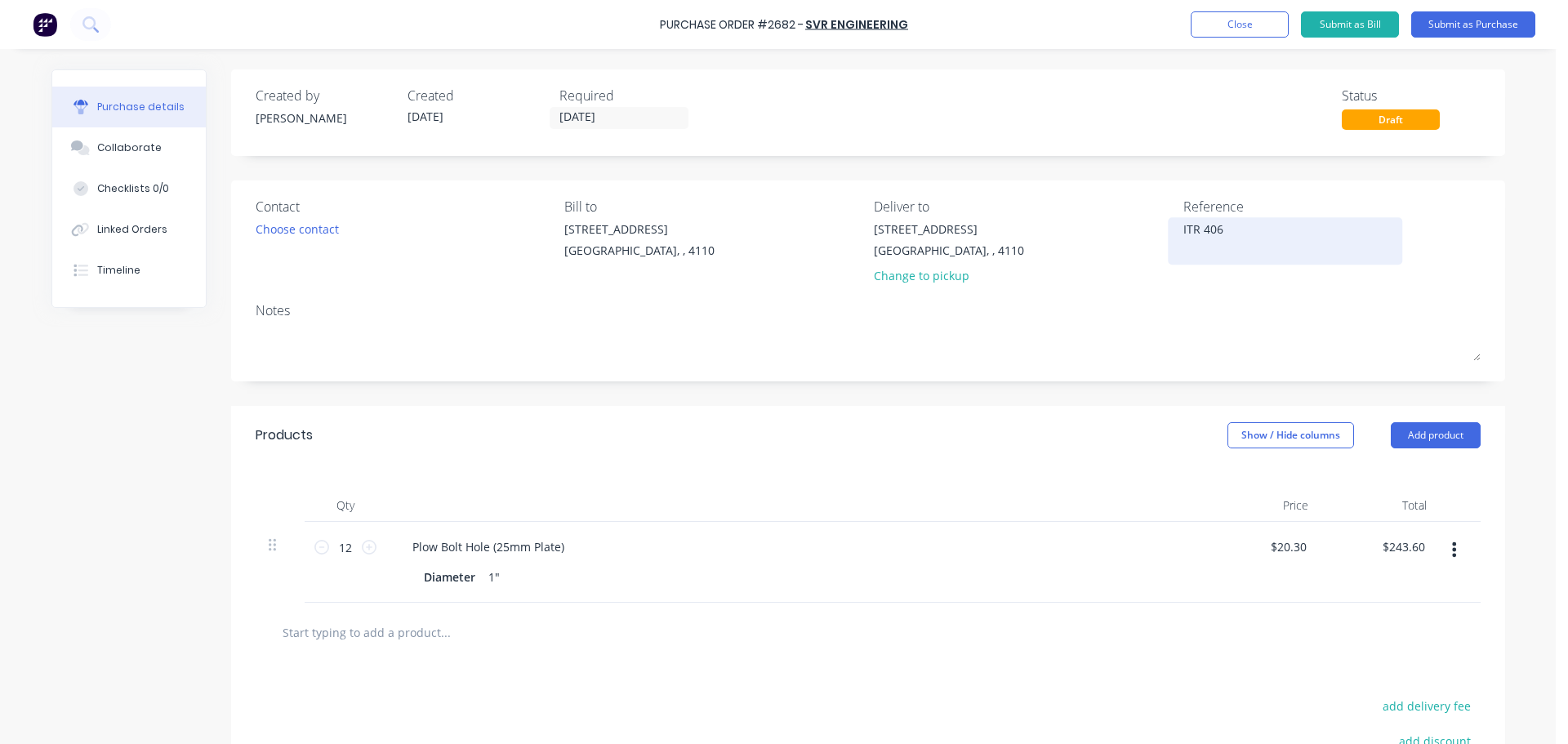
type textarea "ITR 4068"
type textarea "x"
type textarea "ITR 40687"
type textarea "x"
type textarea "ITR 40687"
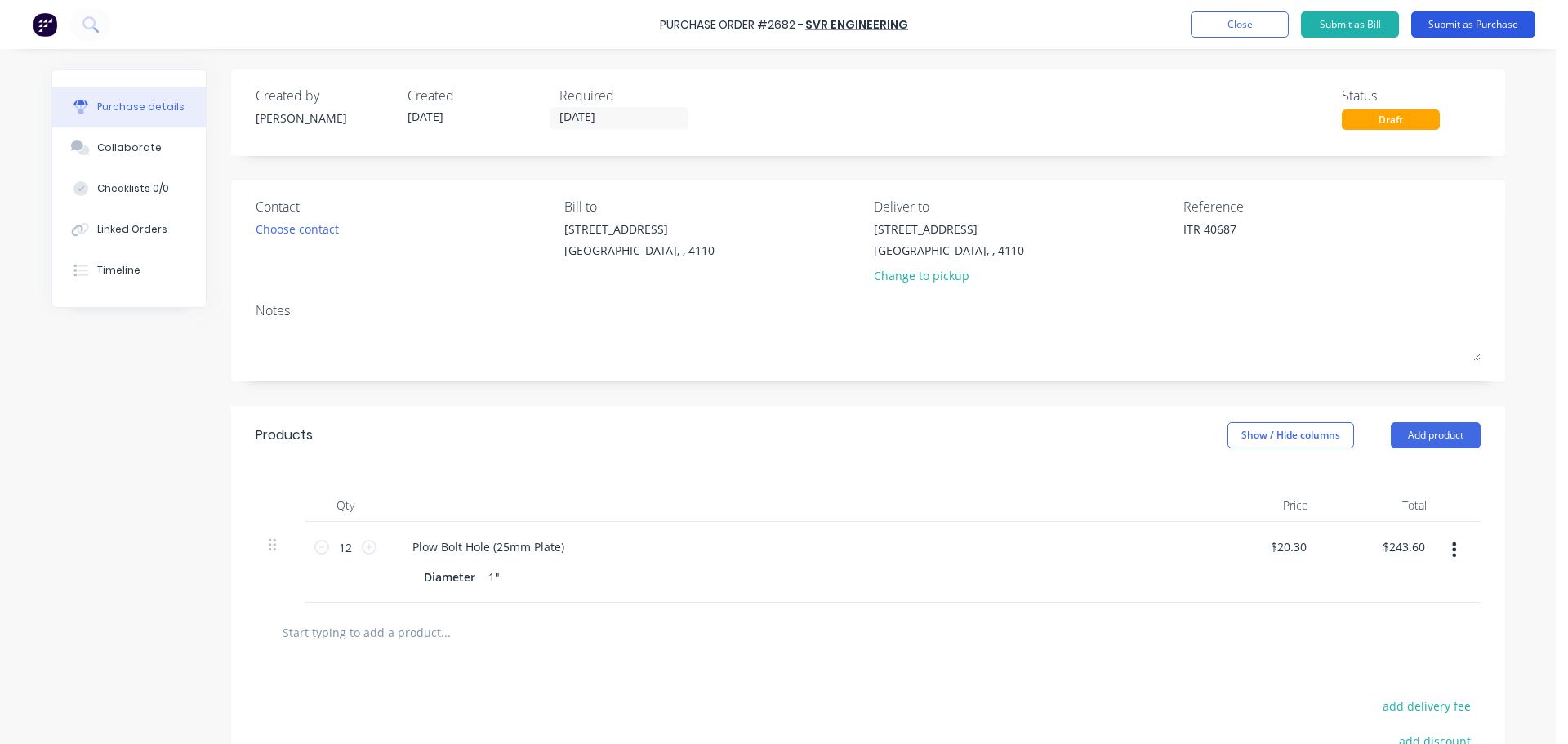
click at [1465, 26] on button "Submit as Purchase" at bounding box center [1473, 24] width 124 height 26
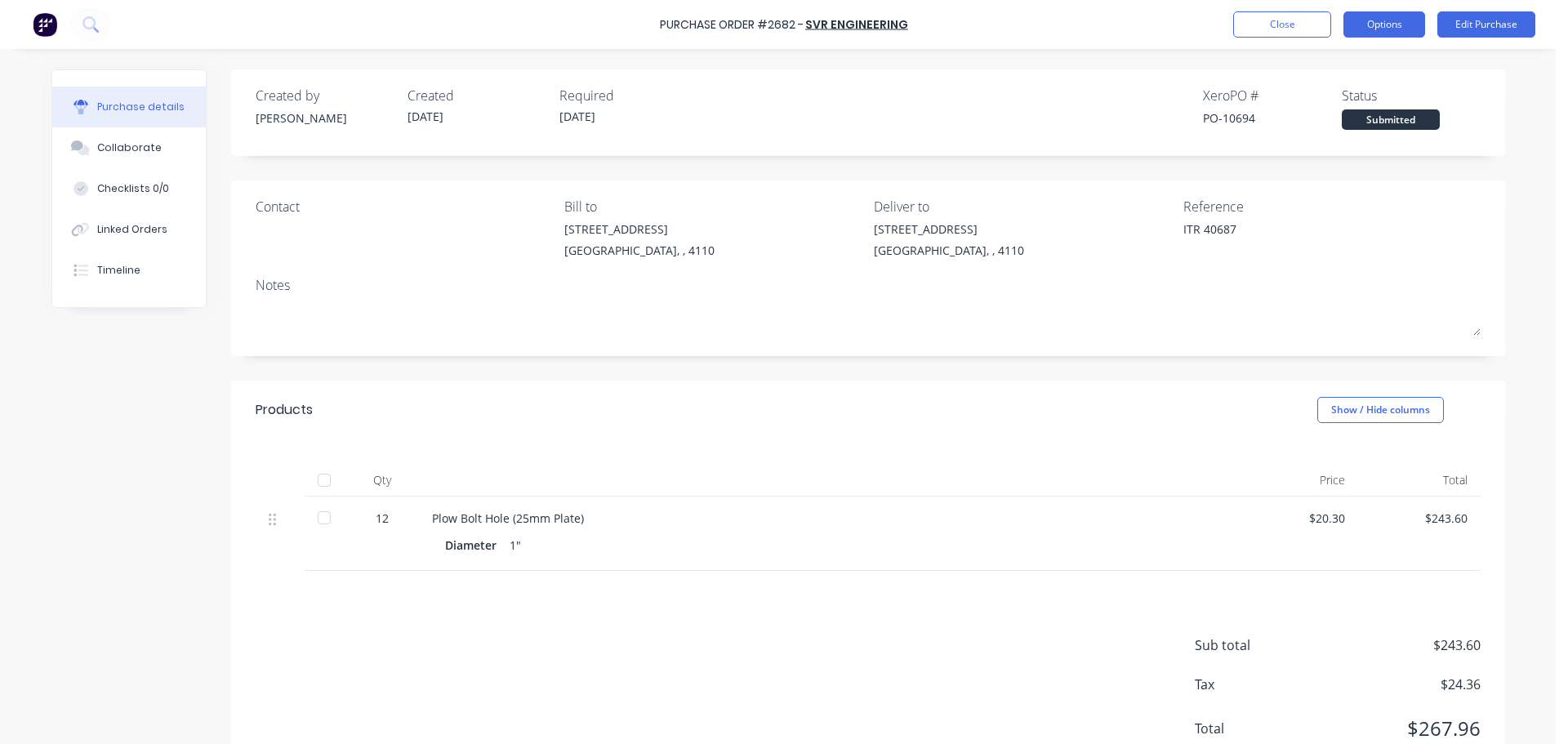
click at [1346, 37] on button "Options" at bounding box center [1384, 24] width 82 height 26
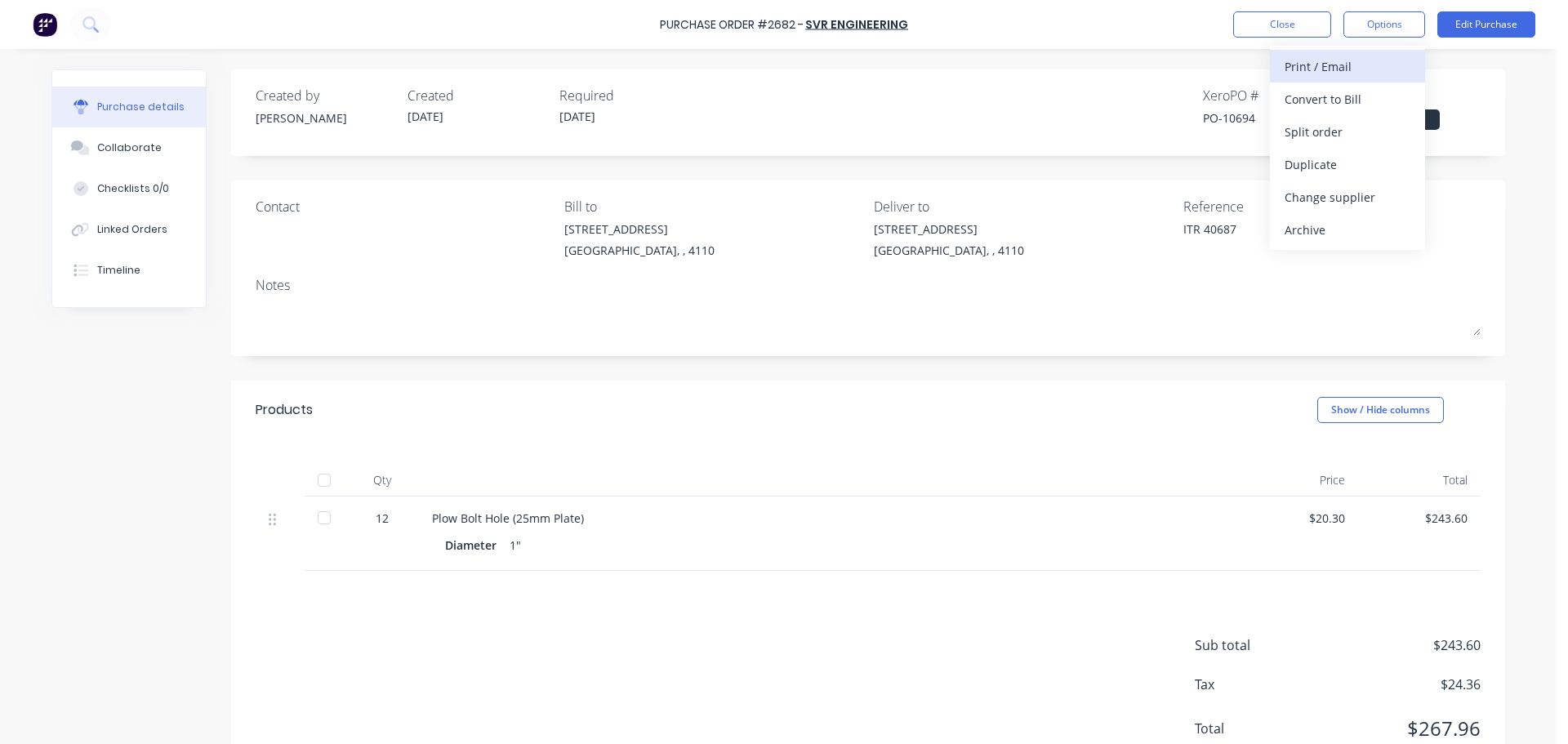
click at [1310, 68] on div "Print / Email" at bounding box center [1347, 66] width 126 height 24
drag, startPoint x: 1310, startPoint y: 68, endPoint x: 1311, endPoint y: 94, distance: 26.0
click at [1311, 94] on div "With pricing" at bounding box center [1347, 100] width 126 height 24
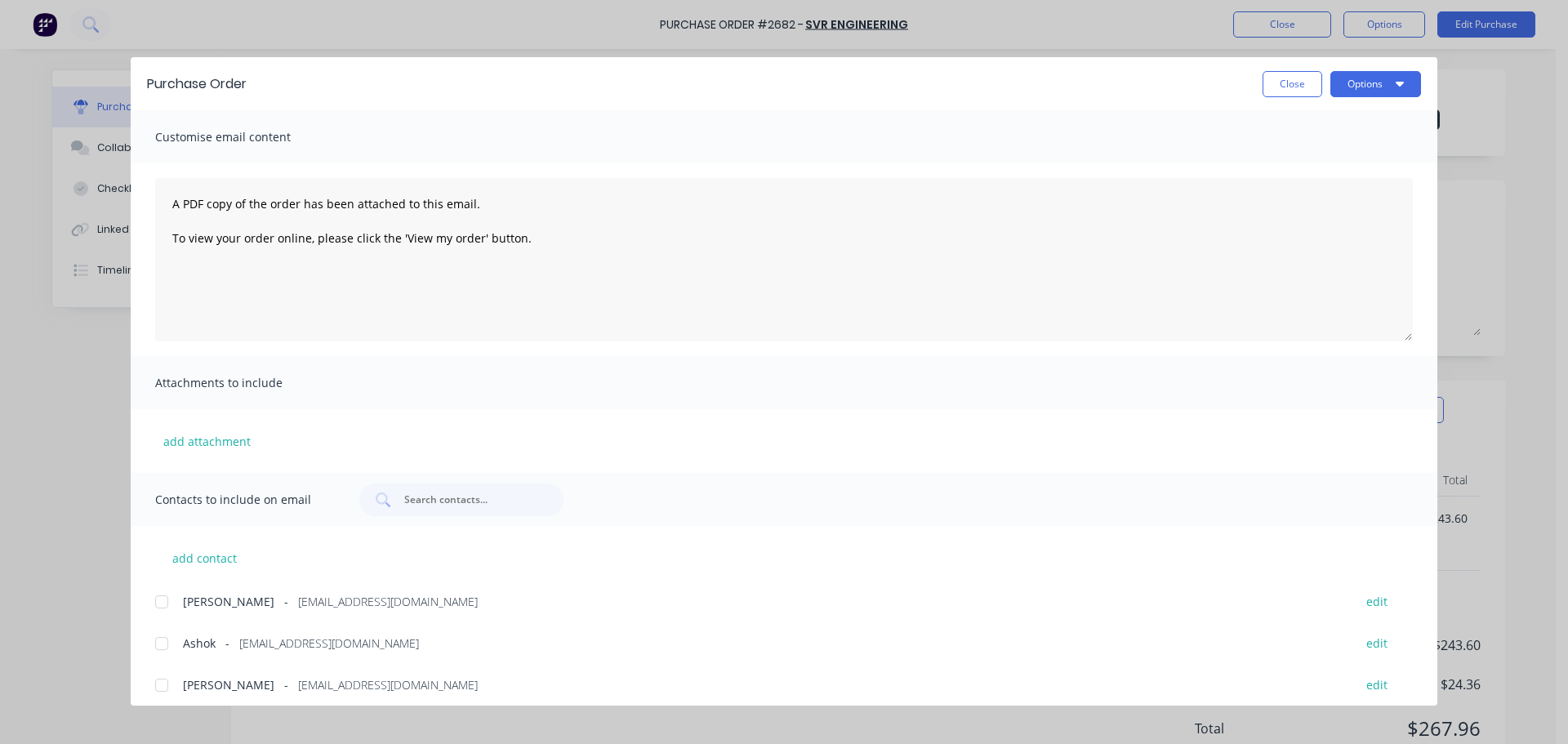
click at [158, 637] on div at bounding box center [162, 643] width 32 height 32
click at [1335, 87] on button "Options" at bounding box center [1375, 84] width 90 height 26
click at [1317, 148] on div "Print" at bounding box center [1343, 159] width 126 height 24
click at [1380, 83] on button "Options" at bounding box center [1375, 84] width 90 height 26
click at [1352, 181] on div "Email" at bounding box center [1343, 191] width 126 height 24
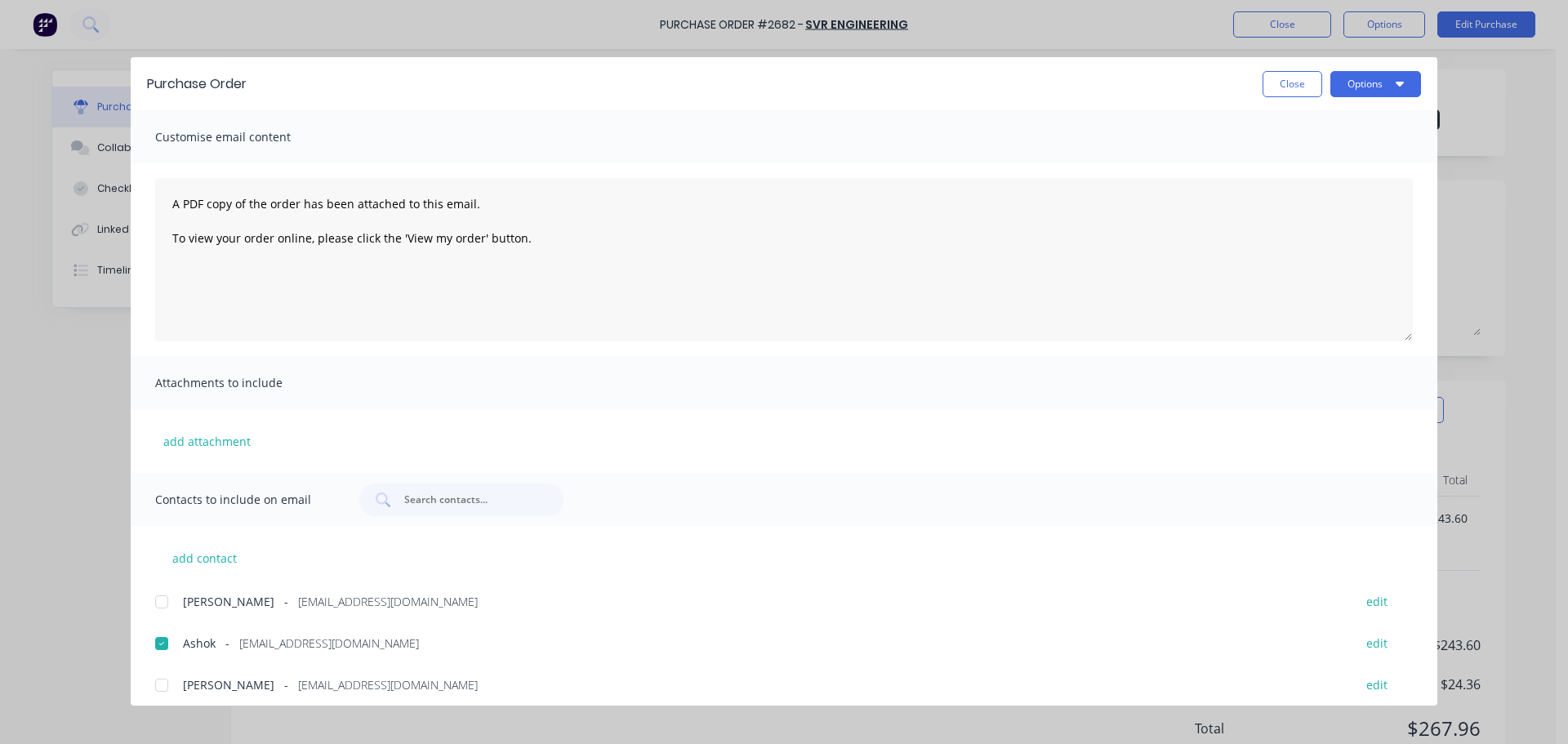
drag, startPoint x: 1277, startPoint y: 90, endPoint x: 1265, endPoint y: 74, distance: 20.0
click at [1277, 90] on button "Close" at bounding box center [1292, 84] width 60 height 26
type textarea "x"
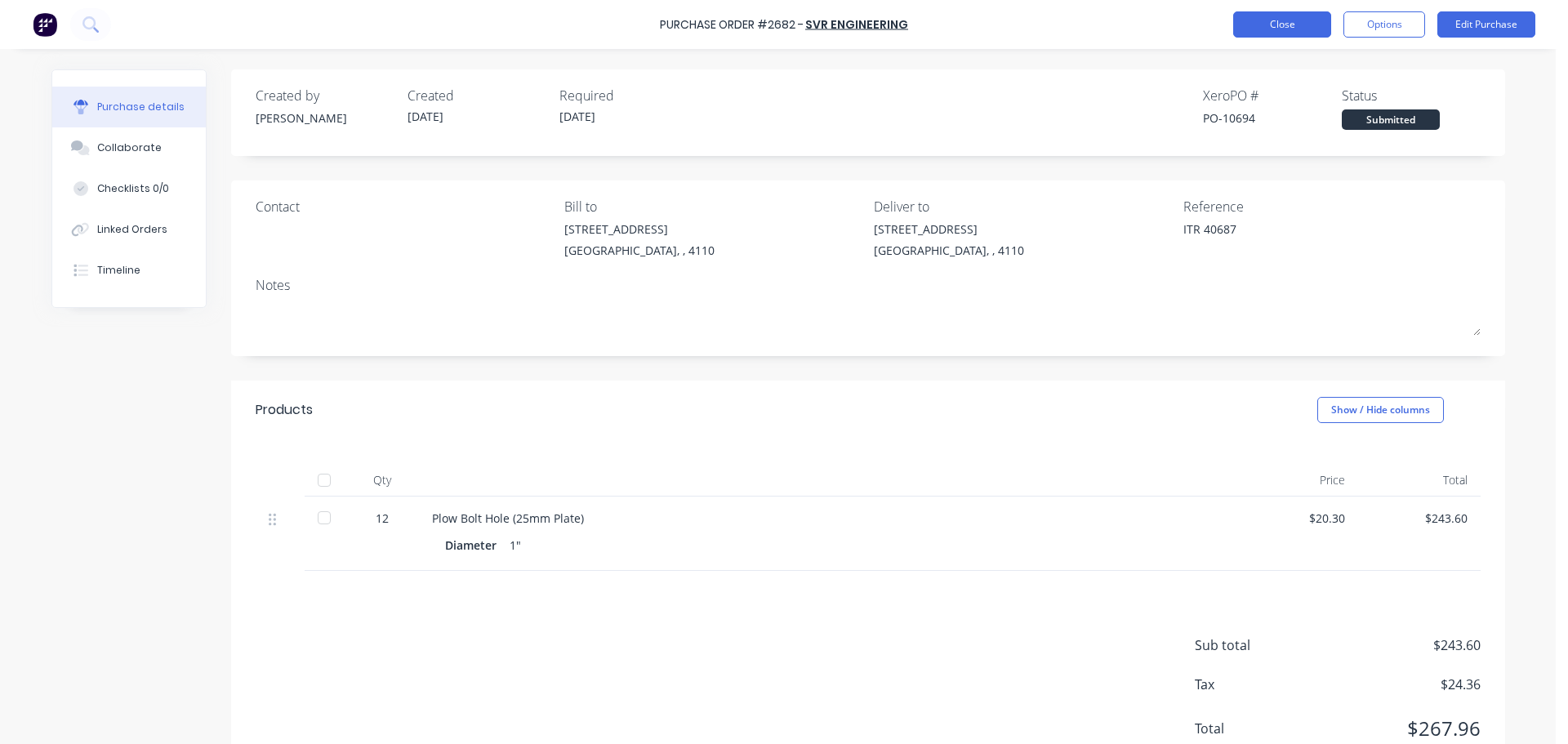
click at [1244, 20] on button "Close" at bounding box center [1282, 24] width 98 height 26
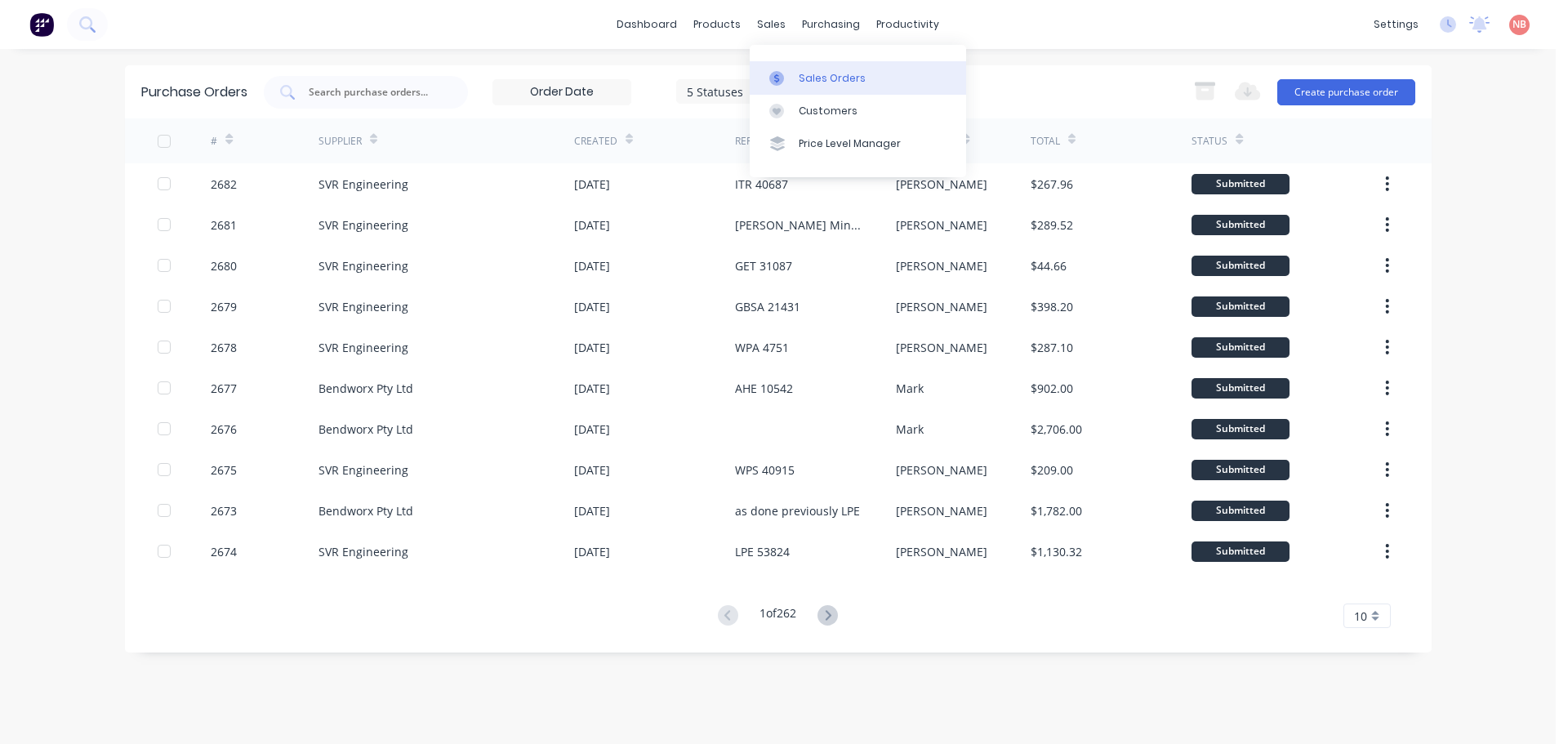
click at [798, 66] on link "Sales Orders" at bounding box center [858, 78] width 216 height 32
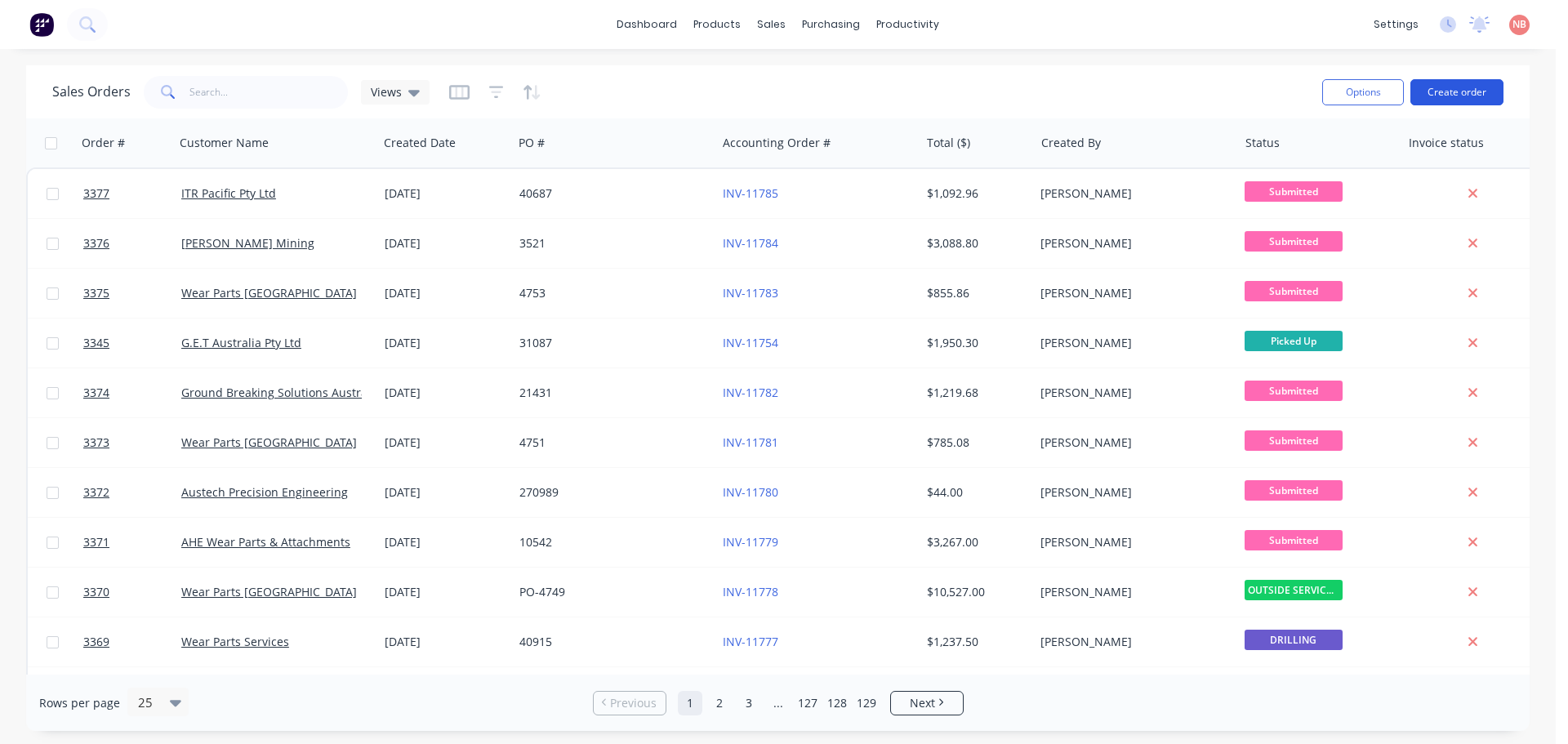
click at [1430, 107] on div "Options Create order" at bounding box center [1409, 91] width 187 height 40
click at [1433, 96] on button "Create order" at bounding box center [1456, 92] width 93 height 26
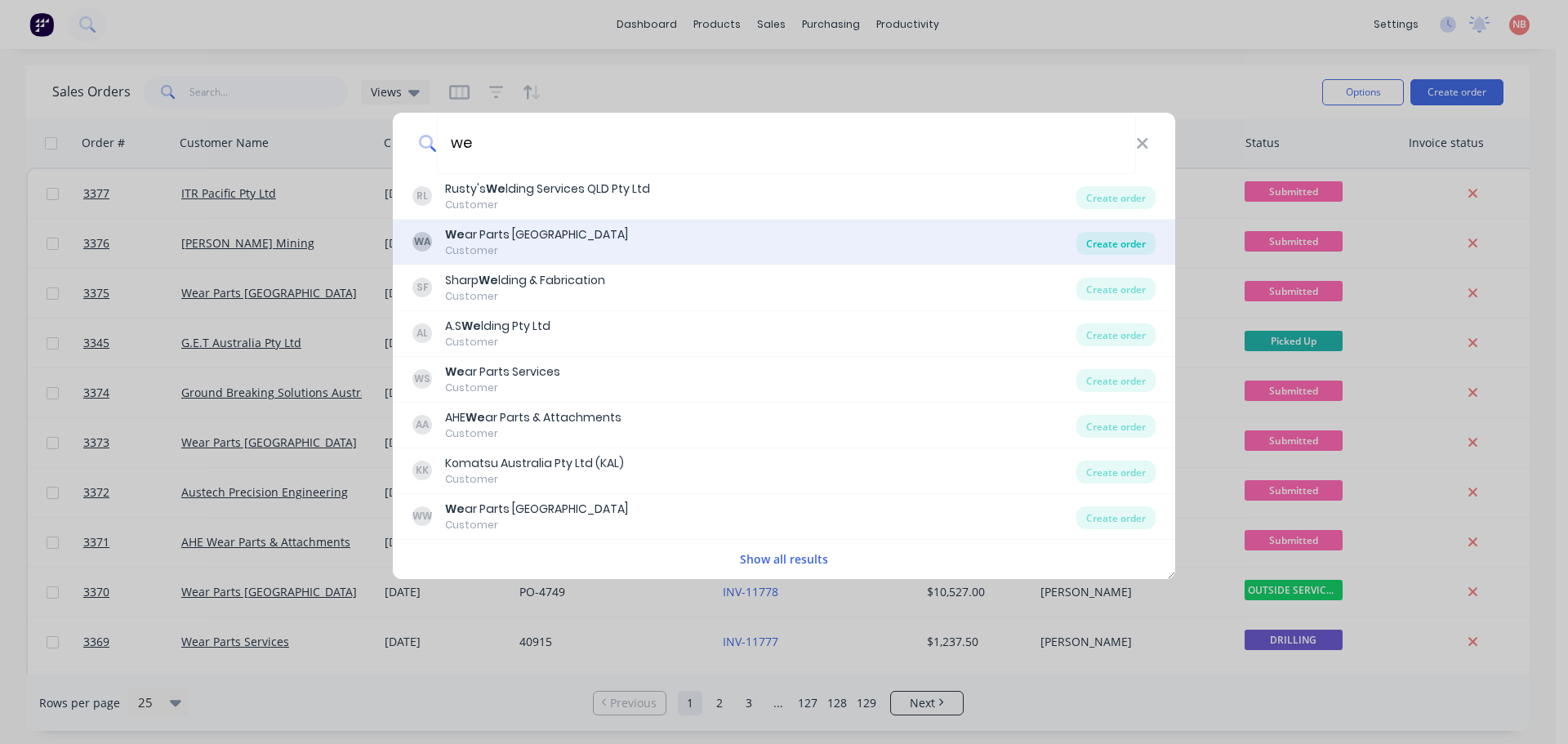
type input "we"
click at [1114, 241] on div "Create order" at bounding box center [1115, 243] width 79 height 23
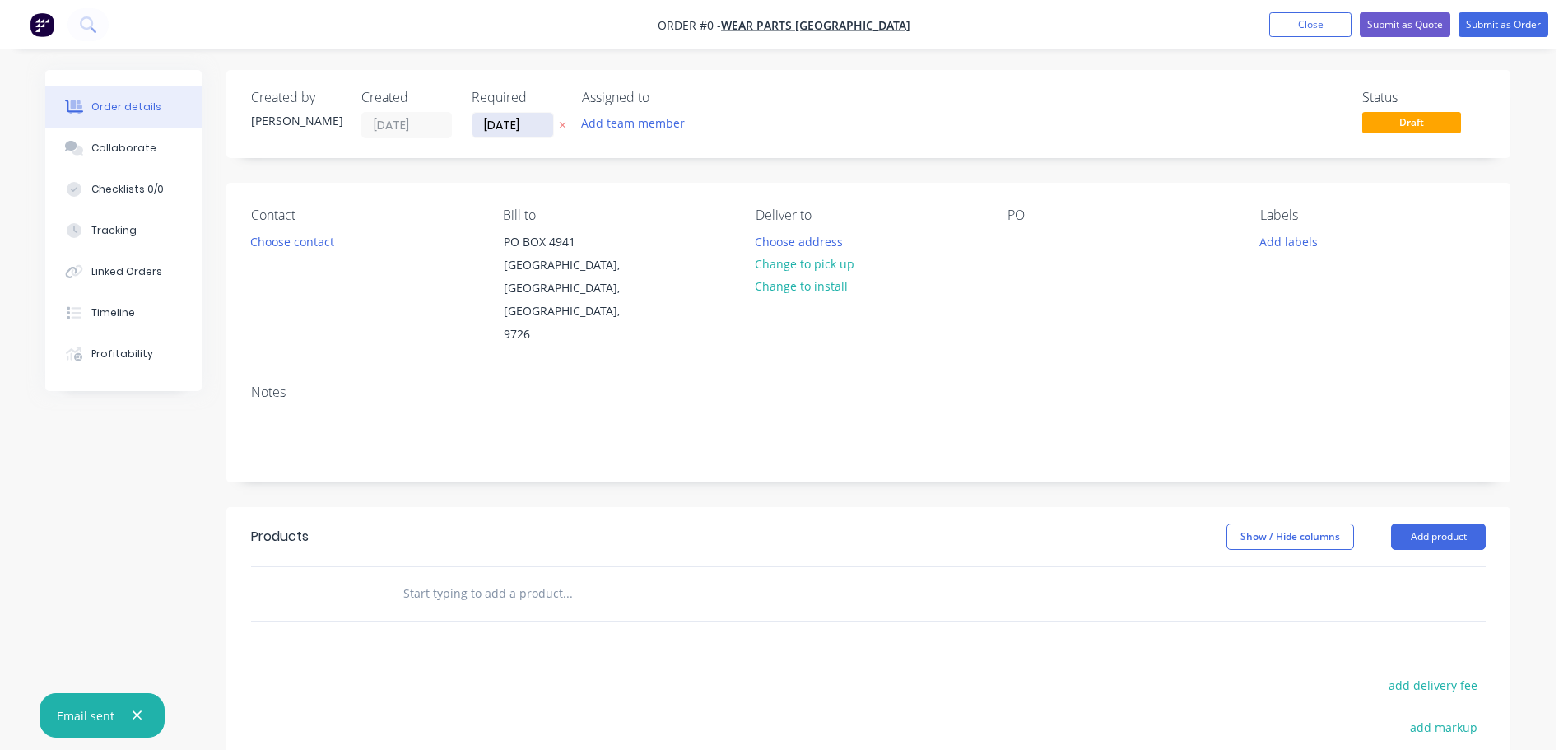
click at [481, 125] on input "[DATE]" at bounding box center [513, 125] width 81 height 25
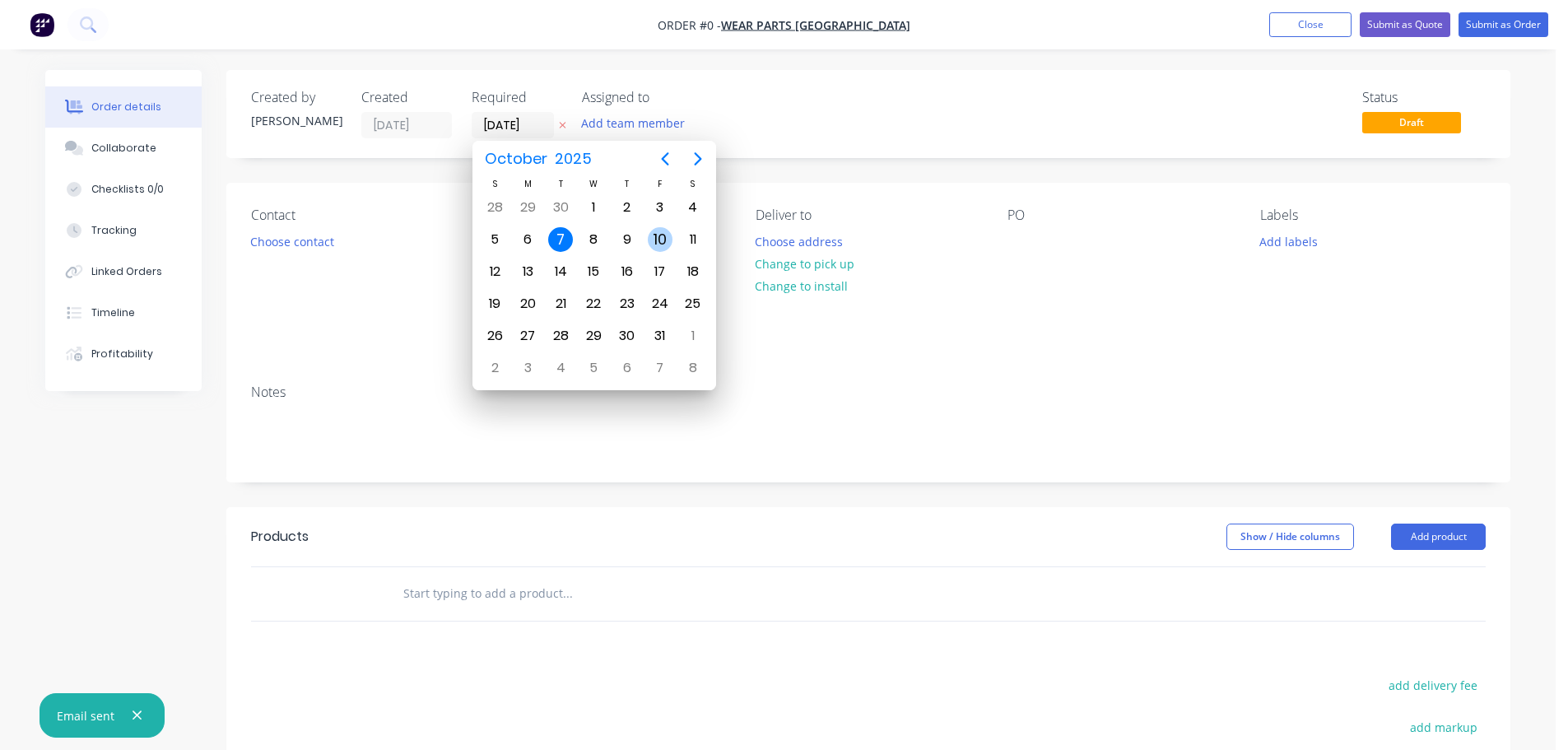
click at [656, 247] on div "10" at bounding box center [660, 239] width 25 height 25
type input "[DATE]"
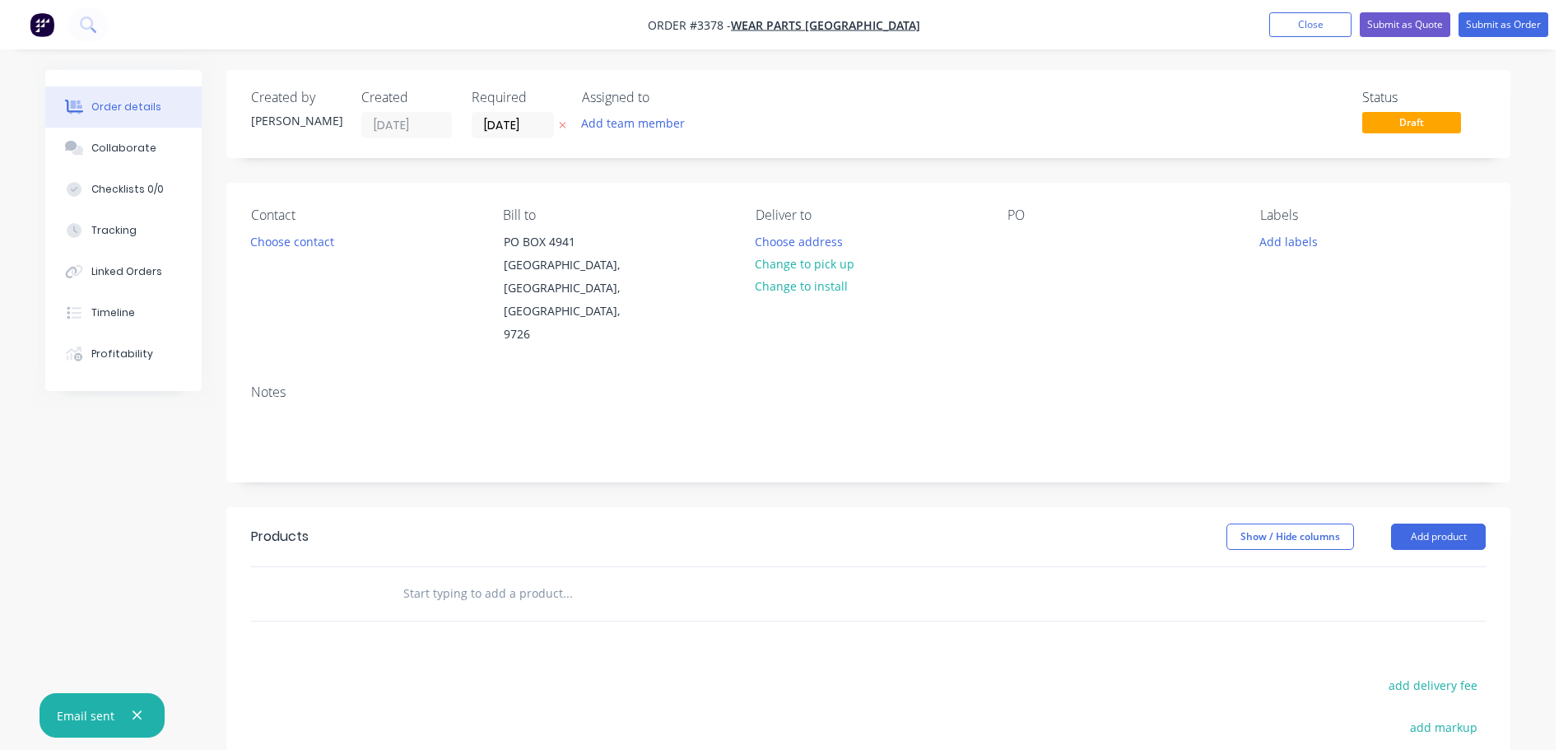
click at [607, 135] on div "Add team member" at bounding box center [664, 124] width 165 height 25
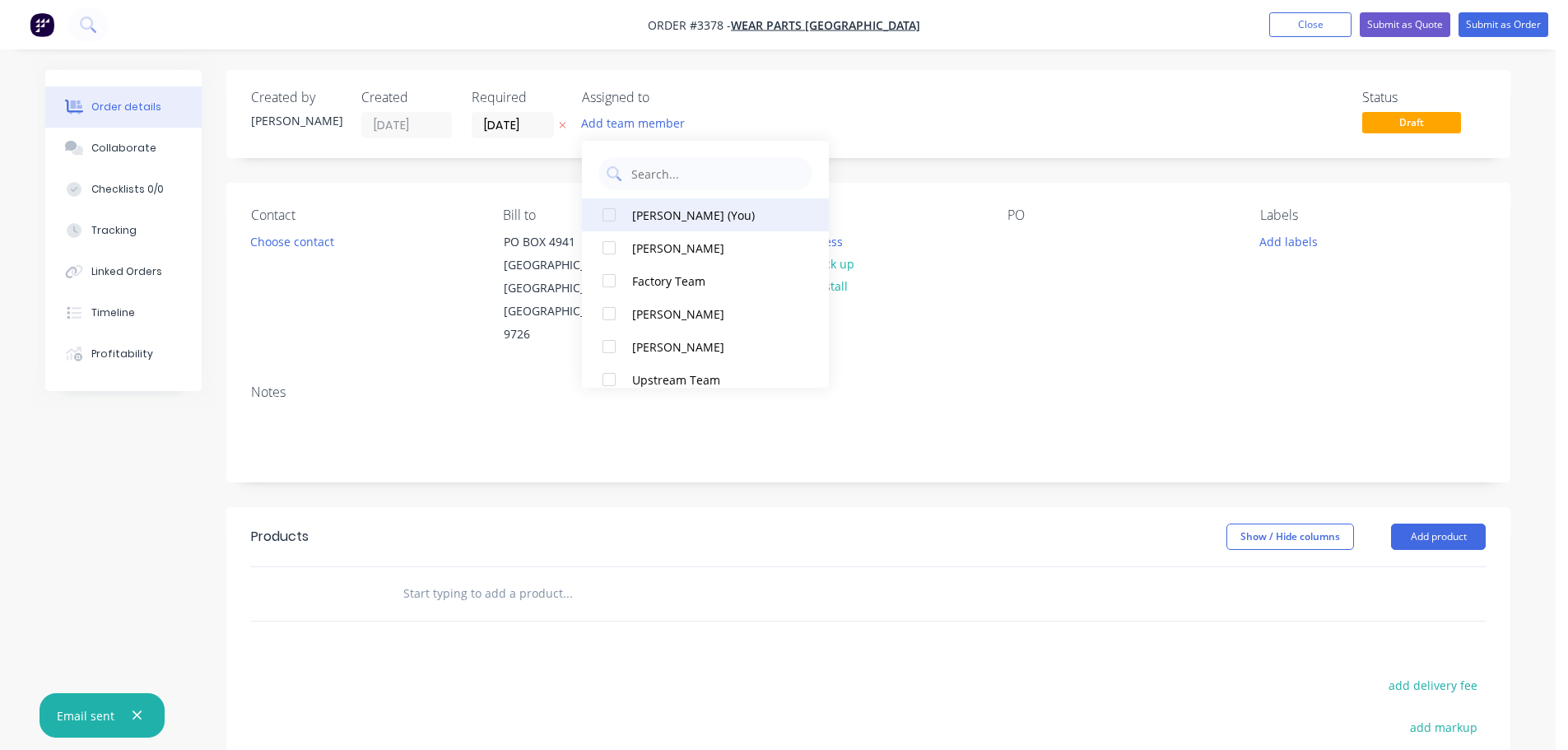
click at [641, 211] on div "[PERSON_NAME] (You)" at bounding box center [715, 216] width 165 height 17
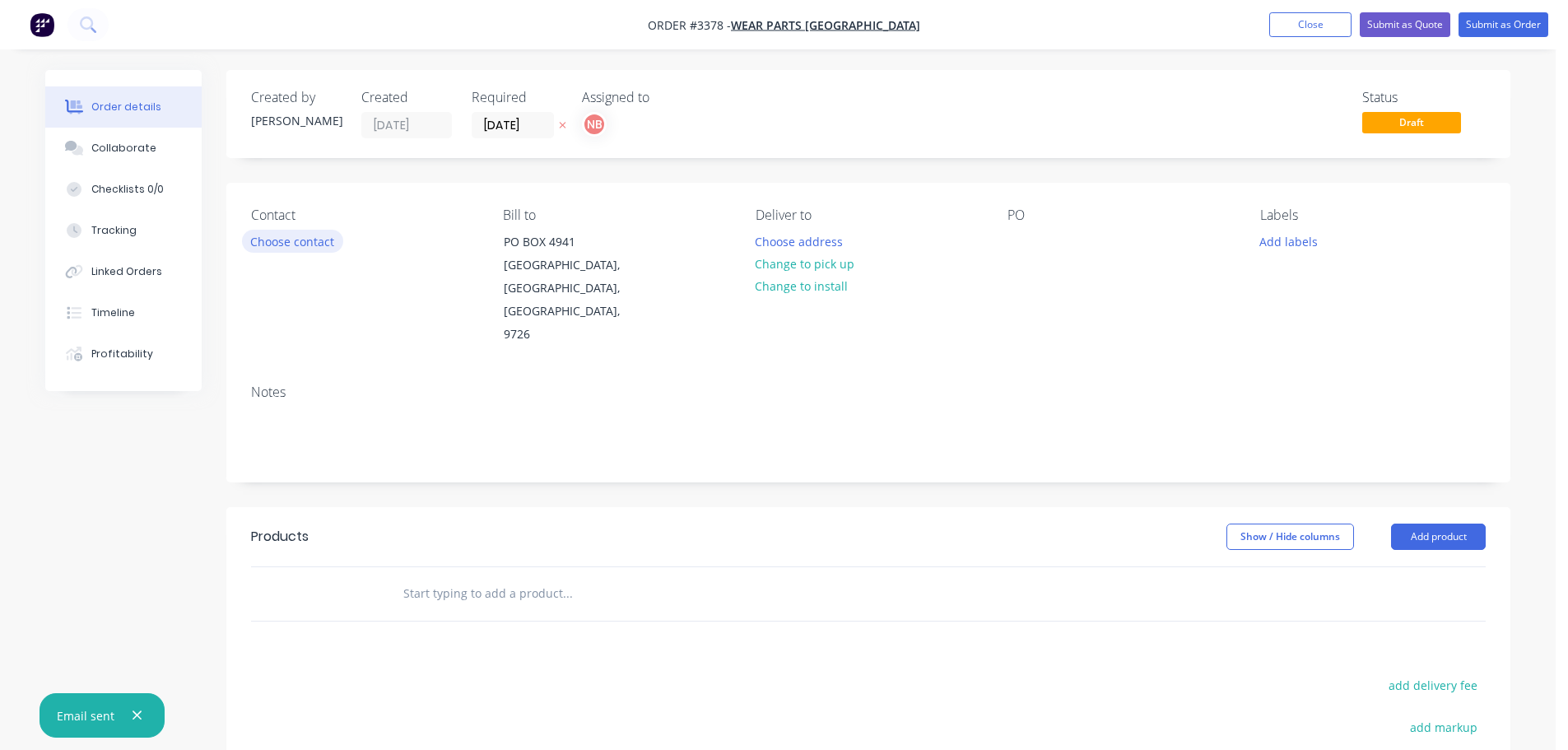
click at [292, 236] on button "Choose contact" at bounding box center [293, 241] width 101 height 22
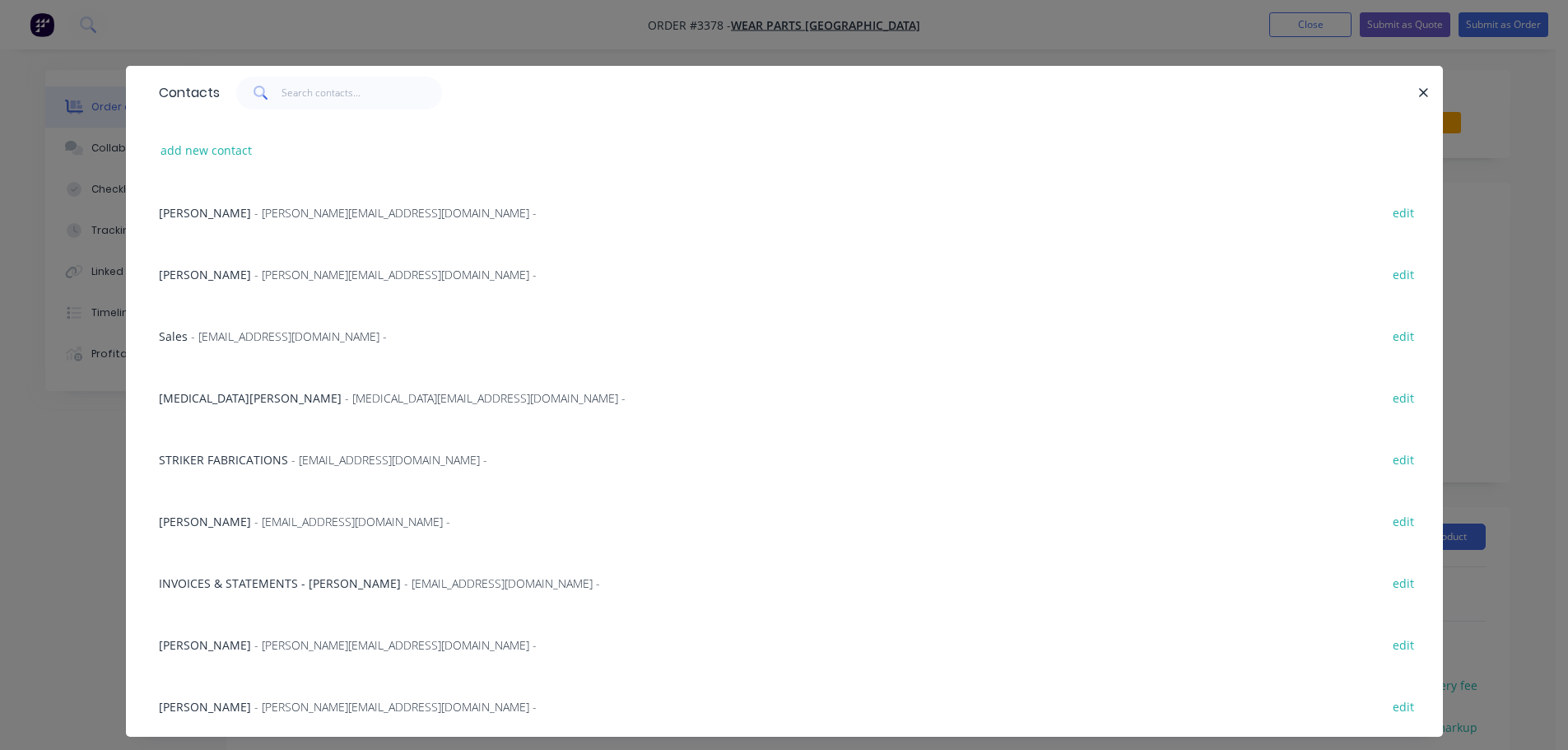
click at [182, 409] on div "[MEDICAL_DATA][PERSON_NAME] - [MEDICAL_DATA][EMAIL_ADDRESS][DOMAIN_NAME] - edit" at bounding box center [784, 397] width 1268 height 62
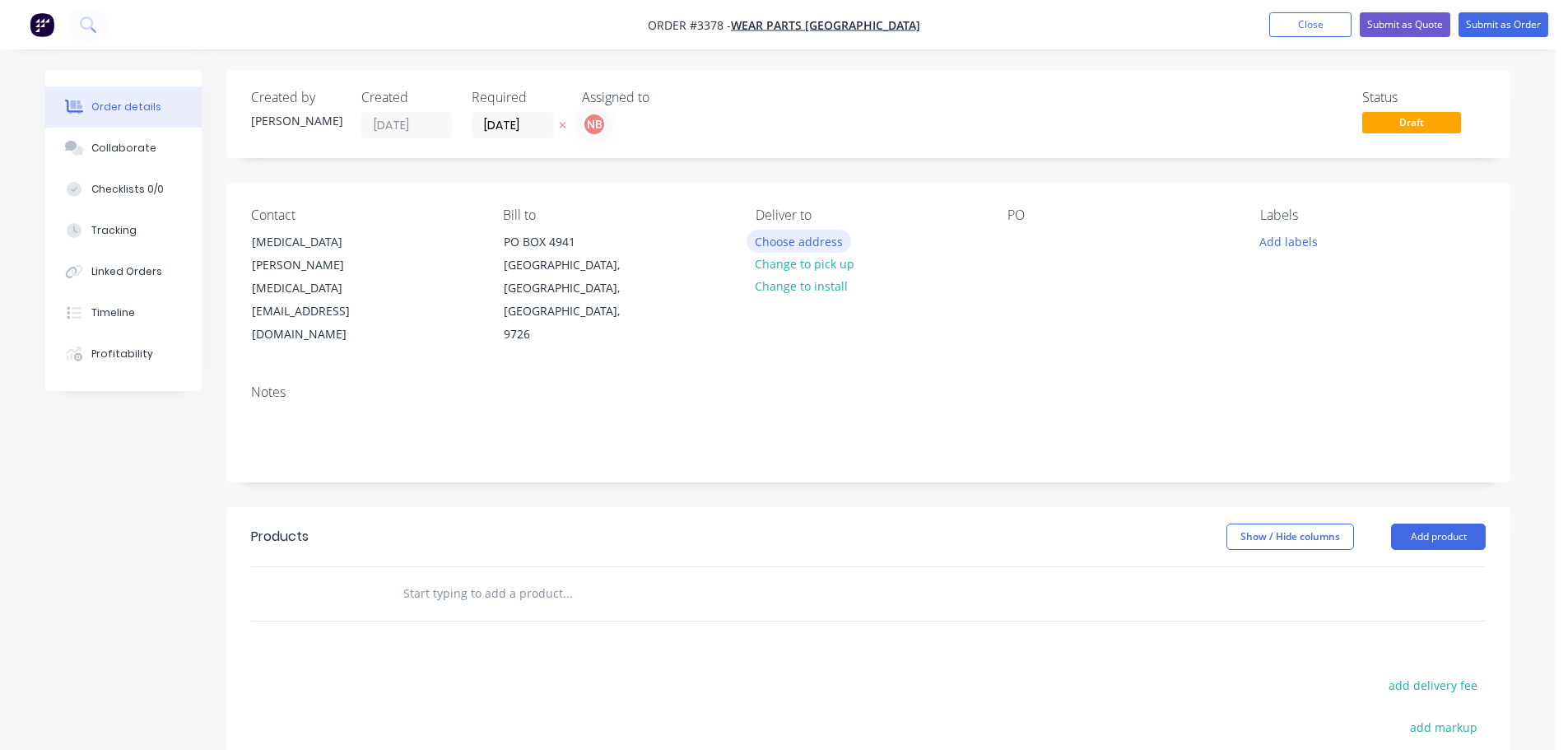
click at [769, 235] on button "Choose address" at bounding box center [799, 241] width 106 height 22
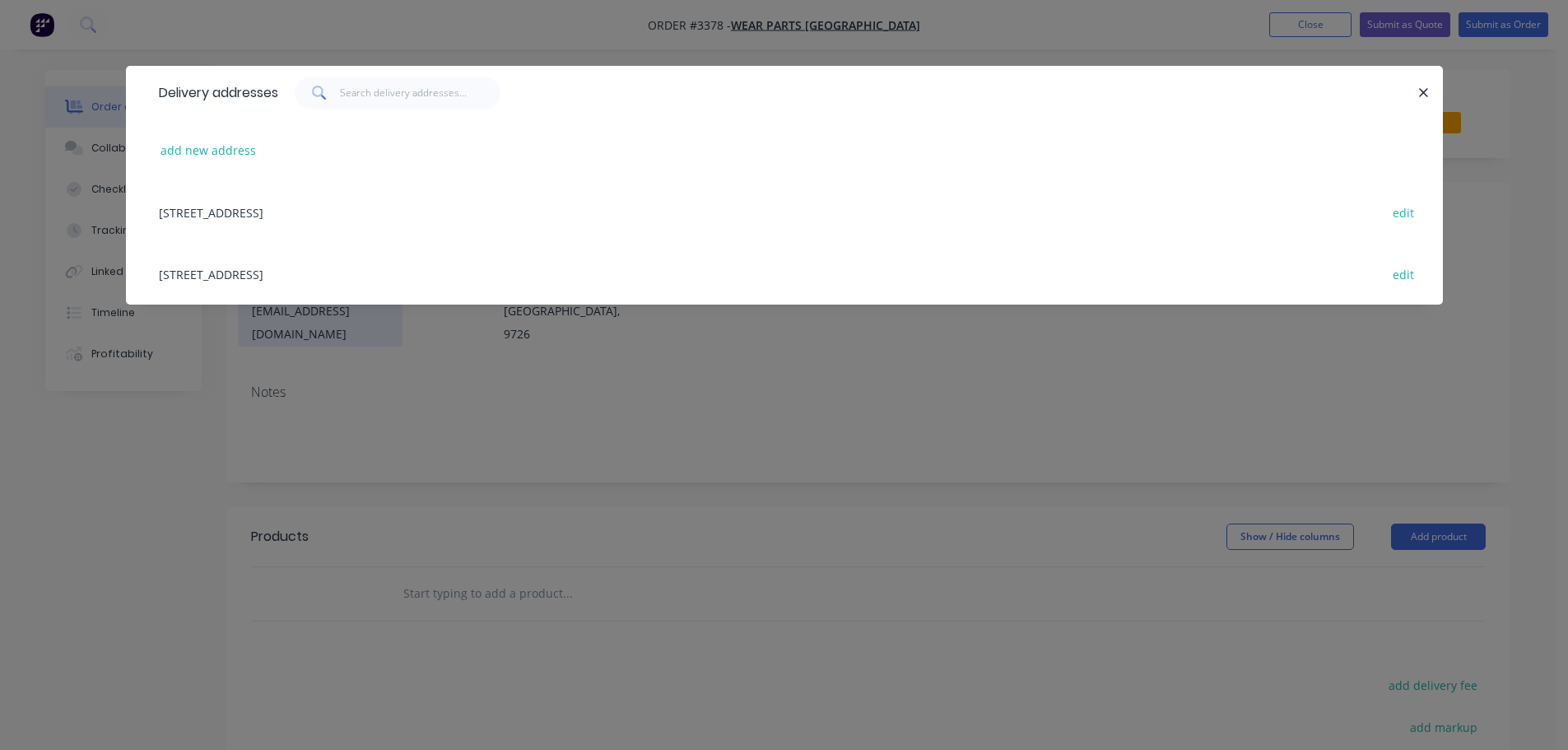
drag, startPoint x: 247, startPoint y: 290, endPoint x: 286, endPoint y: 271, distance: 43.4
click at [247, 290] on div "[STREET_ADDRESS] edit" at bounding box center [784, 274] width 1268 height 62
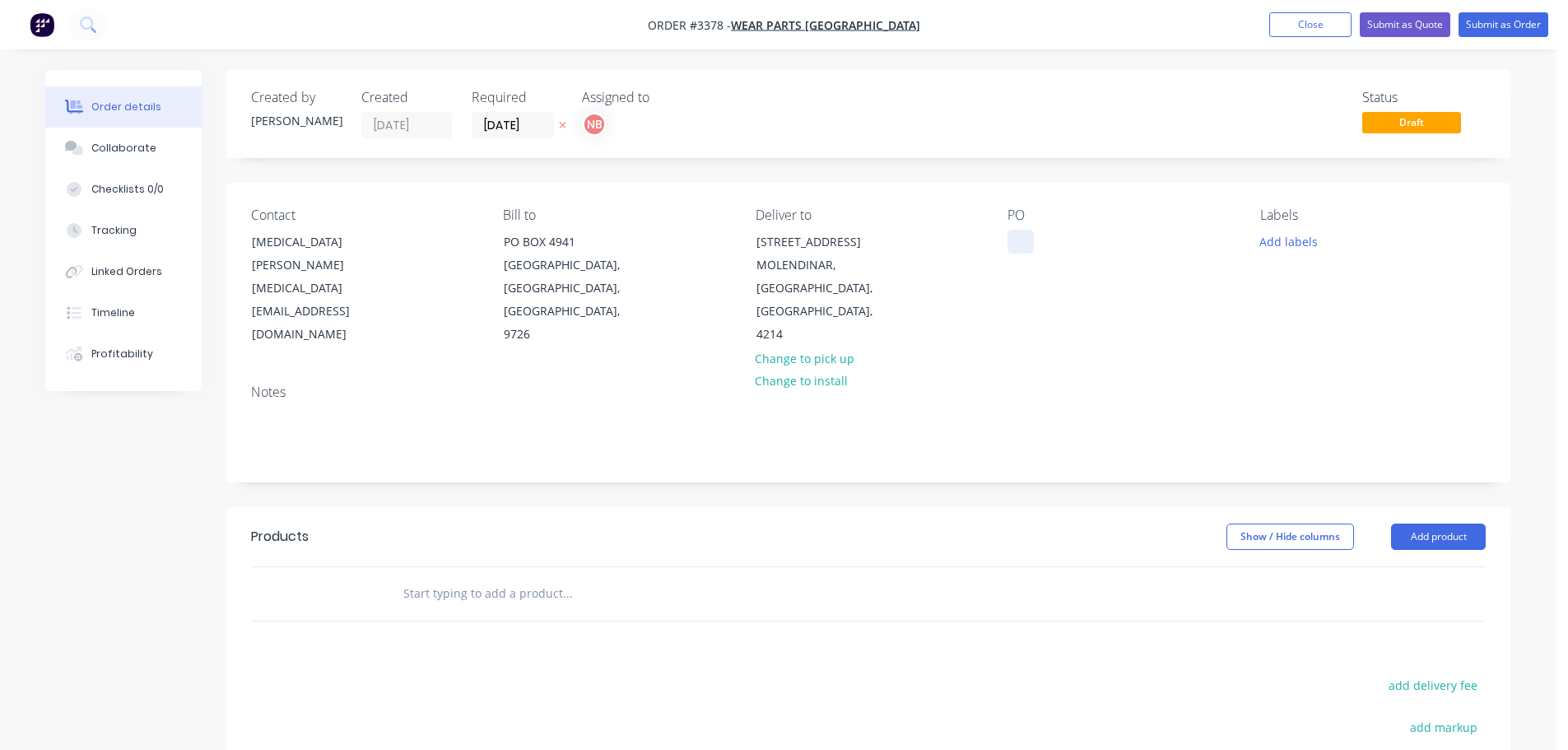
click at [1028, 239] on div at bounding box center [1021, 241] width 27 height 24
click at [1276, 240] on button "Add labels" at bounding box center [1289, 241] width 76 height 22
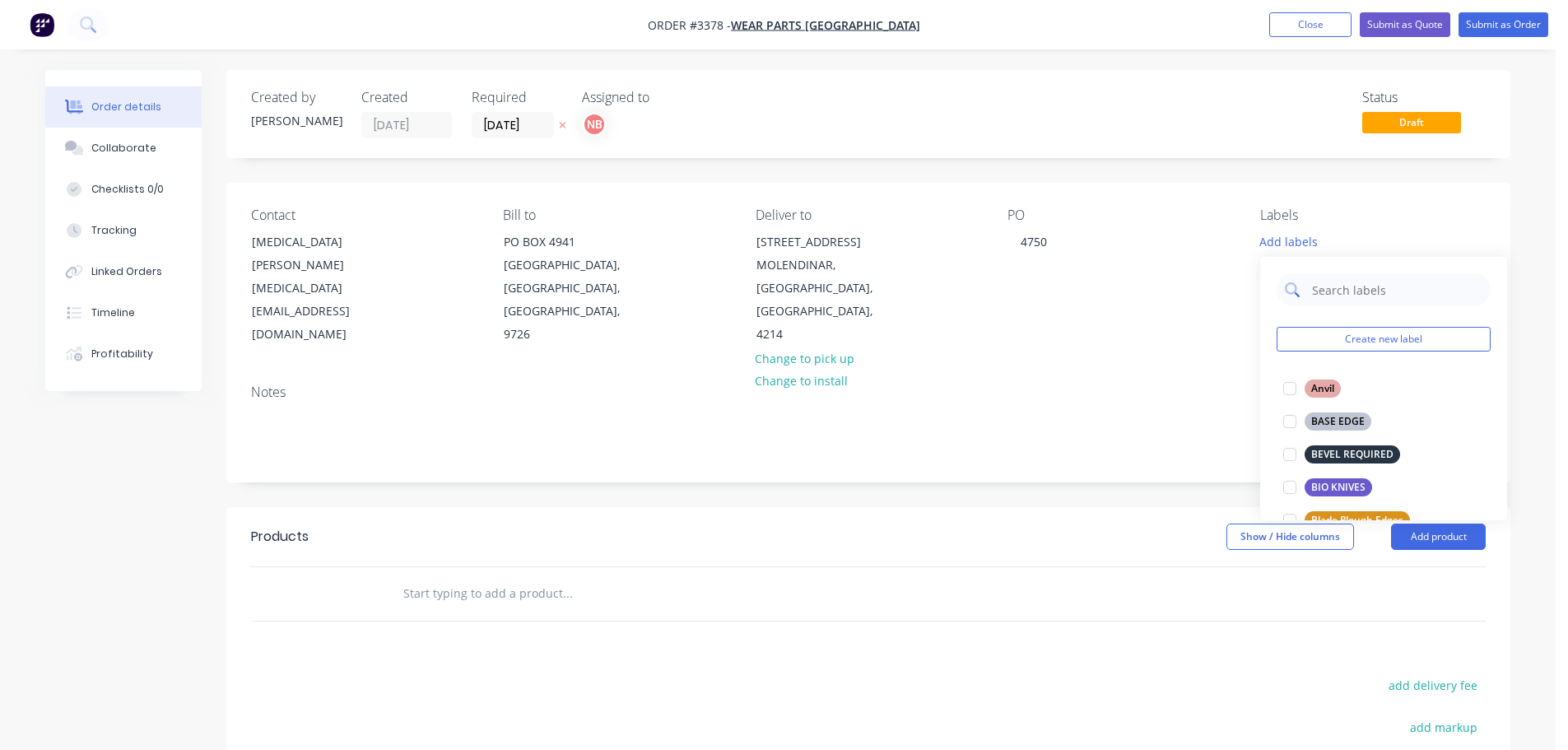
click at [1337, 287] on input "text" at bounding box center [1396, 290] width 172 height 33
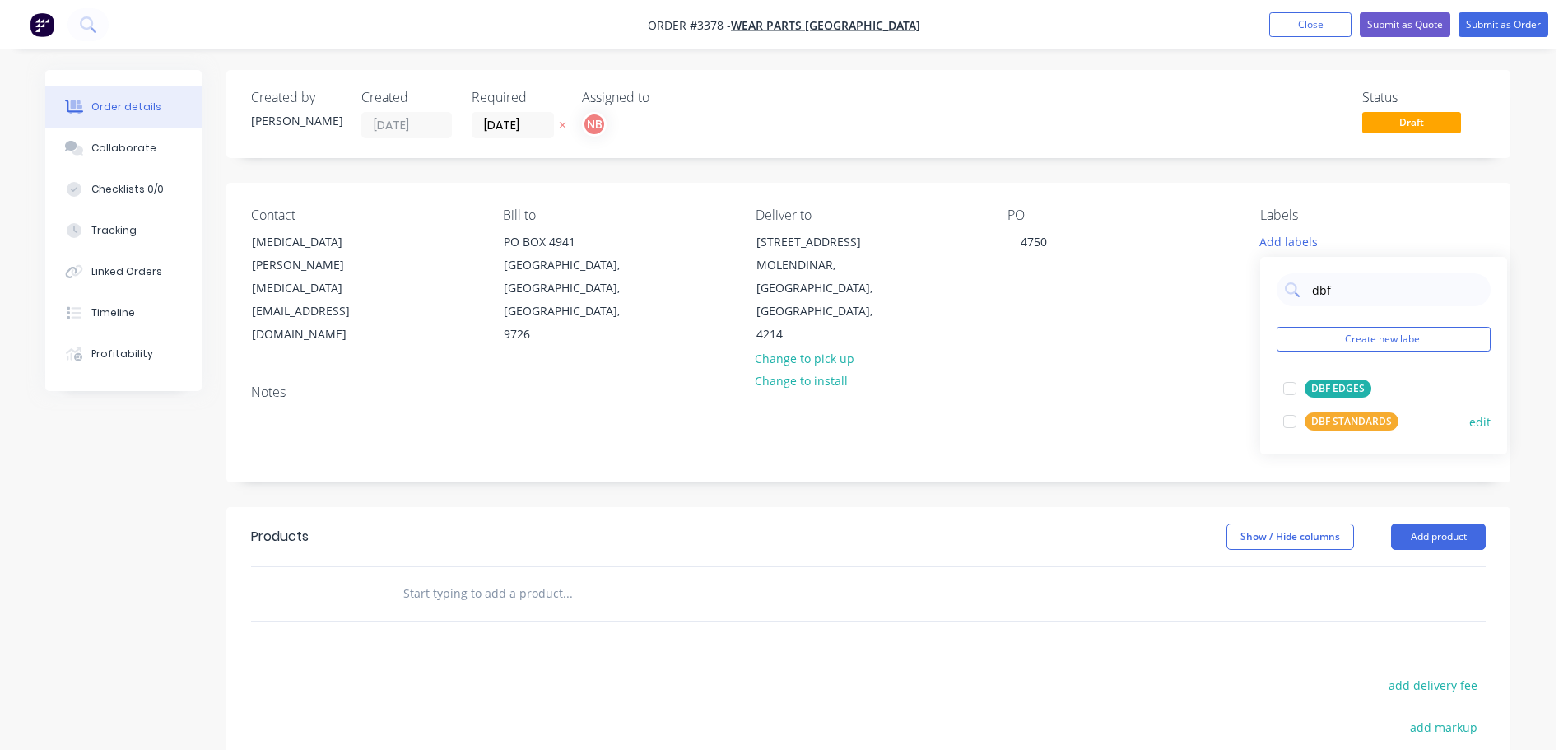
type input "dbf"
click at [1343, 418] on div "DBF STANDARDS" at bounding box center [1351, 421] width 94 height 18
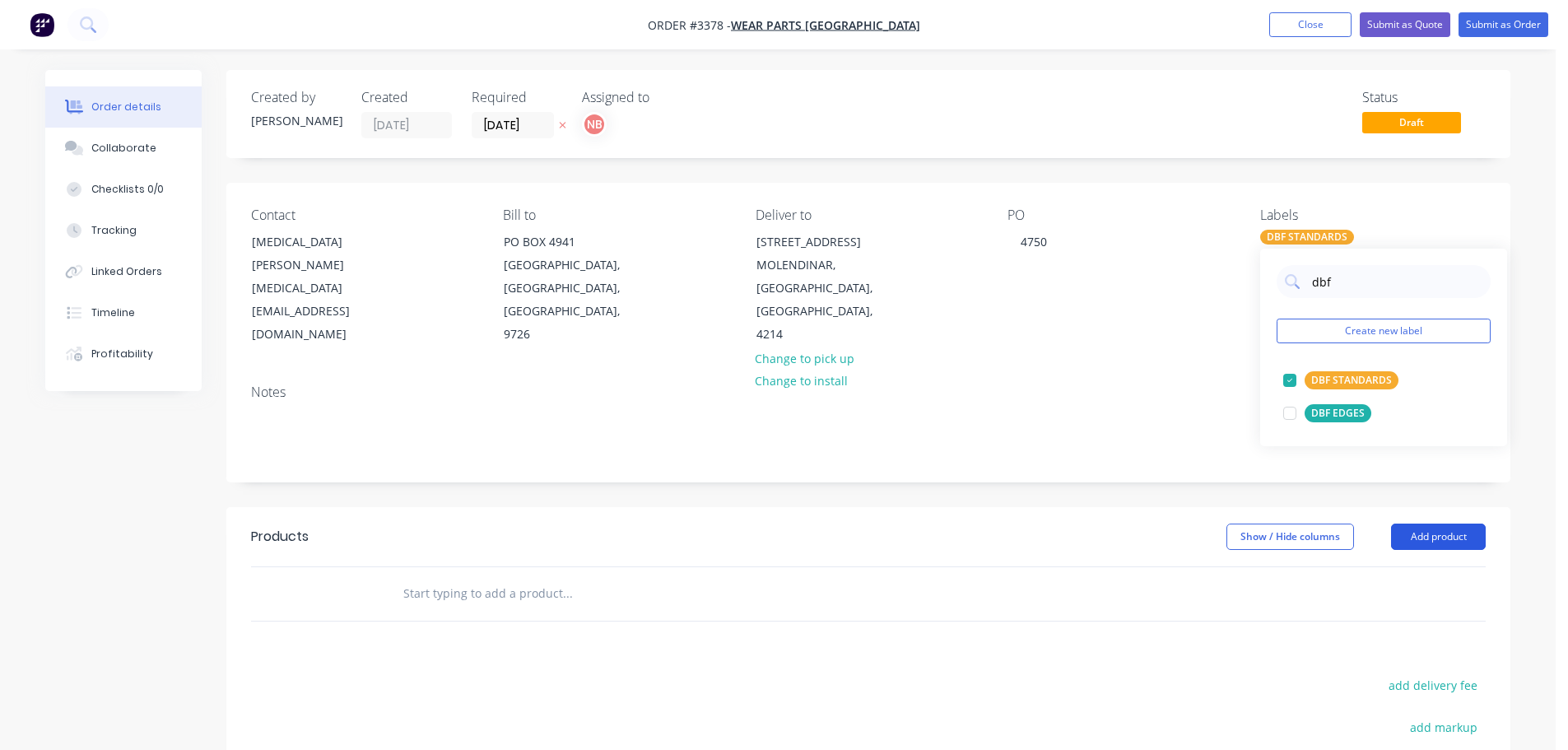
click at [1400, 527] on button "Add product" at bounding box center [1438, 536] width 95 height 27
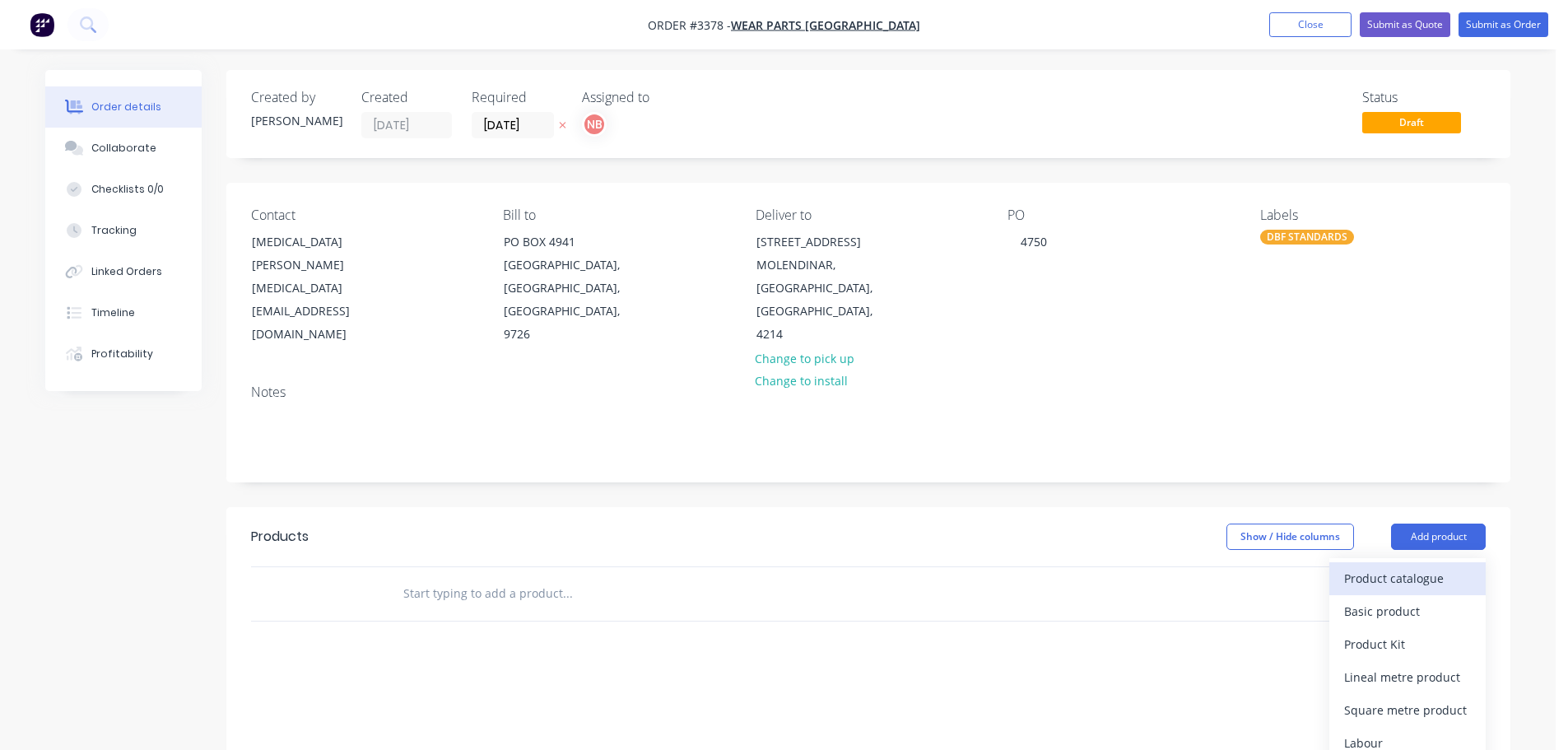
click at [1399, 565] on button "Product catalogue" at bounding box center [1407, 578] width 156 height 33
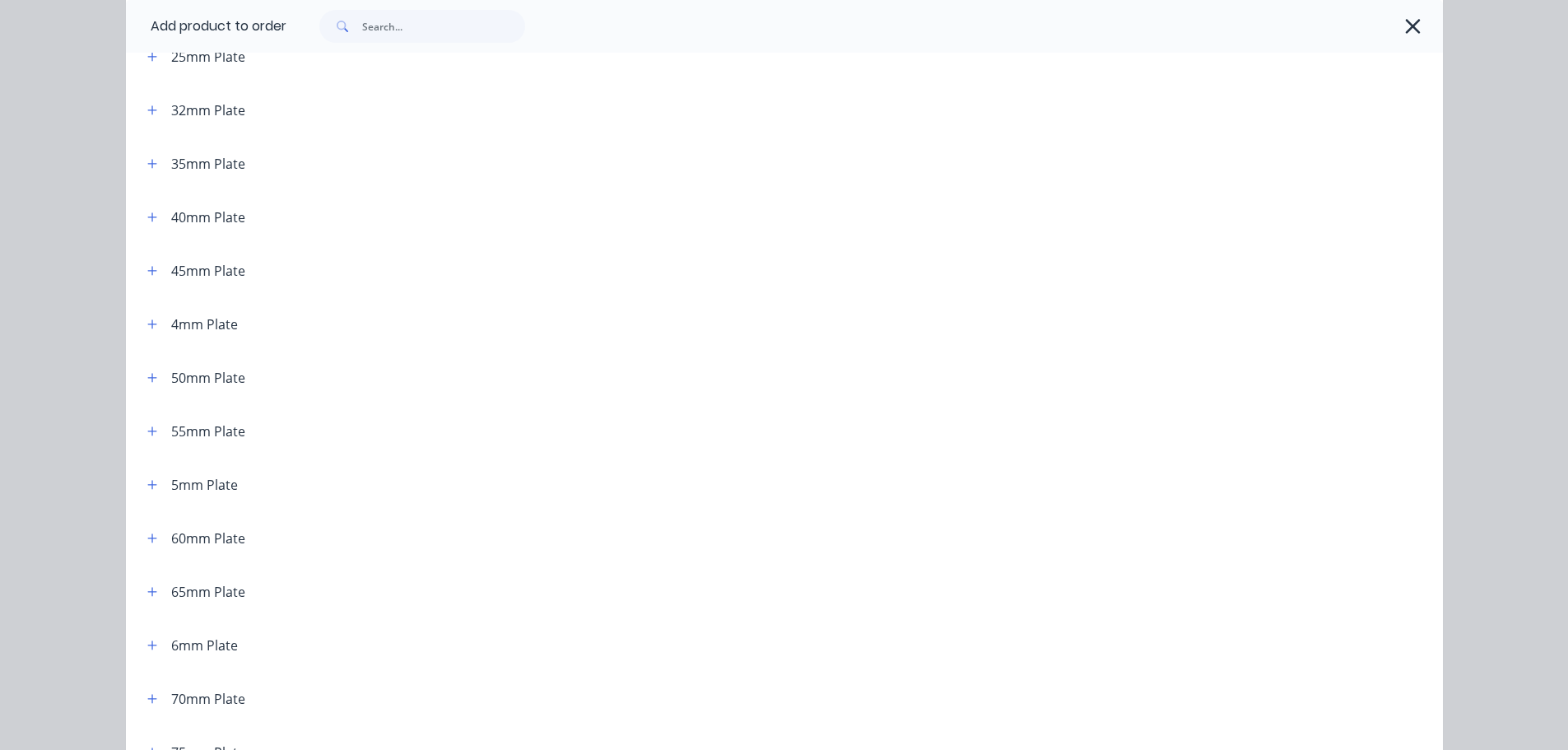
scroll to position [2393, 0]
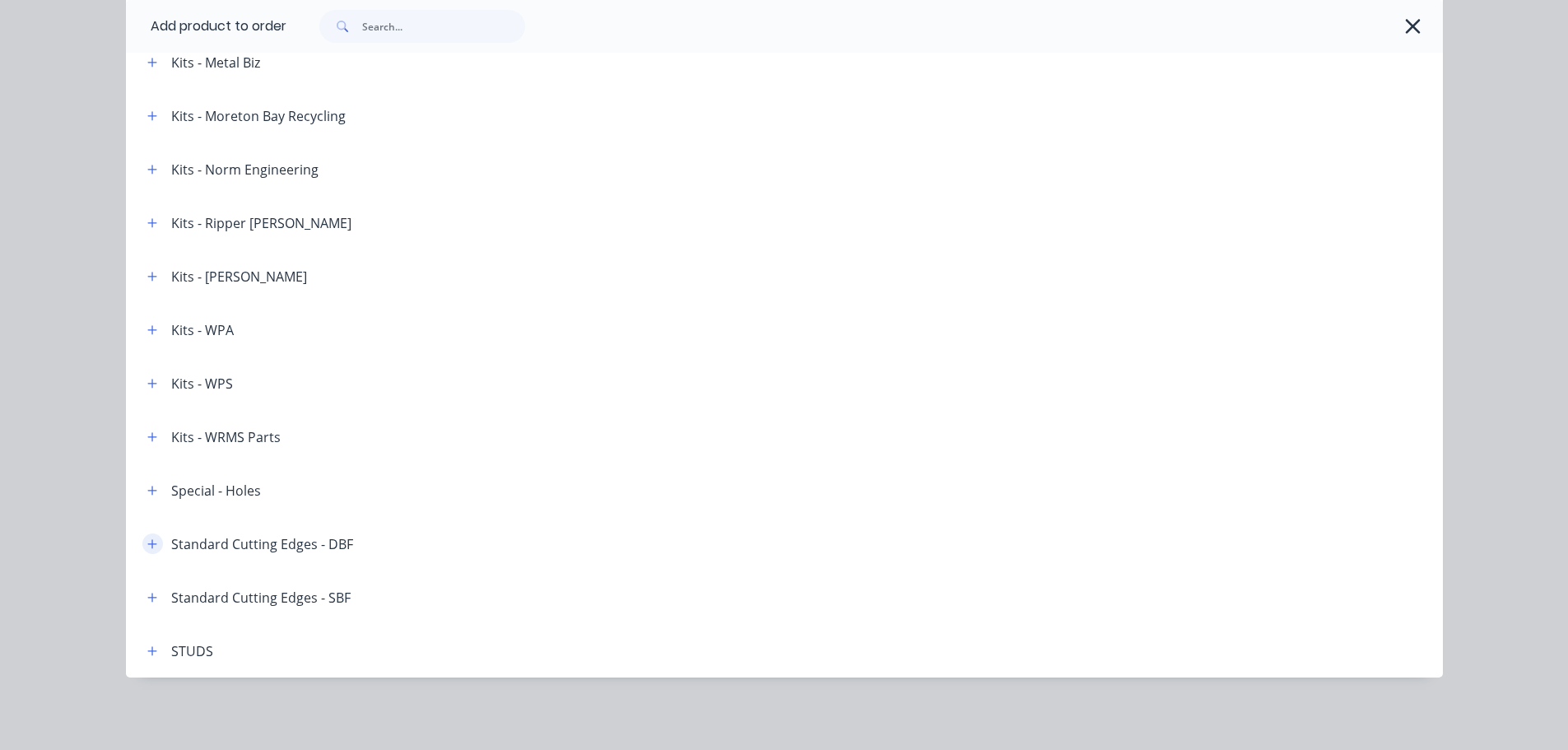
click at [148, 547] on icon "button" at bounding box center [152, 544] width 9 height 11
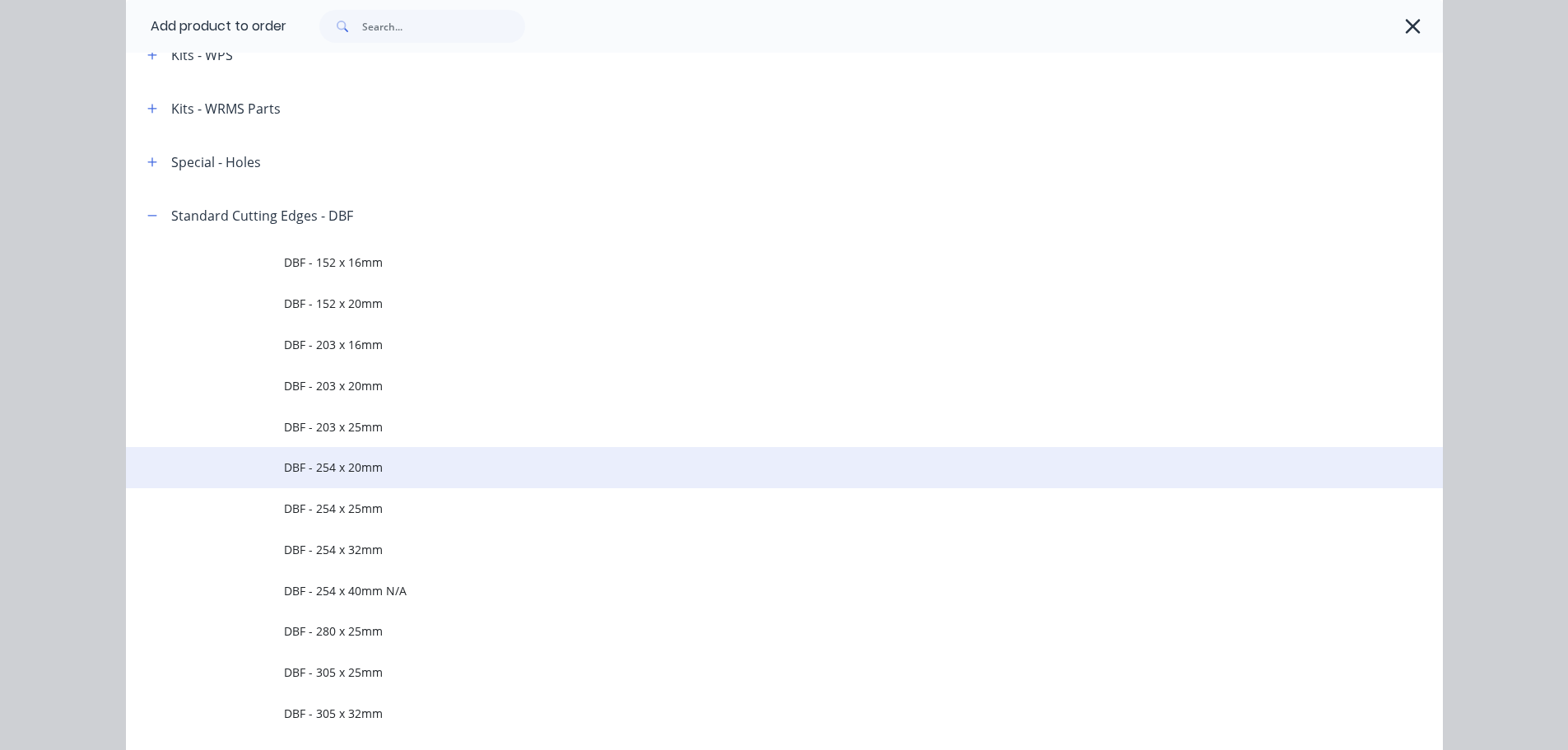
scroll to position [2722, 0]
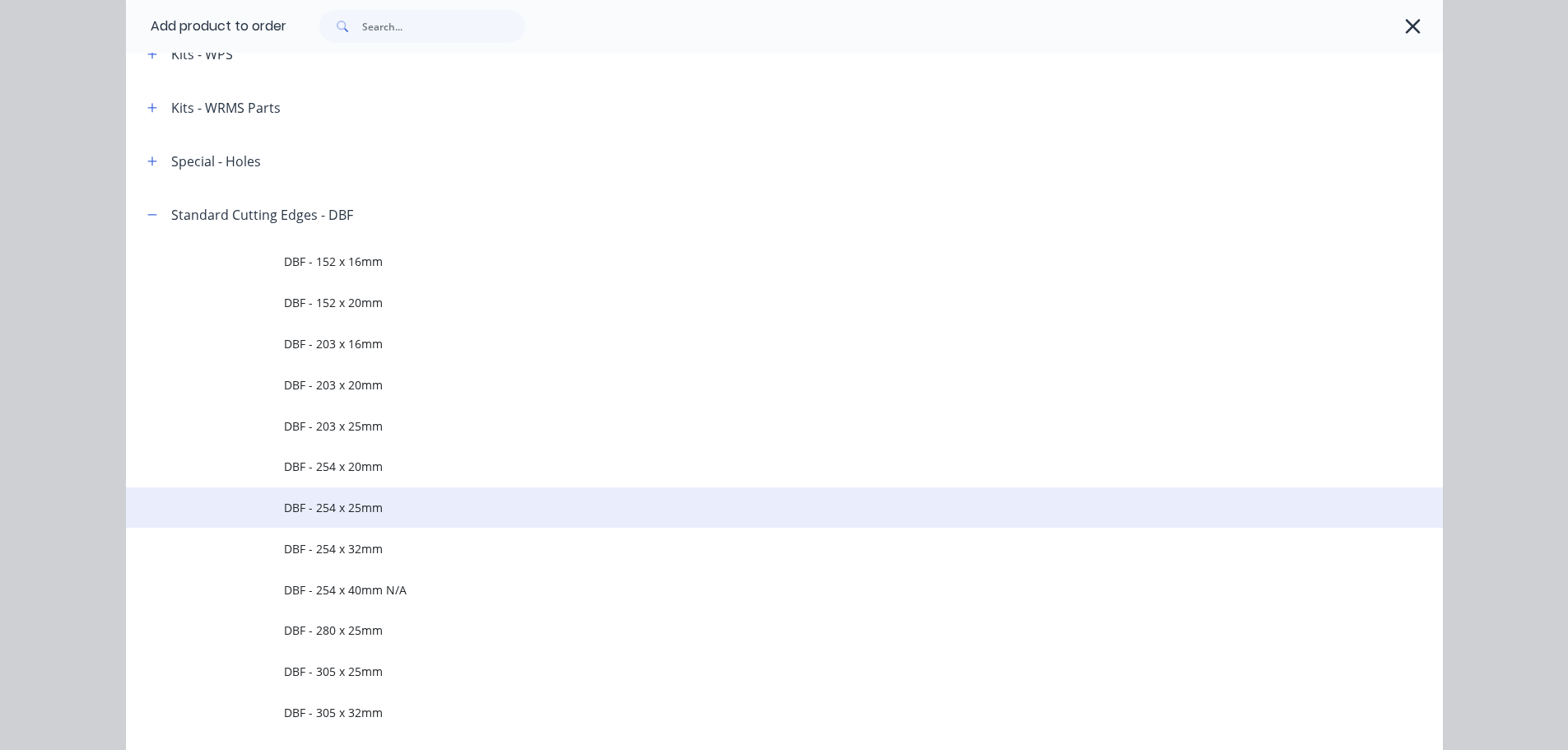
click at [345, 503] on span "DBF - 254 x 25mm" at bounding box center [747, 508] width 927 height 17
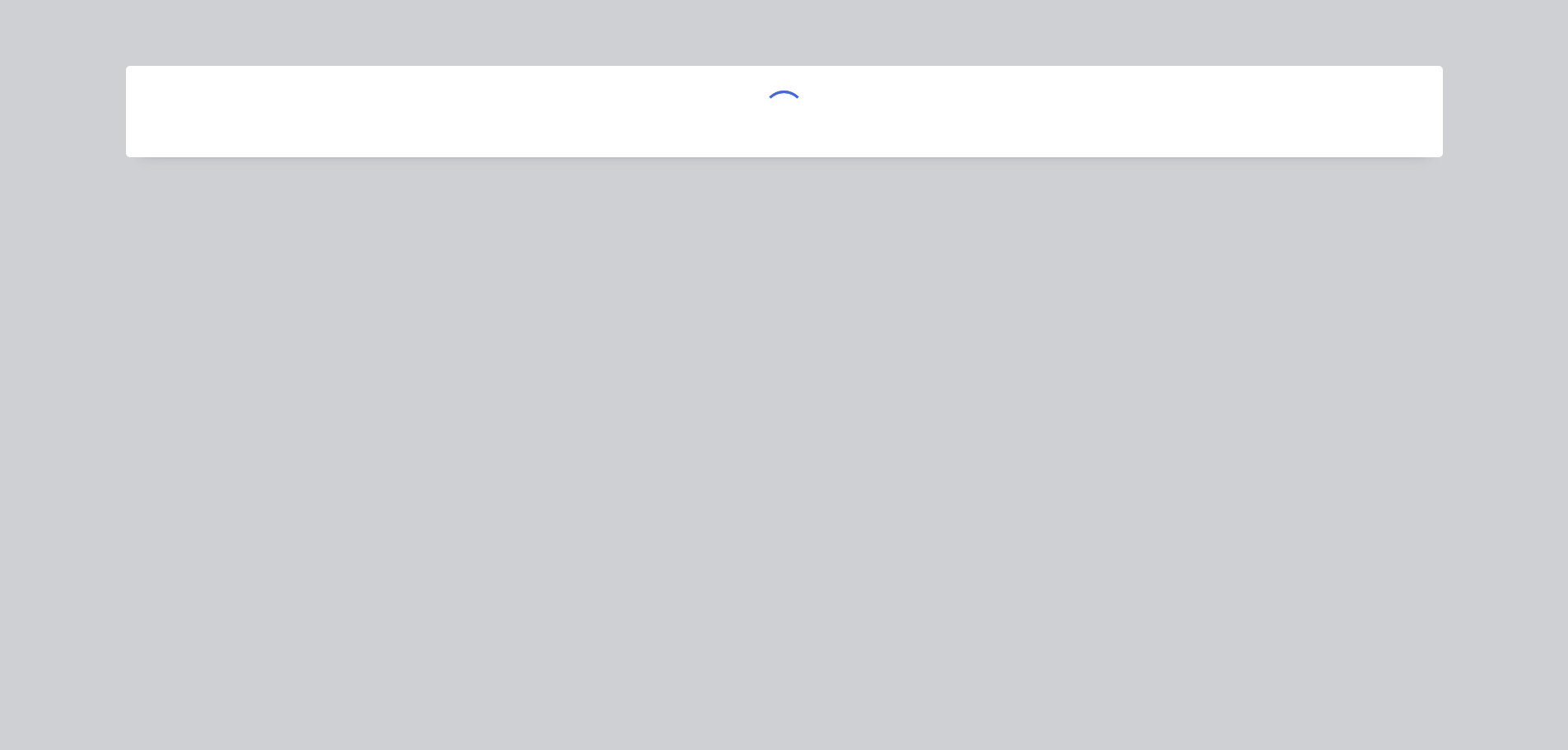
scroll to position [0, 0]
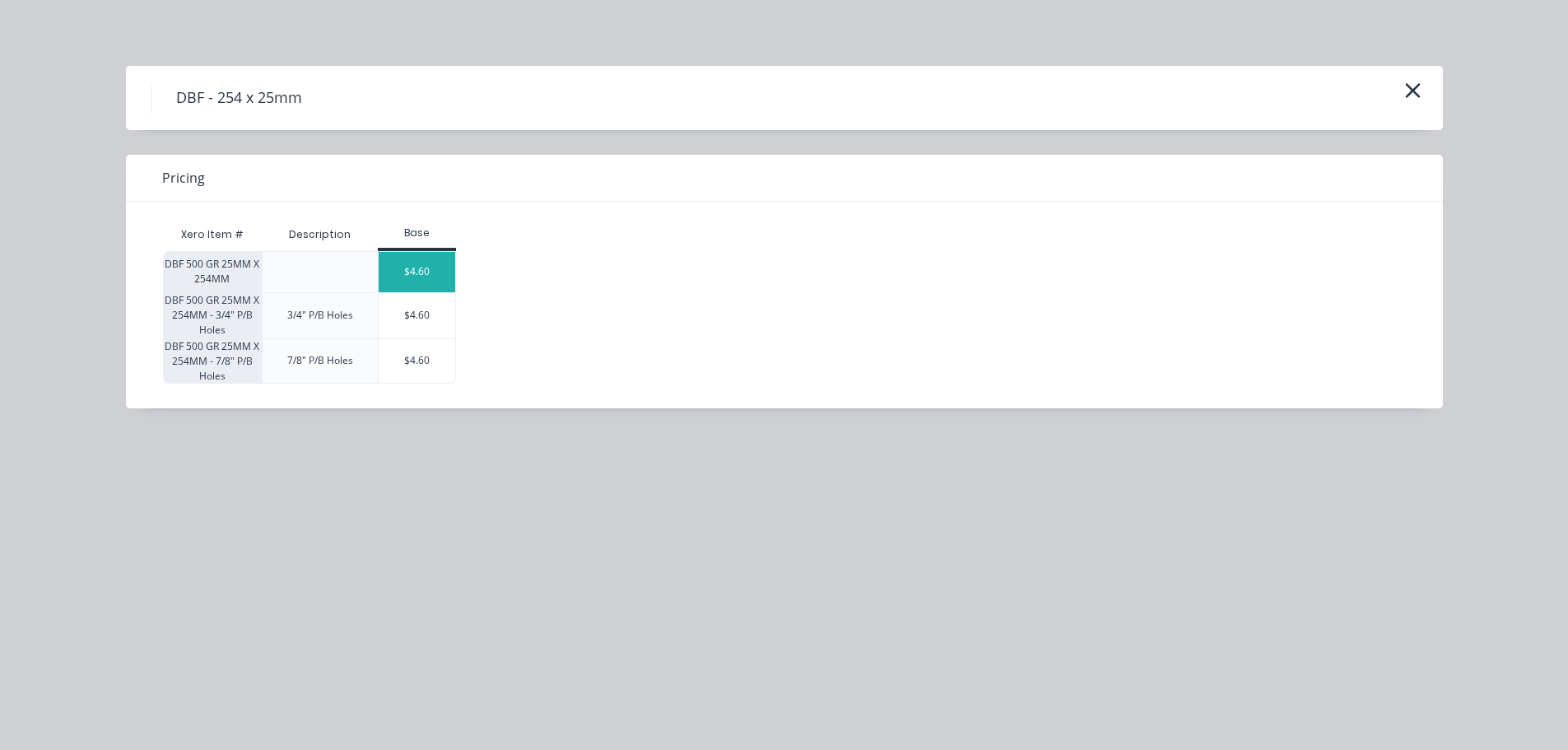
click at [418, 269] on div "$4.60" at bounding box center [418, 271] width 77 height 40
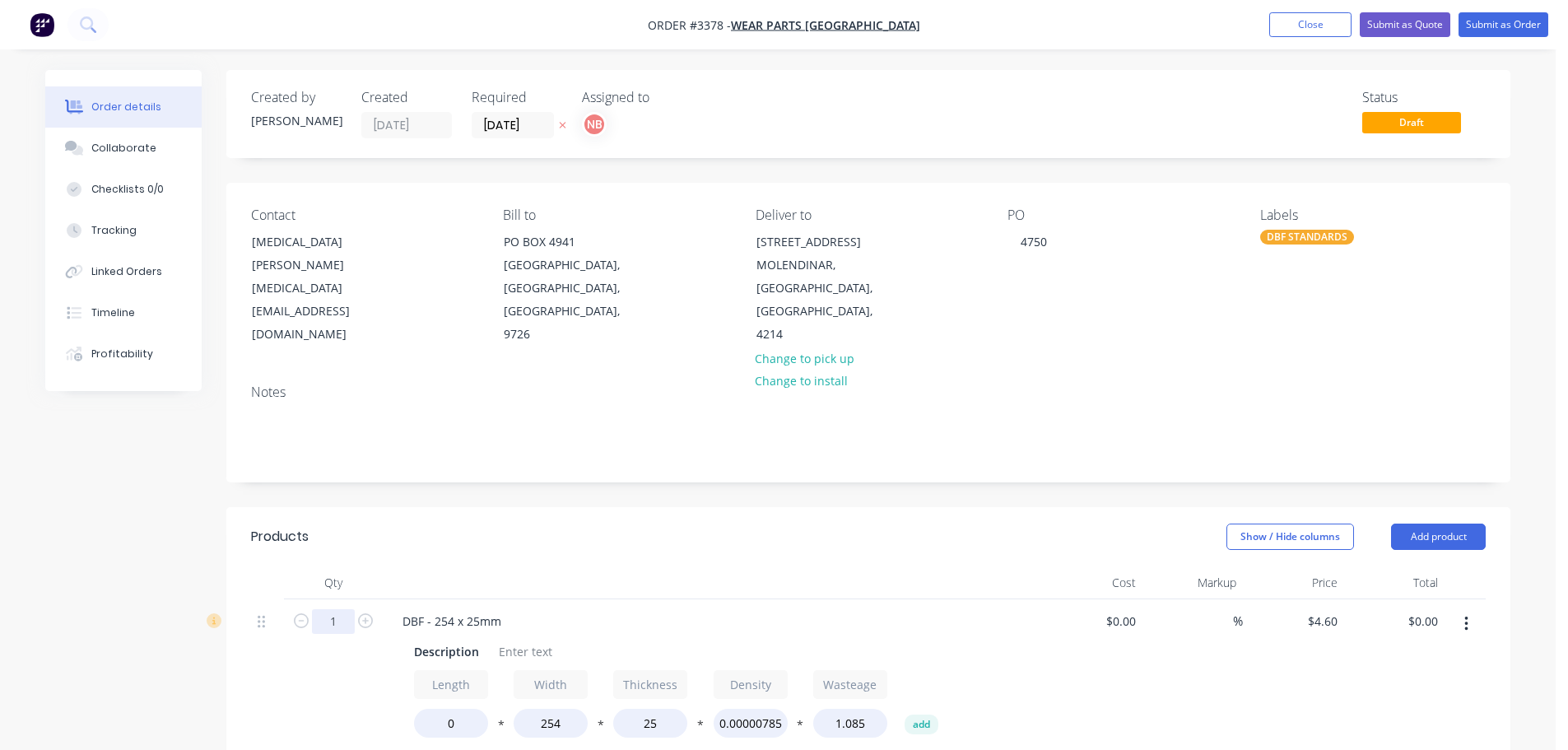
click at [338, 615] on input "1" at bounding box center [333, 621] width 43 height 25
type input "2"
click at [484, 562] on header "Products Show / Hide columns Add product" at bounding box center [869, 536] width 1284 height 59
click at [463, 651] on div "Description" at bounding box center [446, 652] width 78 height 24
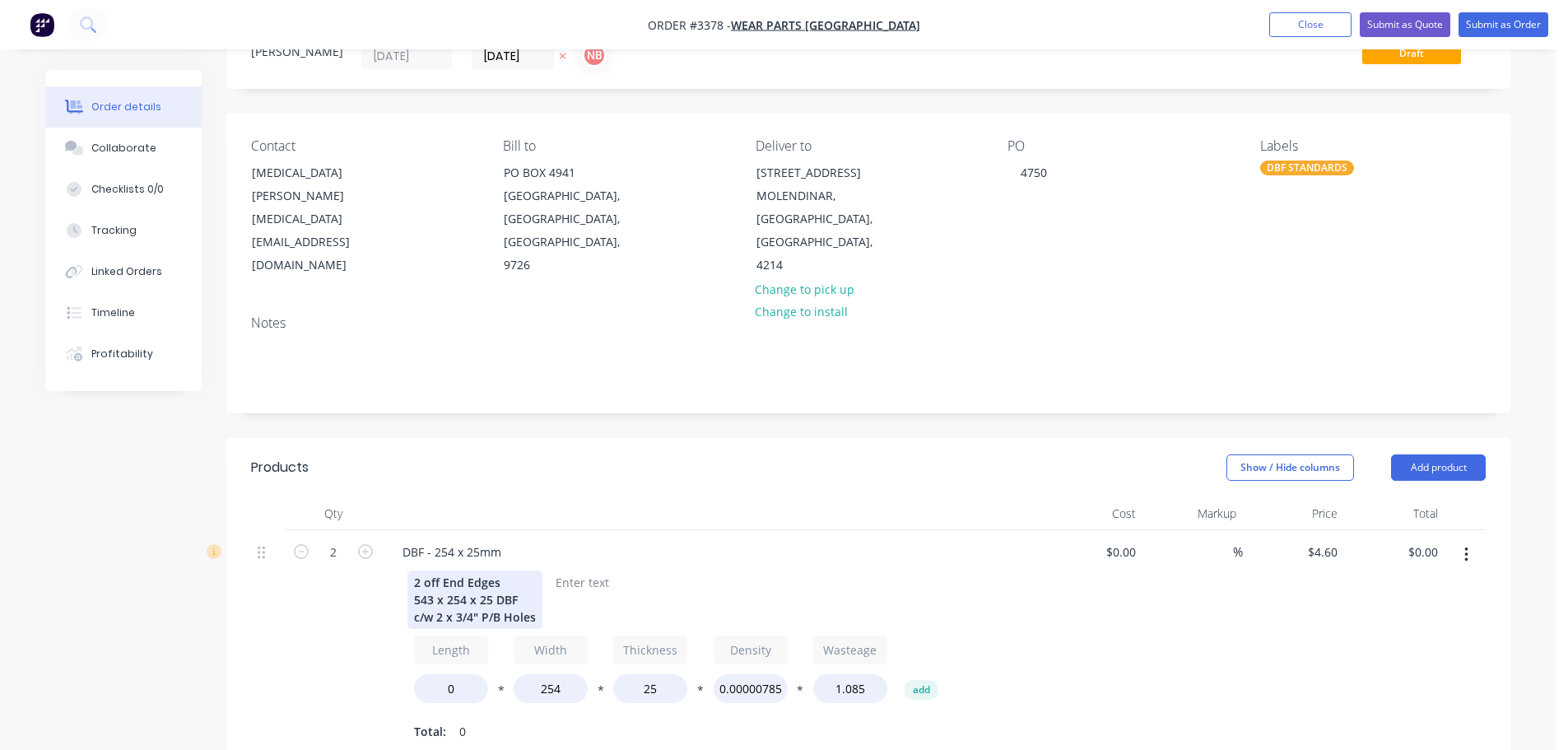
scroll to position [165, 0]
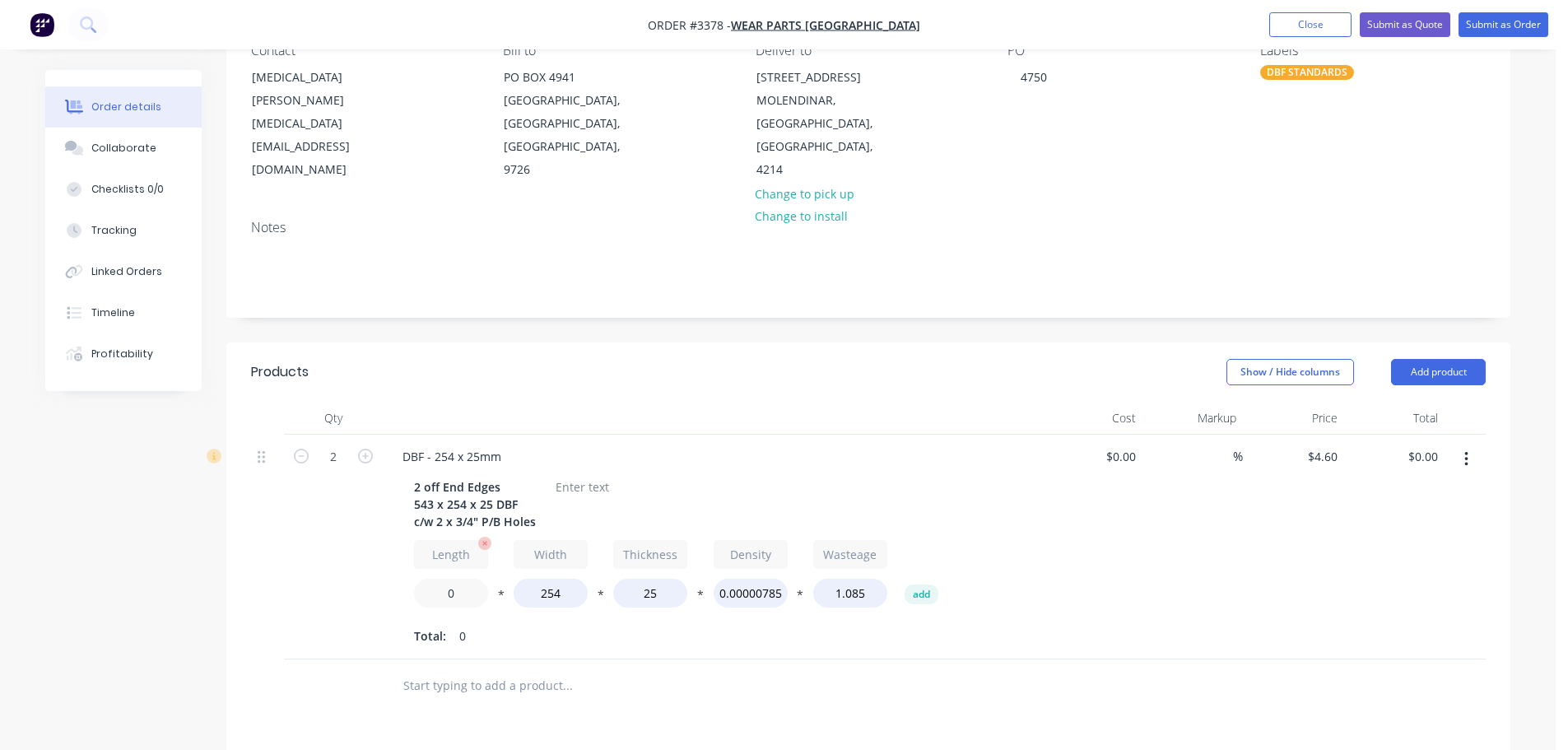
click at [442, 581] on input "0" at bounding box center [451, 594] width 74 height 29
type input "543"
type input "$266.80"
click at [289, 602] on div "2" at bounding box center [333, 547] width 99 height 225
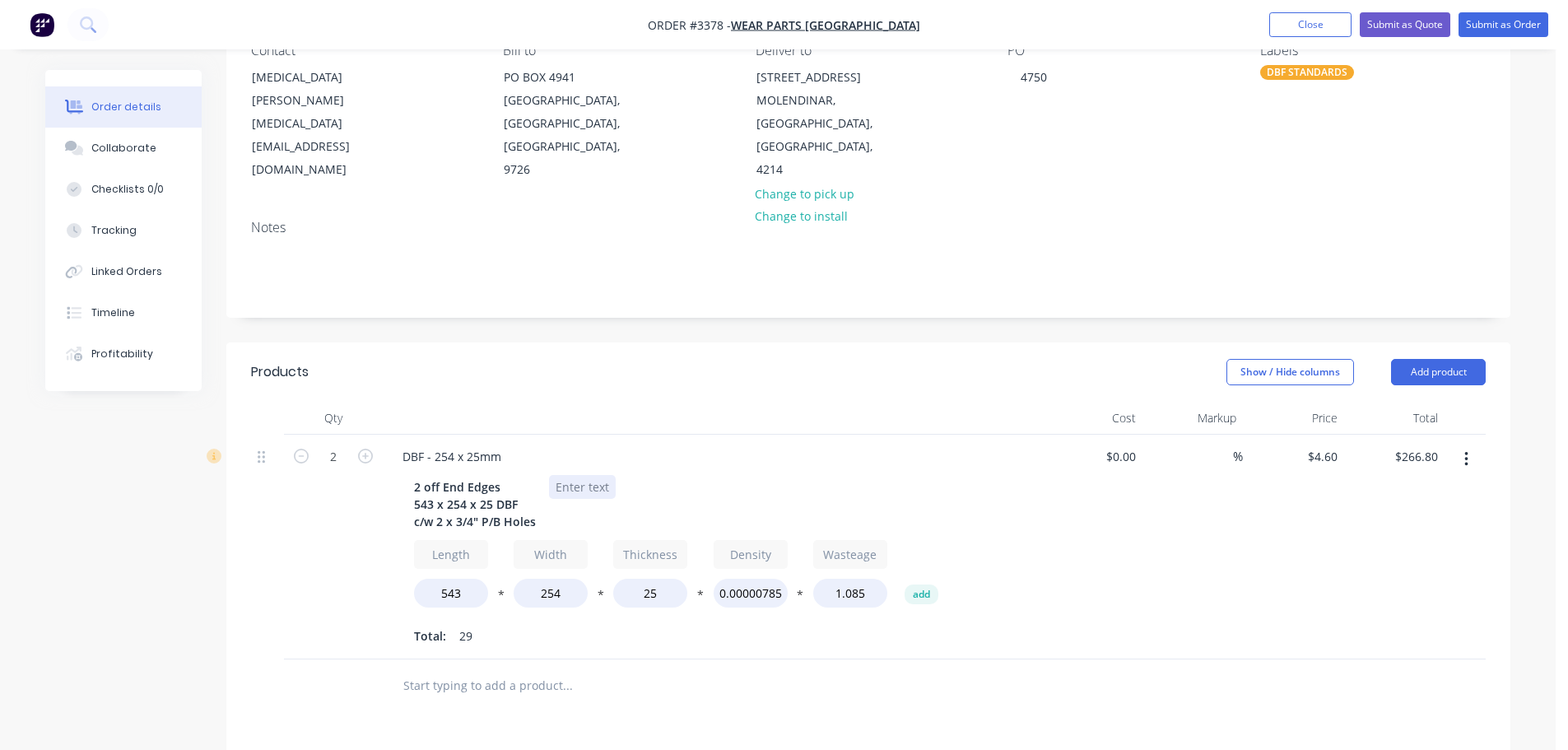
click at [606, 490] on div at bounding box center [583, 487] width 67 height 24
click at [1455, 372] on button "Add product" at bounding box center [1438, 372] width 95 height 27
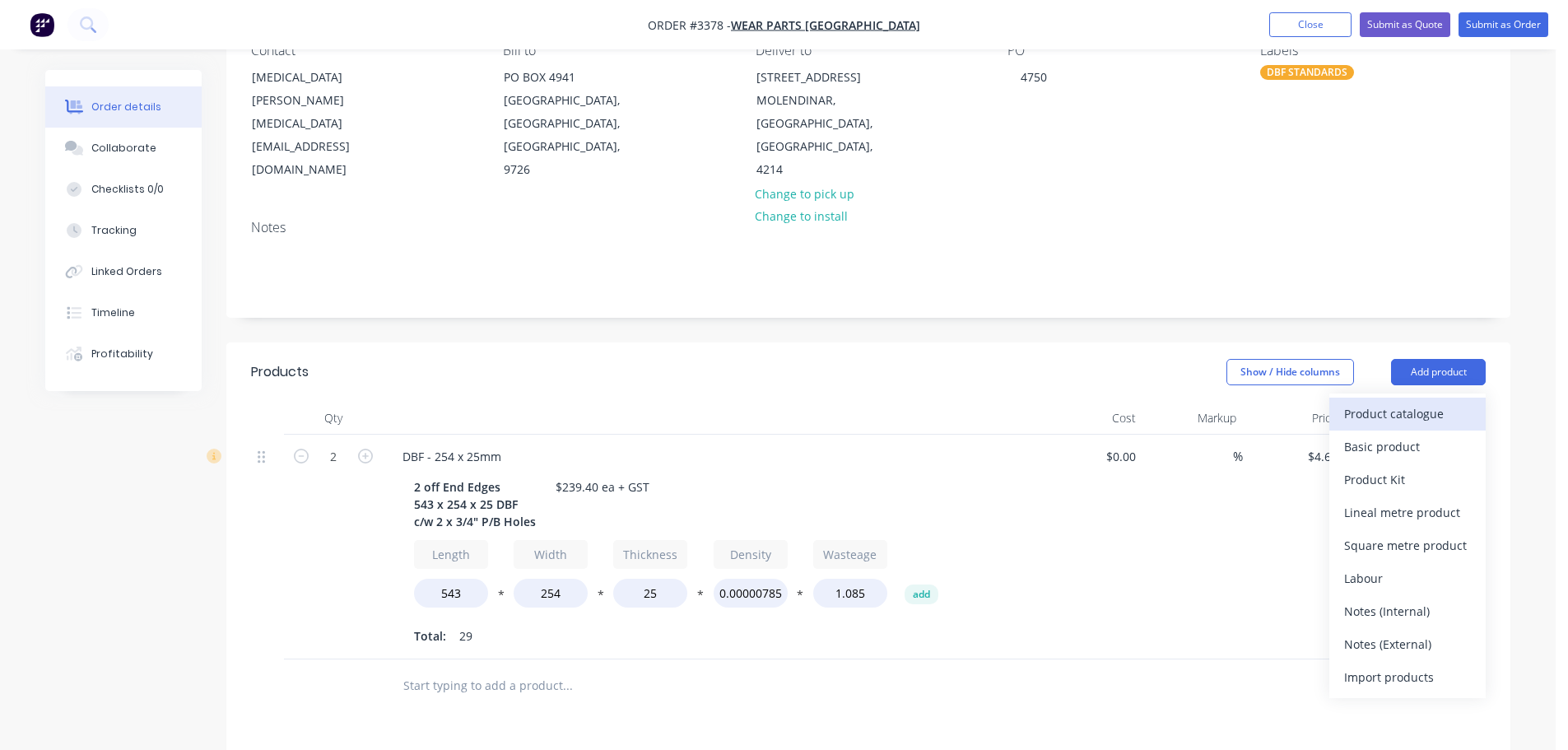
click at [1421, 412] on div "Product catalogue" at bounding box center [1408, 414] width 127 height 24
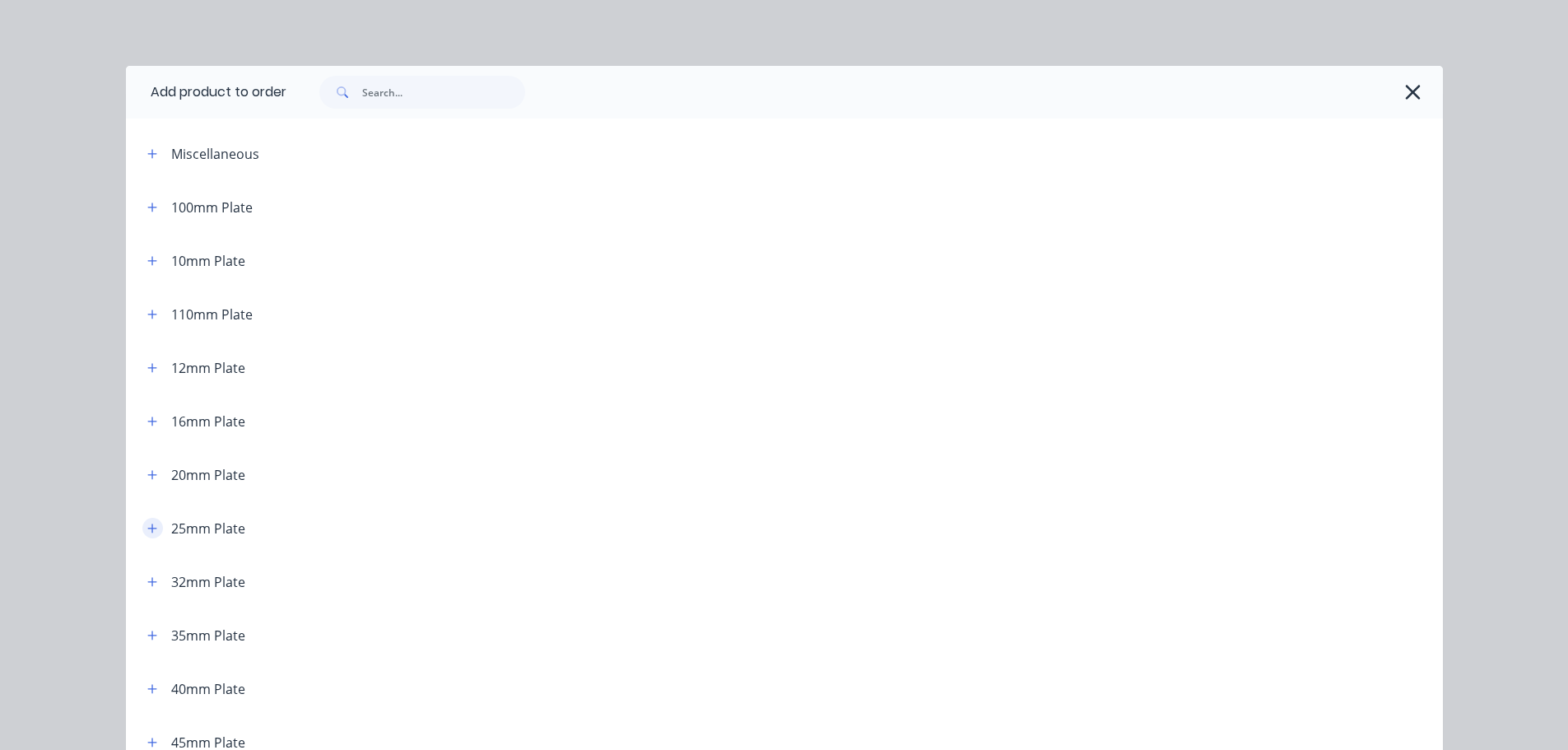
click at [148, 527] on icon "button" at bounding box center [152, 527] width 9 height 11
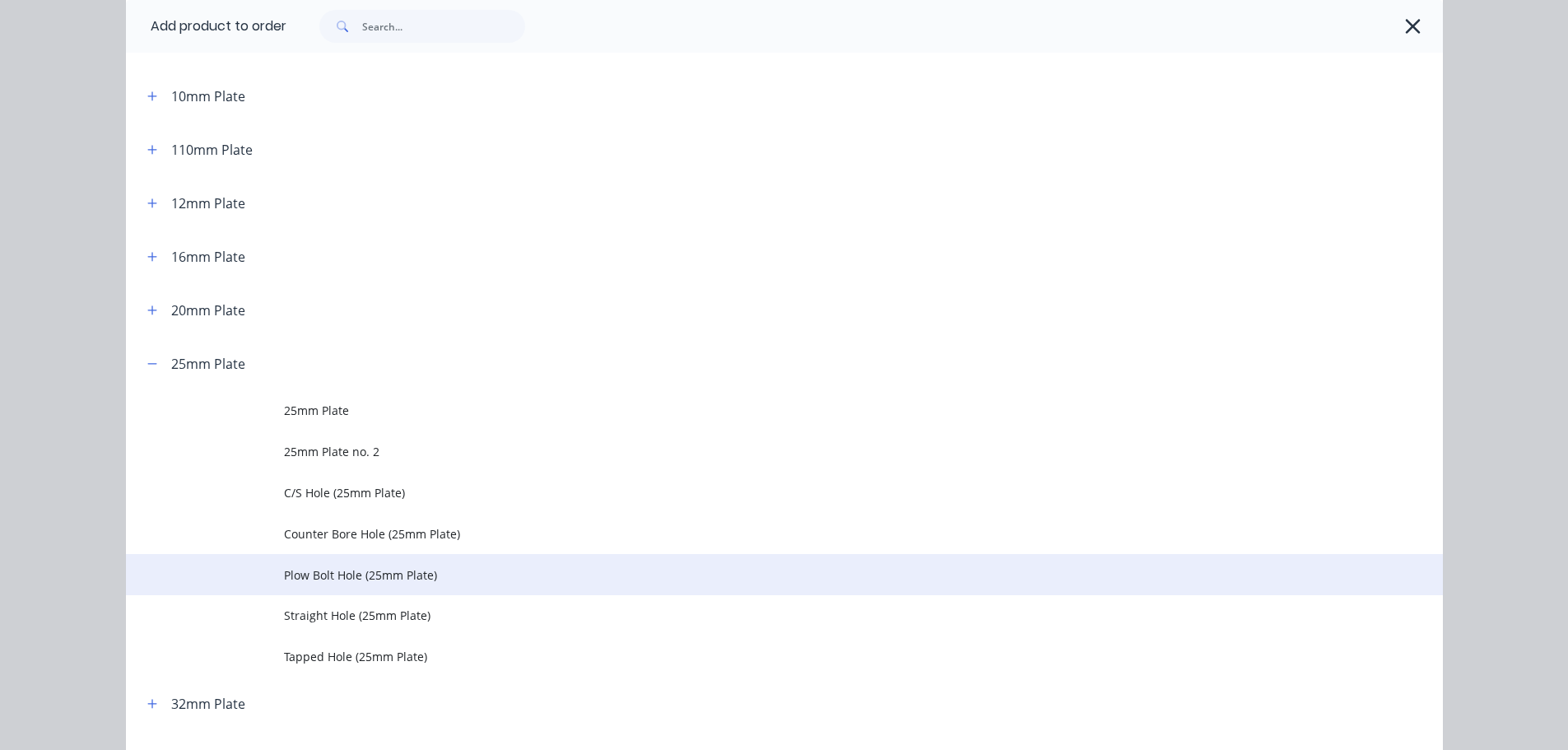
click at [298, 581] on span "Plow Bolt Hole (25mm Plate)" at bounding box center [747, 575] width 927 height 17
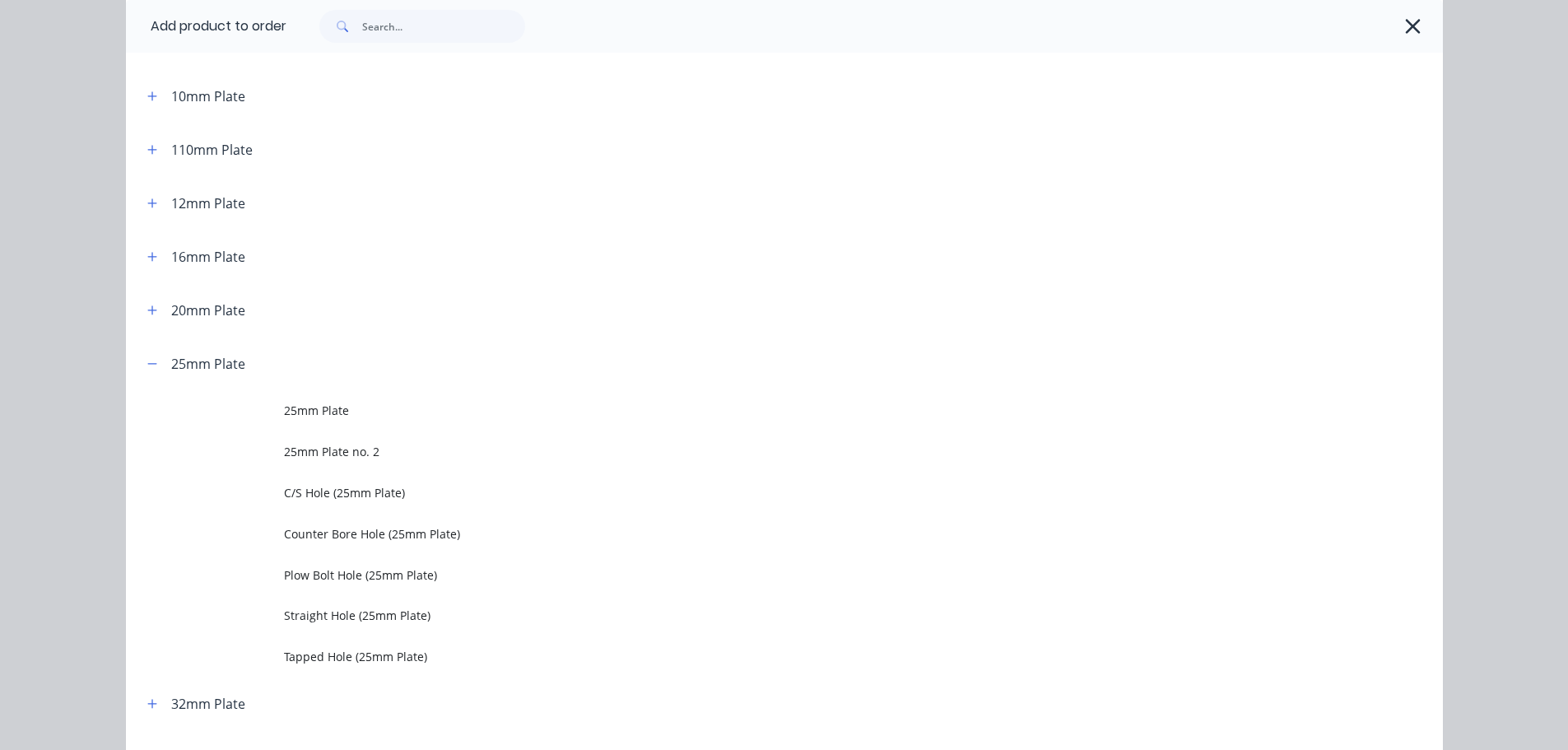
scroll to position [0, 0]
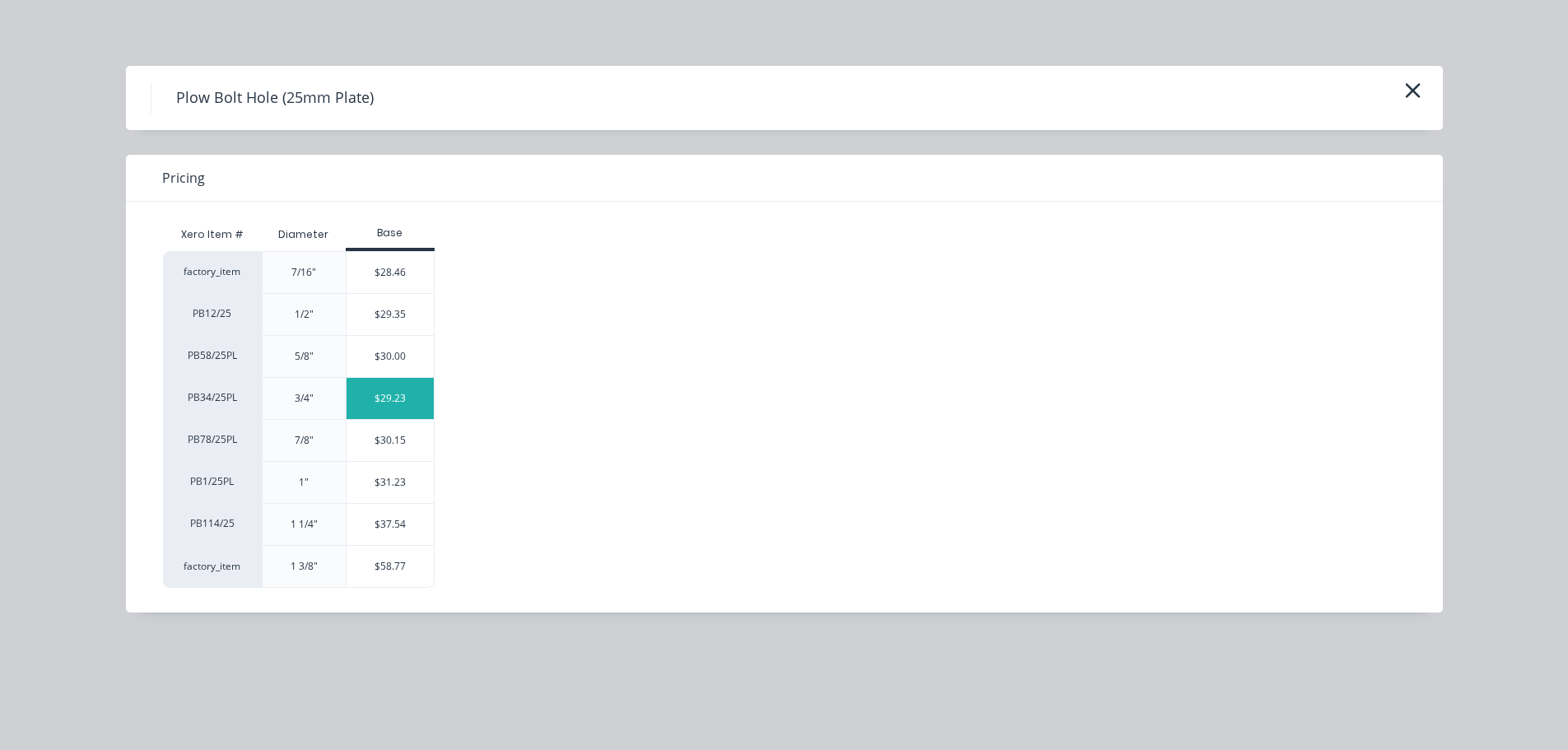
click at [404, 390] on div "$29.23" at bounding box center [390, 399] width 88 height 41
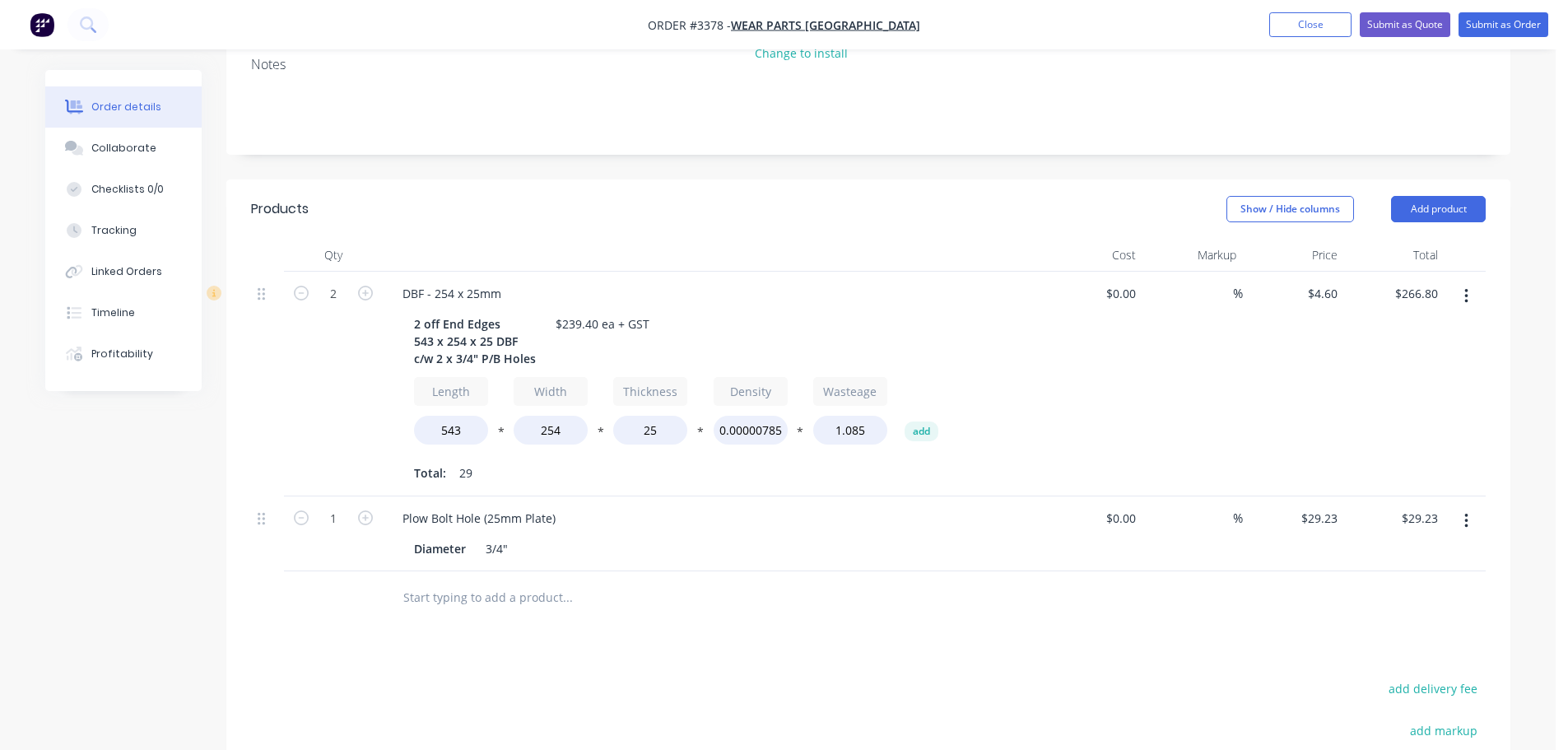
scroll to position [329, 0]
click at [333, 515] on input "1" at bounding box center [333, 516] width 43 height 25
type input "4"
type input "$116.92"
drag, startPoint x: 343, startPoint y: 454, endPoint x: 422, endPoint y: 424, distance: 84.5
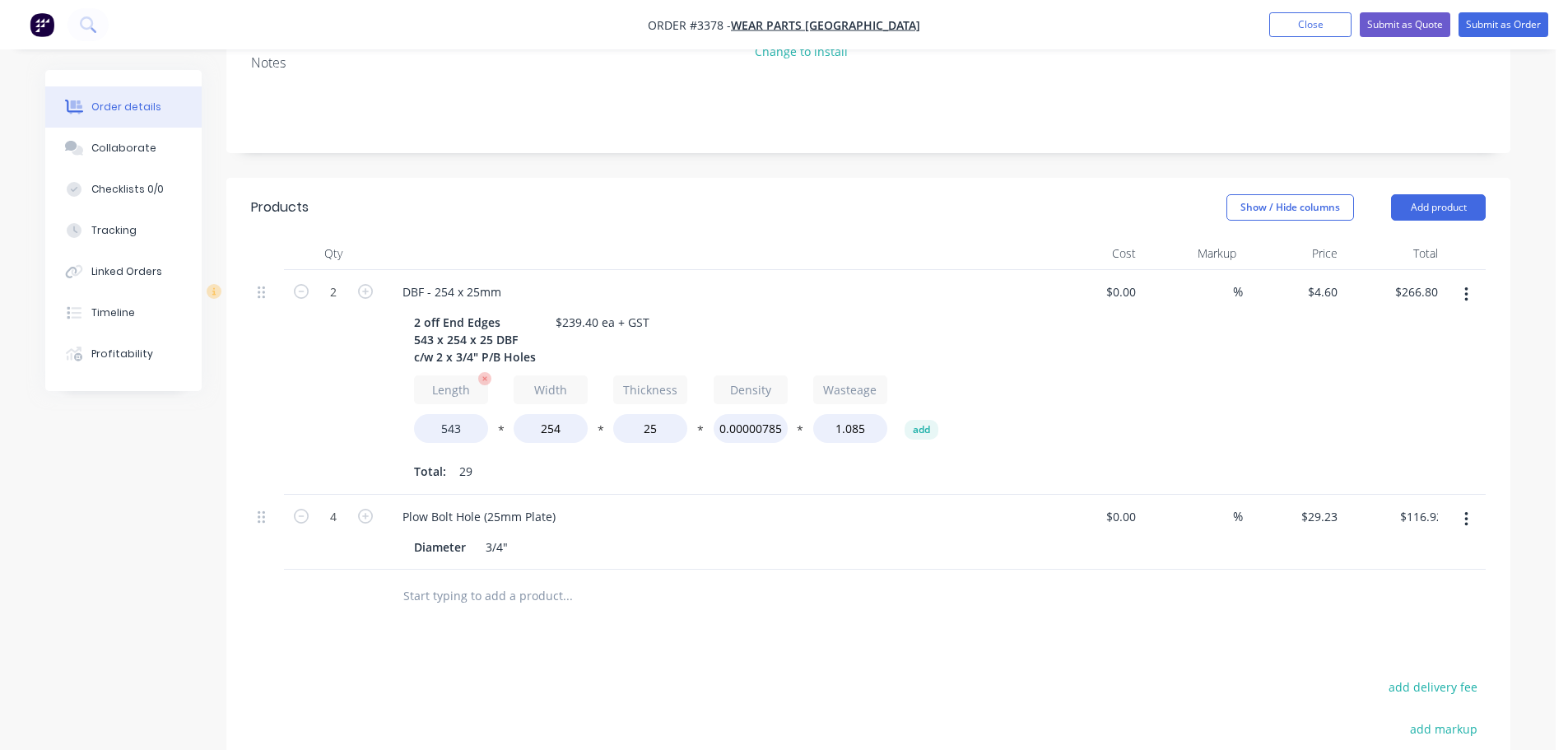
click at [343, 454] on div "2" at bounding box center [333, 382] width 99 height 225
click at [1444, 209] on button "Add product" at bounding box center [1438, 207] width 95 height 27
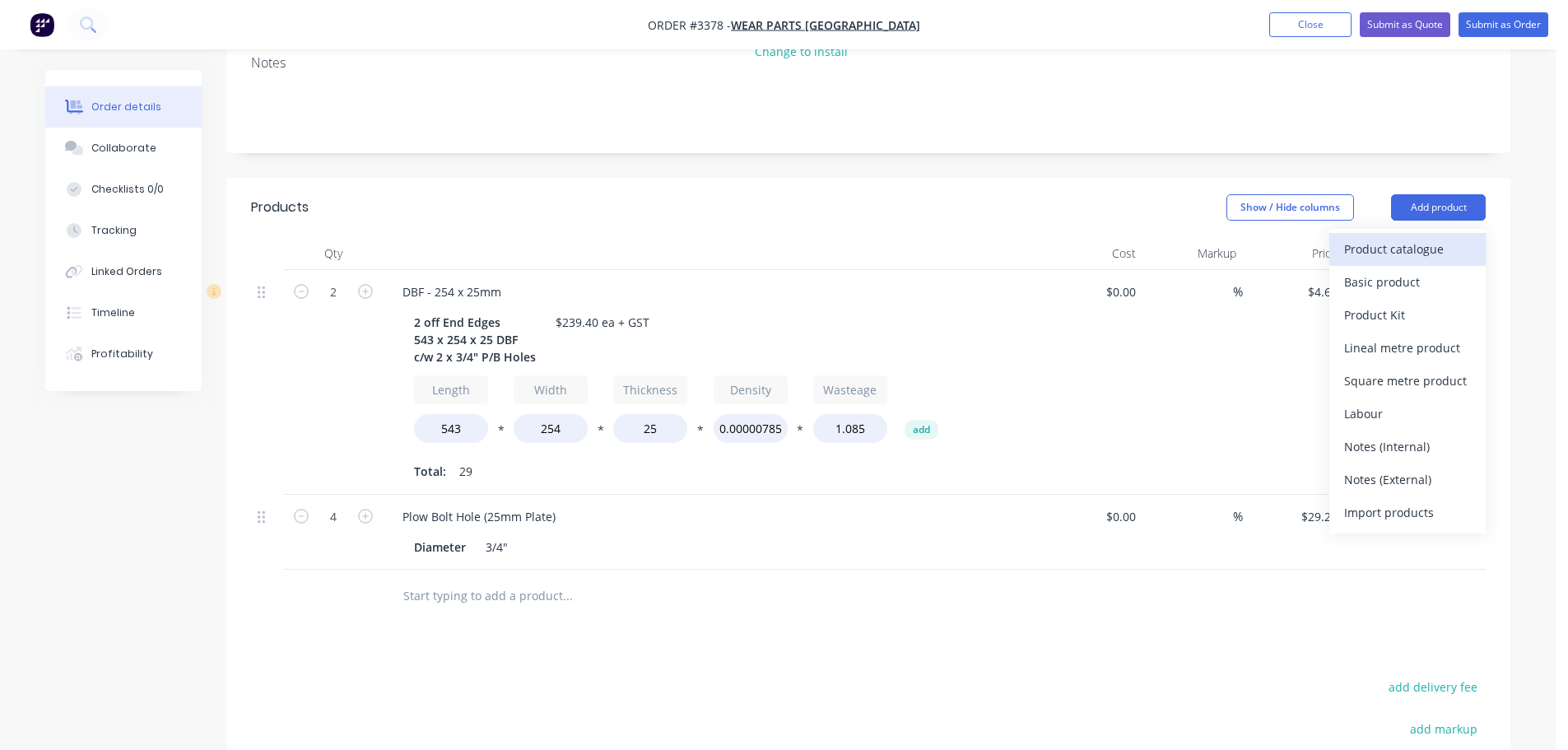
click at [1396, 259] on div "Product catalogue" at bounding box center [1408, 249] width 127 height 24
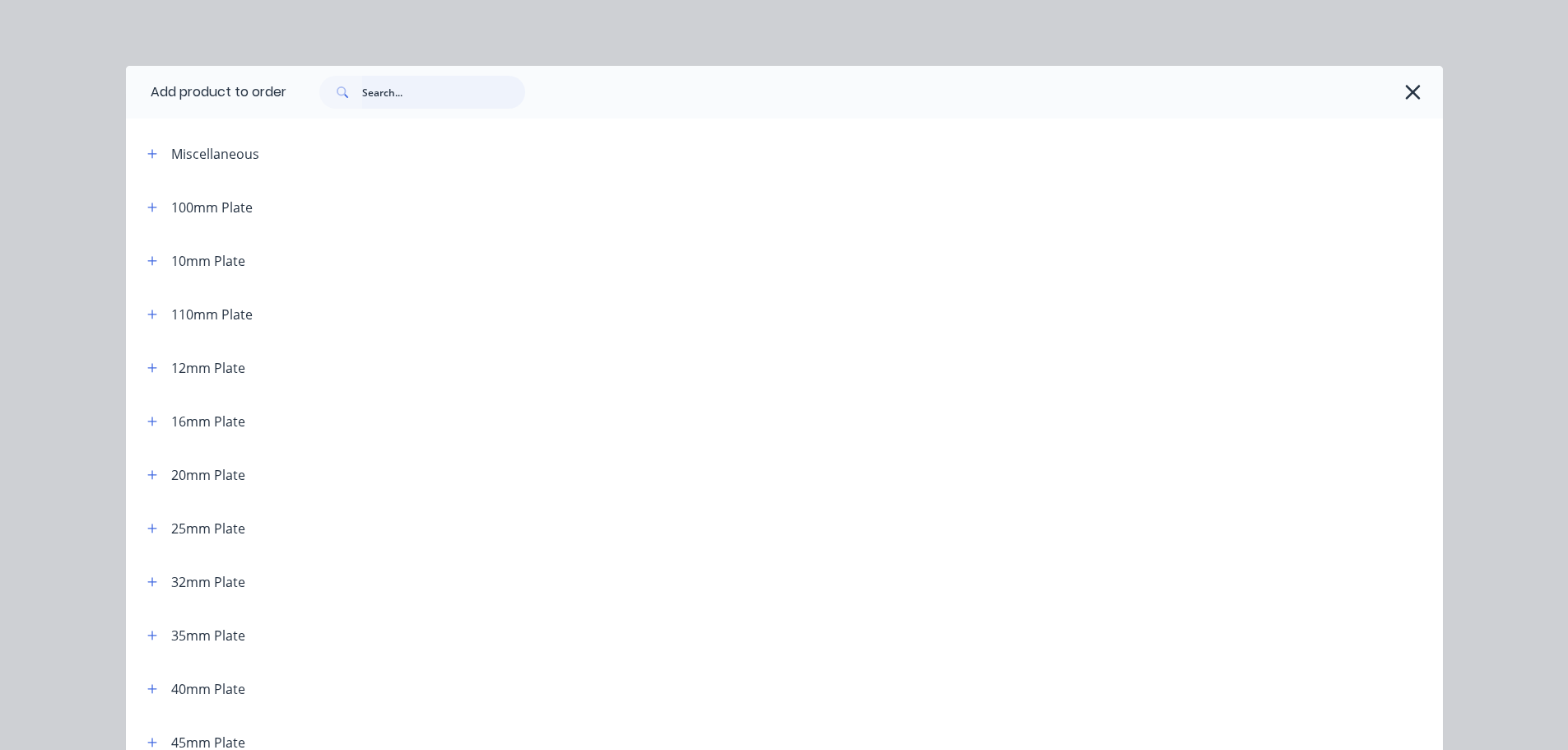
click at [401, 78] on input "text" at bounding box center [444, 92] width 163 height 33
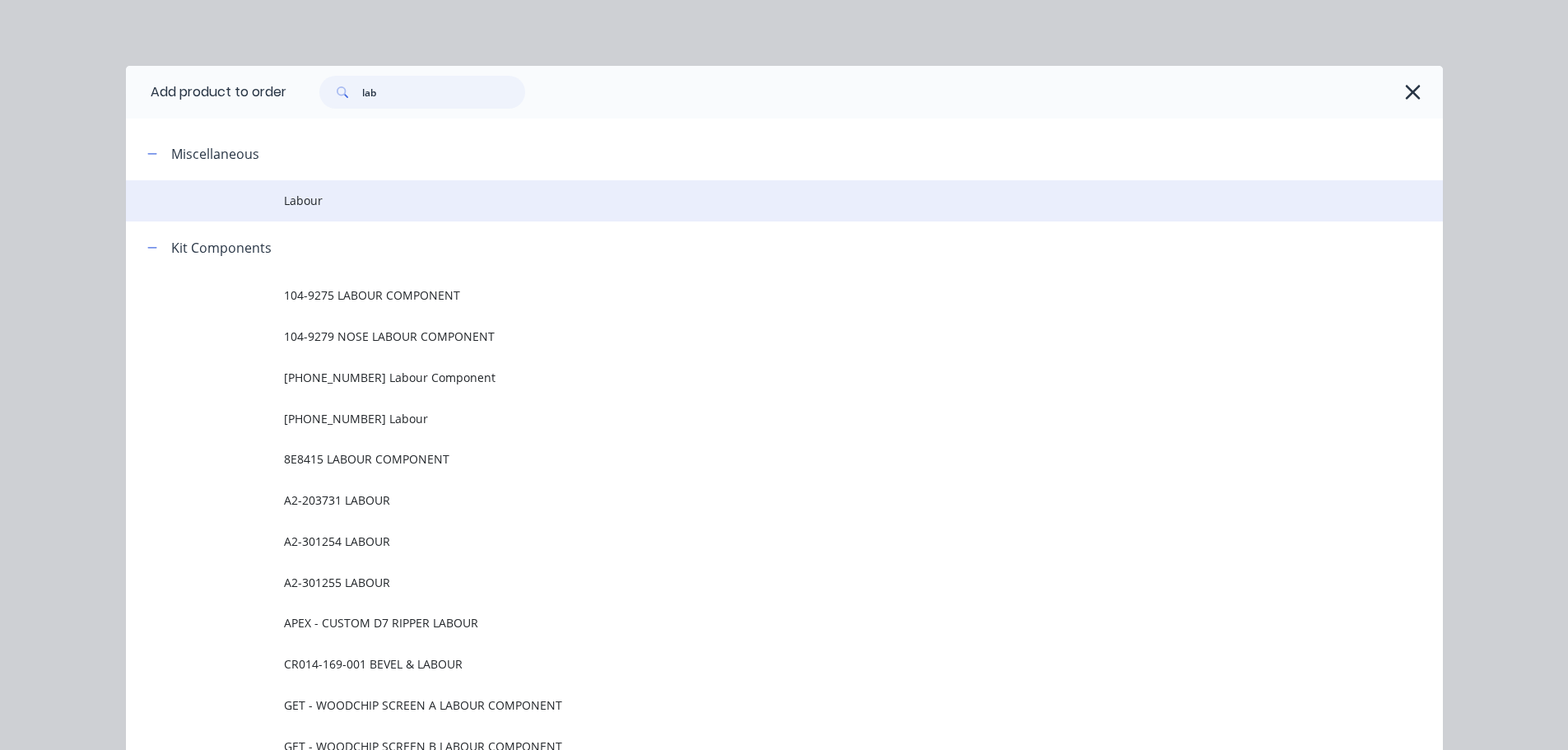
type input "lab"
click at [317, 198] on span "Labour" at bounding box center [747, 200] width 927 height 17
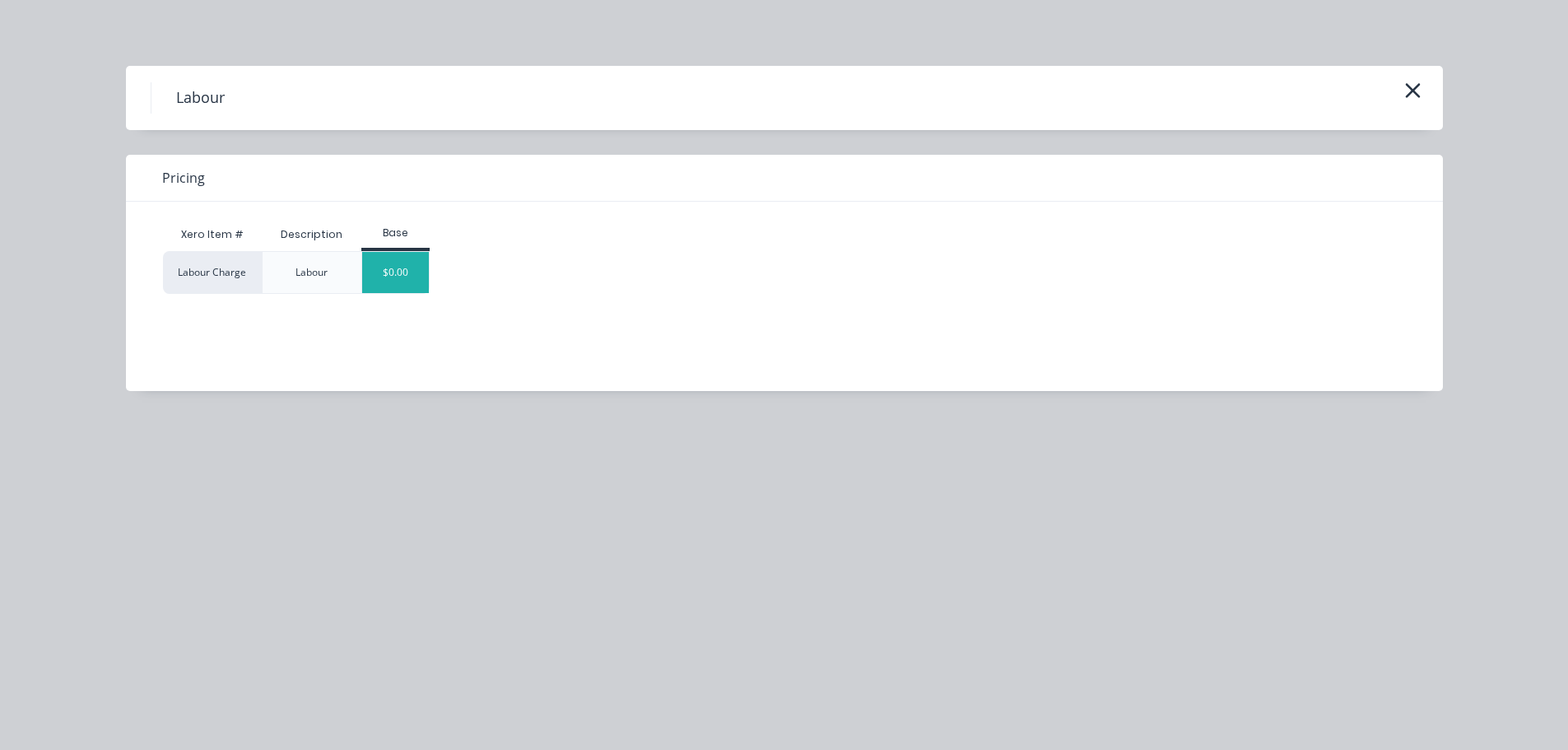
click at [409, 262] on div "$0.00" at bounding box center [396, 272] width 67 height 41
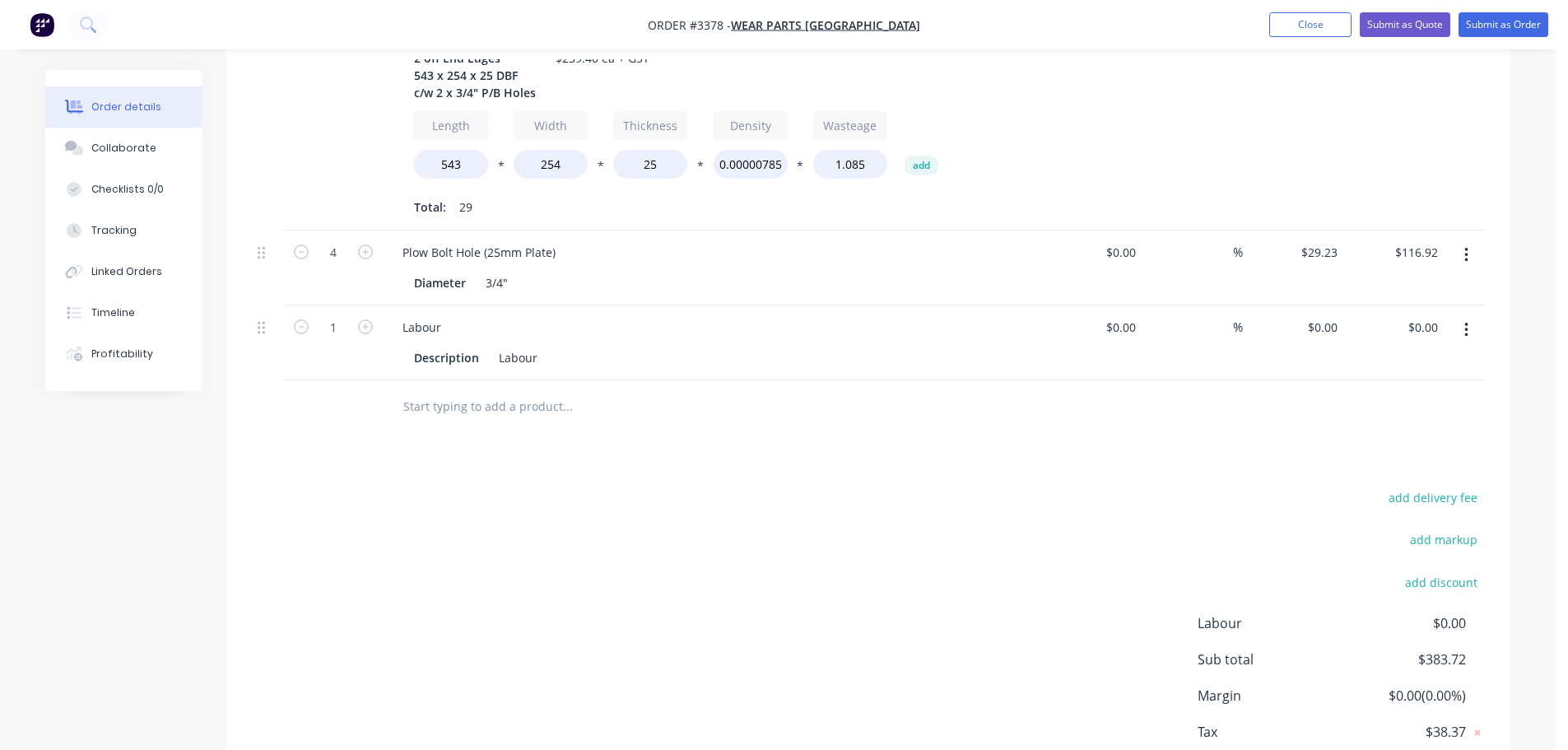
scroll to position [698, 0]
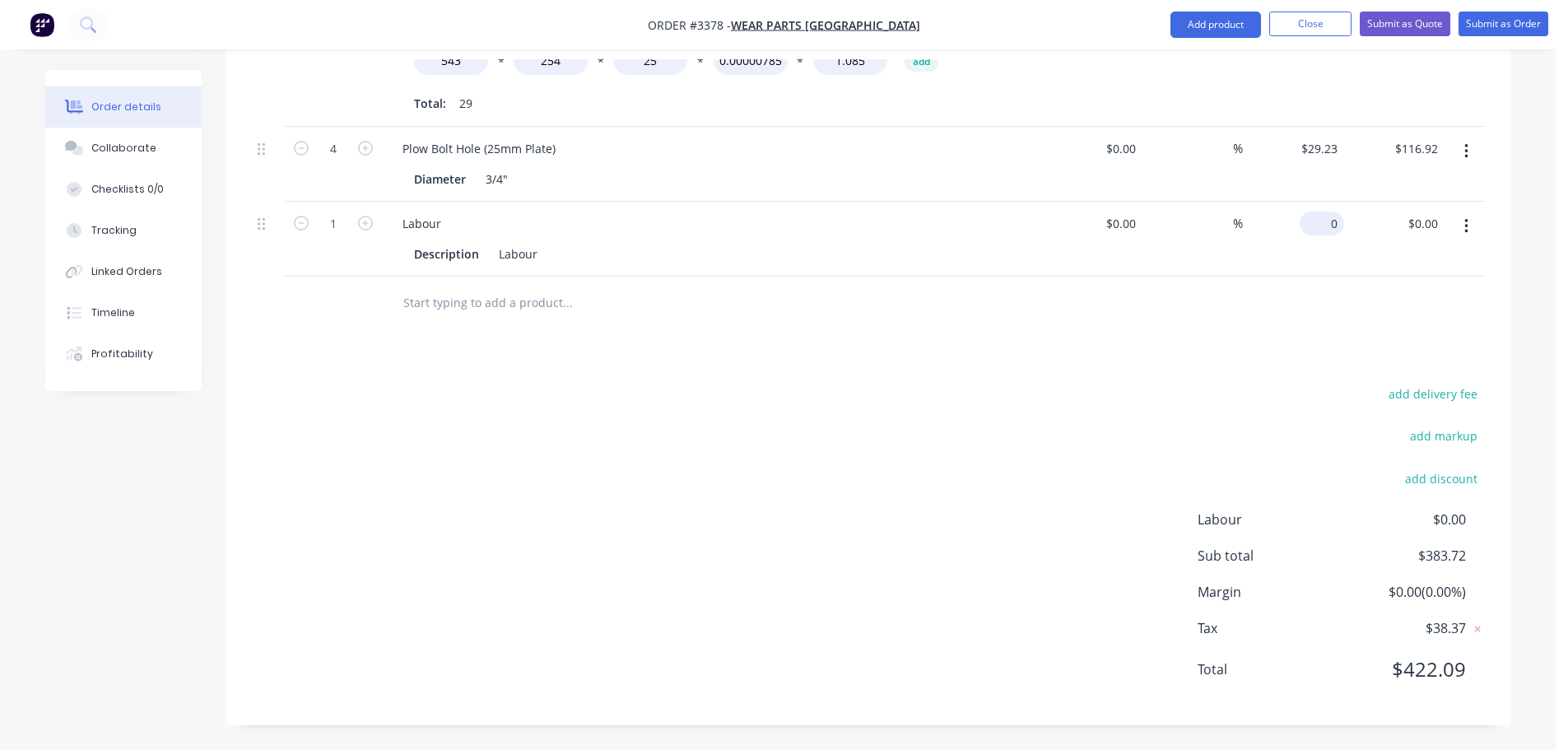
click at [1313, 227] on div "0 $0.00" at bounding box center [1294, 239] width 101 height 75
type input "$95.08"
click at [913, 527] on div "add delivery fee add markup add discount Labour $0.00 Sub total $478.80 Margin …" at bounding box center [868, 542] width 1235 height 318
click at [162, 151] on button "Collaborate" at bounding box center [124, 149] width 156 height 41
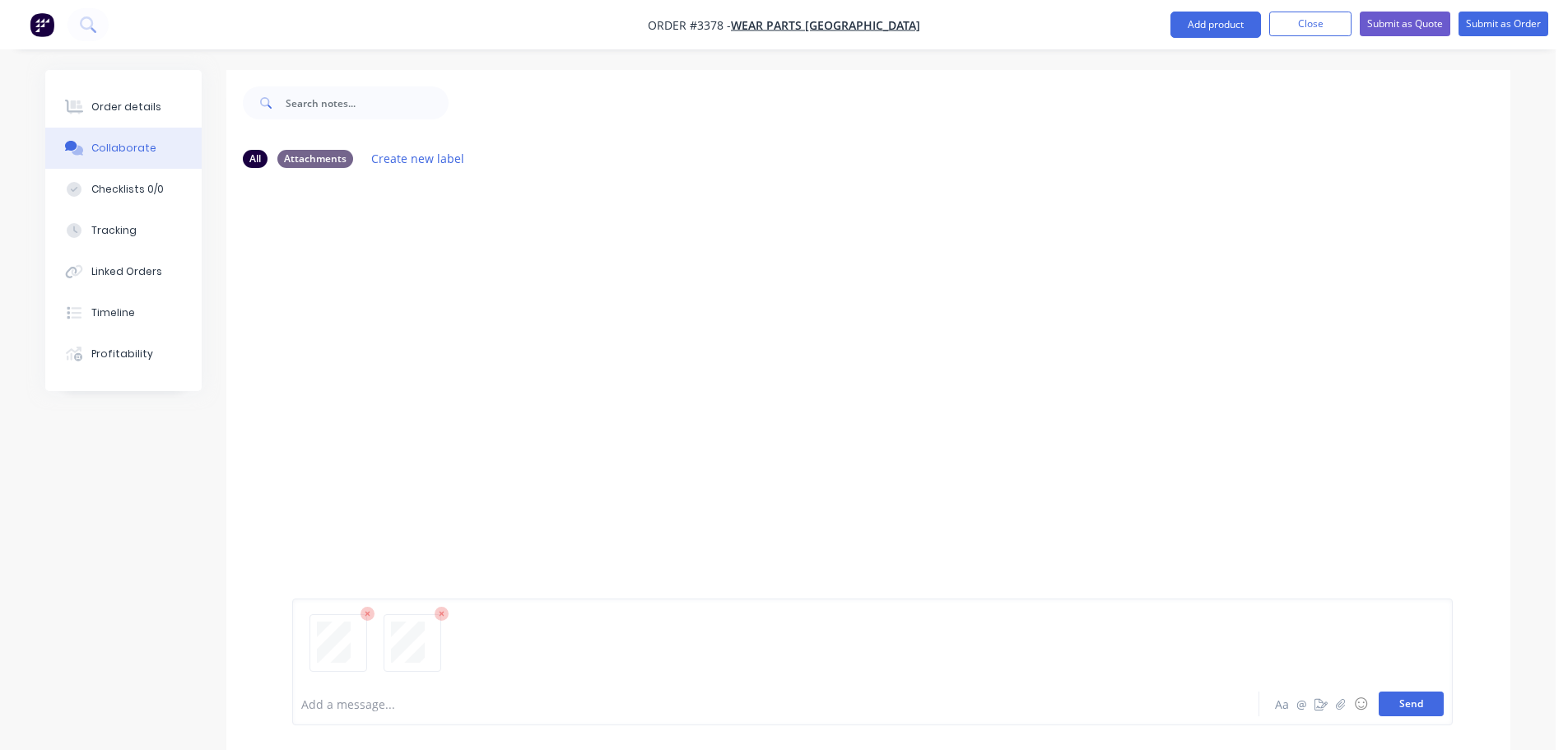
click at [1403, 698] on button "Send" at bounding box center [1412, 704] width 65 height 25
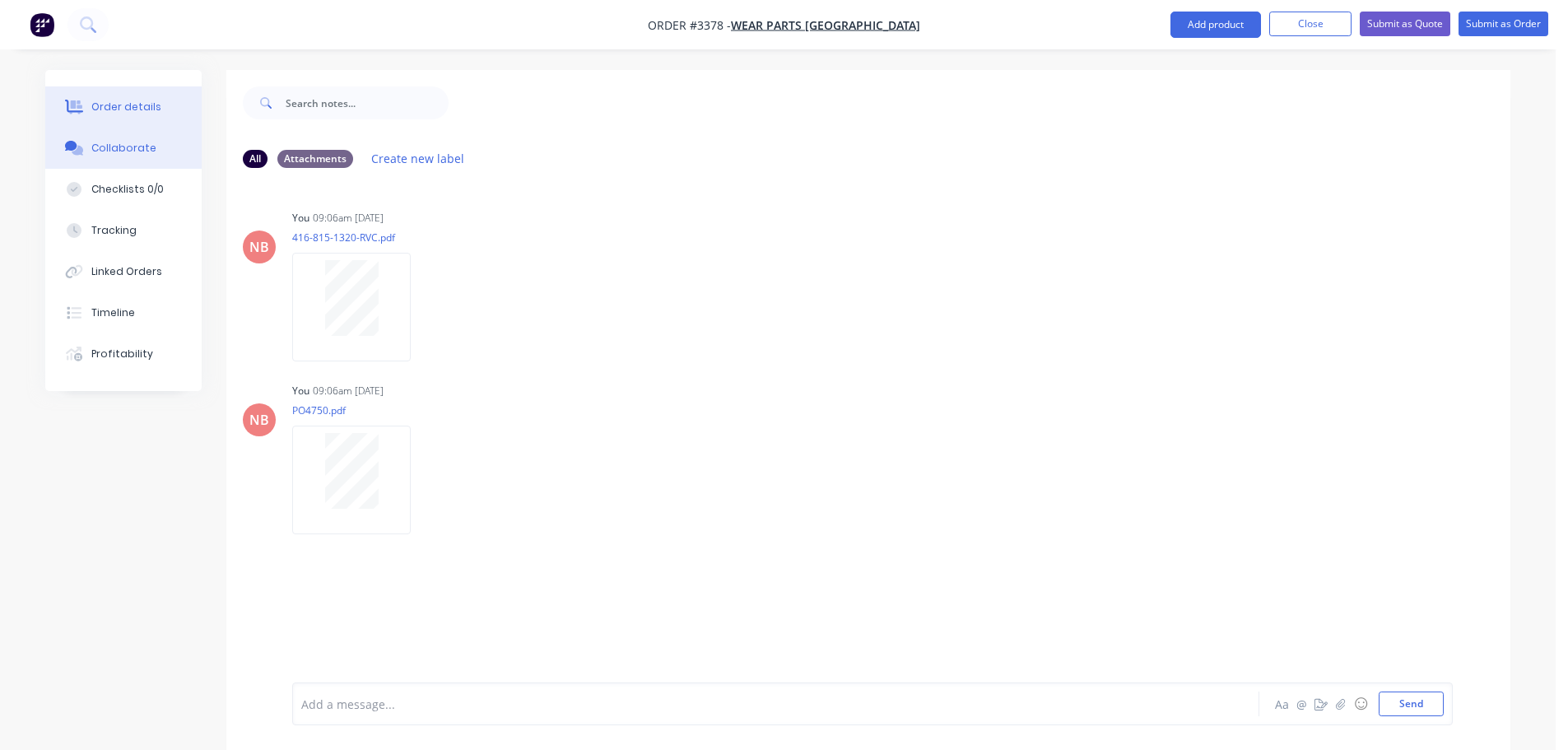
click at [120, 107] on div "Order details" at bounding box center [125, 107] width 70 height 15
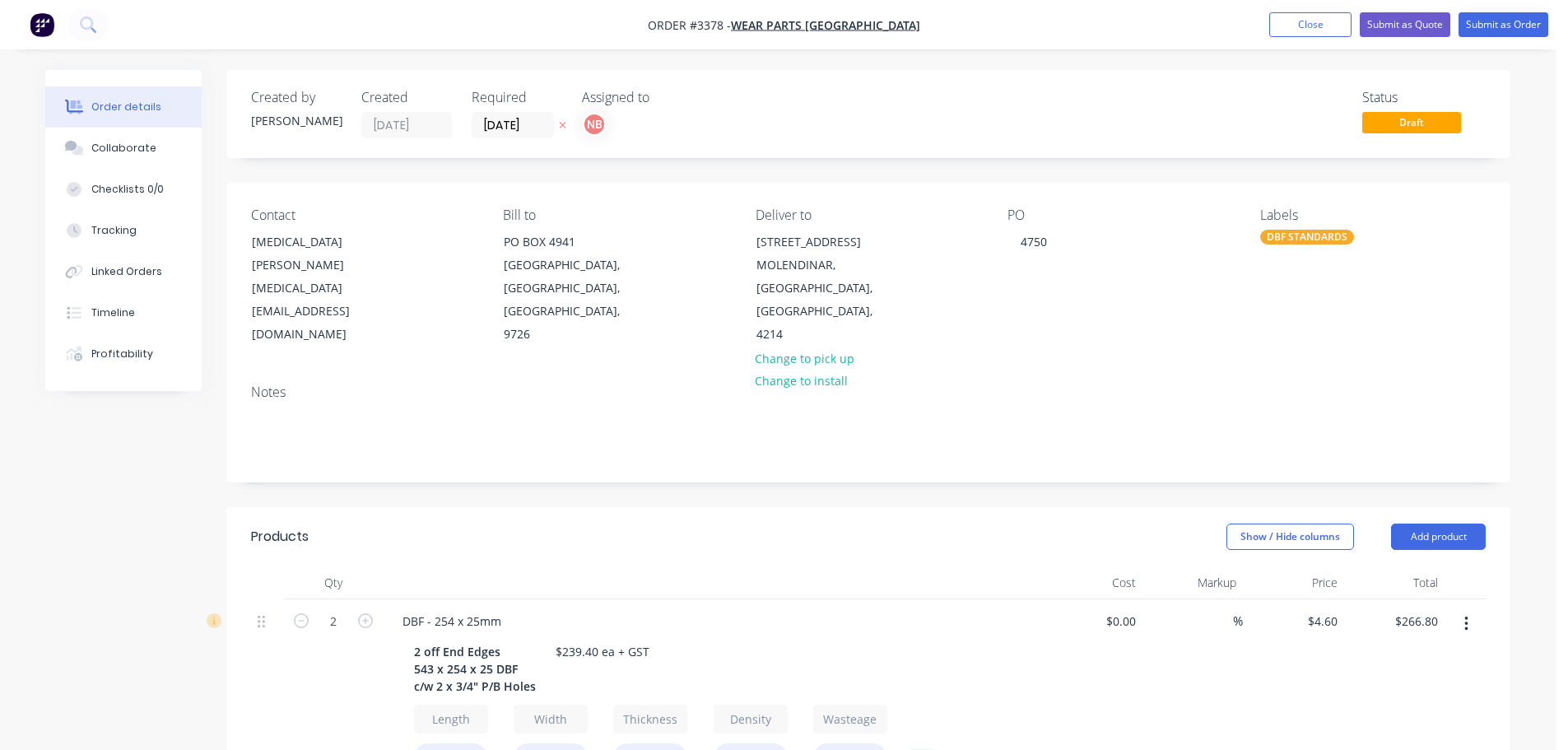
drag, startPoint x: 143, startPoint y: 155, endPoint x: 139, endPoint y: 108, distance: 47.2
click at [143, 155] on button "Collaborate" at bounding box center [124, 149] width 156 height 41
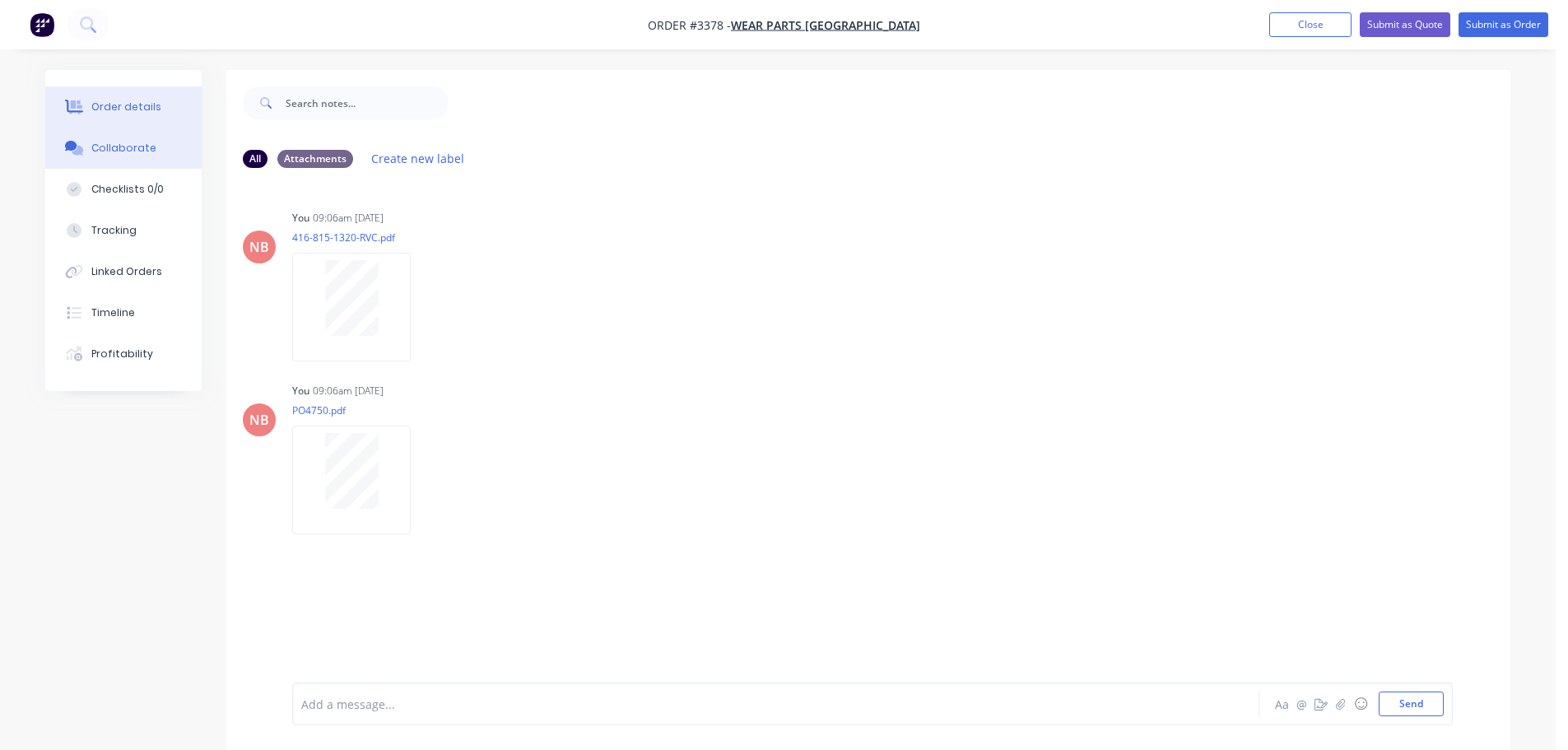
click at [138, 104] on div "Order details" at bounding box center [125, 107] width 70 height 15
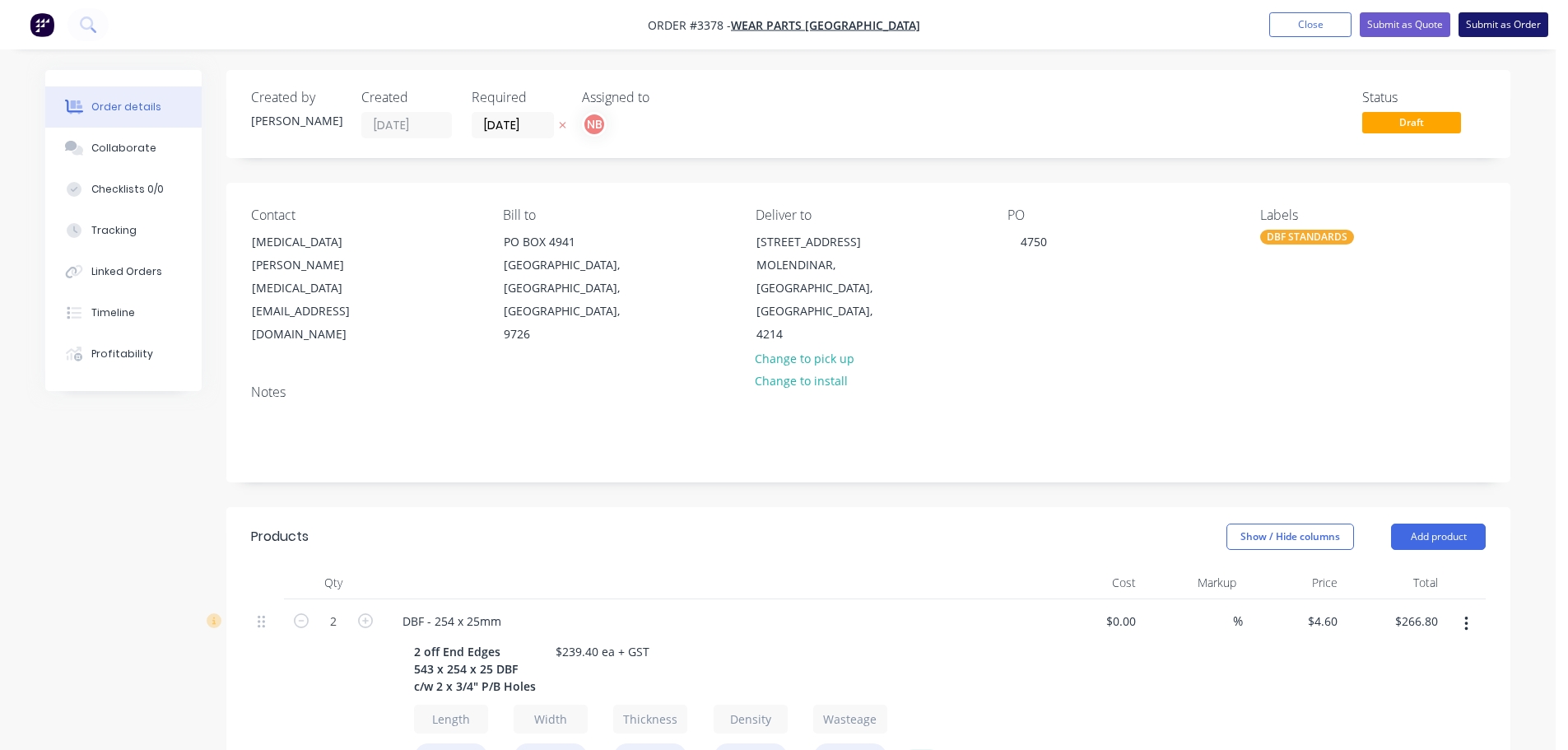
click at [1492, 20] on button "Submit as Order" at bounding box center [1504, 24] width 89 height 25
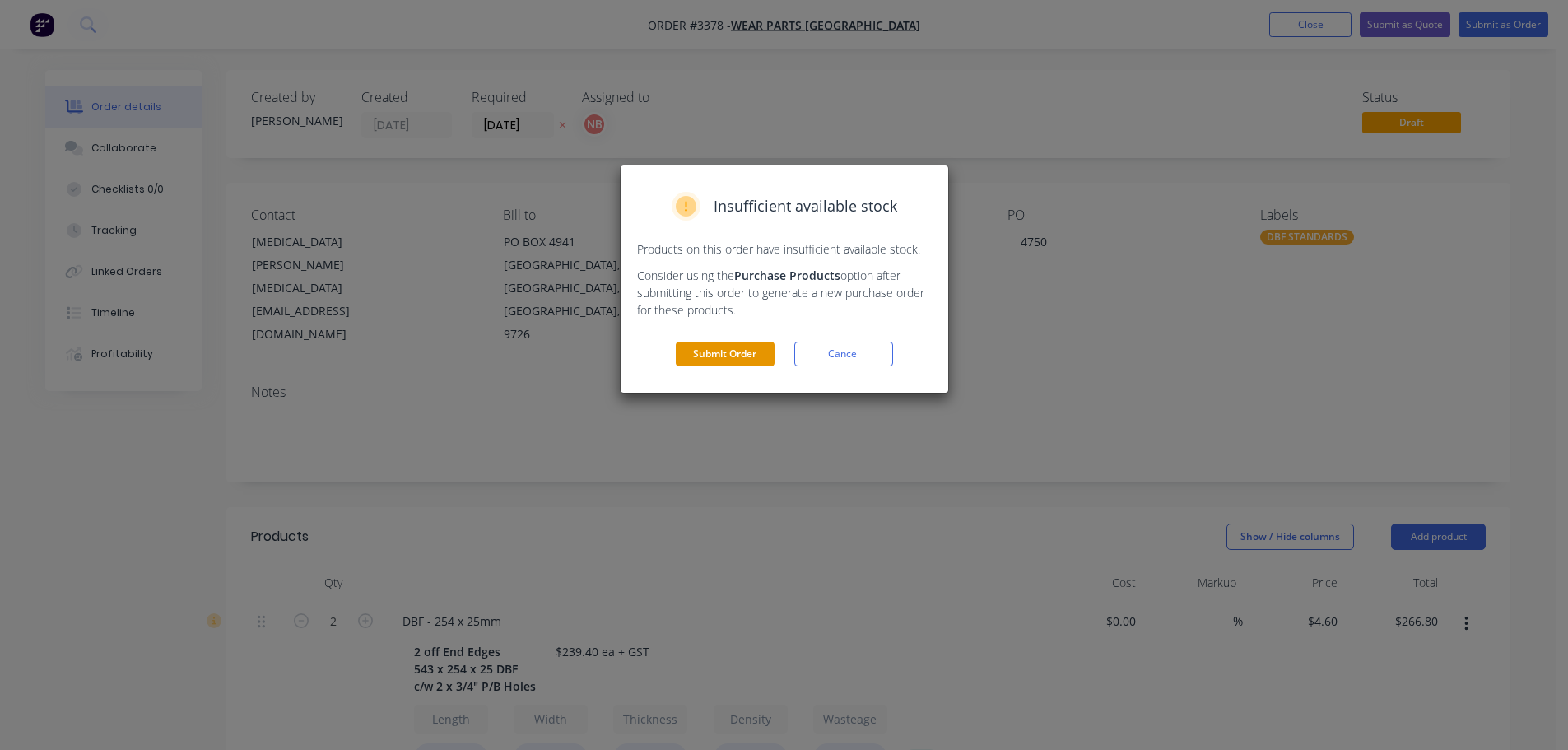
click at [712, 357] on button "Submit Order" at bounding box center [725, 354] width 99 height 25
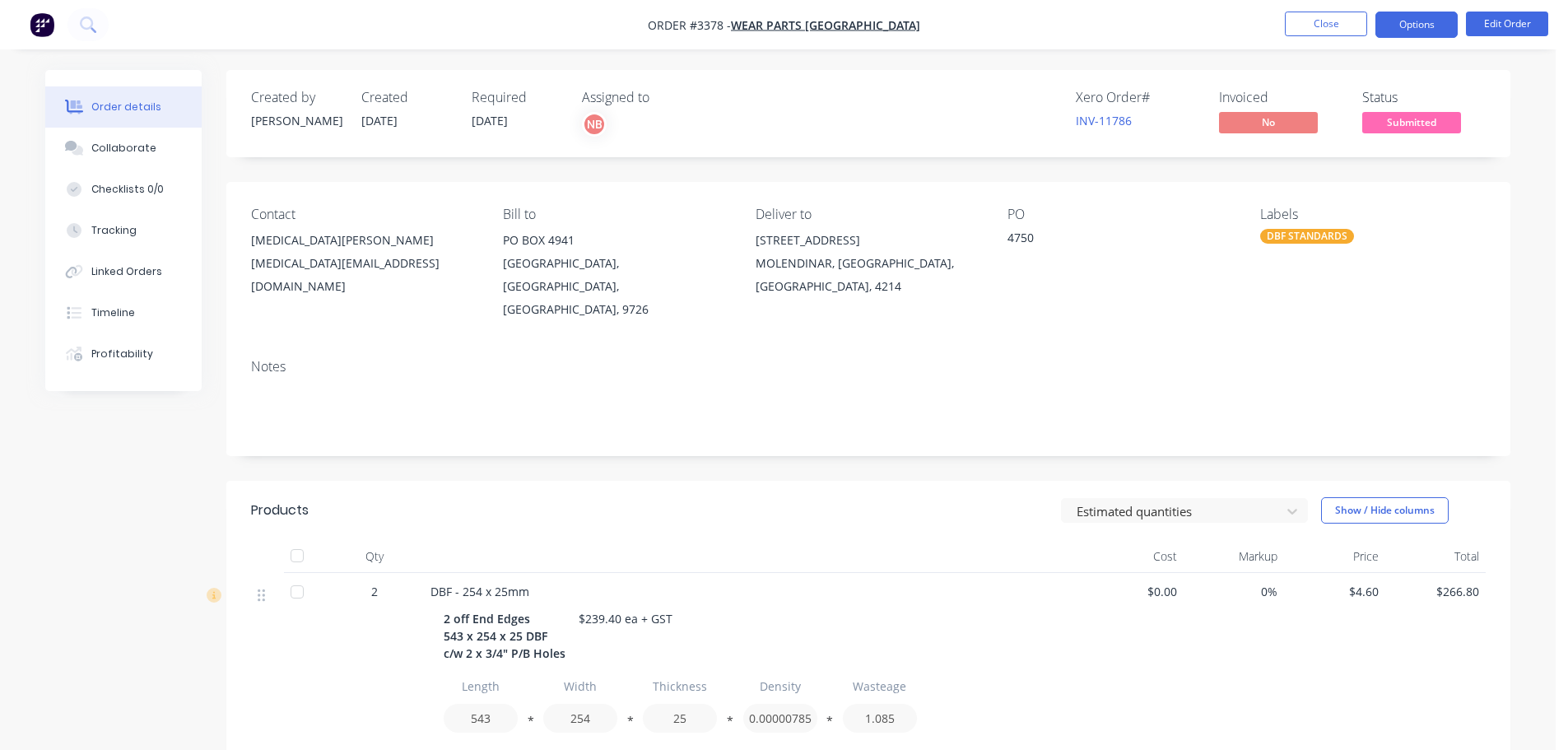
click at [1408, 31] on button "Options" at bounding box center [1417, 24] width 82 height 27
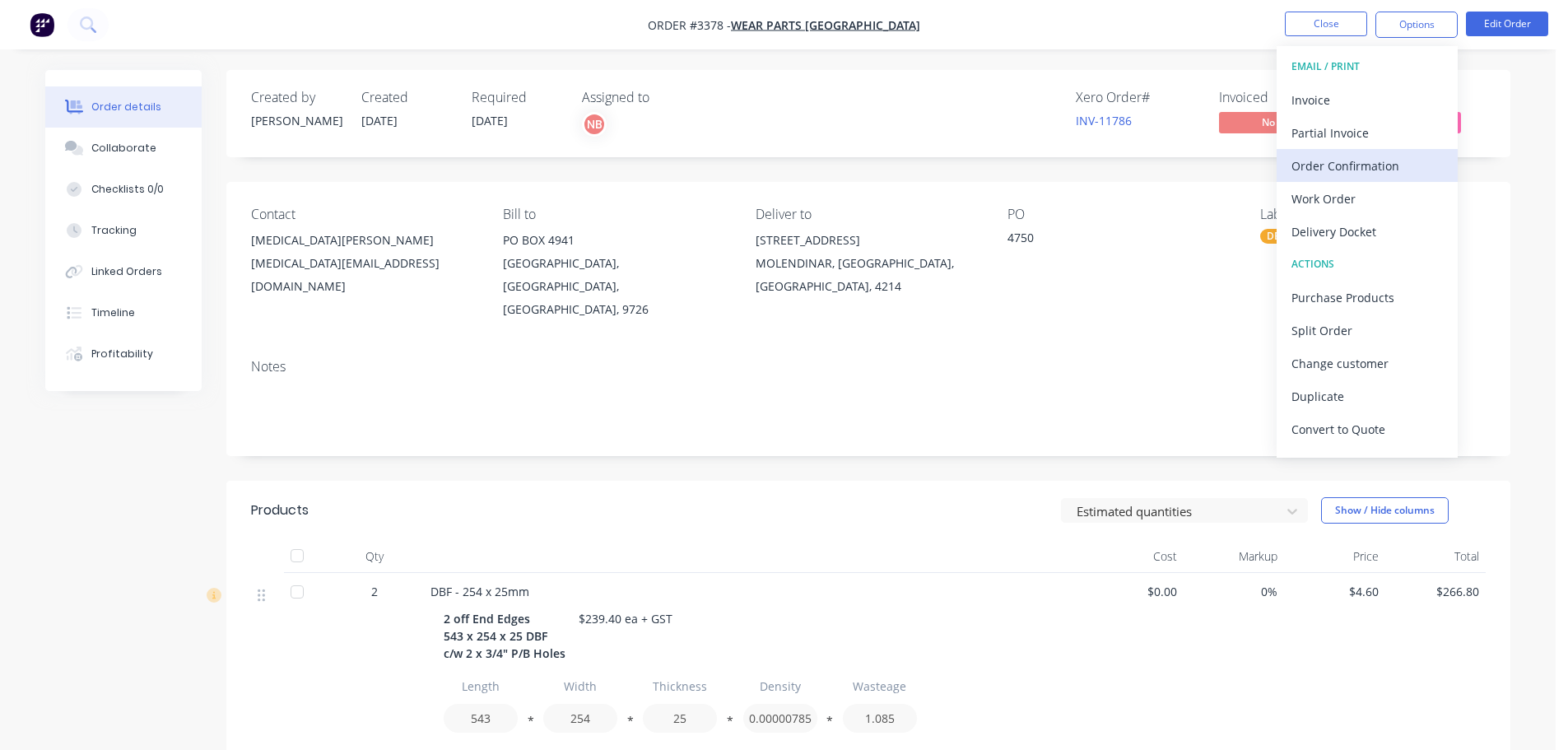
click at [1328, 159] on div "Order Confirmation" at bounding box center [1367, 166] width 151 height 24
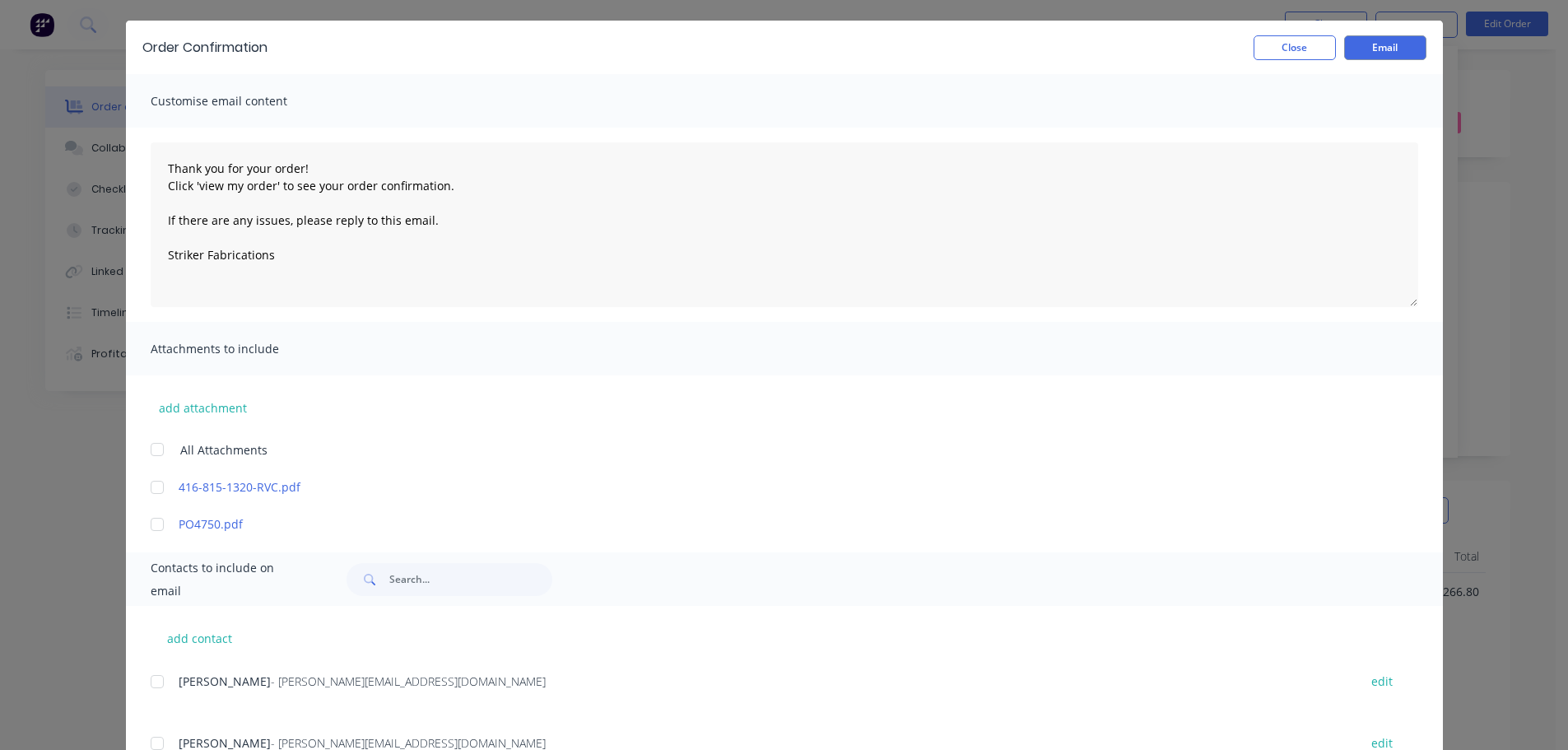
scroll to position [247, 0]
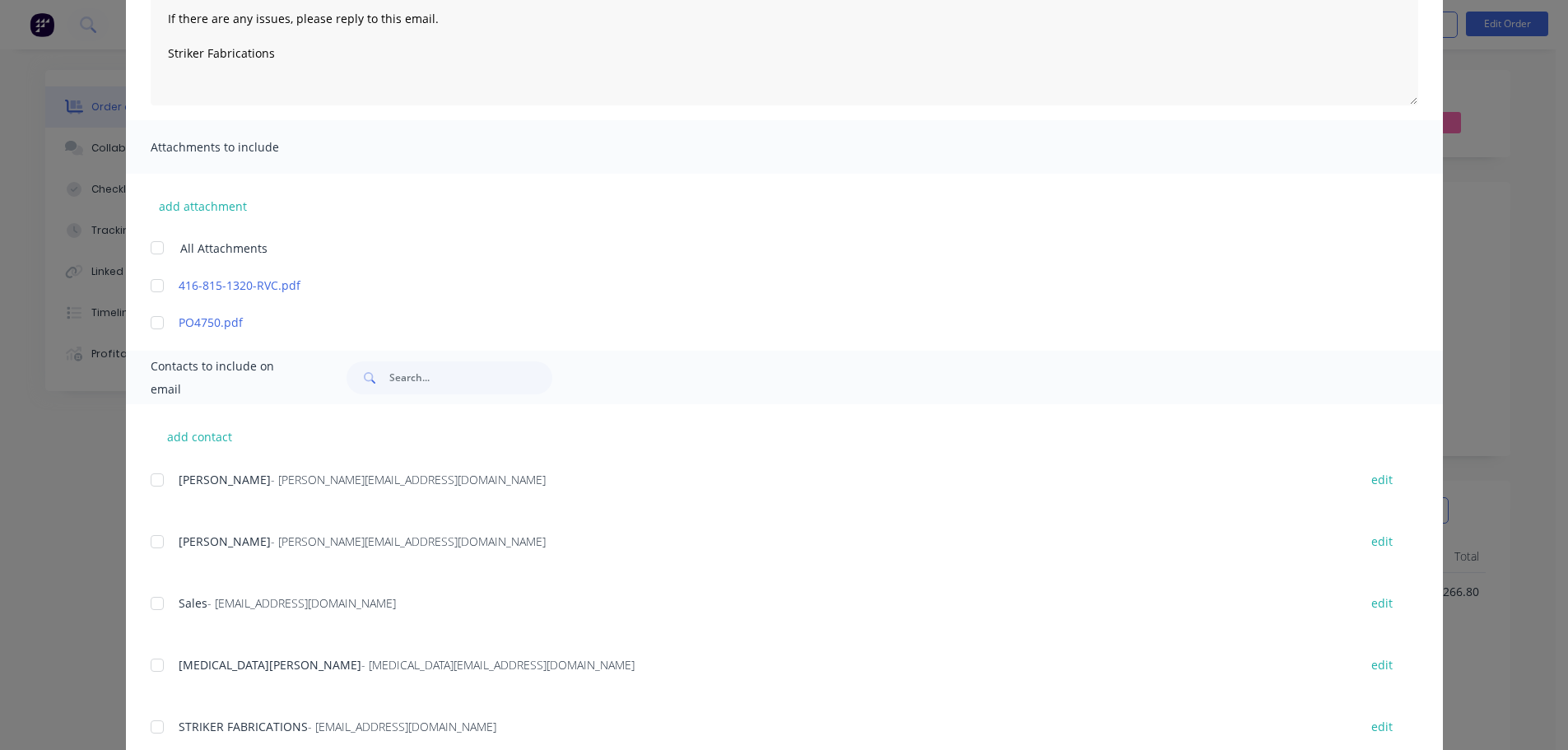
click at [162, 663] on div at bounding box center [157, 665] width 33 height 33
type textarea "Thank you for your order! Click 'view my order' to see your order confirmation.…"
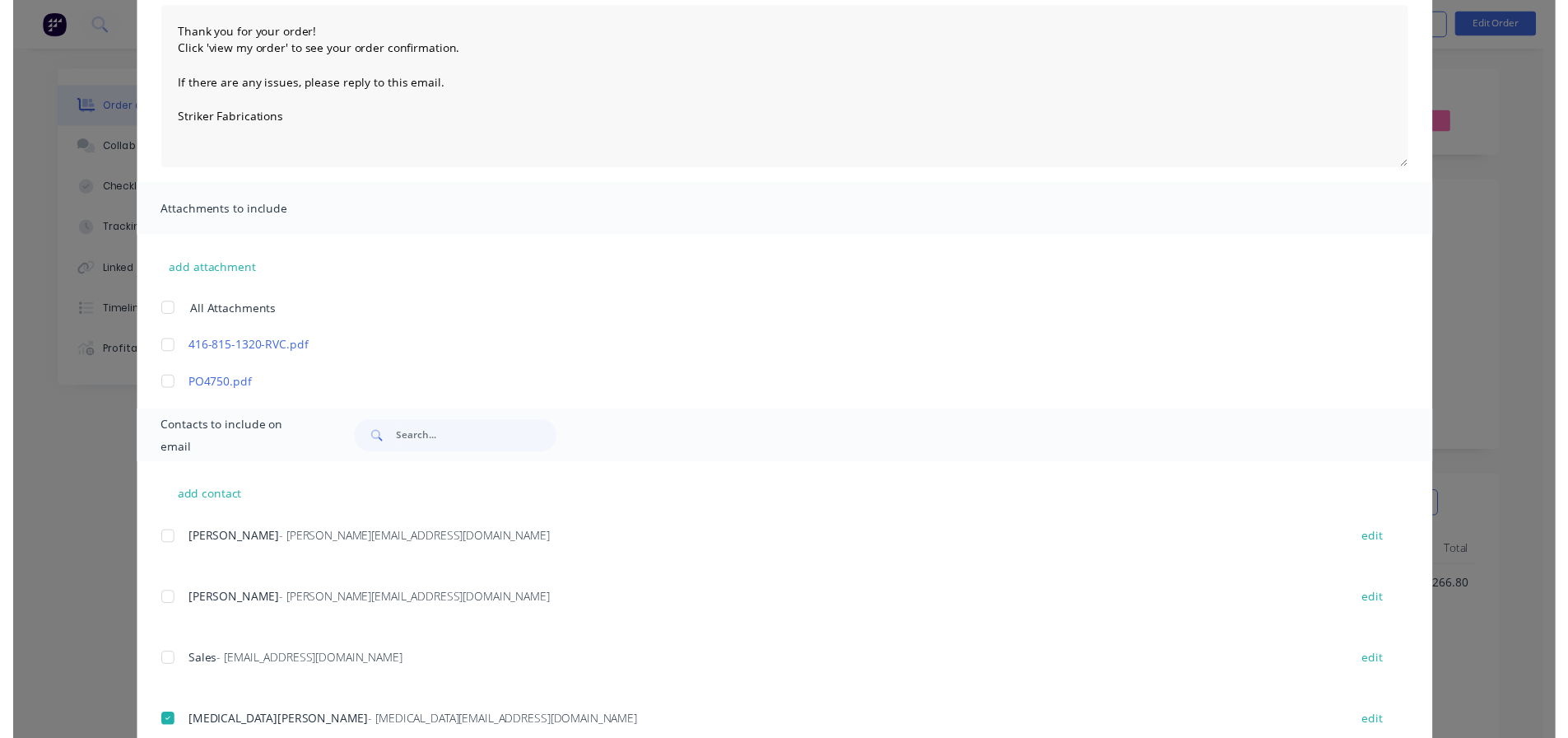
scroll to position [0, 0]
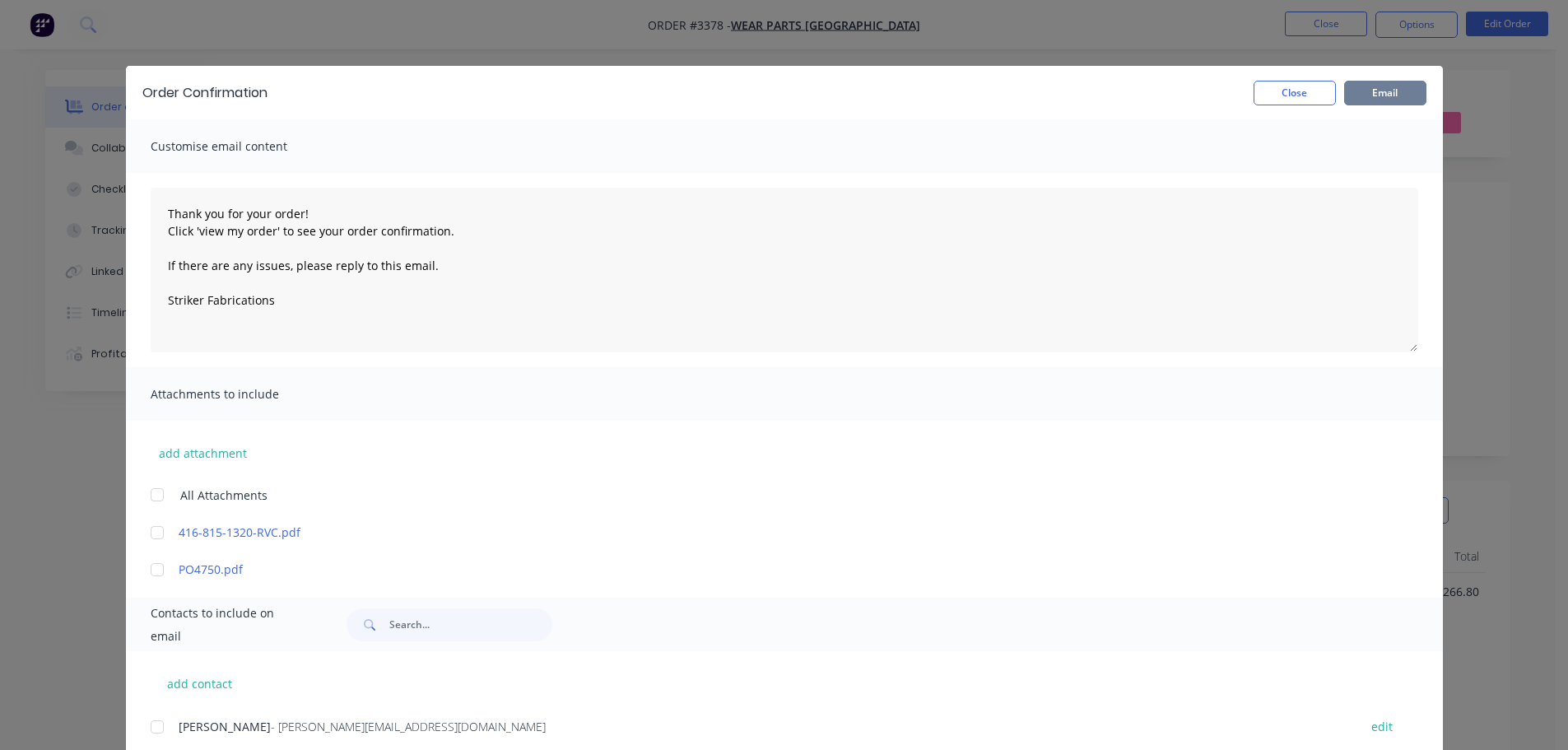
click at [1369, 95] on button "Email" at bounding box center [1386, 93] width 82 height 25
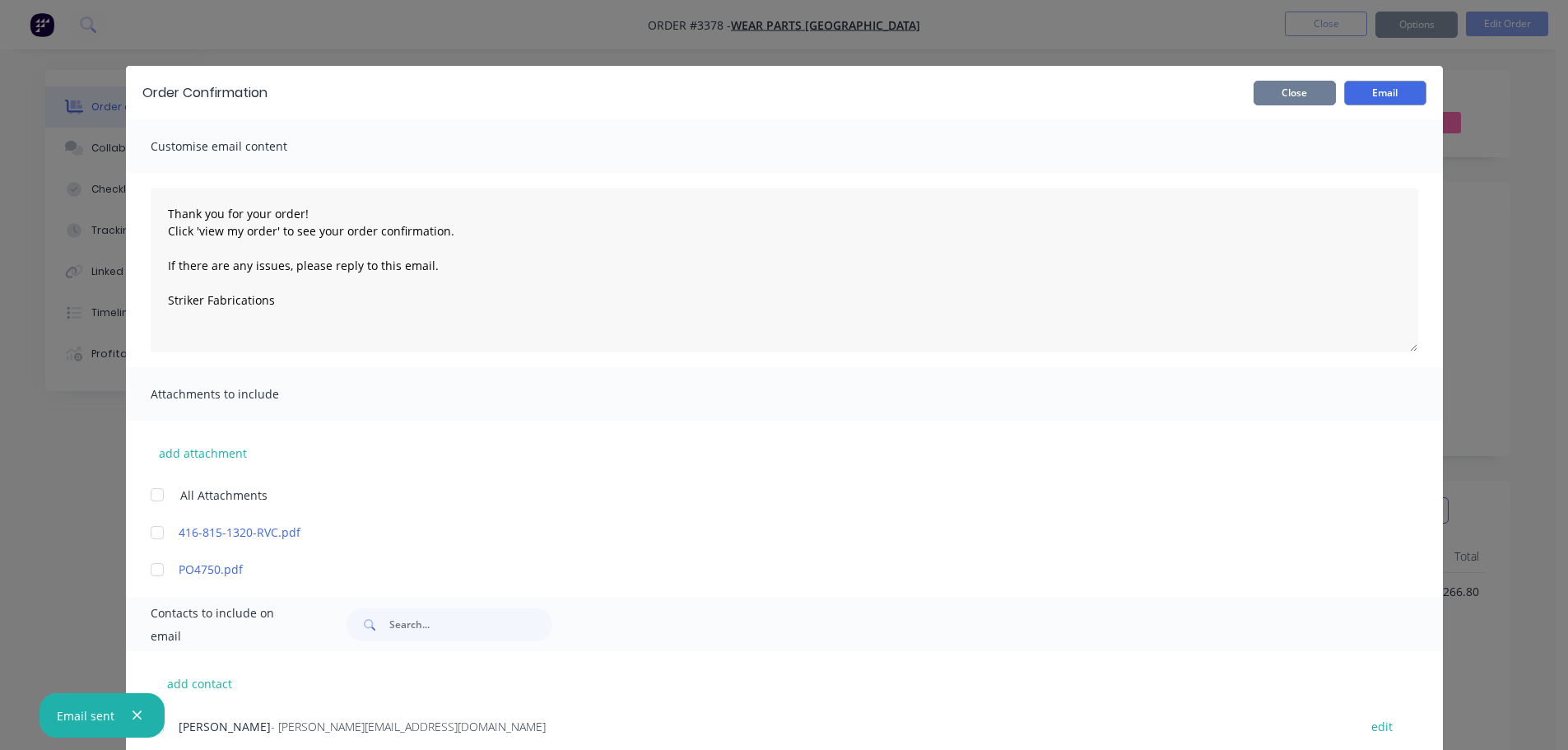
click at [1315, 94] on button "Close" at bounding box center [1295, 93] width 82 height 25
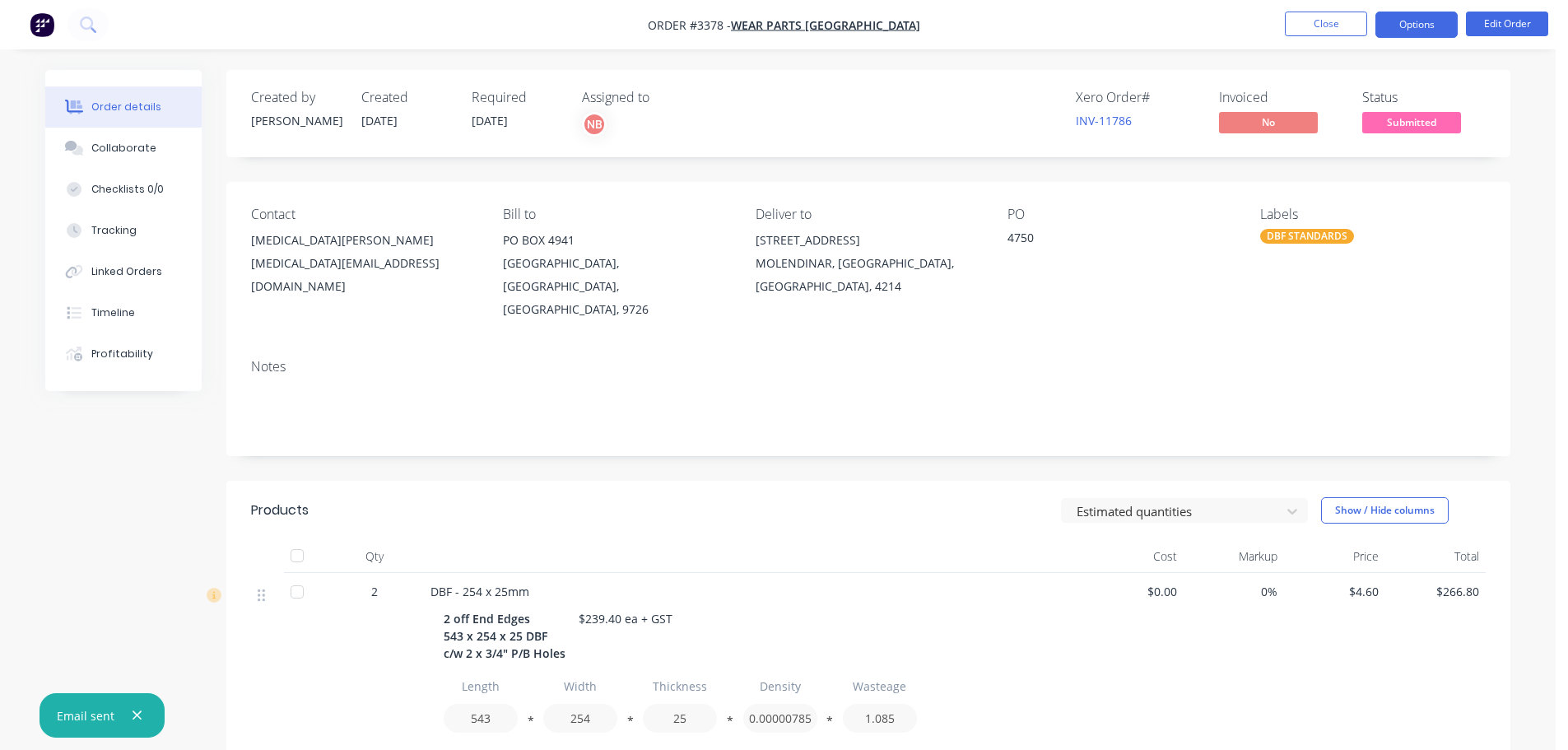
click at [1408, 33] on button "Options" at bounding box center [1417, 24] width 82 height 27
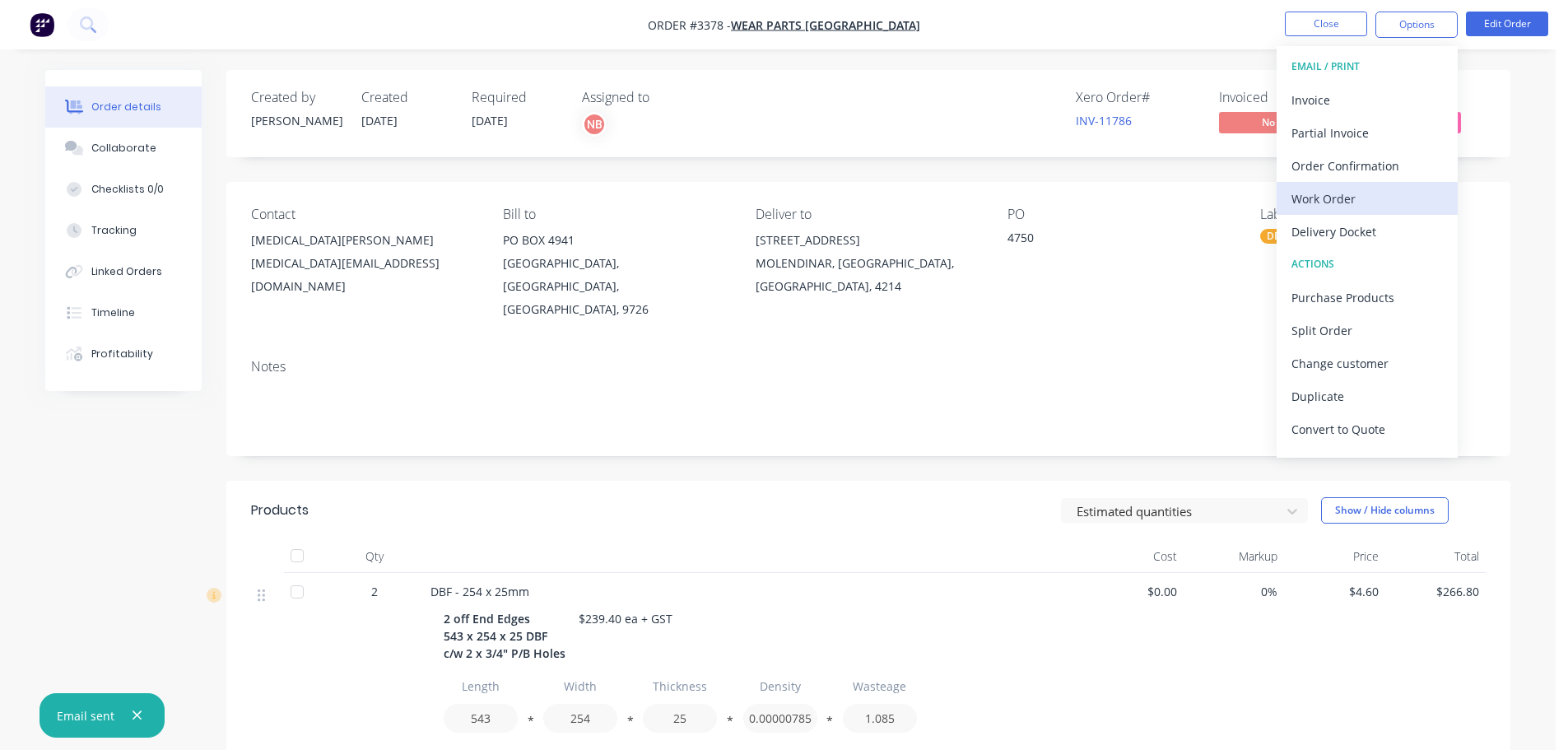
click at [1340, 188] on div "Work Order" at bounding box center [1367, 199] width 151 height 24
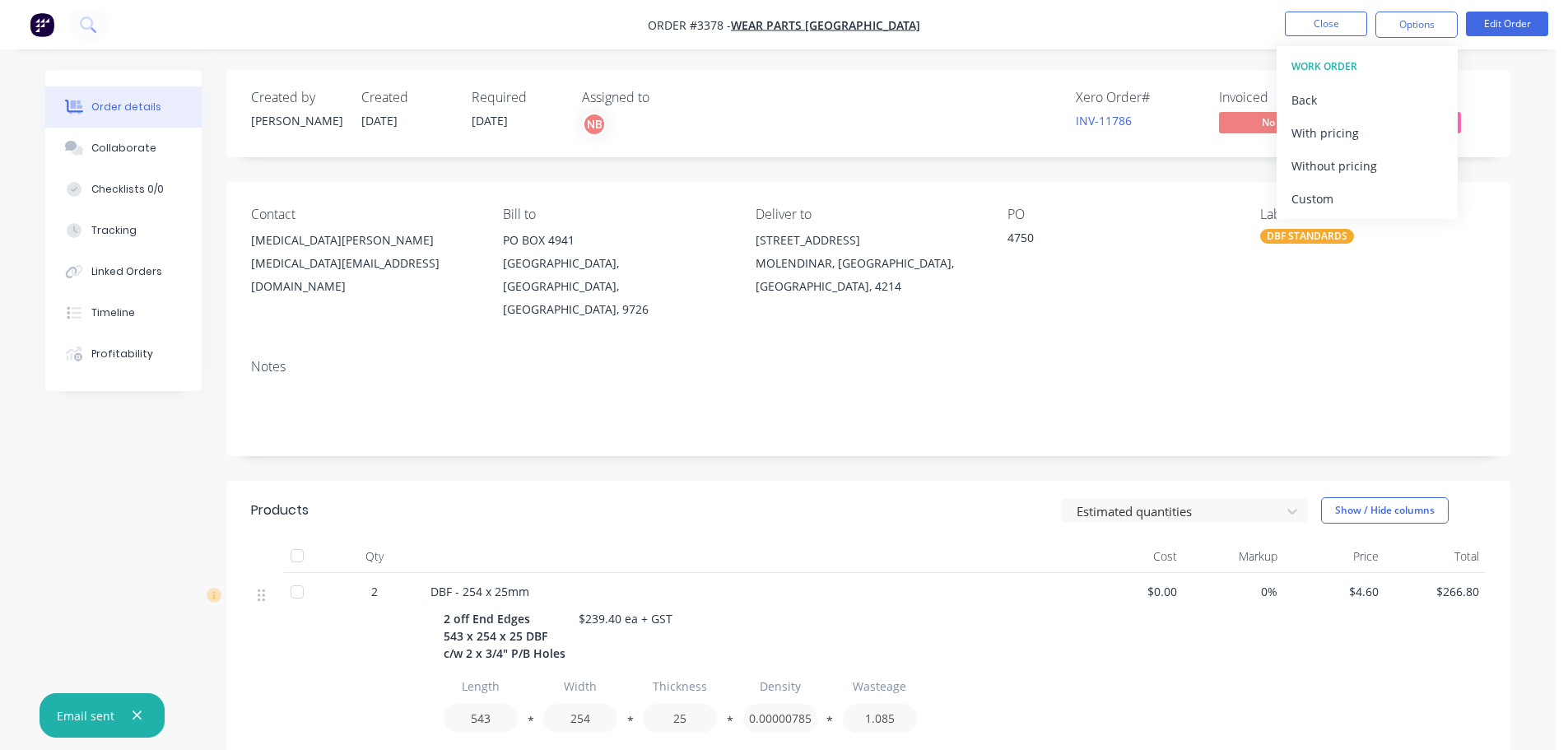
click at [1340, 188] on div "Custom" at bounding box center [1367, 199] width 151 height 24
click at [1329, 165] on div "Without pricing" at bounding box center [1367, 166] width 151 height 24
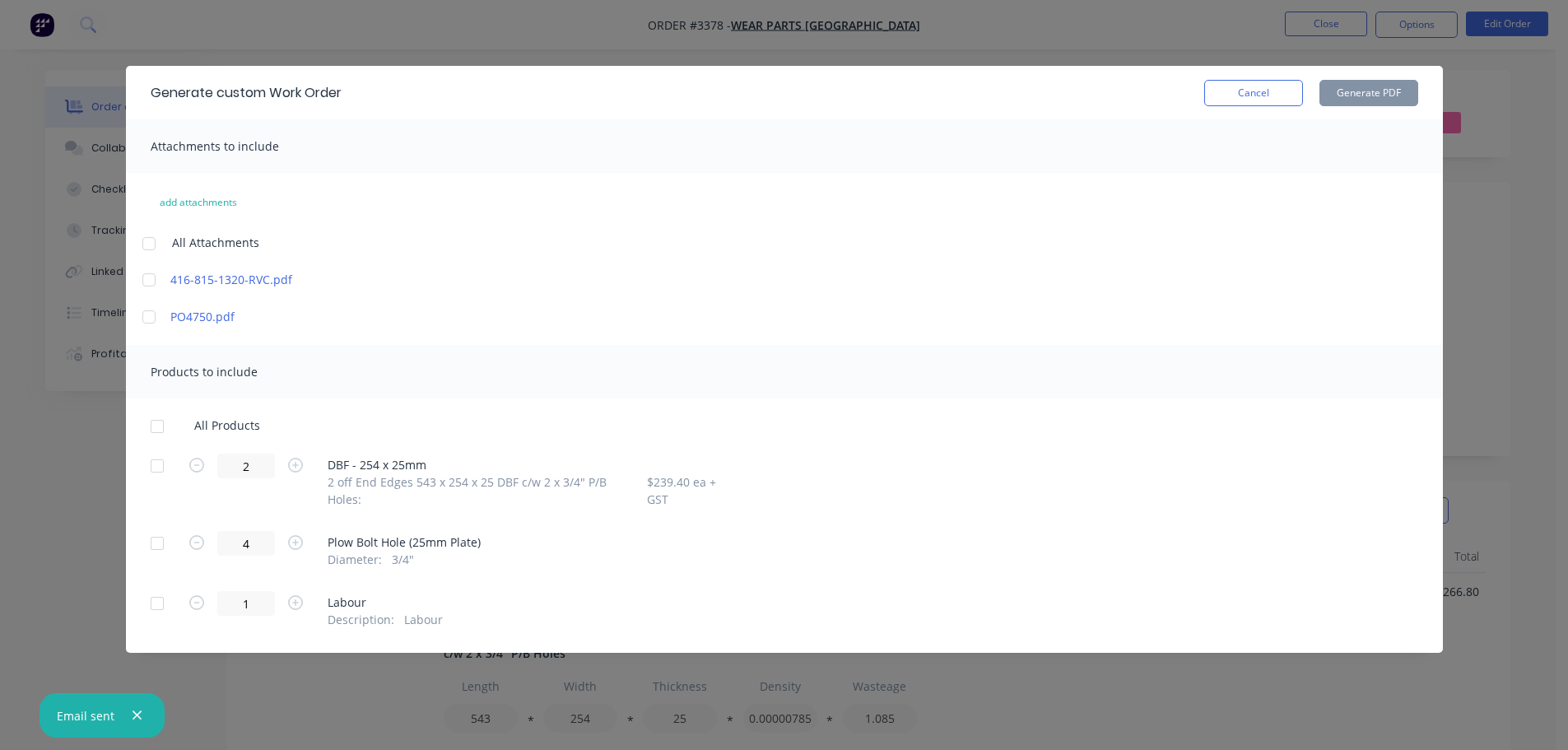
click at [160, 463] on div at bounding box center [157, 466] width 33 height 33
click at [1376, 90] on button "Generate PDF" at bounding box center [1369, 93] width 99 height 27
click at [1266, 87] on button "Cancel" at bounding box center [1254, 93] width 99 height 27
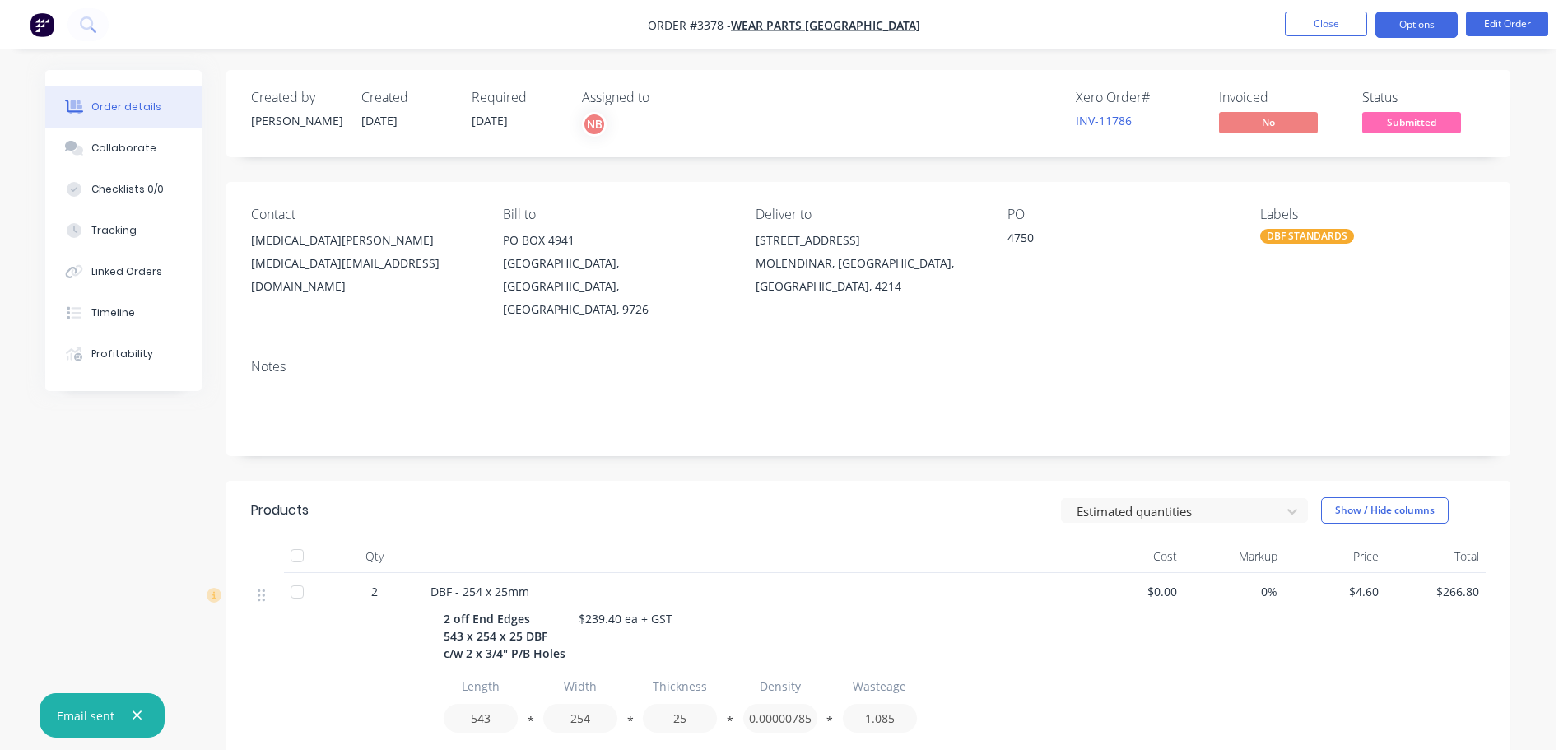
click at [1414, 31] on button "Options" at bounding box center [1417, 24] width 82 height 27
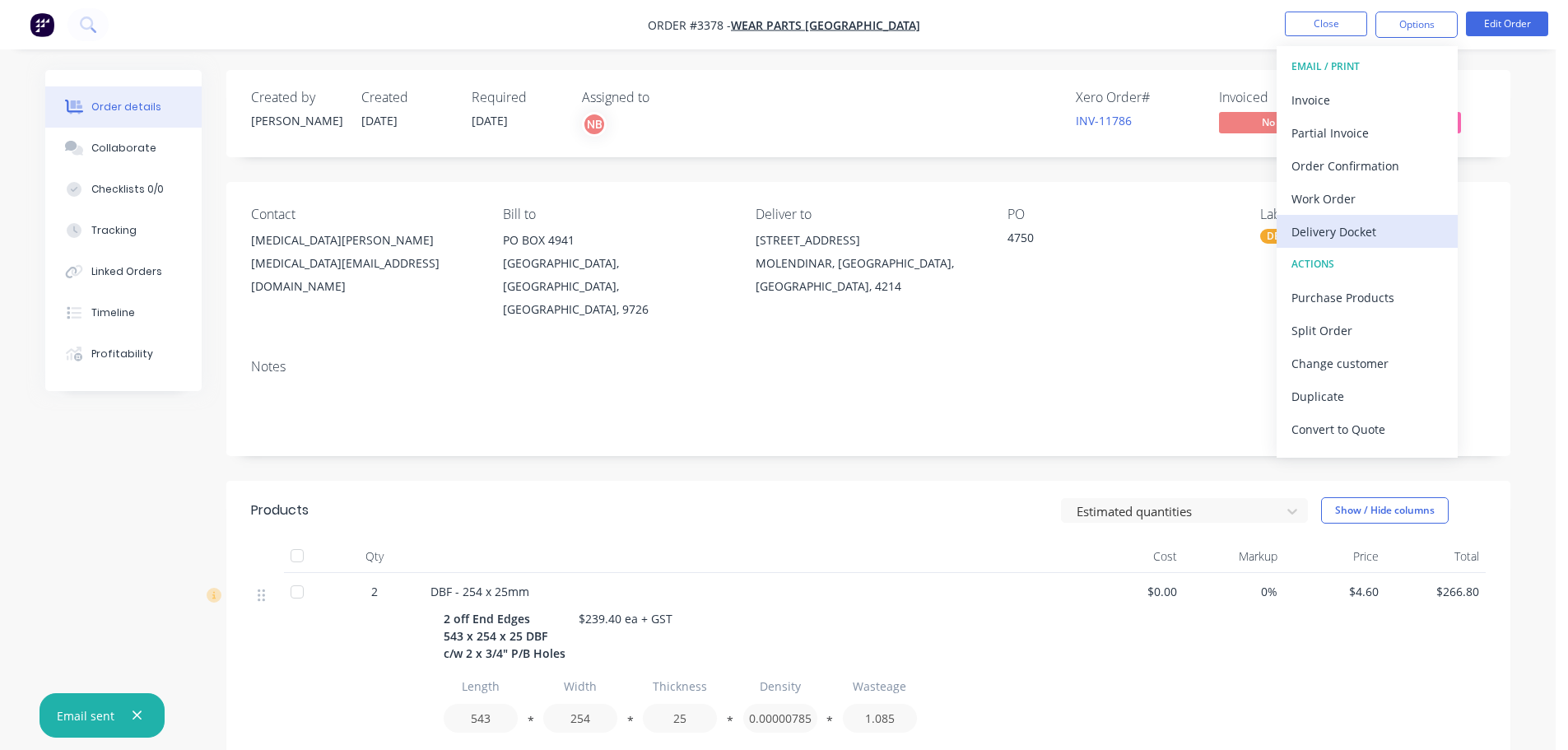
click at [1346, 227] on div "Delivery Docket" at bounding box center [1367, 232] width 151 height 24
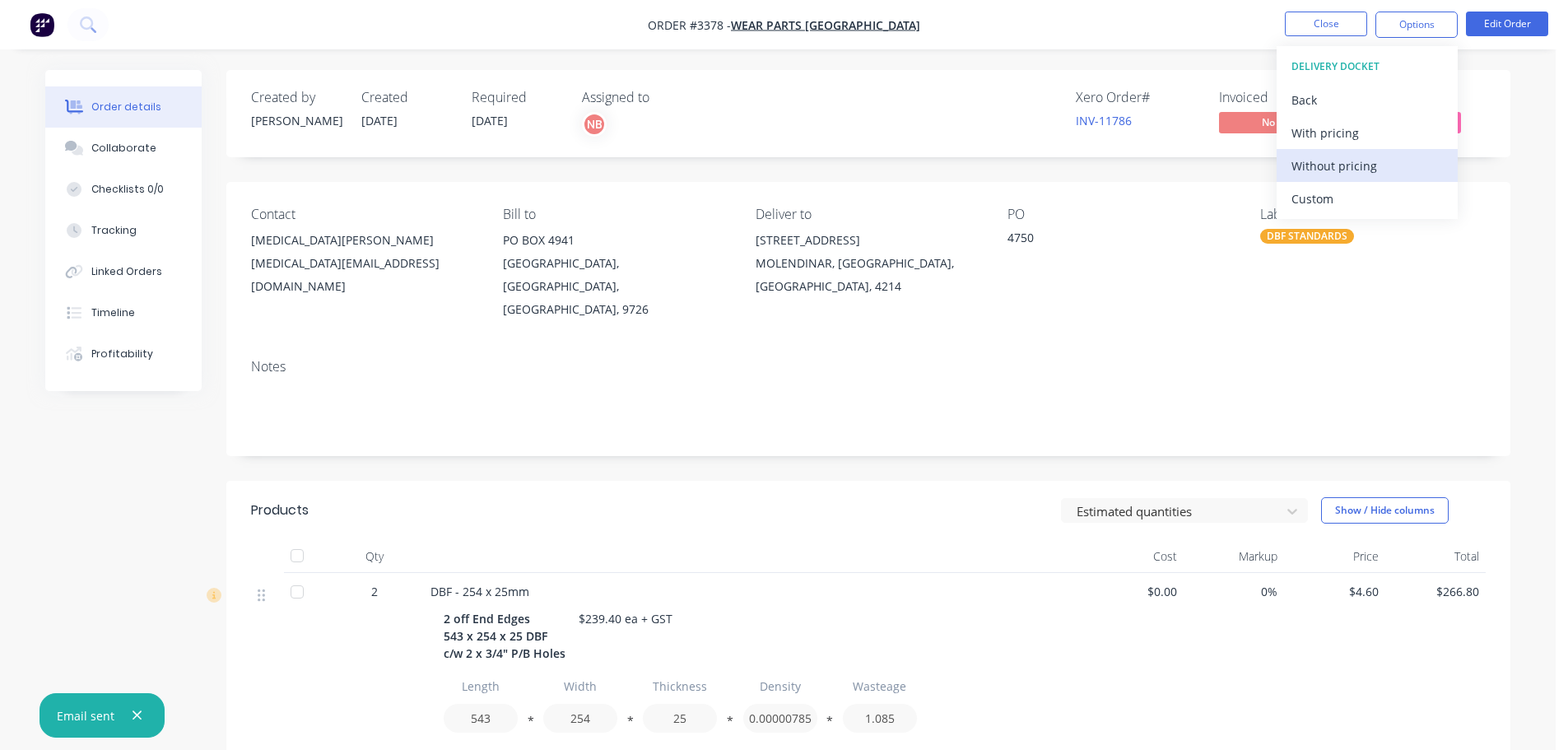
drag, startPoint x: 1340, startPoint y: 215, endPoint x: 1327, endPoint y: 177, distance: 40.2
click at [1328, 198] on div "Custom" at bounding box center [1367, 199] width 151 height 24
click at [1324, 171] on div "Without pricing" at bounding box center [1367, 166] width 151 height 24
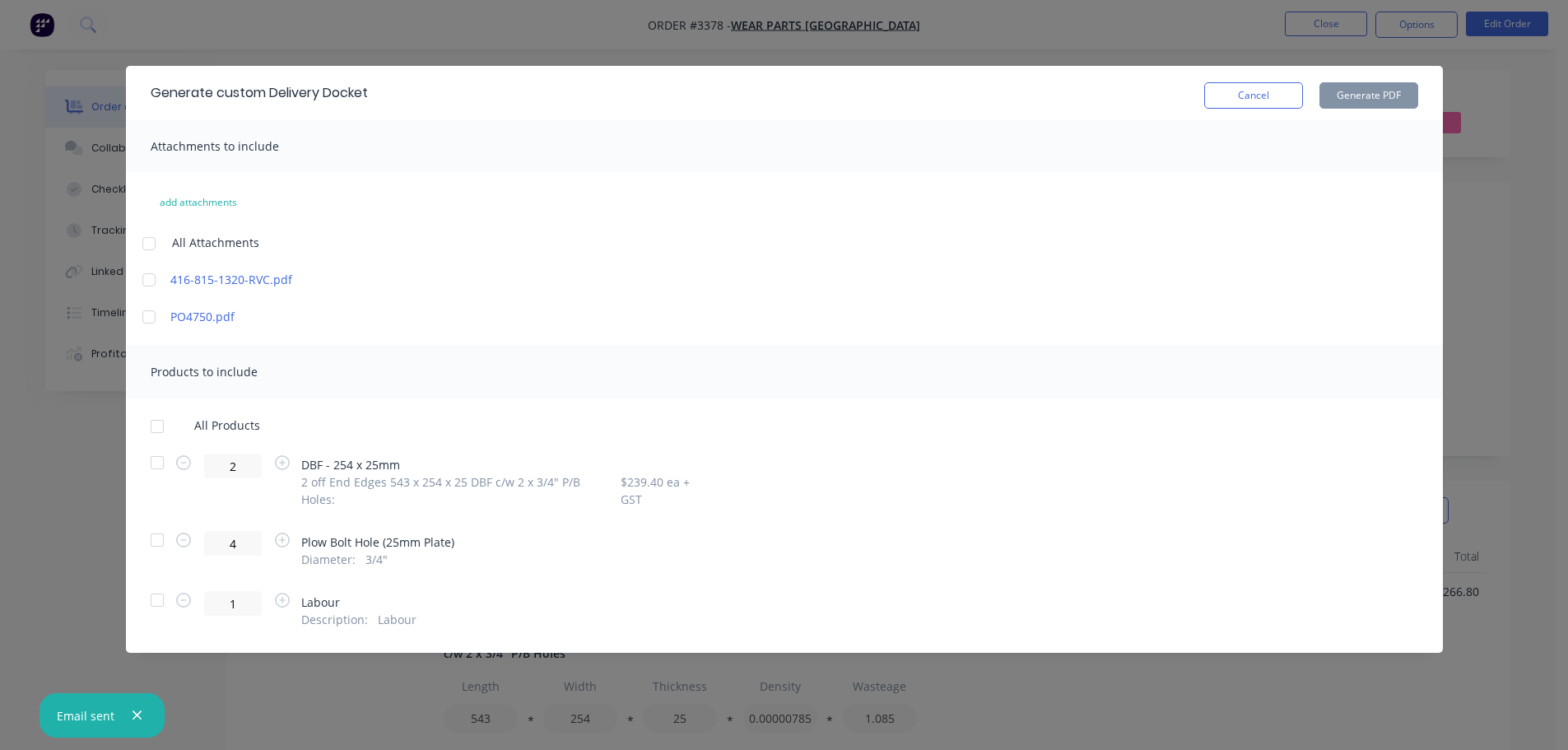
click at [147, 460] on div at bounding box center [157, 462] width 33 height 33
click at [1345, 107] on button "Generate PDF" at bounding box center [1369, 95] width 99 height 27
click at [1280, 88] on button "Cancel" at bounding box center [1254, 95] width 99 height 27
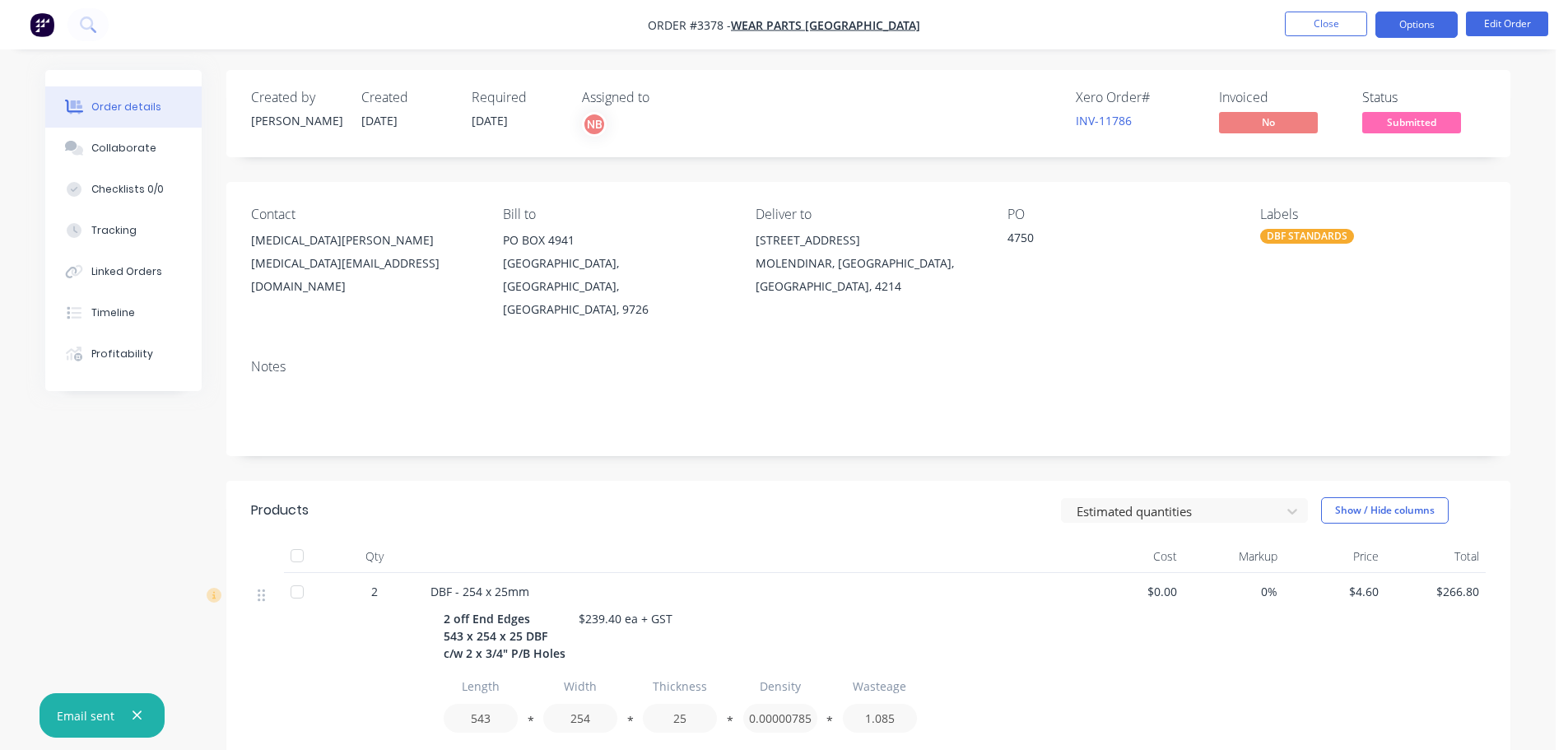
click at [1437, 18] on button "Options" at bounding box center [1417, 24] width 82 height 27
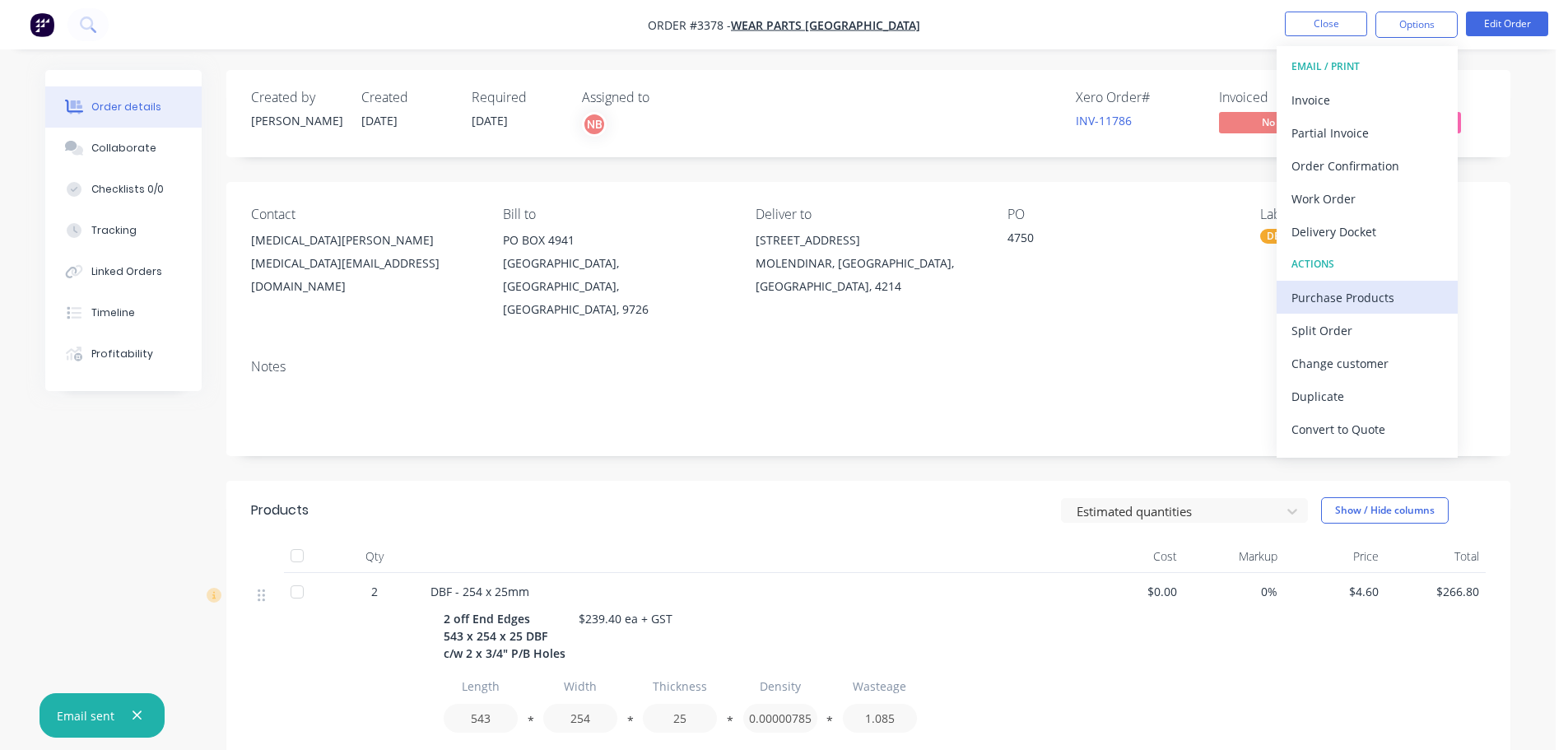
click at [1316, 287] on div "Purchase Products" at bounding box center [1367, 297] width 151 height 24
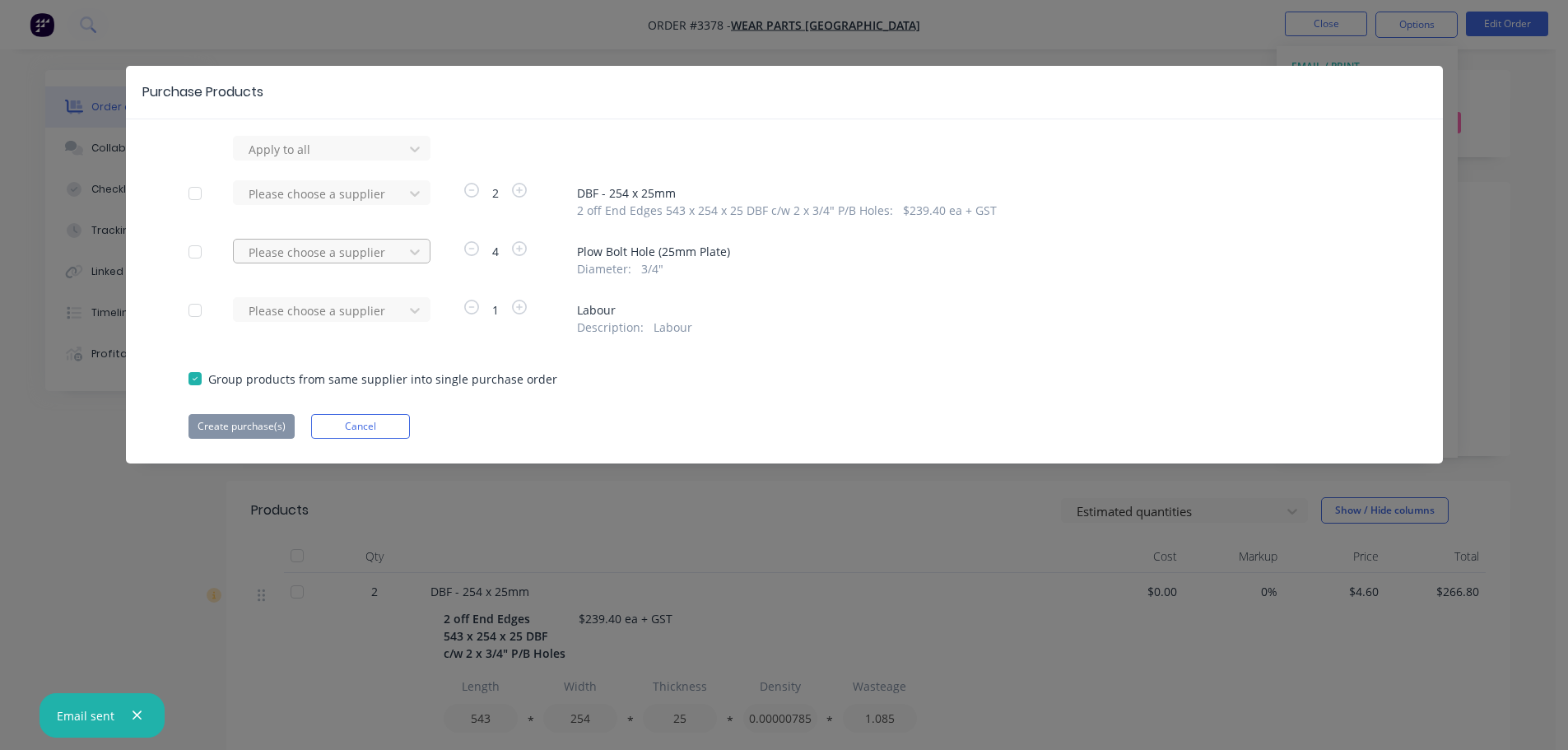
click at [368, 259] on div at bounding box center [320, 253] width 148 height 21
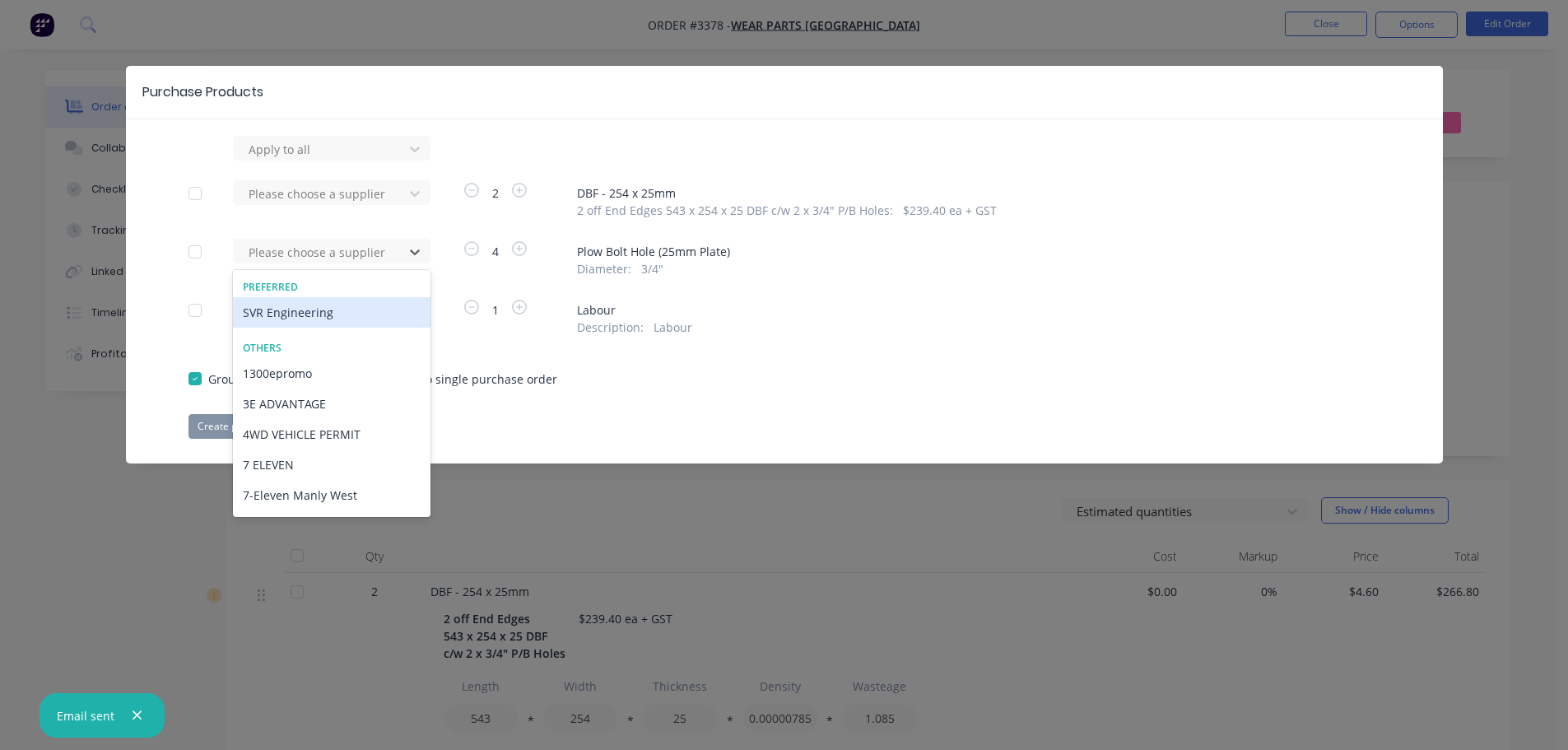
click at [335, 317] on div "SVR Engineering" at bounding box center [332, 312] width 198 height 30
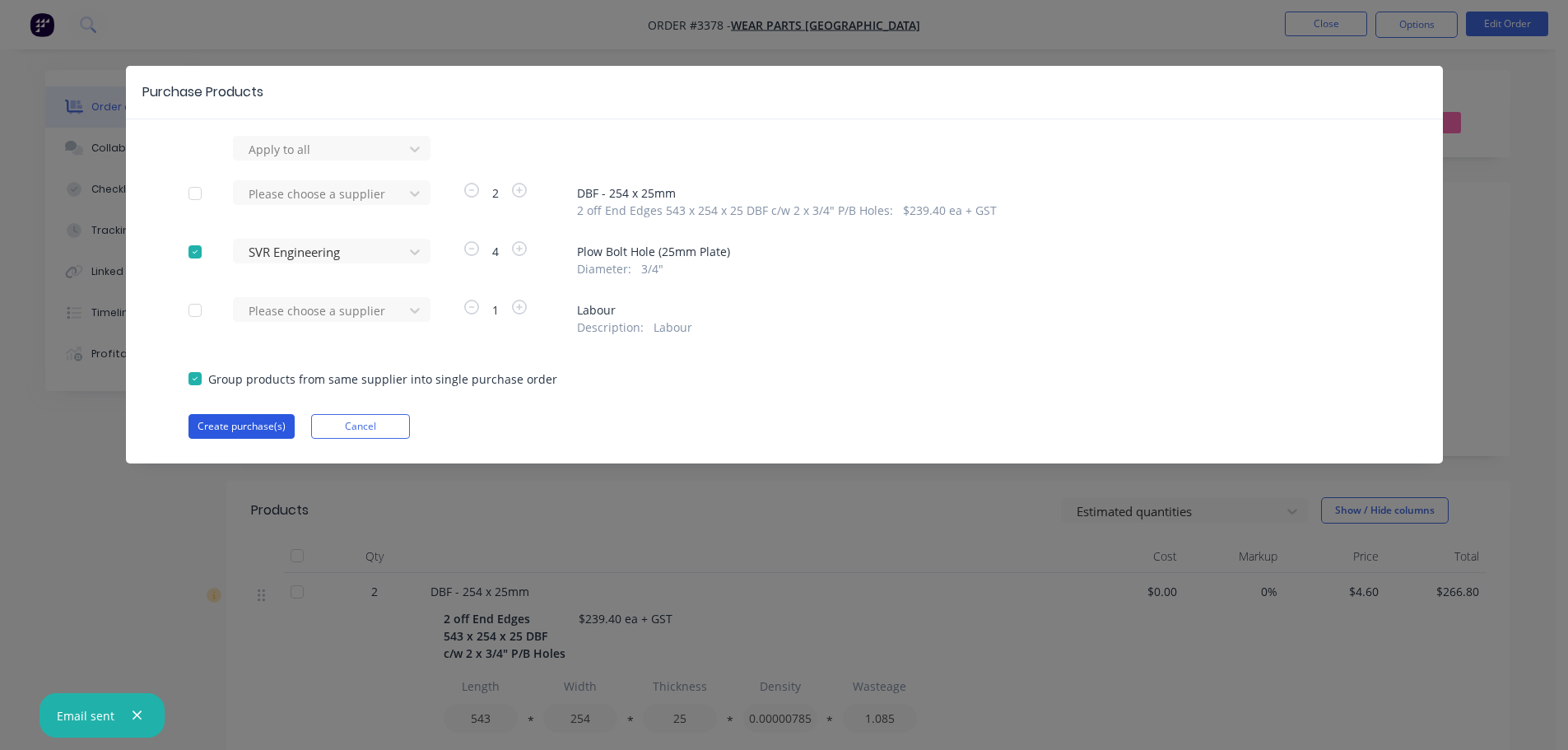
click at [249, 421] on button "Create purchase(s)" at bounding box center [241, 426] width 107 height 25
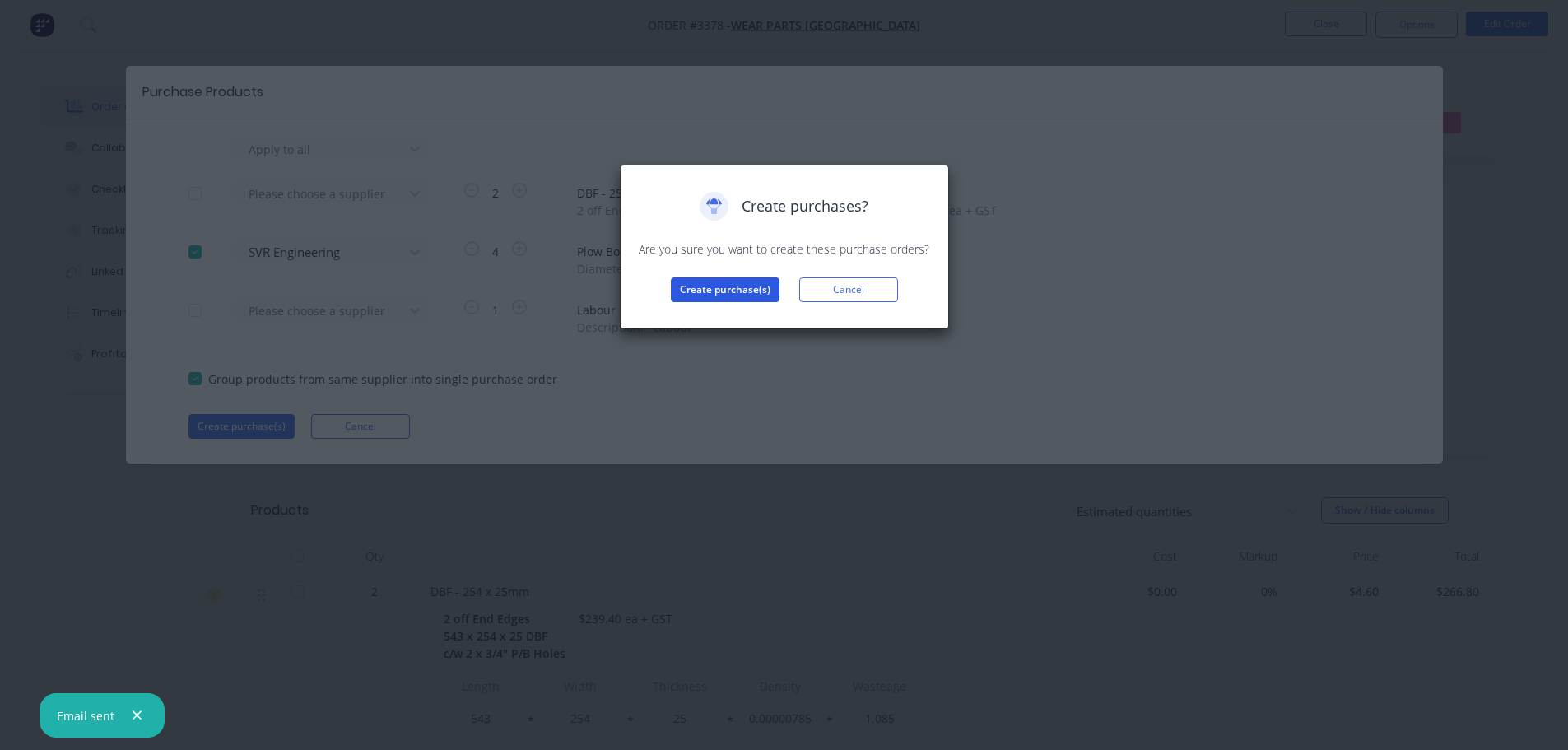
click at [688, 284] on button "Create purchase(s)" at bounding box center [725, 290] width 108 height 25
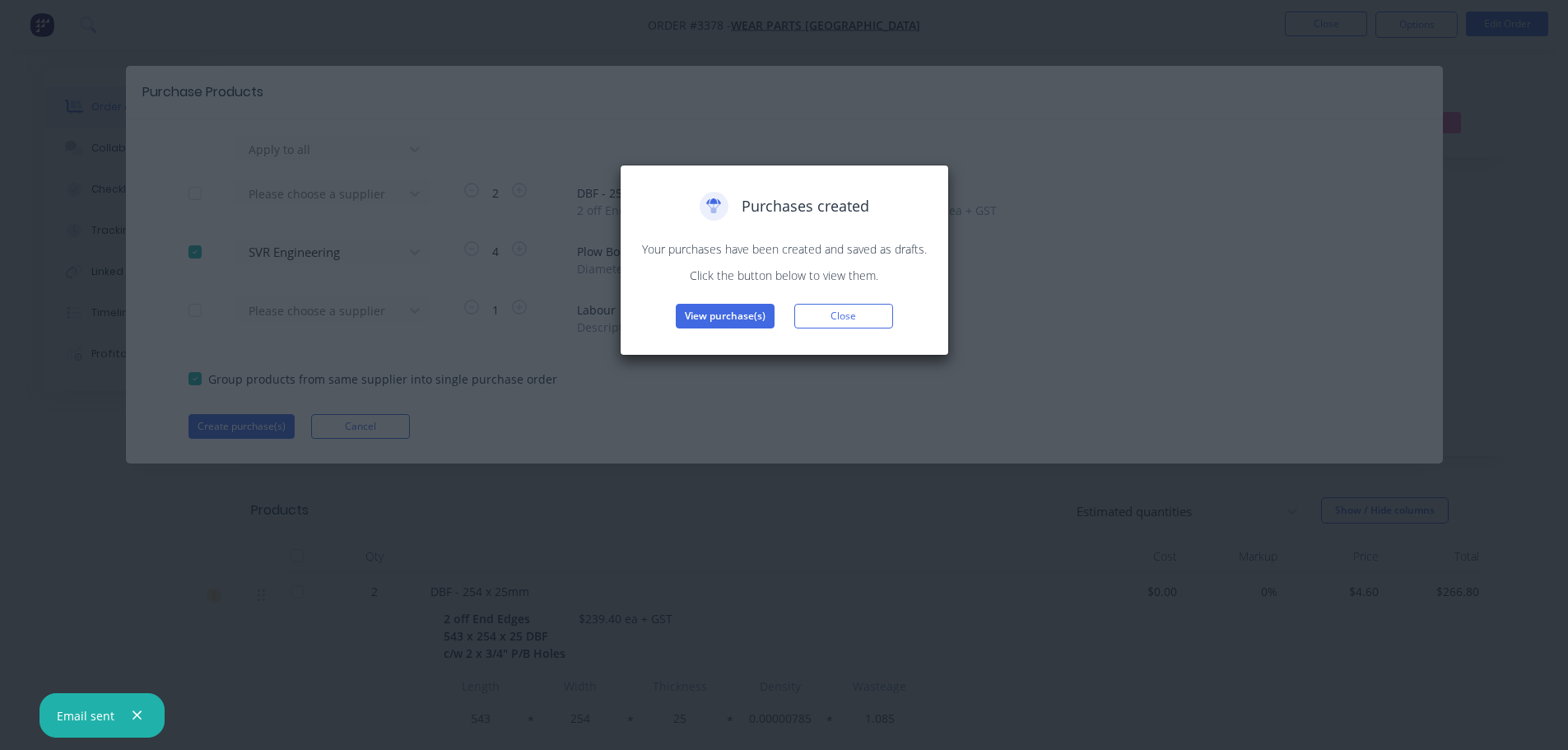
click at [703, 312] on button "View purchase(s)" at bounding box center [725, 316] width 99 height 25
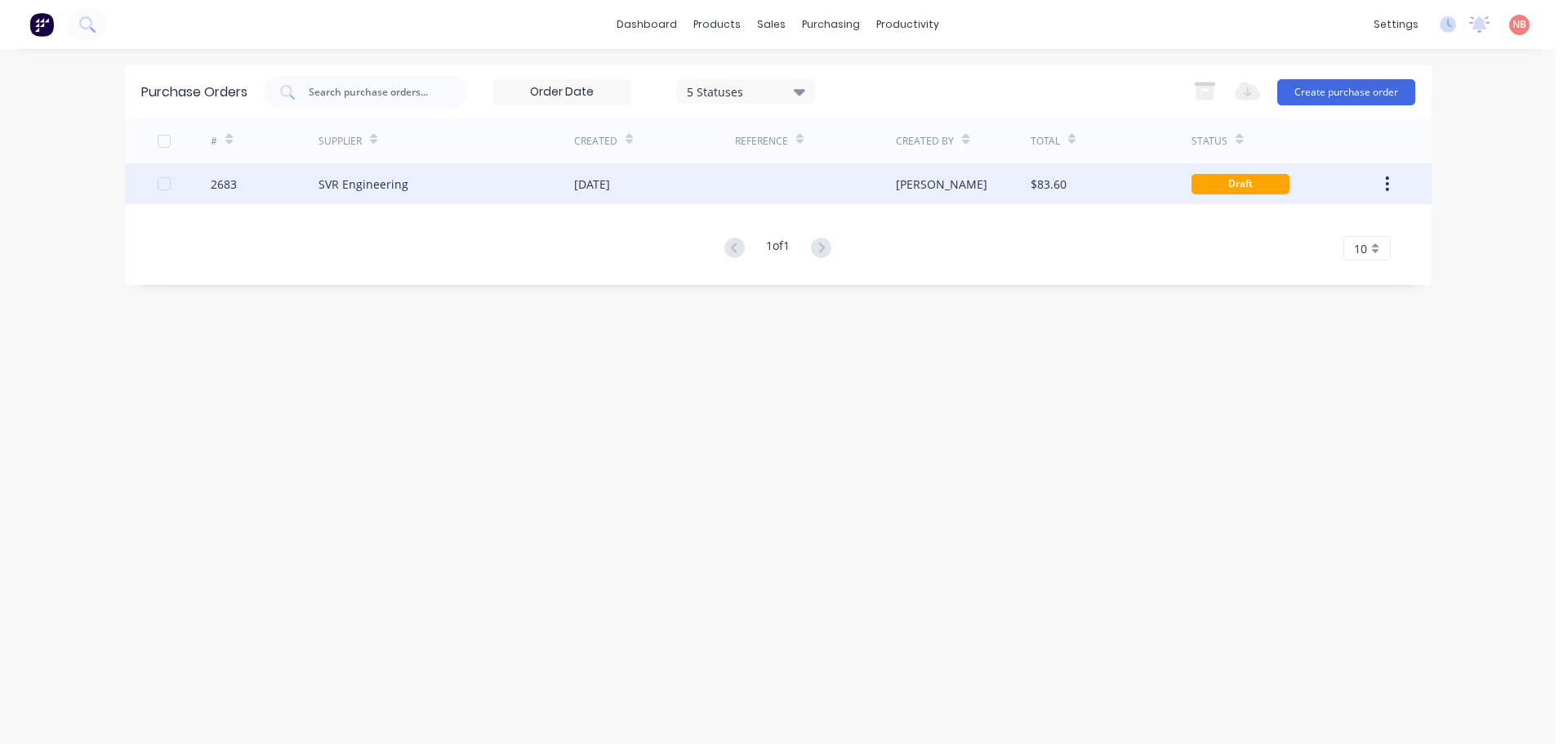
click at [610, 191] on div "[DATE]" at bounding box center [592, 184] width 36 height 17
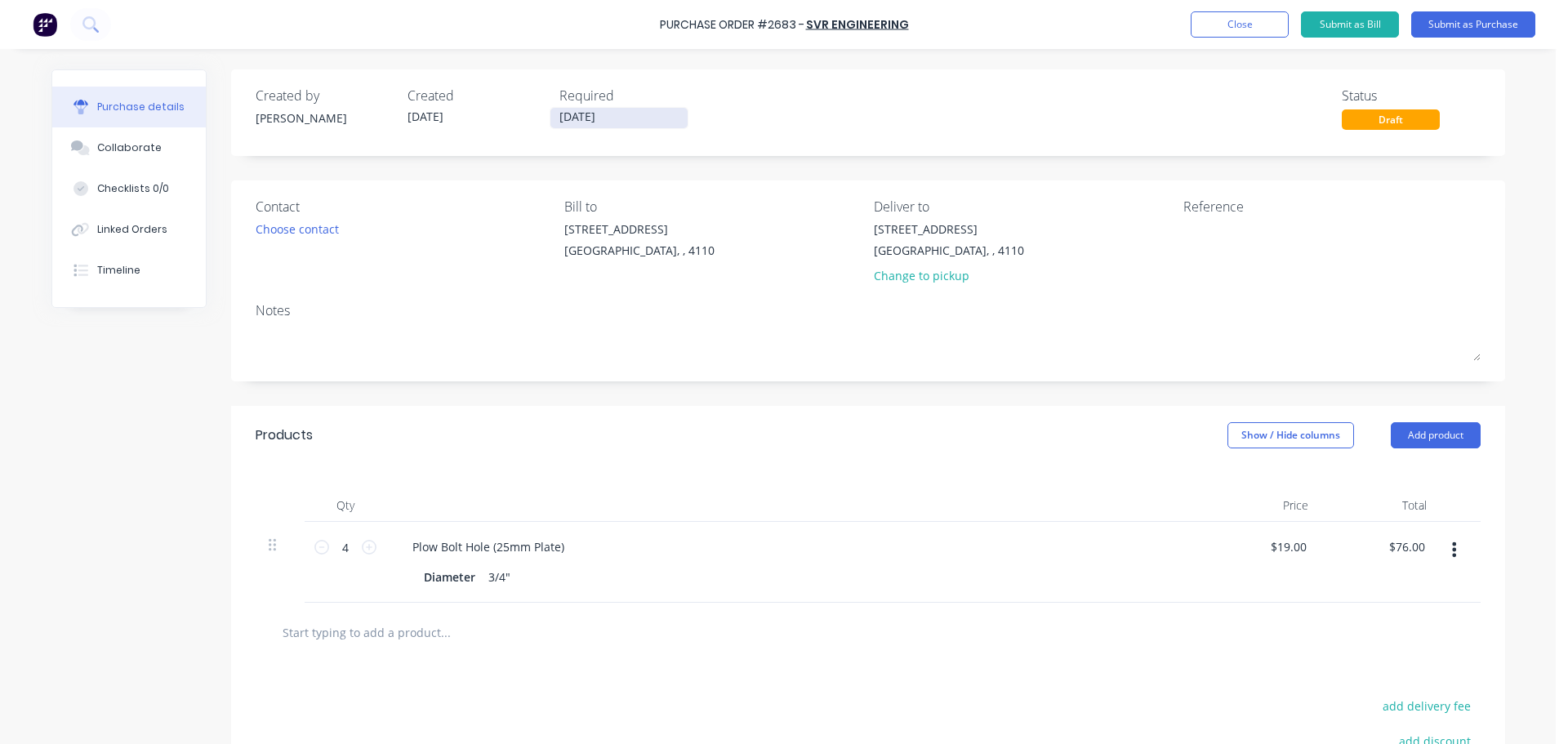
click at [588, 110] on input "[DATE]" at bounding box center [619, 118] width 137 height 20
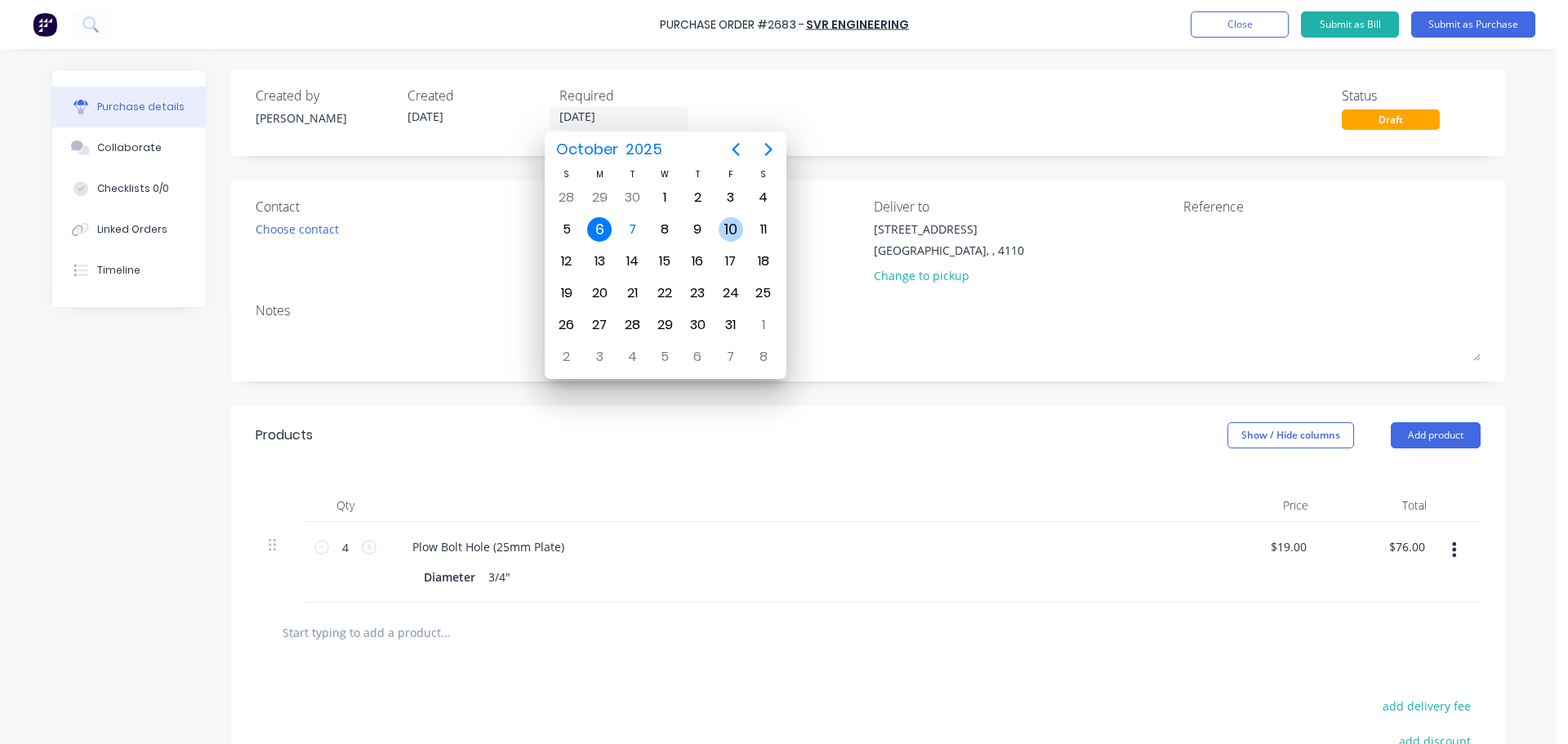
drag, startPoint x: 732, startPoint y: 229, endPoint x: 997, endPoint y: 225, distance: 265.0
click at [733, 229] on div "10" at bounding box center [730, 229] width 25 height 25
type input "[DATE]"
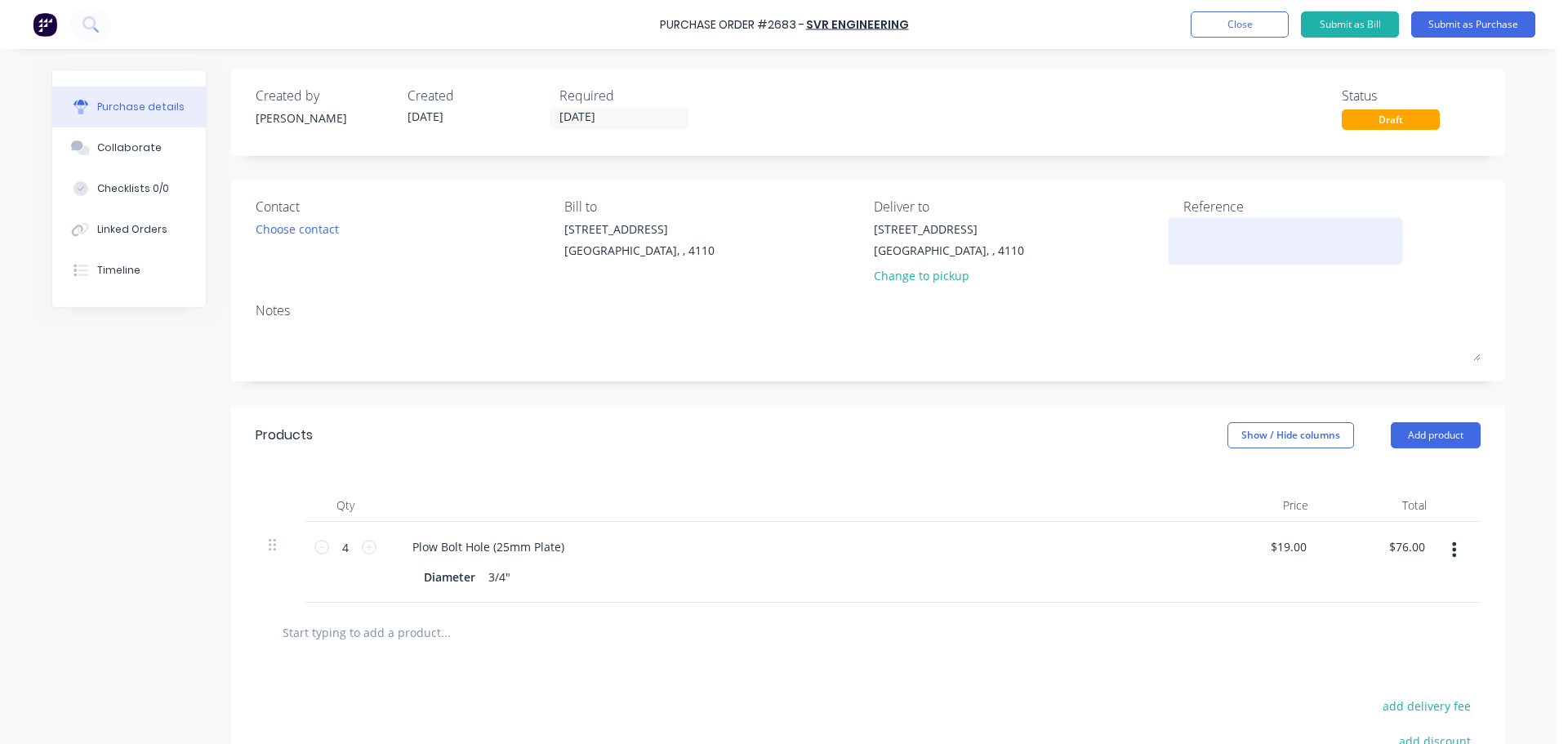
click at [1237, 234] on textarea at bounding box center [1285, 239] width 205 height 37
type textarea "x"
type textarea "W"
type textarea "x"
type textarea "WP"
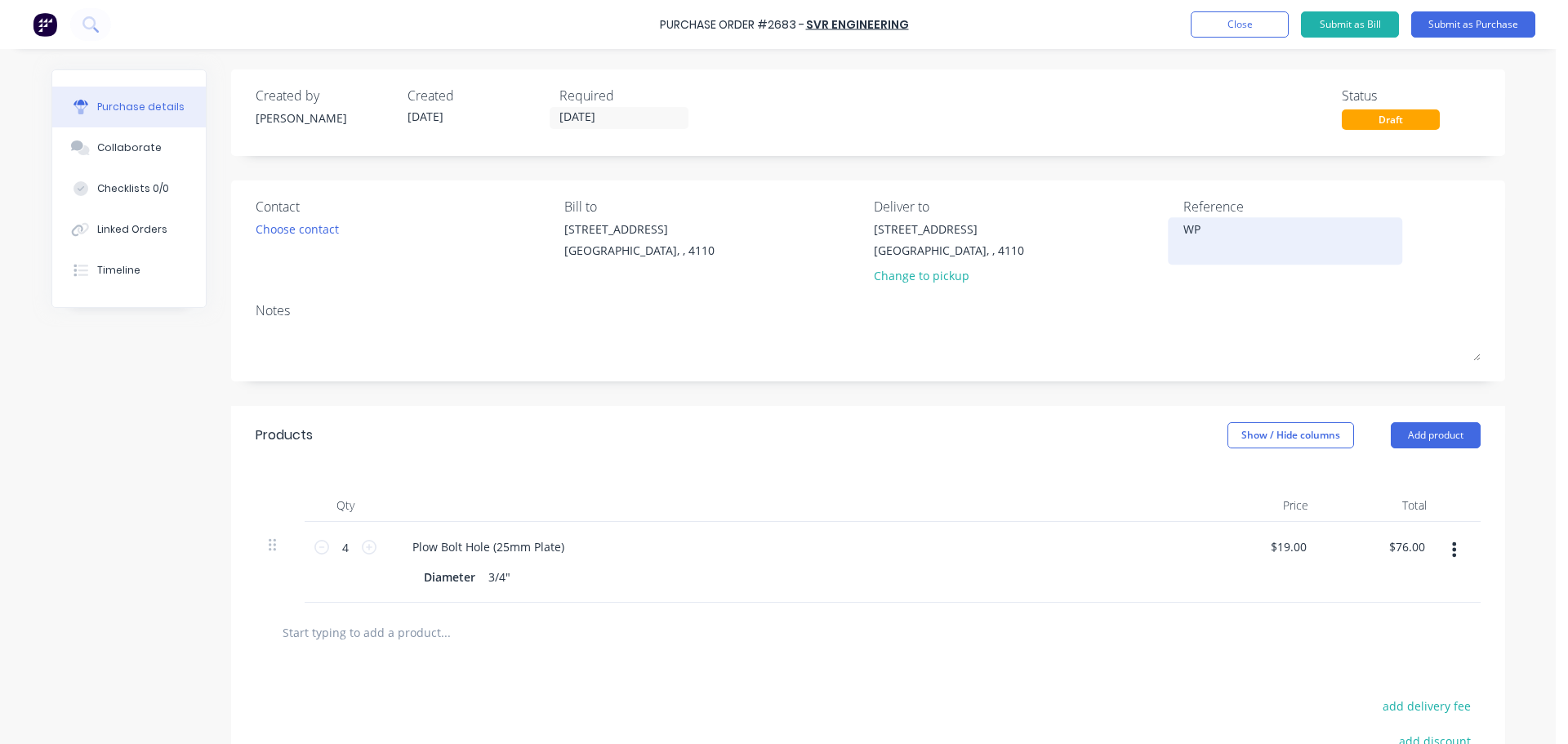
type textarea "x"
type textarea "WPA"
type textarea "x"
type textarea "WPA"
type textarea "x"
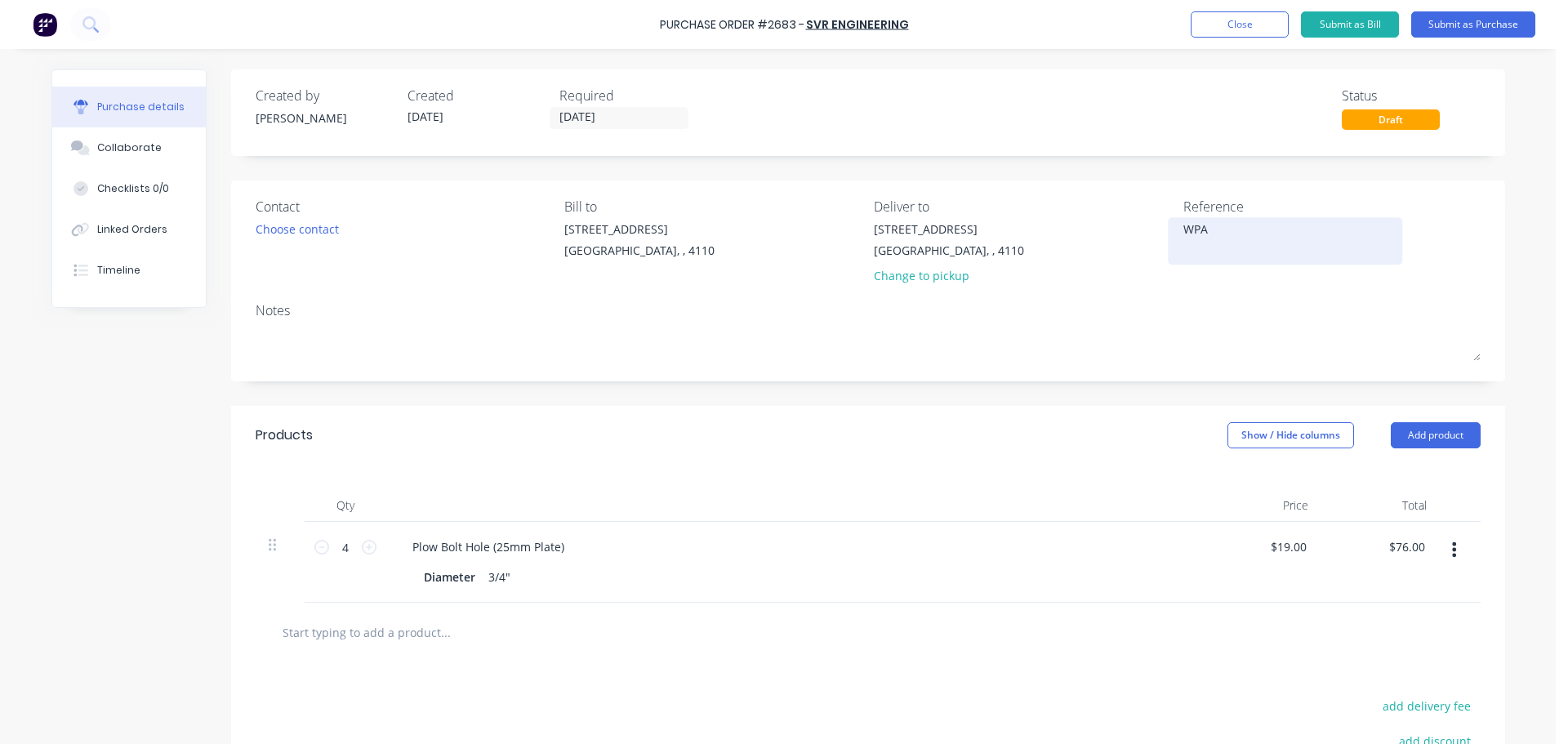
type textarea "WPA 4"
type textarea "x"
type textarea "WPA 47"
type textarea "x"
type textarea "WPA 475"
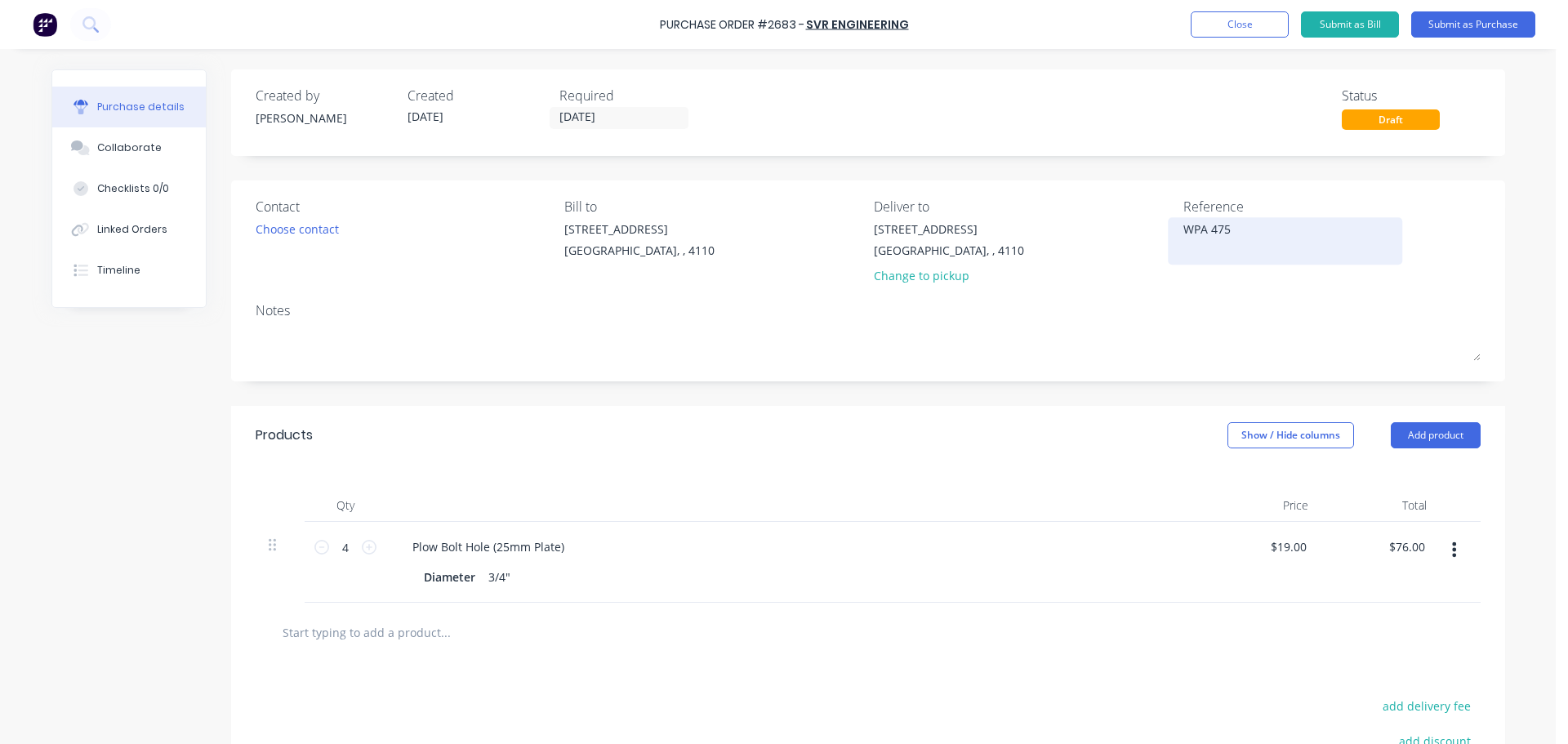
type textarea "x"
type textarea "WPA 4750"
click at [1478, 24] on button "Submit as Purchase" at bounding box center [1473, 24] width 124 height 26
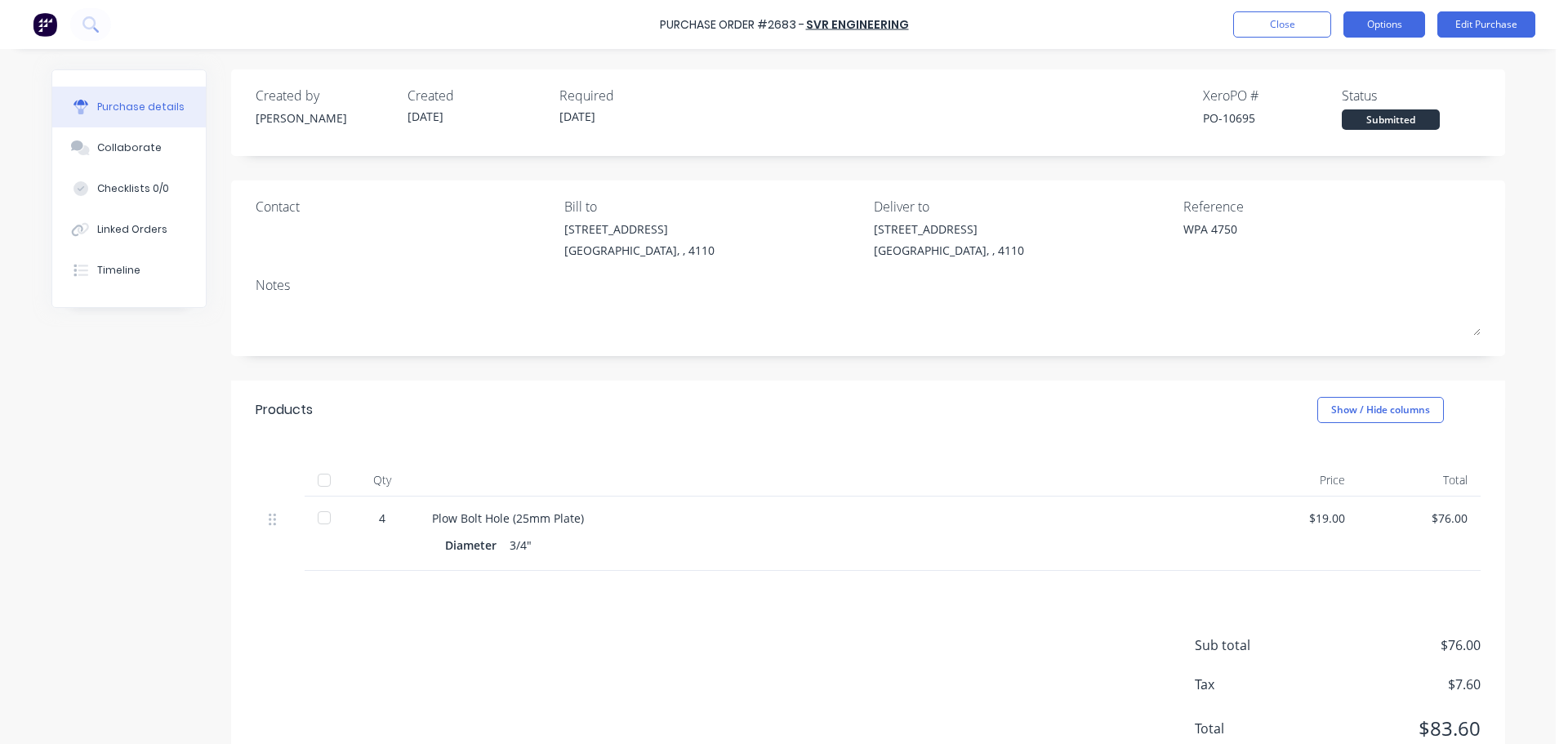
click at [1368, 29] on button "Options" at bounding box center [1384, 24] width 82 height 26
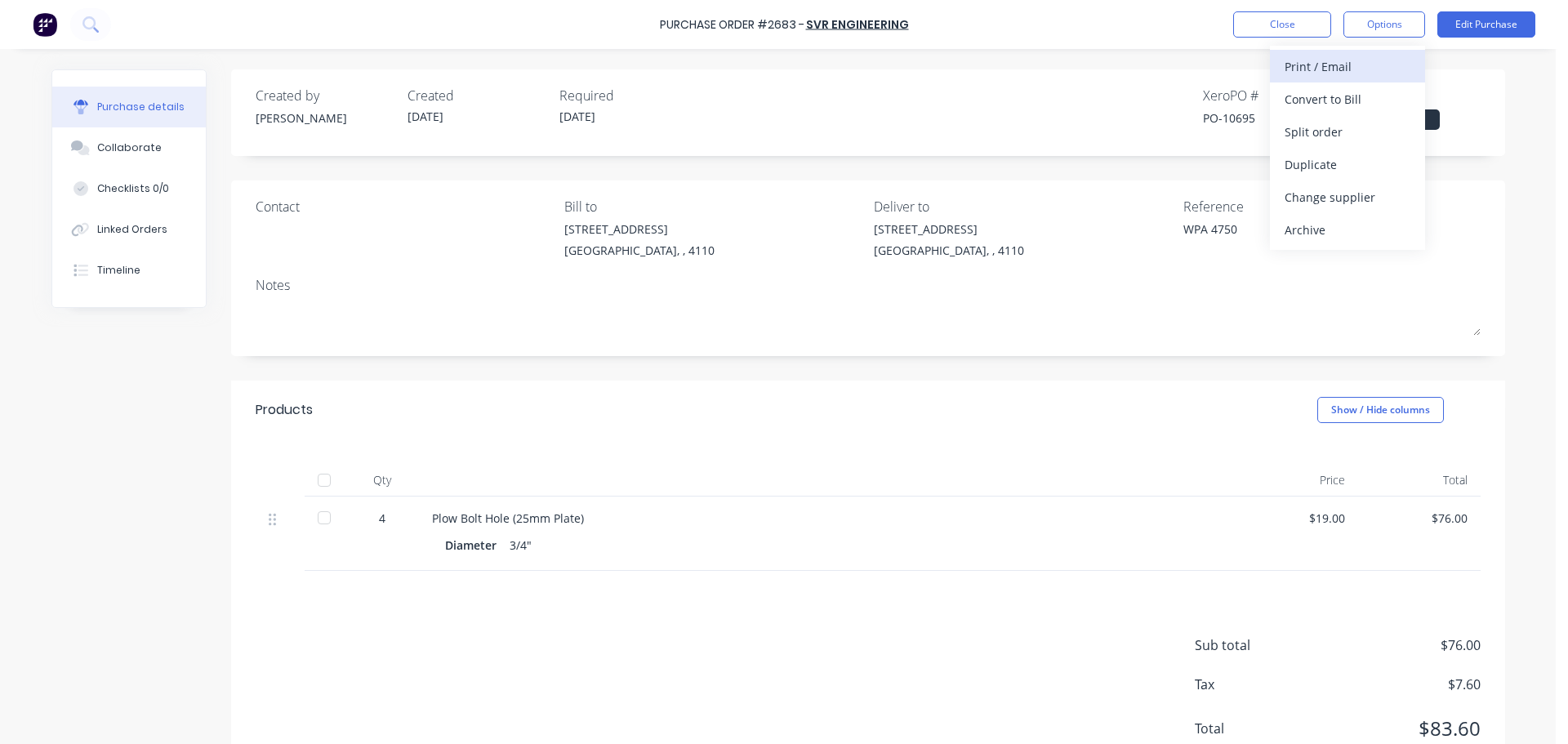
click at [1330, 72] on div "Print / Email" at bounding box center [1347, 66] width 126 height 24
click at [1316, 100] on div "With pricing" at bounding box center [1347, 100] width 126 height 24
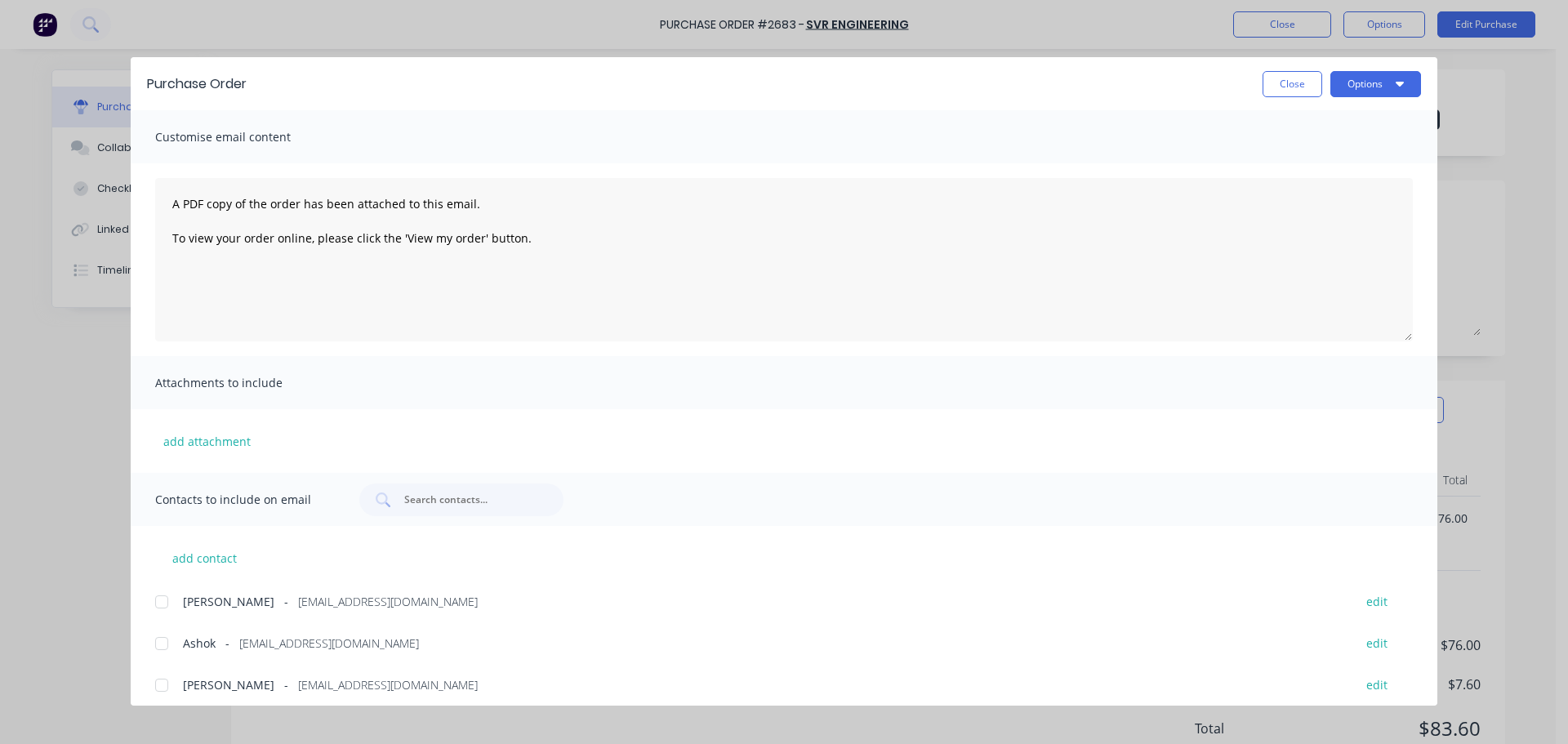
click at [155, 640] on div at bounding box center [162, 643] width 32 height 32
click at [1346, 84] on button "Options" at bounding box center [1375, 84] width 90 height 26
click at [1284, 159] on div "Print" at bounding box center [1343, 159] width 126 height 24
click at [1362, 84] on button "Options" at bounding box center [1375, 84] width 90 height 26
click at [1367, 183] on div "Email" at bounding box center [1343, 191] width 126 height 24
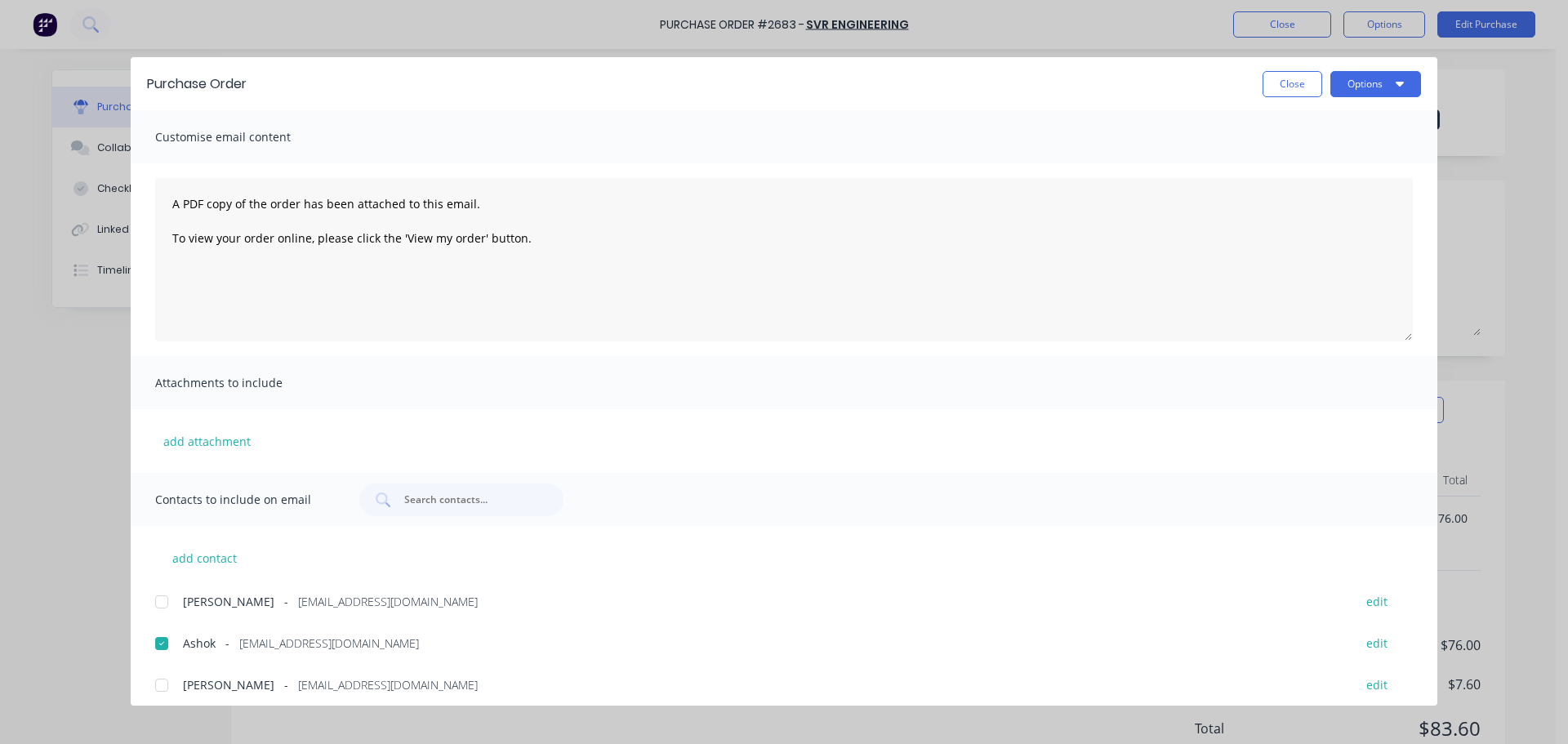
drag, startPoint x: 1294, startPoint y: 91, endPoint x: 1288, endPoint y: 61, distance: 30.6
click at [1294, 91] on button "Close" at bounding box center [1292, 84] width 60 height 26
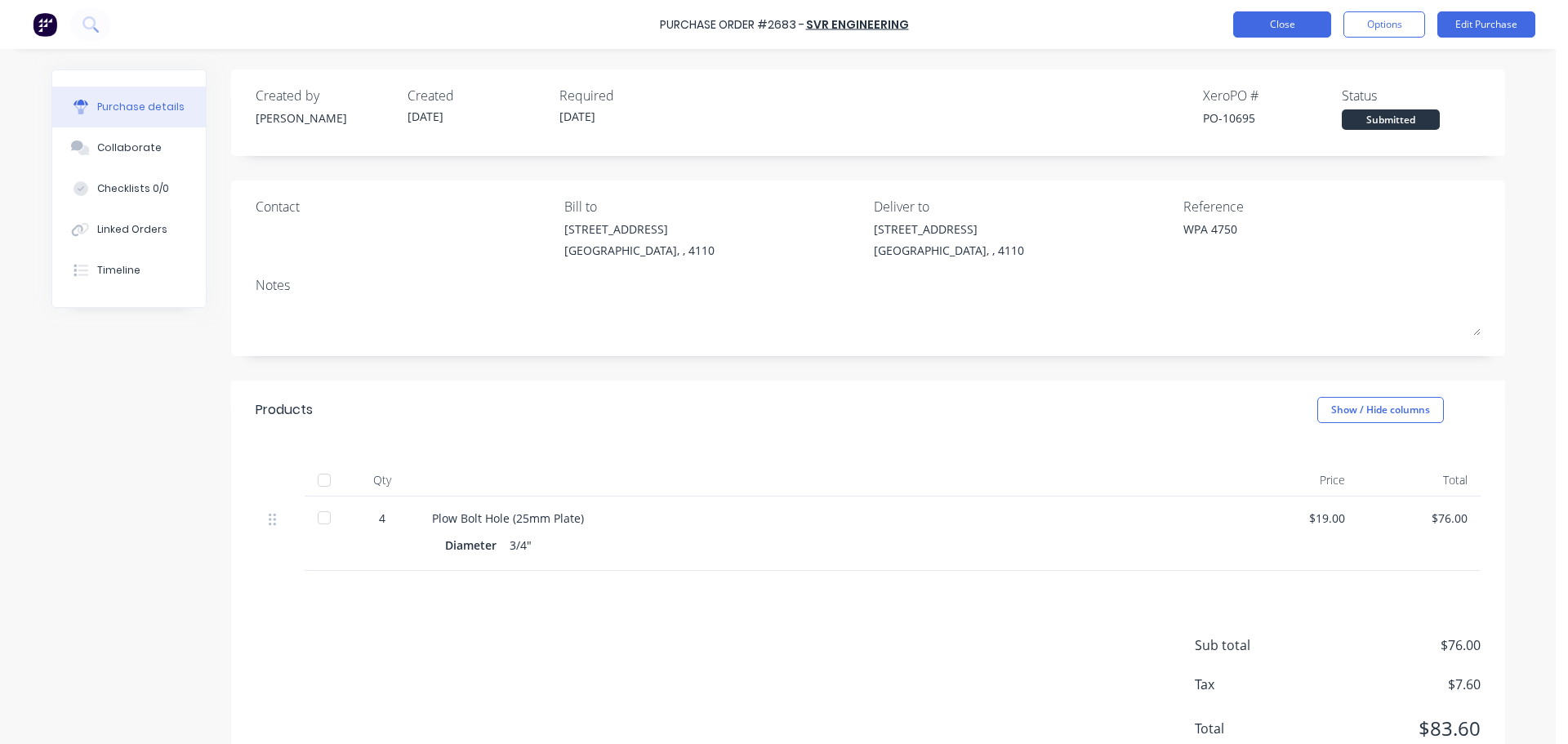
click at [1280, 26] on button "Close" at bounding box center [1282, 24] width 98 height 26
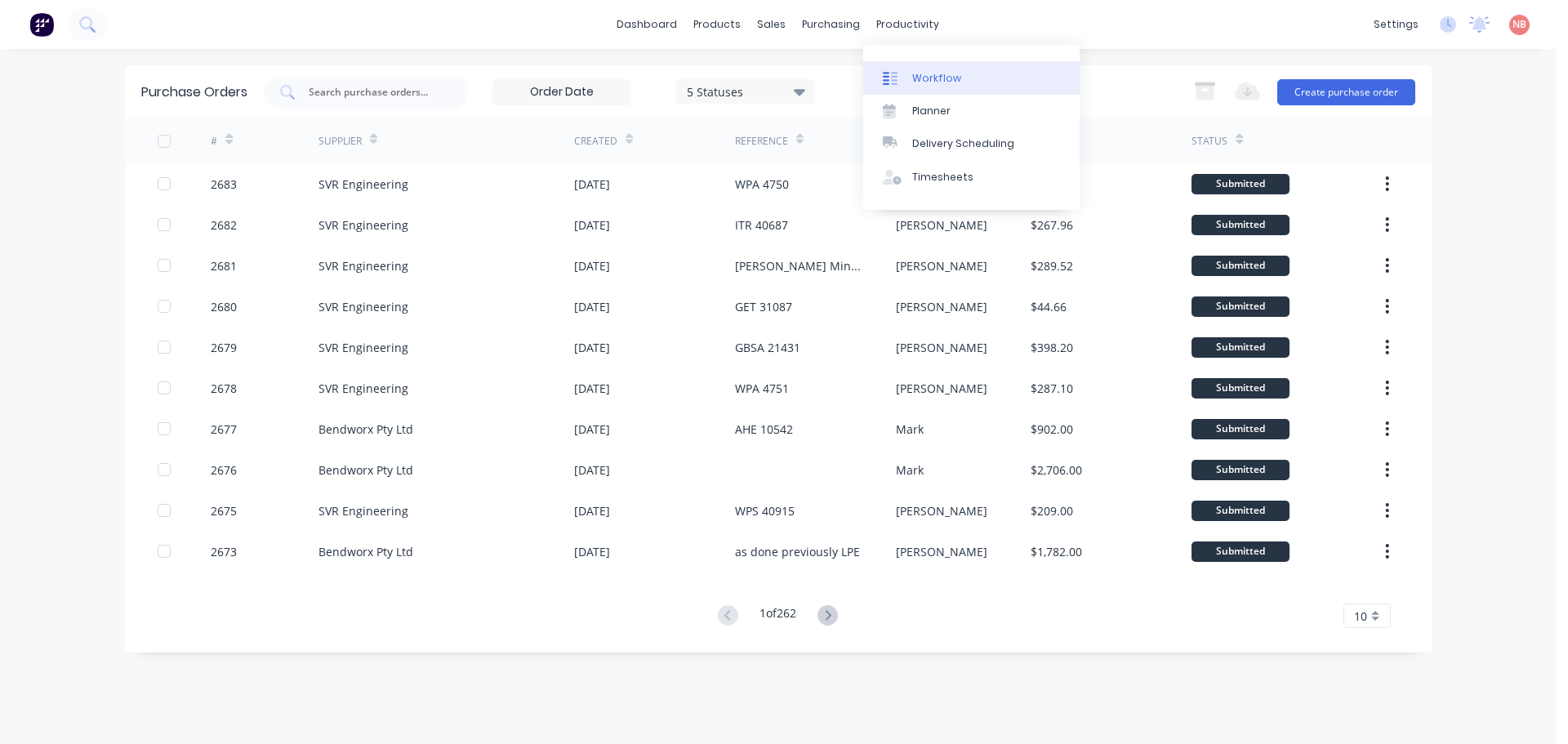
click at [909, 75] on link "Workflow" at bounding box center [971, 78] width 216 height 32
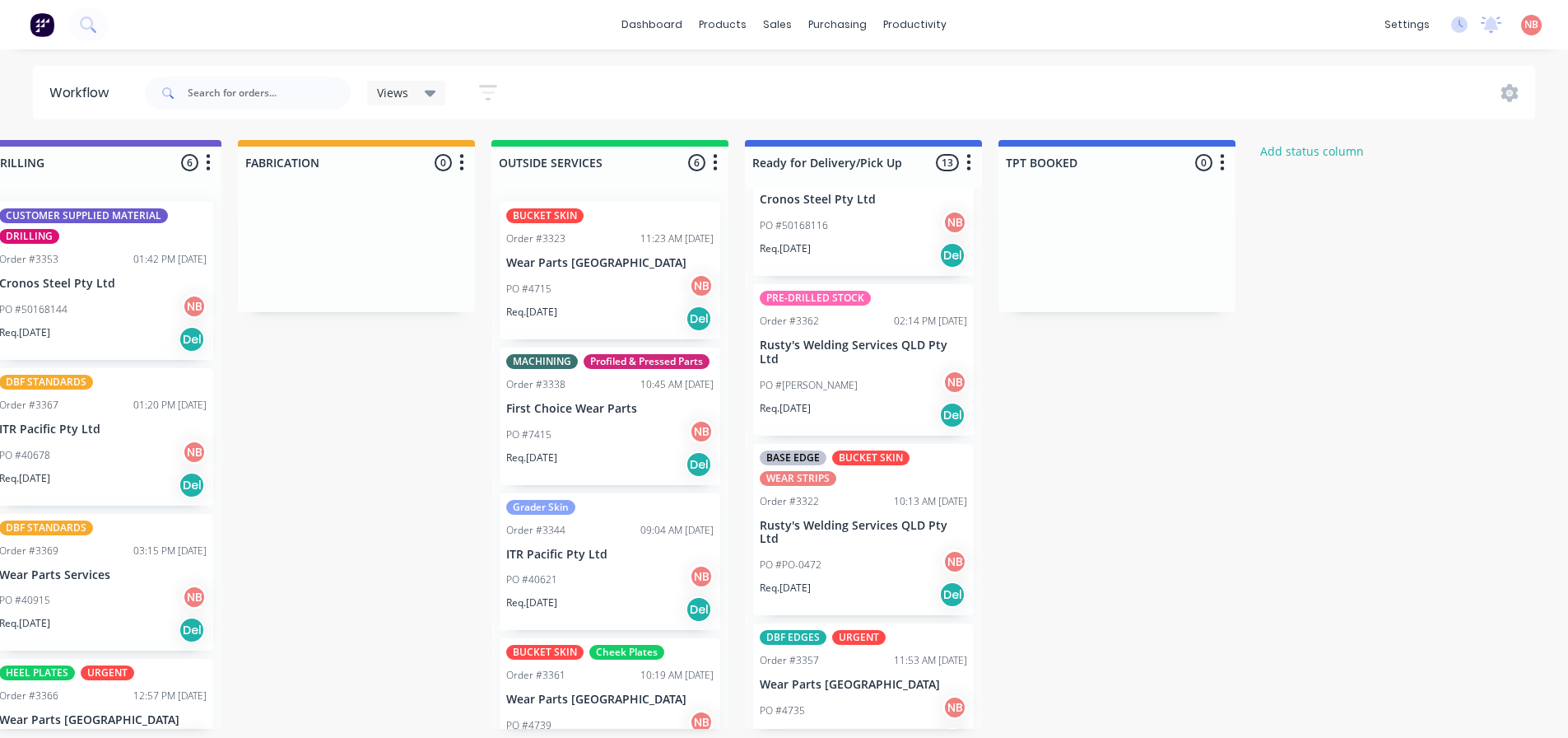
scroll to position [576, 0]
click at [864, 482] on div "Mark as Picked Up" at bounding box center [905, 480] width 166 height 34
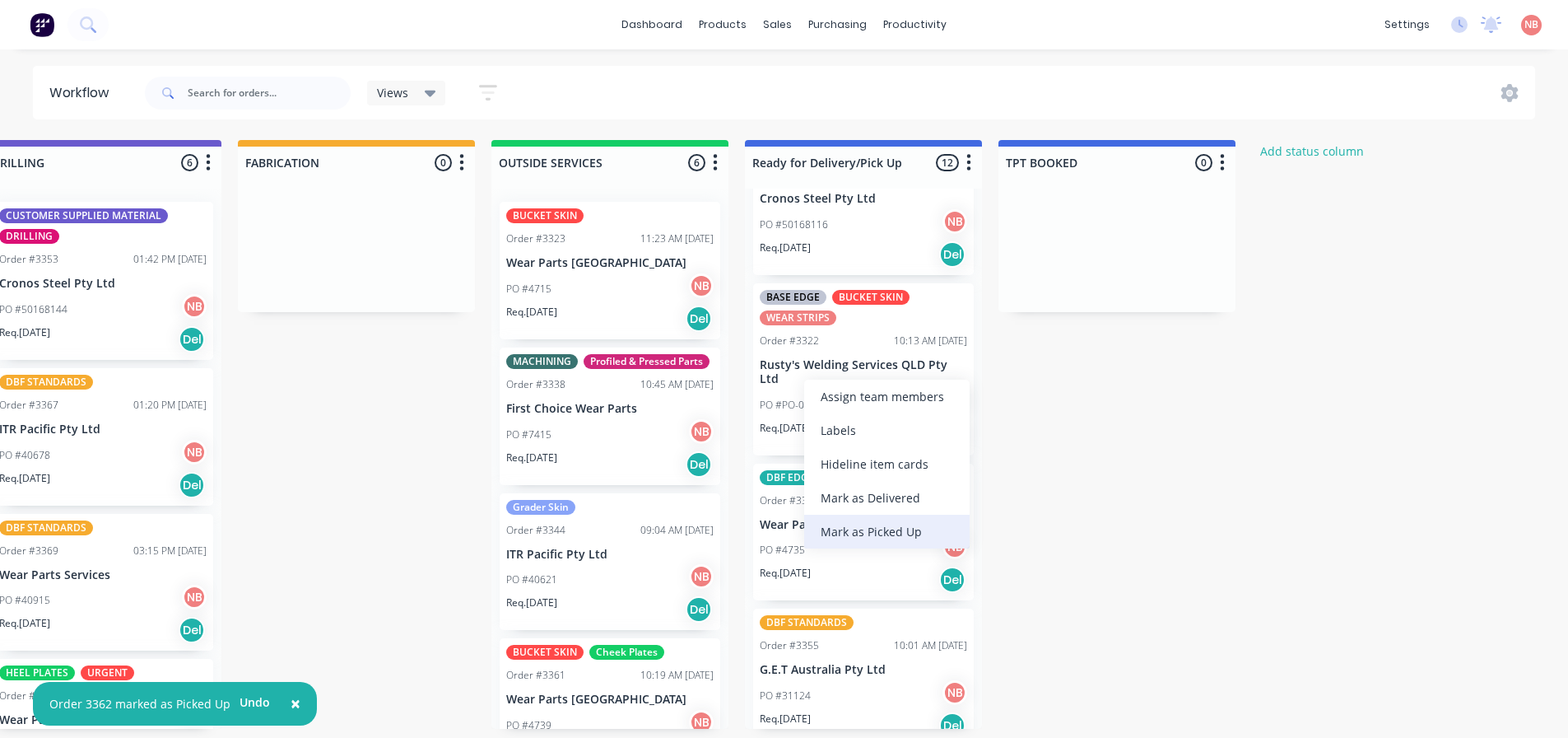
click at [853, 528] on div "Mark as Picked Up" at bounding box center [887, 531] width 166 height 34
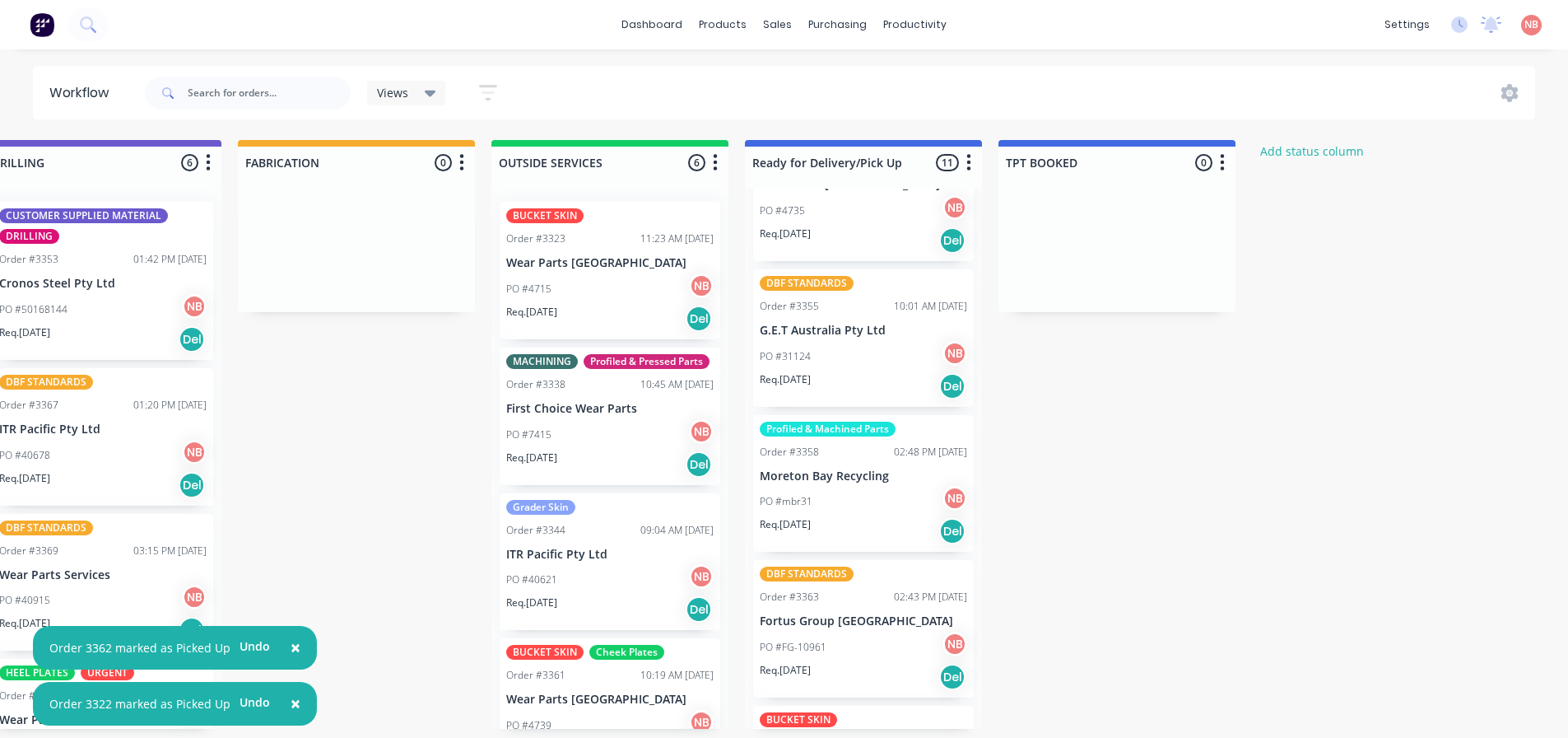
scroll to position [0, 0]
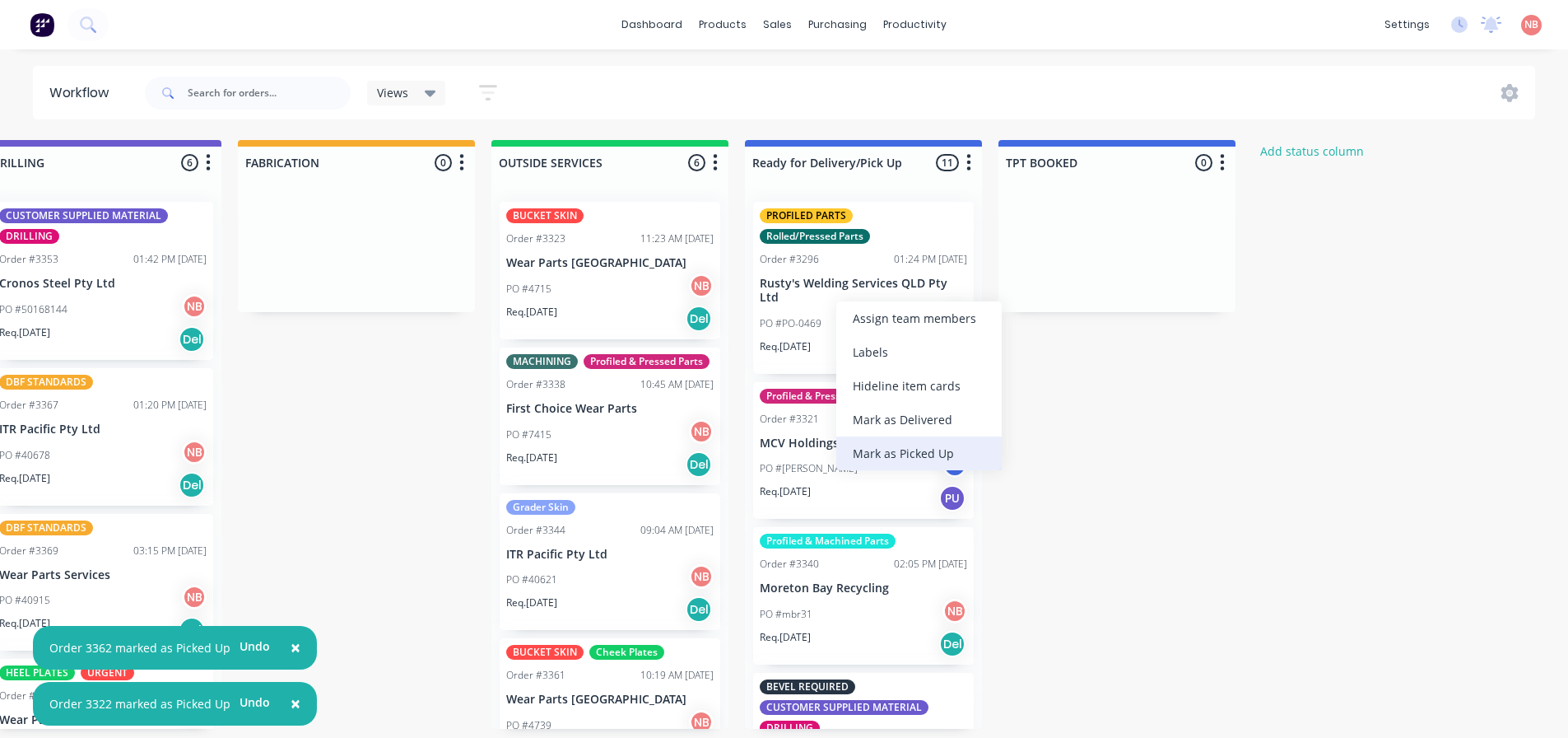
click at [883, 455] on div "Mark as Picked Up" at bounding box center [919, 453] width 166 height 34
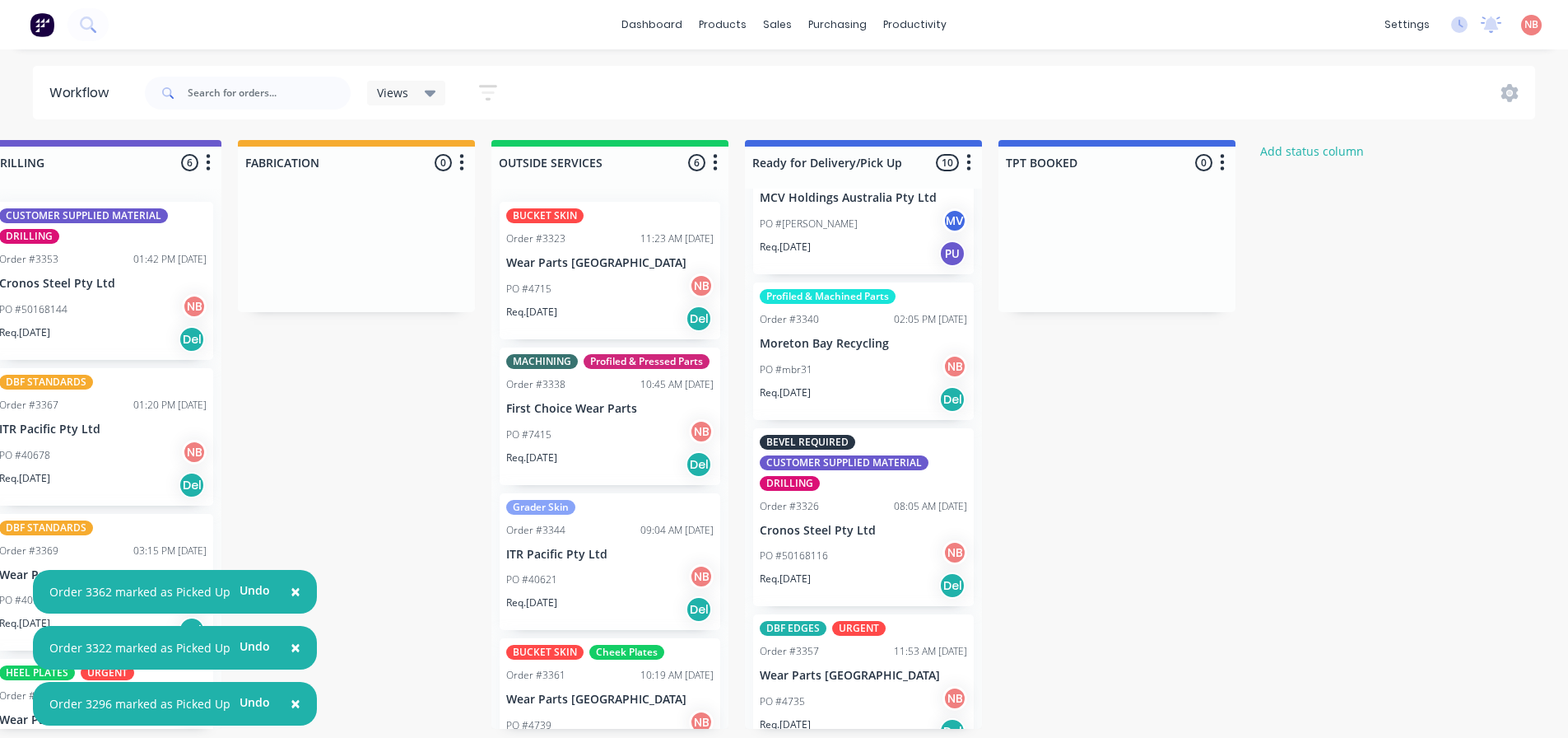
scroll to position [165, 0]
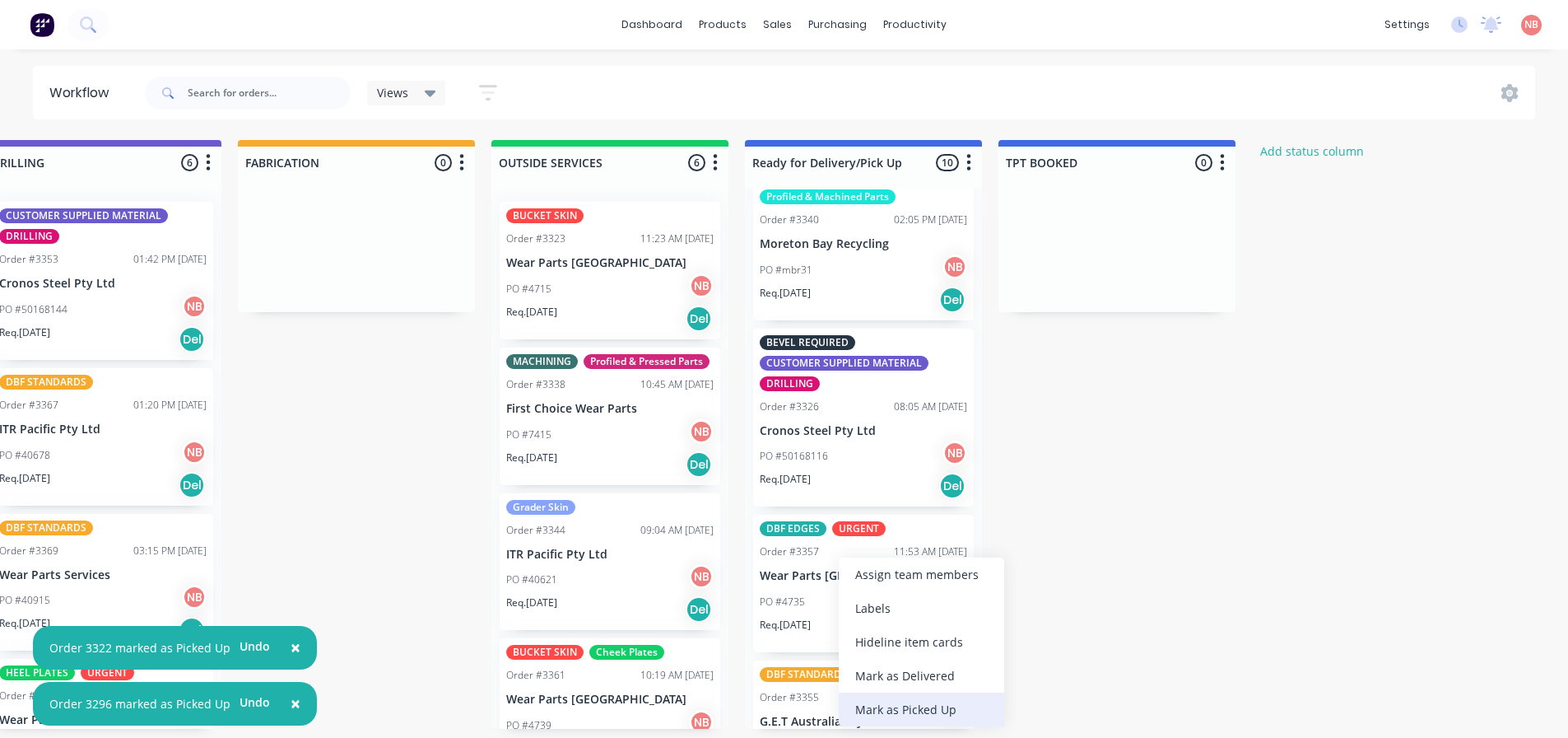
click at [877, 709] on div "Mark as Picked Up" at bounding box center [921, 709] width 166 height 34
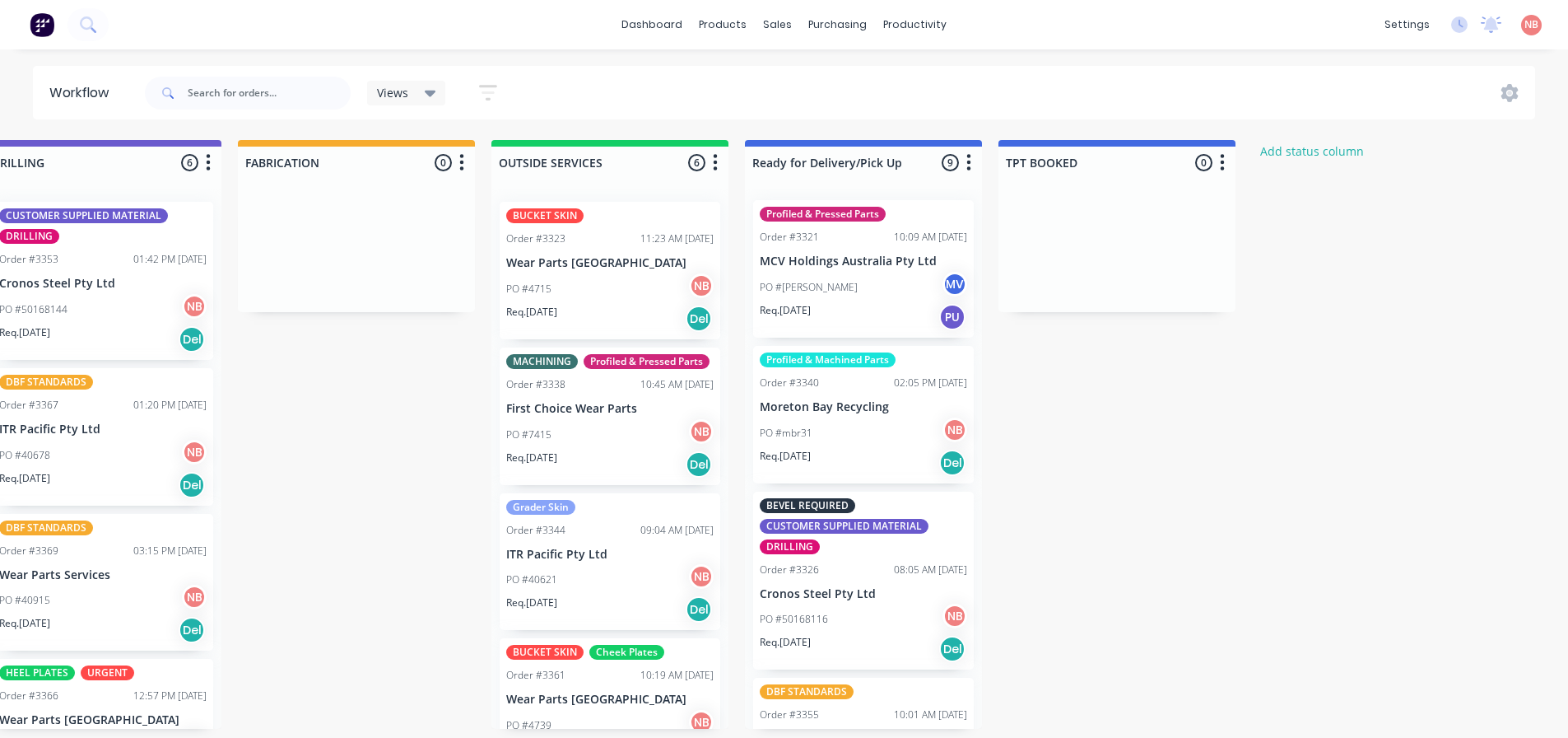
scroll to position [0, 0]
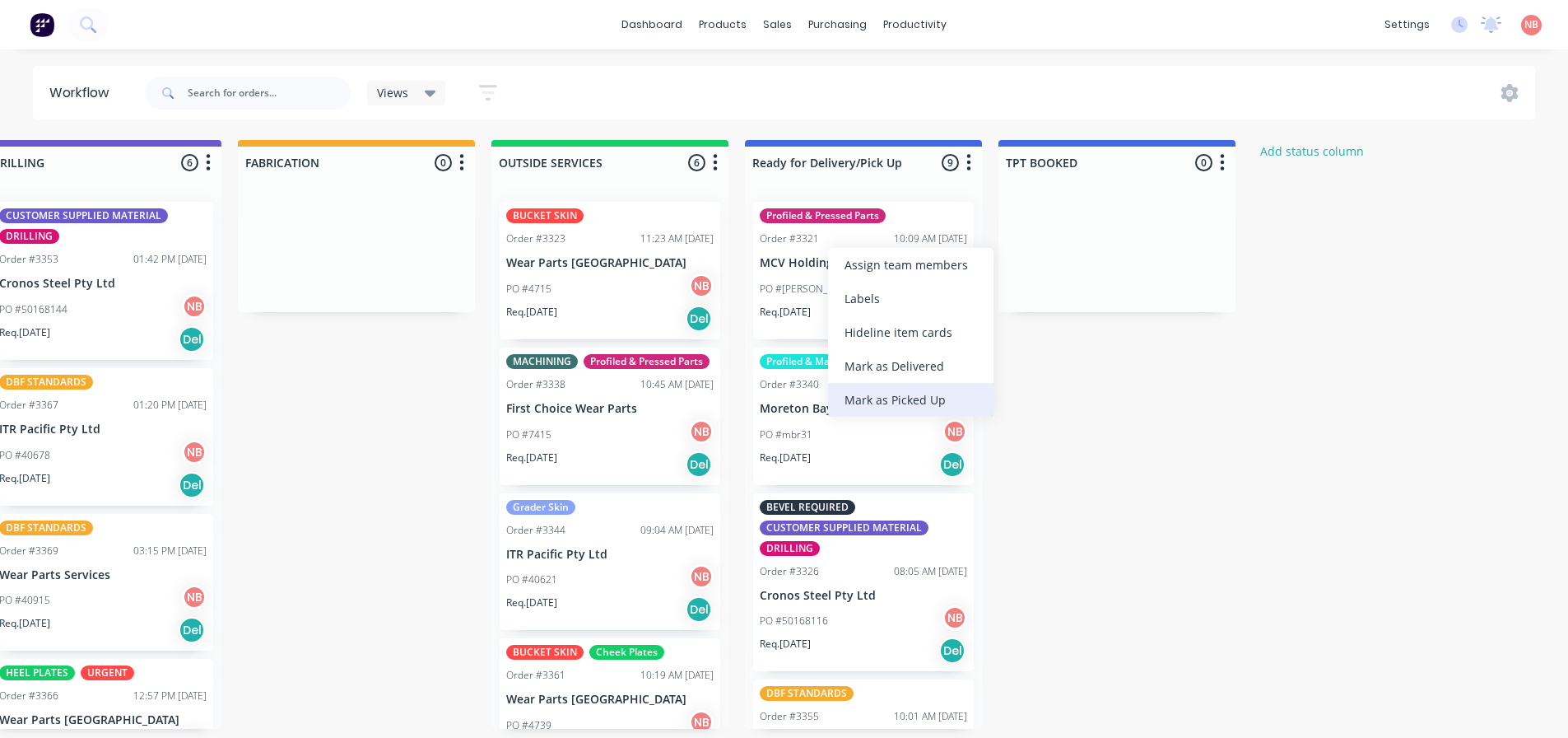
click at [885, 400] on div "Mark as Picked Up" at bounding box center [911, 399] width 166 height 34
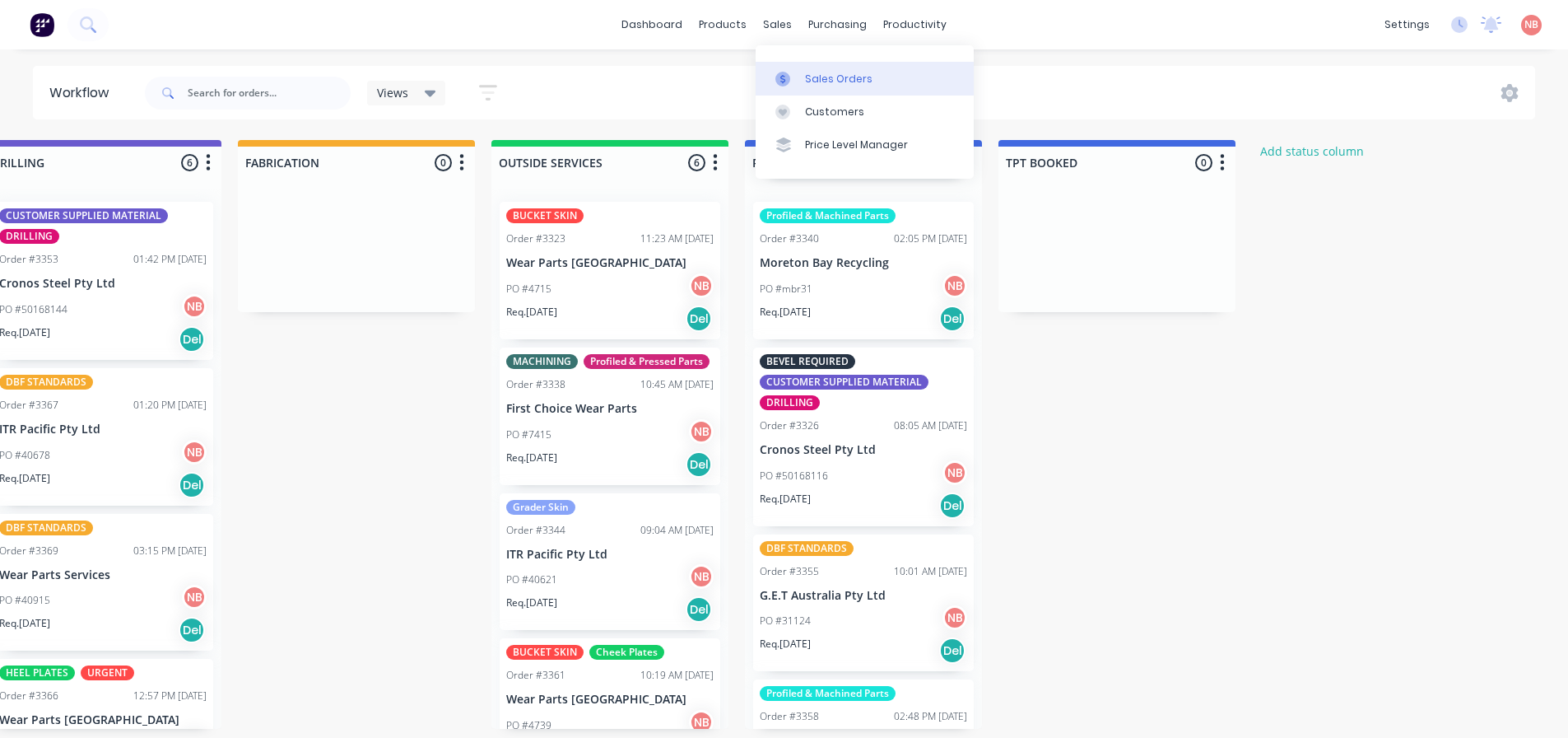
click at [790, 71] on div at bounding box center [788, 78] width 25 height 15
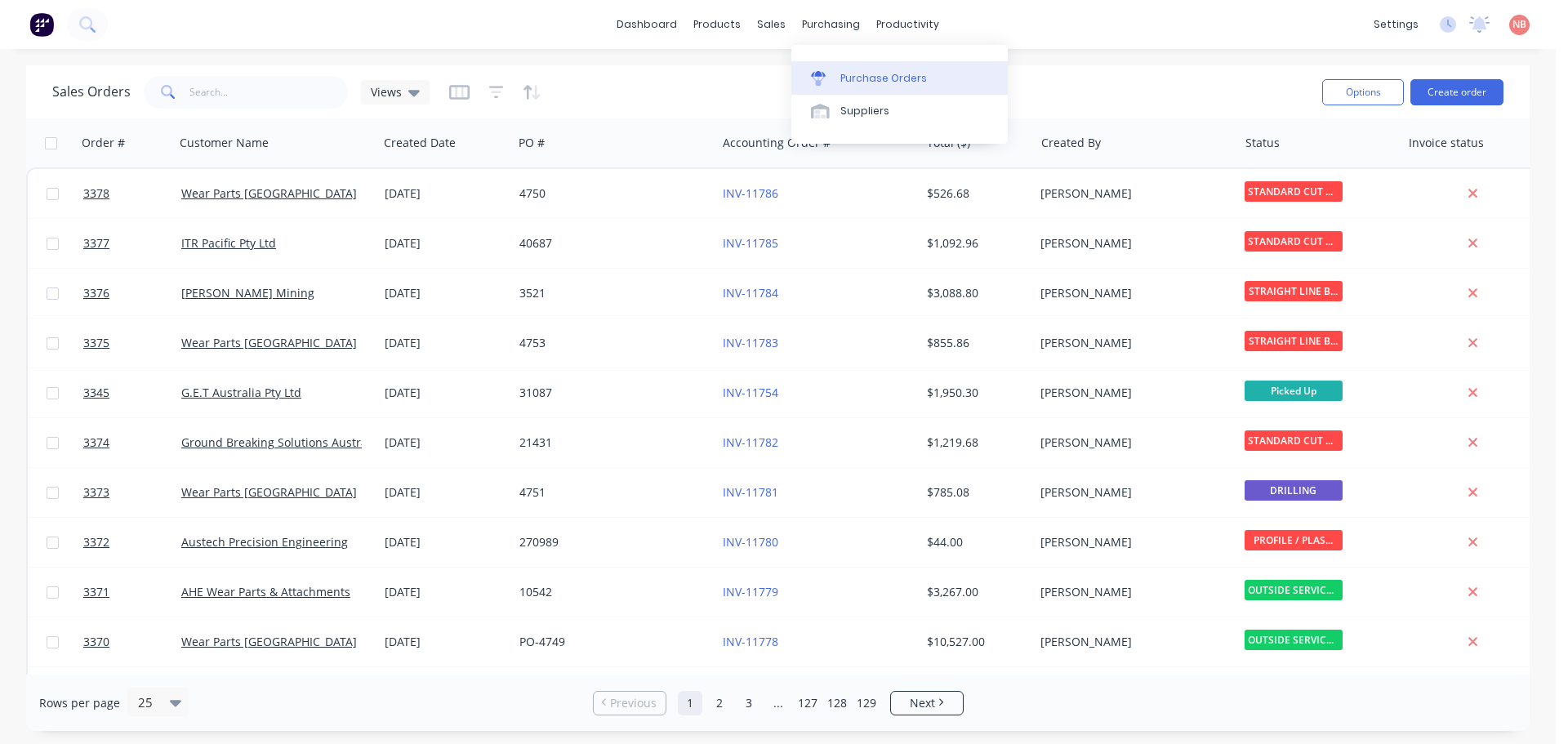
click at [823, 71] on icon at bounding box center [817, 78] width 14 height 14
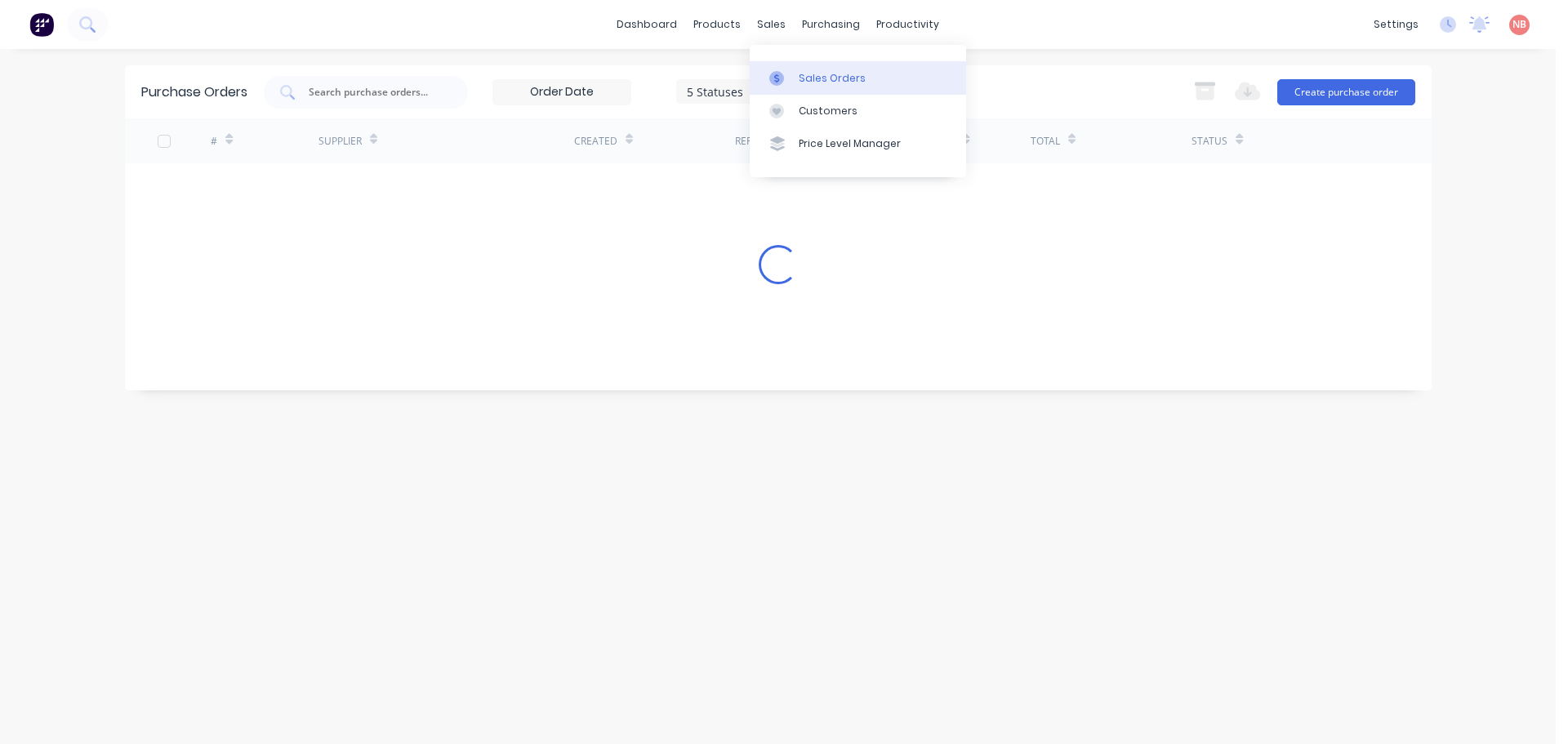
click at [777, 72] on icon at bounding box center [776, 78] width 14 height 14
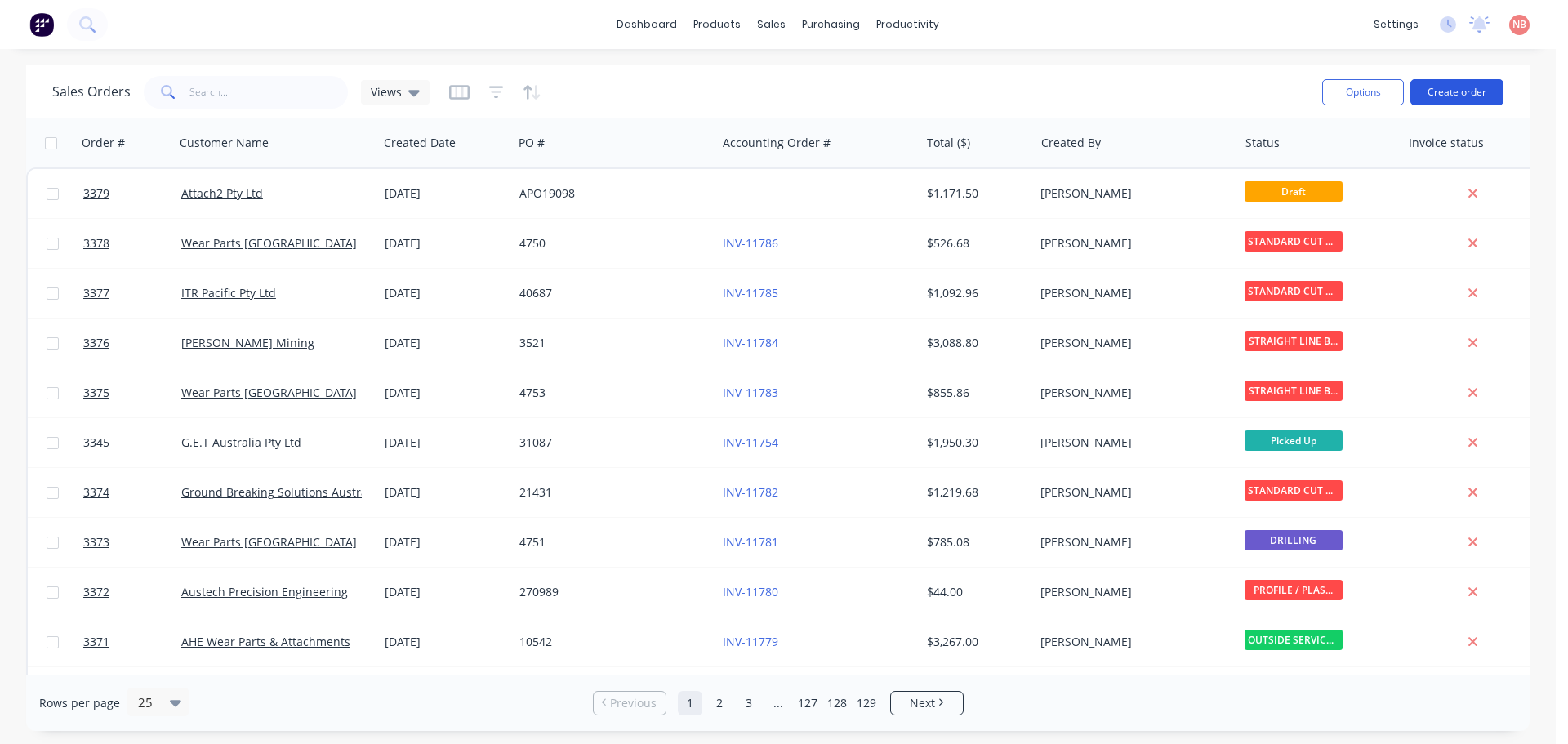
click at [1451, 88] on button "Create order" at bounding box center [1456, 92] width 93 height 26
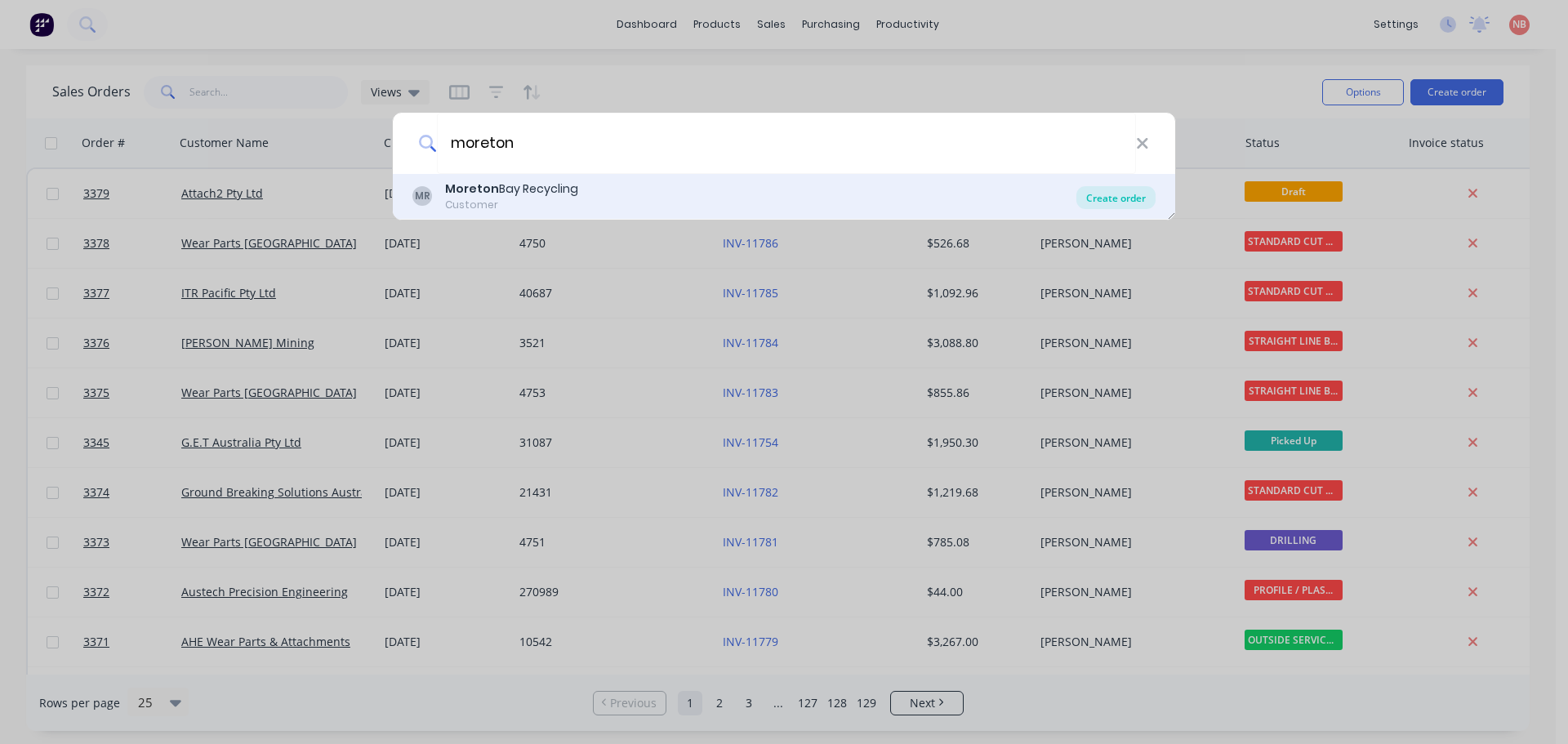
click at [1098, 200] on div "Create order" at bounding box center [1115, 197] width 79 height 23
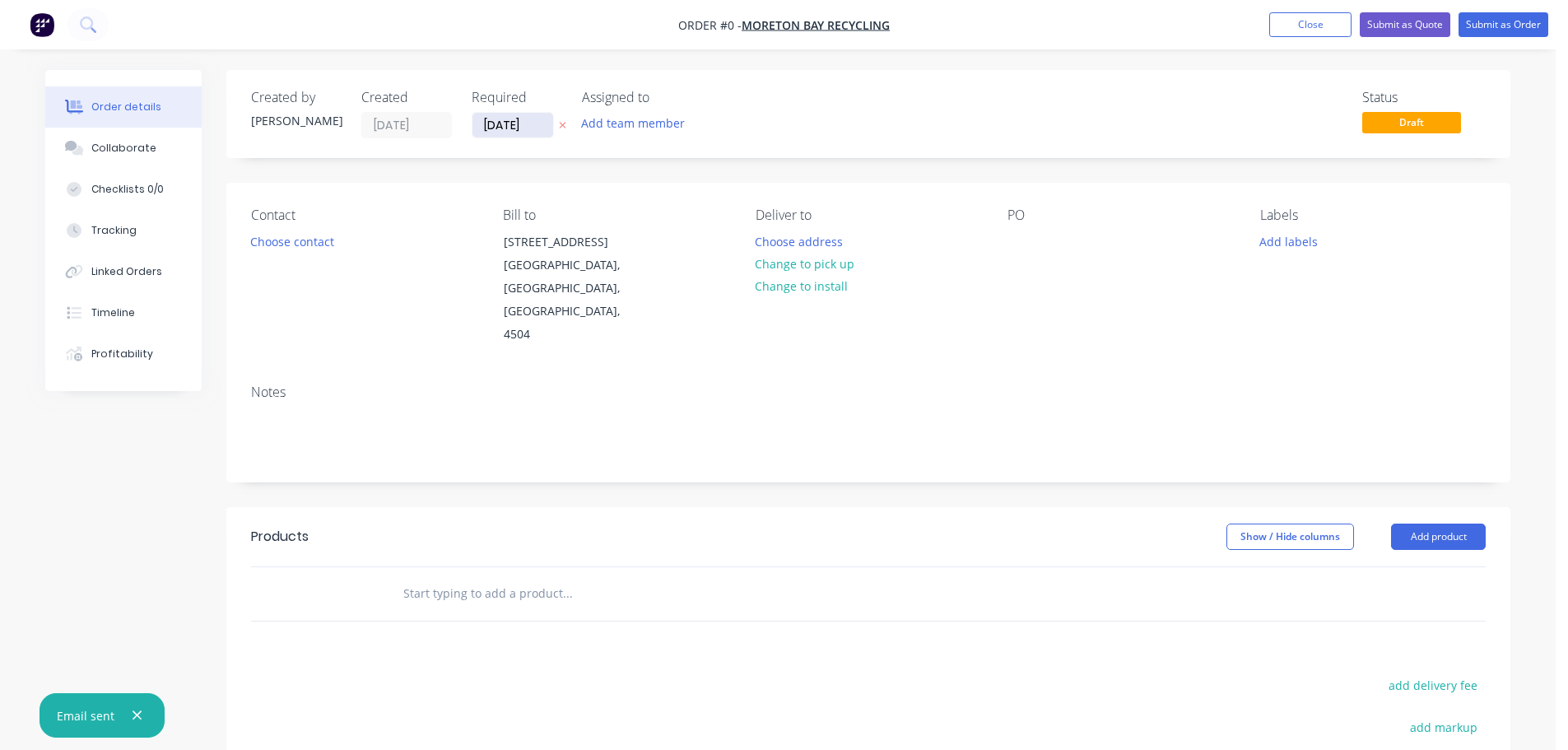
click at [498, 109] on div "Required [DATE]" at bounding box center [516, 113] width 90 height 49
click at [497, 126] on input "[DATE]" at bounding box center [513, 125] width 81 height 25
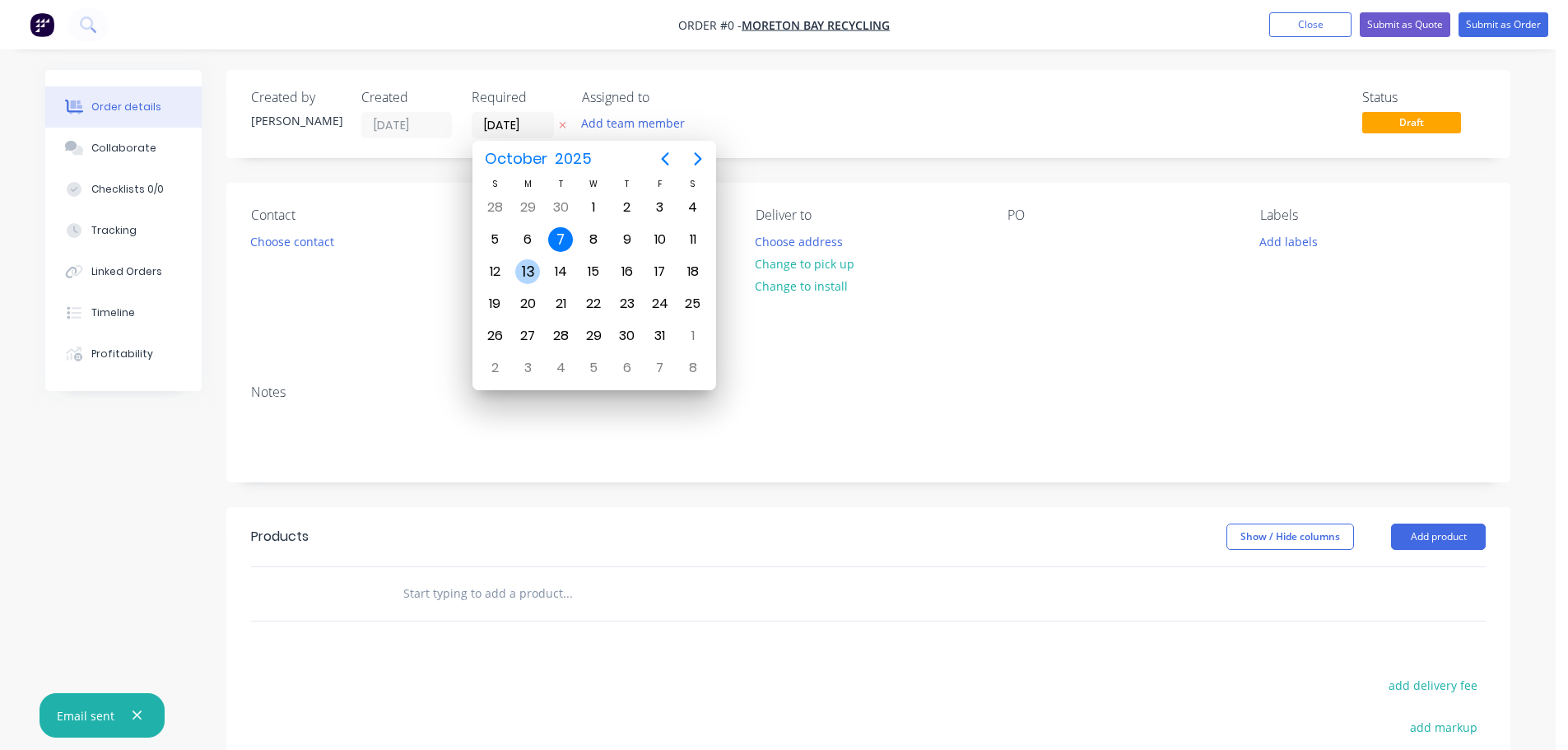
click at [528, 273] on div "13" at bounding box center [528, 271] width 25 height 25
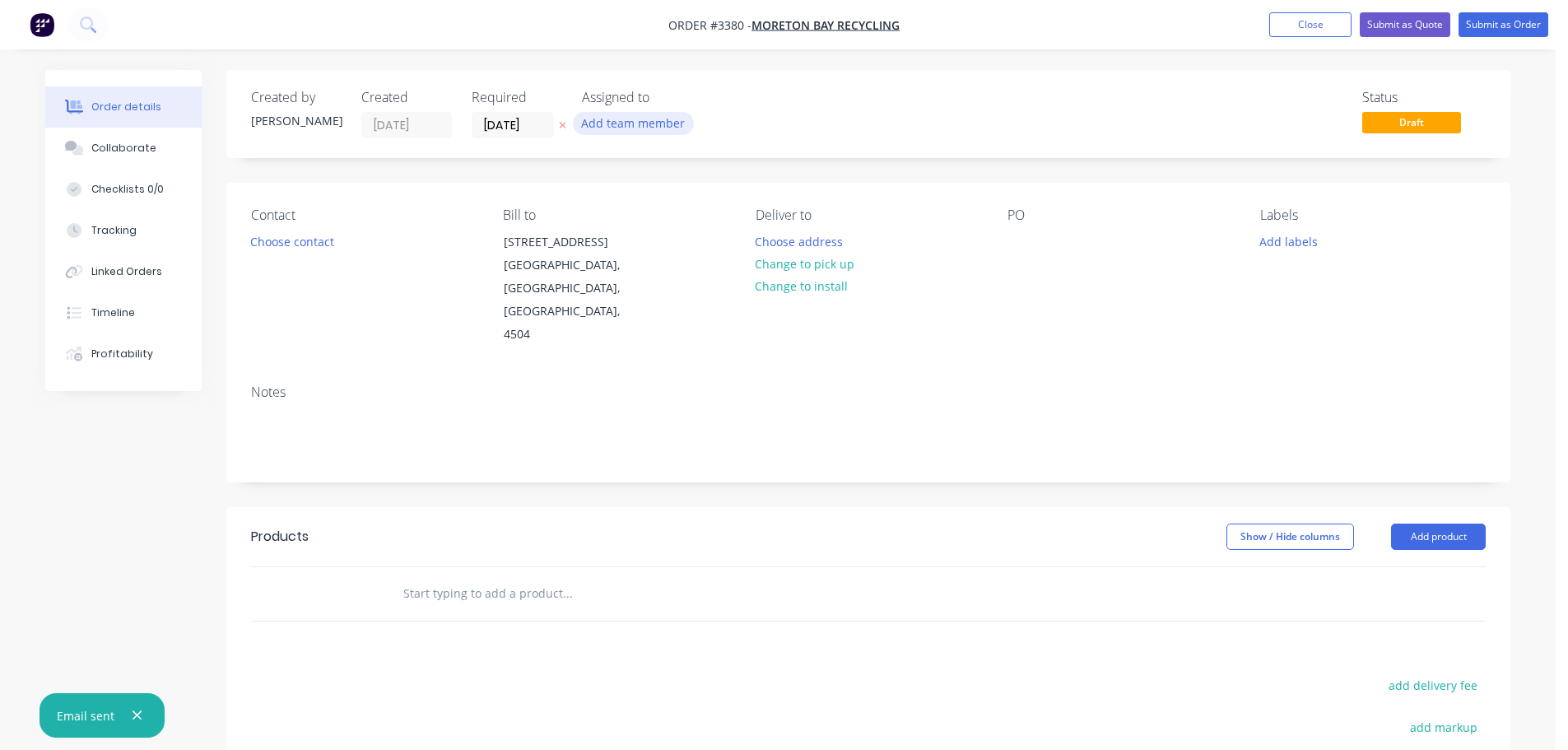
click at [609, 118] on button "Add team member" at bounding box center [633, 123] width 121 height 22
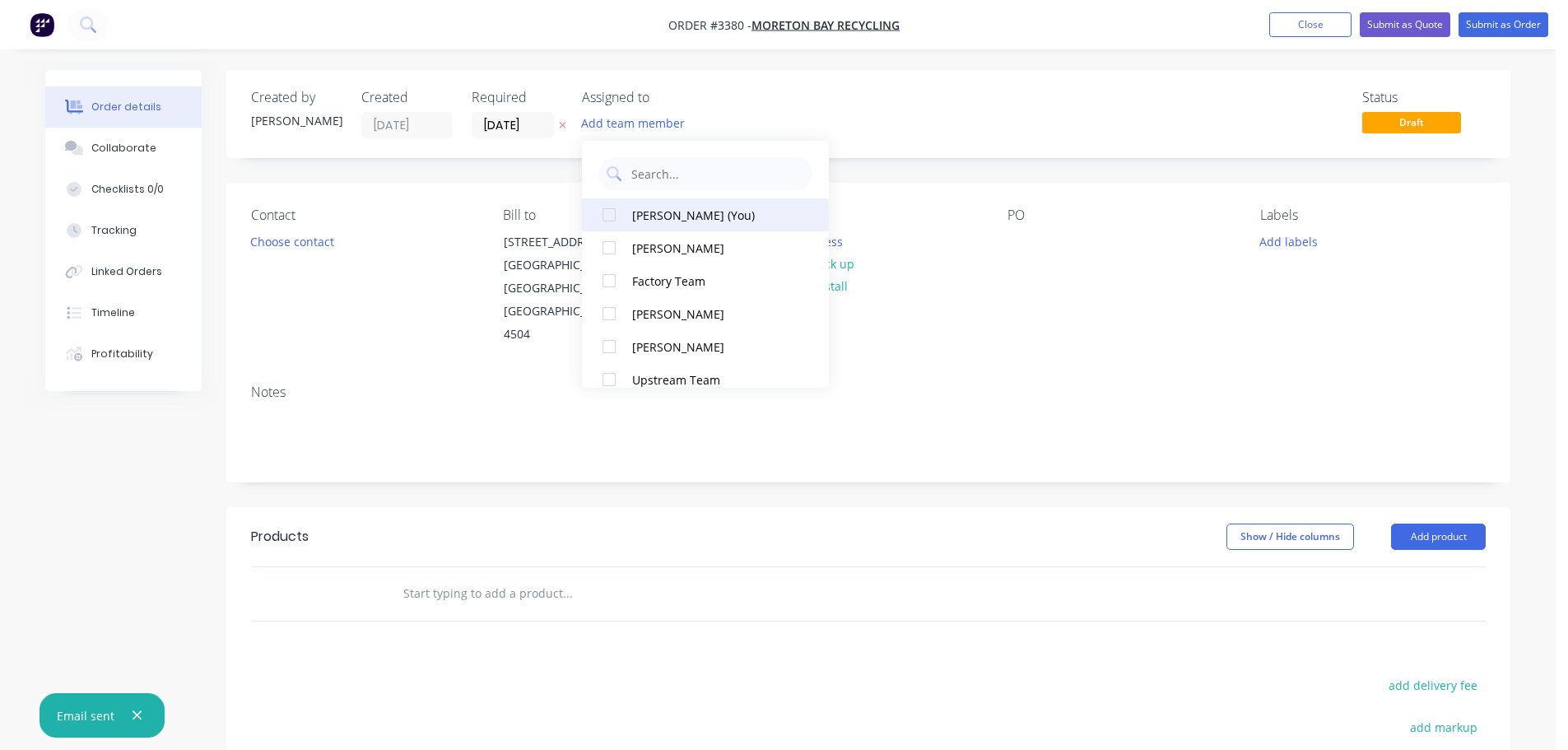
click at [651, 215] on div "[PERSON_NAME] (You)" at bounding box center [715, 216] width 165 height 17
click at [296, 251] on button "Choose contact" at bounding box center [293, 241] width 101 height 22
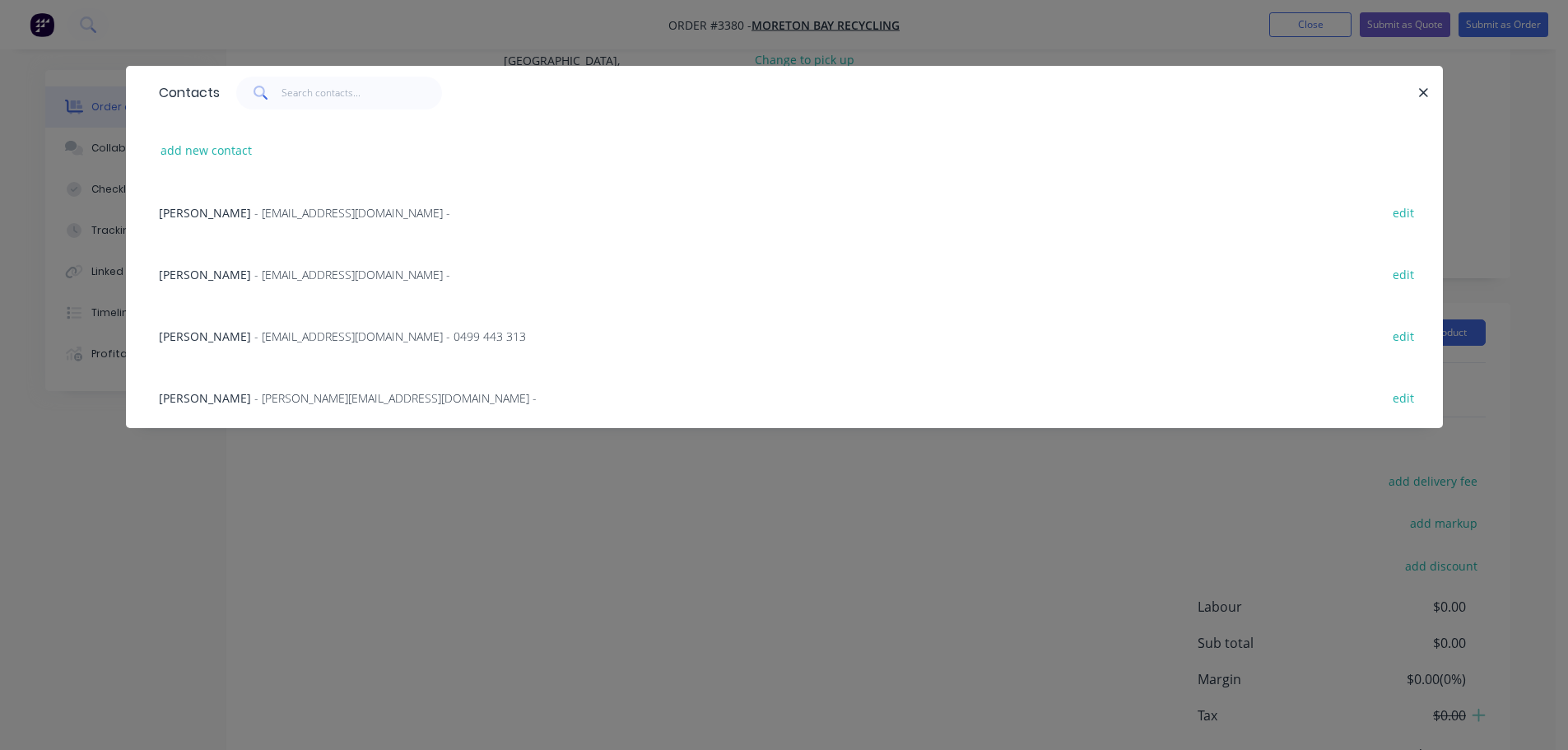
scroll to position [247, 0]
click at [258, 389] on div "[PERSON_NAME] - [PERSON_NAME][EMAIL_ADDRESS][DOMAIN_NAME] - edit" at bounding box center [784, 397] width 1268 height 62
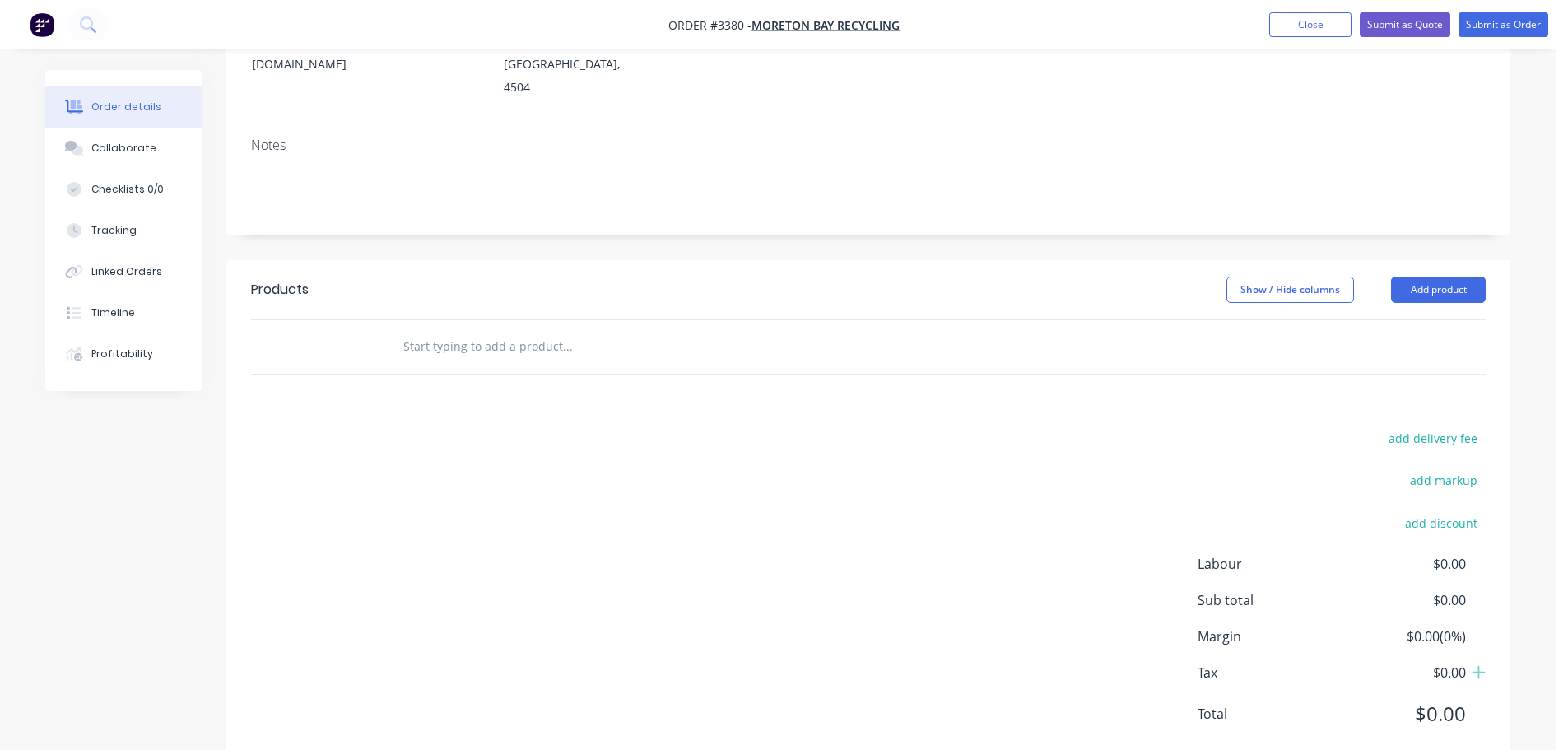
scroll to position [0, 0]
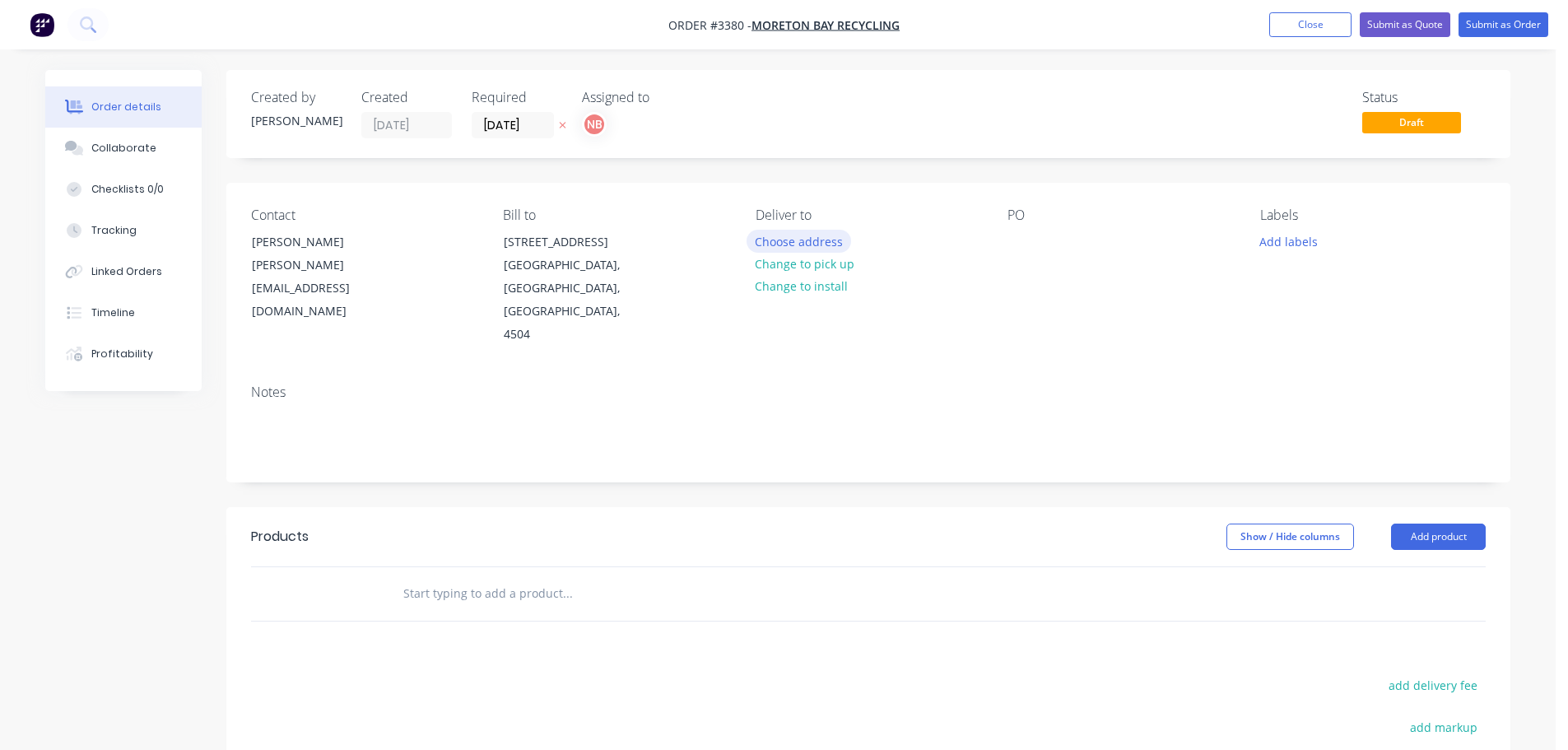
click at [770, 241] on button "Choose address" at bounding box center [799, 241] width 106 height 22
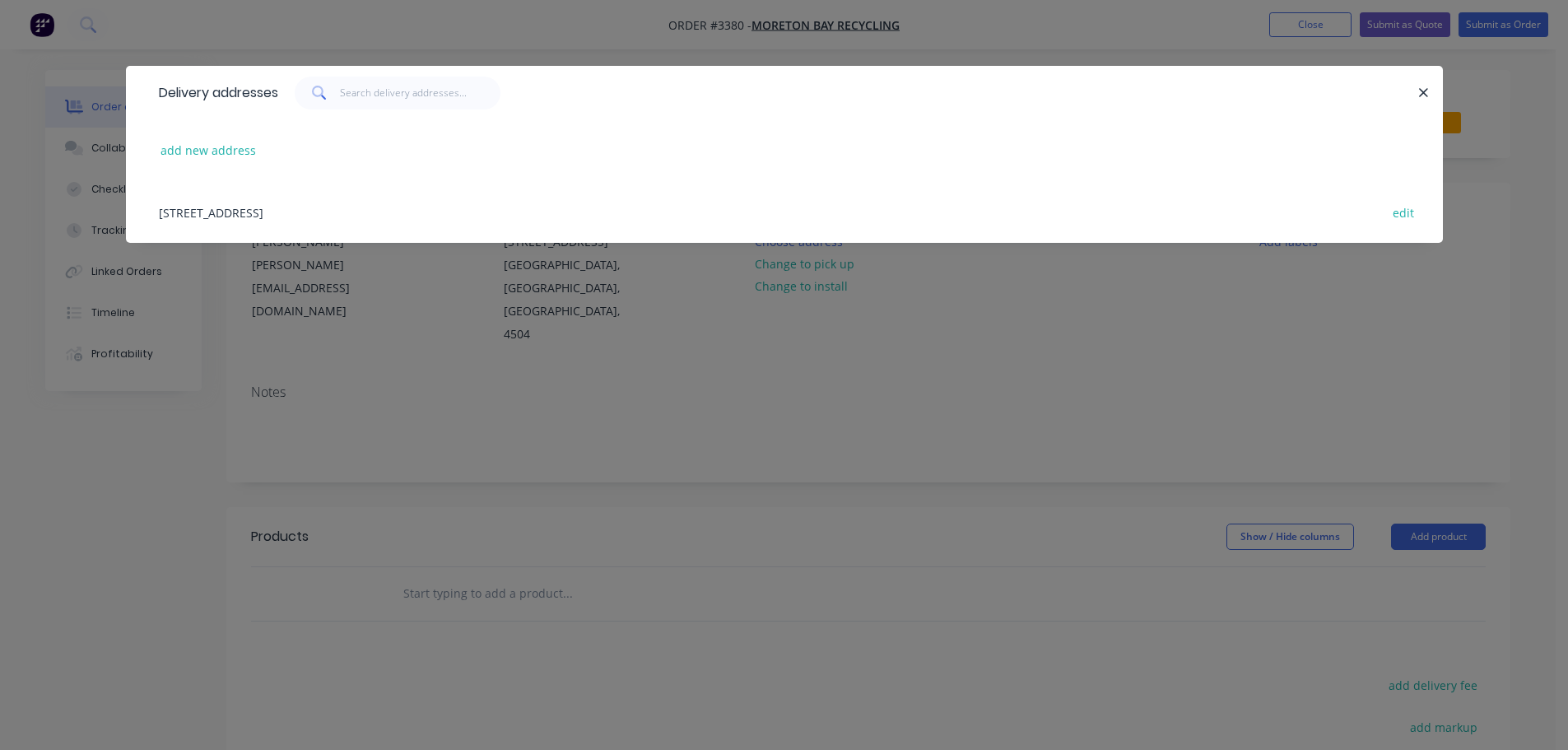
click at [334, 218] on div "[STREET_ADDRESS] edit" at bounding box center [784, 212] width 1268 height 62
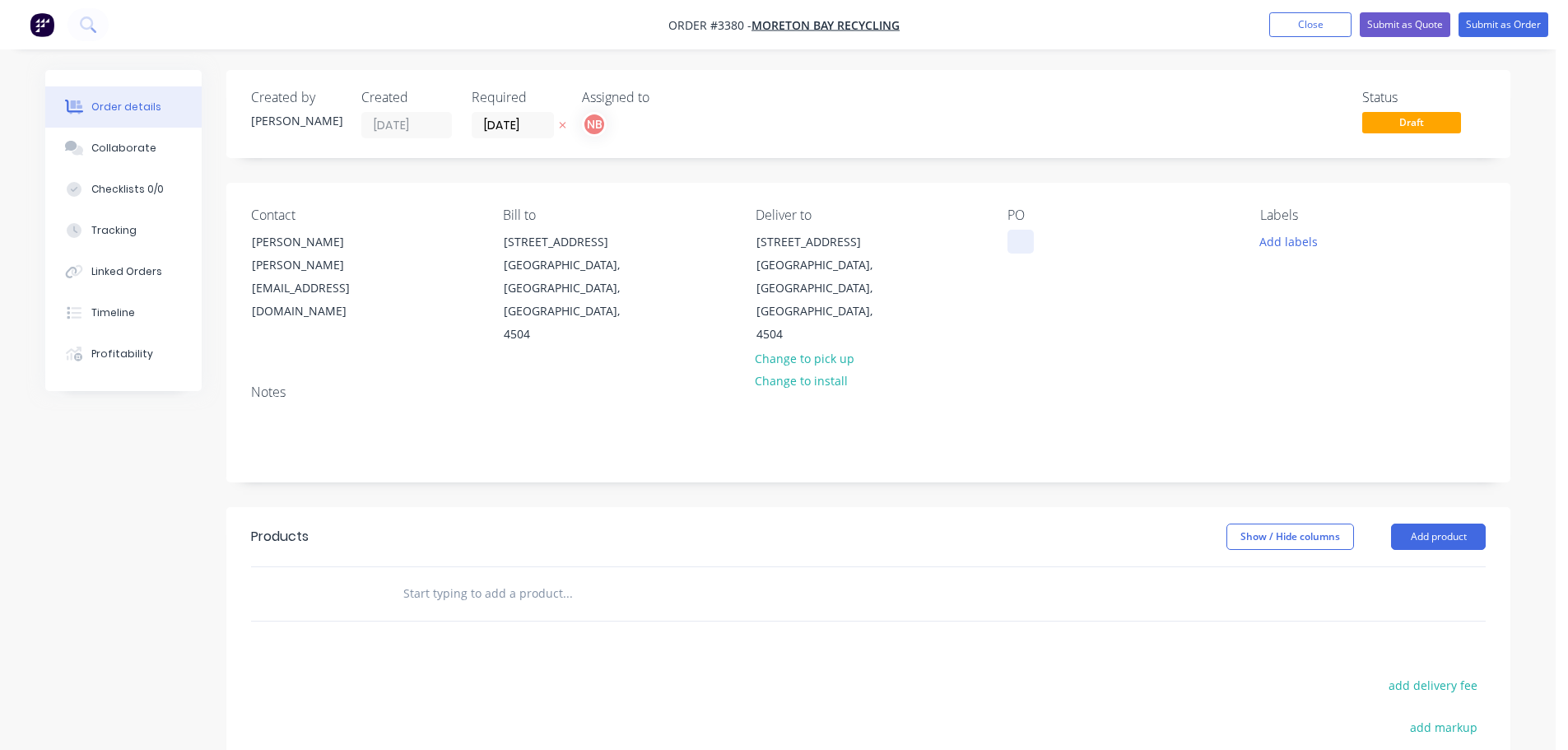
click at [1026, 242] on div at bounding box center [1021, 241] width 27 height 24
click at [1049, 243] on div "mbr31" at bounding box center [1039, 241] width 63 height 24
click at [1256, 238] on button "Add labels" at bounding box center [1289, 241] width 76 height 22
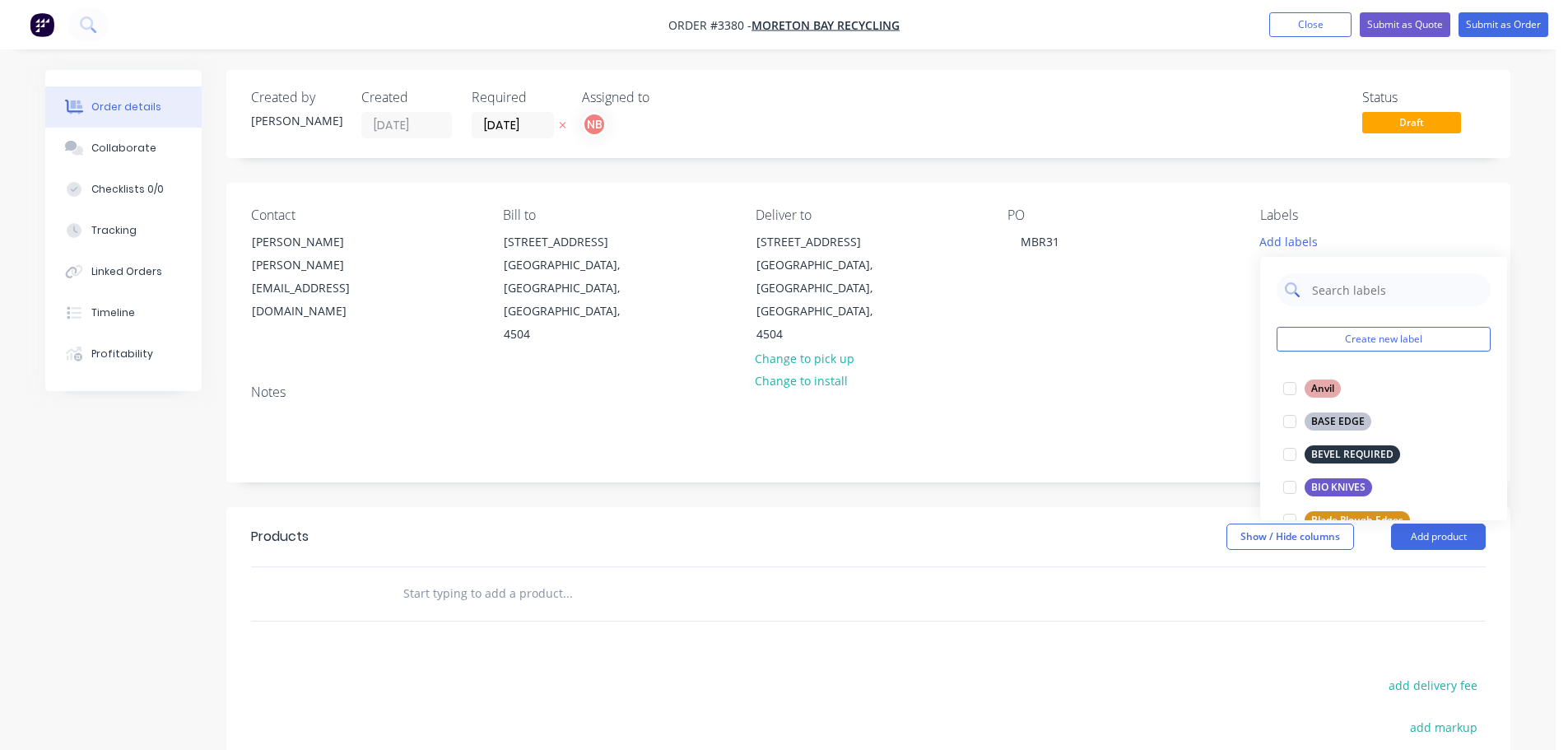
click at [1362, 290] on input "text" at bounding box center [1396, 290] width 172 height 33
click at [903, 577] on div at bounding box center [679, 594] width 580 height 33
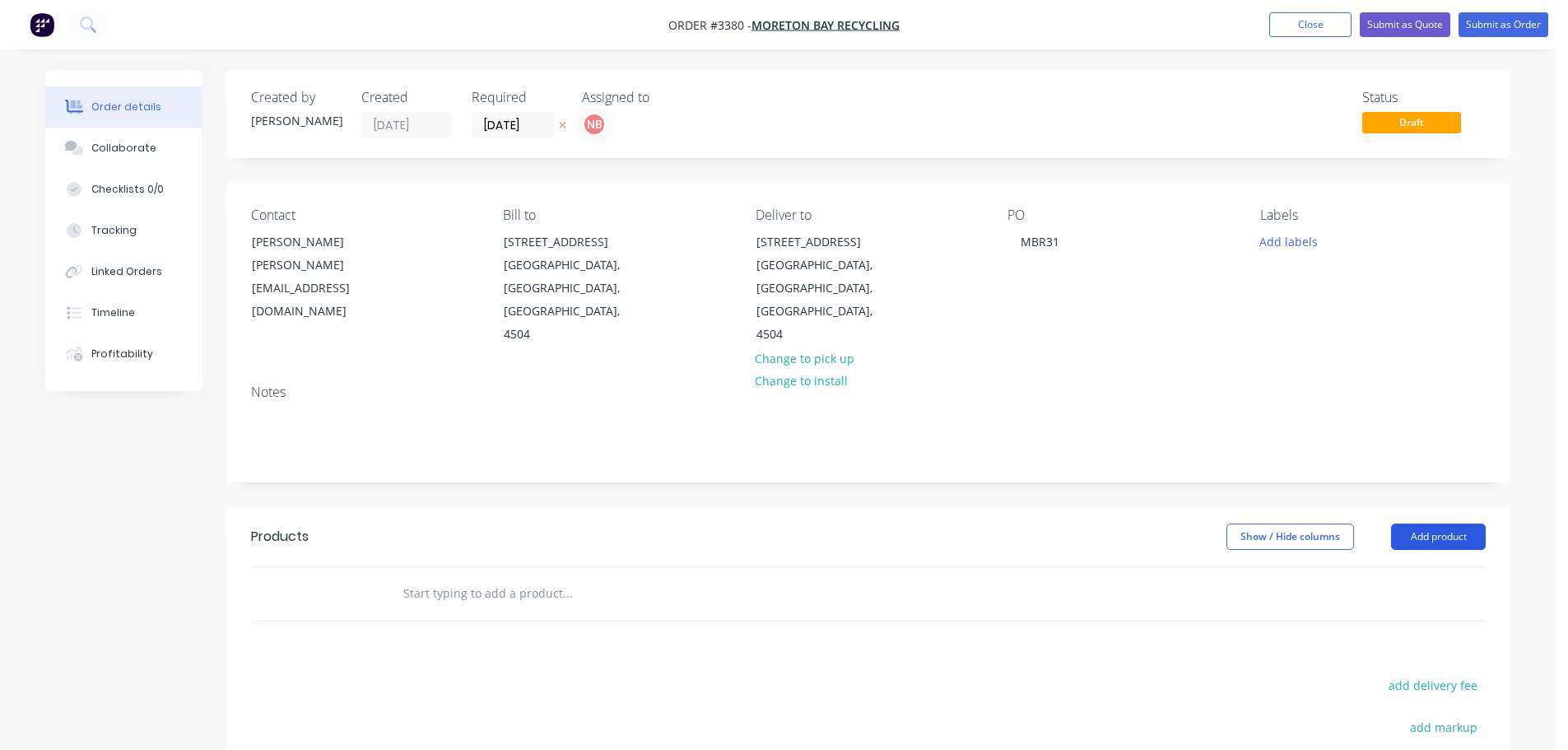
click at [1425, 523] on button "Add product" at bounding box center [1438, 536] width 95 height 27
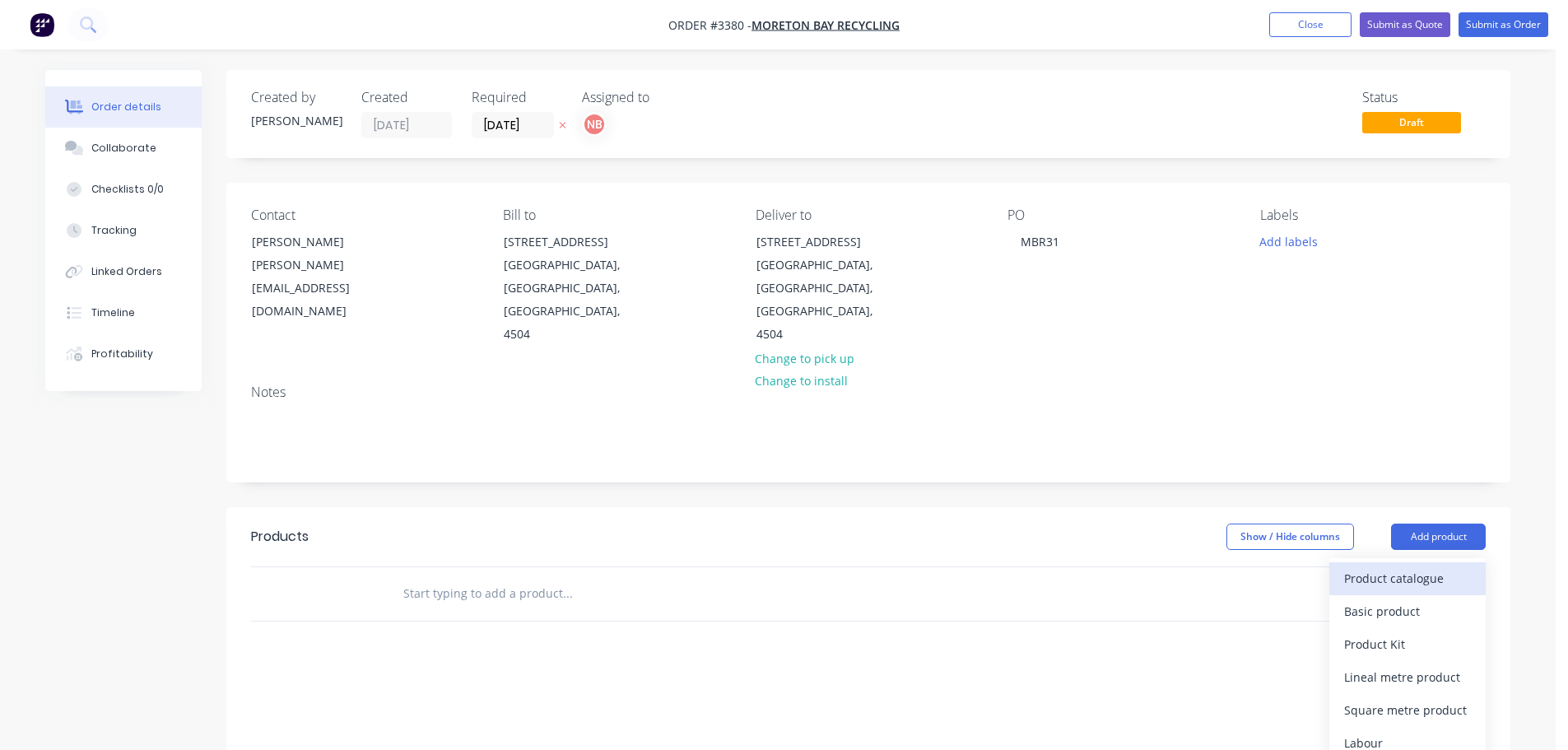
click at [1406, 566] on div "Product catalogue" at bounding box center [1408, 578] width 127 height 24
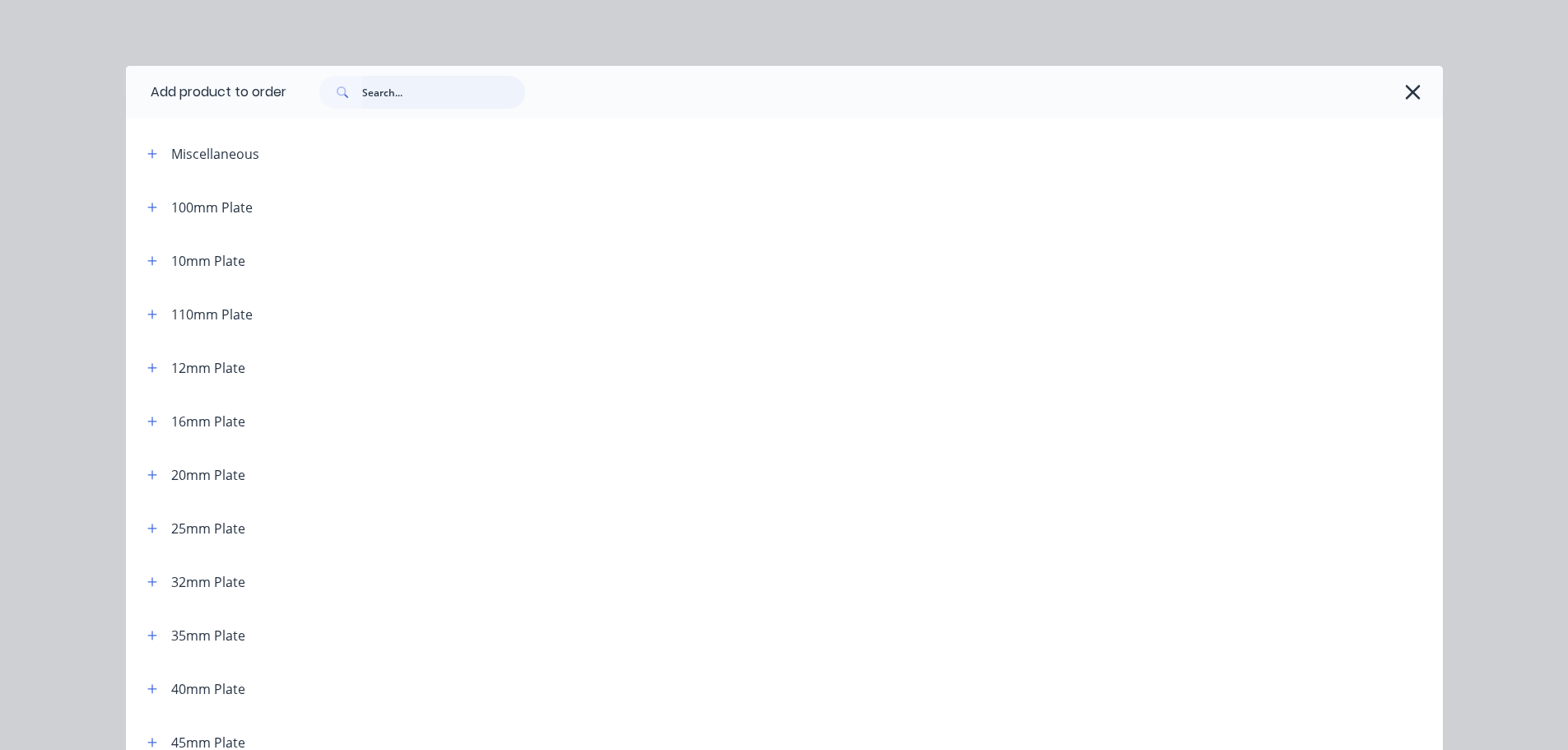
click at [491, 96] on input "text" at bounding box center [444, 92] width 163 height 33
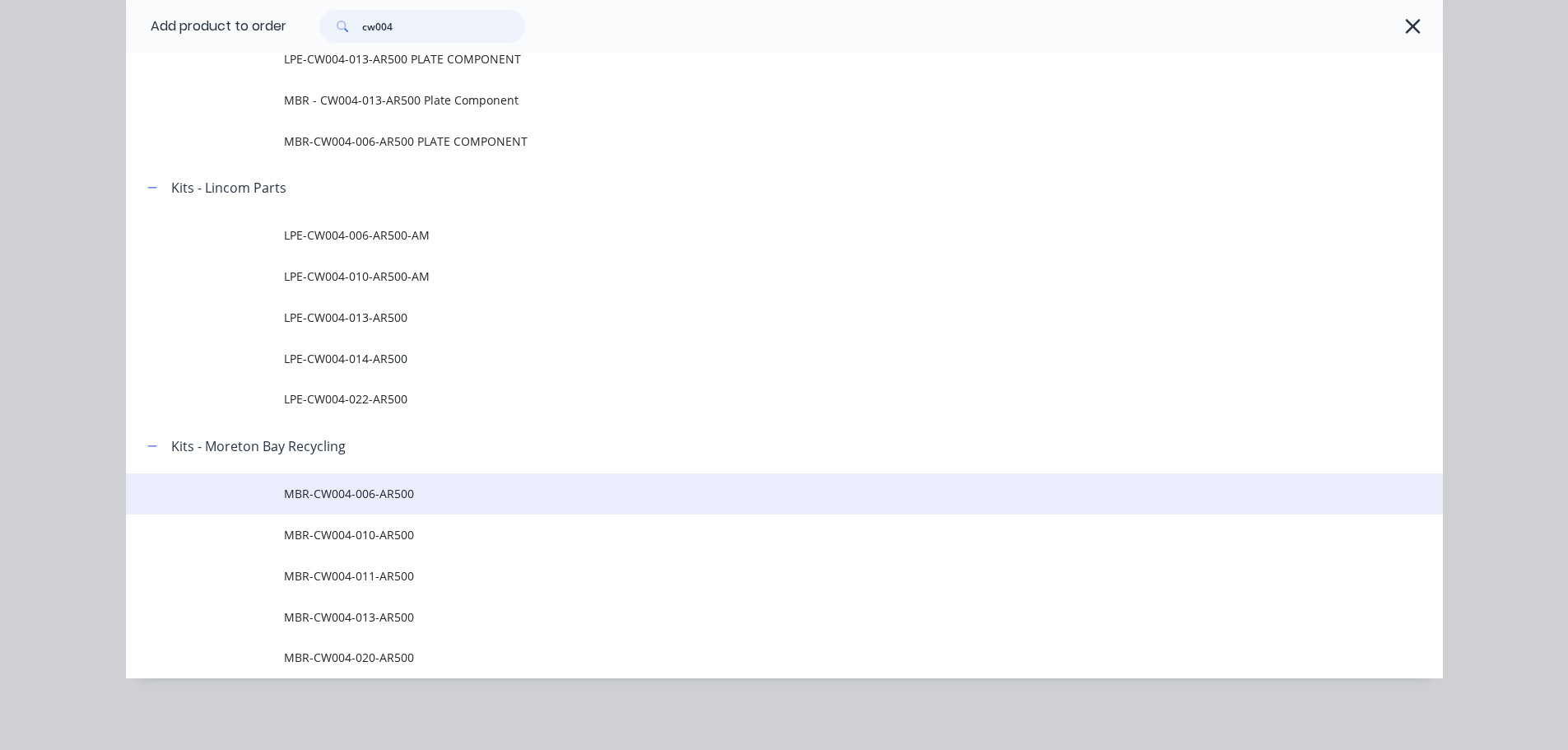
scroll to position [278, 0]
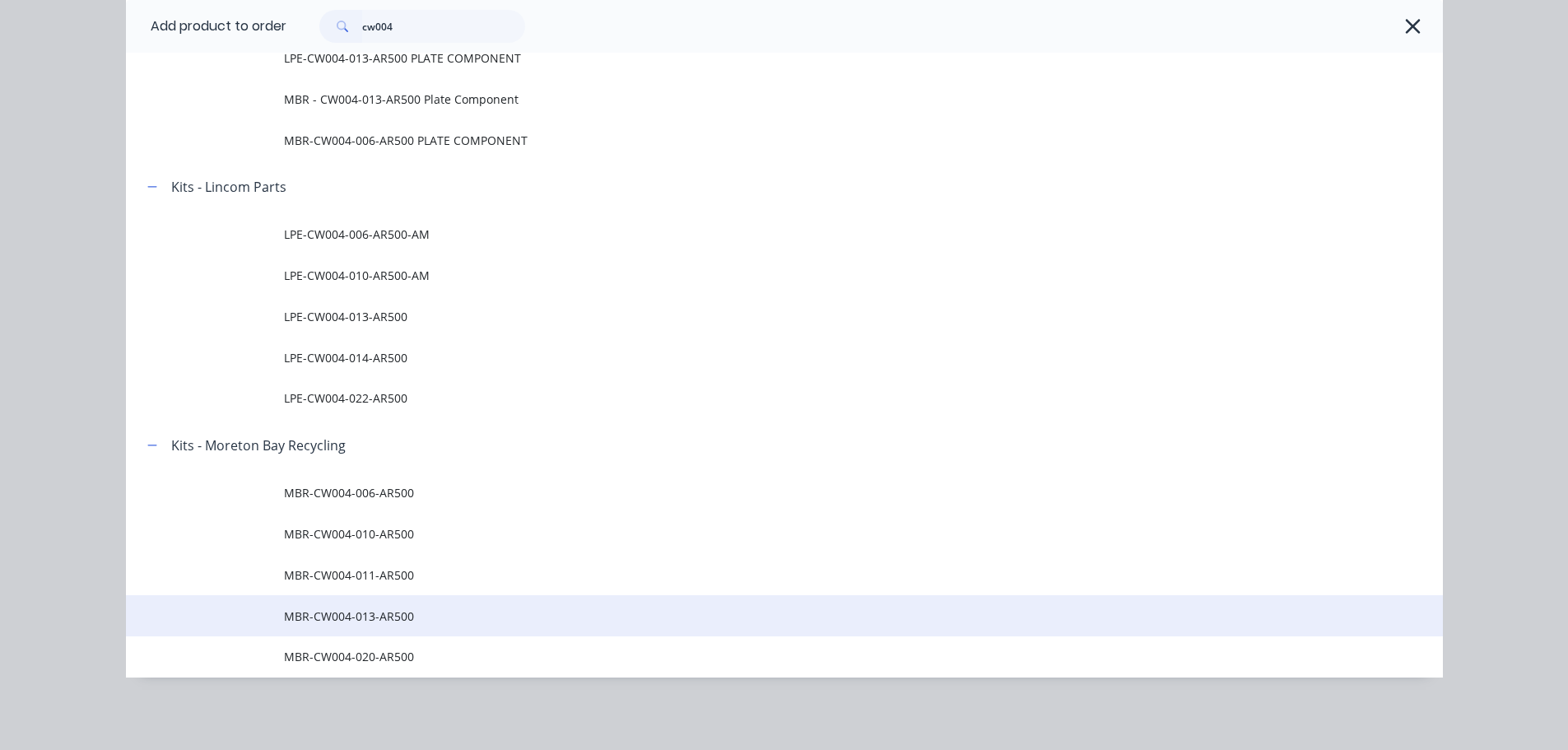
click at [396, 612] on span "MBR-CW004-013-AR500" at bounding box center [747, 616] width 927 height 17
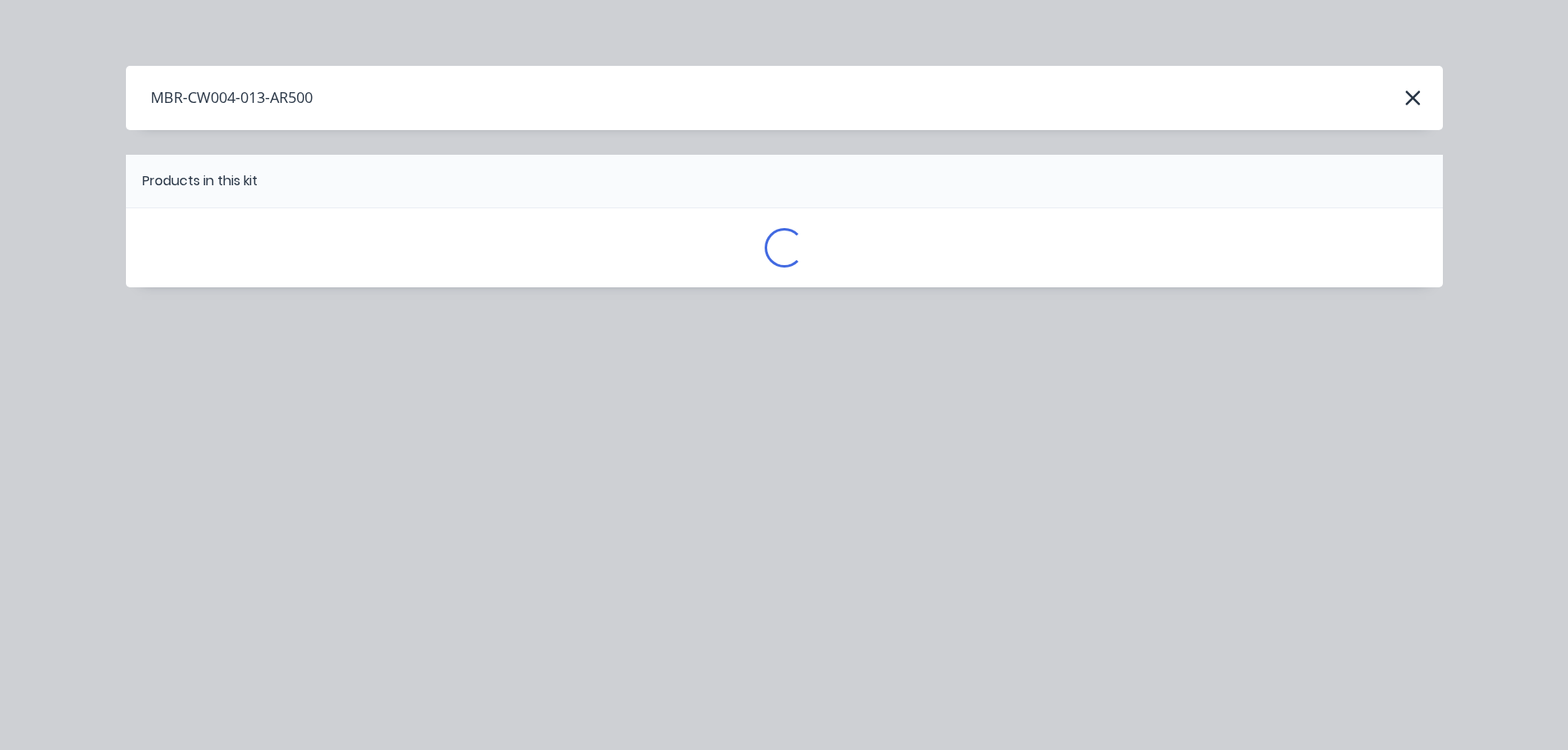
scroll to position [0, 0]
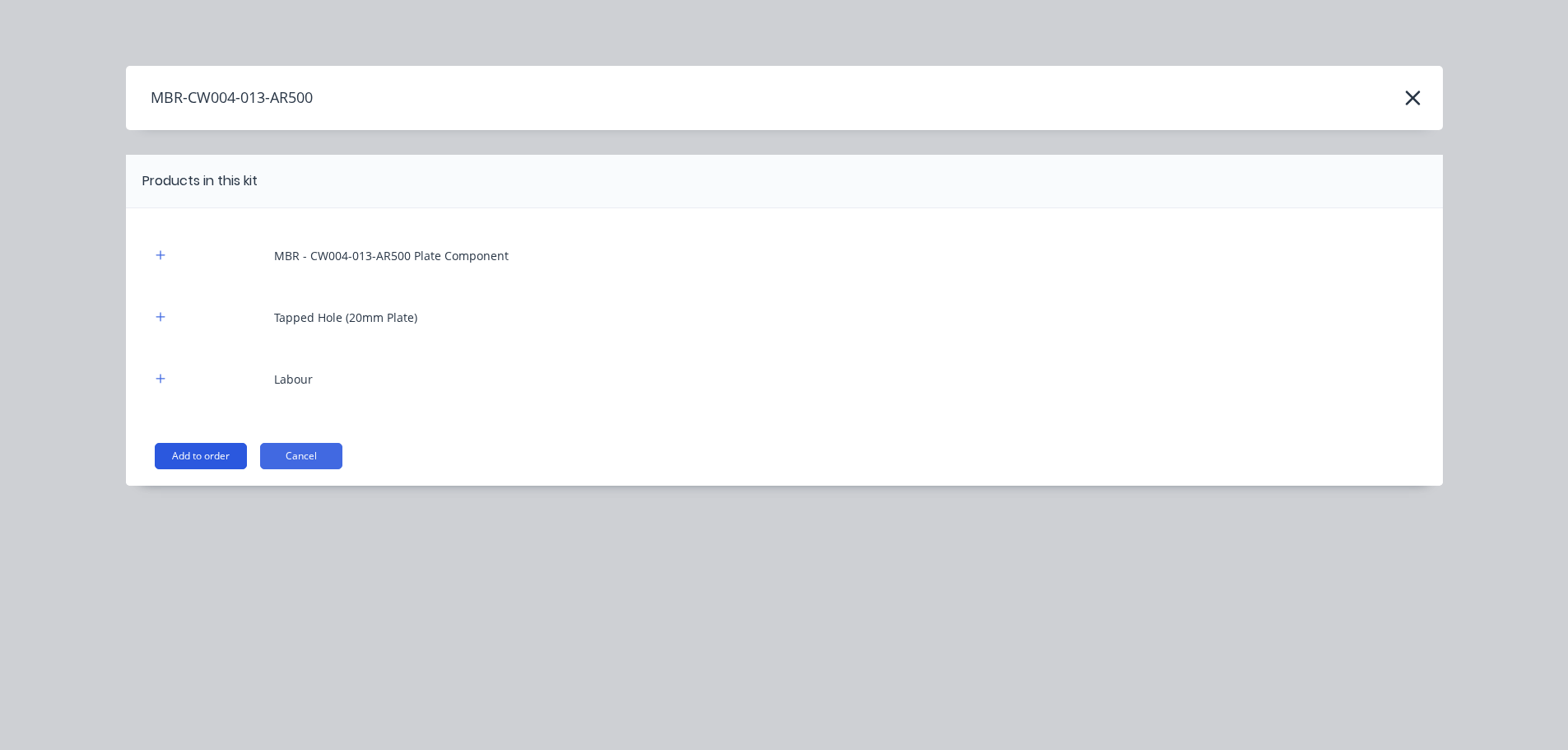
click at [177, 451] on button "Add to order" at bounding box center [200, 456] width 92 height 27
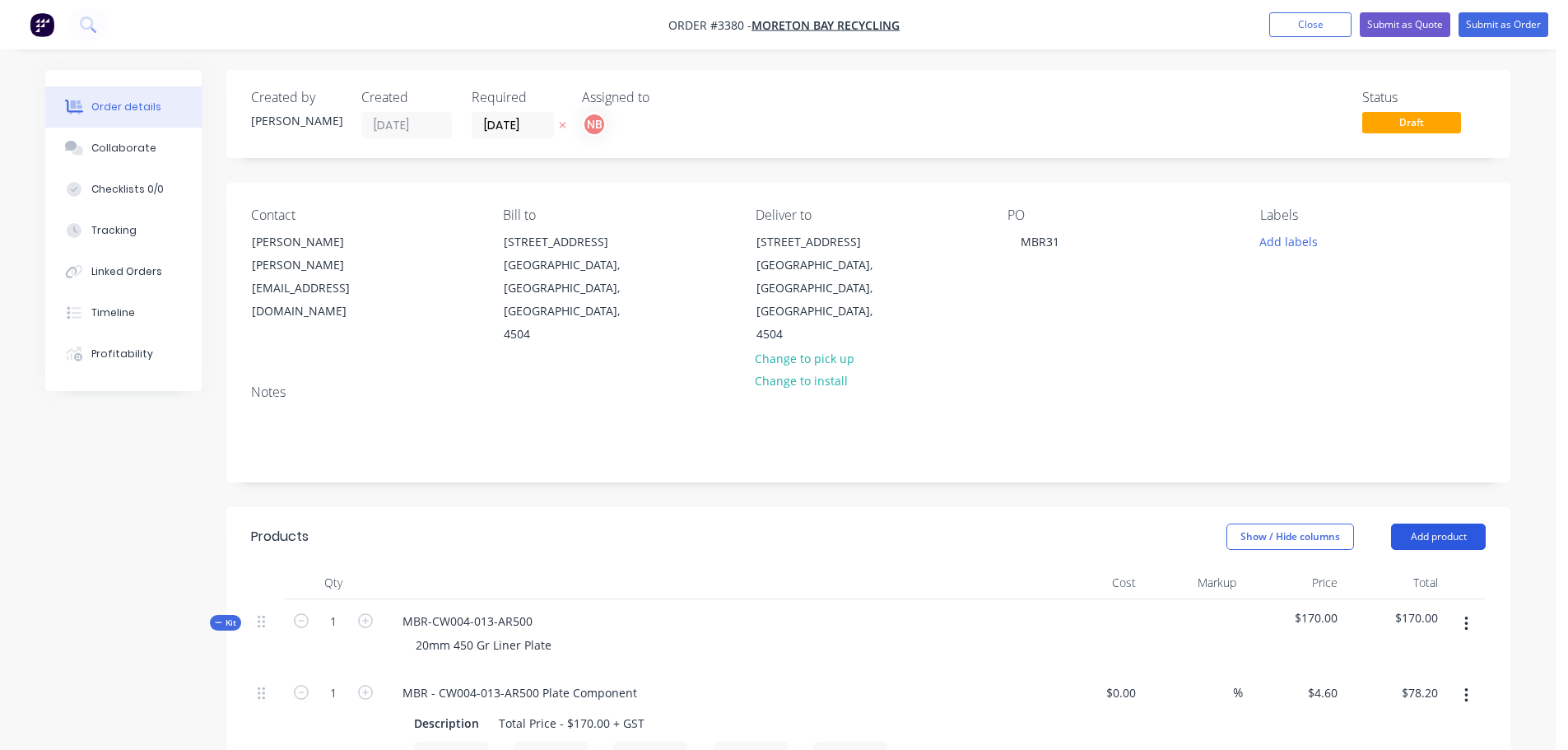
click at [1449, 523] on button "Add product" at bounding box center [1438, 536] width 95 height 27
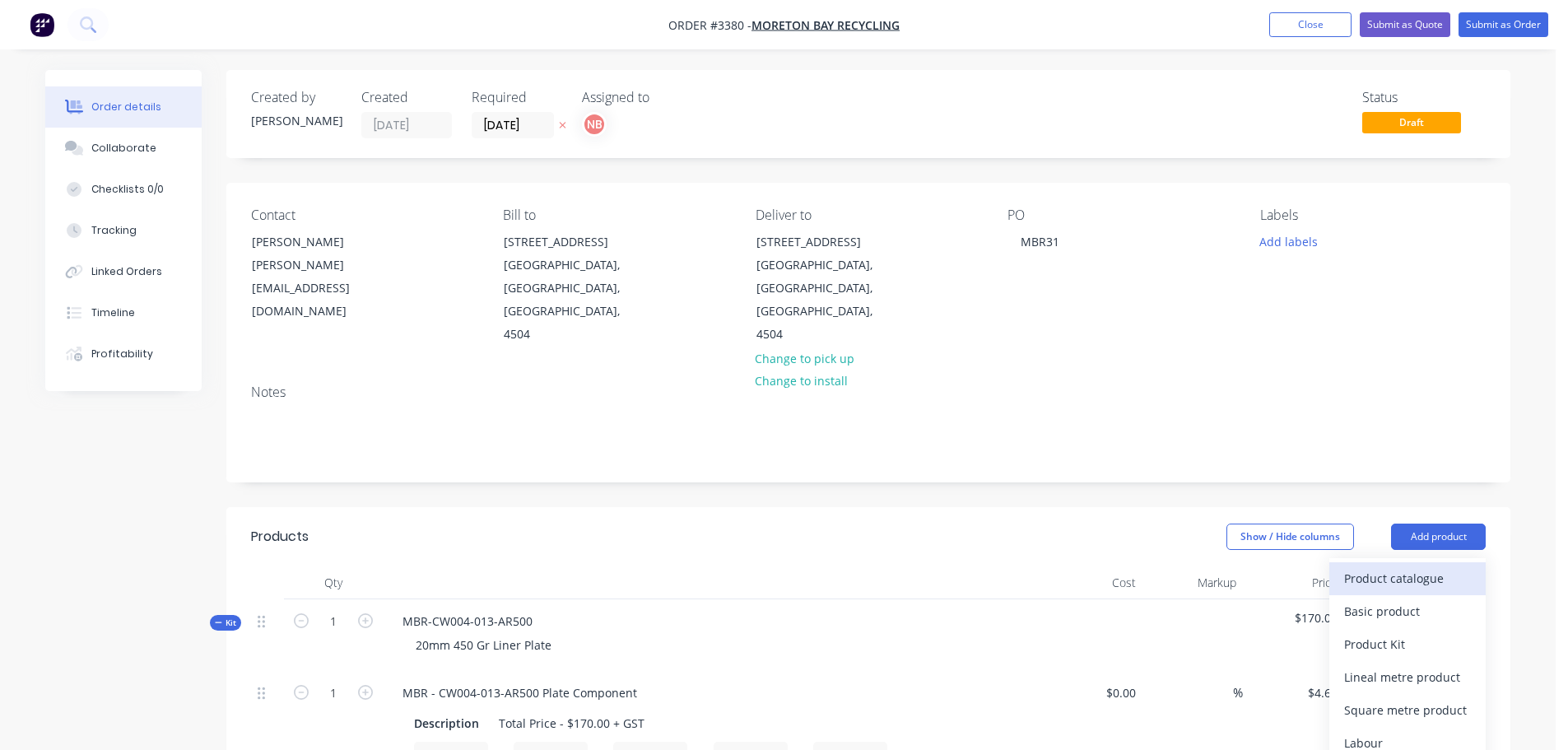
click at [1403, 566] on div "Product catalogue" at bounding box center [1408, 578] width 127 height 24
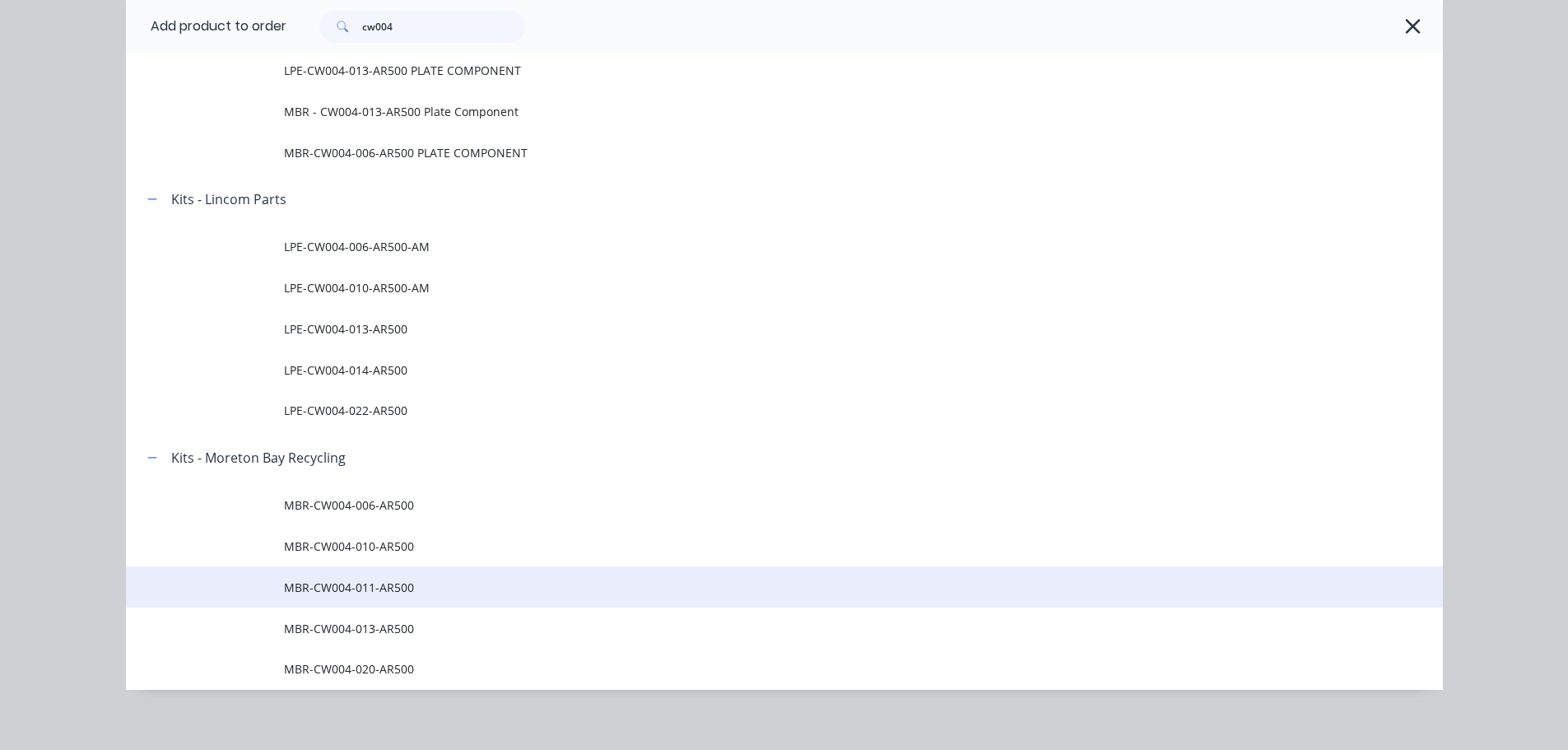
scroll to position [278, 0]
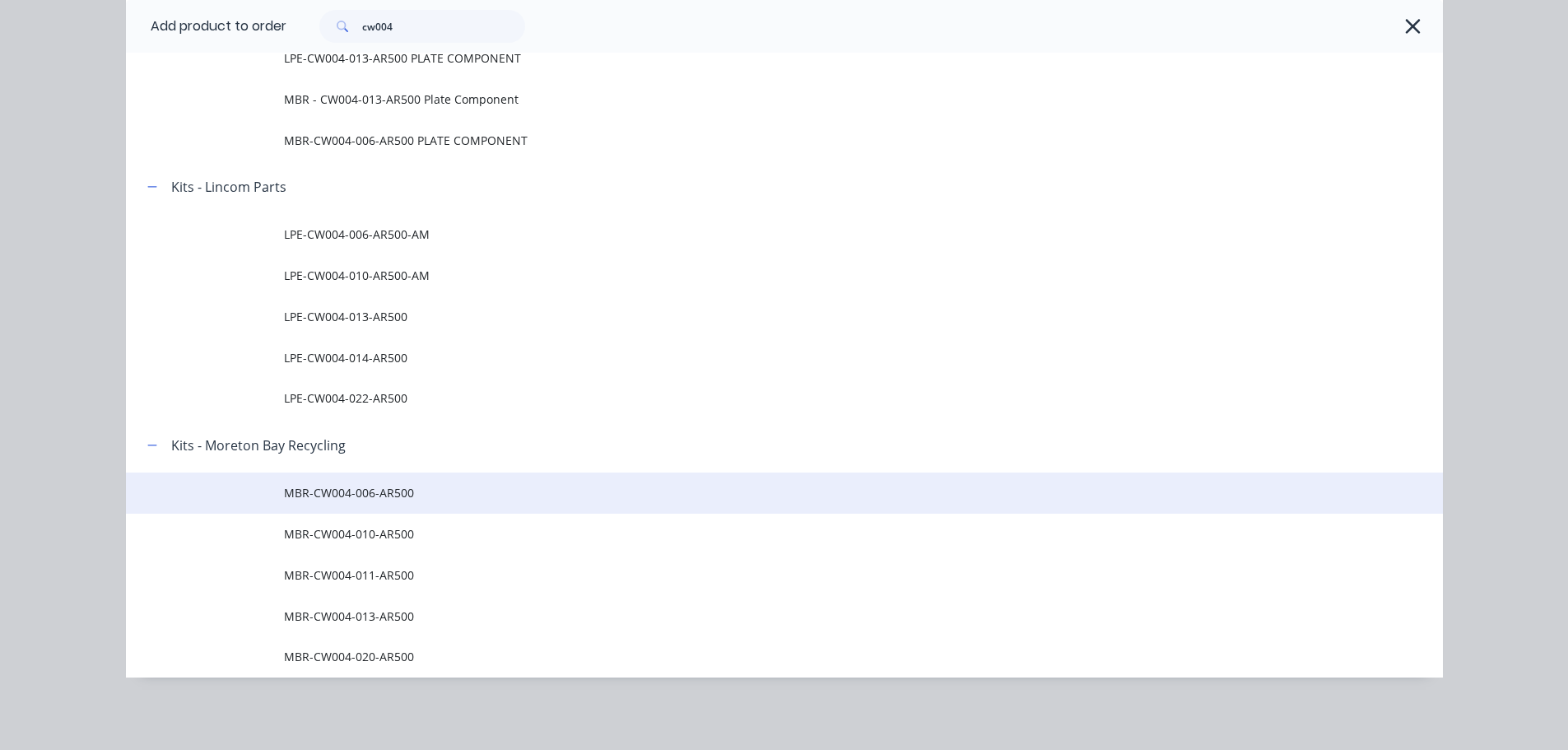
click at [404, 494] on span "MBR-CW004-006-AR500" at bounding box center [747, 492] width 927 height 17
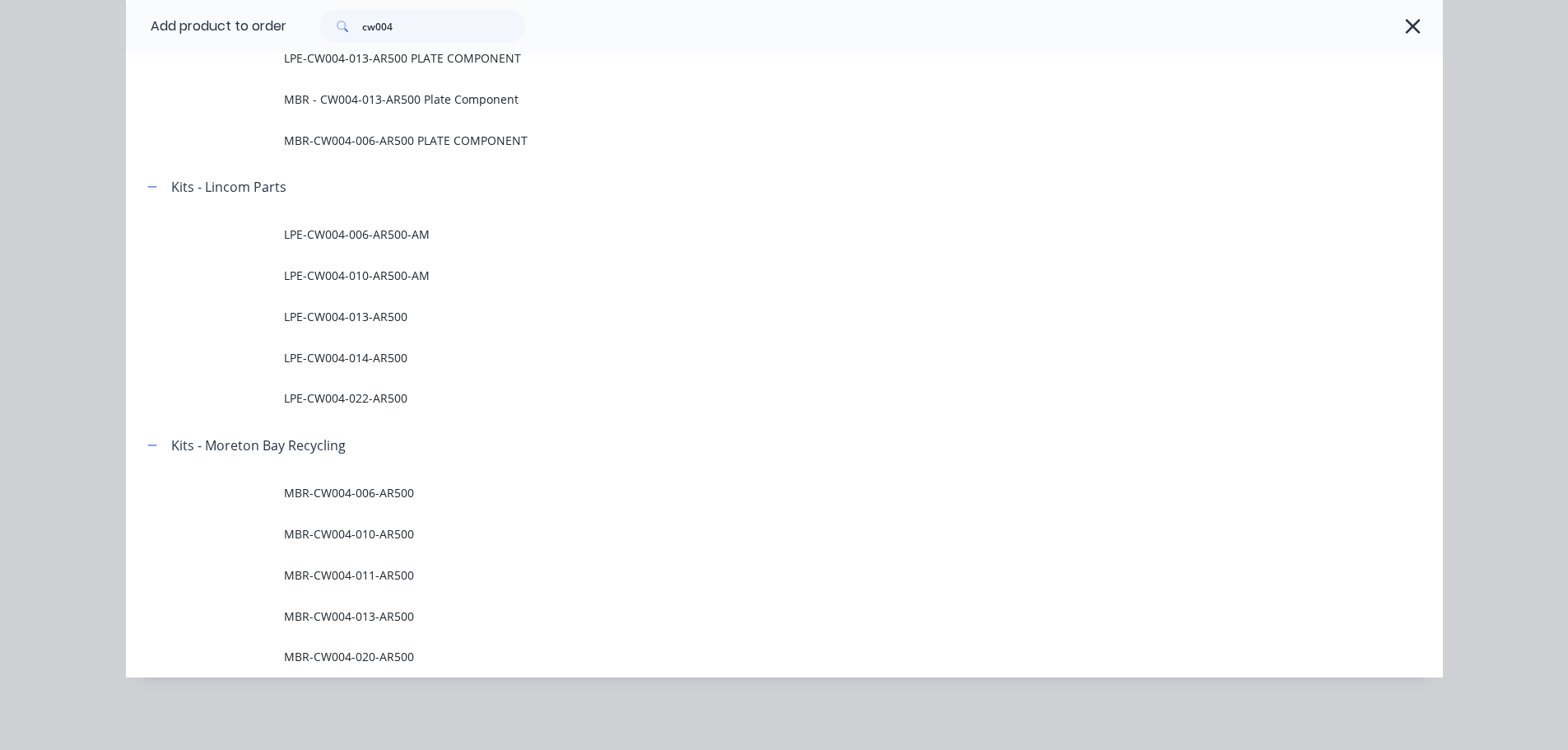
scroll to position [0, 0]
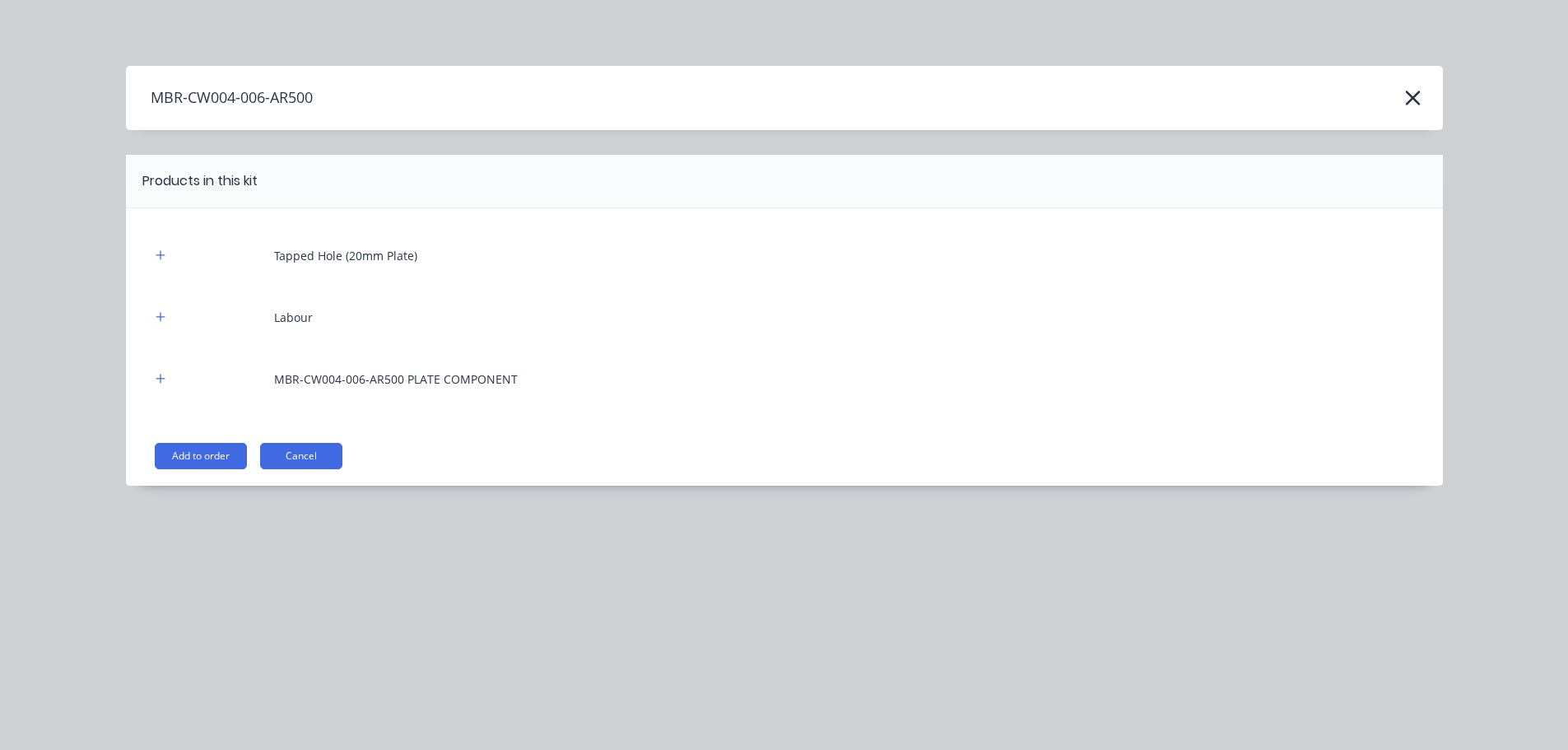
click at [215, 457] on button "Add to order" at bounding box center [200, 456] width 92 height 27
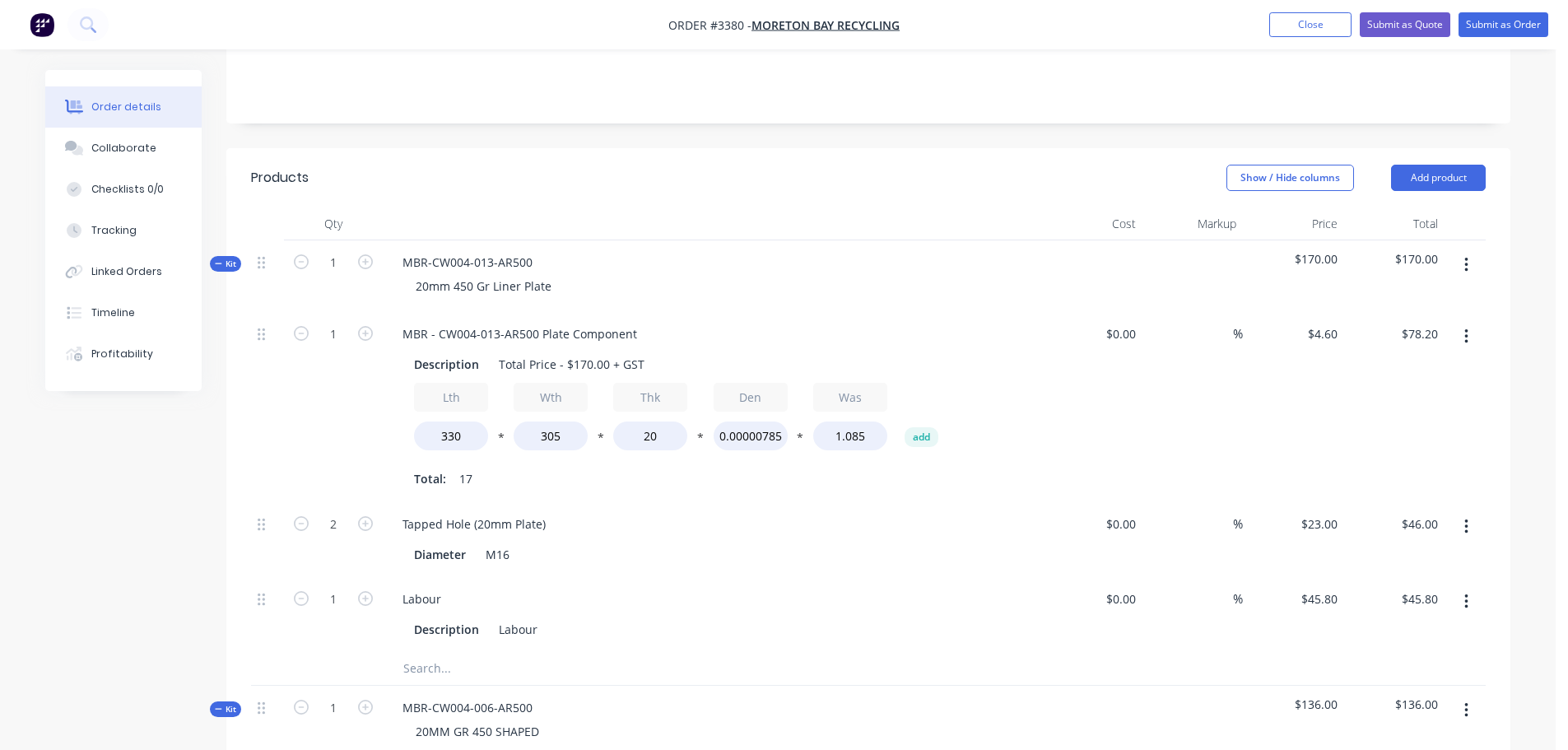
scroll to position [329, 0]
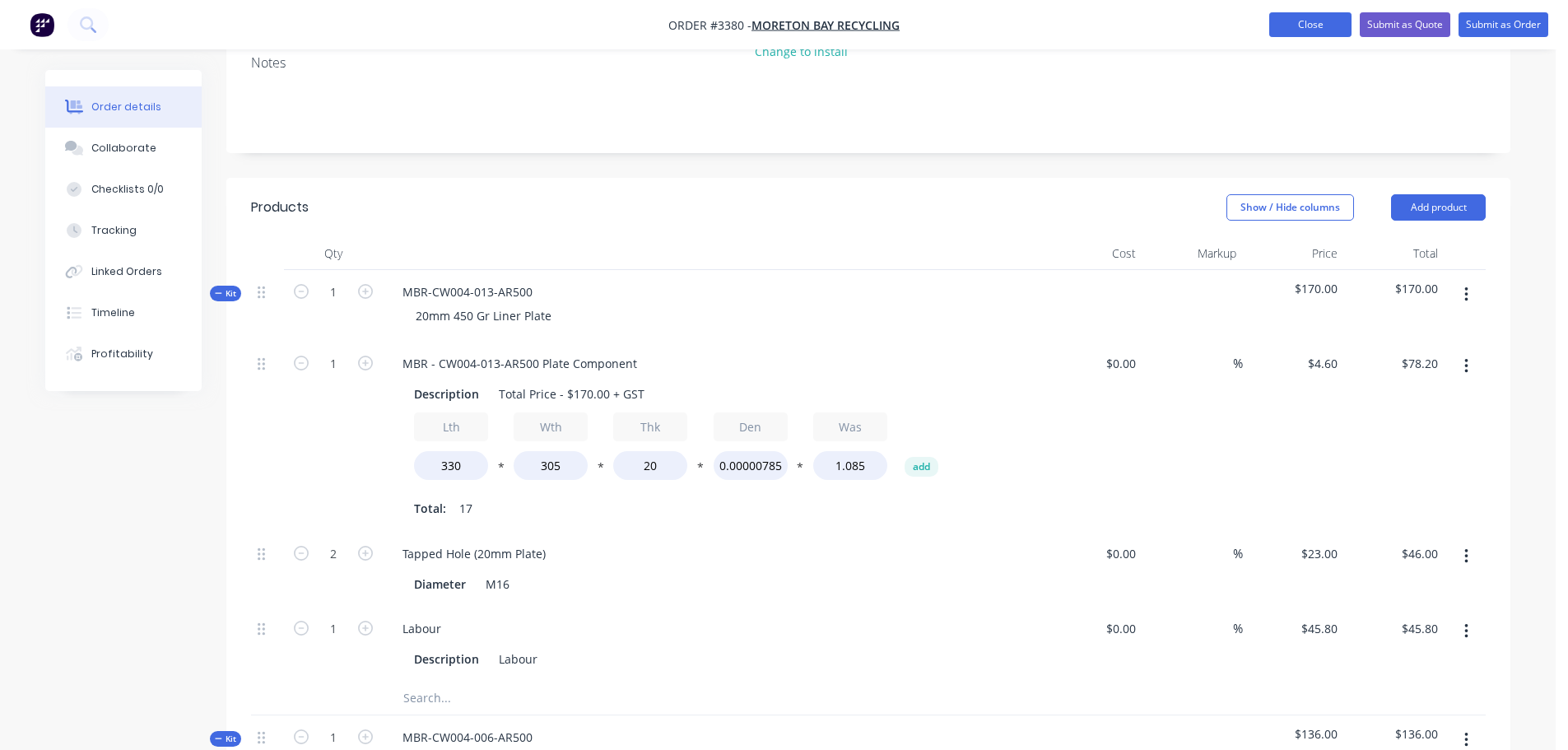
click at [1302, 27] on button "Close" at bounding box center [1311, 24] width 82 height 25
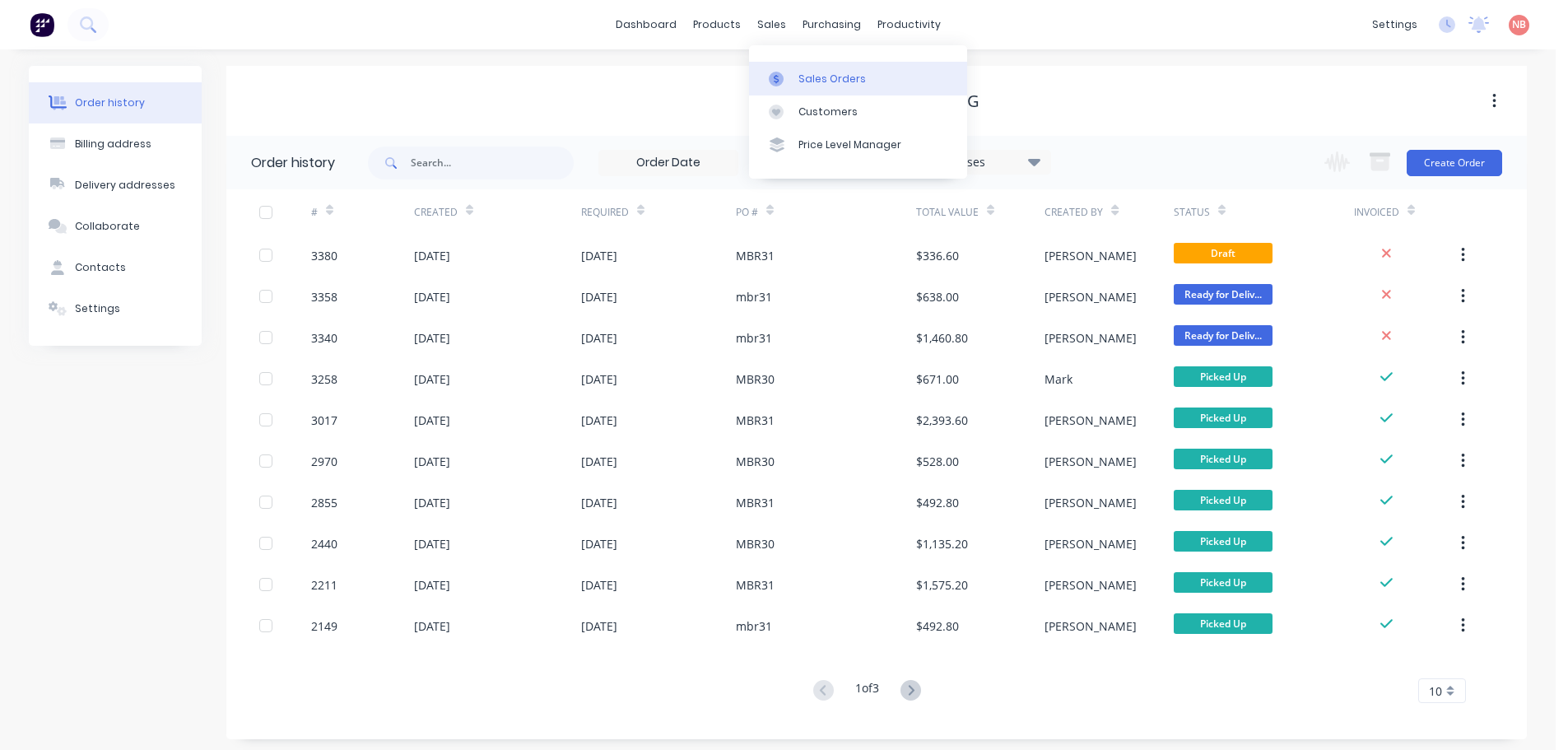
click at [803, 70] on link "Sales Orders" at bounding box center [858, 78] width 218 height 33
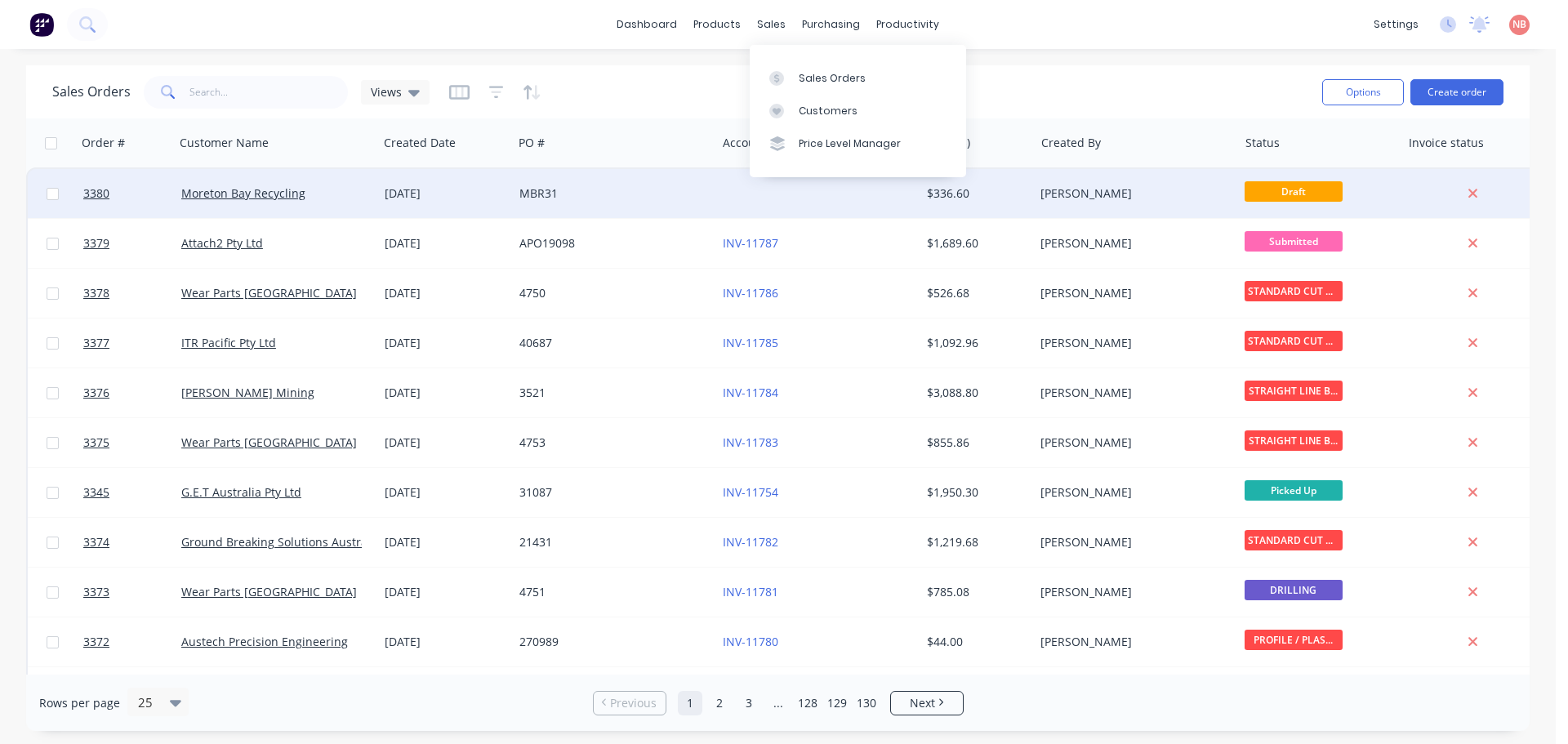
click at [704, 187] on div "MBR31" at bounding box center [614, 193] width 190 height 16
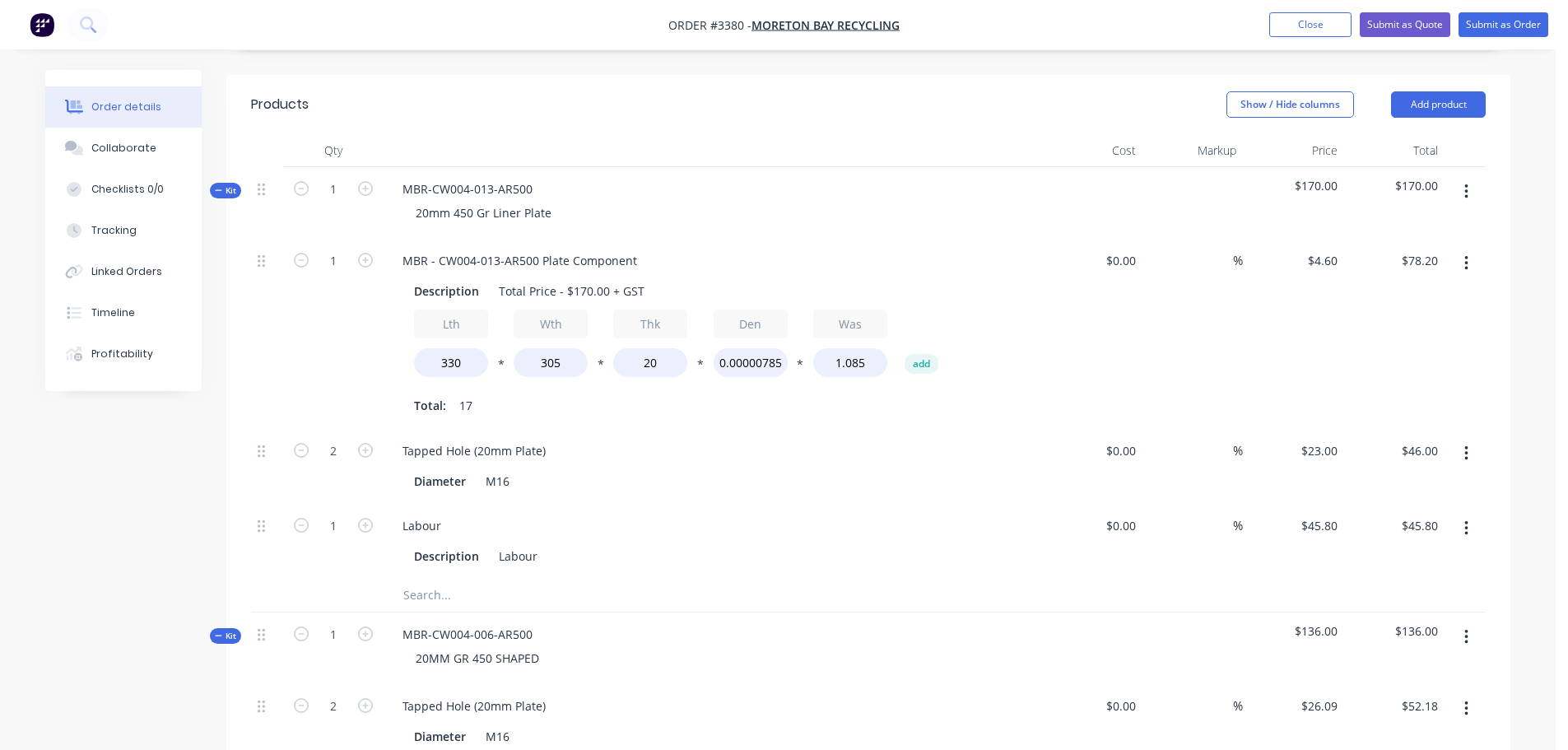
scroll to position [367, 0]
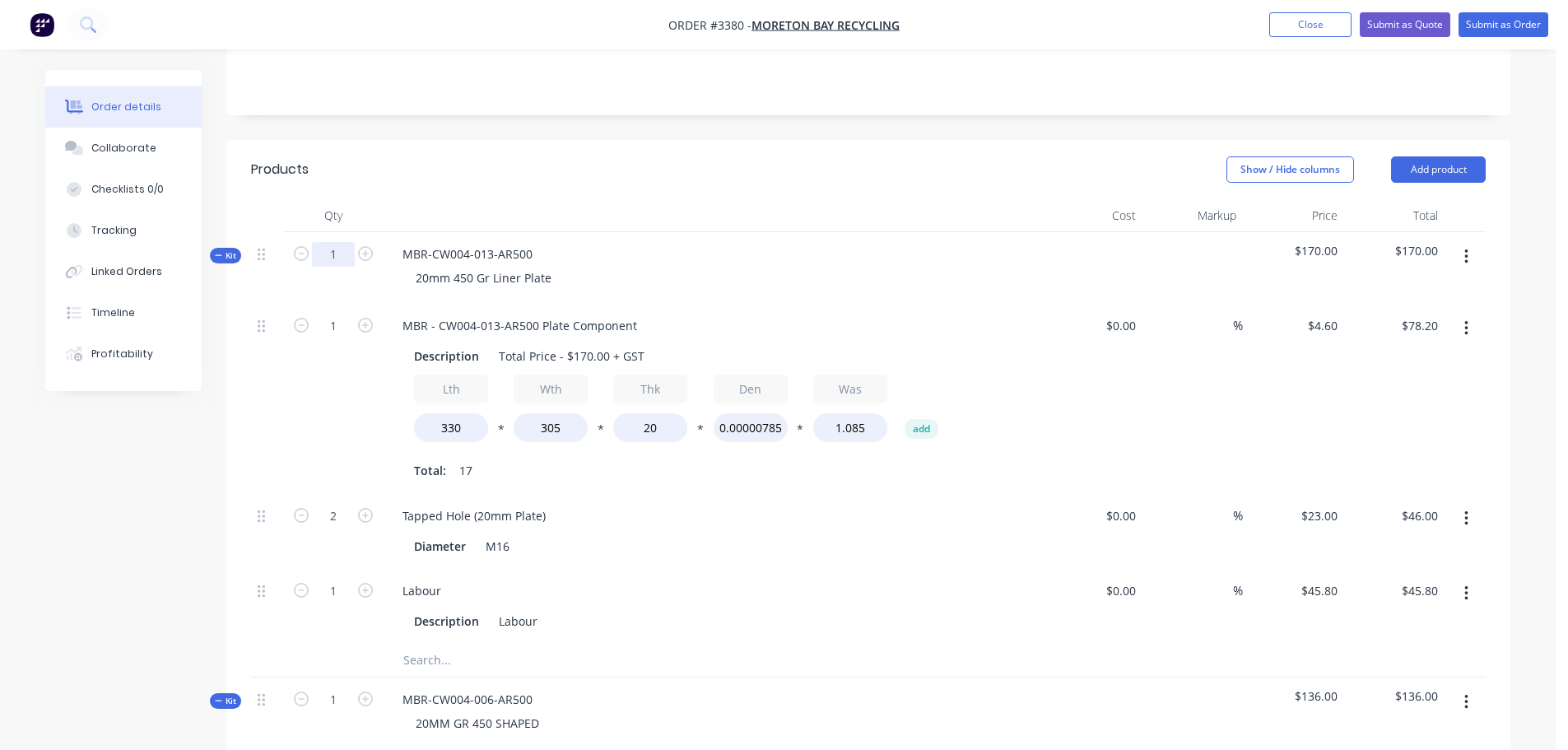
click at [327, 242] on input "1" at bounding box center [333, 254] width 43 height 25
click at [512, 199] on div at bounding box center [712, 216] width 659 height 33
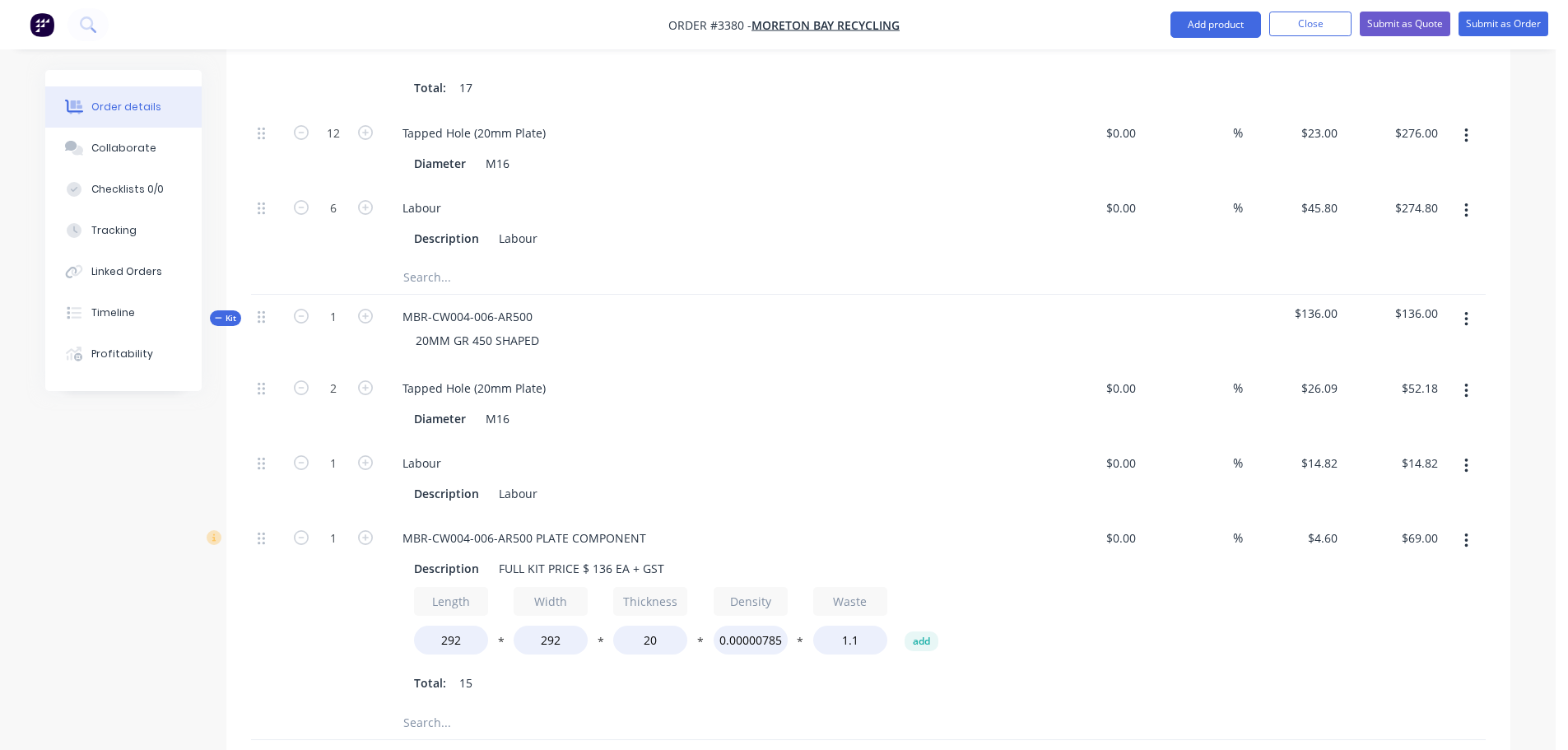
scroll to position [778, 0]
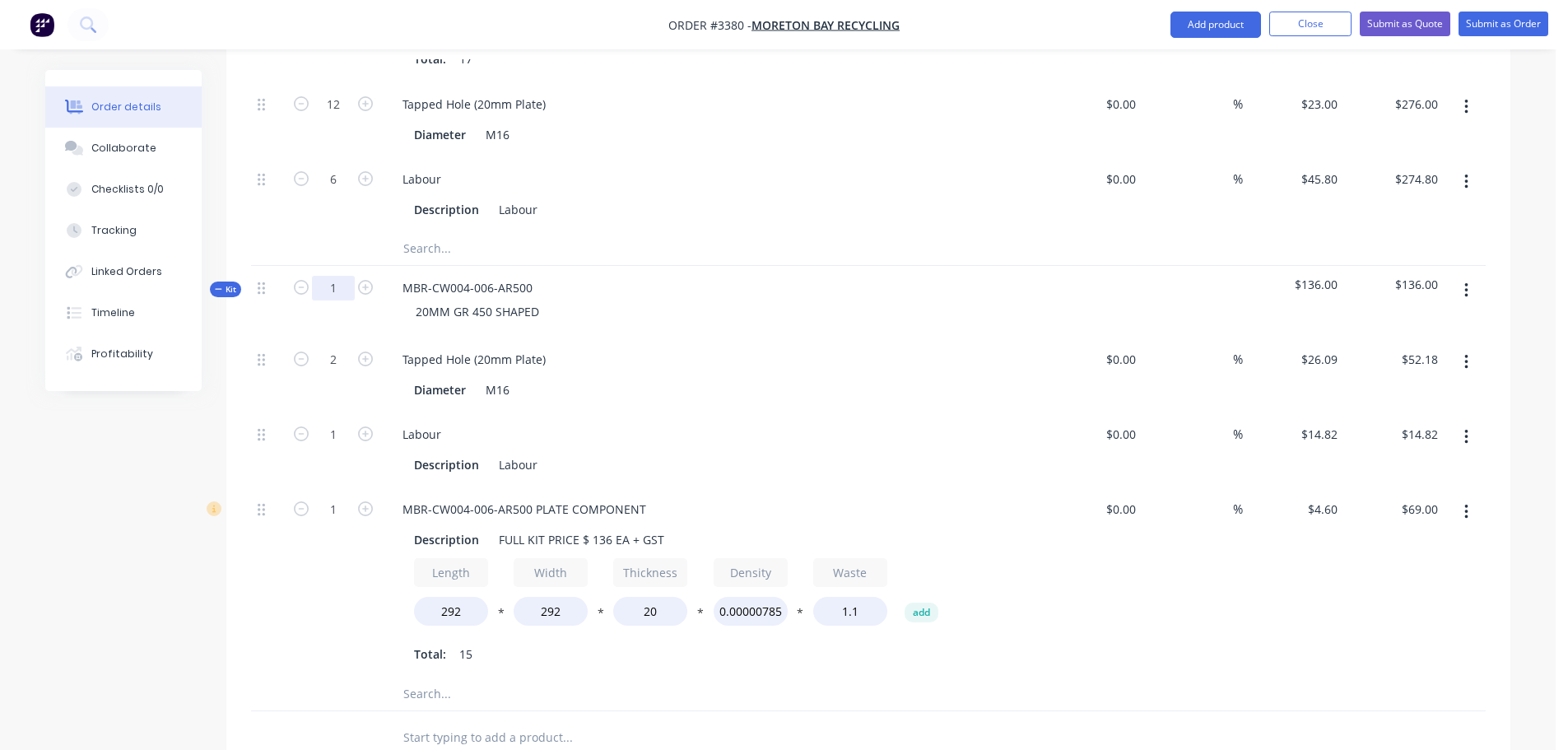
click at [333, 276] on input "1" at bounding box center [333, 288] width 43 height 25
click at [738, 300] on div "20MM GR 450 SHAPED" at bounding box center [711, 312] width 645 height 24
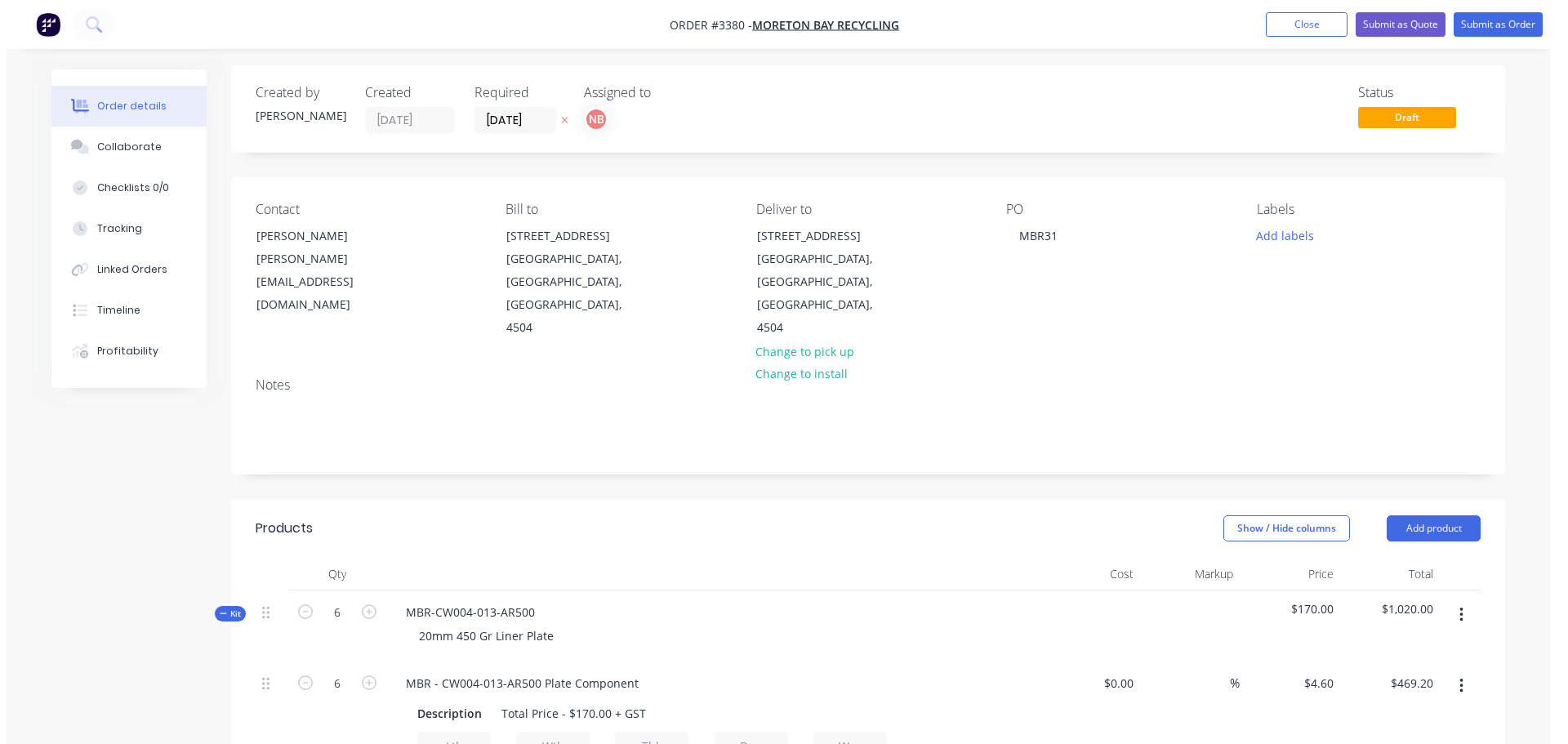
scroll to position [0, 0]
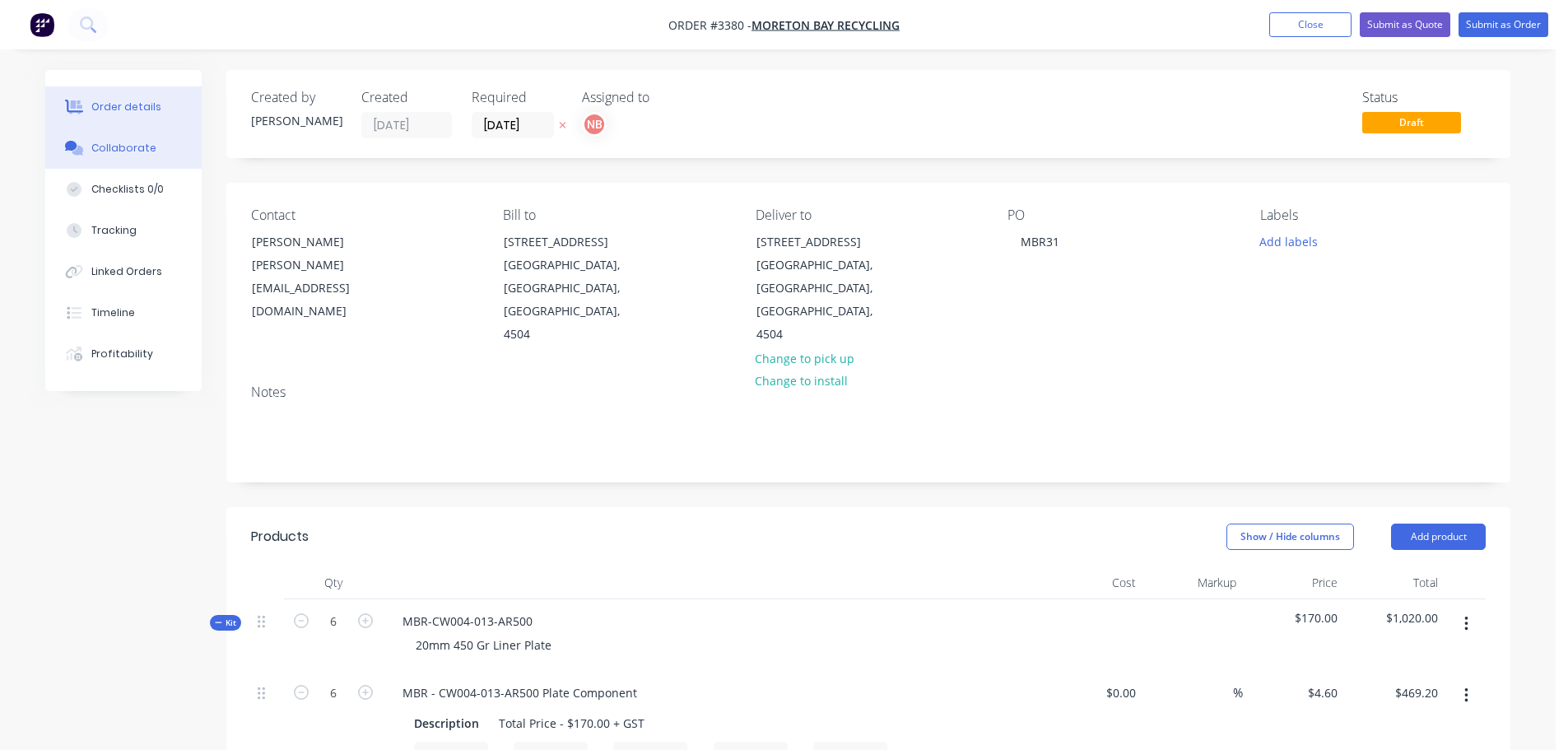
click at [81, 138] on button "Collaborate" at bounding box center [124, 149] width 156 height 41
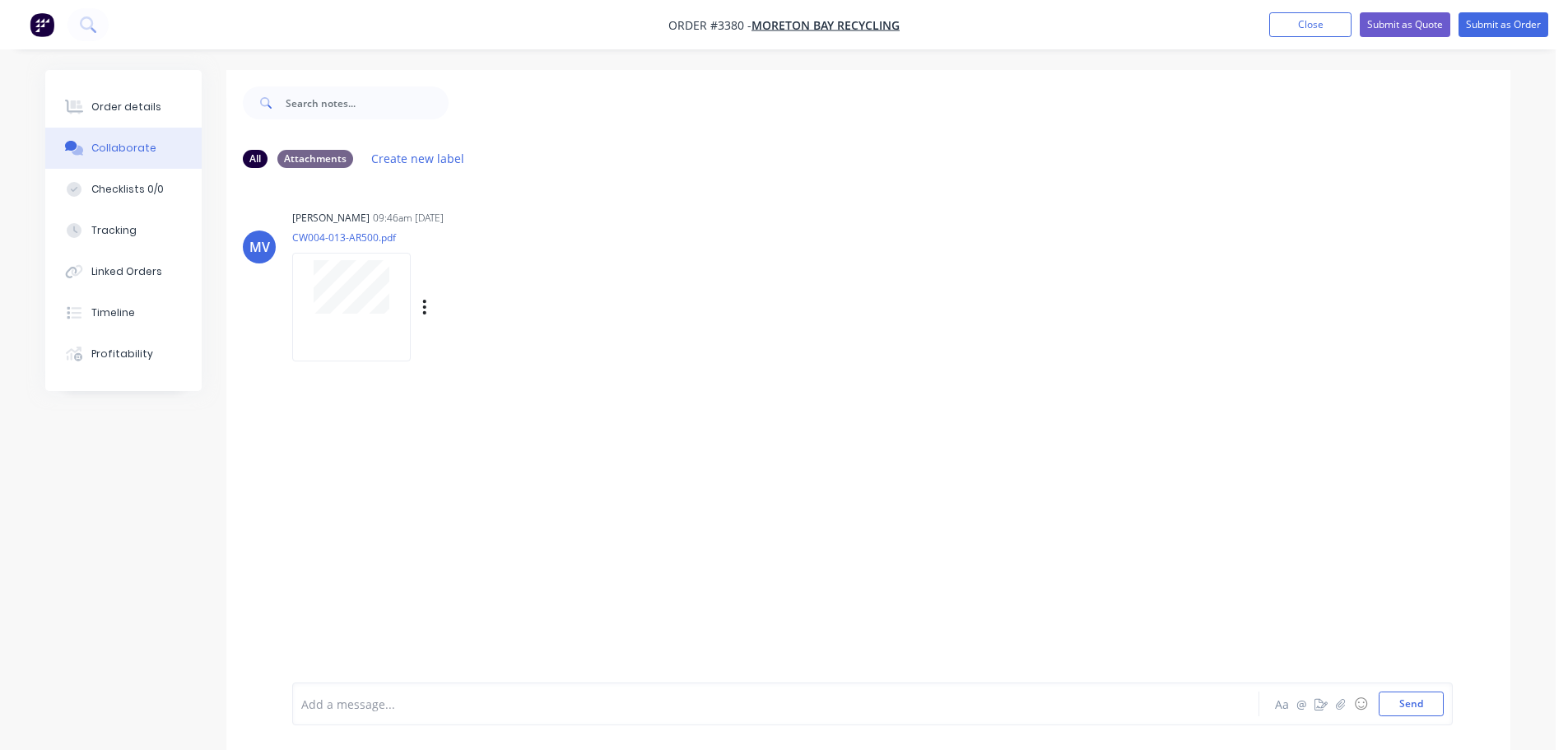
click at [381, 320] on div at bounding box center [351, 307] width 119 height 108
click at [1423, 700] on button "Send" at bounding box center [1412, 704] width 65 height 25
drag, startPoint x: 1293, startPoint y: 15, endPoint x: 1152, endPoint y: 38, distance: 142.9
click at [1293, 15] on button "Close" at bounding box center [1311, 24] width 82 height 25
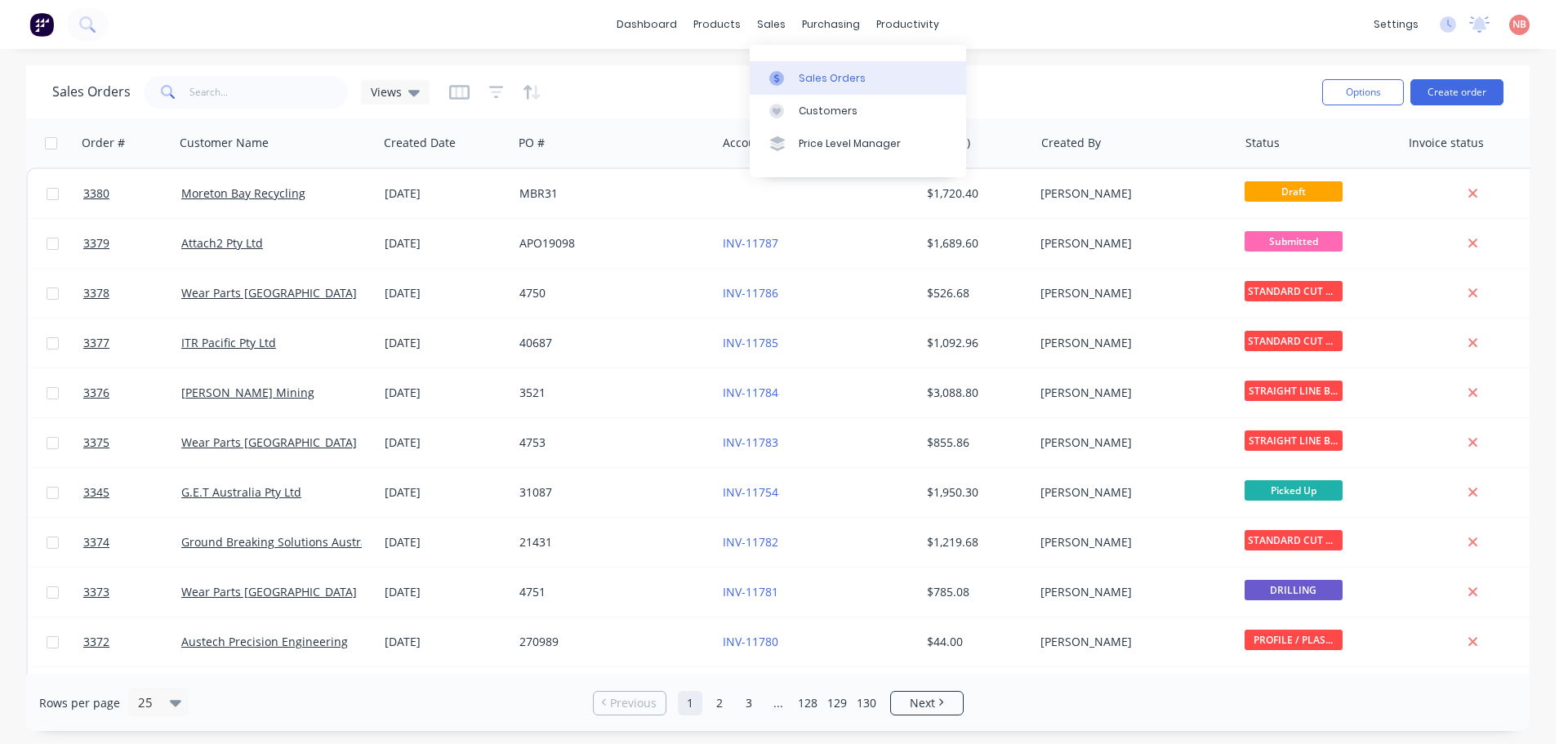
click at [793, 73] on link "Sales Orders" at bounding box center [858, 78] width 216 height 32
click at [350, 96] on div "Sales Orders Views" at bounding box center [240, 92] width 378 height 32
click at [343, 92] on input "text" at bounding box center [268, 92] width 159 height 32
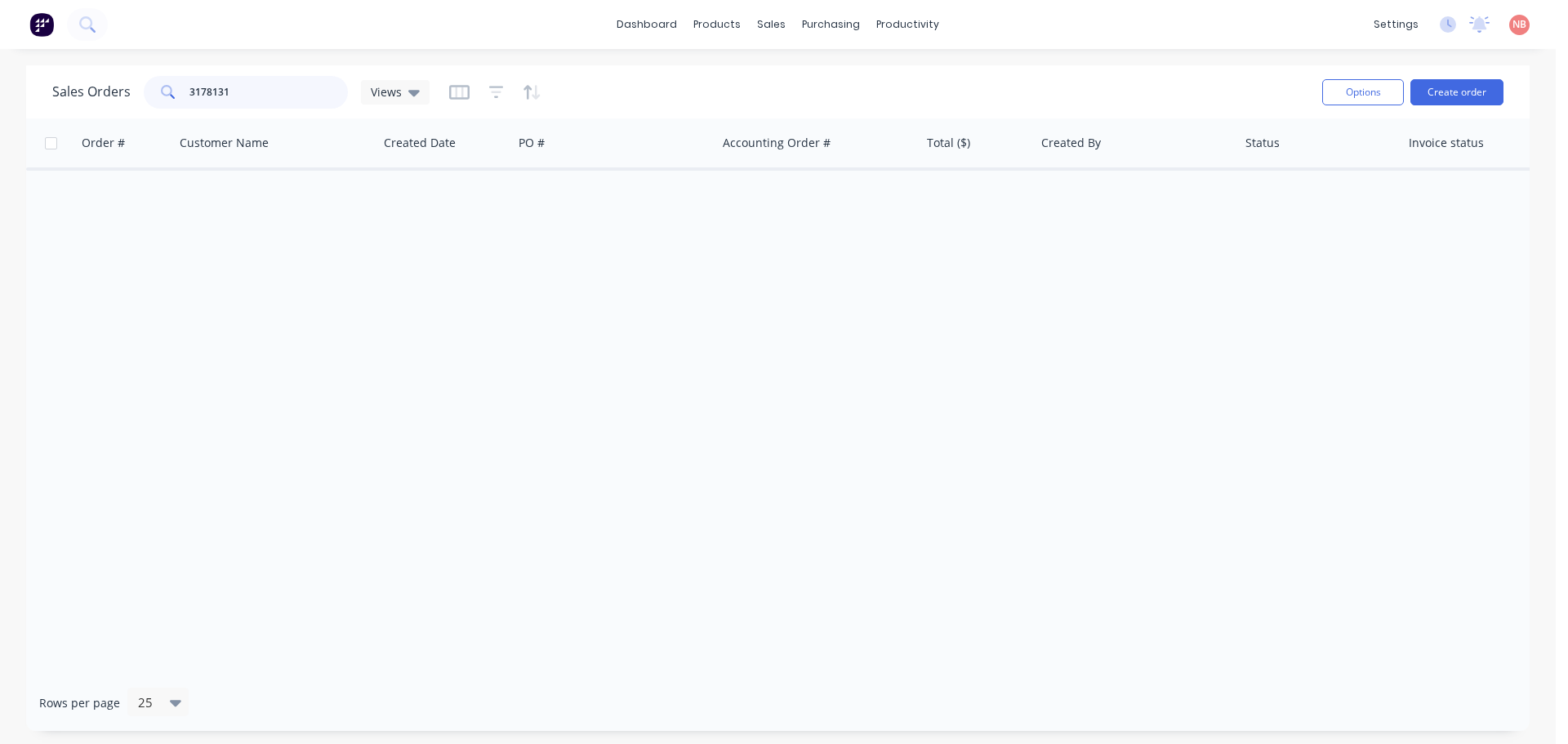
drag, startPoint x: 249, startPoint y: 89, endPoint x: 147, endPoint y: 92, distance: 102.0
click at [147, 92] on div "3178131" at bounding box center [246, 92] width 205 height 32
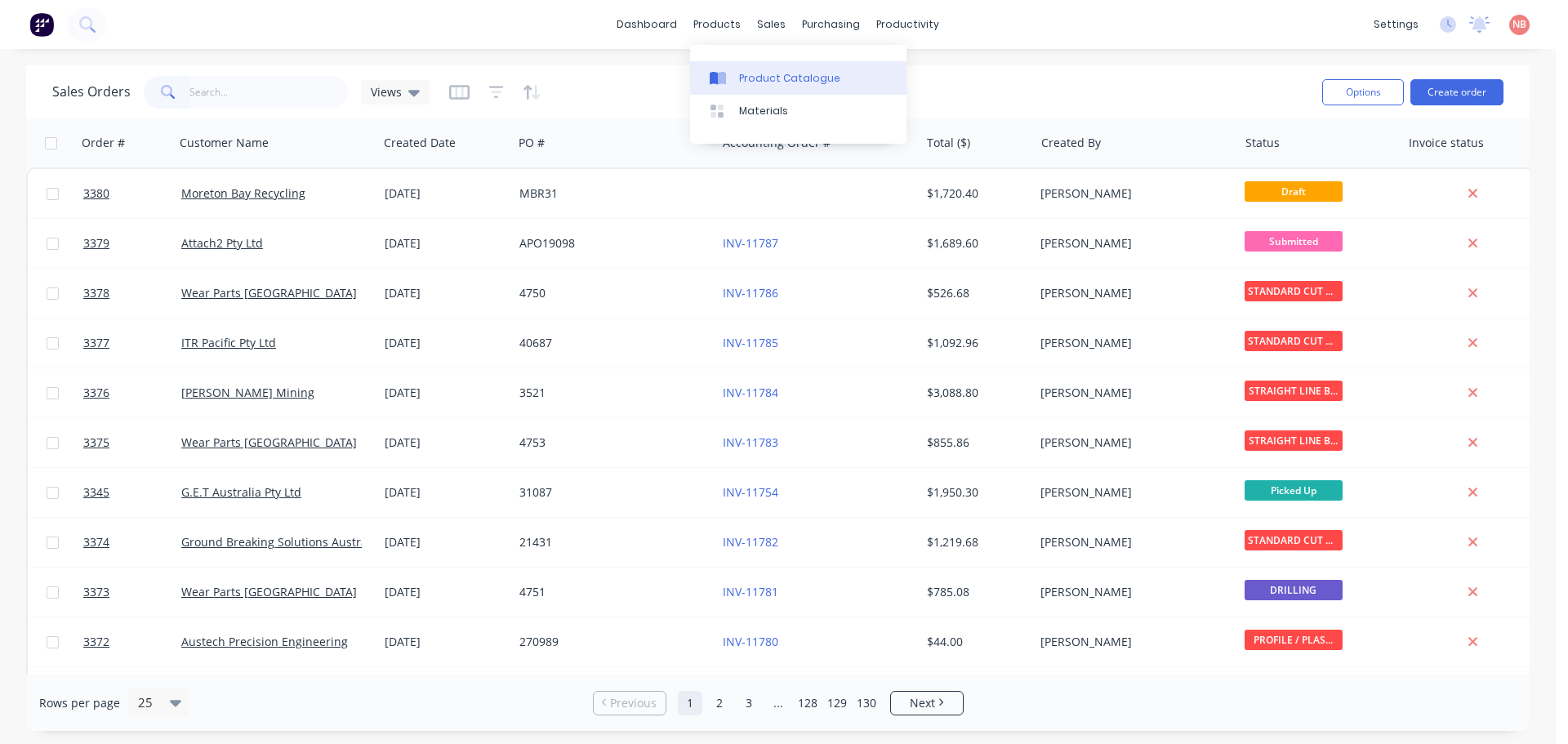
drag, startPoint x: 723, startPoint y: 72, endPoint x: 712, endPoint y: 72, distance: 11.0
click at [723, 72] on icon at bounding box center [722, 78] width 9 height 13
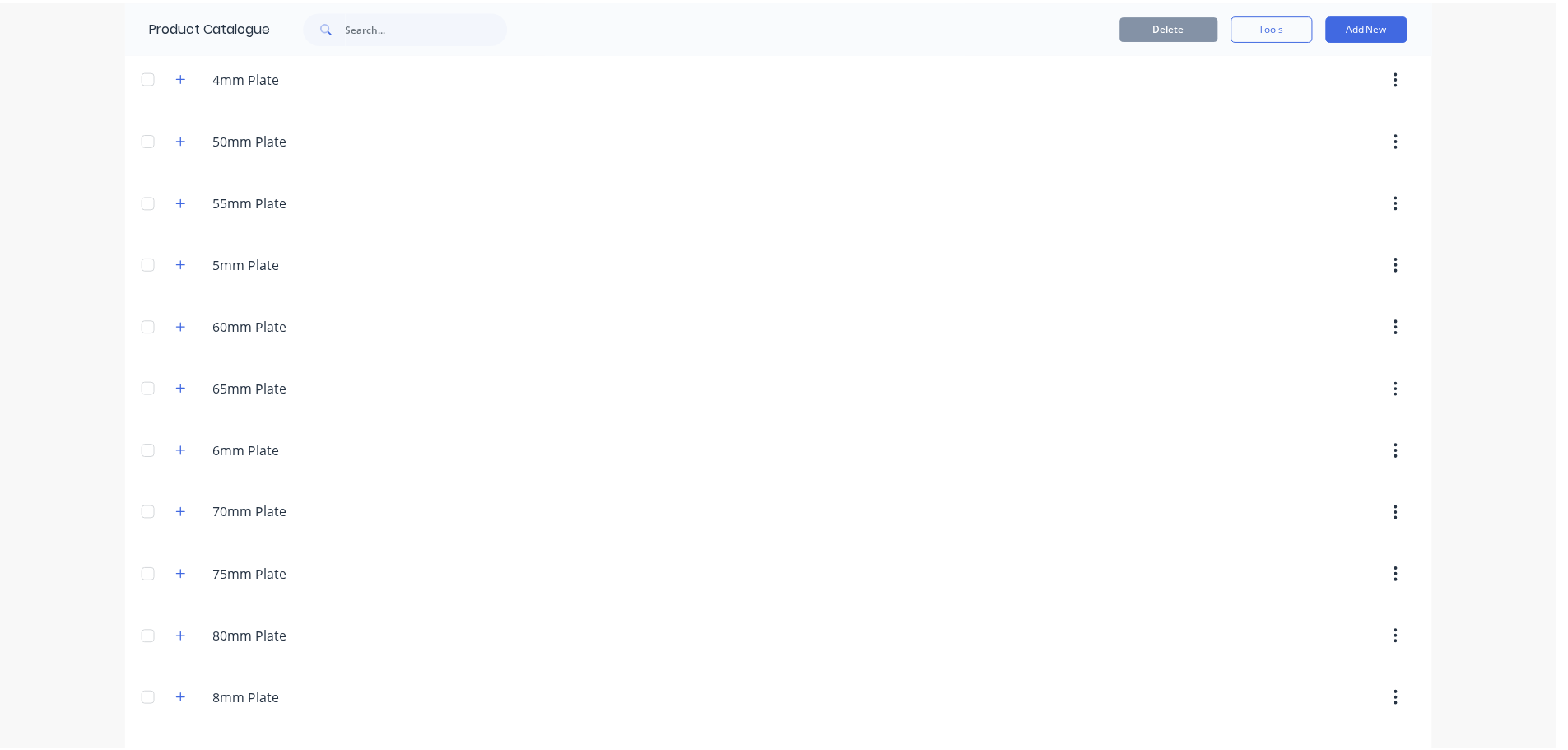
scroll to position [988, 0]
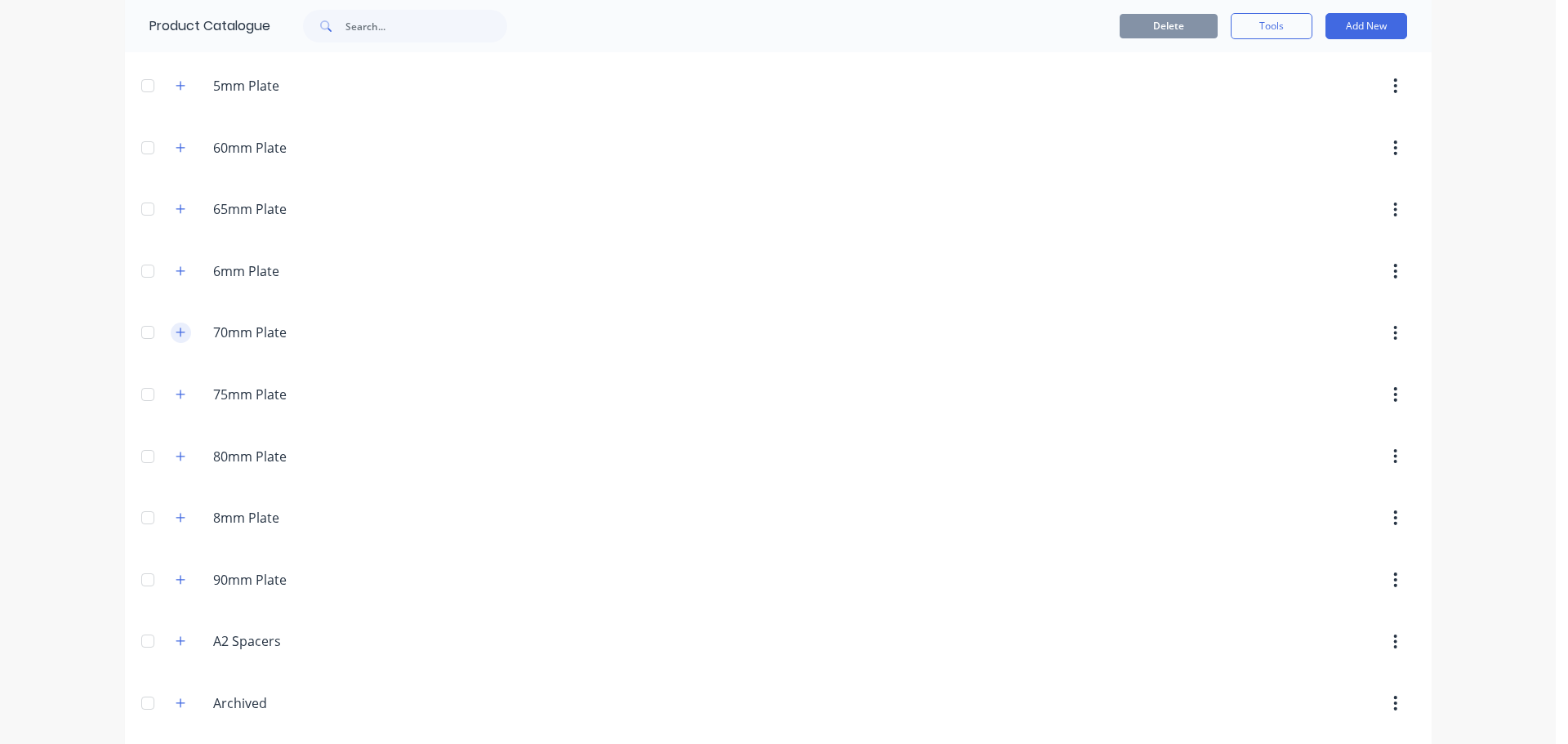
click at [176, 337] on icon "button" at bounding box center [180, 332] width 9 height 11
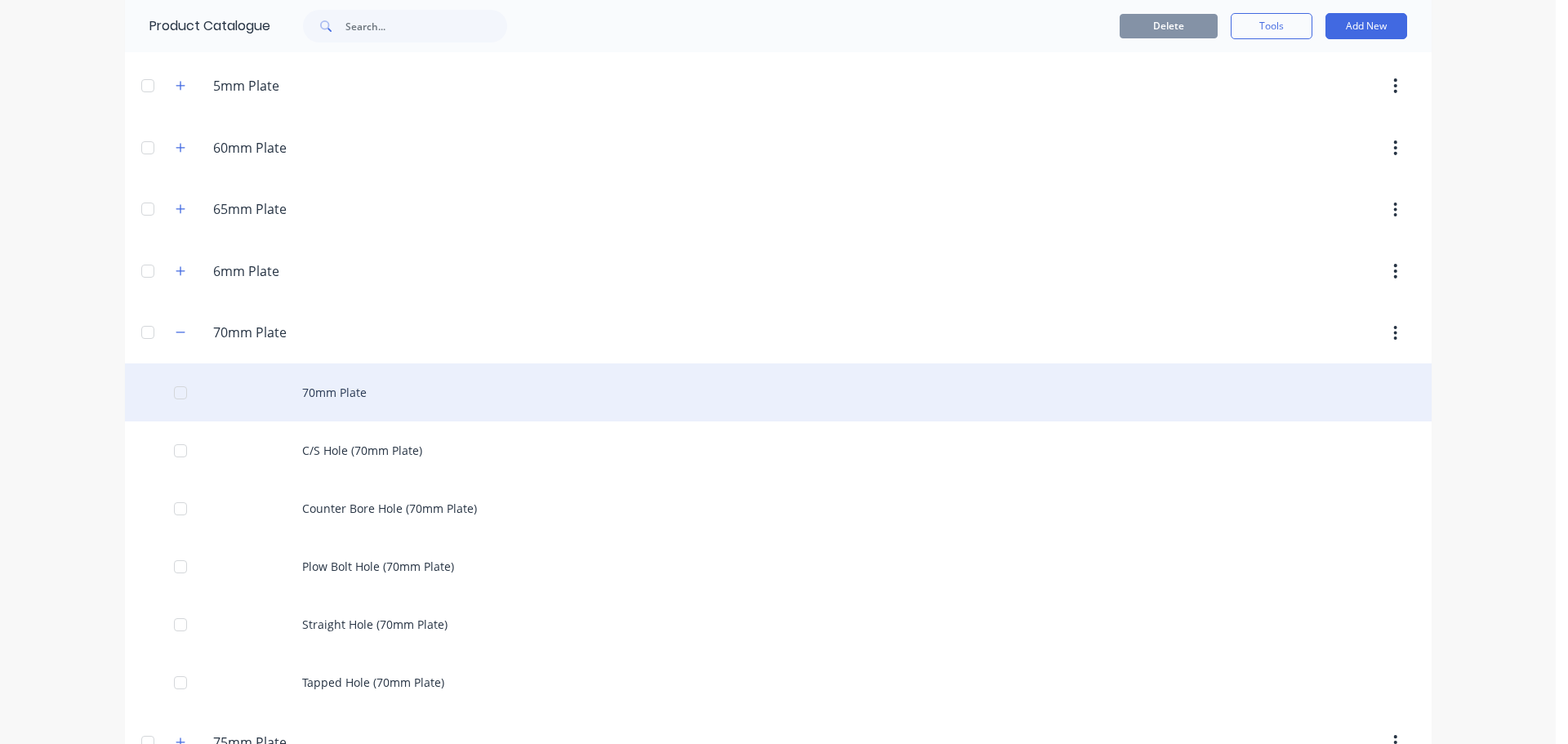
click at [311, 383] on div "70mm Plate" at bounding box center [778, 392] width 1306 height 58
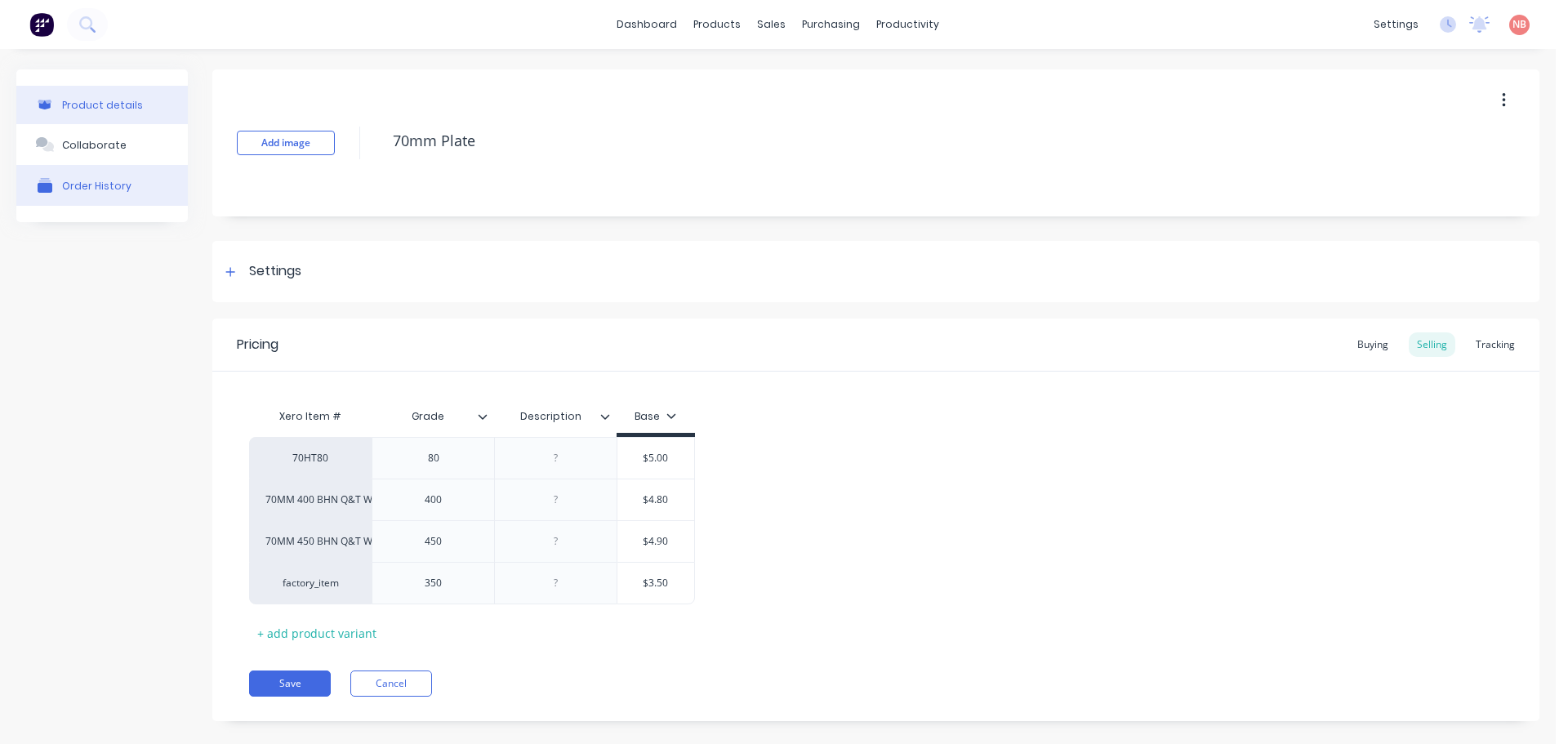
click at [115, 197] on button "Order History" at bounding box center [101, 186] width 171 height 41
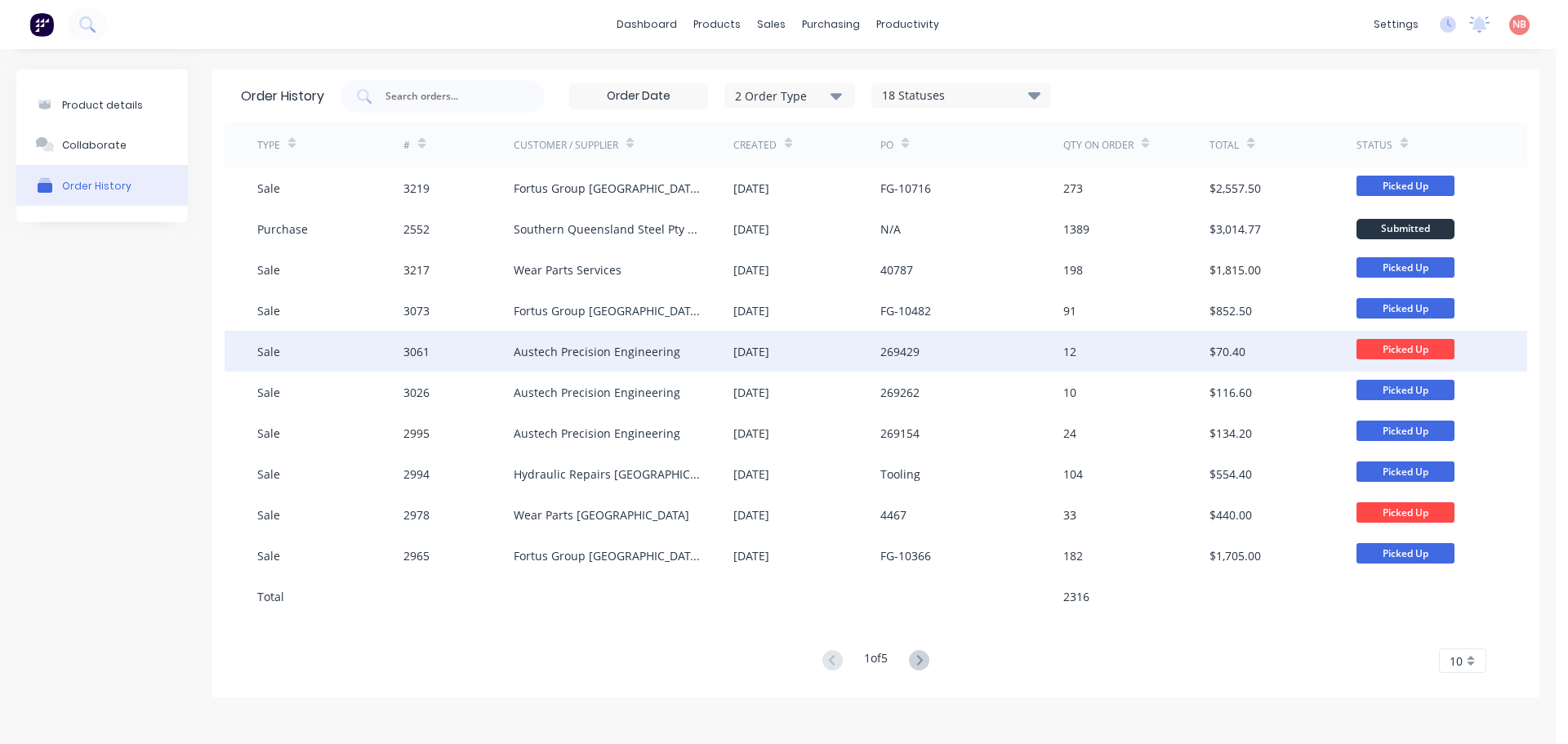
click at [588, 352] on div "Austech Precision Engineering" at bounding box center [597, 351] width 166 height 17
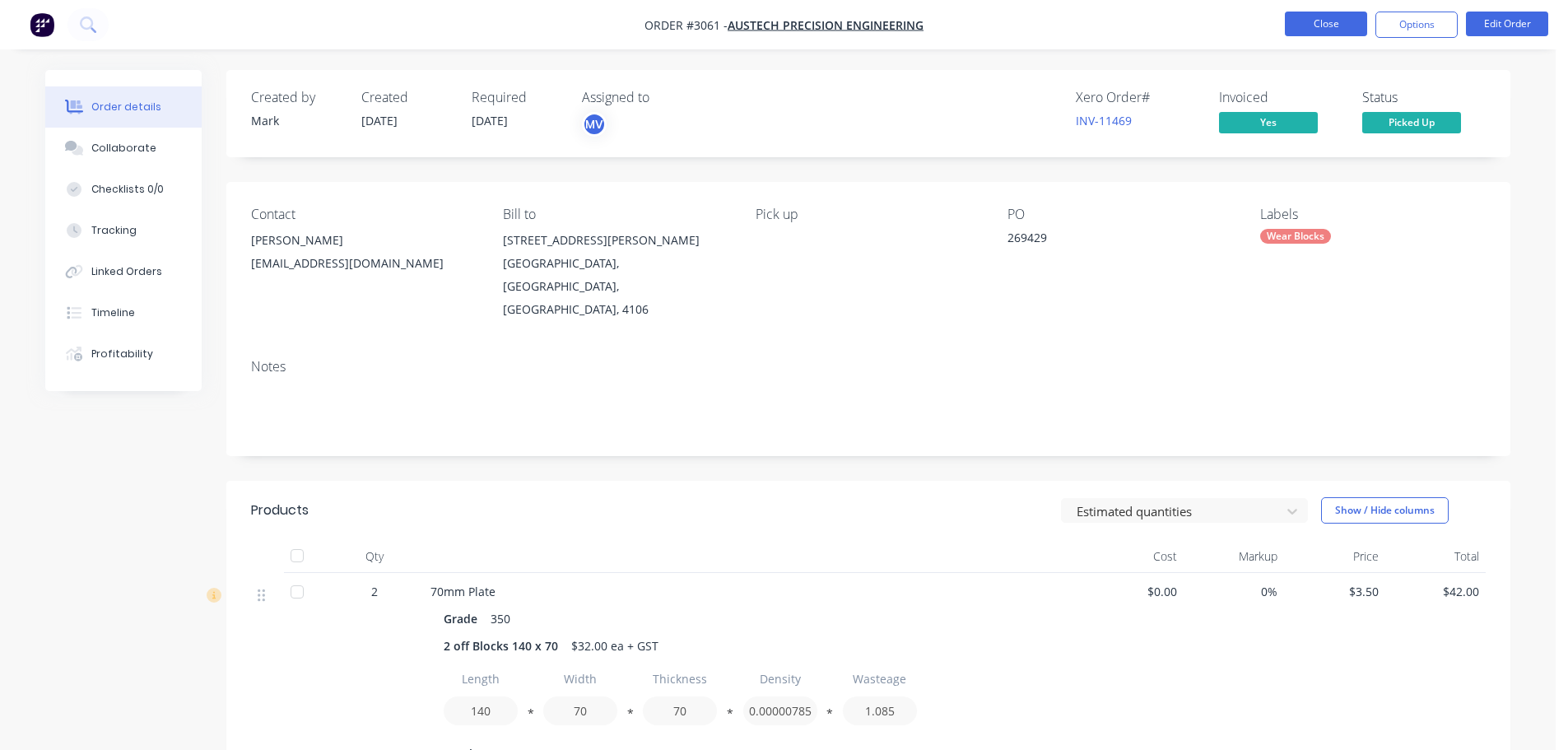
click at [1345, 21] on button "Close" at bounding box center [1327, 23] width 82 height 25
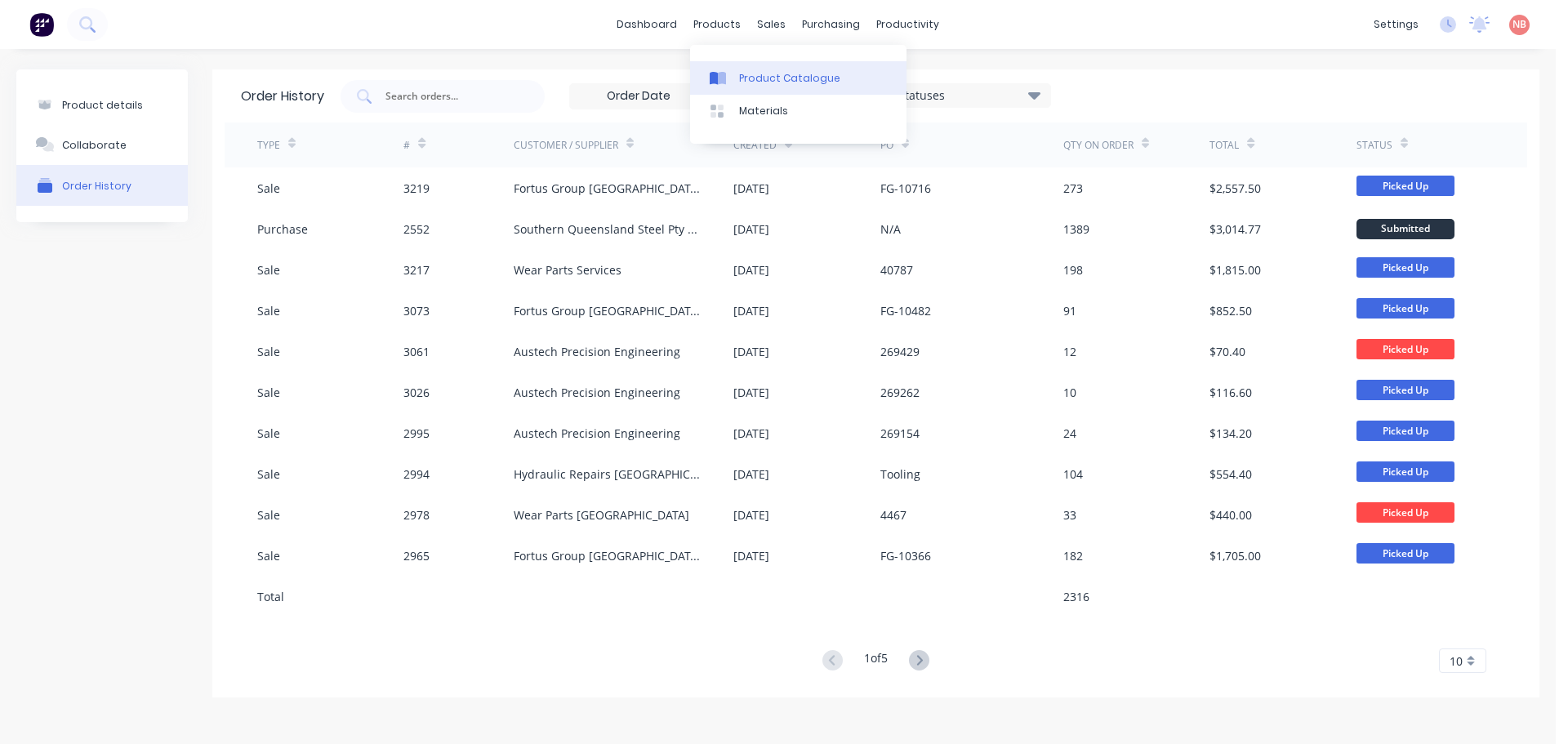
click at [723, 78] on icon at bounding box center [722, 78] width 9 height 13
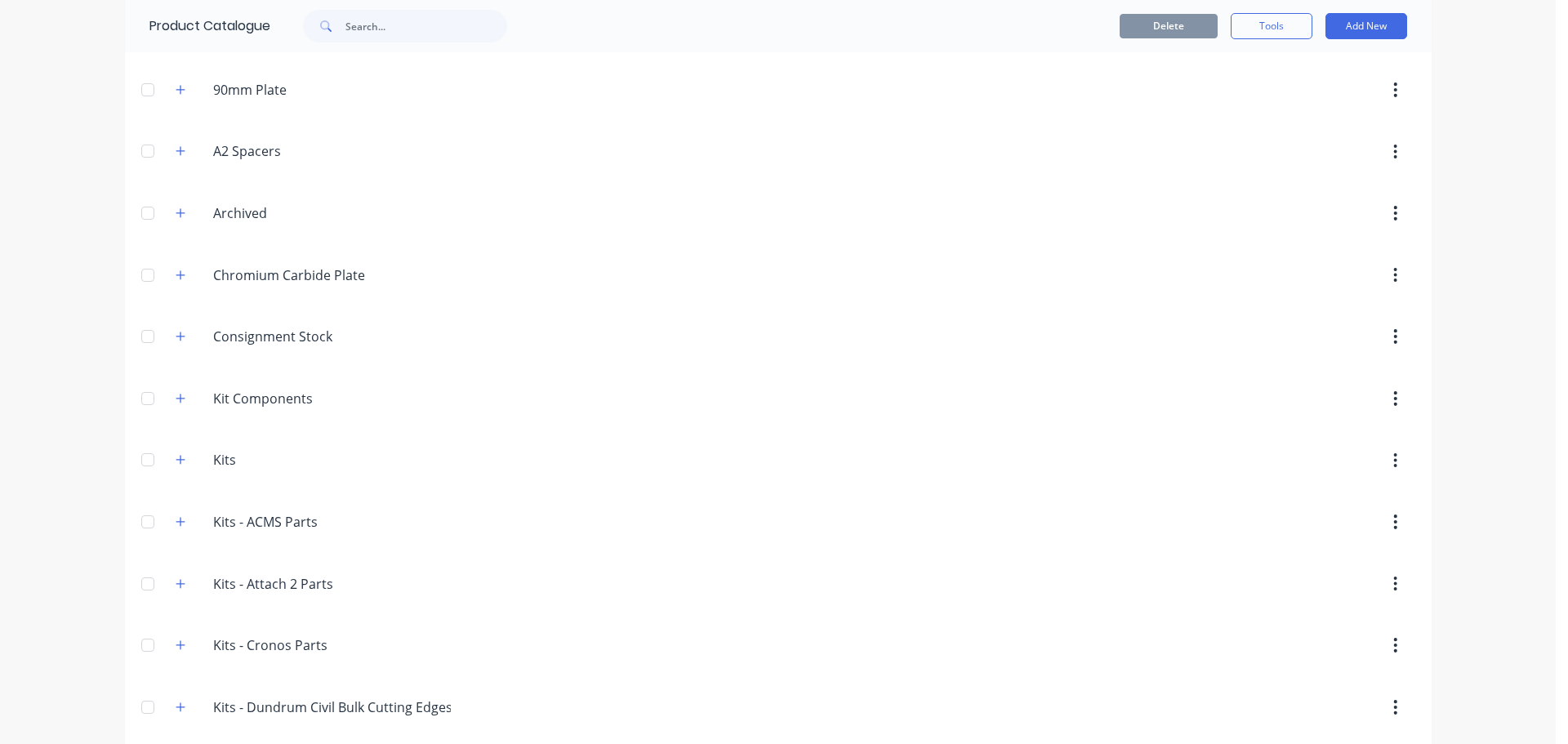
scroll to position [1900, 0]
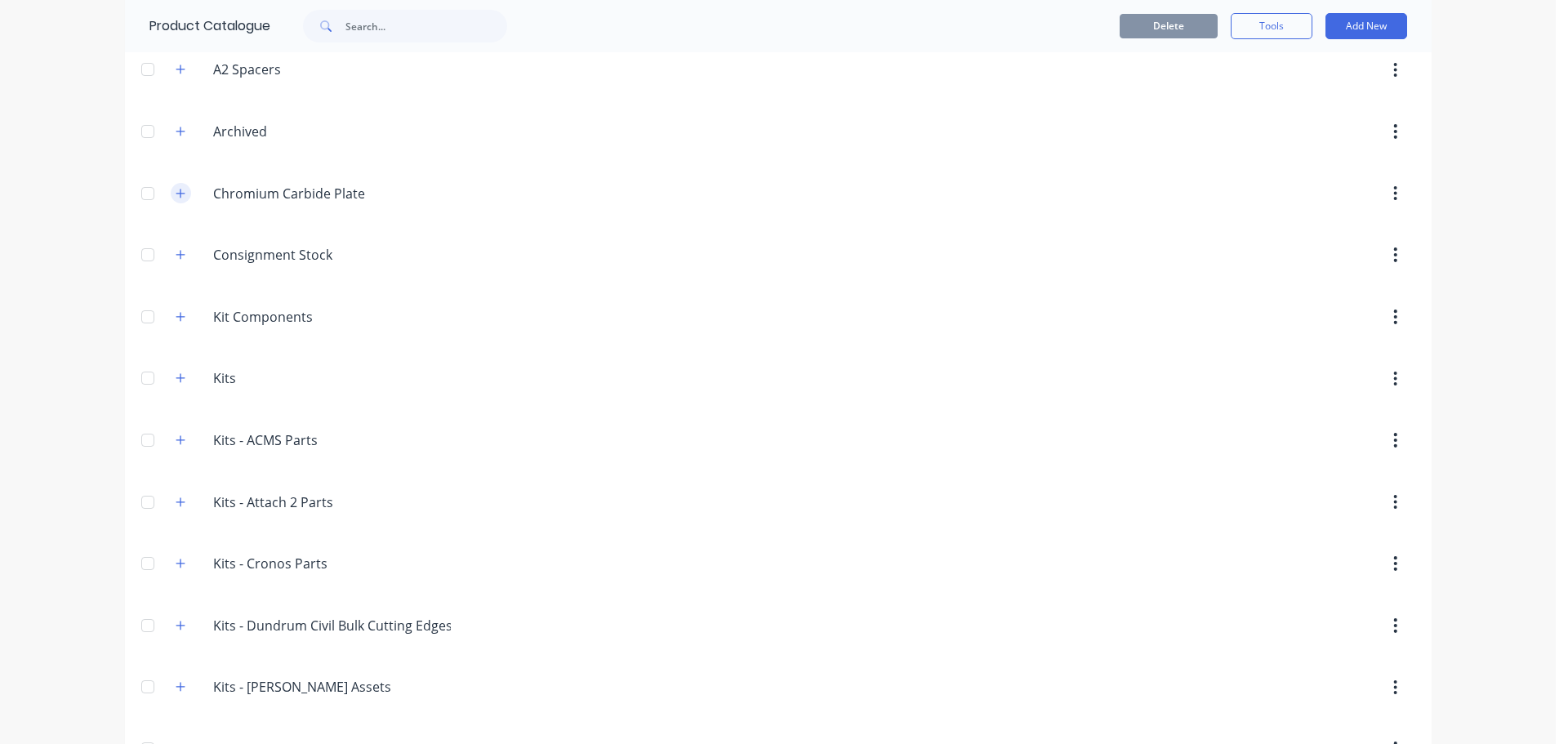
click at [176, 192] on icon "button" at bounding box center [180, 193] width 9 height 11
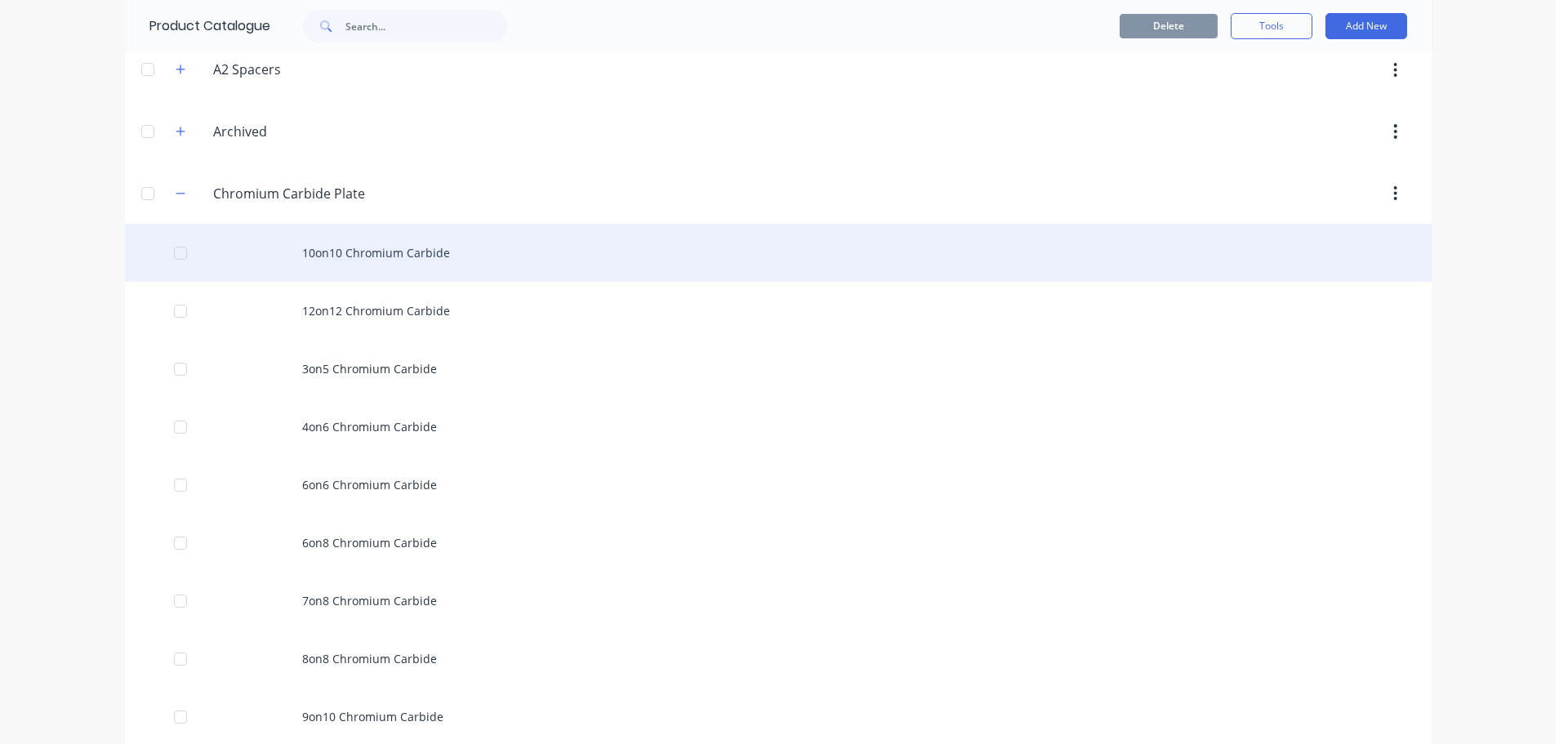
click at [279, 255] on div "10on10 Chromium Carbide" at bounding box center [778, 253] width 1306 height 58
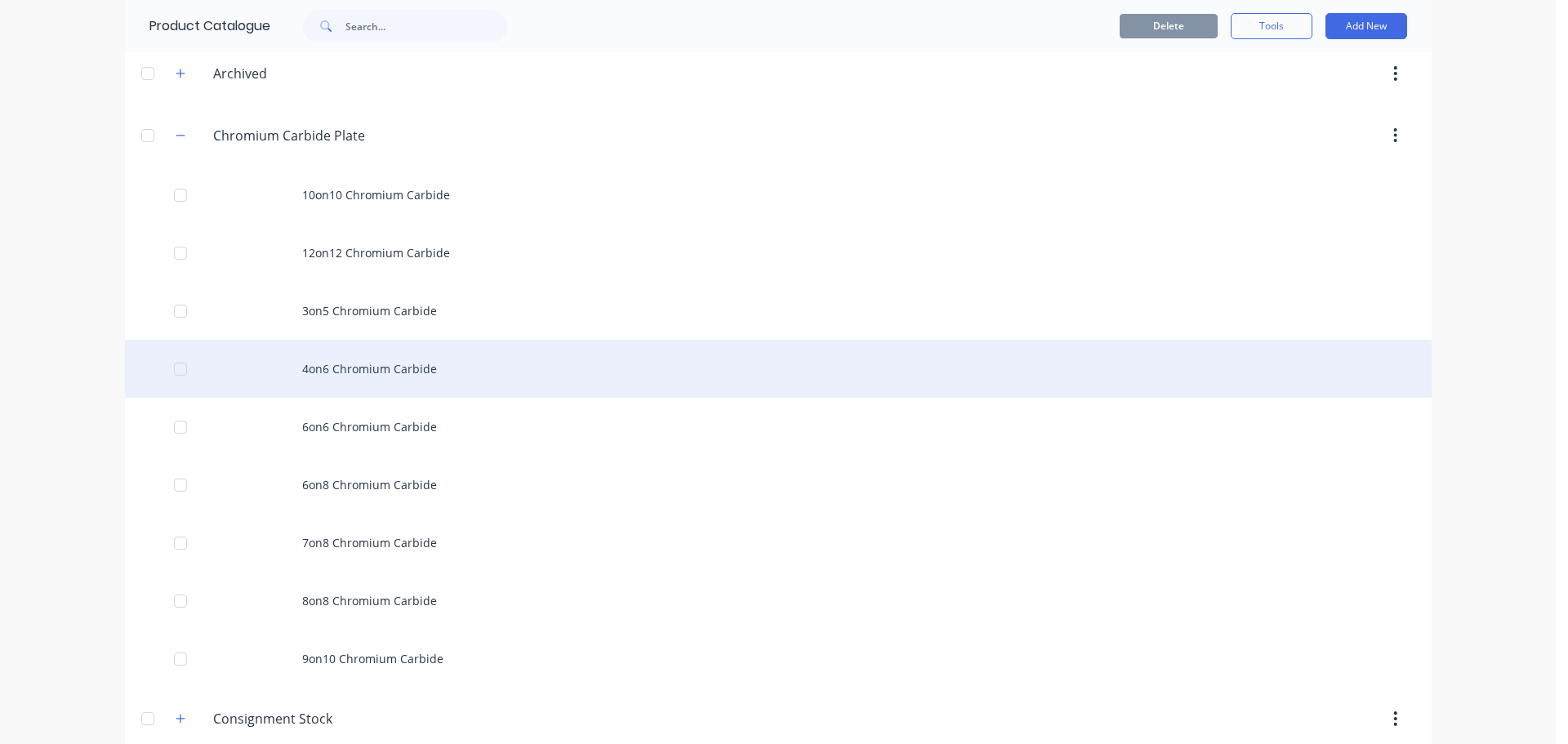
scroll to position [1960, 0]
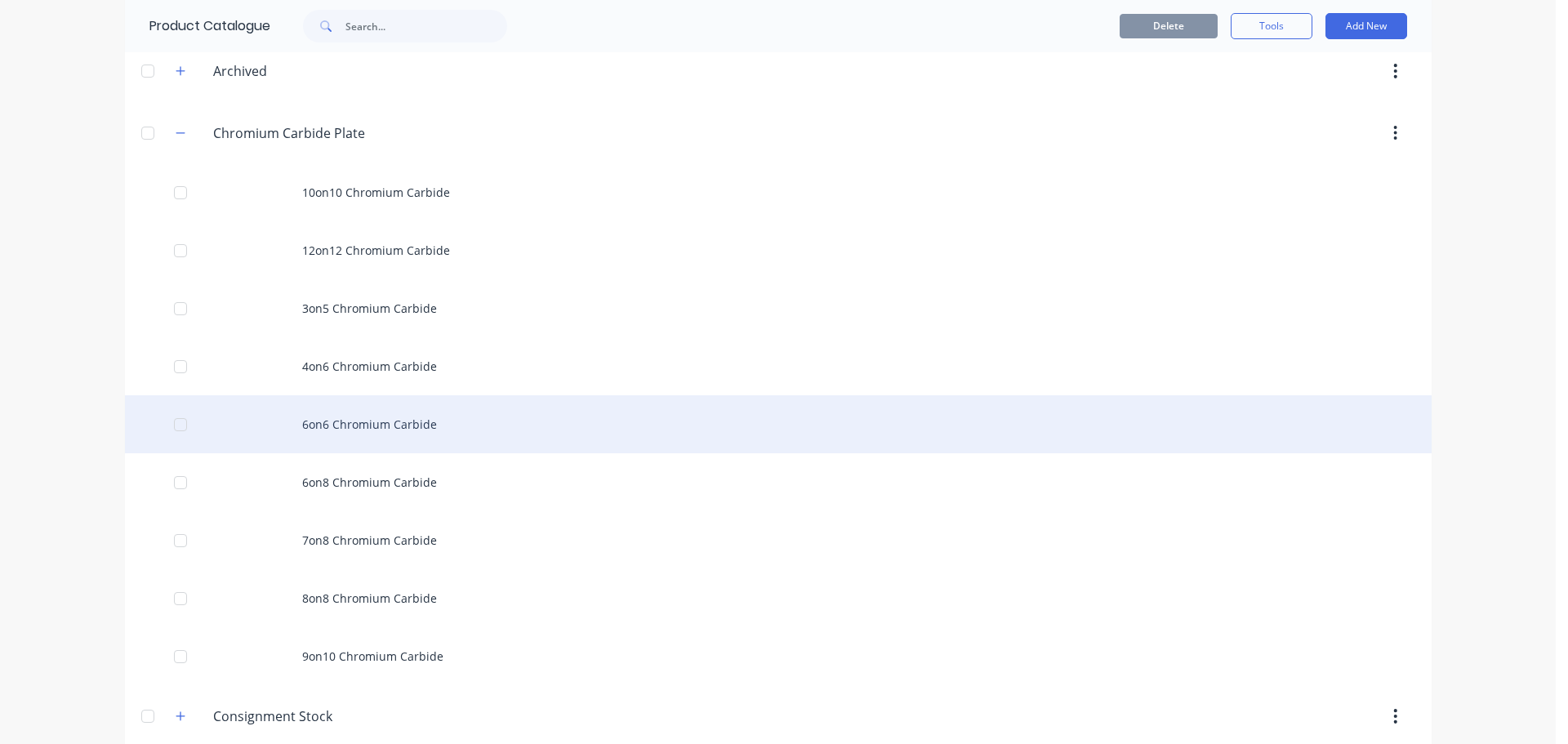
click at [332, 417] on div "6on6 Chromium Carbide" at bounding box center [778, 424] width 1306 height 58
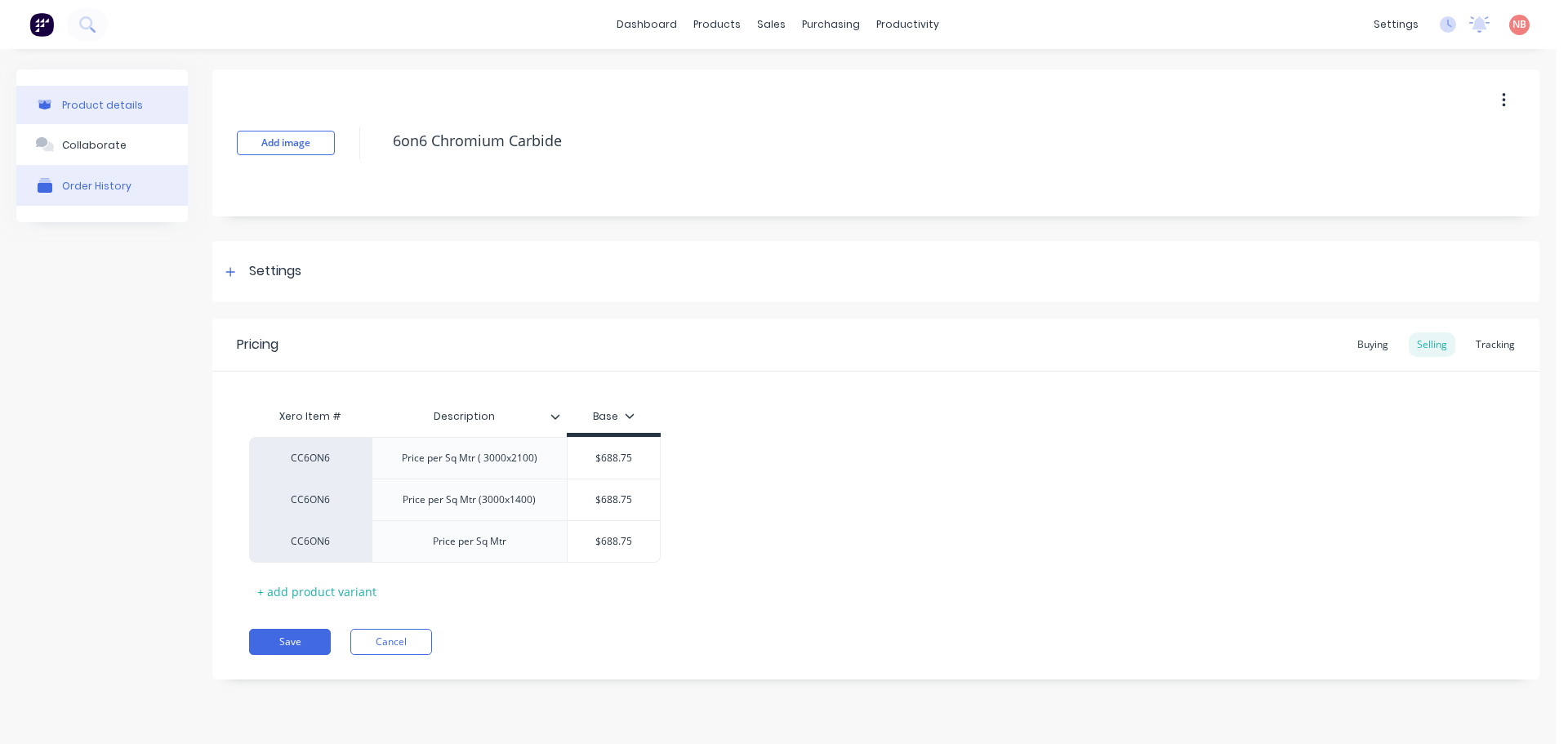
click at [137, 176] on button "Order History" at bounding box center [101, 186] width 171 height 41
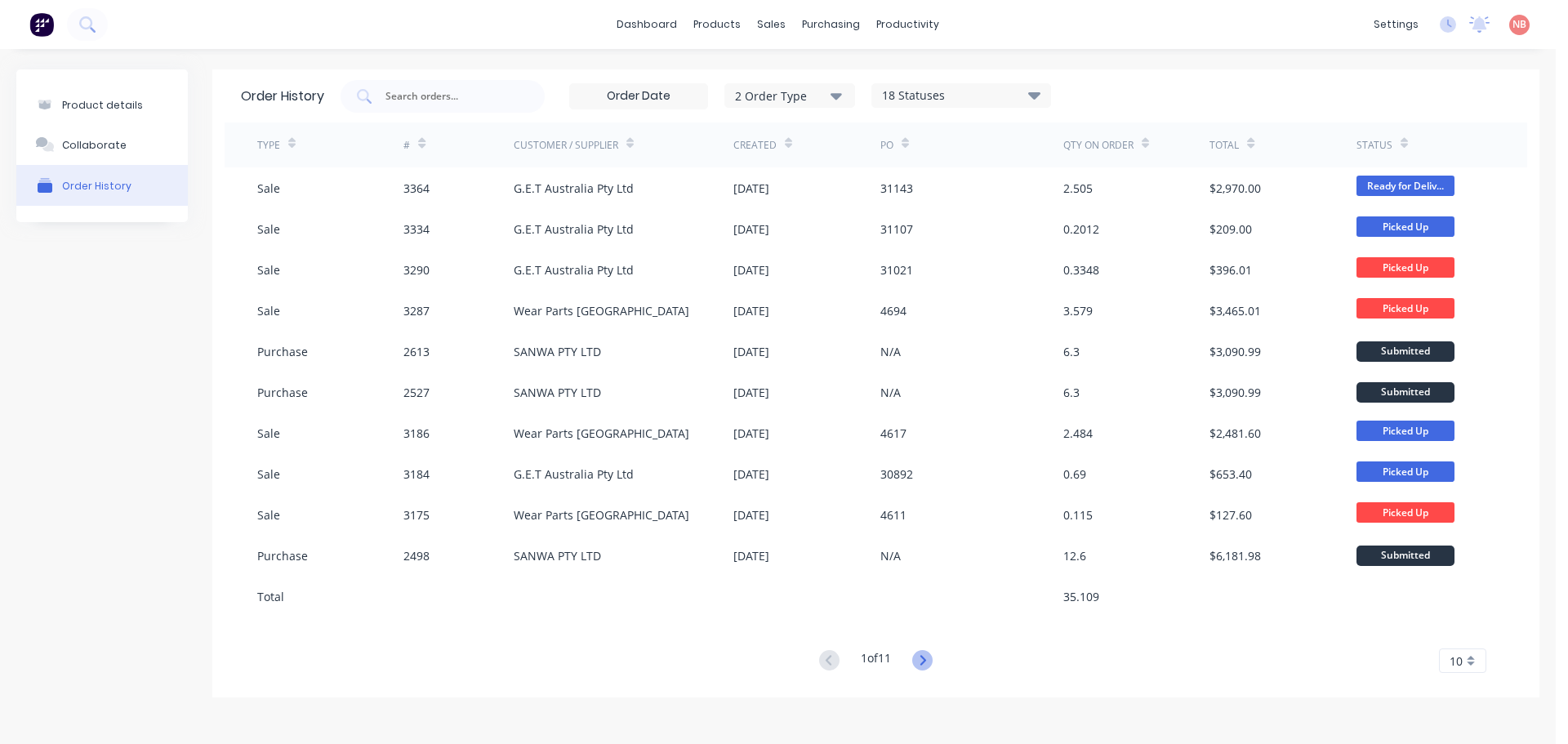
click at [925, 656] on icon at bounding box center [923, 659] width 6 height 9
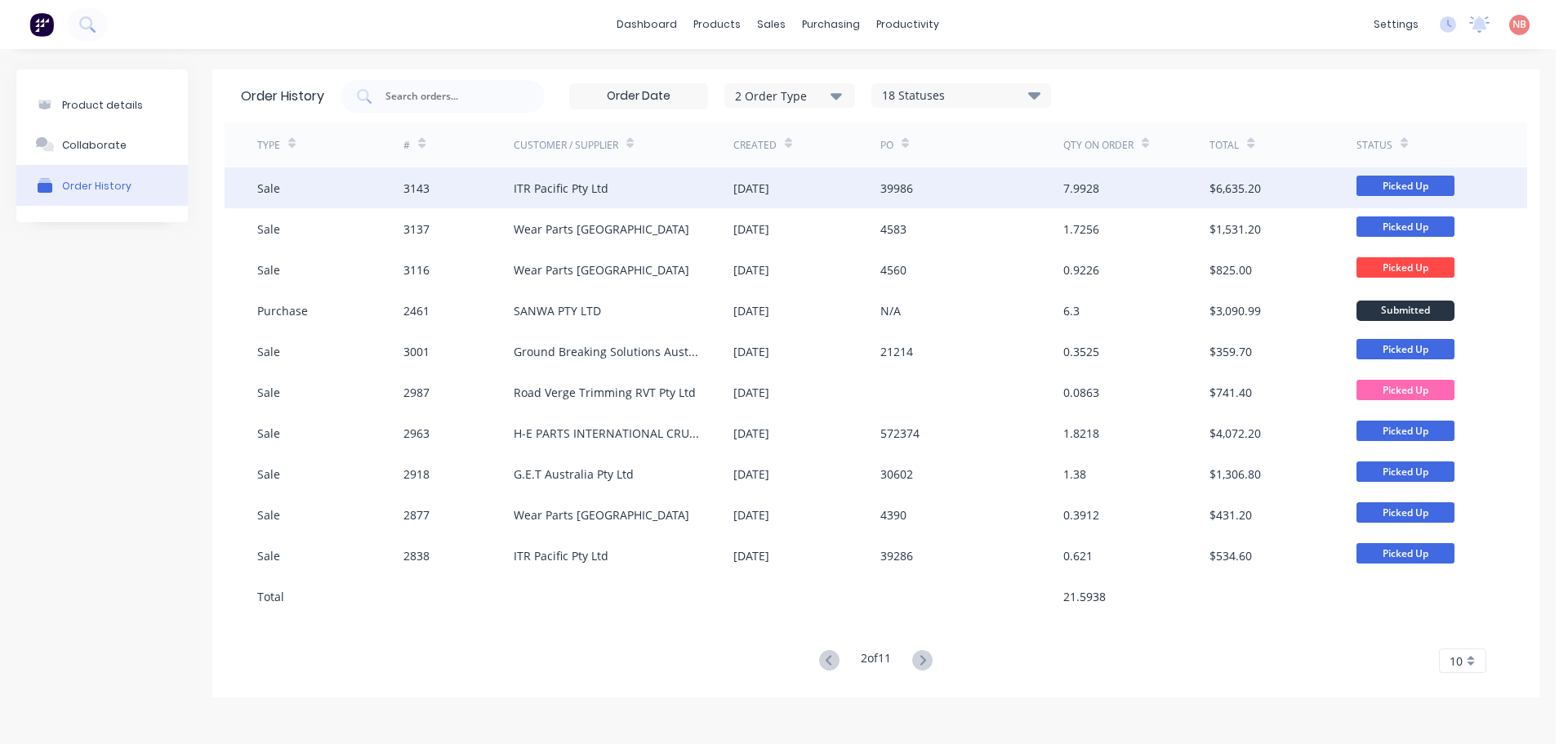
click at [966, 172] on div "39986" at bounding box center [971, 187] width 183 height 41
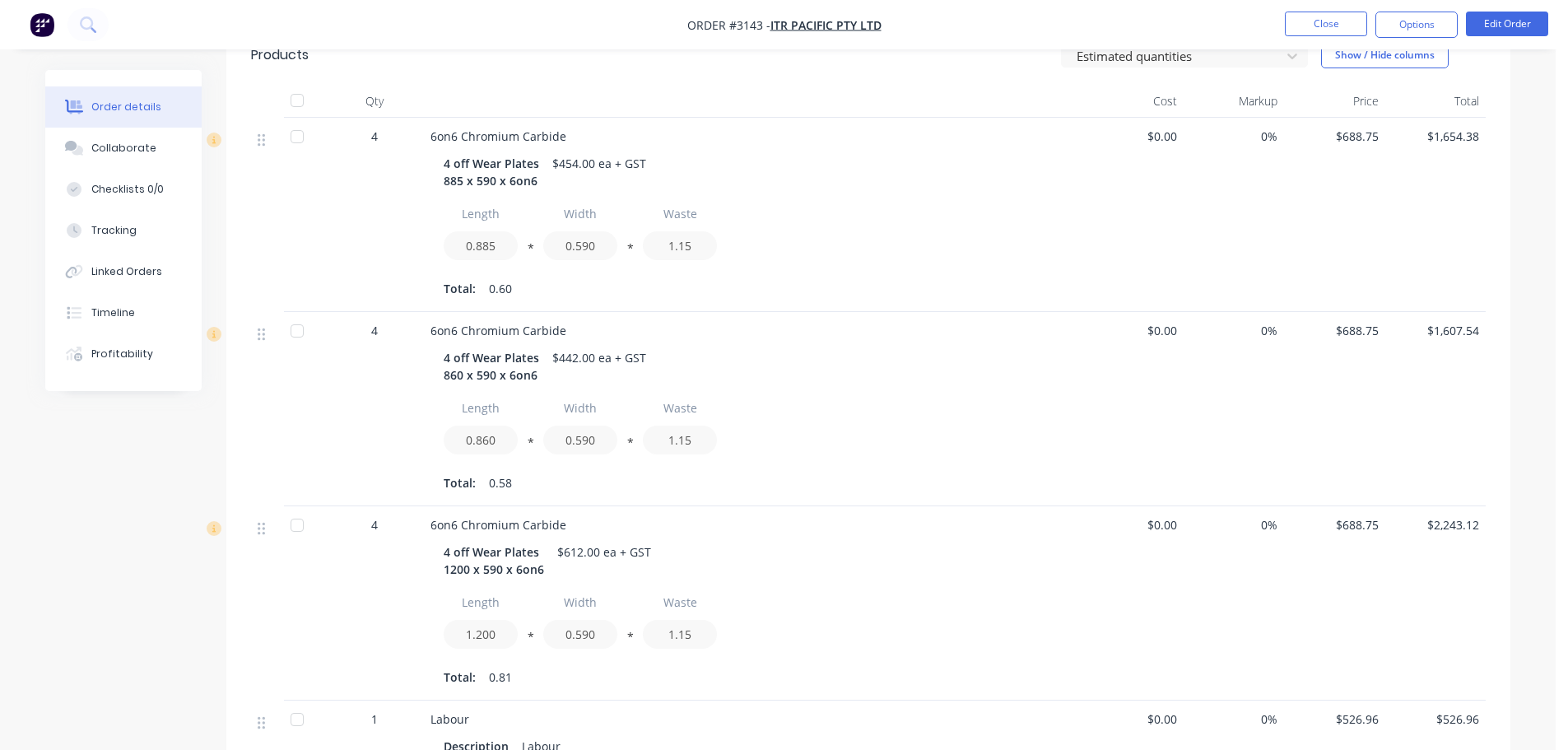
scroll to position [494, 0]
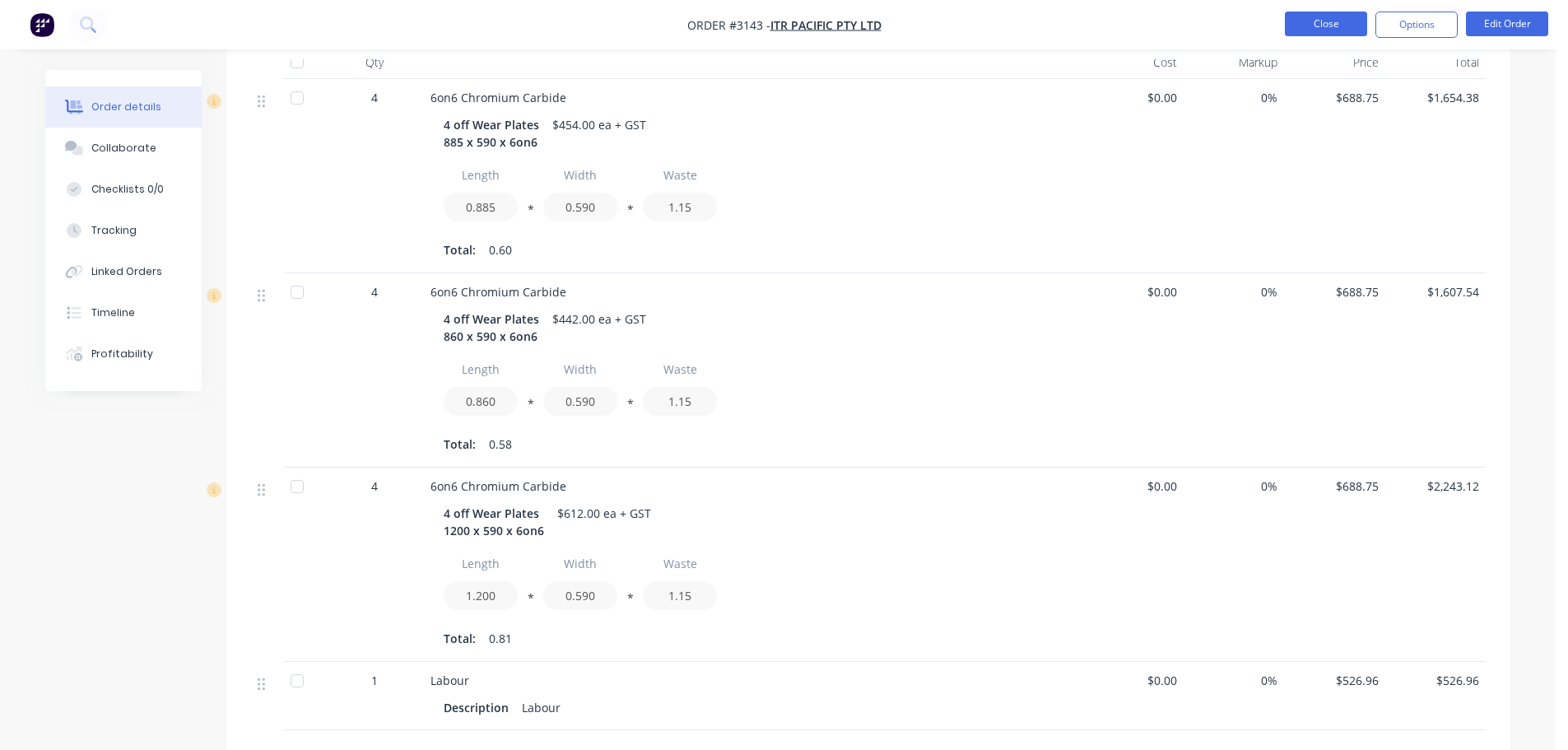
click at [1328, 21] on button "Close" at bounding box center [1327, 23] width 82 height 25
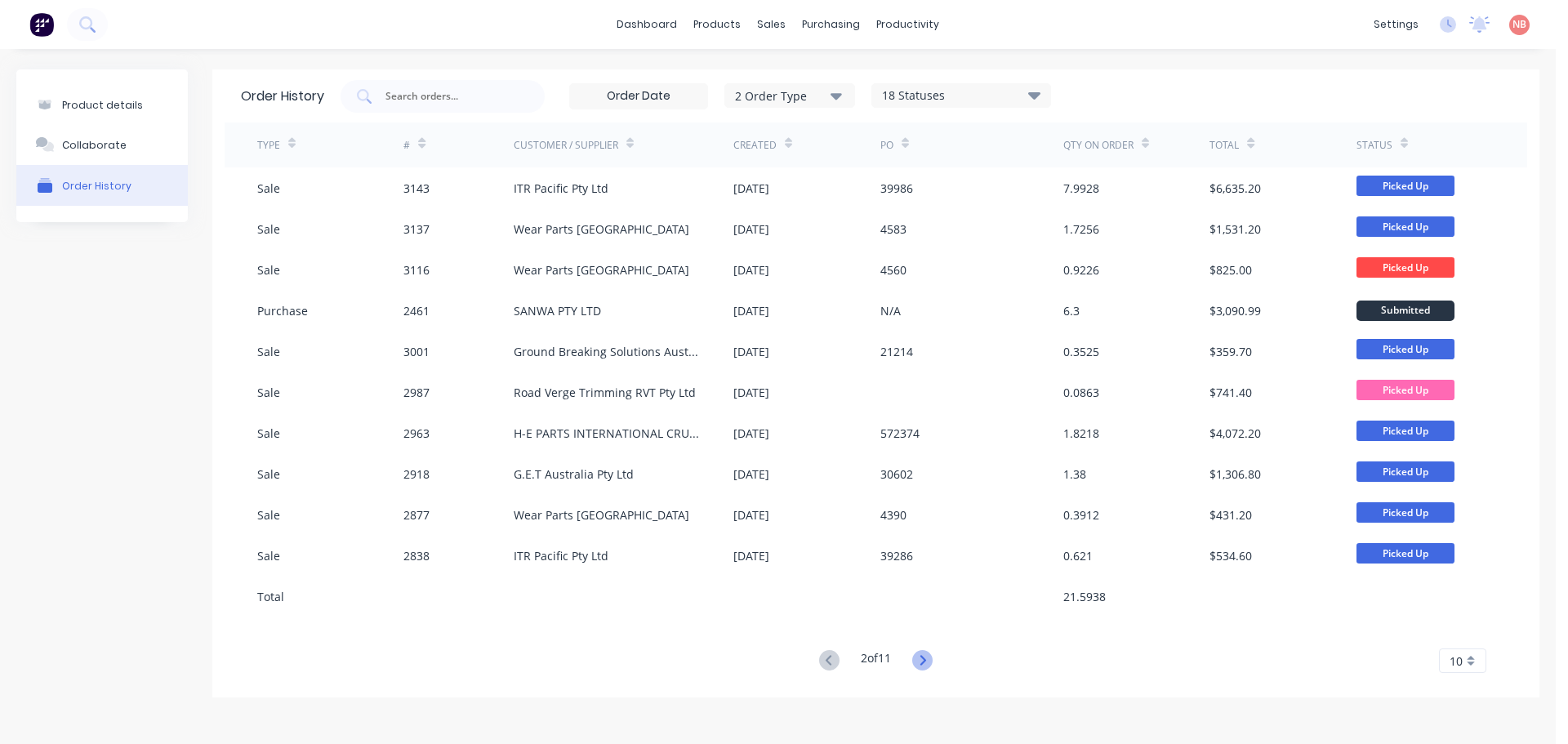
click at [925, 656] on icon at bounding box center [923, 659] width 6 height 9
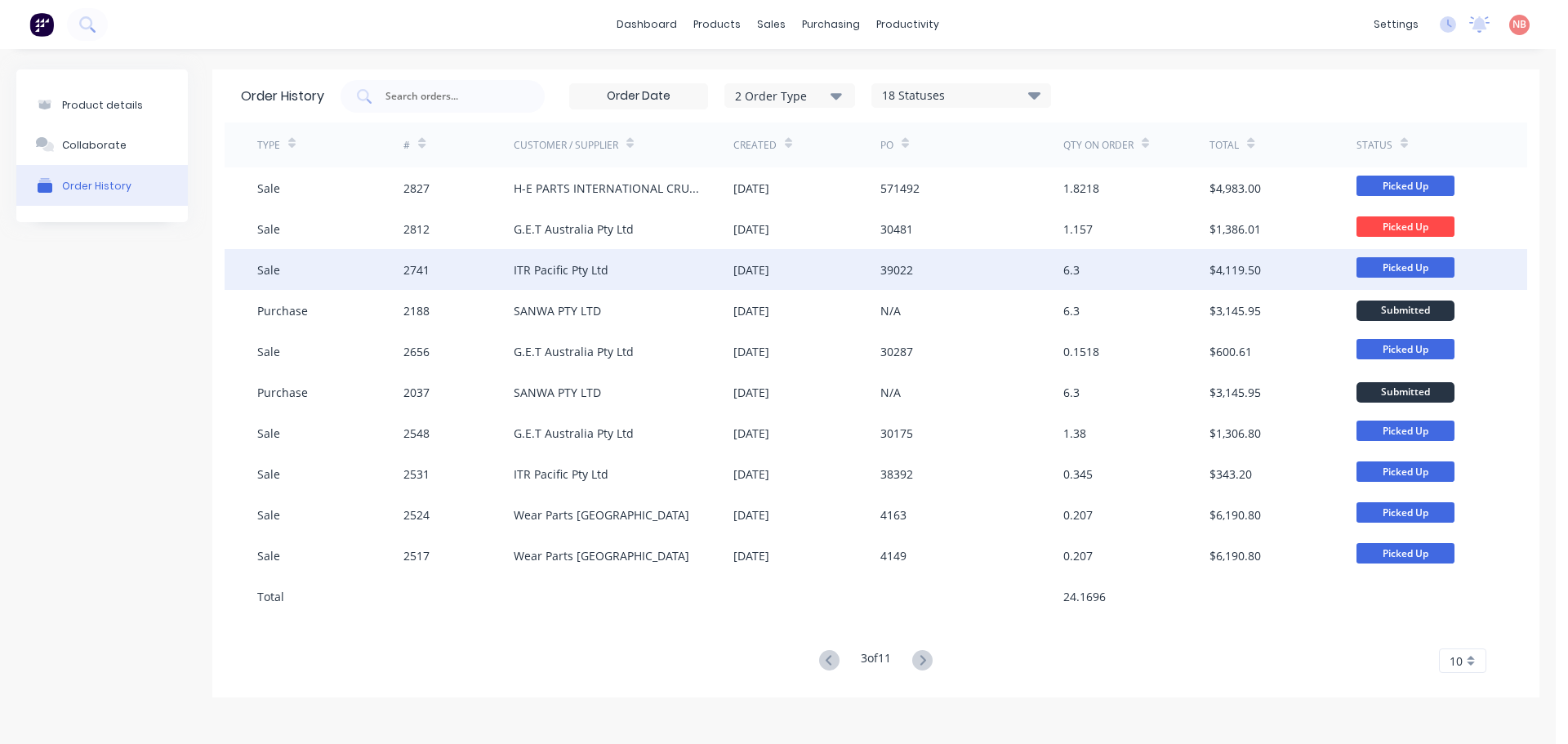
click at [949, 268] on div "39022" at bounding box center [971, 269] width 183 height 41
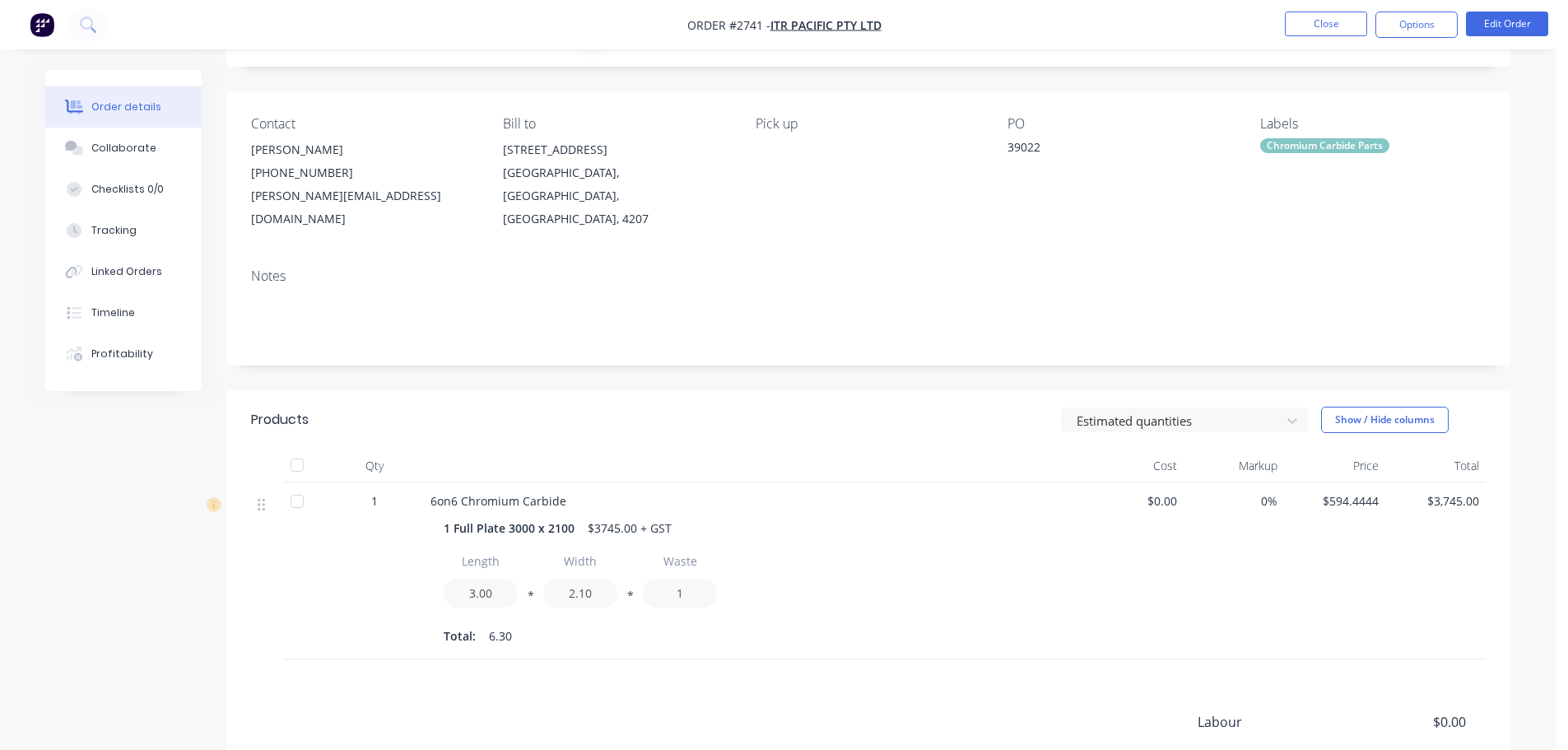
scroll to position [165, 0]
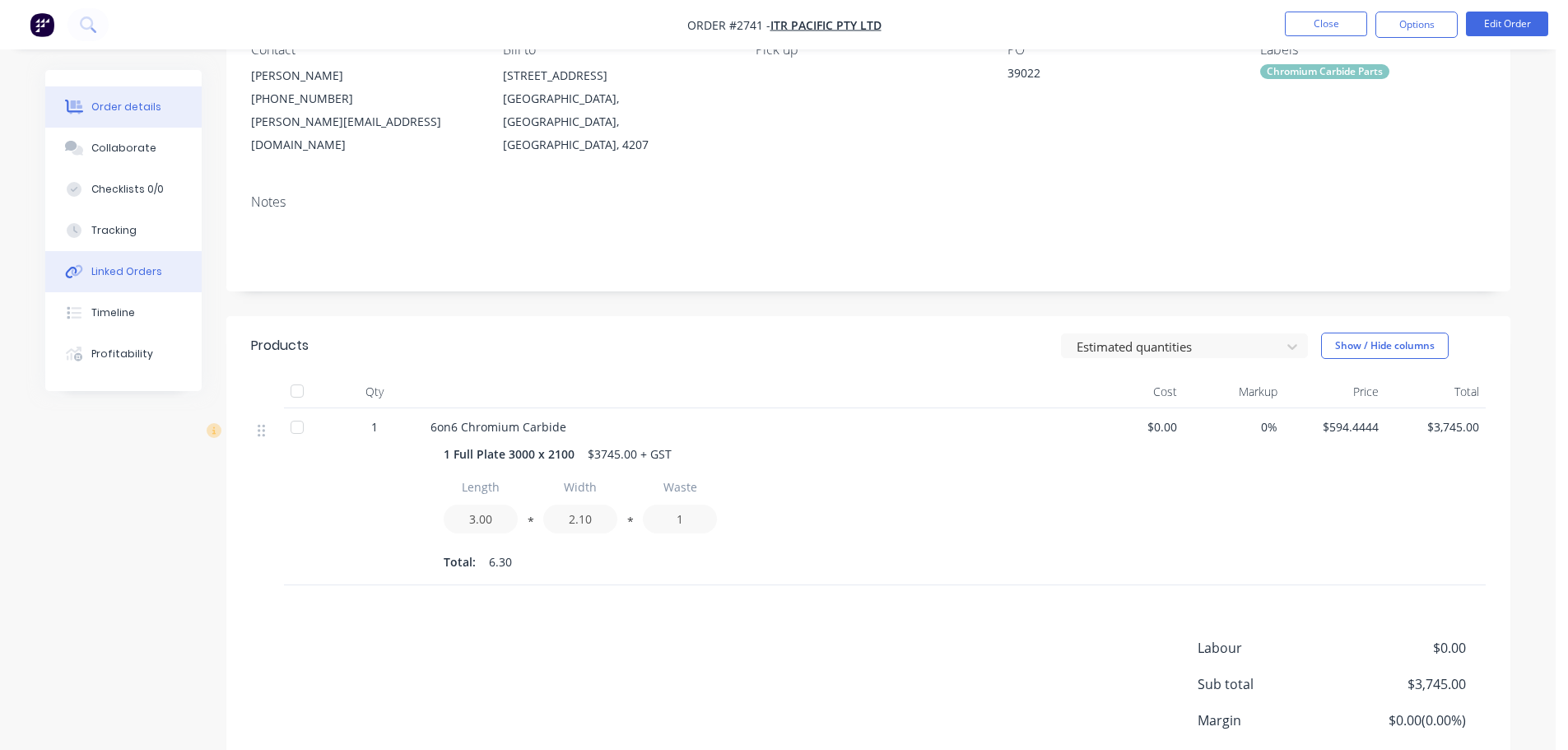
click at [131, 270] on div "Linked Orders" at bounding box center [126, 271] width 70 height 15
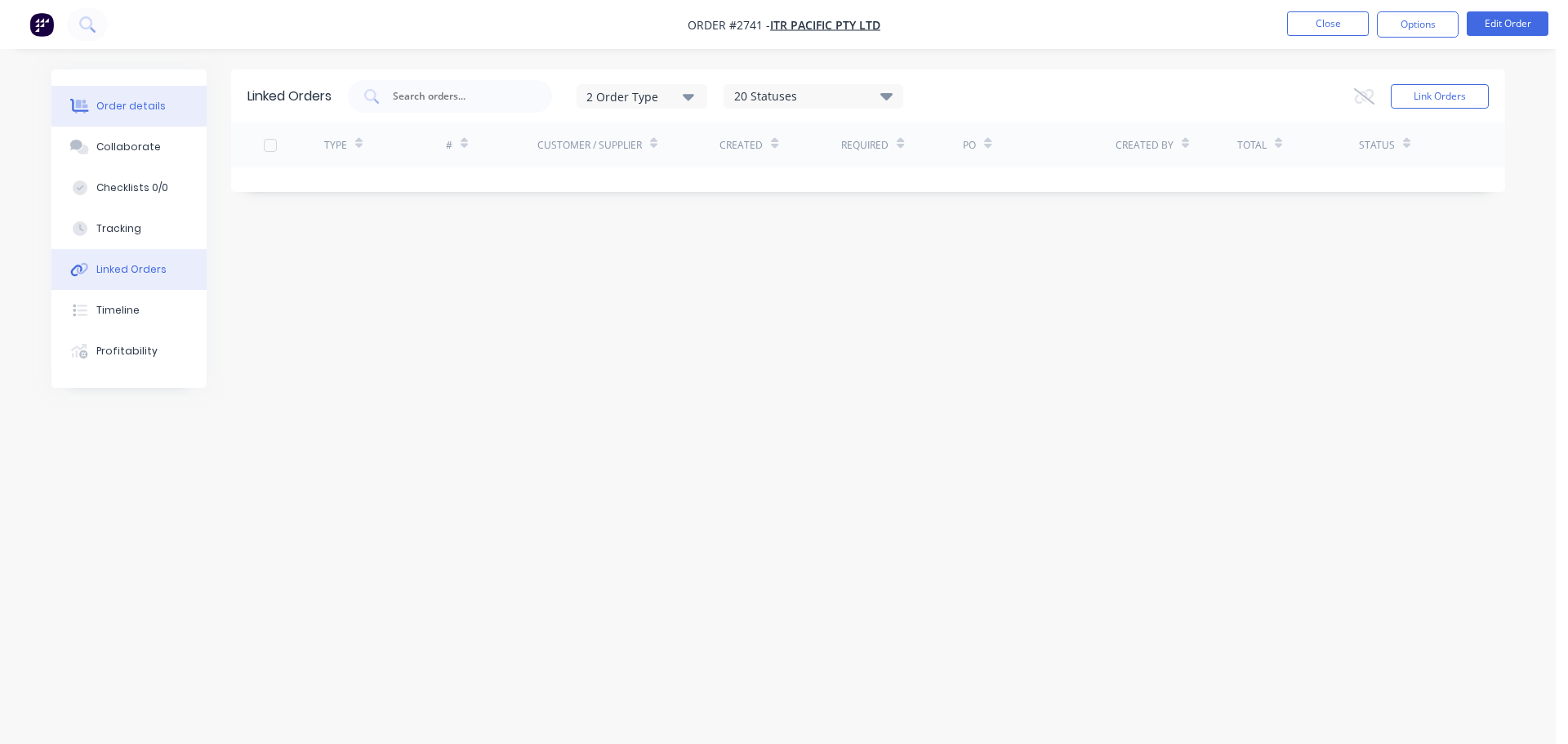
click at [137, 101] on div "Order details" at bounding box center [130, 106] width 69 height 14
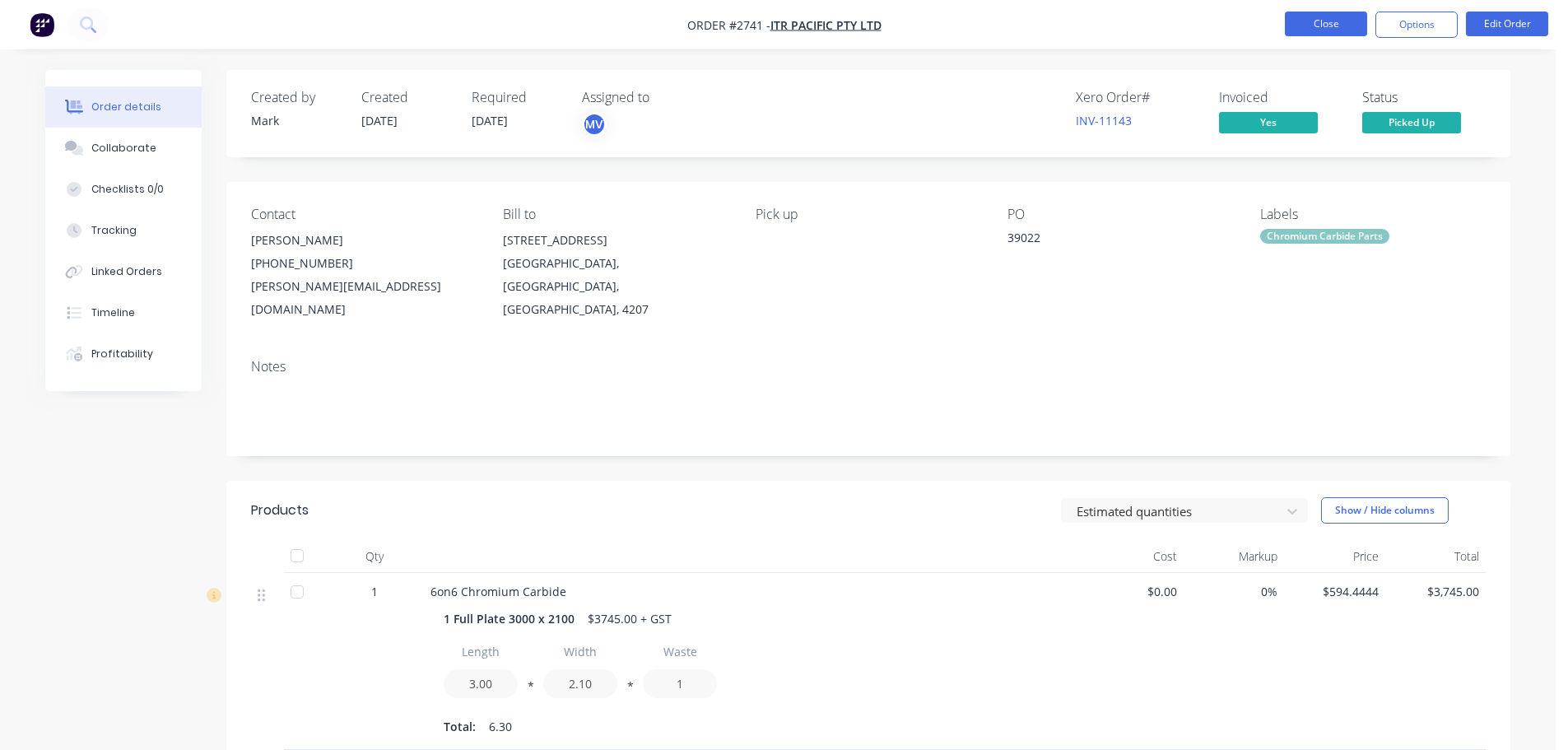
click at [1291, 27] on button "Close" at bounding box center [1327, 23] width 82 height 25
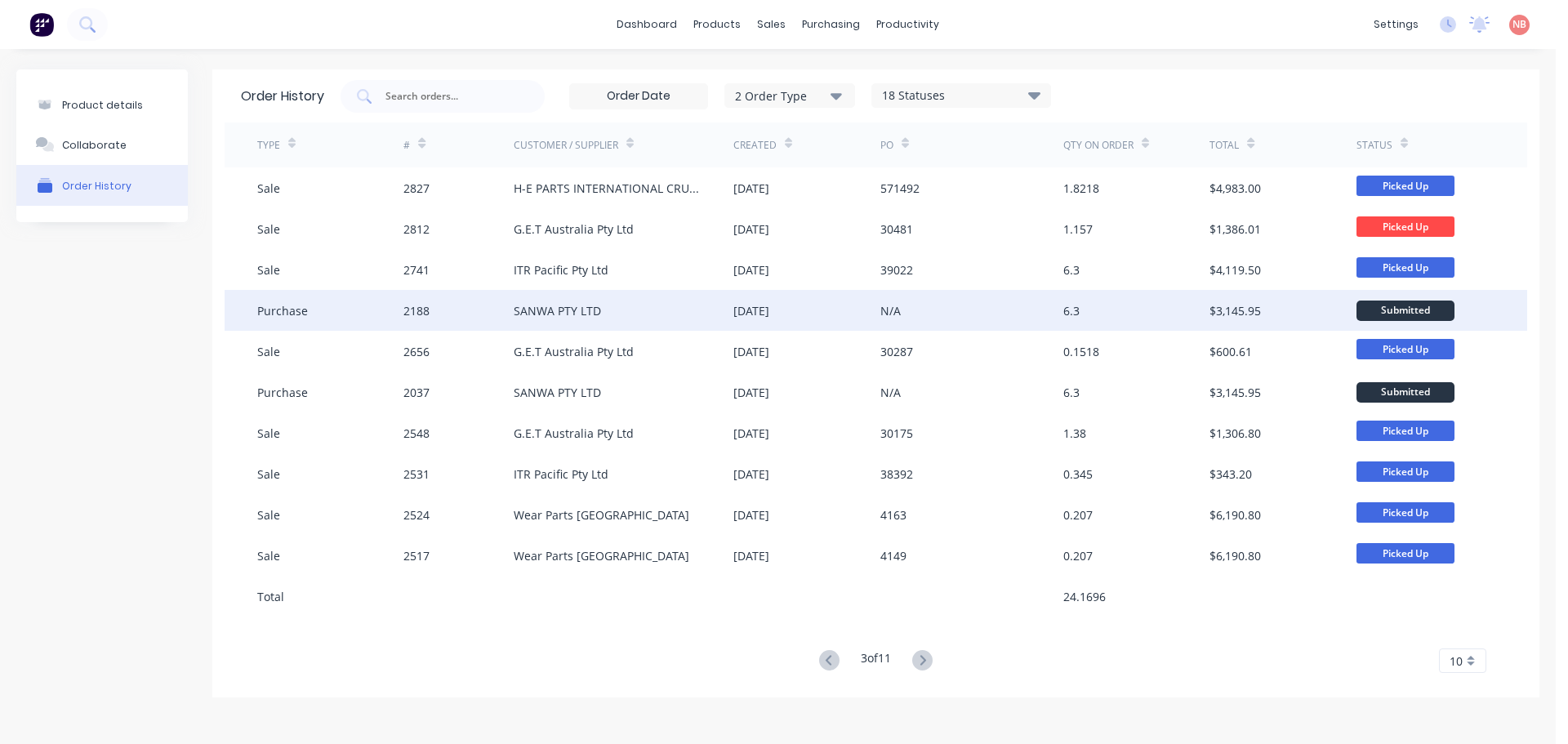
click at [686, 315] on div "SANWA PTY LTD" at bounding box center [624, 310] width 220 height 41
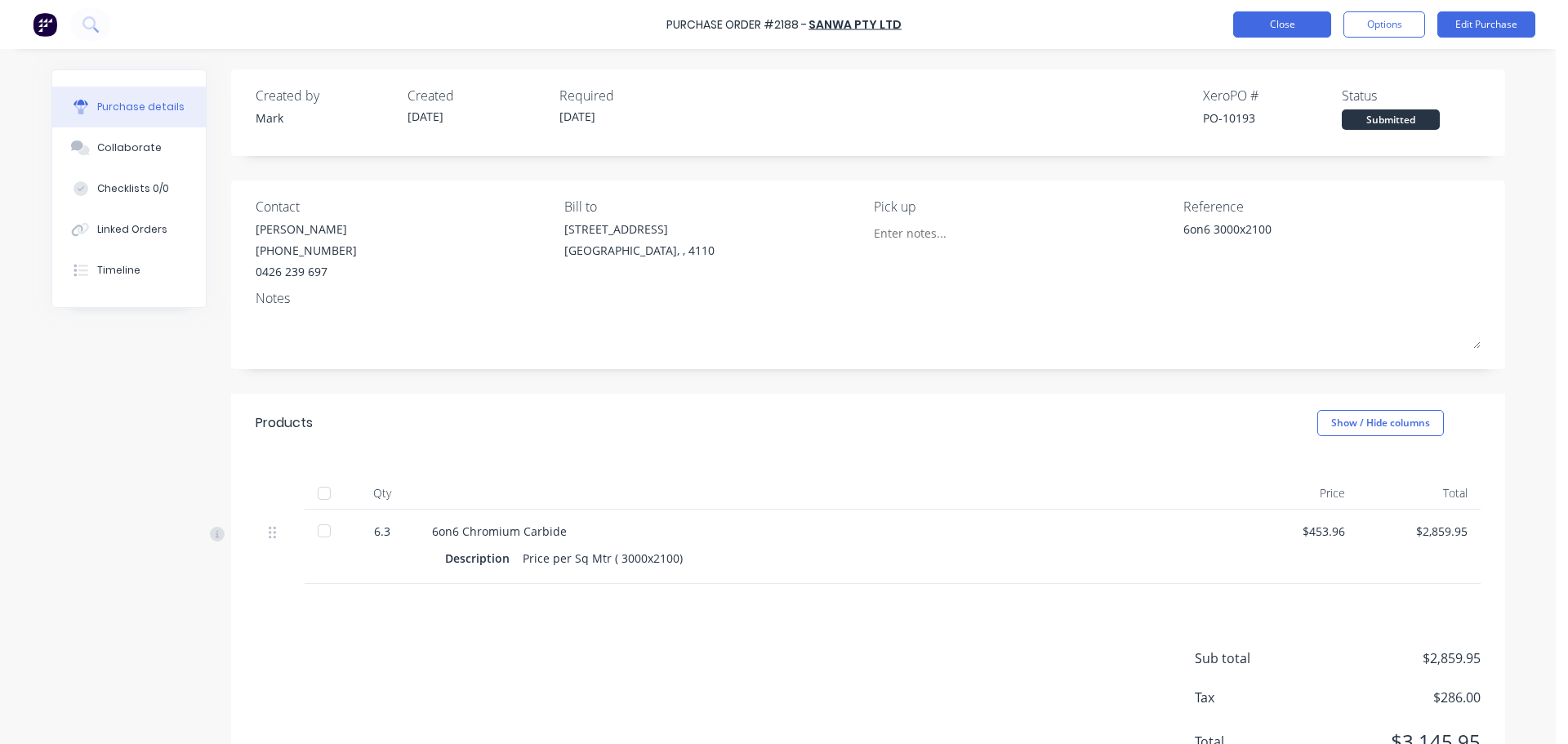
click at [1281, 27] on button "Close" at bounding box center [1282, 24] width 98 height 26
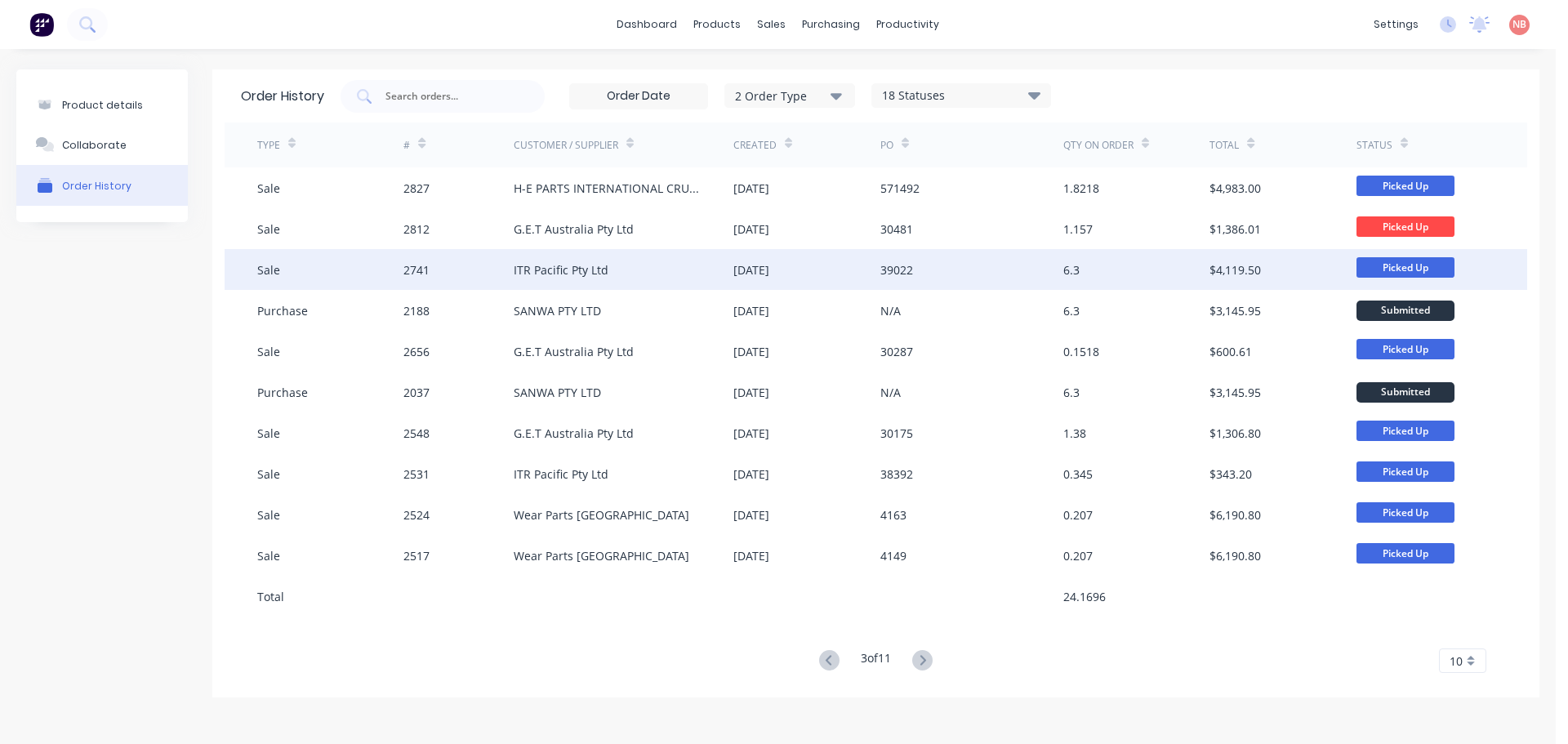
click at [661, 278] on div "ITR Pacific Pty Ltd" at bounding box center [624, 269] width 220 height 41
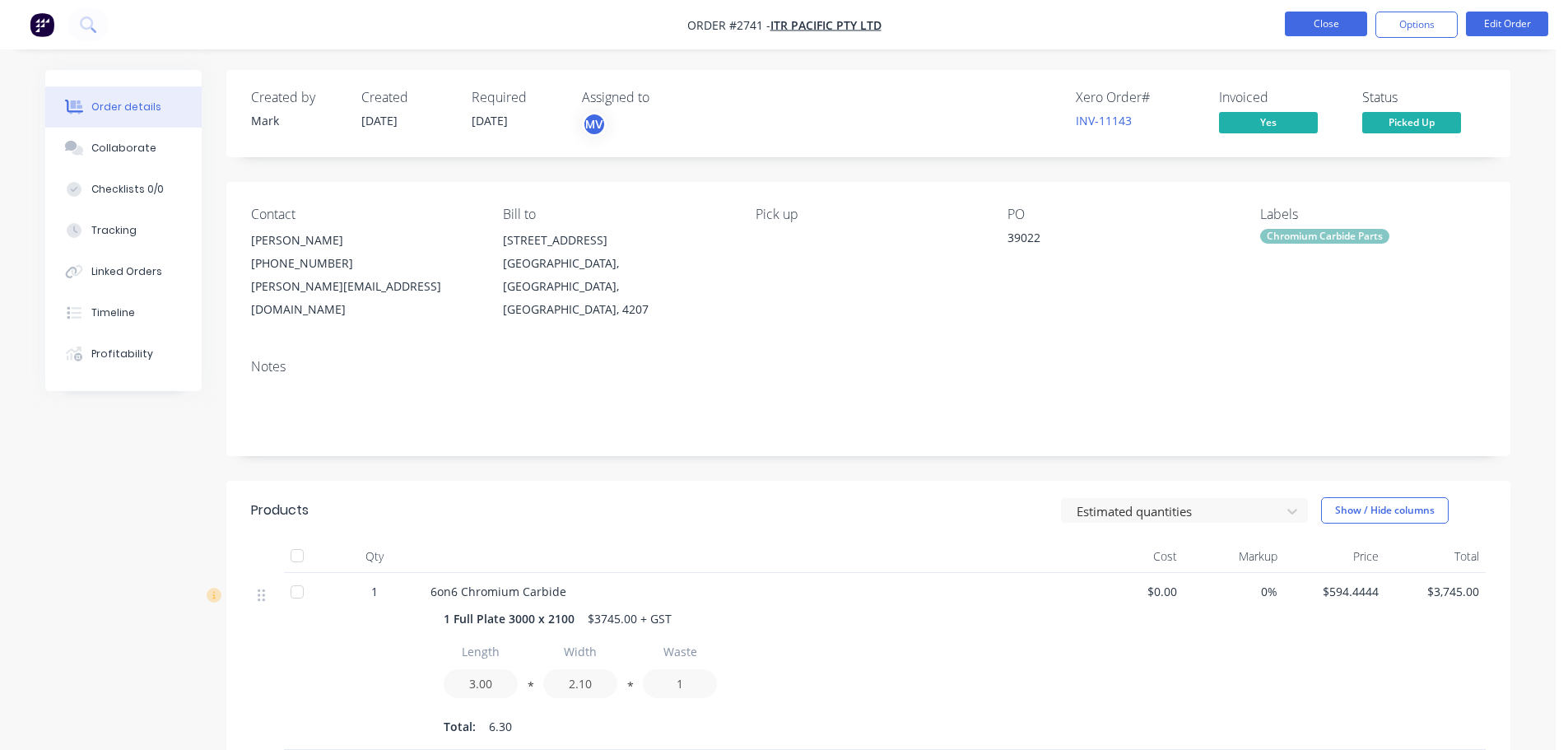
click at [1319, 17] on button "Close" at bounding box center [1327, 23] width 82 height 25
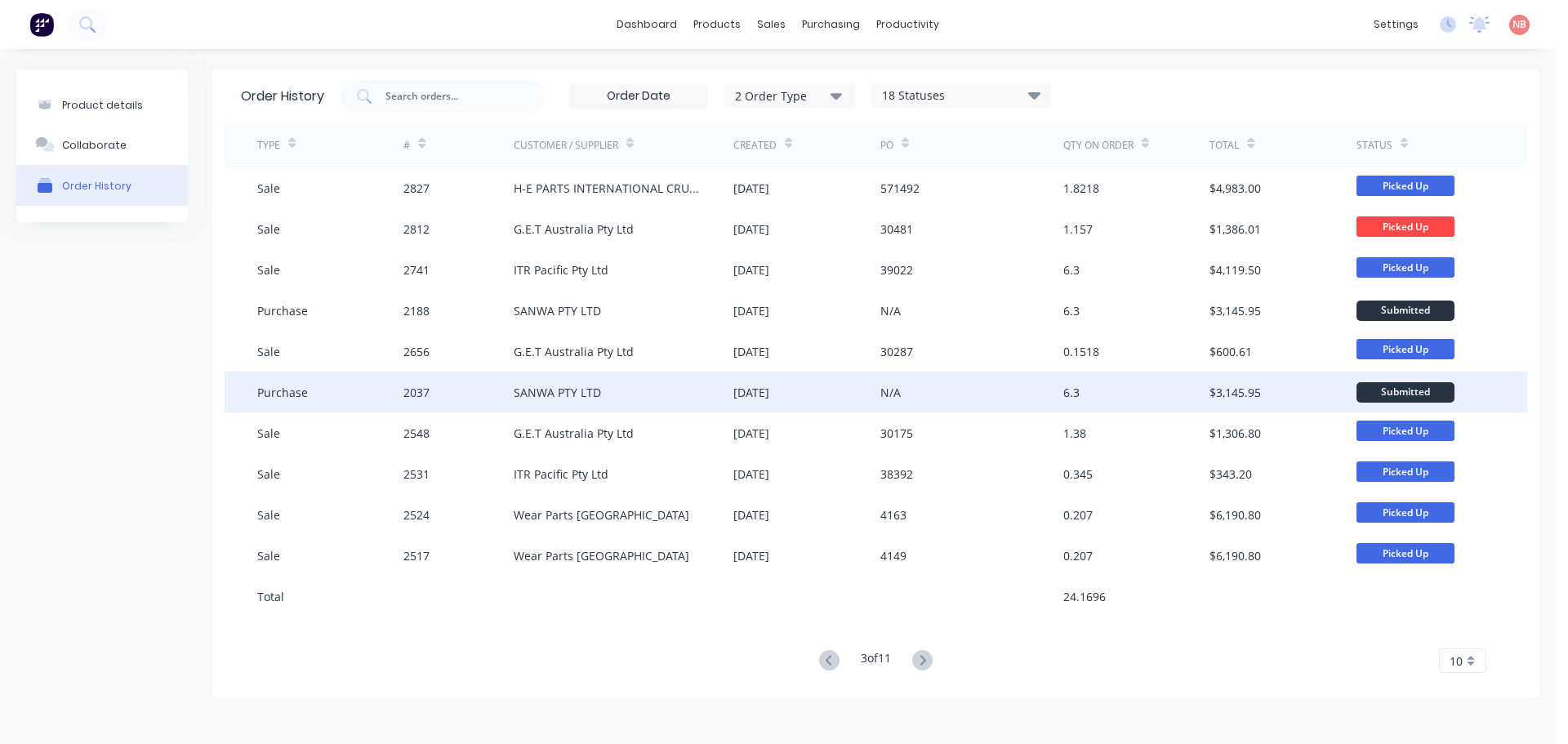
click at [730, 399] on div "SANWA PTY LTD" at bounding box center [624, 392] width 220 height 41
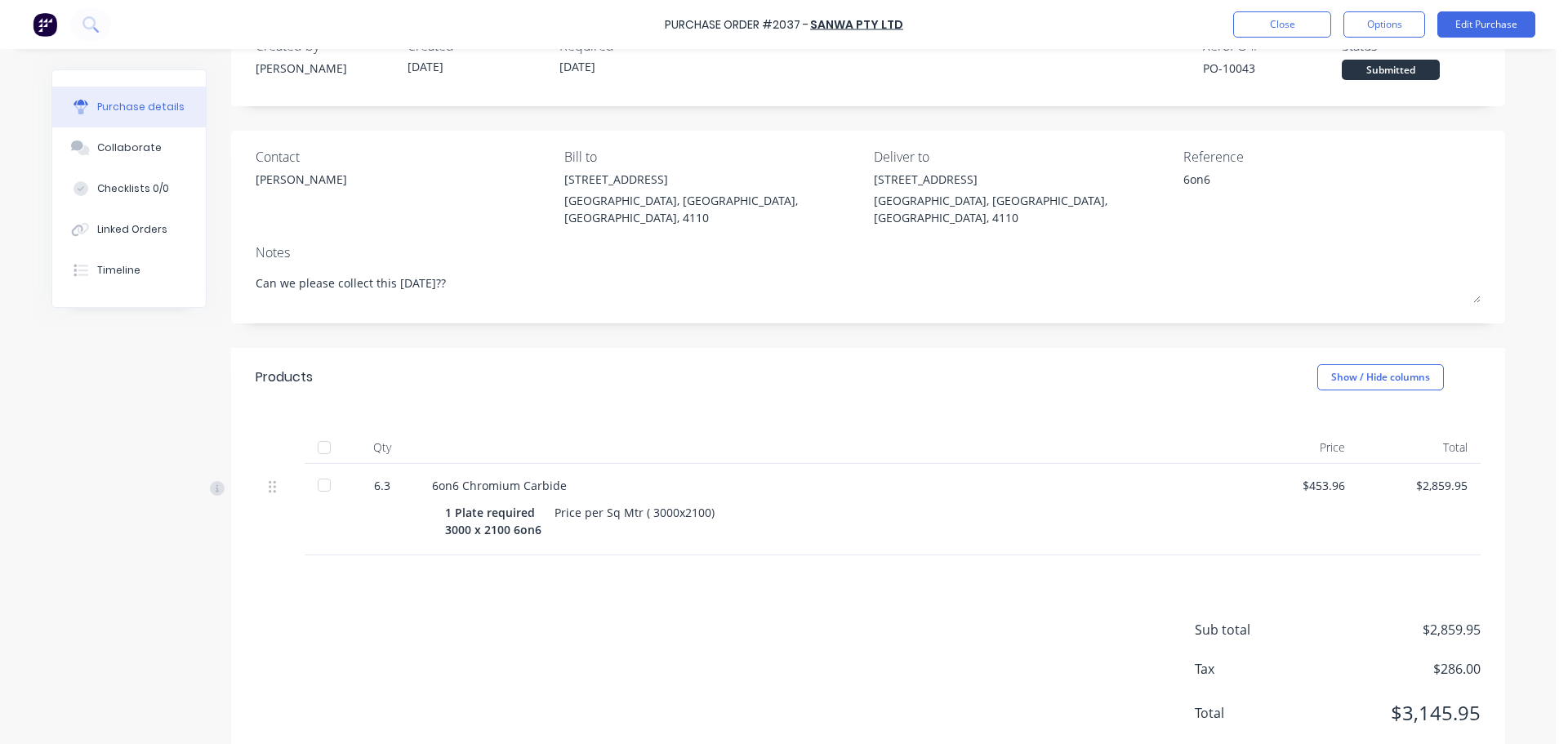
scroll to position [77, 0]
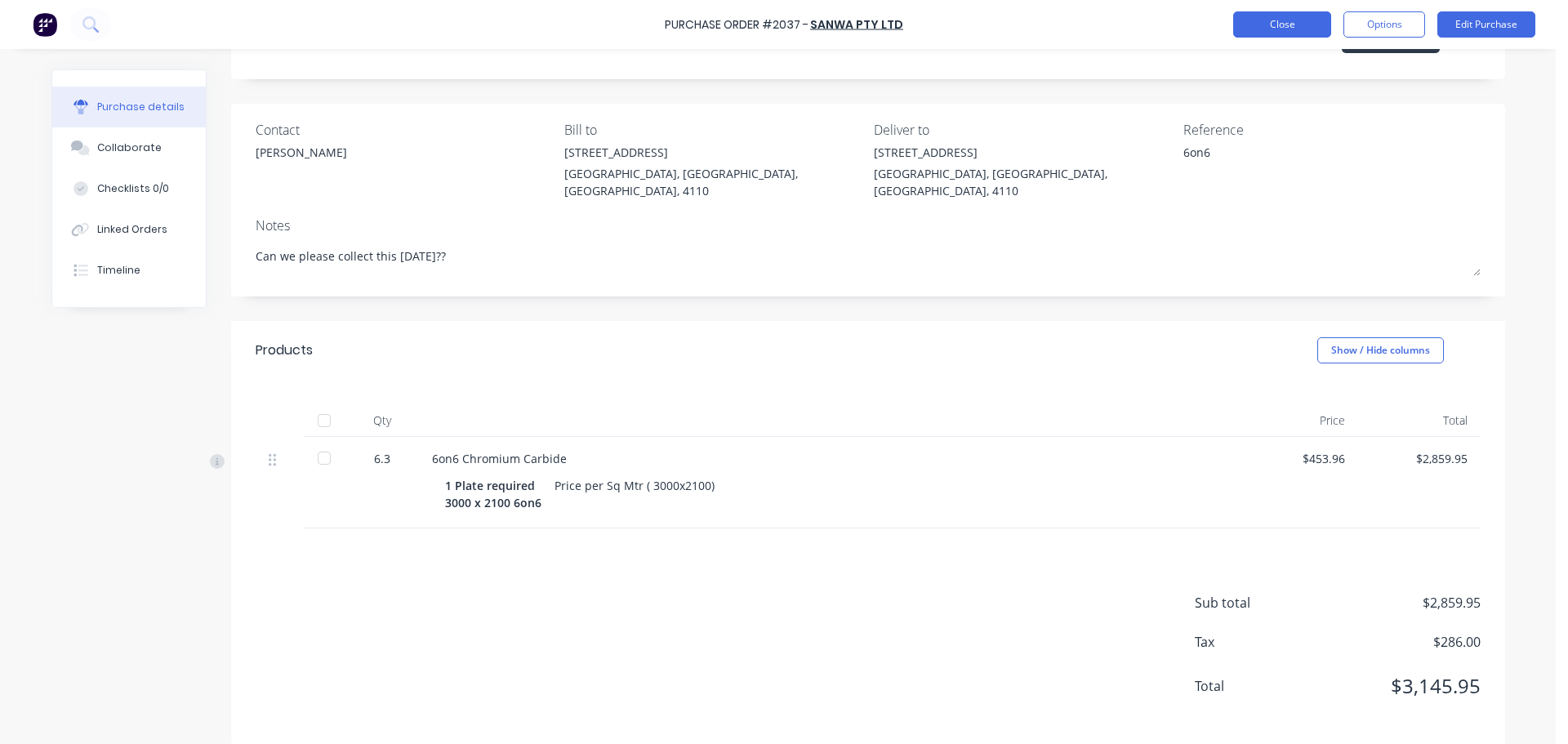
click at [1277, 32] on button "Close" at bounding box center [1282, 24] width 98 height 26
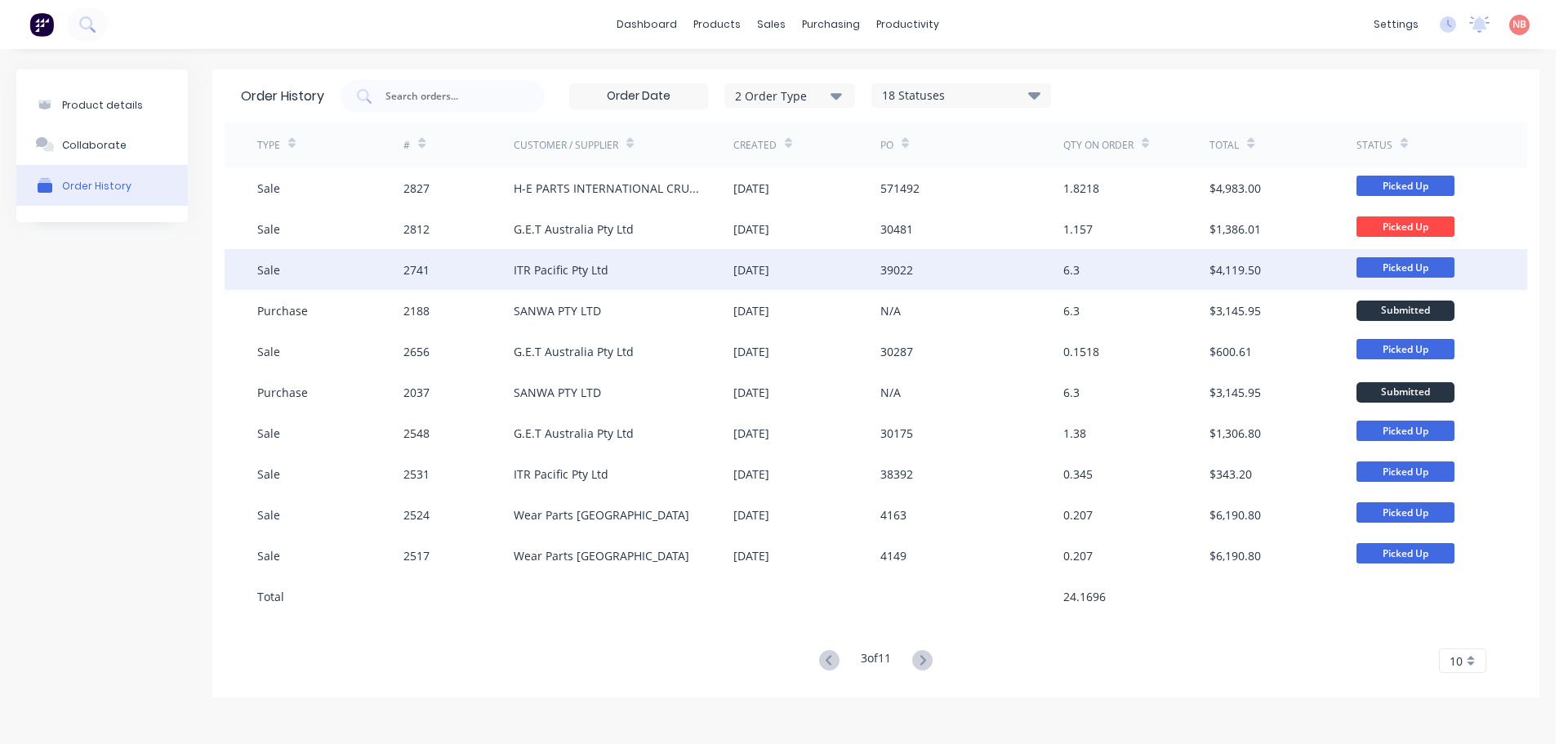
click at [770, 273] on div "[DATE]" at bounding box center [751, 270] width 36 height 17
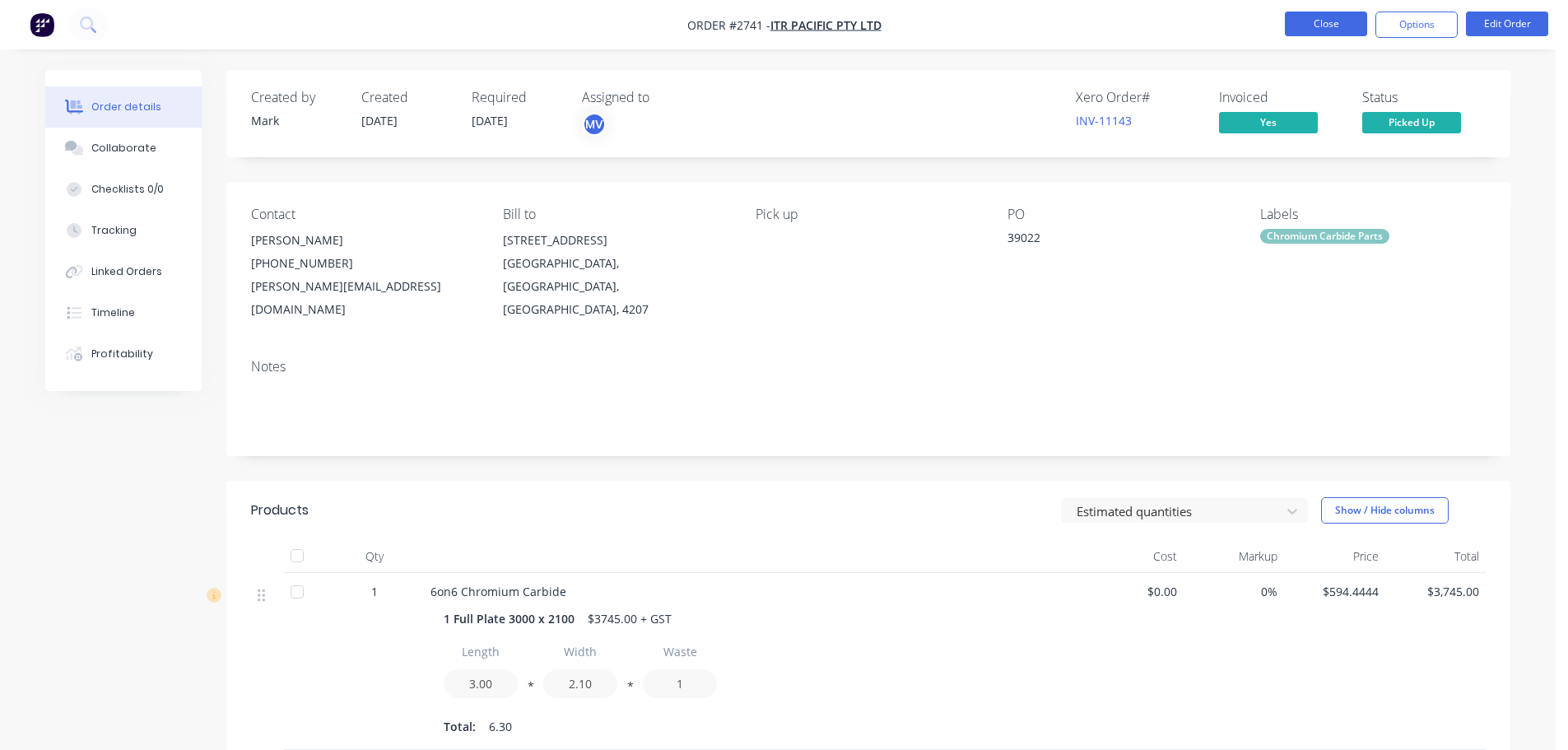
click at [1318, 23] on button "Close" at bounding box center [1327, 23] width 82 height 25
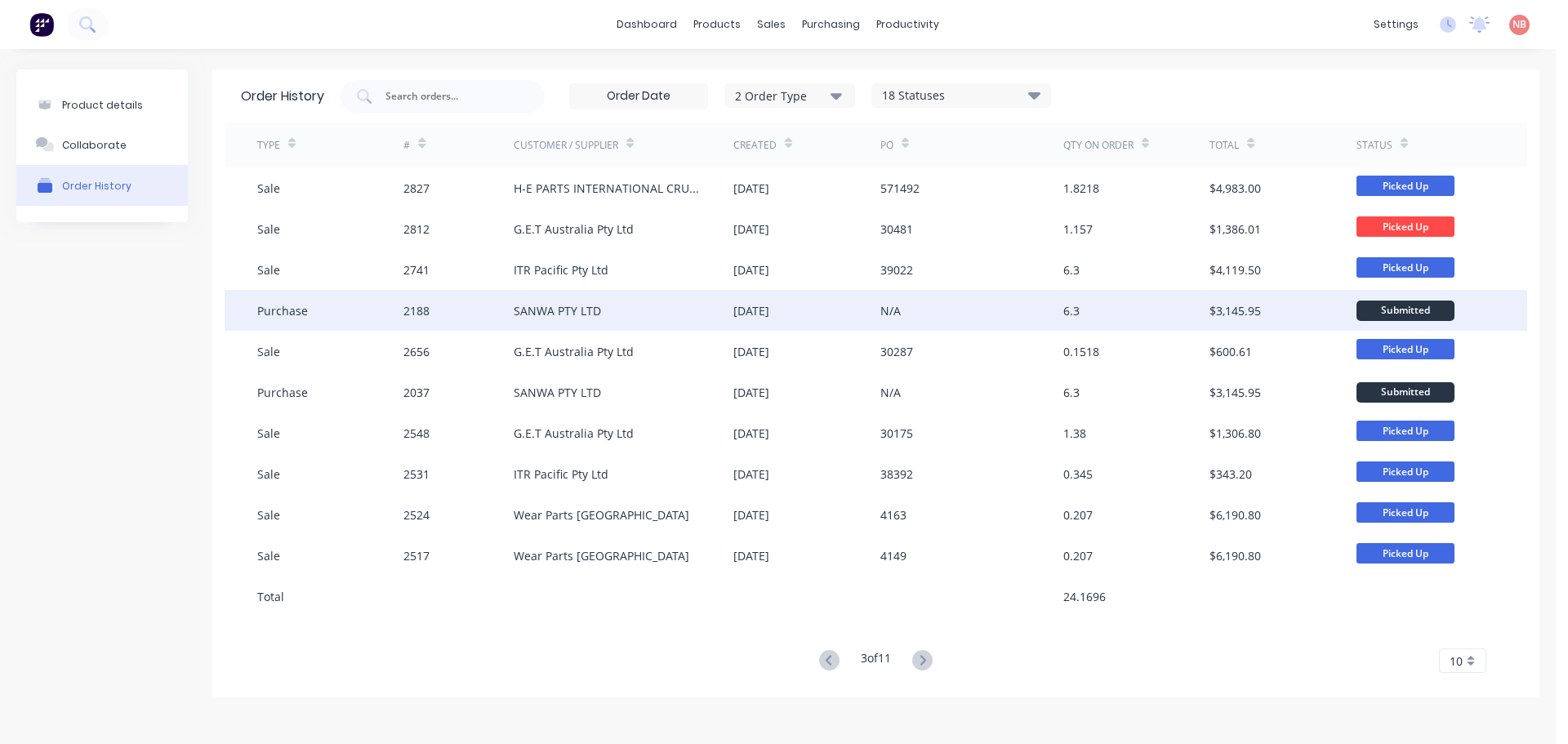
click at [722, 304] on div "SANWA PTY LTD" at bounding box center [624, 310] width 220 height 41
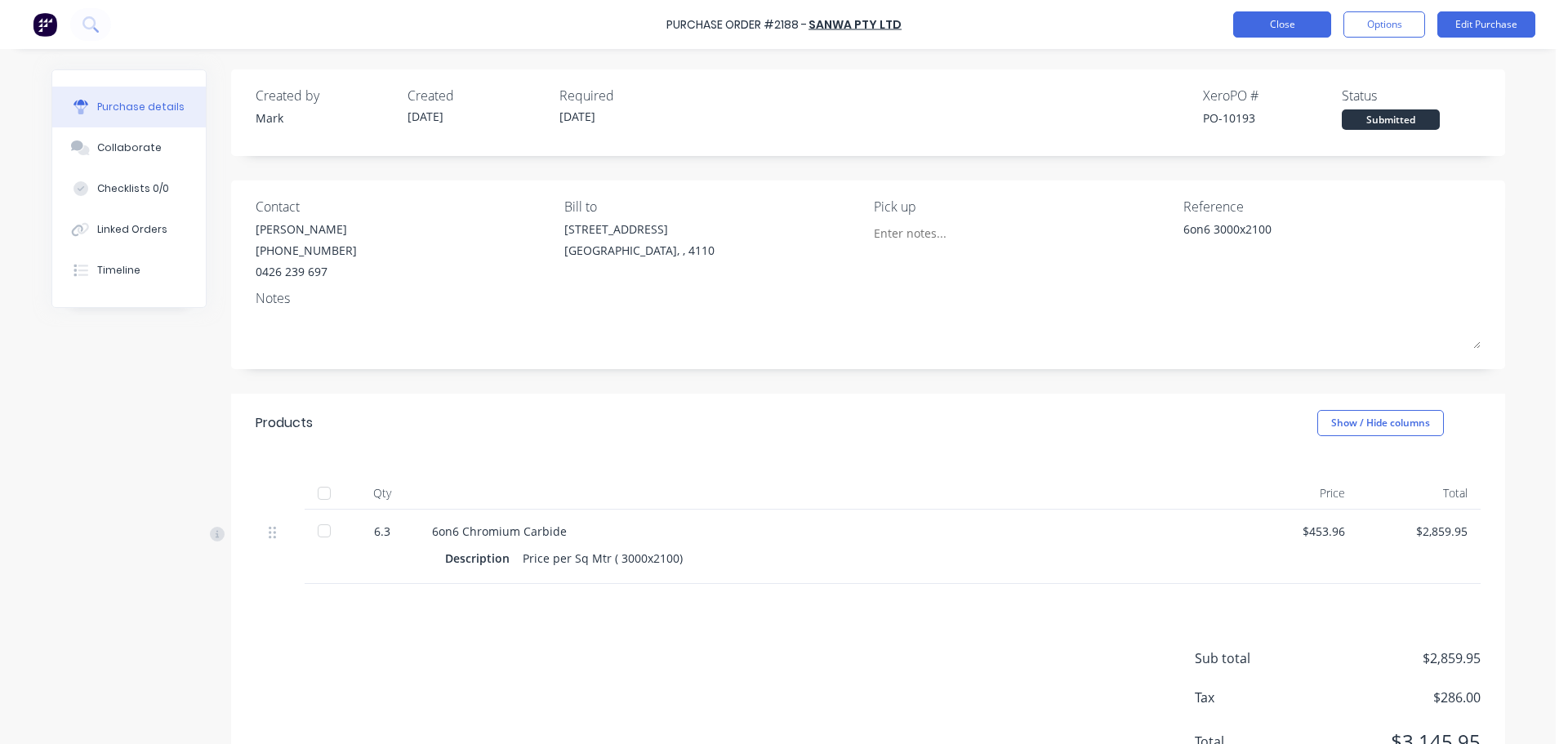
click at [1248, 20] on button "Close" at bounding box center [1282, 24] width 98 height 26
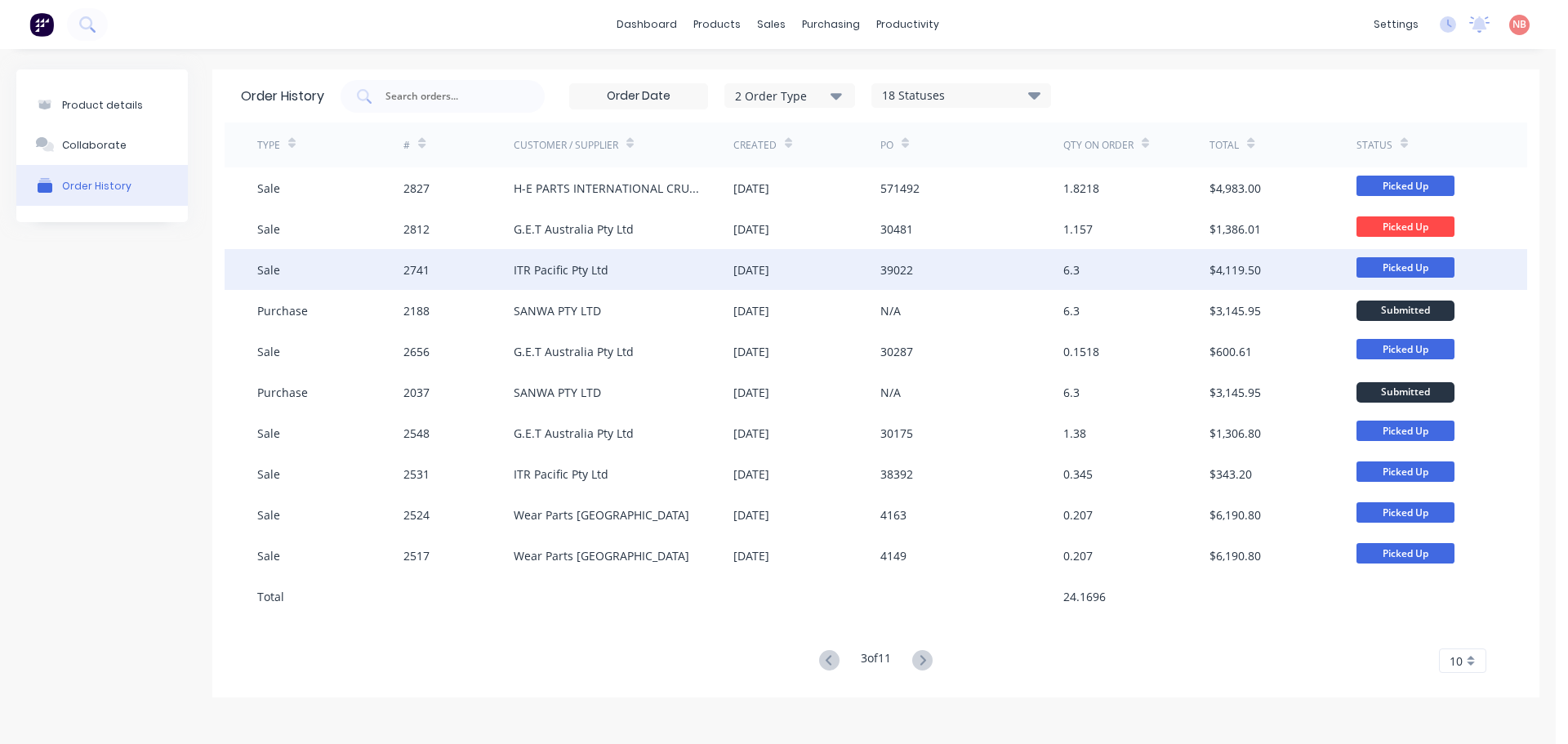
click at [588, 278] on div "ITR Pacific Pty Ltd" at bounding box center [561, 270] width 95 height 17
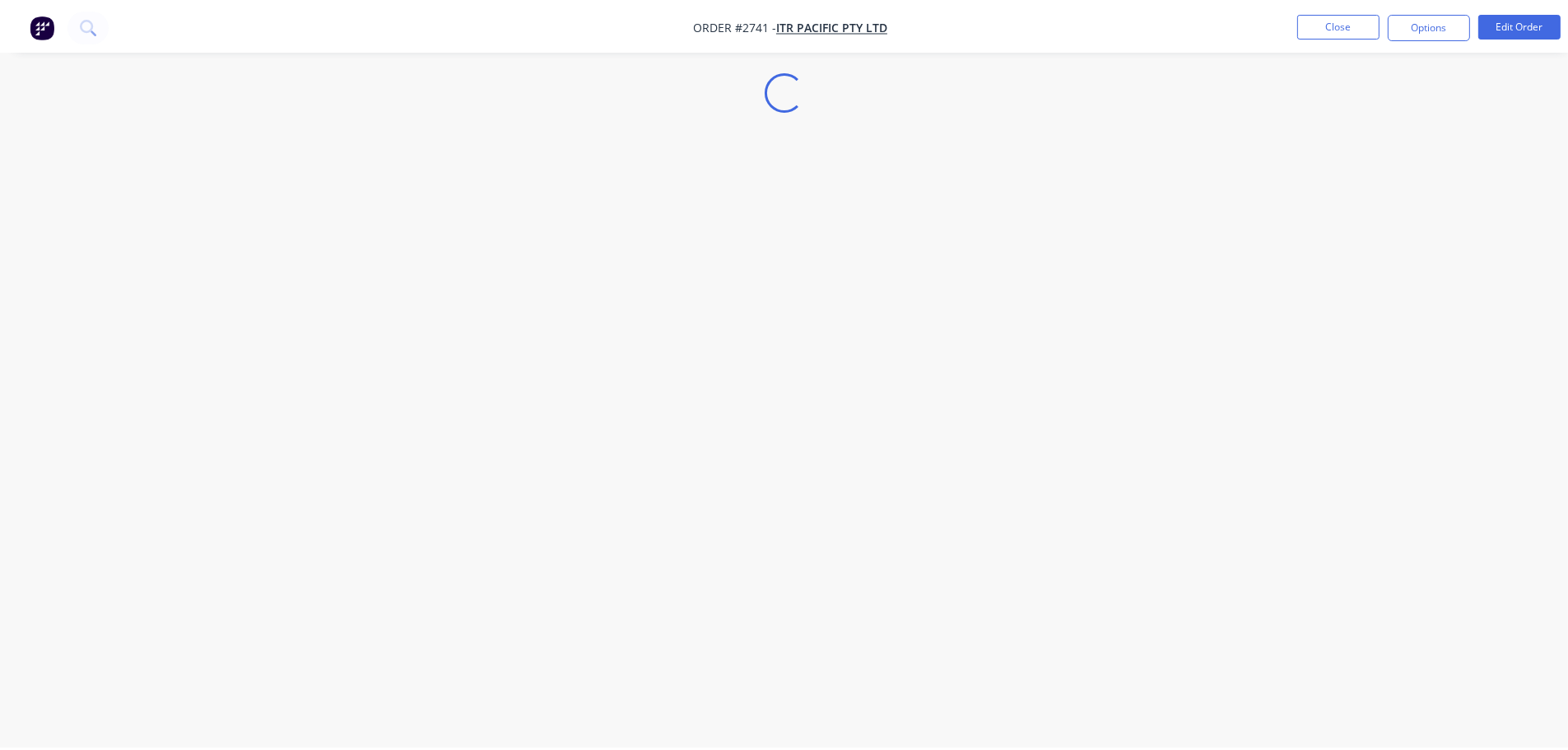
scroll to position [70, 0]
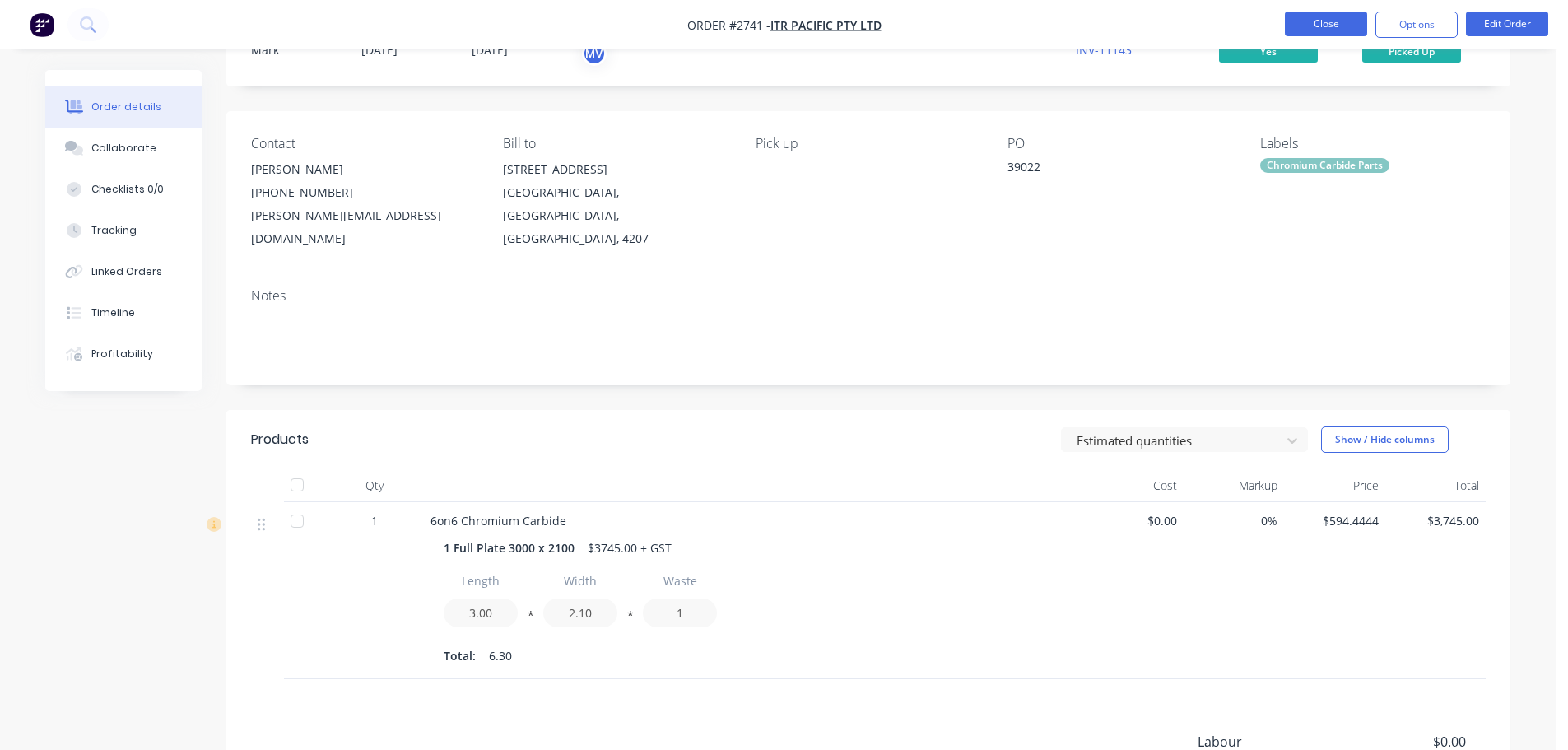
click at [1336, 14] on button "Close" at bounding box center [1327, 23] width 82 height 25
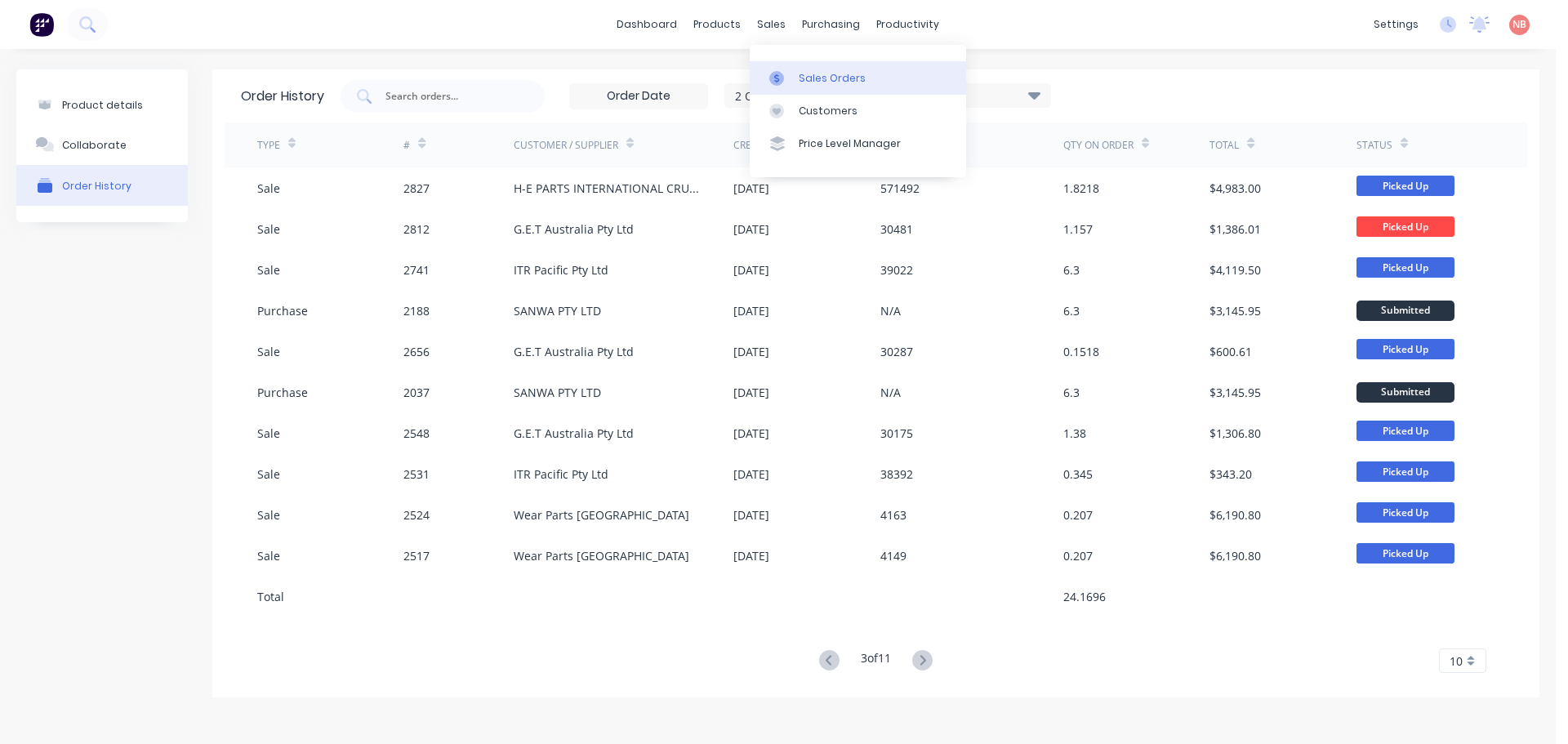
click at [771, 72] on icon at bounding box center [776, 78] width 14 height 14
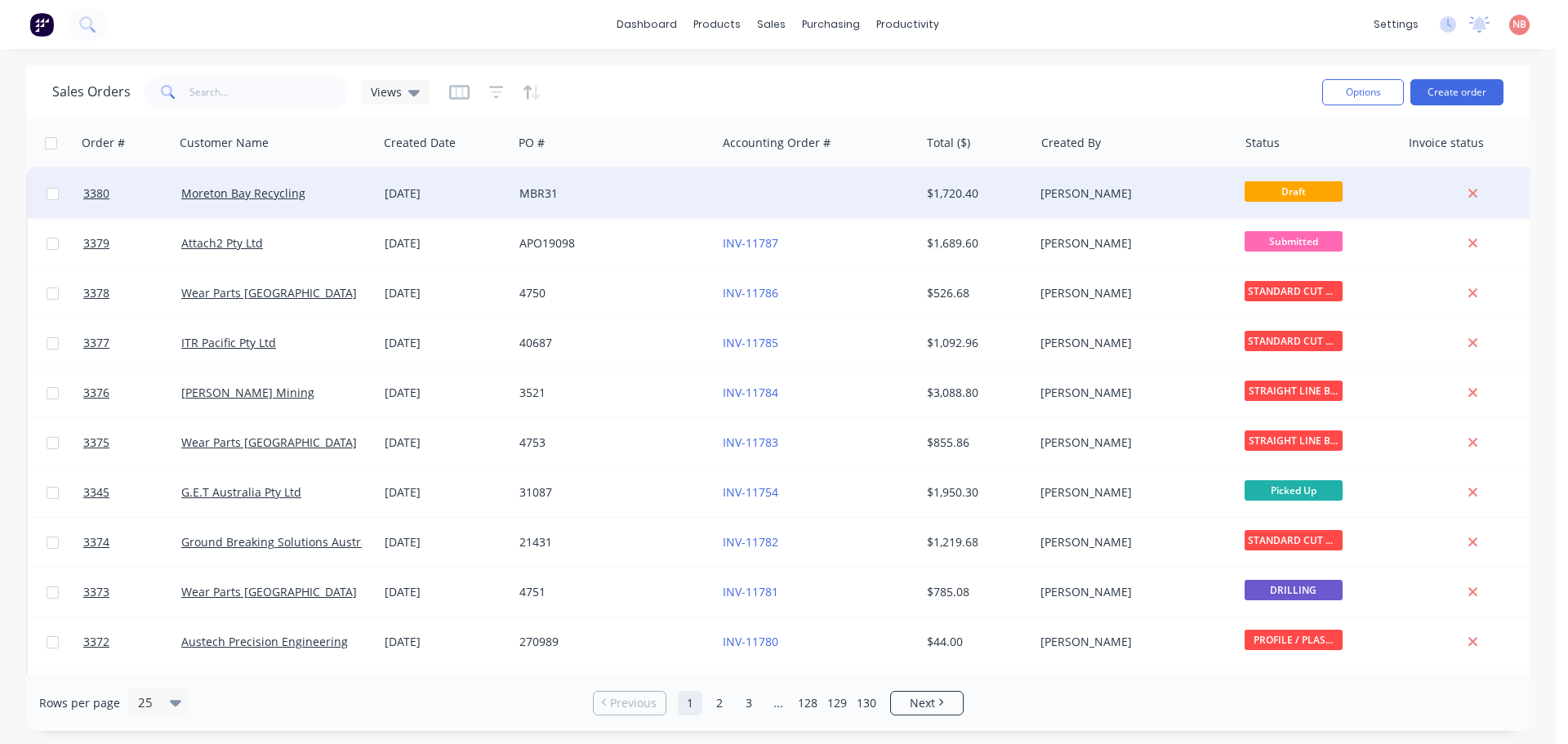
click at [652, 191] on div "MBR31" at bounding box center [609, 193] width 182 height 16
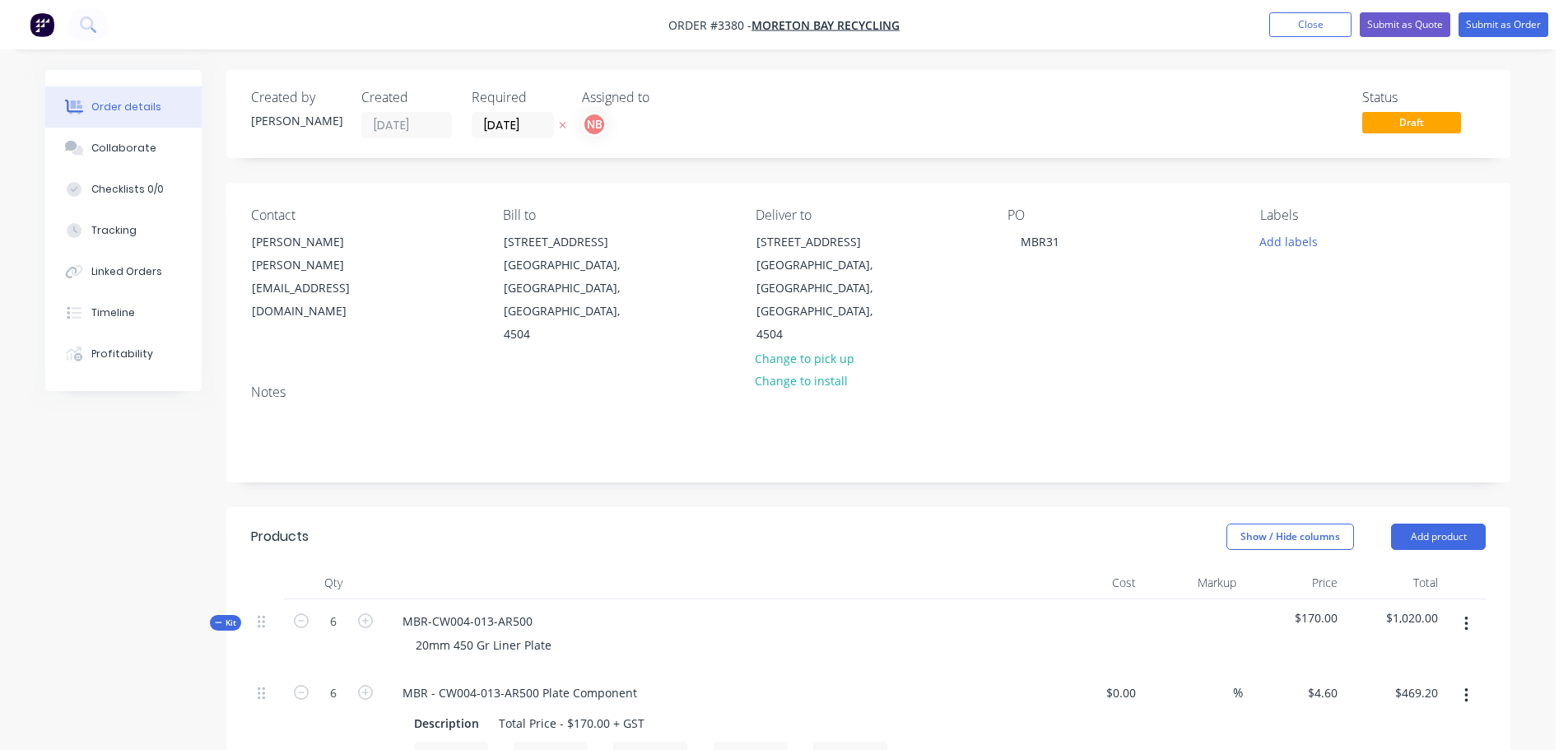
drag, startPoint x: 1287, startPoint y: 18, endPoint x: 1150, endPoint y: 30, distance: 137.5
click at [1287, 18] on button "Close" at bounding box center [1311, 24] width 82 height 25
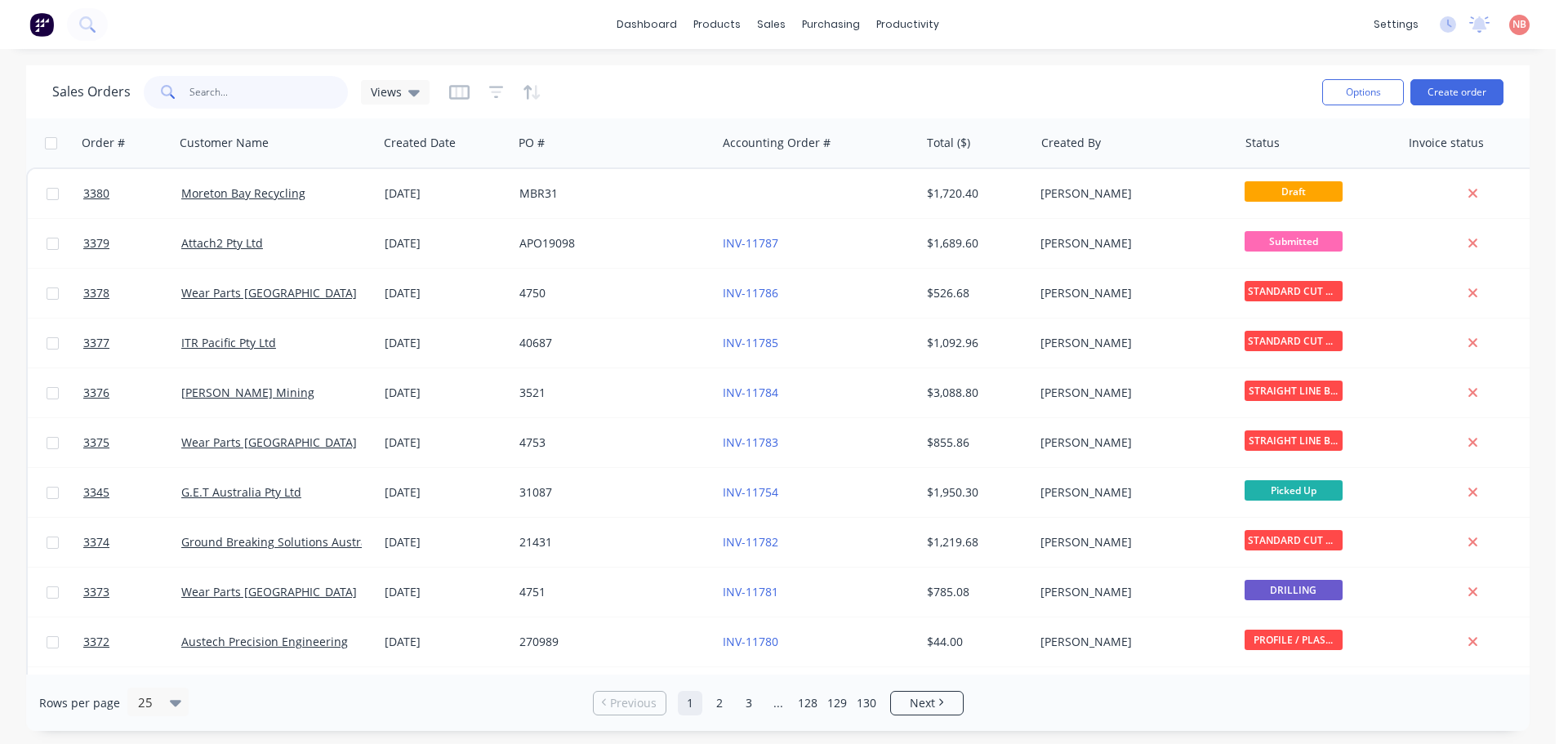
click at [295, 81] on input "text" at bounding box center [268, 92] width 159 height 32
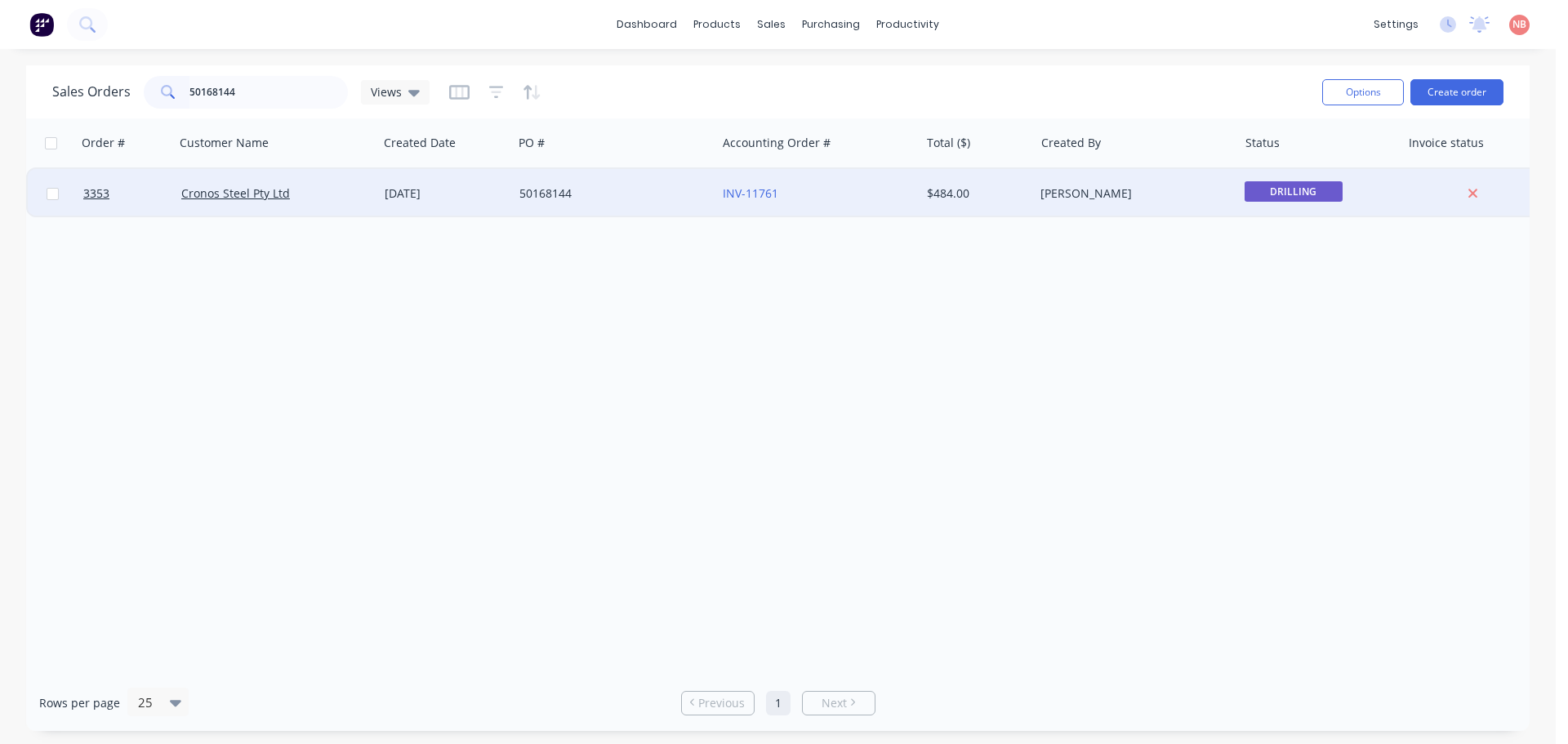
click at [694, 205] on div "50168144" at bounding box center [614, 193] width 204 height 49
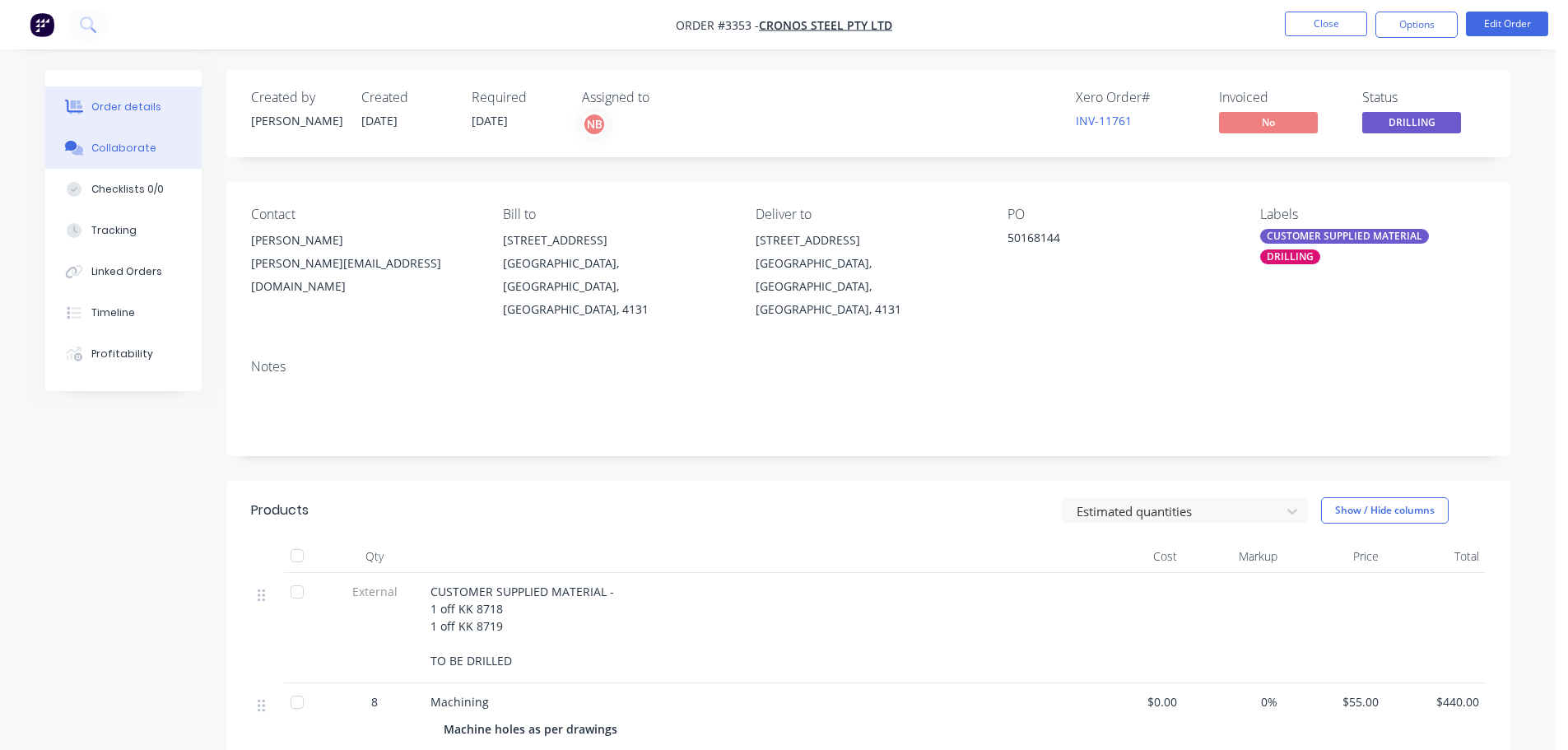
click at [149, 144] on div "Collaborate" at bounding box center [124, 148] width 65 height 15
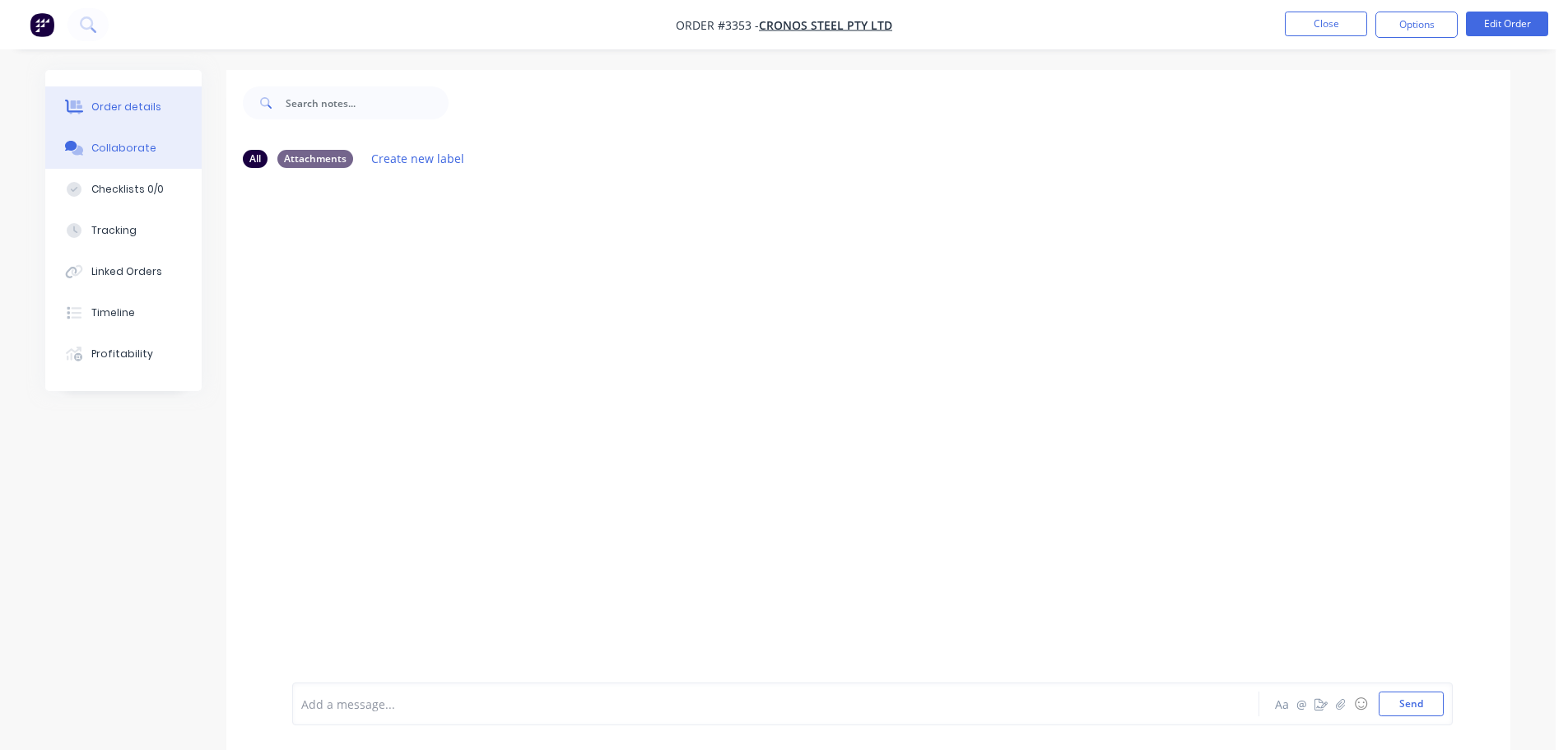
click at [140, 121] on button "Order details" at bounding box center [124, 107] width 156 height 41
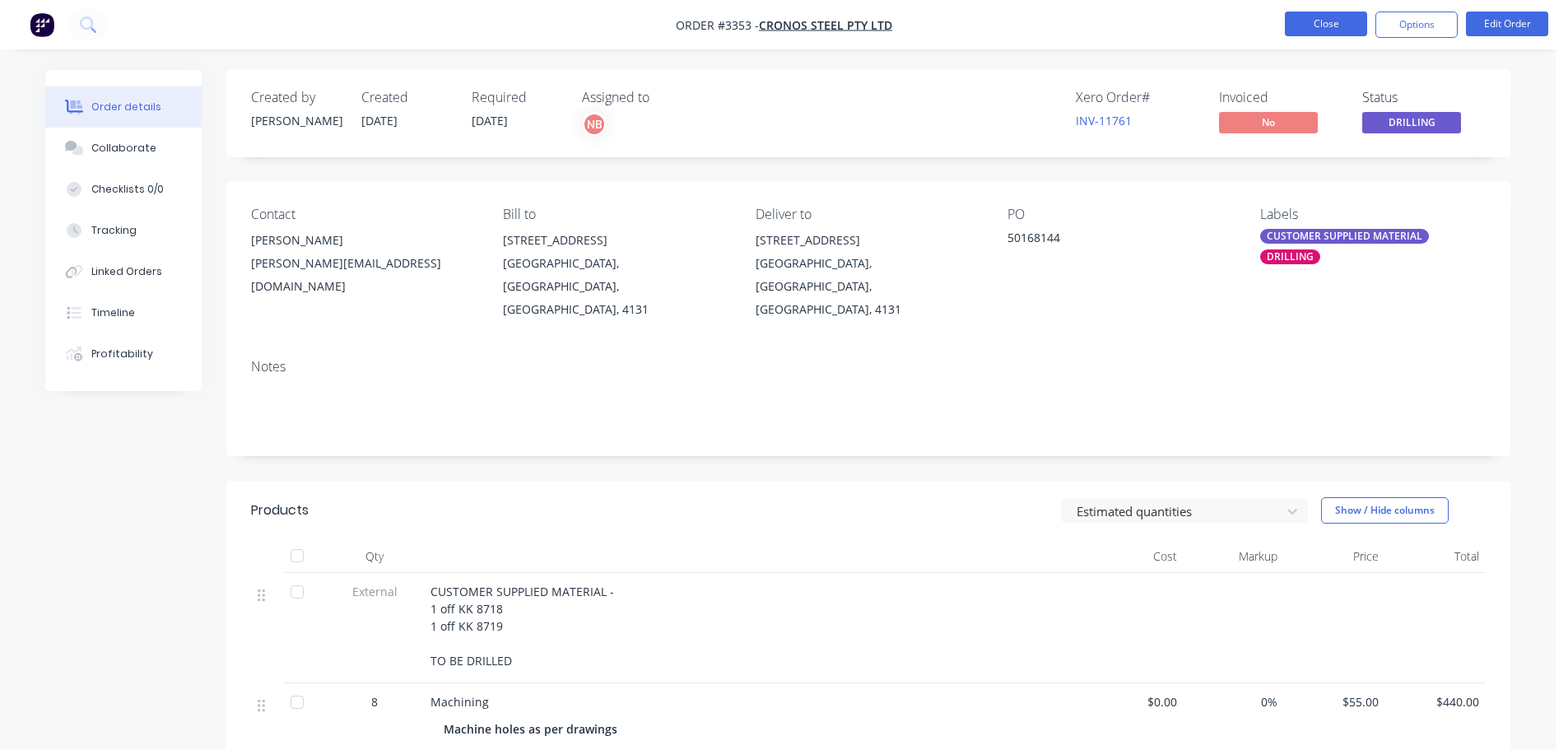
click at [1314, 25] on button "Close" at bounding box center [1327, 23] width 82 height 25
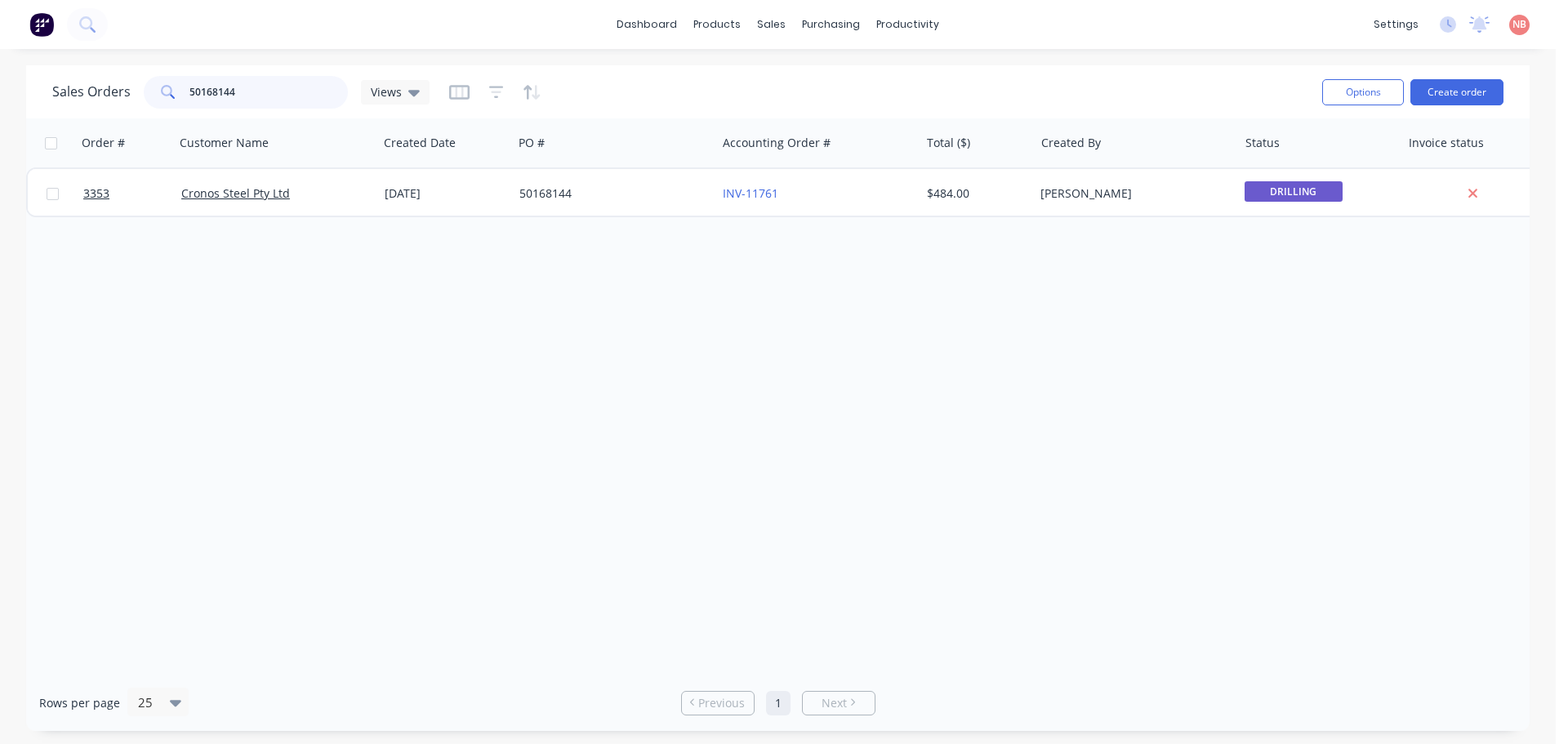
drag, startPoint x: 238, startPoint y: 100, endPoint x: 107, endPoint y: 98, distance: 131.0
click at [107, 98] on div "Sales Orders 50168144 Views" at bounding box center [240, 92] width 378 height 32
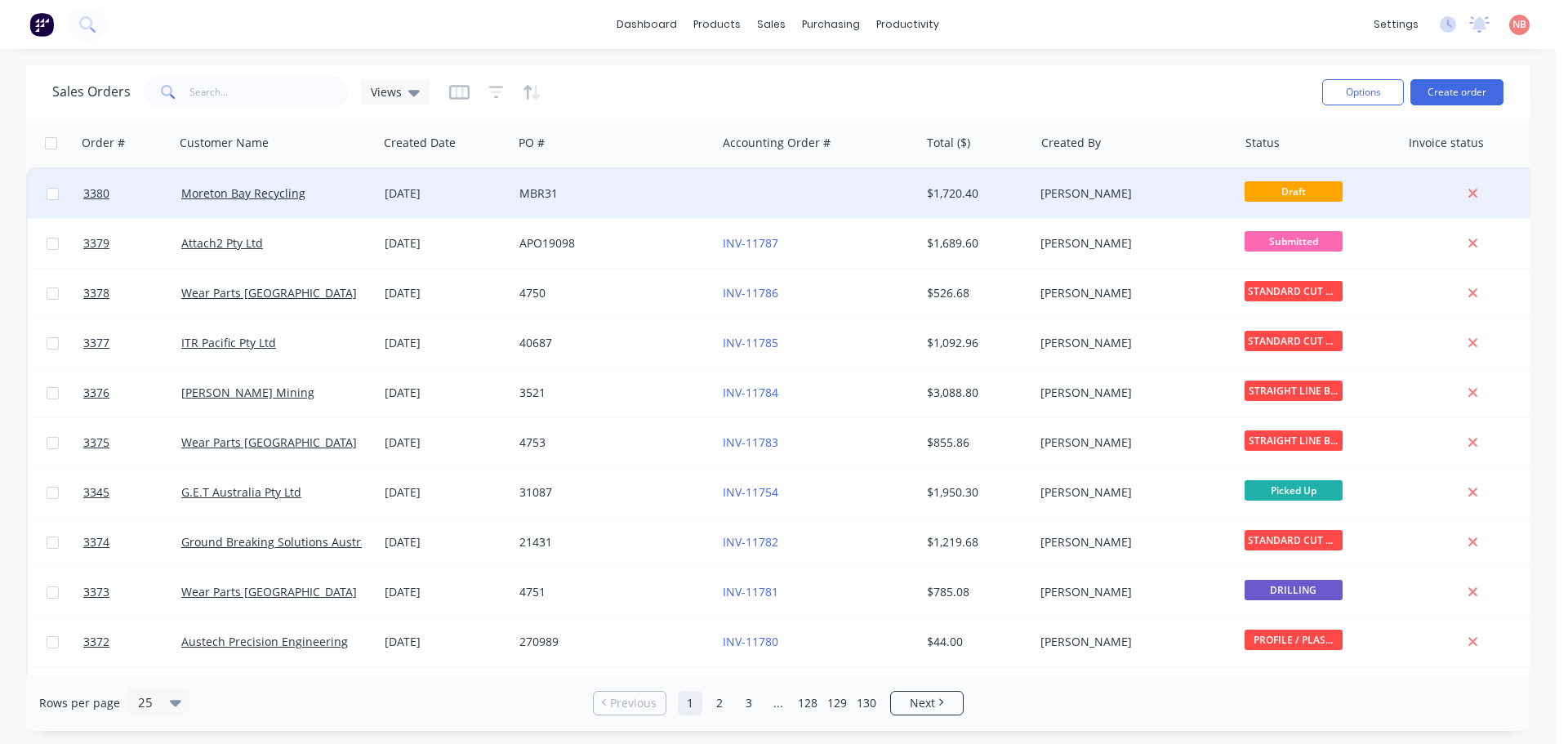
click at [667, 194] on div "MBR31" at bounding box center [609, 193] width 182 height 16
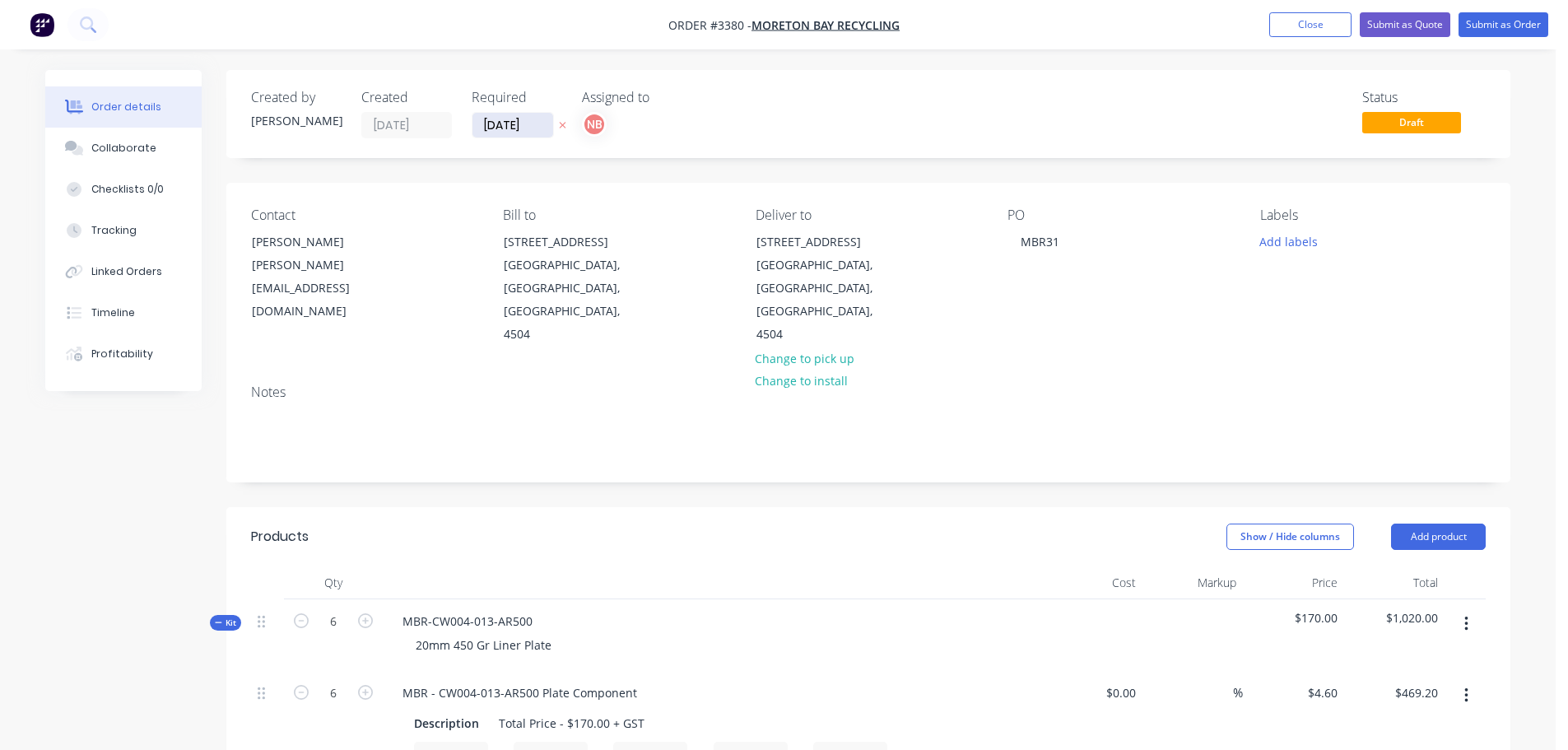
click at [495, 124] on input "[DATE]" at bounding box center [513, 125] width 81 height 25
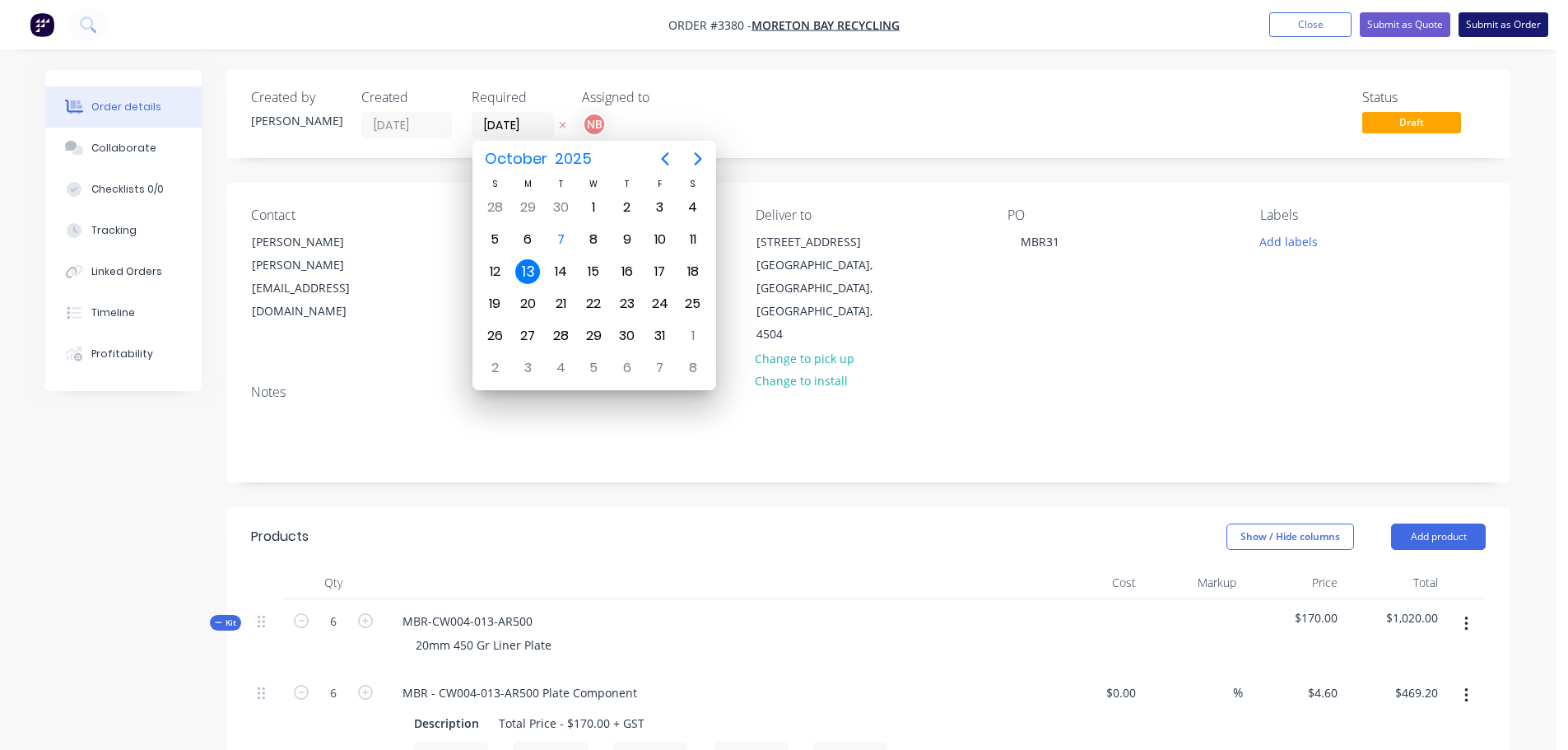
click at [1522, 21] on button "Submit as Order" at bounding box center [1504, 24] width 89 height 25
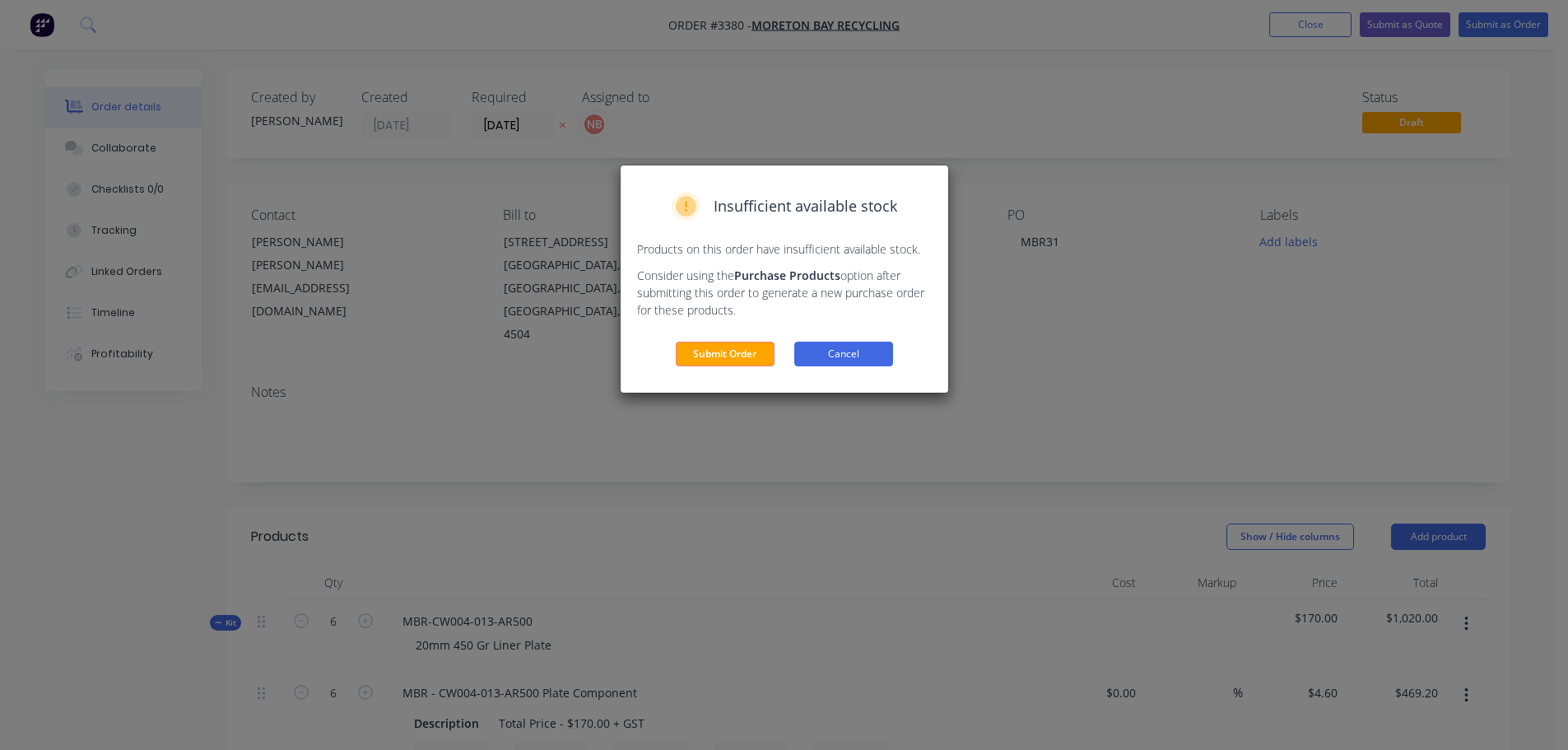
click at [865, 353] on button "Cancel" at bounding box center [844, 354] width 99 height 25
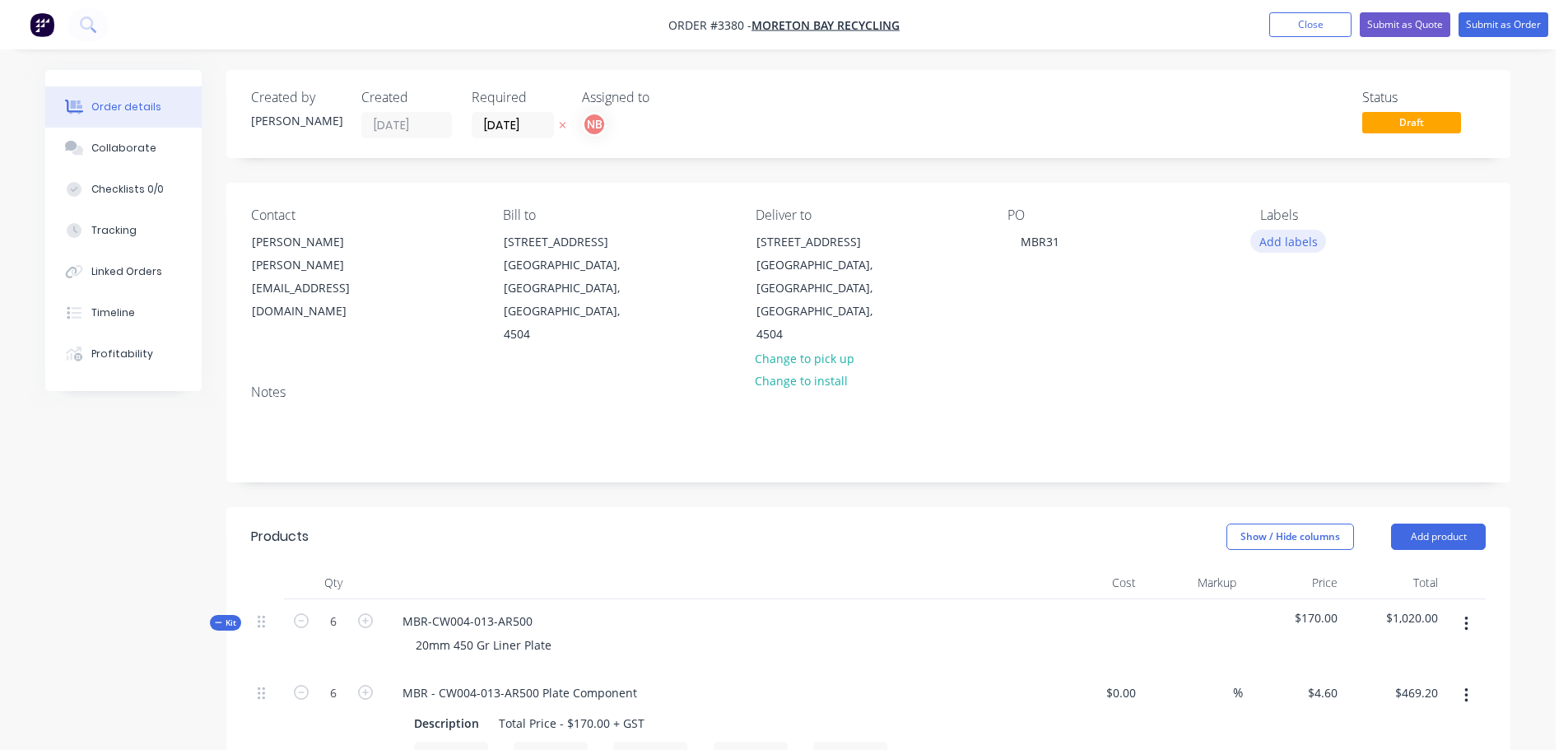
click at [1299, 243] on button "Add labels" at bounding box center [1289, 241] width 76 height 22
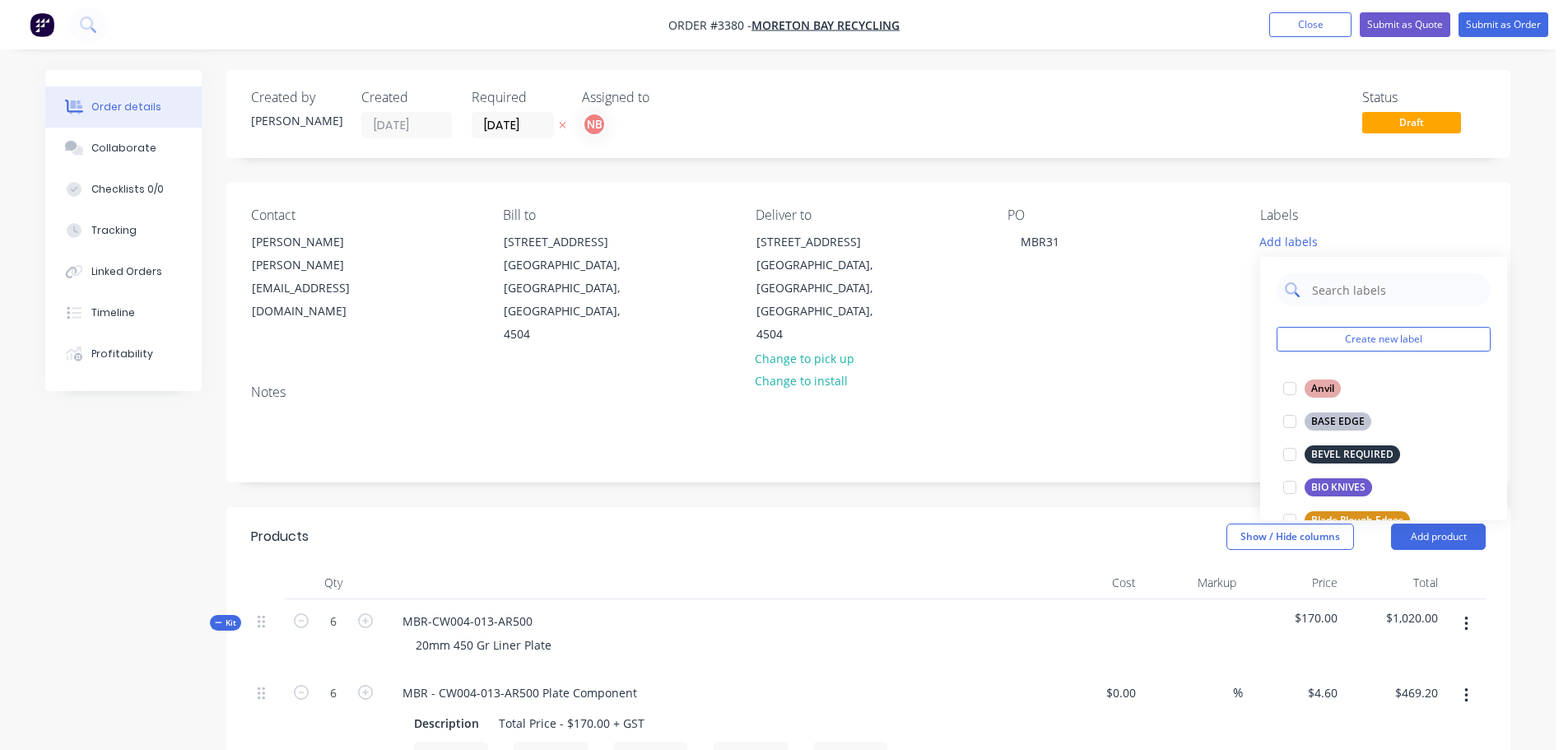
click at [1325, 287] on input "text" at bounding box center [1396, 290] width 172 height 33
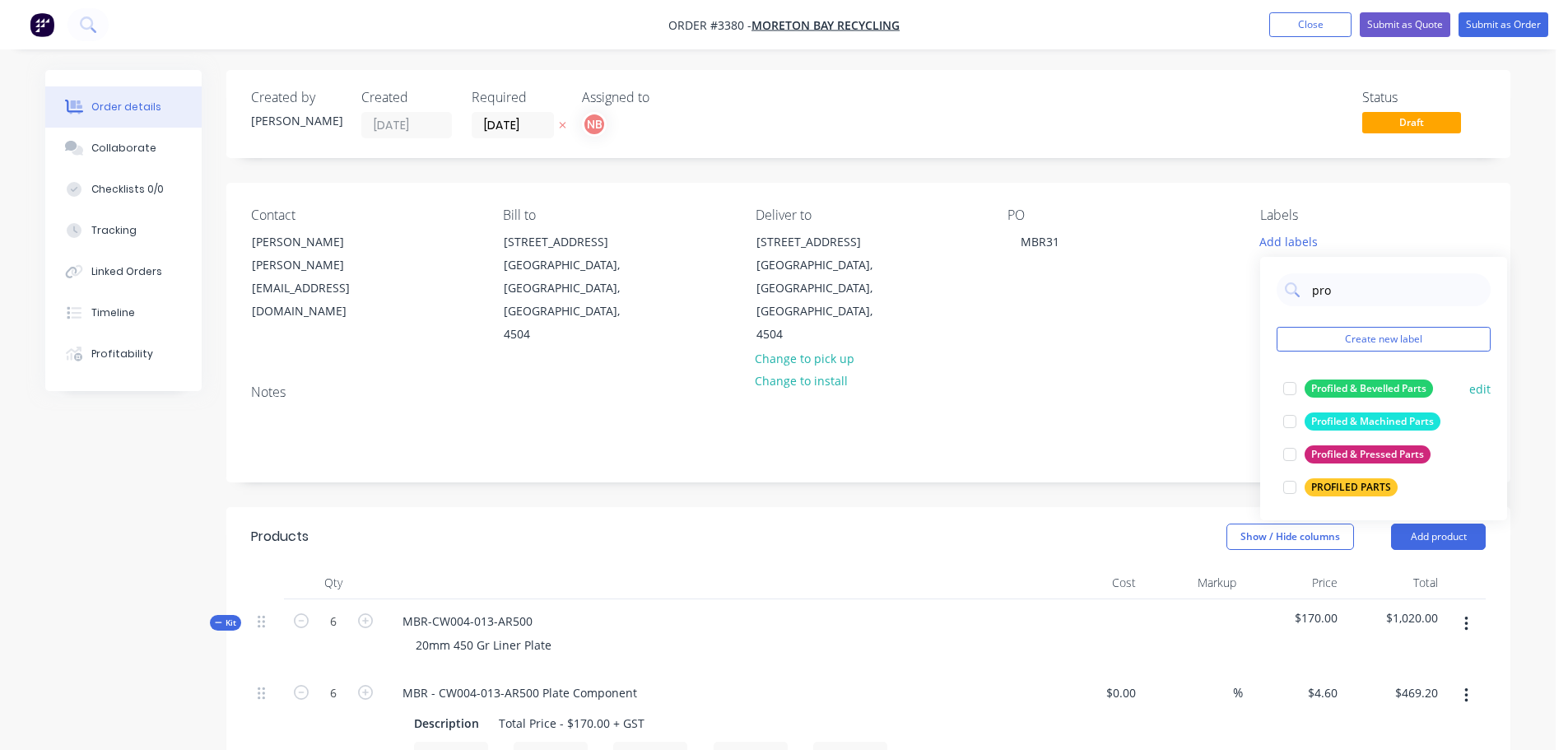
click at [1334, 418] on div "Profiled & Machined Parts" at bounding box center [1373, 421] width 136 height 18
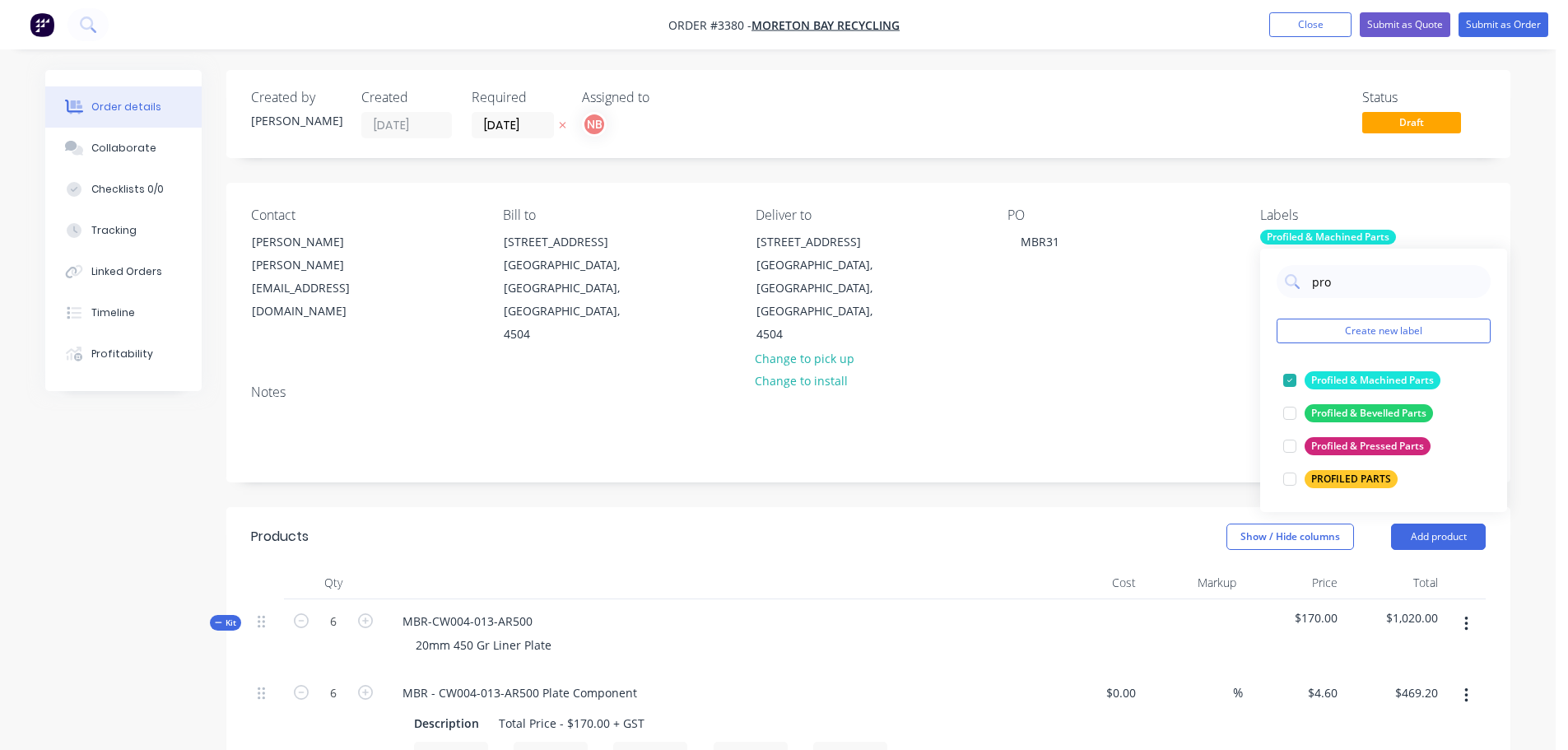
click at [1172, 507] on header "Products Show / Hide columns Add product" at bounding box center [869, 536] width 1284 height 59
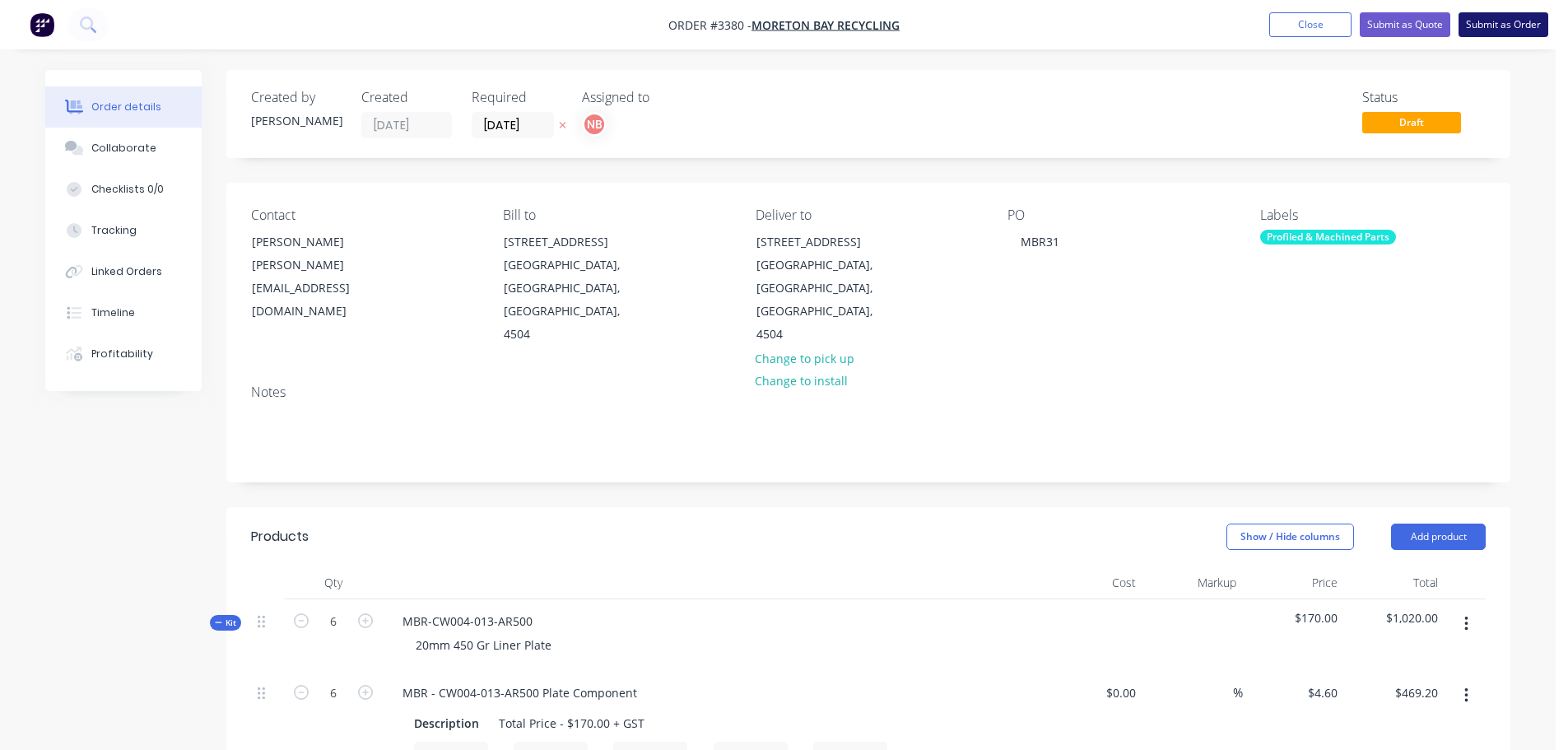
click at [1483, 25] on button "Submit as Order" at bounding box center [1504, 24] width 89 height 25
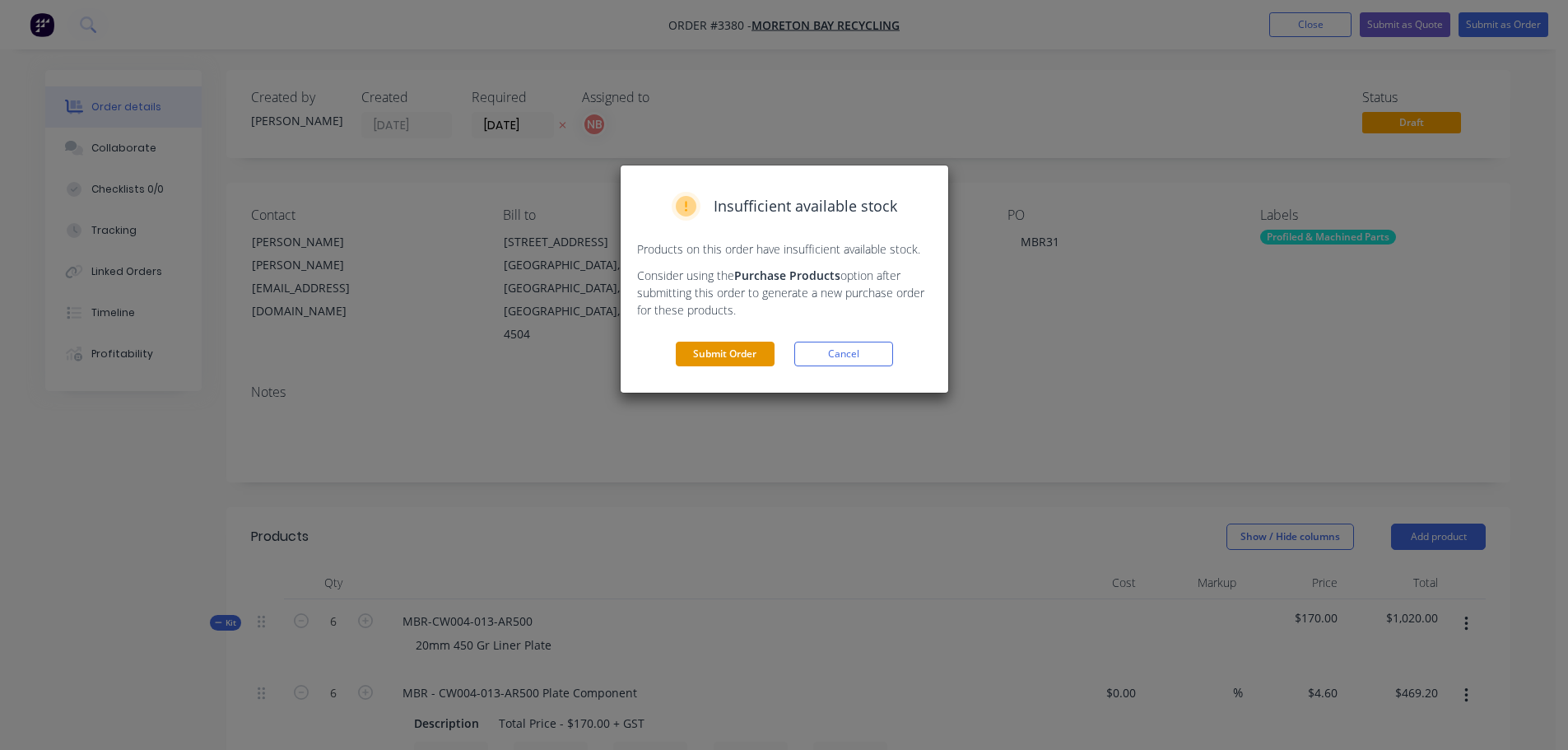
click at [721, 345] on button "Submit Order" at bounding box center [725, 354] width 99 height 25
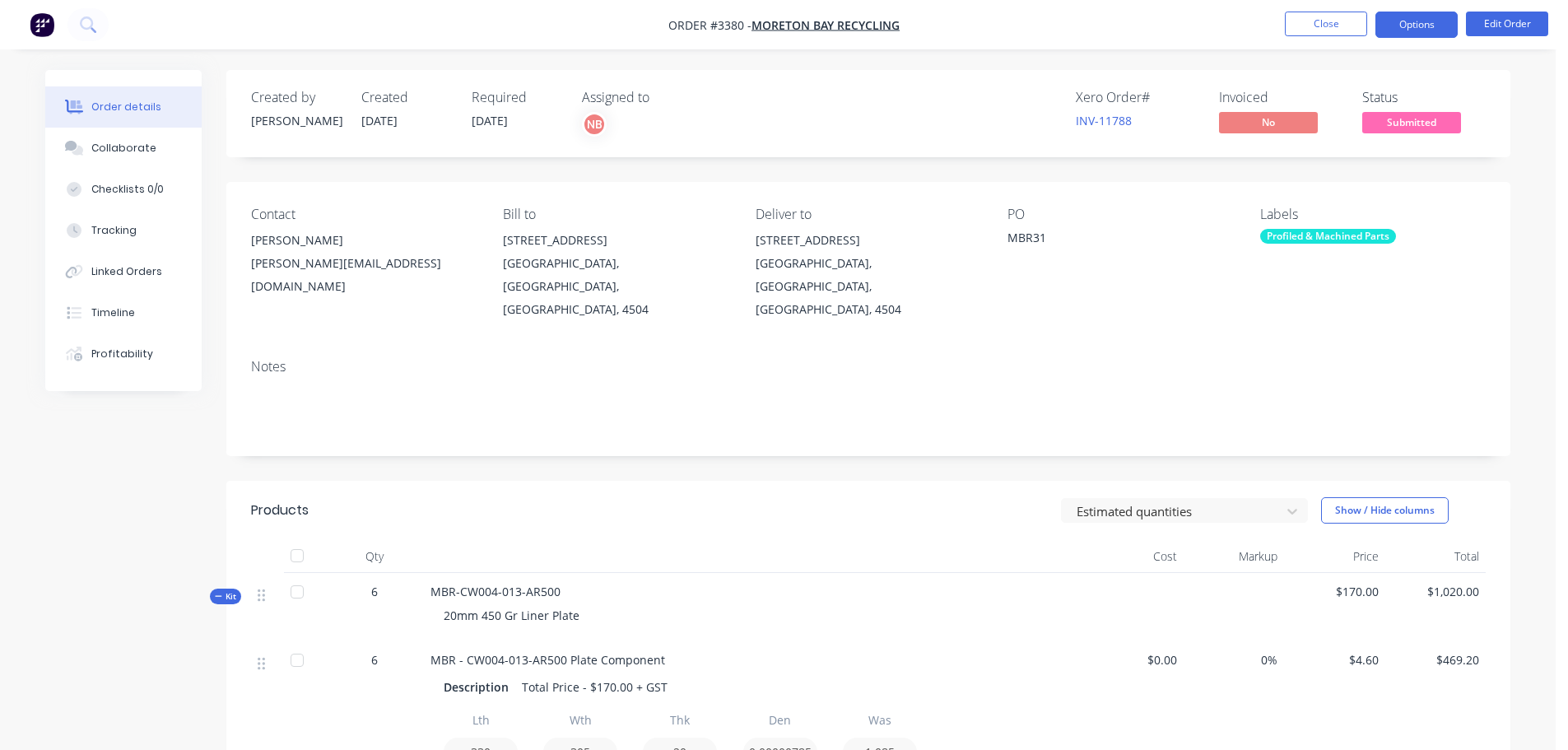
click at [1388, 26] on button "Options" at bounding box center [1417, 24] width 82 height 27
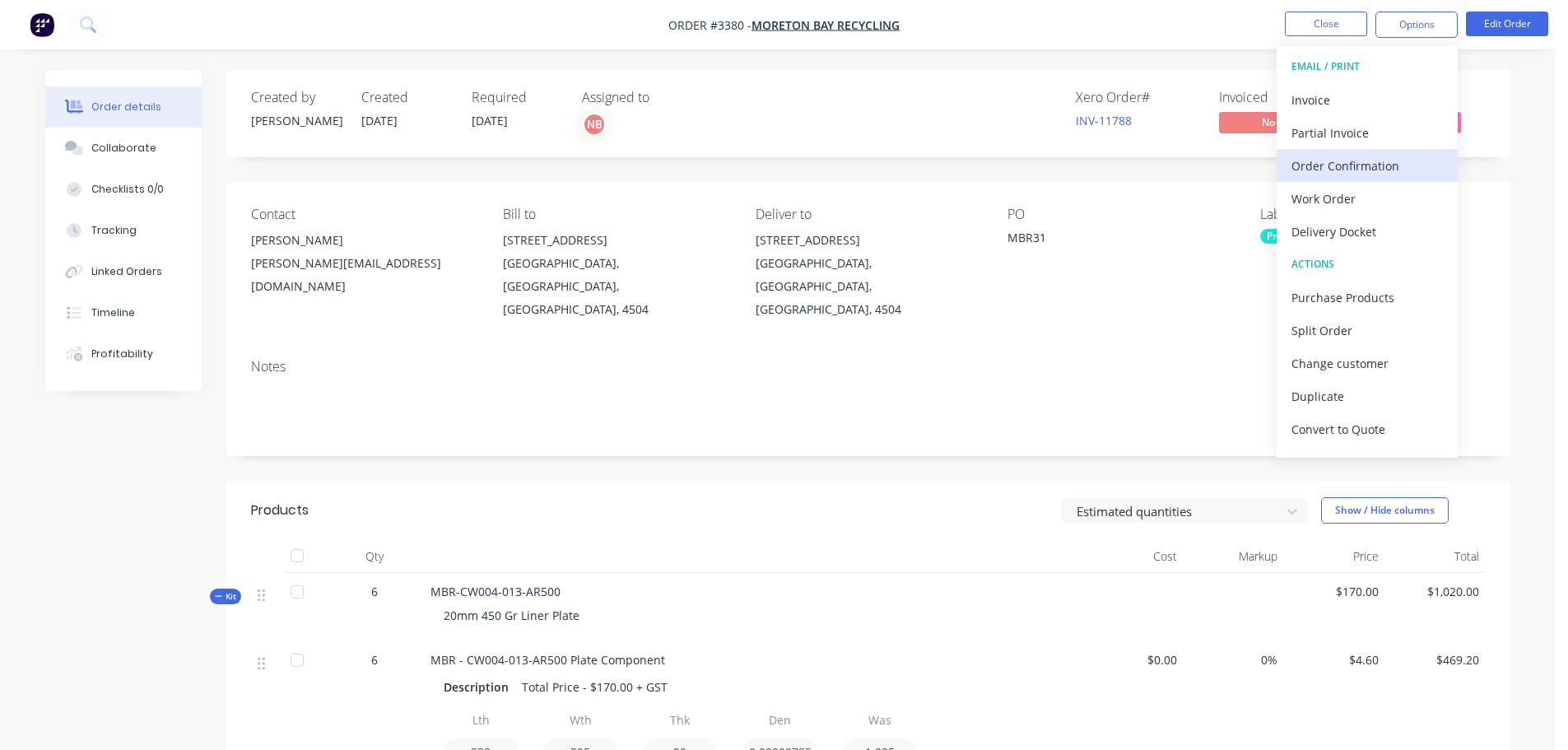
click at [1309, 155] on div "Order Confirmation" at bounding box center [1367, 166] width 151 height 24
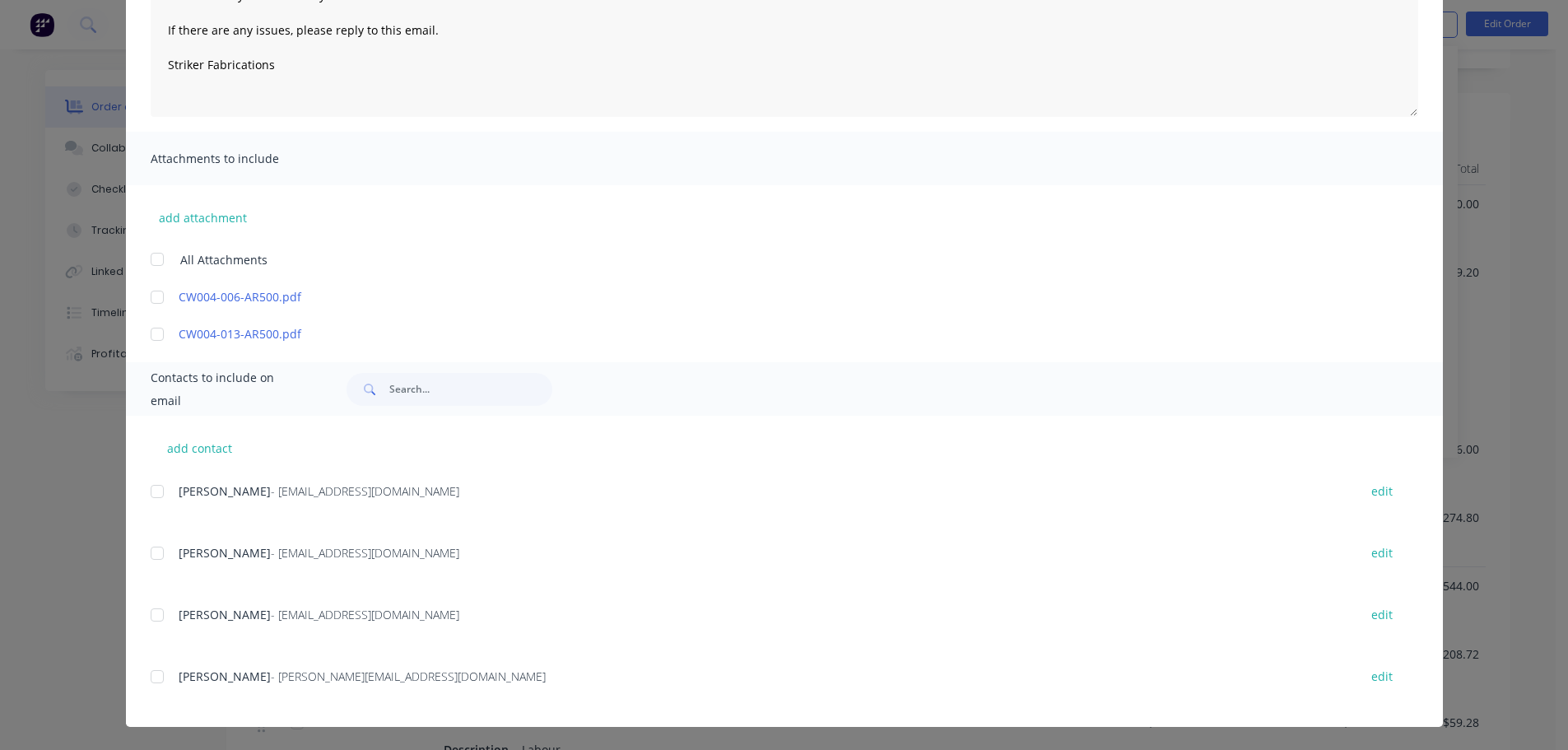
scroll to position [412, 0]
click at [151, 672] on div at bounding box center [157, 676] width 33 height 33
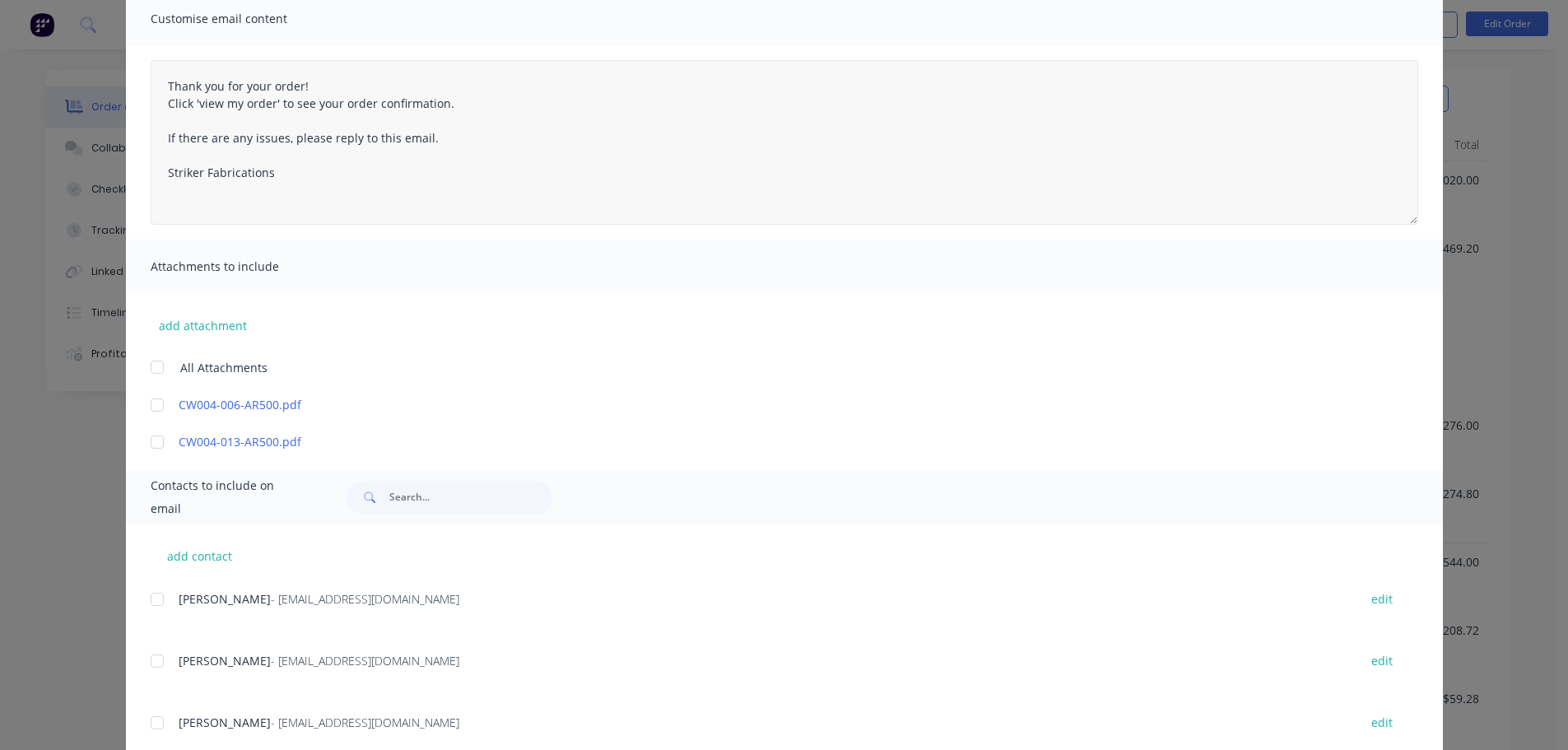
scroll to position [0, 0]
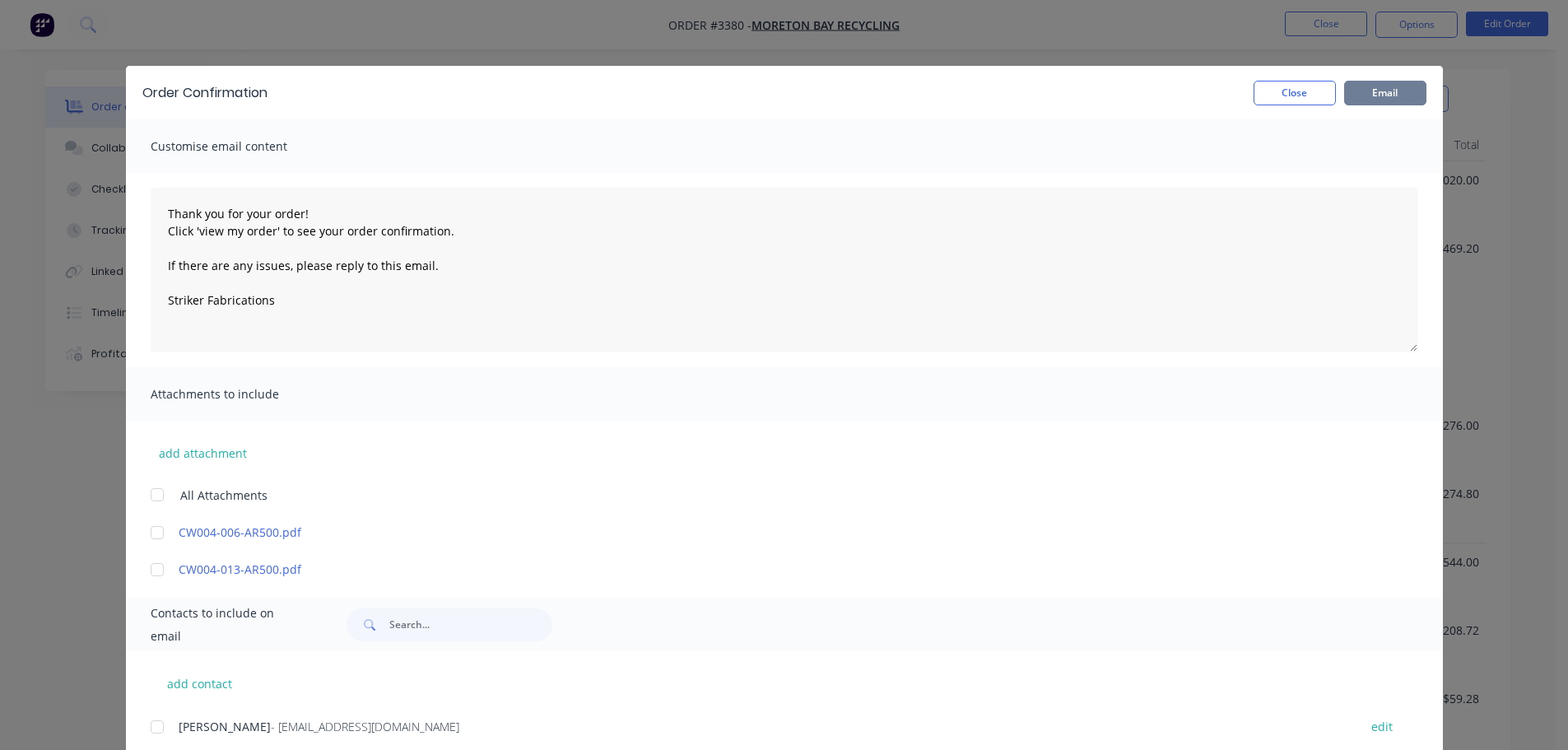
click at [1375, 85] on button "Email" at bounding box center [1386, 93] width 82 height 25
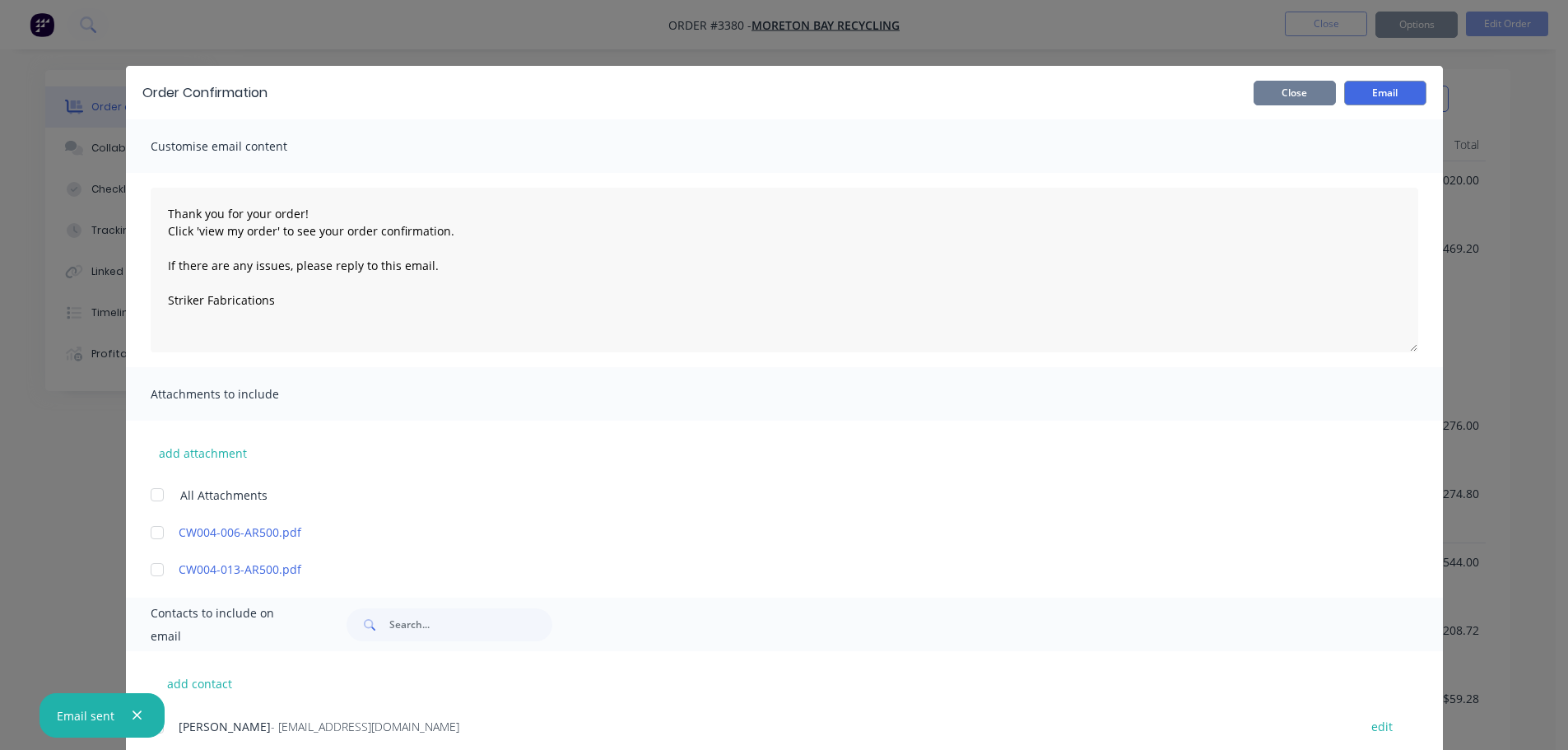
click at [1275, 97] on button "Close" at bounding box center [1295, 93] width 82 height 25
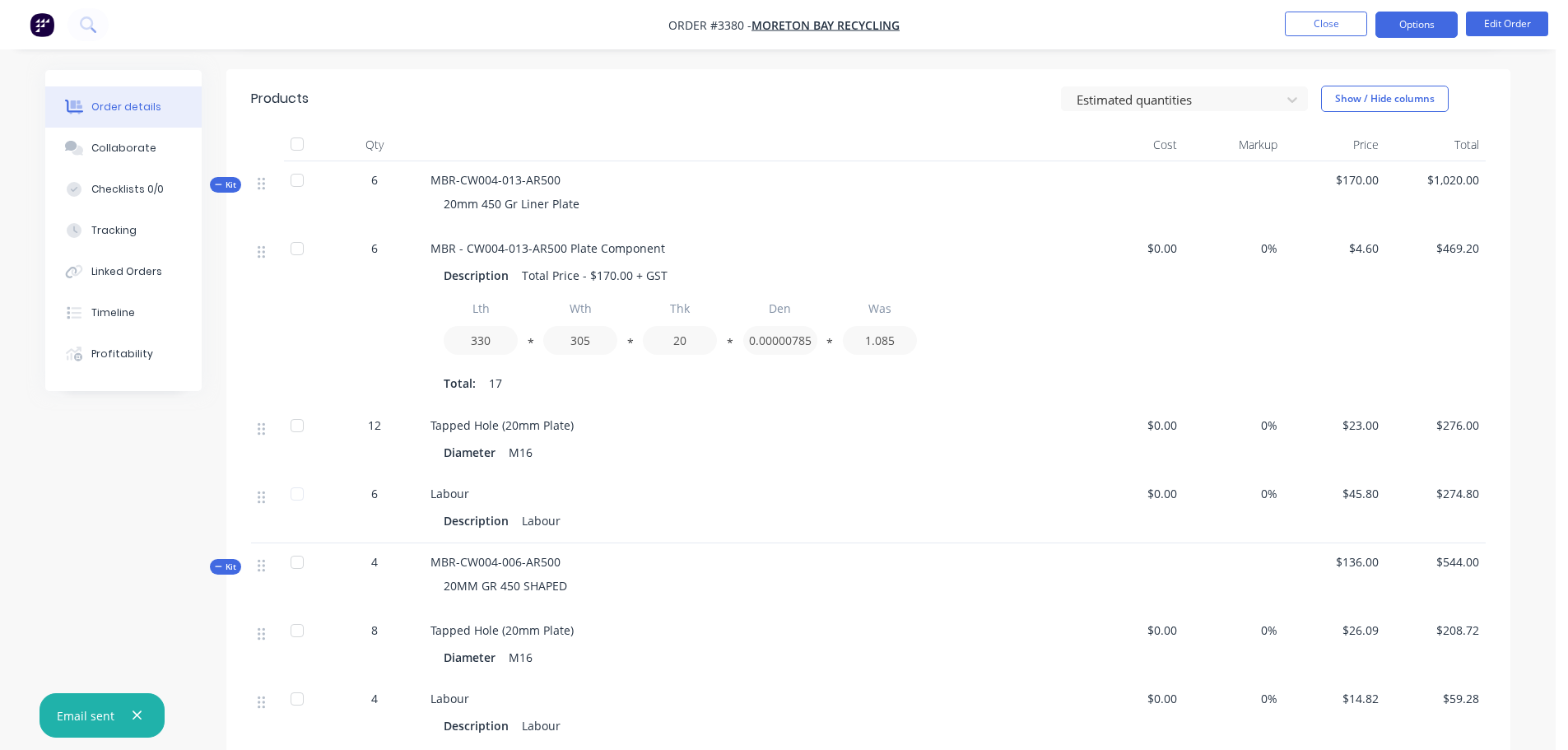
click at [1390, 34] on button "Options" at bounding box center [1417, 24] width 82 height 27
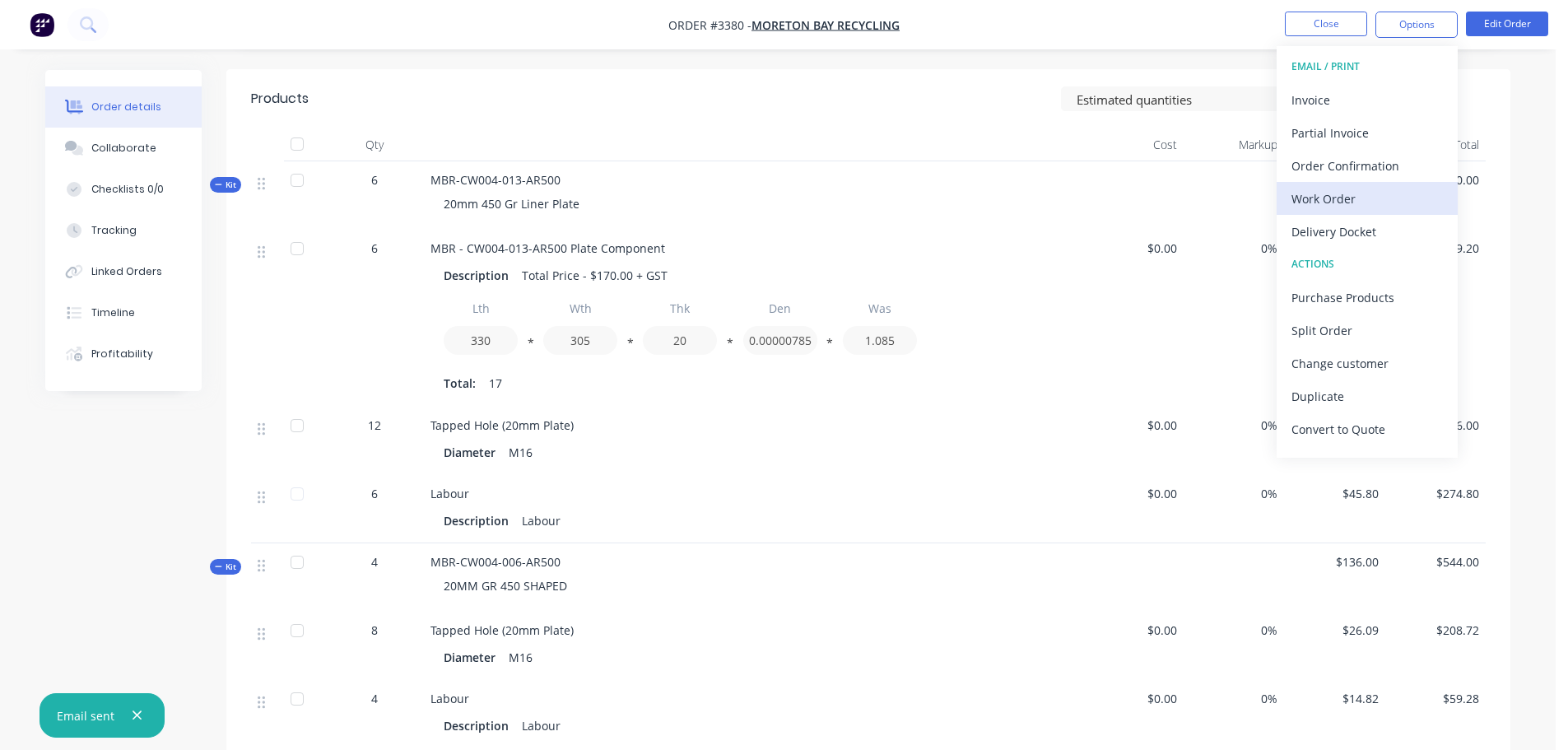
click at [1319, 187] on div "Work Order" at bounding box center [1367, 199] width 151 height 24
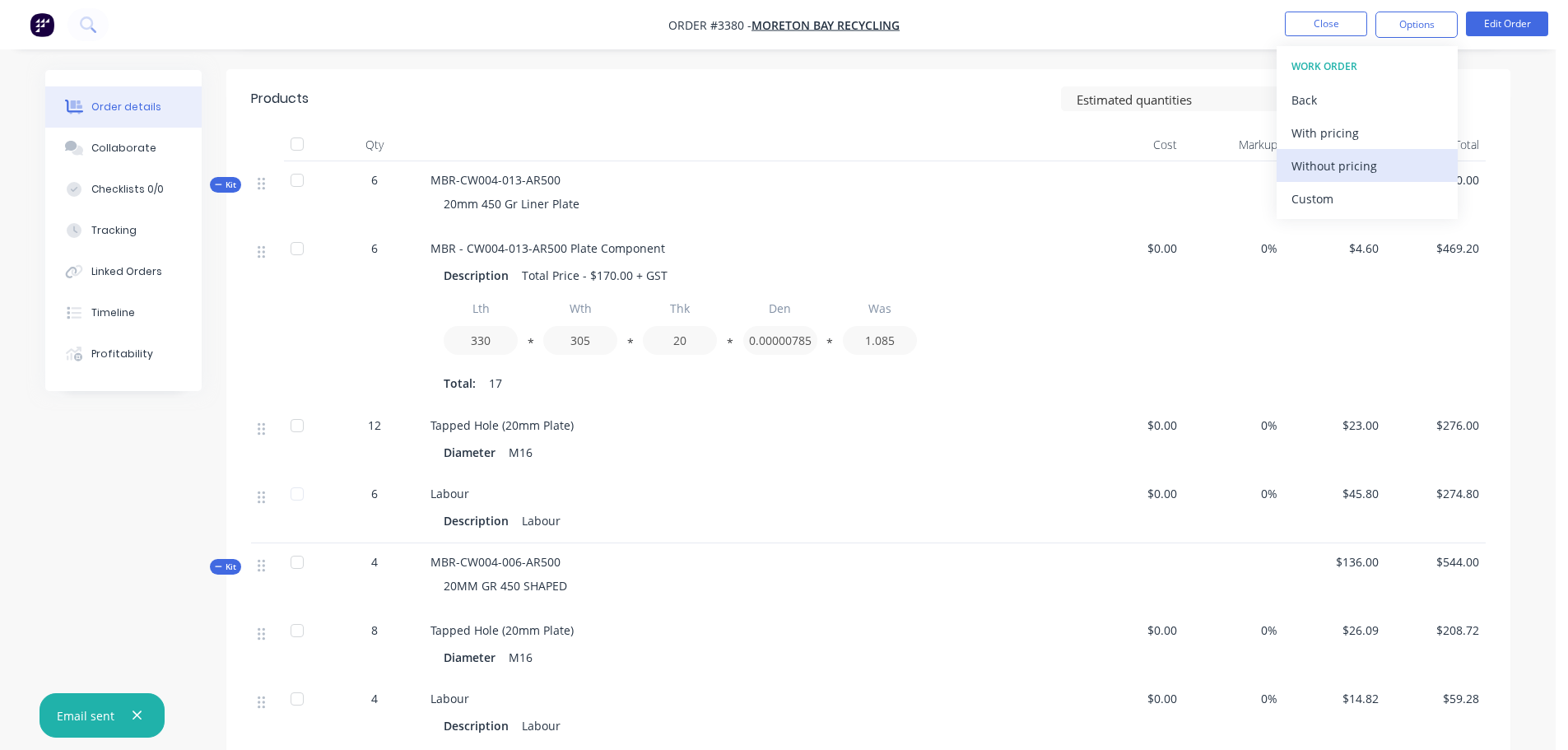
click at [1317, 170] on div "Without pricing" at bounding box center [1367, 166] width 151 height 24
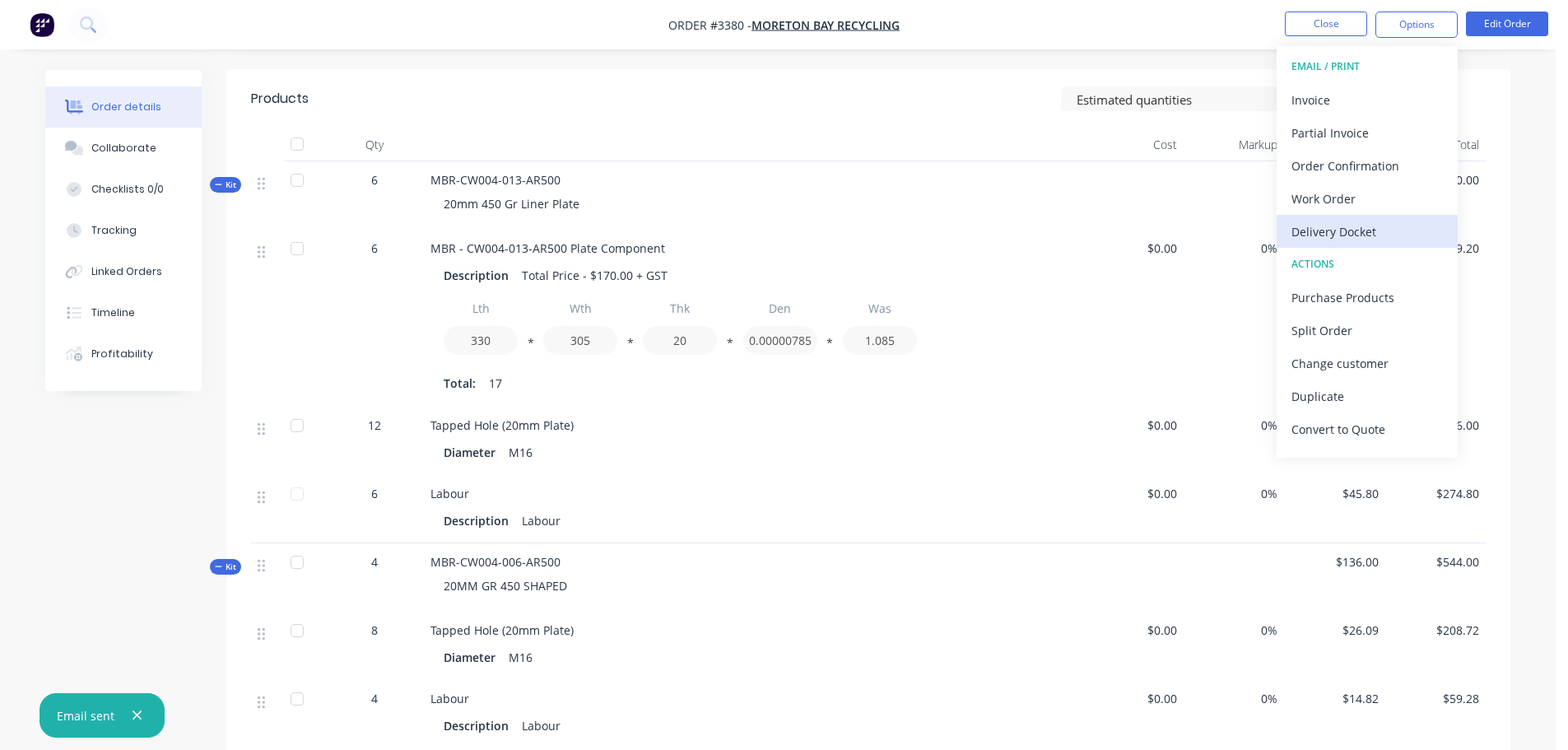
click at [1356, 236] on div "Delivery Docket" at bounding box center [1367, 232] width 151 height 24
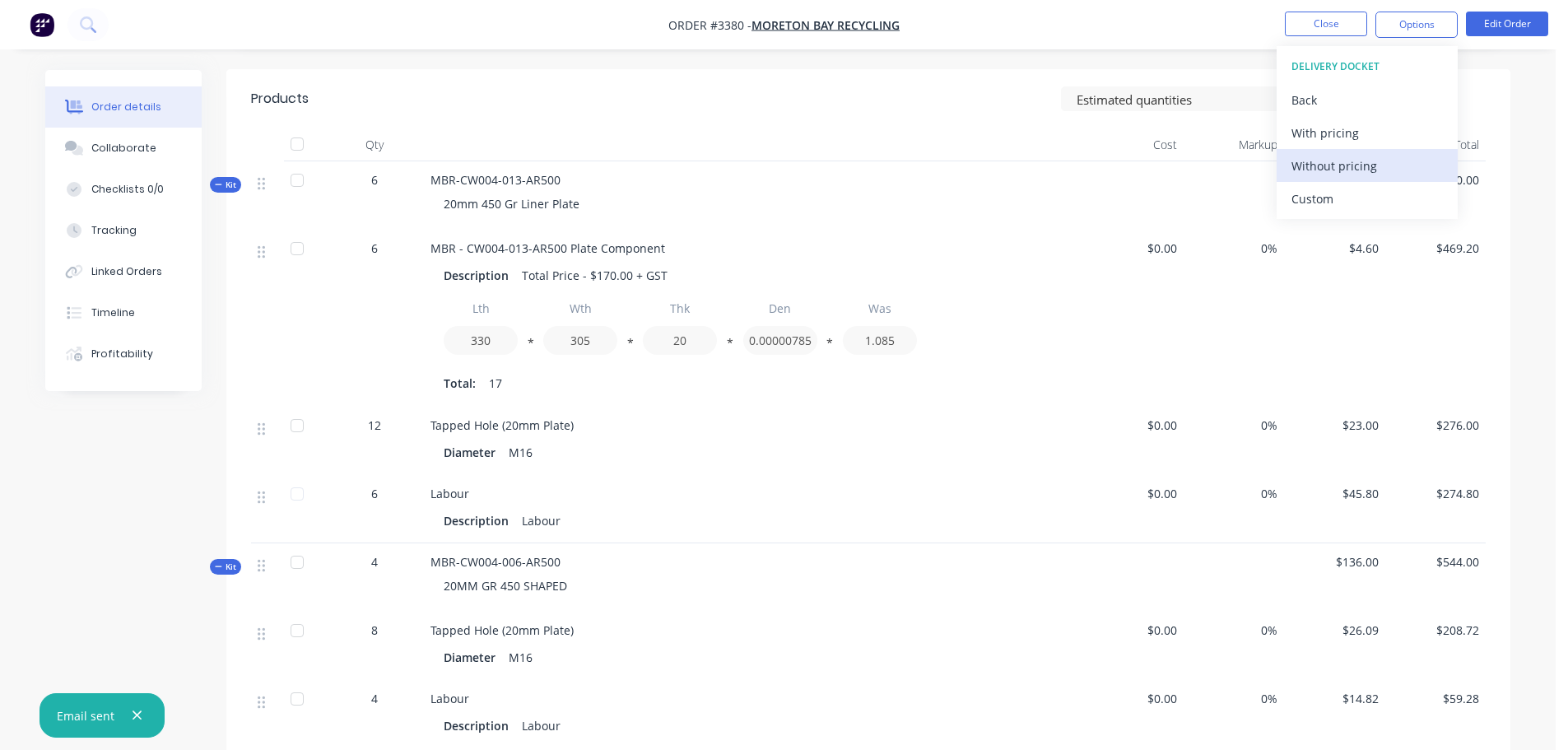
click at [1335, 174] on div "Without pricing" at bounding box center [1367, 166] width 151 height 24
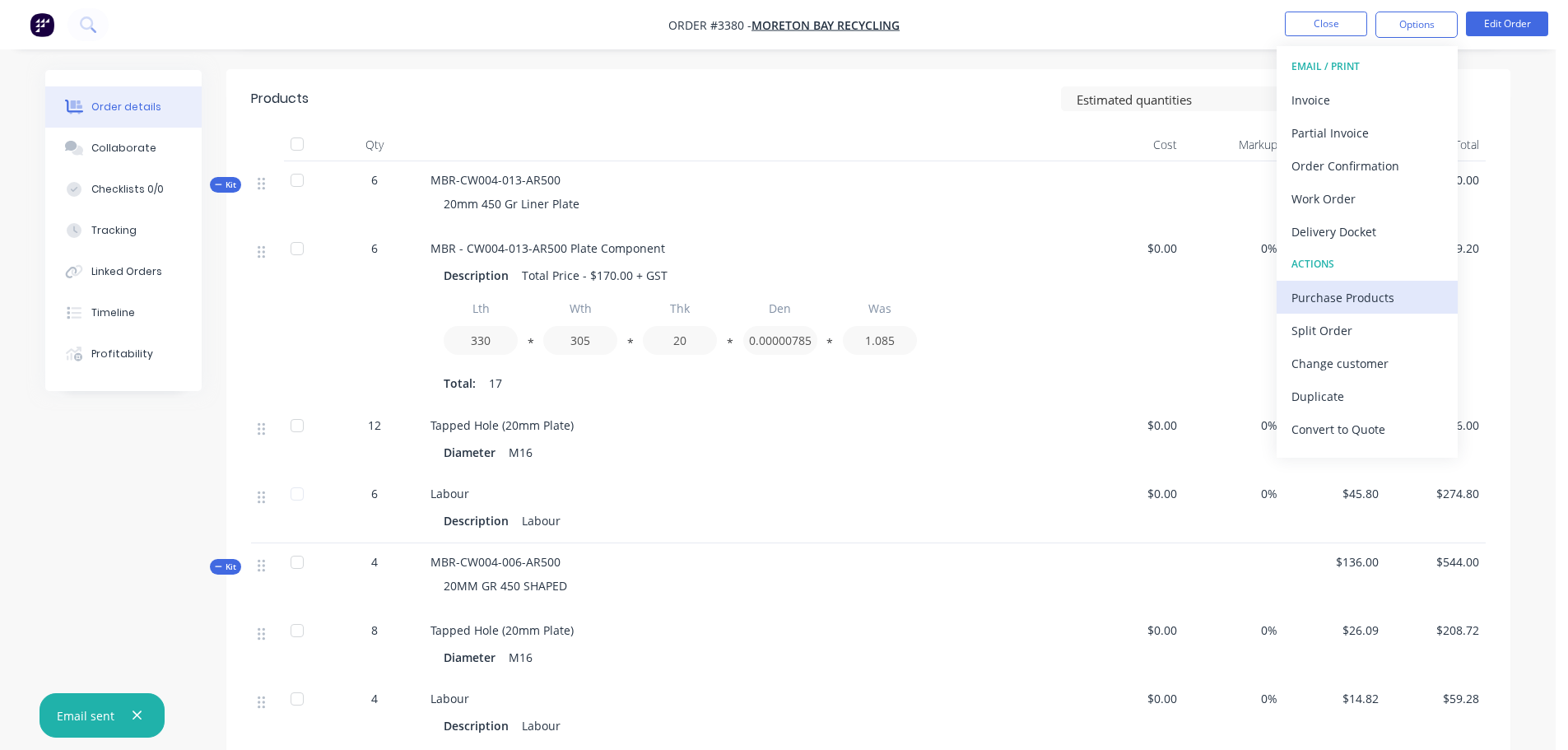
click at [1344, 291] on div "Purchase Products" at bounding box center [1367, 297] width 151 height 24
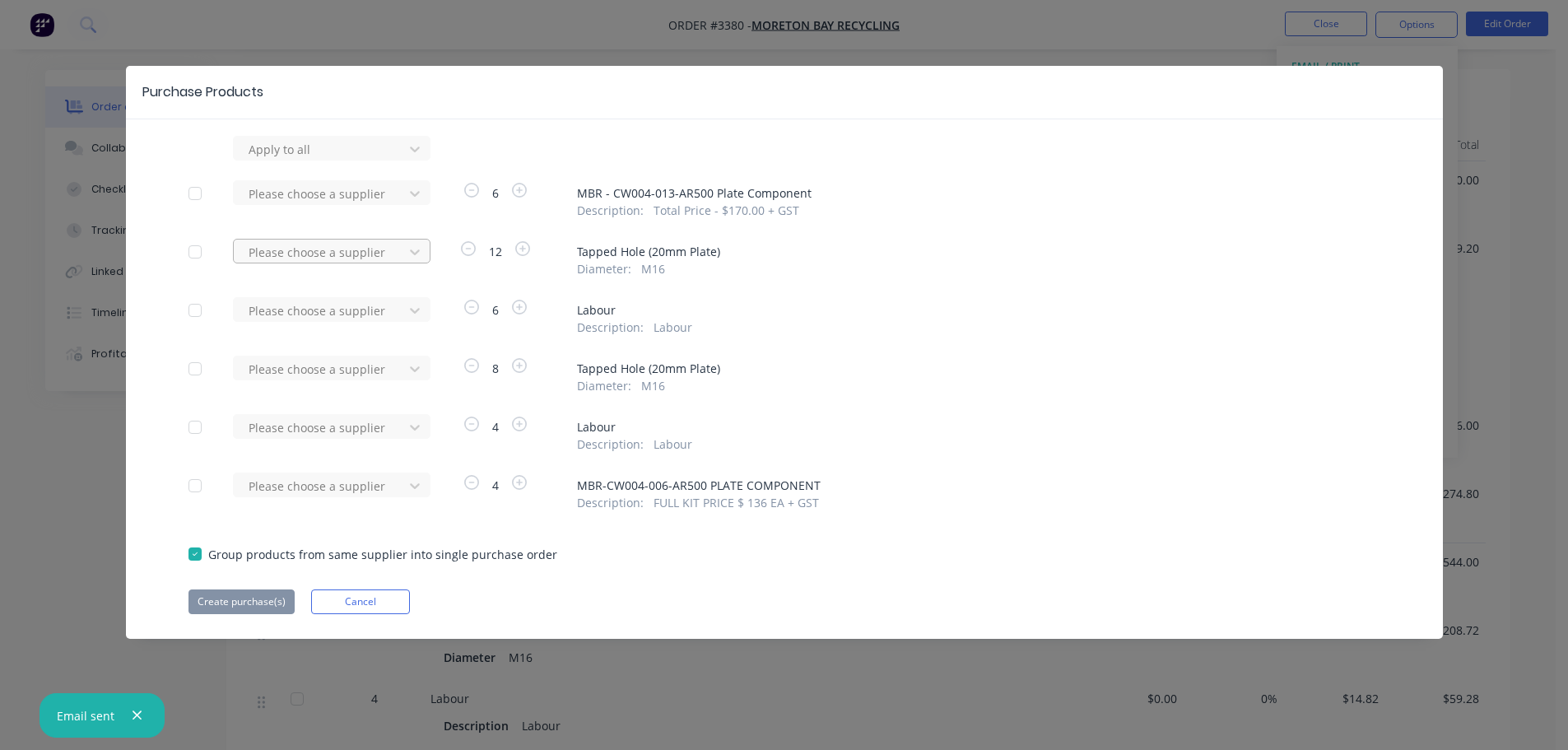
click at [396, 254] on div "Please choose a supplier" at bounding box center [321, 252] width 158 height 25
click at [346, 314] on div "SVR Engineering" at bounding box center [332, 312] width 198 height 30
click at [380, 375] on div at bounding box center [320, 369] width 148 height 21
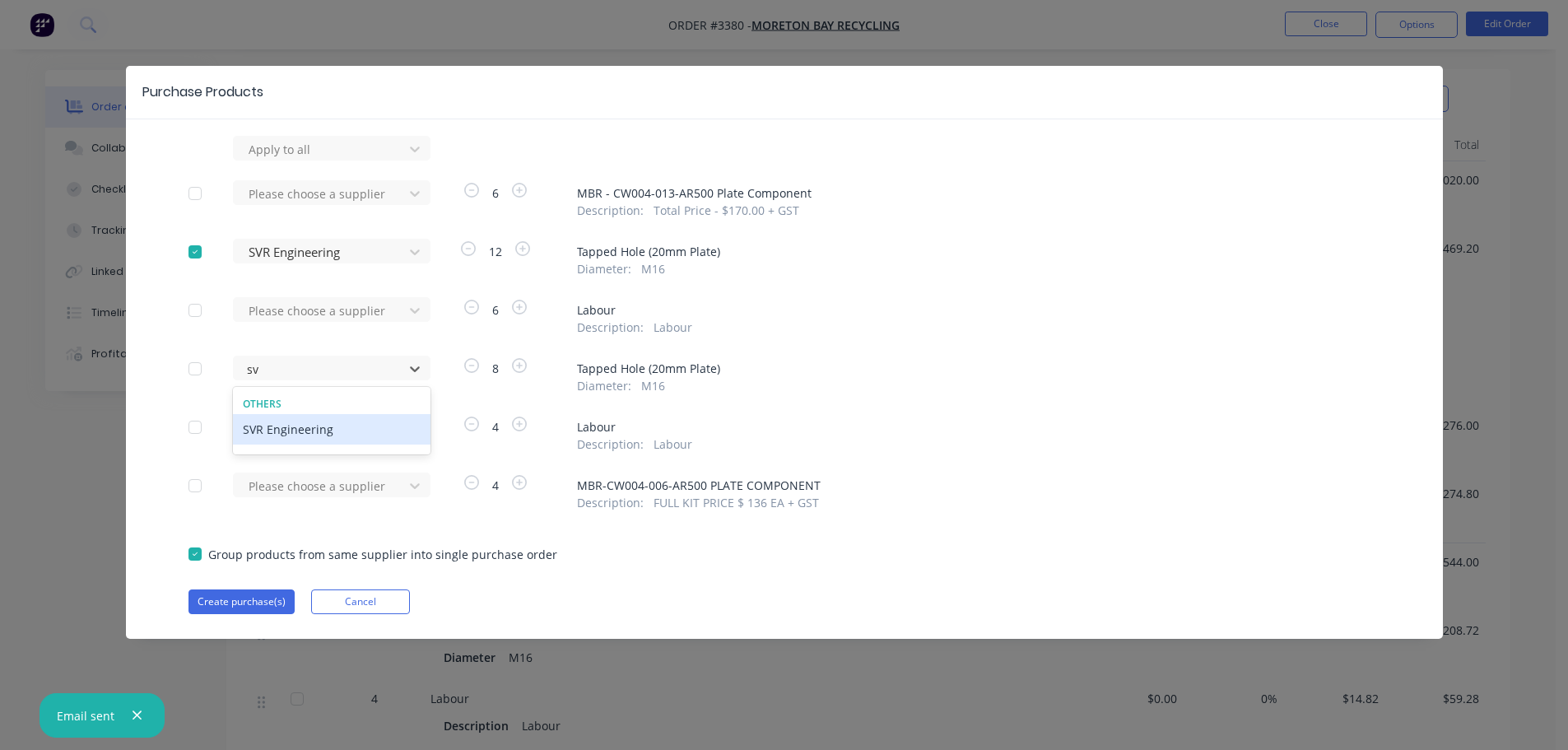
click at [345, 421] on div "SVR Engineering" at bounding box center [332, 429] width 198 height 30
click at [265, 597] on button "Create purchase(s)" at bounding box center [241, 601] width 107 height 25
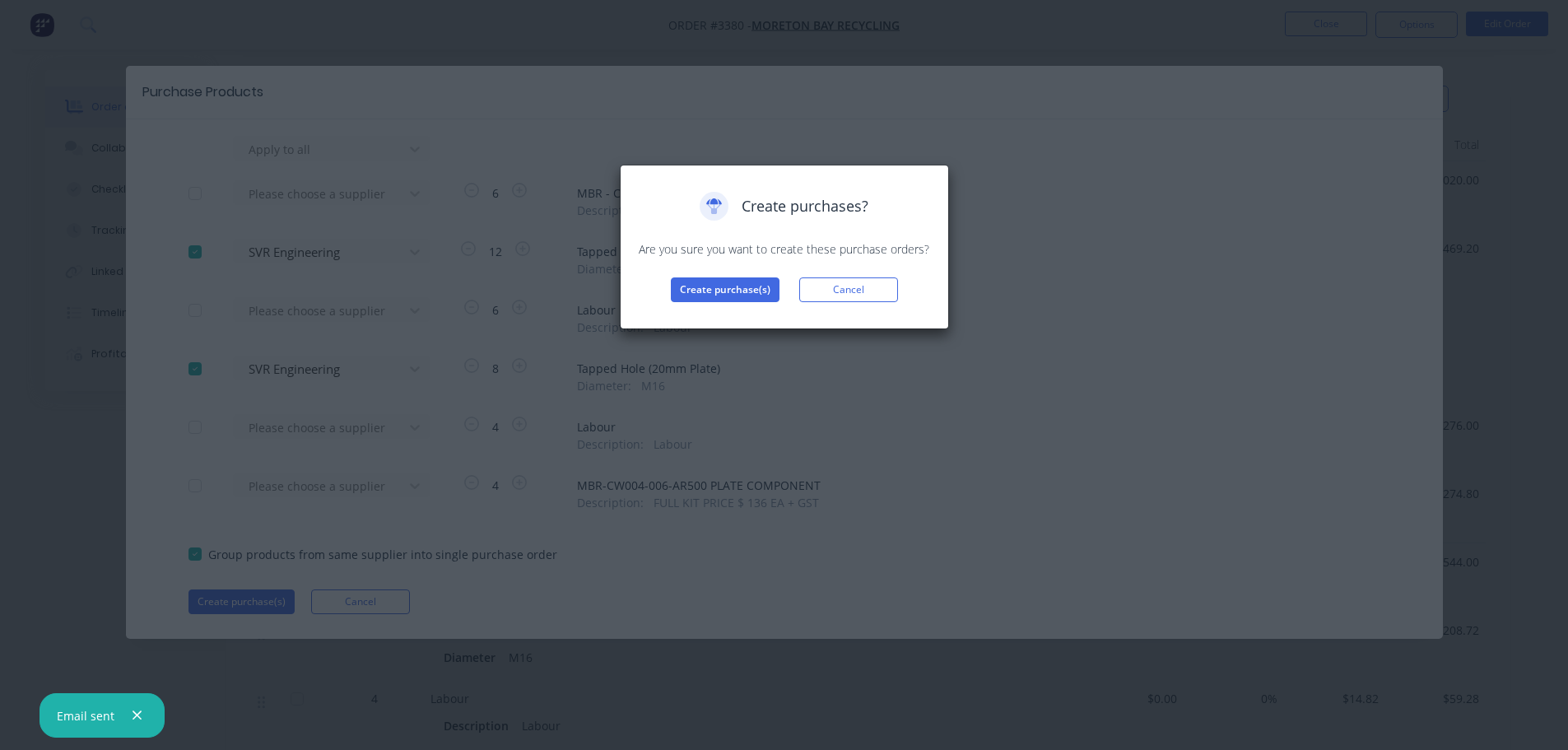
click at [722, 307] on div "Create purchases? Are you sure you want to create these purchase orders? Create…" at bounding box center [784, 247] width 329 height 165
click at [728, 291] on button "Create purchase(s)" at bounding box center [725, 290] width 108 height 25
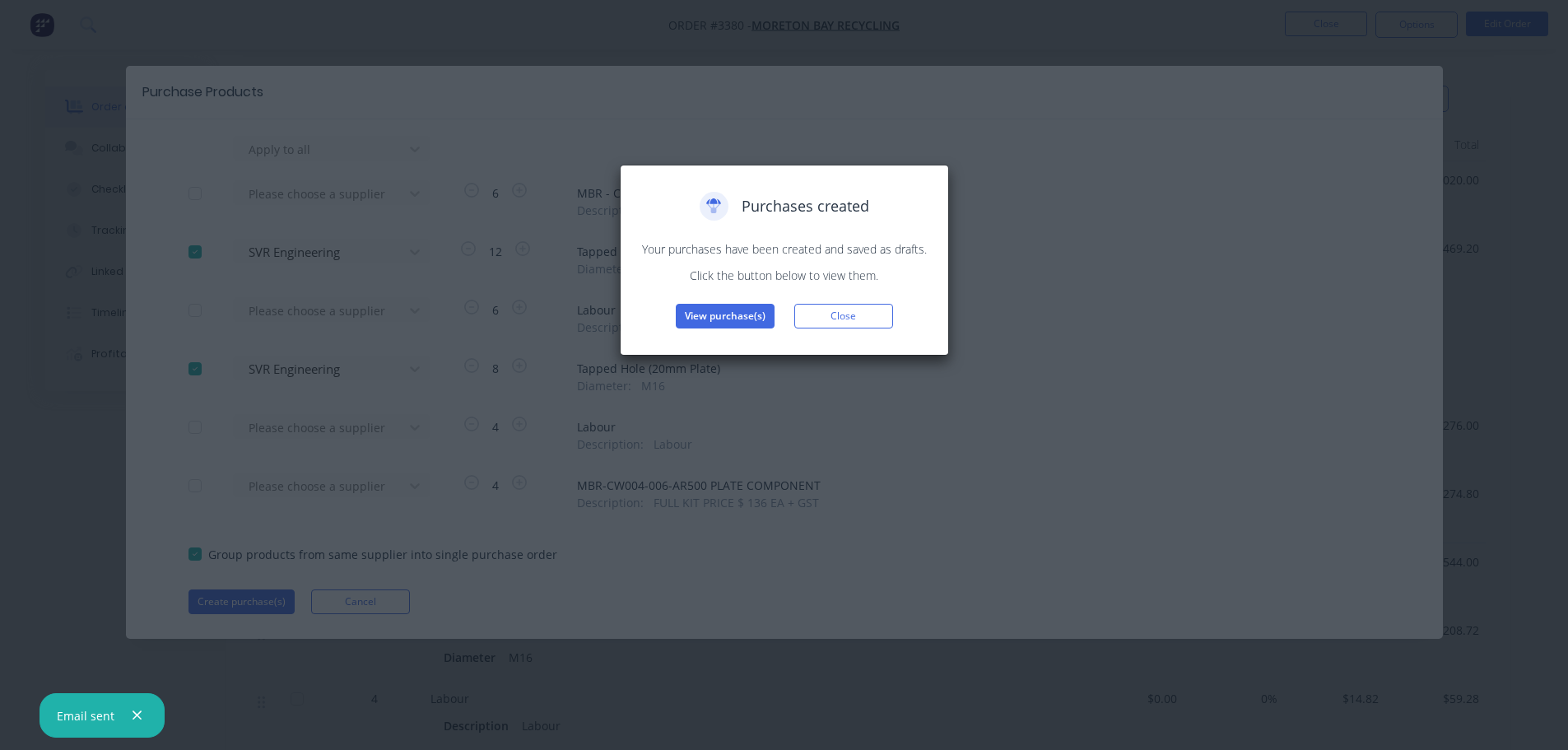
click at [711, 317] on button "View purchase(s)" at bounding box center [725, 316] width 99 height 25
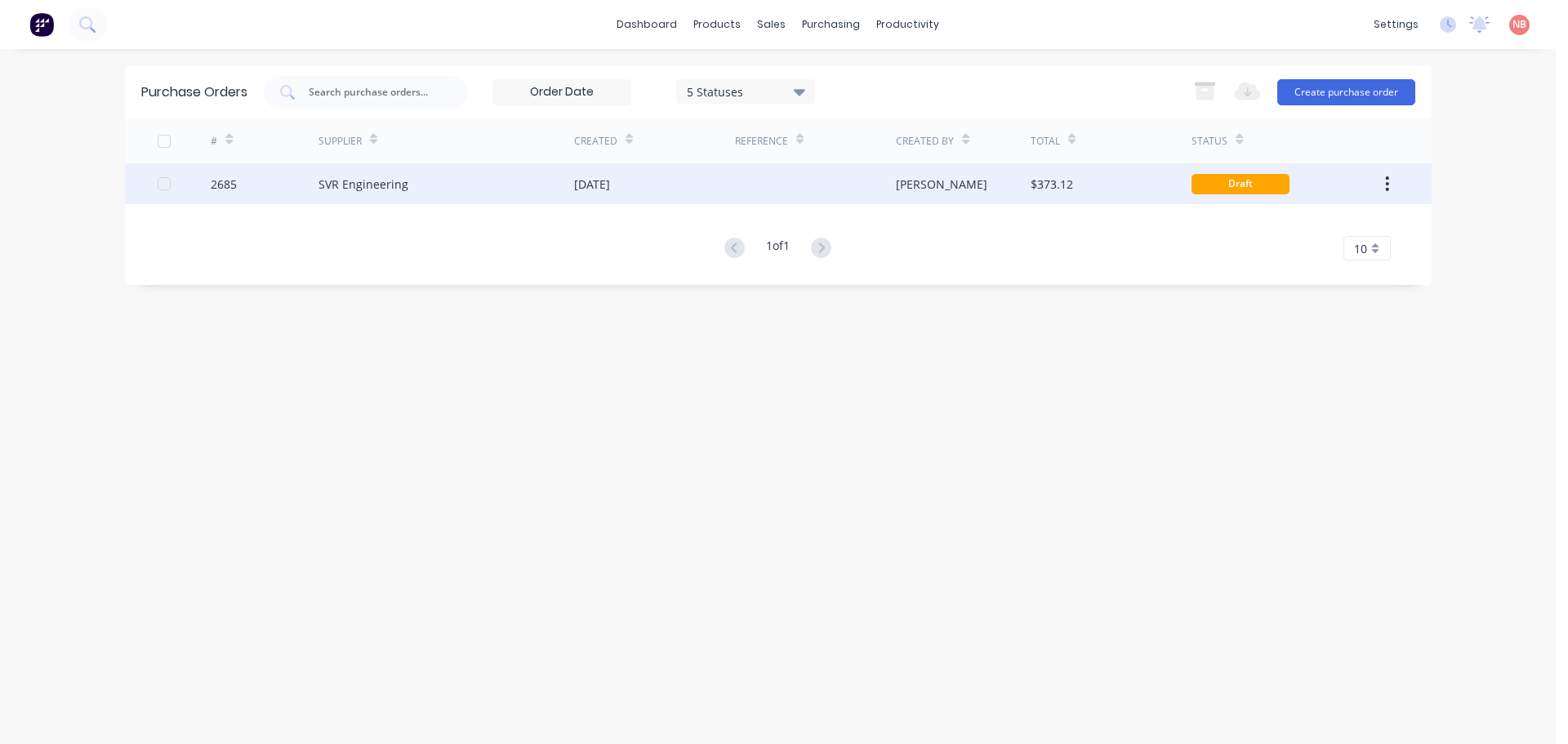
click at [610, 182] on div "[DATE]" at bounding box center [592, 184] width 36 height 17
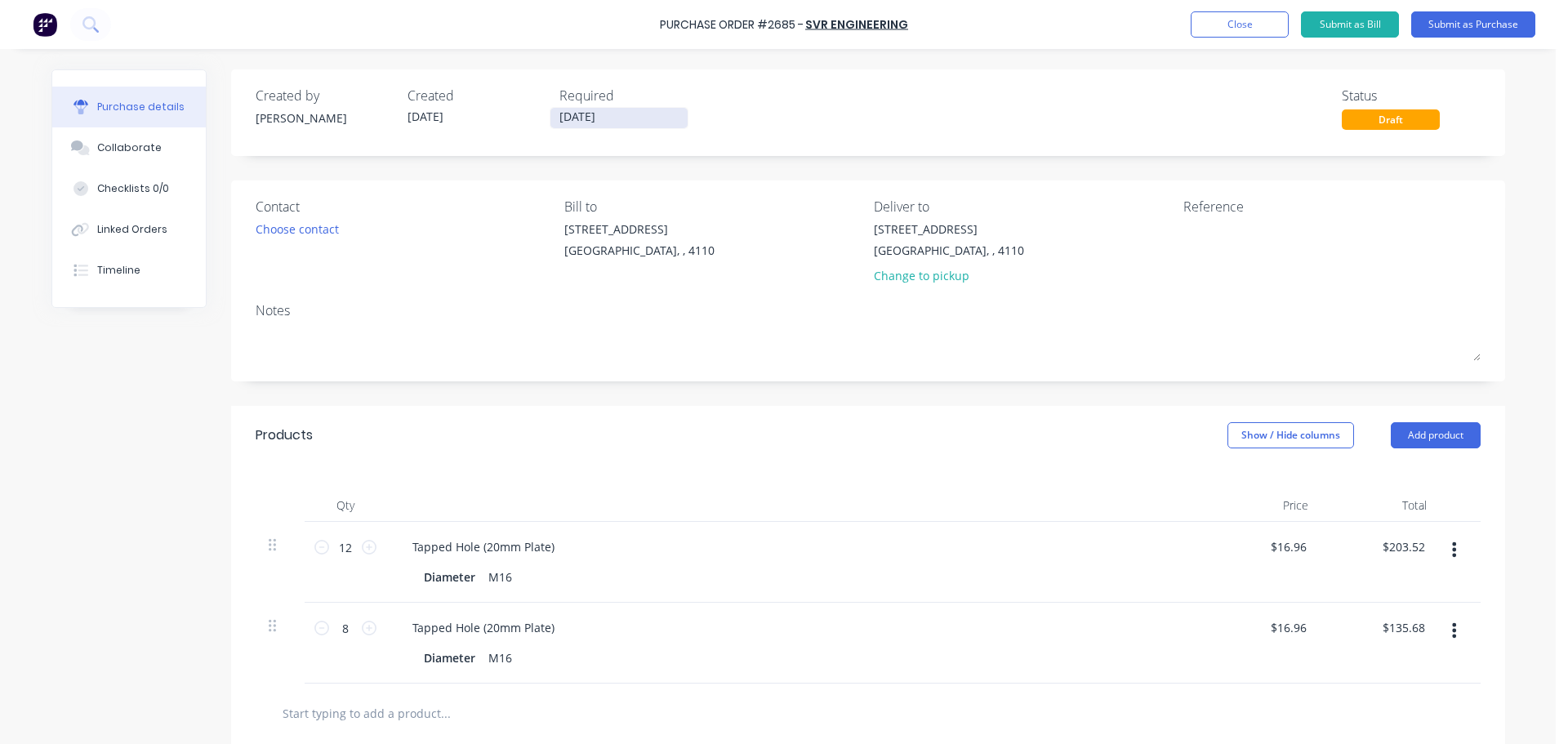
click at [595, 114] on input "[DATE]" at bounding box center [619, 118] width 137 height 20
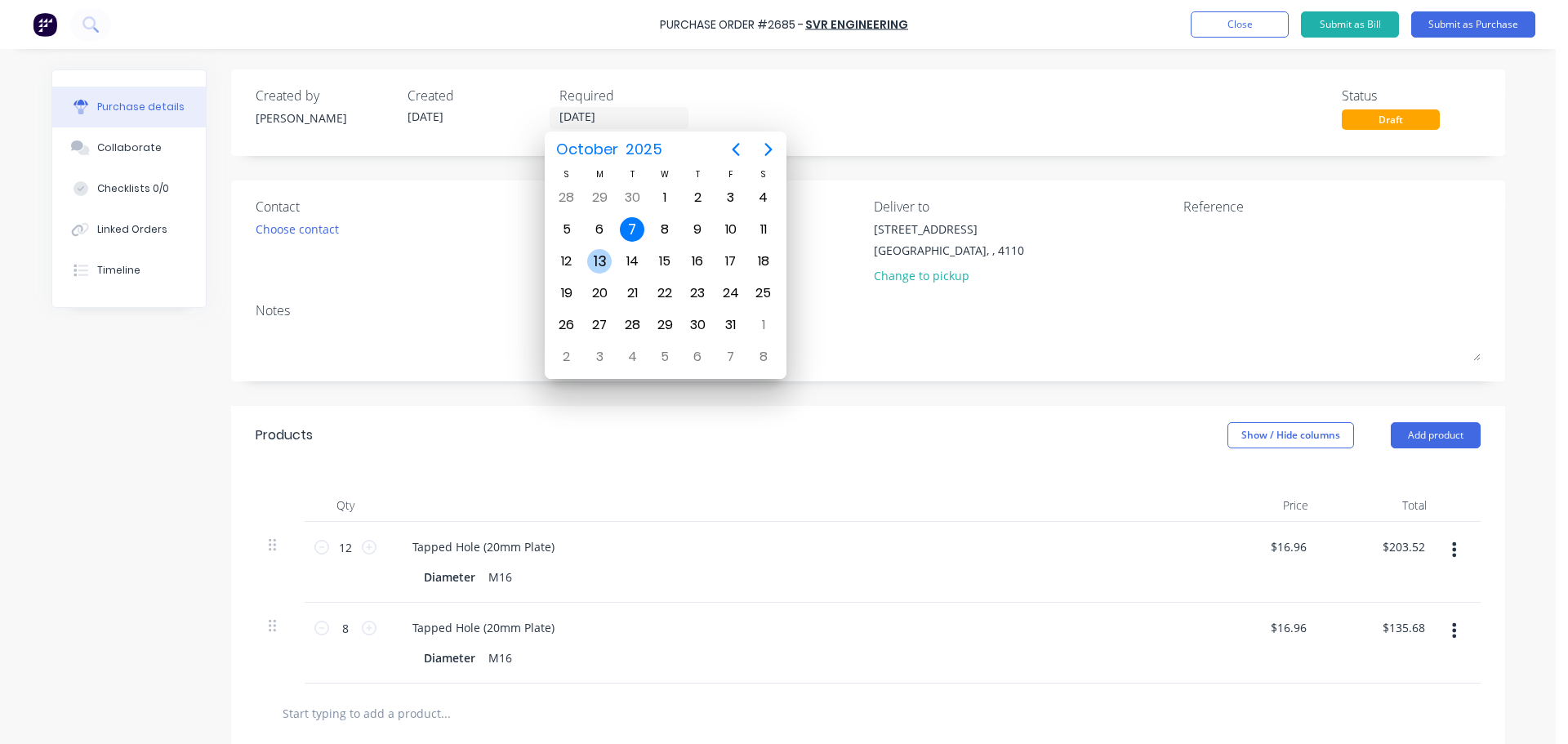
click at [610, 266] on div "13" at bounding box center [599, 261] width 25 height 25
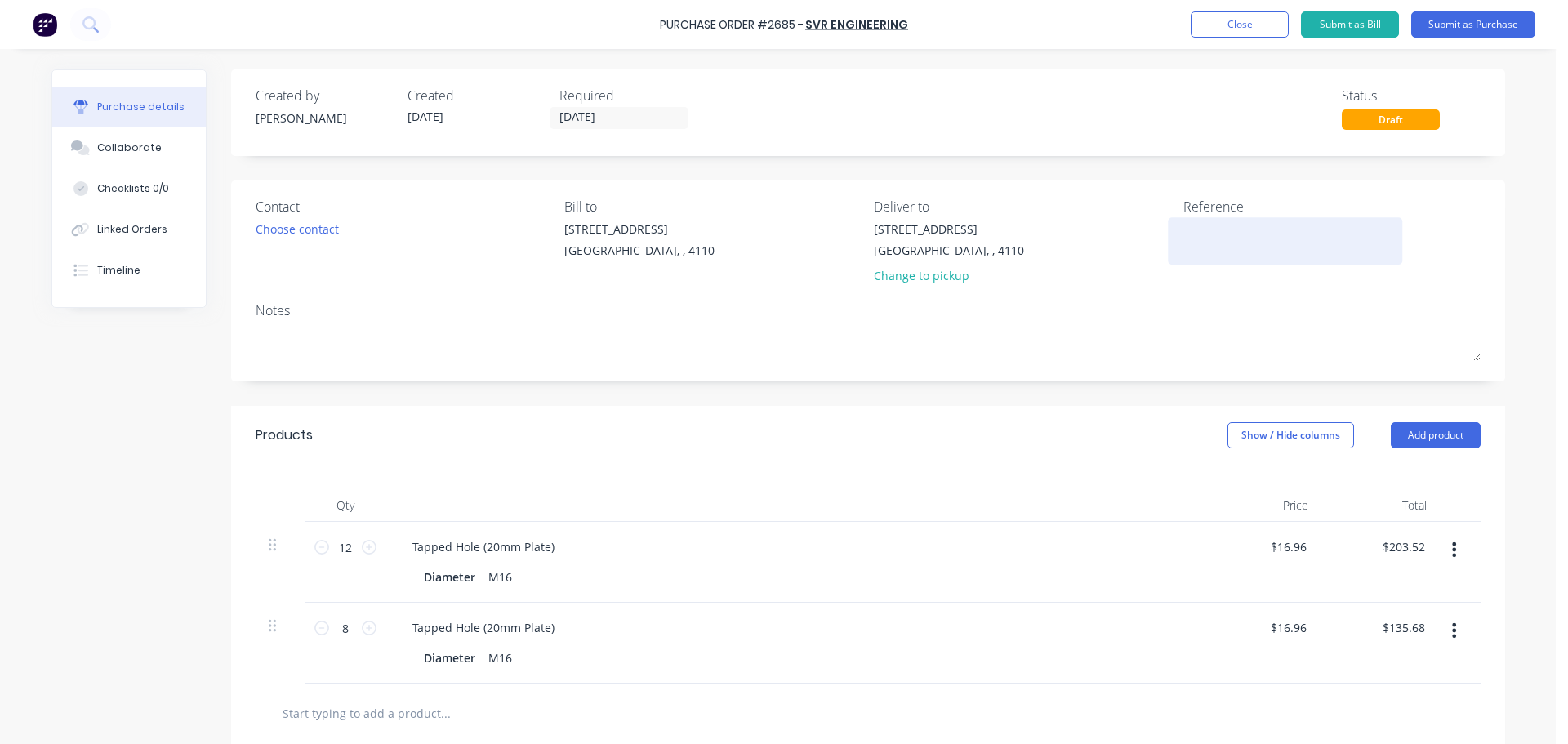
click at [1228, 225] on textarea at bounding box center [1285, 239] width 205 height 37
click at [1483, 31] on button "Submit as Purchase" at bounding box center [1473, 24] width 124 height 26
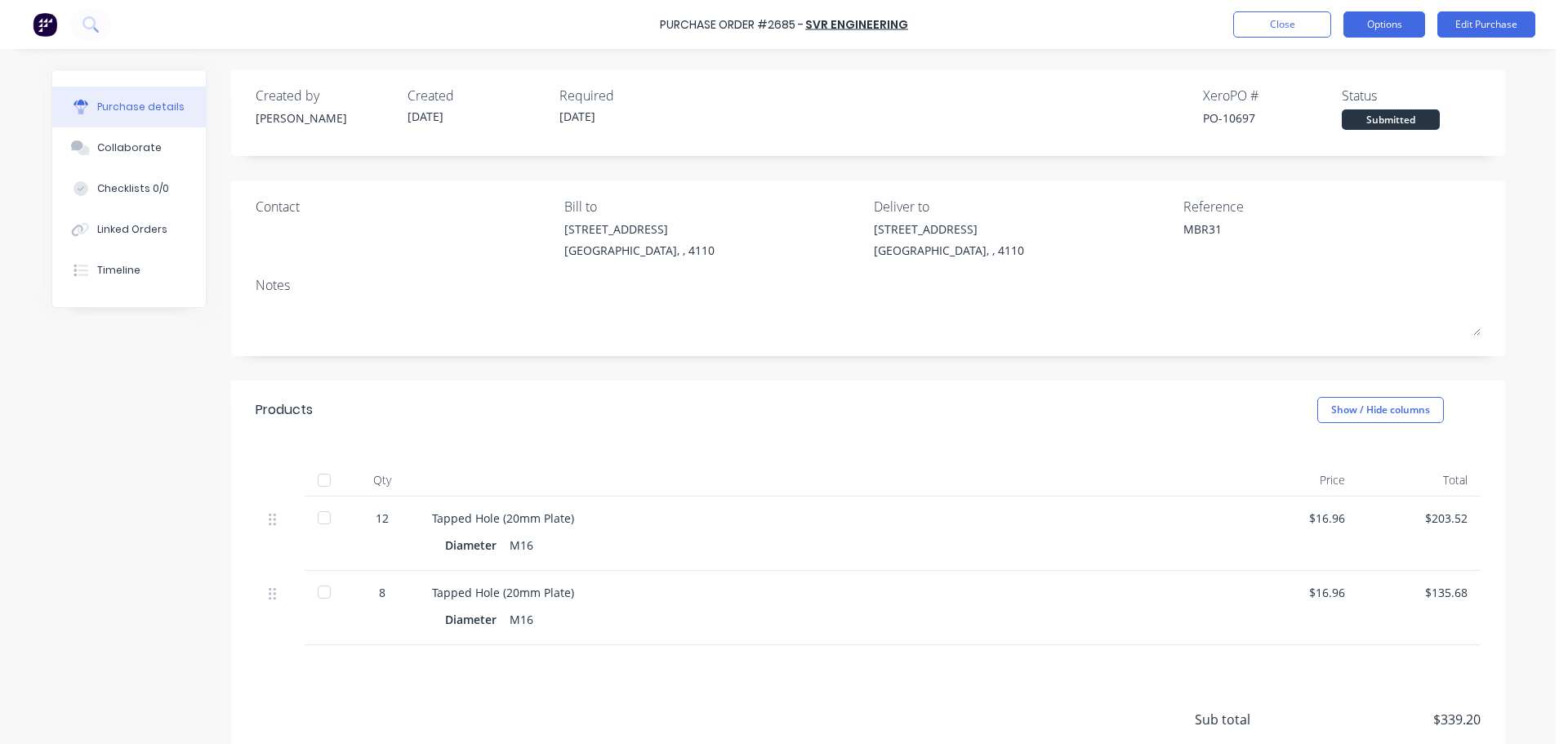
click at [1363, 26] on button "Options" at bounding box center [1384, 24] width 82 height 26
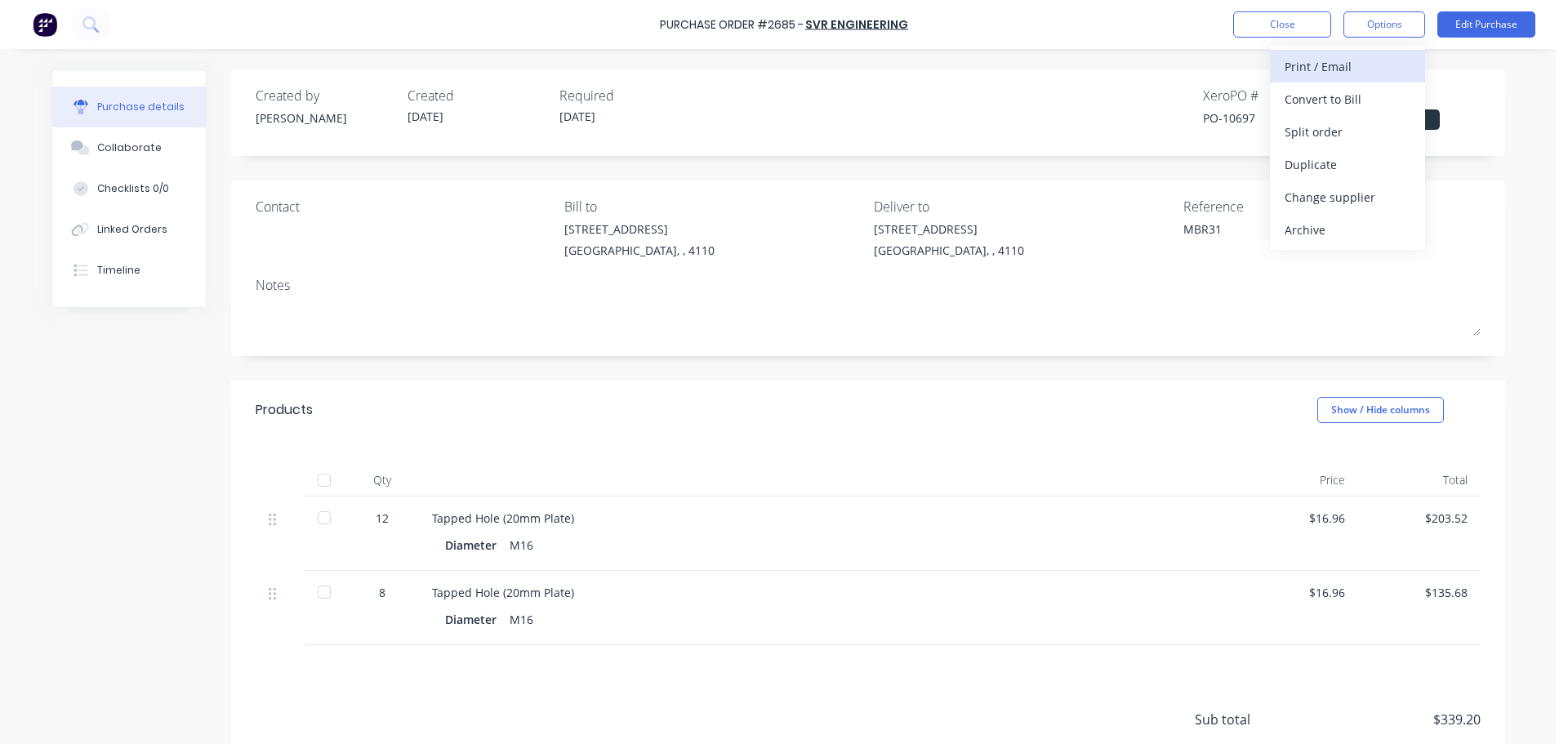
click at [1303, 79] on button "Print / Email" at bounding box center [1347, 66] width 155 height 32
click at [1300, 106] on div "With pricing" at bounding box center [1347, 100] width 126 height 24
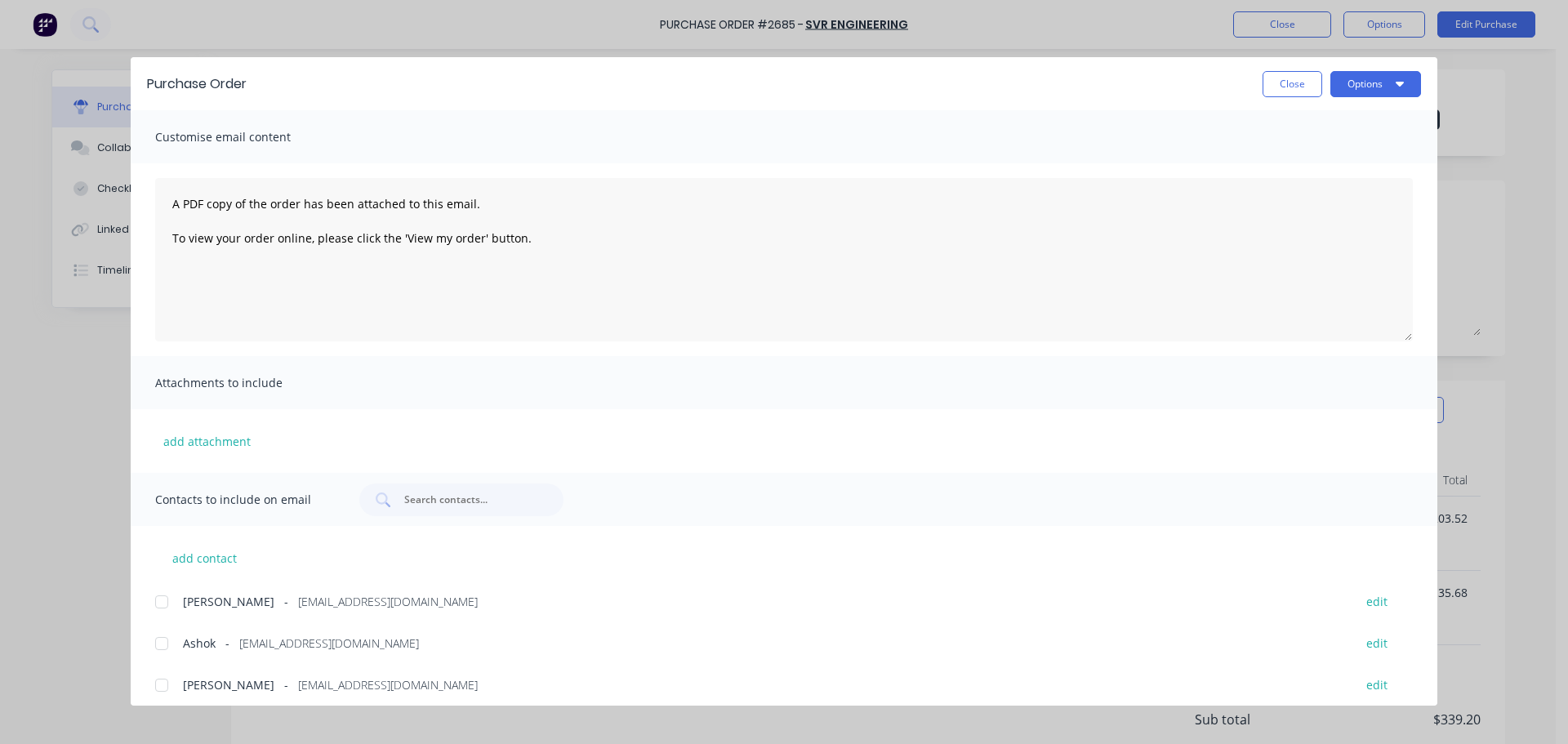
click at [167, 645] on div at bounding box center [162, 643] width 32 height 32
click at [1371, 84] on button "Options" at bounding box center [1375, 84] width 90 height 26
click at [1329, 149] on div "Print" at bounding box center [1343, 159] width 126 height 24
click at [1331, 83] on button "Options" at bounding box center [1375, 84] width 90 height 26
click at [1348, 195] on div "Email" at bounding box center [1343, 191] width 126 height 24
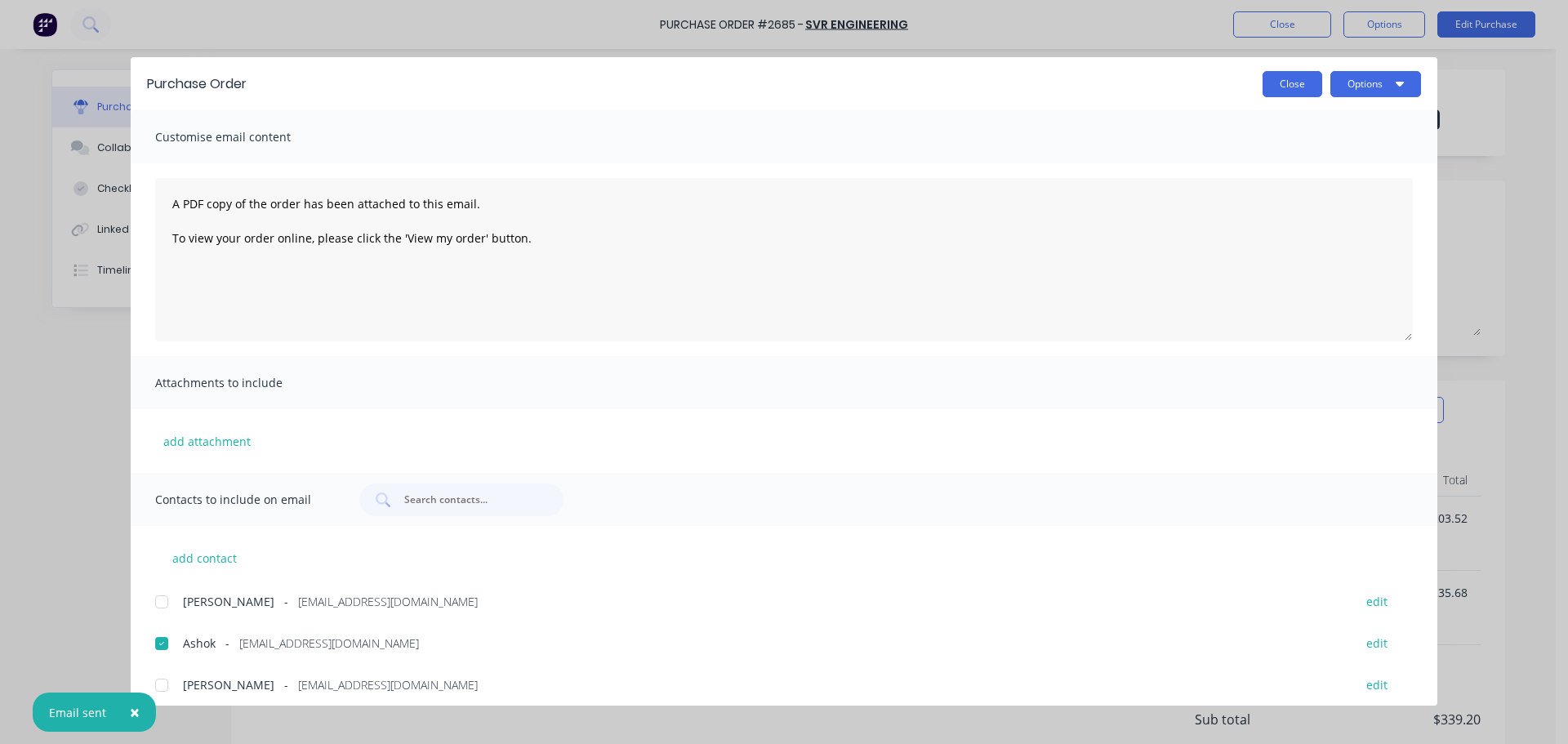
click at [1296, 79] on button "Close" at bounding box center [1292, 84] width 60 height 26
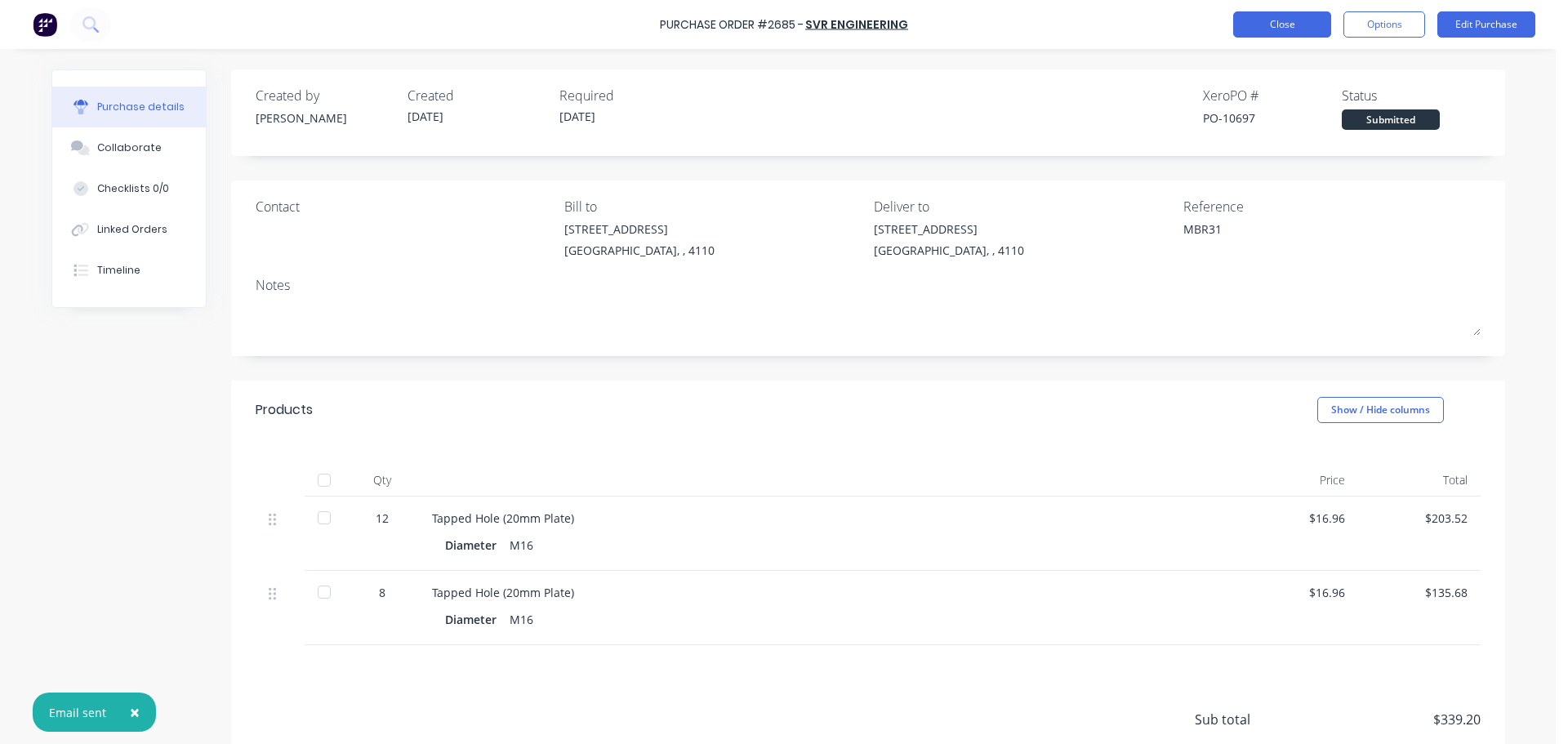
click at [1275, 26] on button "Close" at bounding box center [1282, 24] width 98 height 26
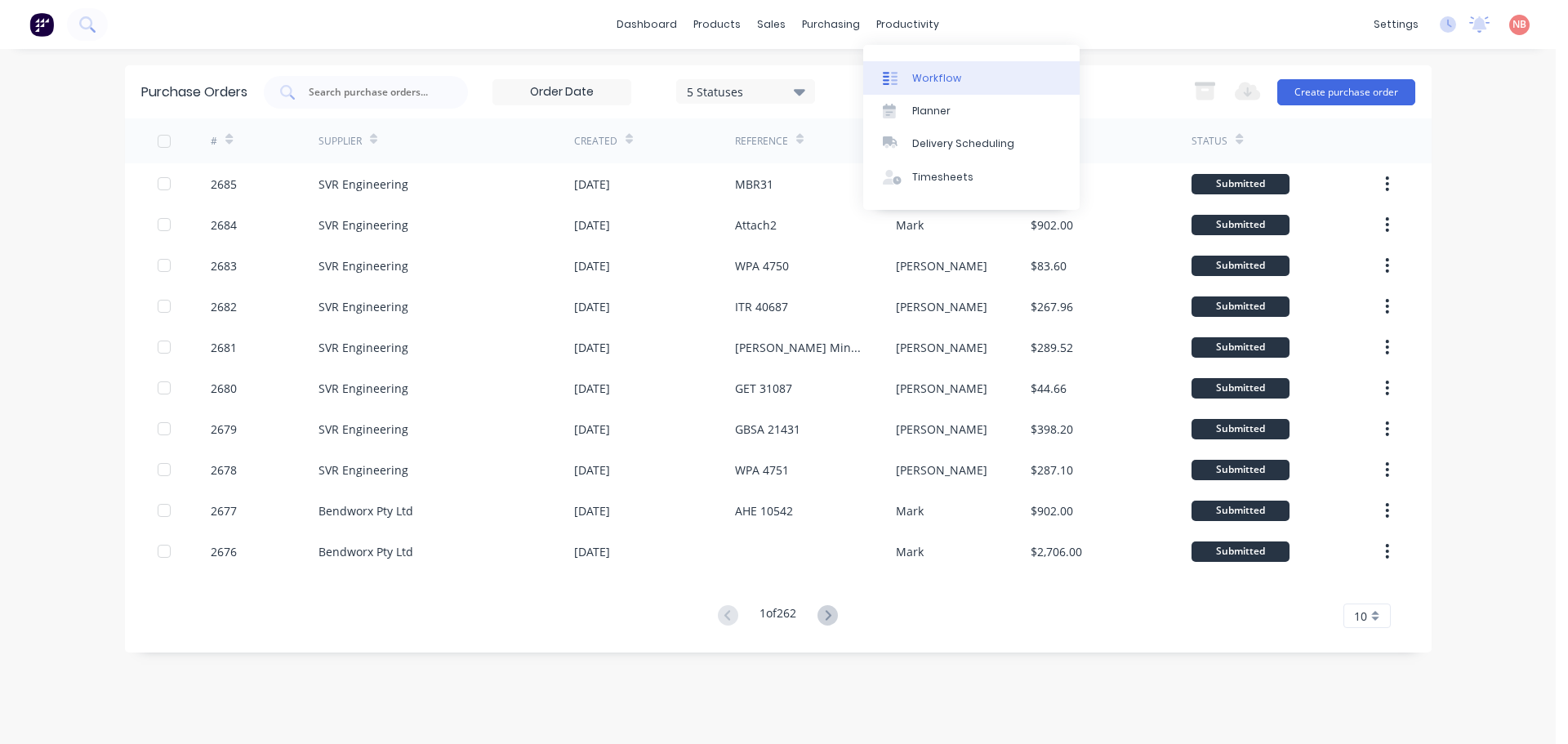
click at [908, 68] on link "Workflow" at bounding box center [971, 78] width 216 height 32
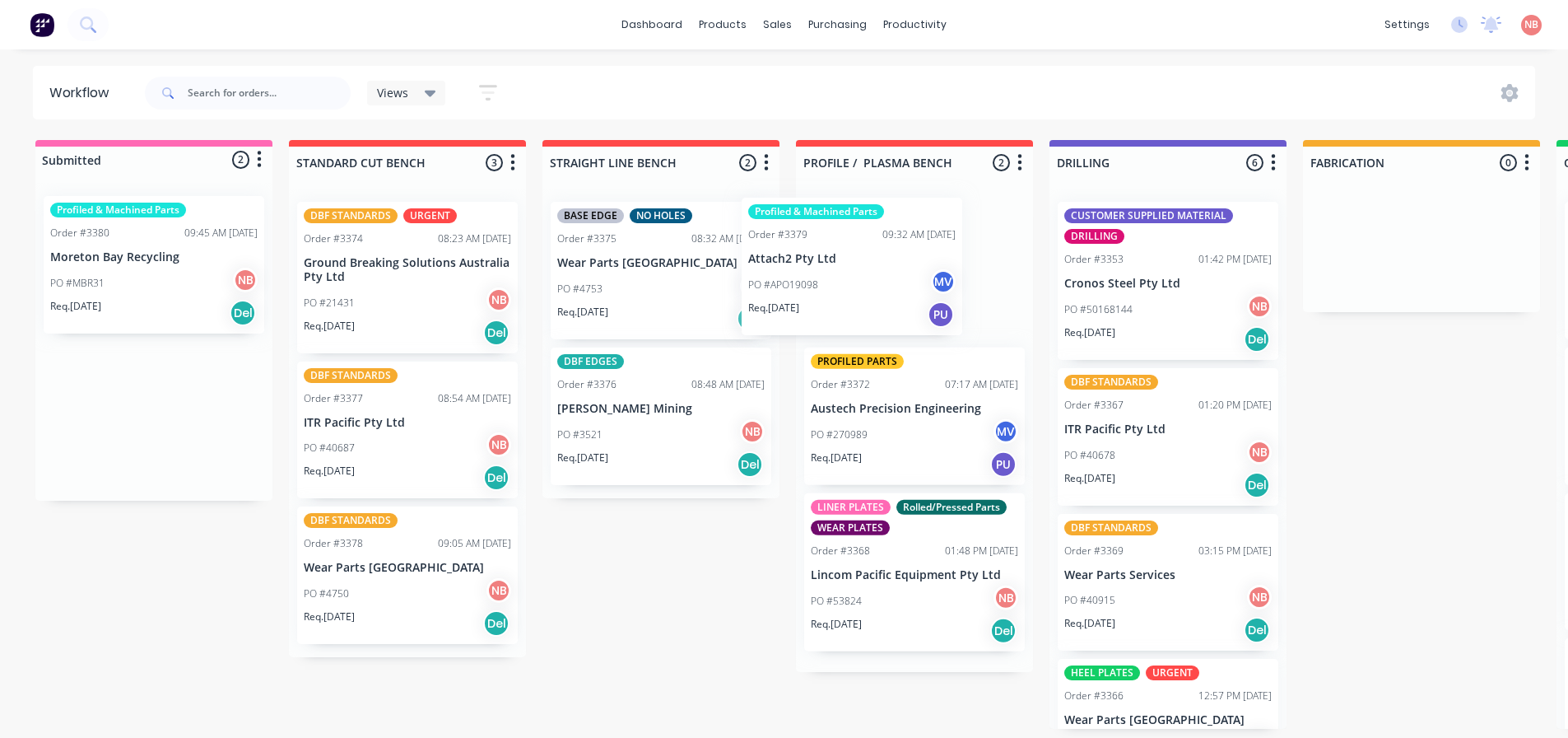
drag, startPoint x: 130, startPoint y: 277, endPoint x: 836, endPoint y: 278, distance: 706.0
click at [836, 278] on div "Submitted 2 Status colour #FF69B4 hex #FF69B4 Save Cancel Summaries Total order…" at bounding box center [1361, 434] width 2746 height 589
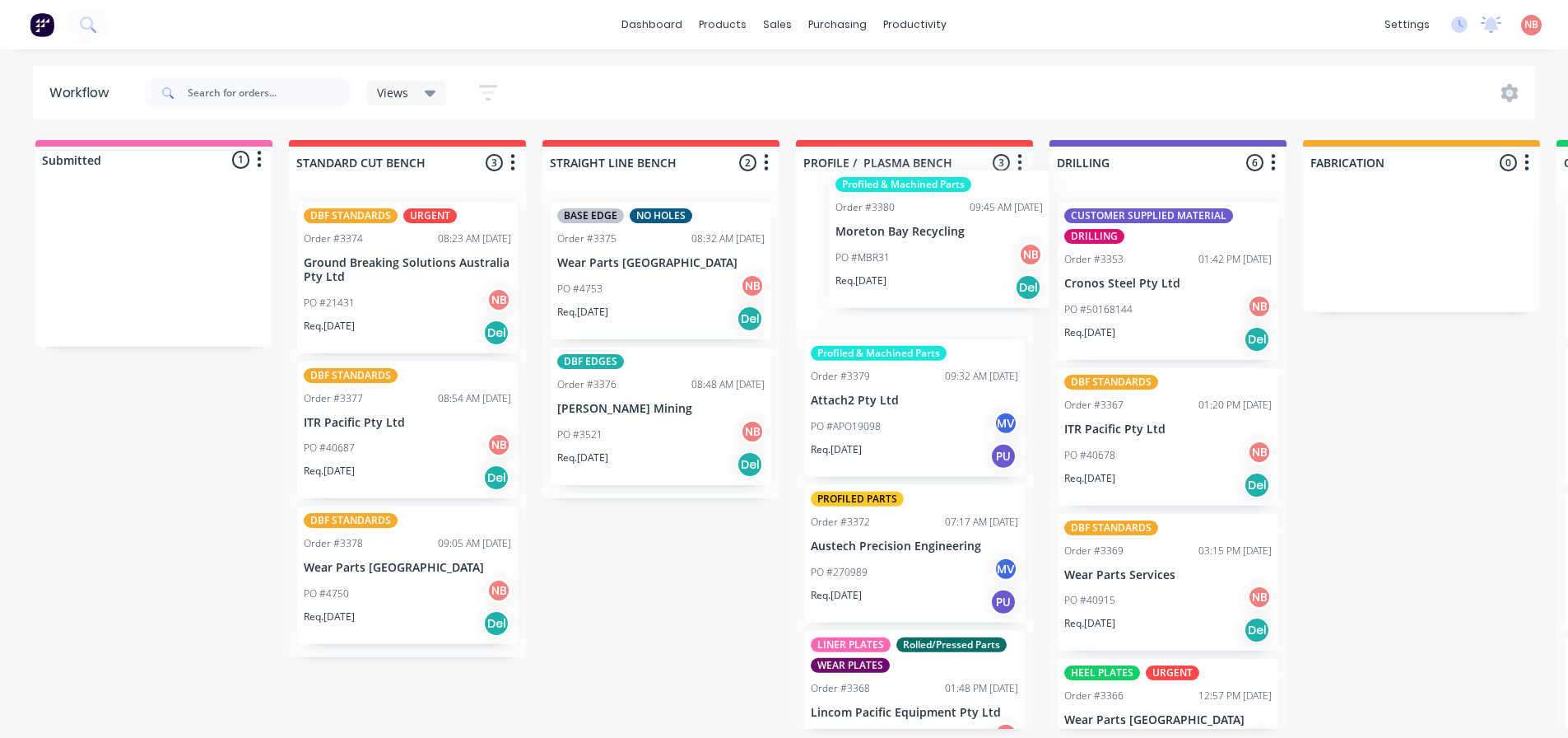
drag, startPoint x: 122, startPoint y: 259, endPoint x: 921, endPoint y: 234, distance: 799.4
click at [921, 234] on div "Submitted 1 Status colour #FF69B4 hex #FF69B4 Save Cancel Summaries Total order…" at bounding box center [1361, 434] width 2746 height 589
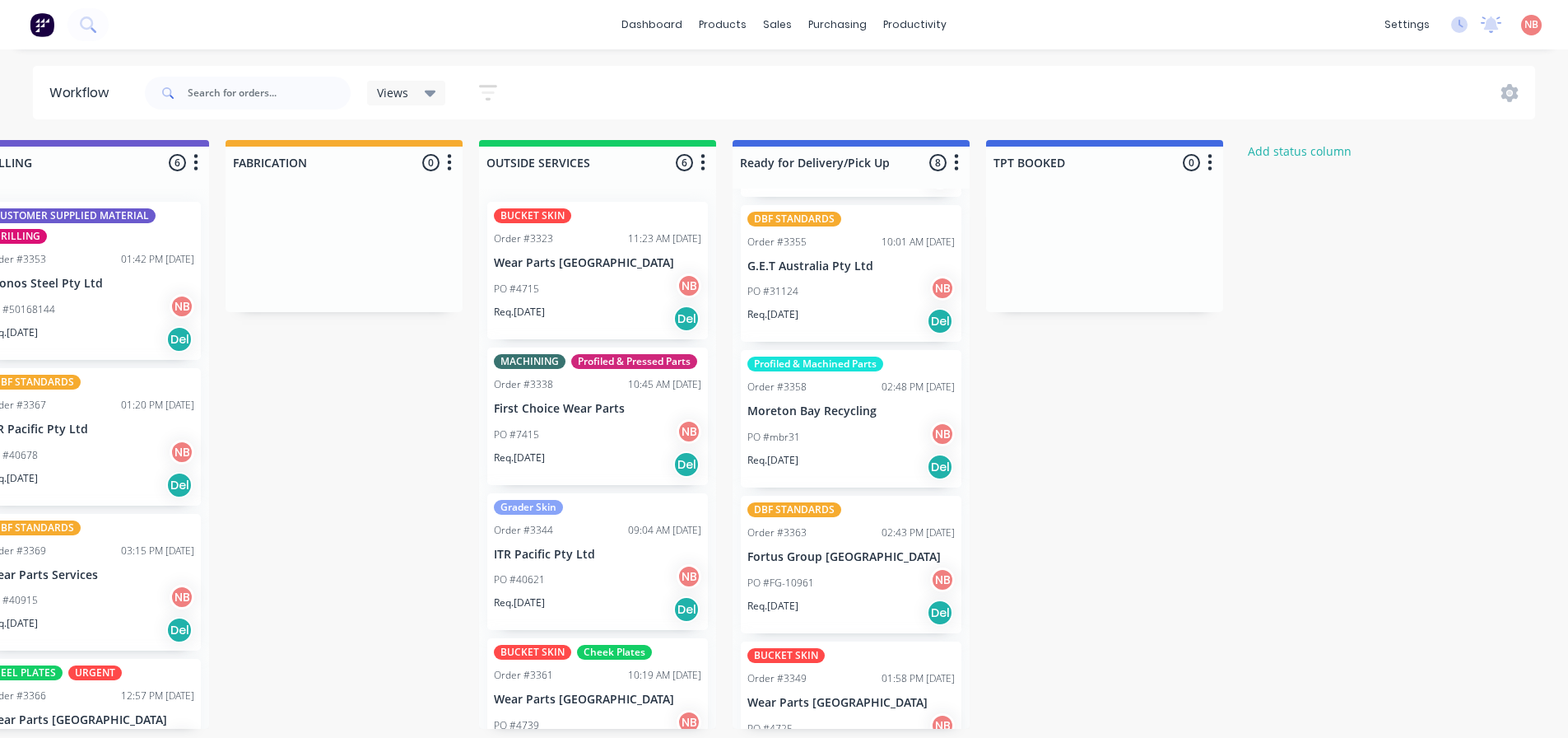
scroll to position [325, 0]
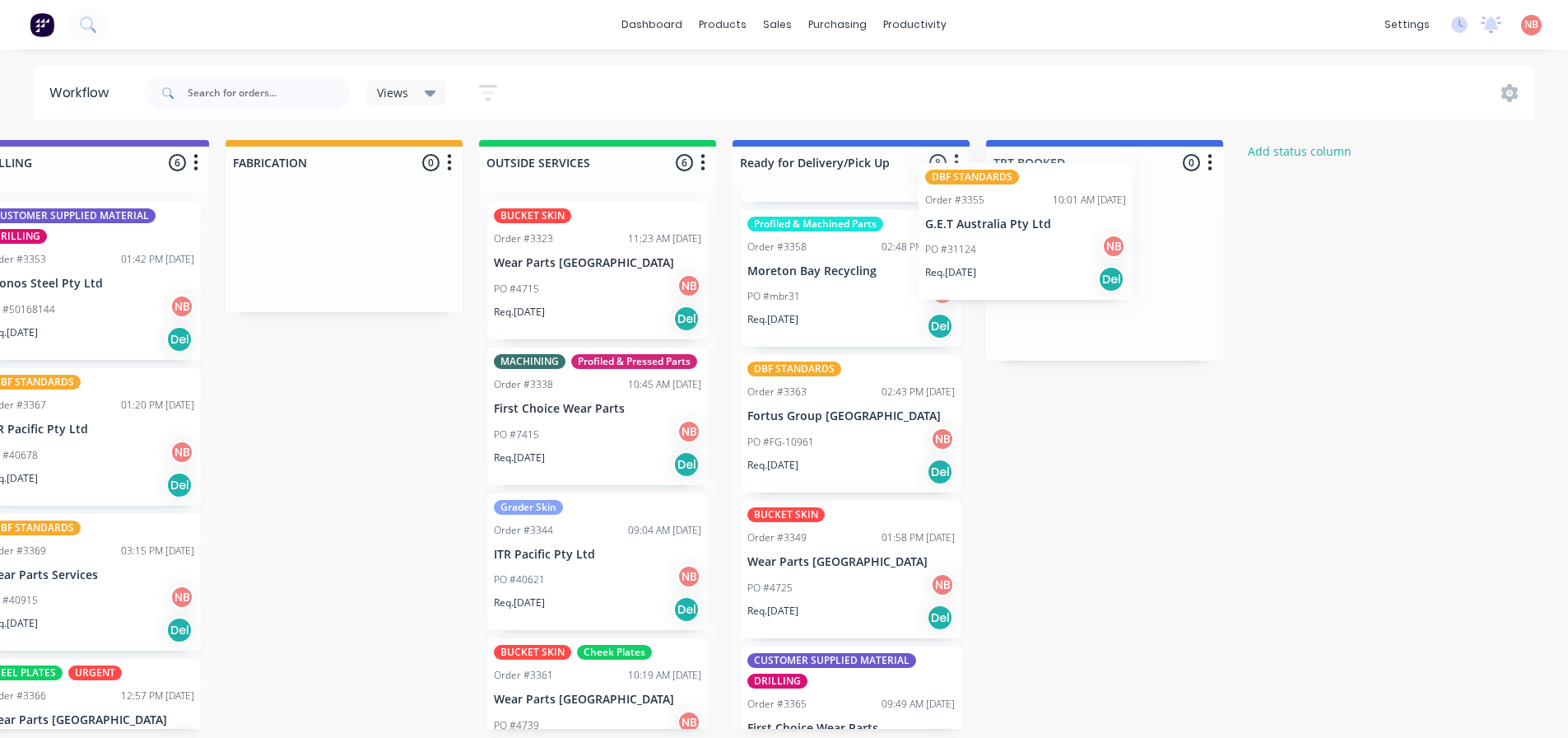
drag, startPoint x: 827, startPoint y: 297, endPoint x: 1014, endPoint y: 250, distance: 192.8
click at [1014, 250] on div "Submitted 0 Status colour #FF69B4 hex #FF69B4 Save Cancel Summaries Total order…" at bounding box center [283, 434] width 2746 height 589
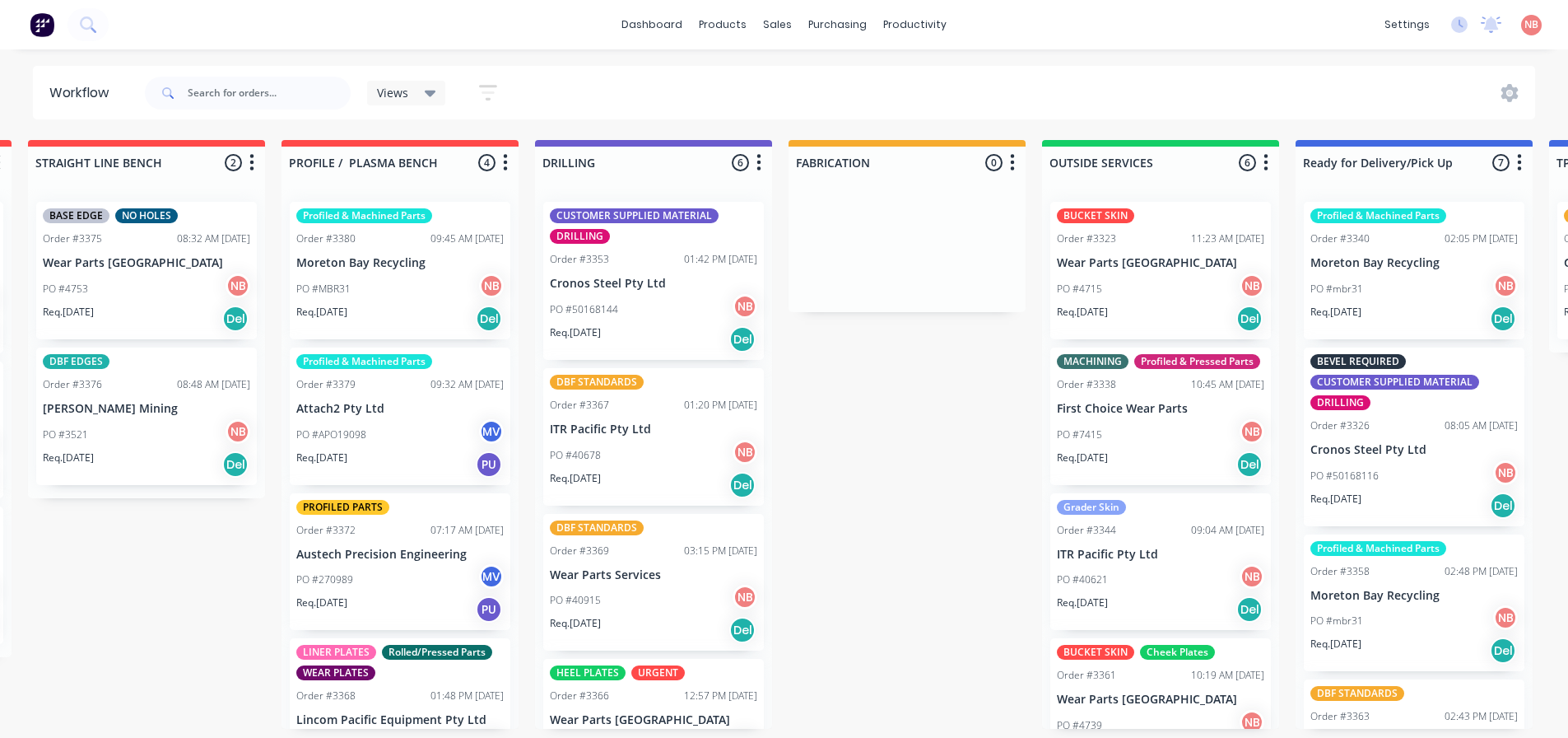
scroll to position [0, 513]
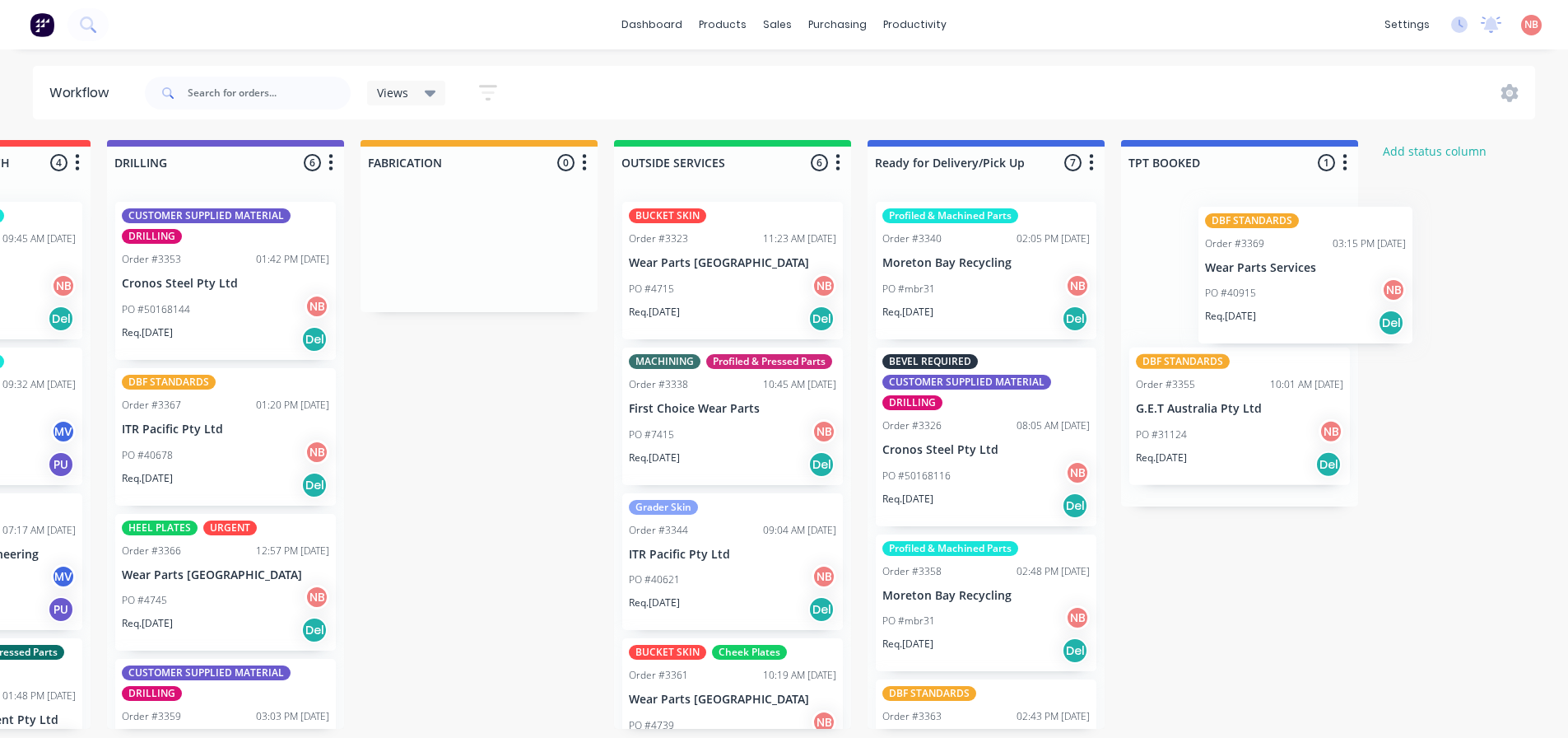
drag, startPoint x: 628, startPoint y: 588, endPoint x: 1226, endPoint y: 270, distance: 677.3
click at [1231, 270] on div "Submitted 0 Status colour #FF69B4 hex #FF69B4 Save Cancel Summaries Total order…" at bounding box center [418, 434] width 2746 height 589
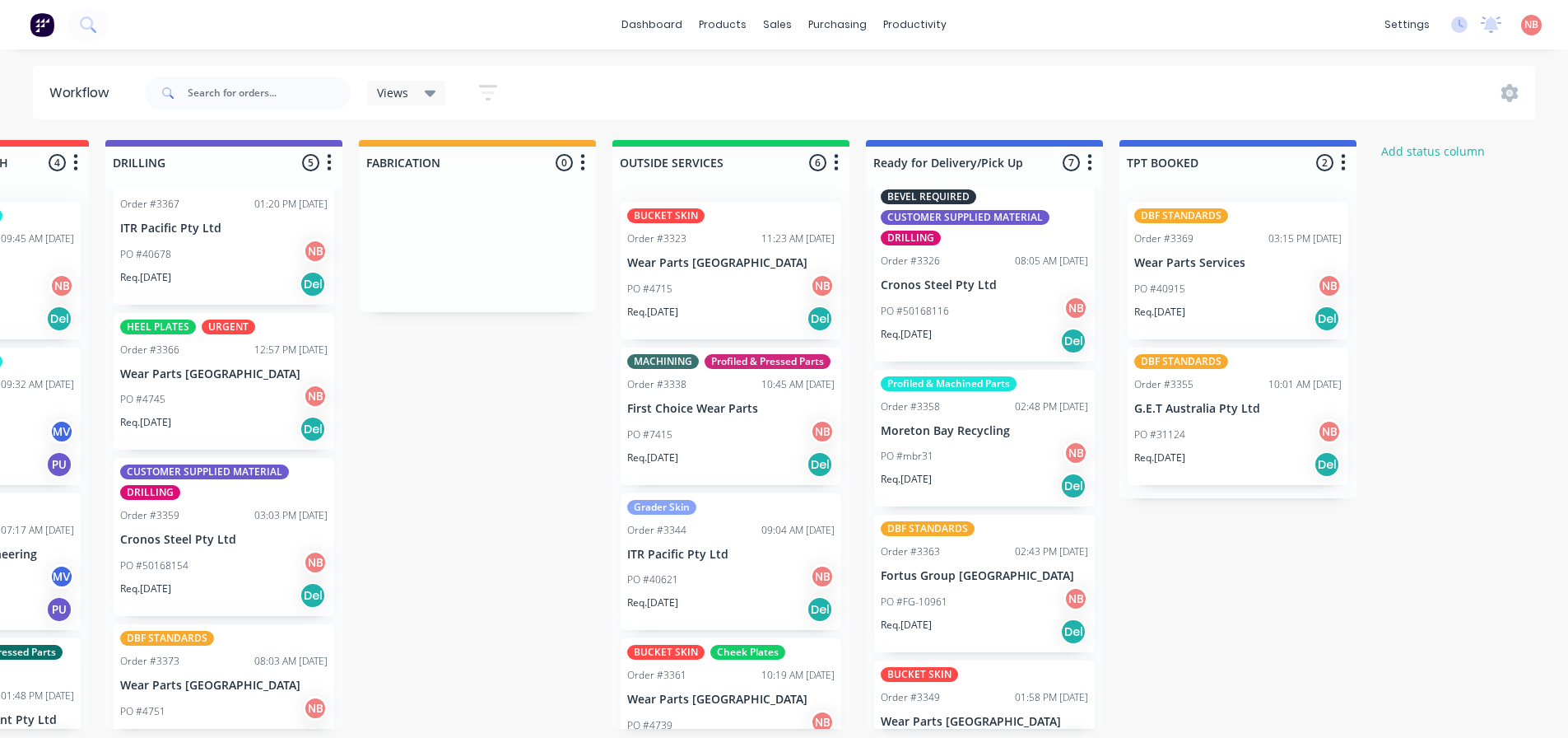
scroll to position [235, 0]
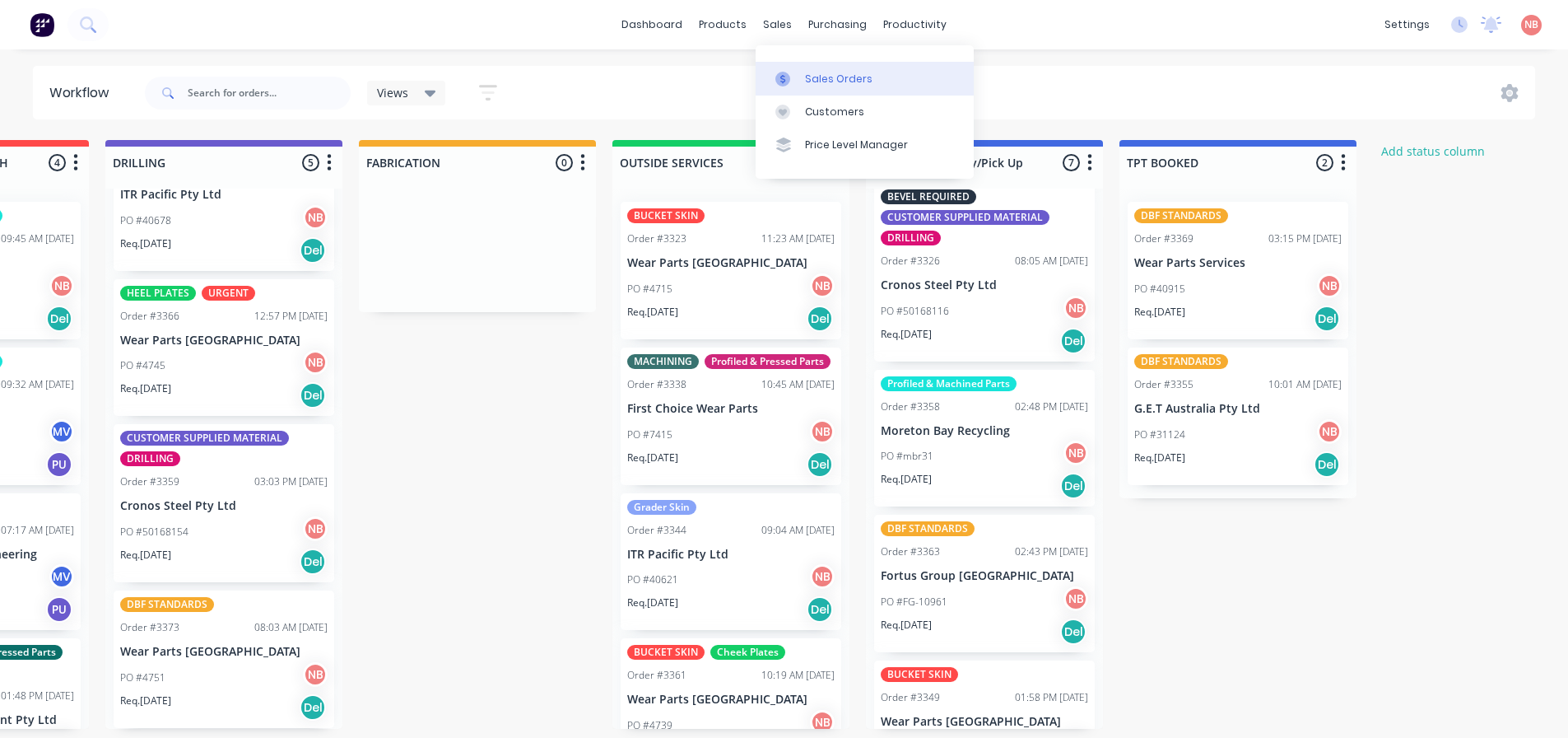
click at [789, 73] on icon at bounding box center [783, 78] width 15 height 15
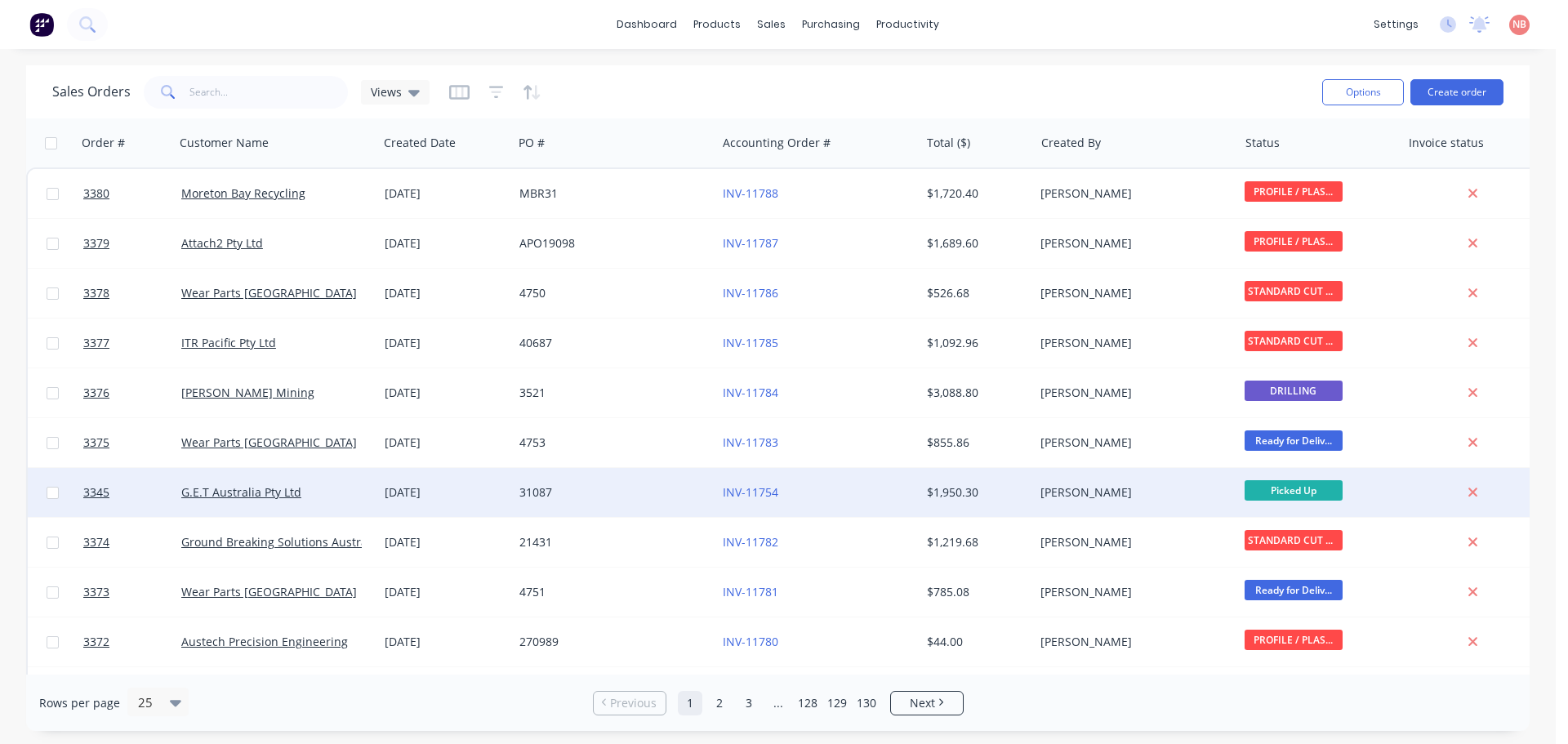
click at [1271, 488] on span "Picked Up" at bounding box center [1293, 490] width 98 height 20
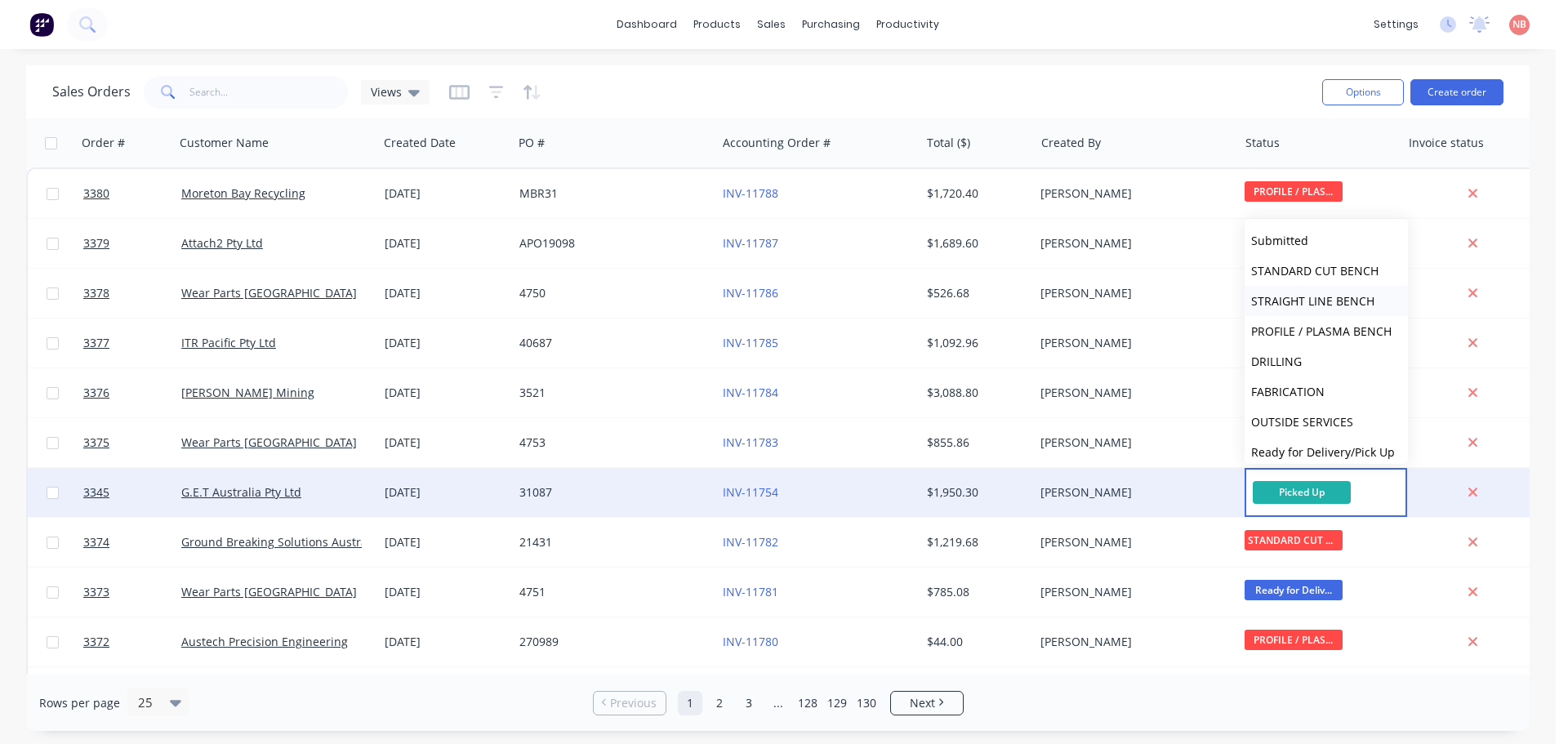
click at [1296, 291] on button "STRAIGHT LINE BENCH" at bounding box center [1326, 300] width 164 height 30
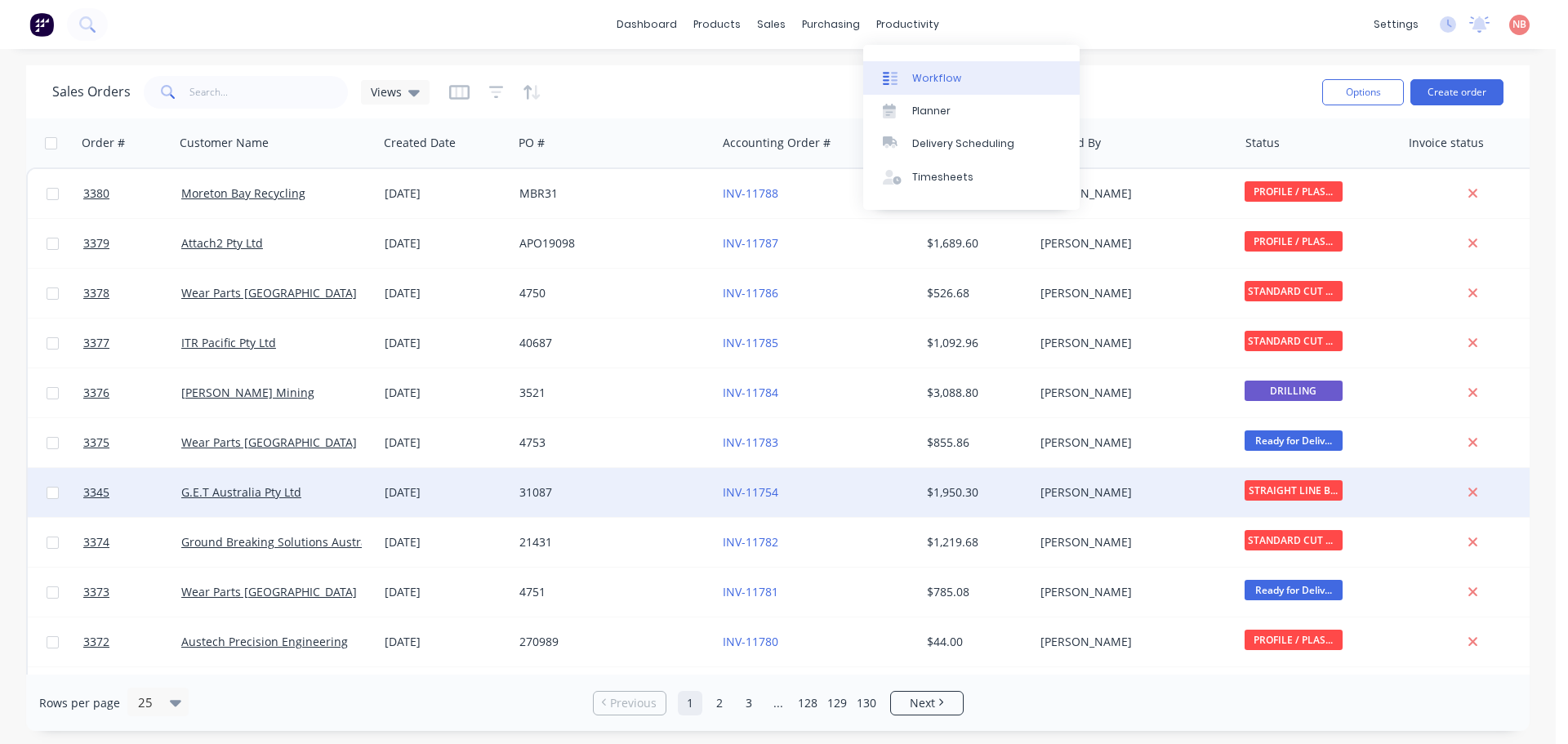
click at [917, 86] on link "Workflow" at bounding box center [971, 78] width 216 height 32
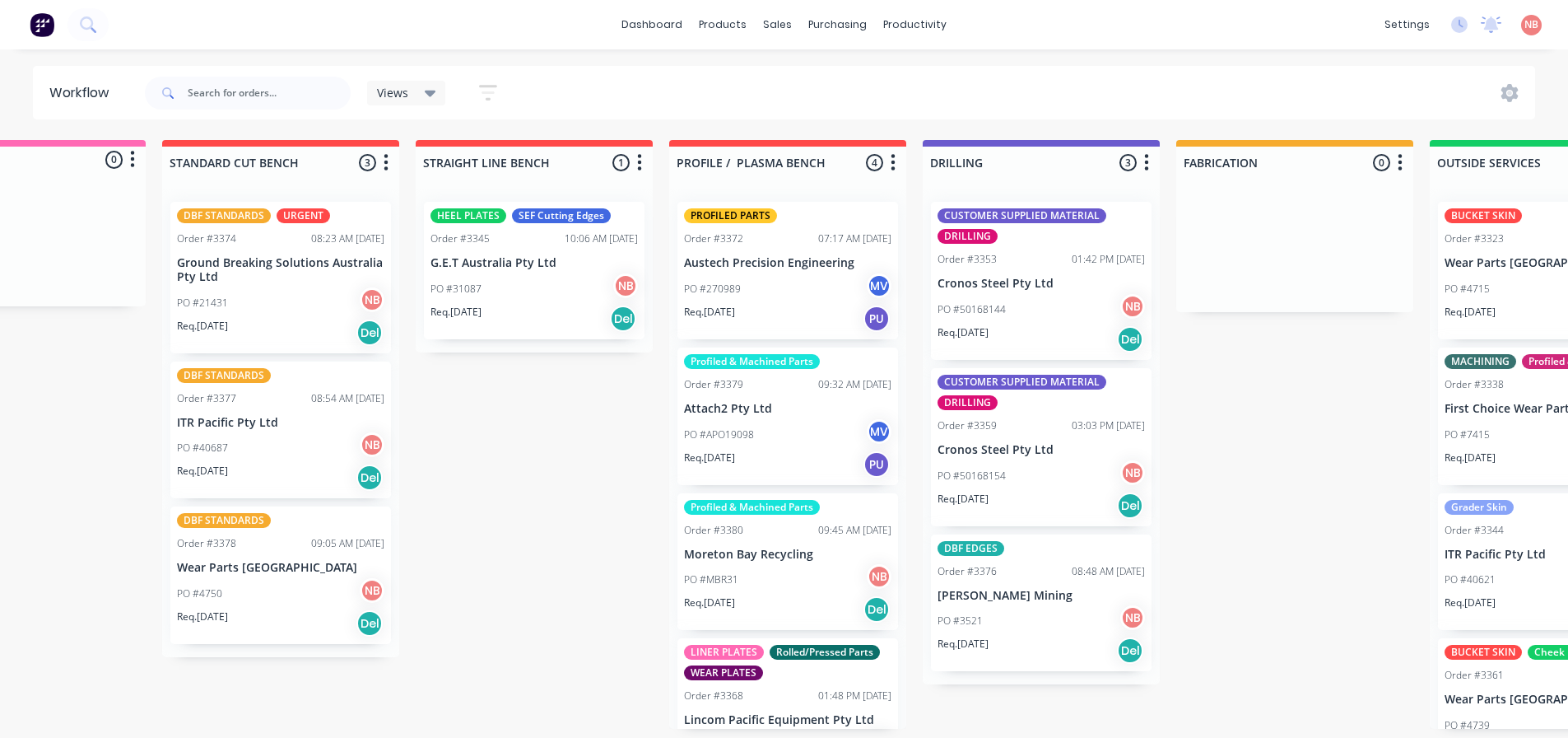
scroll to position [0, 140]
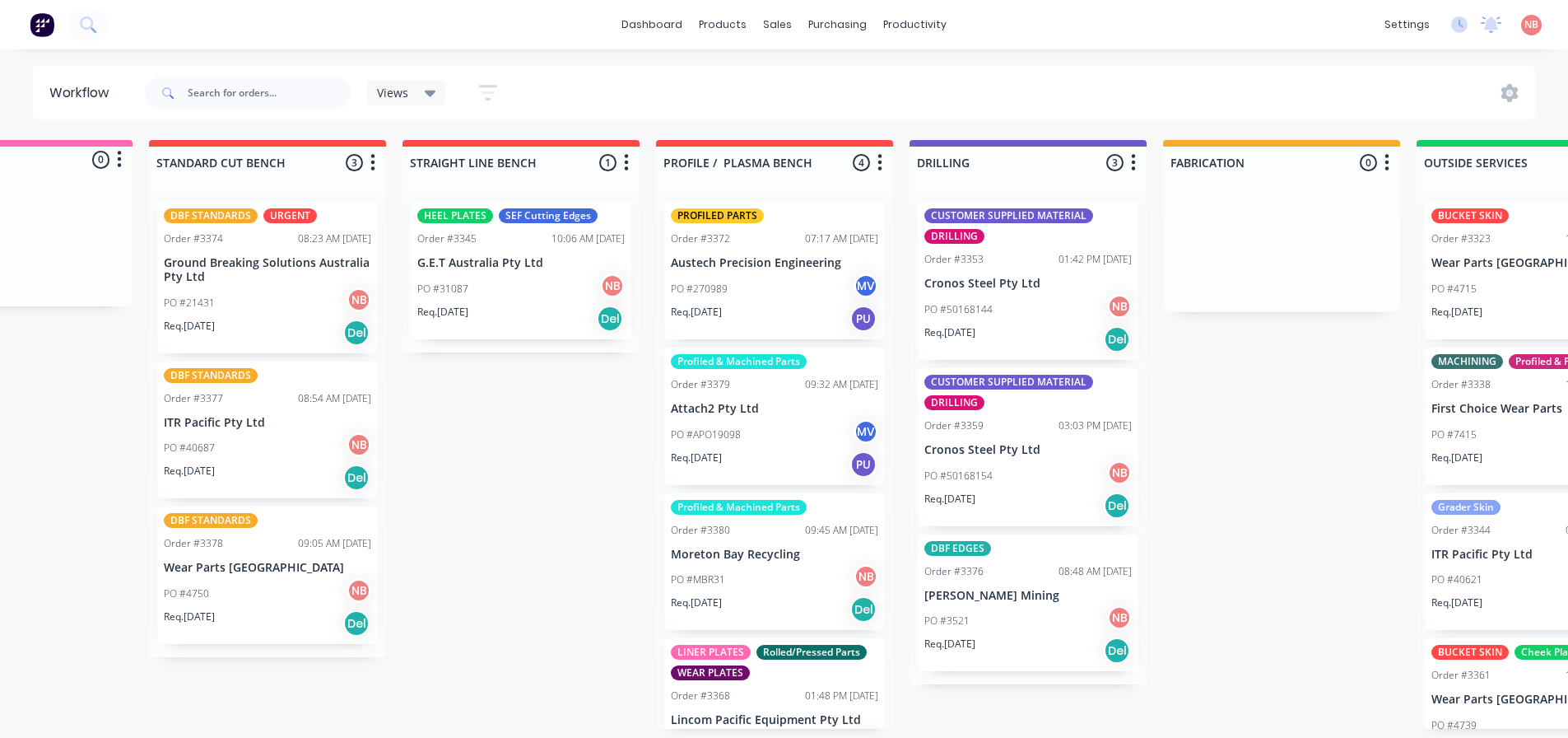
click at [513, 238] on div "Order #3345 10:06 AM [DATE]" at bounding box center [521, 238] width 207 height 15
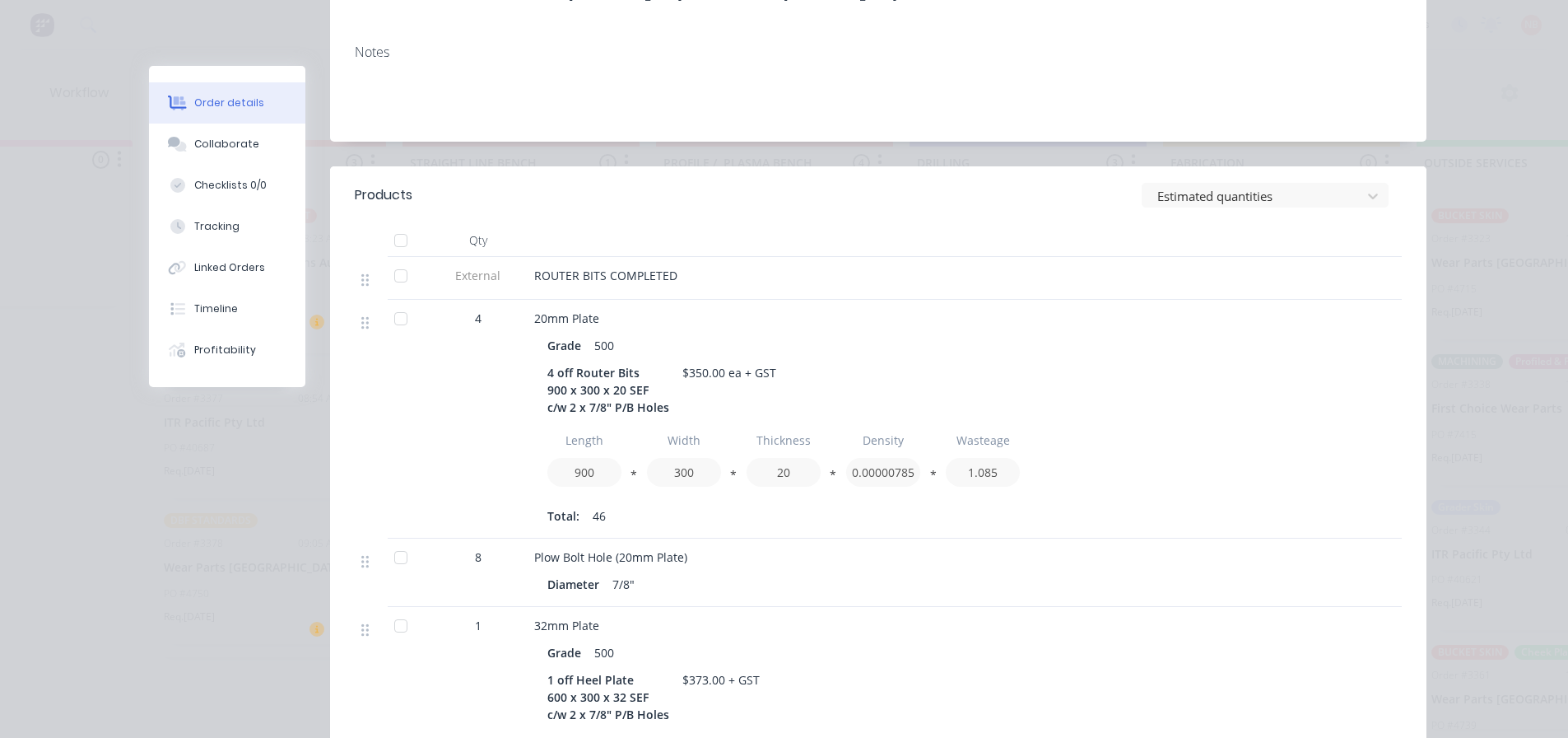
scroll to position [0, 0]
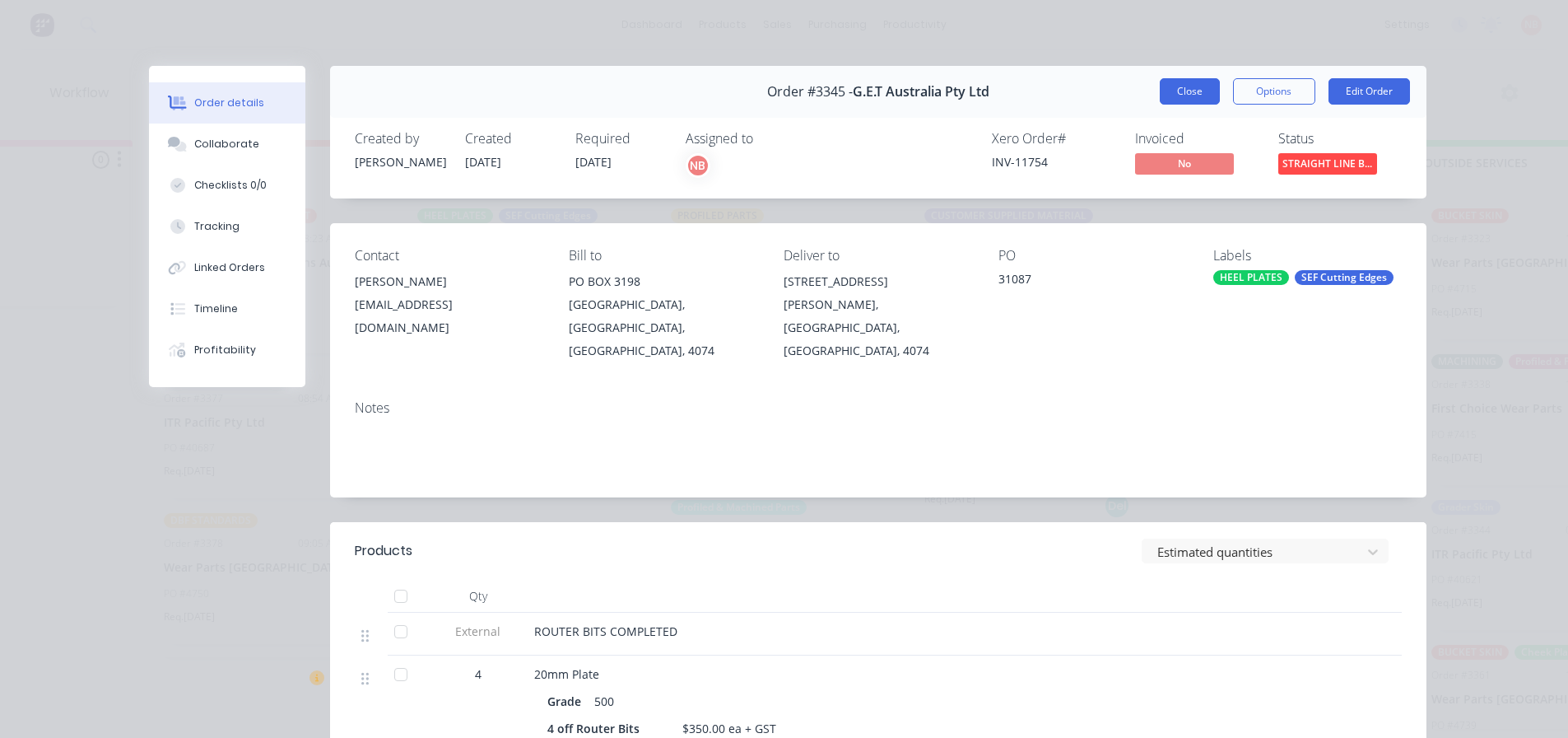
click at [1182, 87] on button "Close" at bounding box center [1190, 91] width 60 height 27
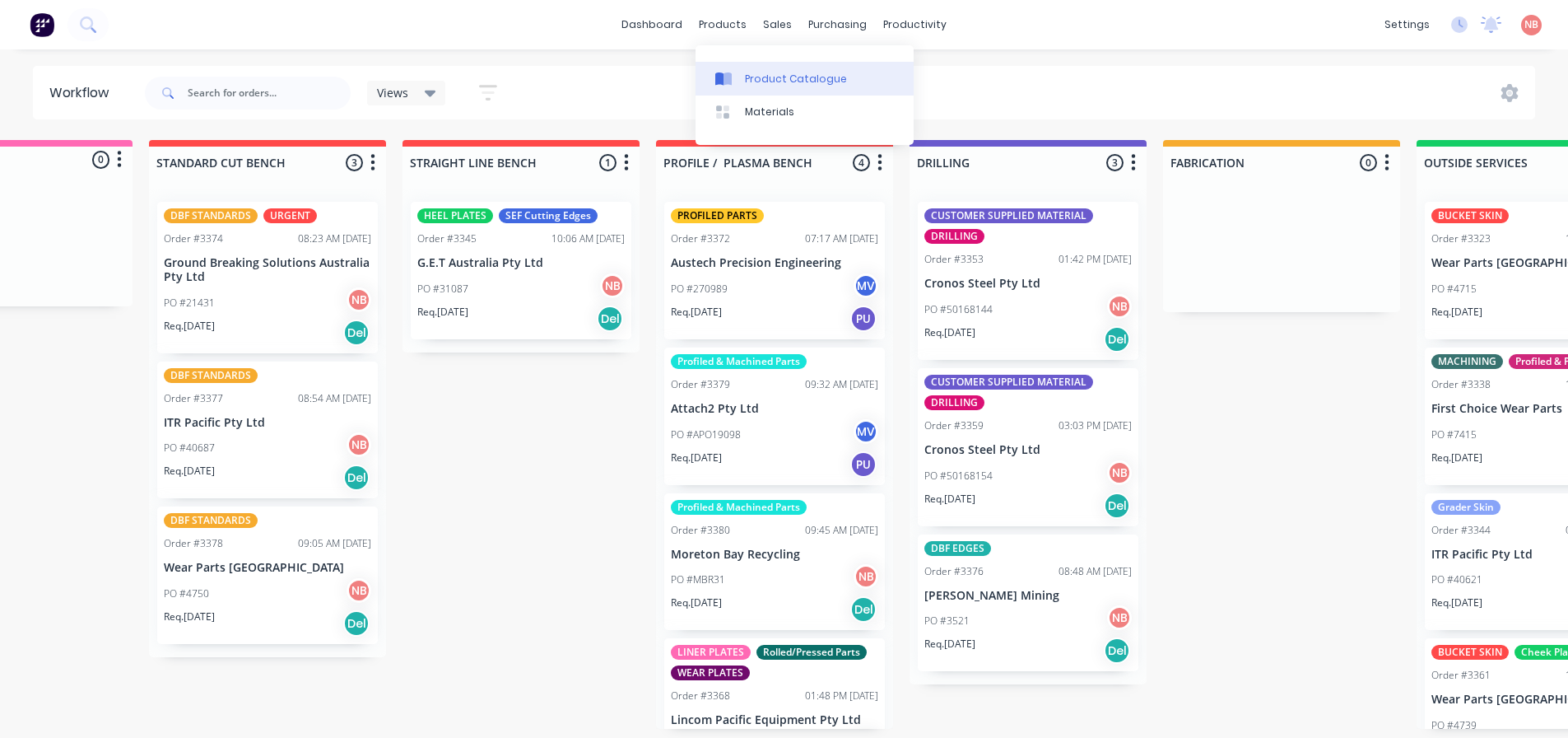
click at [735, 70] on link "Product Catalogue" at bounding box center [805, 78] width 218 height 33
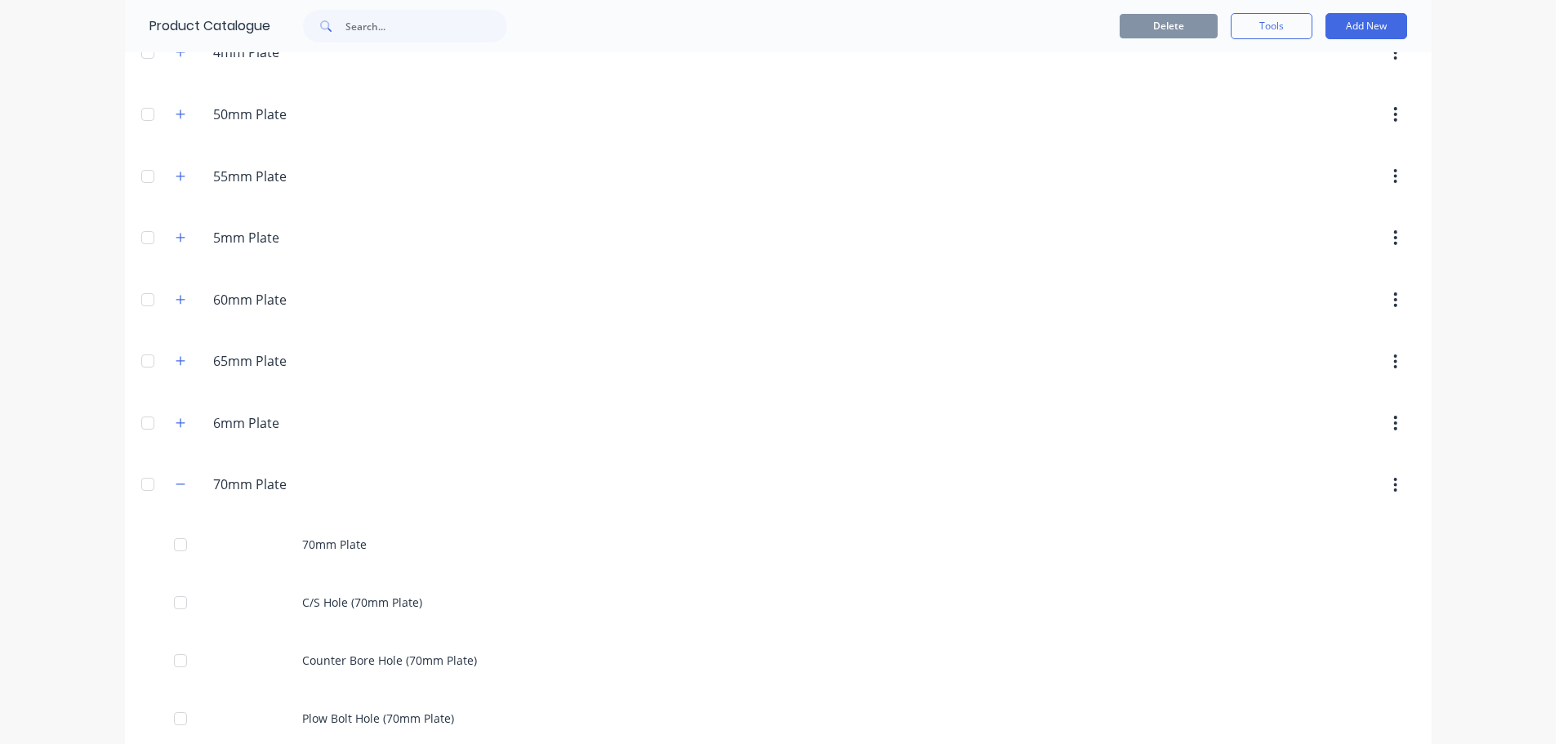
scroll to position [898, 0]
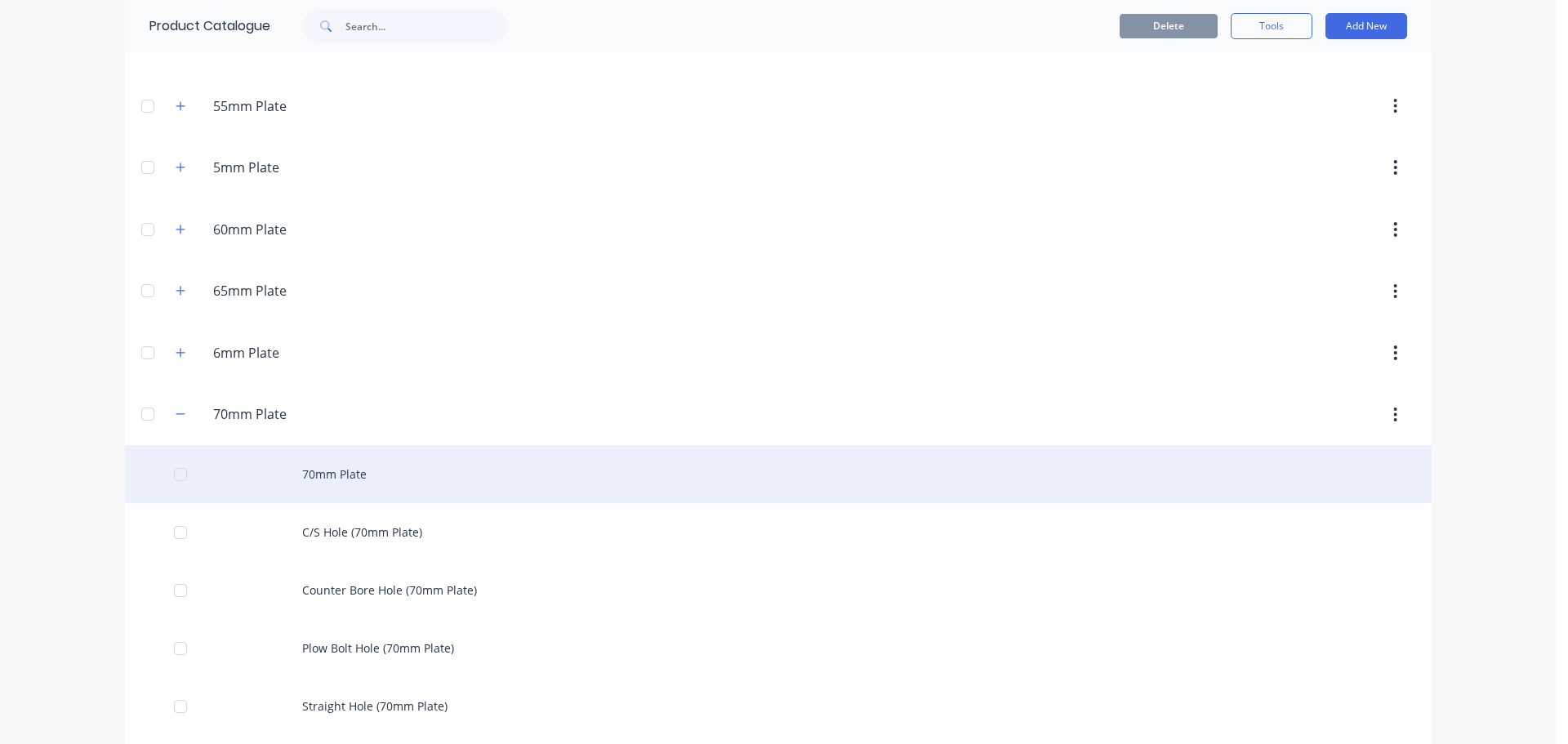
click at [312, 495] on div "70mm Plate" at bounding box center [778, 474] width 1306 height 58
